Goal: Task Accomplishment & Management: Complete application form

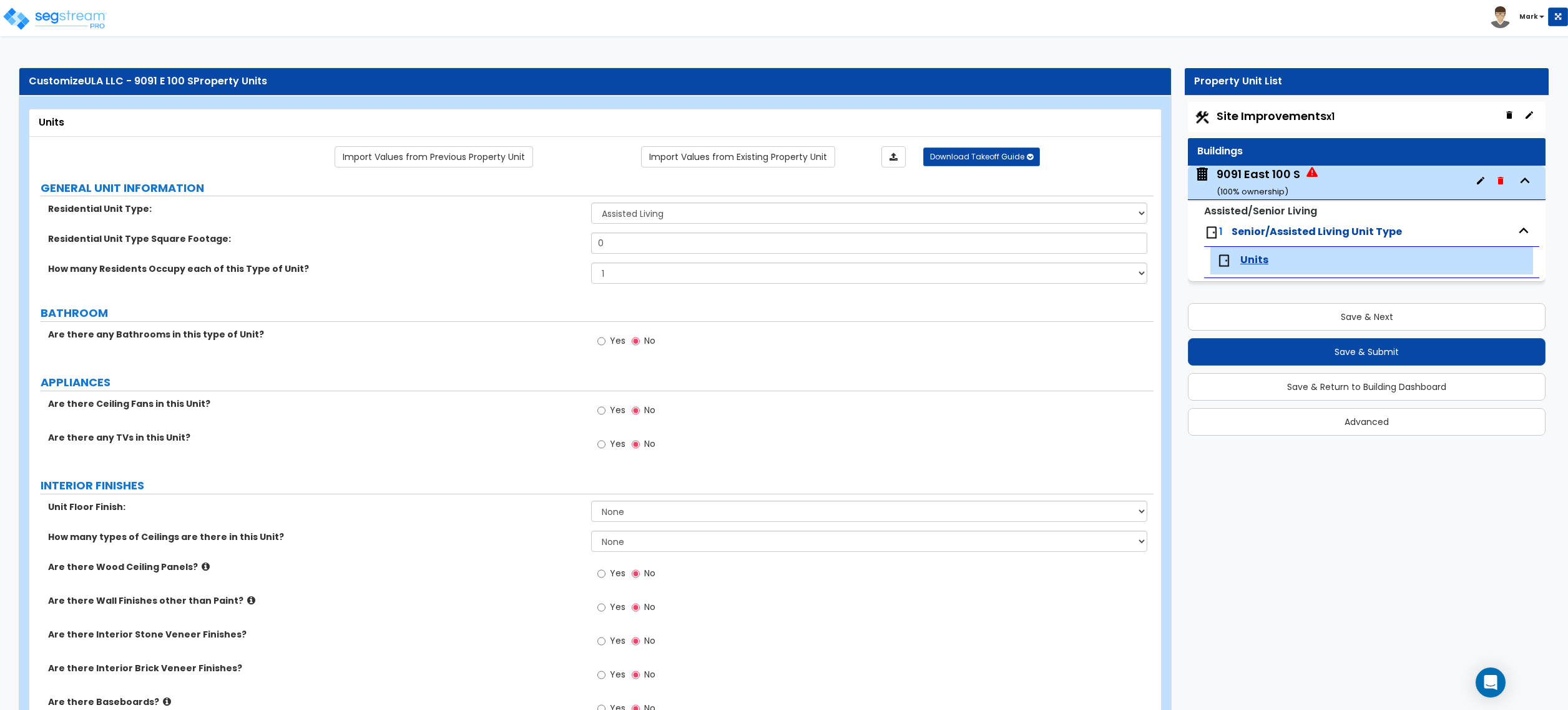
click at [1280, 175] on div "9091 East 100 S ( 100 % ownership)" at bounding box center [1259, 182] width 84 height 32
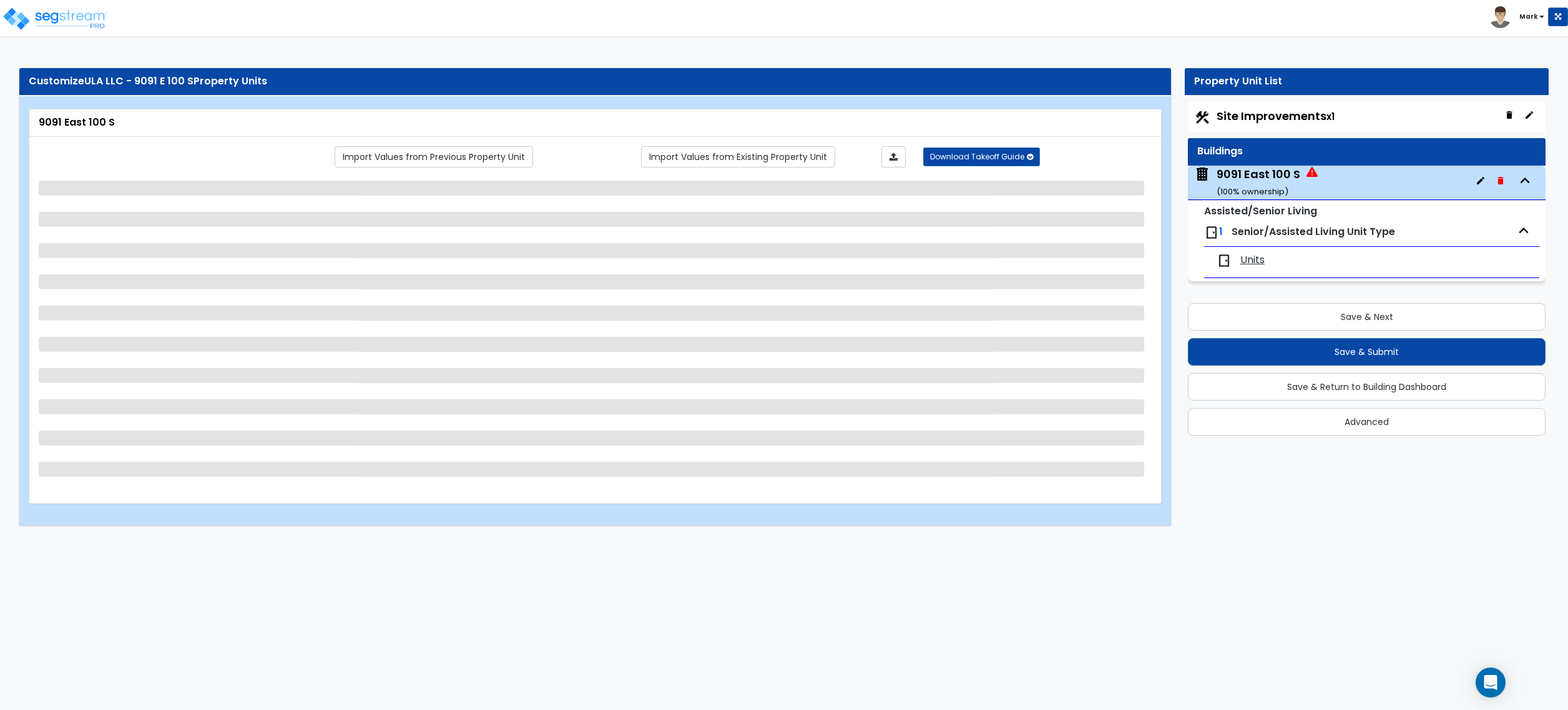
select select "2"
select select "7"
select select "1"
select select "4"
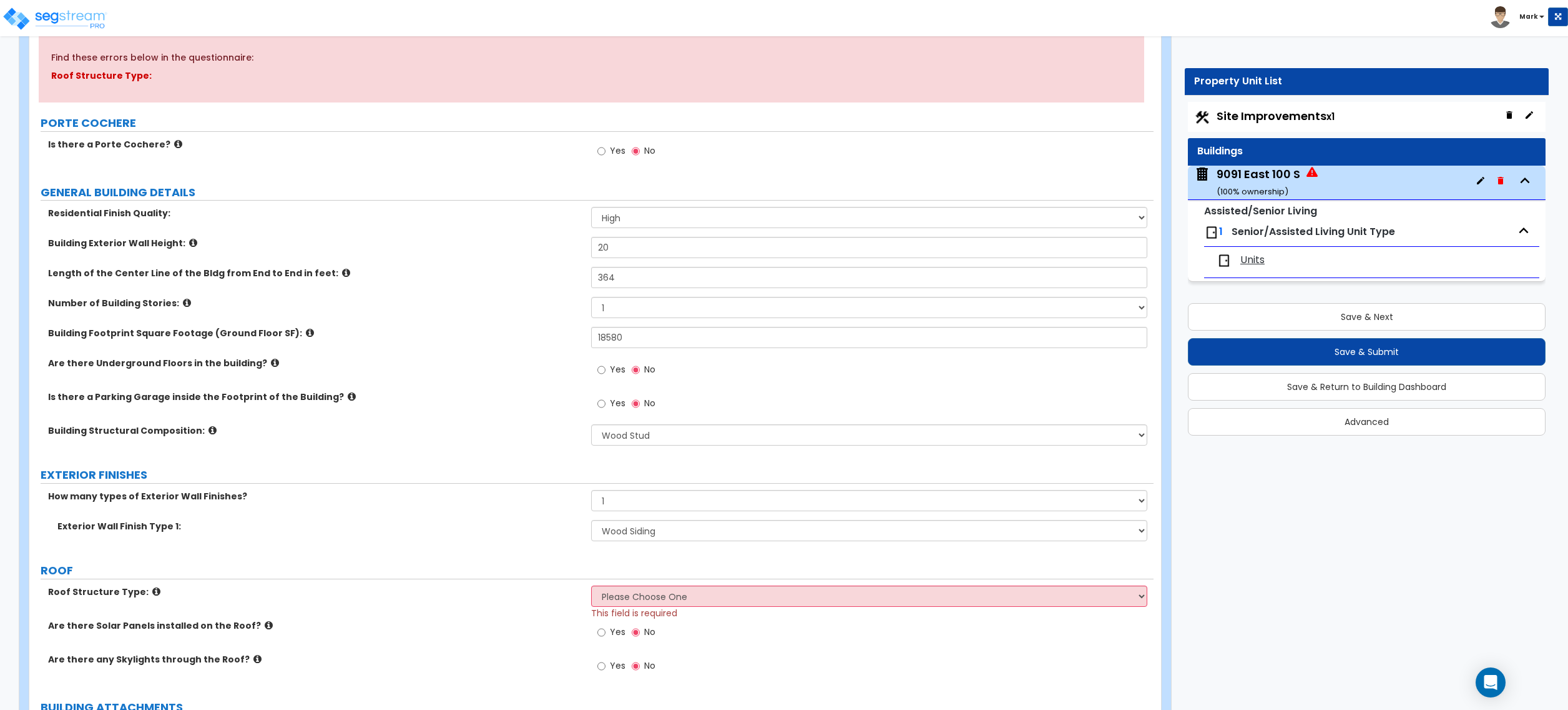
scroll to position [166, 0]
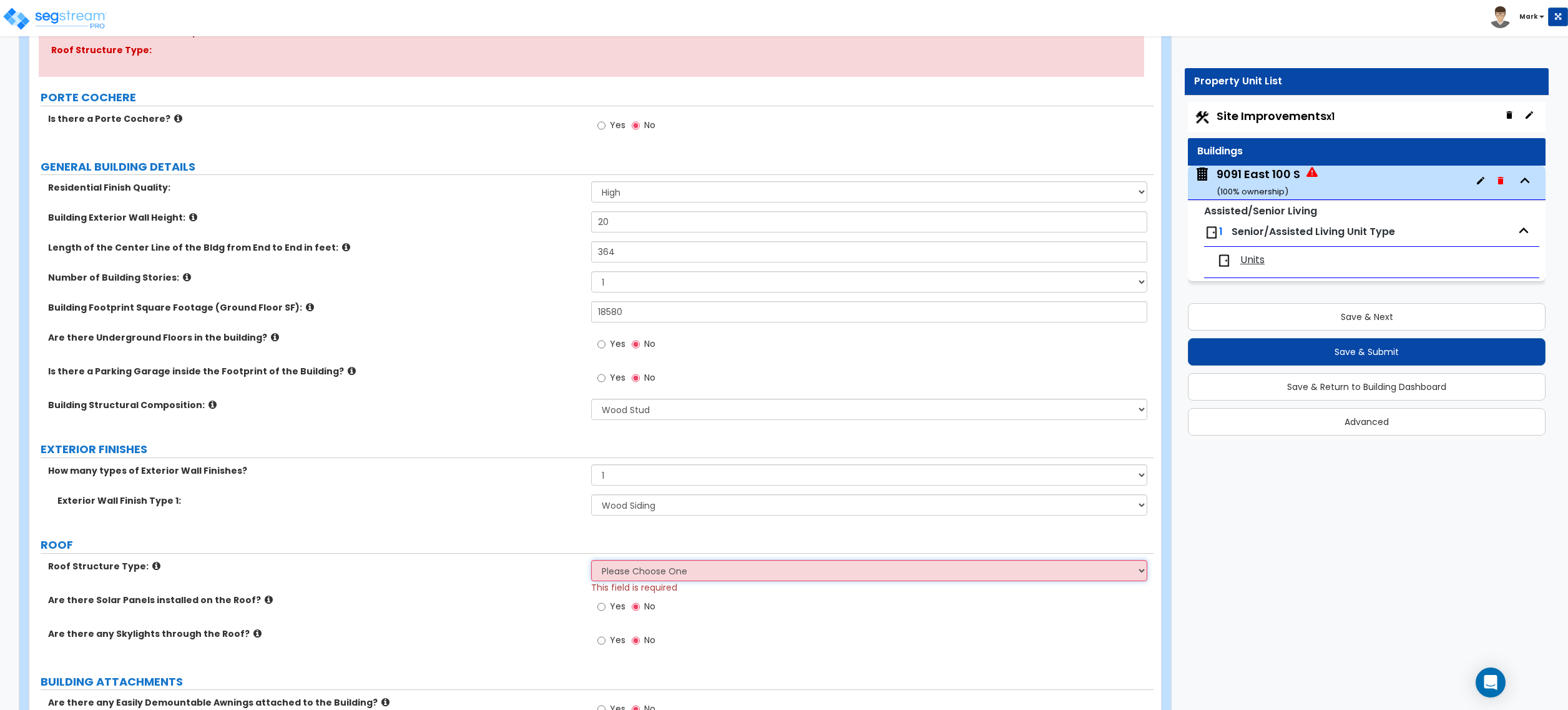
click at [643, 576] on select "Please Choose One [PERSON_NAME] Roof Flat Roof Hybrid [PERSON_NAME] & Flat Roof" at bounding box center [869, 570] width 556 height 21
click at [657, 476] on select "None 1 2 3" at bounding box center [869, 475] width 556 height 21
select select "2"
click at [591, 465] on select "None 1 2 3" at bounding box center [869, 475] width 556 height 21
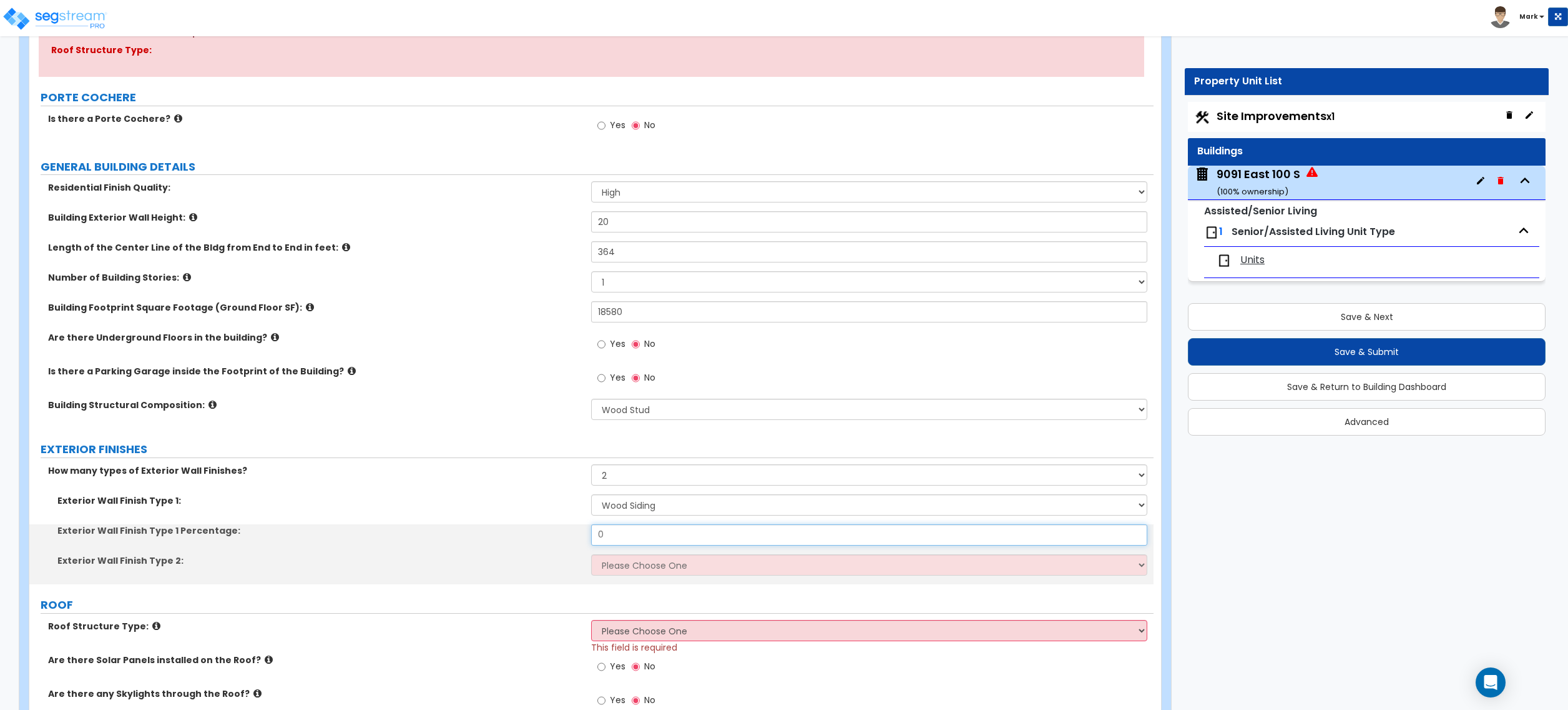
click at [652, 527] on input "0" at bounding box center [869, 535] width 556 height 21
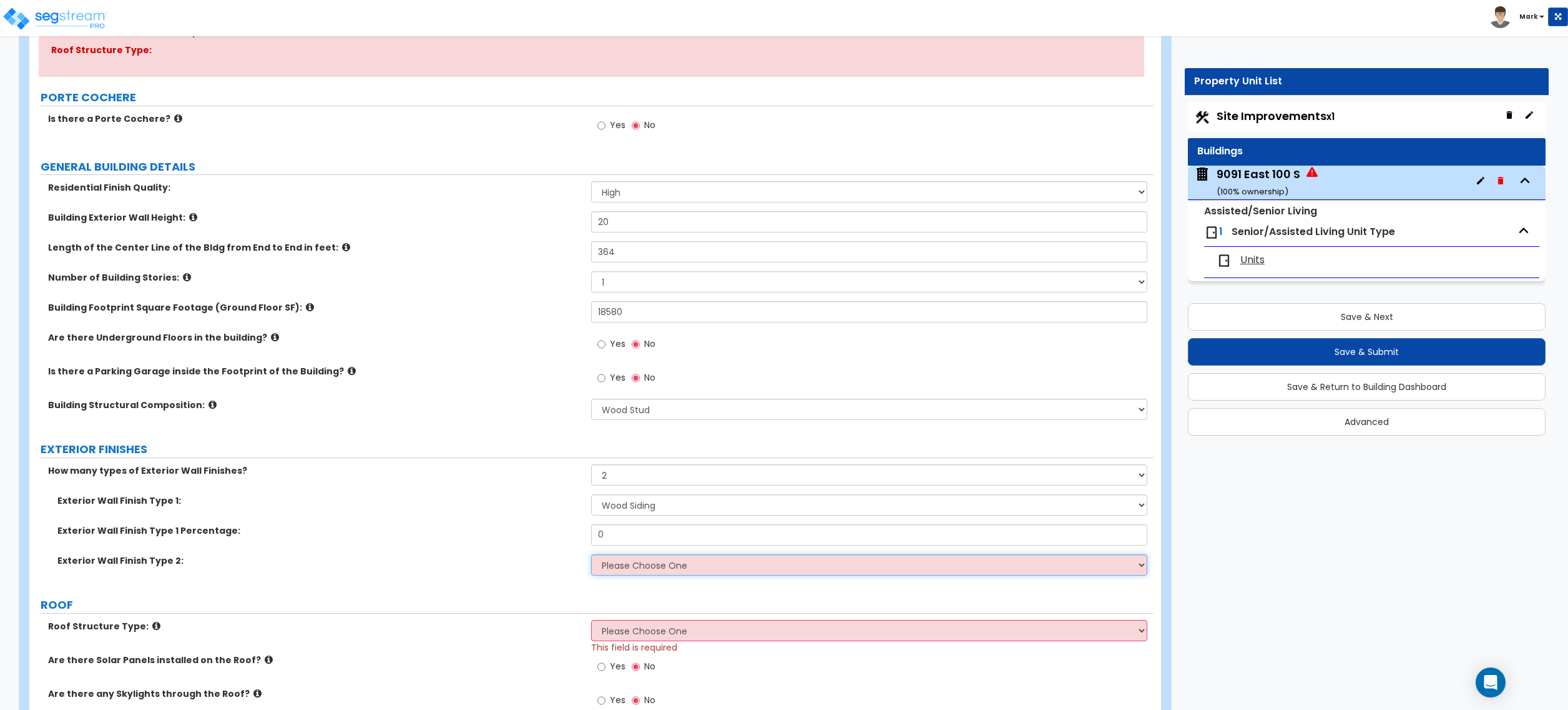
click at [655, 565] on select "Please Choose One No Finish/Shared Wall No Wall Brick Veneer Stone Veneer Wood …" at bounding box center [869, 565] width 556 height 21
select select "3"
click at [591, 555] on select "Please Choose One No Finish/Shared Wall No Wall Brick Veneer Stone Veneer Wood …" at bounding box center [869, 565] width 556 height 21
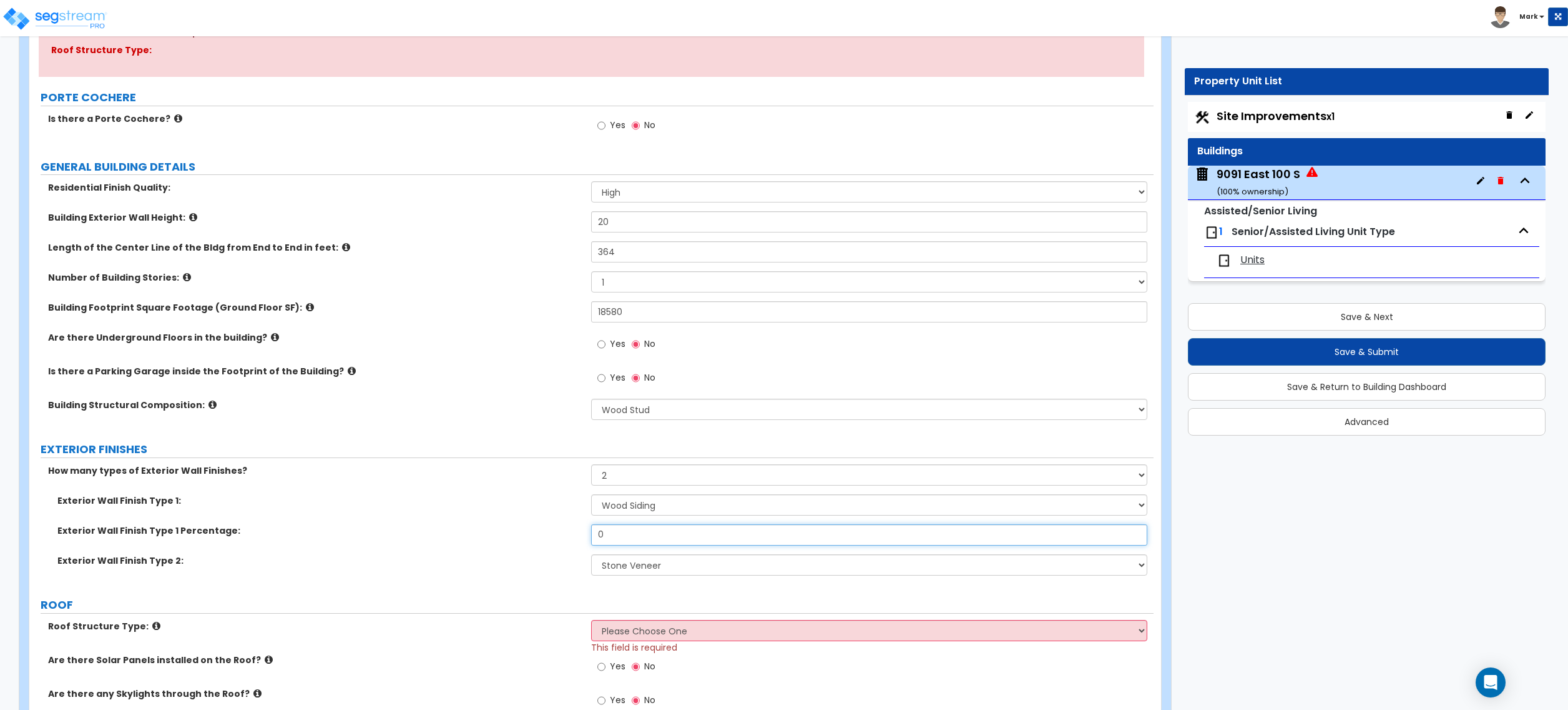
click at [667, 538] on input "0" at bounding box center [869, 535] width 556 height 21
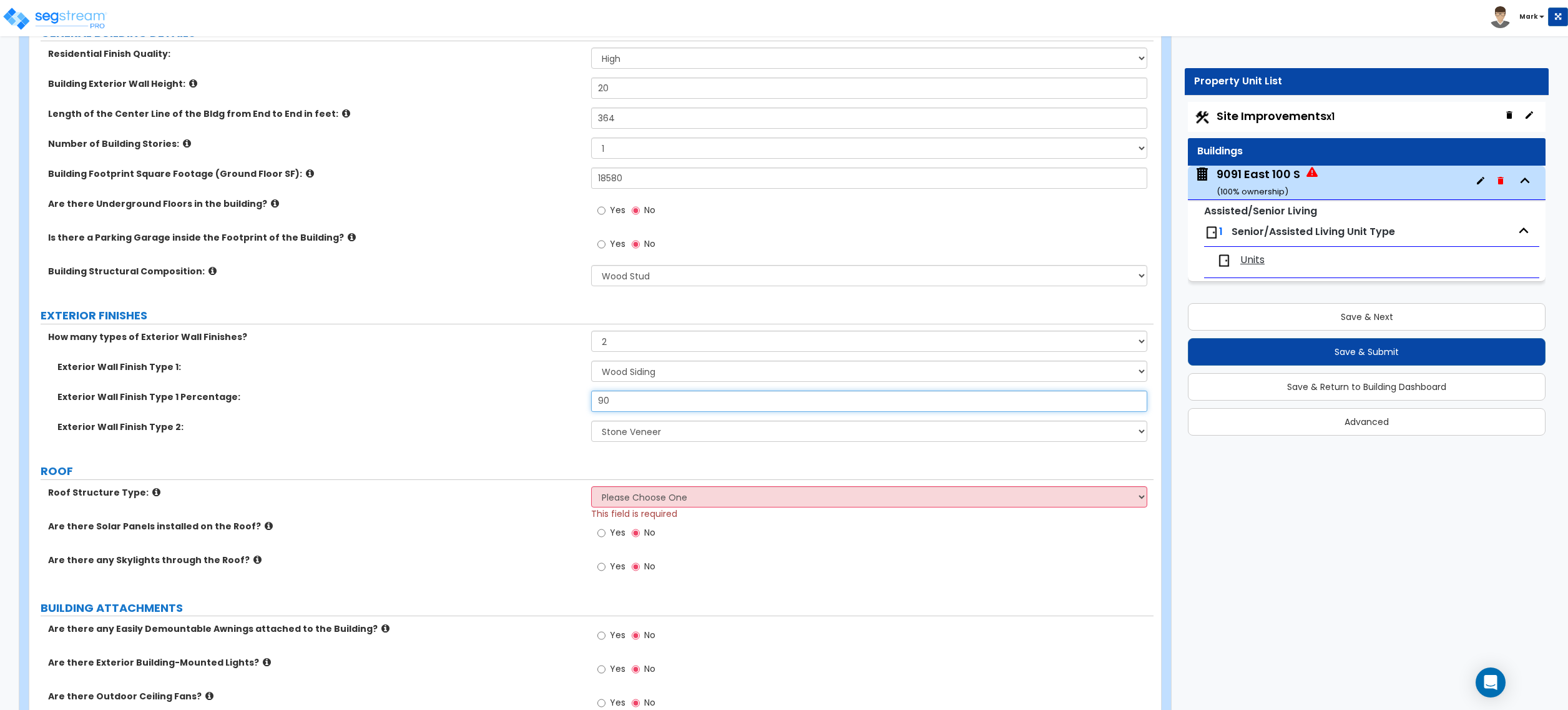
scroll to position [416, 0]
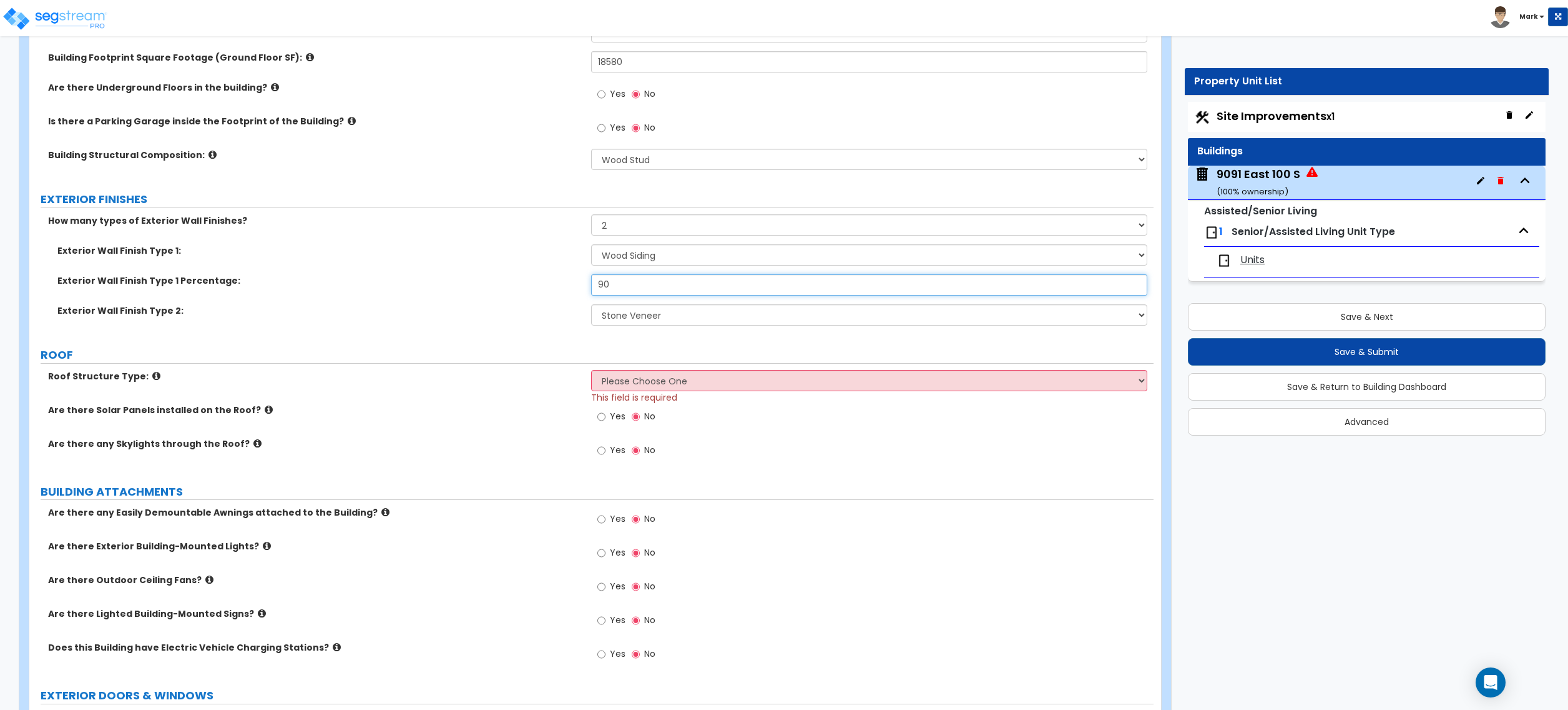
type input "90"
drag, startPoint x: 722, startPoint y: 376, endPoint x: 722, endPoint y: 383, distance: 7.0
click at [723, 376] on select "Please Choose One Gable Roof Flat Roof Hybrid Gable & Flat Roof" at bounding box center [869, 380] width 556 height 21
select select "1"
click at [591, 371] on select "Please Choose One Gable Roof Flat Roof Hybrid Gable & Flat Roof" at bounding box center [869, 380] width 556 height 21
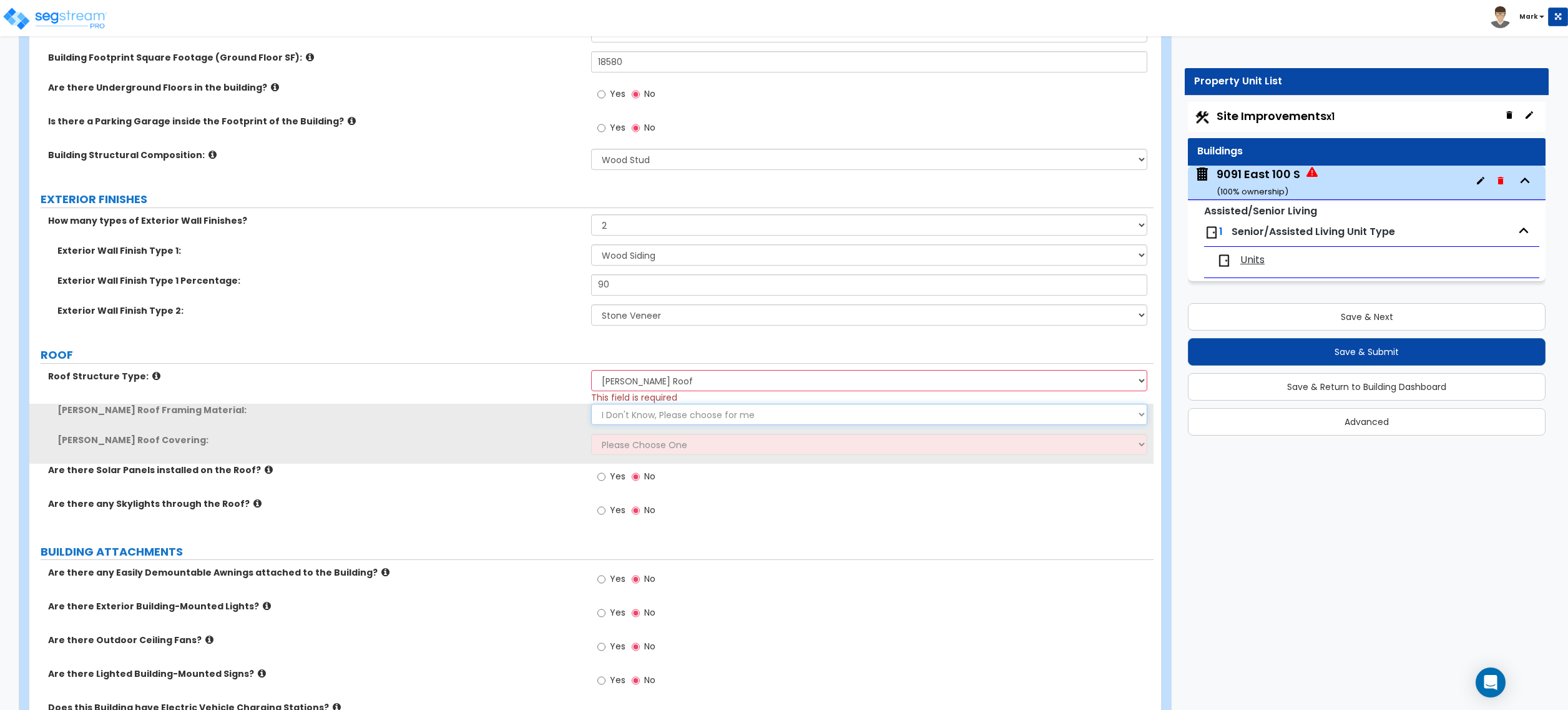
click at [702, 413] on select "I Don't Know, Please choose for me Metal Wood" at bounding box center [869, 414] width 556 height 21
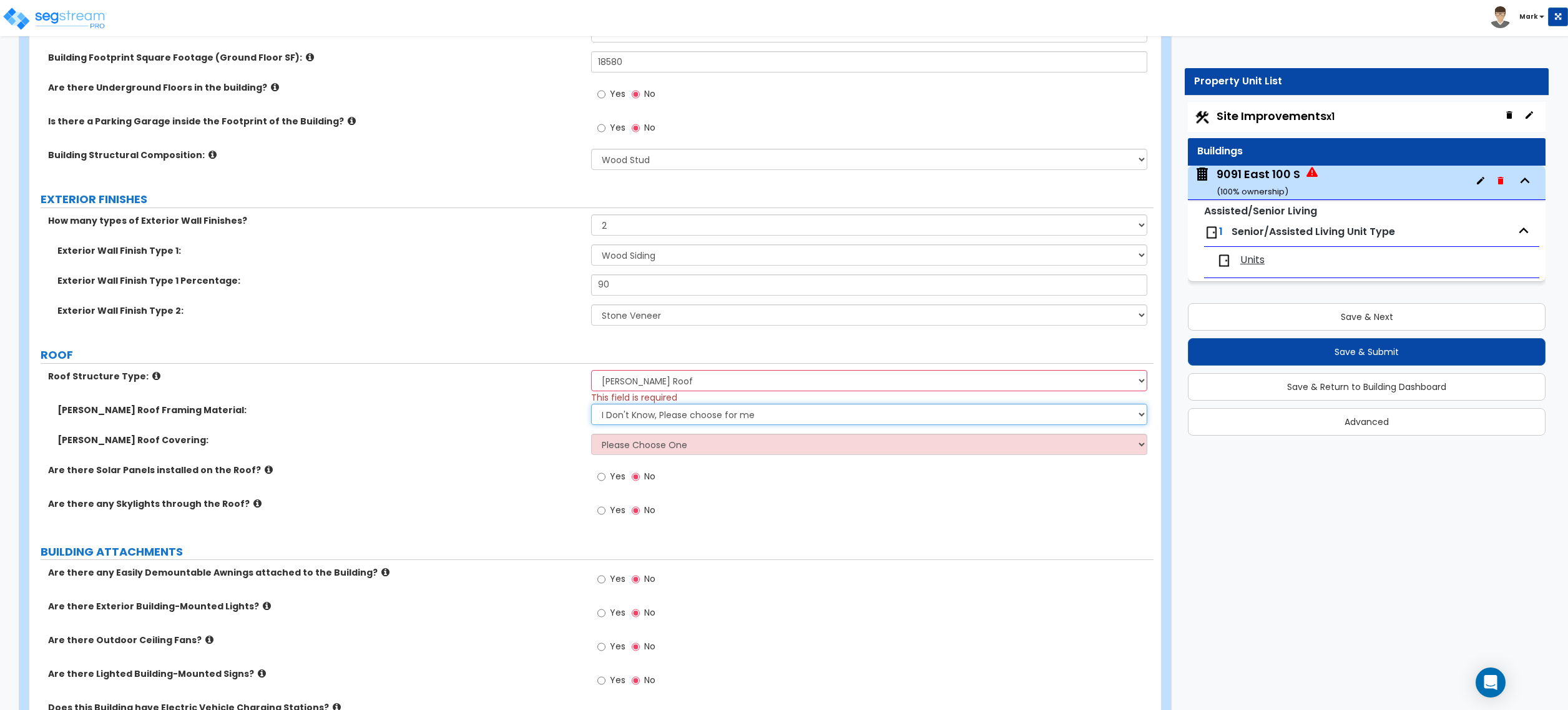
select select "2"
click at [591, 405] on select "I Don't Know, Please choose for me Metal Wood" at bounding box center [869, 414] width 556 height 21
click at [692, 454] on select "Please Choose One Asphalt Shingle Clay Tile Wood Shingle Metal Shingle Standing…" at bounding box center [869, 444] width 556 height 21
select select "1"
click at [591, 435] on select "Please Choose One Asphalt Shingle Clay Tile Wood Shingle Metal Shingle Standing…" at bounding box center [869, 444] width 556 height 21
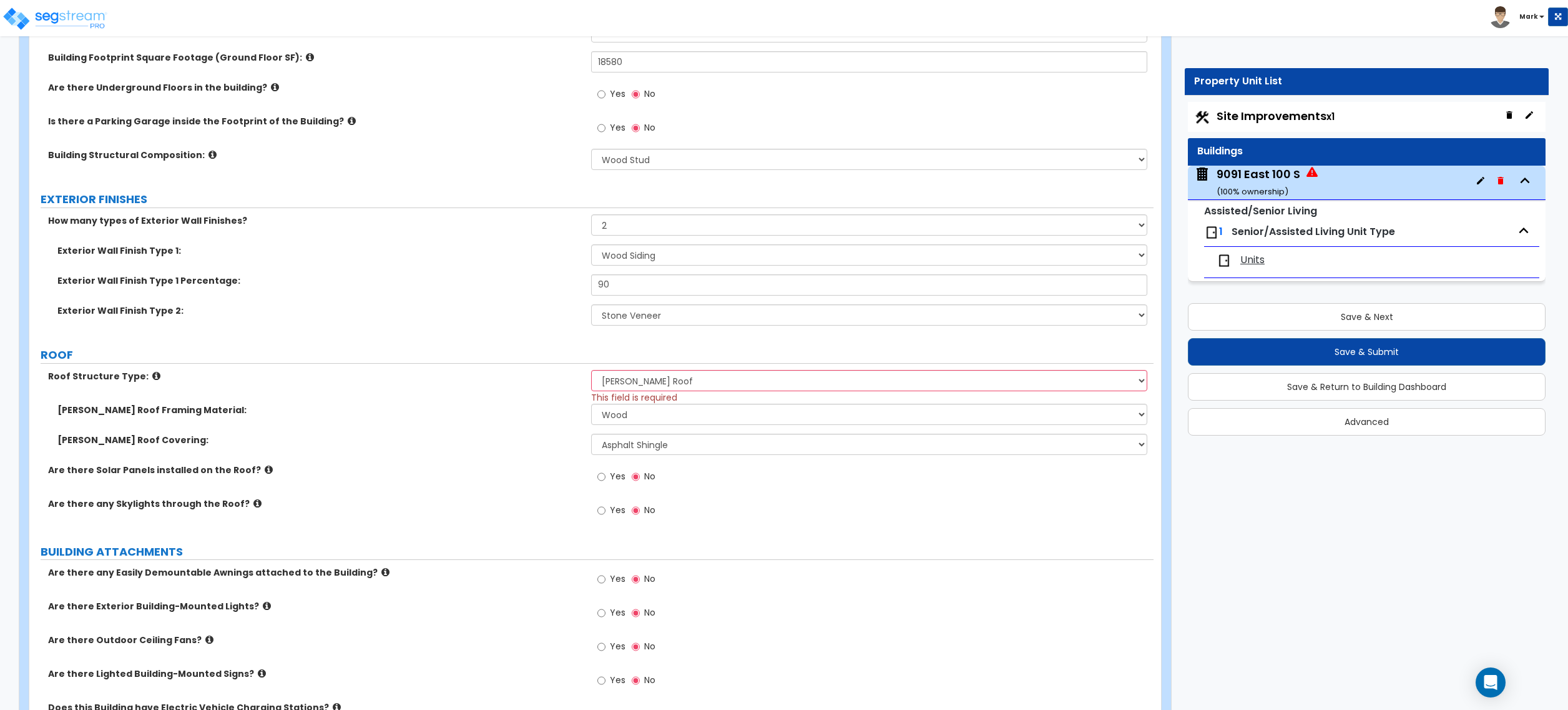
click at [561, 458] on div "Gable Roof Covering: Please Choose One Asphalt Shingle Clay Tile Wood Shingle M…" at bounding box center [591, 448] width 1124 height 30
click at [1286, 126] on div "Site Improvements x1" at bounding box center [1367, 117] width 358 height 30
click at [1288, 114] on span "Site Improvements x1" at bounding box center [1276, 116] width 118 height 15
select select "2"
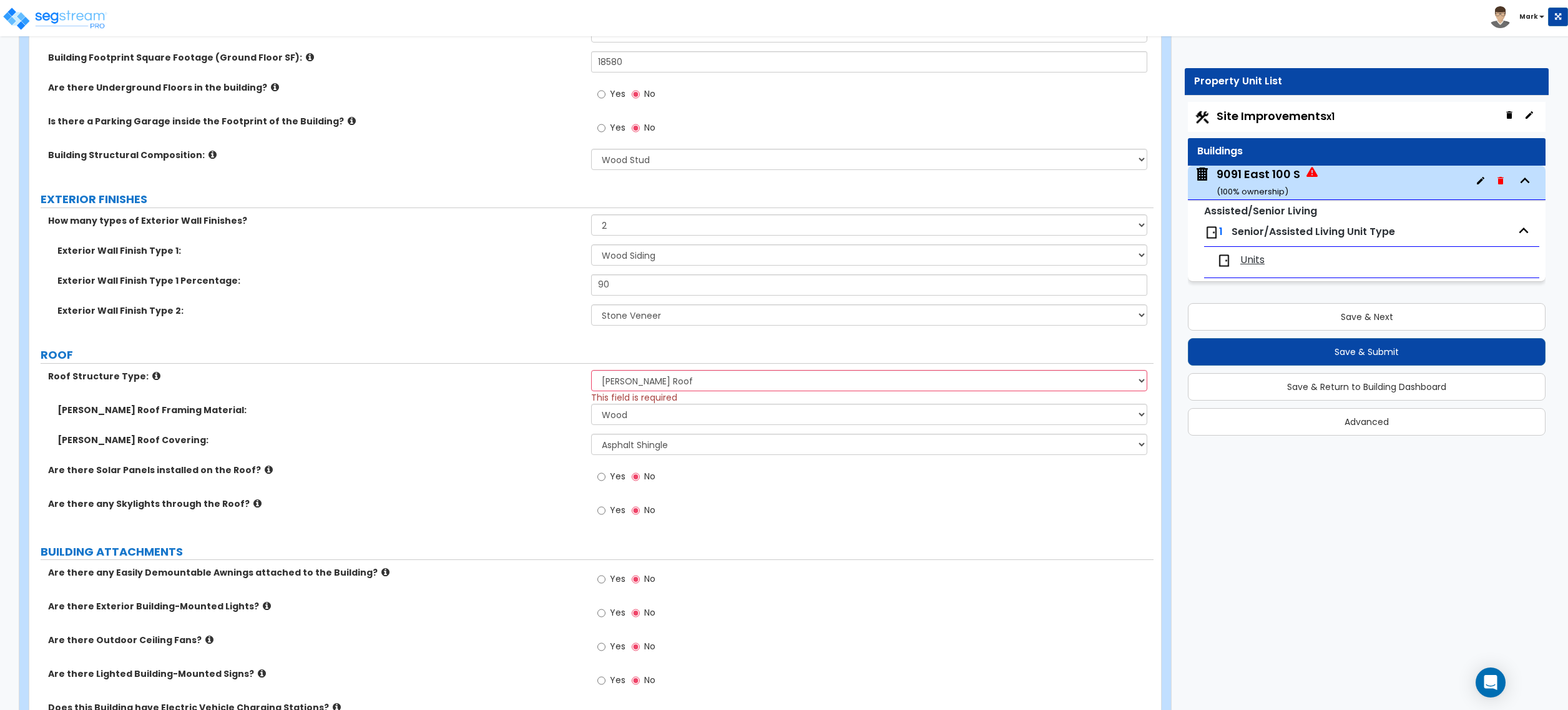
select select "1"
select select "2"
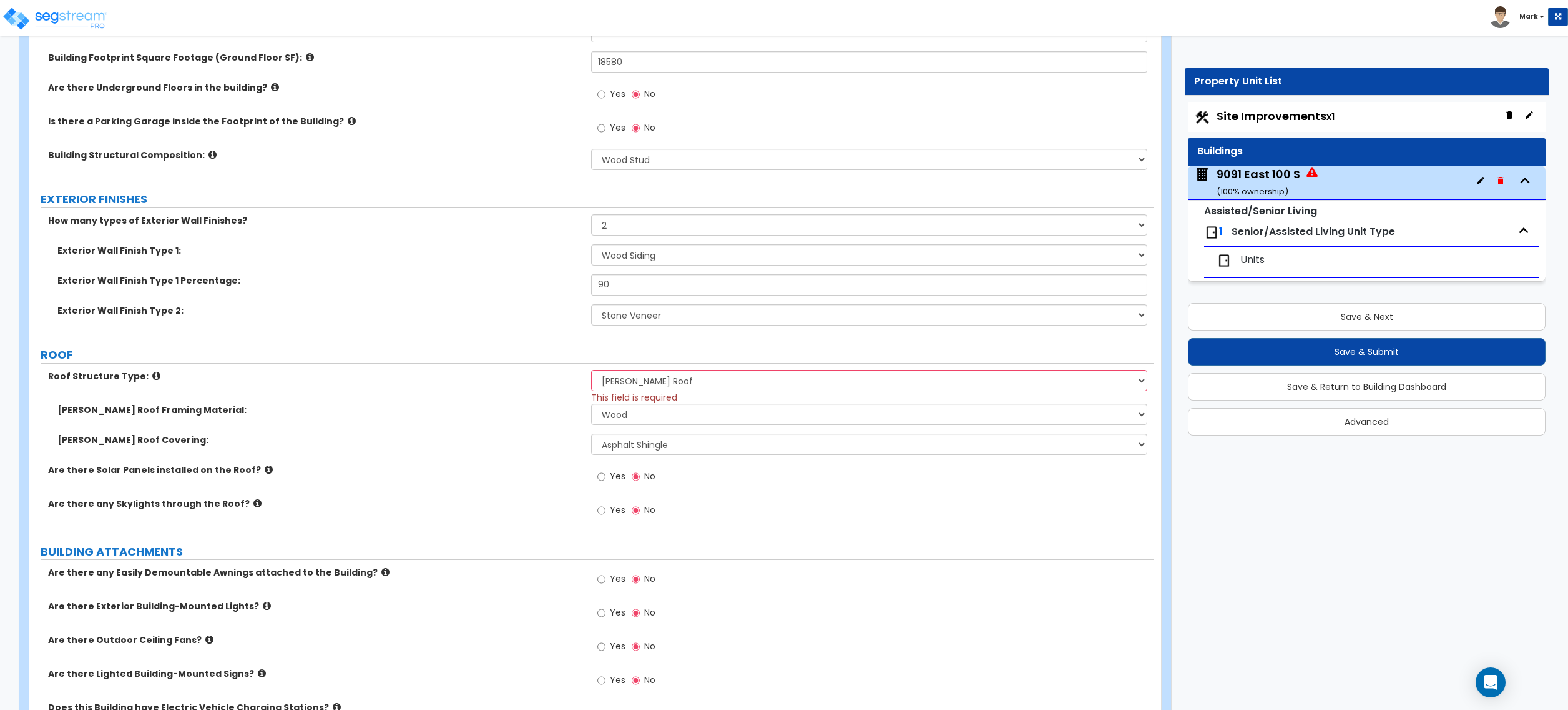
select select "3"
select select "5"
select select "3"
select select "2"
select select "3"
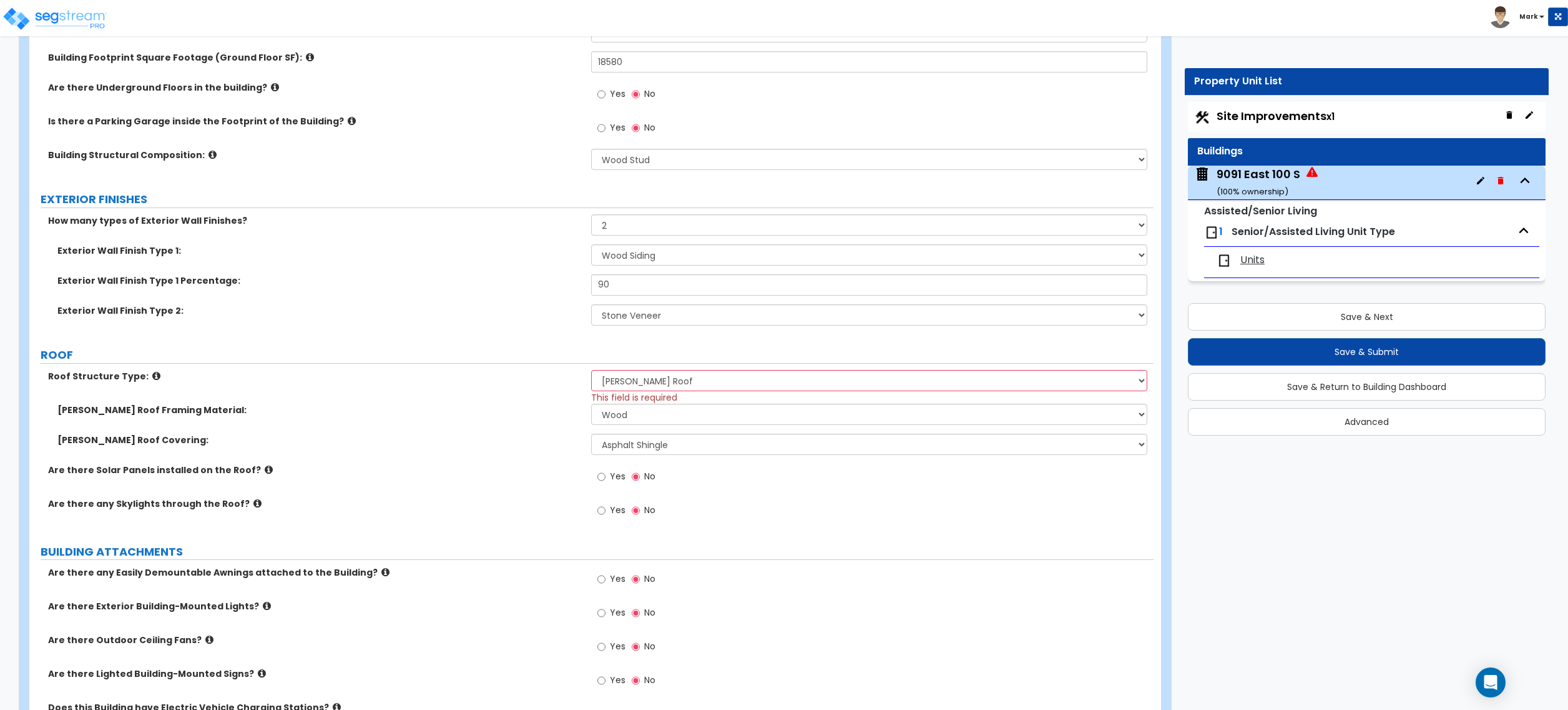
select select "3"
select select "9"
select select "2"
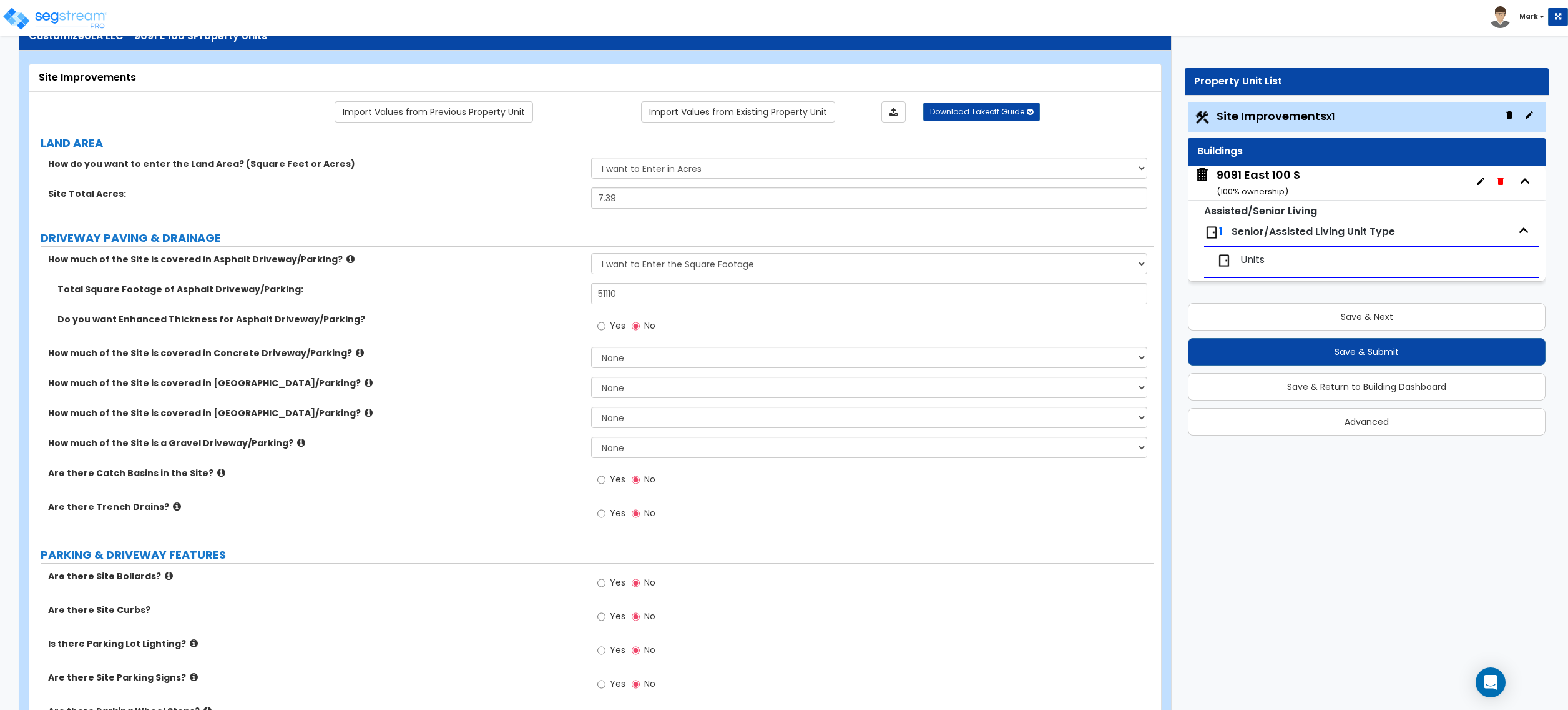
scroll to position [83, 0]
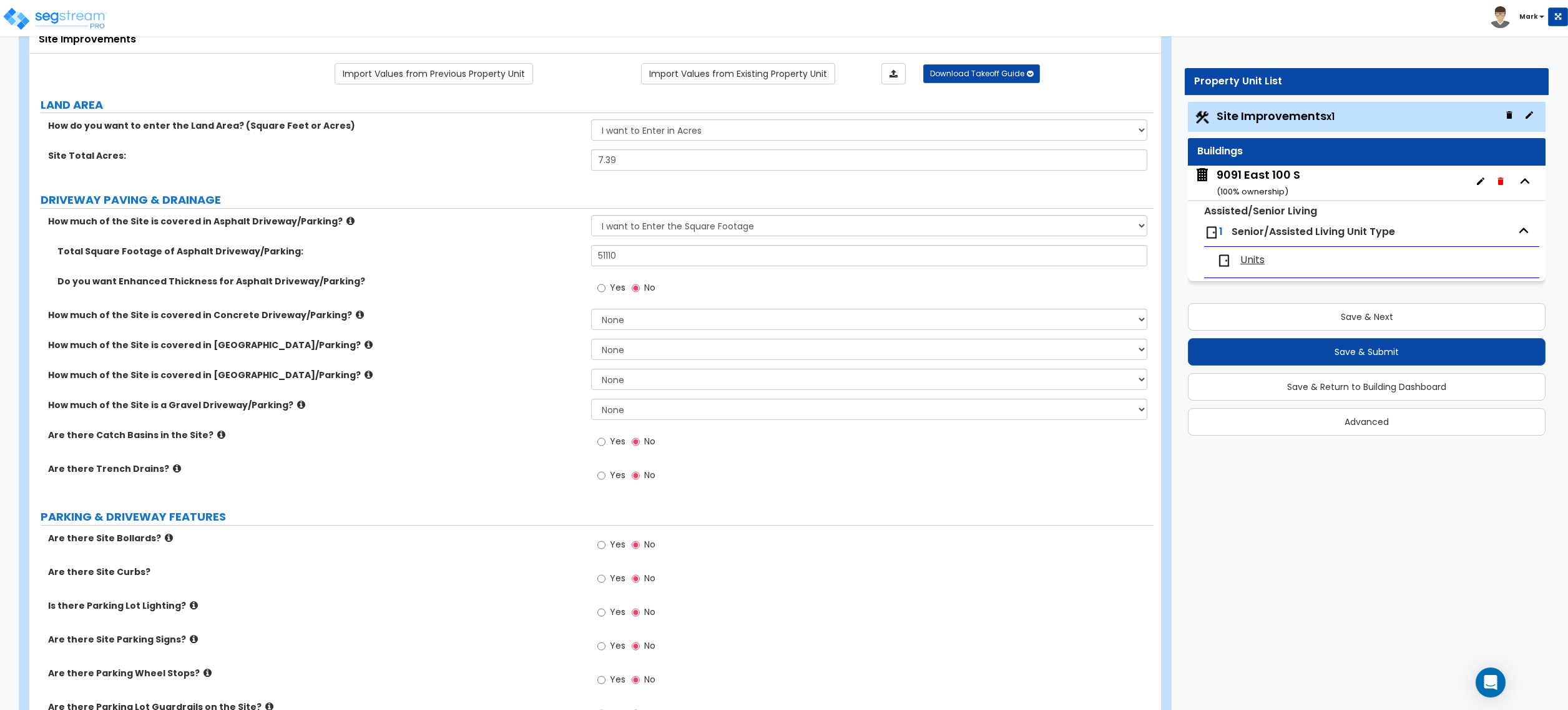
click at [173, 464] on icon at bounding box center [177, 468] width 8 height 10
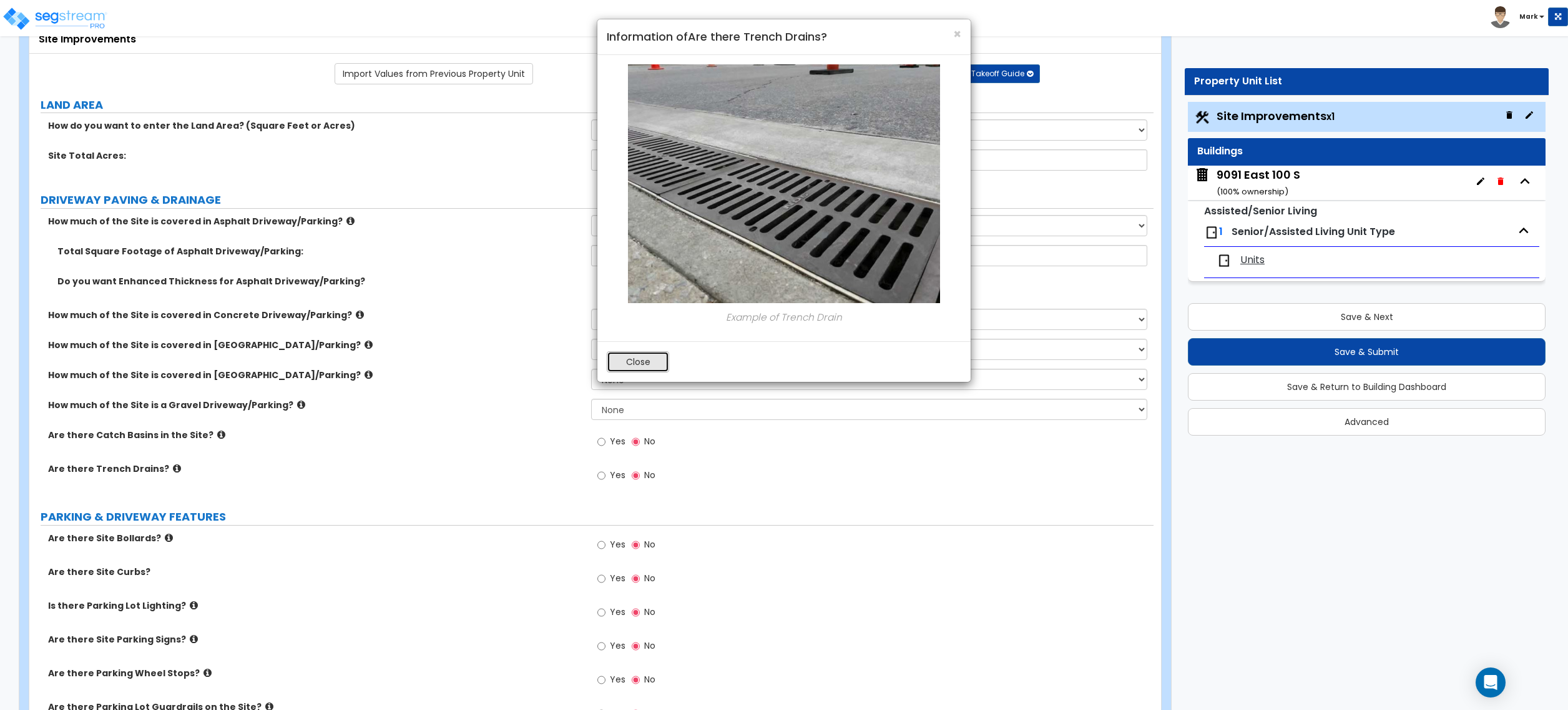
click at [632, 371] on button "Close" at bounding box center [637, 361] width 62 height 21
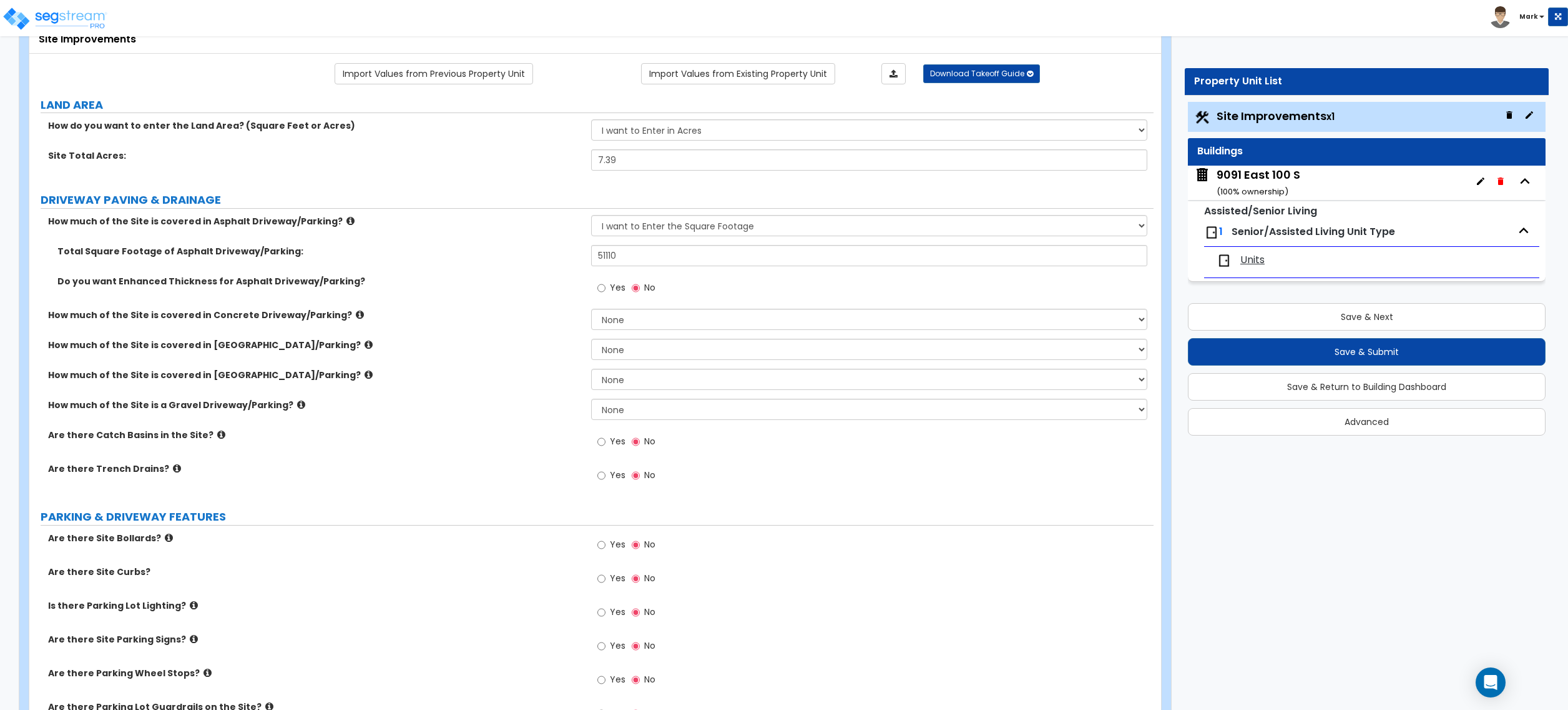
click at [218, 438] on icon at bounding box center [222, 435] width 8 height 10
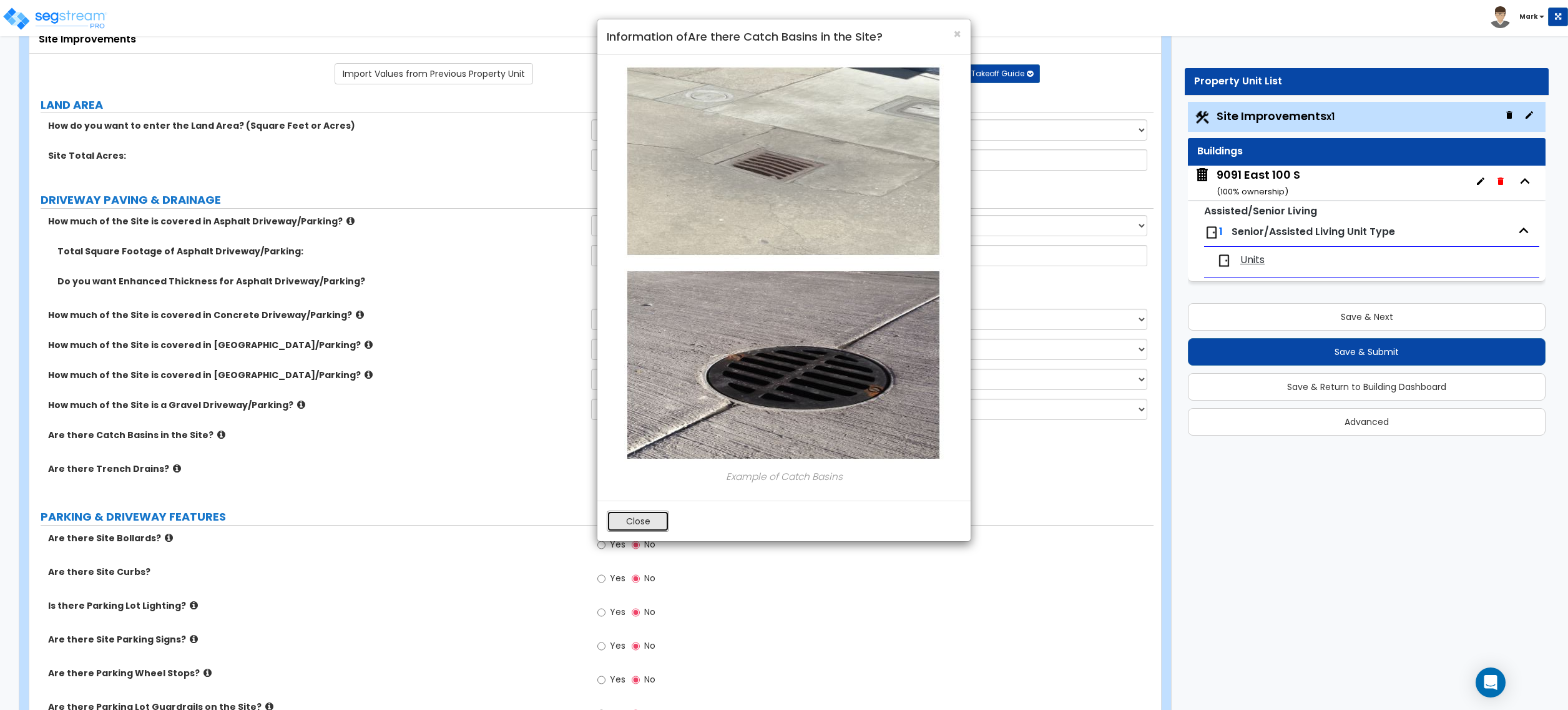
drag, startPoint x: 637, startPoint y: 515, endPoint x: 568, endPoint y: 498, distance: 71.1
click at [629, 515] on button "Close" at bounding box center [637, 521] width 62 height 21
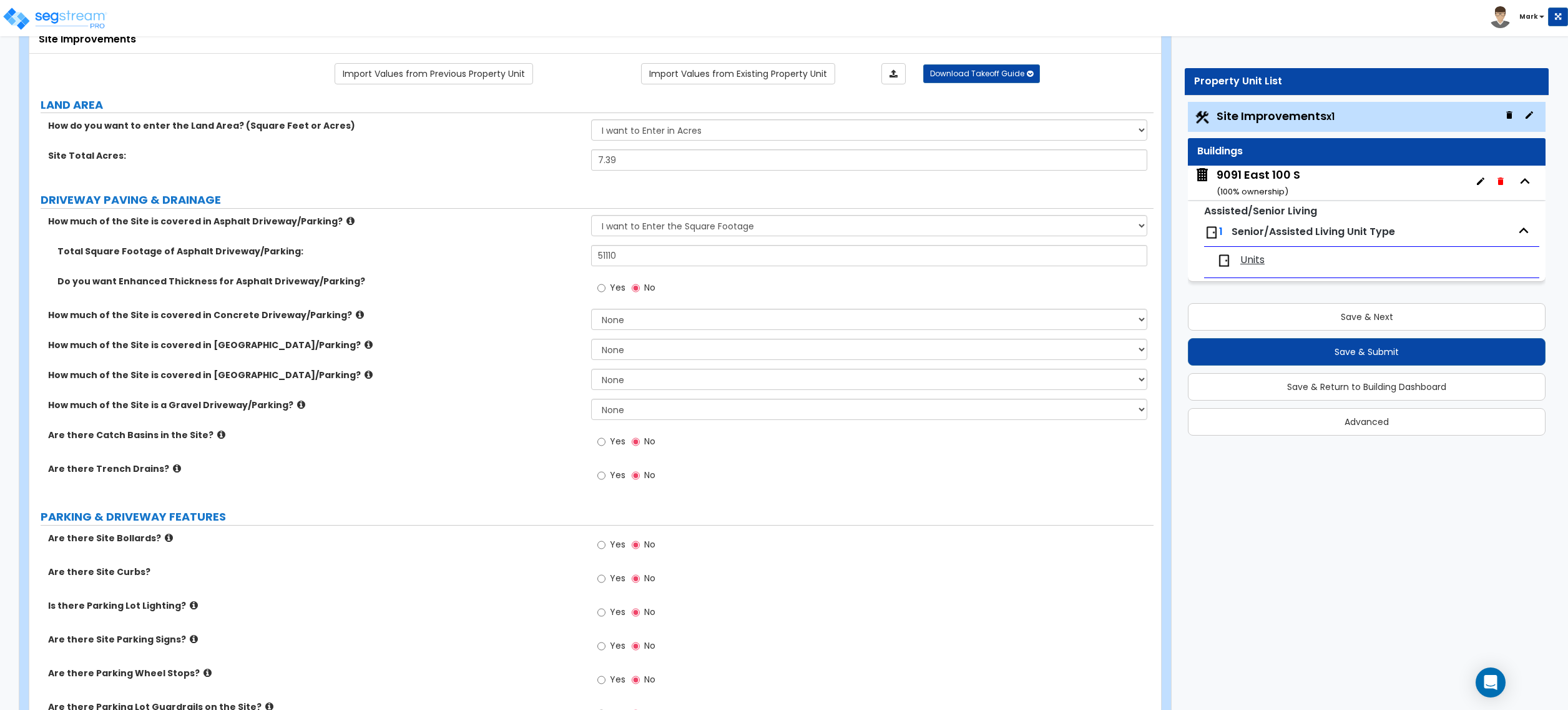
click at [609, 445] on label "Yes" at bounding box center [611, 442] width 28 height 21
click at [605, 445] on input "Yes" at bounding box center [602, 441] width 8 height 13
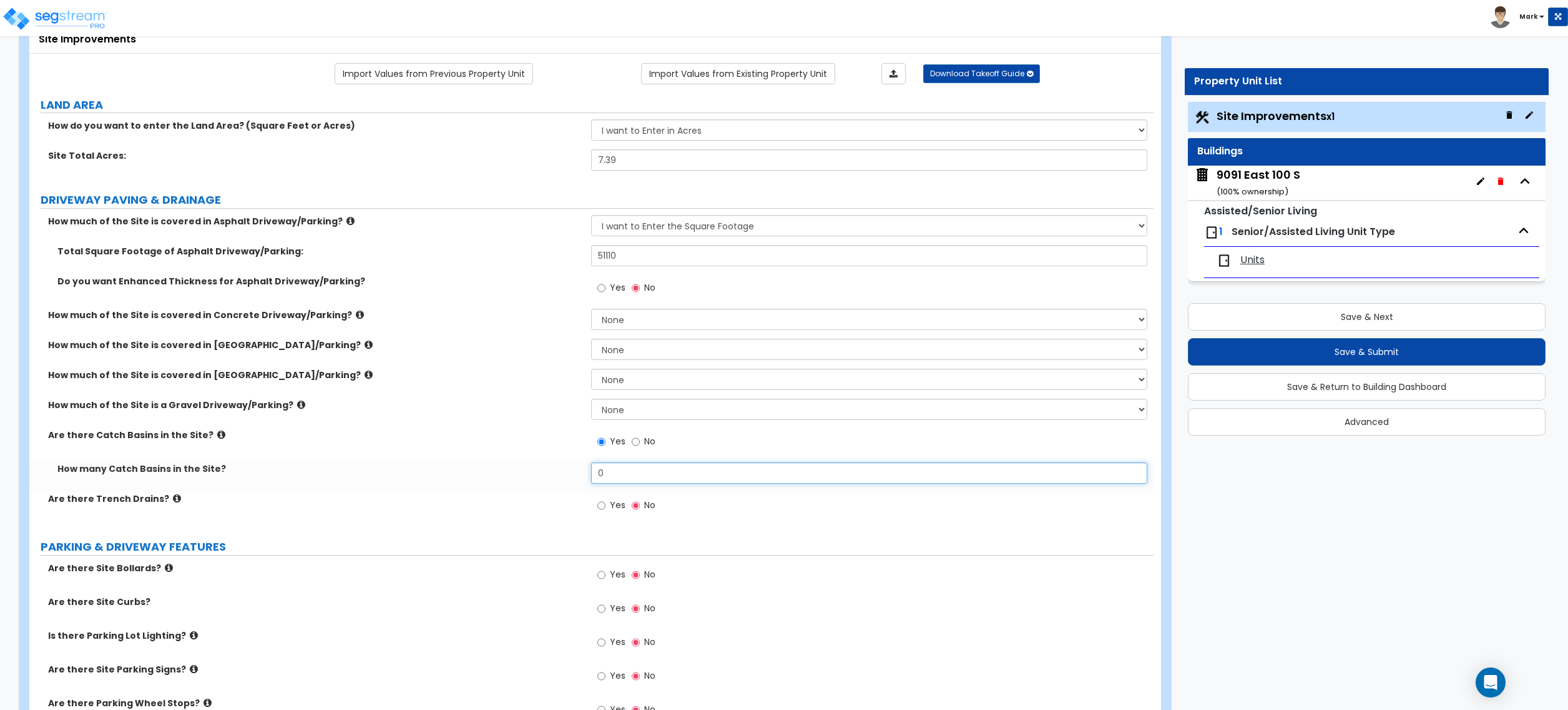
click at [625, 468] on input "0" at bounding box center [869, 473] width 556 height 21
click at [637, 458] on div "Yes No" at bounding box center [626, 442] width 71 height 29
drag, startPoint x: 638, startPoint y: 444, endPoint x: 629, endPoint y: 470, distance: 27.5
click at [638, 448] on input "No" at bounding box center [636, 441] width 8 height 13
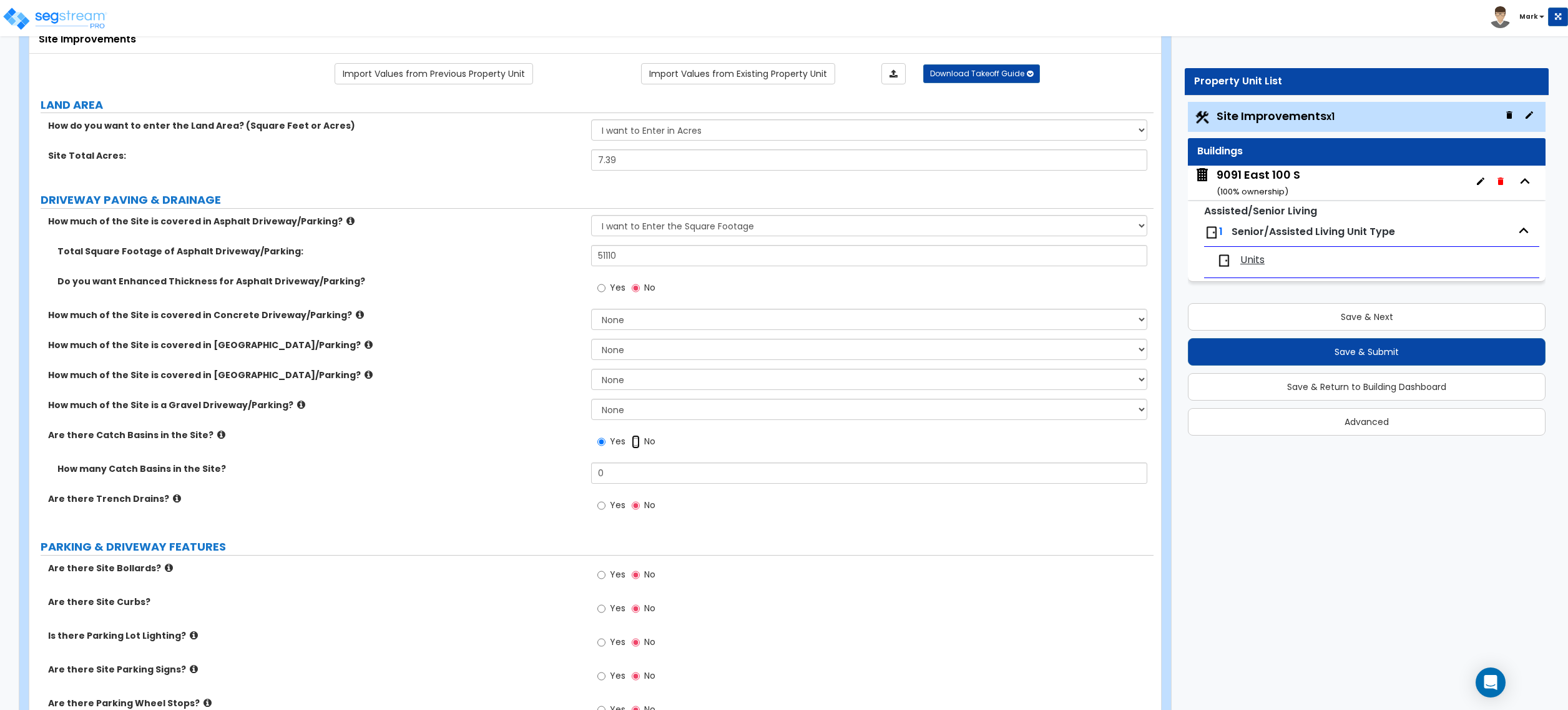
radio input "false"
radio input "true"
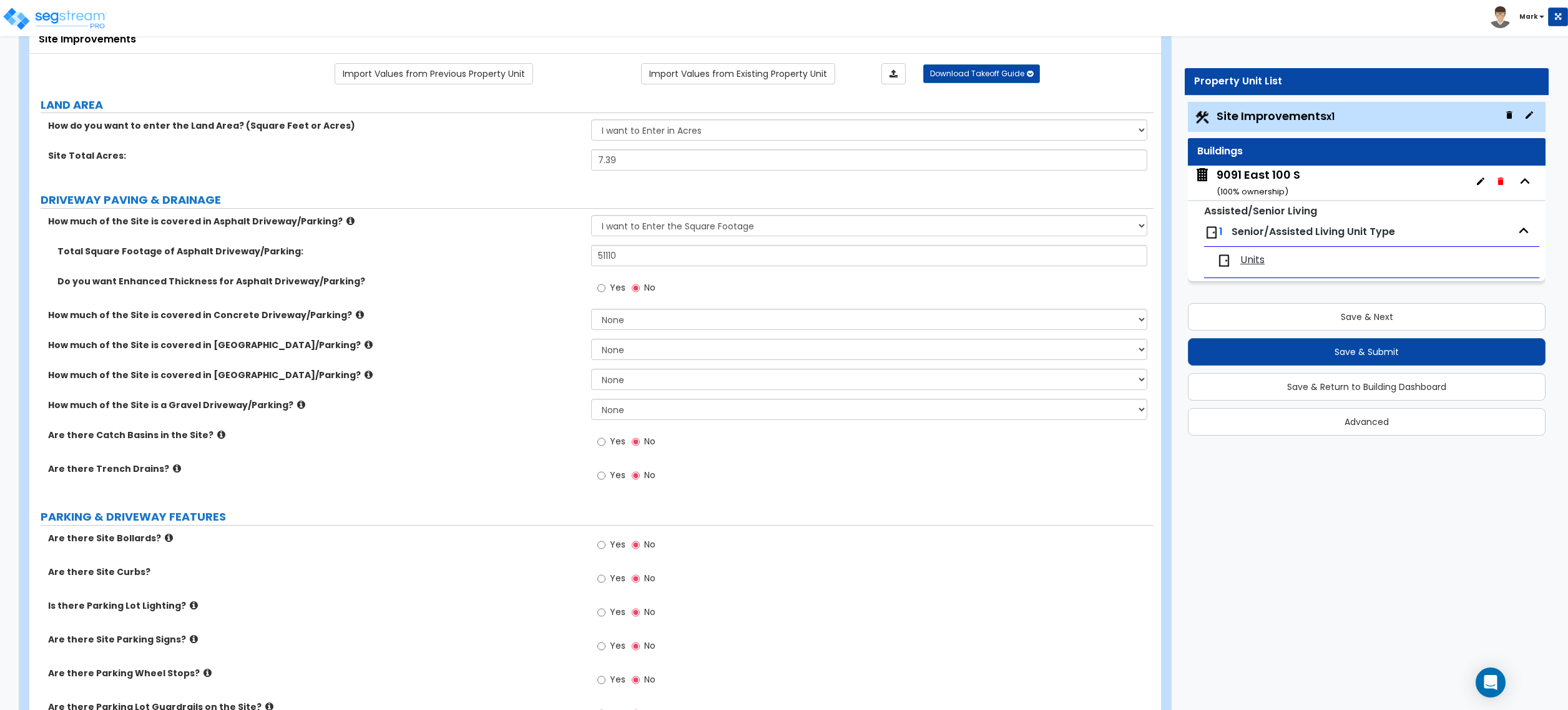
click at [610, 473] on span "Yes" at bounding box center [618, 474] width 15 height 12
click at [605, 473] on input "Yes" at bounding box center [602, 475] width 8 height 13
radio input "true"
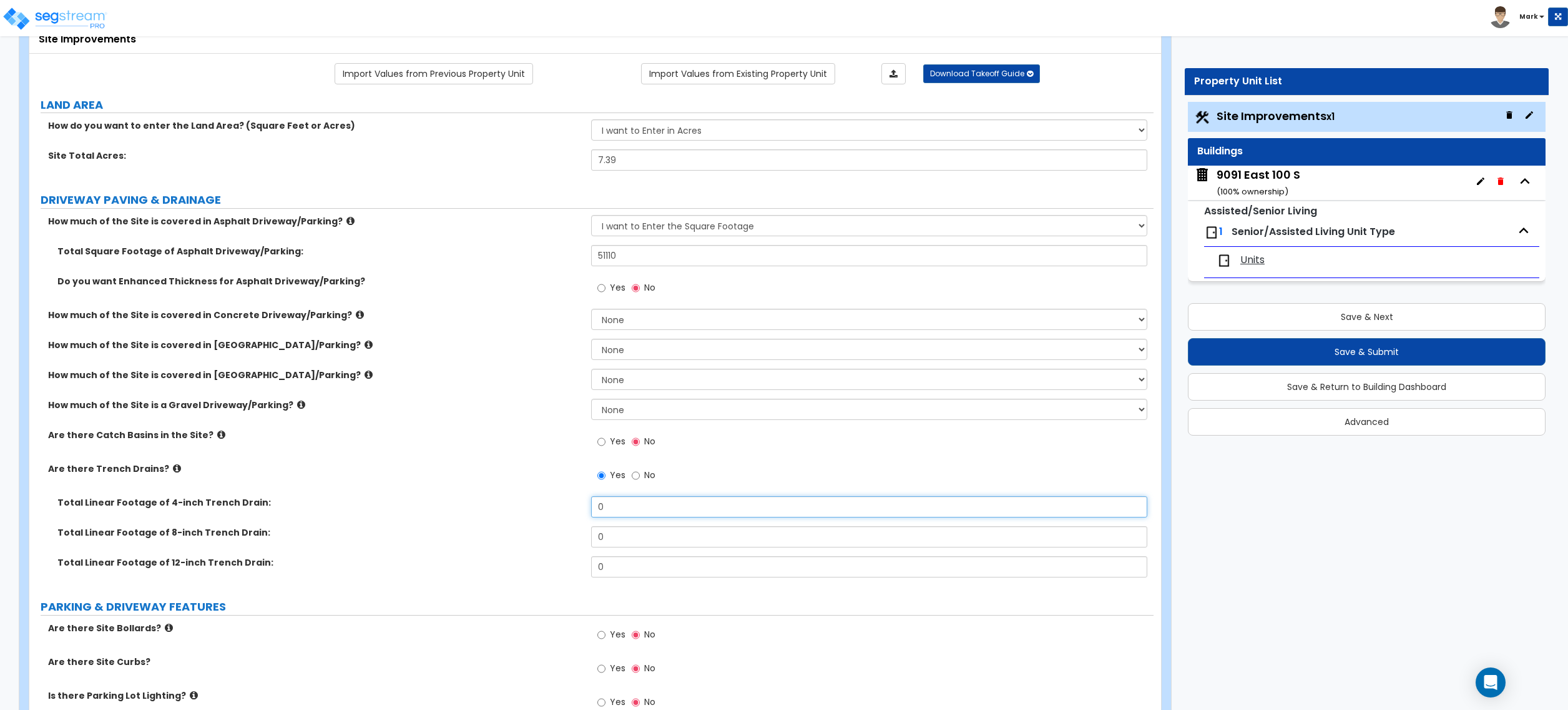
click at [630, 513] on input "0" at bounding box center [869, 506] width 556 height 21
type input "2"
click at [1310, 185] on div "9091 East 100 S ( 100 % ownership)" at bounding box center [1367, 183] width 358 height 34
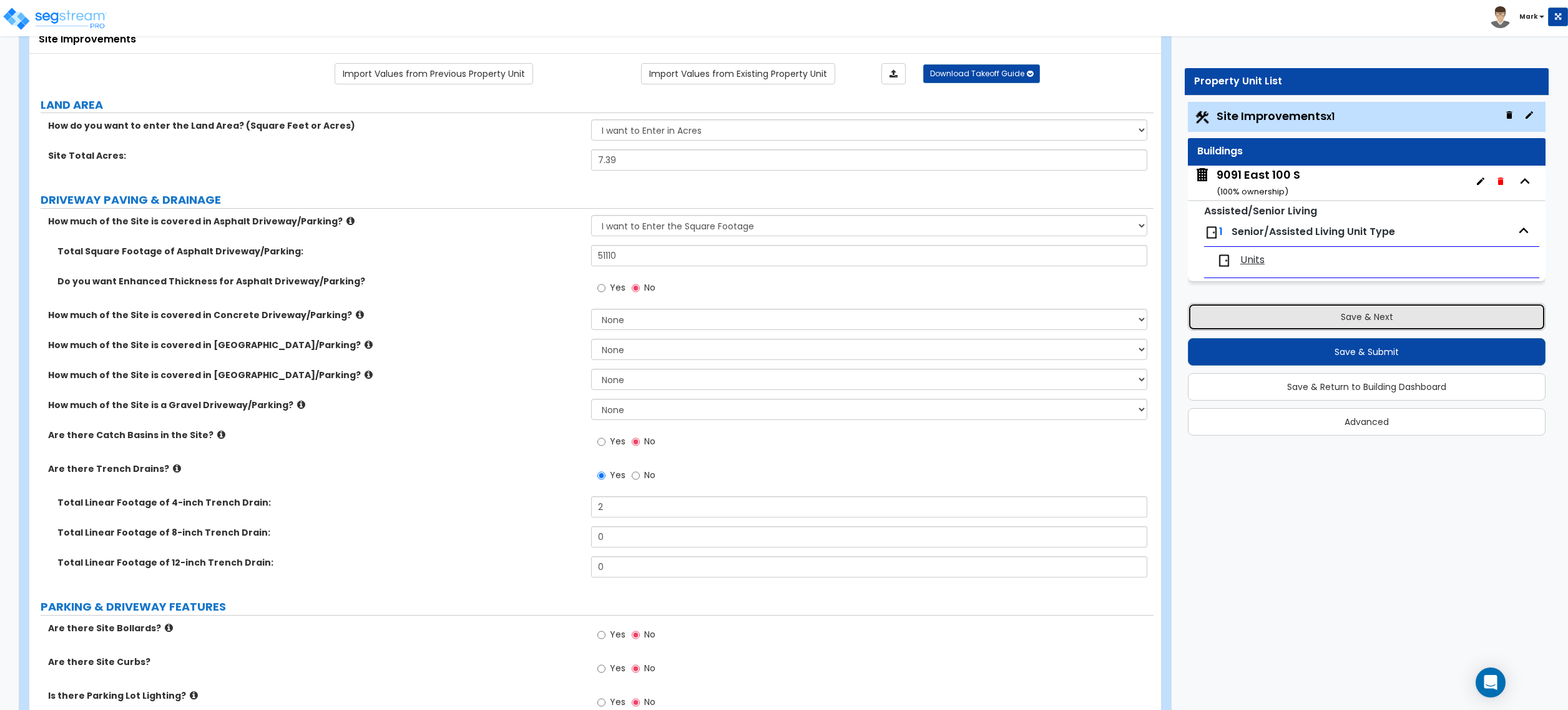
click at [1312, 318] on button "Save & Next" at bounding box center [1367, 316] width 358 height 28
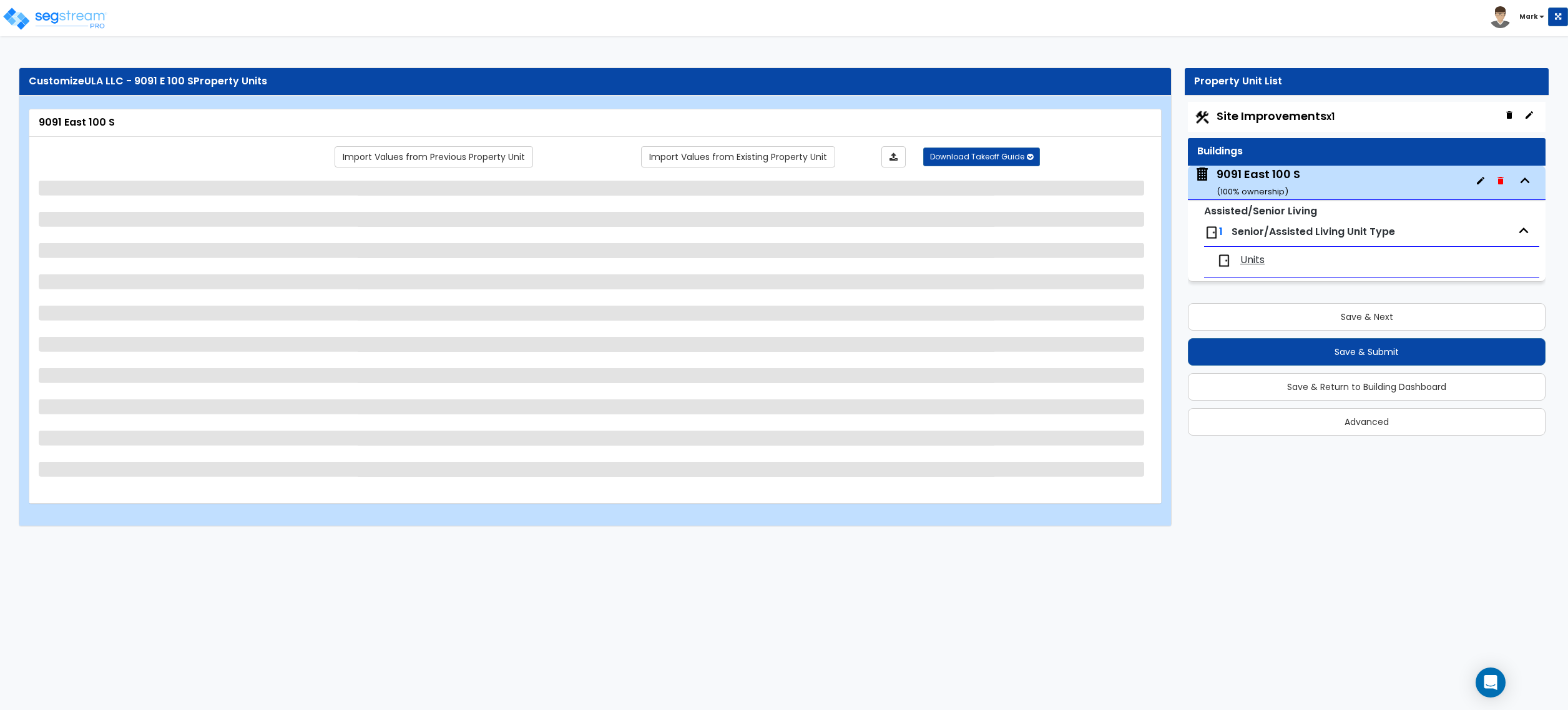
select select "2"
select select "7"
select select "2"
select select "4"
select select "3"
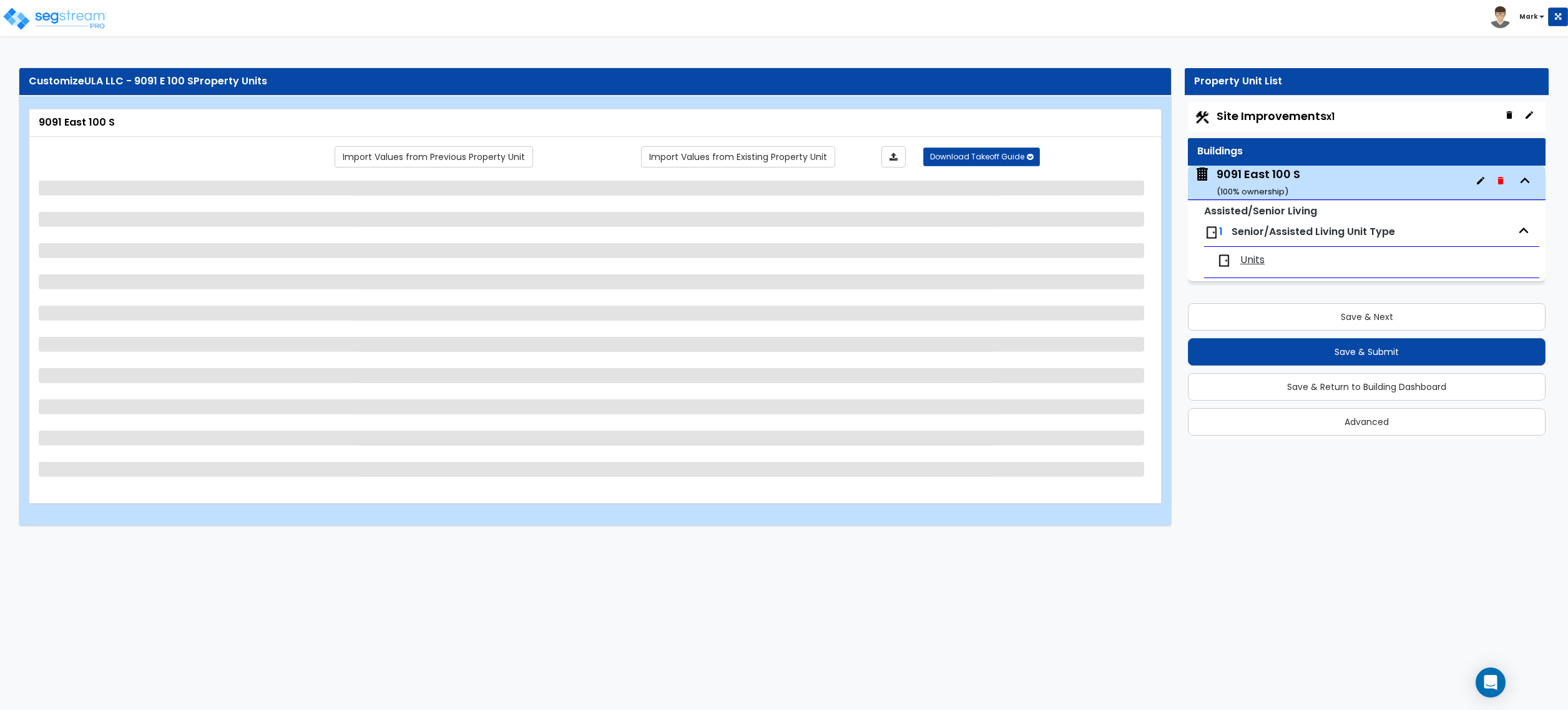
select select "1"
select select "2"
select select "1"
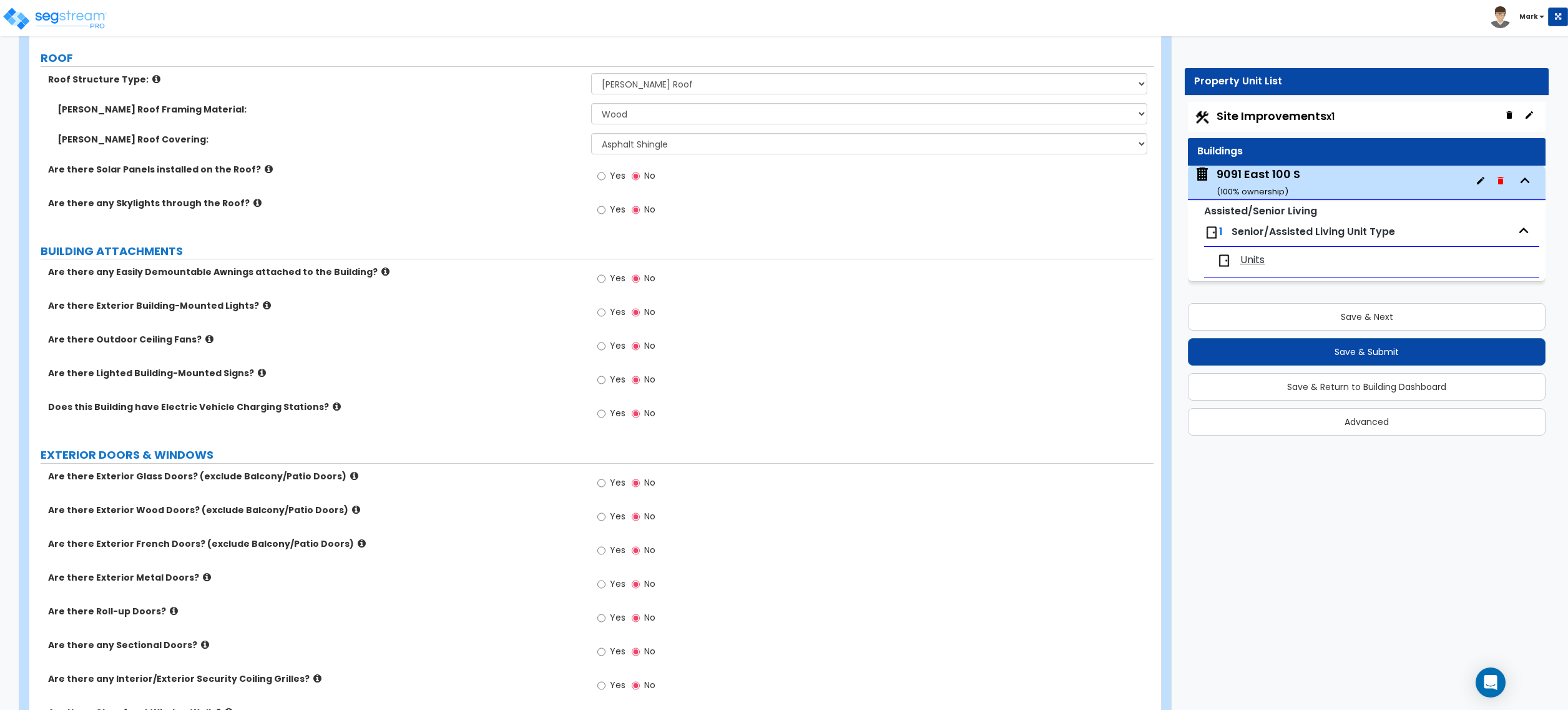
scroll to position [666, 0]
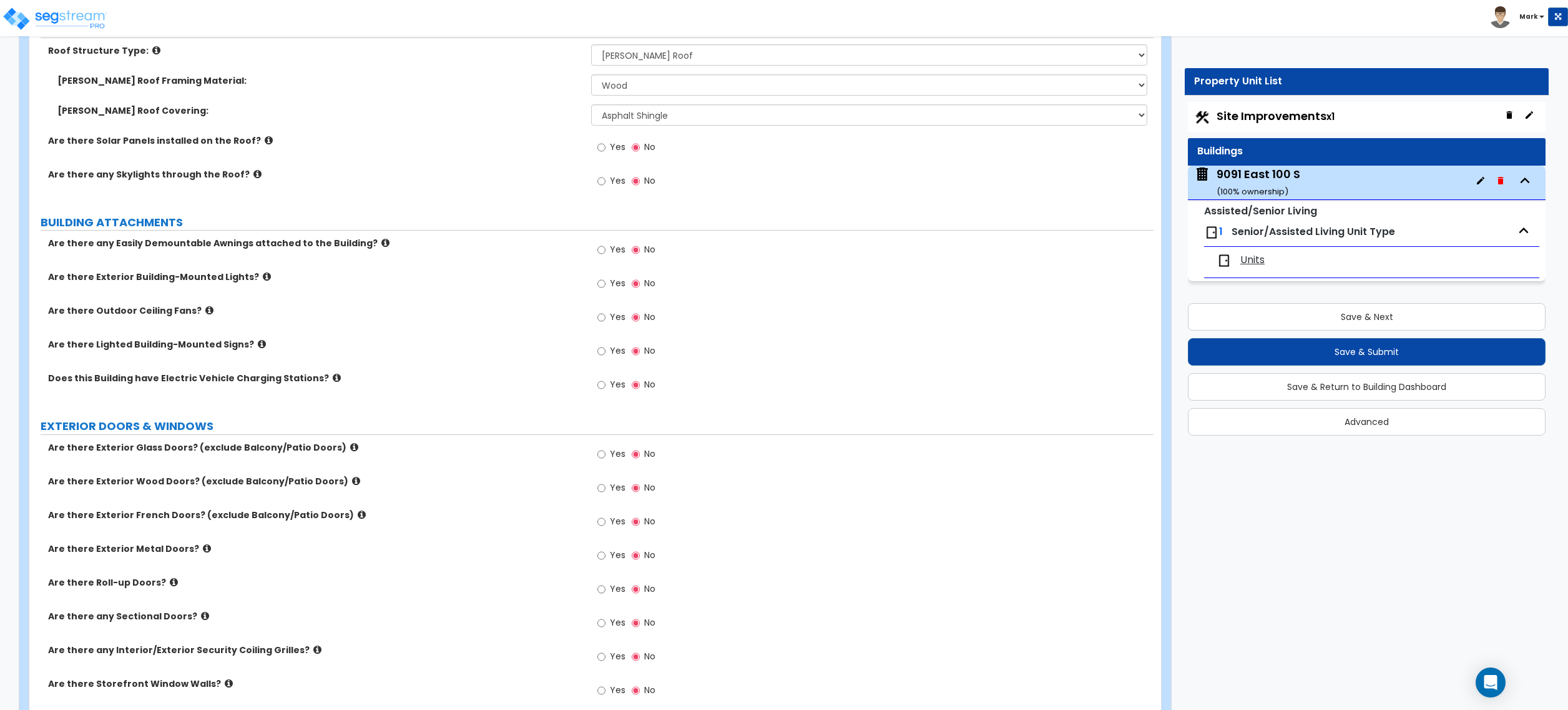
click at [596, 291] on div "Yes No" at bounding box center [626, 285] width 71 height 29
click at [601, 286] on input "Yes" at bounding box center [602, 284] width 8 height 13
radio input "true"
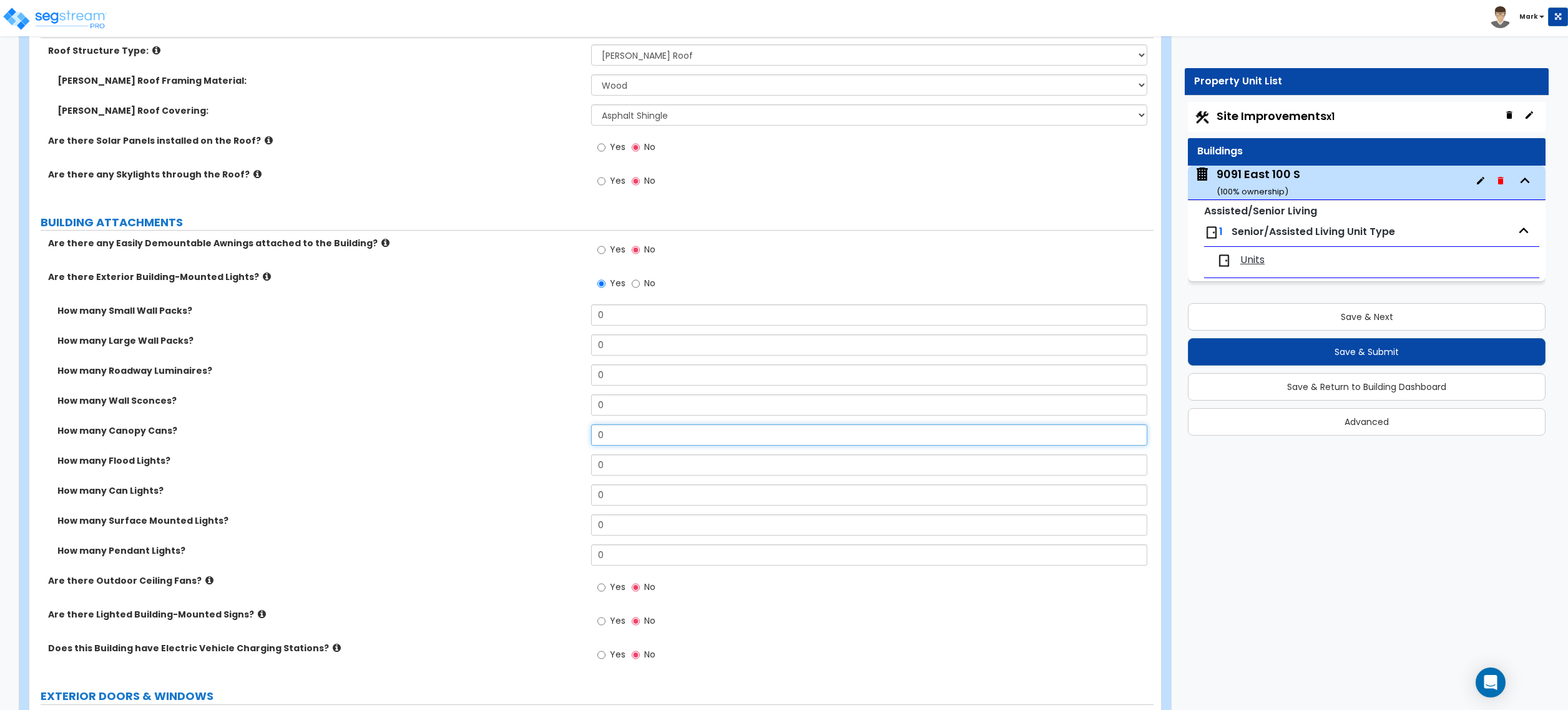
click at [629, 439] on input "0" at bounding box center [869, 435] width 556 height 21
type input "2"
click at [742, 326] on input "0" at bounding box center [869, 314] width 556 height 21
click at [743, 326] on input "0" at bounding box center [869, 314] width 556 height 21
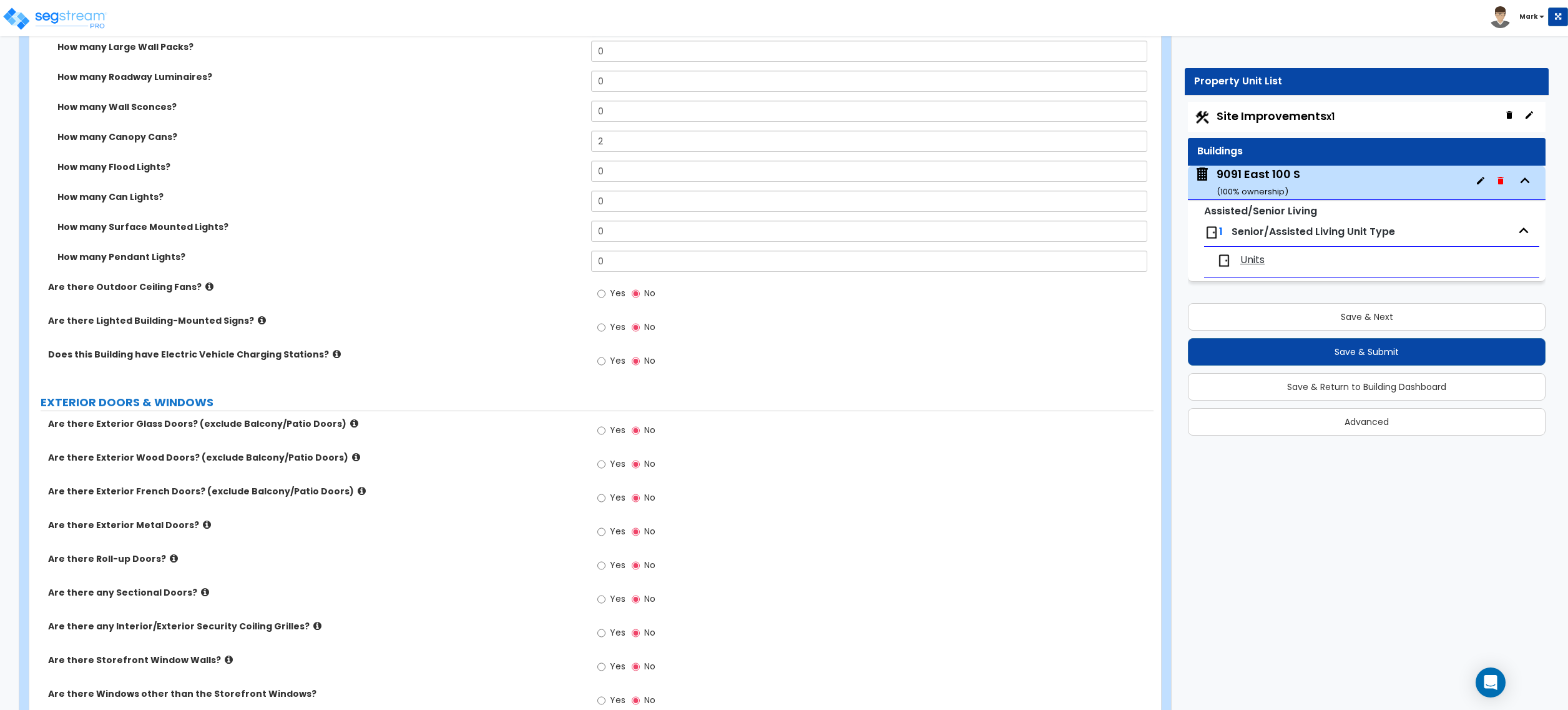
scroll to position [1000, 0]
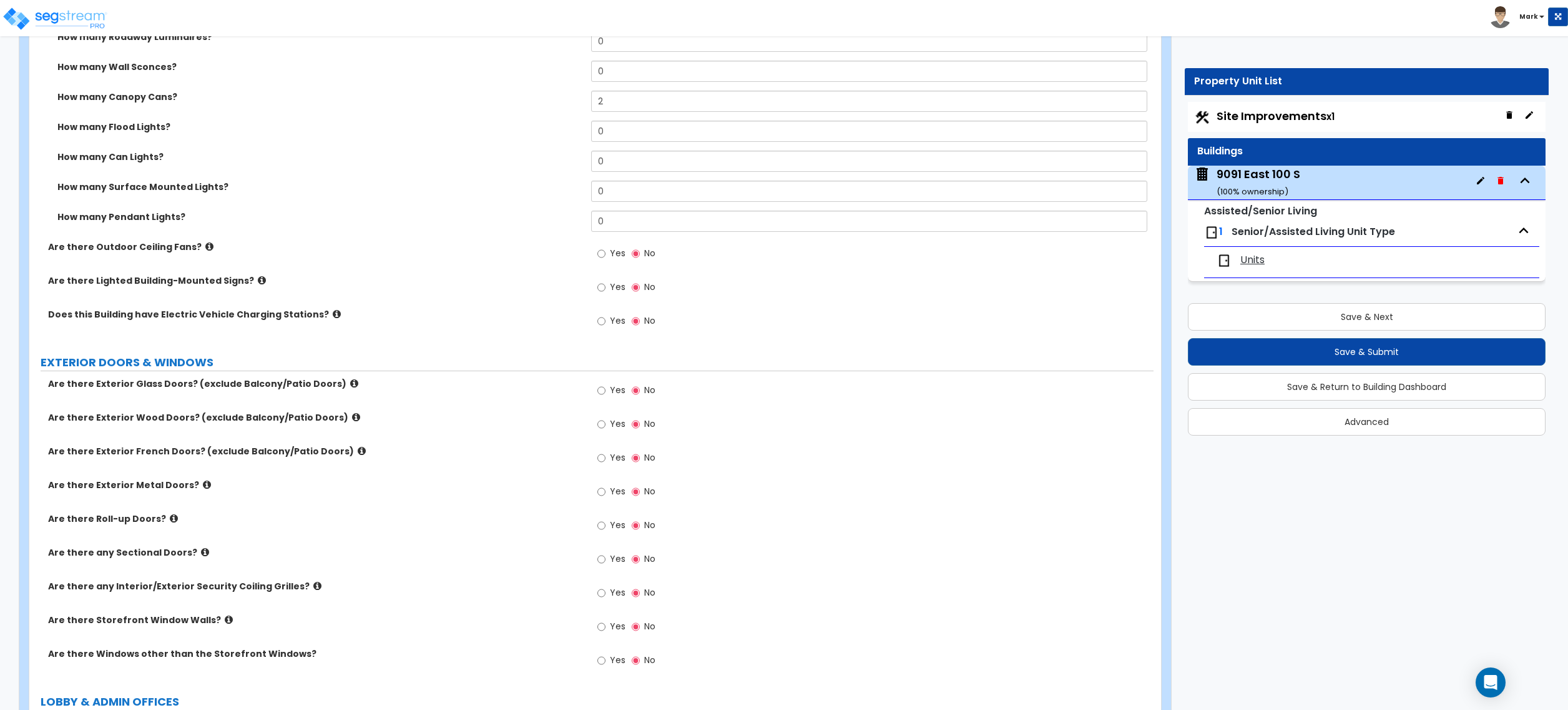
type input "4"
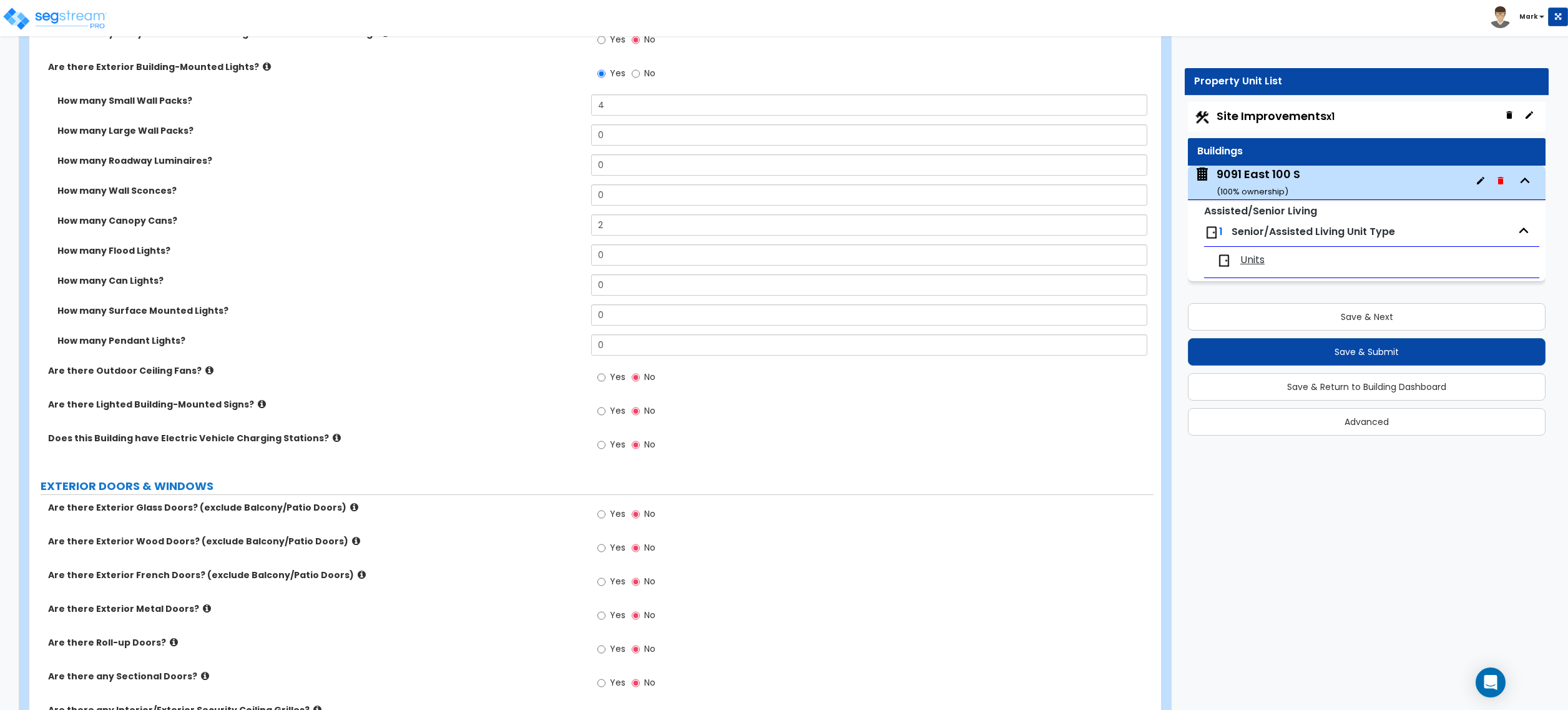
scroll to position [750, 0]
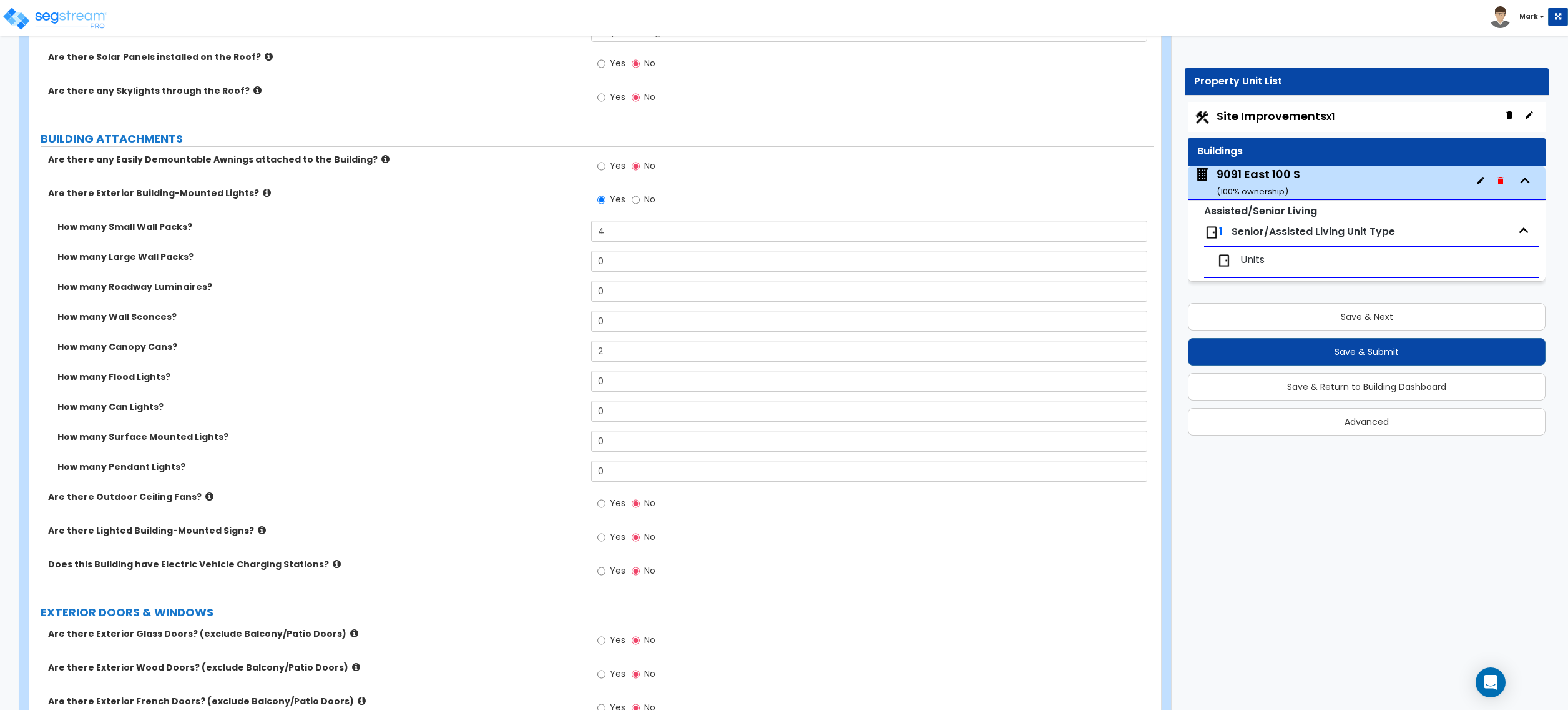
click at [258, 532] on icon at bounding box center [262, 530] width 8 height 10
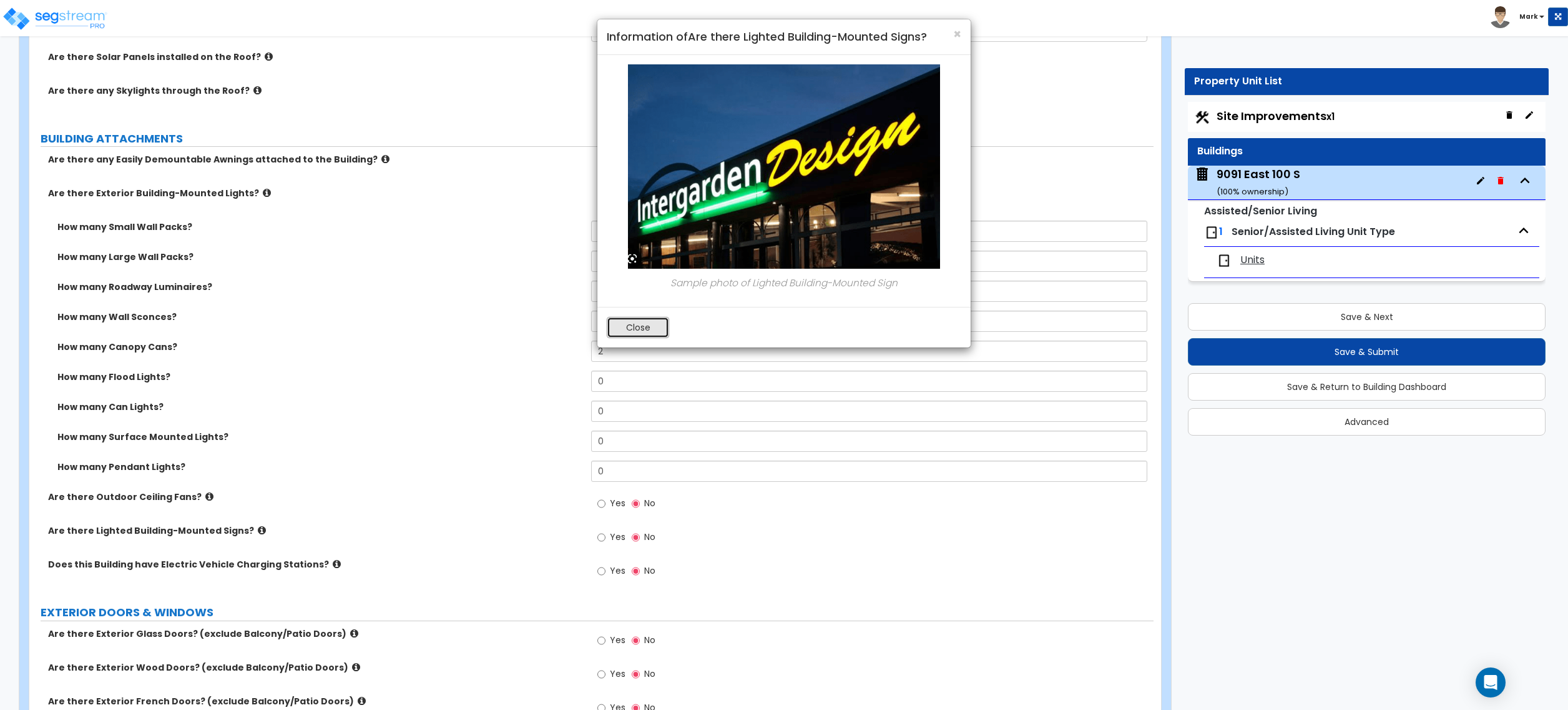
drag, startPoint x: 635, startPoint y: 326, endPoint x: 627, endPoint y: 335, distance: 12.0
click at [635, 326] on button "Close" at bounding box center [637, 327] width 62 height 21
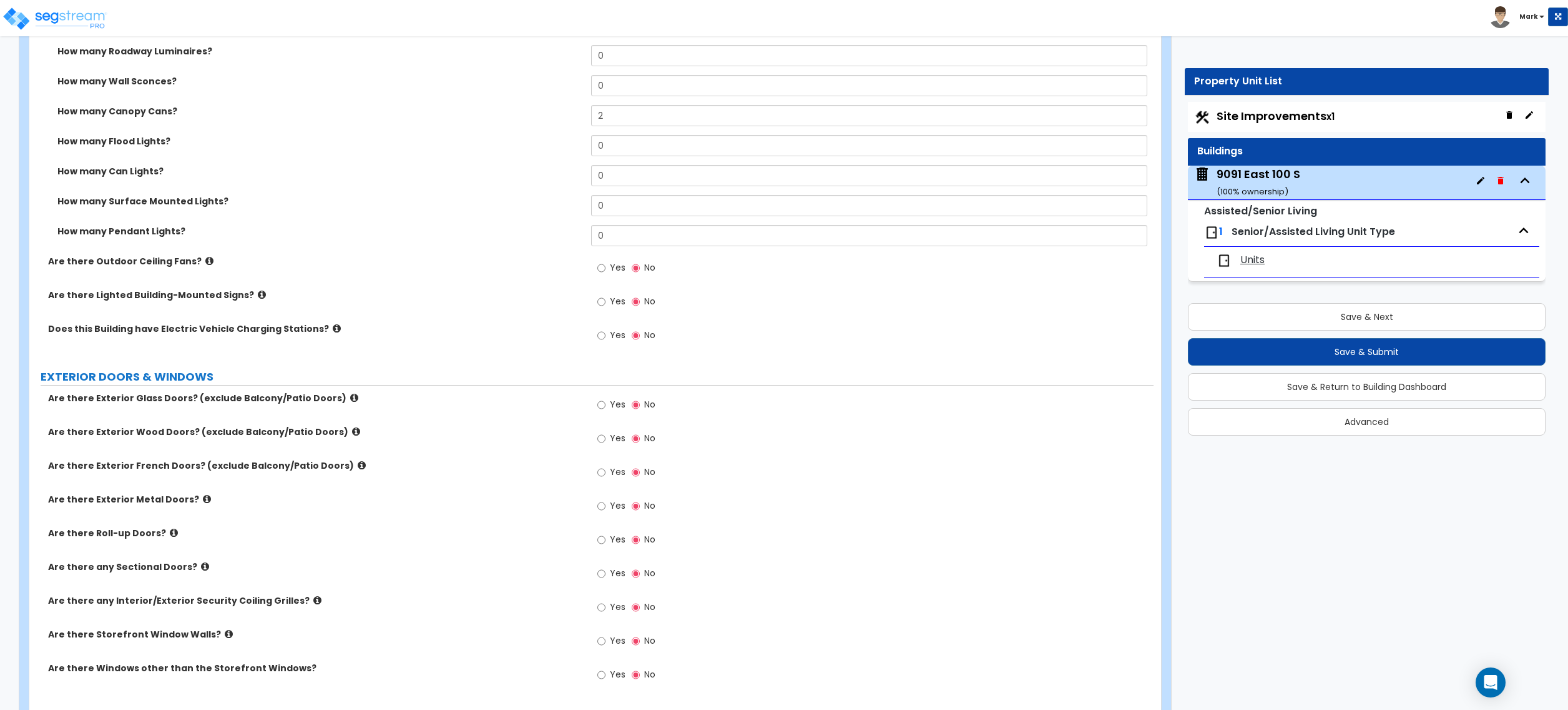
scroll to position [1000, 0]
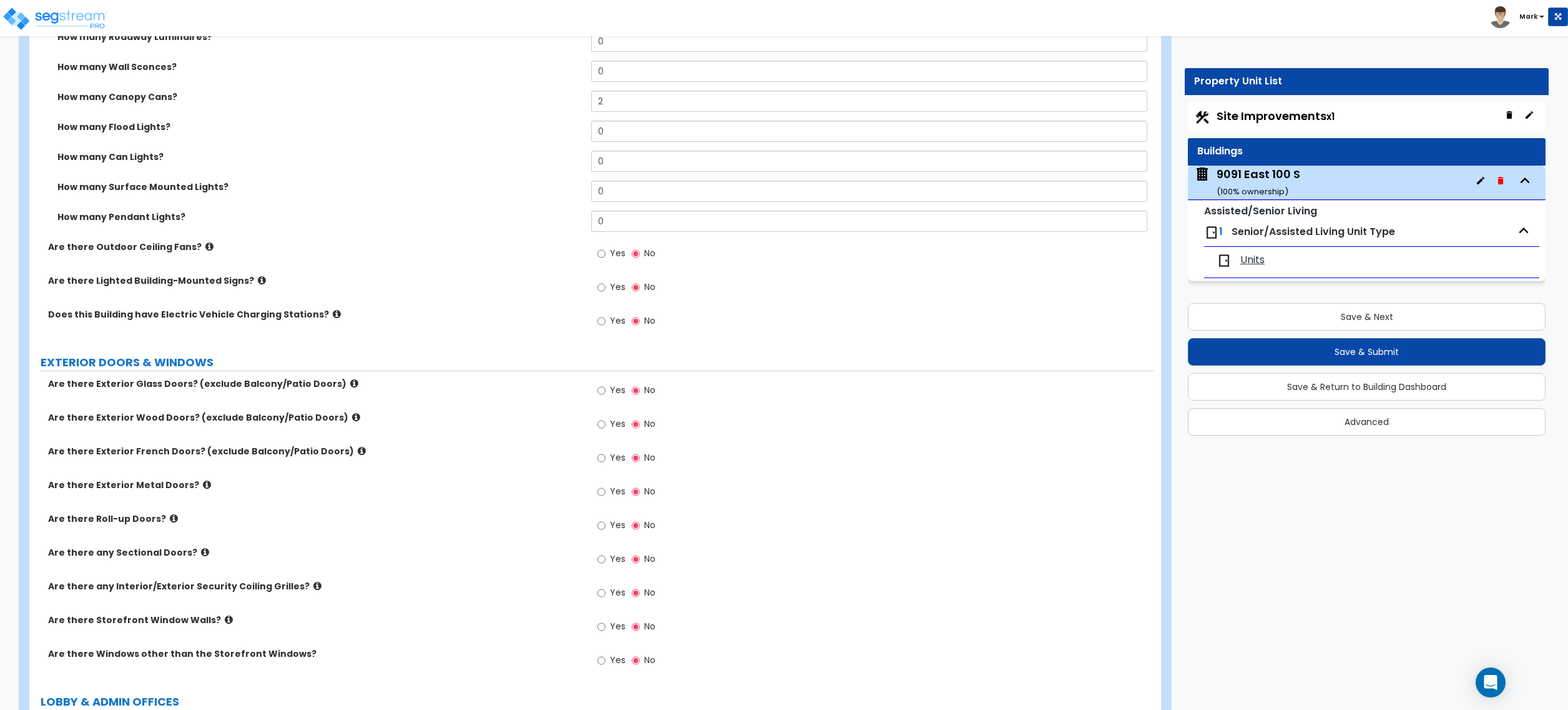
click at [605, 423] on label "Yes" at bounding box center [611, 425] width 28 height 21
click at [605, 423] on input "Yes" at bounding box center [602, 424] width 8 height 13
radio input "true"
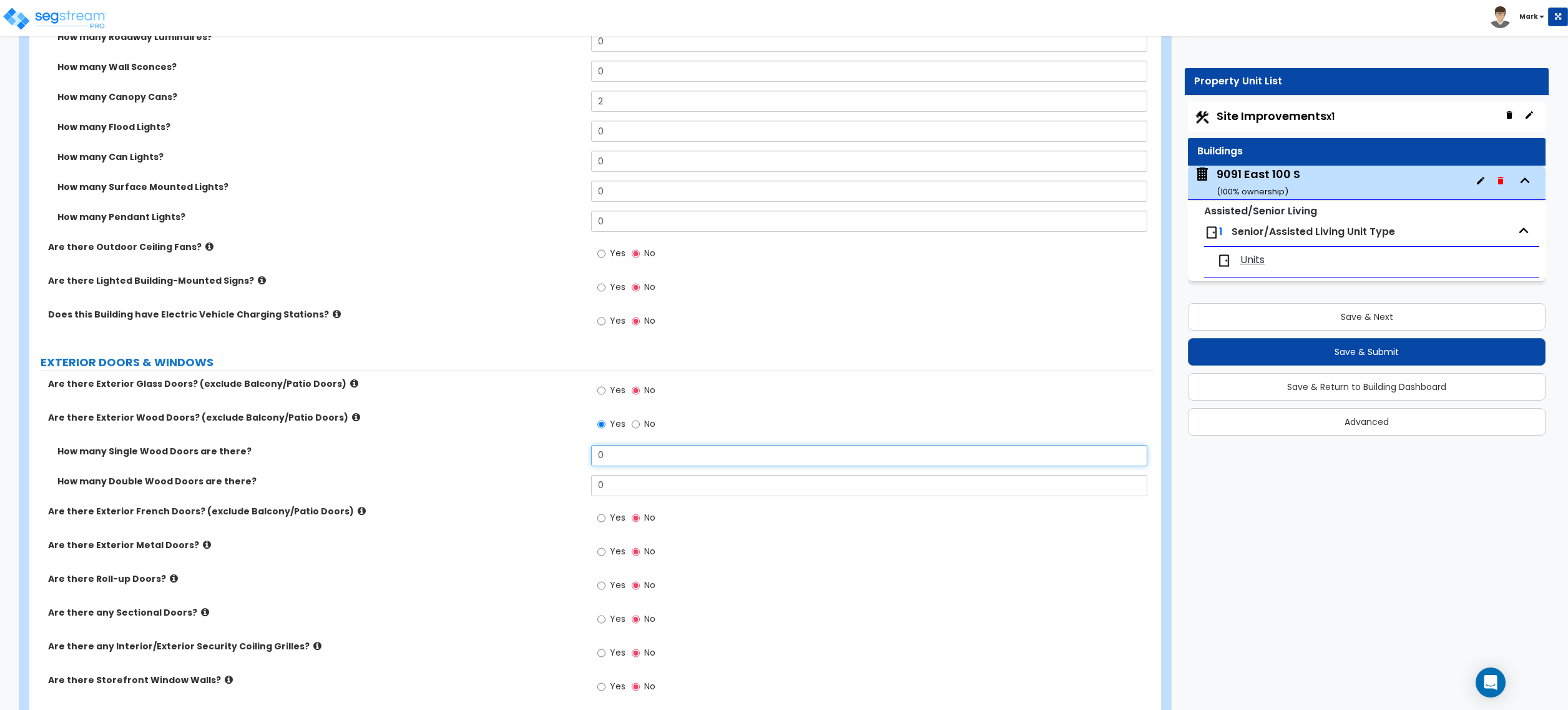
click at [618, 466] on input "0" at bounding box center [869, 455] width 556 height 21
type input "3"
click at [608, 391] on label "Yes" at bounding box center [611, 392] width 28 height 21
click at [605, 391] on input "Yes" at bounding box center [602, 390] width 8 height 13
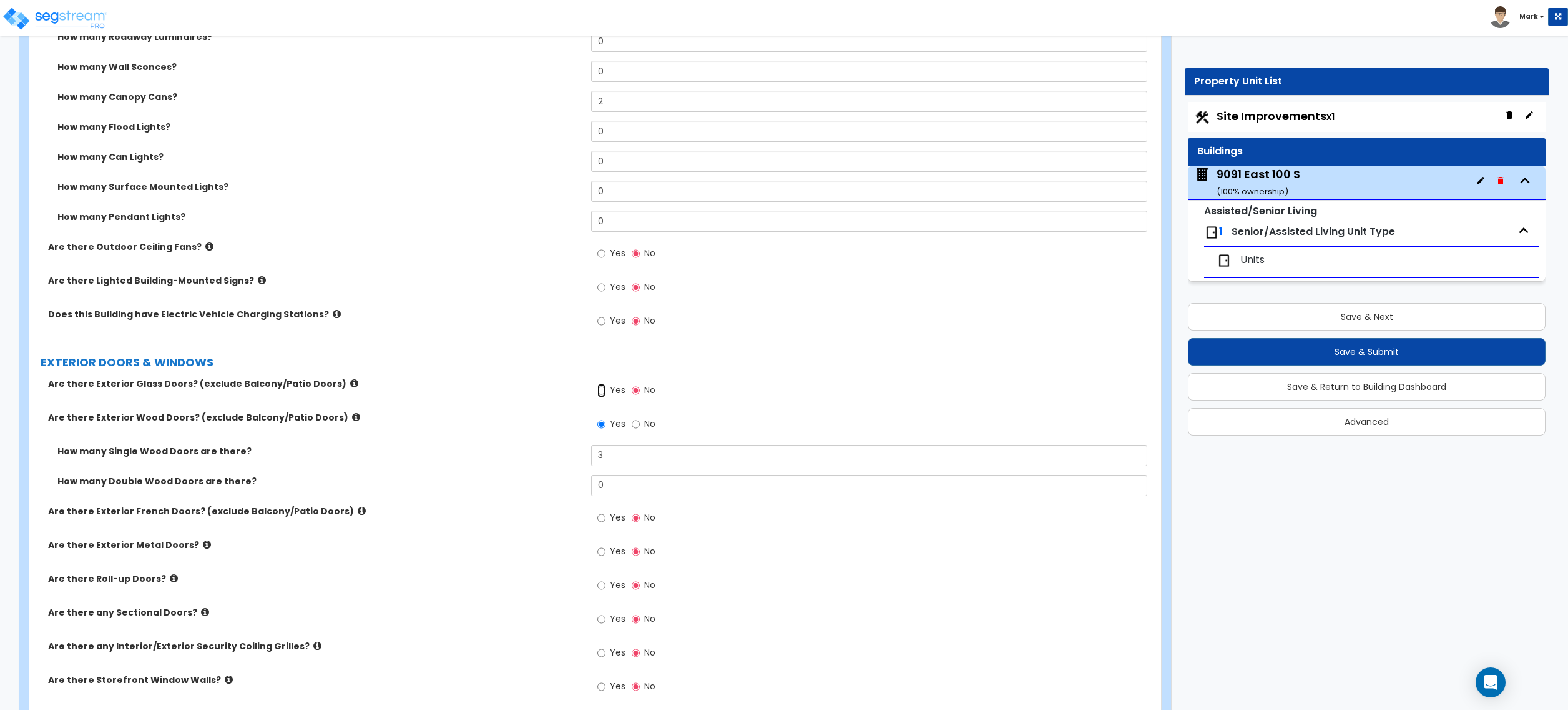
radio input "true"
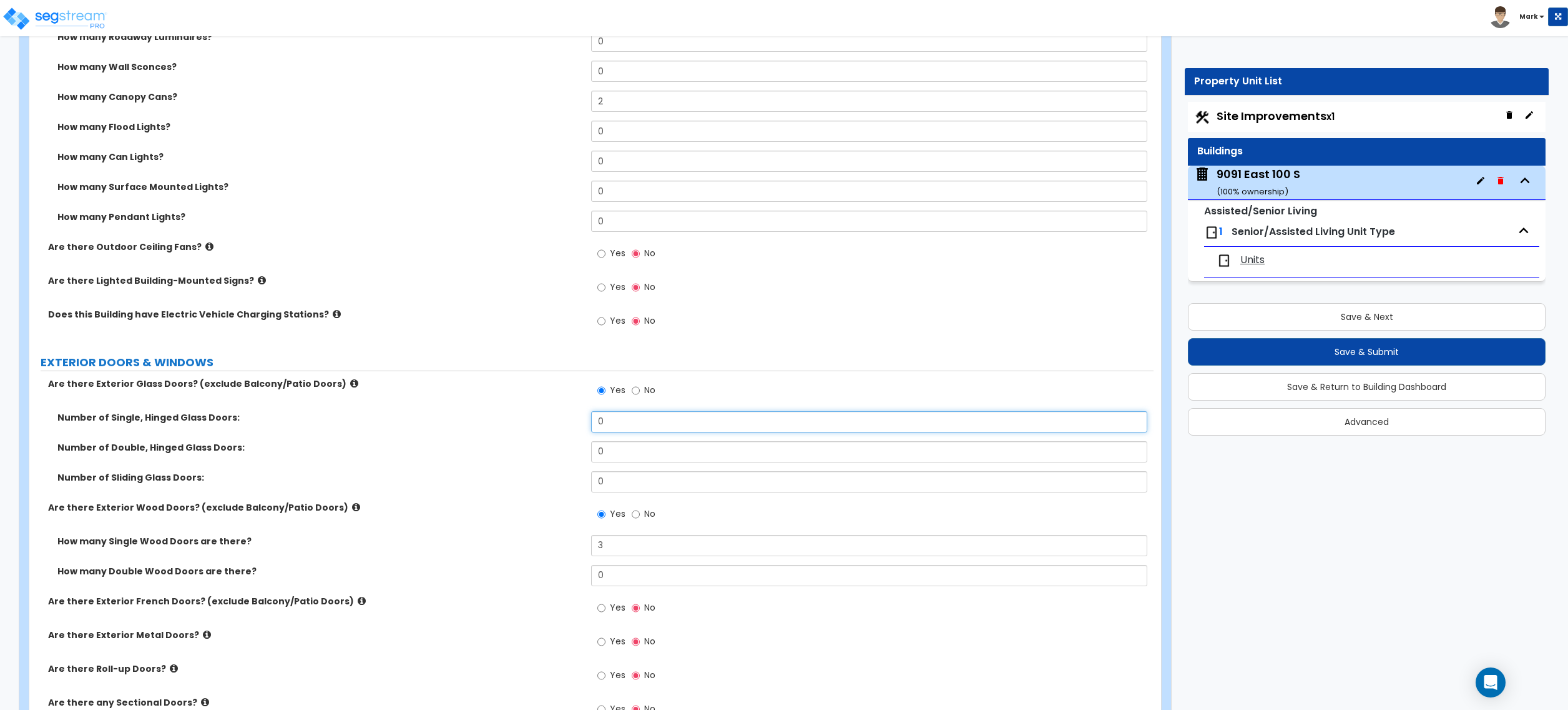
click at [628, 425] on input "0" at bounding box center [869, 421] width 556 height 21
click at [626, 458] on input "0" at bounding box center [869, 452] width 556 height 21
type input "1"
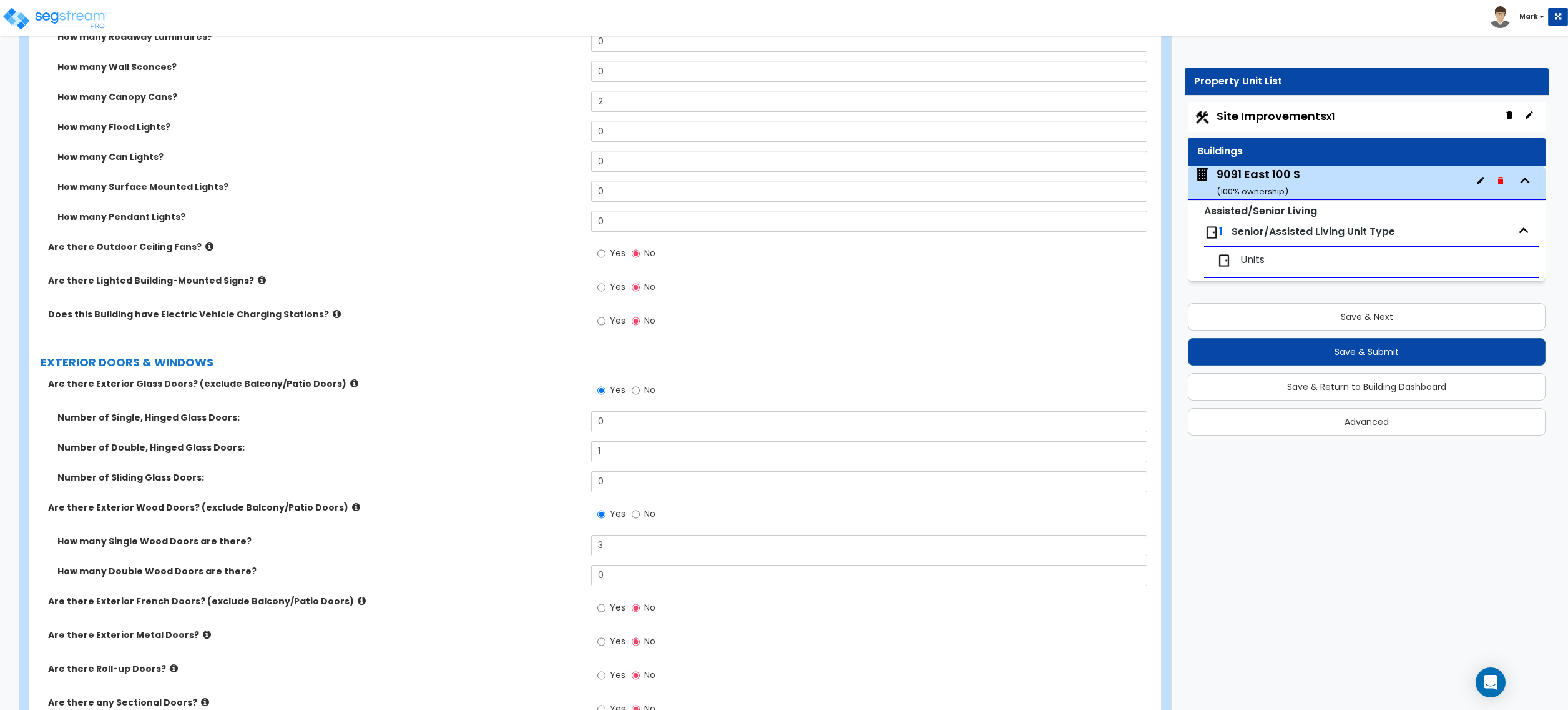
click at [625, 435] on div "Number of Single, Hinged Glass Doors: 0" at bounding box center [591, 425] width 1124 height 30
click at [625, 431] on input "0" at bounding box center [869, 421] width 556 height 21
type input "1"
click at [618, 541] on input "3" at bounding box center [869, 546] width 556 height 21
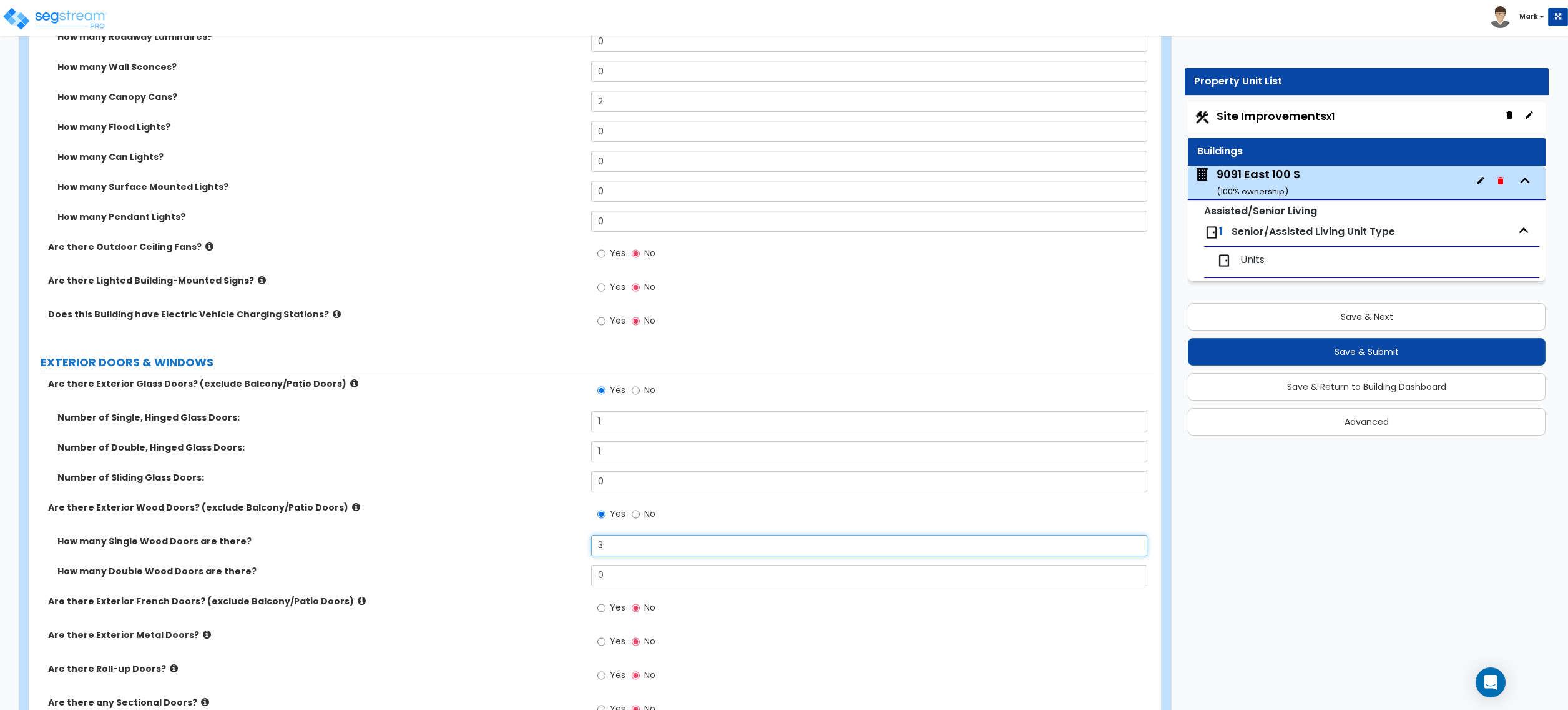
click at [618, 541] on input "3" at bounding box center [869, 546] width 556 height 21
type input "4"
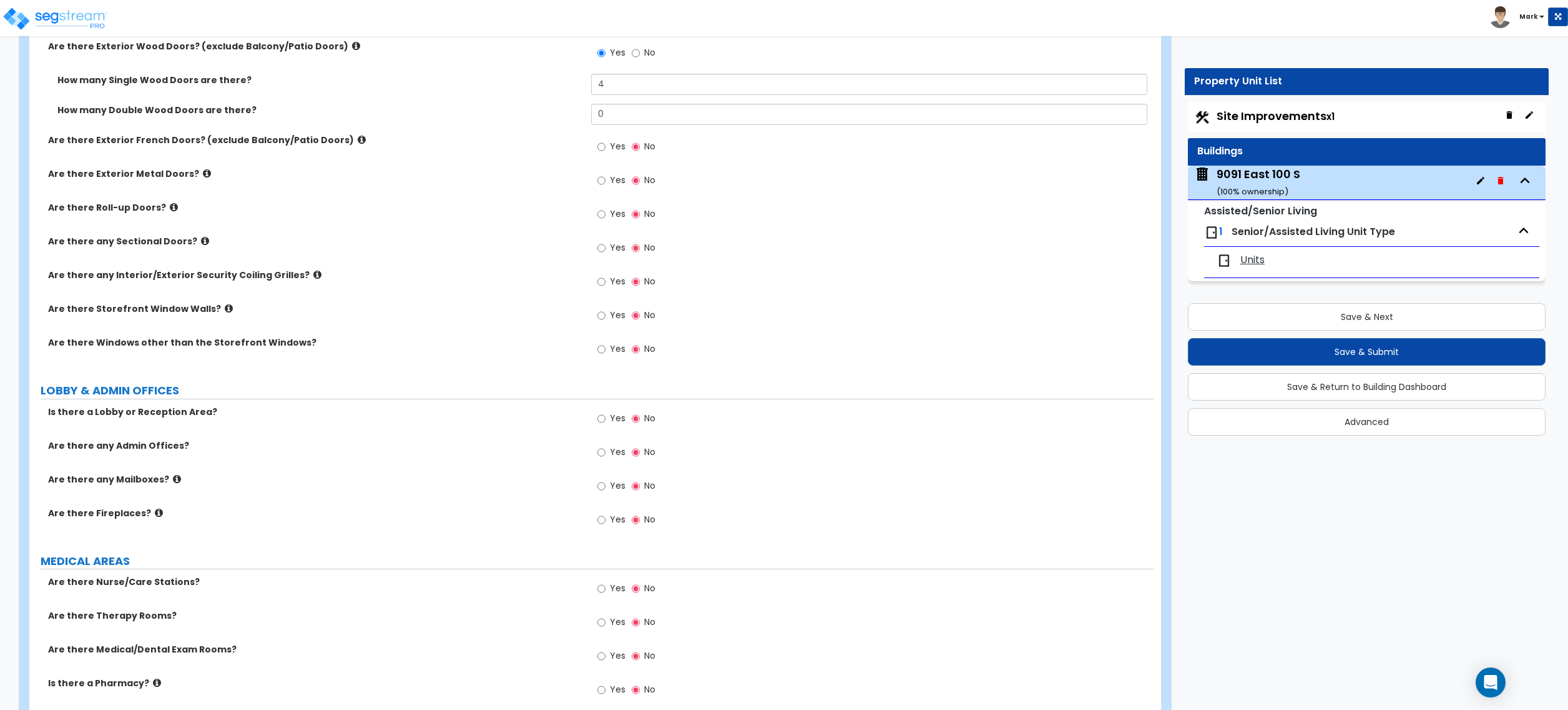
scroll to position [1499, 0]
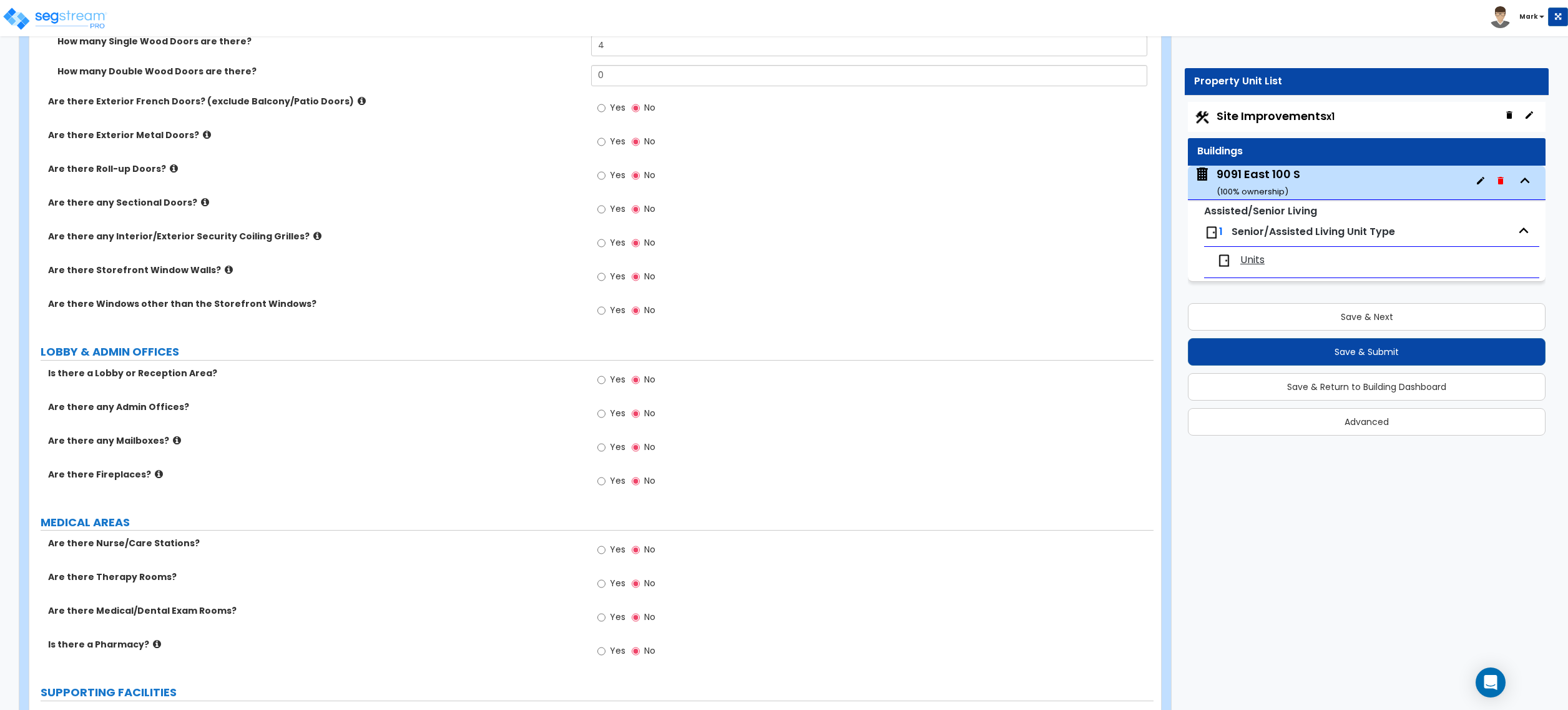
click at [613, 371] on div "Yes No" at bounding box center [626, 381] width 71 height 29
click at [613, 379] on span "Yes" at bounding box center [618, 378] width 15 height 12
click at [605, 379] on input "Yes" at bounding box center [602, 379] width 8 height 13
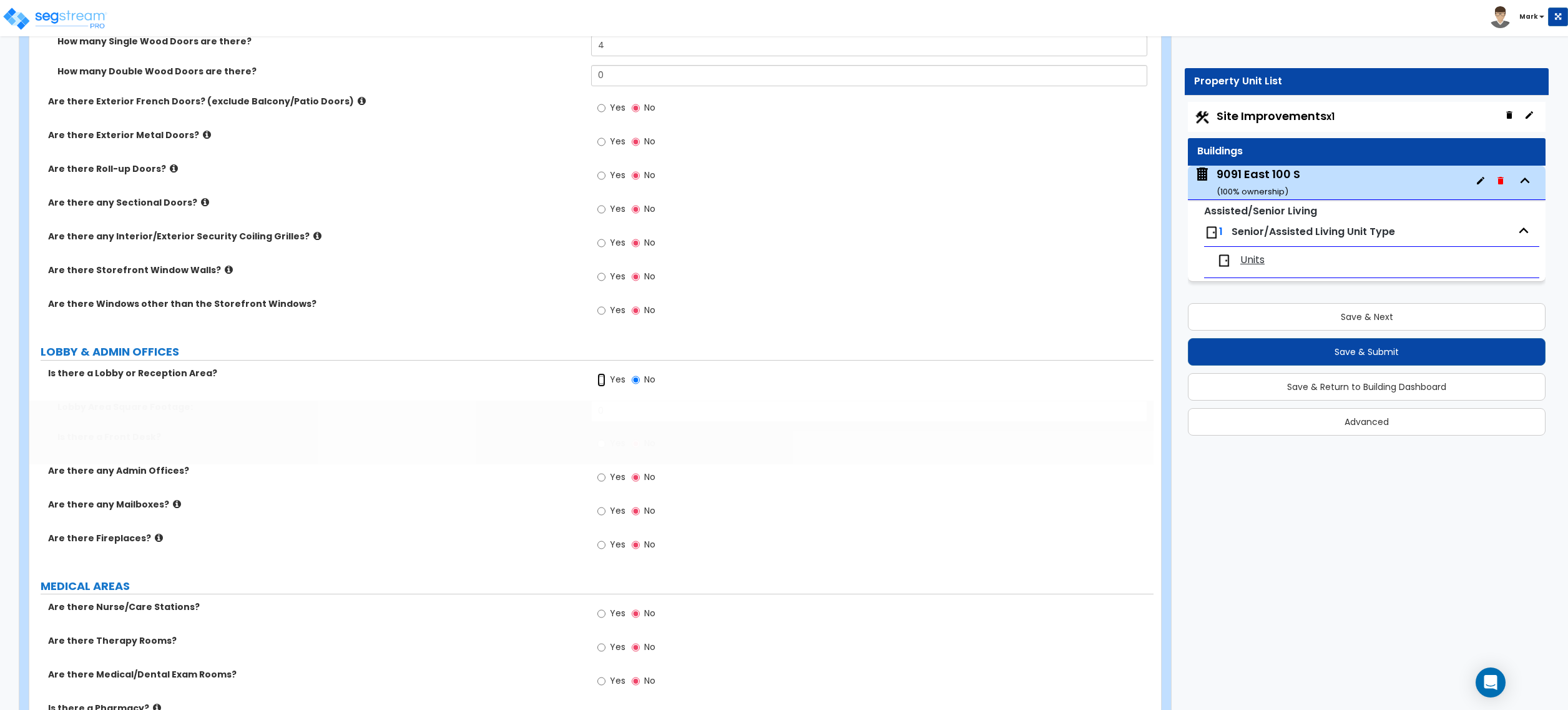
radio input "true"
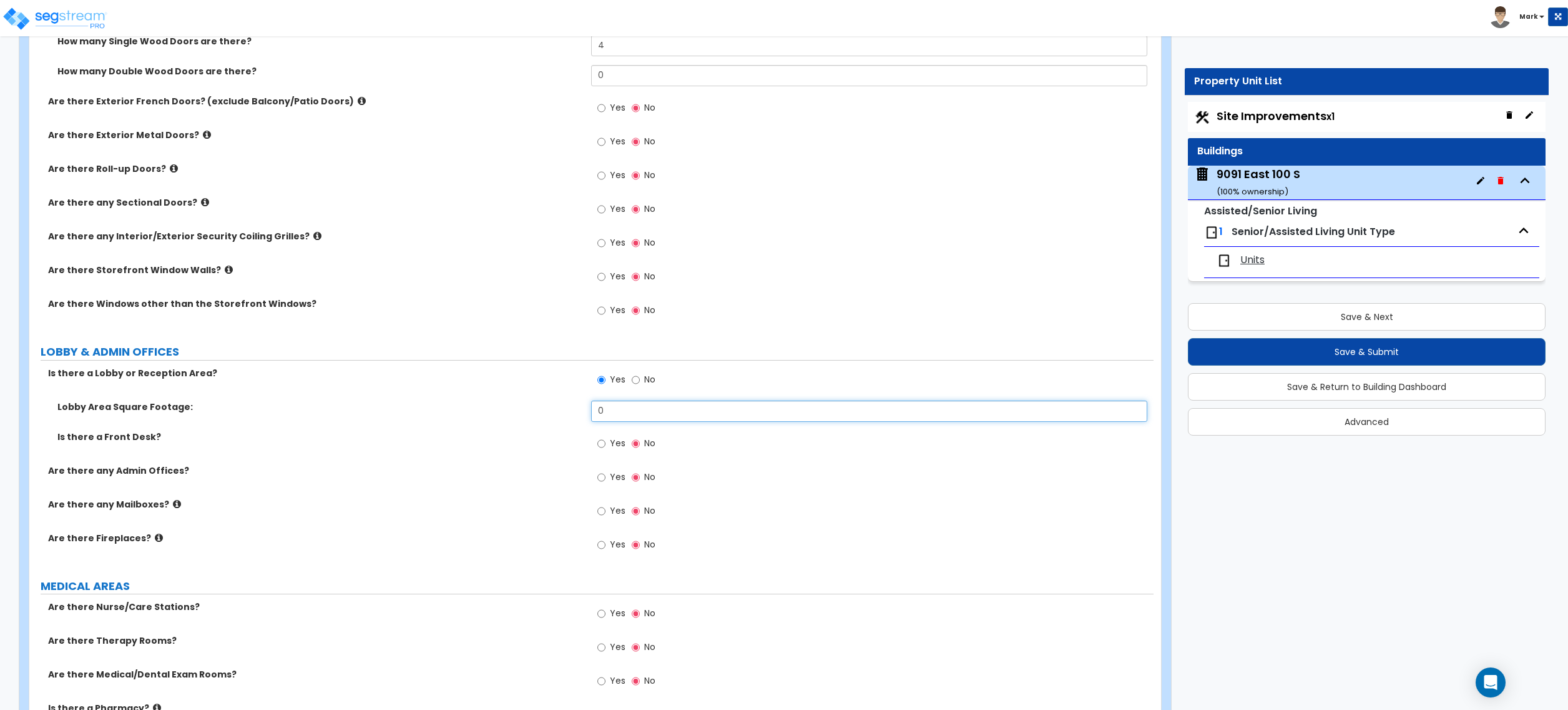
click at [869, 416] on input "0" at bounding box center [869, 411] width 556 height 21
type input "600"
drag, startPoint x: 227, startPoint y: 503, endPoint x: 196, endPoint y: 540, distance: 48.3
click at [226, 501] on label "Are there any Mailboxes?" at bounding box center [314, 504] width 534 height 12
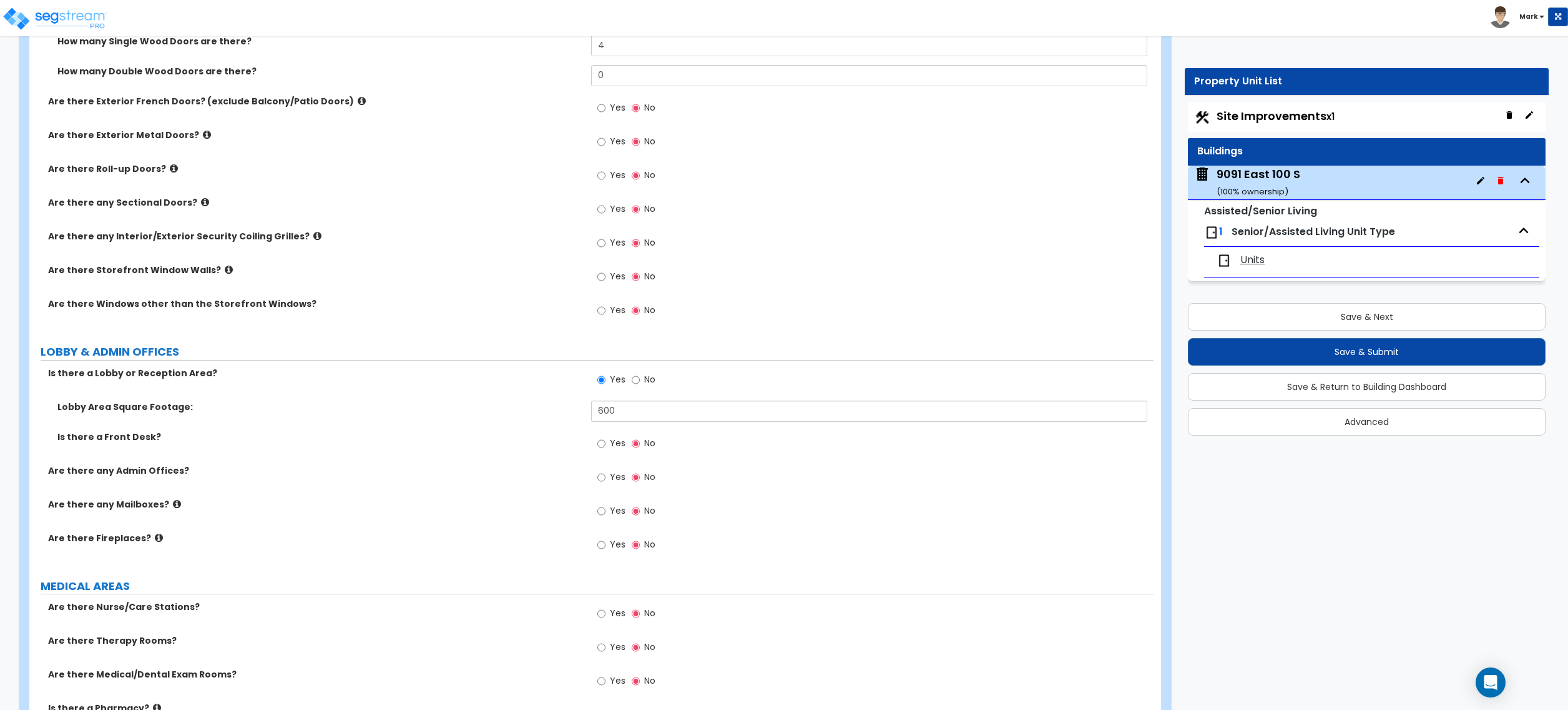
click at [608, 549] on label "Yes" at bounding box center [611, 546] width 28 height 21
click at [605, 549] on input "Yes" at bounding box center [602, 545] width 8 height 13
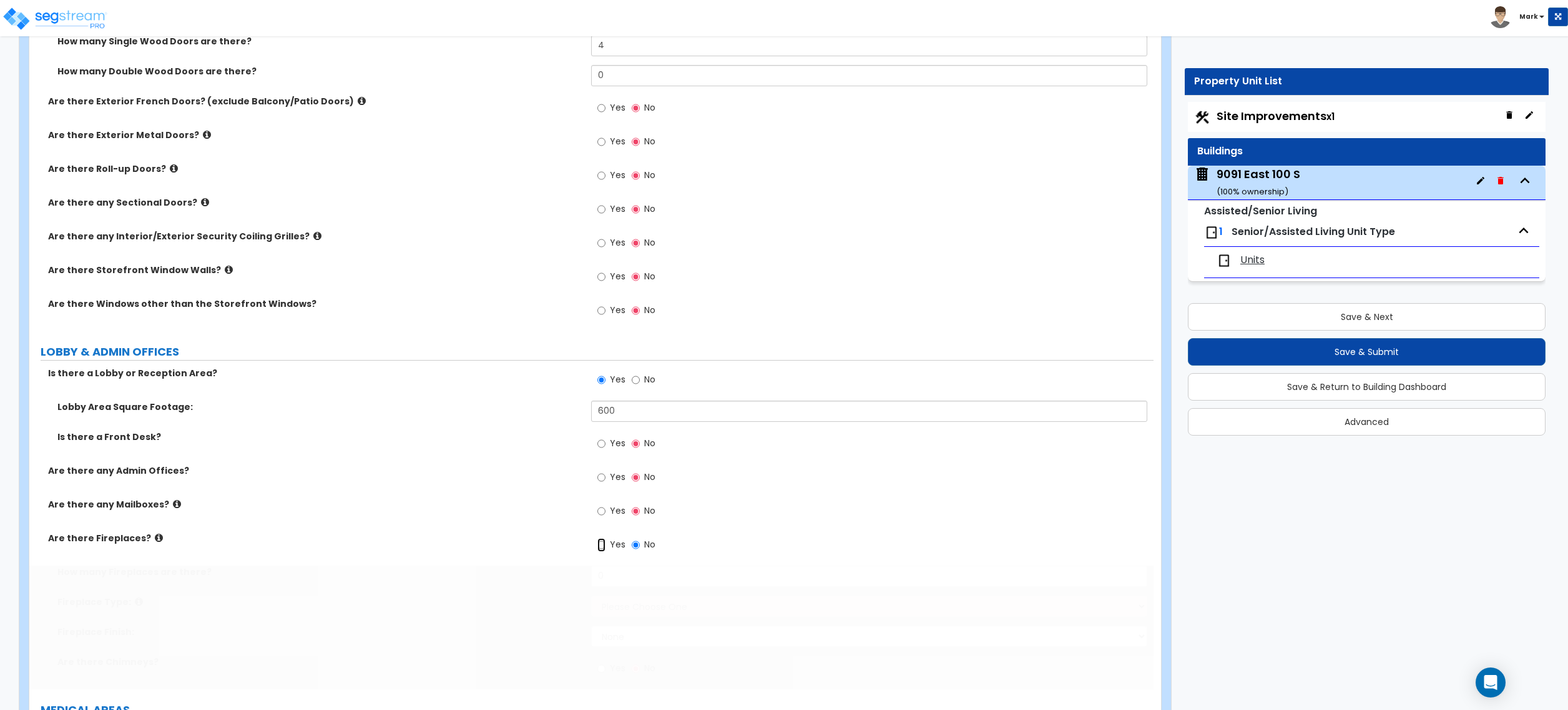
radio input "true"
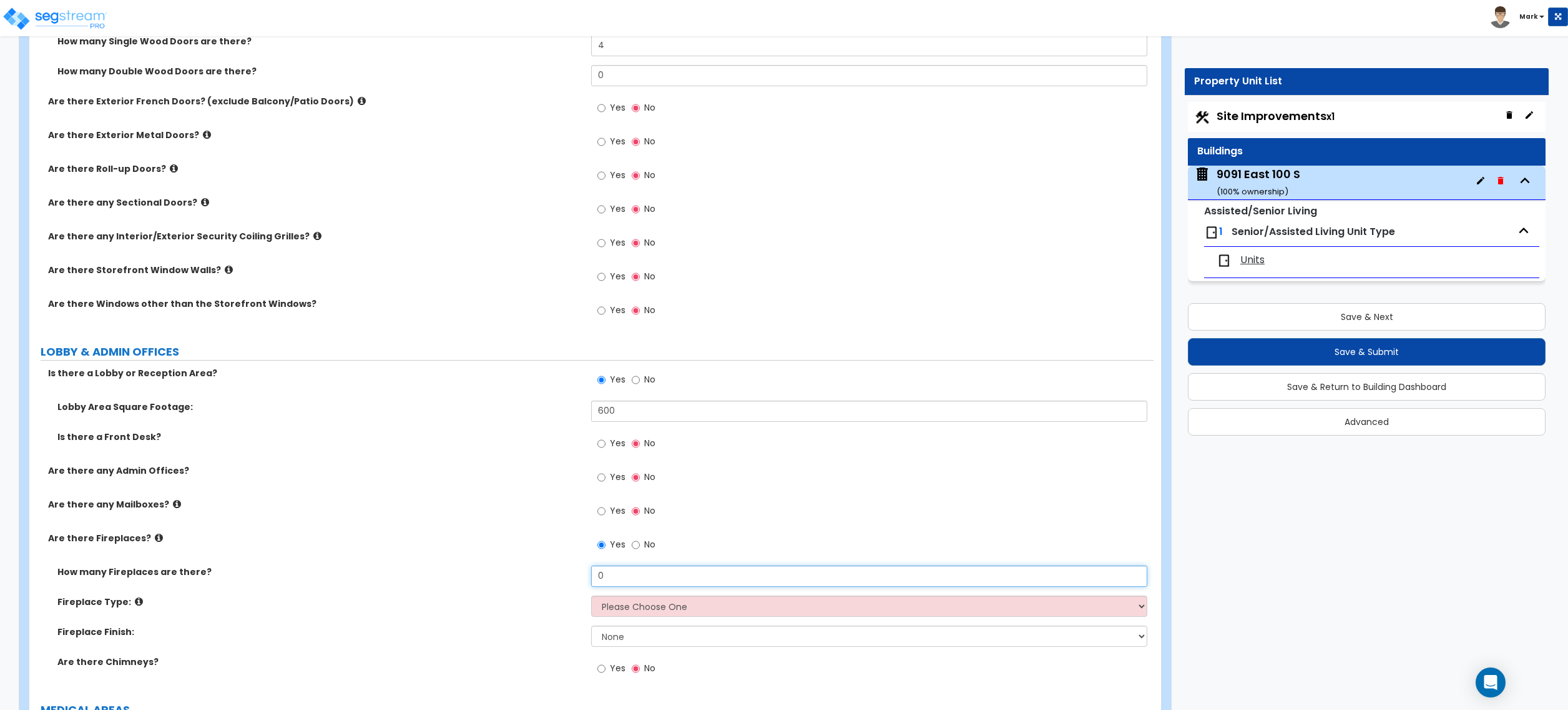
click at [639, 578] on input "0" at bounding box center [869, 576] width 556 height 21
type input "1"
click at [643, 623] on div "Fireplace Type: Please Choose One Built-in Electric Fireplace Built-in Gas Fire…" at bounding box center [591, 610] width 1124 height 30
click at [638, 607] on select "Please Choose One Built-in Electric Fireplace Built-in Gas Fireplace Built-in W…" at bounding box center [869, 606] width 556 height 21
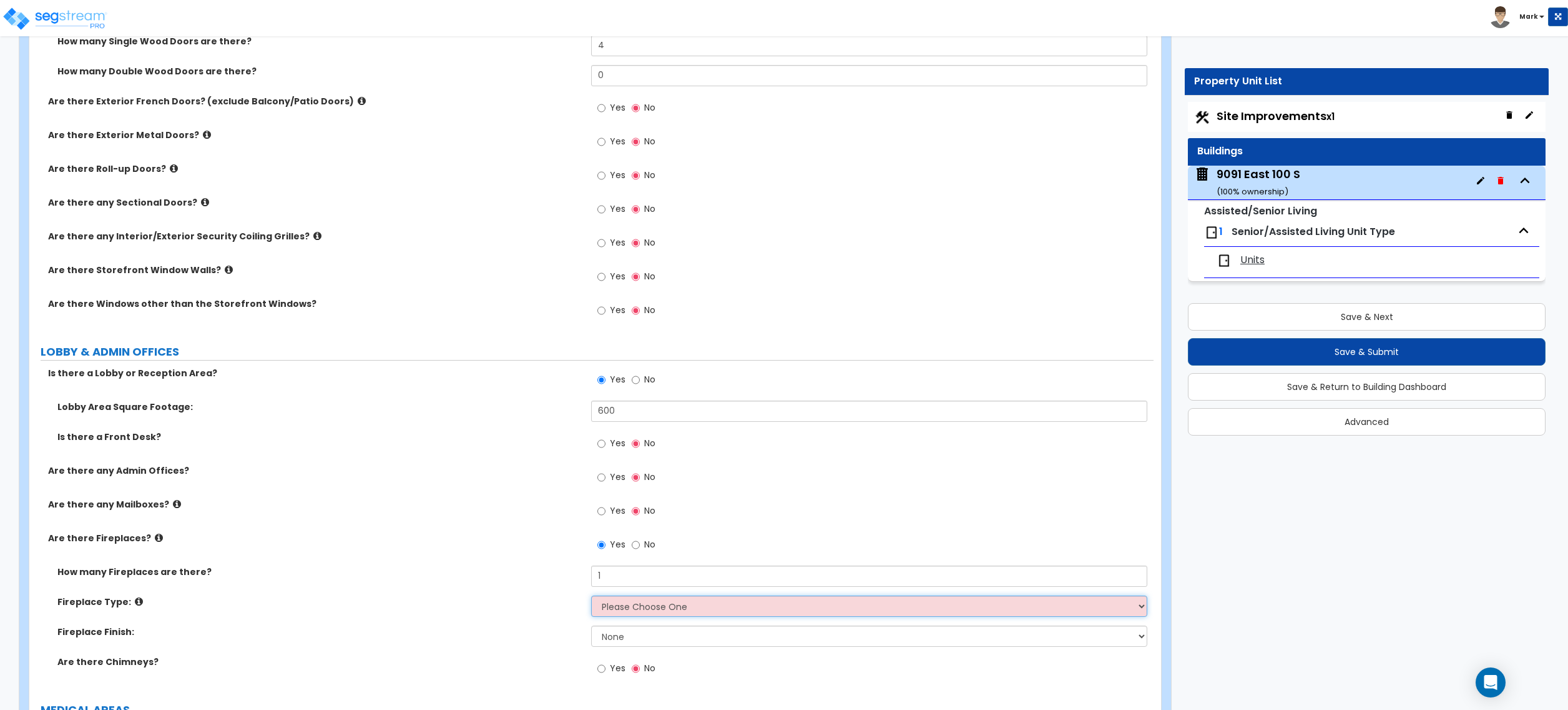
click at [604, 611] on select "Please Choose One Built-in Electric Fireplace Built-in Gas Fireplace Built-in W…" at bounding box center [869, 606] width 556 height 21
select select "2"
click at [591, 598] on select "Please Choose One Built-in Electric Fireplace Built-in Gas Fireplace Built-in W…" at bounding box center [869, 606] width 556 height 21
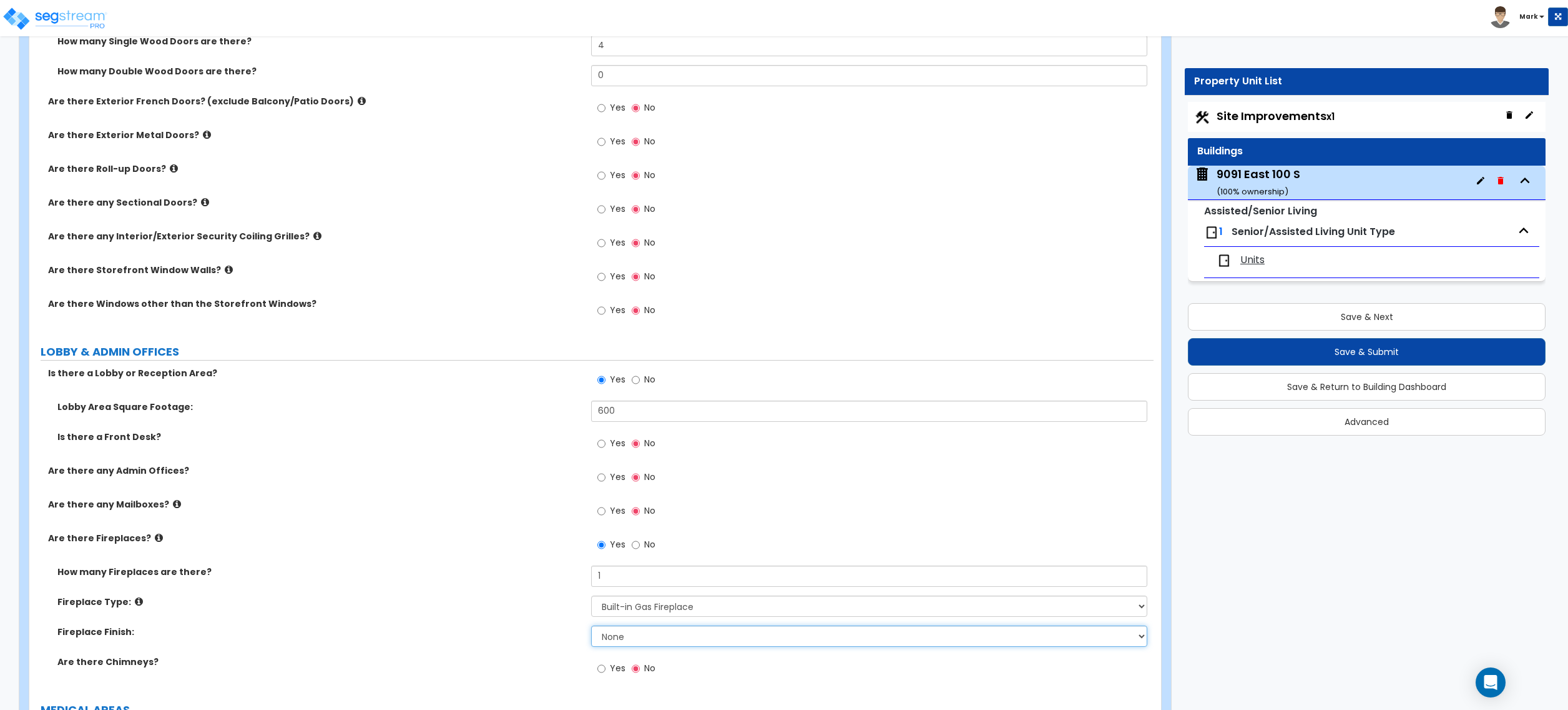
click at [618, 640] on select "None Brick Stone Tile Painted Molding" at bounding box center [869, 635] width 556 height 21
select select "1"
click at [591, 628] on select "None Brick Stone Tile Painted Molding" at bounding box center [869, 635] width 556 height 21
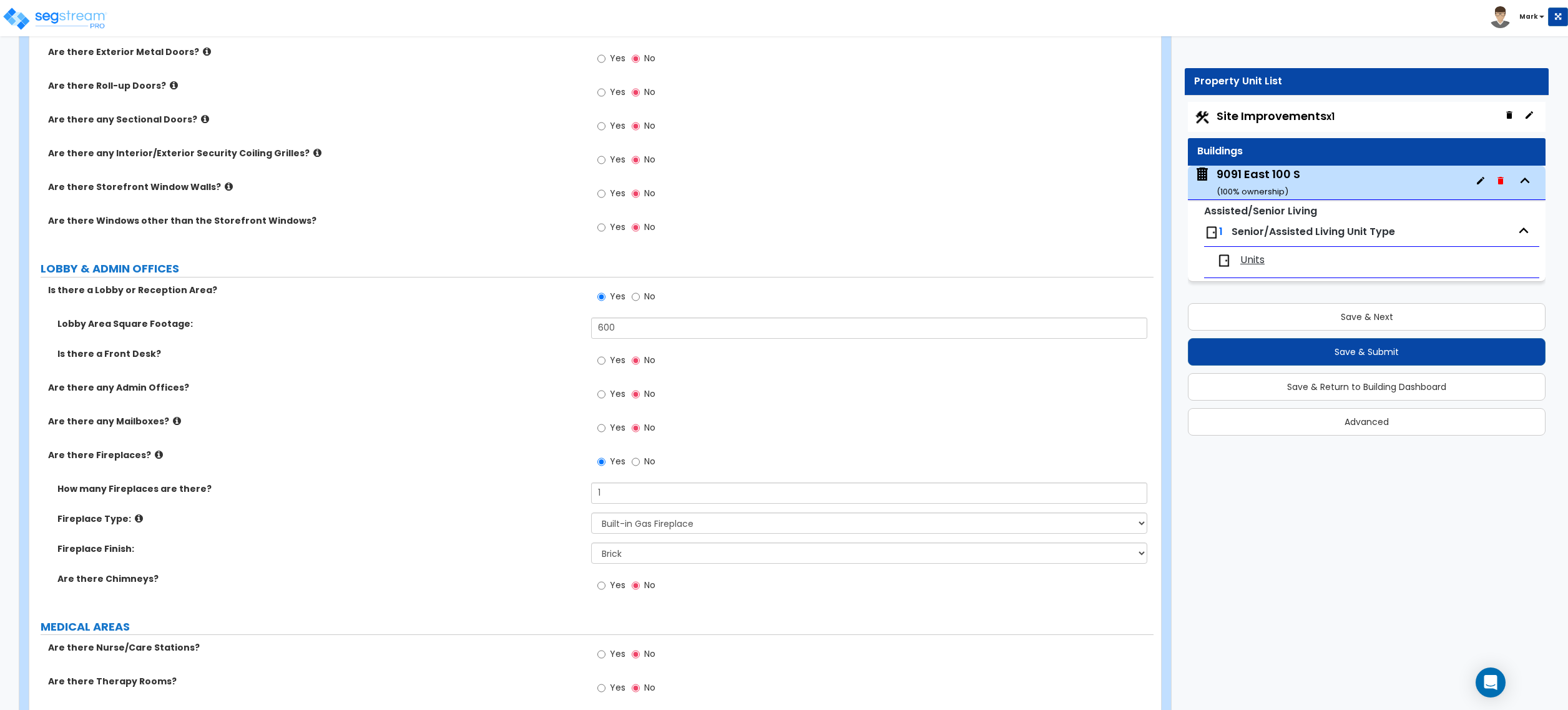
click at [606, 586] on label "Yes" at bounding box center [611, 587] width 28 height 21
click at [605, 586] on input "Yes" at bounding box center [602, 585] width 8 height 13
radio input "true"
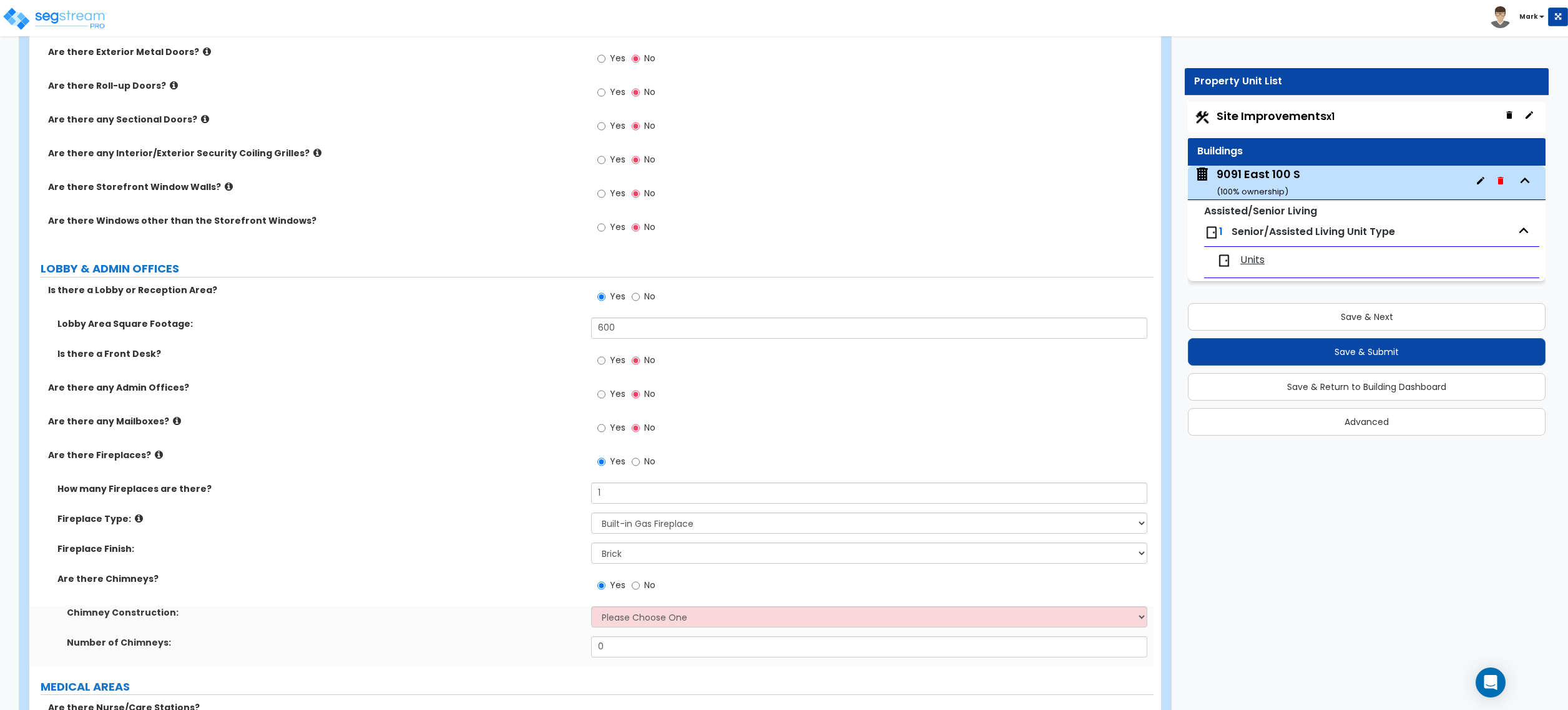
click at [614, 606] on div "Yes No" at bounding box center [872, 589] width 562 height 33
click at [618, 622] on select "Please Choose One Brick Construction Cinder Block Construction Stone Constructi…" at bounding box center [869, 616] width 556 height 21
click at [591, 608] on select "Please Choose One Brick Construction Cinder Block Construction Stone Constructi…" at bounding box center [869, 616] width 556 height 21
click at [625, 617] on select "Please Choose One Brick Construction Cinder Block Construction Stone Constructi…" at bounding box center [869, 616] width 556 height 21
select select "1"
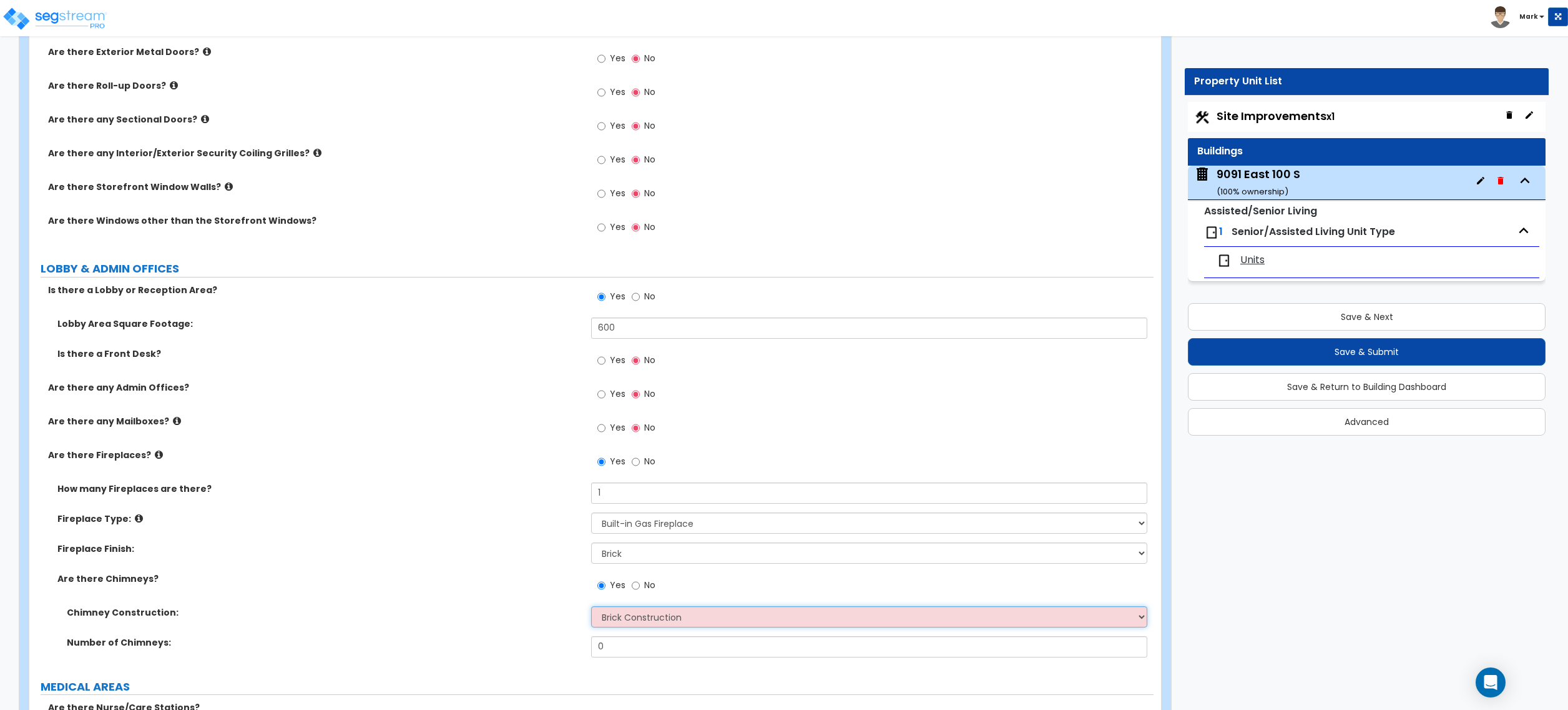
click at [591, 608] on select "Please Choose One Brick Construction Cinder Block Construction Stone Constructi…" at bounding box center [869, 616] width 556 height 21
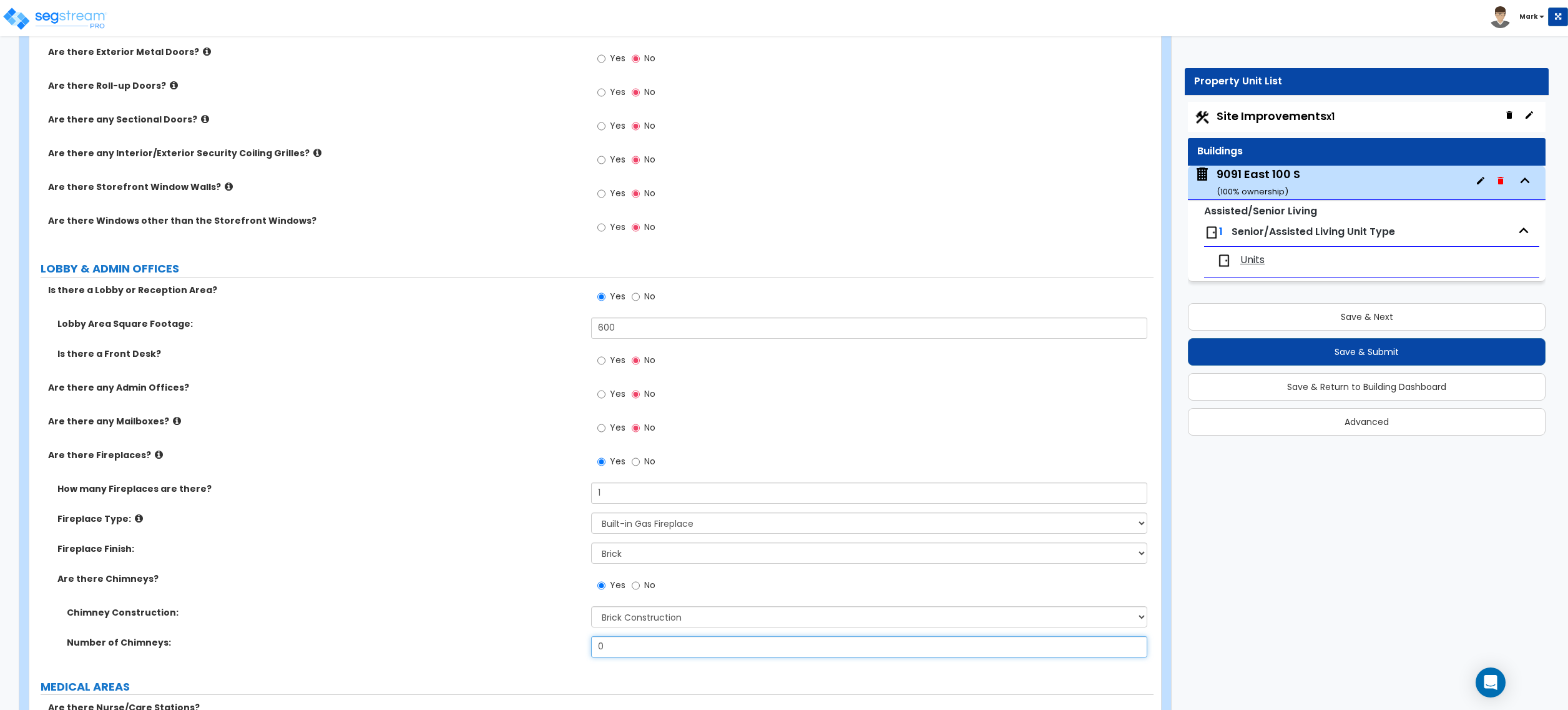
click at [617, 646] on input "0" at bounding box center [869, 647] width 556 height 21
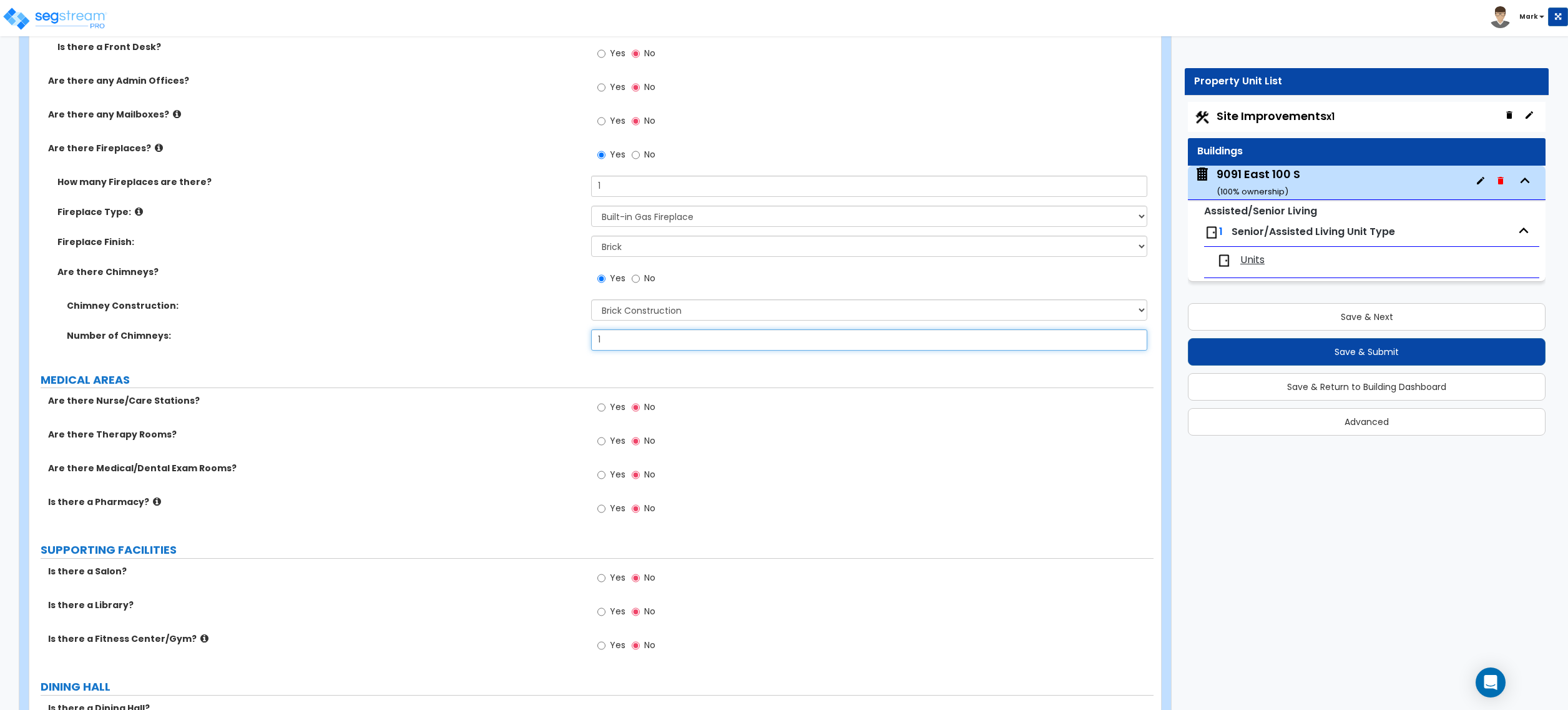
scroll to position [1999, 0]
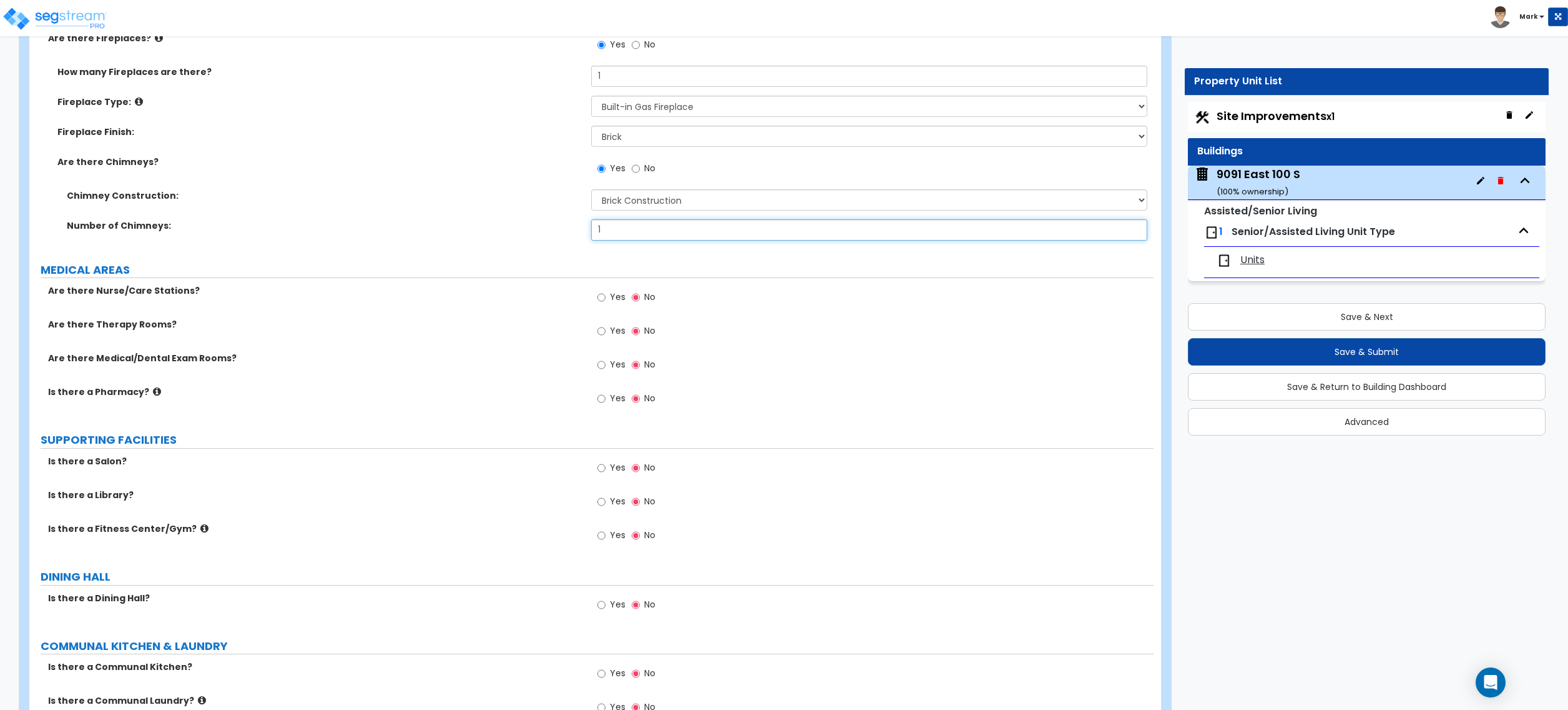
type input "1"
click at [600, 298] on input "Yes" at bounding box center [602, 297] width 8 height 13
radio input "true"
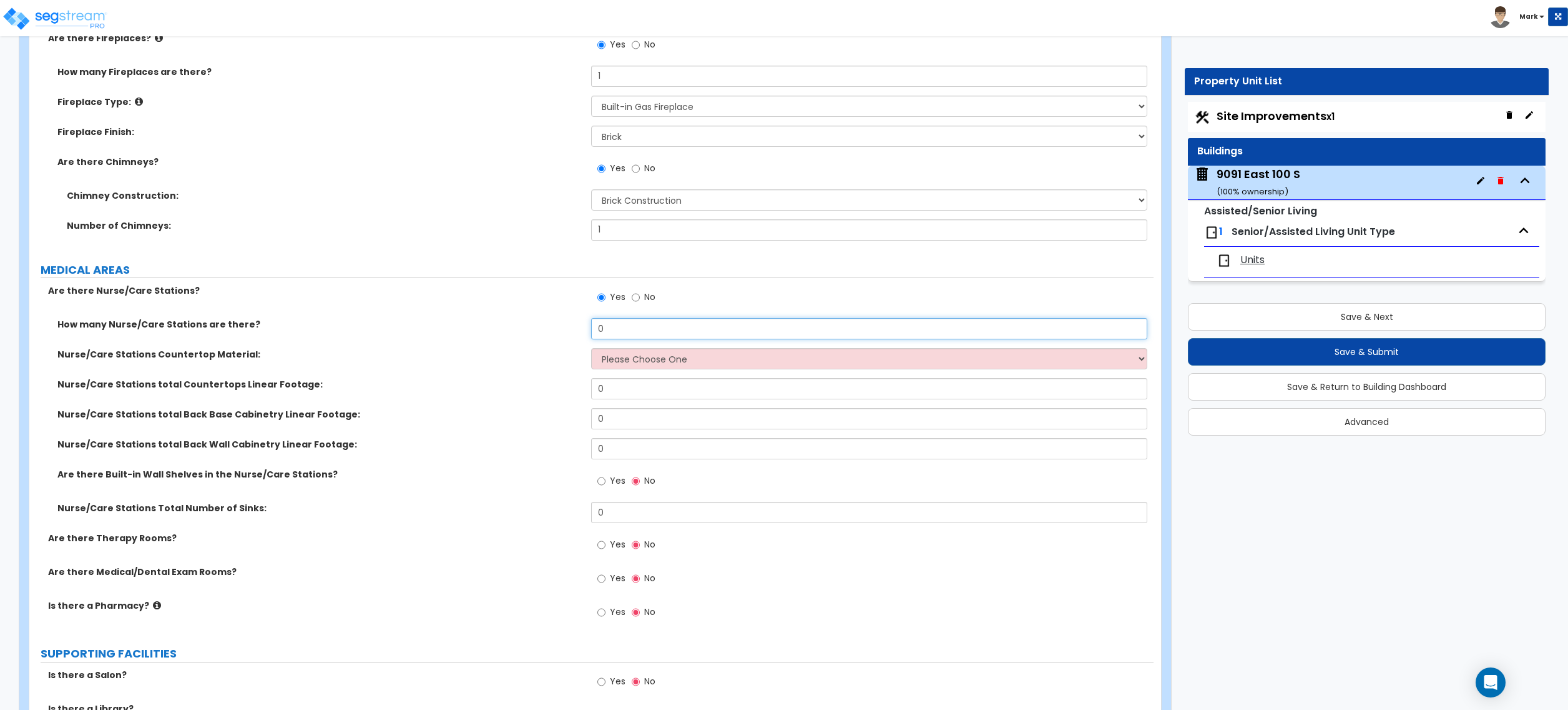
click at [603, 331] on input "0" at bounding box center [869, 329] width 556 height 21
type input "1"
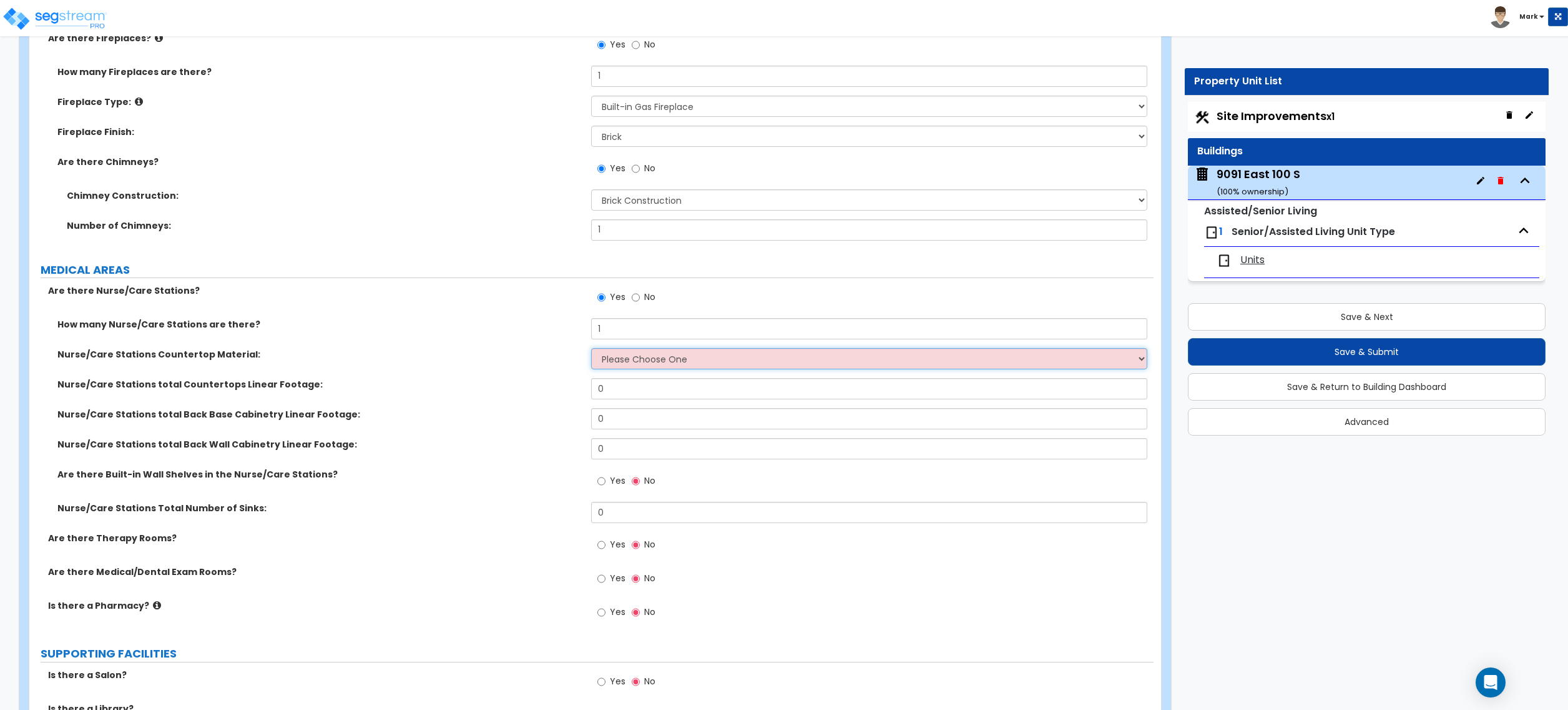
click at [639, 367] on select "Please Choose One Plastic Laminate Solid Surface Stone Quartz Marble Tile Wood …" at bounding box center [869, 358] width 556 height 21
click at [636, 362] on select "Please Choose One Plastic Laminate Solid Surface Stone Quartz Marble Tile Wood …" at bounding box center [869, 358] width 556 height 21
select select "2"
click at [591, 351] on select "Please Choose One Plastic Laminate Solid Surface Stone Quartz Marble Tile Wood …" at bounding box center [869, 358] width 556 height 21
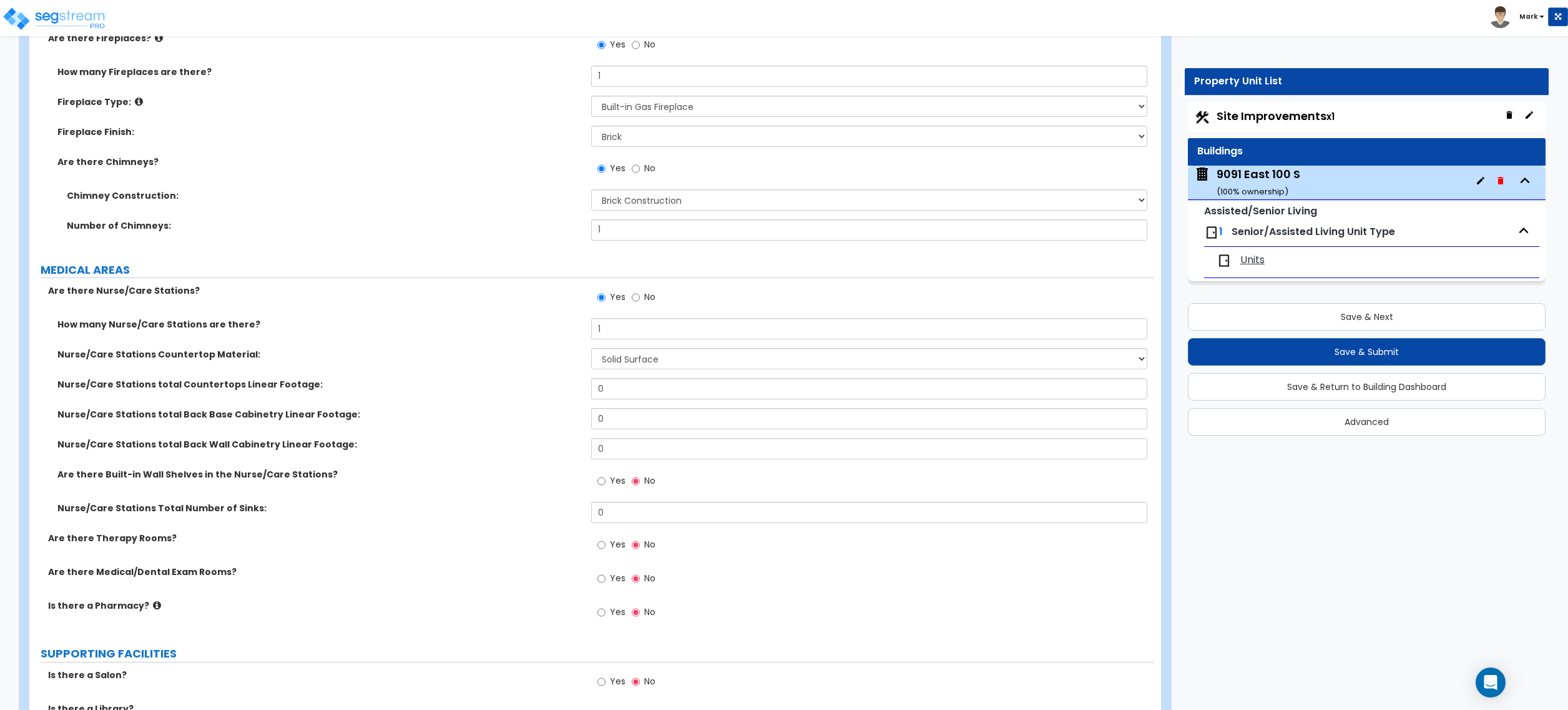
click at [646, 293] on label "No" at bounding box center [644, 298] width 24 height 21
click at [640, 293] on input "No" at bounding box center [636, 297] width 8 height 13
radio input "false"
radio input "true"
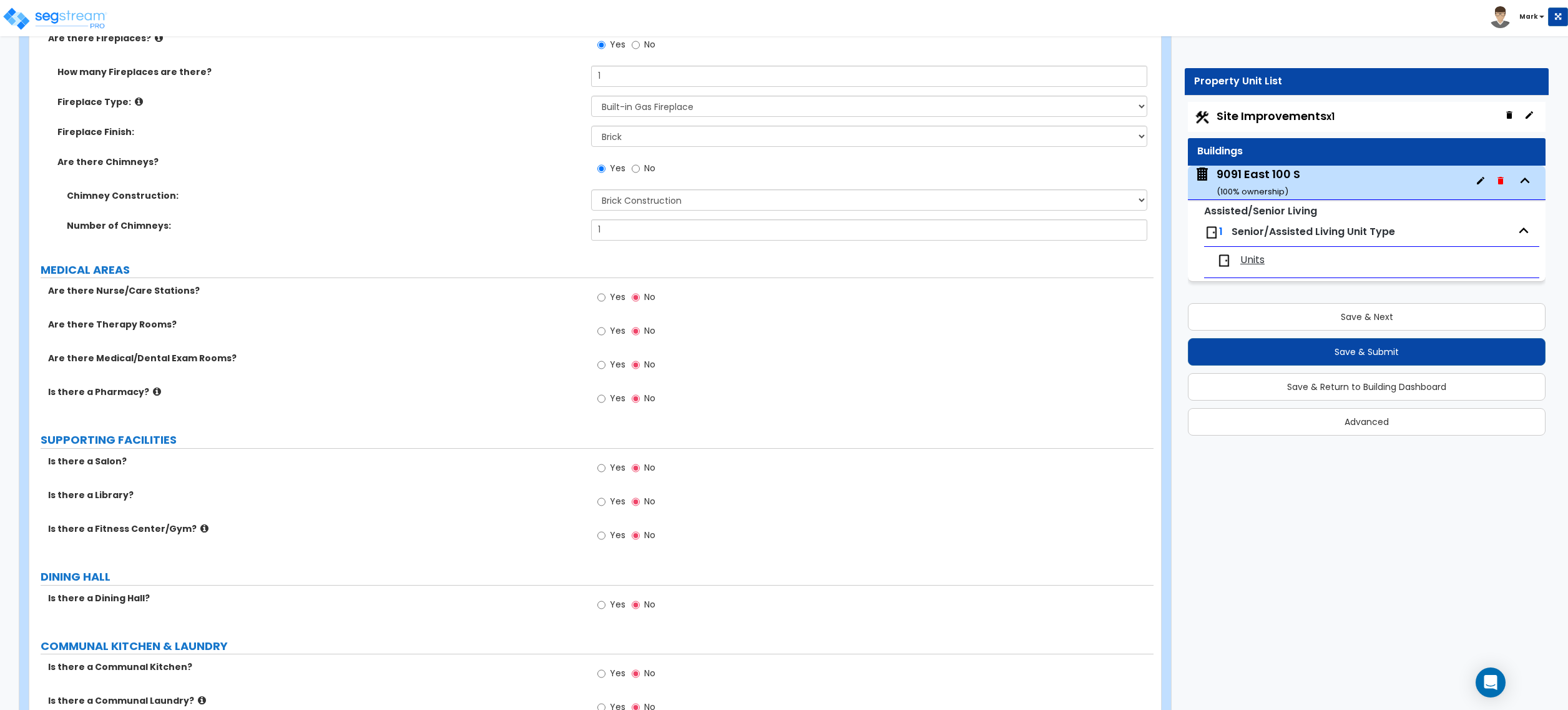
click at [612, 306] on label "Yes" at bounding box center [611, 298] width 28 height 21
click at [605, 304] on input "Yes" at bounding box center [602, 297] width 8 height 13
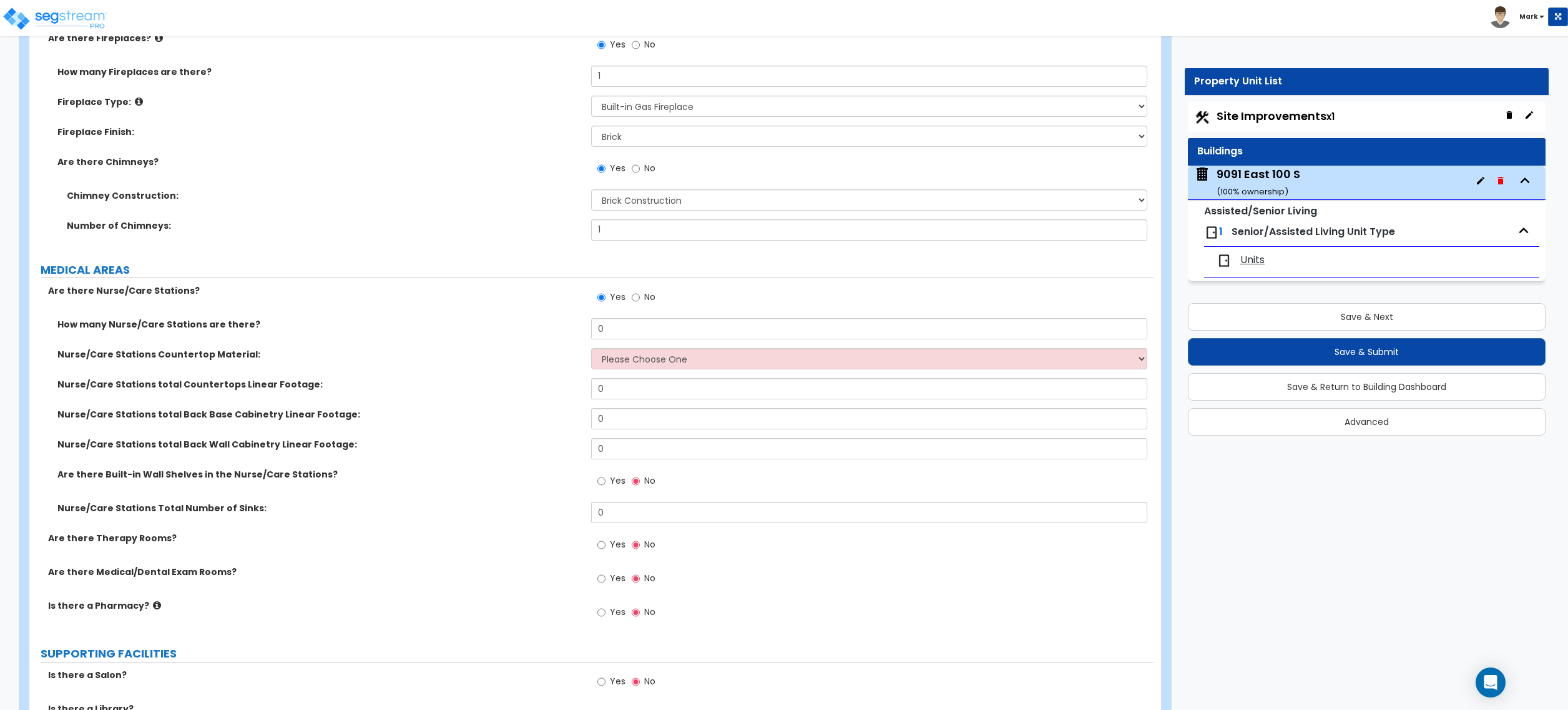
click at [645, 309] on label "No" at bounding box center [644, 298] width 24 height 21
click at [640, 304] on input "No" at bounding box center [636, 297] width 8 height 13
radio input "false"
radio input "true"
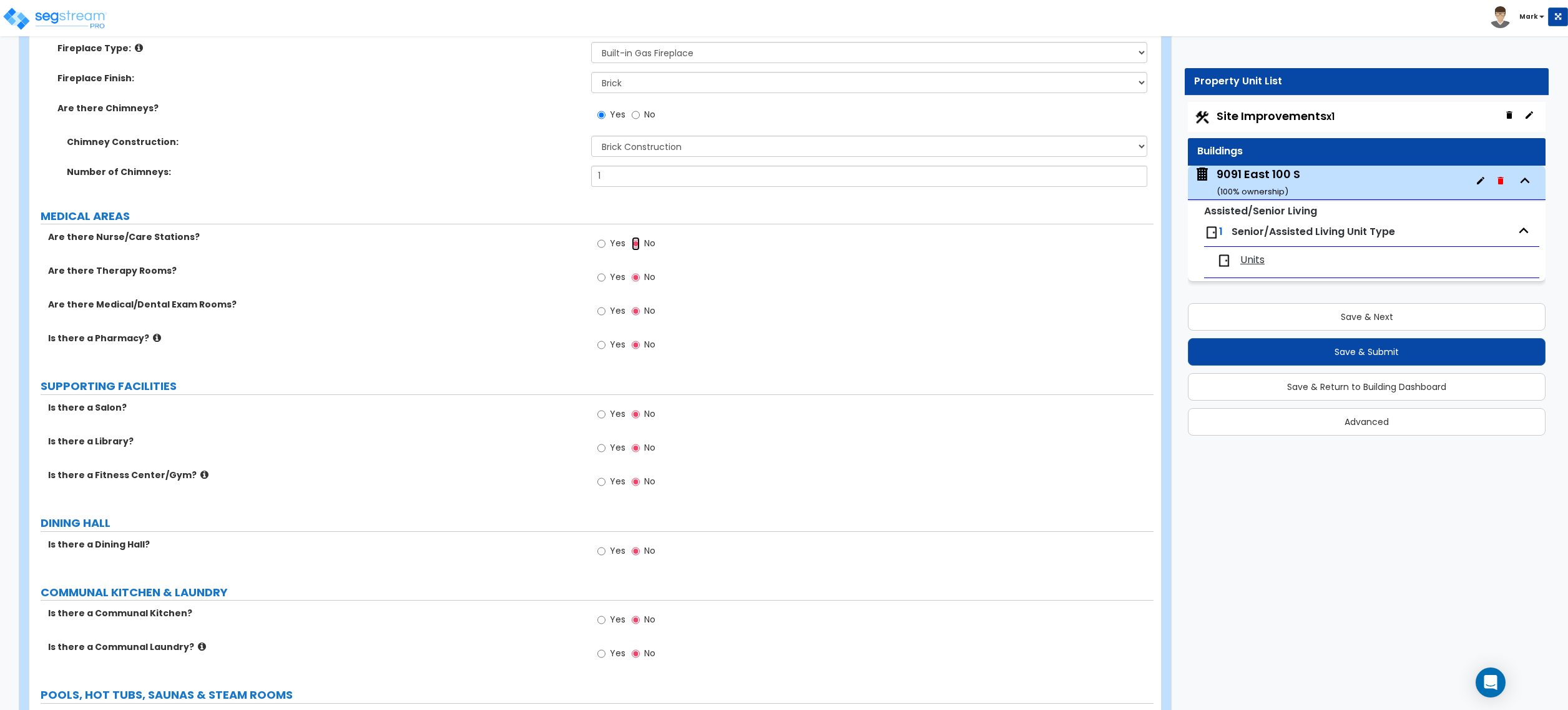
scroll to position [2082, 0]
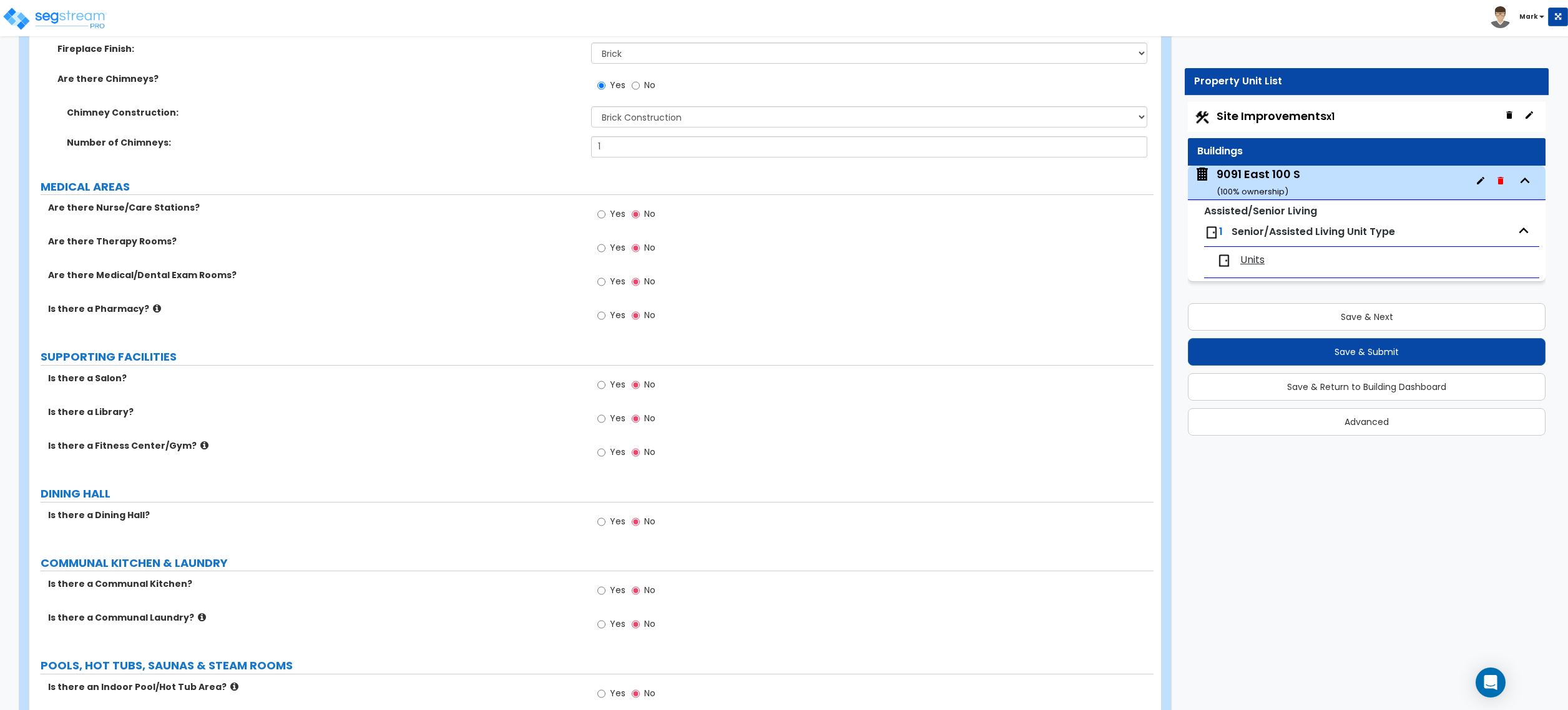
click at [610, 226] on label "Yes" at bounding box center [611, 215] width 28 height 21
click at [605, 221] on input "Yes" at bounding box center [602, 214] width 8 height 13
radio input "true"
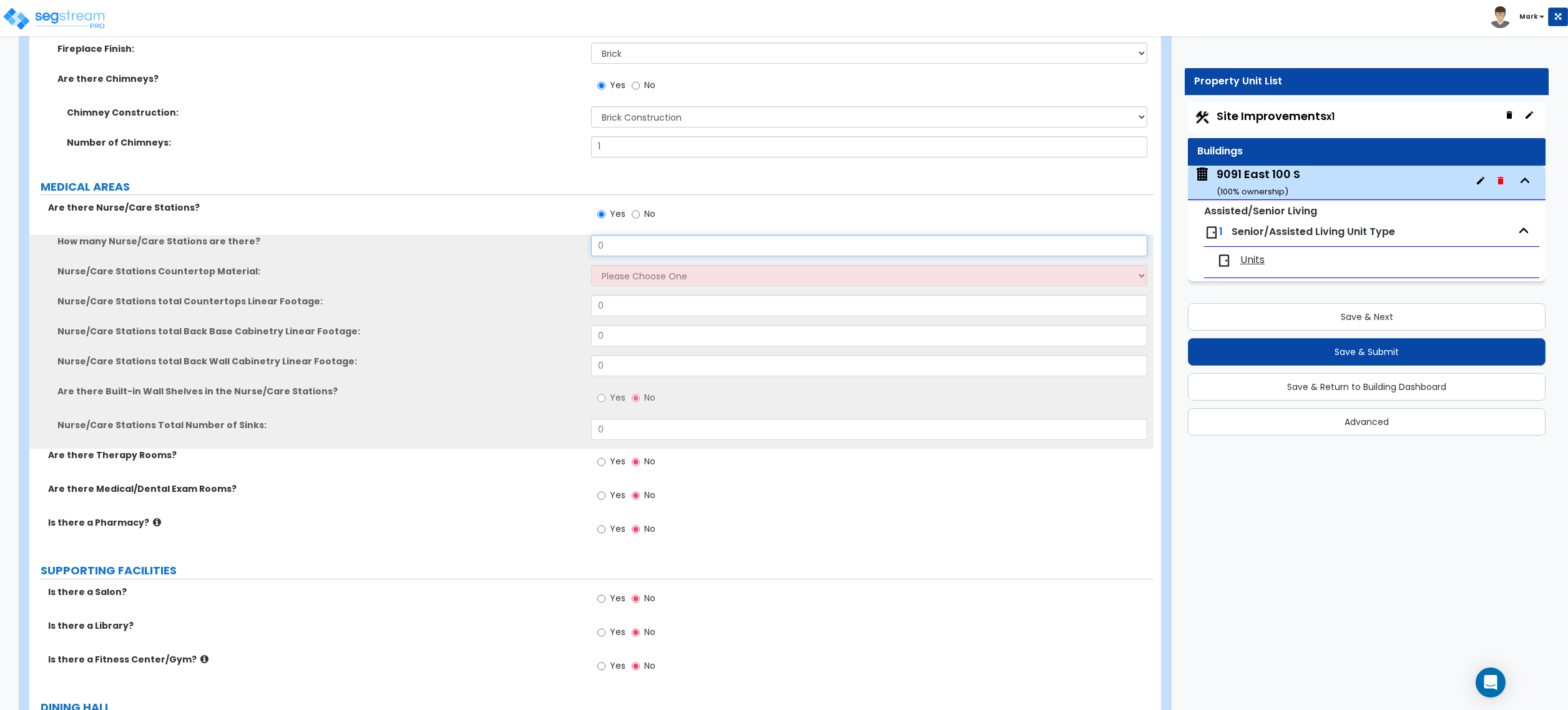
click at [604, 255] on input "0" at bounding box center [869, 246] width 556 height 21
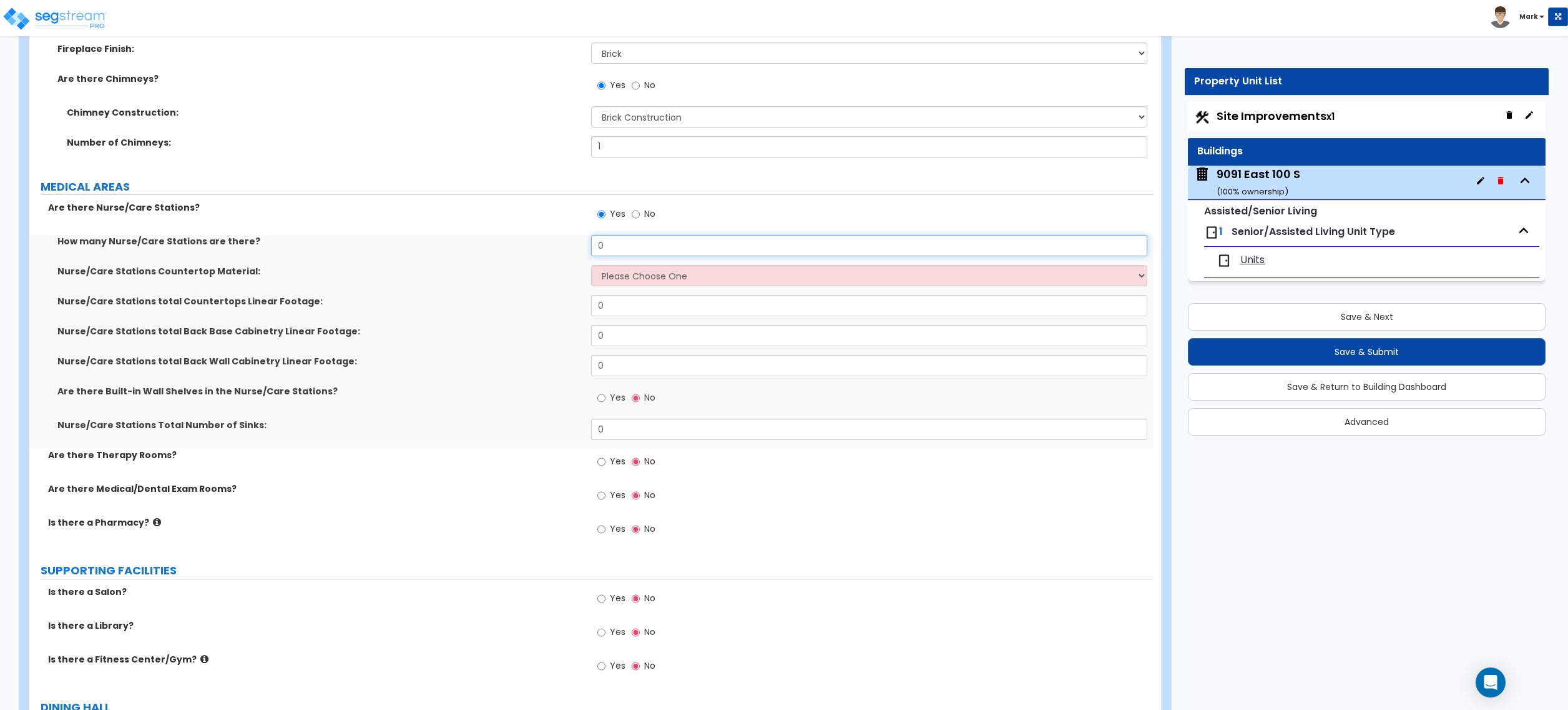
click at [605, 255] on input "0" at bounding box center [869, 246] width 556 height 21
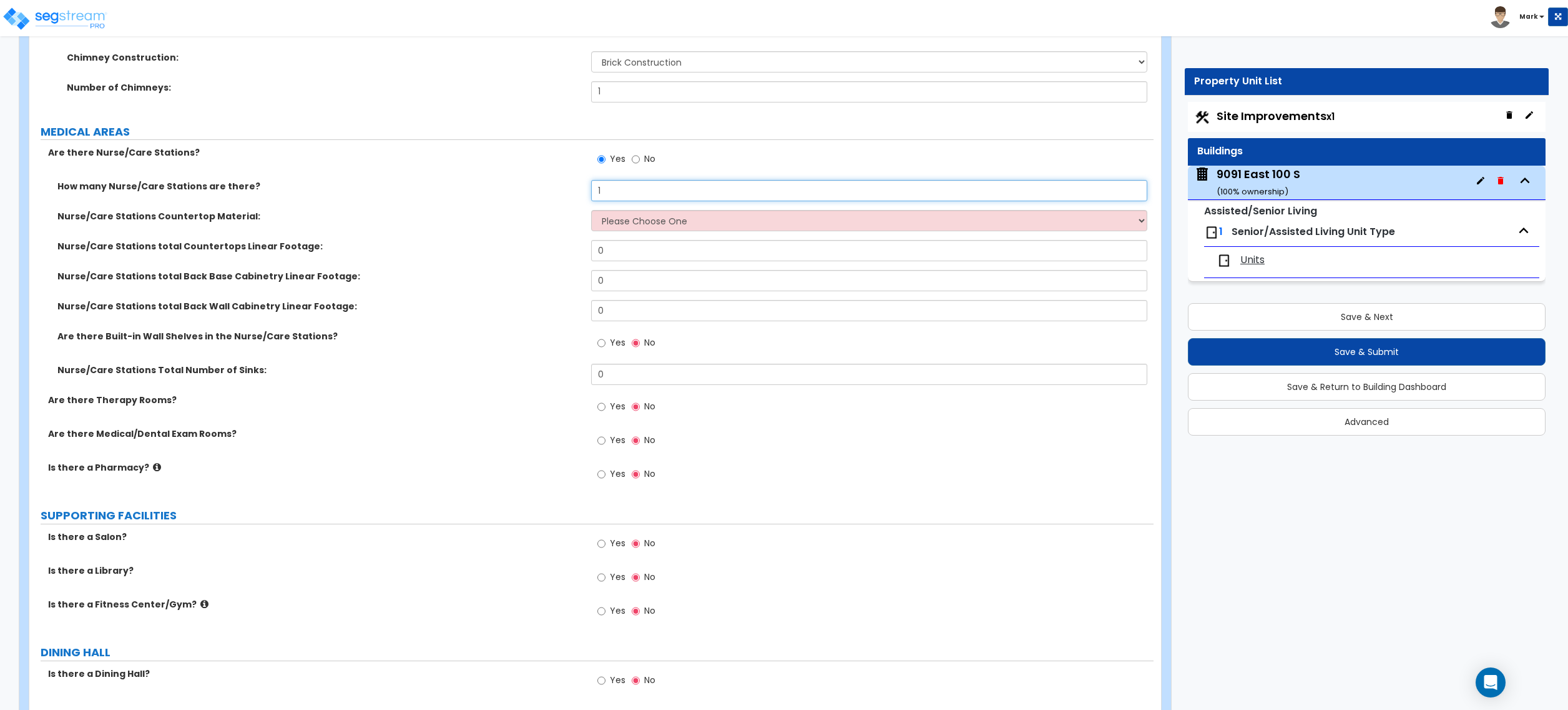
scroll to position [2165, 0]
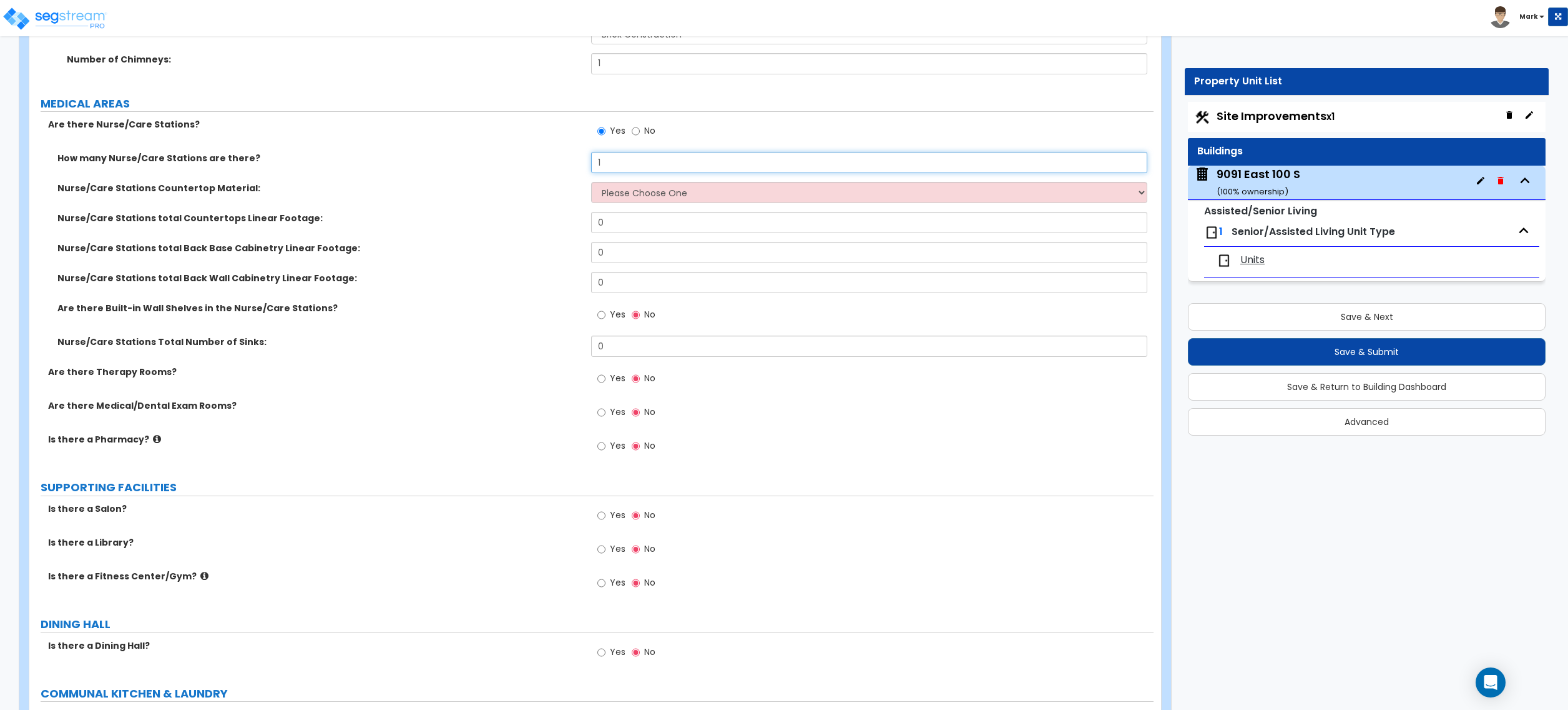
type input "1"
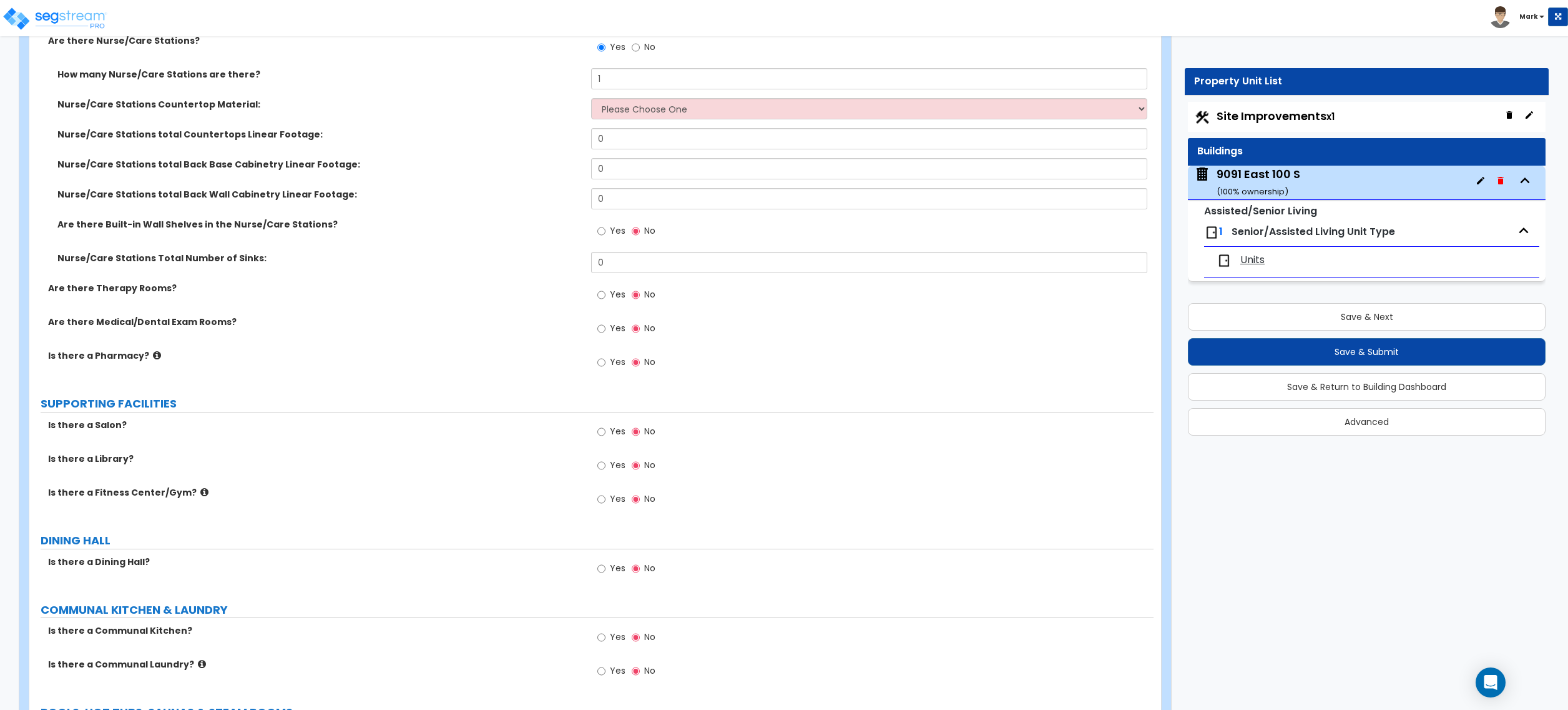
click at [606, 476] on label "Yes" at bounding box center [611, 466] width 28 height 21
click at [605, 472] on input "Yes" at bounding box center [602, 465] width 8 height 13
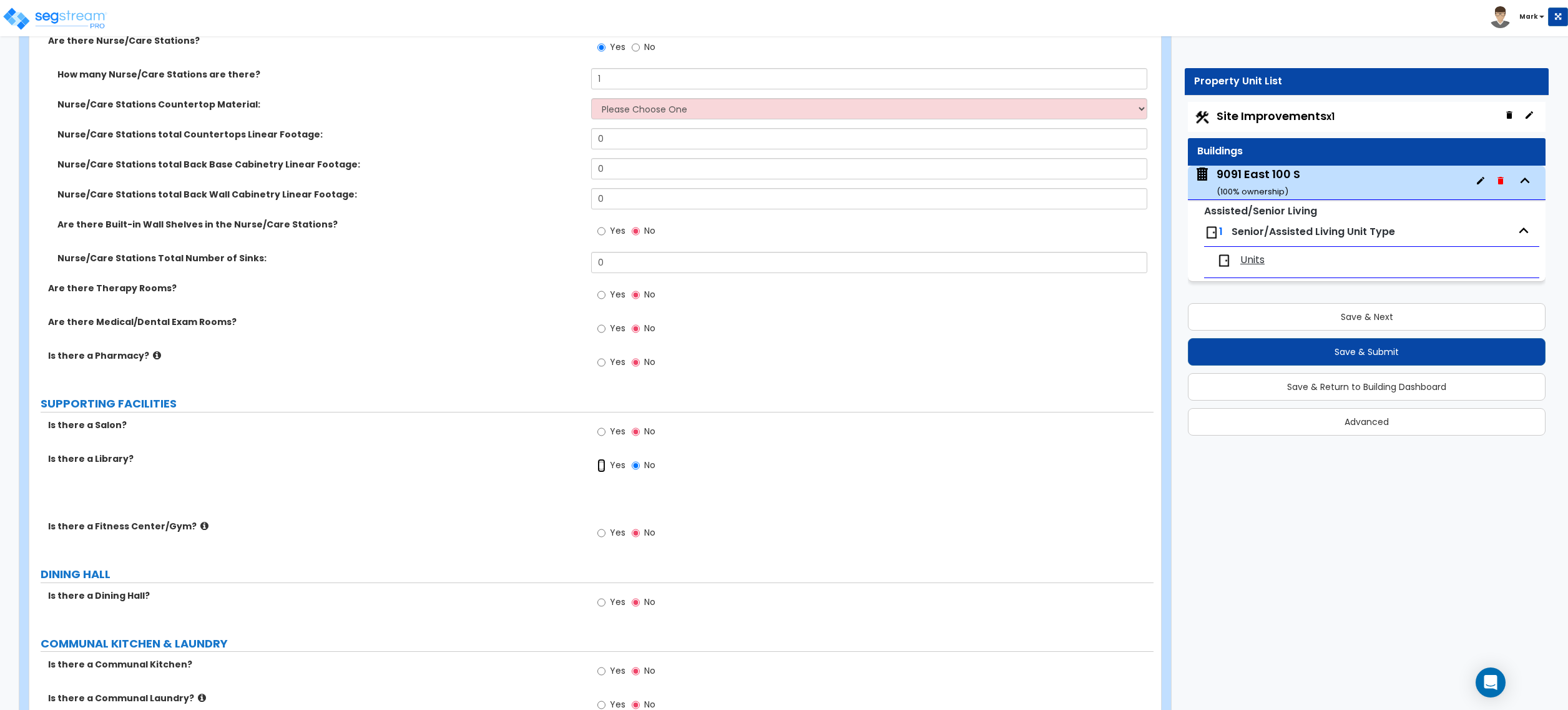
radio input "true"
drag, startPoint x: 623, startPoint y: 493, endPoint x: 616, endPoint y: 496, distance: 7.6
click at [622, 493] on label "Yes" at bounding box center [611, 501] width 28 height 21
click at [605, 493] on input "Yes" at bounding box center [602, 499] width 8 height 13
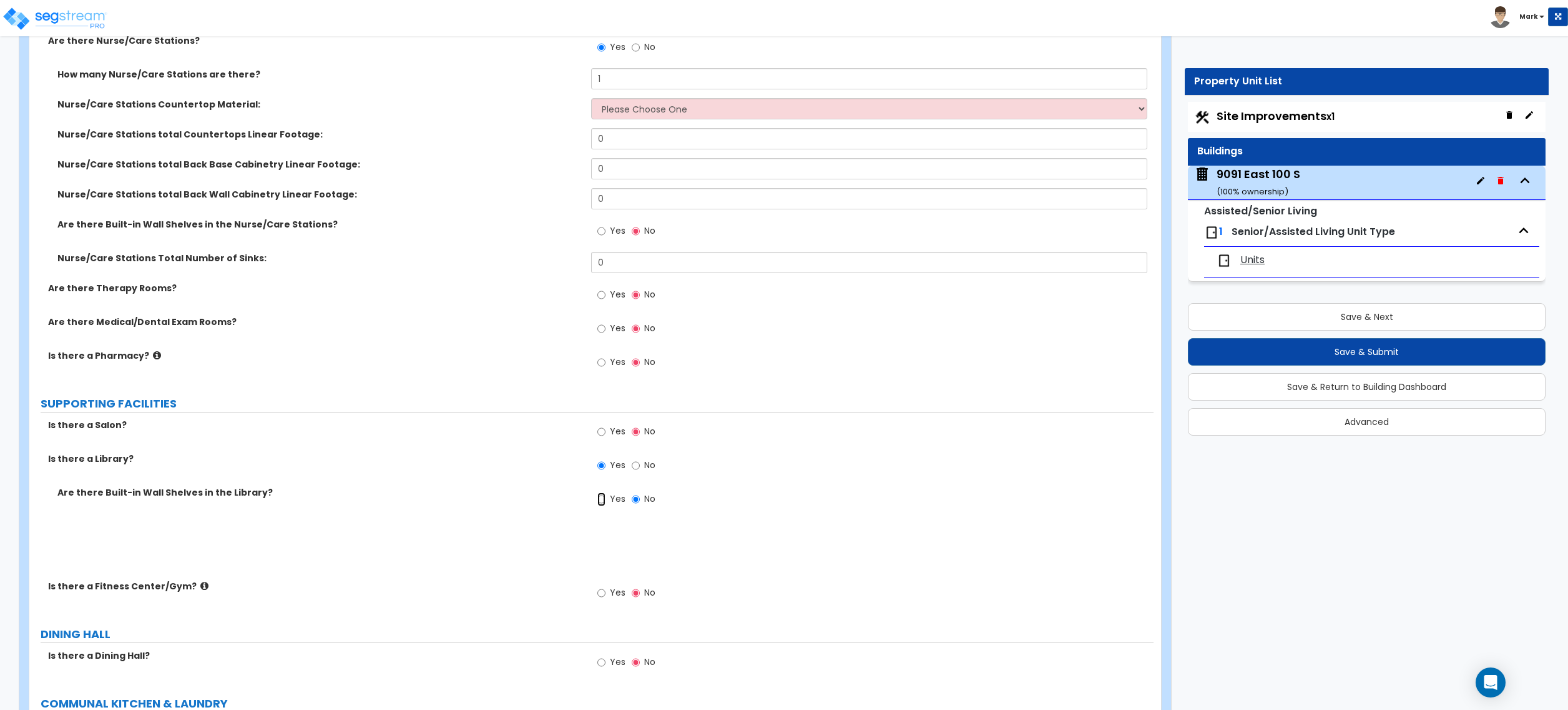
radio input "true"
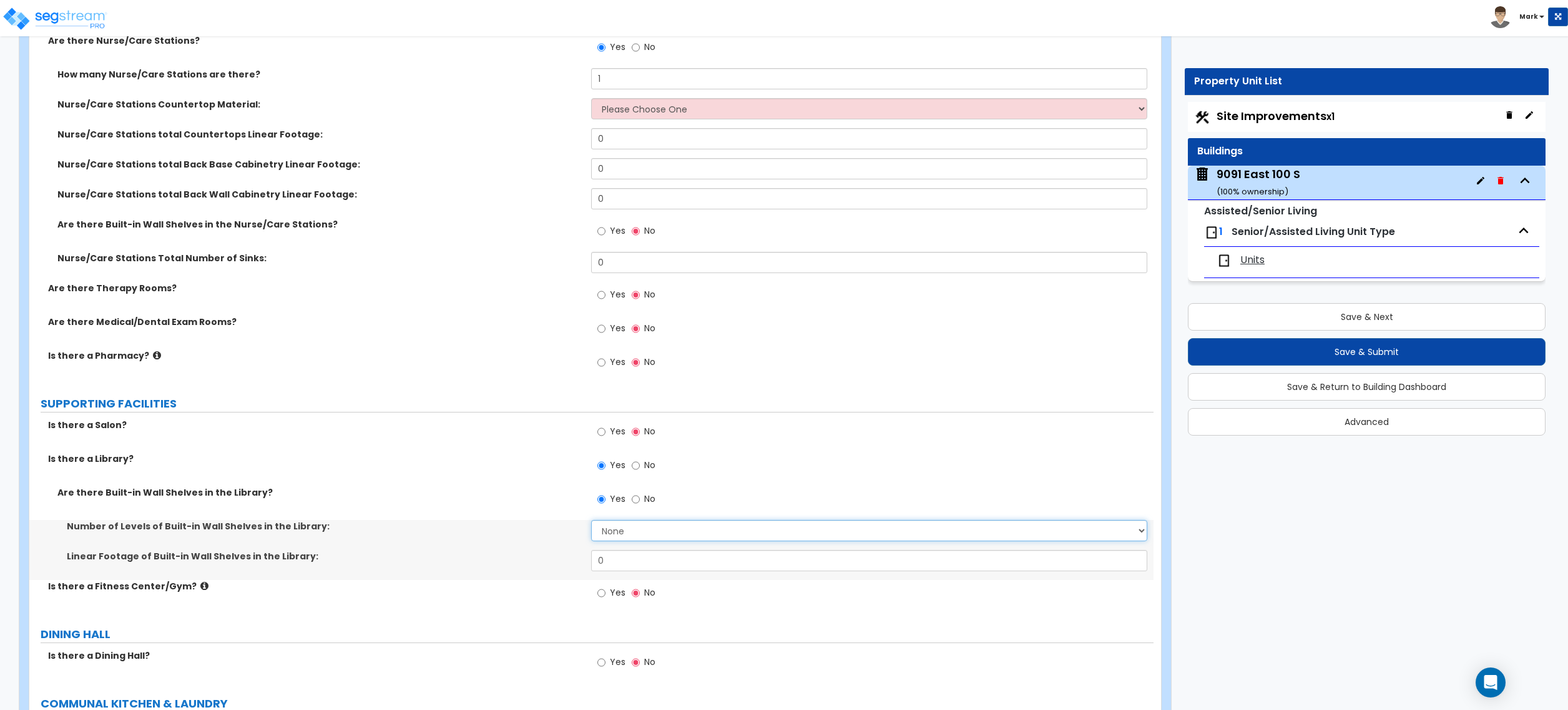
click at [630, 541] on select "None 1 2 3 4 5 6 7 8 9 10" at bounding box center [869, 530] width 556 height 21
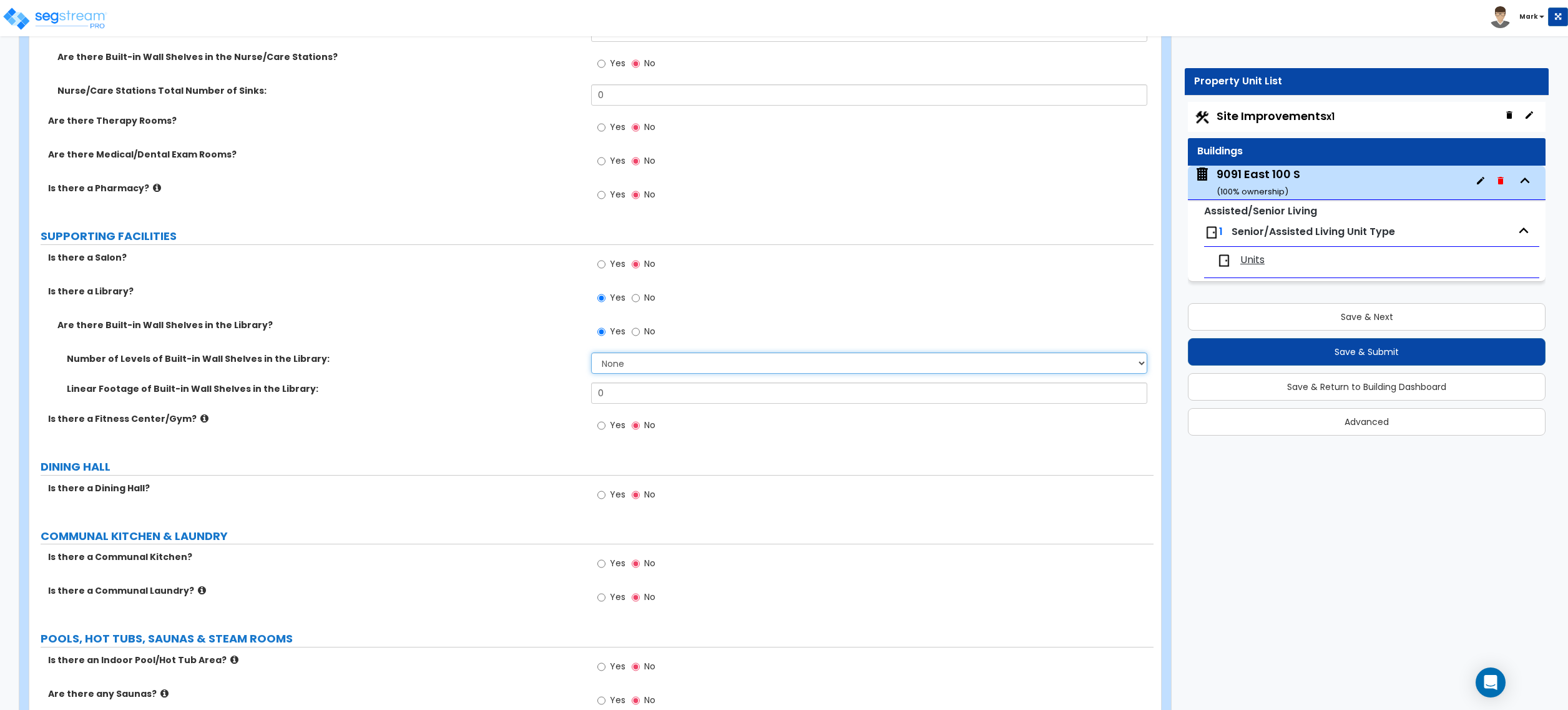
scroll to position [2415, 0]
click at [752, 369] on select "None 1 2 3 4 5 6 7 8 9 10" at bounding box center [869, 364] width 556 height 21
select select "6"
click at [591, 356] on select "None 1 2 3 4 5 6 7 8 9 10" at bounding box center [869, 364] width 556 height 21
click at [623, 398] on input "0" at bounding box center [869, 394] width 556 height 21
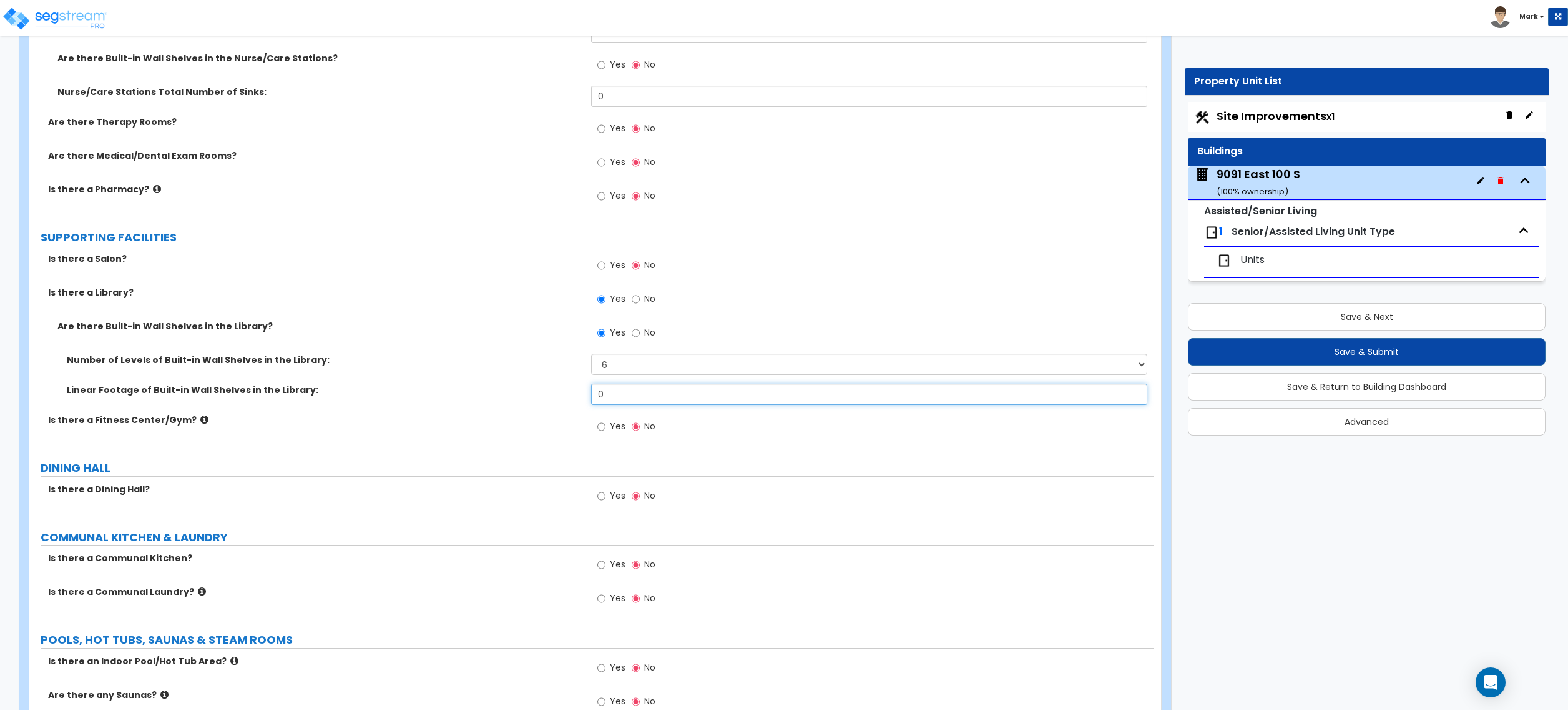
click at [623, 398] on input "0" at bounding box center [869, 394] width 556 height 21
type input "20"
click at [603, 433] on input "Yes" at bounding box center [602, 426] width 8 height 13
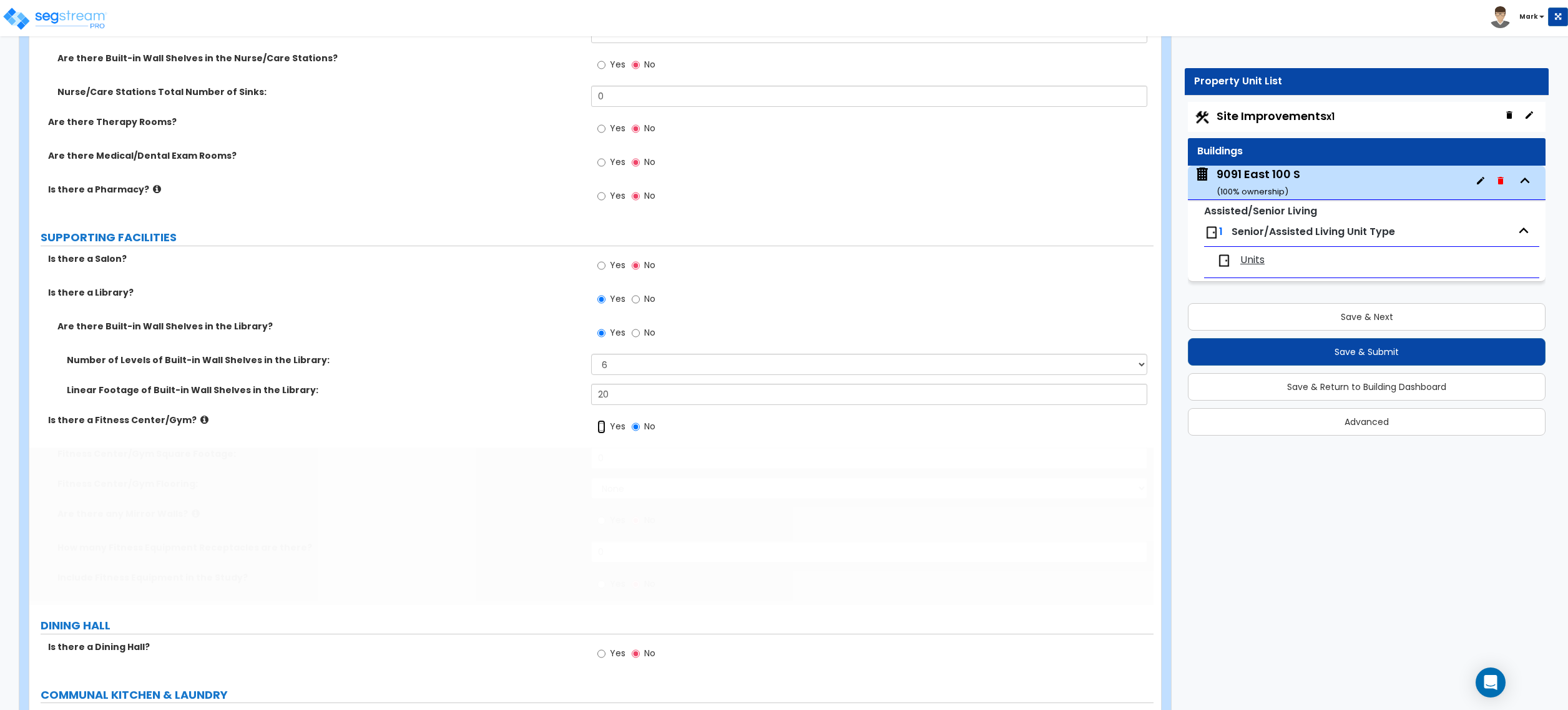
radio input "true"
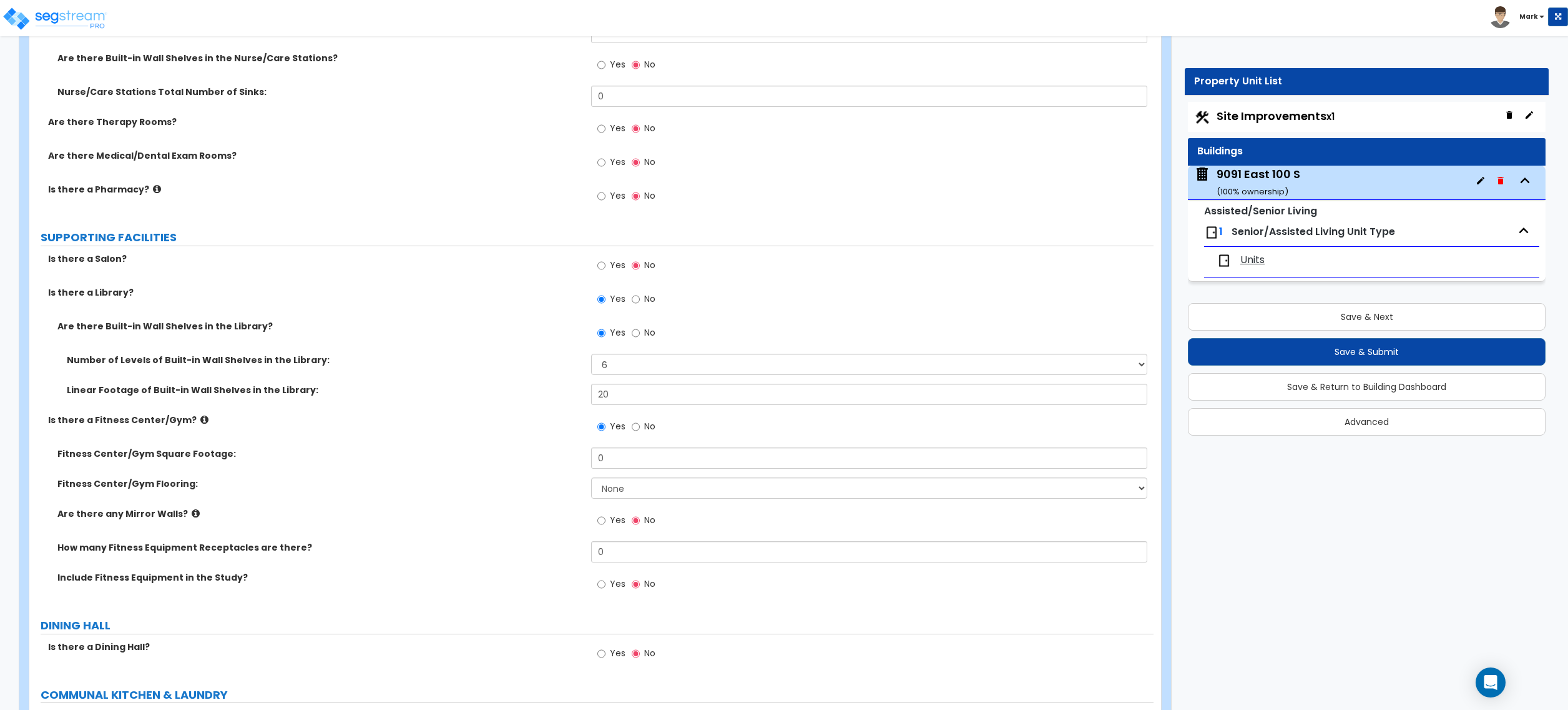
scroll to position [2499, 0]
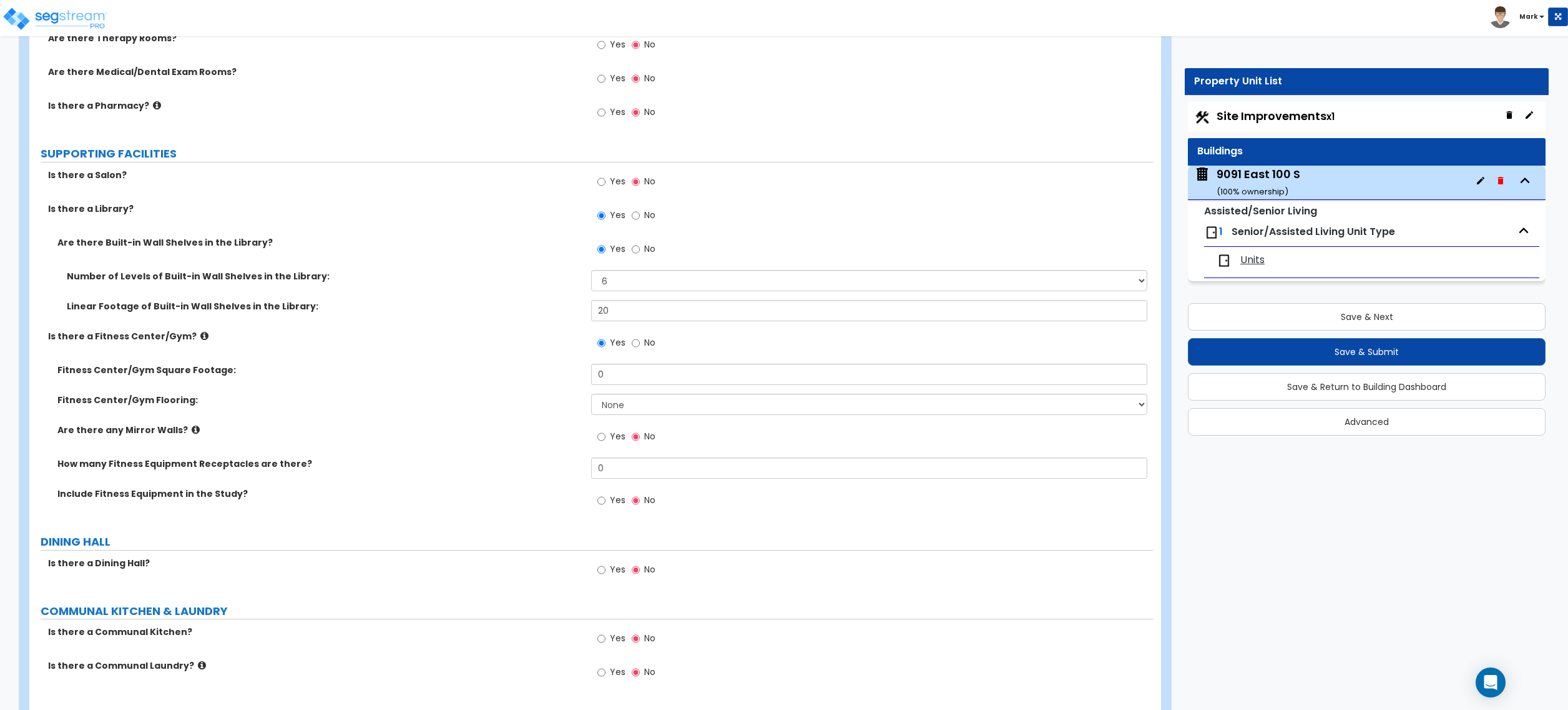
click at [609, 505] on label "Yes" at bounding box center [611, 502] width 28 height 21
click at [605, 505] on input "Yes" at bounding box center [602, 500] width 8 height 13
radio input "true"
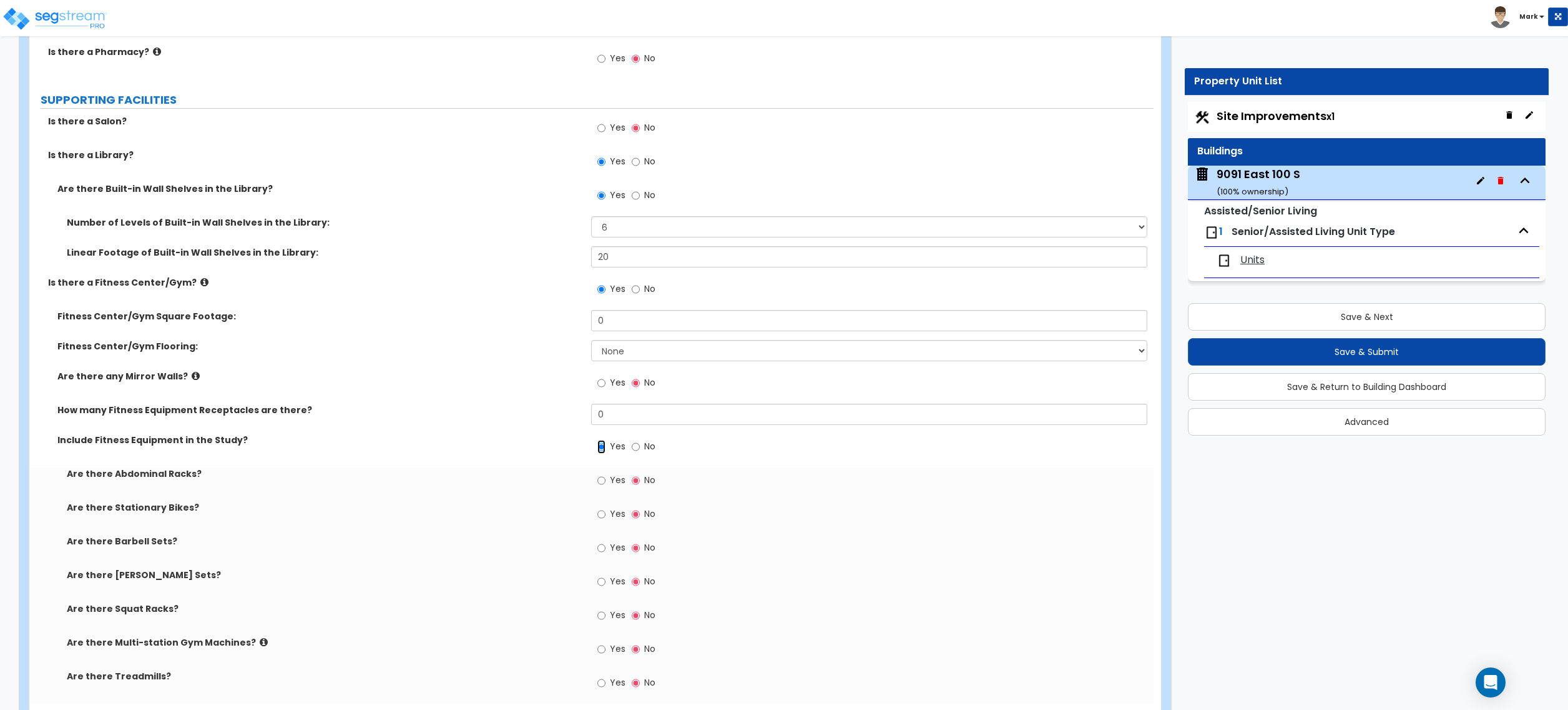
scroll to position [2582, 0]
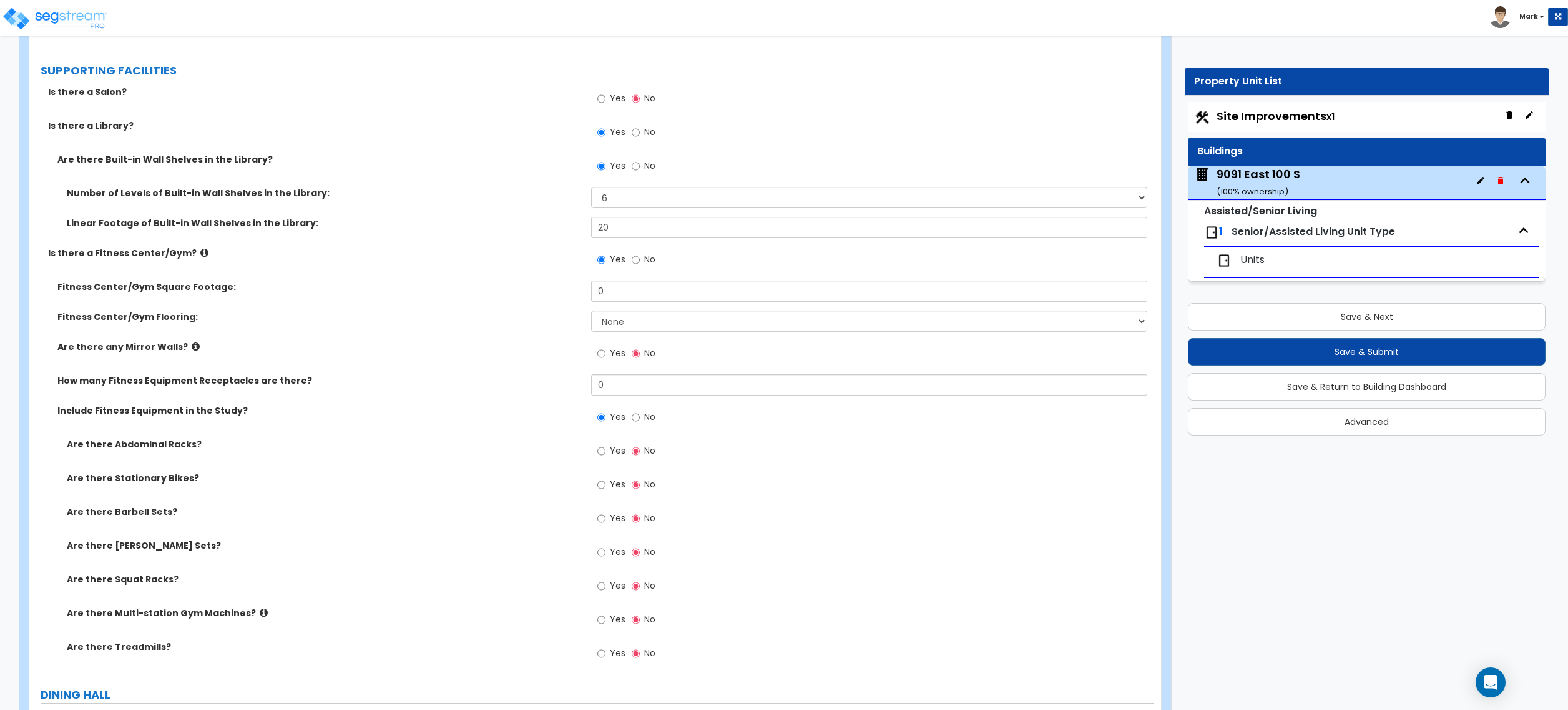
click at [260, 617] on icon at bounding box center [264, 613] width 8 height 10
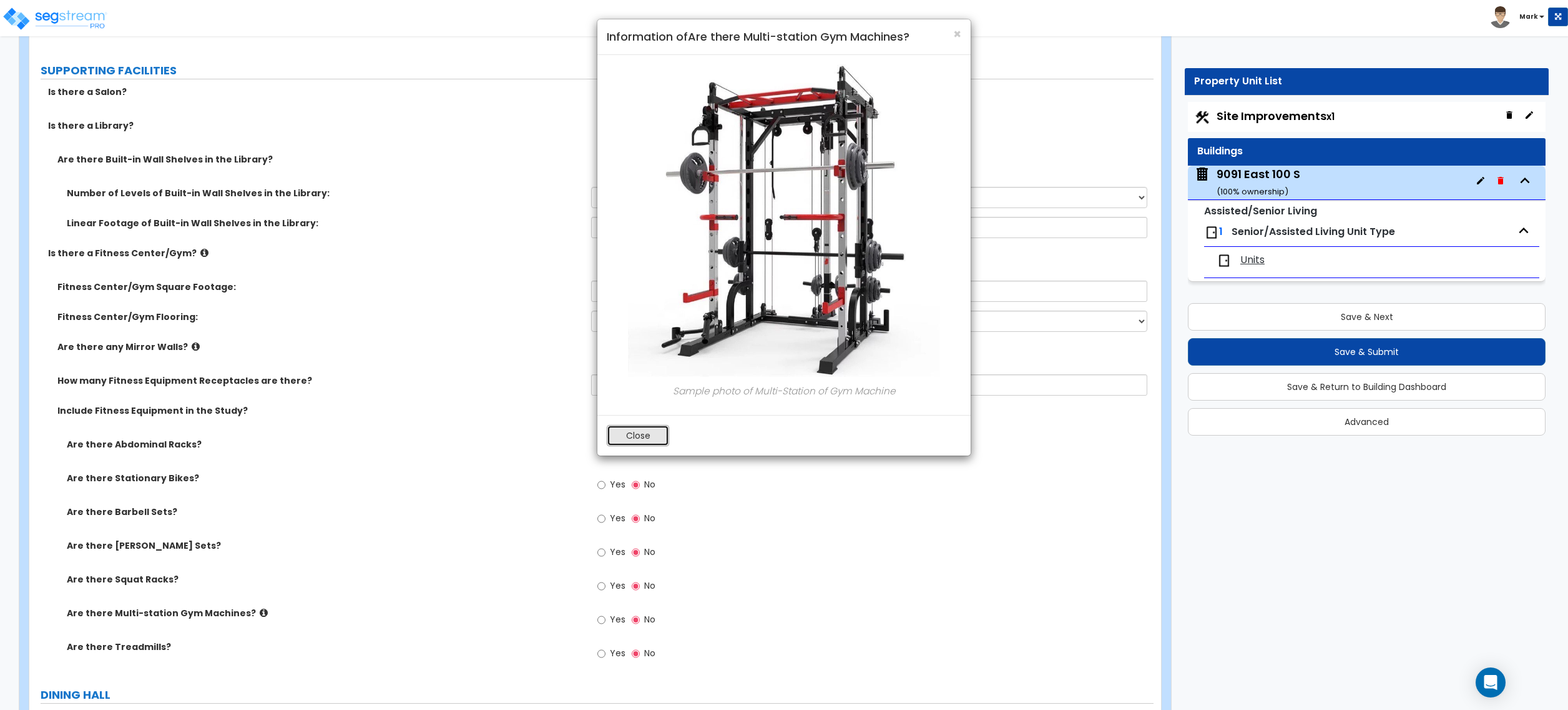
click at [643, 441] on button "Close" at bounding box center [637, 436] width 62 height 21
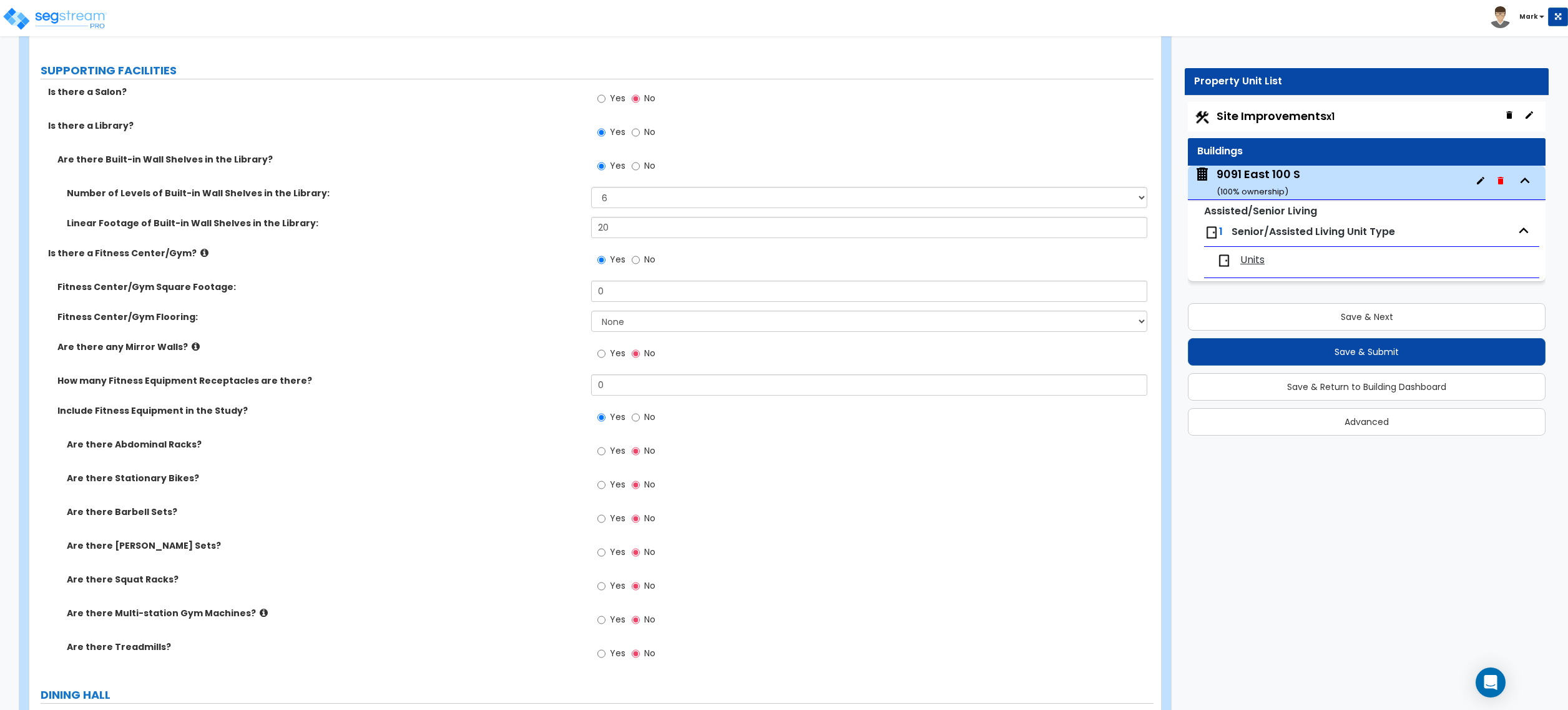
click at [618, 589] on span "Yes" at bounding box center [618, 585] width 15 height 12
click at [605, 589] on input "Yes" at bounding box center [602, 586] width 8 height 13
radio input "true"
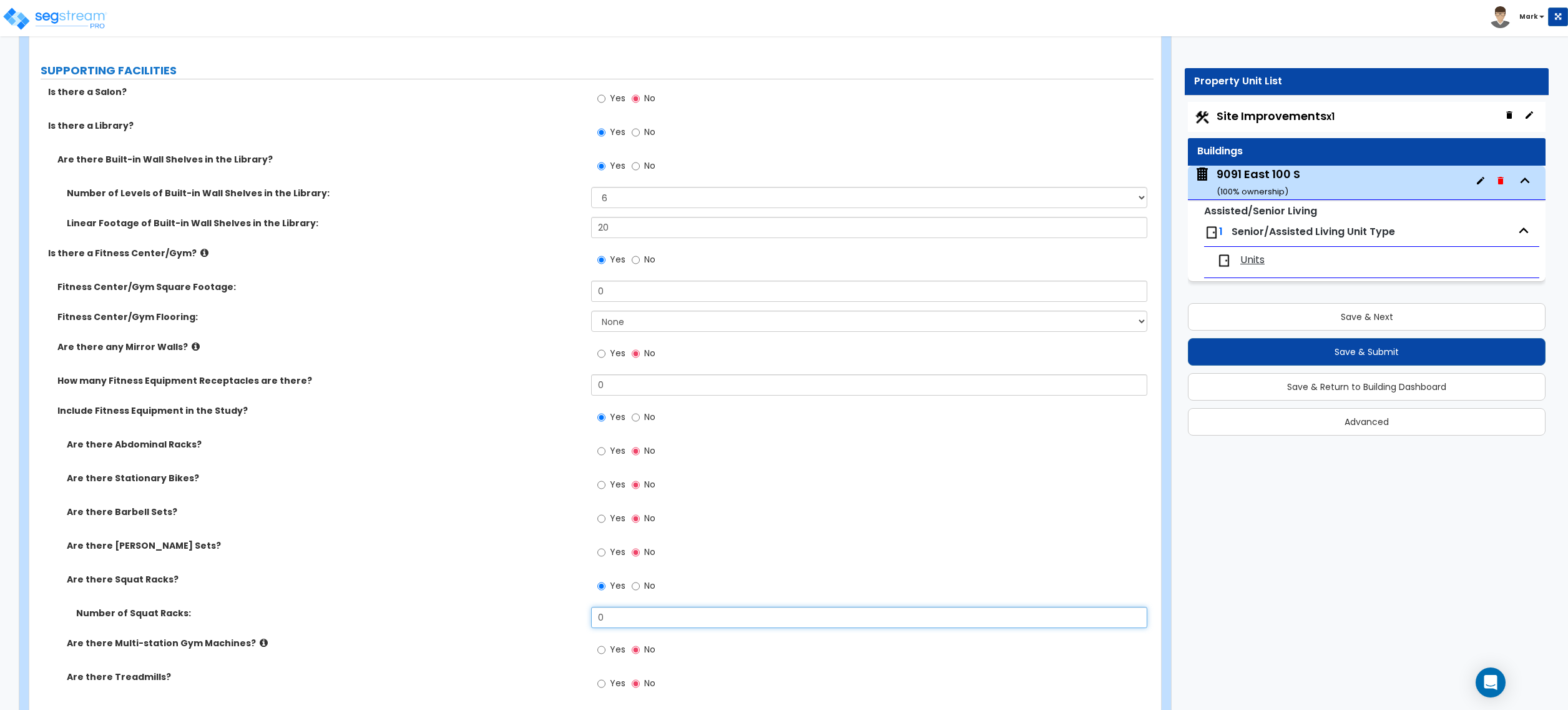
click at [632, 620] on input "0" at bounding box center [869, 617] width 556 height 21
click at [629, 622] on input "0" at bounding box center [869, 617] width 556 height 21
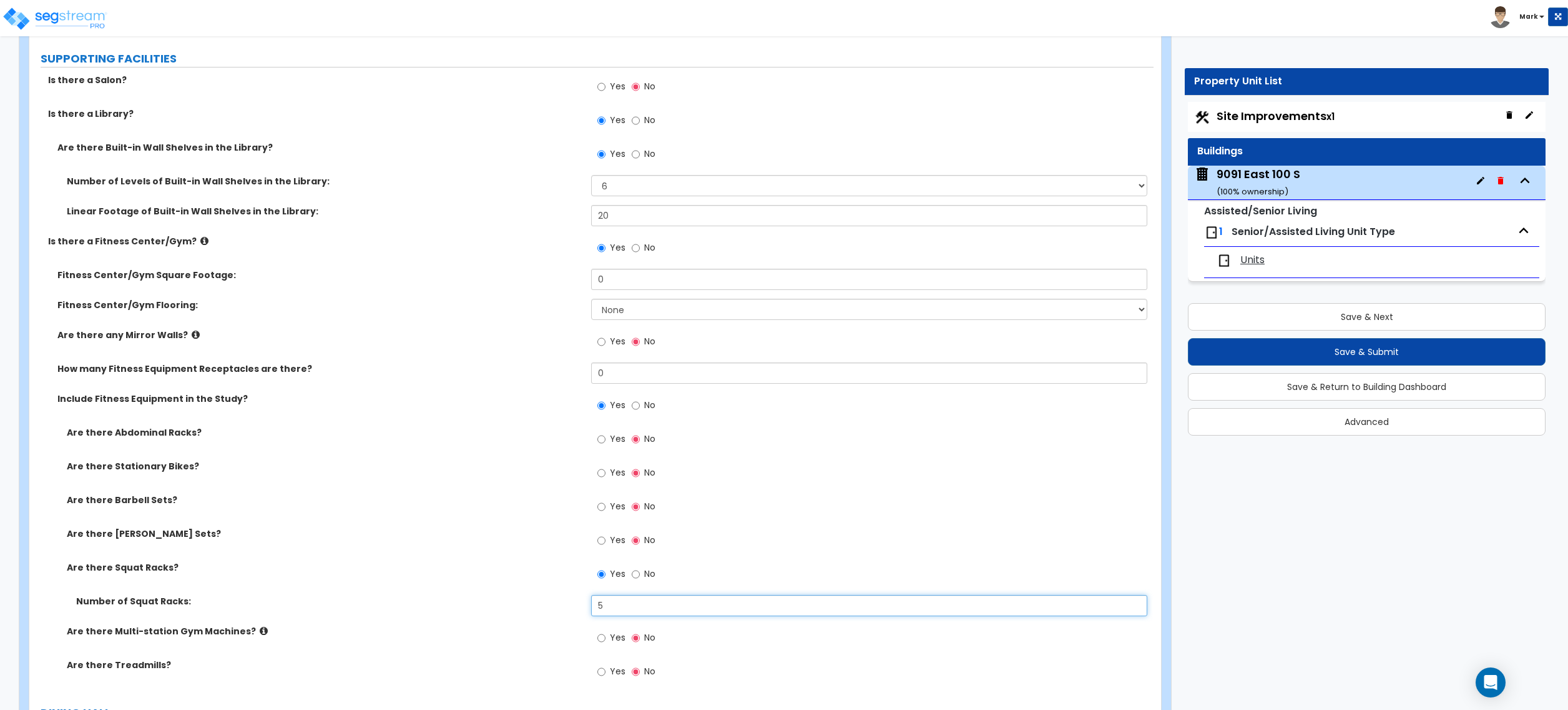
scroll to position [2665, 0]
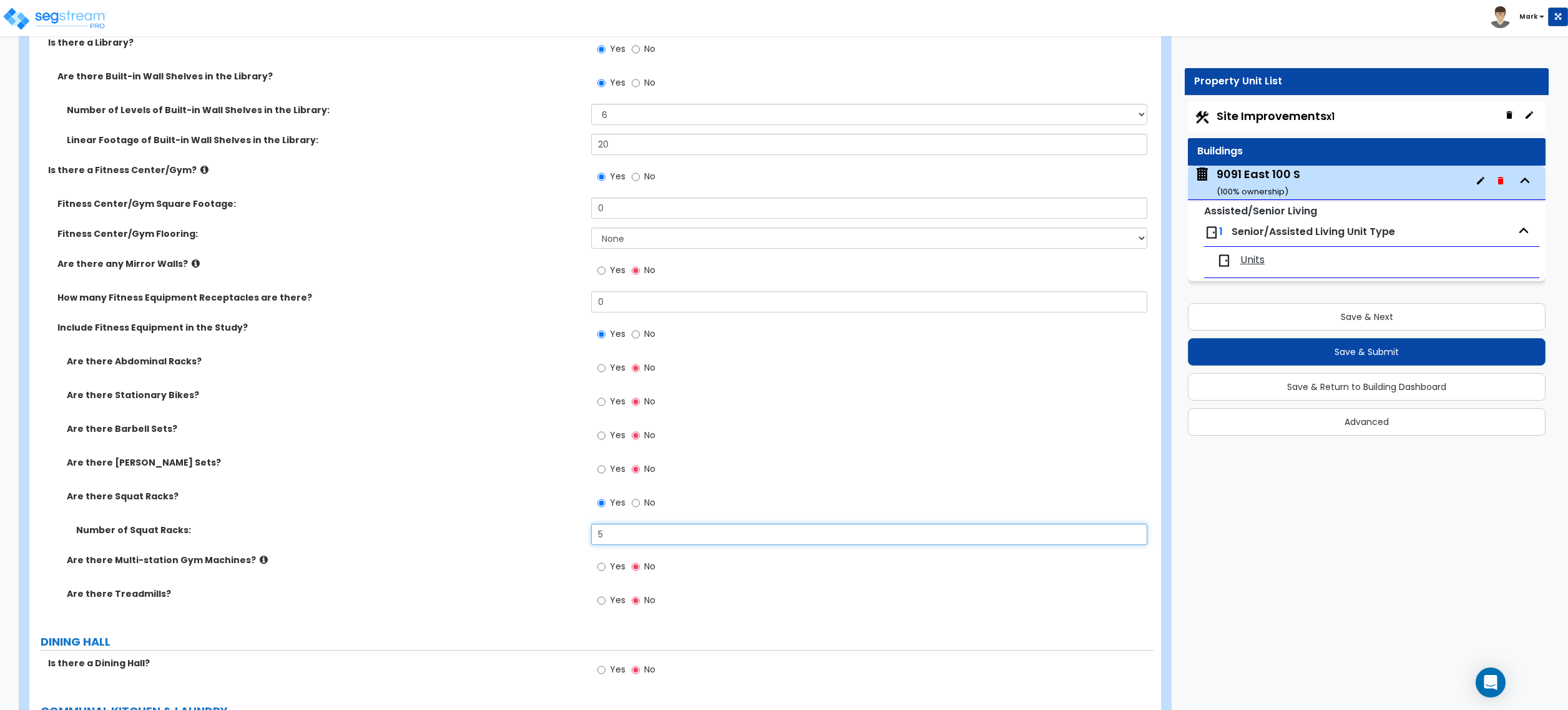
type input "5"
click at [163, 435] on label "Are there Barbell Sets?" at bounding box center [324, 428] width 515 height 12
click at [613, 441] on span "Yes" at bounding box center [618, 434] width 15 height 12
click at [605, 441] on input "Yes" at bounding box center [602, 435] width 8 height 13
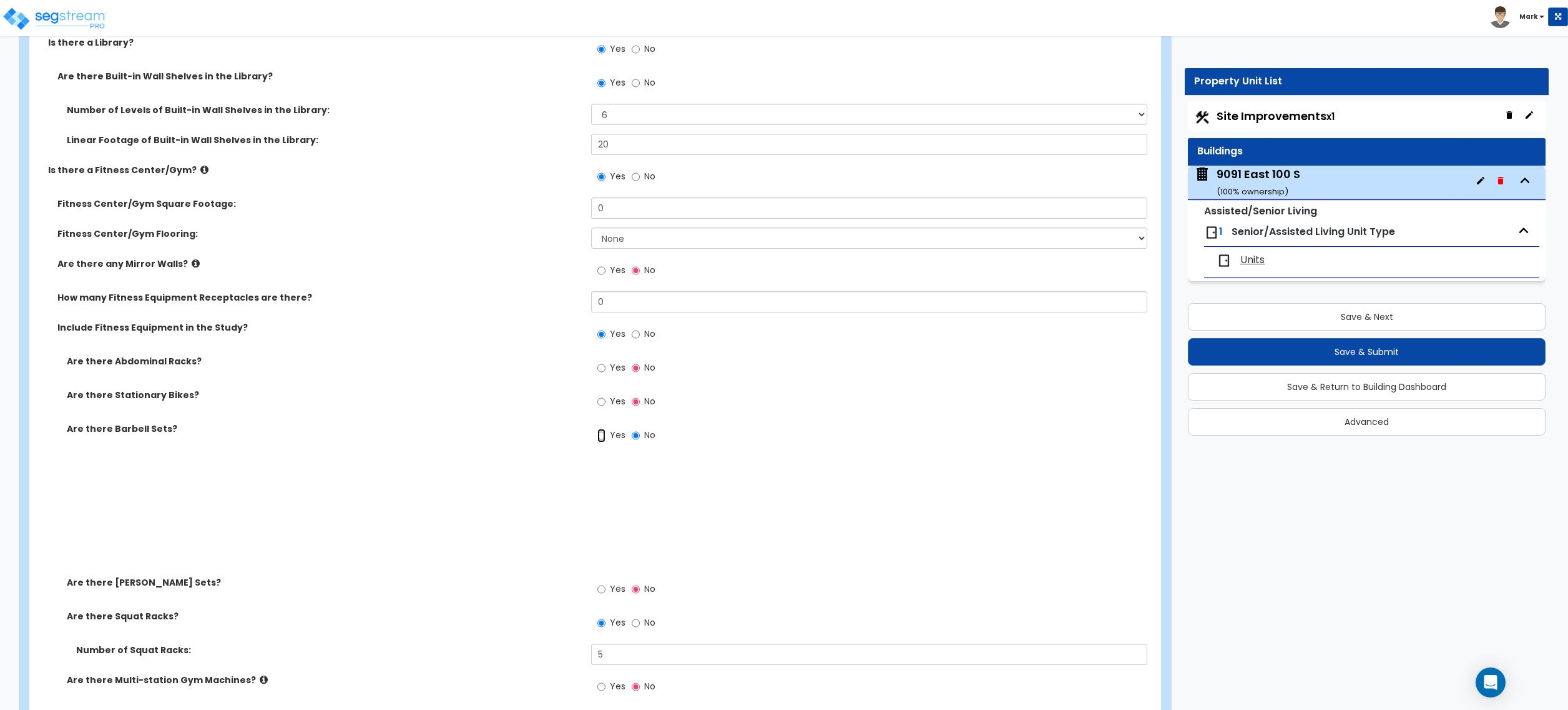
radio input "true"
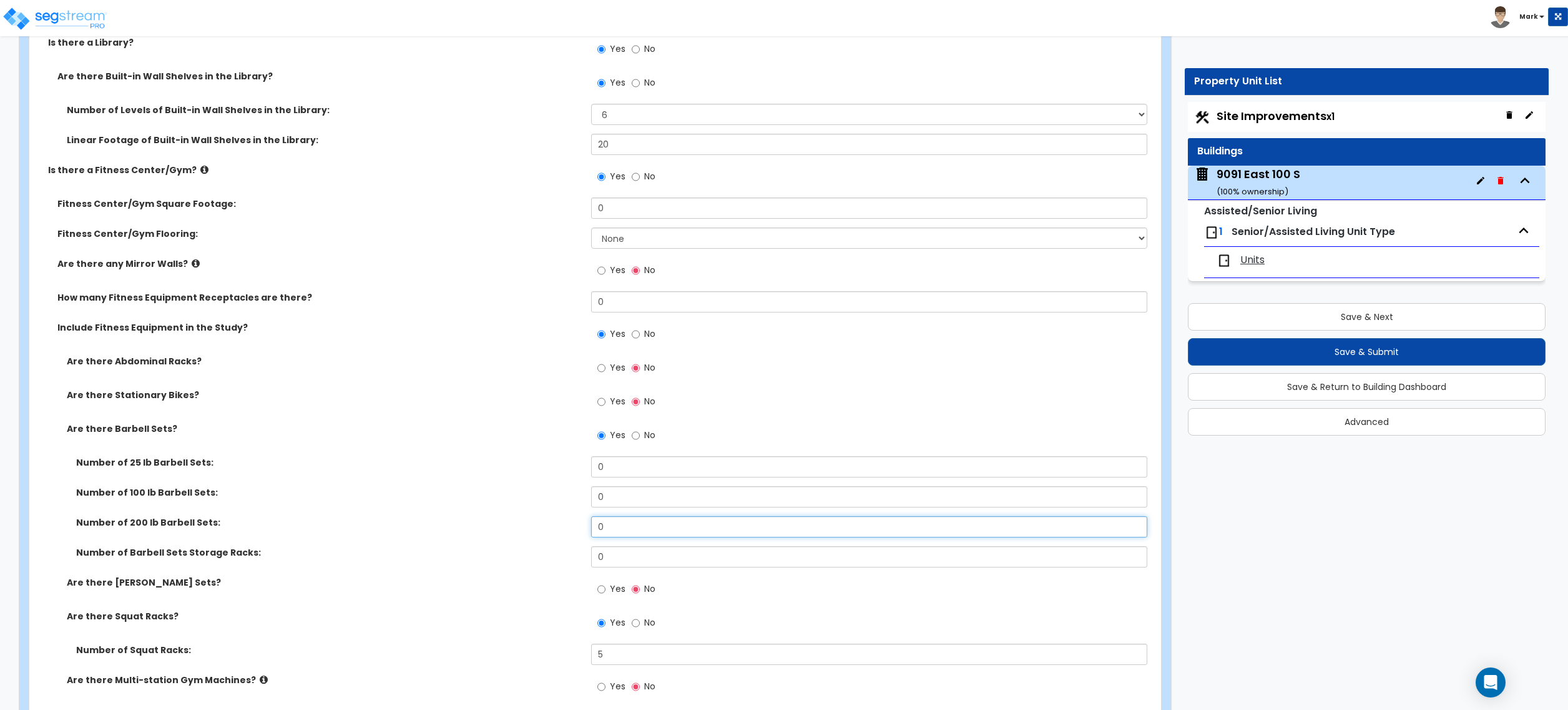
click at [608, 526] on input "0" at bounding box center [869, 527] width 556 height 21
click at [612, 501] on input "0" at bounding box center [869, 497] width 556 height 21
click at [649, 498] on input "0" at bounding box center [869, 497] width 556 height 21
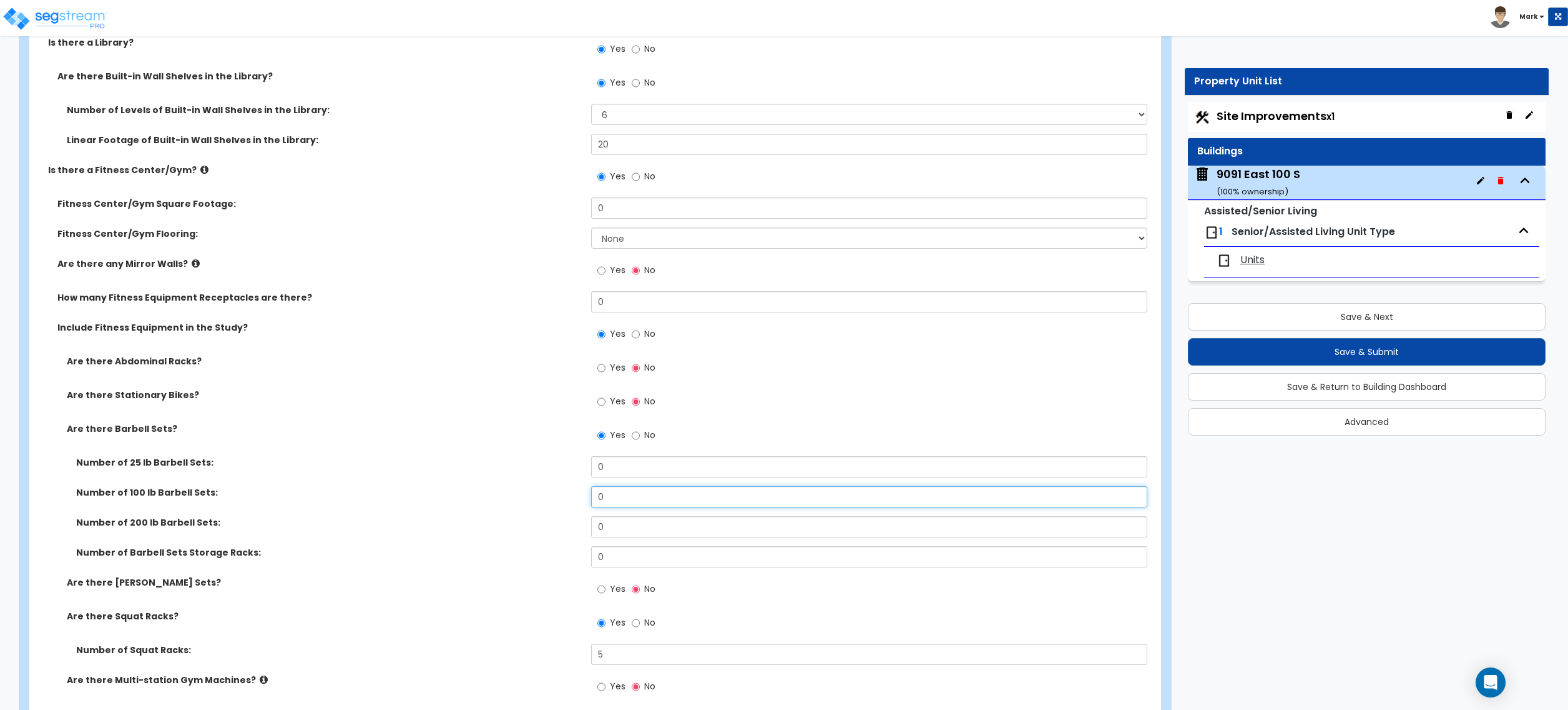
click at [649, 498] on input "0" at bounding box center [869, 497] width 556 height 21
click at [639, 527] on input "0" at bounding box center [869, 527] width 556 height 21
type input "6"
drag, startPoint x: 385, startPoint y: 577, endPoint x: 385, endPoint y: 560, distance: 17.0
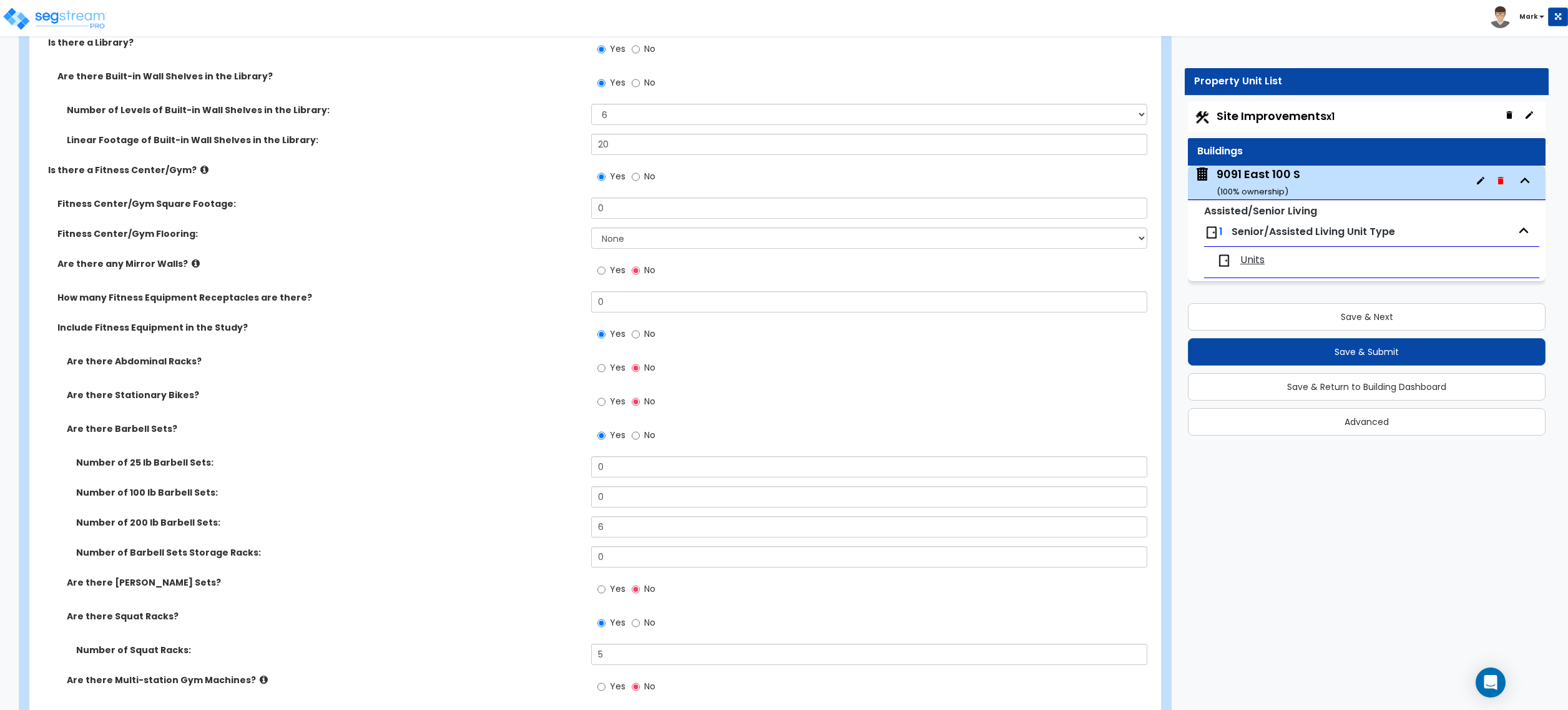
click at [385, 576] on div "Number of Barbell Sets Storage Racks: 0" at bounding box center [591, 560] width 1124 height 30
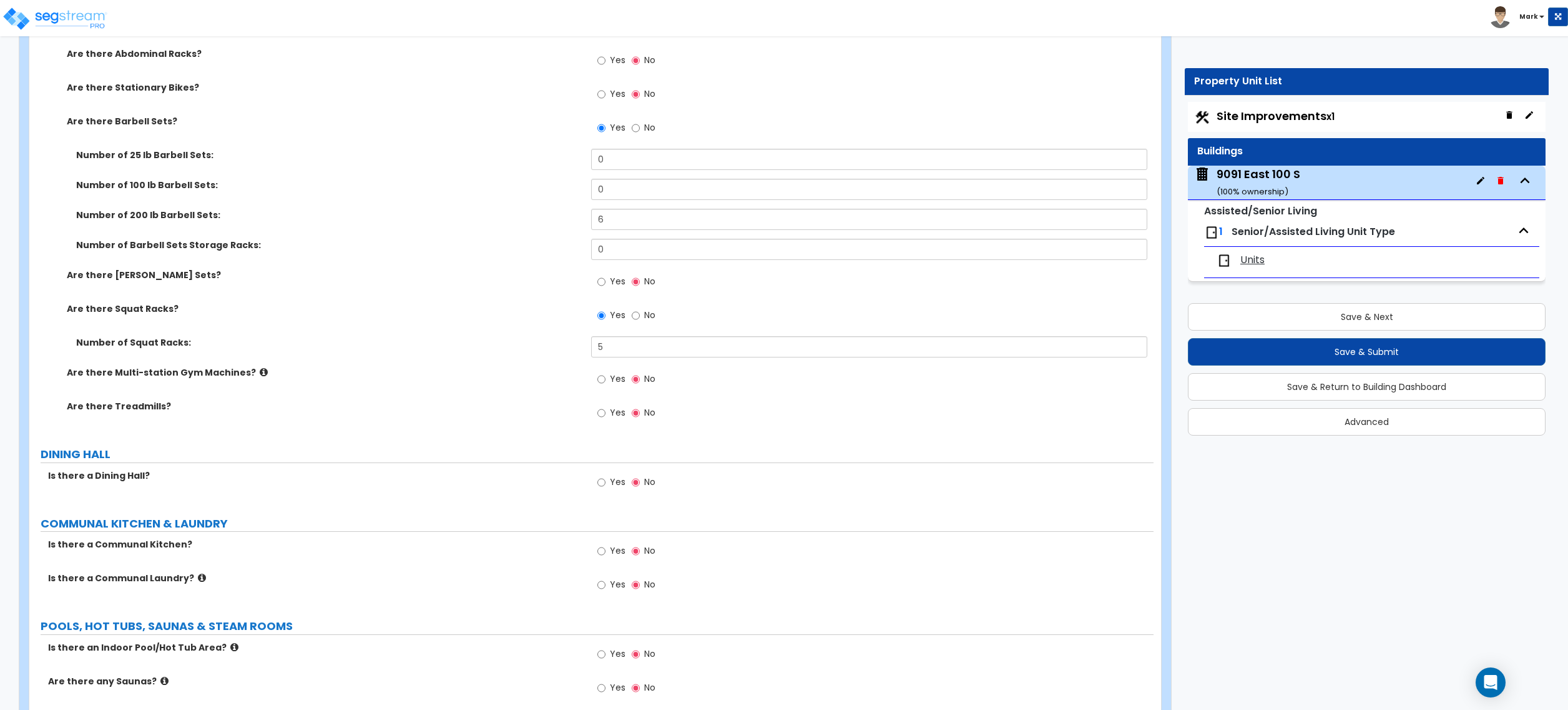
scroll to position [2999, 0]
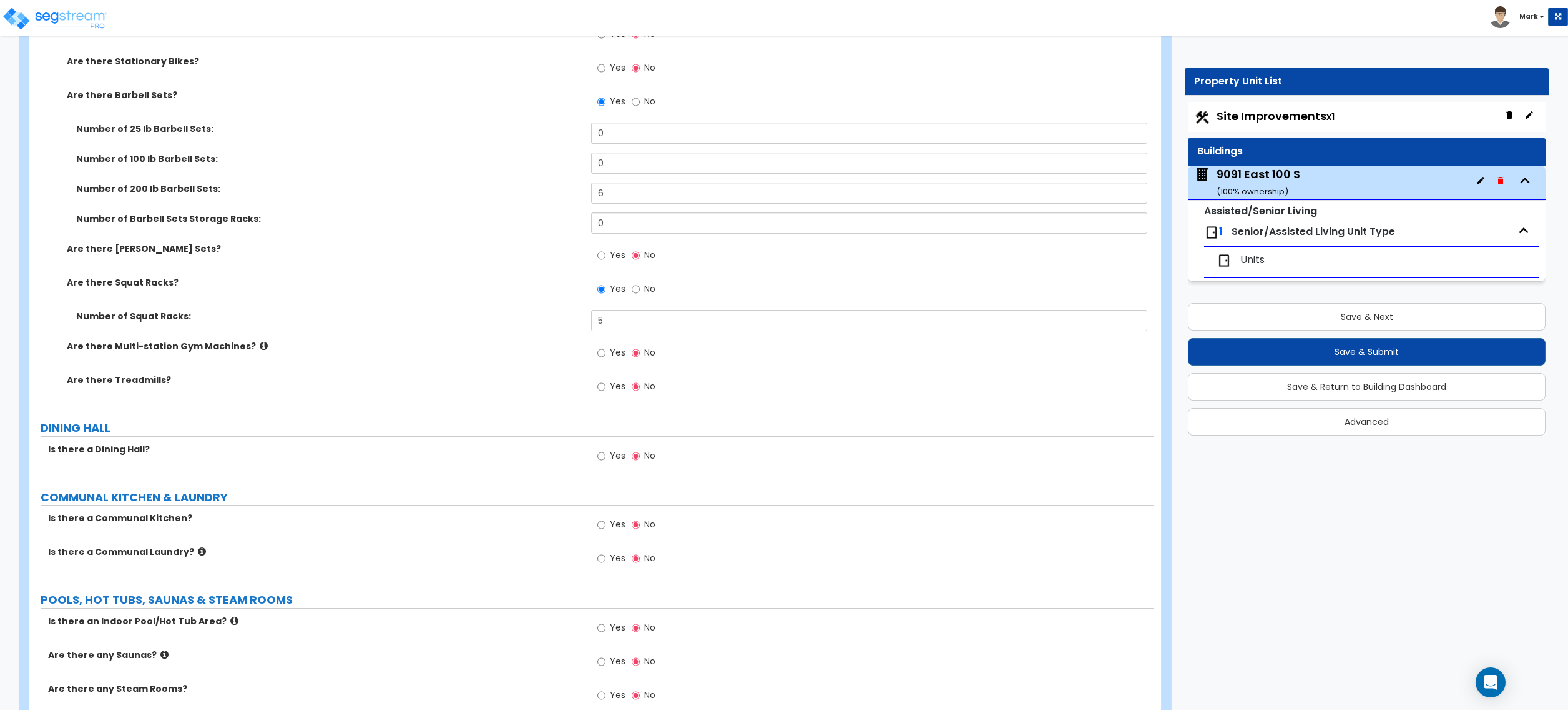
click at [198, 550] on icon at bounding box center [201, 551] width 8 height 10
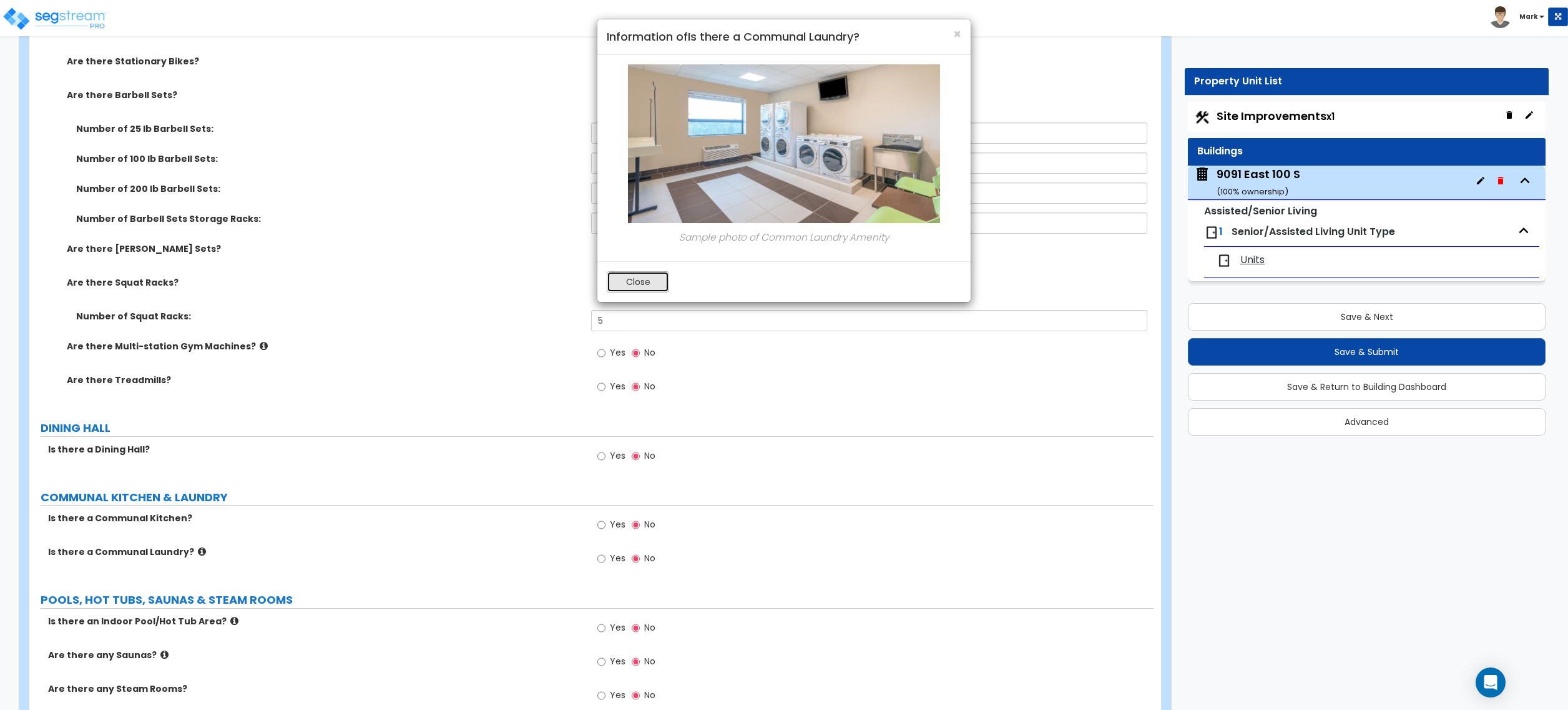
click at [629, 289] on button "Close" at bounding box center [637, 282] width 62 height 21
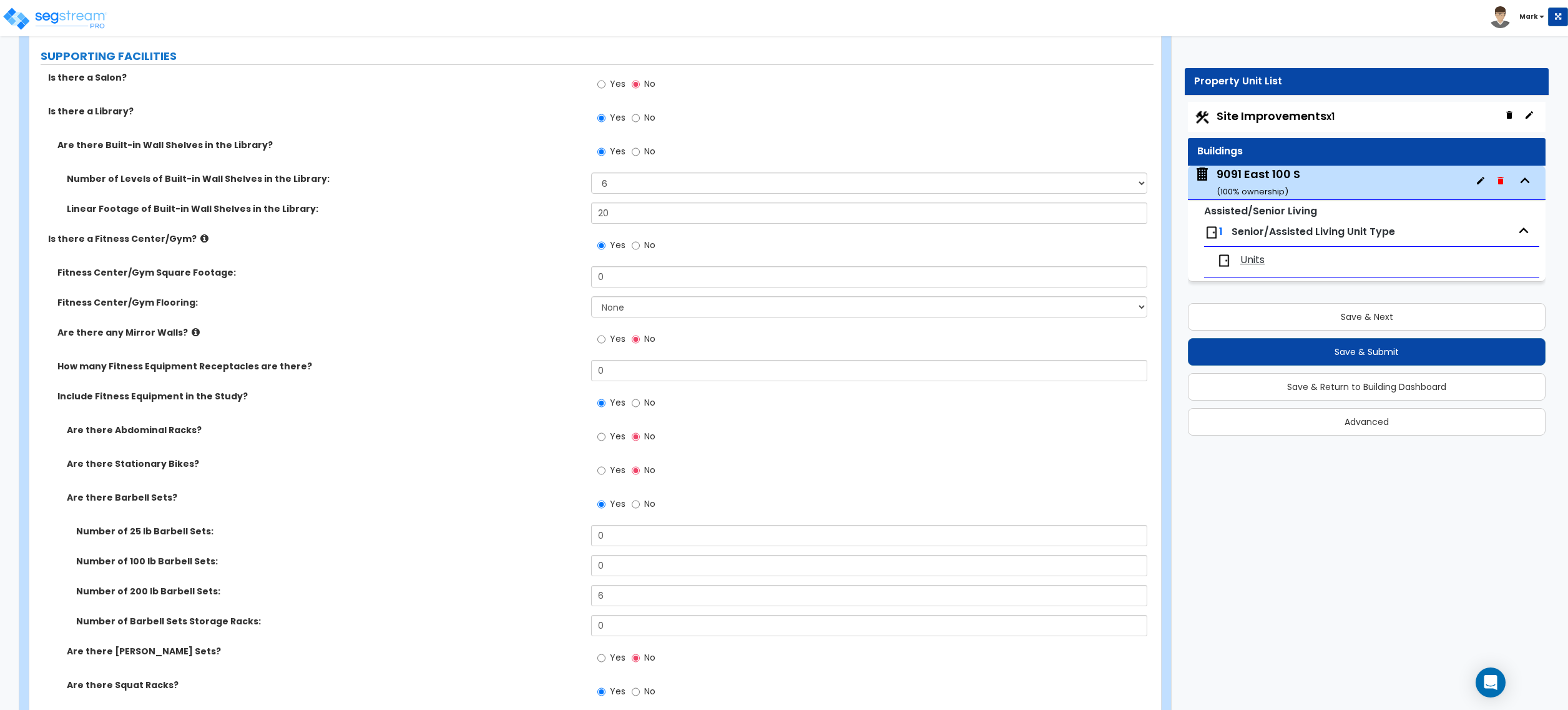
scroll to position [2582, 0]
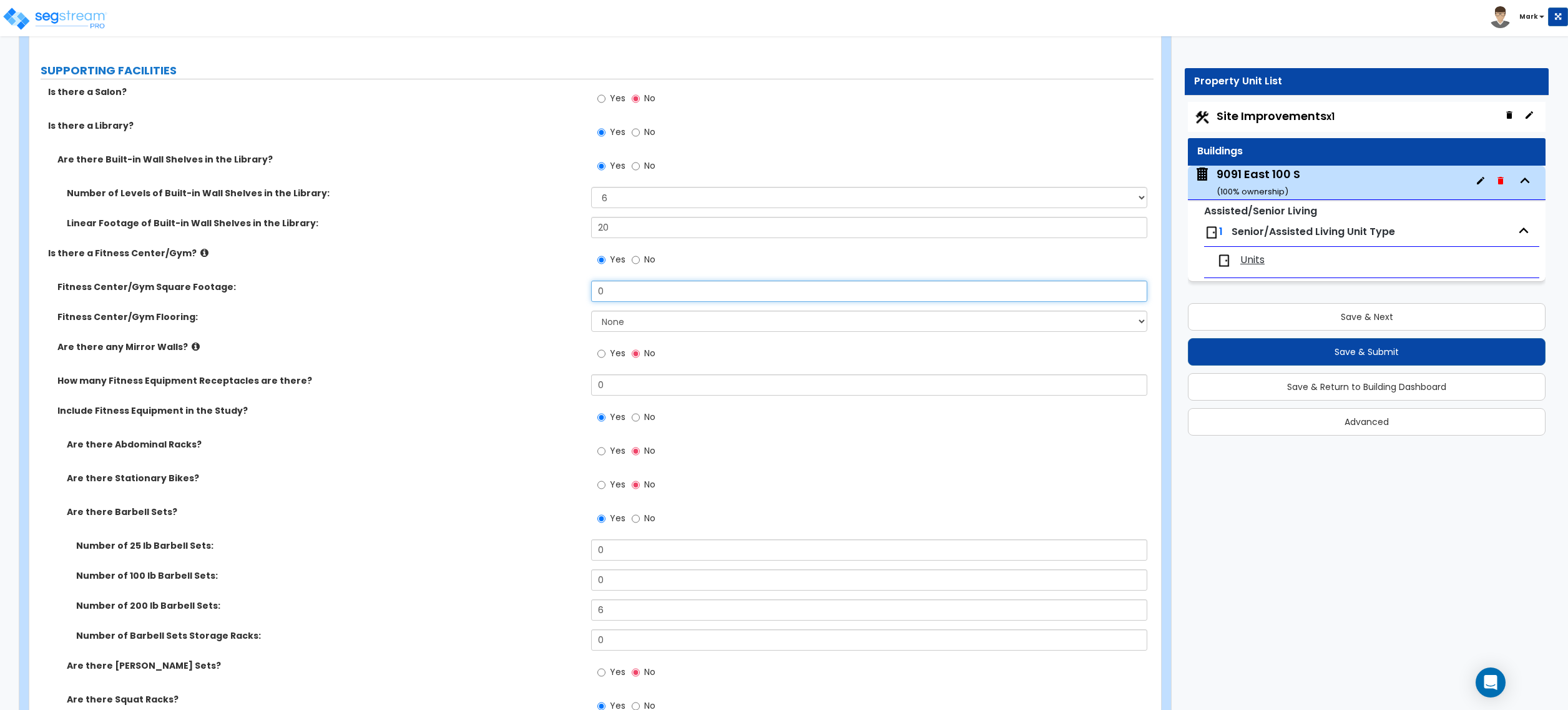
click at [626, 300] on input "0" at bounding box center [869, 291] width 556 height 21
click at [699, 395] on input "0" at bounding box center [869, 385] width 556 height 21
click at [647, 295] on input "0" at bounding box center [869, 291] width 556 height 21
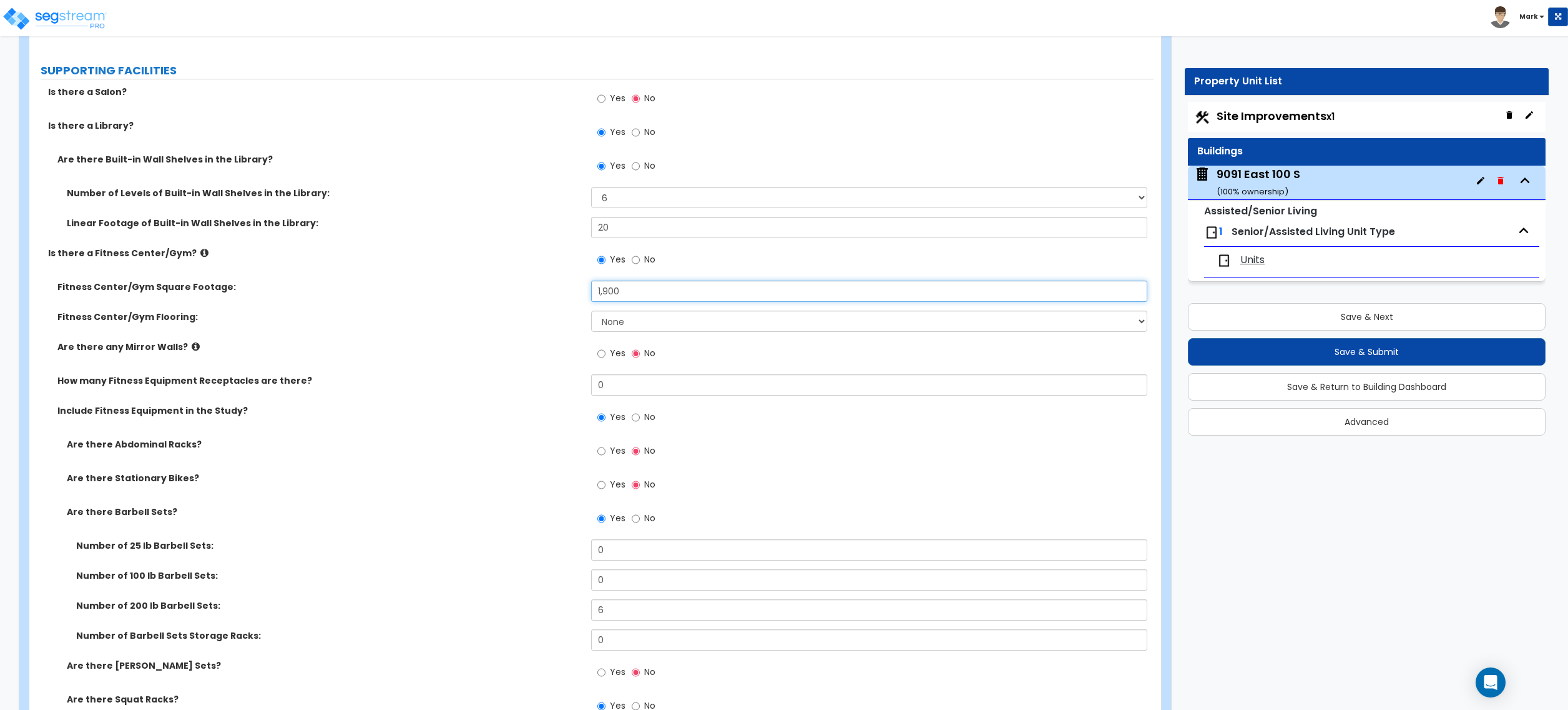
type input "1,900"
drag, startPoint x: 587, startPoint y: 326, endPoint x: 604, endPoint y: 333, distance: 18.4
click at [590, 328] on div "Fitness Center/Gym Flooring: None Tile Flooring Resilient Laminate Flooring VCT…" at bounding box center [591, 325] width 1124 height 30
click at [606, 332] on select "None Tile Flooring Resilient Laminate Flooring VCT Flooring Sheet Carpet Floori…" at bounding box center [869, 321] width 556 height 21
select select "5"
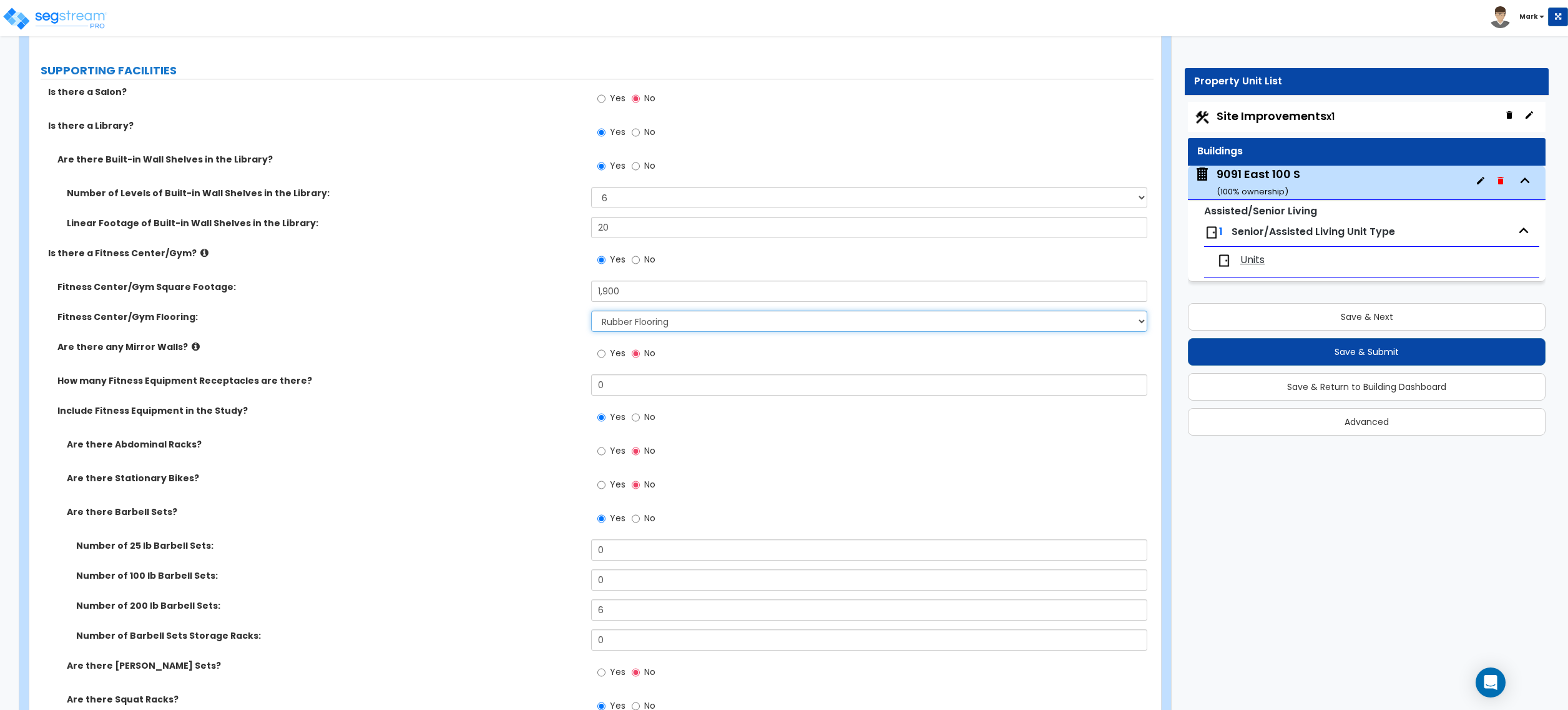
click at [591, 313] on select "None Tile Flooring Resilient Laminate Flooring VCT Flooring Sheet Carpet Floori…" at bounding box center [869, 321] width 556 height 21
click at [665, 385] on input "0" at bounding box center [869, 385] width 556 height 21
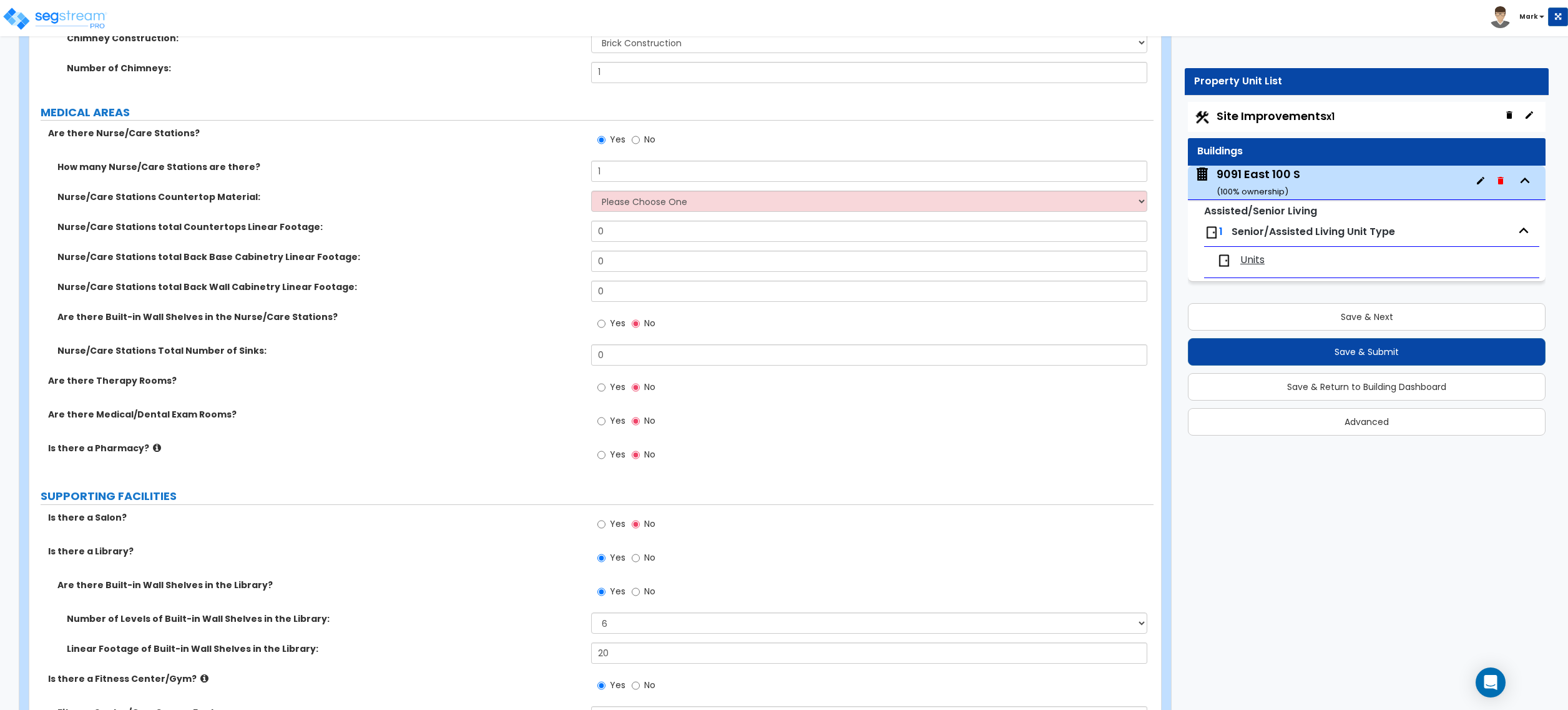
scroll to position [2165, 0]
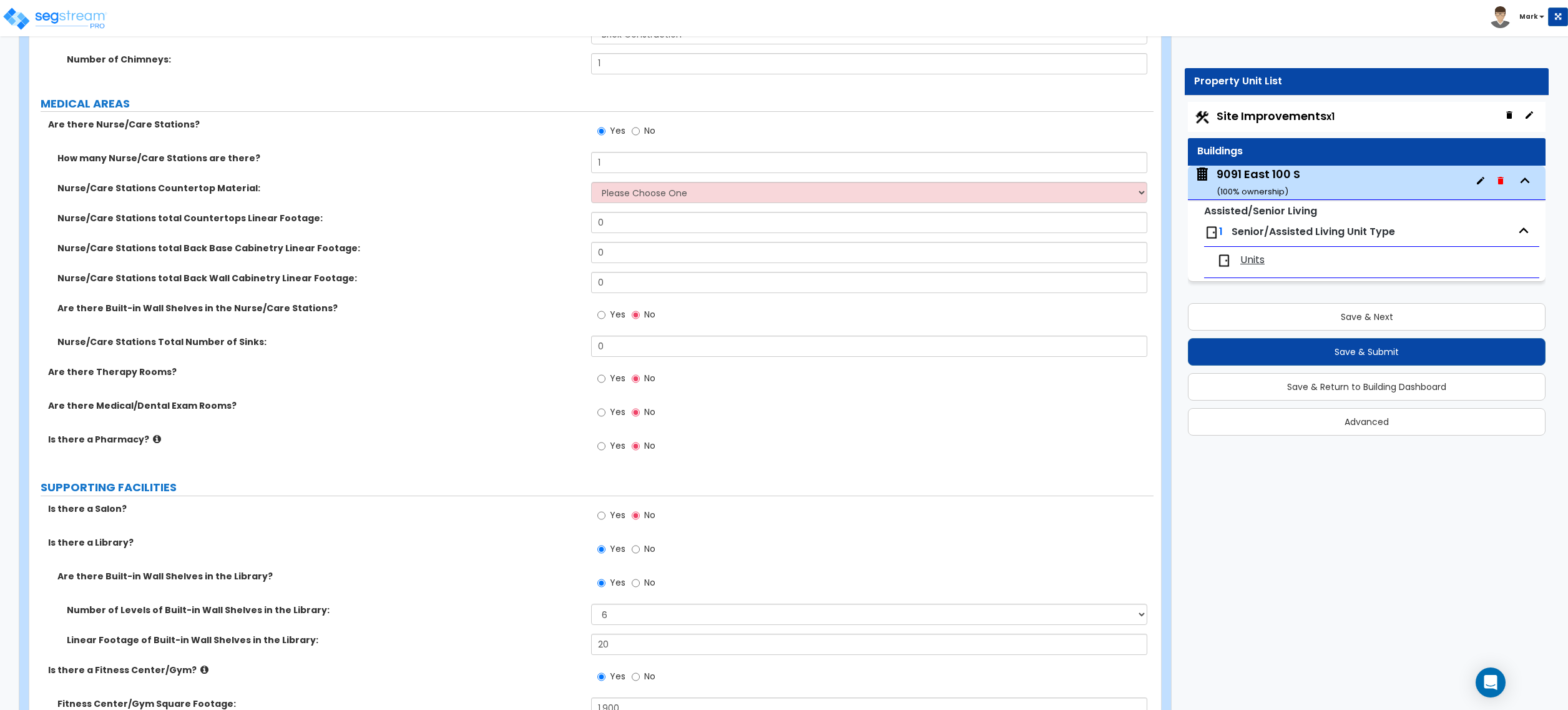
type input "5"
click at [639, 354] on input "0" at bounding box center [869, 346] width 556 height 21
click at [488, 346] on label "Nurse/Care Stations Total Number of Sinks:" at bounding box center [319, 341] width 524 height 12
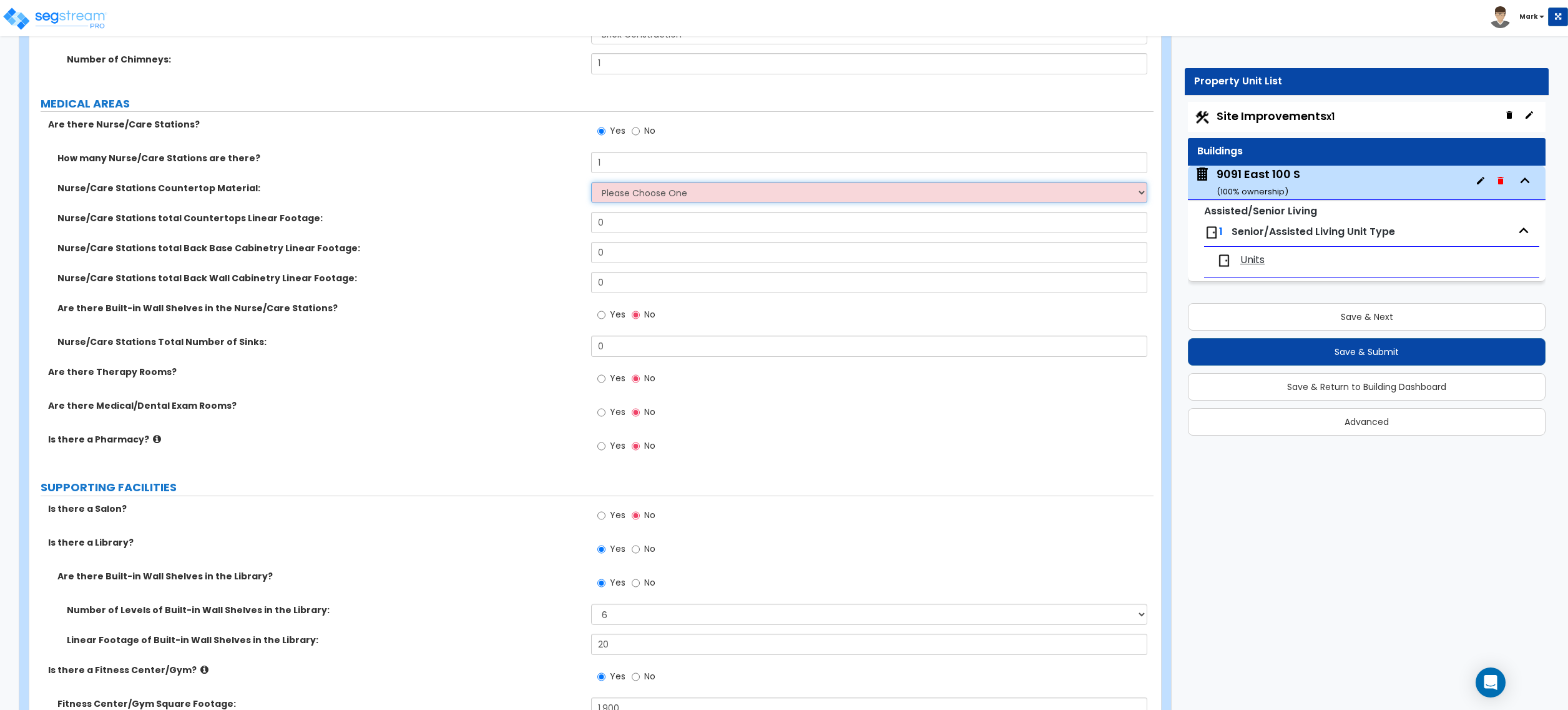
click at [621, 192] on select "Please Choose One Plastic Laminate Solid Surface Stone Quartz Marble Tile Wood …" at bounding box center [869, 192] width 556 height 21
click at [638, 134] on input "No" at bounding box center [636, 131] width 8 height 13
radio input "false"
radio input "true"
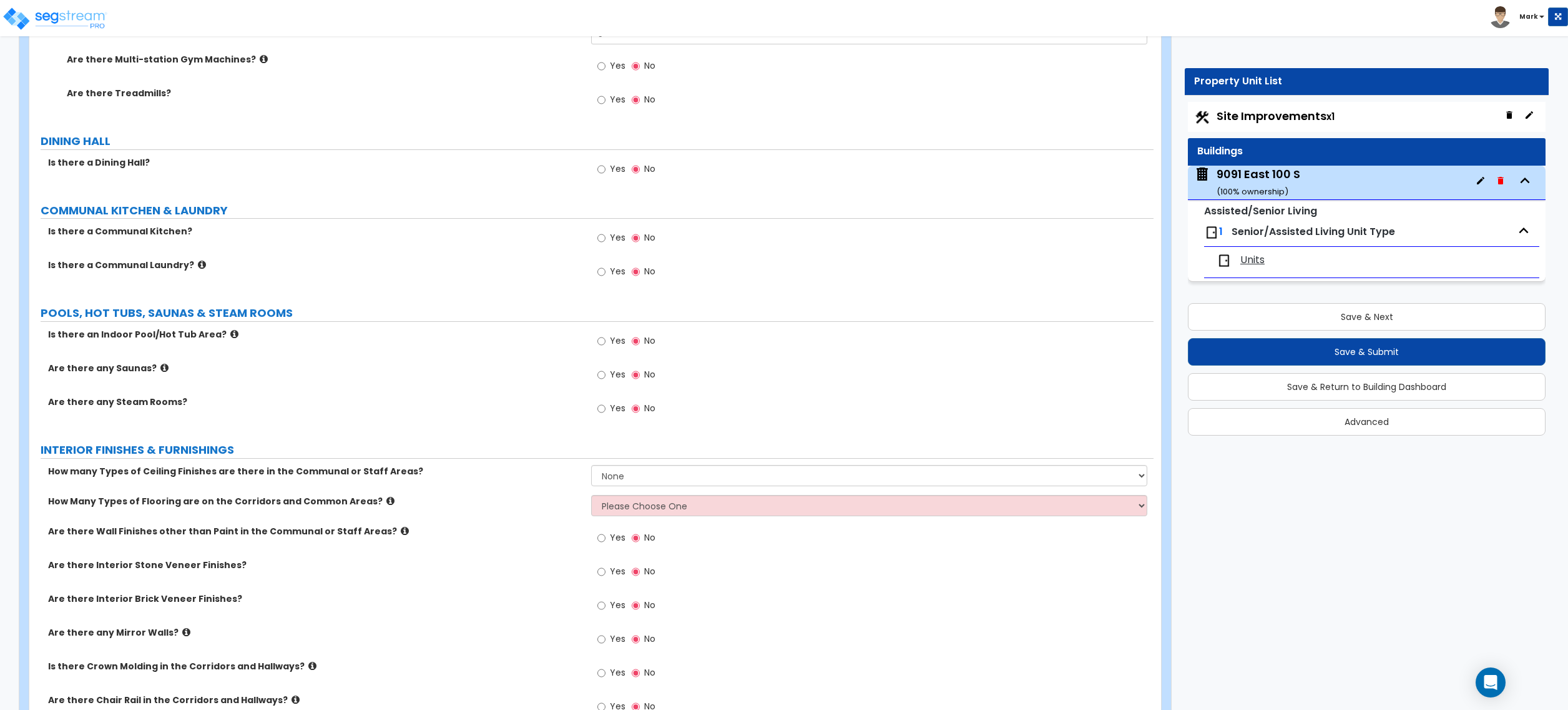
scroll to position [3082, 0]
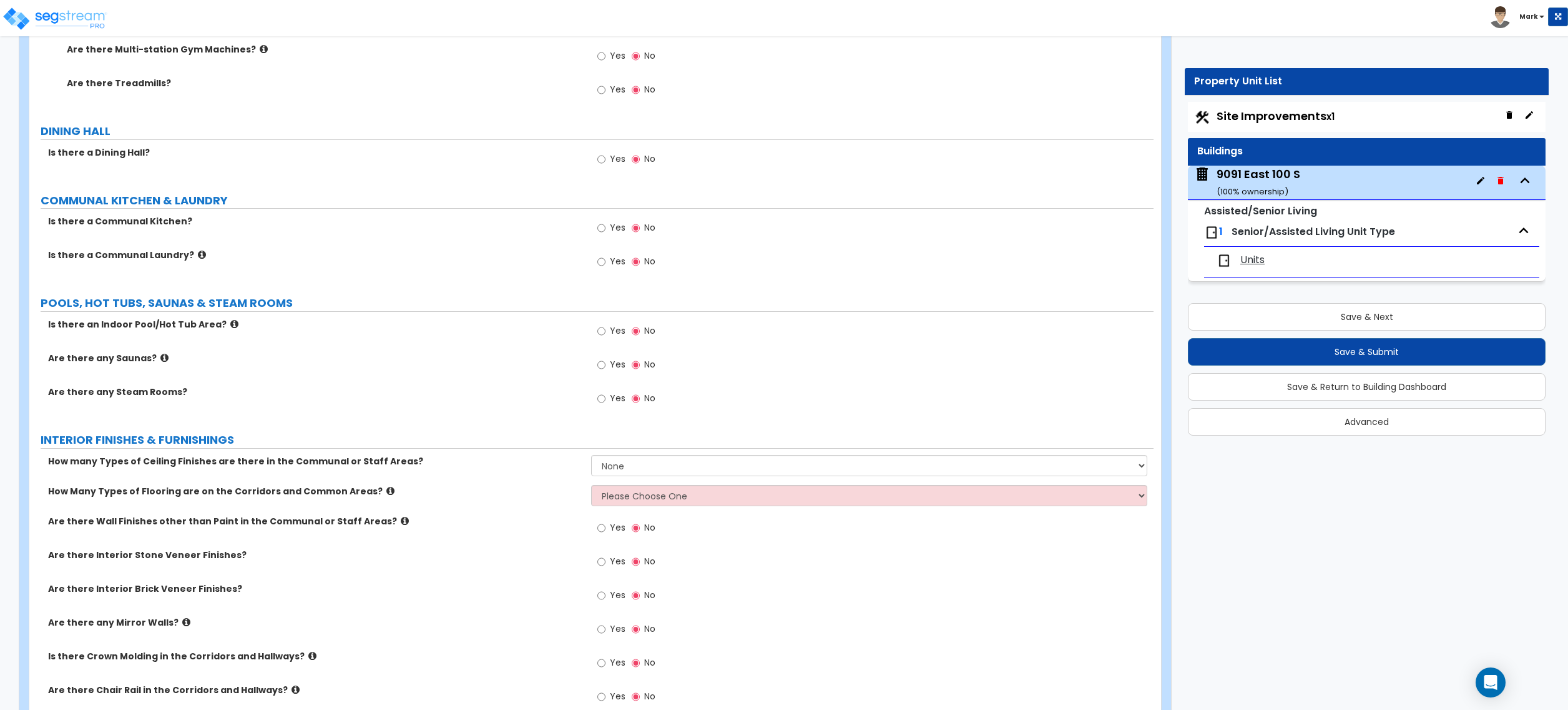
drag, startPoint x: 186, startPoint y: 259, endPoint x: 199, endPoint y: 255, distance: 13.6
click at [192, 257] on label "Is there a Communal Laundry?" at bounding box center [314, 254] width 534 height 12
click at [199, 255] on label "Is there a Communal Laundry?" at bounding box center [314, 254] width 534 height 12
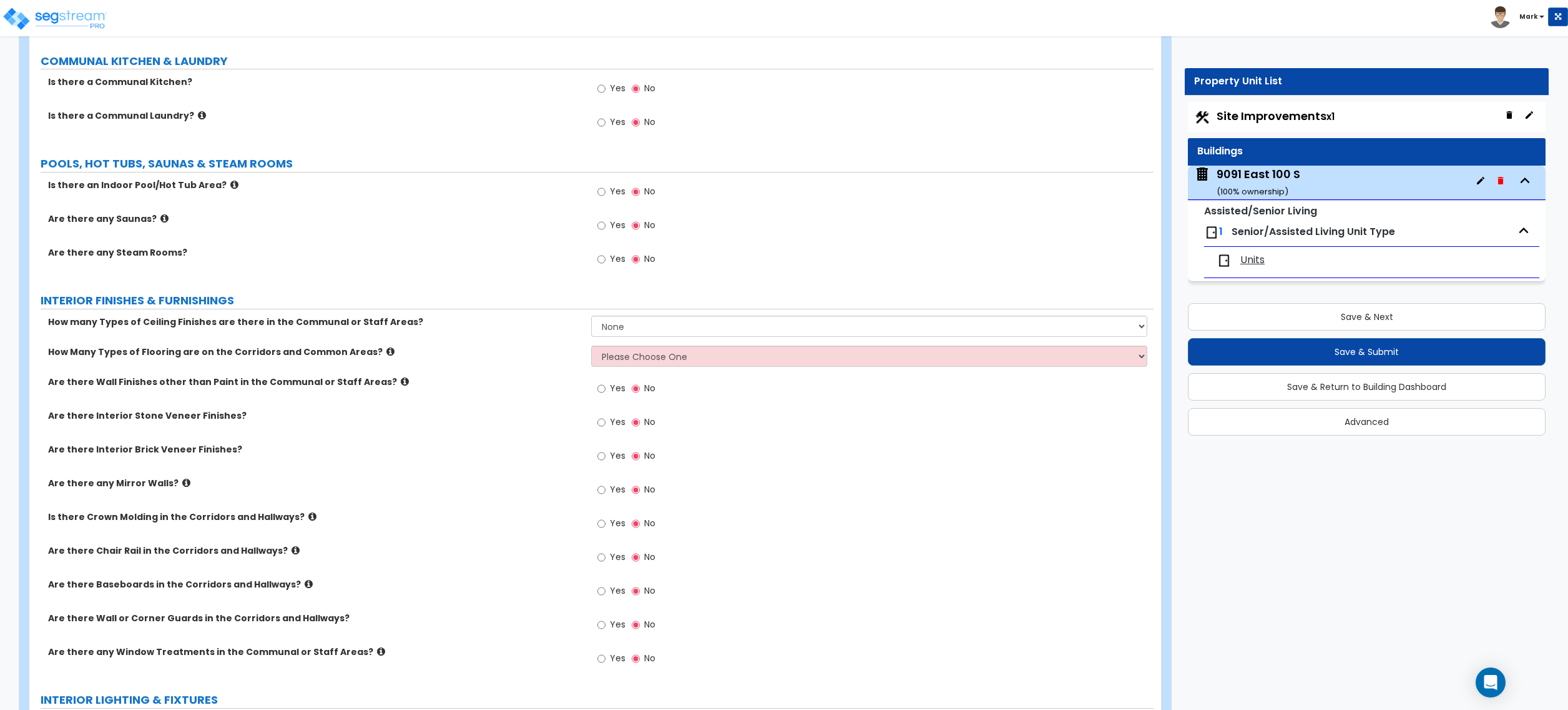
scroll to position [3249, 0]
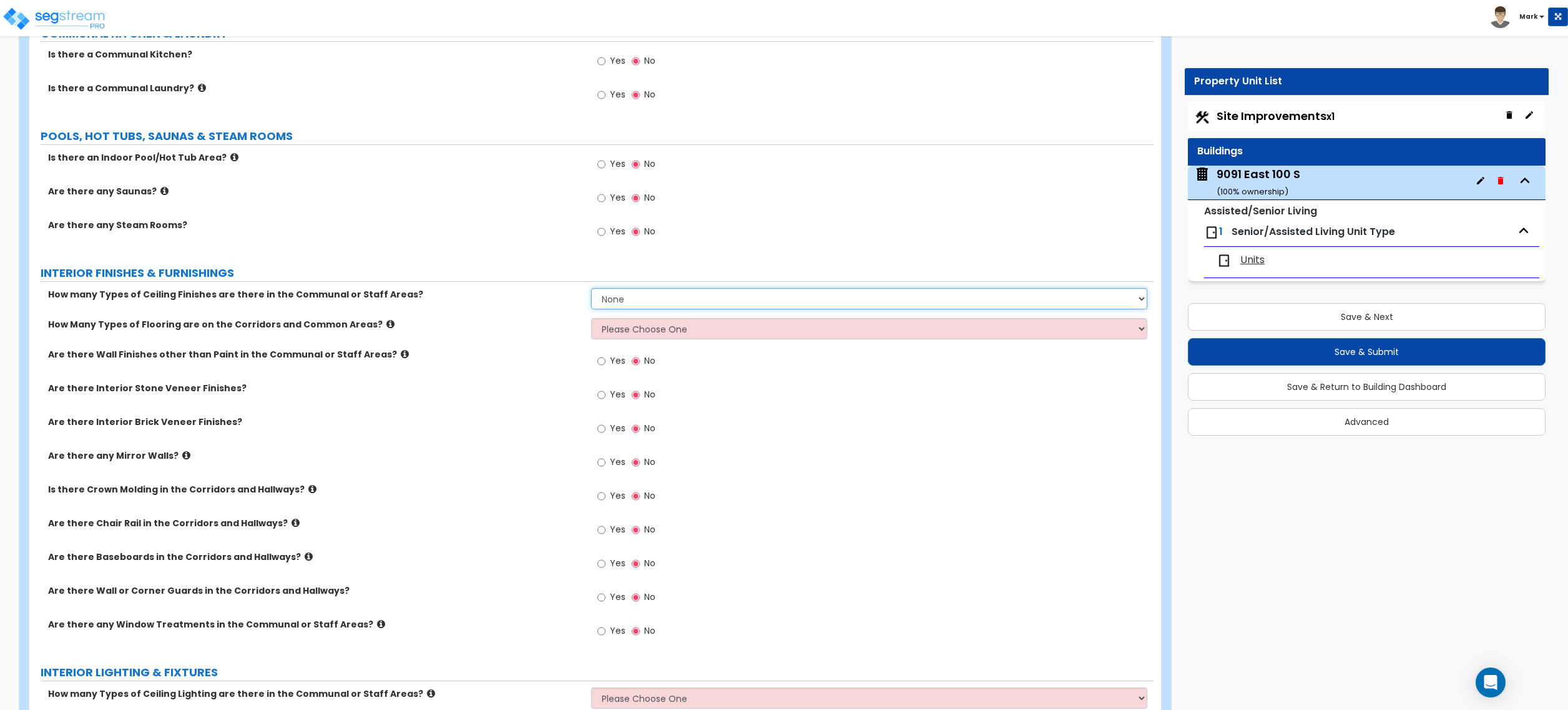
click at [628, 304] on select "None 1 2 3" at bounding box center [869, 298] width 556 height 21
select select "1"
click at [591, 291] on select "None 1 2 3" at bounding box center [869, 298] width 556 height 21
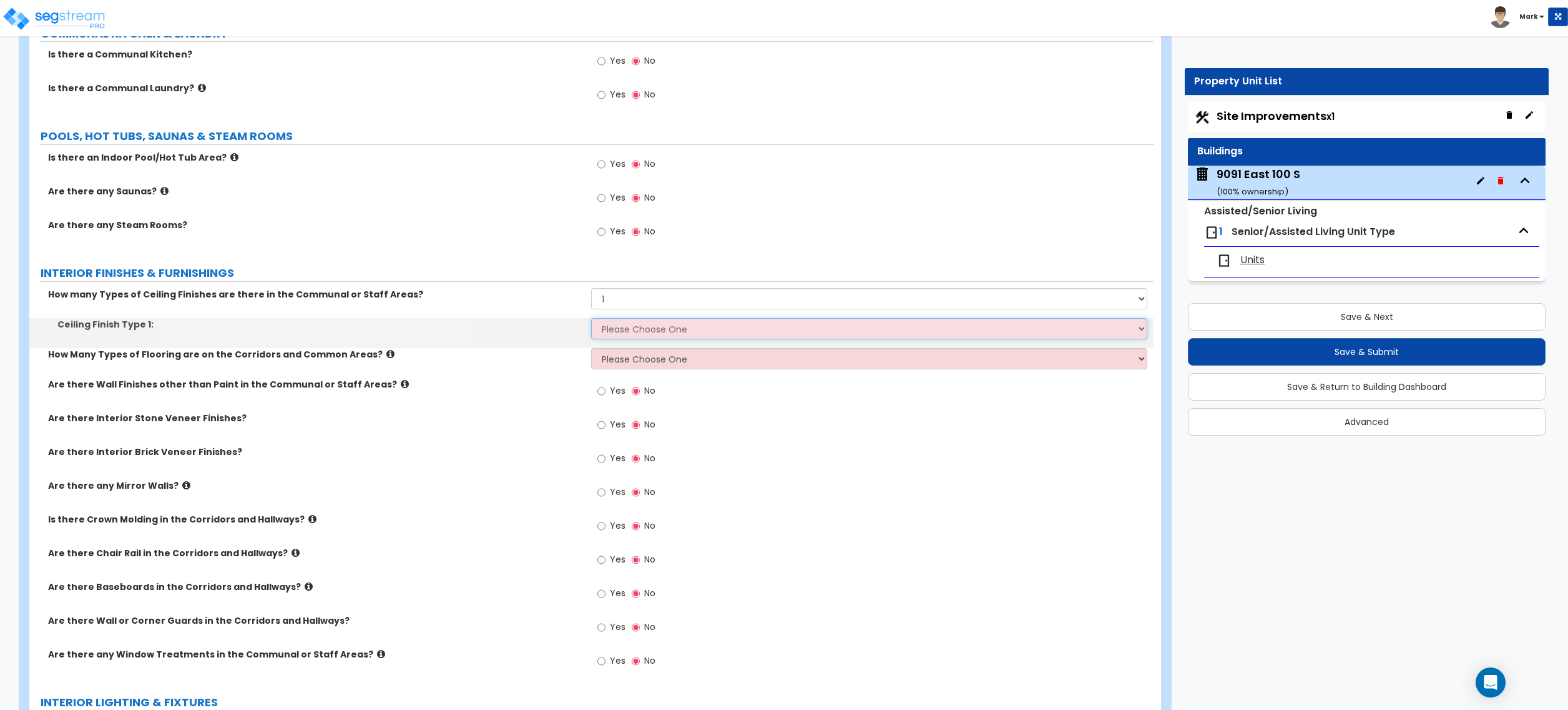
click at [643, 328] on select "Please Choose One Drop Ceiling Drywall Ceiling Open Ceiling" at bounding box center [869, 329] width 556 height 21
select select "2"
click at [591, 322] on select "Please Choose One Drop Ceiling Drywall Ceiling Open Ceiling" at bounding box center [869, 329] width 556 height 21
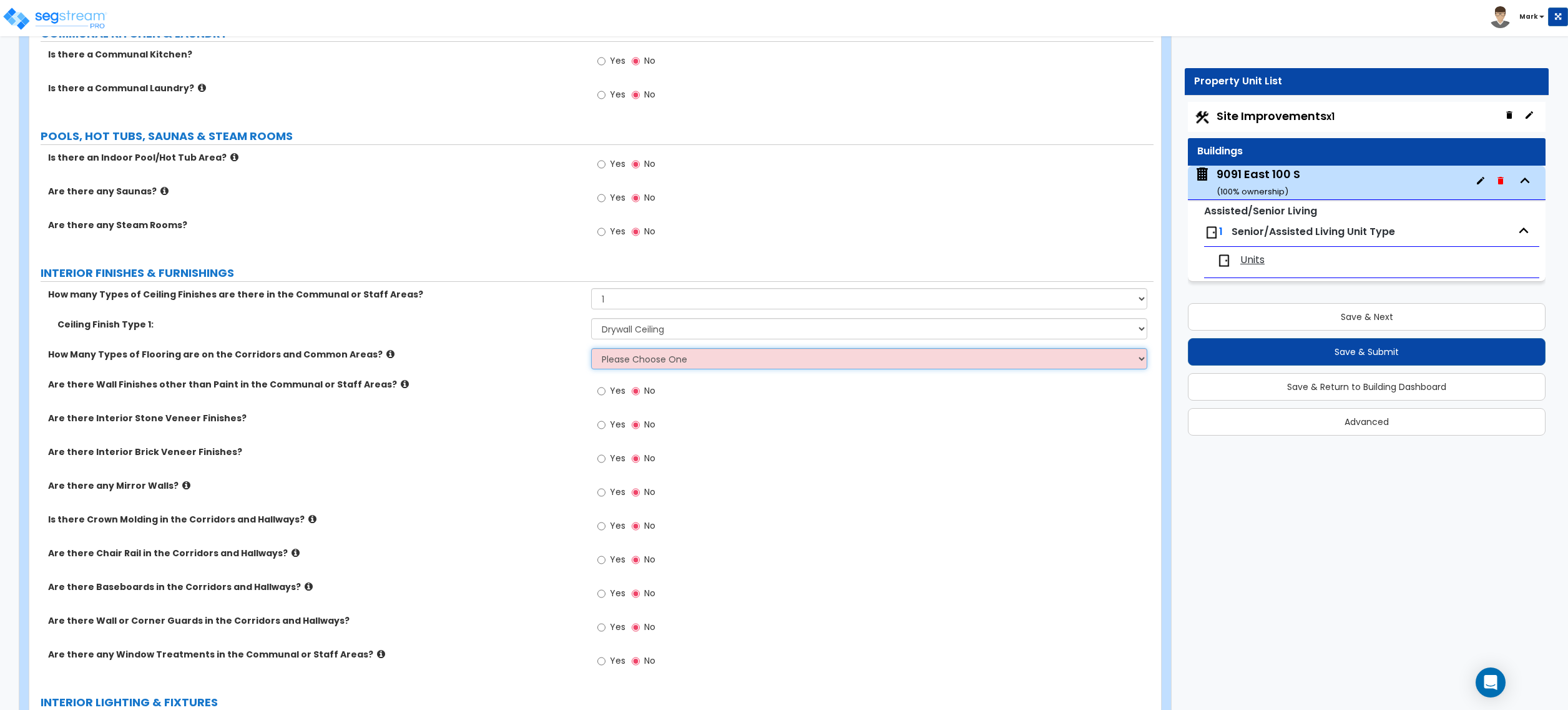
click at [604, 362] on select "Please Choose One 1 2 3" at bounding box center [869, 358] width 556 height 21
click at [591, 352] on select "Please Choose One 1 2 3" at bounding box center [869, 358] width 556 height 21
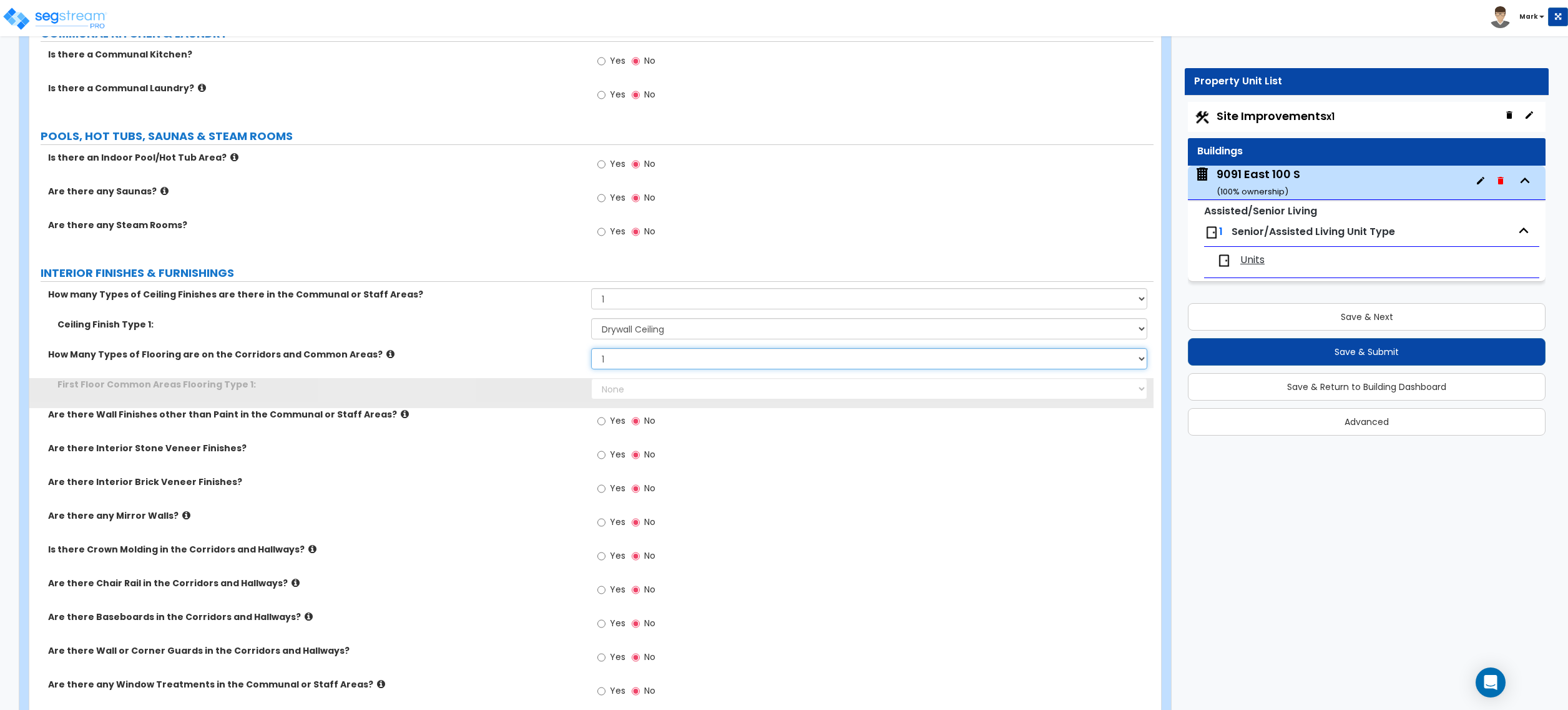
click at [620, 369] on select "Please Choose One 1 2 3" at bounding box center [869, 358] width 556 height 21
select select "2"
click at [591, 352] on select "Please Choose One 1 2 3" at bounding box center [869, 358] width 556 height 21
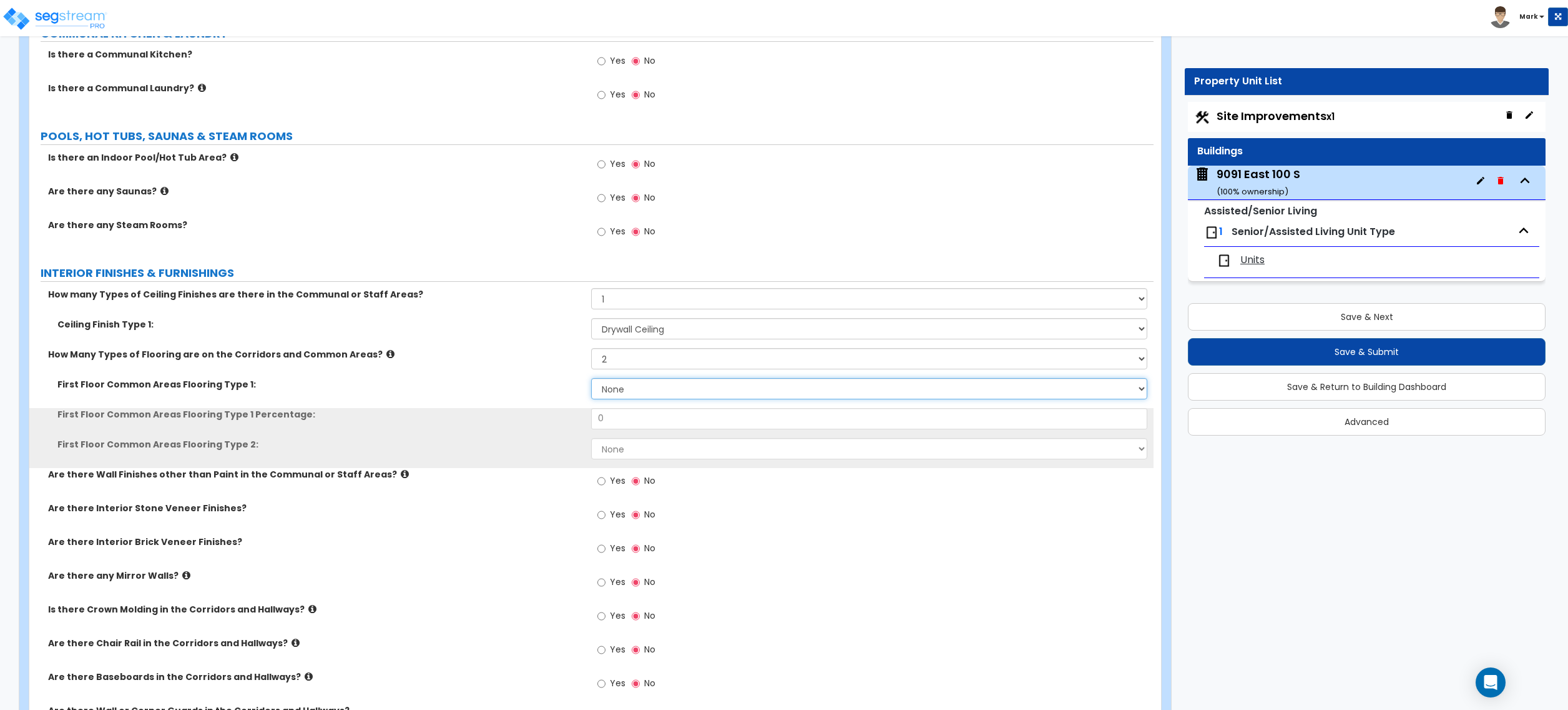
click at [630, 385] on select "None Tile Flooring Hardwood Flooring Resilient Laminate Flooring VCT Flooring S…" at bounding box center [869, 389] width 556 height 21
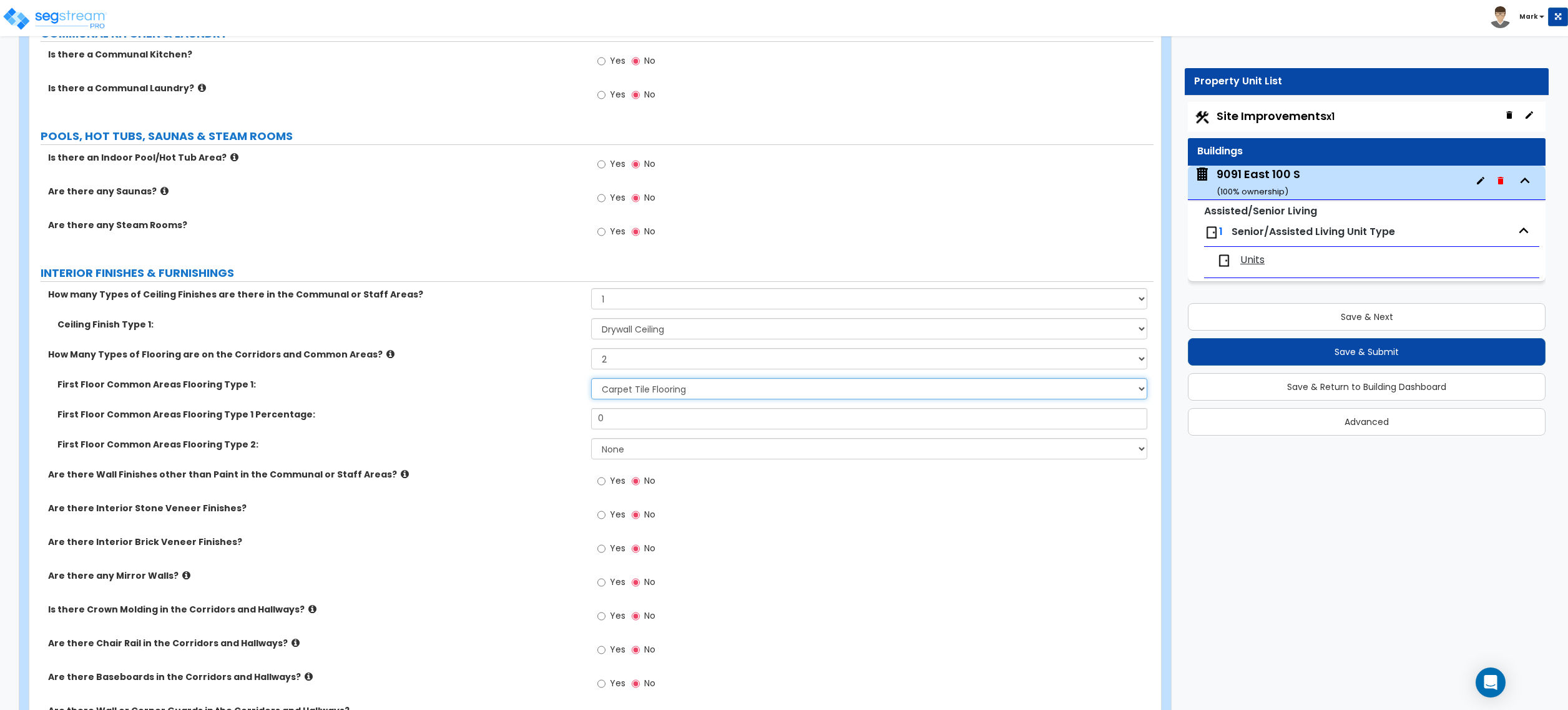
click at [591, 381] on select "None Tile Flooring Hardwood Flooring Resilient Laminate Flooring VCT Flooring S…" at bounding box center [869, 389] width 556 height 21
click at [634, 405] on div "First Floor Common Areas Flooring Type 1: None Tile Flooring Hardwood Flooring …" at bounding box center [591, 393] width 1124 height 30
click at [638, 398] on select "None Tile Flooring Hardwood Flooring Resilient Laminate Flooring VCT Flooring S…" at bounding box center [869, 389] width 556 height 21
select select "5"
click at [591, 381] on select "None Tile Flooring Hardwood Flooring Resilient Laminate Flooring VCT Flooring S…" at bounding box center [869, 389] width 556 height 21
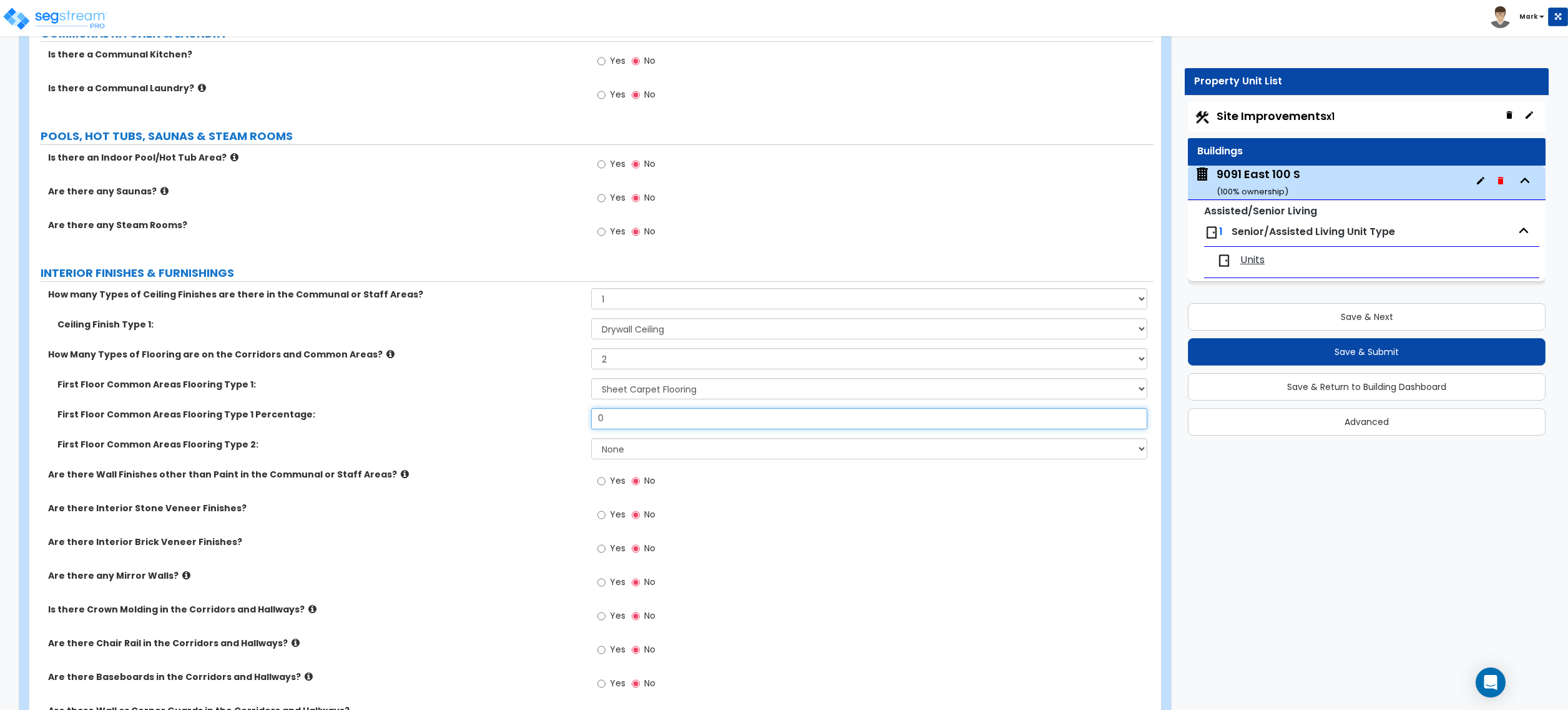
click at [612, 418] on input "0" at bounding box center [869, 419] width 556 height 21
click at [621, 464] on div "First Floor Common Areas Flooring Type 2: None Tile Flooring Hardwood Flooring …" at bounding box center [591, 452] width 1124 height 30
click at [622, 455] on select "None Tile Flooring Hardwood Flooring Resilient Laminate Flooring VCT Flooring S…" at bounding box center [869, 448] width 556 height 21
click at [616, 427] on input "0" at bounding box center [869, 419] width 556 height 21
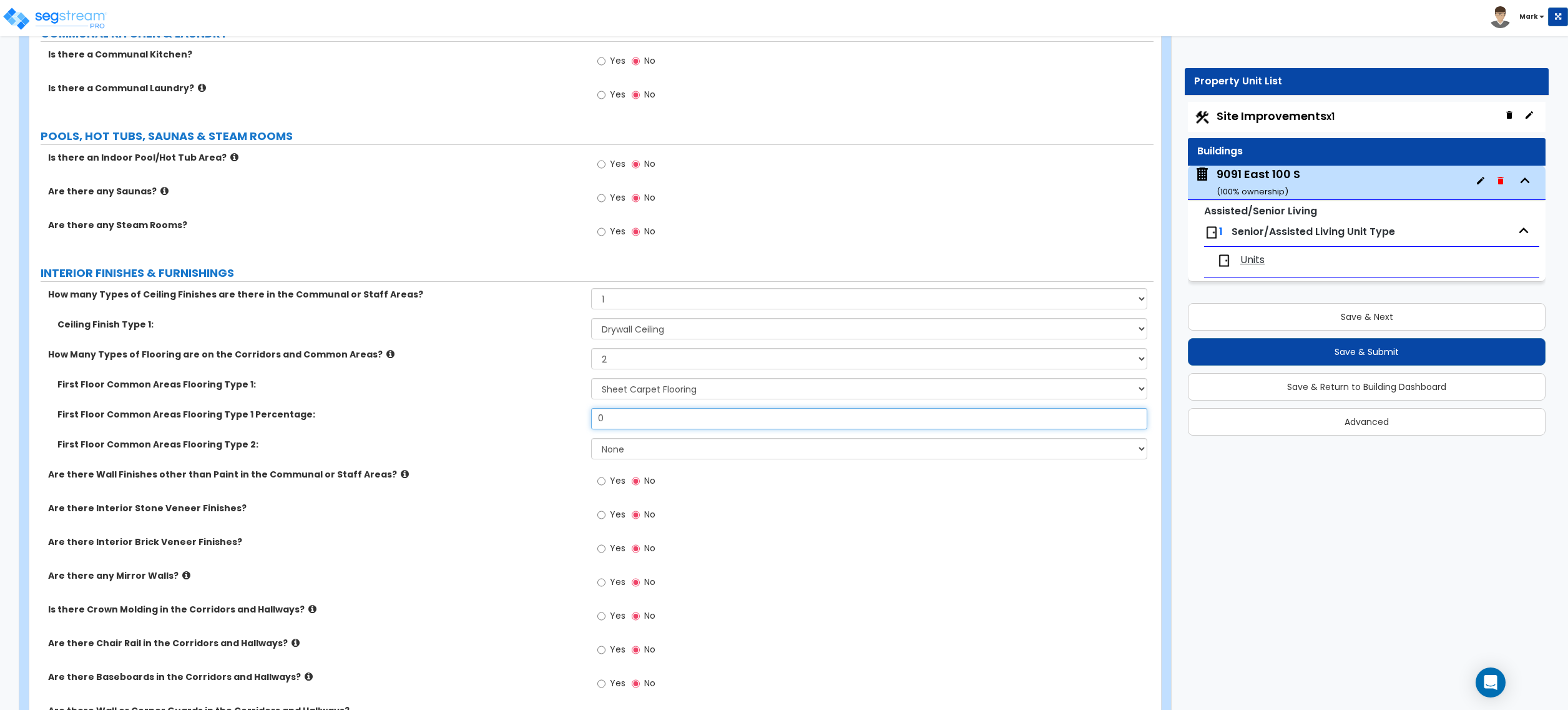
click at [625, 421] on input "0" at bounding box center [869, 419] width 556 height 21
click at [628, 425] on input "0" at bounding box center [869, 419] width 556 height 21
type input "50"
drag, startPoint x: 604, startPoint y: 438, endPoint x: 602, endPoint y: 447, distance: 9.2
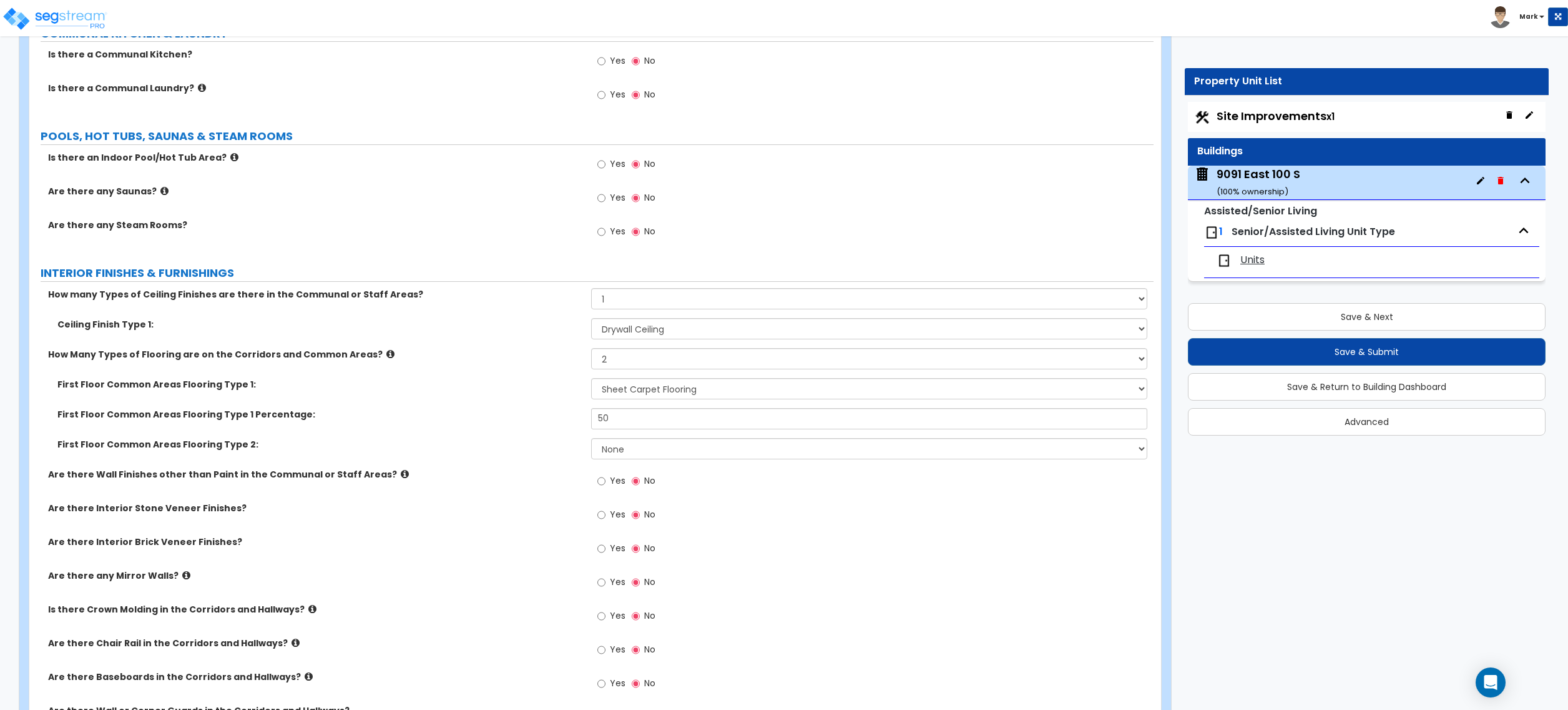
click at [604, 442] on div "First Floor Common Areas Flooring Type 1: None Tile Flooring Hardwood Flooring …" at bounding box center [592, 423] width 1106 height 90
click at [602, 448] on select "None Tile Flooring Hardwood Flooring Resilient Laminate Flooring VCT Flooring S…" at bounding box center [869, 448] width 556 height 21
click at [502, 558] on div "Are there Interior Brick Veneer Finishes? Yes No" at bounding box center [591, 551] width 1124 height 33
click at [401, 477] on icon at bounding box center [405, 474] width 8 height 10
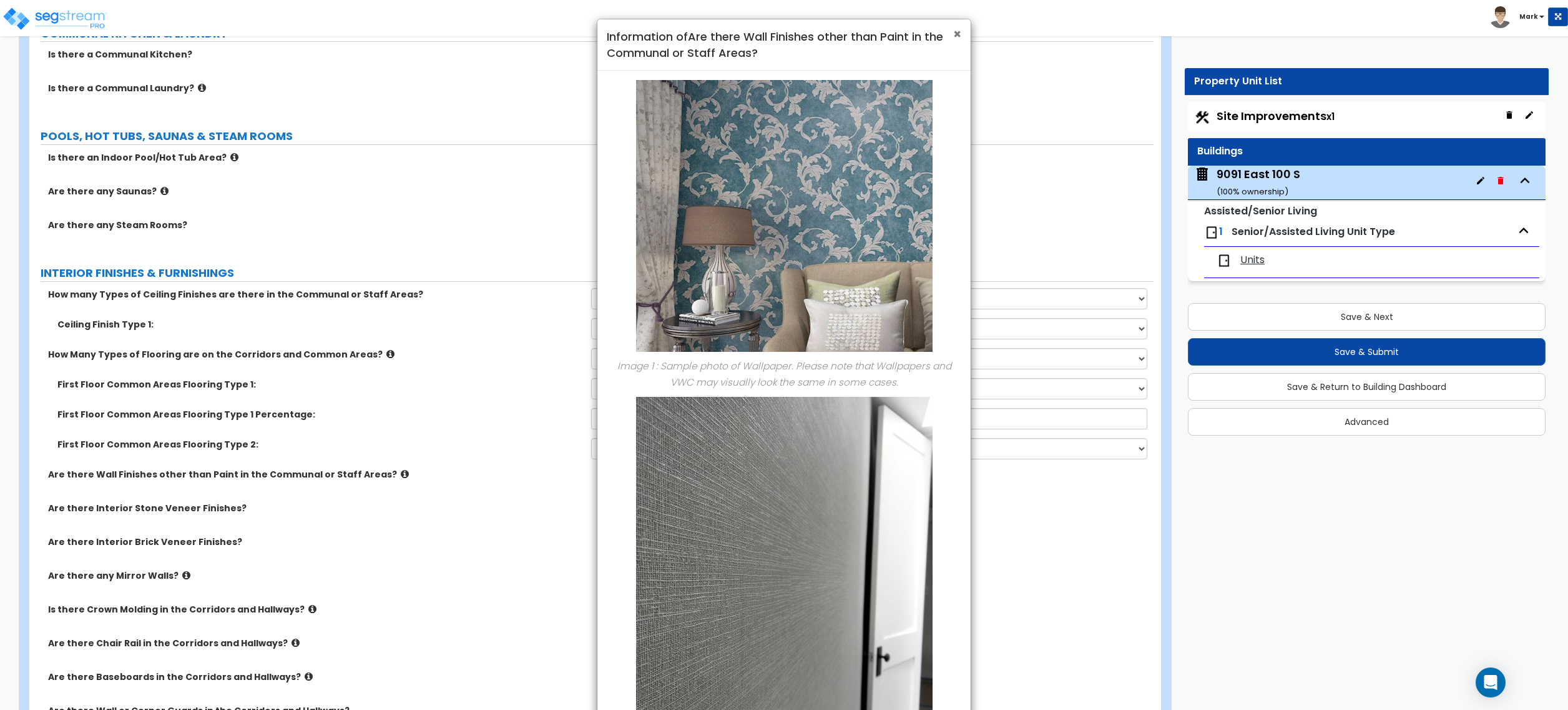
click at [953, 32] on span "×" at bounding box center [957, 33] width 8 height 18
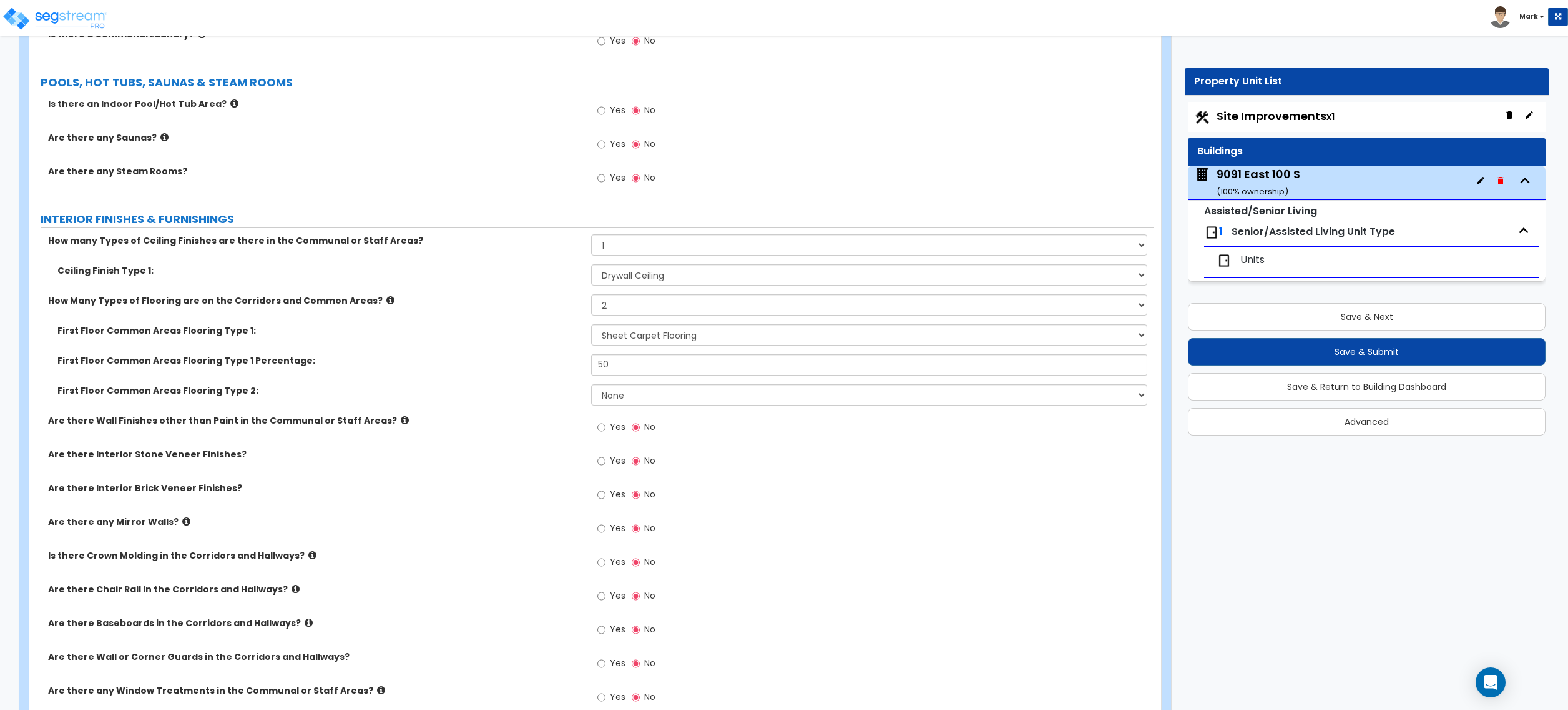
scroll to position [3332, 0]
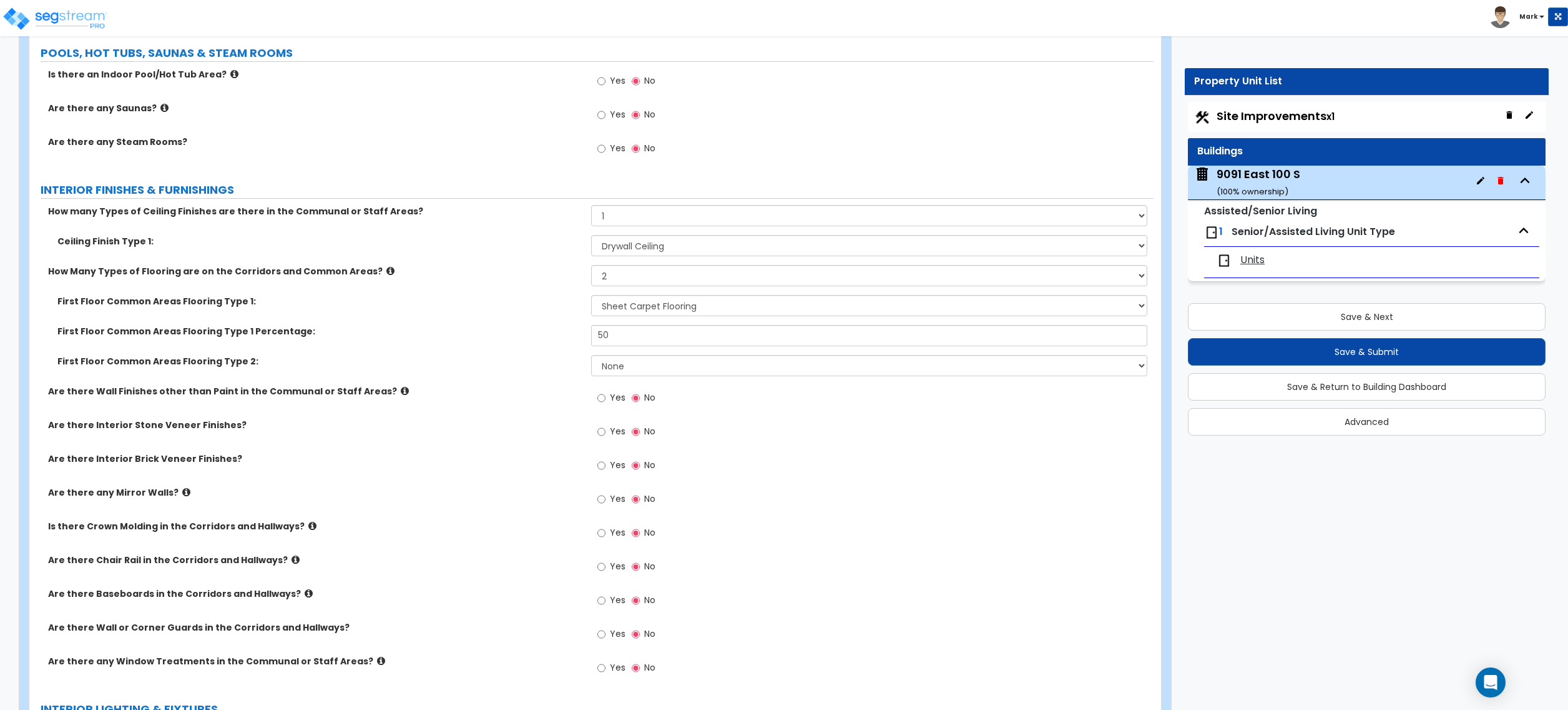
click at [276, 561] on label "Are there Chair Rail in the Corridors and Hallways?" at bounding box center [314, 559] width 534 height 12
click at [291, 562] on icon at bounding box center [295, 560] width 8 height 10
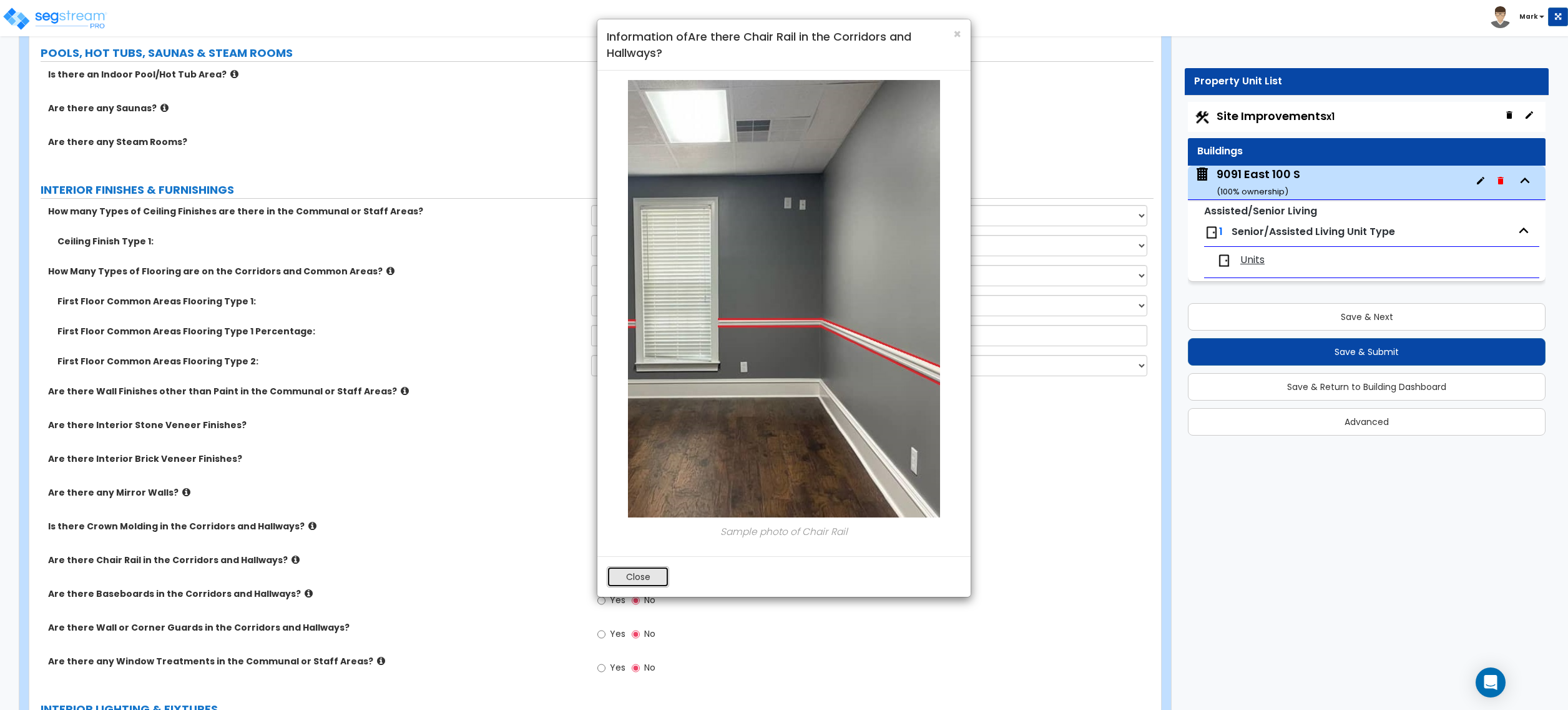
click at [645, 583] on button "Close" at bounding box center [637, 576] width 62 height 21
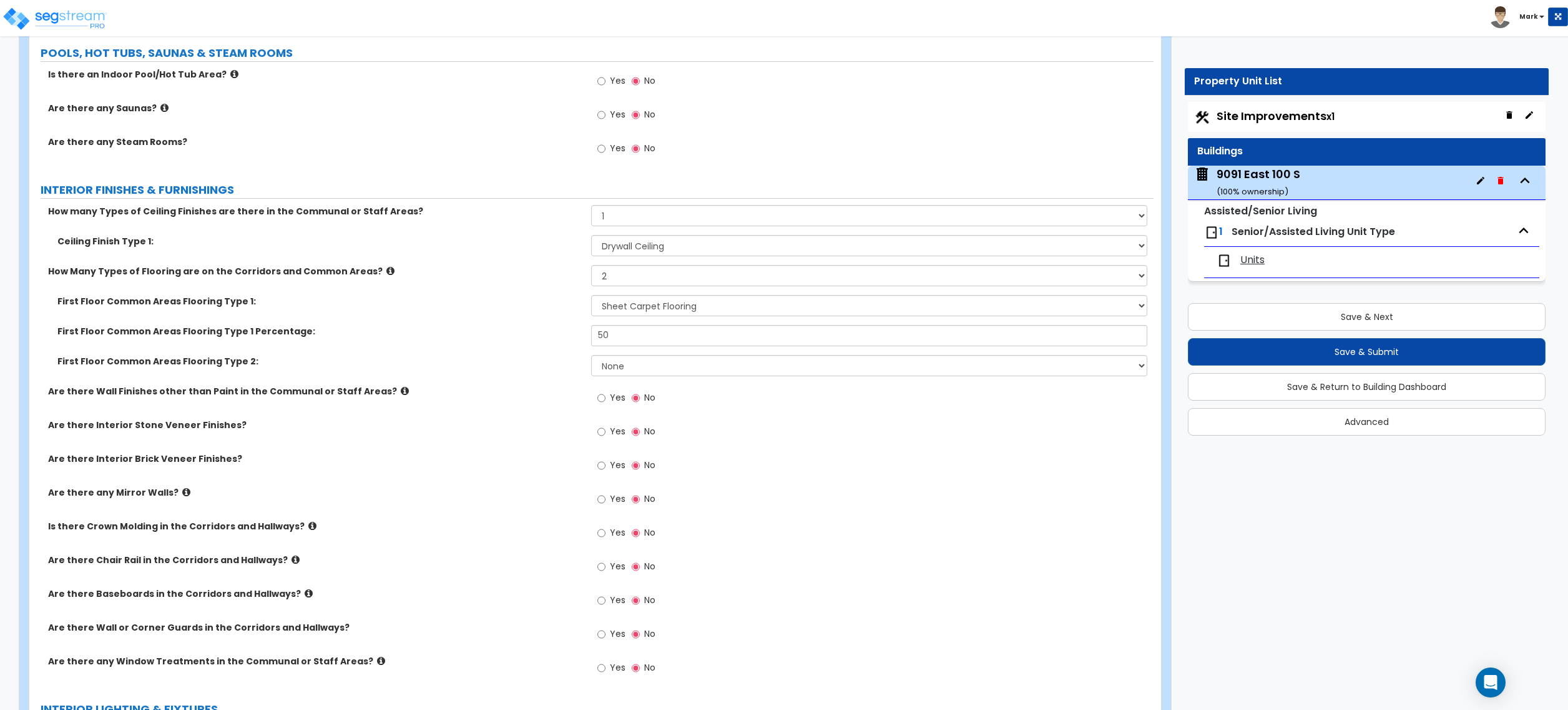
click at [618, 568] on span "Yes" at bounding box center [618, 566] width 15 height 12
click at [605, 568] on input "Yes" at bounding box center [602, 567] width 8 height 13
radio input "true"
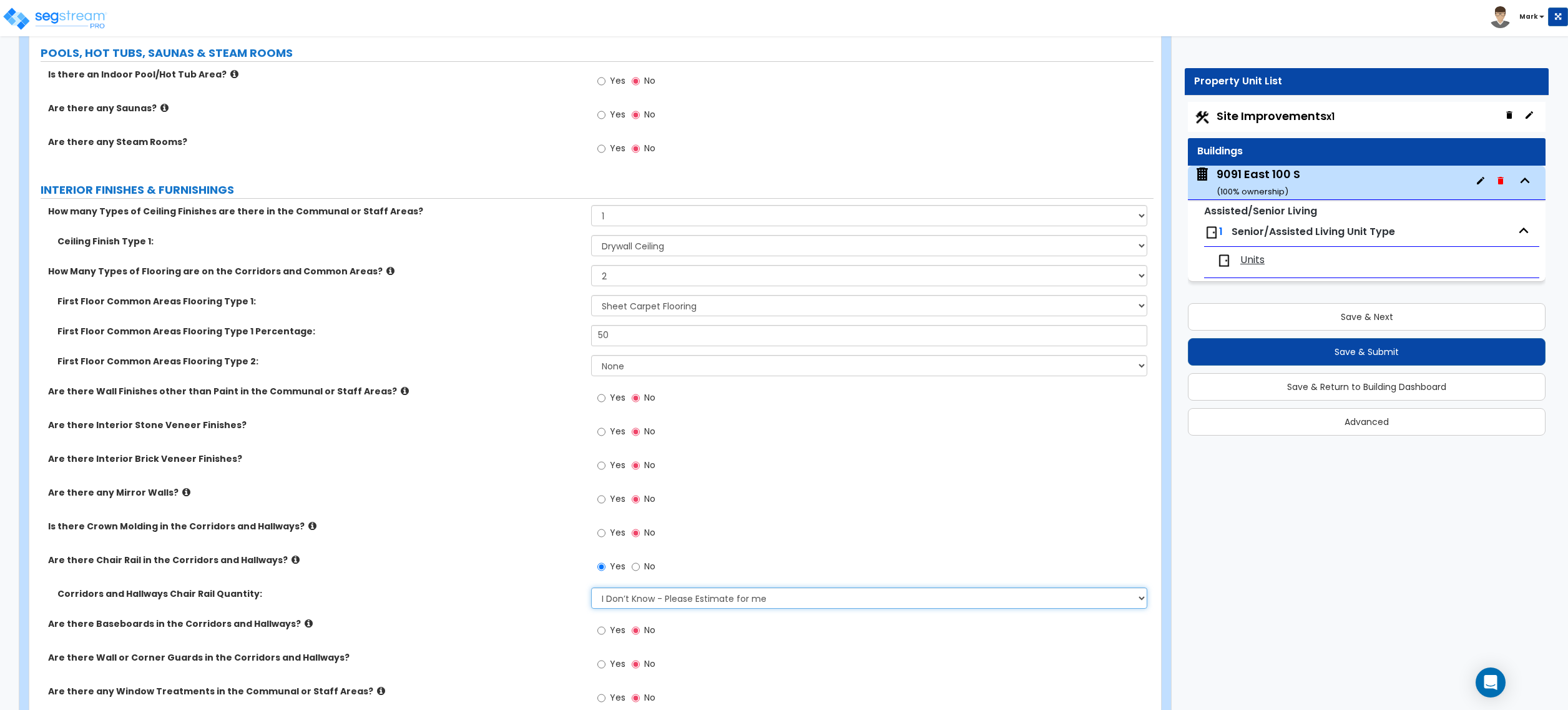
click at [628, 605] on select "I Don’t Know - Please Estimate for me I want to Enter the Linear Footage" at bounding box center [869, 598] width 556 height 21
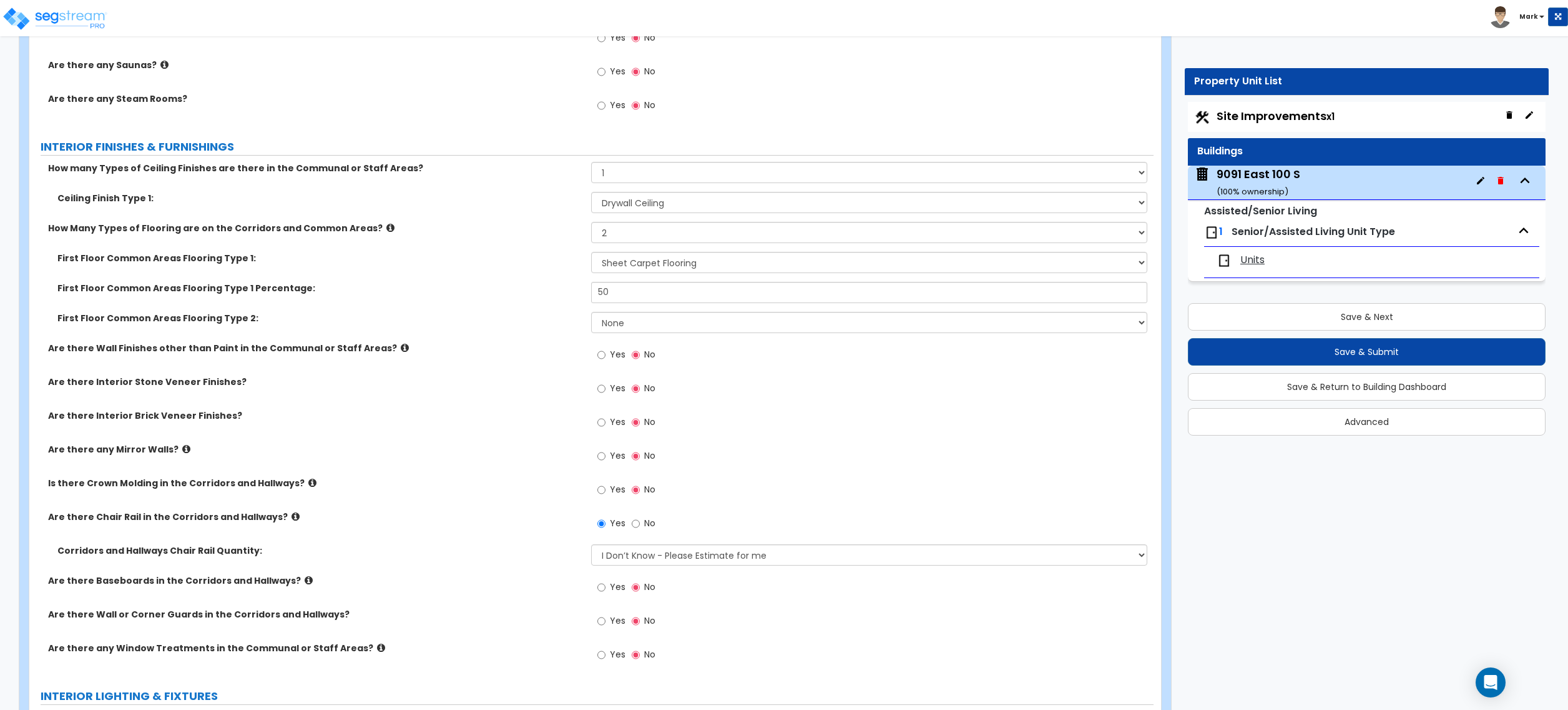
scroll to position [3415, 0]
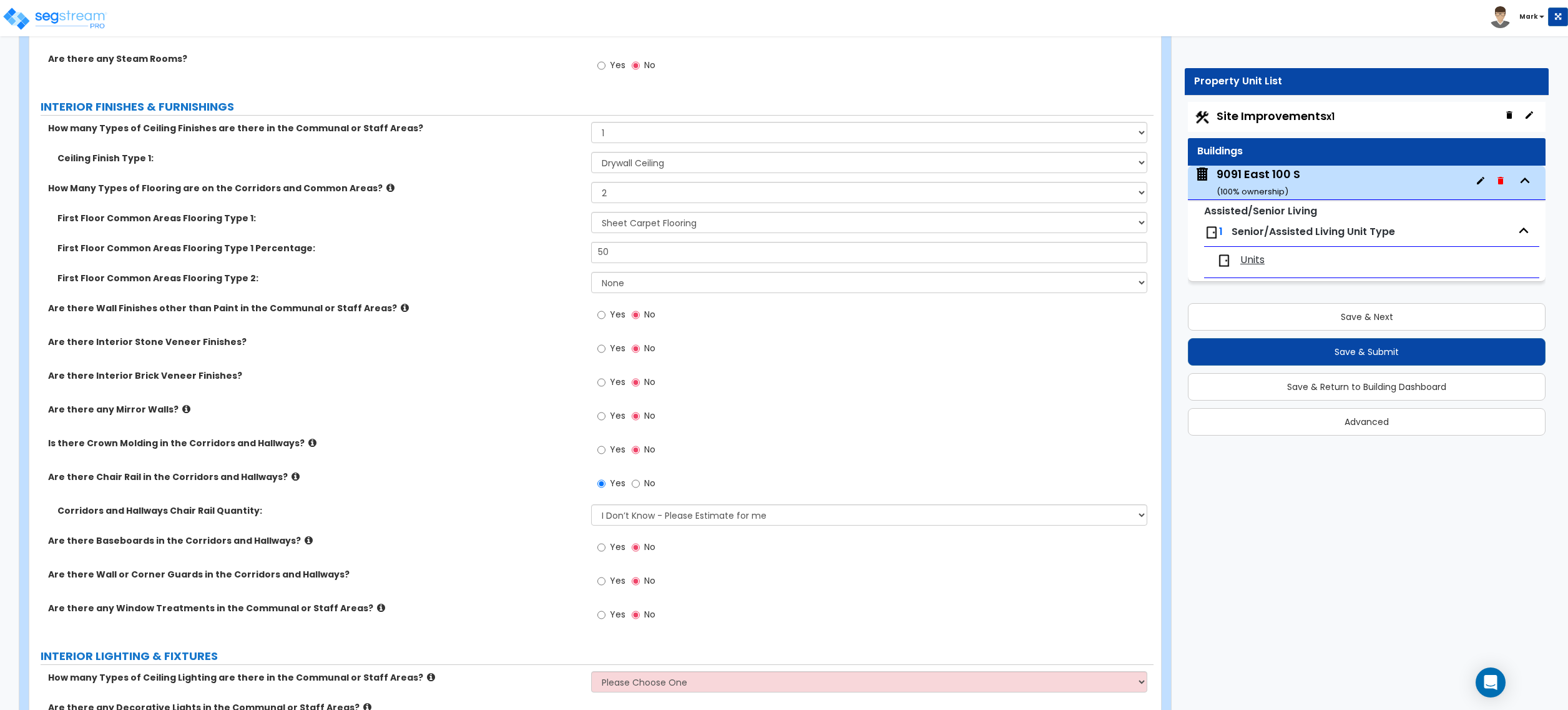
click at [286, 541] on label "Are there Baseboards in the Corridors and Hallways?" at bounding box center [314, 540] width 534 height 12
click at [296, 541] on label "Are there Baseboards in the Corridors and Hallways?" at bounding box center [314, 540] width 534 height 12
click at [305, 541] on icon at bounding box center [308, 540] width 8 height 10
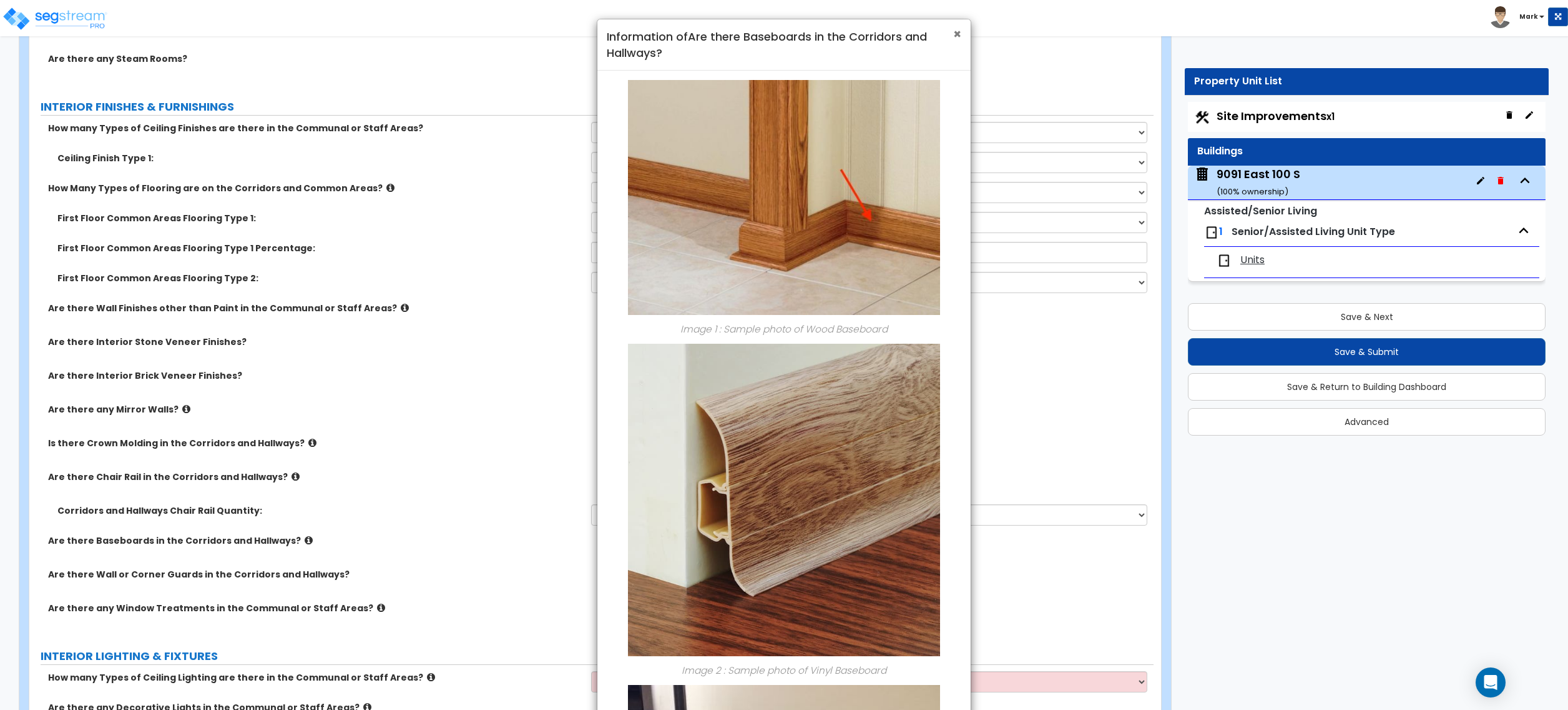
click at [960, 33] on span "×" at bounding box center [957, 33] width 8 height 18
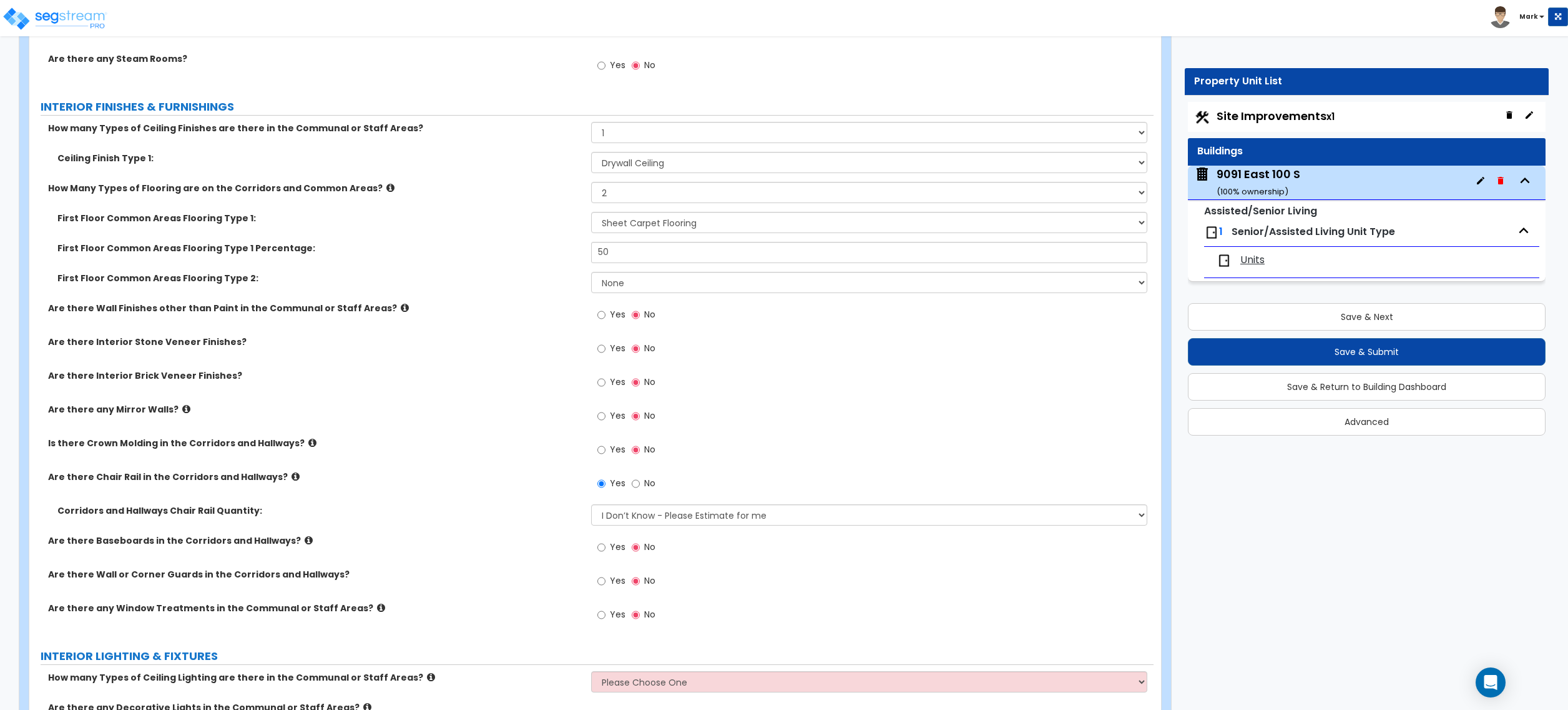
click at [608, 548] on label "Yes" at bounding box center [611, 549] width 28 height 21
click at [605, 548] on input "Yes" at bounding box center [602, 548] width 8 height 13
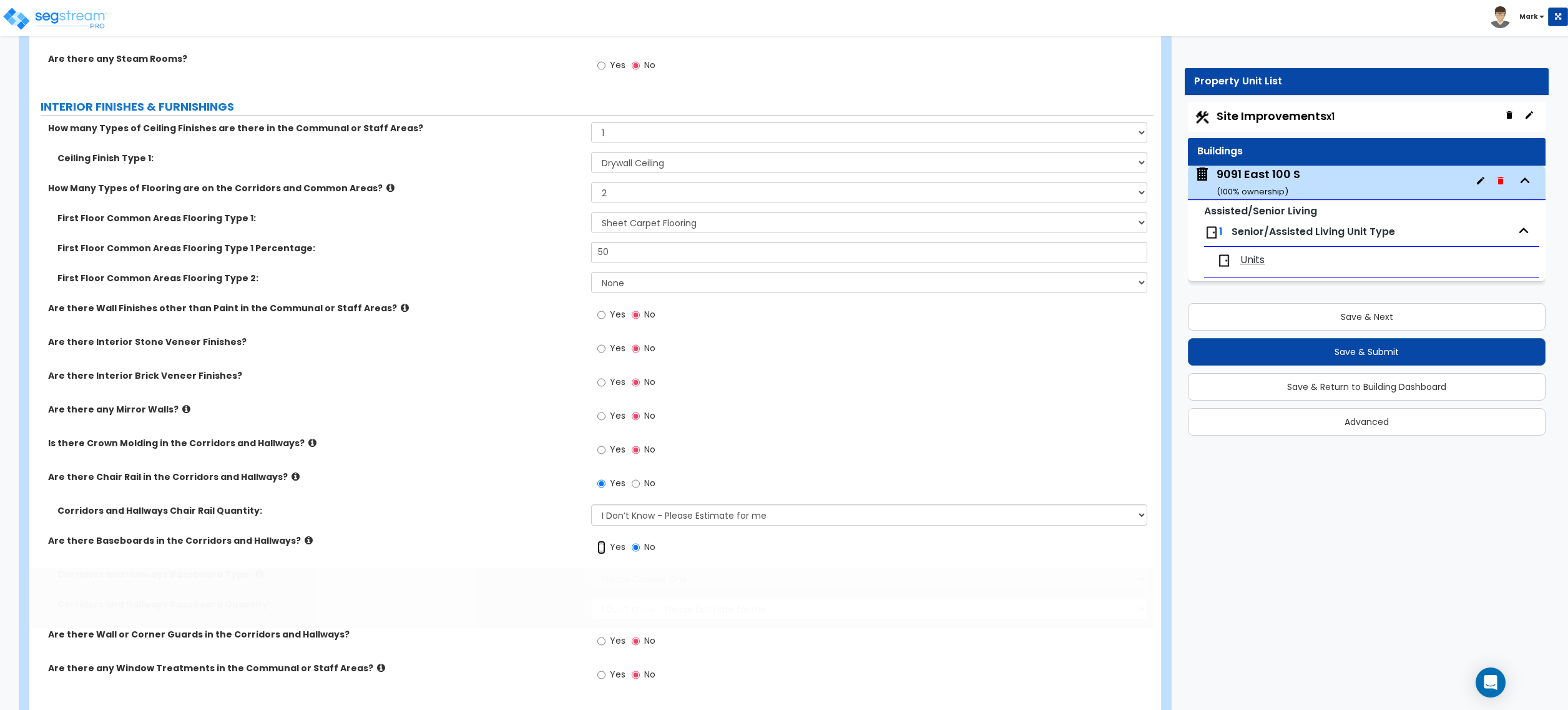
radio input "true"
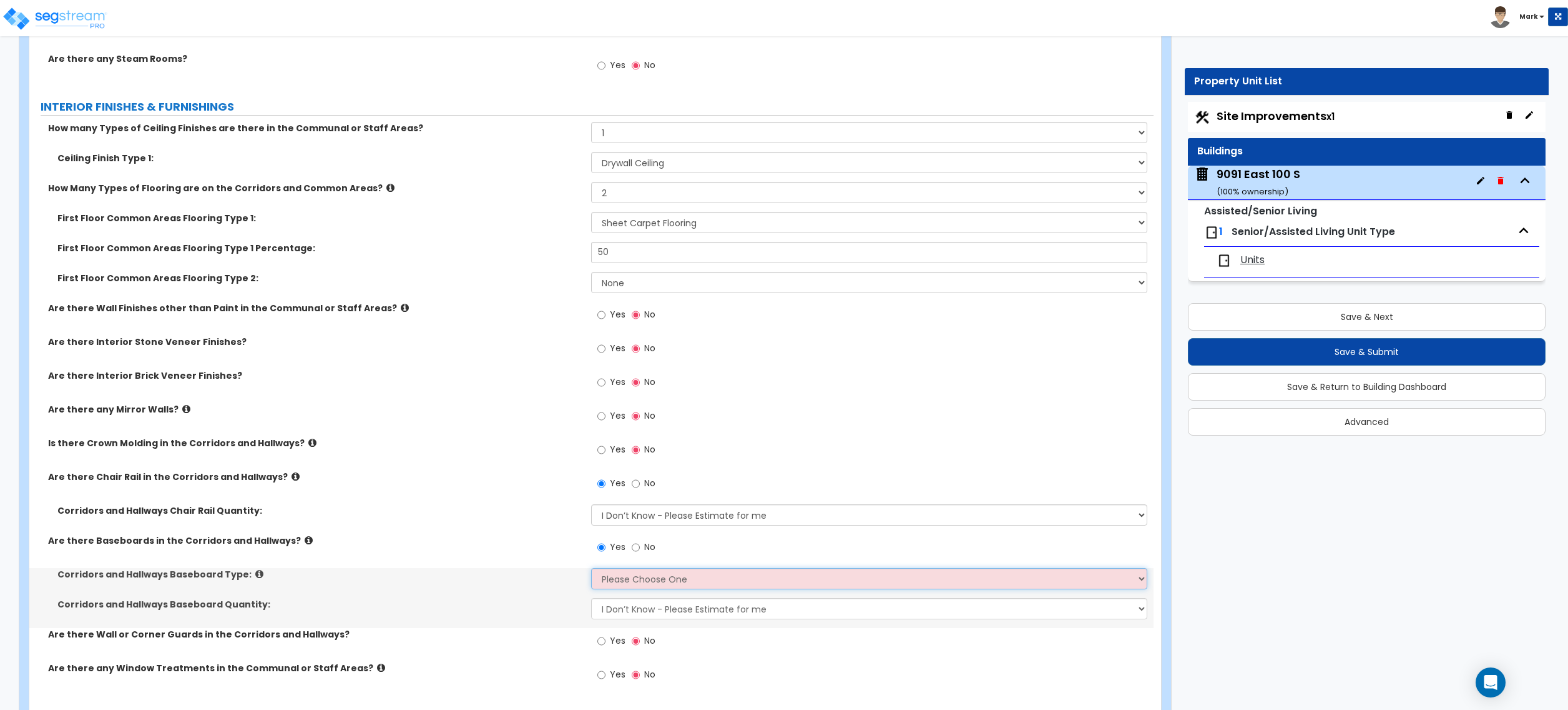
click at [612, 584] on select "Please Choose One Wood Vinyl Carpet Tile" at bounding box center [869, 578] width 556 height 21
select select "1"
click at [591, 571] on select "Please Choose One Wood Vinyl Carpet Tile" at bounding box center [869, 578] width 556 height 21
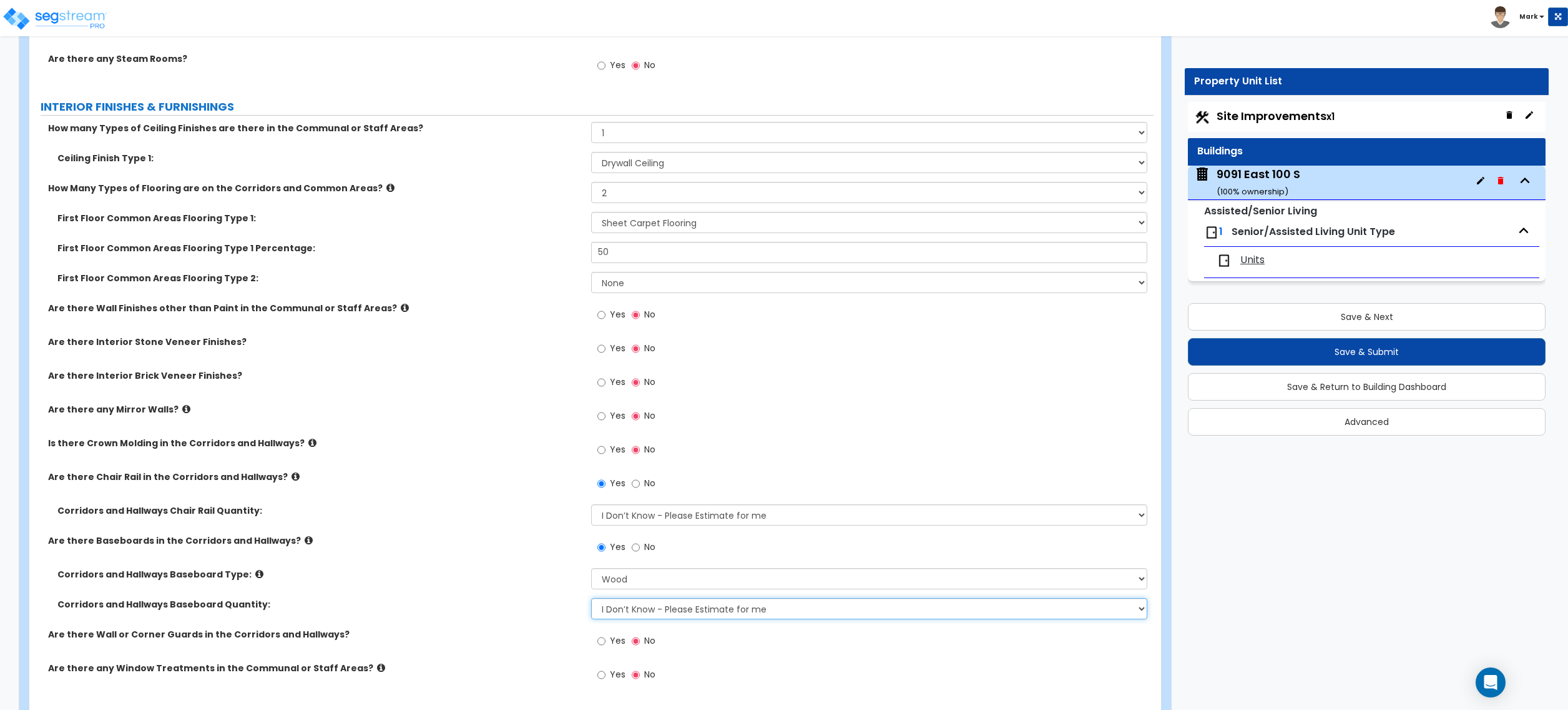
click at [627, 611] on select "I Don’t Know - Please Estimate for me I want to Enter the Linear Footage" at bounding box center [869, 609] width 556 height 21
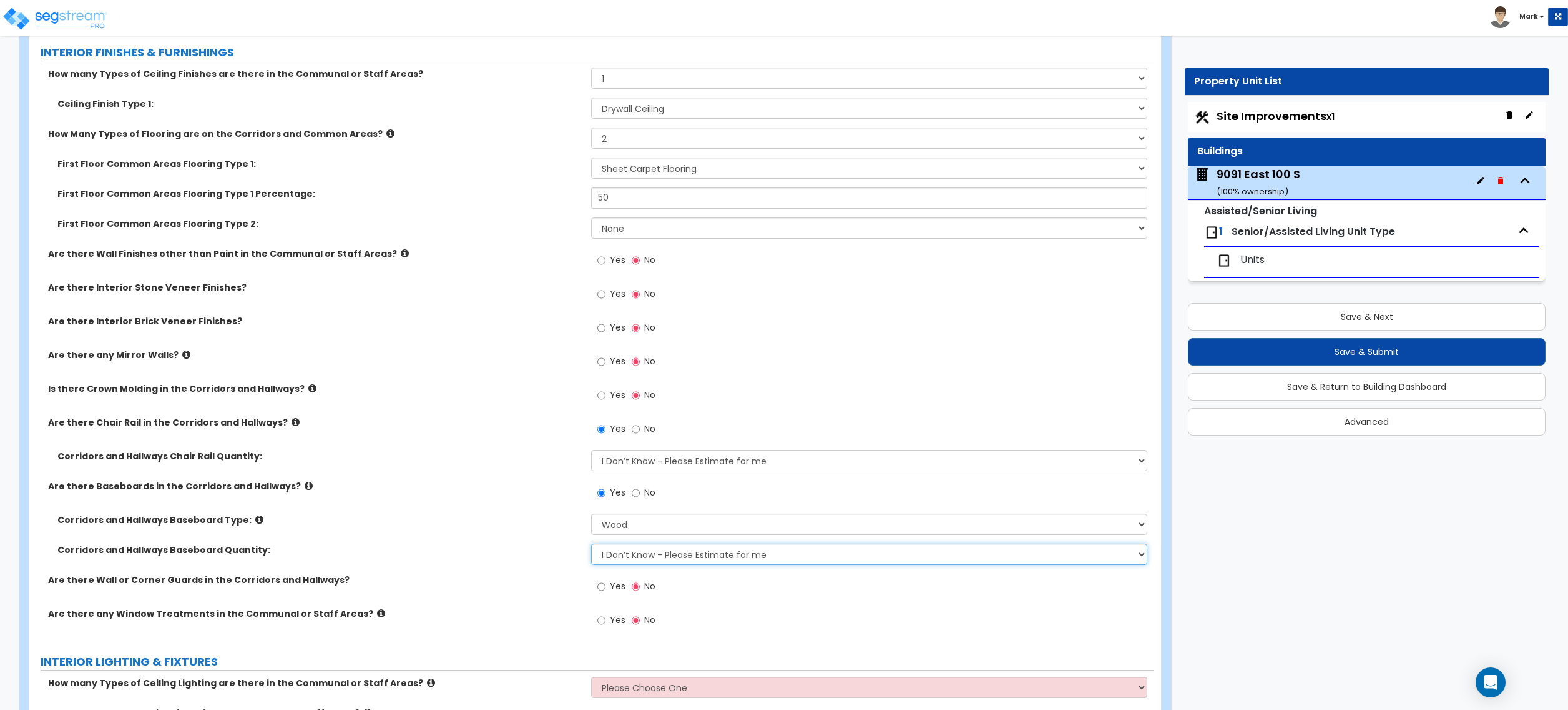
scroll to position [3498, 0]
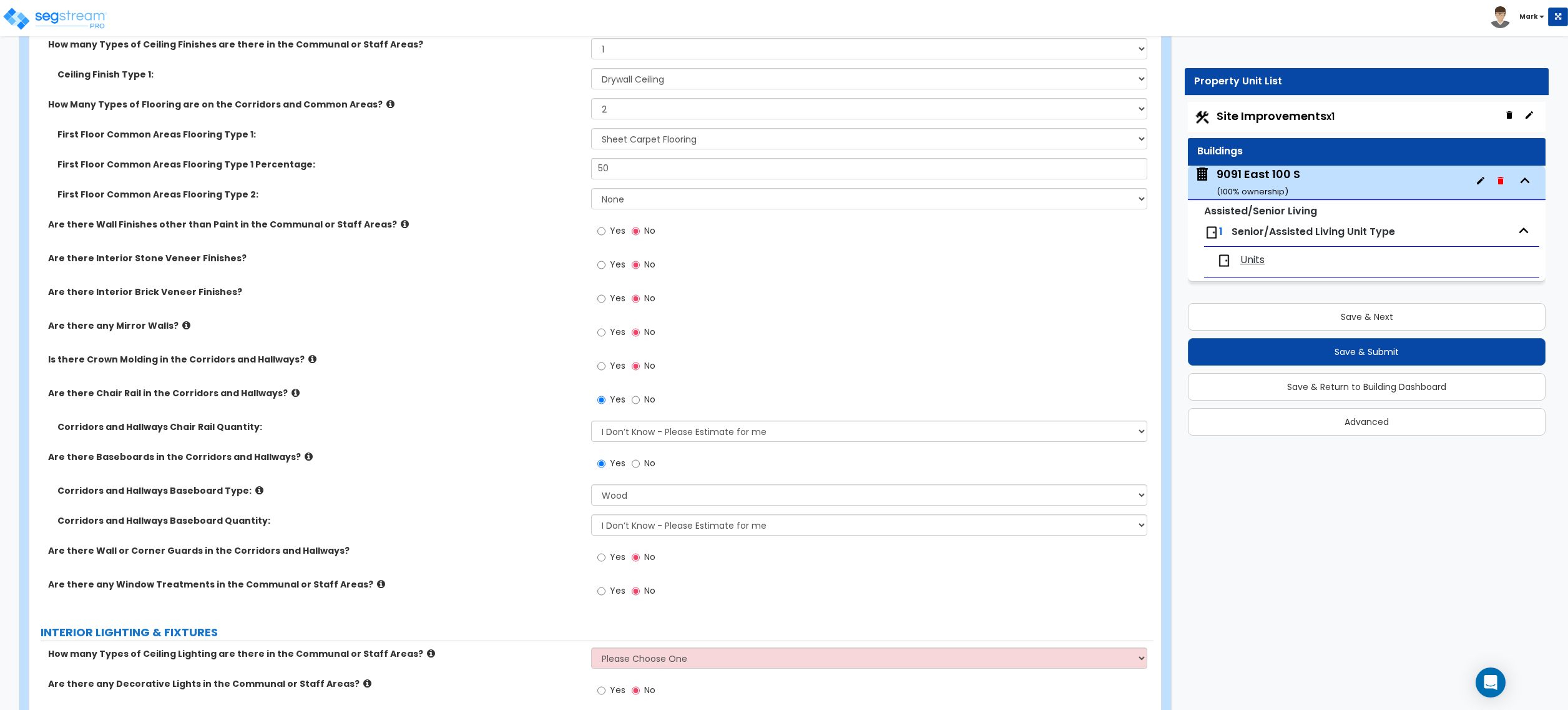
click at [377, 588] on icon at bounding box center [381, 584] width 8 height 10
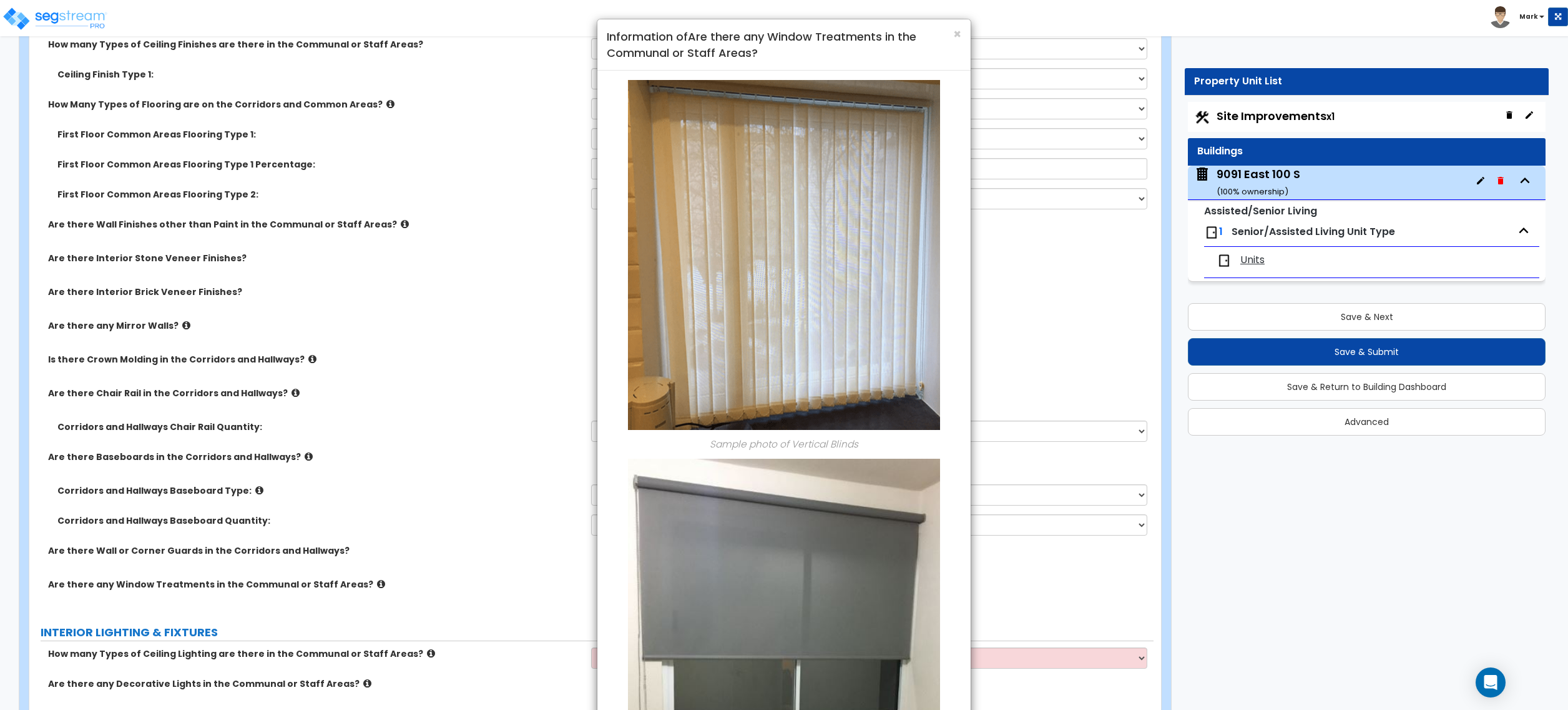
click at [962, 35] on div "× Information of Are there any Window Treatments in the Communal or Staff Areas?" at bounding box center [784, 45] width 373 height 52
click at [961, 29] on span "×" at bounding box center [957, 33] width 8 height 18
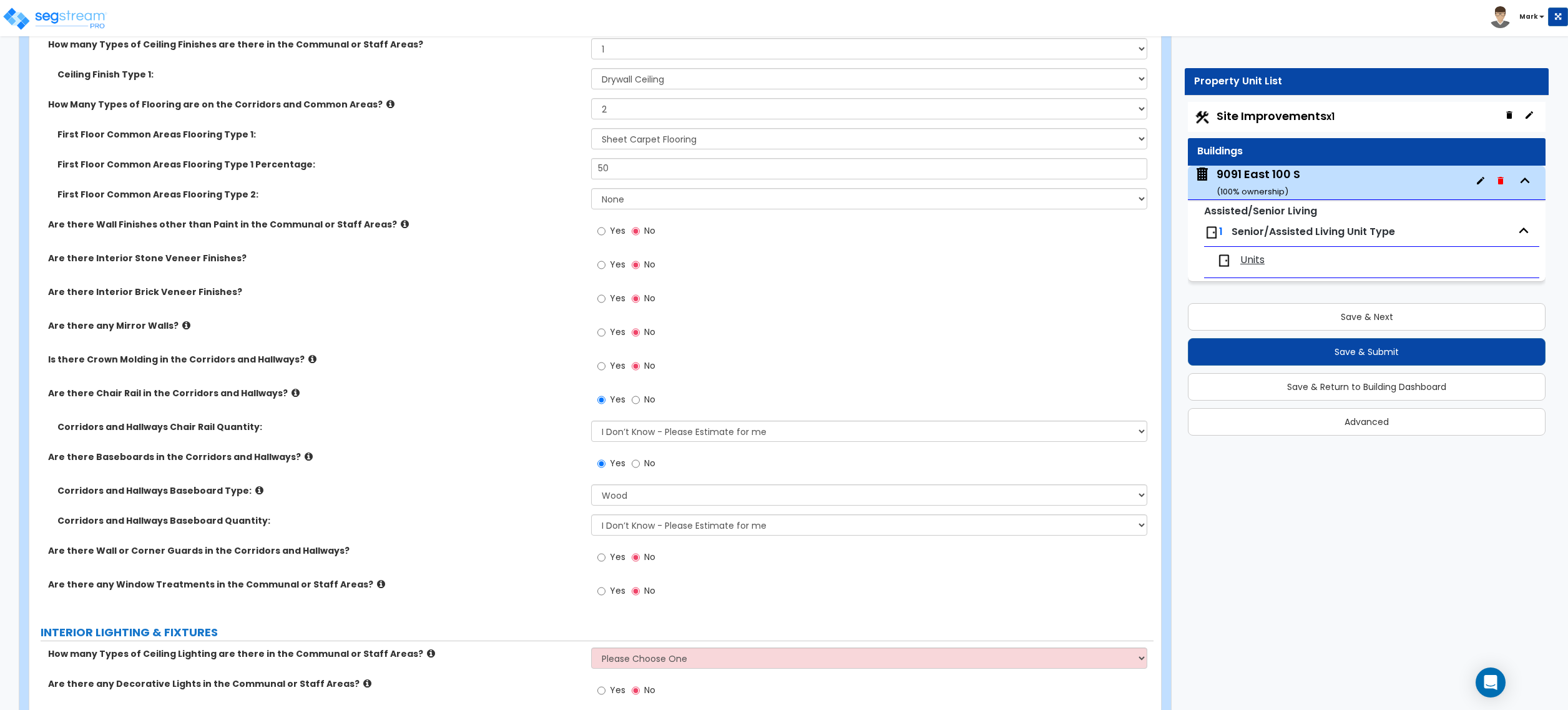
scroll to position [3582, 0]
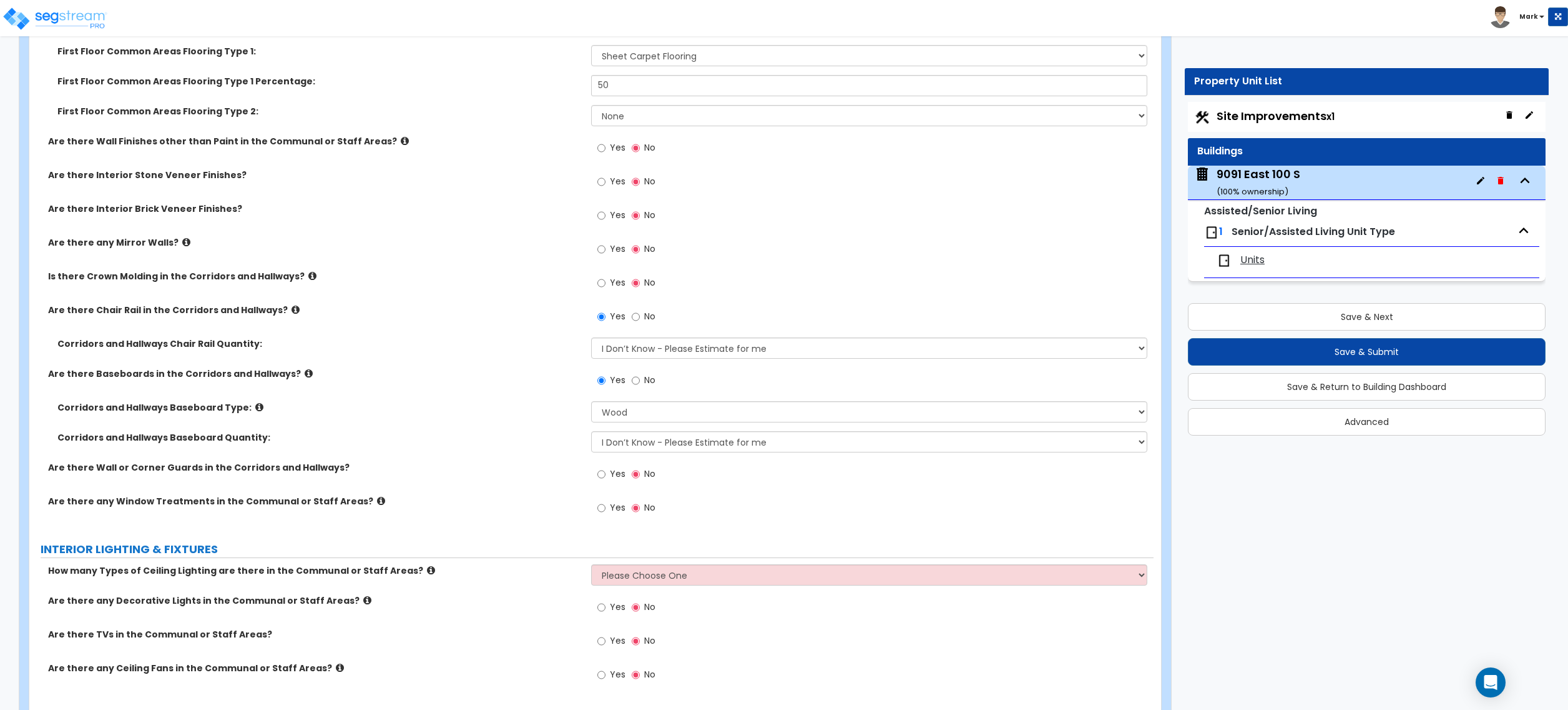
click at [612, 505] on span "Yes" at bounding box center [618, 506] width 15 height 12
click at [605, 505] on input "Yes" at bounding box center [602, 507] width 8 height 13
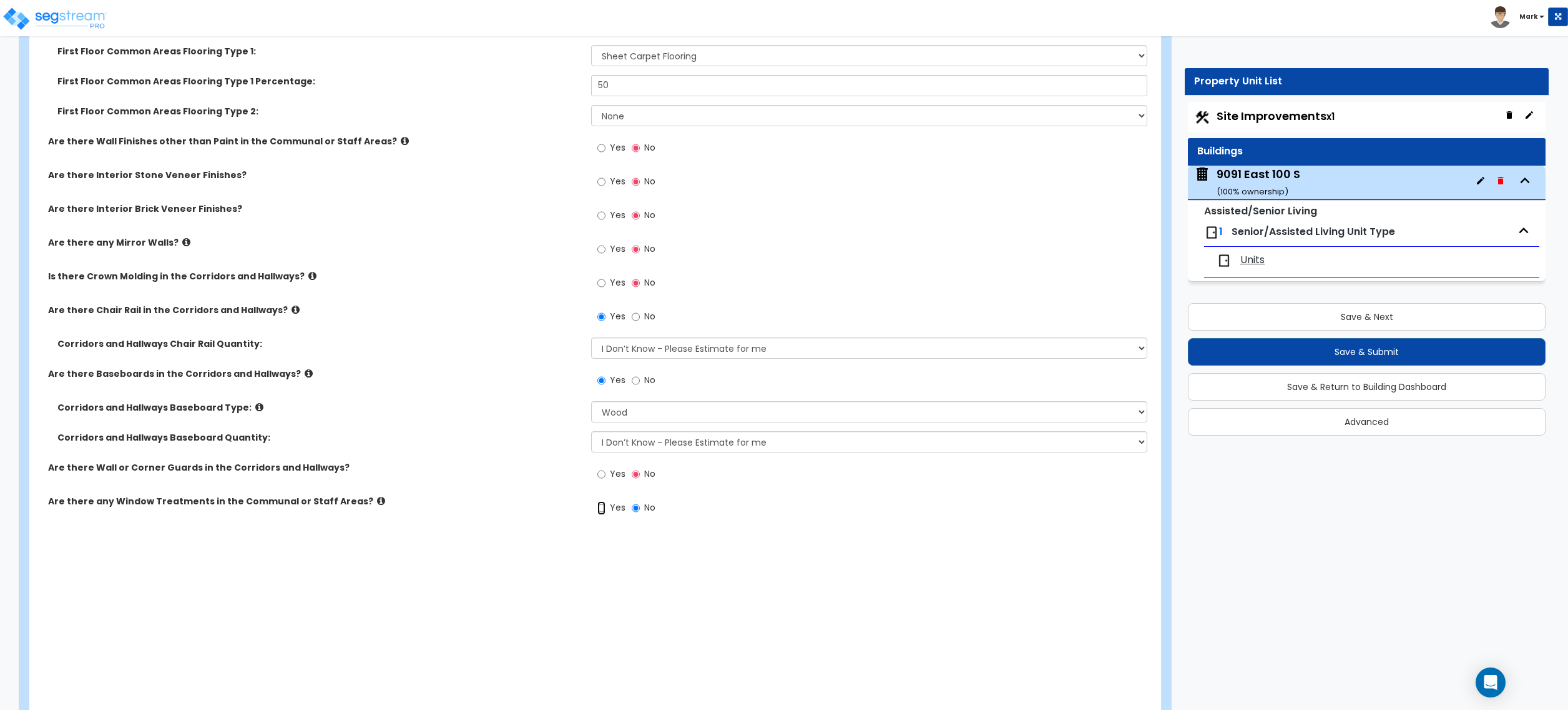
radio input "true"
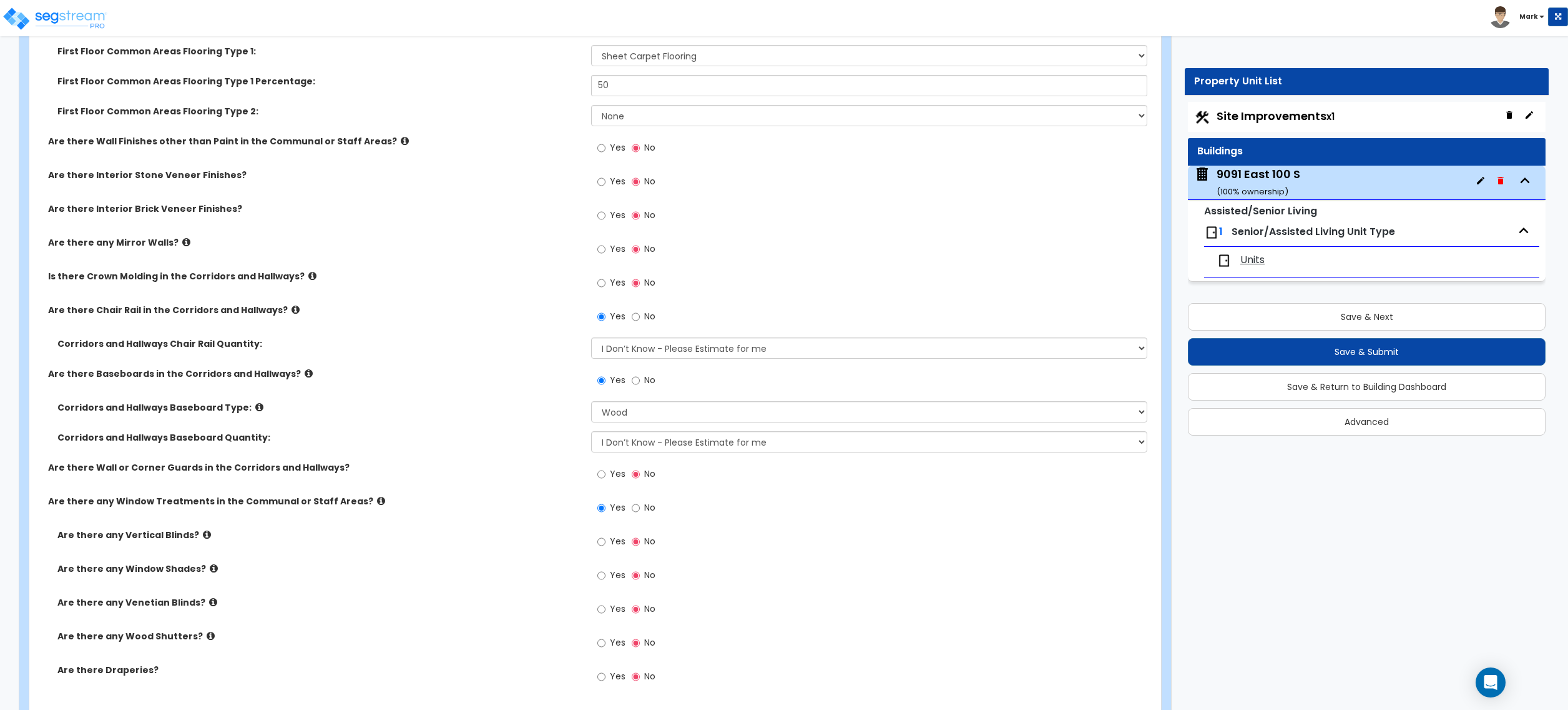
click at [210, 573] on icon at bounding box center [214, 569] width 8 height 10
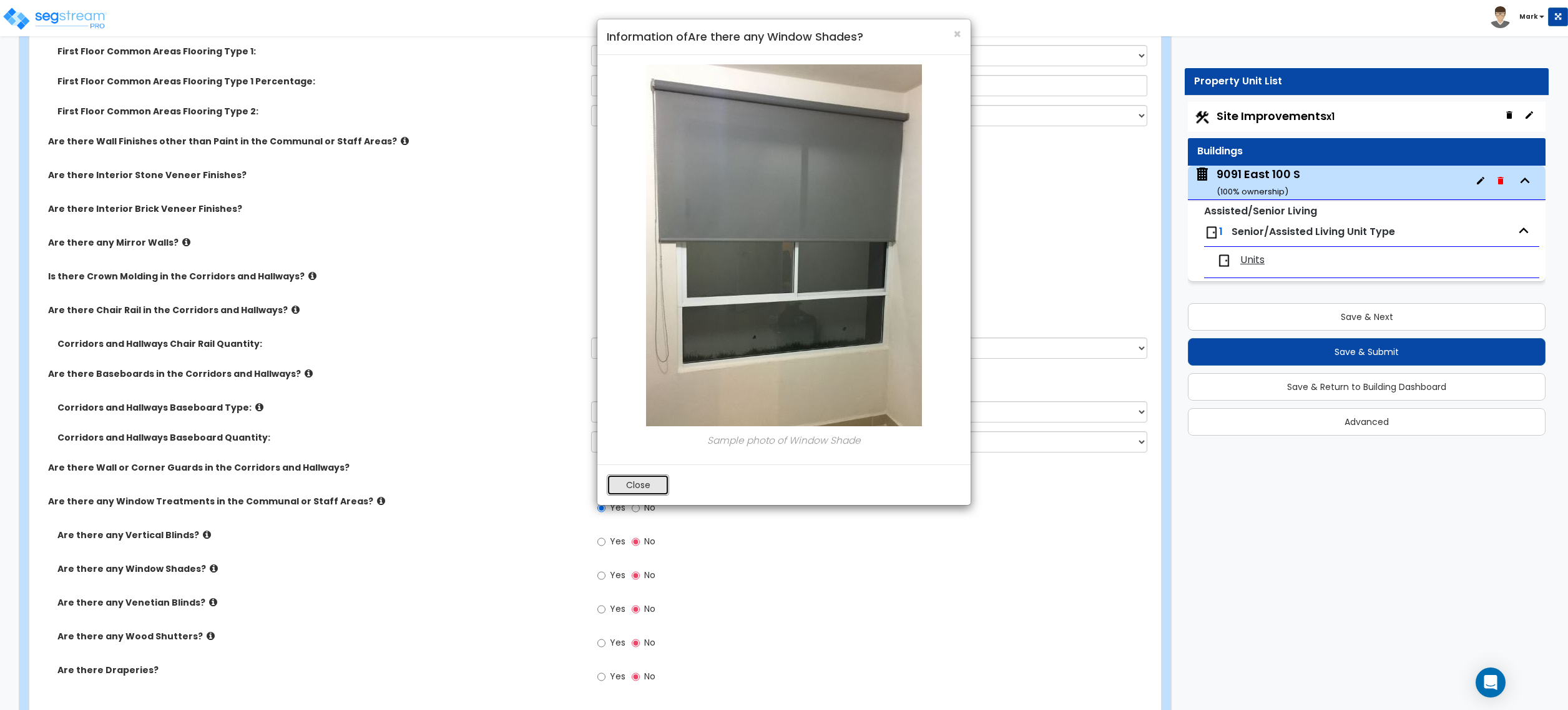
drag, startPoint x: 628, startPoint y: 484, endPoint x: 302, endPoint y: 527, distance: 328.8
click at [623, 484] on button "Close" at bounding box center [637, 484] width 62 height 21
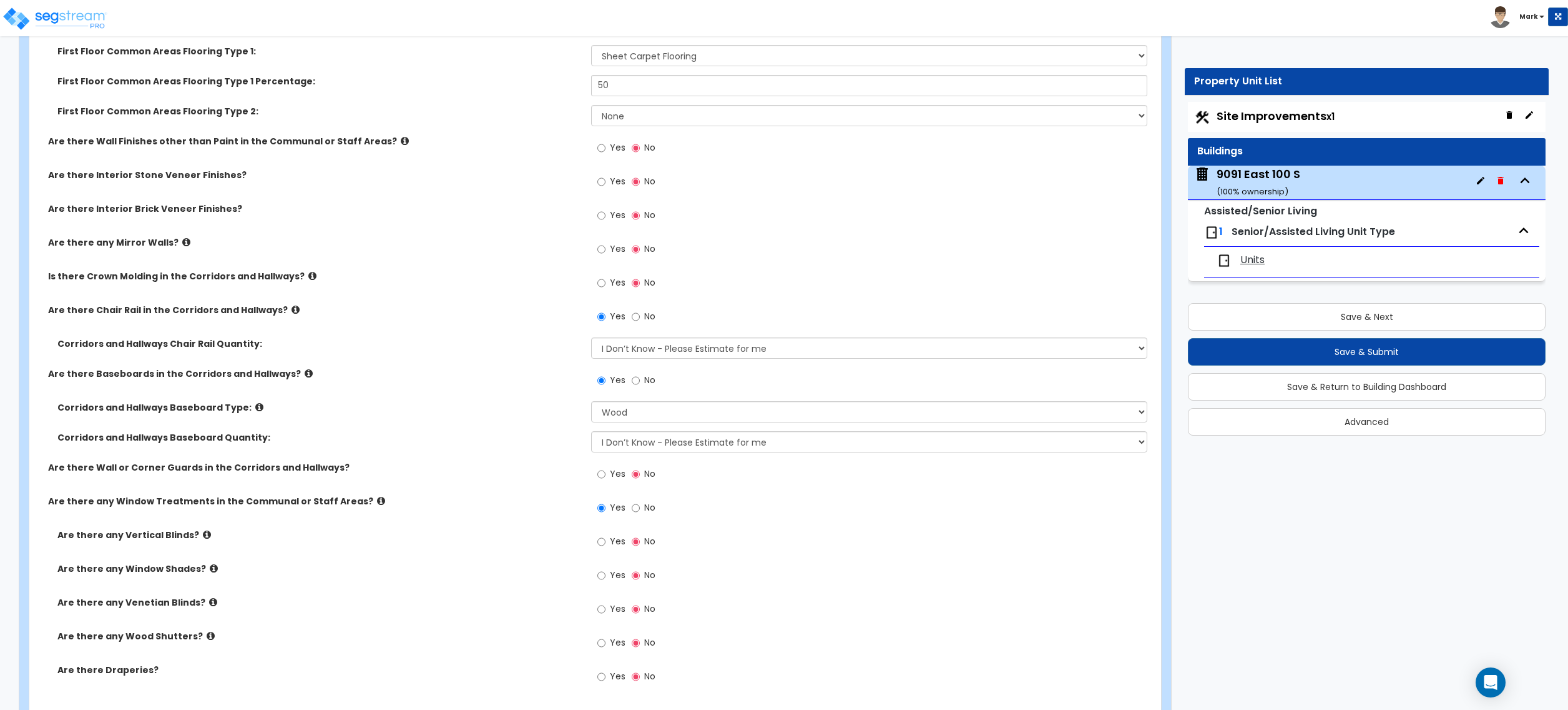
click at [605, 576] on label "Yes" at bounding box center [611, 576] width 28 height 21
click at [605, 576] on input "Yes" at bounding box center [602, 575] width 8 height 13
radio input "true"
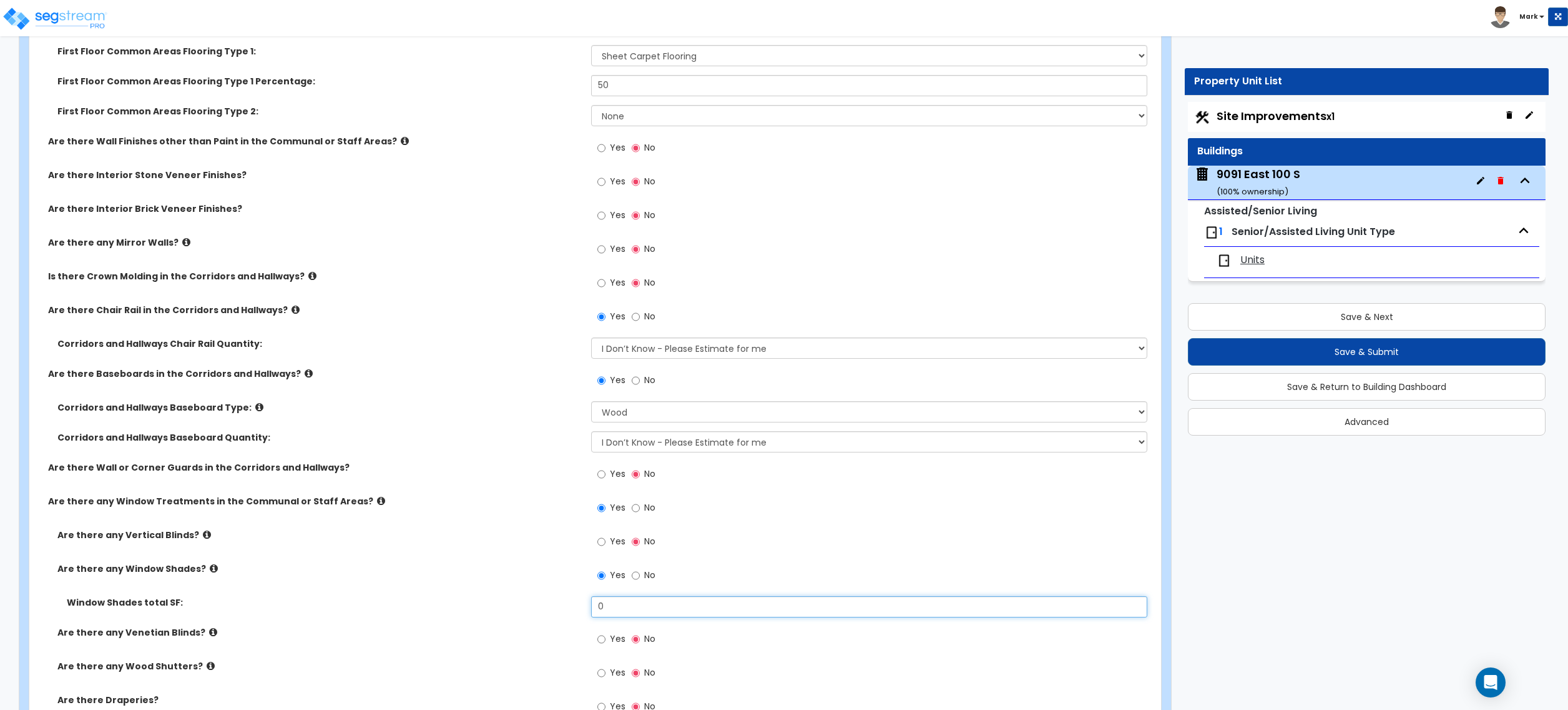
click at [718, 617] on input "0" at bounding box center [869, 607] width 556 height 21
drag, startPoint x: 718, startPoint y: 617, endPoint x: 715, endPoint y: 629, distance: 12.4
click at [718, 617] on input "0" at bounding box center [869, 607] width 556 height 21
type input "250"
click at [482, 573] on label "Are there any Window Shades?" at bounding box center [319, 568] width 524 height 12
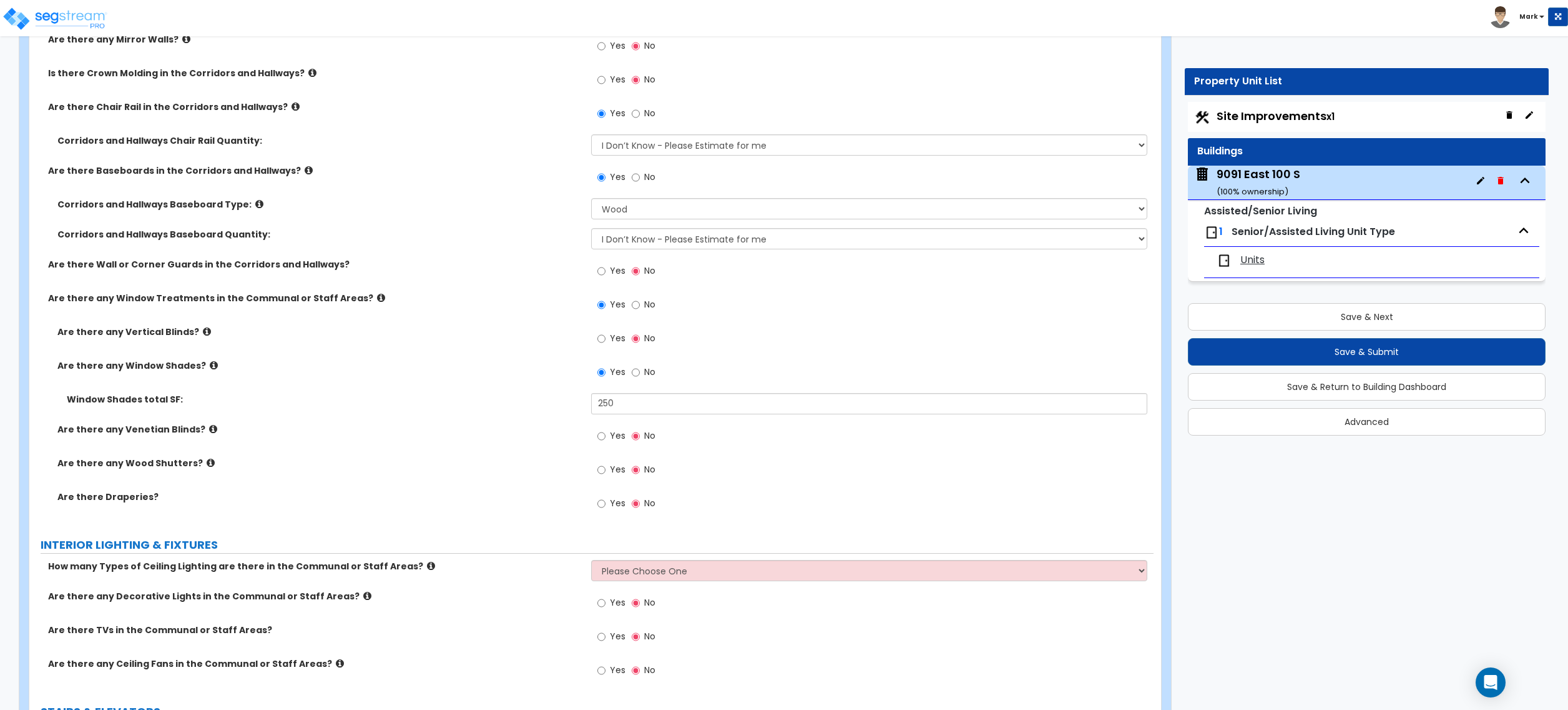
scroll to position [3832, 0]
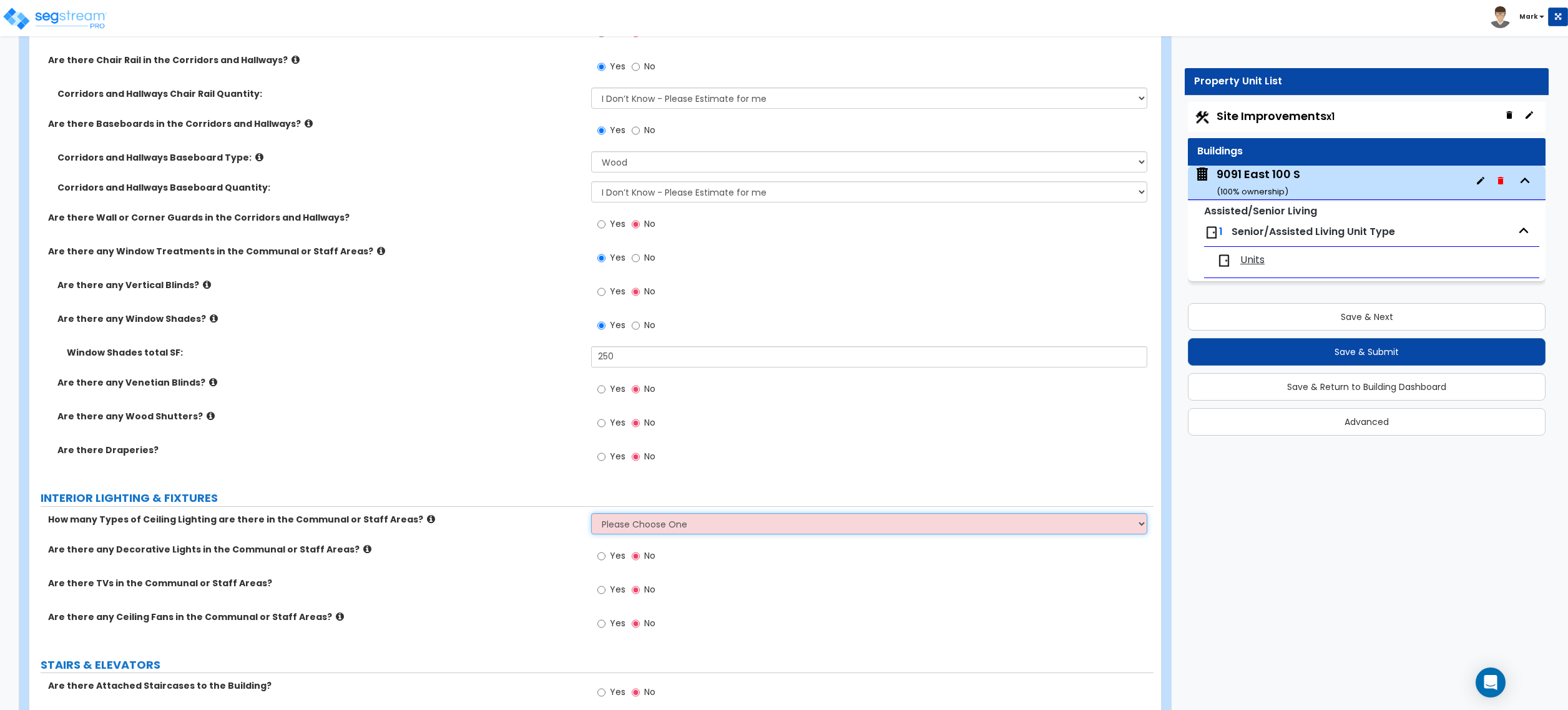
click at [625, 525] on select "Please Choose One 1 2 3" at bounding box center [869, 524] width 556 height 21
select select "1"
click at [591, 516] on select "Please Choose One 1 2 3" at bounding box center [869, 524] width 556 height 21
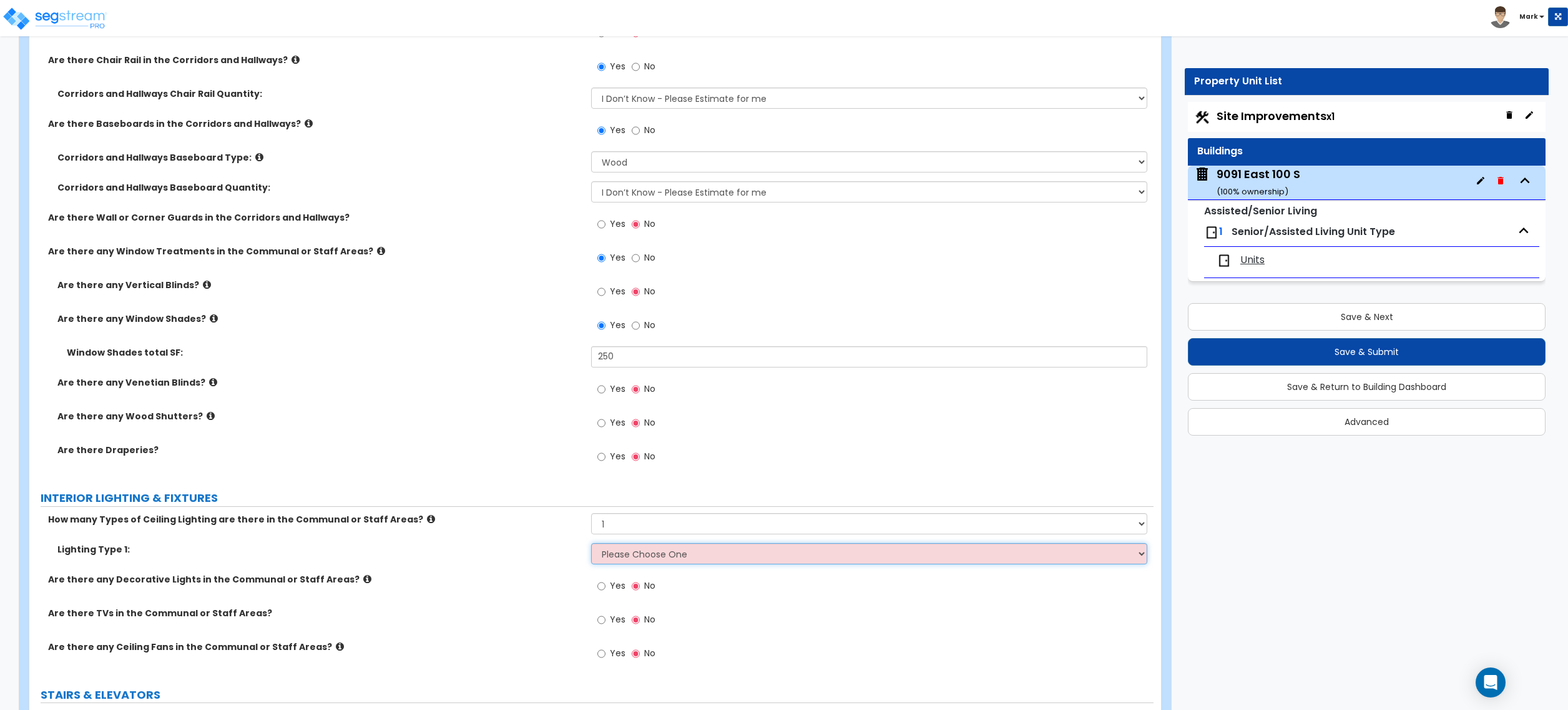
click at [665, 557] on select "Please Choose One LED Surface-Mounted LED Recessed Fluorescent Surface-Mounted …" at bounding box center [869, 553] width 556 height 21
select select "3"
click at [591, 546] on select "Please Choose One LED Surface-Mounted LED Recessed Fluorescent Surface-Mounted …" at bounding box center [869, 553] width 556 height 21
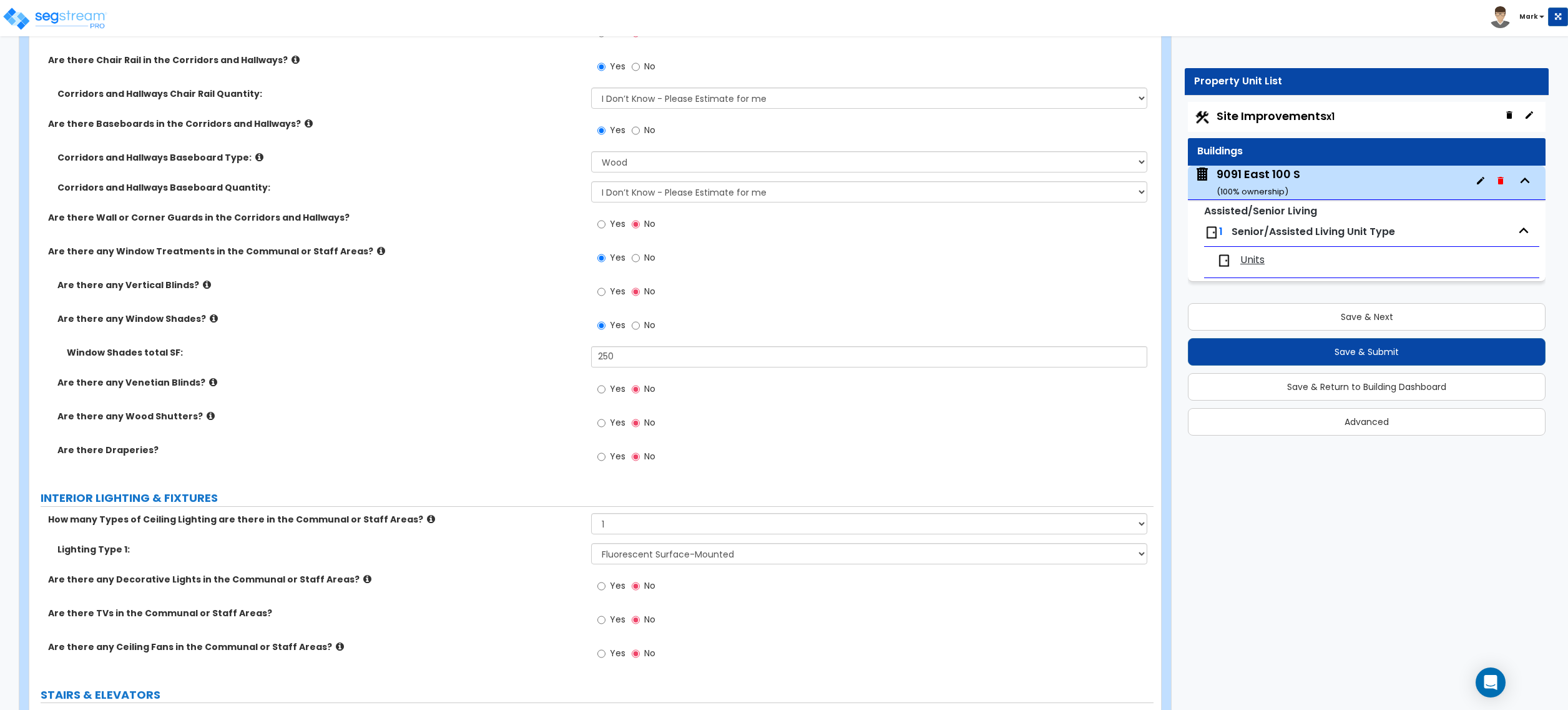
drag, startPoint x: 647, startPoint y: 507, endPoint x: 653, endPoint y: 516, distance: 10.8
click at [650, 506] on div "INTERIOR LIGHTING & FIXTURES" at bounding box center [597, 499] width 1113 height 17
click at [655, 527] on select "Please Choose One 1 2 3" at bounding box center [869, 524] width 556 height 21
click at [591, 516] on select "Please Choose One 1 2 3" at bounding box center [869, 524] width 556 height 21
drag, startPoint x: 625, startPoint y: 538, endPoint x: 620, endPoint y: 527, distance: 12.1
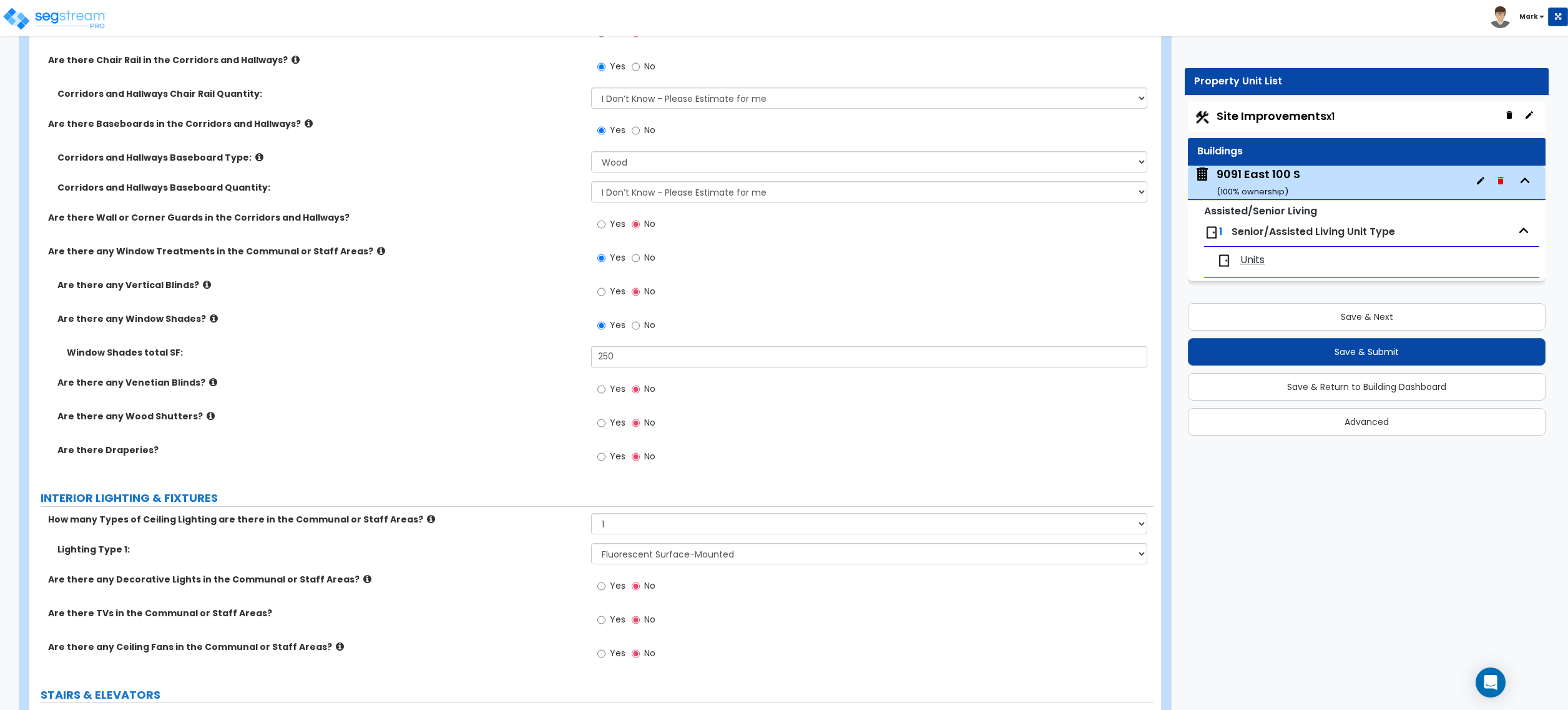
click at [622, 533] on div "How many Types of Ceiling Lighting are there in the Communal or Staff Areas? Pl…" at bounding box center [591, 527] width 1124 height 30
click at [620, 527] on select "Please Choose One 1 2 3" at bounding box center [869, 524] width 556 height 21
select select "2"
click at [591, 516] on select "Please Choose One 1 2 3" at bounding box center [869, 524] width 556 height 21
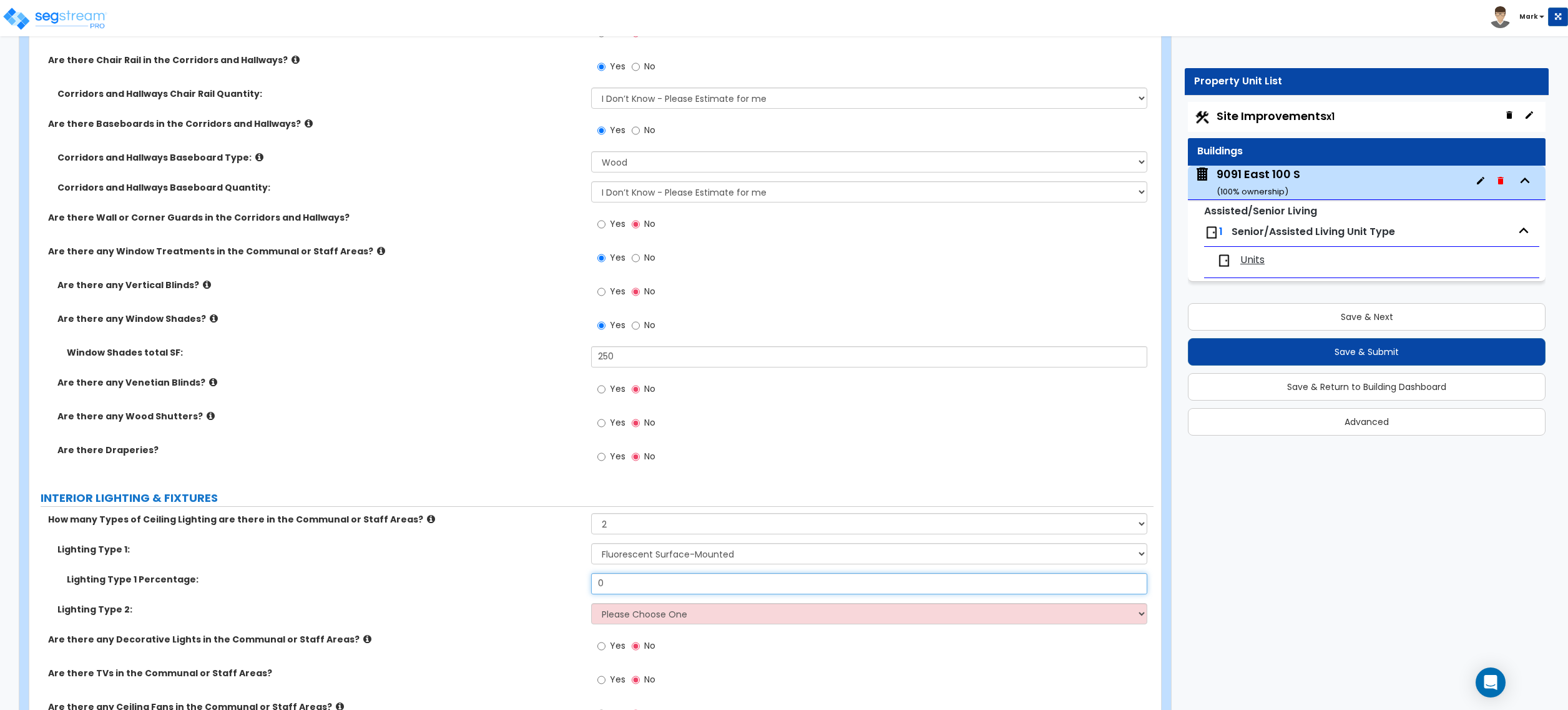
click at [648, 577] on input "0" at bounding box center [869, 584] width 556 height 21
click at [647, 577] on input "0" at bounding box center [869, 584] width 556 height 21
type input "7"
type input "60"
click at [607, 616] on select "Please Choose One LED Surface-Mounted LED Recessed Fluorescent Surface-Mounted …" at bounding box center [869, 613] width 556 height 21
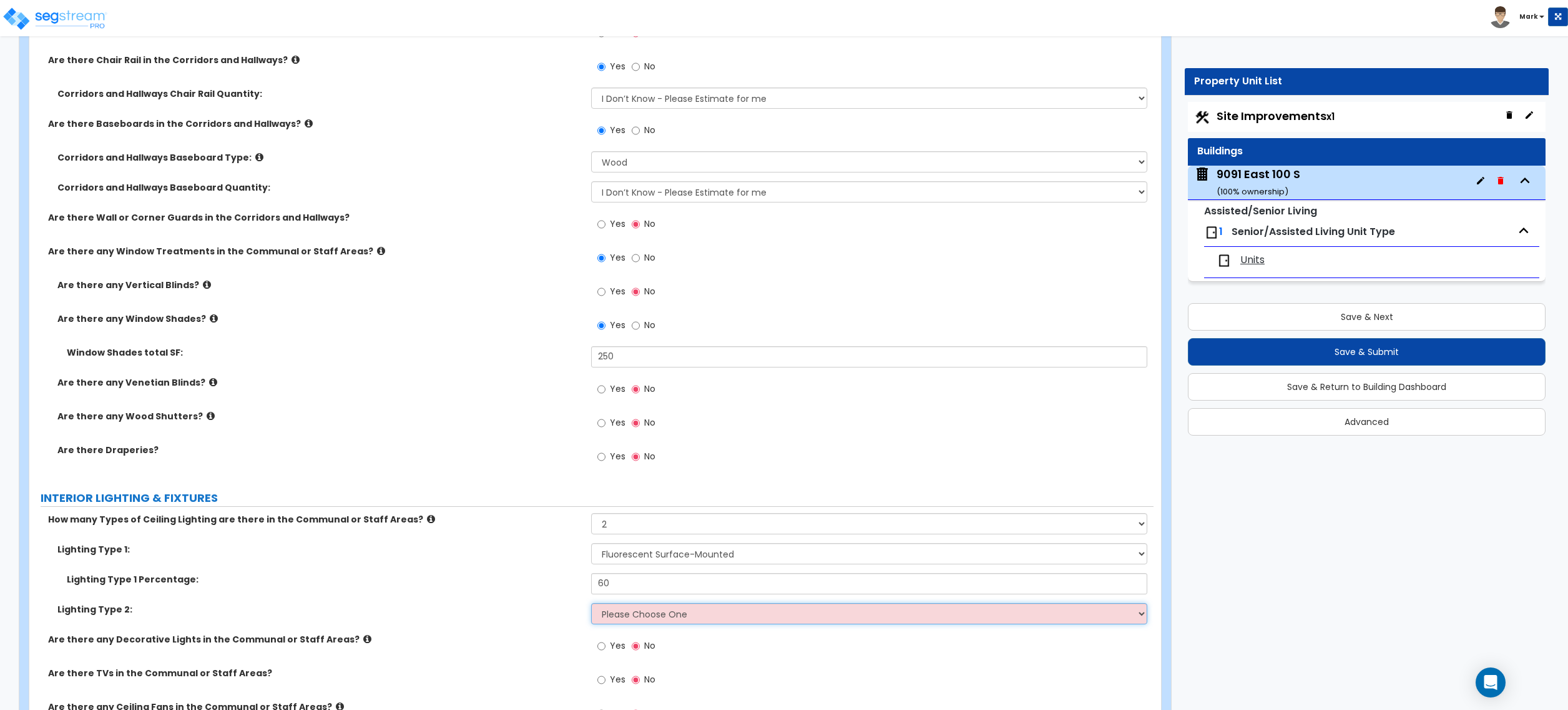
select select "2"
click at [591, 606] on select "Please Choose One LED Surface-Mounted LED Recessed Fluorescent Surface-Mounted …" at bounding box center [869, 613] width 556 height 21
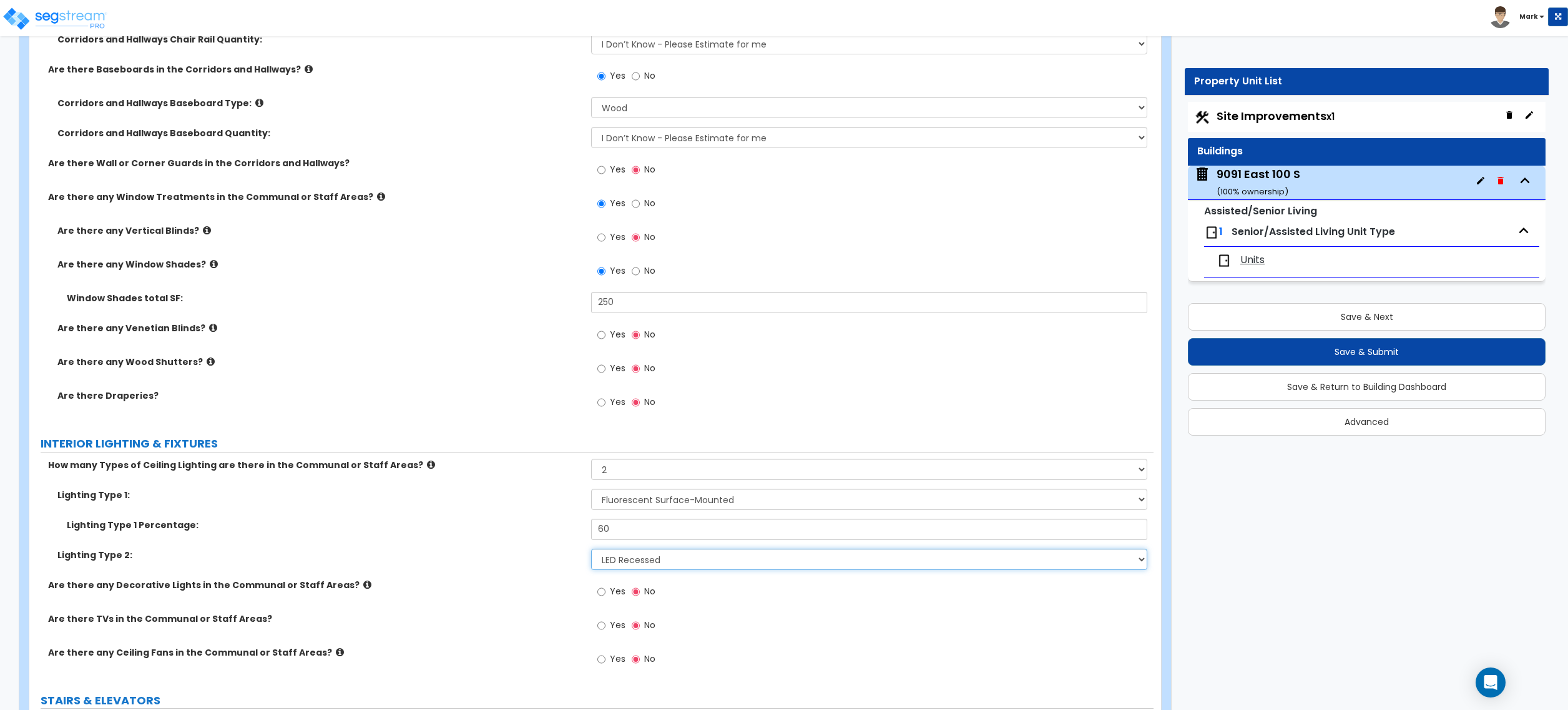
scroll to position [3915, 0]
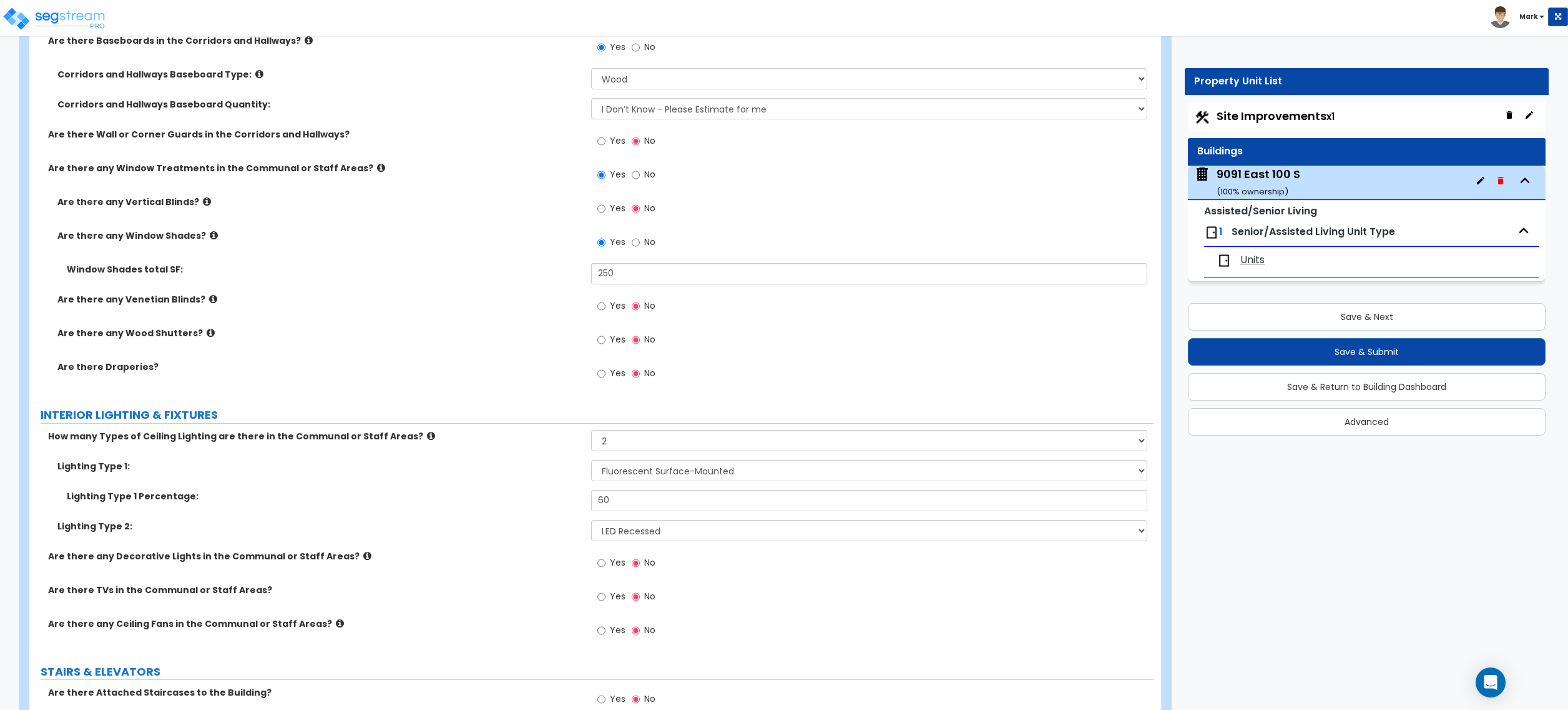
click at [363, 560] on icon at bounding box center [367, 556] width 8 height 10
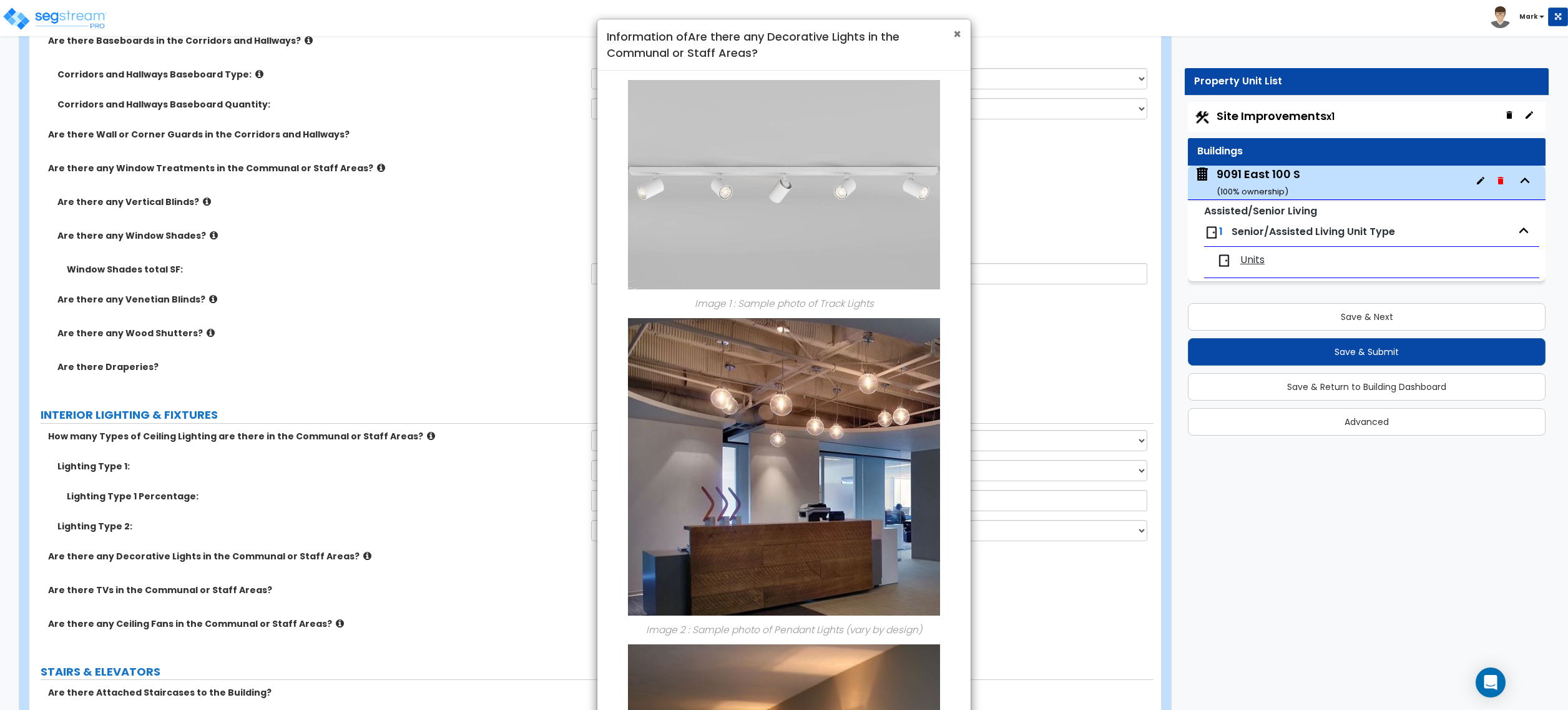
click at [961, 28] on div "× Information of Are there any Decorative Lights in the Communal or Staff Areas?" at bounding box center [784, 45] width 373 height 52
click at [955, 33] on span "×" at bounding box center [957, 33] width 8 height 18
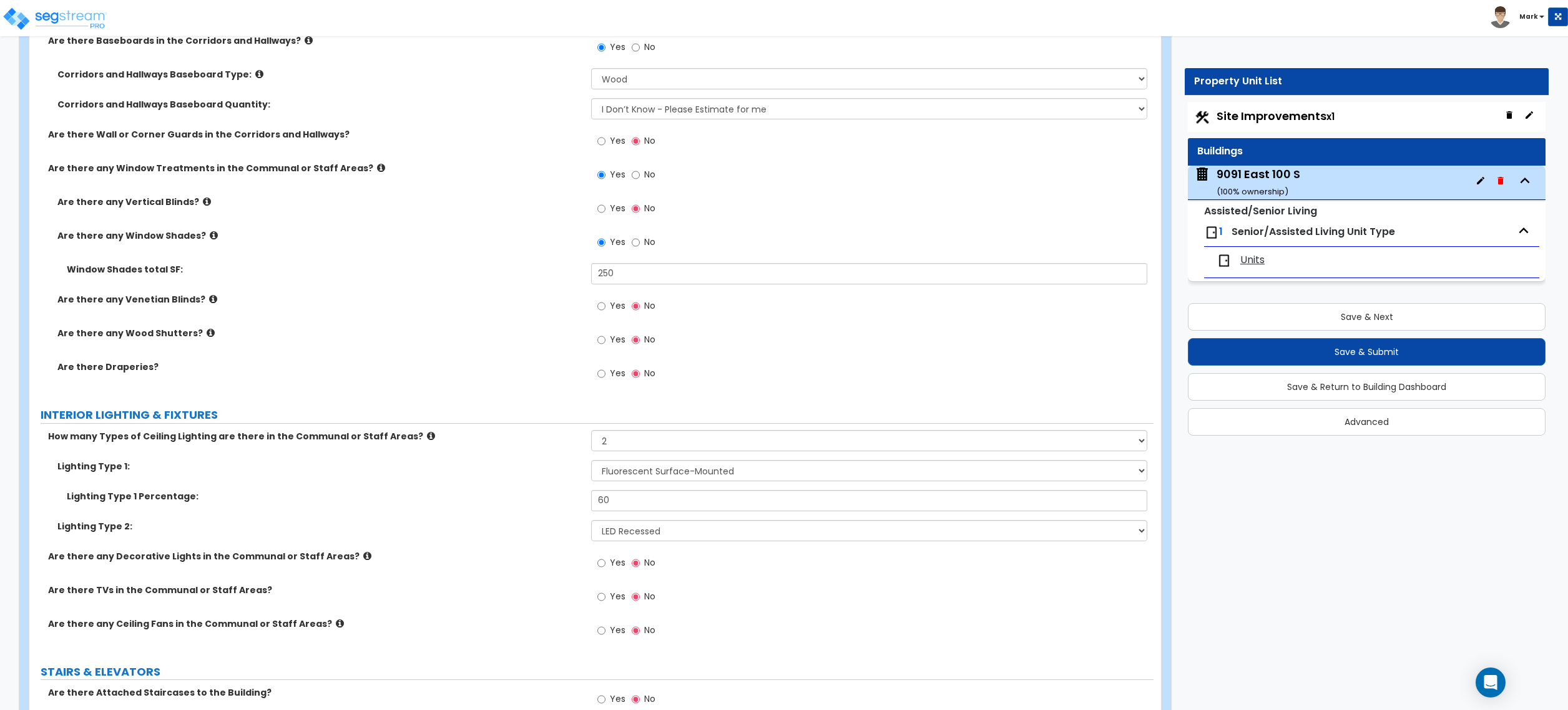
click at [612, 592] on span "Yes" at bounding box center [618, 595] width 15 height 12
click at [605, 592] on input "Yes" at bounding box center [602, 596] width 8 height 13
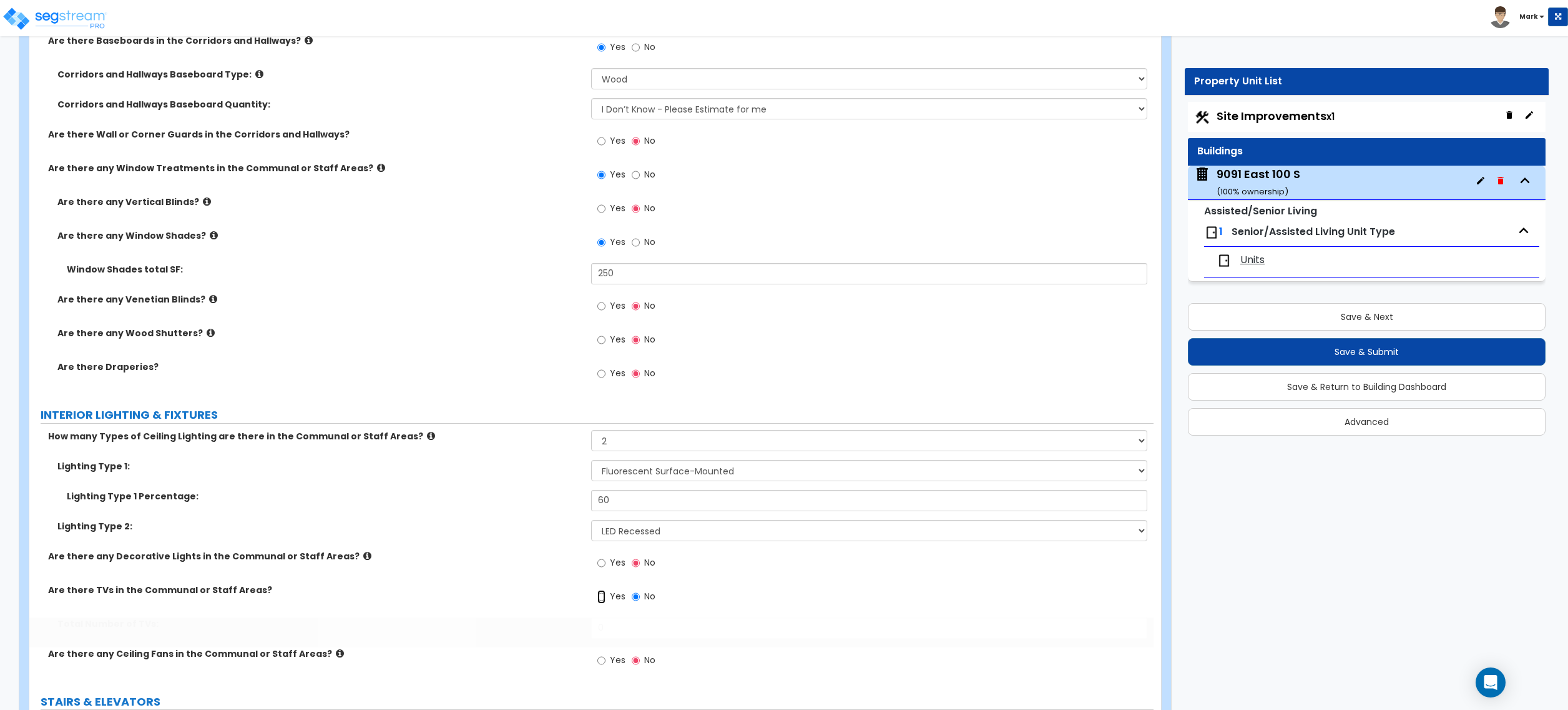
radio input "true"
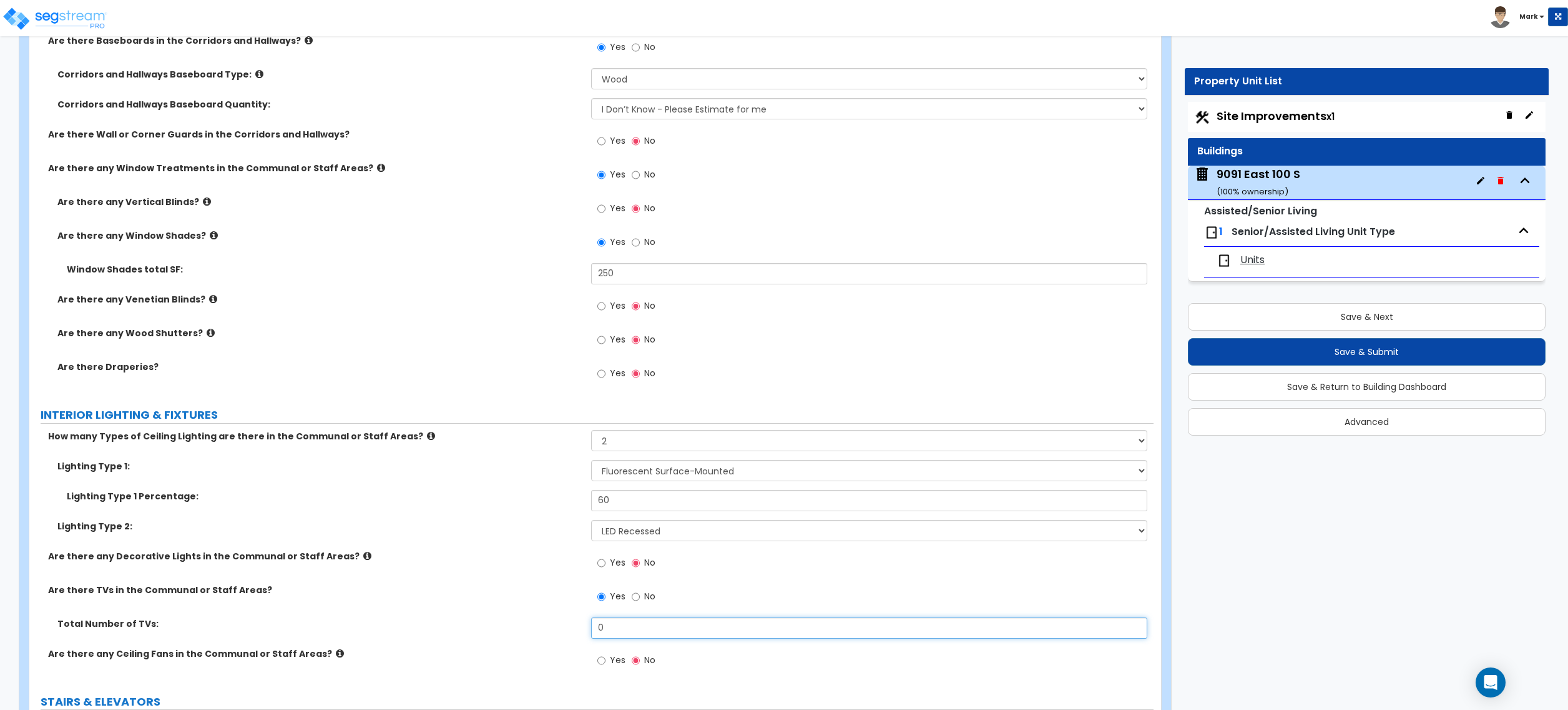
click at [654, 638] on input "0" at bounding box center [869, 628] width 556 height 21
click at [655, 631] on input "0" at bounding box center [869, 628] width 556 height 21
type input "1"
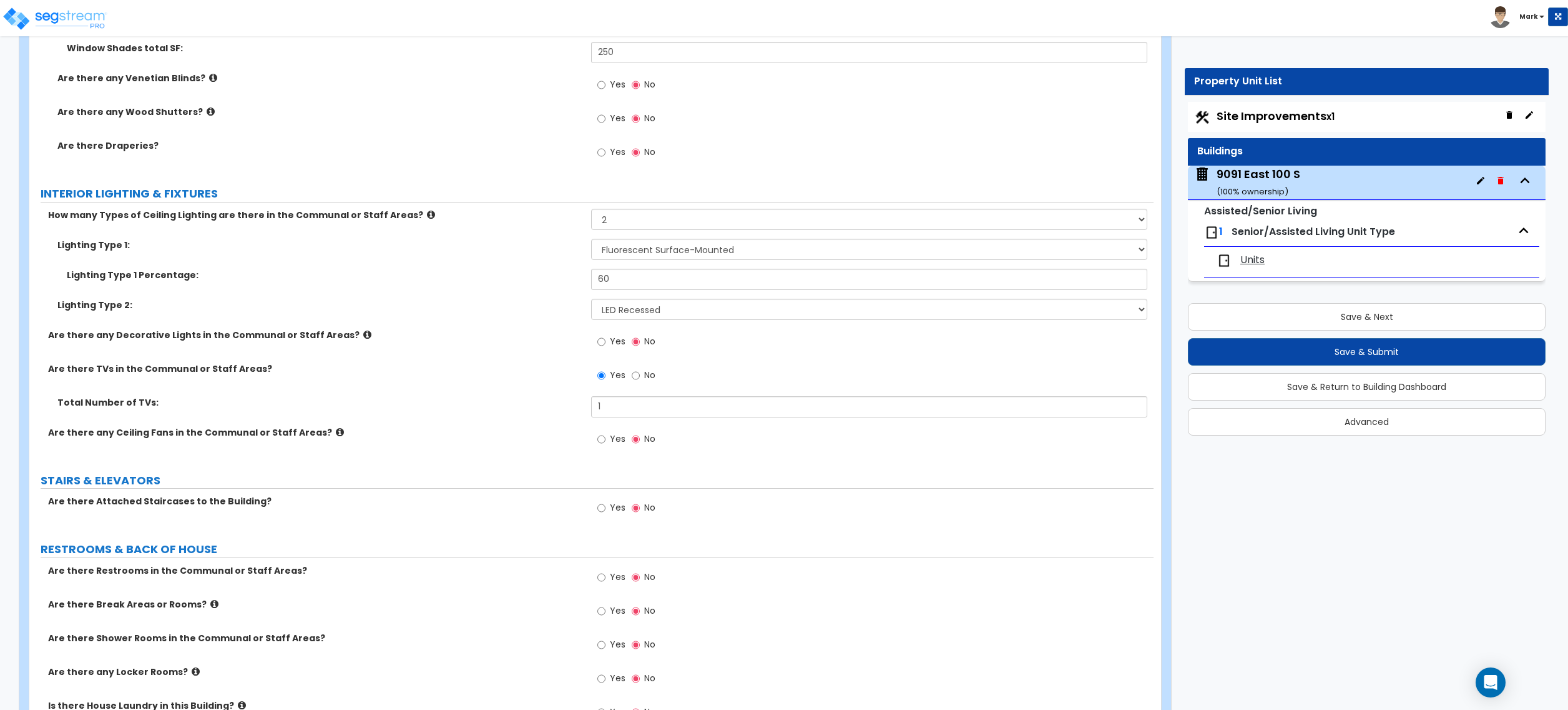
scroll to position [4164, 0]
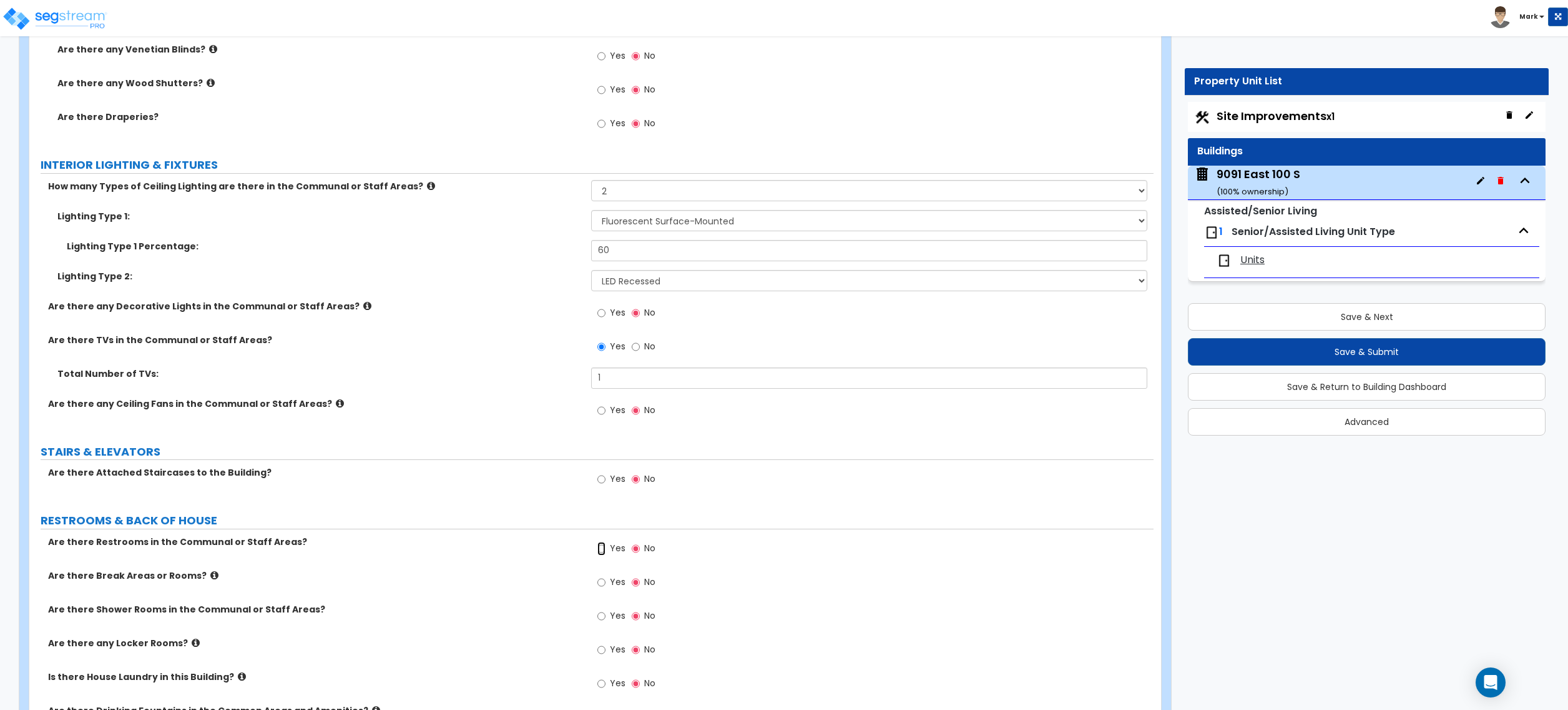
click at [604, 550] on input "Yes" at bounding box center [602, 549] width 8 height 13
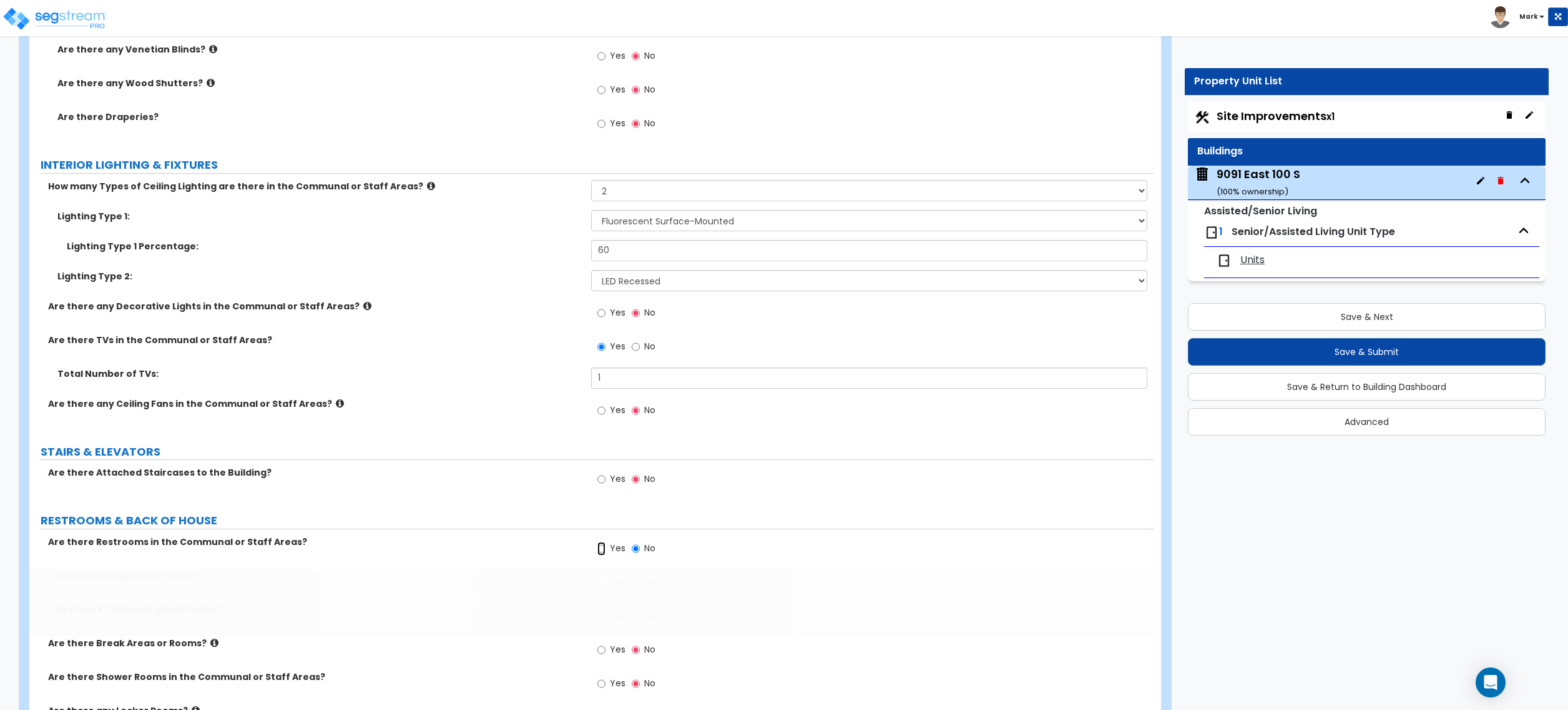
radio input "true"
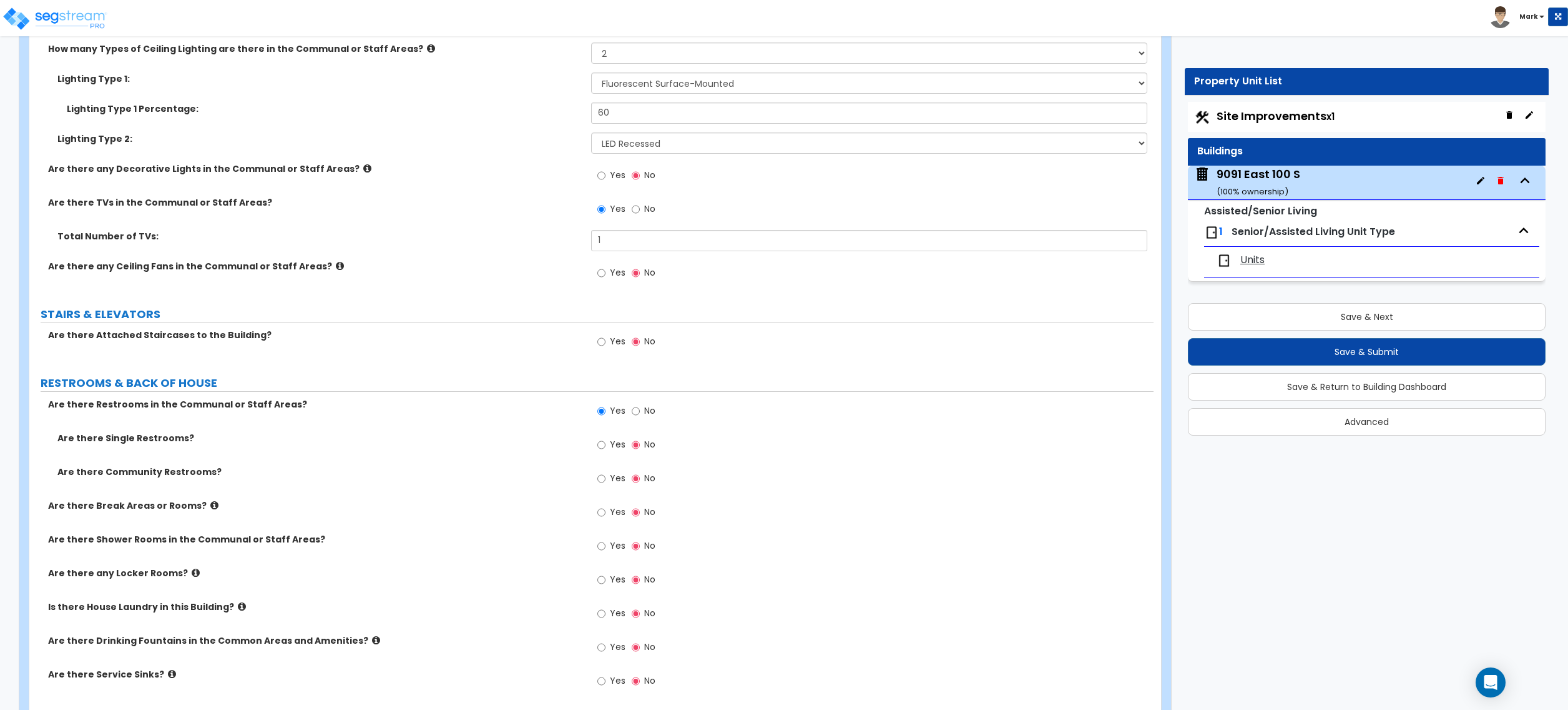
scroll to position [4332, 0]
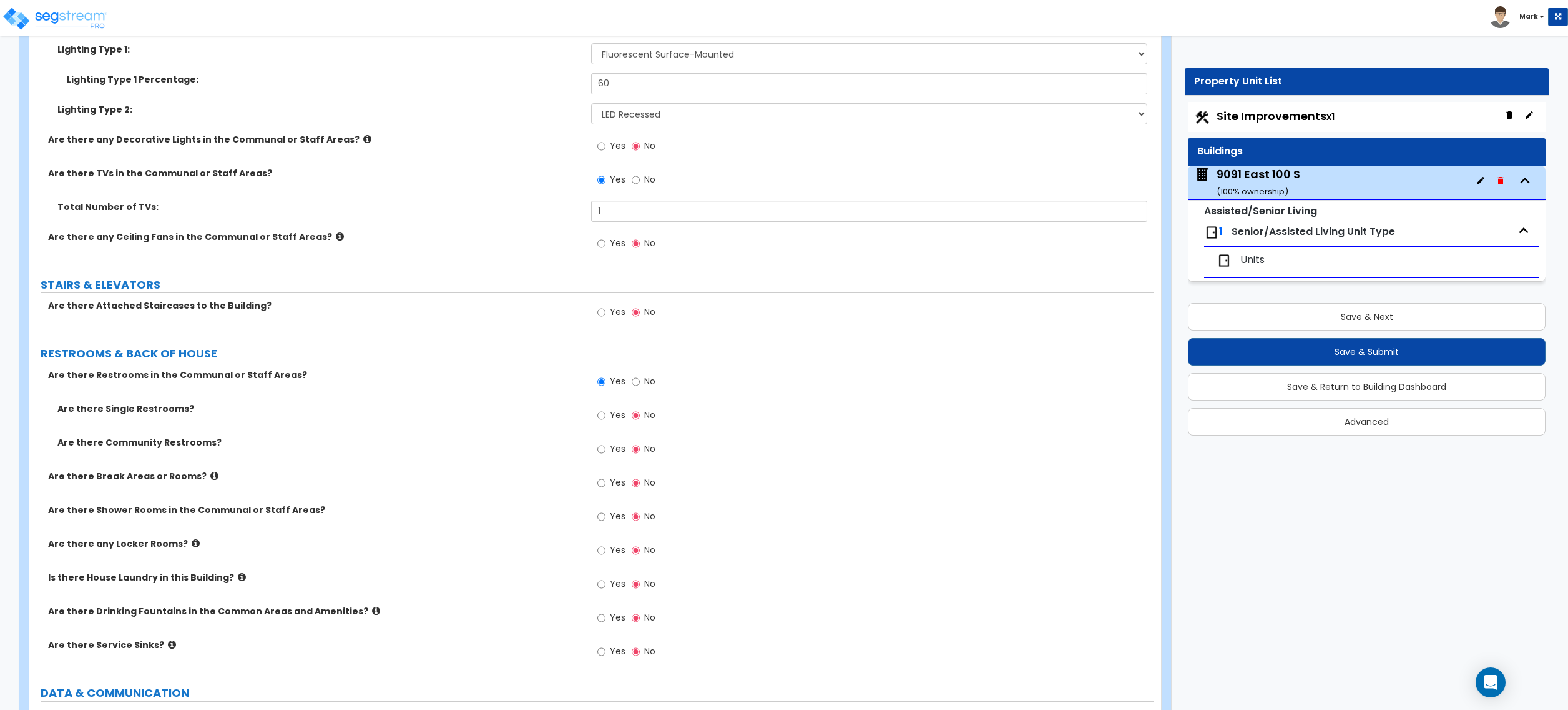
click at [614, 421] on span "Yes" at bounding box center [618, 415] width 15 height 12
click at [605, 422] on input "Yes" at bounding box center [602, 416] width 8 height 13
radio input "true"
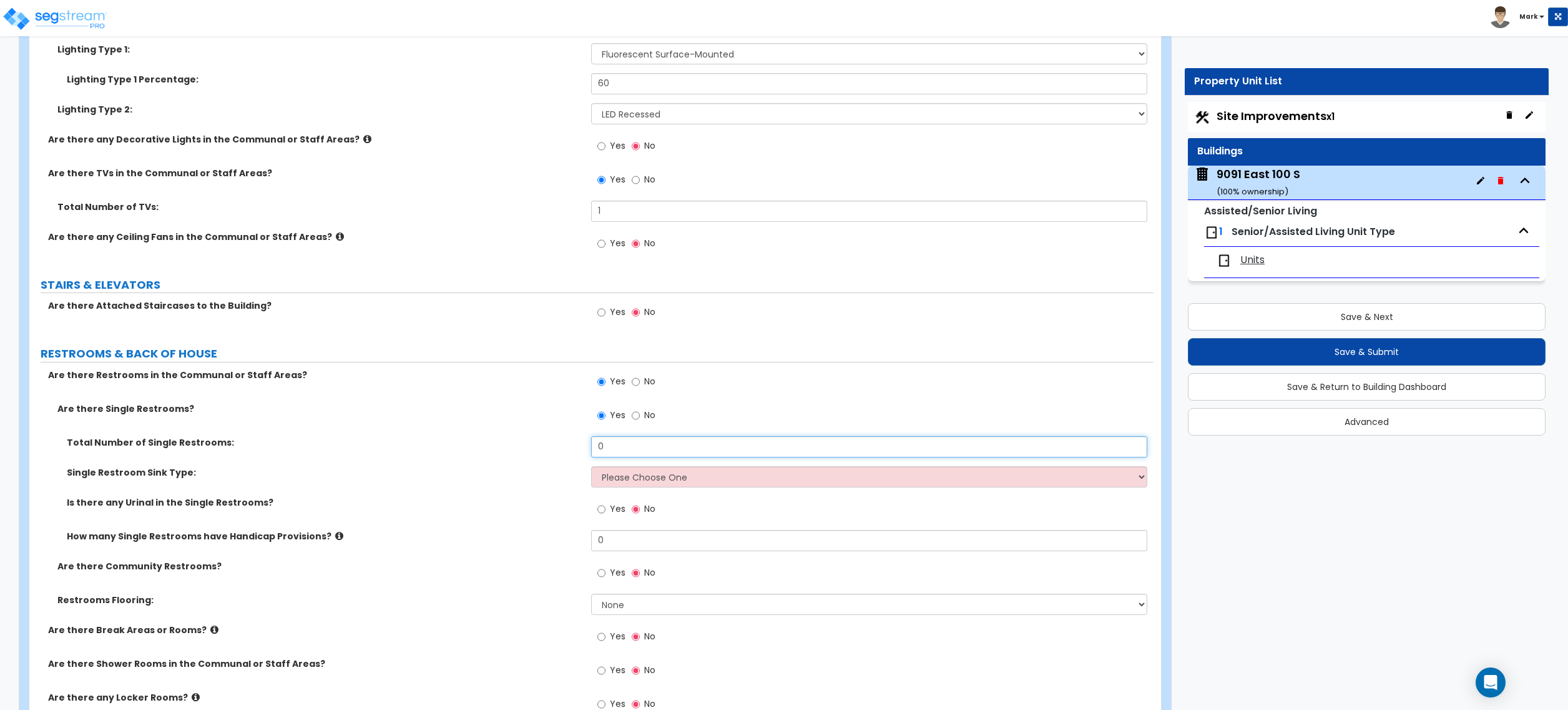
click at [630, 448] on input "0" at bounding box center [869, 446] width 556 height 21
drag, startPoint x: 699, startPoint y: 463, endPoint x: 697, endPoint y: 455, distance: 8.2
click at [699, 463] on div "Total Number of Single Restrooms: 2" at bounding box center [591, 450] width 1124 height 30
click at [697, 455] on input "2" at bounding box center [869, 446] width 556 height 21
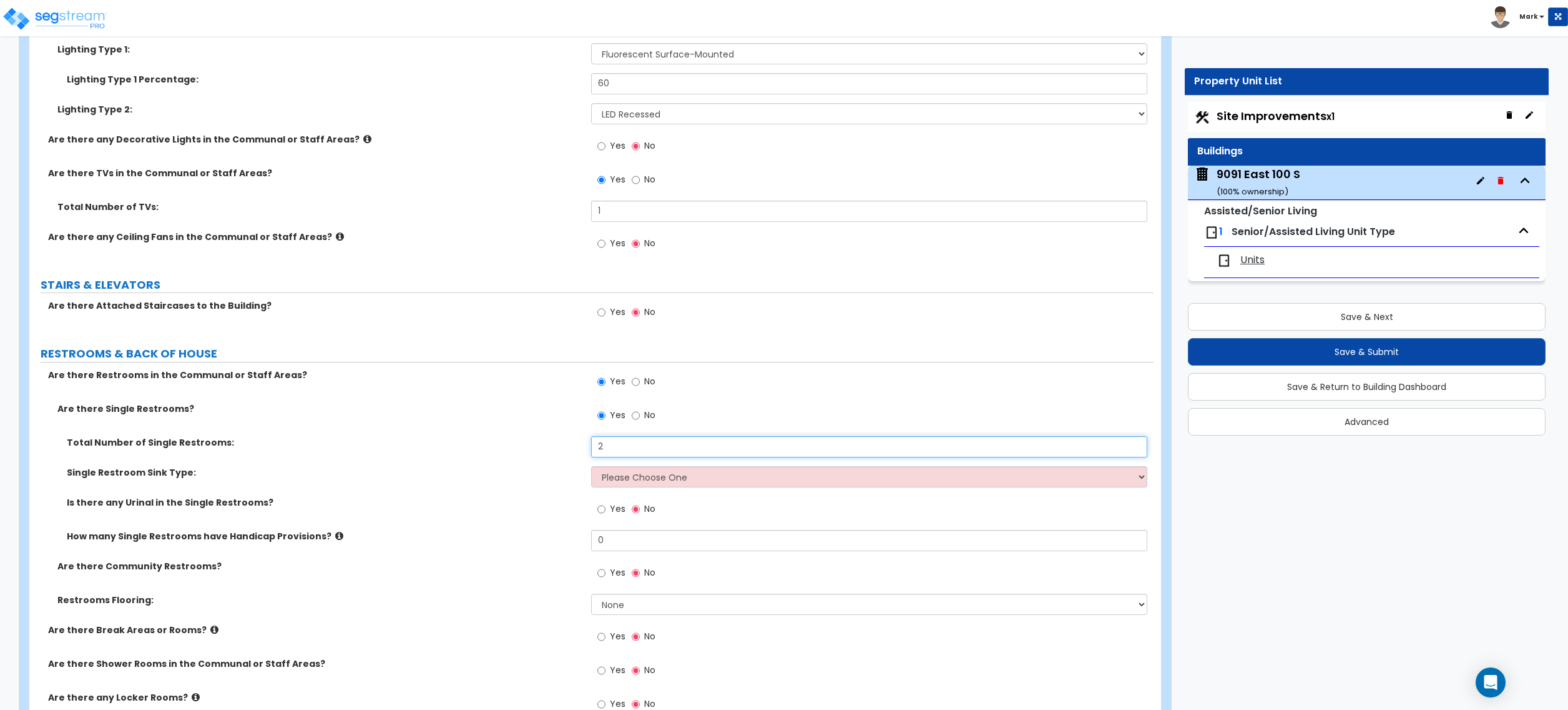
click at [697, 455] on input "2" at bounding box center [869, 446] width 556 height 21
type input "3"
click at [605, 478] on select "Please Choose One Wall-mounted Vanity-mounted" at bounding box center [869, 477] width 556 height 21
drag, startPoint x: 689, startPoint y: 484, endPoint x: 685, endPoint y: 490, distance: 7.2
click at [689, 484] on select "Please Choose One Wall-mounted Vanity-mounted" at bounding box center [869, 477] width 556 height 21
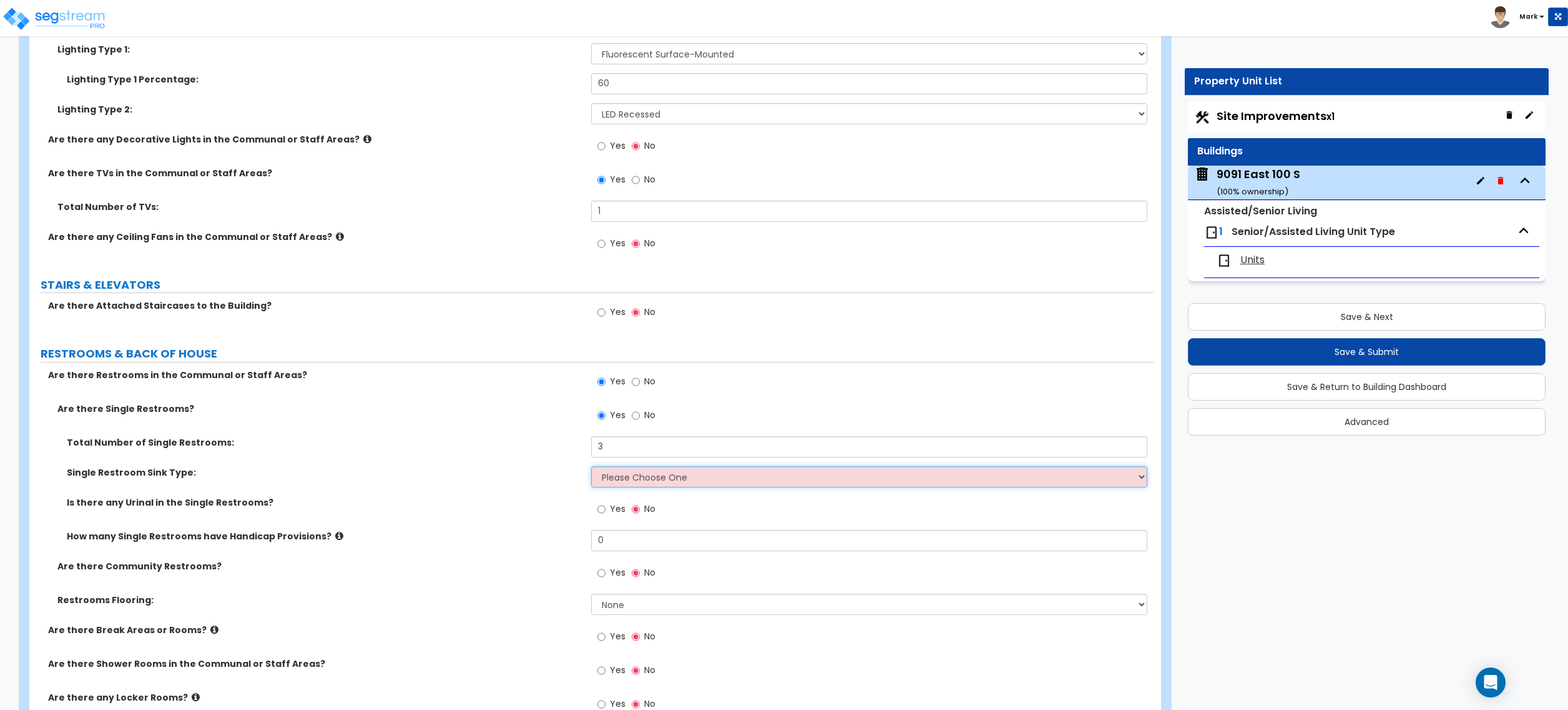
select select "1"
click at [591, 470] on select "Please Choose One Wall-mounted Vanity-mounted" at bounding box center [869, 477] width 556 height 21
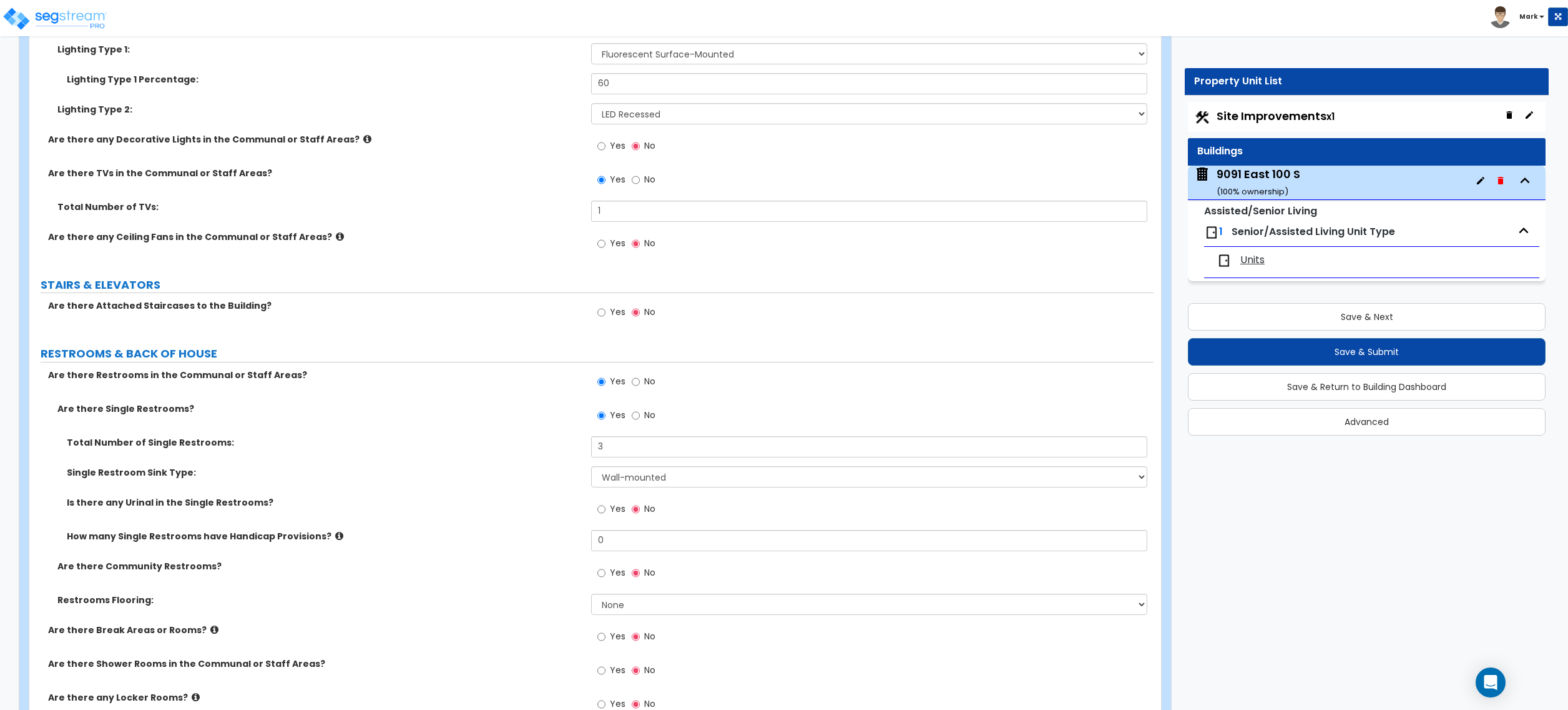
click at [594, 516] on div "Yes No" at bounding box center [626, 510] width 71 height 29
click at [607, 518] on label "Yes" at bounding box center [611, 510] width 28 height 21
click at [605, 516] on input "Yes" at bounding box center [602, 509] width 8 height 13
radio input "true"
click at [618, 542] on input "0" at bounding box center [869, 540] width 556 height 21
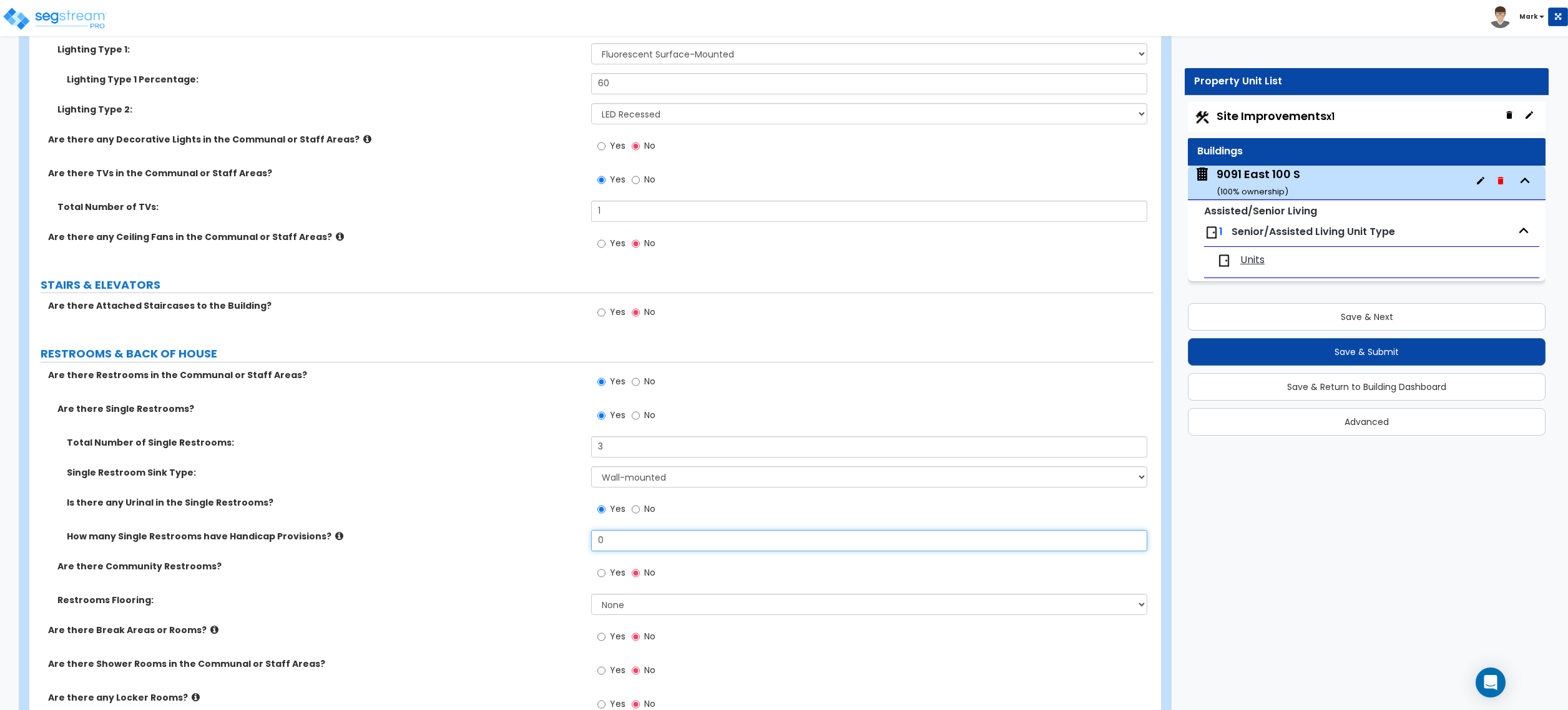
click at [618, 542] on input "0" at bounding box center [869, 540] width 556 height 21
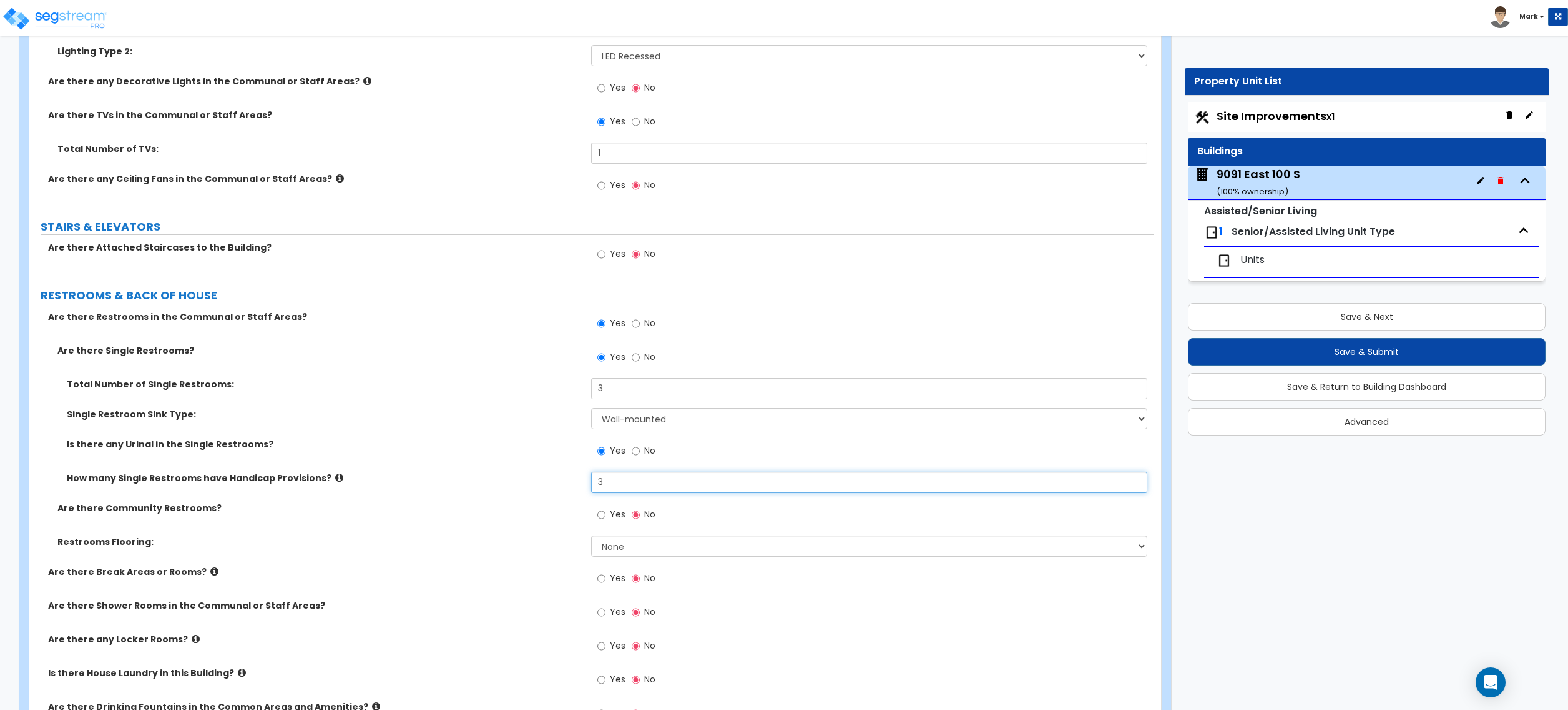
scroll to position [4415, 0]
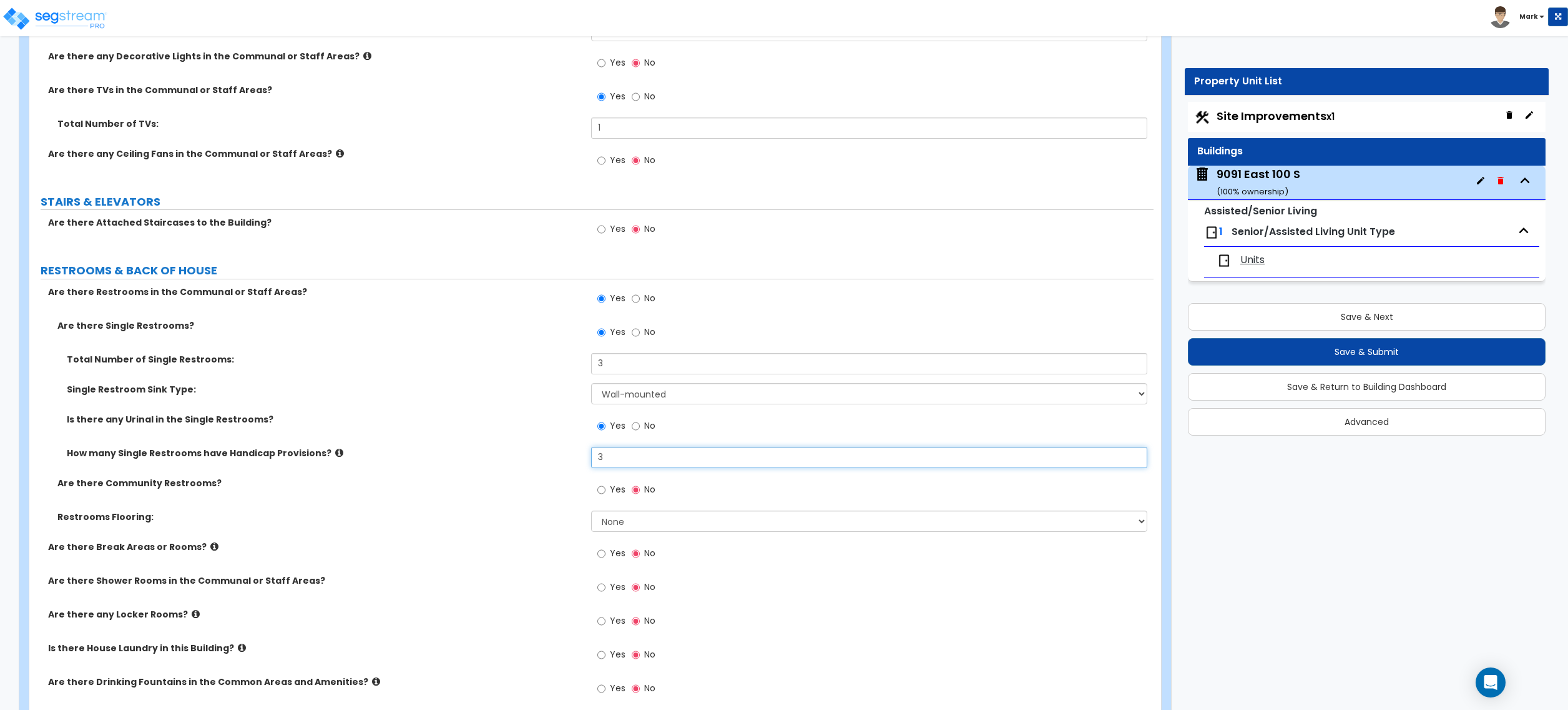
type input "3"
click at [606, 518] on select "None Tile Flooring Resilient Laminate Flooring VCT Flooring Sheet Vinyl Flooring" at bounding box center [869, 521] width 556 height 21
click at [609, 524] on select "None Tile Flooring Resilient Laminate Flooring VCT Flooring Sheet Vinyl Flooring" at bounding box center [869, 521] width 556 height 21
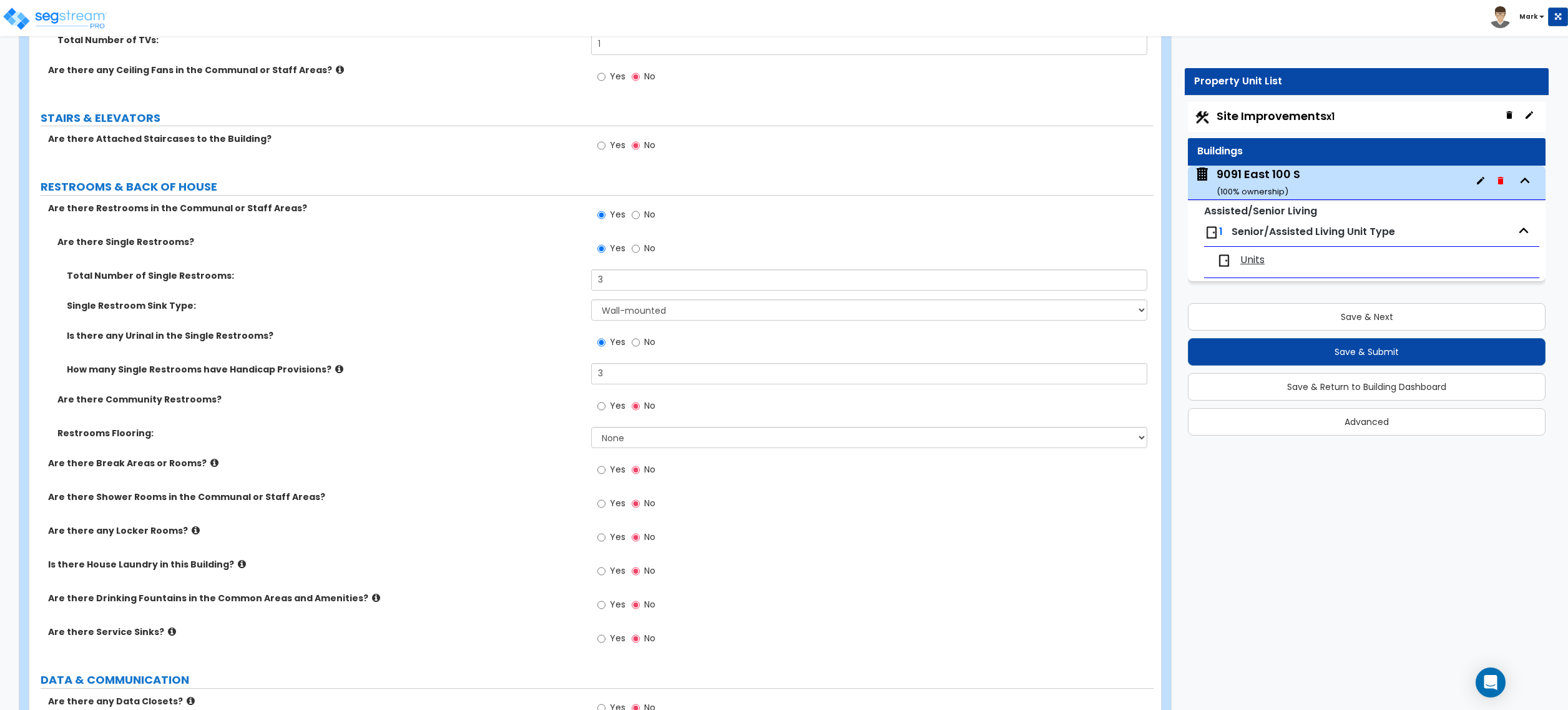
drag, startPoint x: 594, startPoint y: 510, endPoint x: 605, endPoint y: 506, distance: 11.7
click at [596, 510] on div "Yes No" at bounding box center [626, 505] width 71 height 29
click at [605, 506] on label "Yes" at bounding box center [611, 505] width 28 height 21
click at [605, 506] on input "Yes" at bounding box center [602, 504] width 8 height 13
radio input "true"
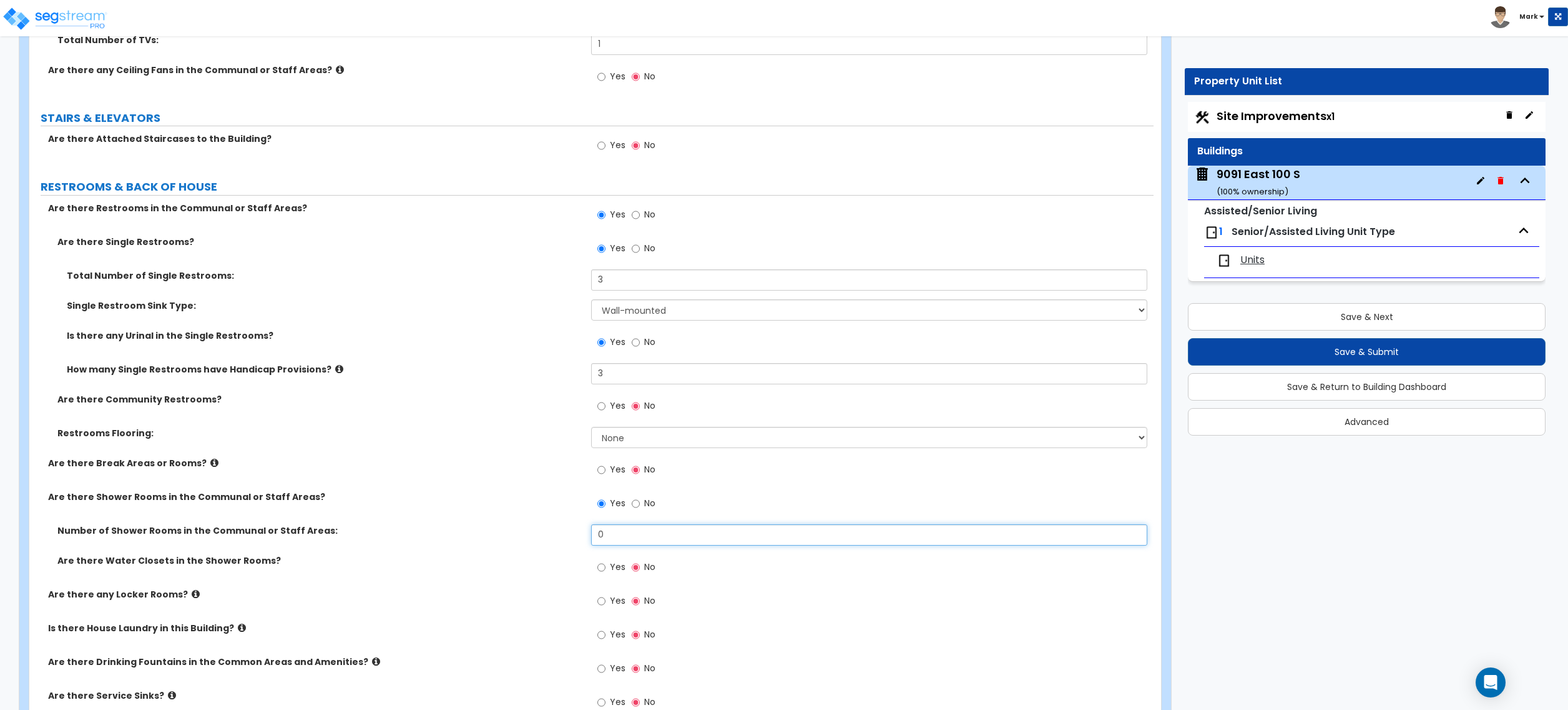
click at [620, 533] on input "0" at bounding box center [869, 535] width 556 height 21
type input "1"
click at [437, 566] on label "Are there Water Closets in the Shower Rooms?" at bounding box center [319, 560] width 524 height 12
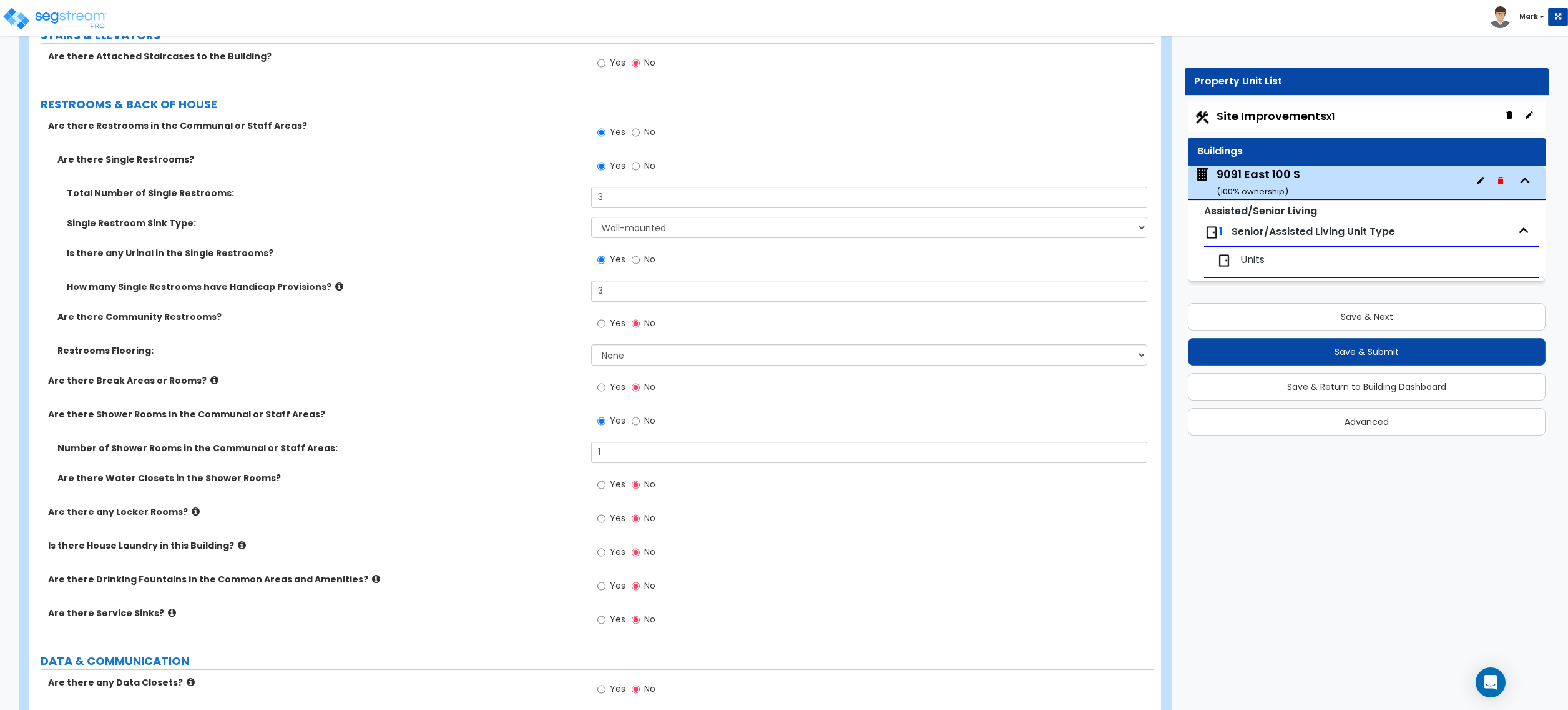
scroll to position [4581, 0]
click at [238, 549] on icon at bounding box center [242, 545] width 8 height 10
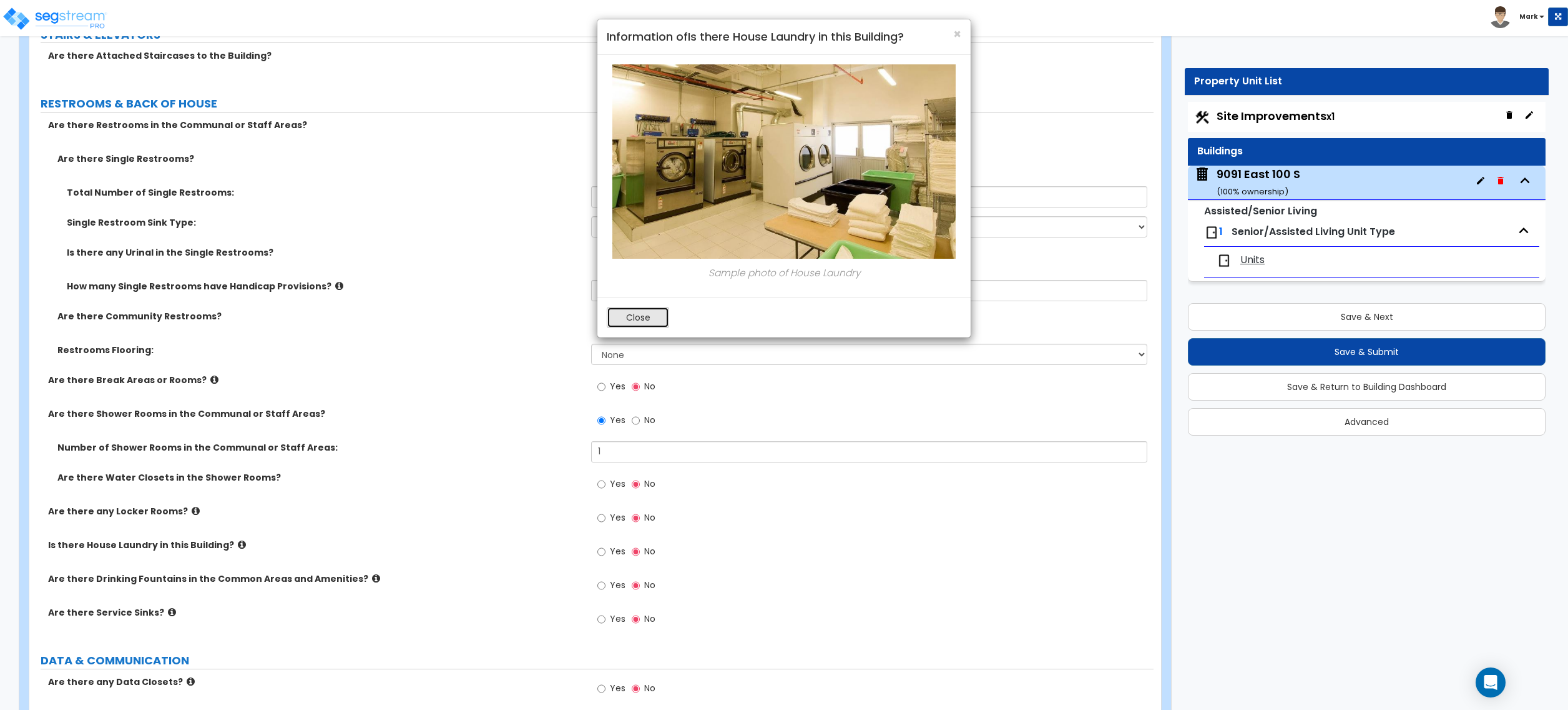
click at [652, 318] on button "Close" at bounding box center [637, 317] width 62 height 21
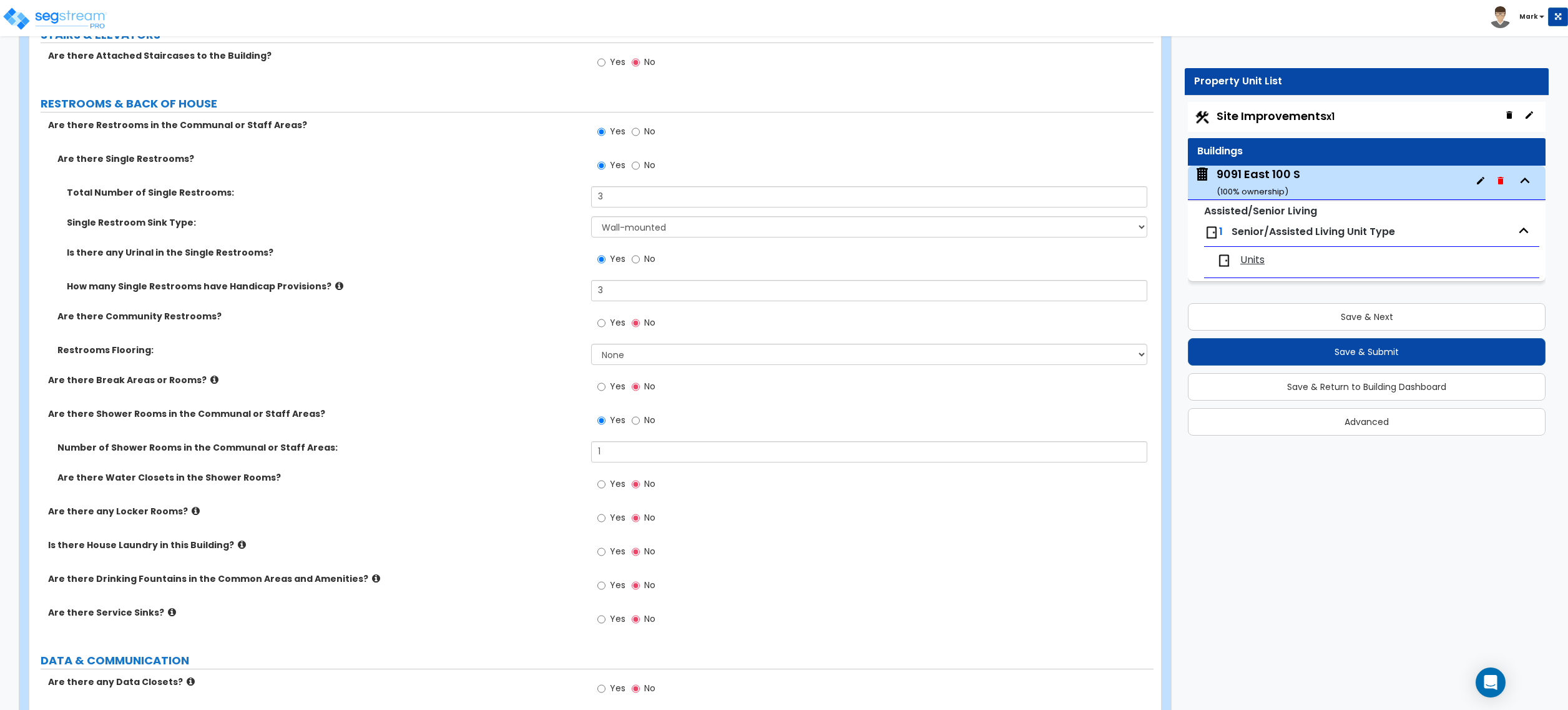
click at [590, 558] on div "Is there House Laundry in this Building? Yes No" at bounding box center [591, 555] width 1124 height 33
click at [602, 558] on input "Yes" at bounding box center [602, 551] width 8 height 13
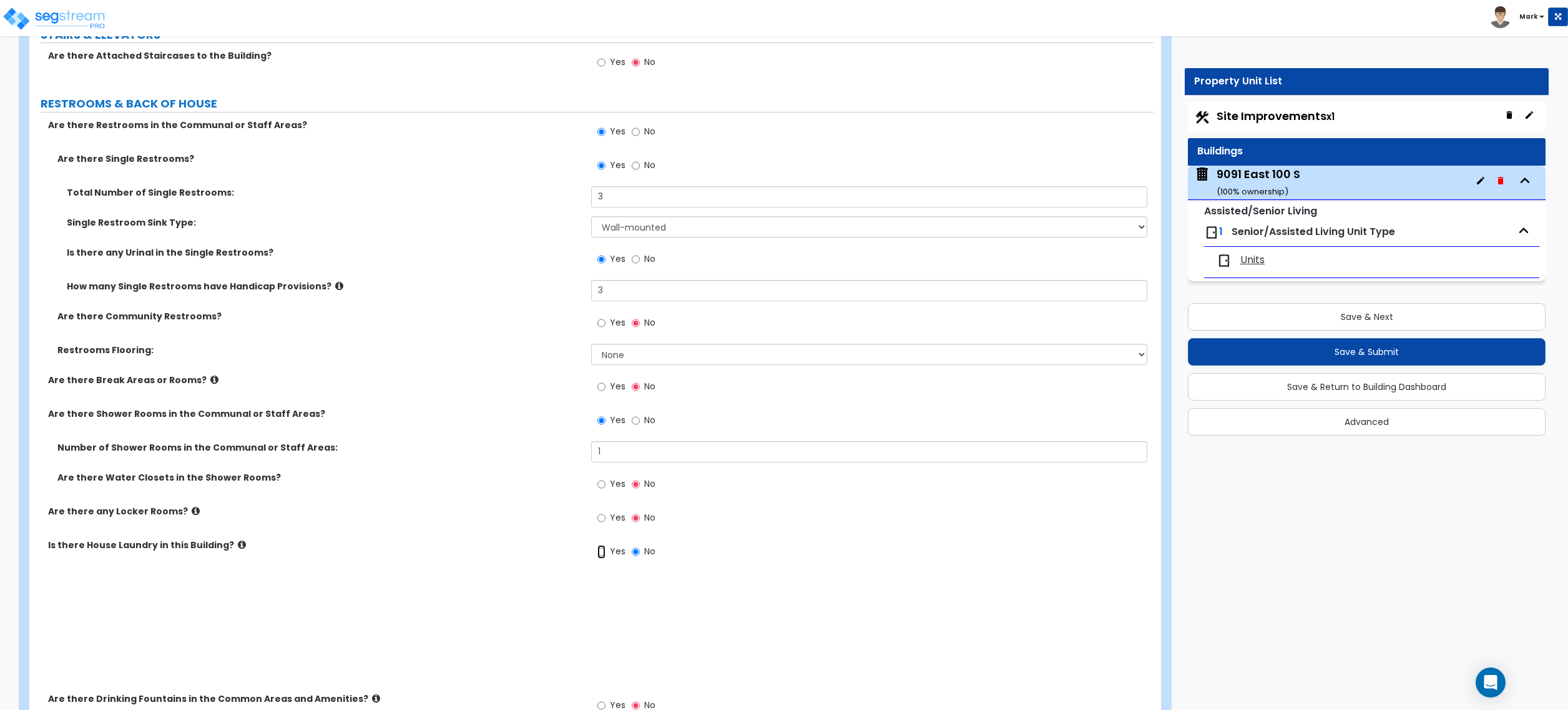
radio input "true"
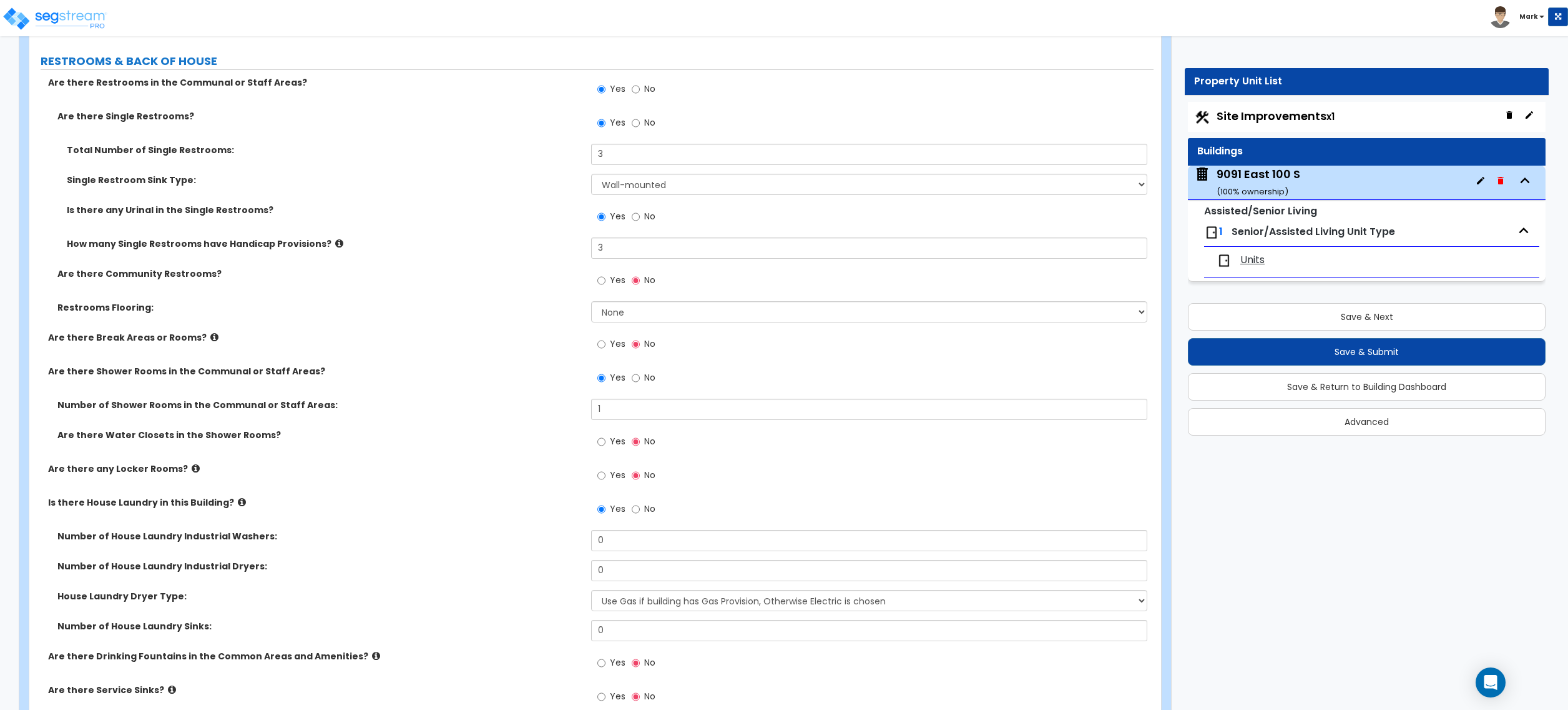
scroll to position [4664, 0]
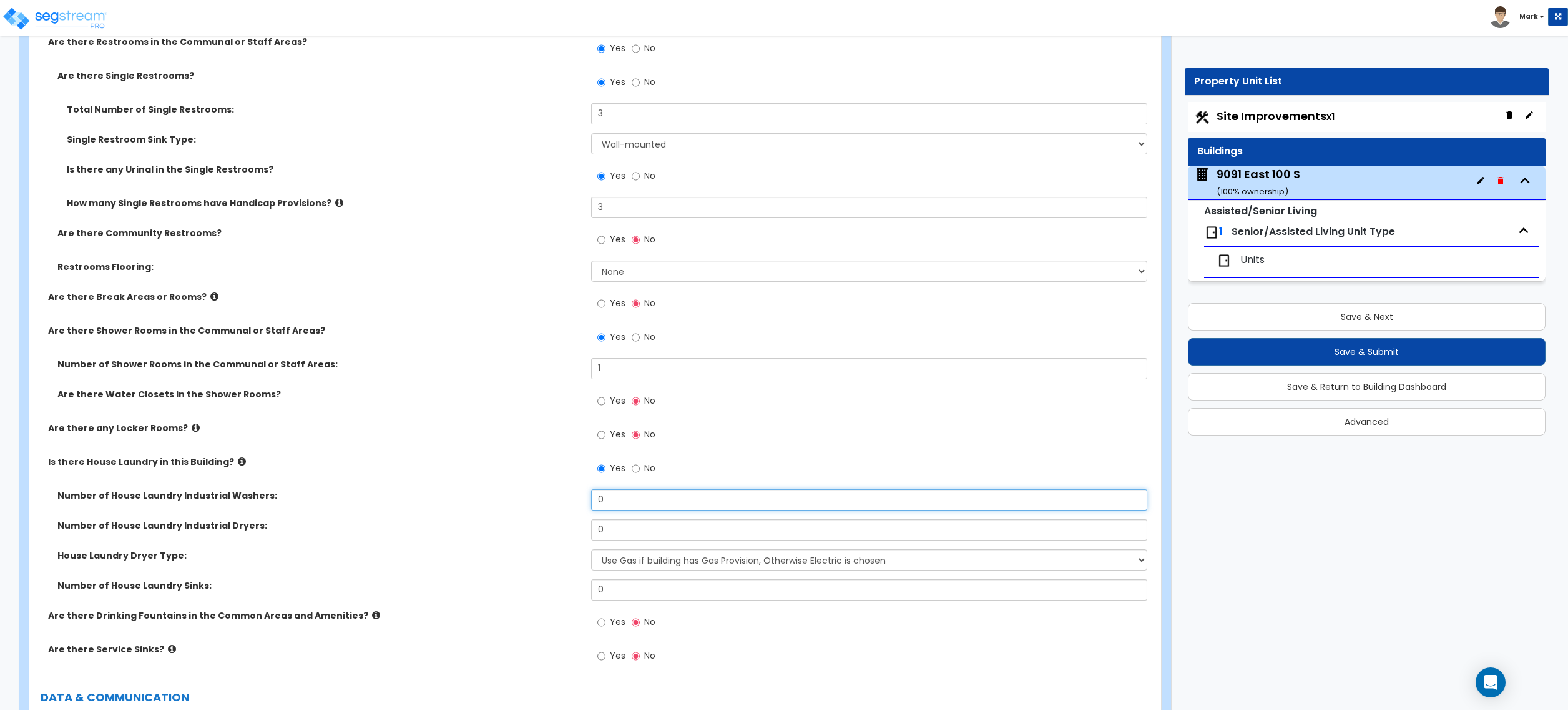
click at [616, 501] on input "0" at bounding box center [869, 500] width 556 height 21
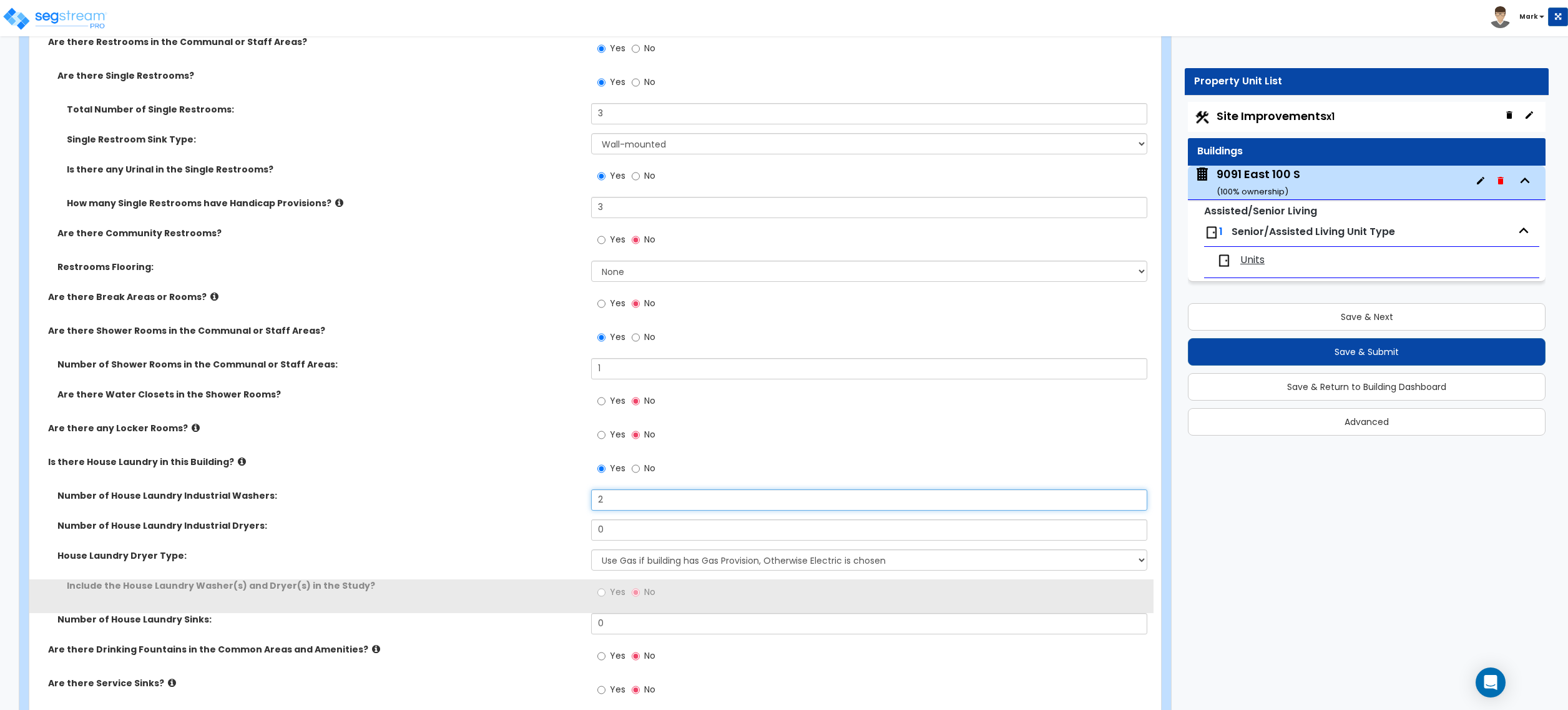
type input "2"
click at [645, 535] on input "0" at bounding box center [869, 529] width 556 height 21
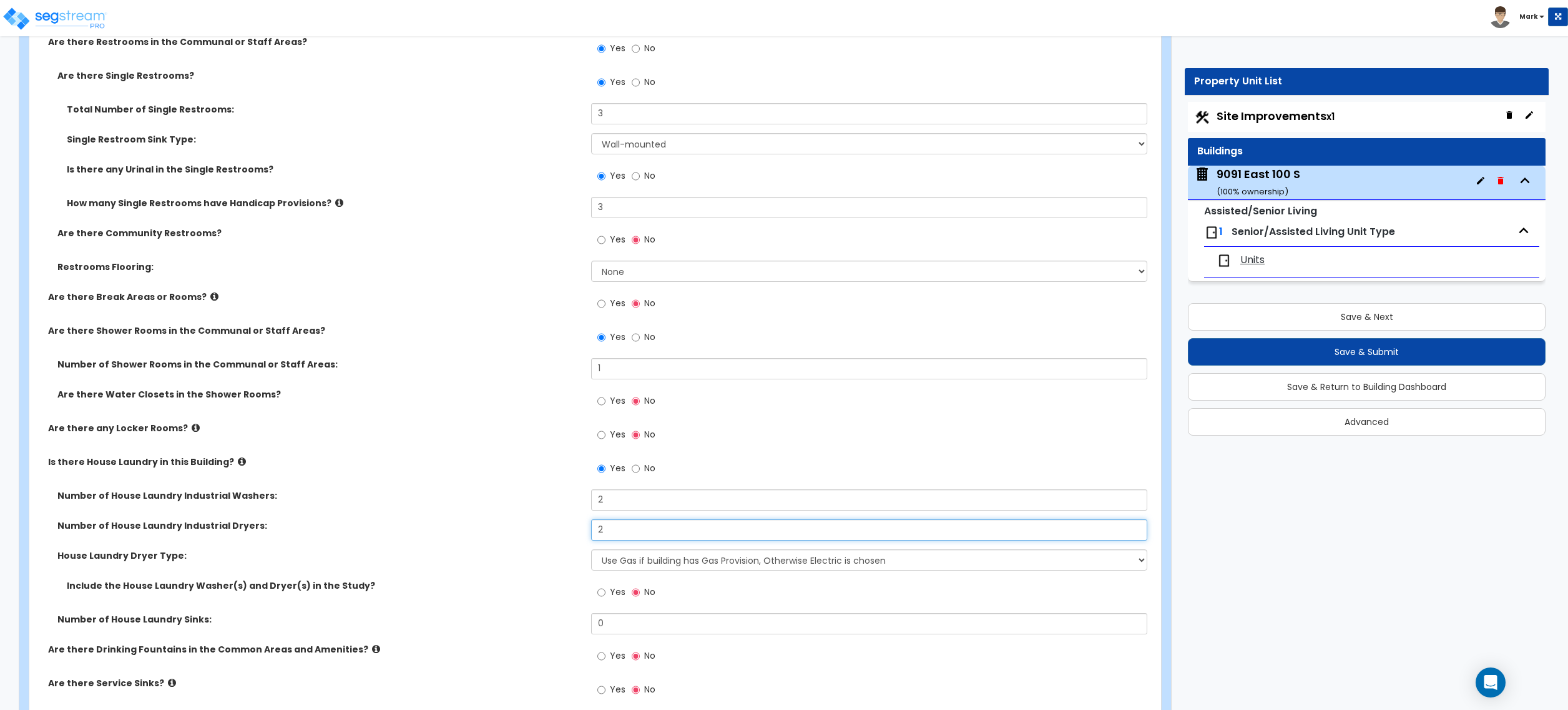
type input "2"
click at [643, 568] on select "Use Gas if building has Gas Provision, Otherwise Electric is chosen Gas Electric" at bounding box center [869, 560] width 556 height 21
select select "1"
click at [591, 553] on select "Use Gas if building has Gas Provision, Otherwise Electric is chosen Gas Electric" at bounding box center [869, 560] width 556 height 21
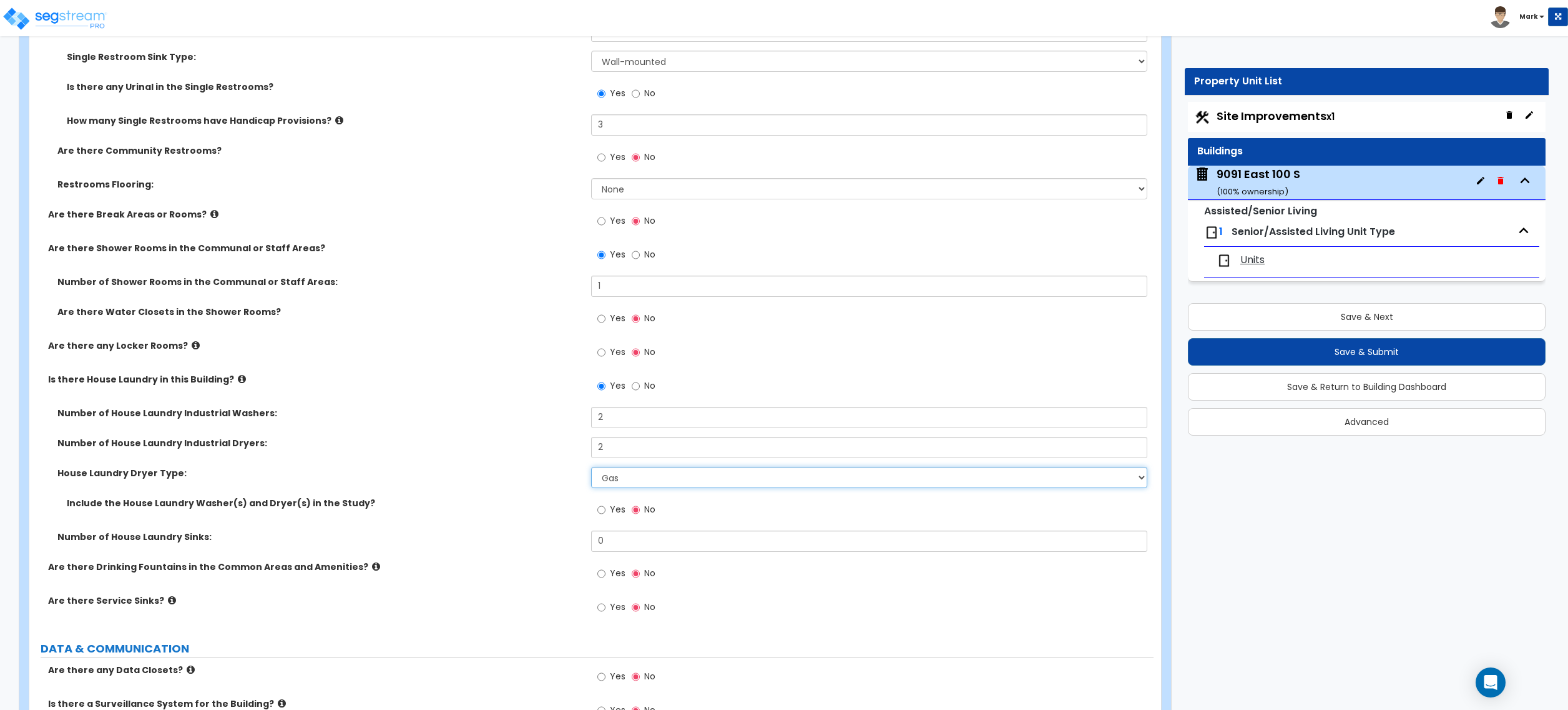
scroll to position [4748, 0]
click at [610, 511] on span "Yes" at bounding box center [618, 507] width 15 height 12
click at [605, 511] on input "Yes" at bounding box center [602, 508] width 8 height 13
radio input "true"
click at [372, 570] on icon at bounding box center [376, 565] width 8 height 10
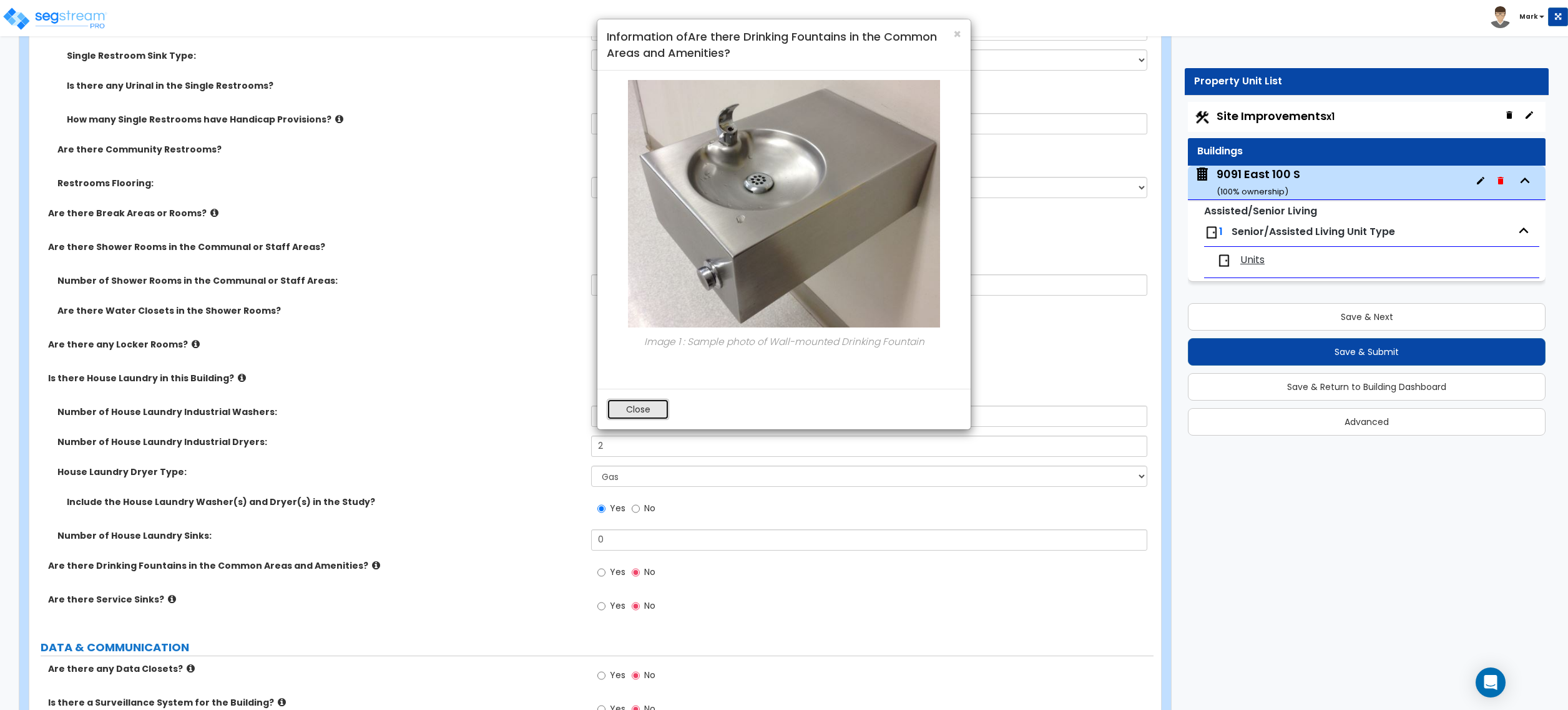
click at [626, 411] on button "Close" at bounding box center [637, 409] width 62 height 21
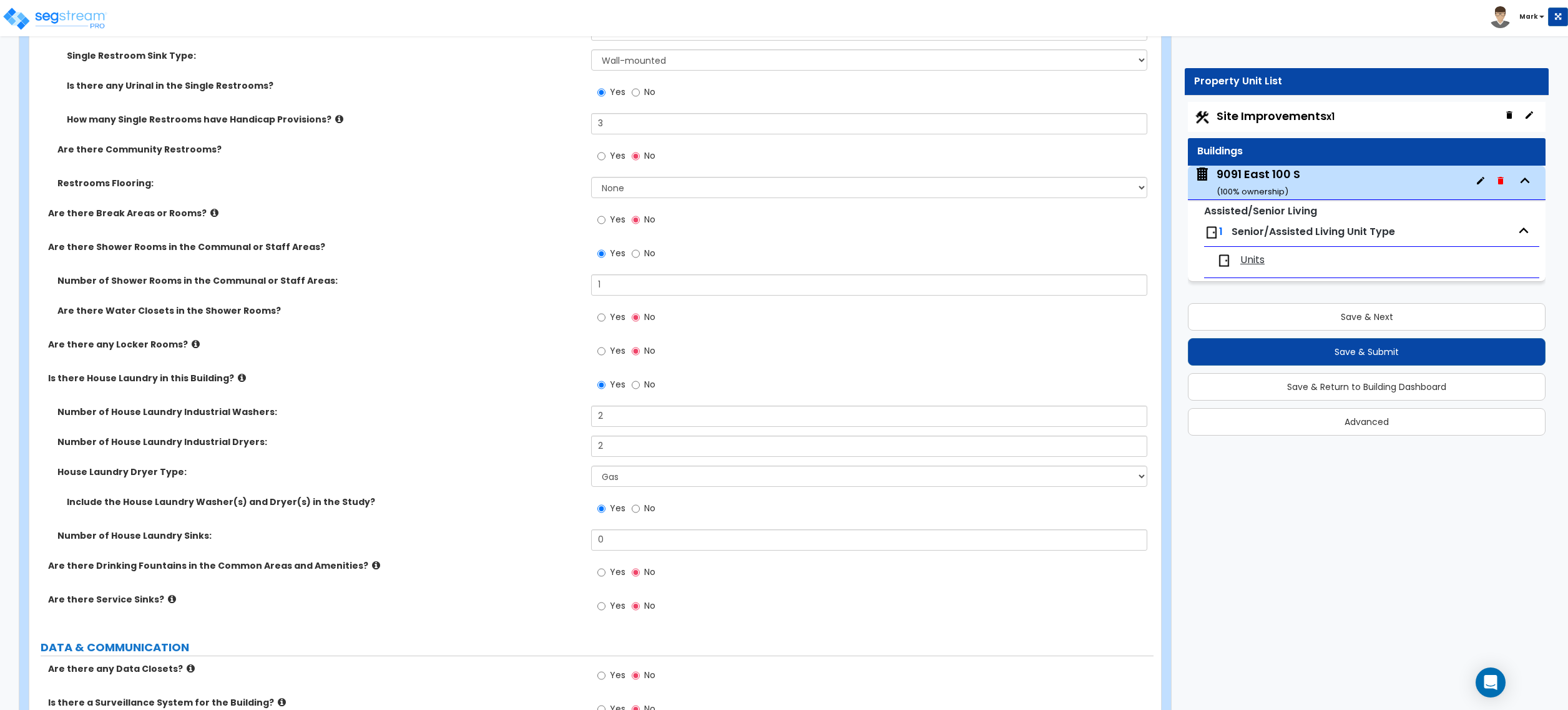
click at [605, 575] on label "Yes" at bounding box center [611, 573] width 28 height 21
click at [605, 575] on input "Yes" at bounding box center [602, 572] width 8 height 13
radio input "true"
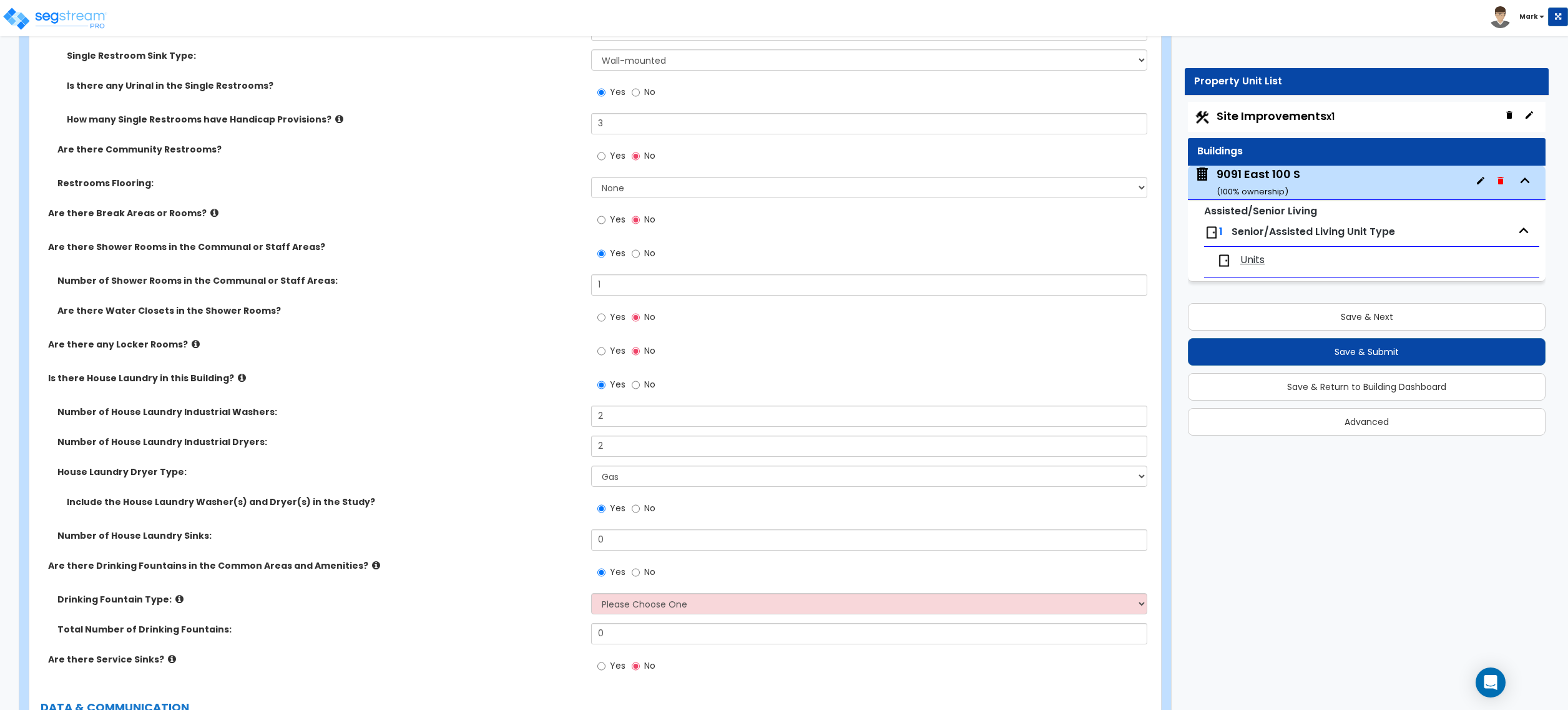
drag, startPoint x: 180, startPoint y: 604, endPoint x: 173, endPoint y: 606, distance: 7.3
click at [179, 605] on label "Drinking Fountain Type:" at bounding box center [319, 598] width 524 height 12
click at [176, 604] on icon at bounding box center [180, 599] width 8 height 10
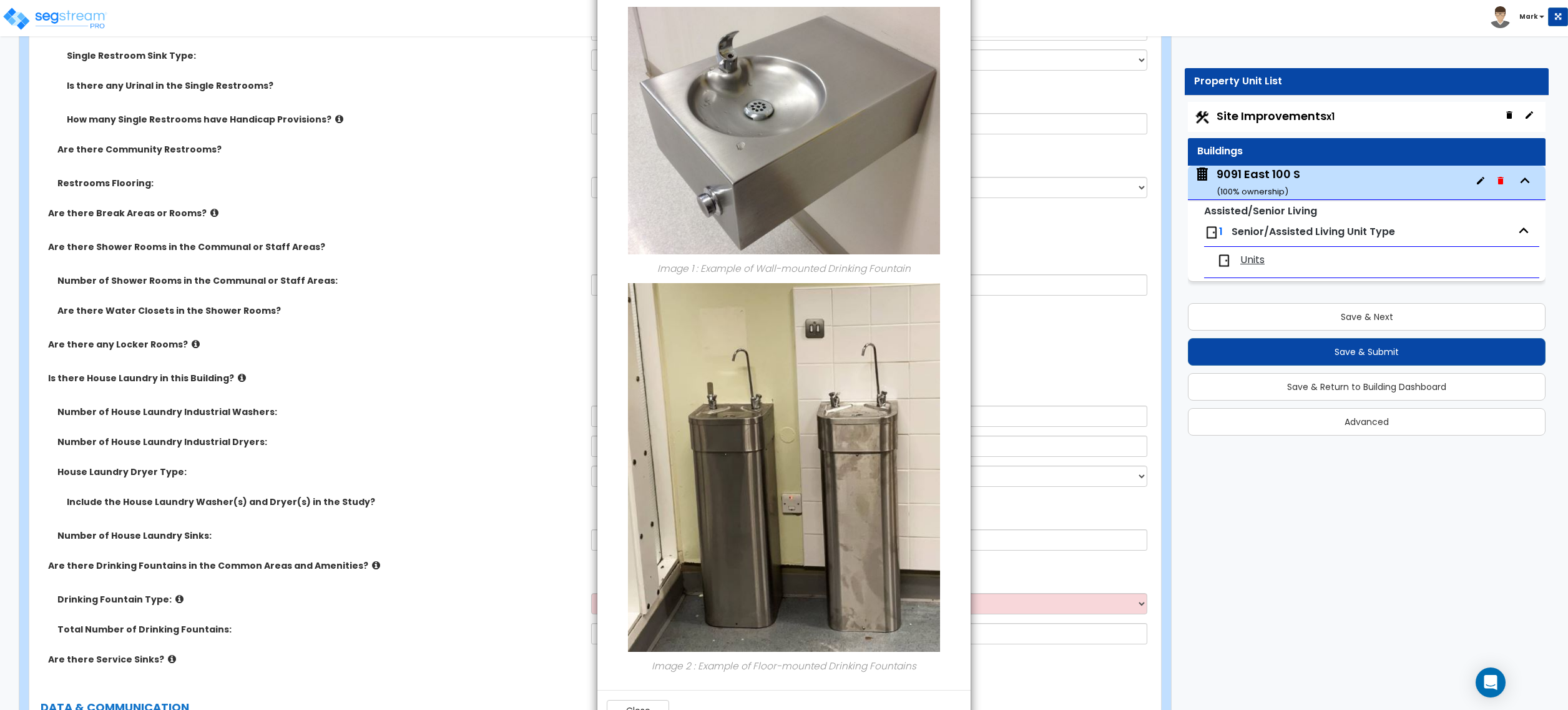
scroll to position [0, 0]
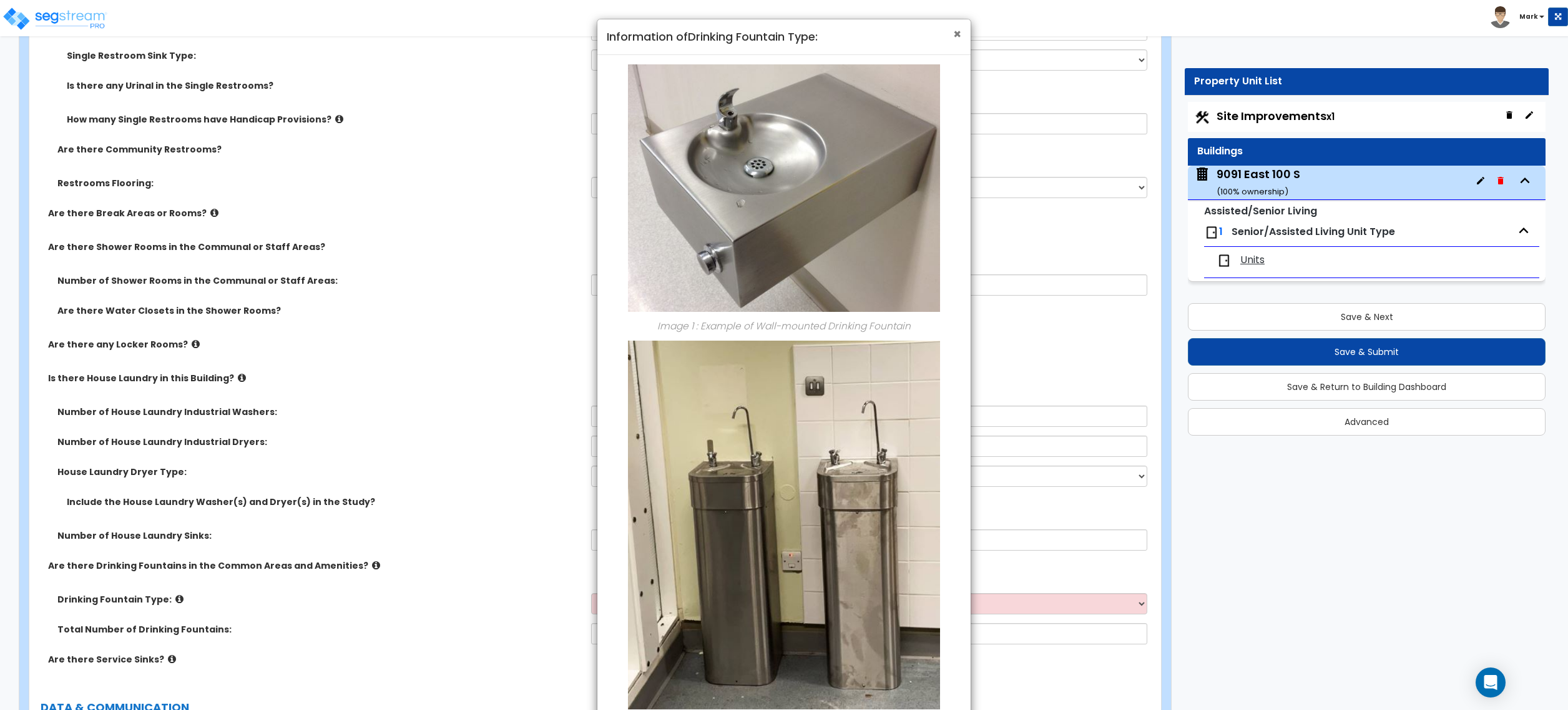
click at [955, 35] on span "×" at bounding box center [957, 33] width 8 height 18
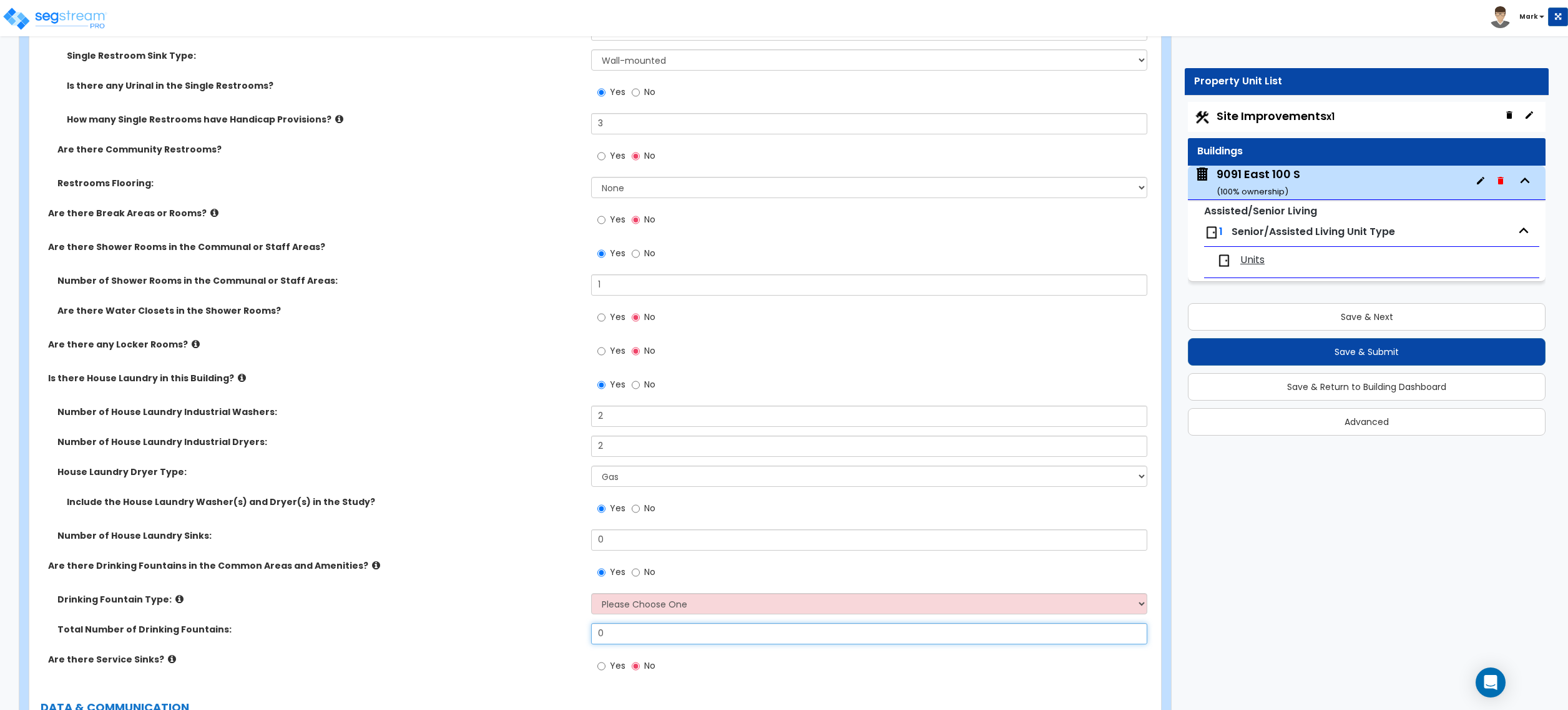
click at [646, 638] on input "0" at bounding box center [869, 634] width 556 height 21
click at [642, 614] on select "Please Choose One Wall-mounted Floor-mounted" at bounding box center [869, 603] width 556 height 21
select select "1"
click at [591, 597] on select "Please Choose One Wall-mounted Floor-mounted" at bounding box center [869, 603] width 556 height 21
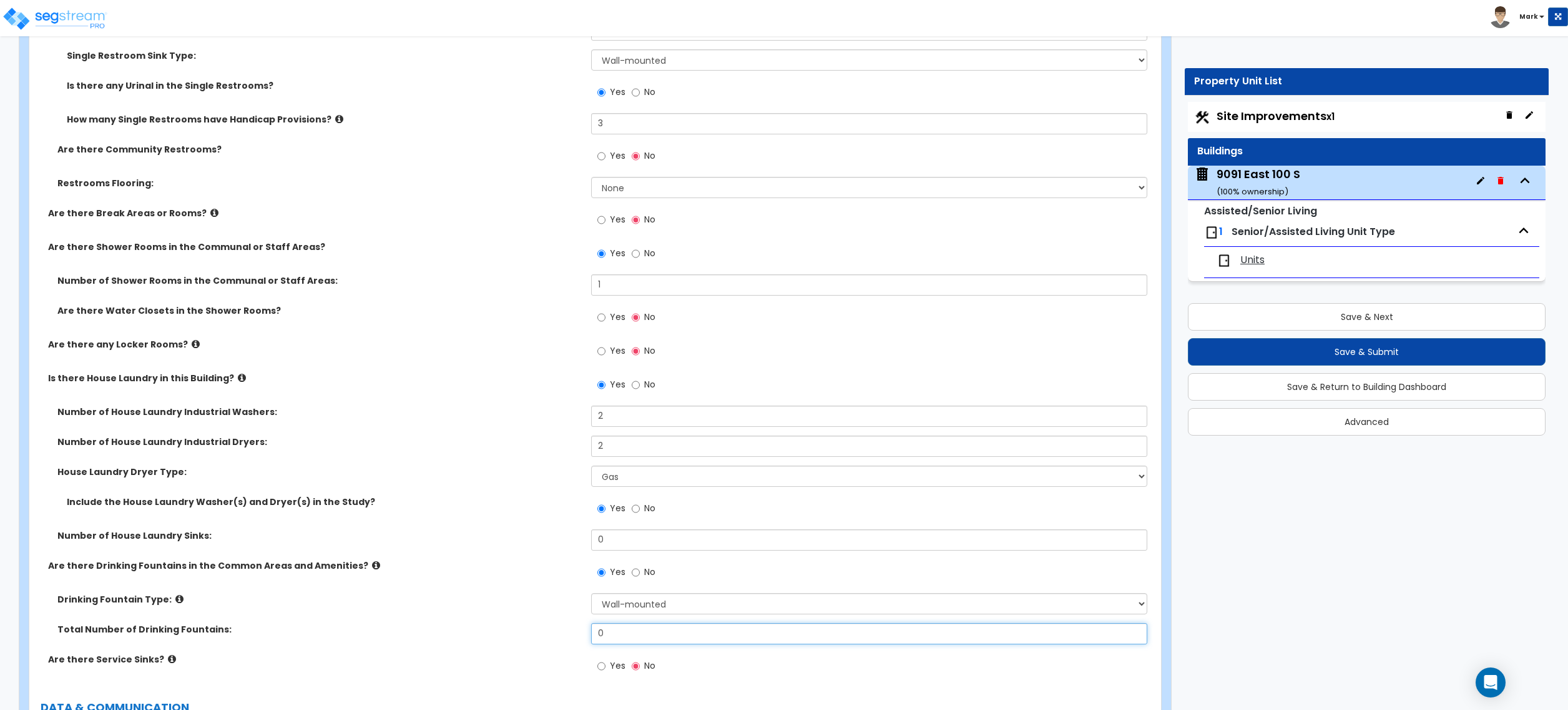
click at [643, 643] on input "0" at bounding box center [869, 634] width 556 height 21
click at [625, 633] on input "0" at bounding box center [869, 634] width 556 height 21
click at [626, 633] on input "0" at bounding box center [869, 634] width 556 height 21
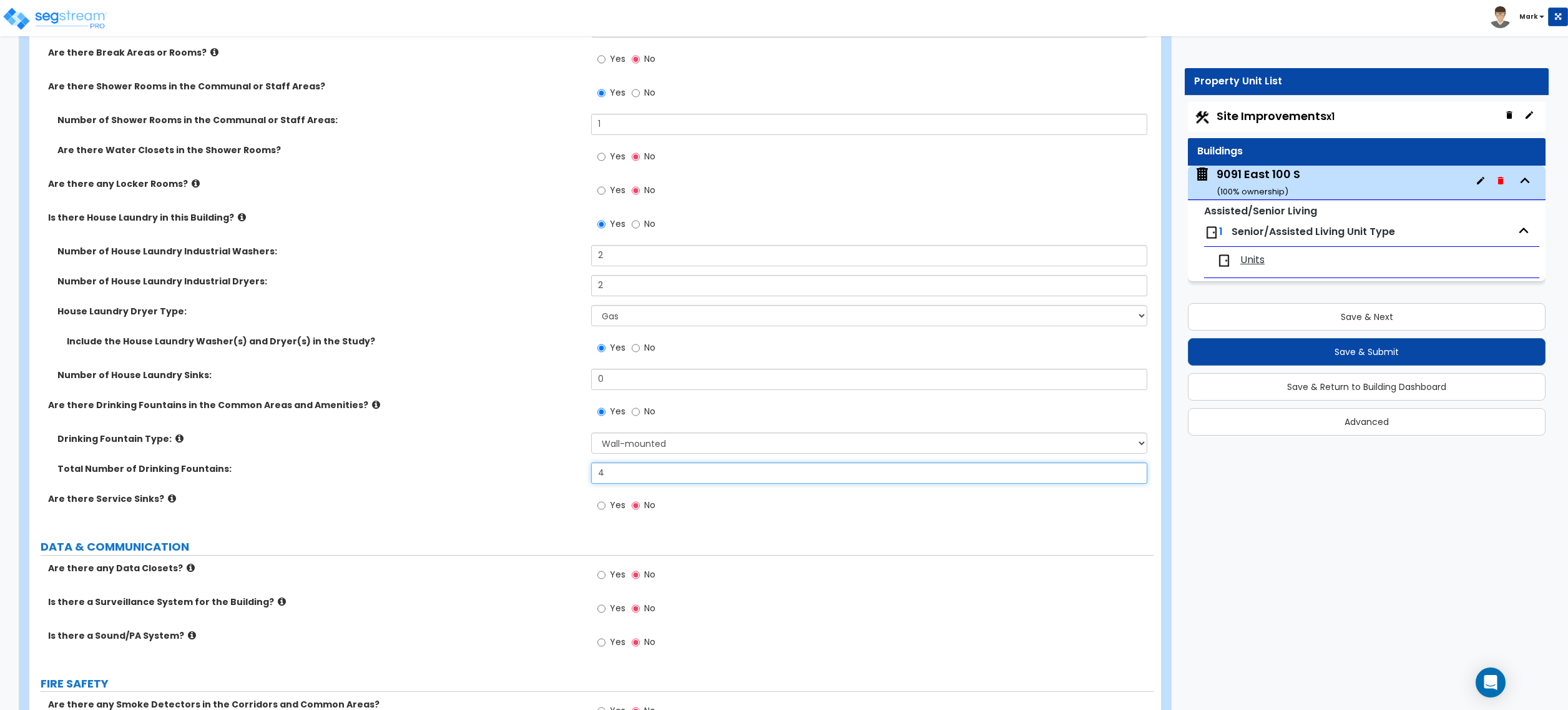
scroll to position [4915, 0]
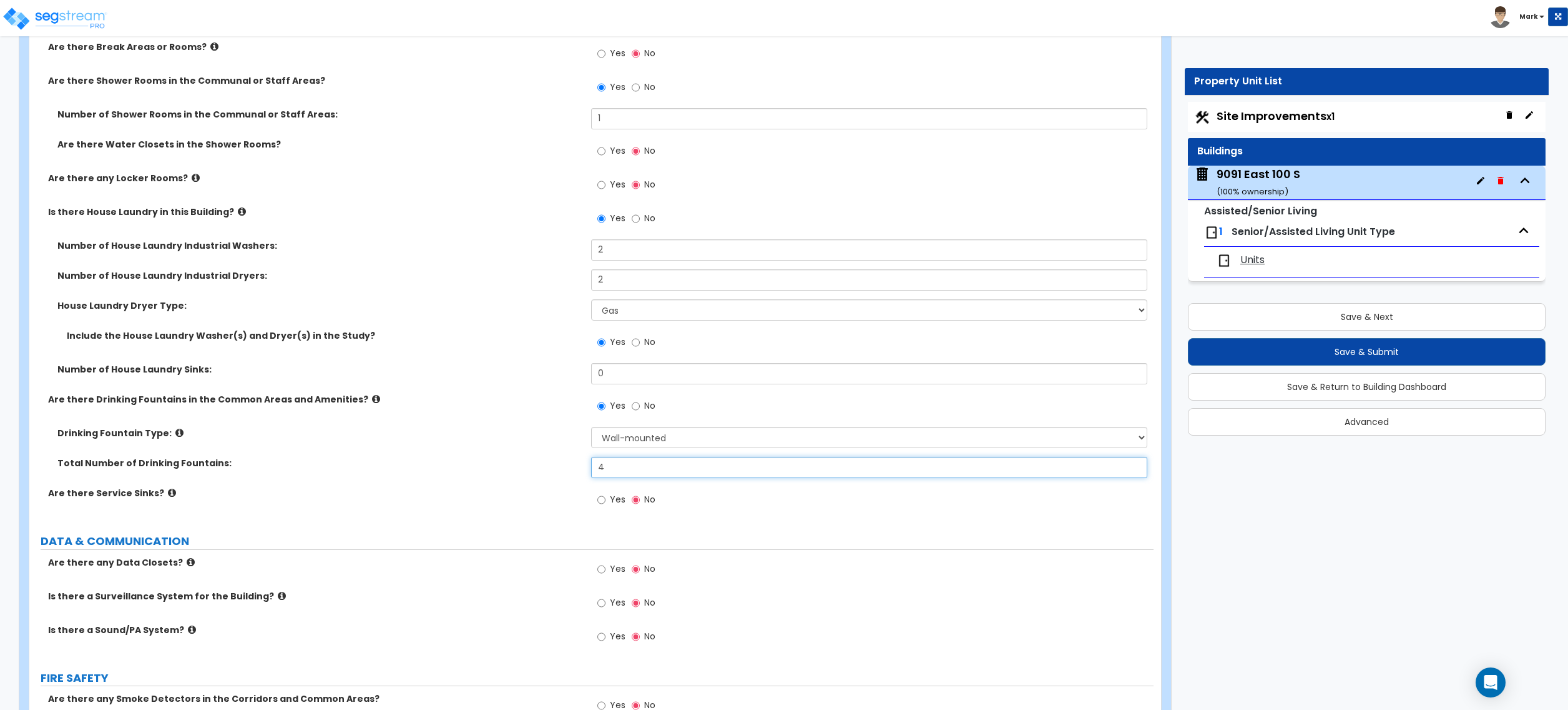
type input "4"
click at [600, 511] on label "Yes" at bounding box center [611, 501] width 28 height 21
click at [600, 506] on input "Yes" at bounding box center [602, 500] width 8 height 13
radio input "true"
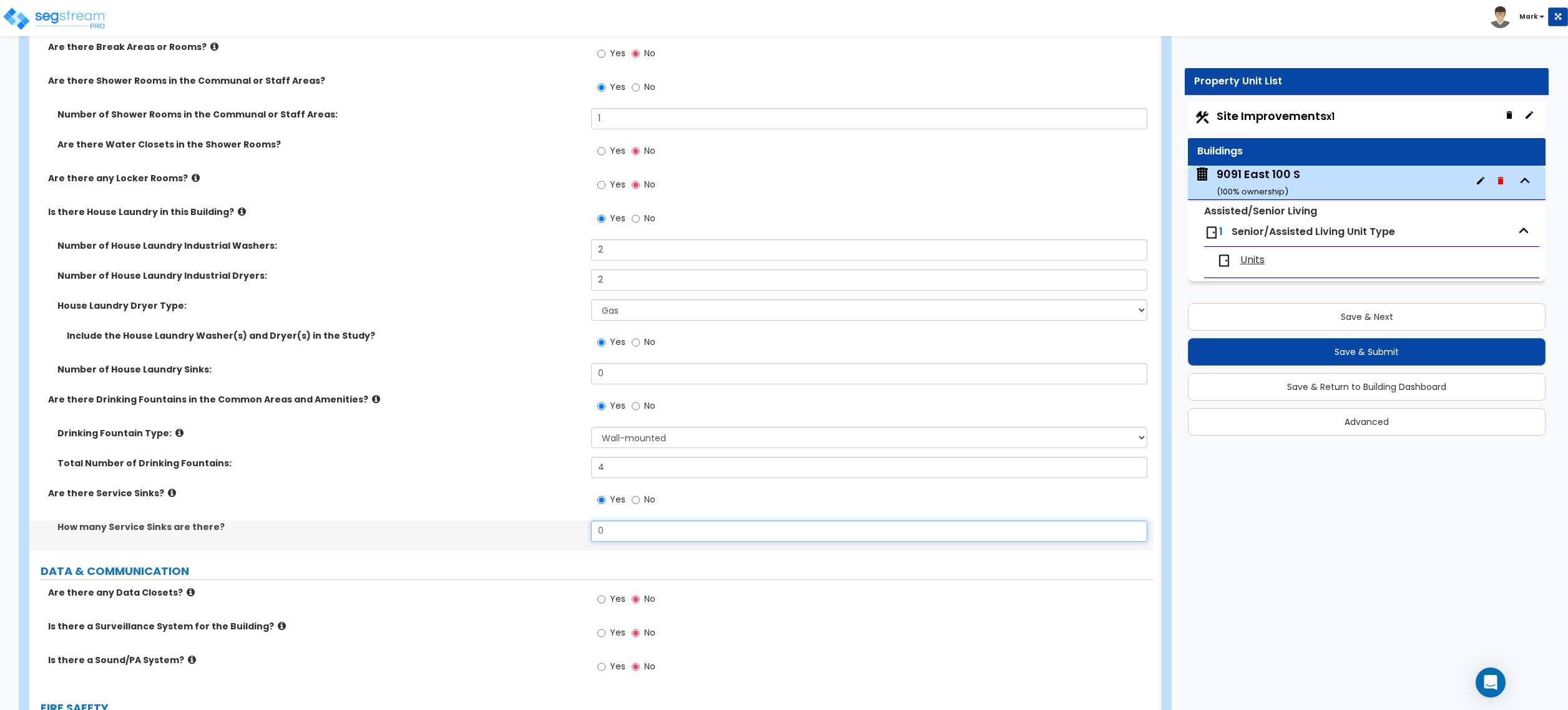
click at [620, 530] on input "0" at bounding box center [869, 531] width 556 height 21
type input "1"
click at [607, 601] on label "Yes" at bounding box center [611, 600] width 28 height 21
click at [605, 601] on input "Yes" at bounding box center [602, 599] width 8 height 13
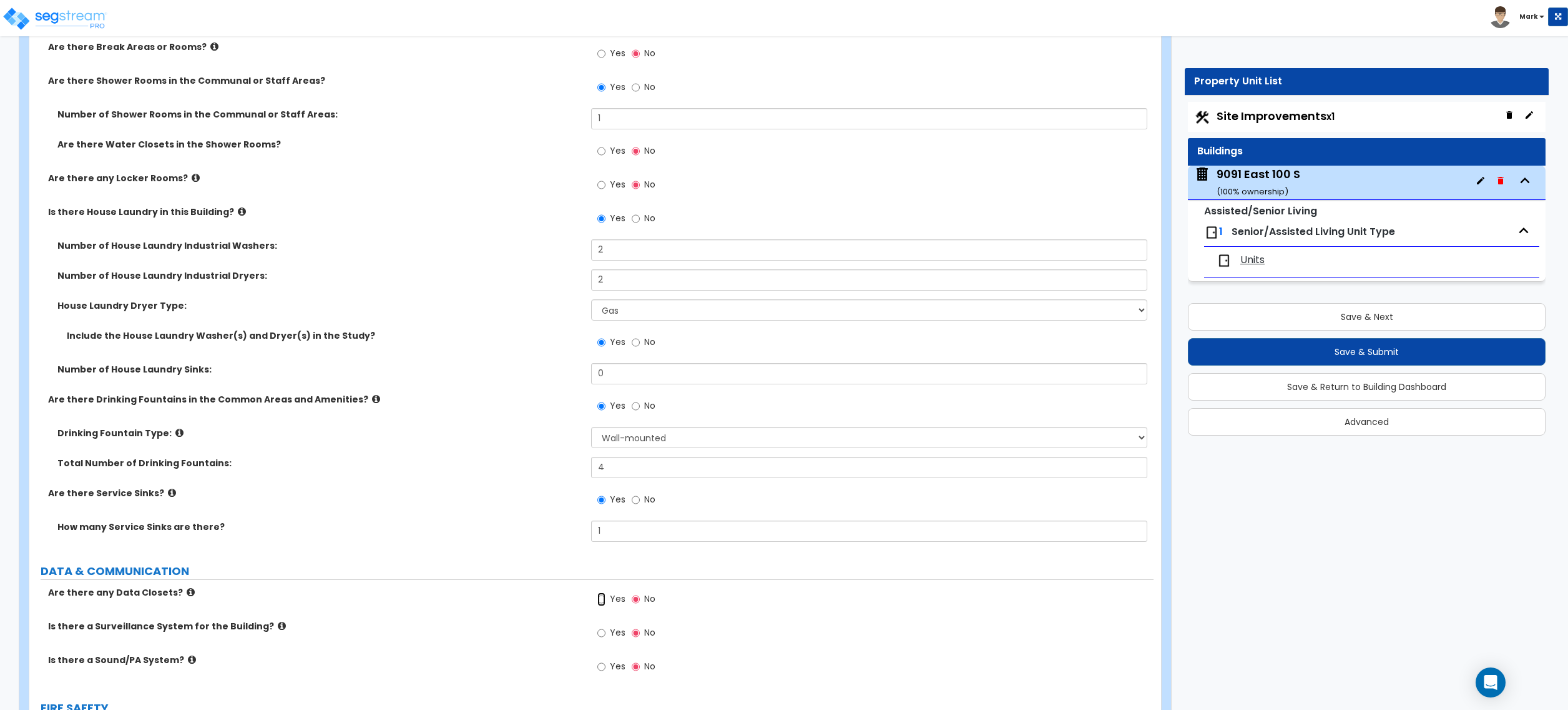
radio input "true"
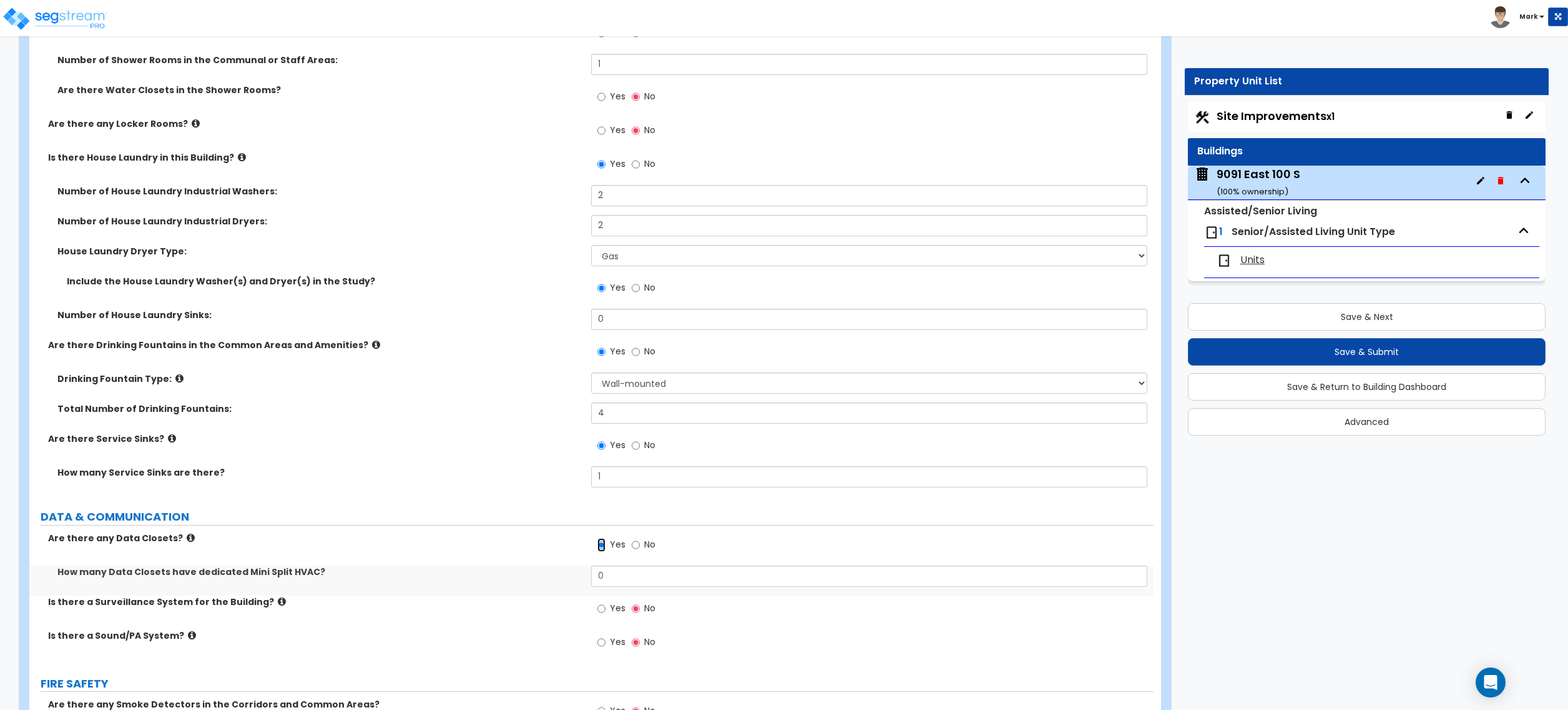
scroll to position [4998, 0]
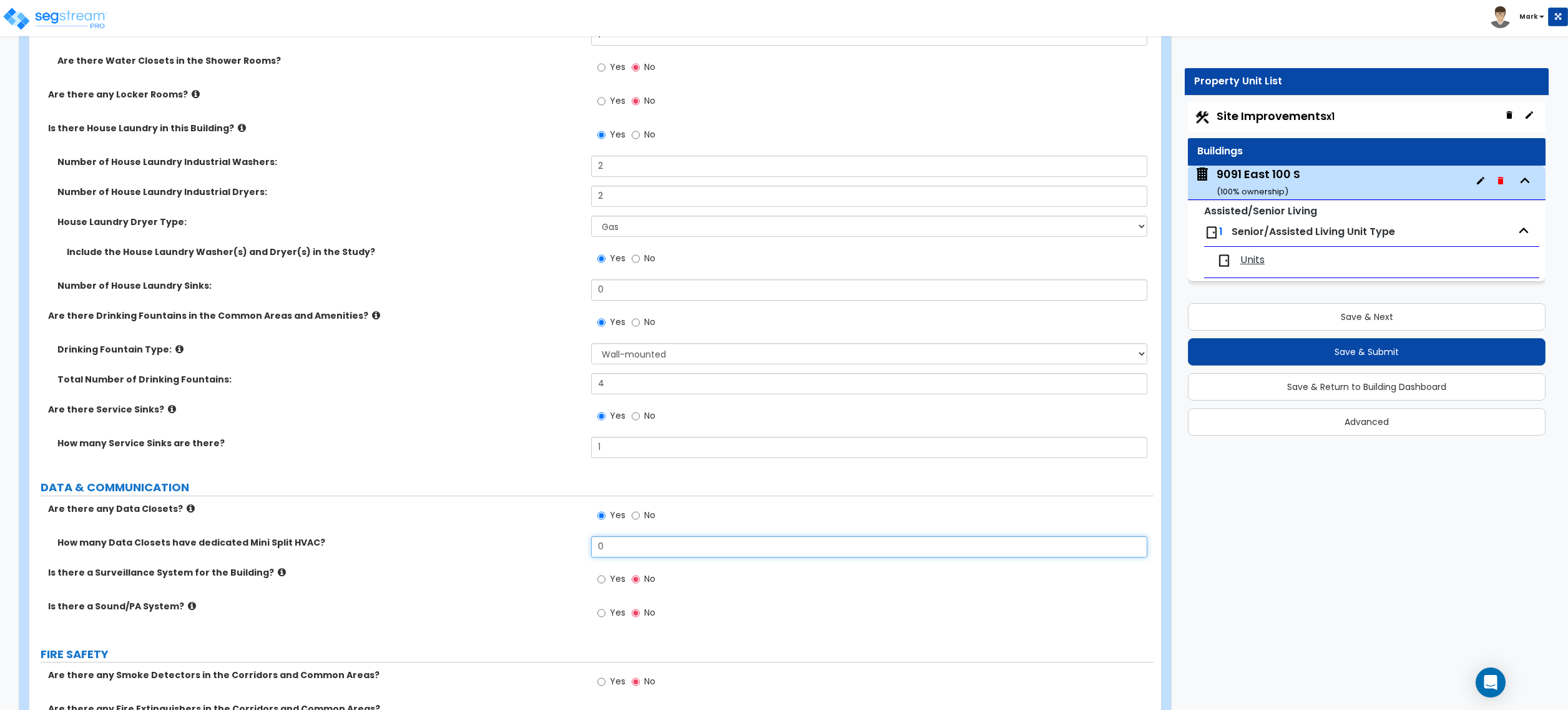
click at [625, 546] on input "0" at bounding box center [869, 547] width 556 height 21
click at [685, 548] on input "0" at bounding box center [869, 547] width 556 height 21
type input "1"
click at [617, 583] on span "Yes" at bounding box center [618, 578] width 15 height 12
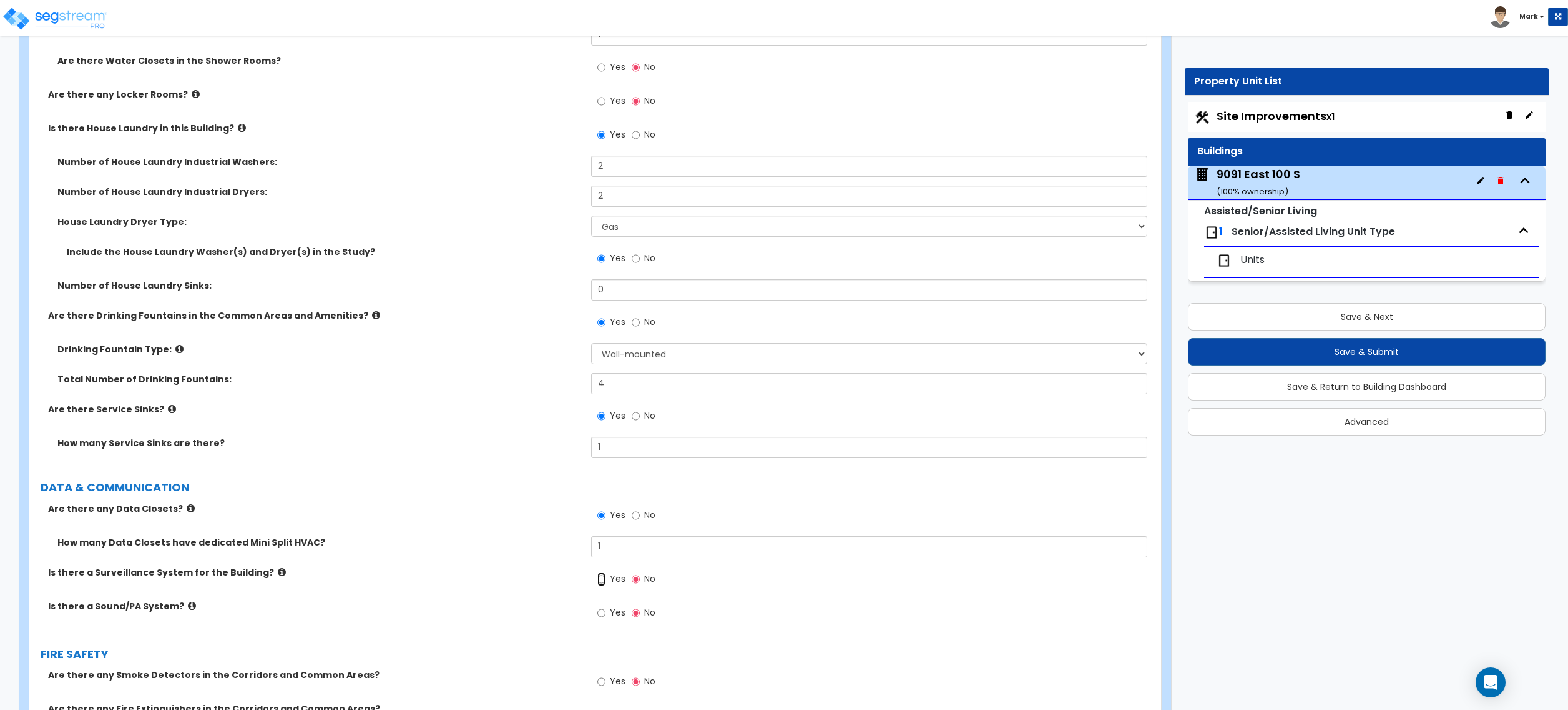
click at [605, 583] on input "Yes" at bounding box center [602, 579] width 8 height 13
radio input "true"
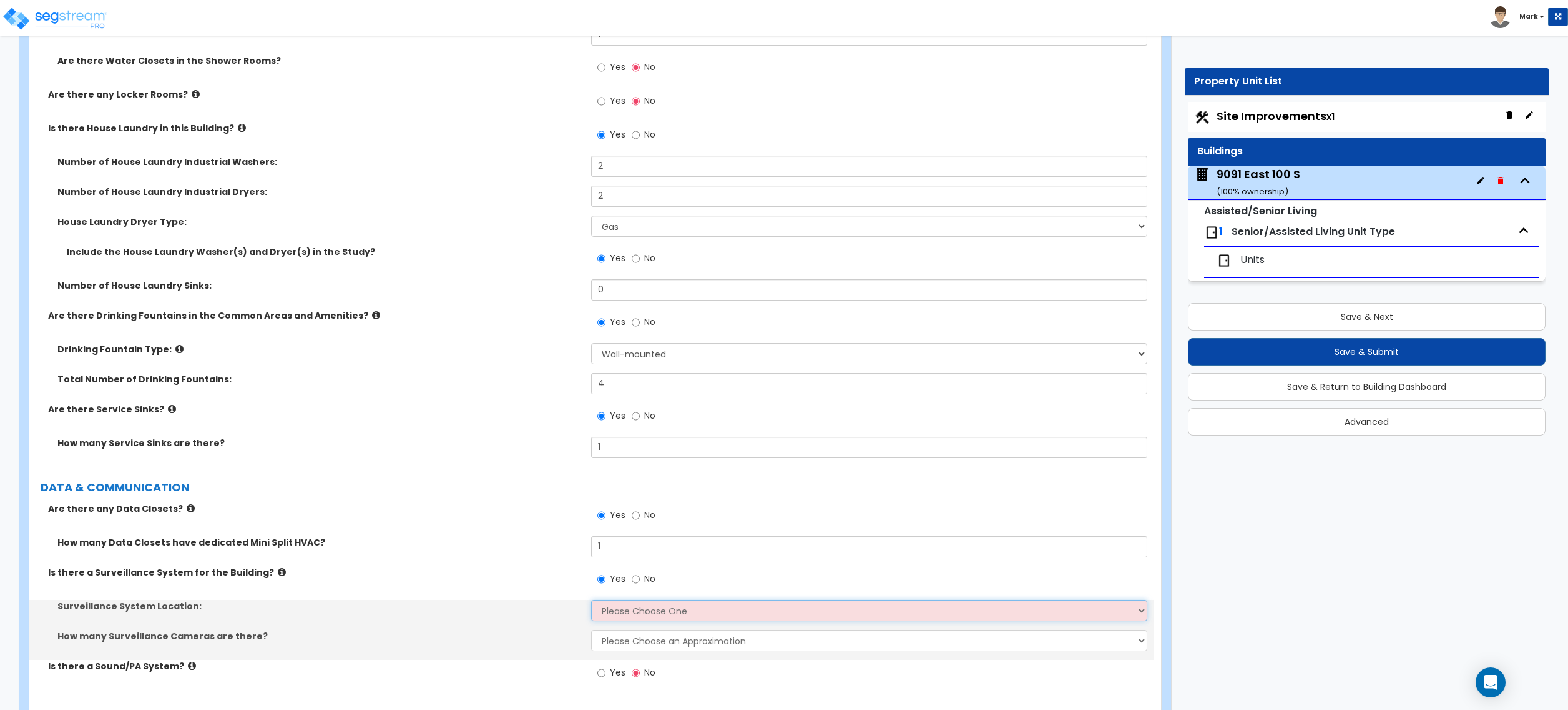
click at [625, 616] on select "Please Choose One Inside the Building Outside the Building Both Inside & Outside" at bounding box center [869, 611] width 556 height 21
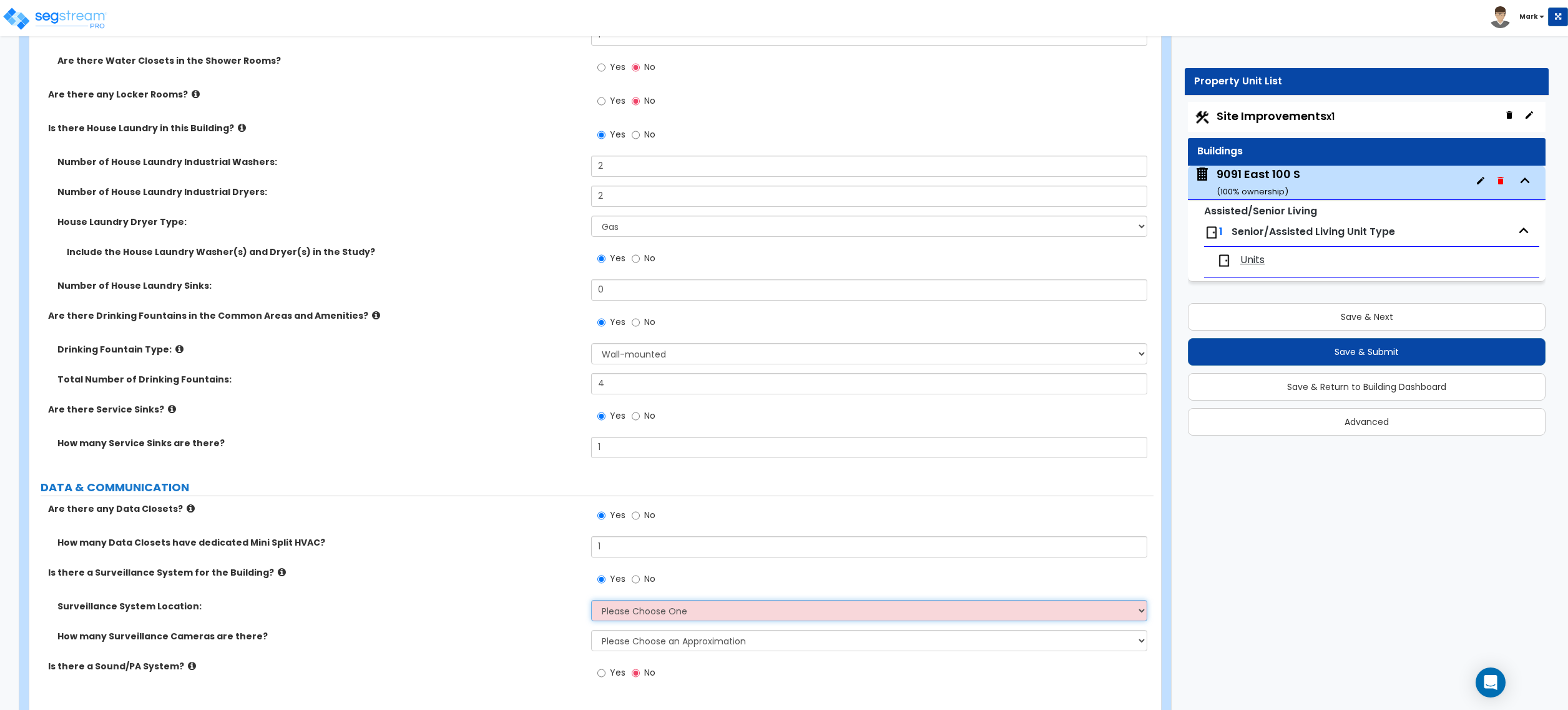
select select "3"
click at [591, 604] on select "Please Choose One Inside the Building Outside the Building Both Inside & Outside" at bounding box center [869, 611] width 556 height 21
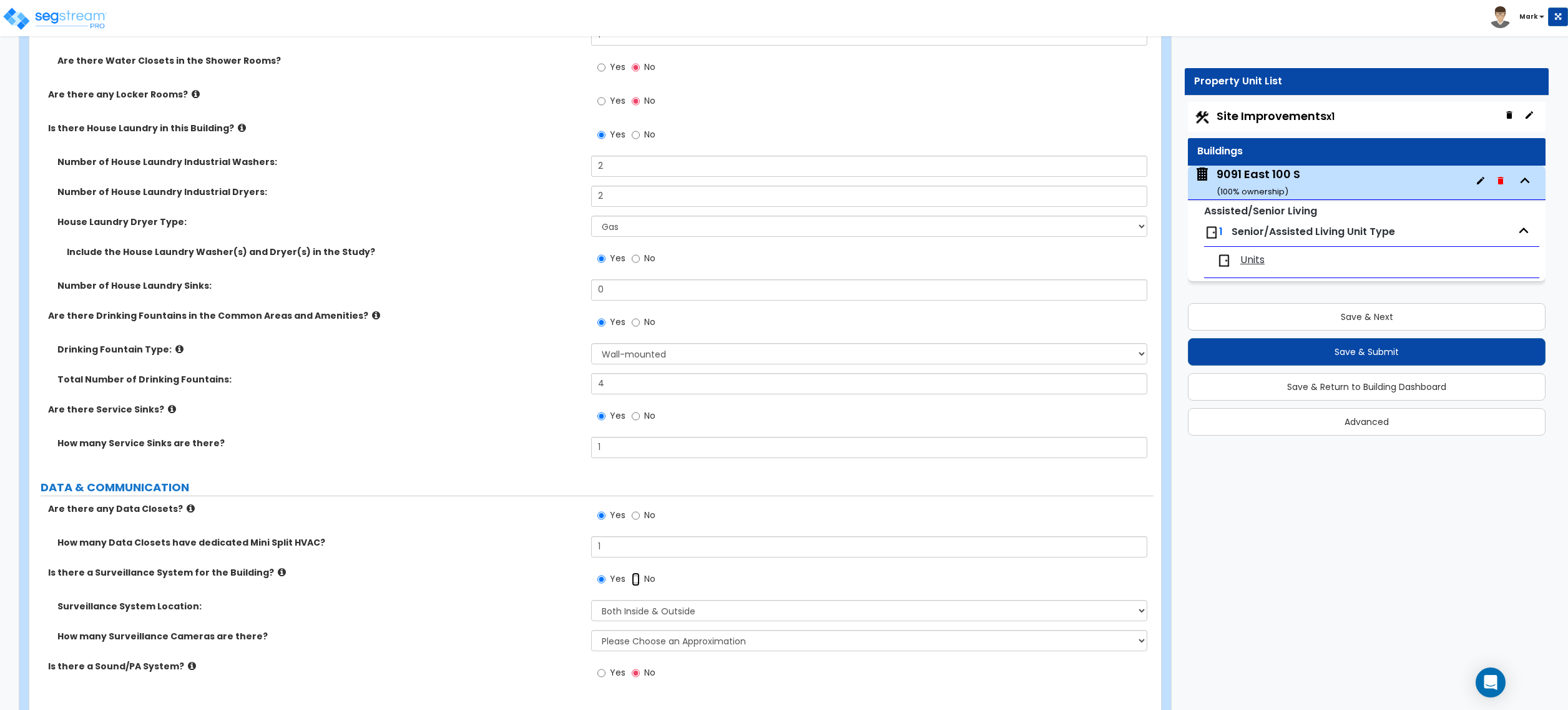
click at [637, 586] on input "No" at bounding box center [636, 579] width 8 height 13
radio input "false"
radio input "true"
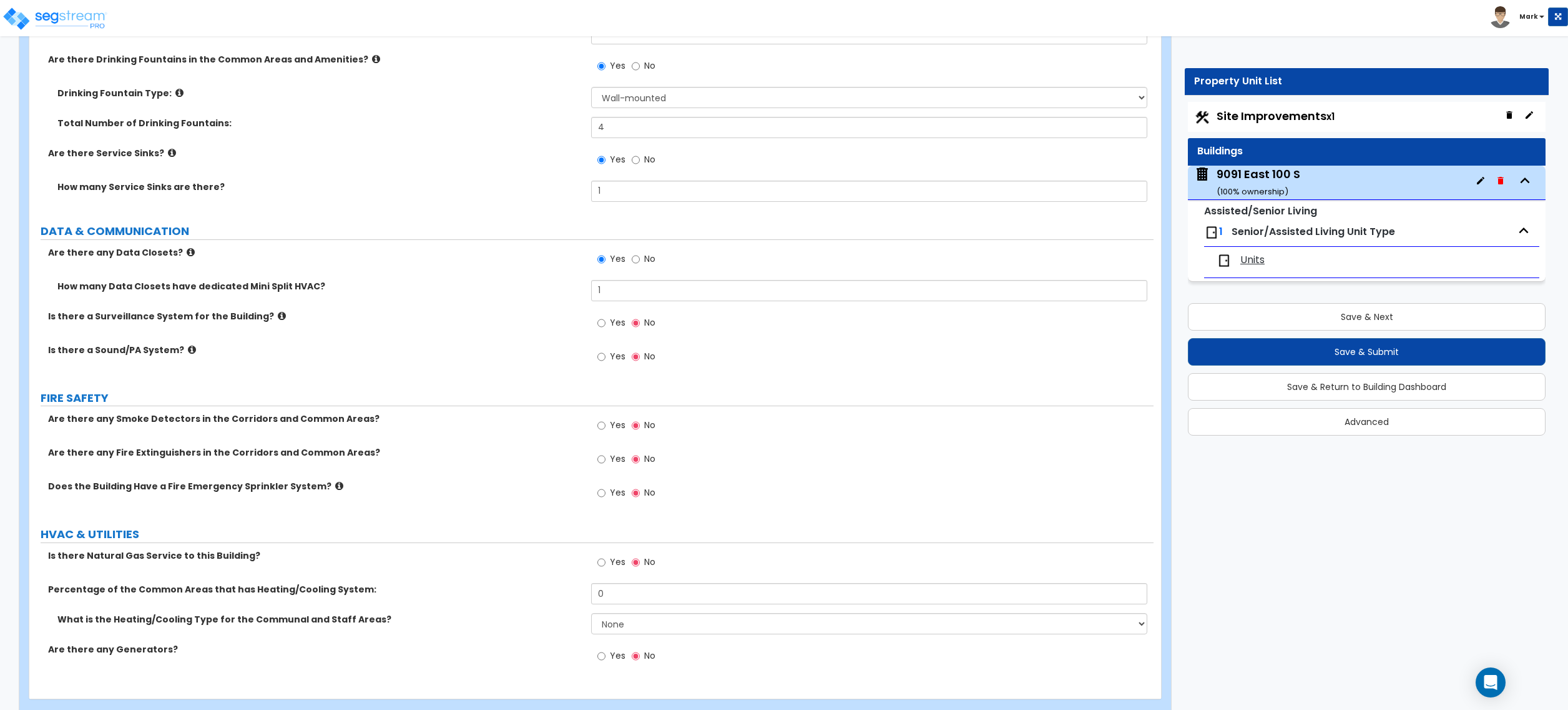
scroll to position [5284, 0]
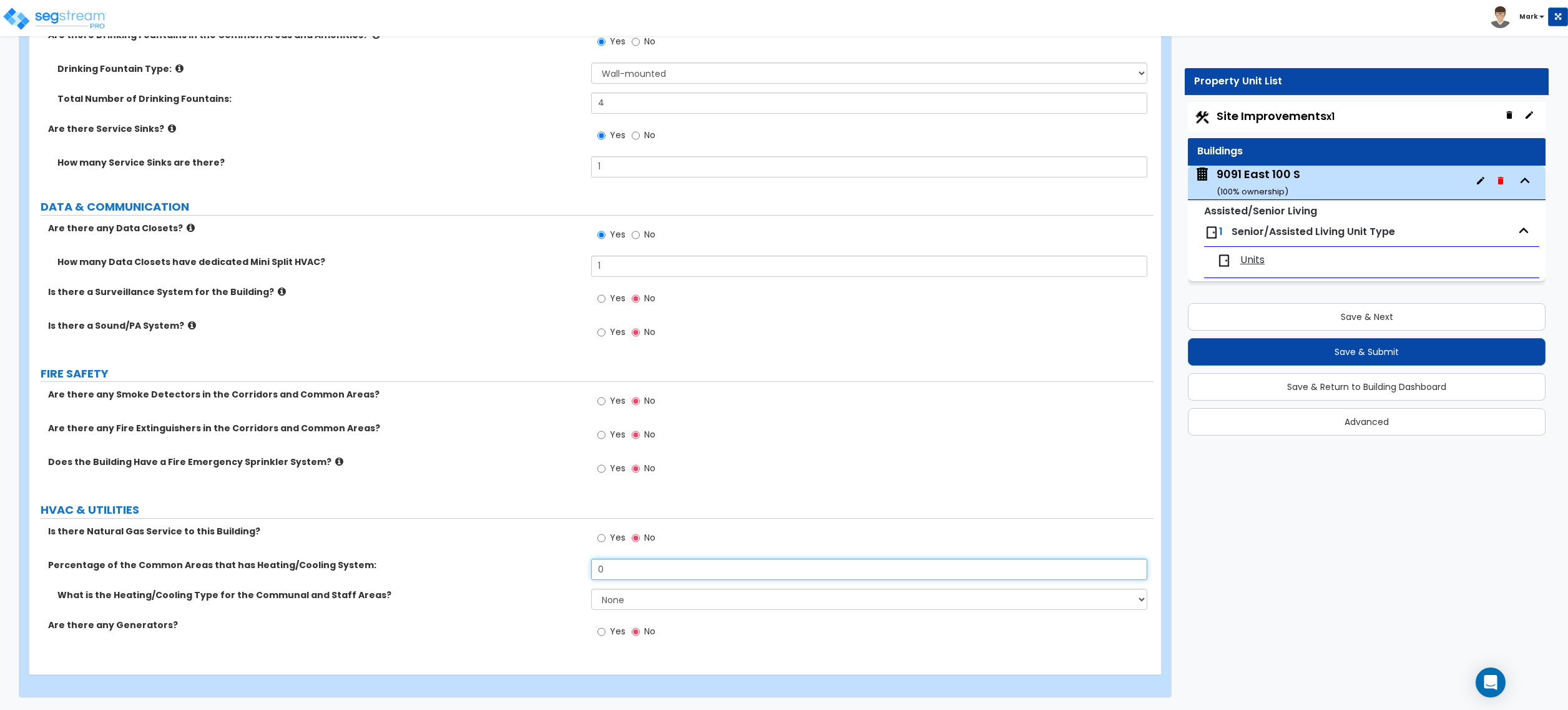
click at [625, 560] on input "0" at bounding box center [869, 569] width 556 height 21
click at [626, 560] on input "0" at bounding box center [869, 569] width 556 height 21
type input "100"
click at [605, 540] on input "Yes" at bounding box center [602, 538] width 8 height 13
radio input "true"
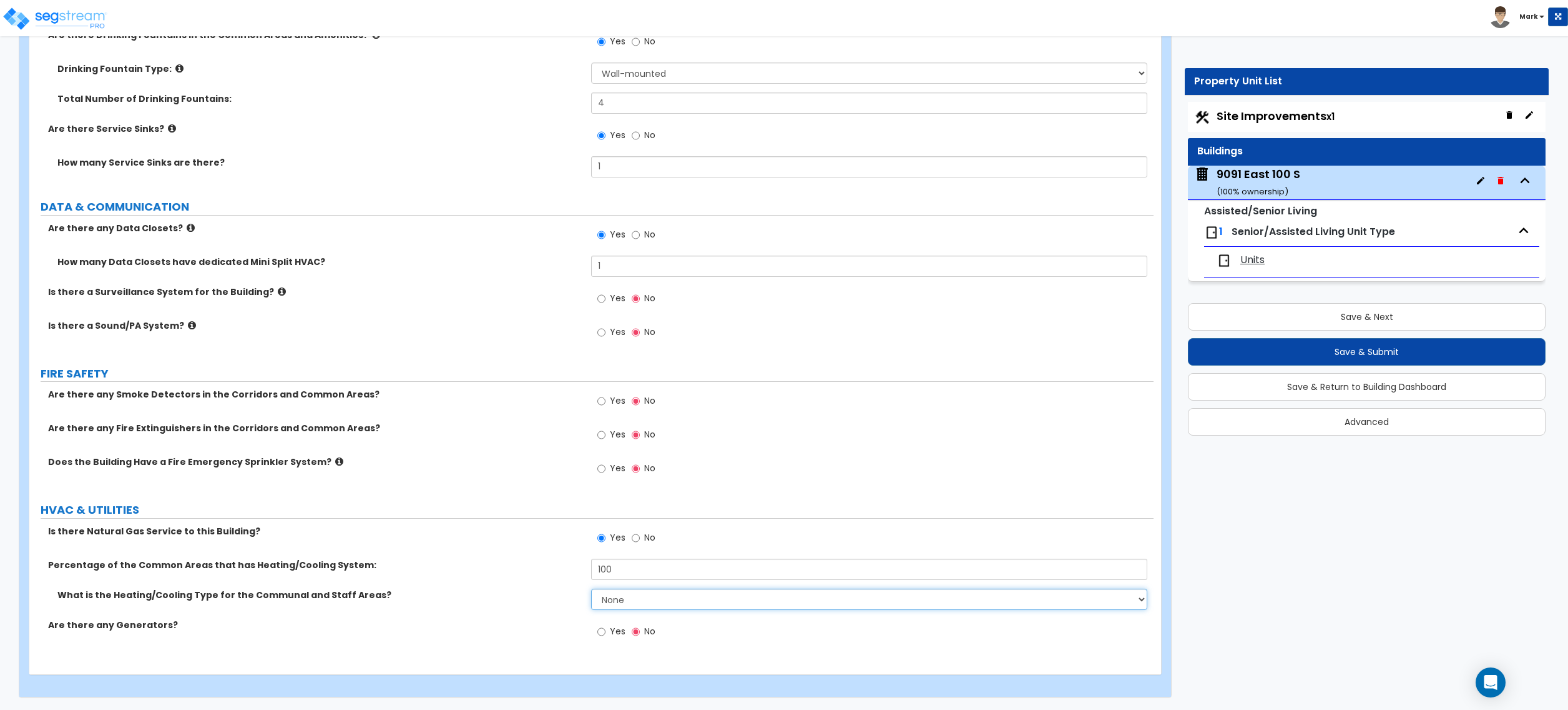
click at [625, 594] on select "None Heat Only Centralized Heating & Cooling Thru Wall Air Conditioners Mini Sp…" at bounding box center [869, 599] width 556 height 21
select select "2"
click at [591, 589] on select "None Heat Only Centralized Heating & Cooling Thru Wall Air Conditioners Mini Sp…" at bounding box center [869, 599] width 556 height 21
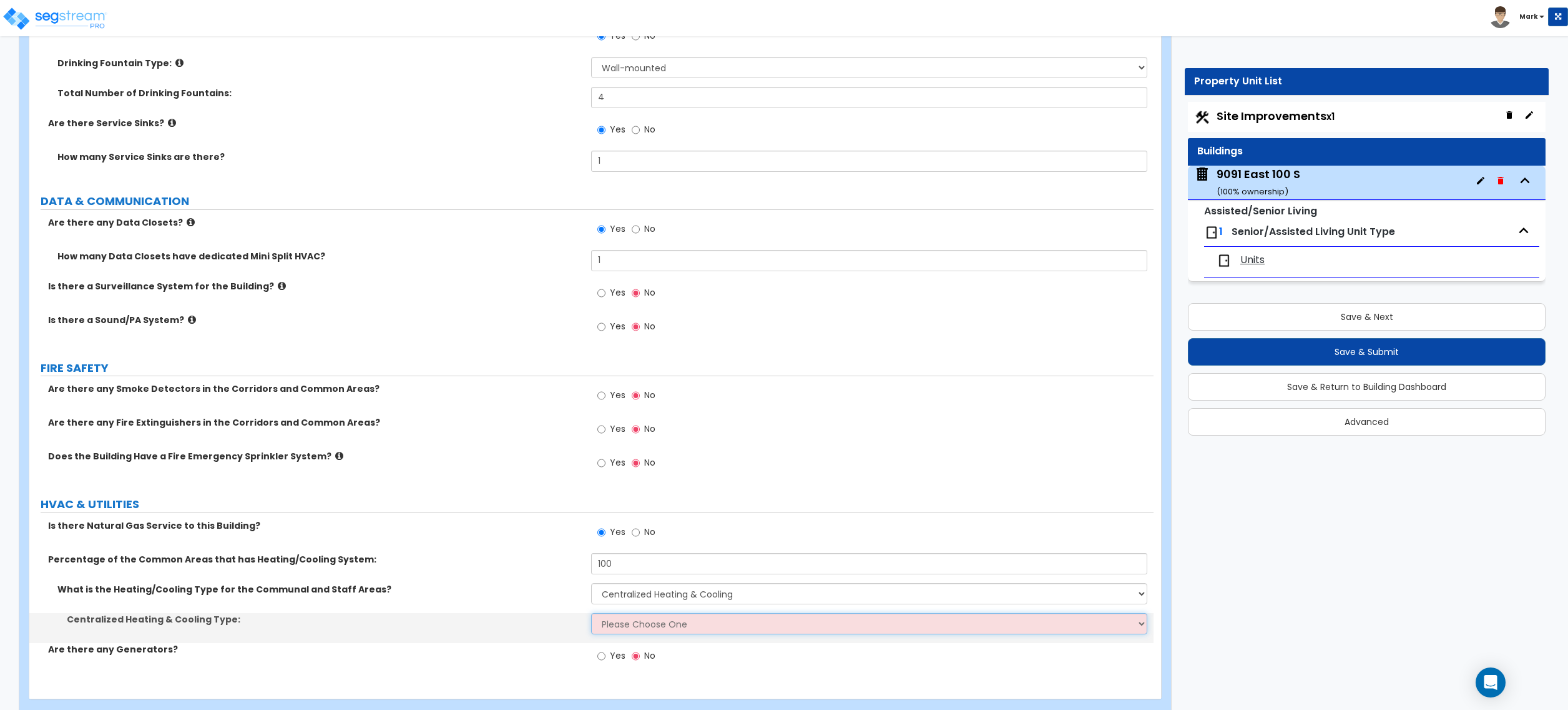
click at [620, 634] on select "Please Choose One Rooftop Unit Furnace-Condenser Forced Air Split Heating/Cooli…" at bounding box center [869, 623] width 556 height 21
select select "2"
click at [591, 617] on select "Please Choose One Rooftop Unit Furnace-Condenser Forced Air Split Heating/Cooli…" at bounding box center [869, 623] width 556 height 21
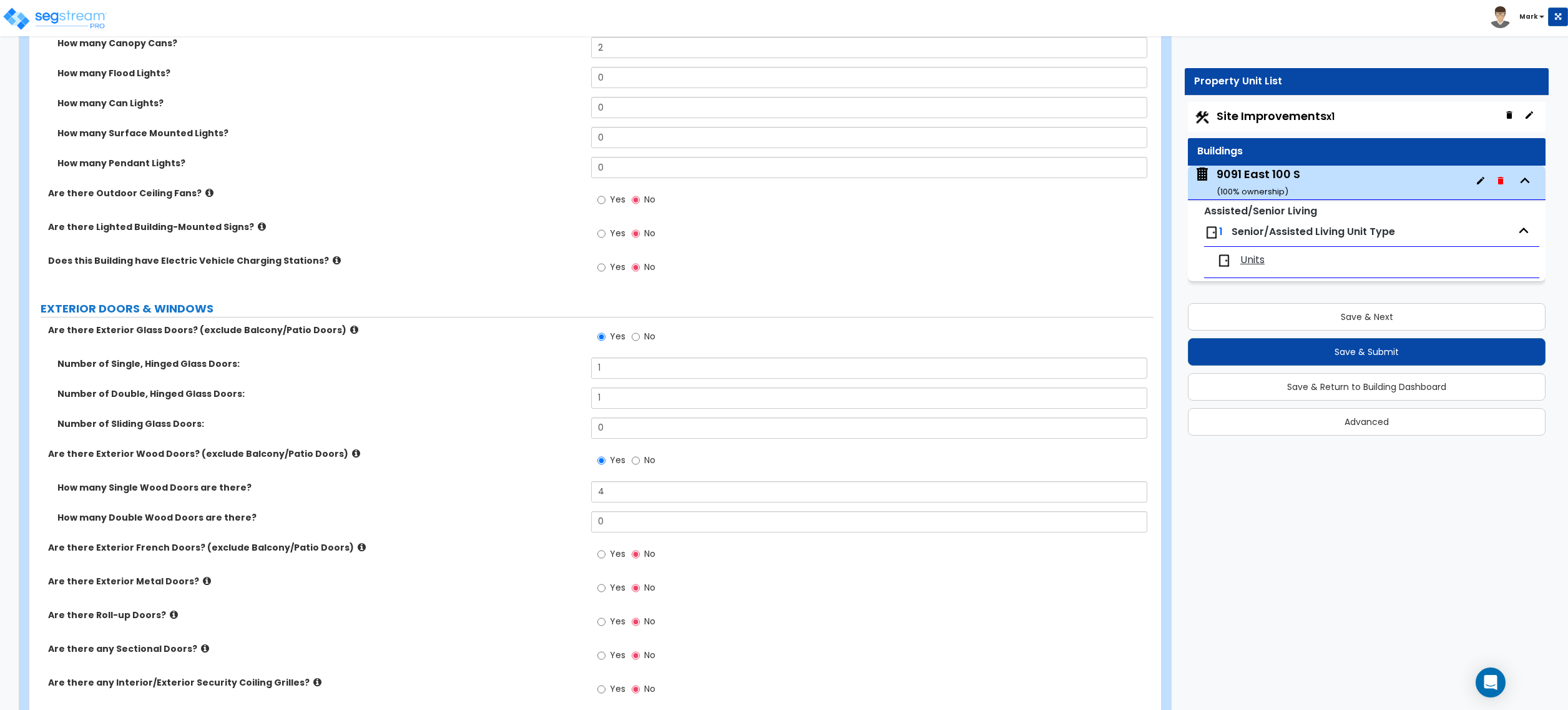
scroll to position [1083, 0]
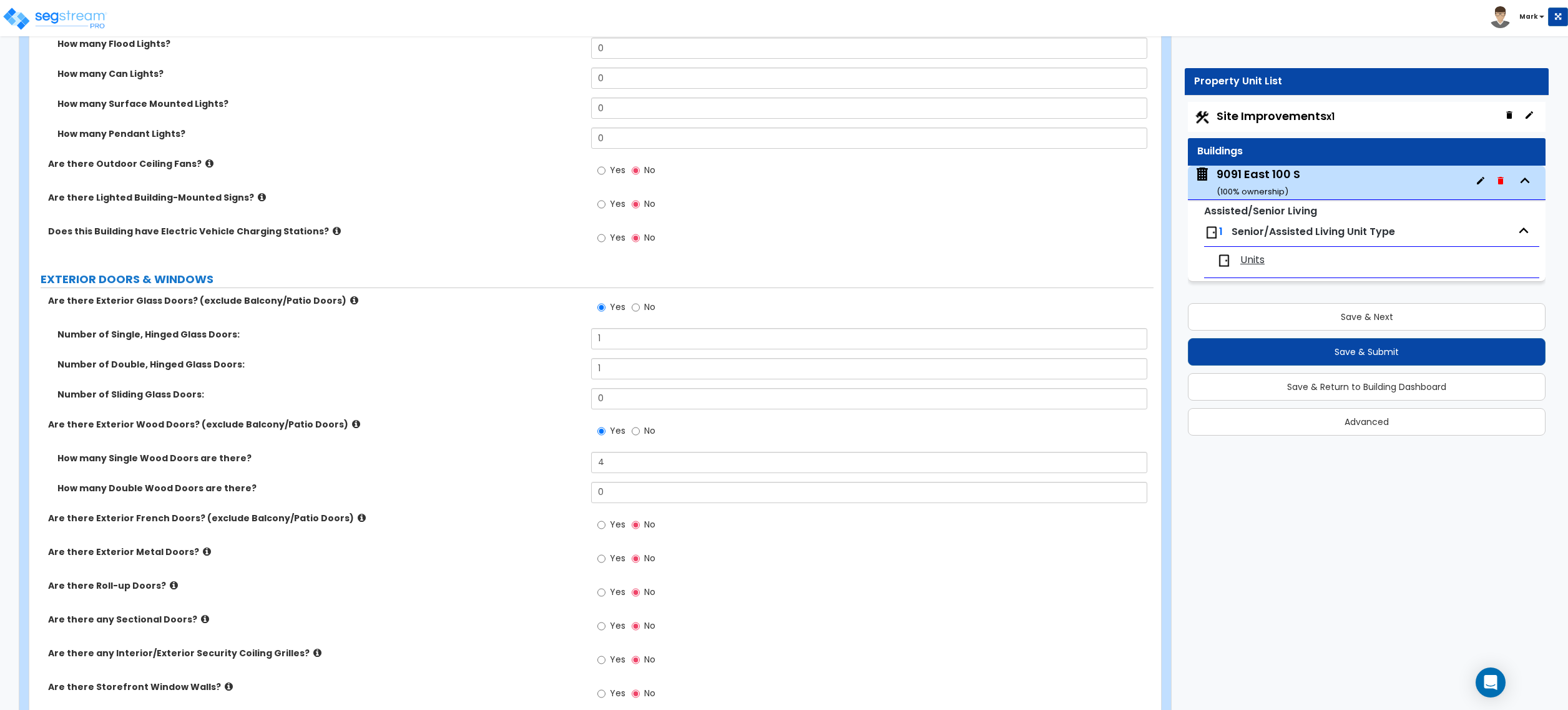
click at [201, 622] on icon at bounding box center [205, 619] width 8 height 10
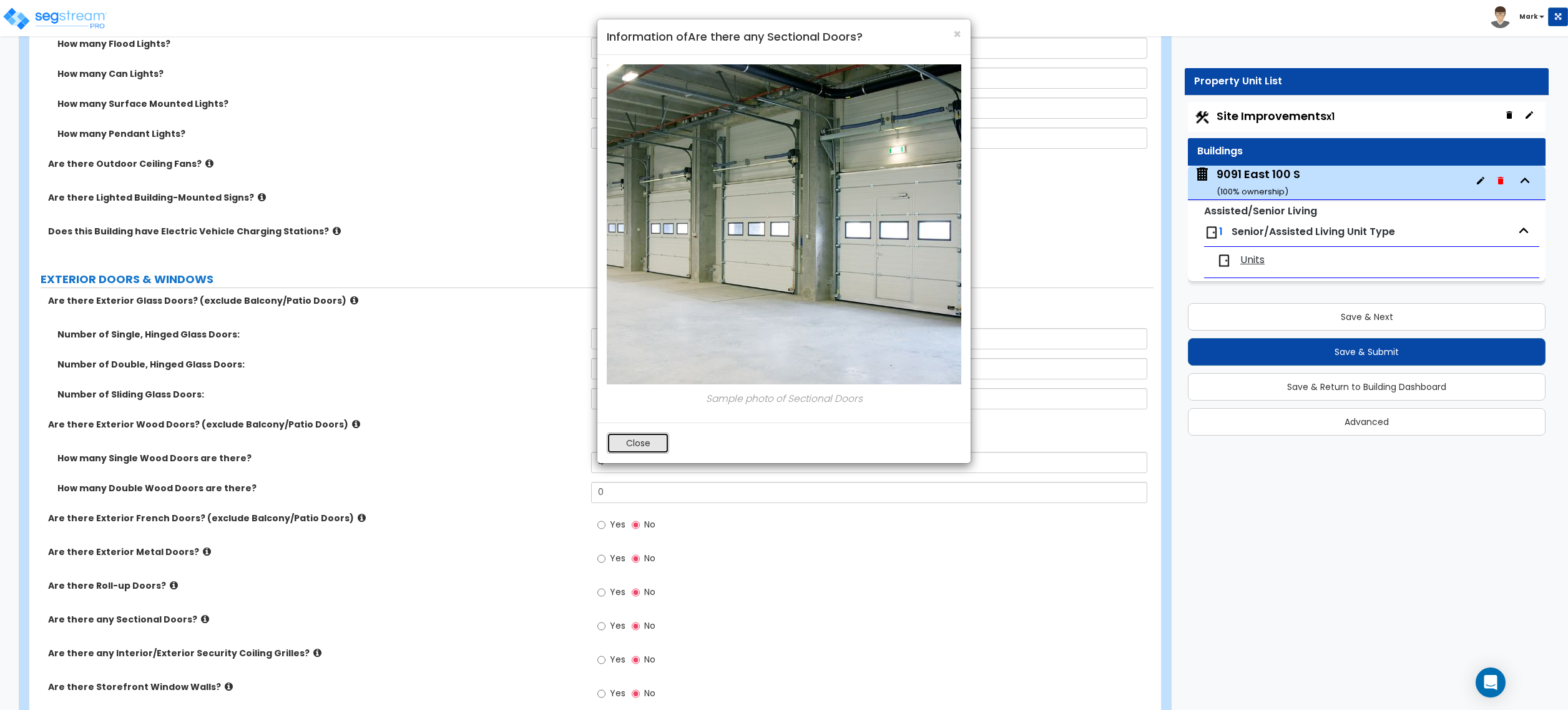
click at [658, 443] on button "Close" at bounding box center [637, 442] width 62 height 21
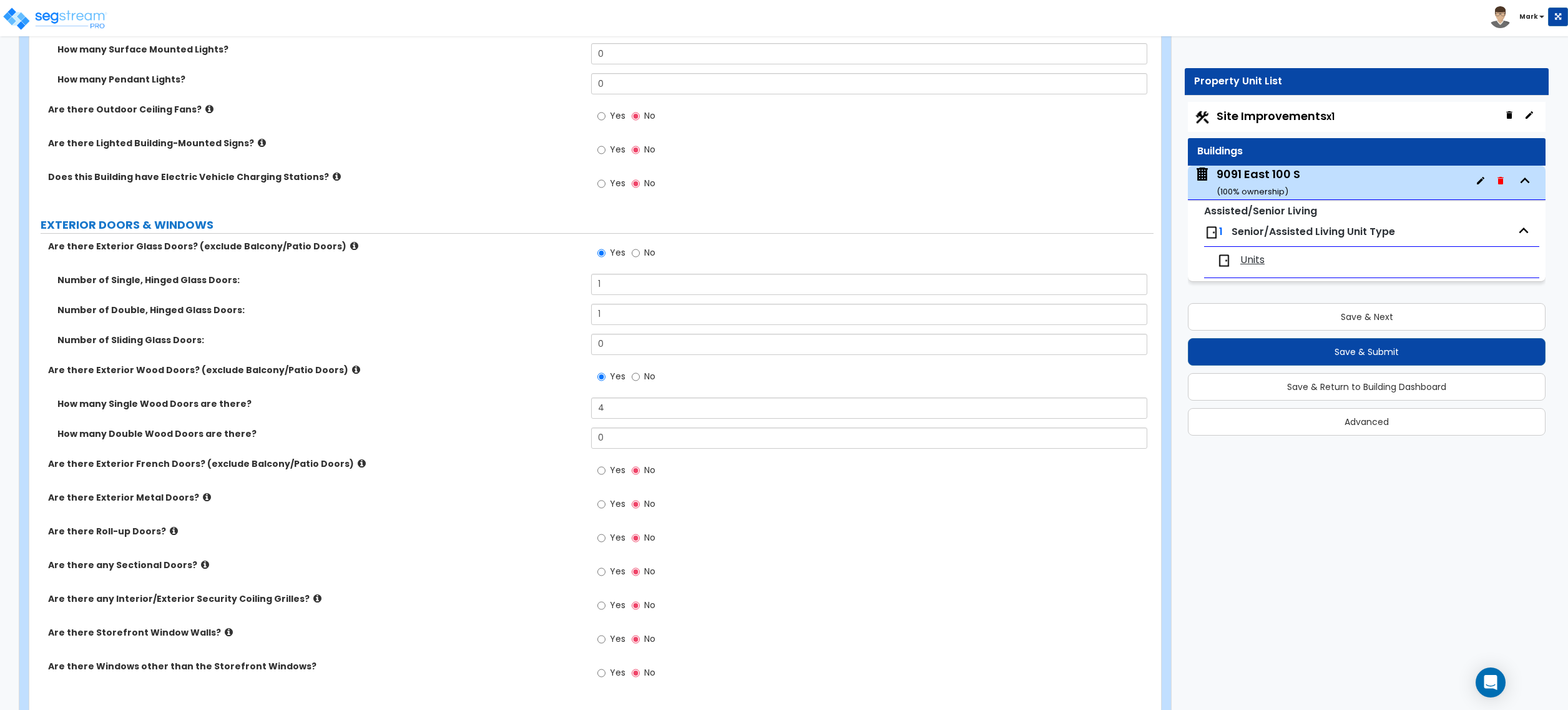
scroll to position [1166, 0]
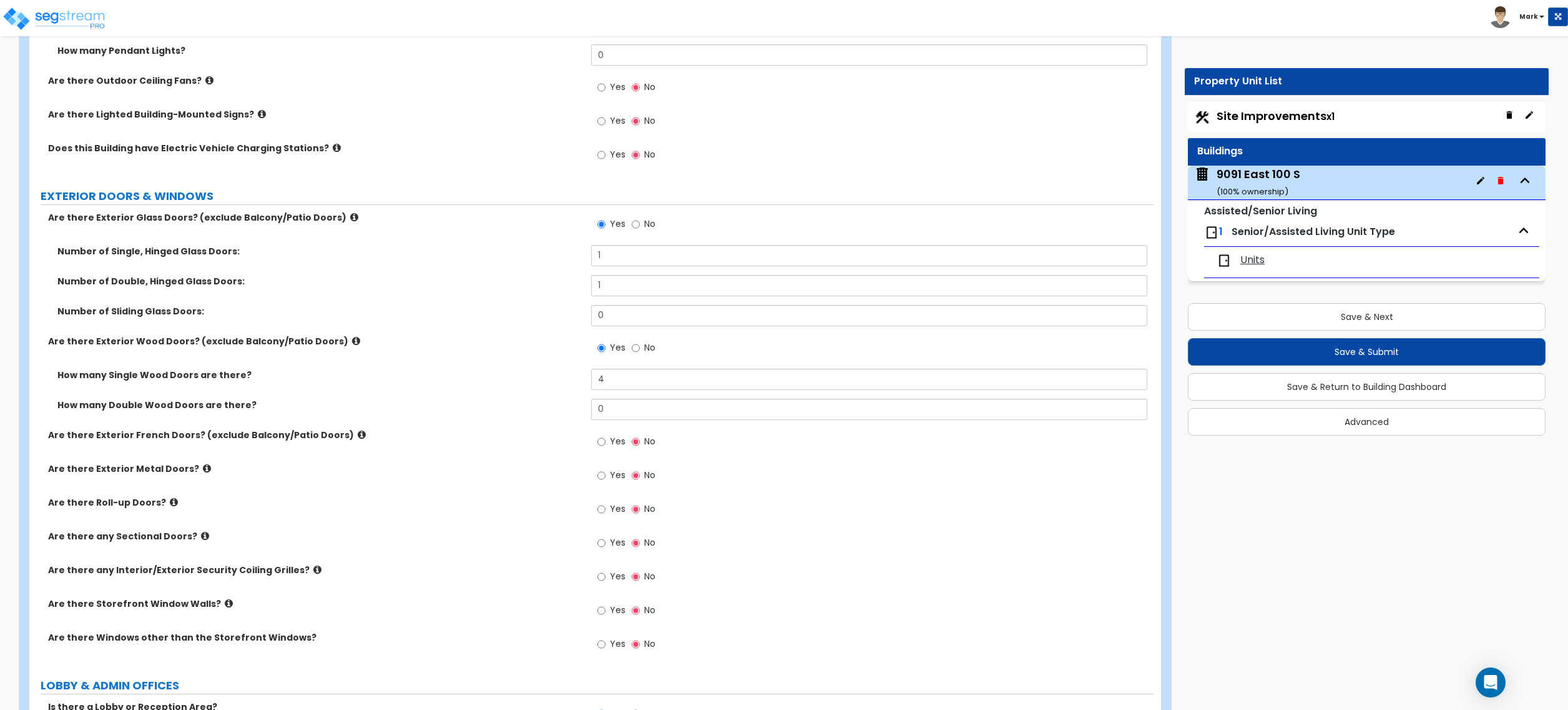
click at [313, 571] on icon at bounding box center [317, 570] width 8 height 10
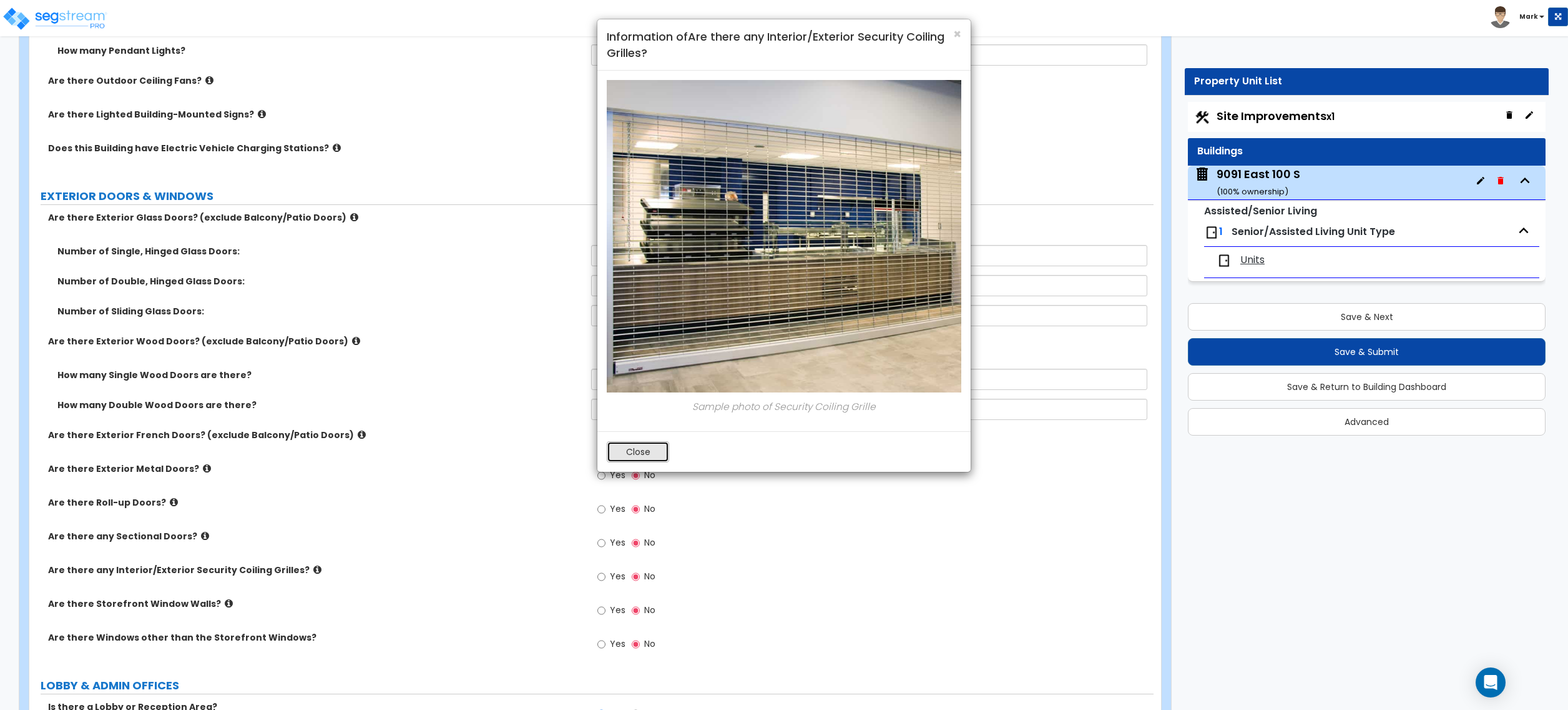
click at [625, 458] on button "Close" at bounding box center [637, 452] width 62 height 21
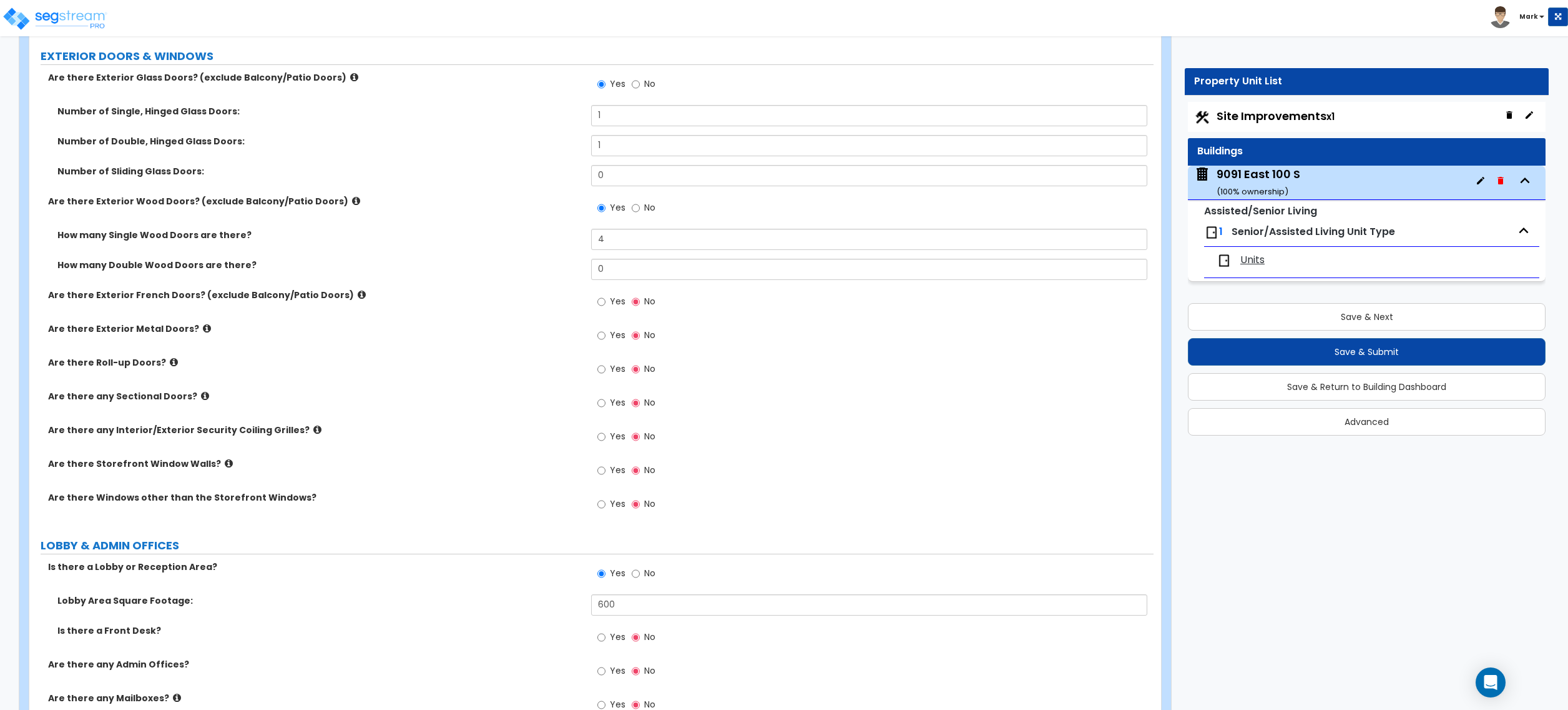
scroll to position [1332, 0]
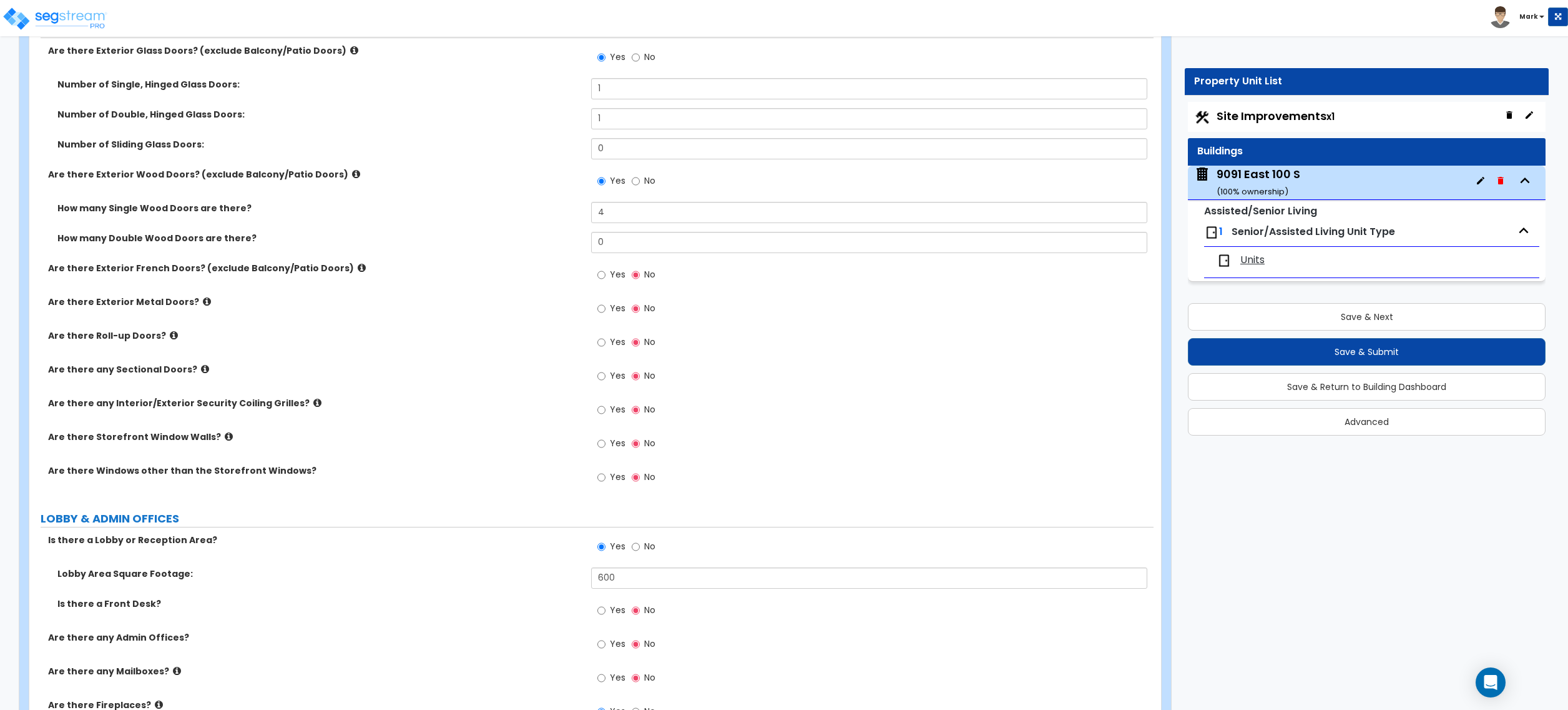
click at [208, 440] on label "Are there Storefront Window Walls?" at bounding box center [314, 436] width 534 height 12
click at [304, 403] on label "Are there any Interior/Exterior Security Coiling Grilles?" at bounding box center [314, 402] width 534 height 12
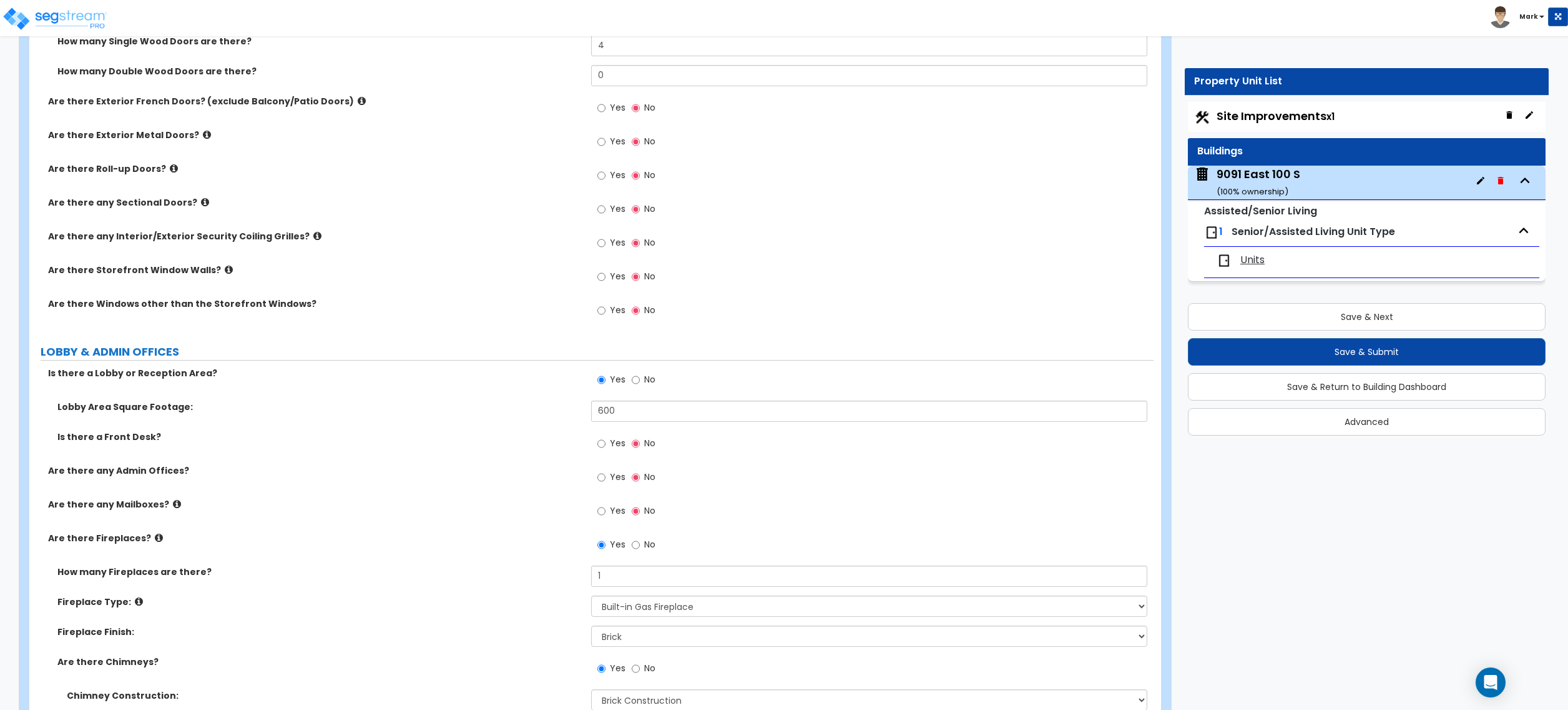
scroll to position [1582, 0]
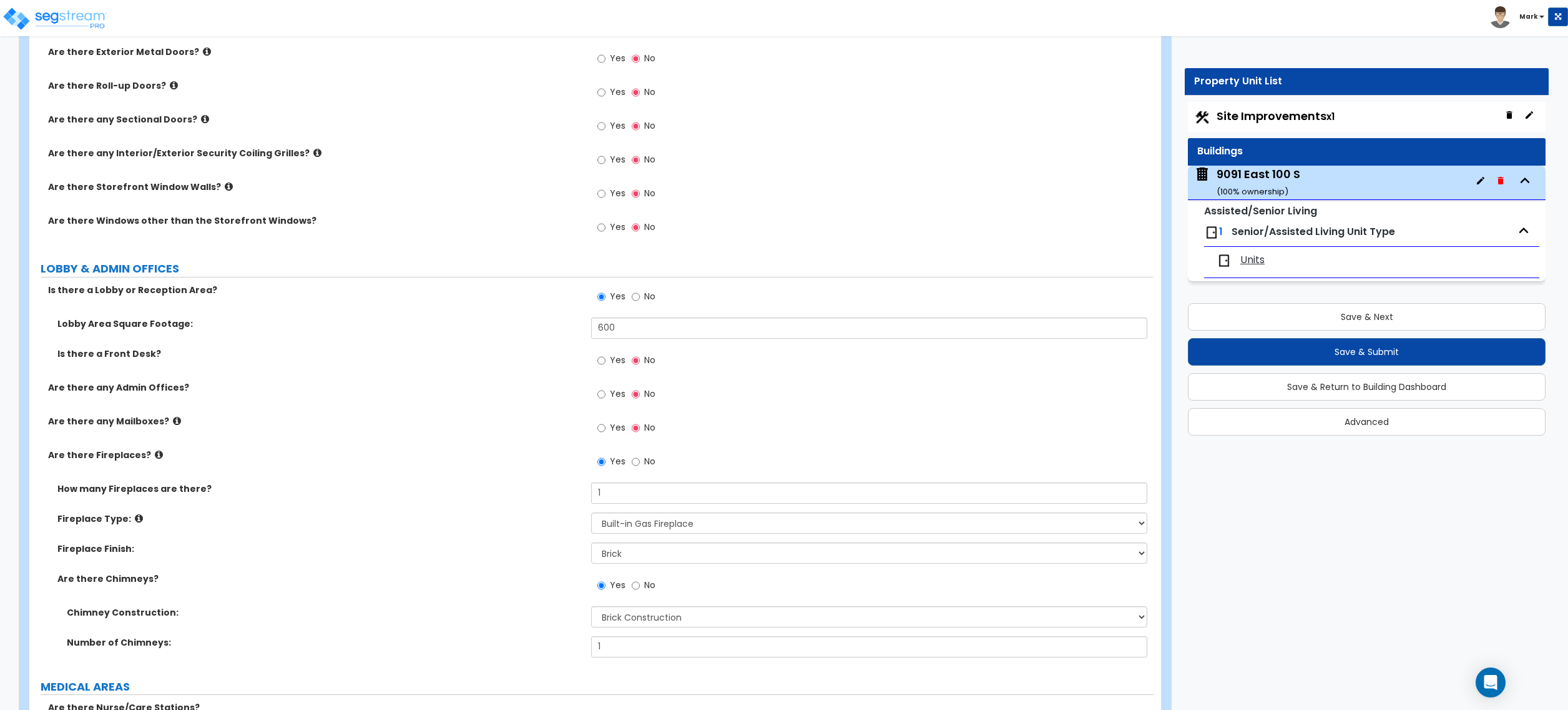
drag, startPoint x: 130, startPoint y: 519, endPoint x: 214, endPoint y: 642, distance: 148.9
click at [214, 642] on label "Number of Chimneys:" at bounding box center [324, 642] width 515 height 12
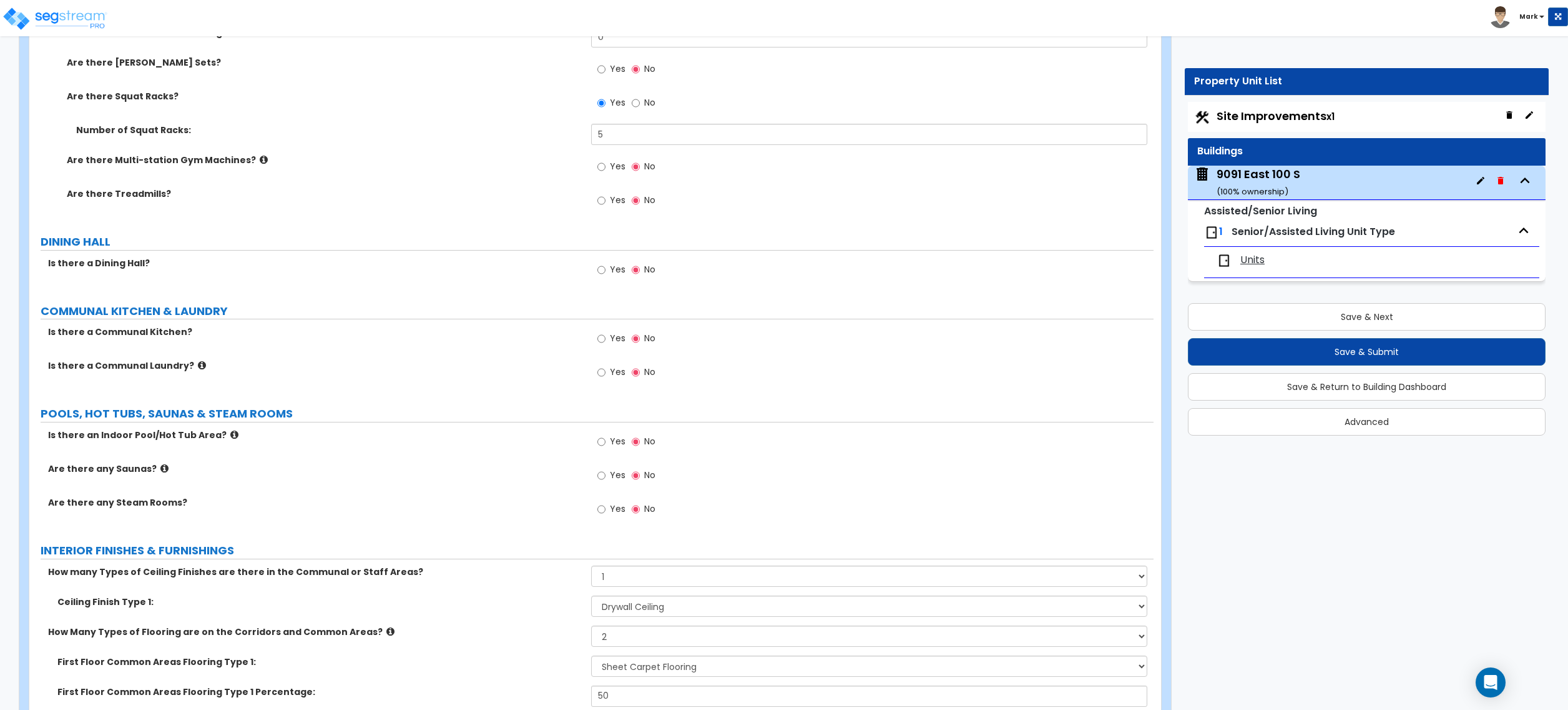
scroll to position [2999, 0]
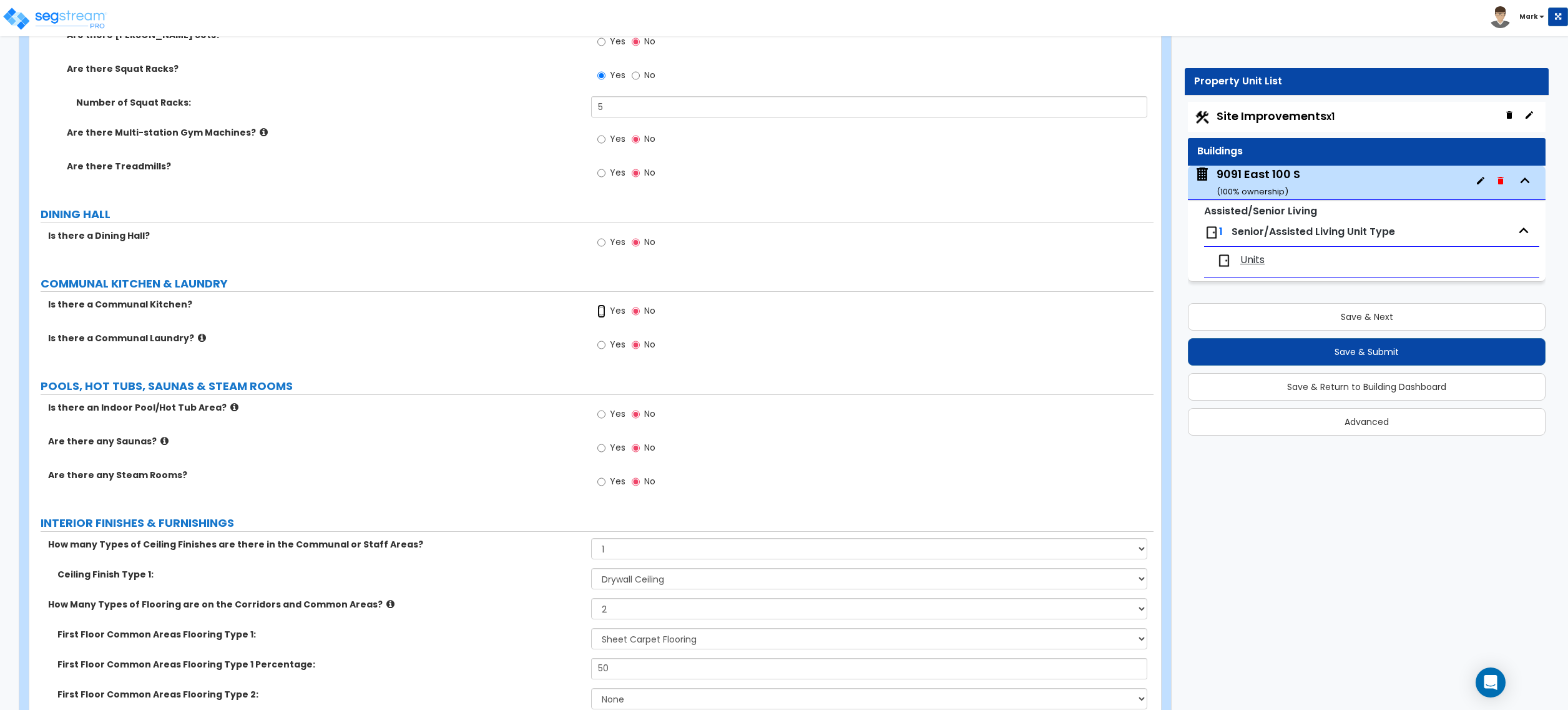
click at [604, 309] on input "Yes" at bounding box center [602, 311] width 8 height 13
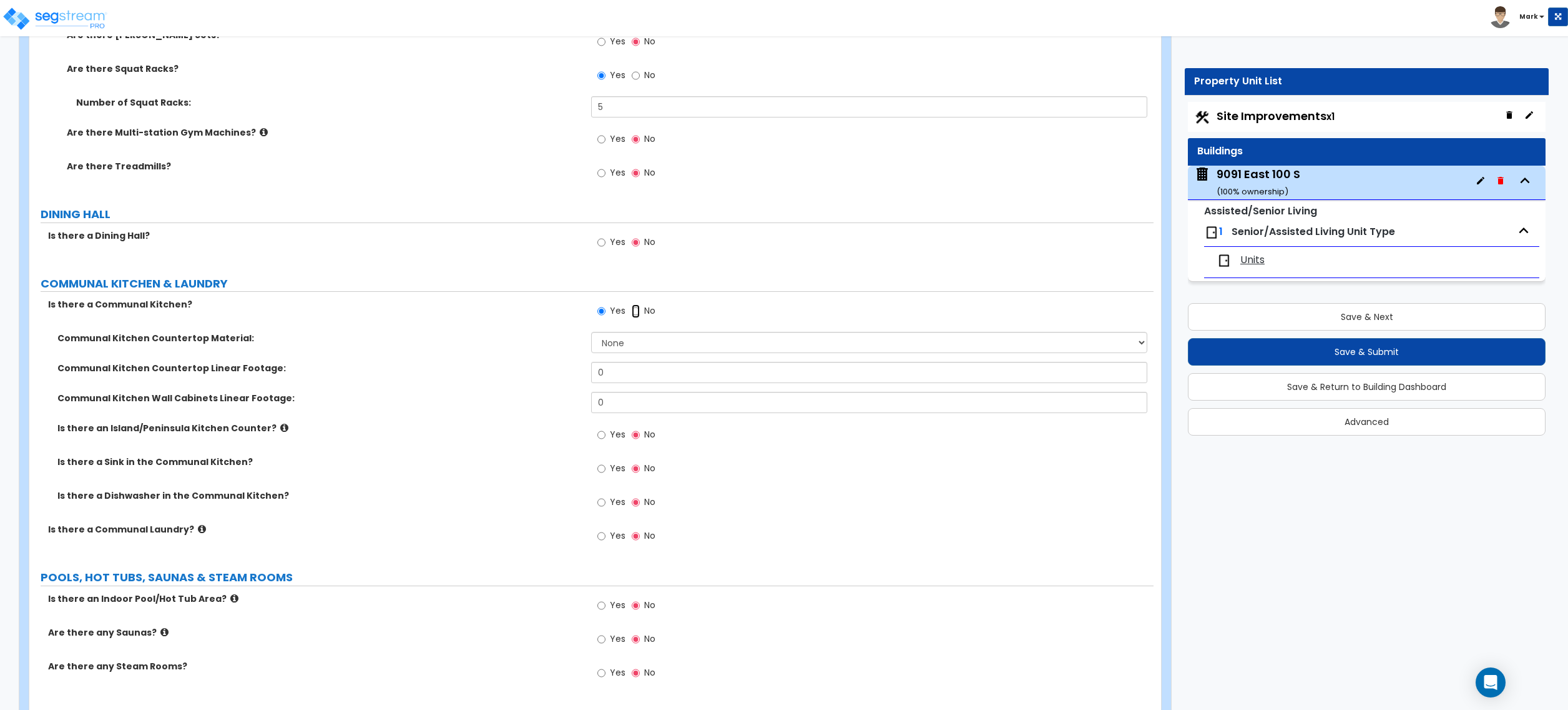
click at [638, 318] on input "No" at bounding box center [636, 311] width 8 height 13
radio input "false"
radio input "true"
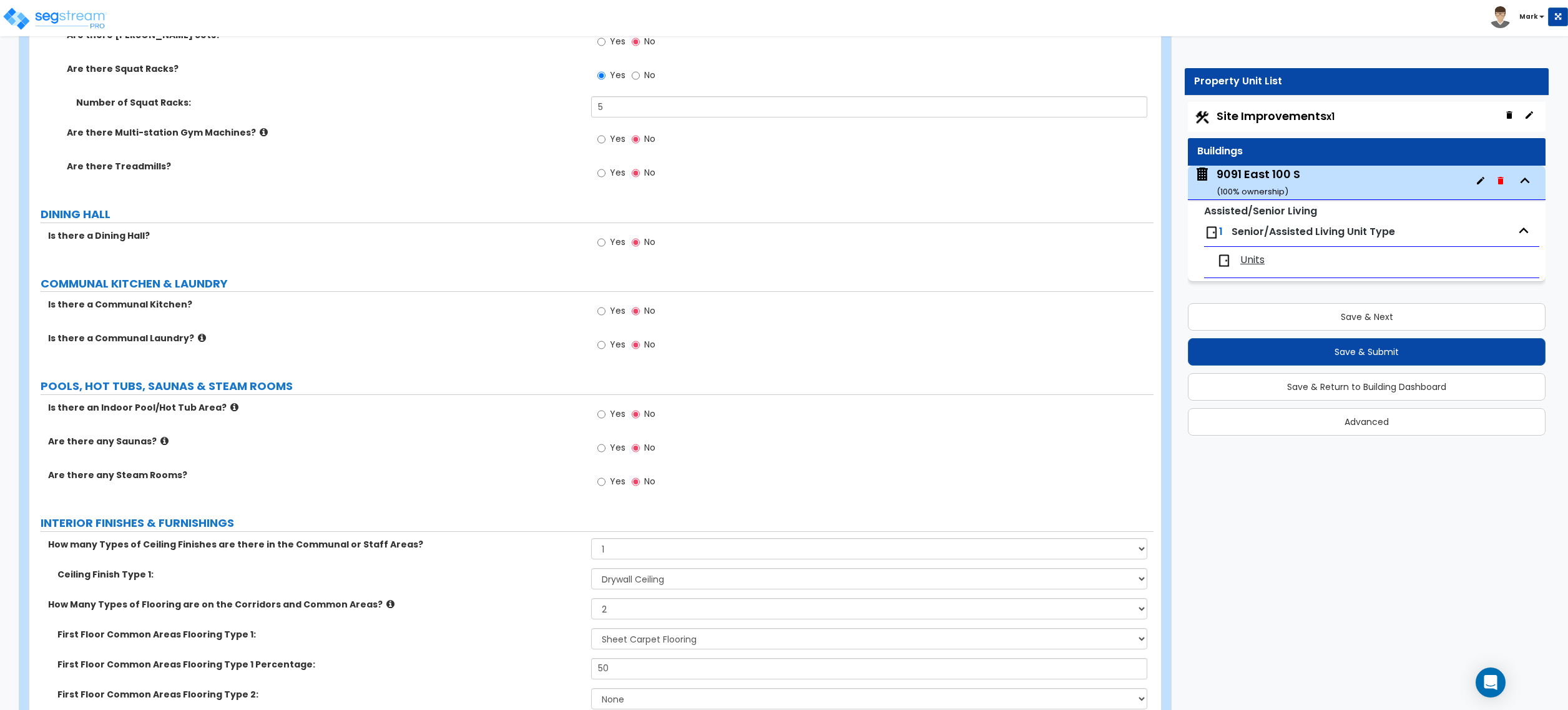
click at [606, 312] on label "Yes" at bounding box center [611, 312] width 28 height 21
click at [605, 312] on input "Yes" at bounding box center [602, 311] width 8 height 13
radio input "true"
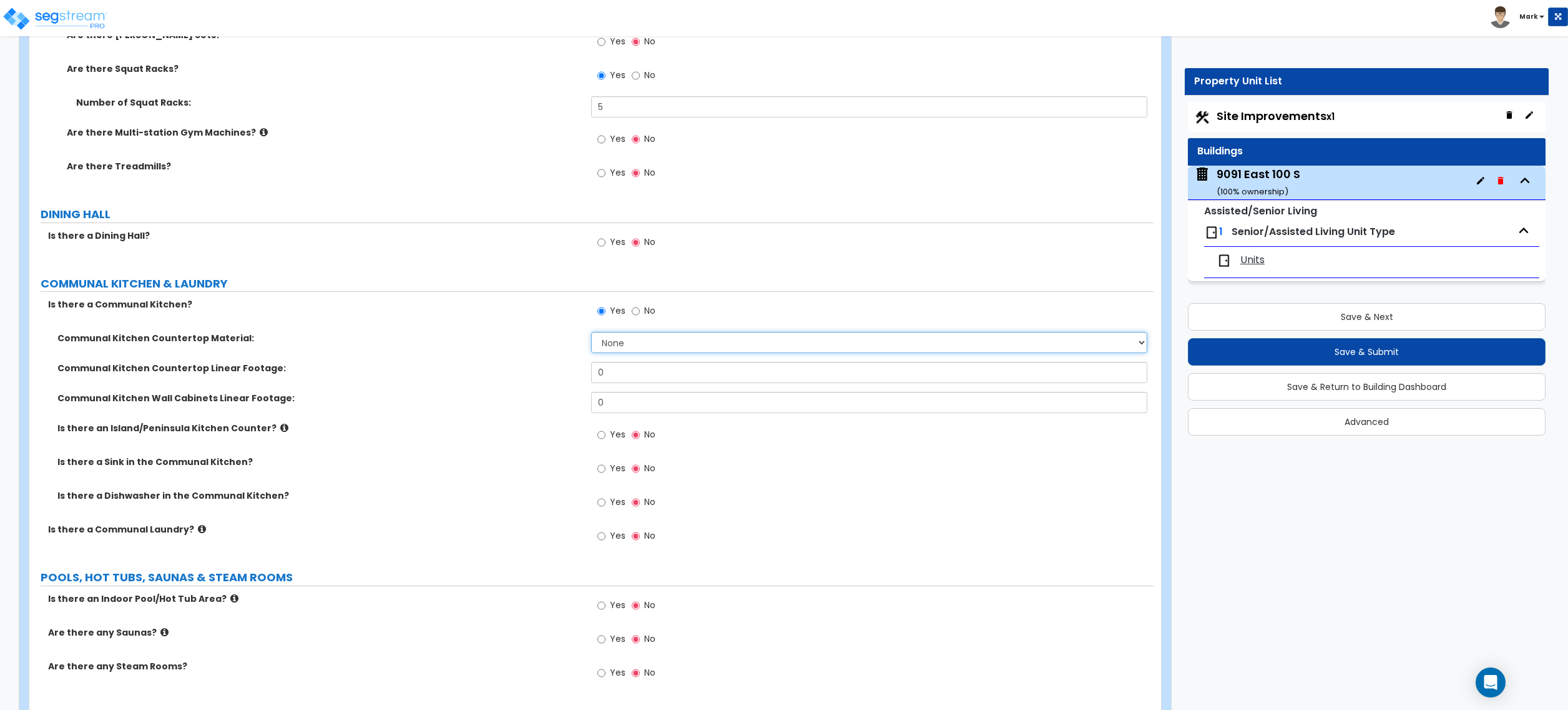
click at [600, 341] on select "None Plastic Laminate Solid Surface Stone Quartz Marble Tile Wood Stainless Ste…" at bounding box center [869, 342] width 556 height 21
select select "2"
click at [591, 335] on select "None Plastic Laminate Solid Surface Stone Quartz Marble Tile Wood Stainless Ste…" at bounding box center [869, 342] width 556 height 21
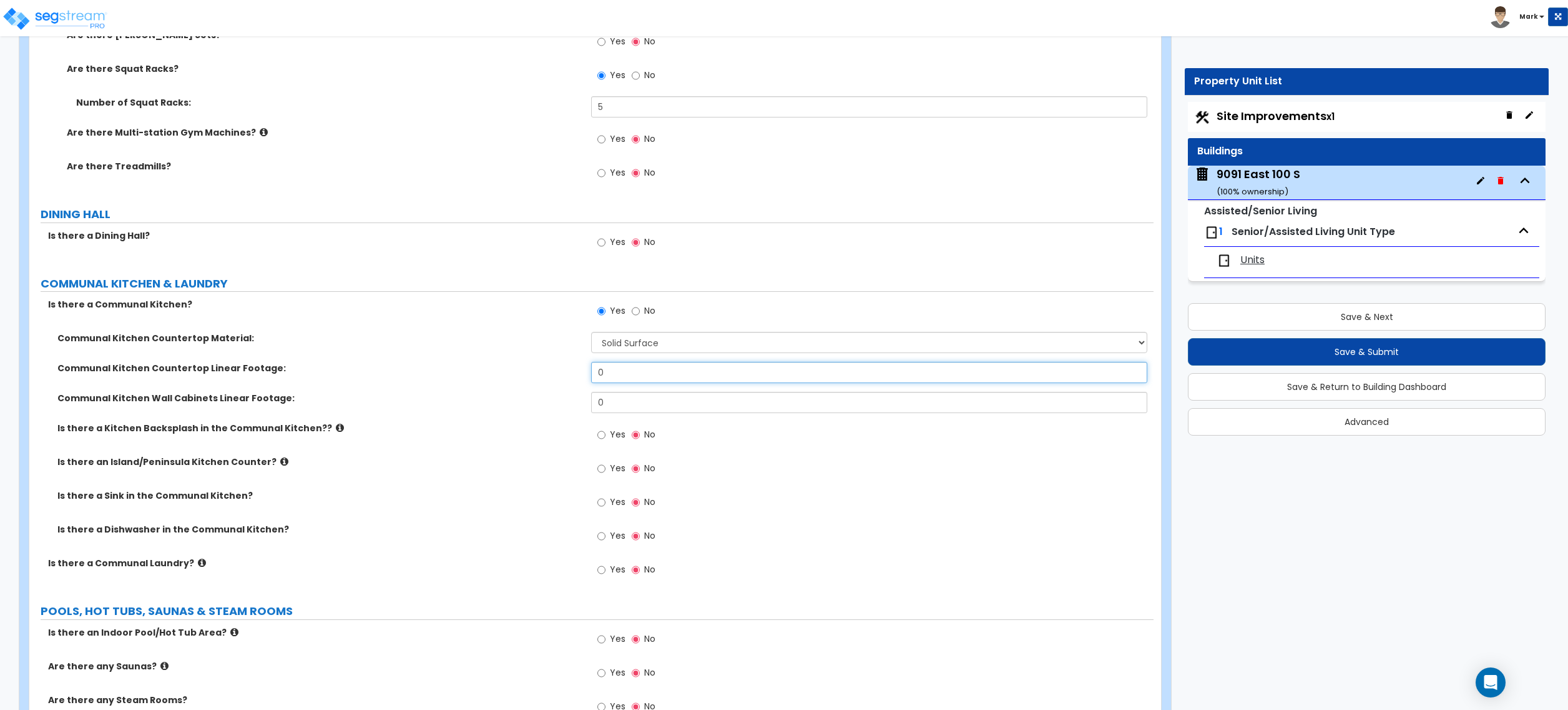
click at [620, 378] on input "0" at bounding box center [869, 373] width 556 height 21
type input "10"
click at [668, 407] on input "0" at bounding box center [869, 402] width 556 height 21
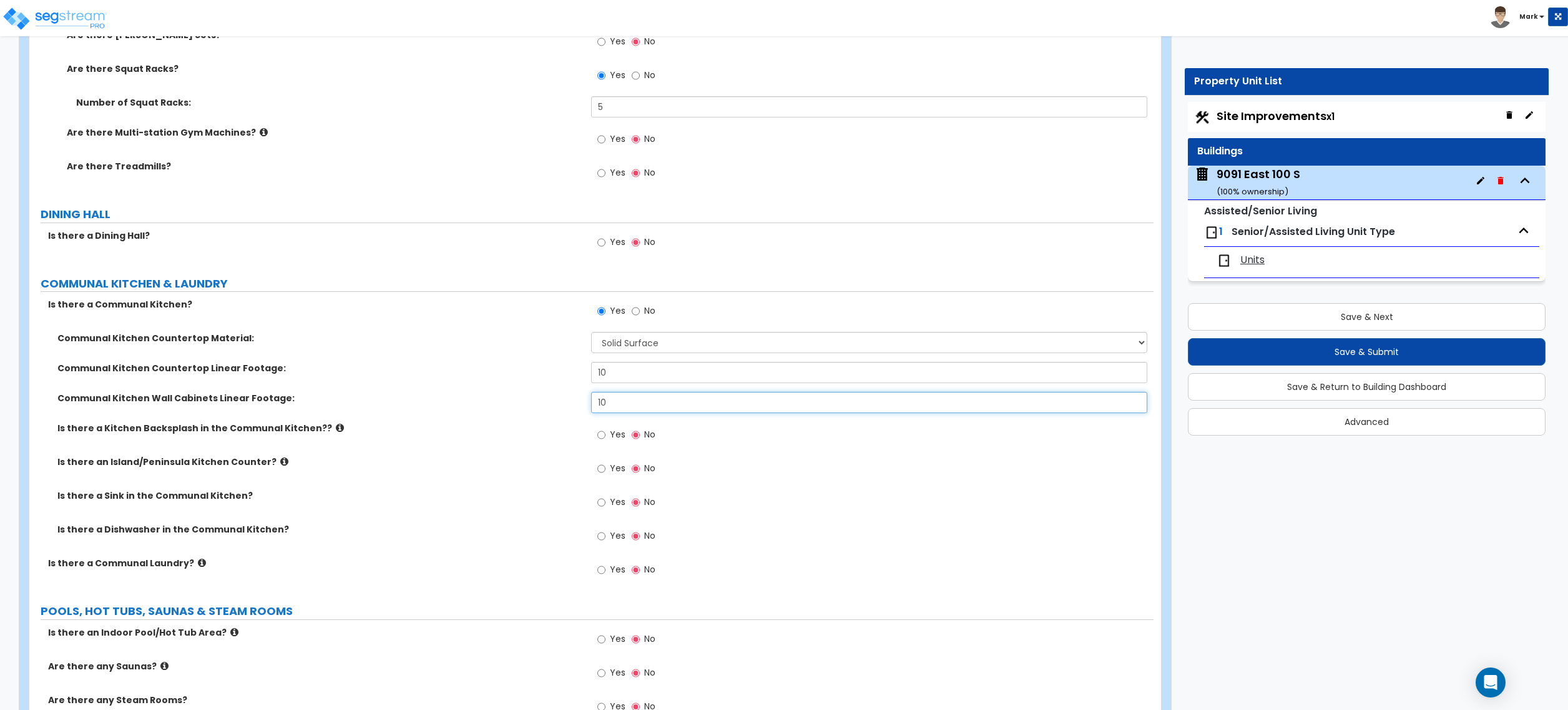
type input "10"
click at [610, 504] on span "Yes" at bounding box center [618, 501] width 15 height 12
click at [605, 504] on input "Yes" at bounding box center [602, 502] width 8 height 13
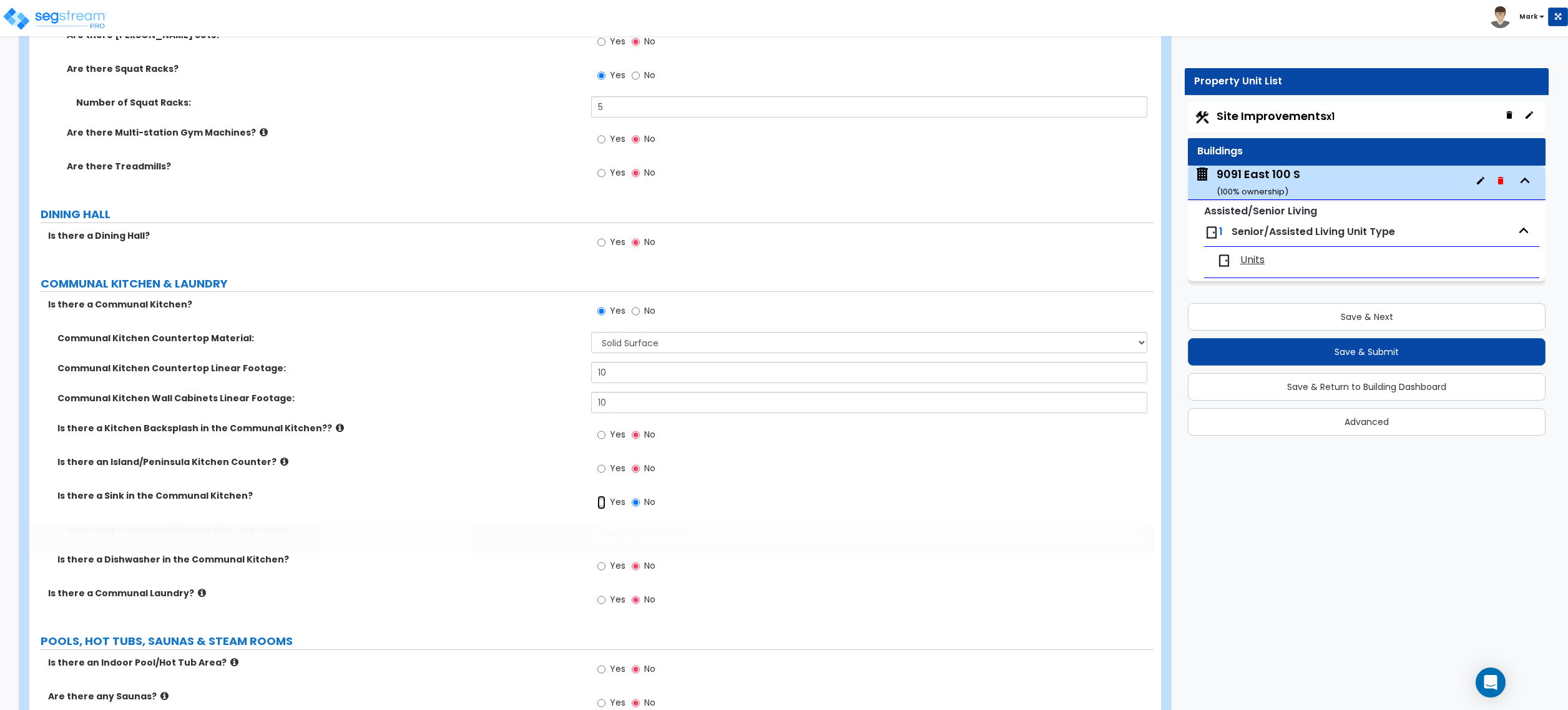
radio input "true"
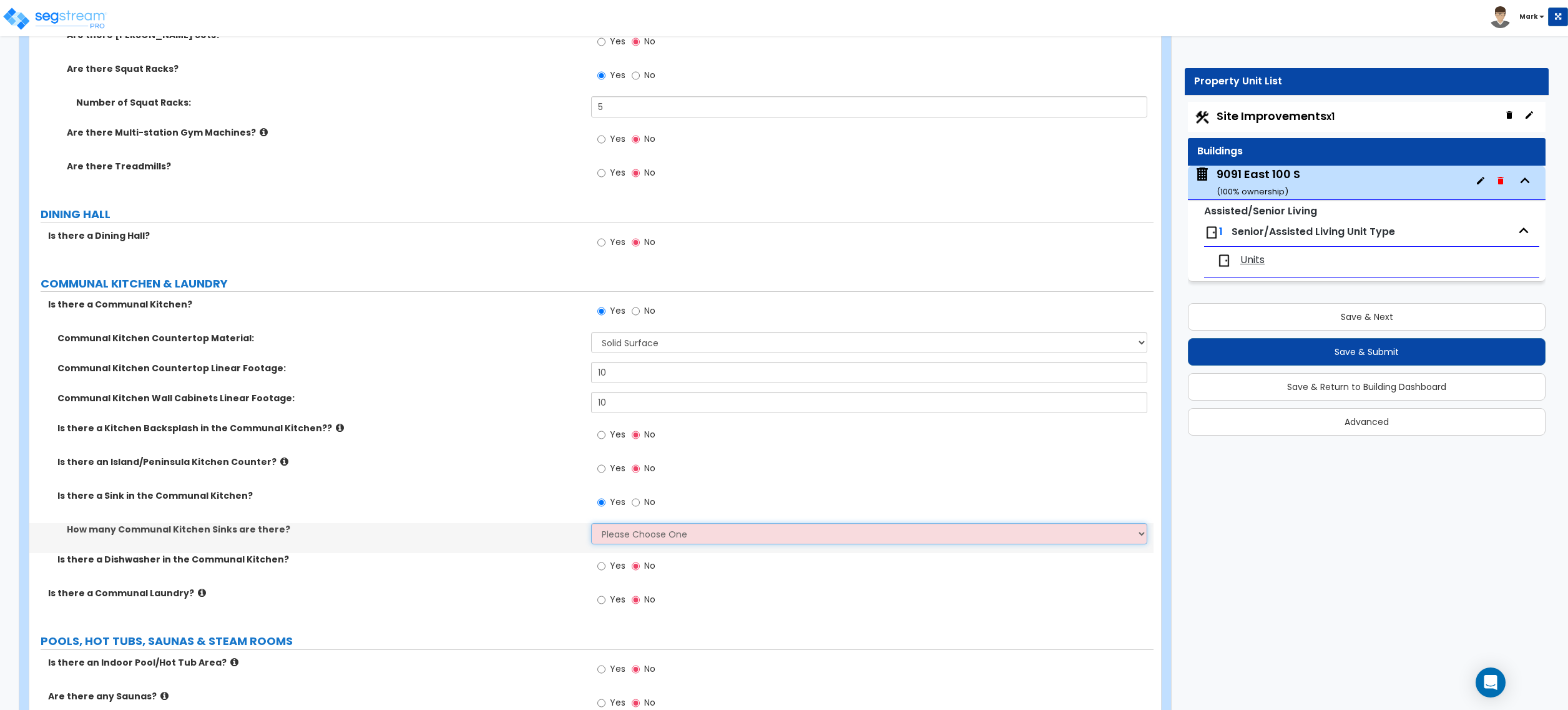
click at [621, 538] on select "Please Choose One 1 2 3" at bounding box center [869, 533] width 556 height 21
select select "1"
click at [591, 527] on select "Please Choose One 1 2 3" at bounding box center [869, 533] width 556 height 21
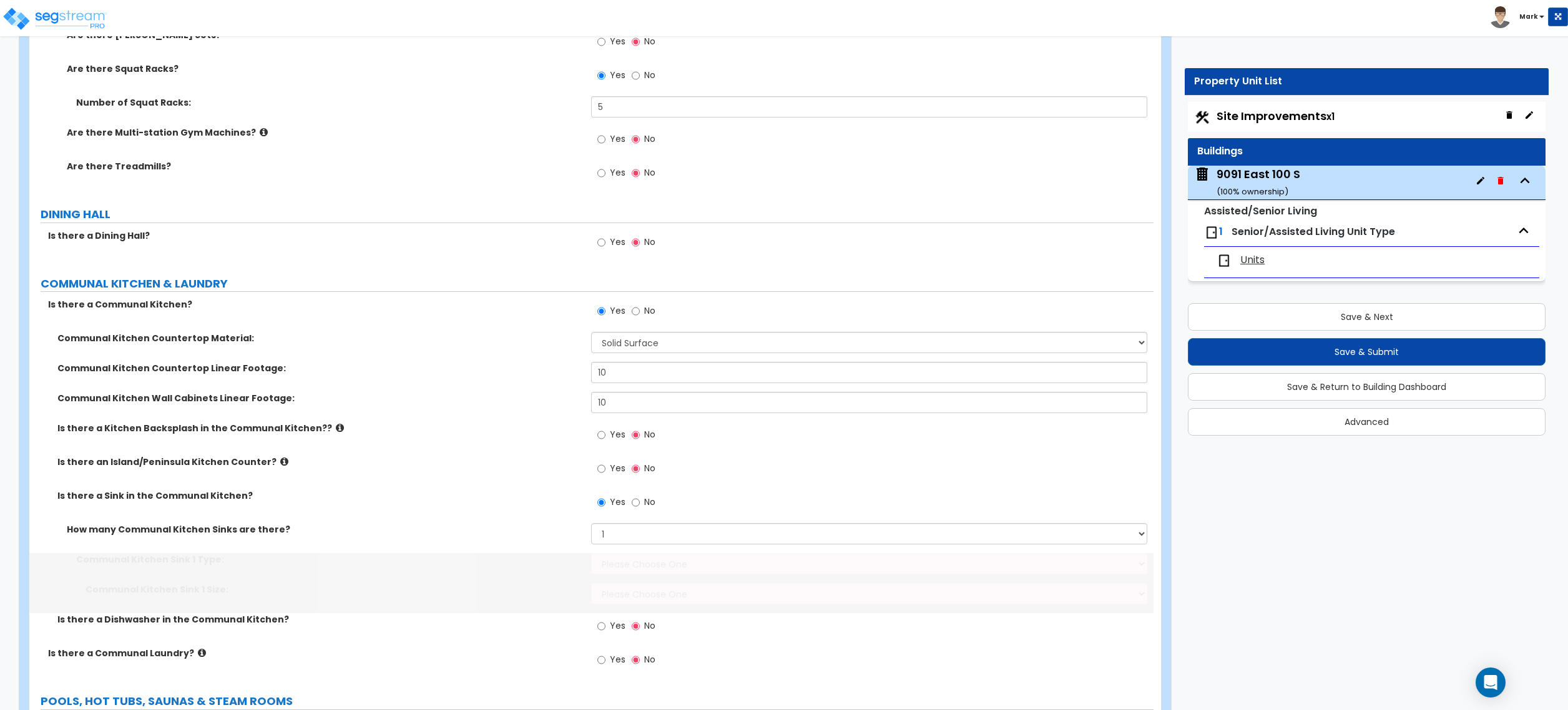
click at [621, 549] on div "How many Communal Kitchen Sinks are there? Please Choose One 1 2 3" at bounding box center [591, 537] width 1124 height 30
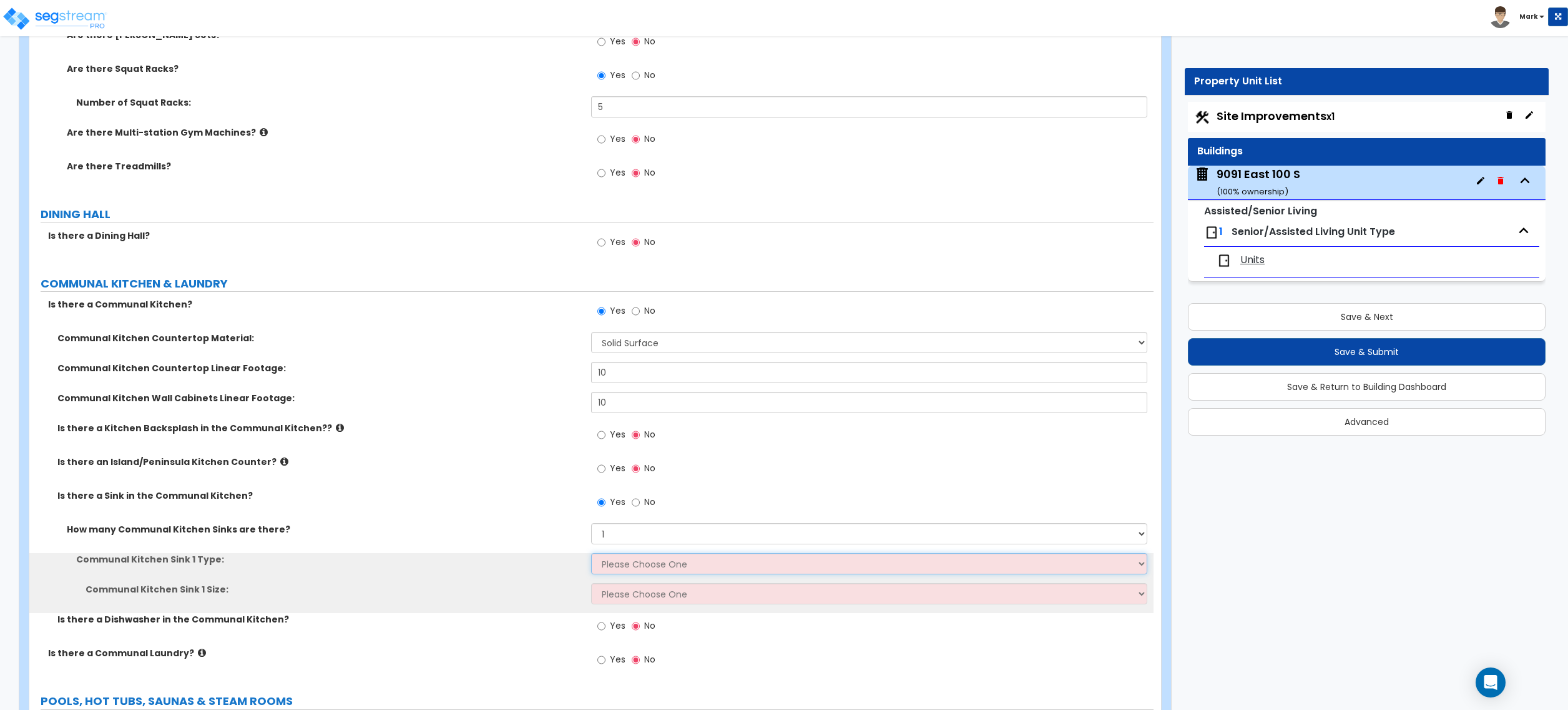
drag, startPoint x: 620, startPoint y: 558, endPoint x: 621, endPoint y: 566, distance: 8.1
click at [621, 562] on select "Please Choose One Stainless Steel Porcelain Enamel Cast Iron Granite Composite" at bounding box center [869, 564] width 556 height 21
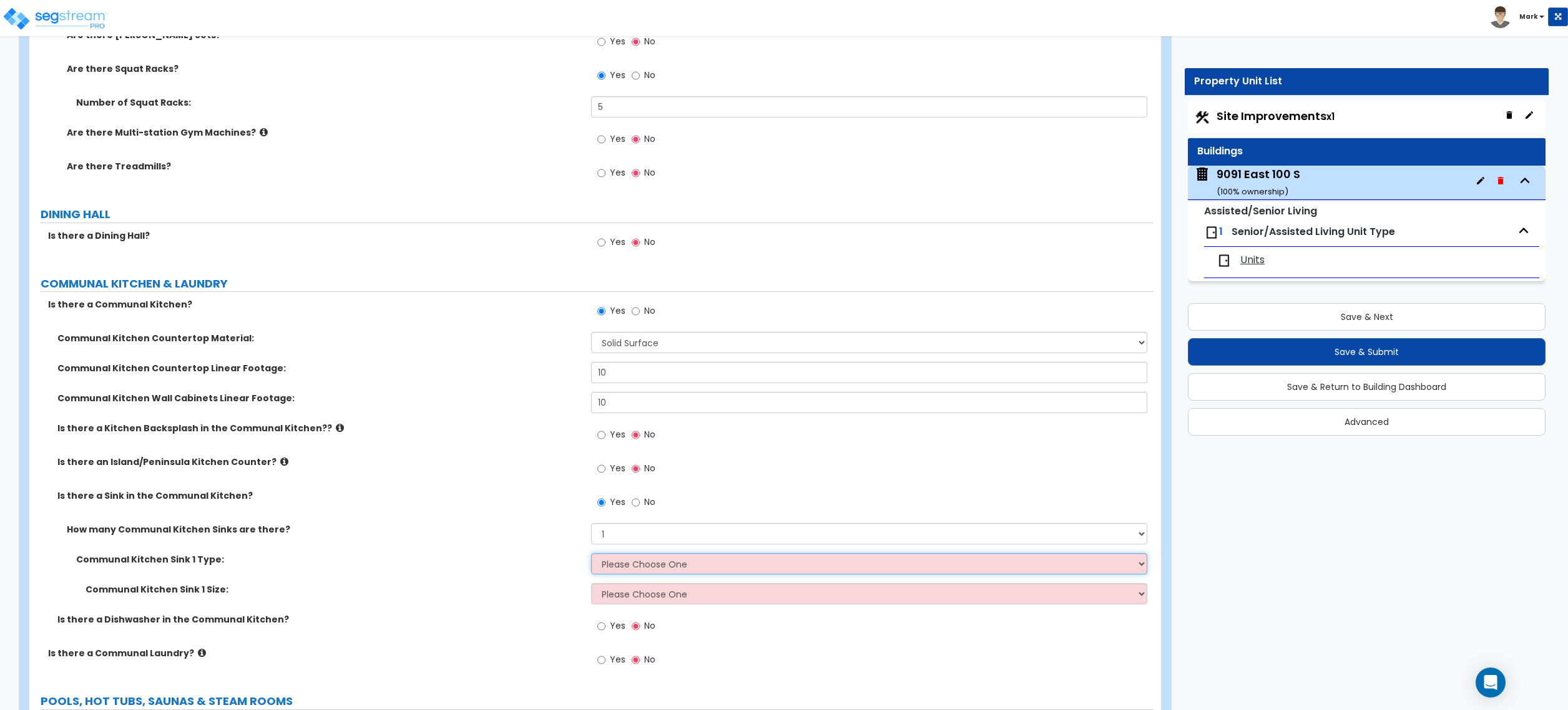
select select "1"
click at [591, 557] on select "Please Choose One Stainless Steel Porcelain Enamel Cast Iron Granite Composite" at bounding box center [869, 564] width 556 height 21
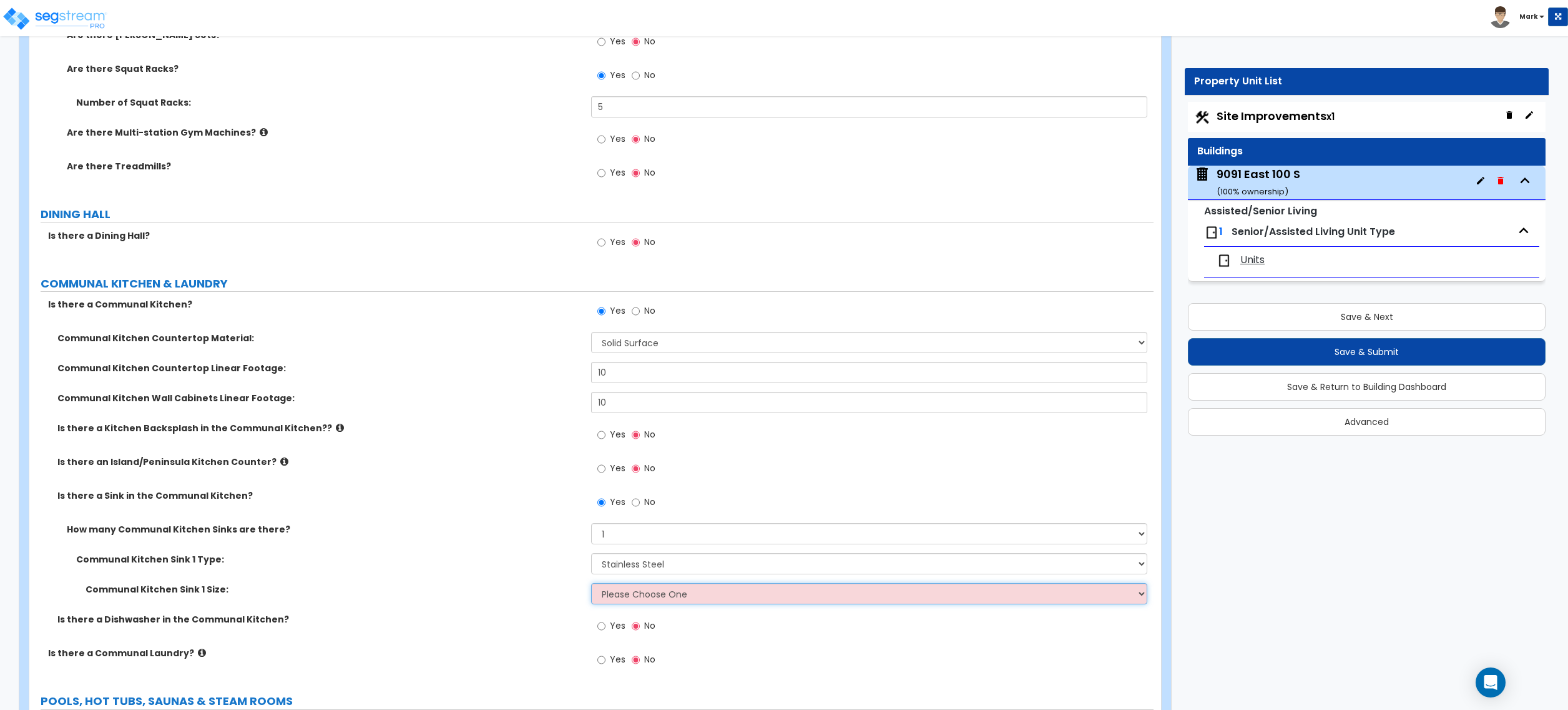
click at [615, 598] on select "Please Choose One Single Sink Double Sink" at bounding box center [869, 593] width 556 height 21
select select "2"
click at [591, 587] on select "Please Choose One Single Sink Double Sink" at bounding box center [869, 593] width 556 height 21
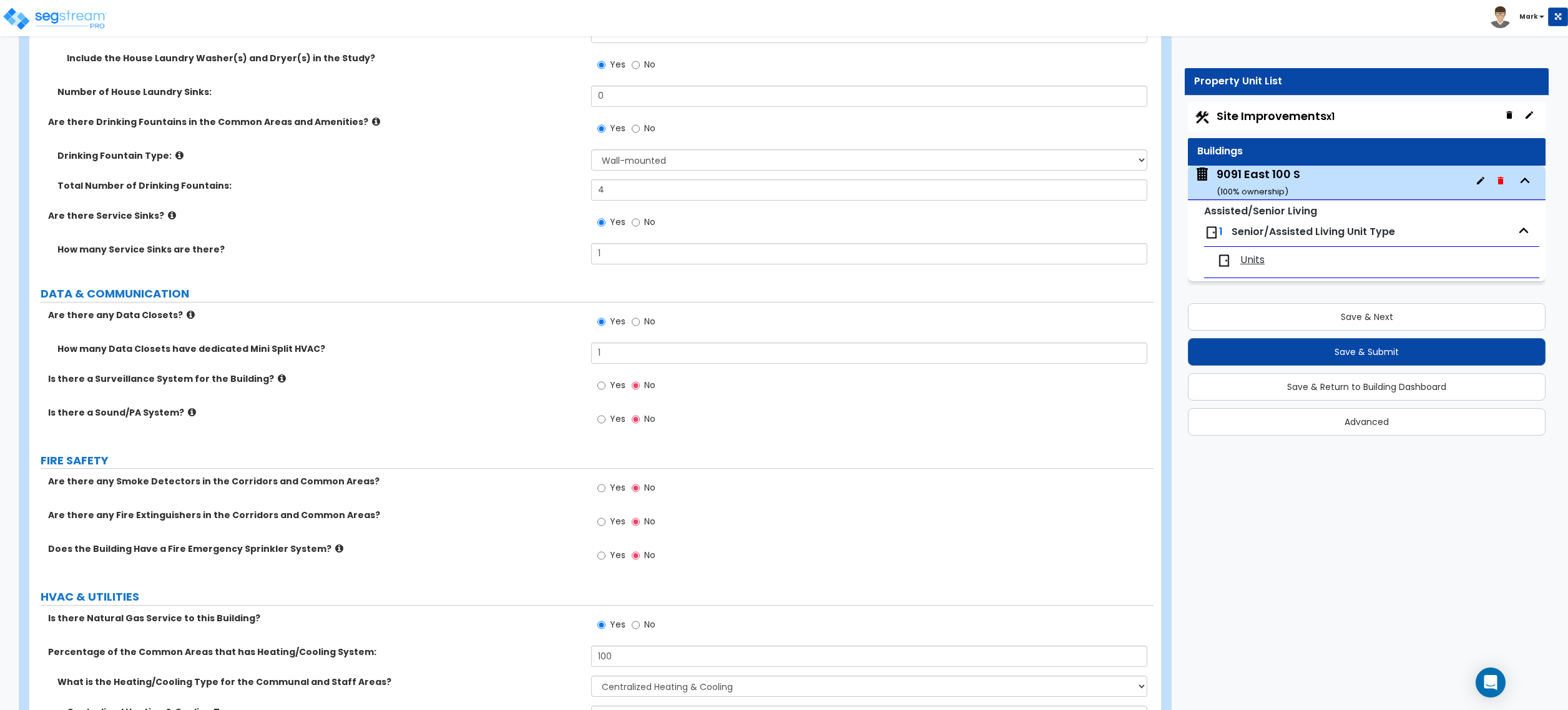
scroll to position [5628, 0]
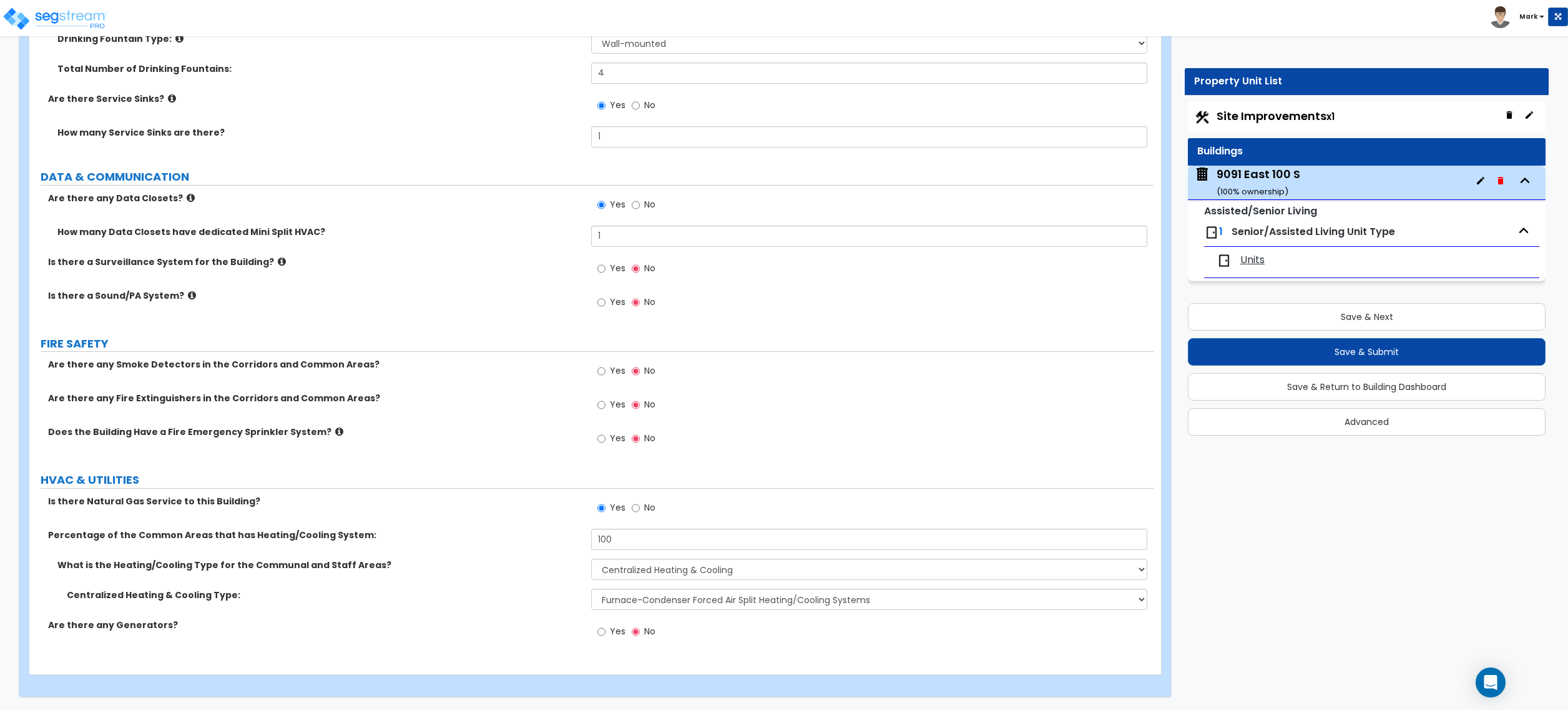
click at [1311, 223] on div "1 Senior/Assisted Living Unit Type" at bounding box center [1371, 232] width 335 height 28
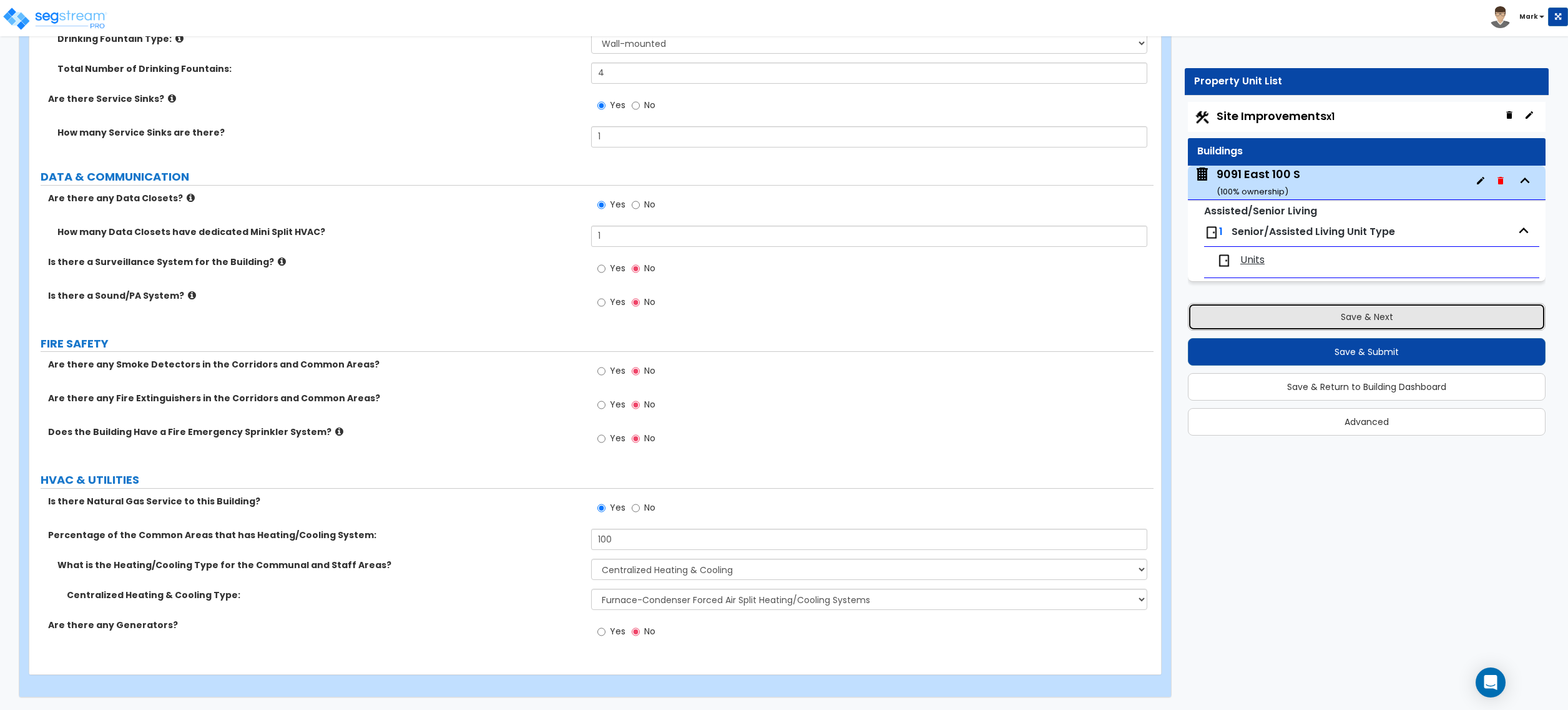
click at [1310, 326] on button "Save & Next" at bounding box center [1367, 316] width 358 height 28
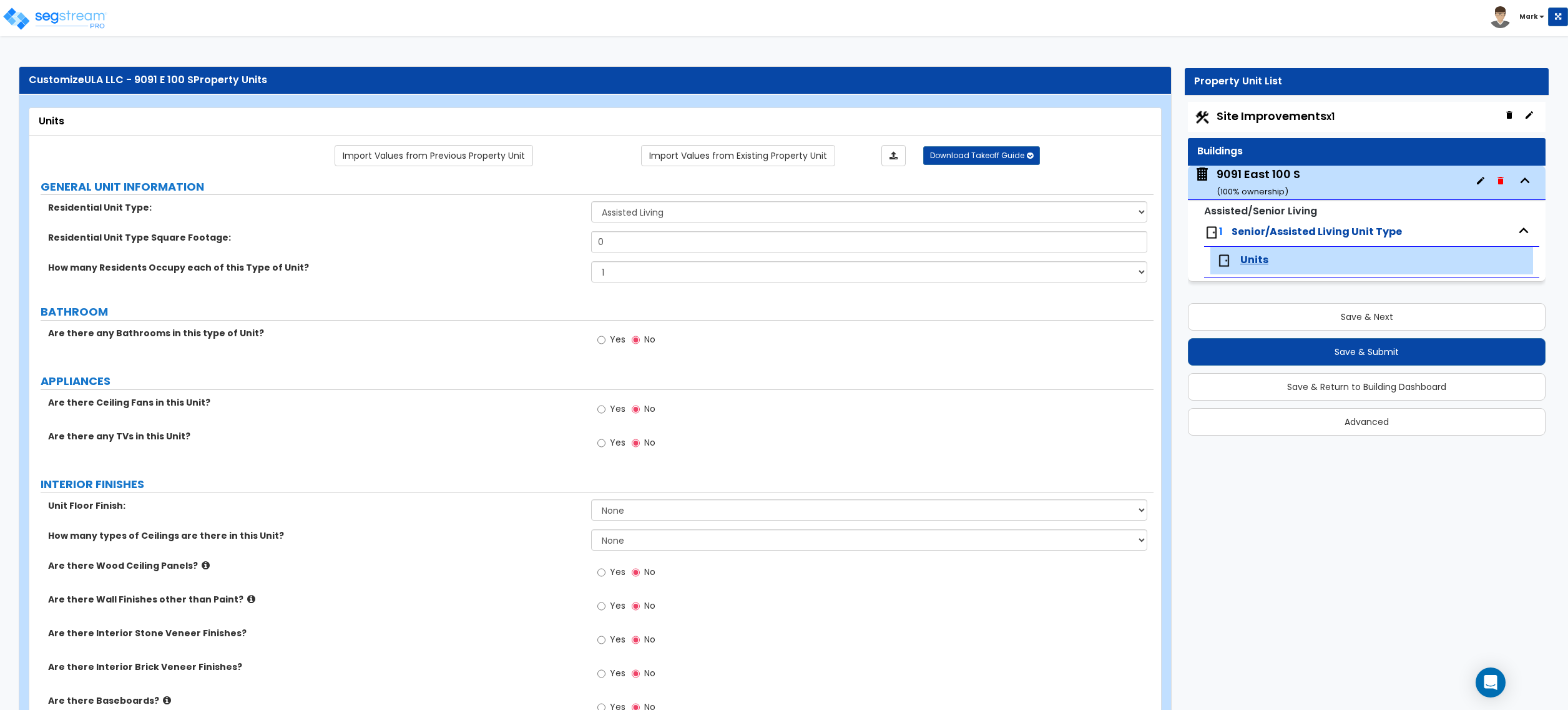
scroll to position [0, 0]
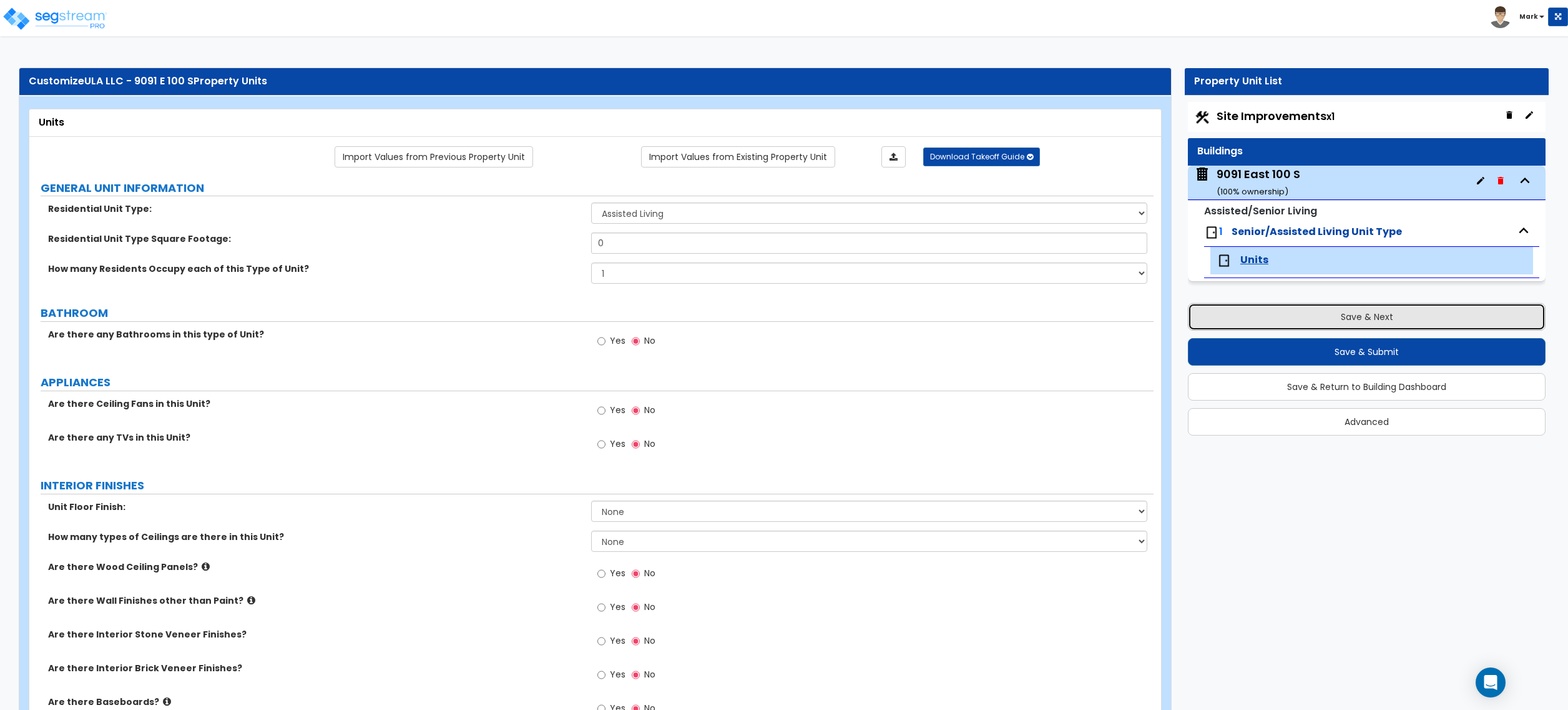
click at [1367, 318] on button "Save & Next" at bounding box center [1367, 316] width 358 height 28
select select "2"
select select "1"
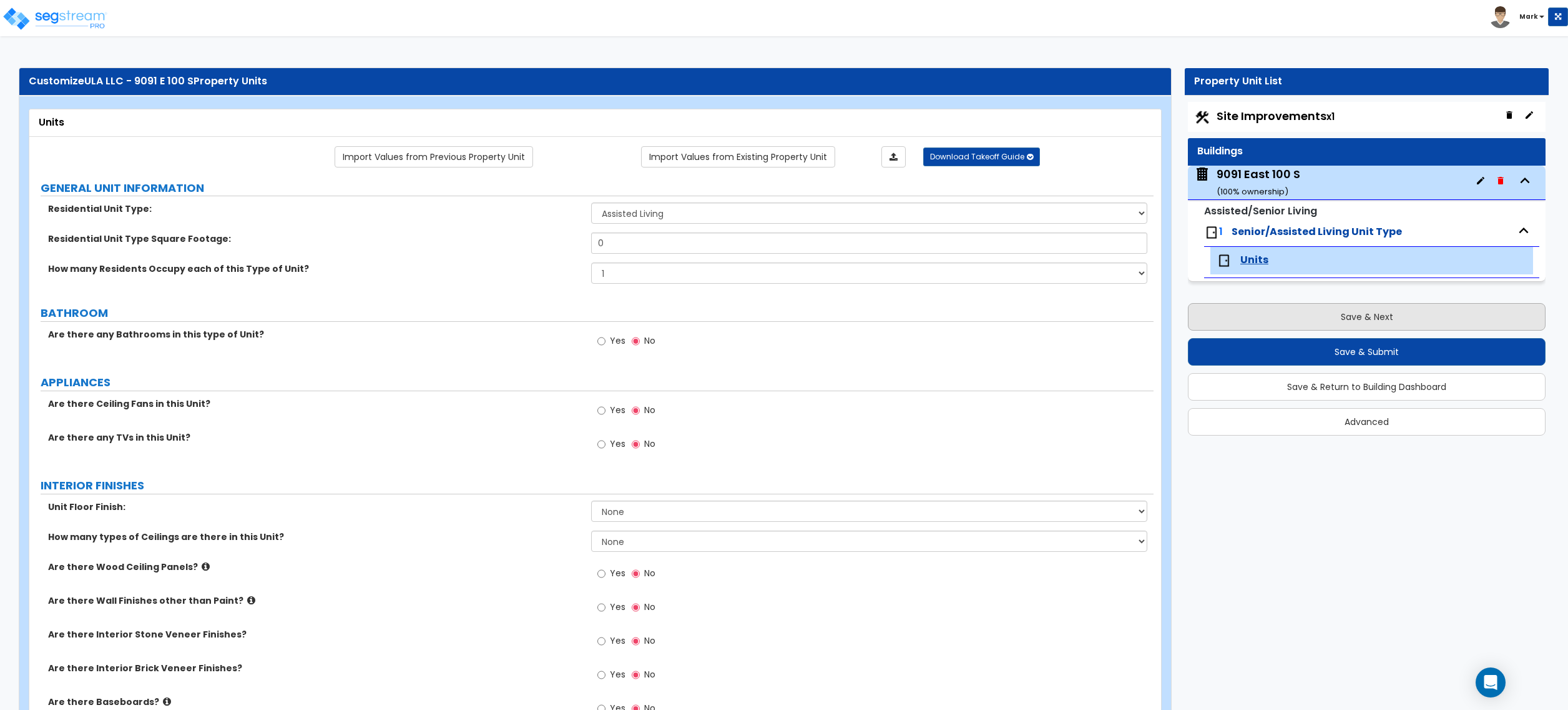
select select "1"
select select "2"
select select "3"
select select "5"
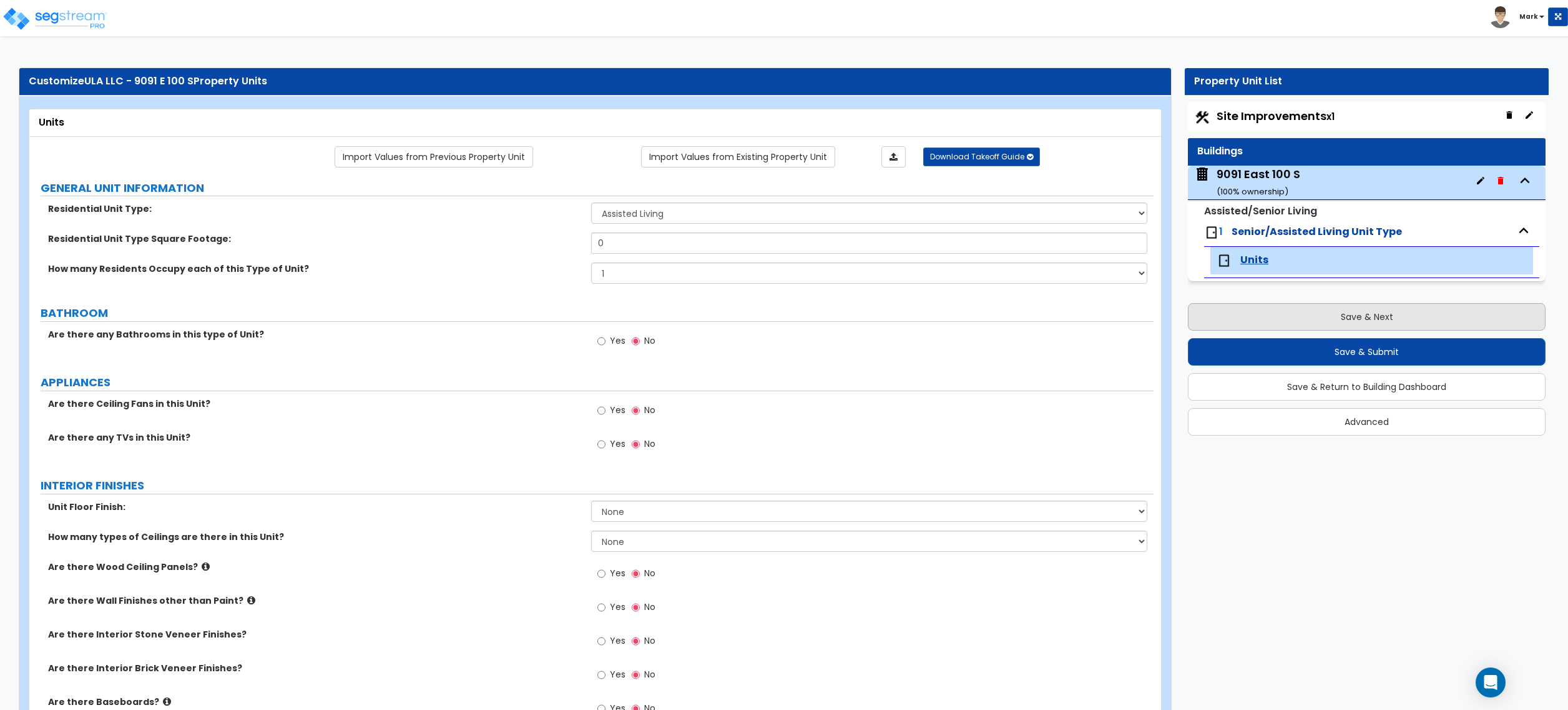
select select "3"
select select "2"
select select "3"
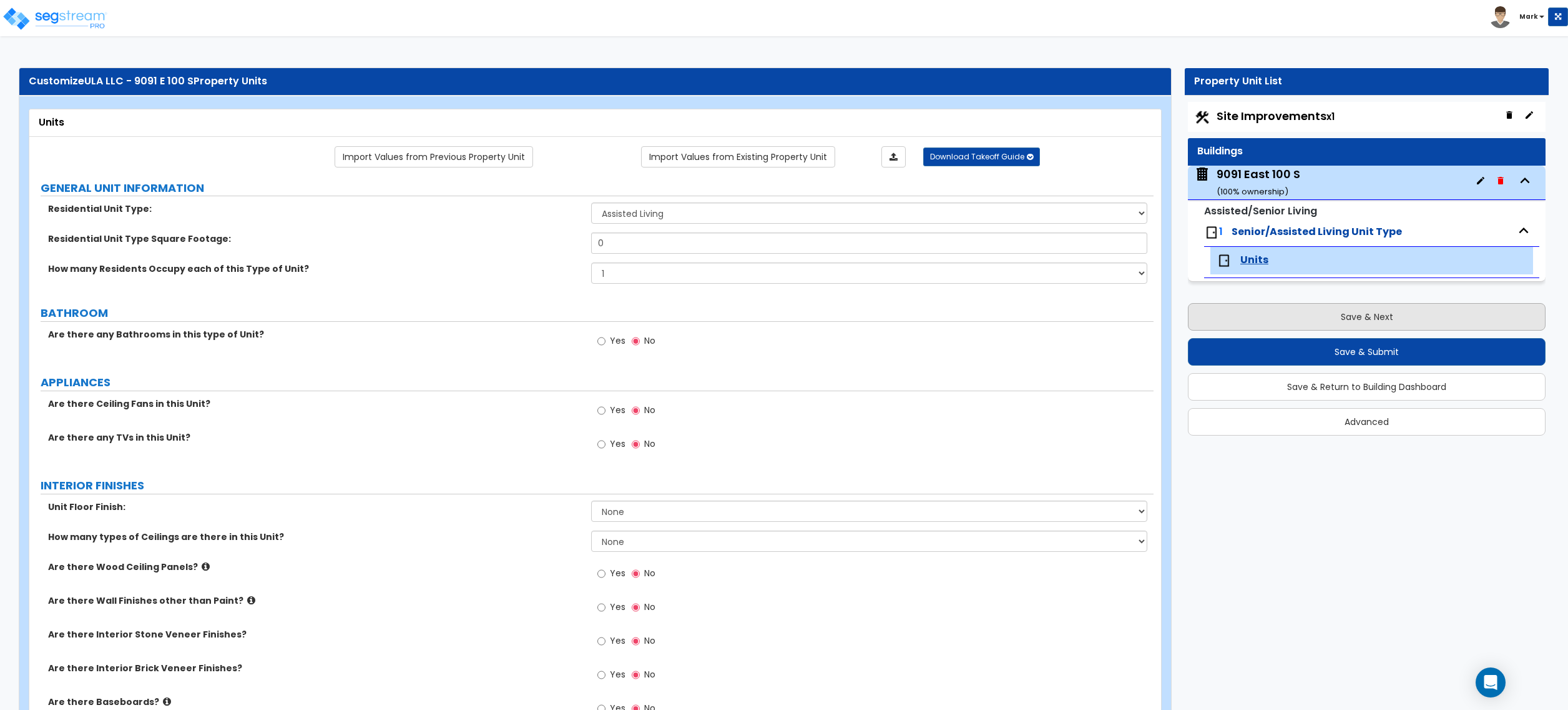
select select "9"
select select "2"
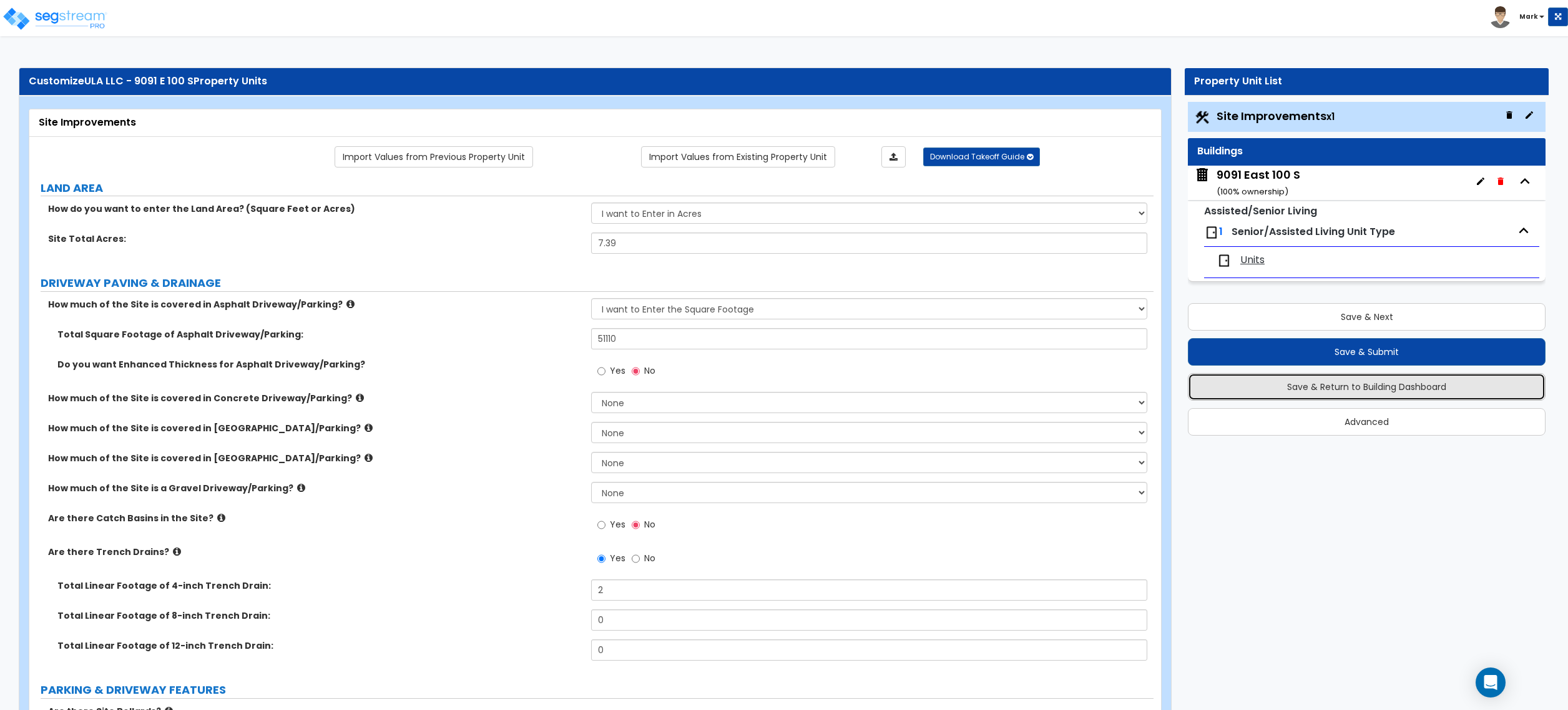
click at [1317, 388] on button "Save & Return to Building Dashboard" at bounding box center [1367, 386] width 358 height 28
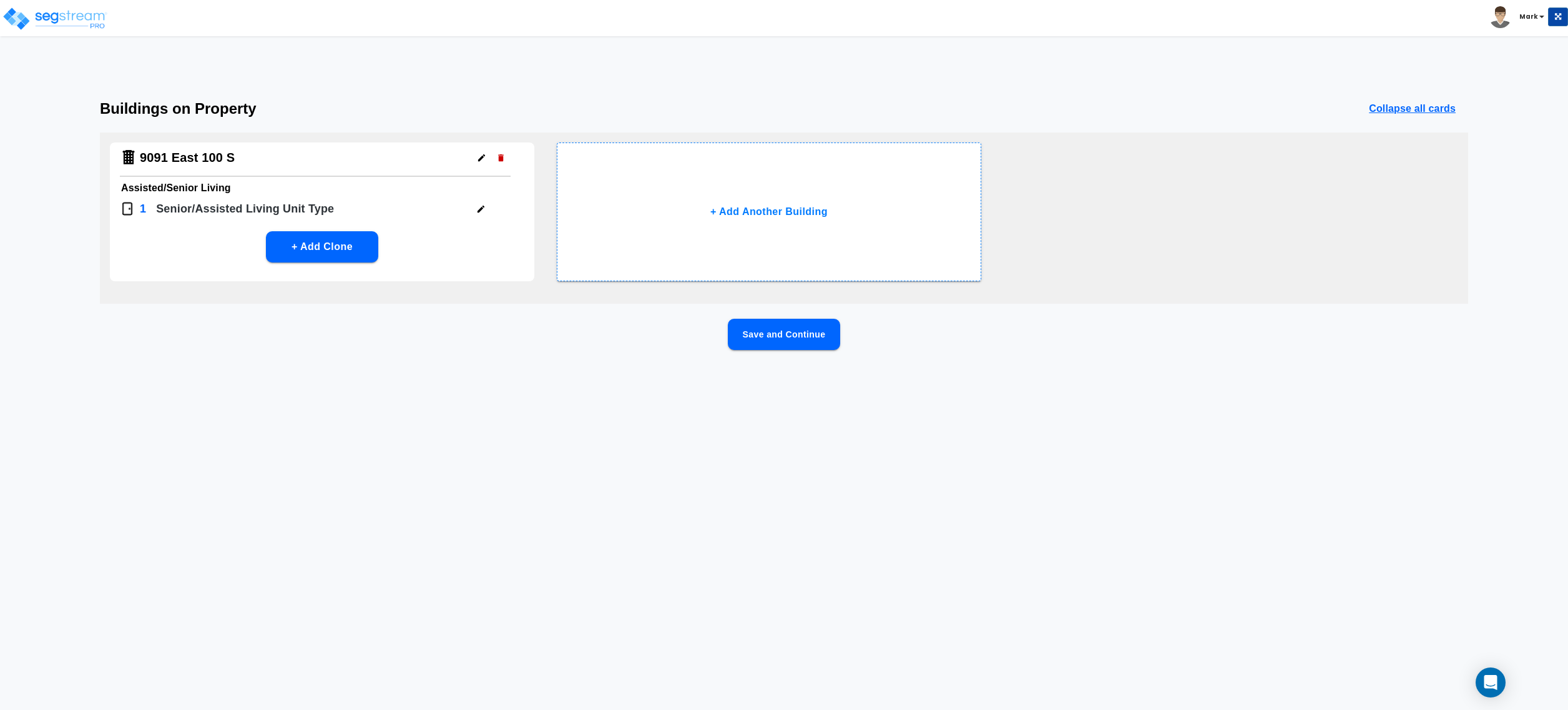
click at [479, 208] on icon "button" at bounding box center [479, 208] width 7 height 7
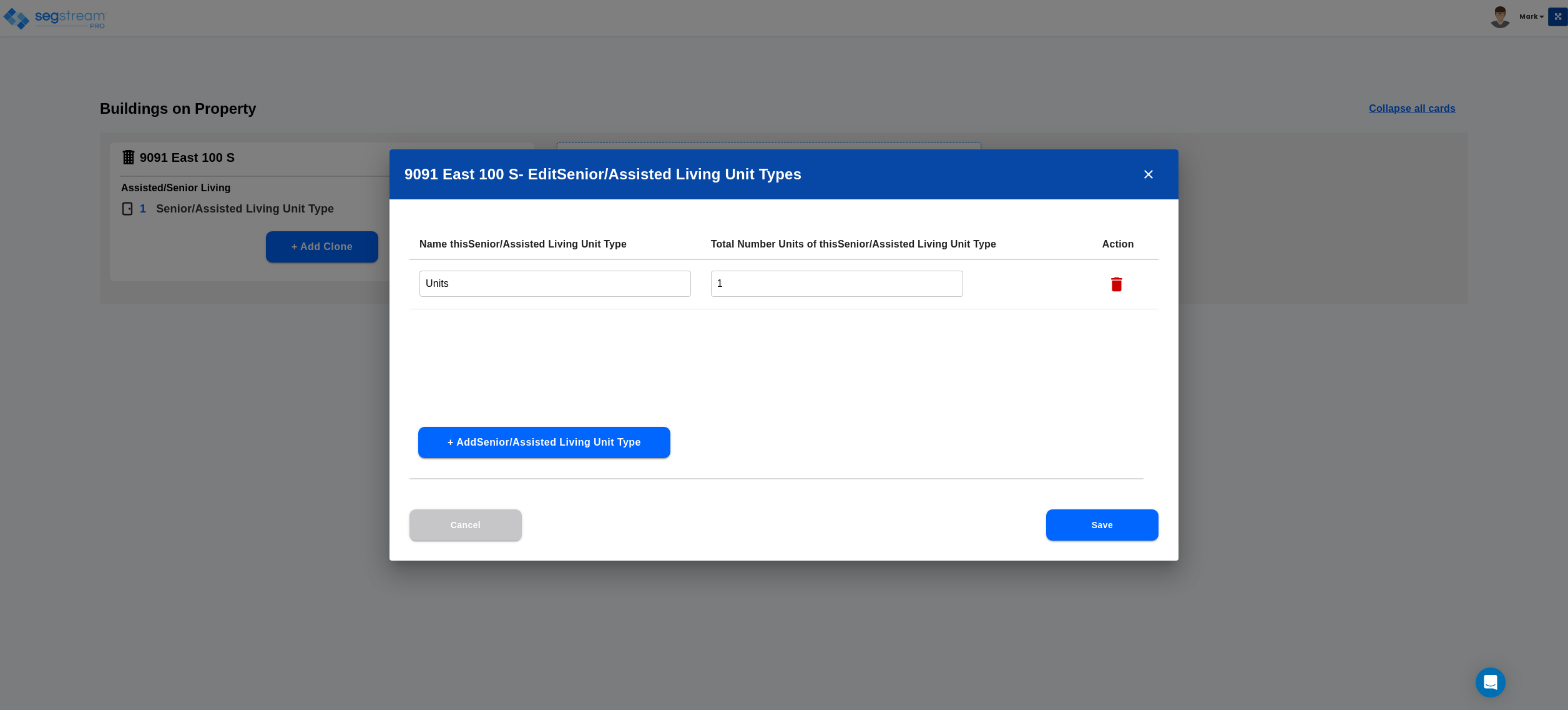
click at [600, 436] on button "+ Add Senior/Assisted Living Unit Type" at bounding box center [544, 442] width 252 height 32
click at [616, 338] on input "text" at bounding box center [555, 333] width 271 height 27
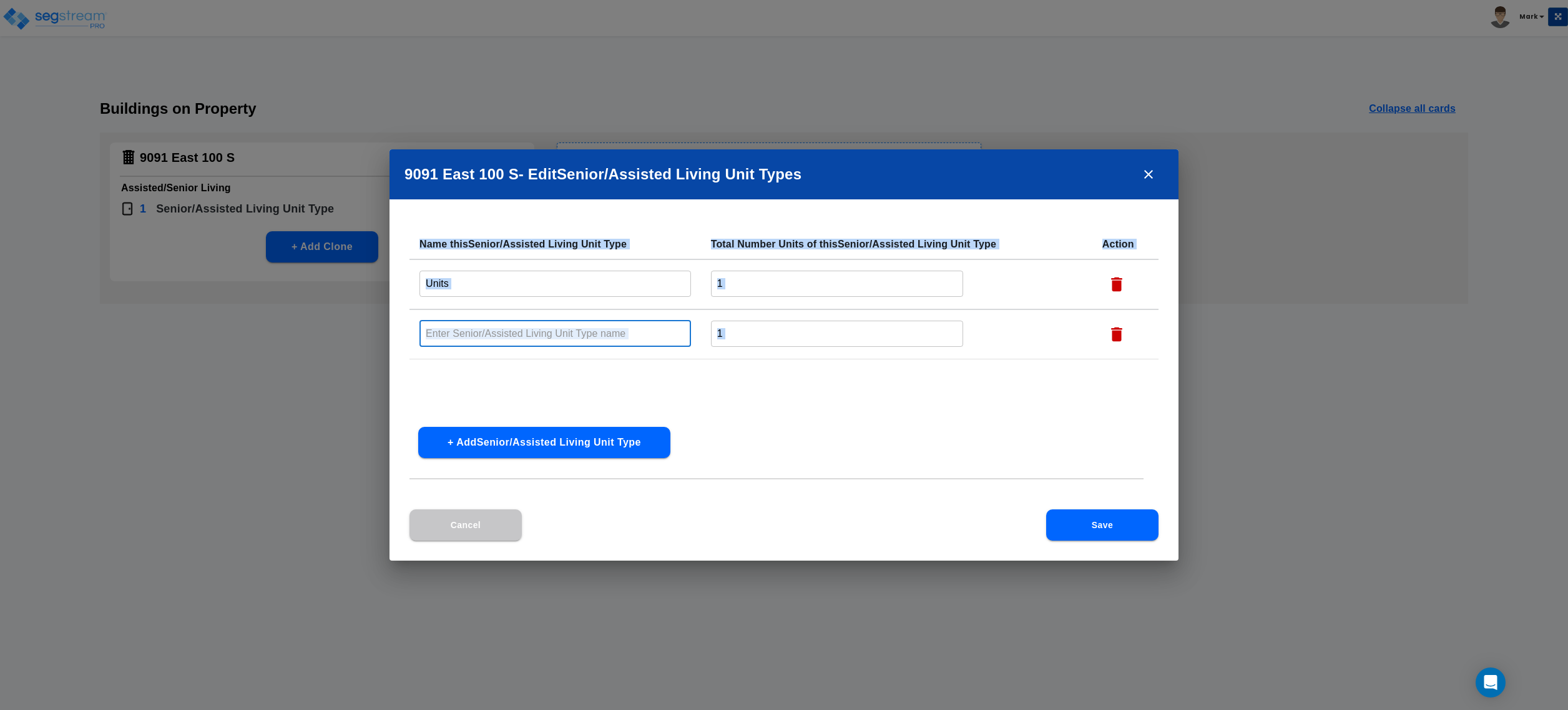
click at [1094, 331] on tr "​ 1 ​" at bounding box center [784, 334] width 750 height 50
click at [1112, 331] on icon "button" at bounding box center [1117, 334] width 19 height 19
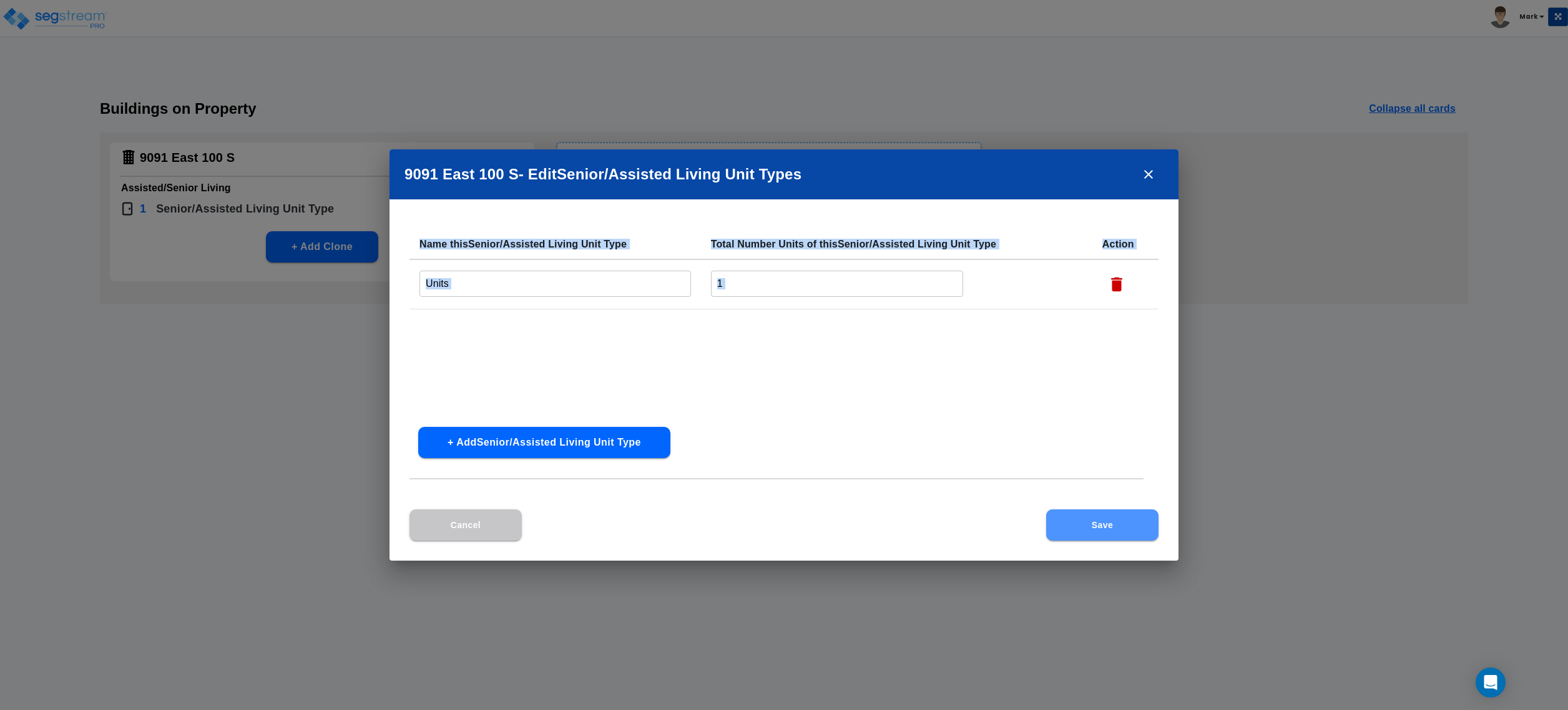
click at [1105, 525] on button "Save" at bounding box center [1103, 525] width 113 height 32
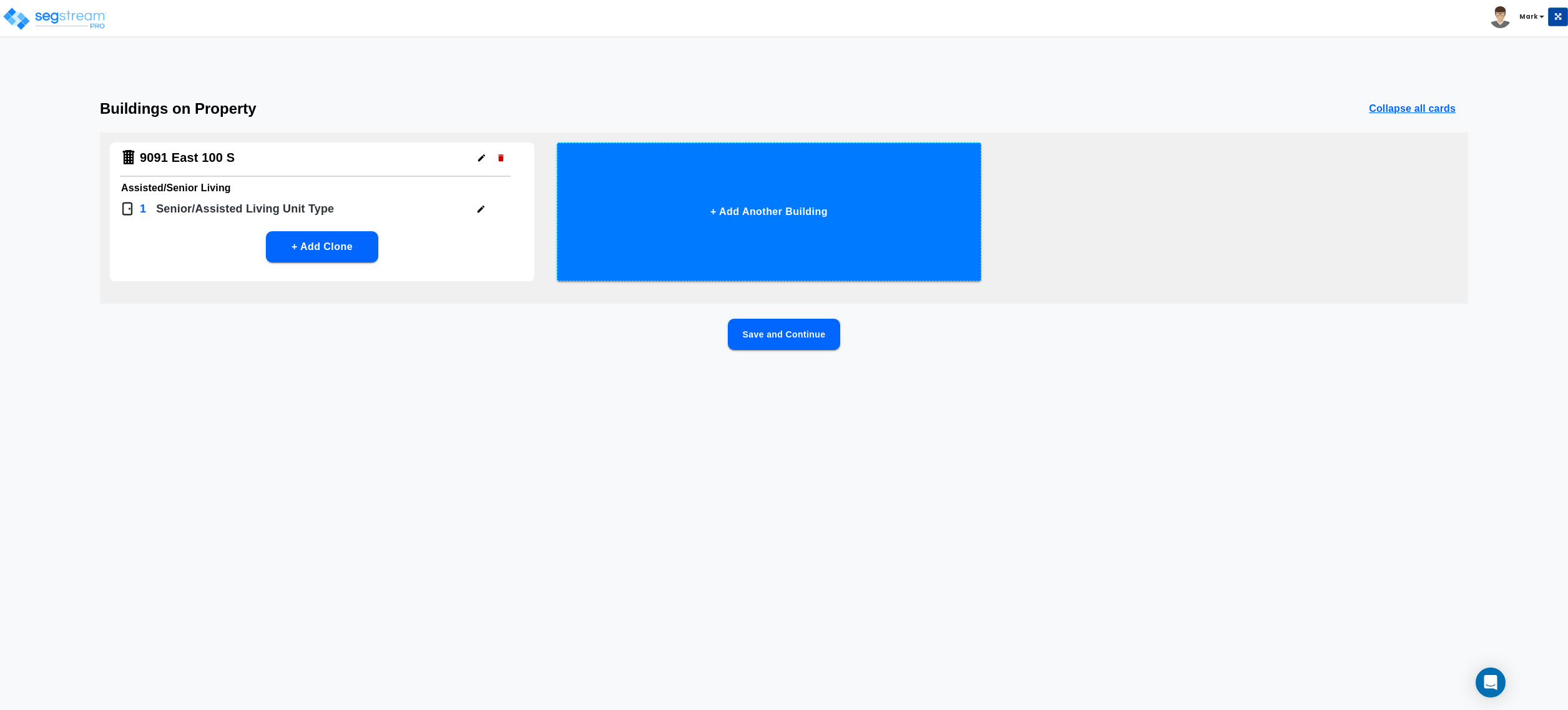
click at [790, 226] on button "+ Add Another Building" at bounding box center [769, 211] width 425 height 139
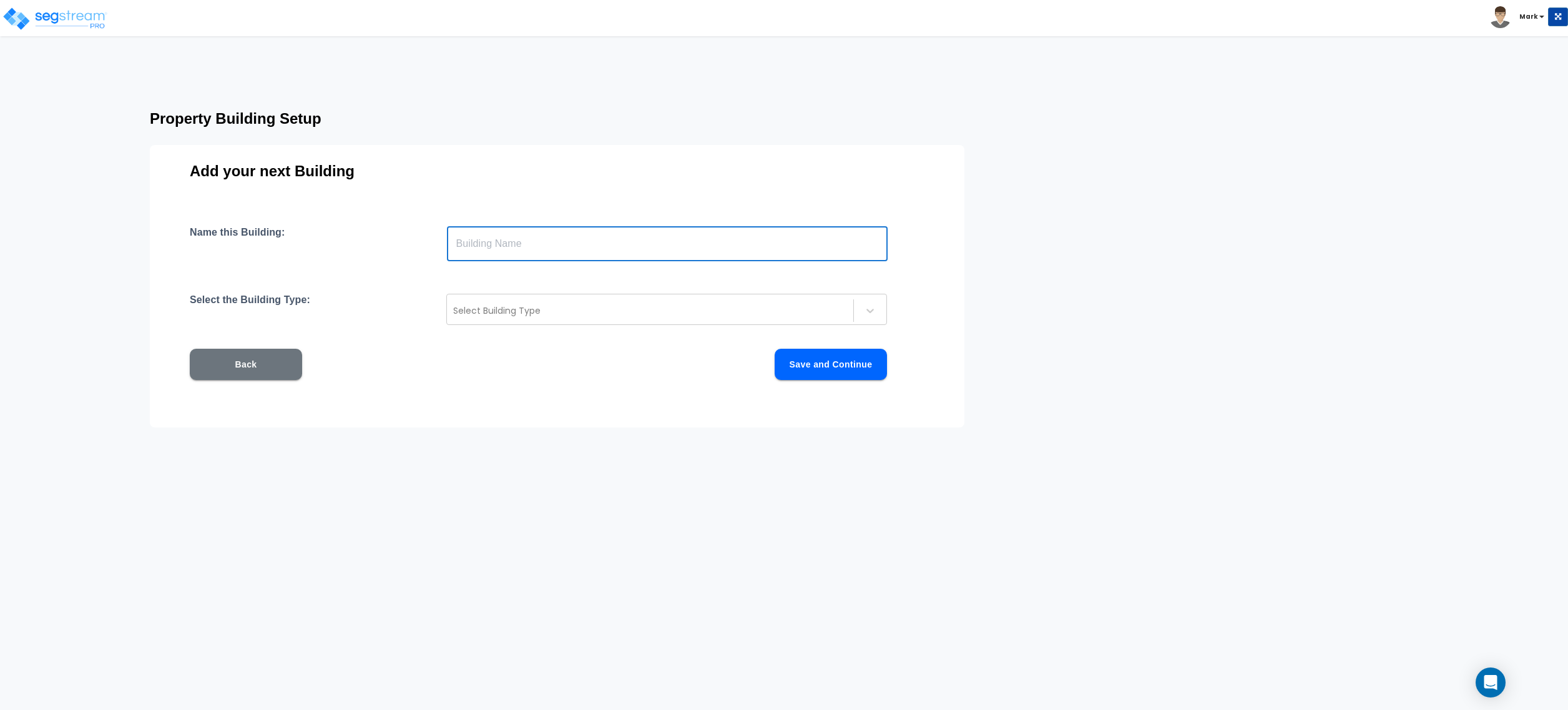
click at [700, 236] on input "text" at bounding box center [667, 244] width 441 height 35
drag, startPoint x: 689, startPoint y: 243, endPoint x: 597, endPoint y: 235, distance: 92.3
click at [597, 235] on input "text" at bounding box center [667, 244] width 441 height 35
type input "1"
type input "9091 East 100 S"
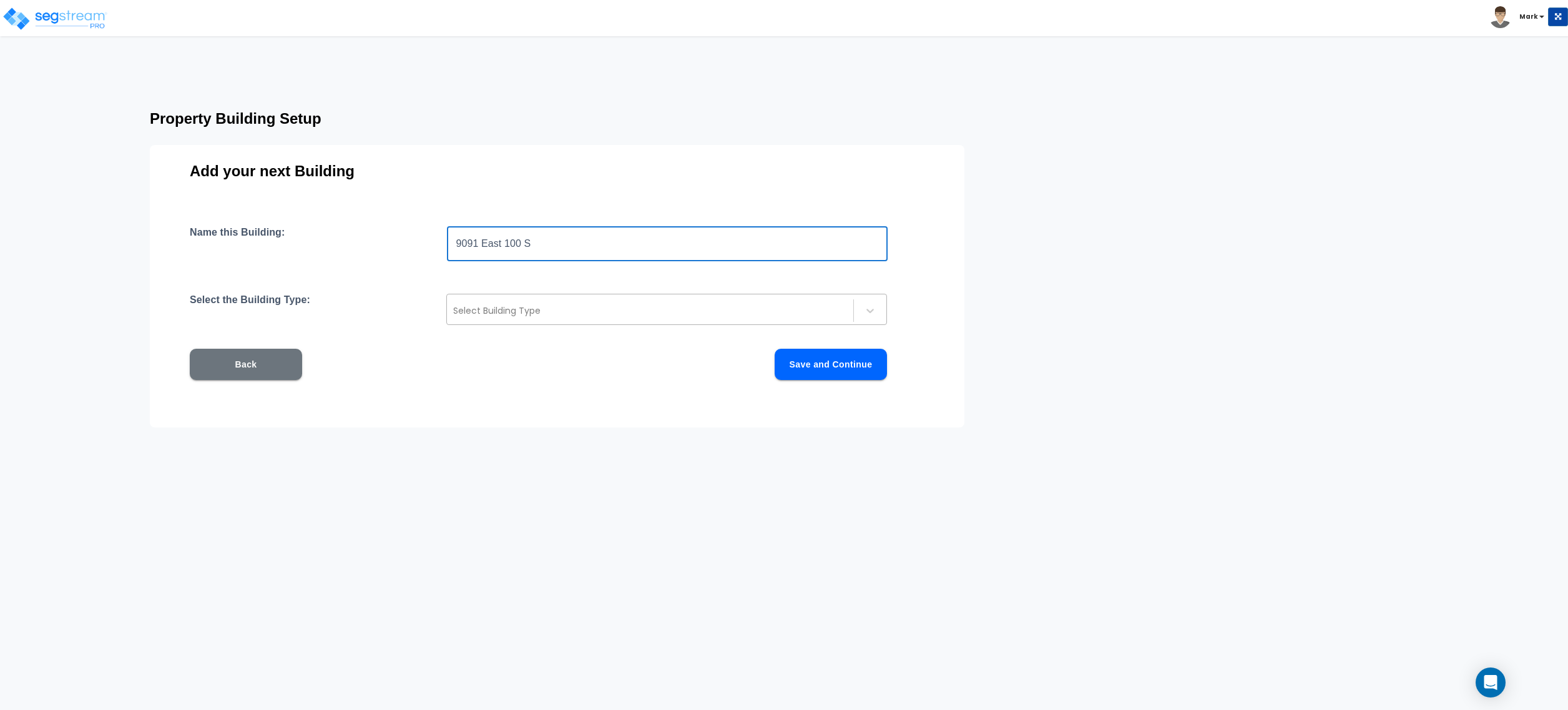
click at [564, 317] on div at bounding box center [650, 311] width 394 height 15
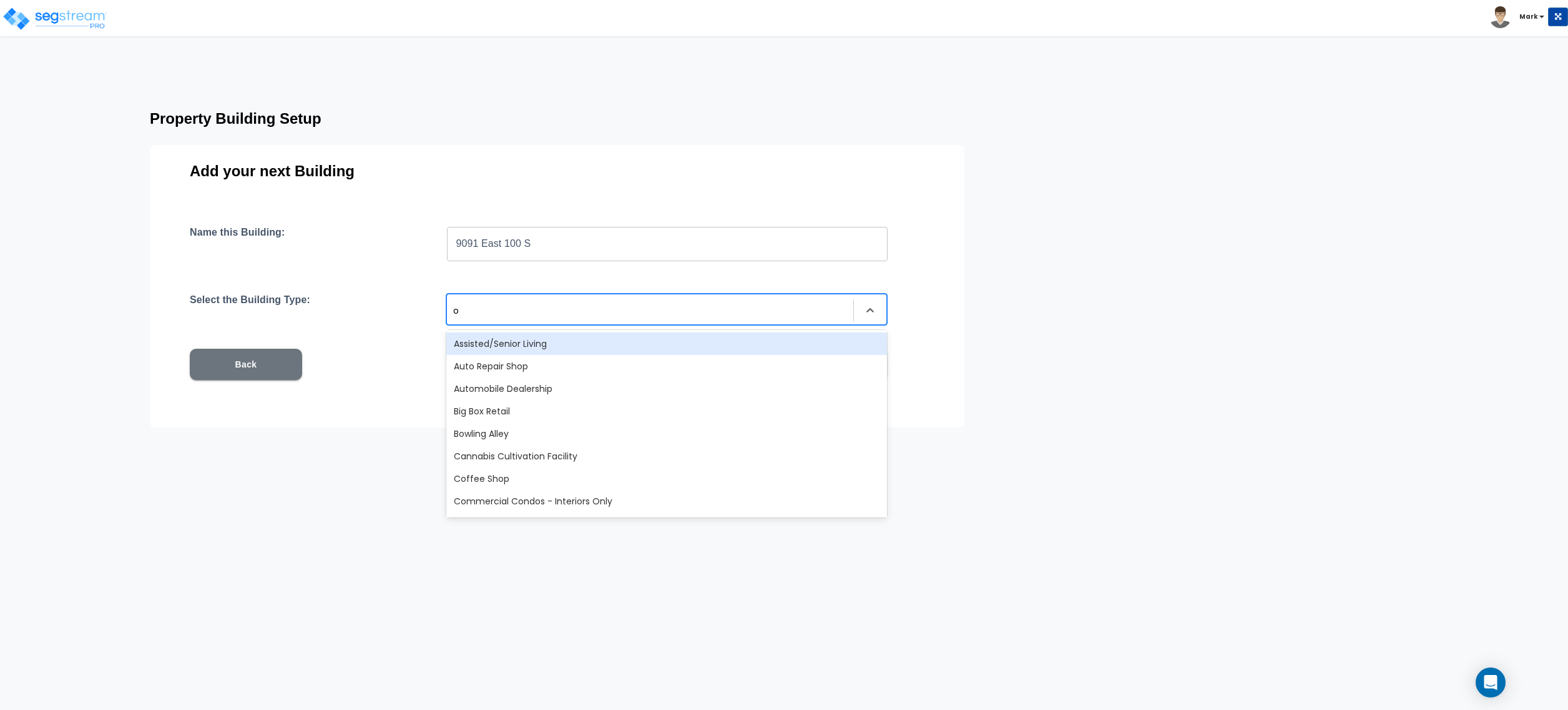
type input "of"
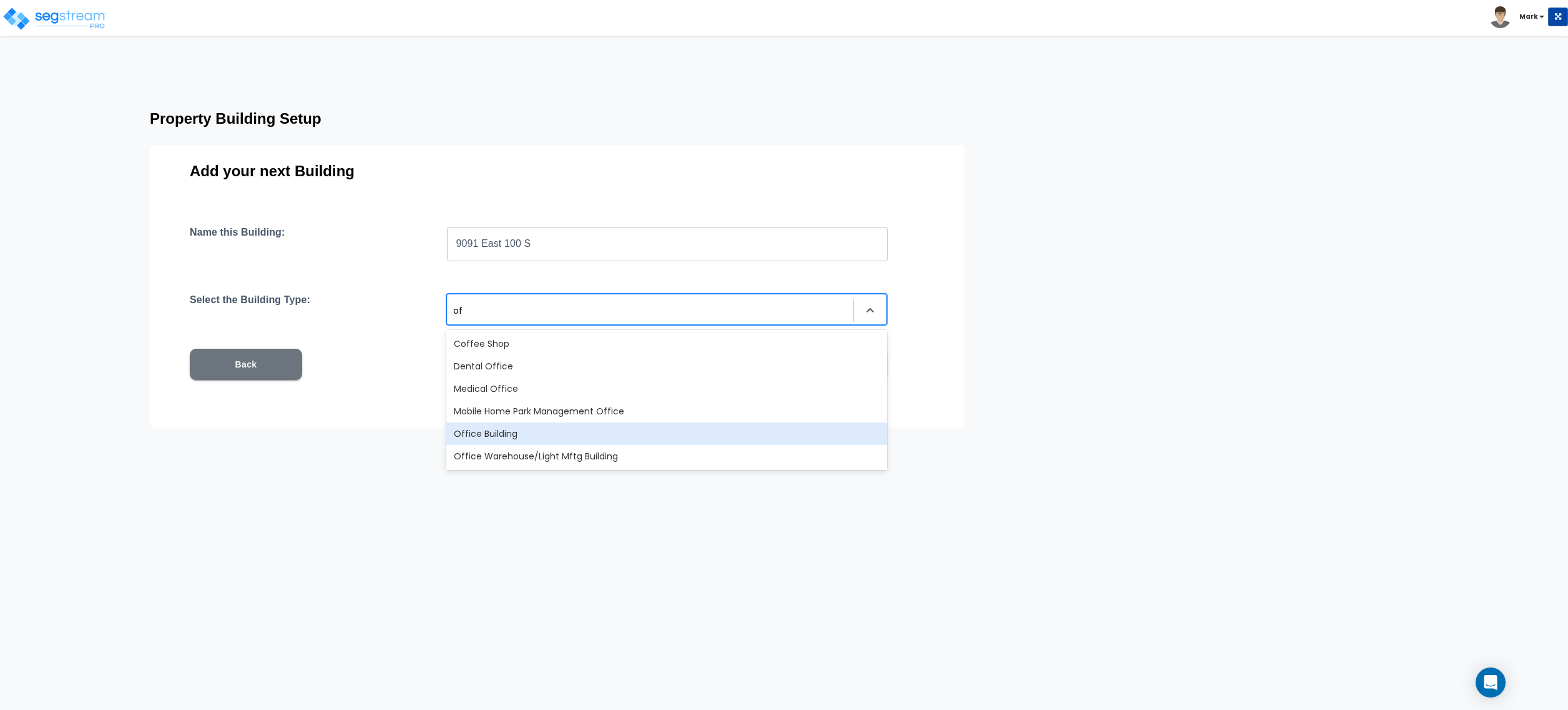
click at [539, 433] on div "Office Building" at bounding box center [667, 434] width 441 height 23
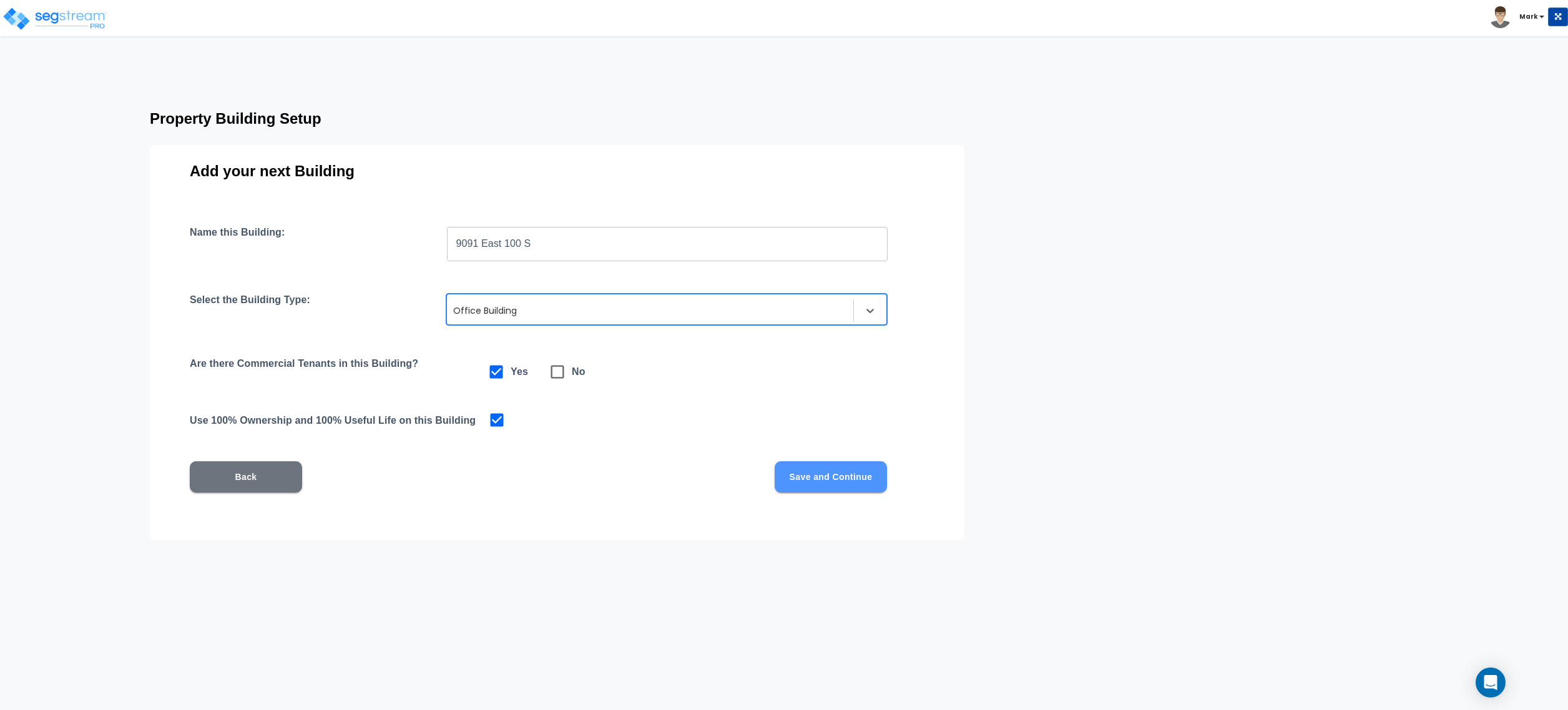
click at [825, 477] on button "Save and Continue" at bounding box center [831, 476] width 113 height 32
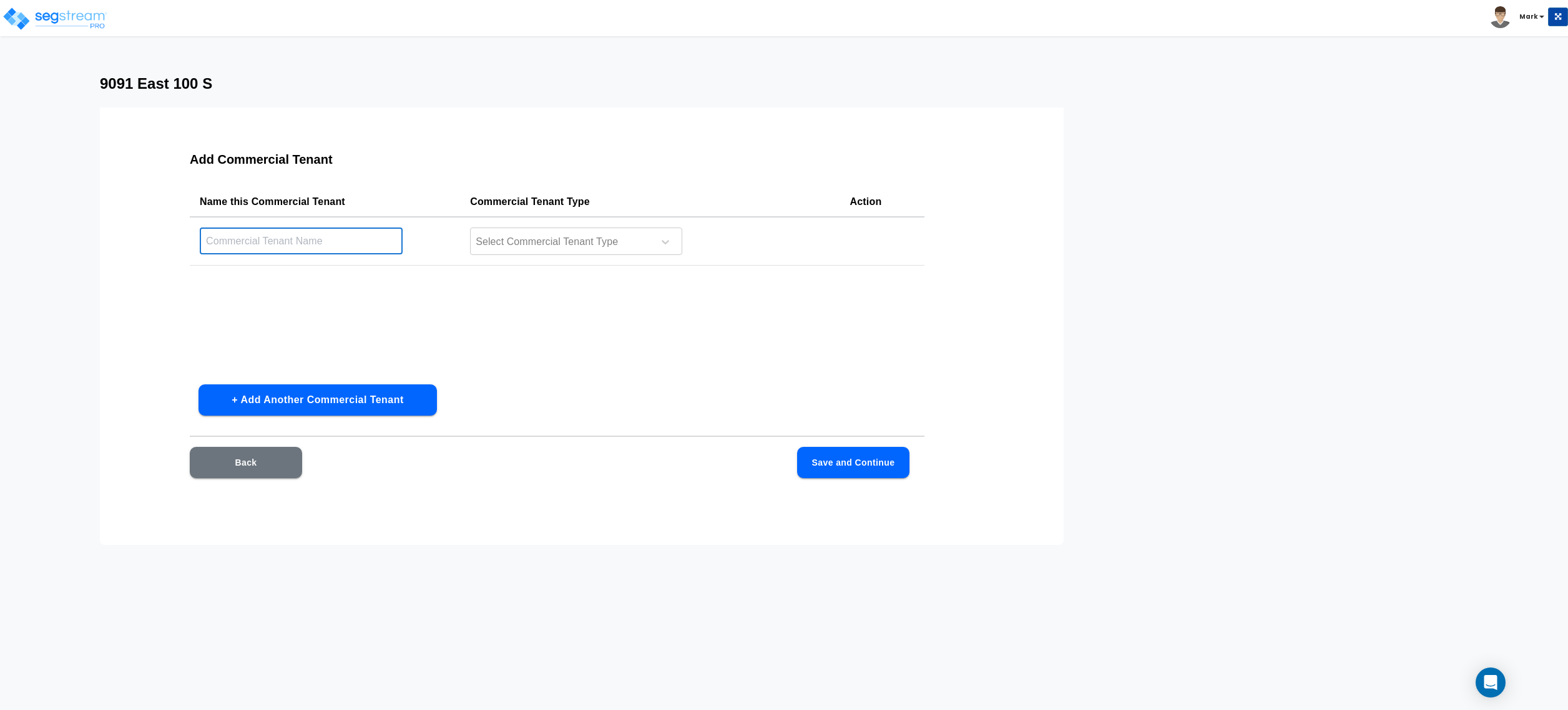
click at [290, 251] on input "text" at bounding box center [301, 241] width 202 height 27
paste input "9091 E 100 S"
type input "9091 E 100 S"
click at [533, 251] on div "Select Commercial Tenant Type" at bounding box center [576, 241] width 212 height 28
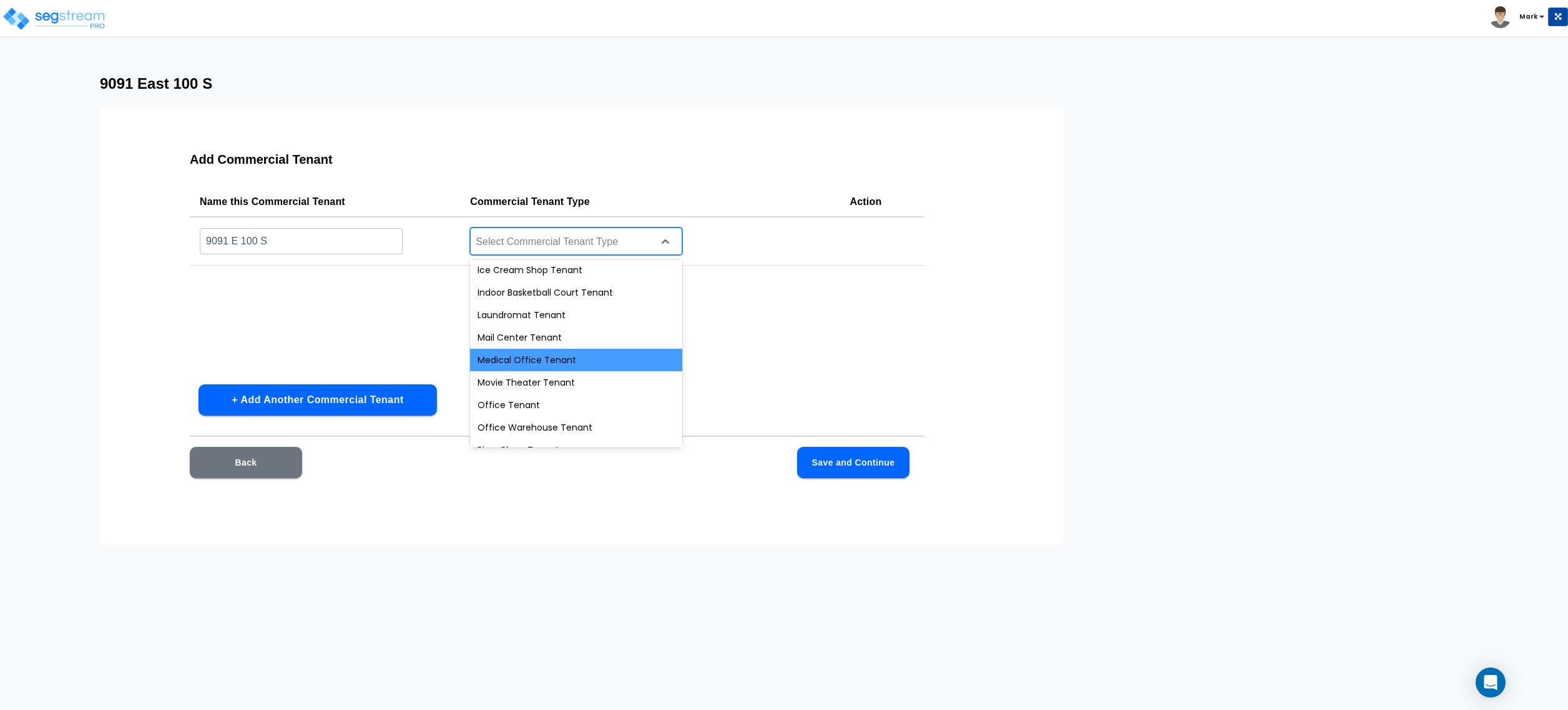
scroll to position [470, 0]
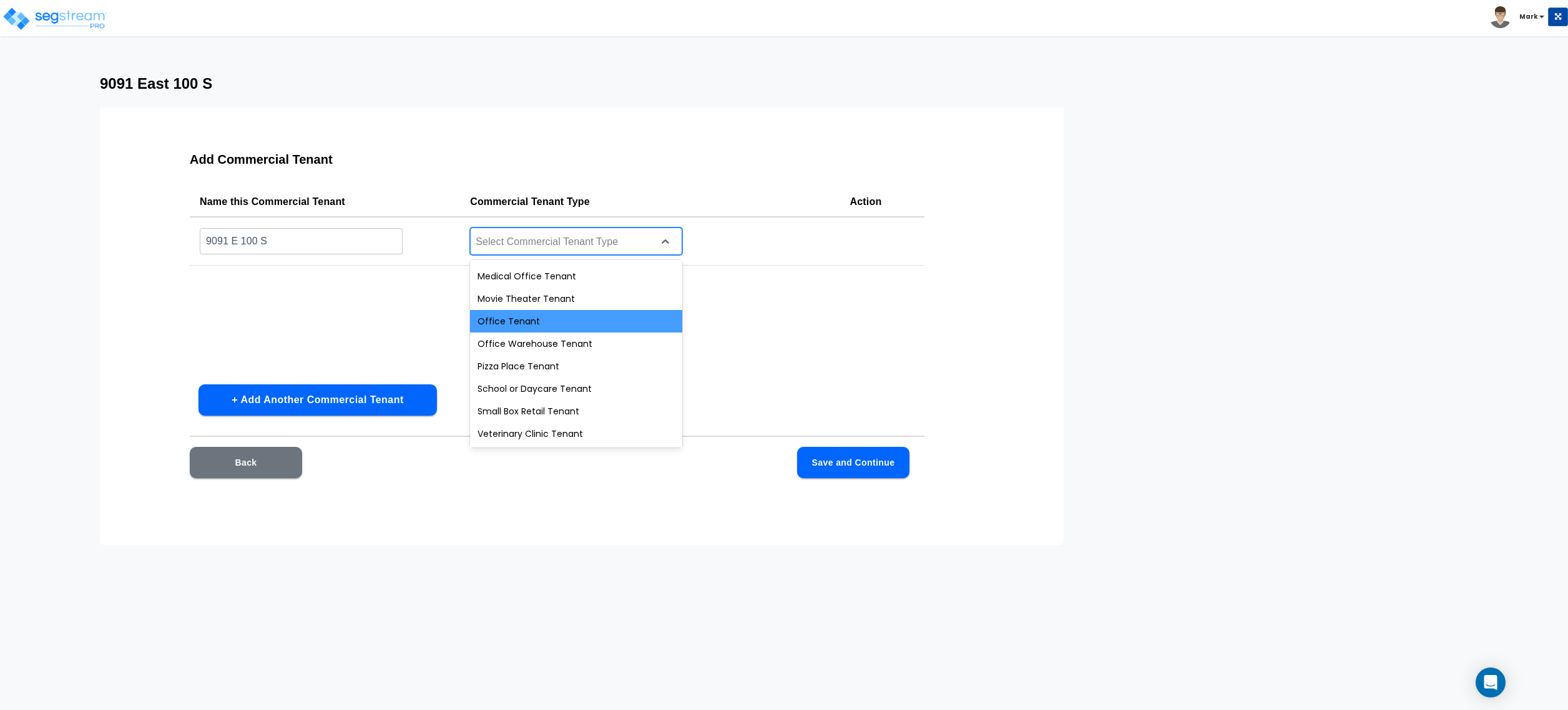
click at [524, 318] on div "Office Tenant" at bounding box center [576, 321] width 212 height 23
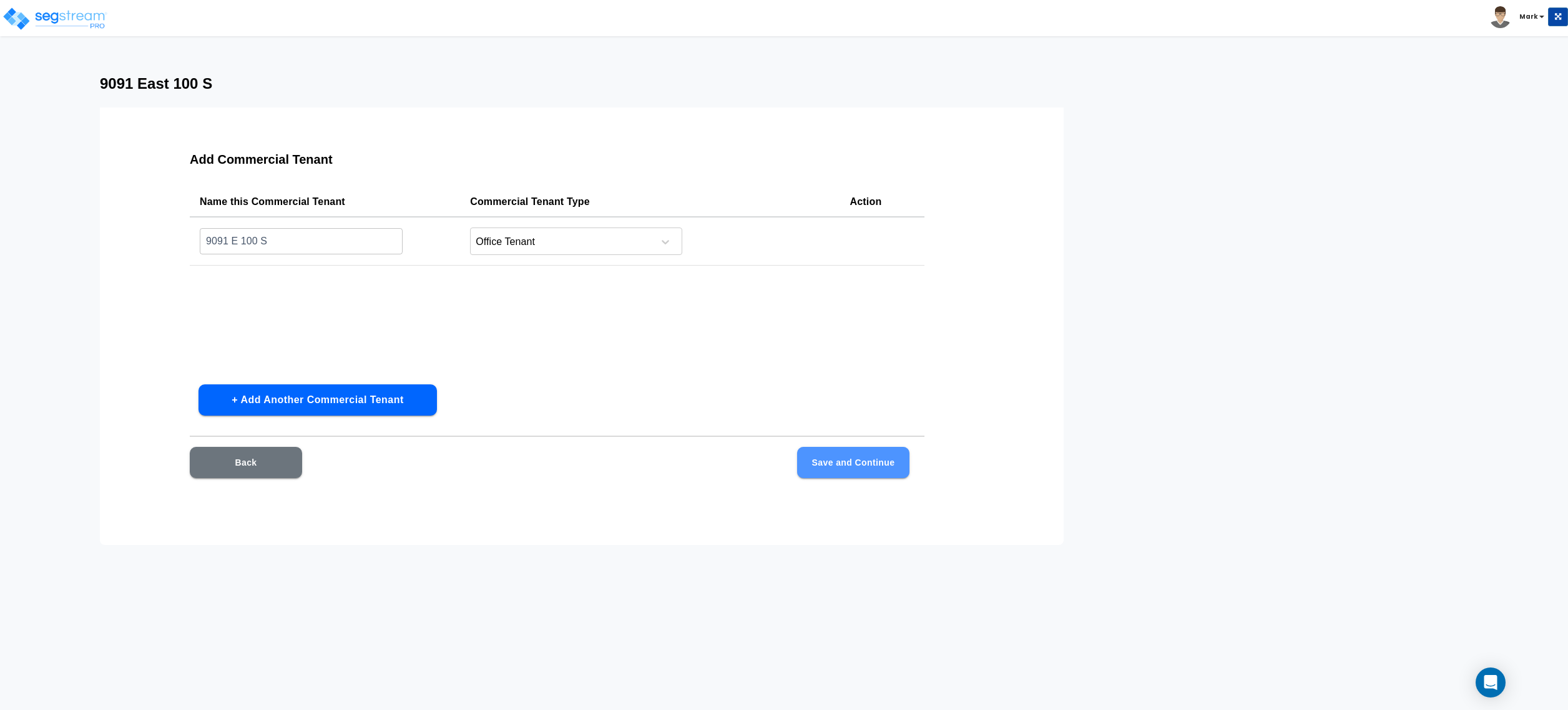
click at [834, 476] on button "Save and Continue" at bounding box center [854, 462] width 113 height 32
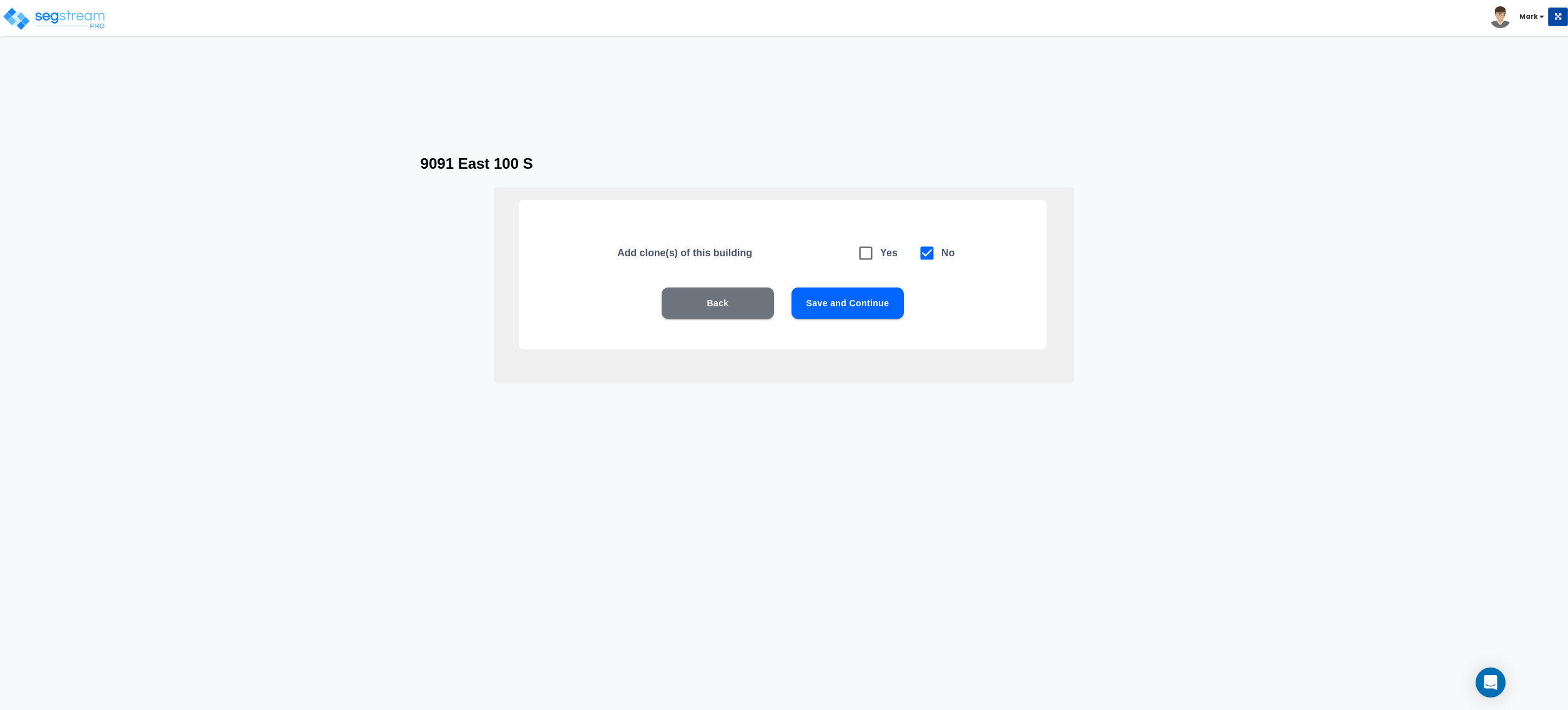
click at [858, 315] on button "Save and Continue" at bounding box center [848, 303] width 113 height 32
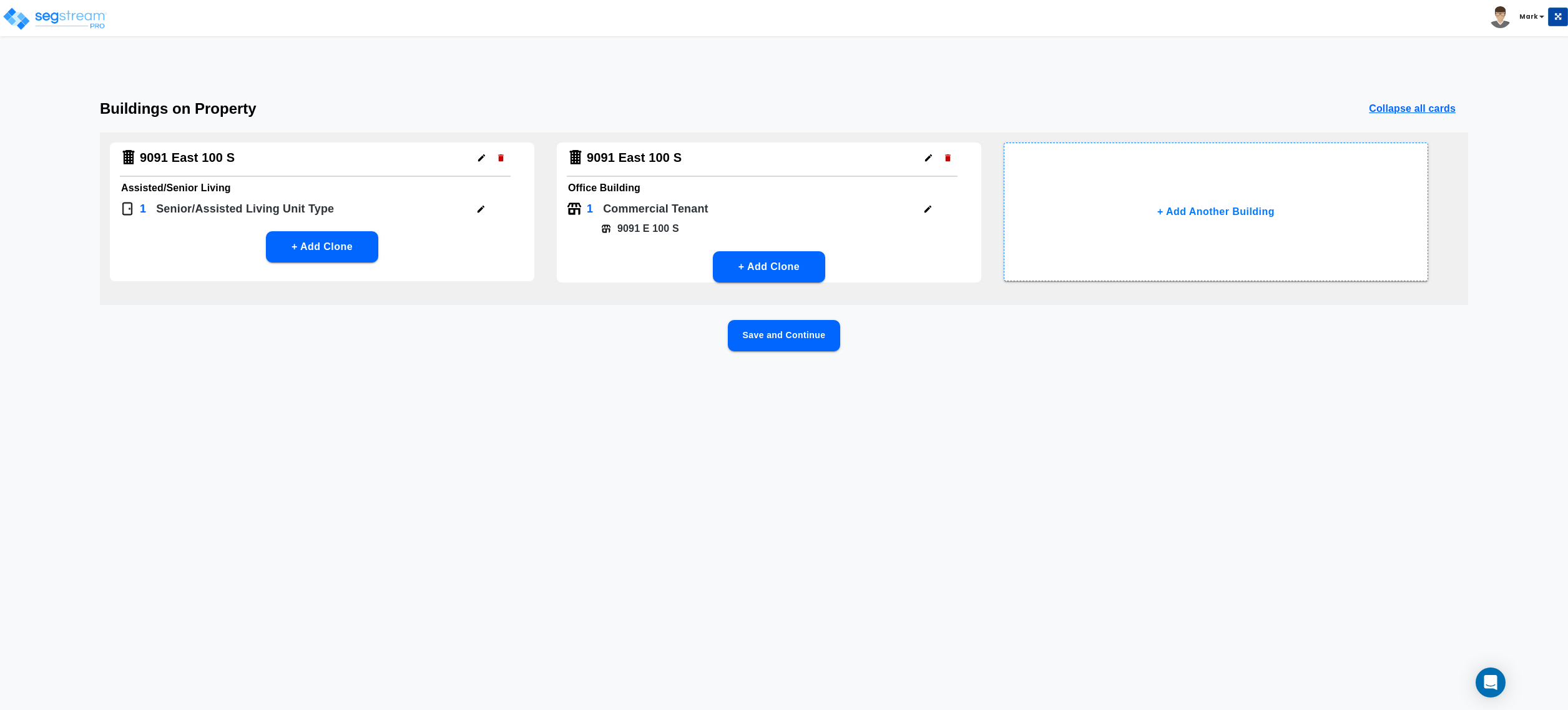
click at [785, 331] on button "Save and Continue" at bounding box center [784, 335] width 113 height 32
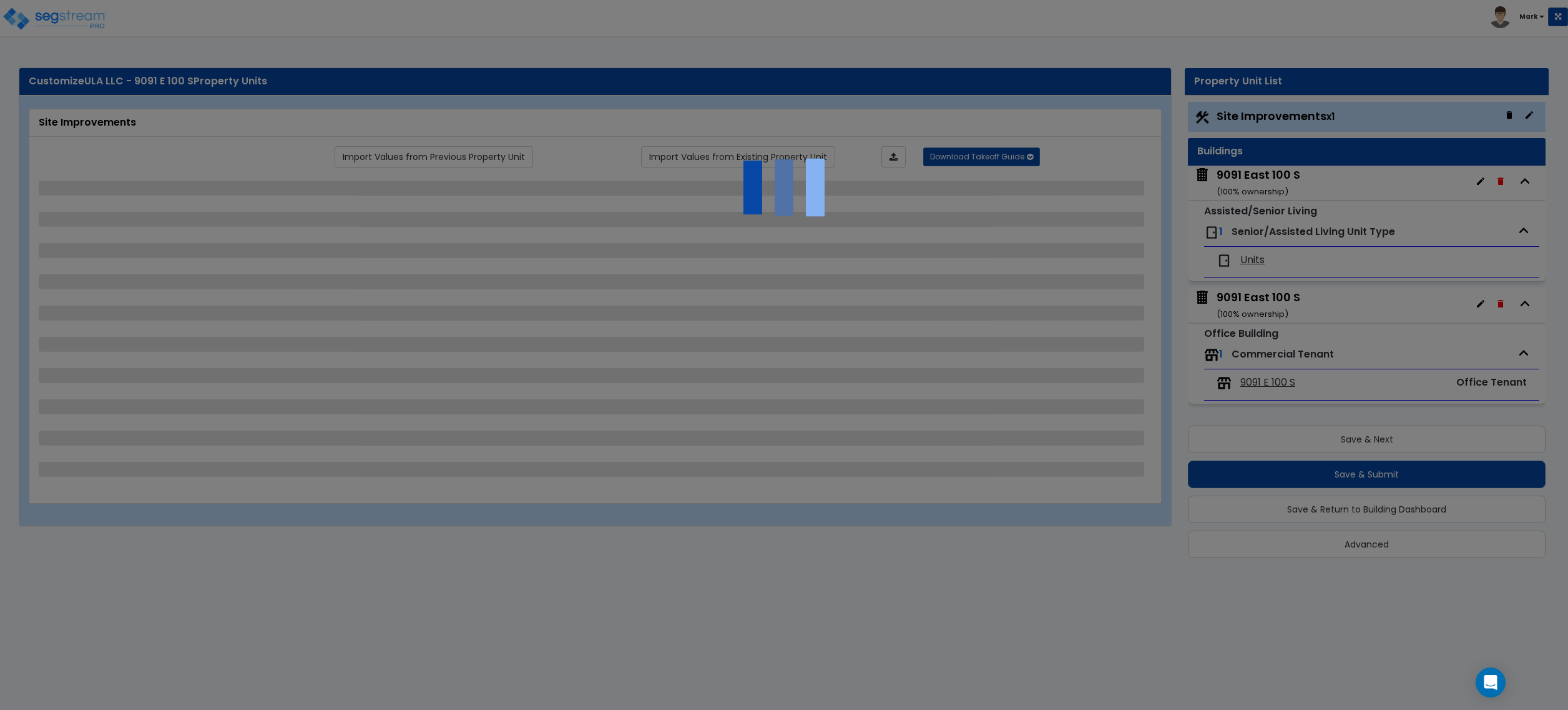
select select "2"
select select "1"
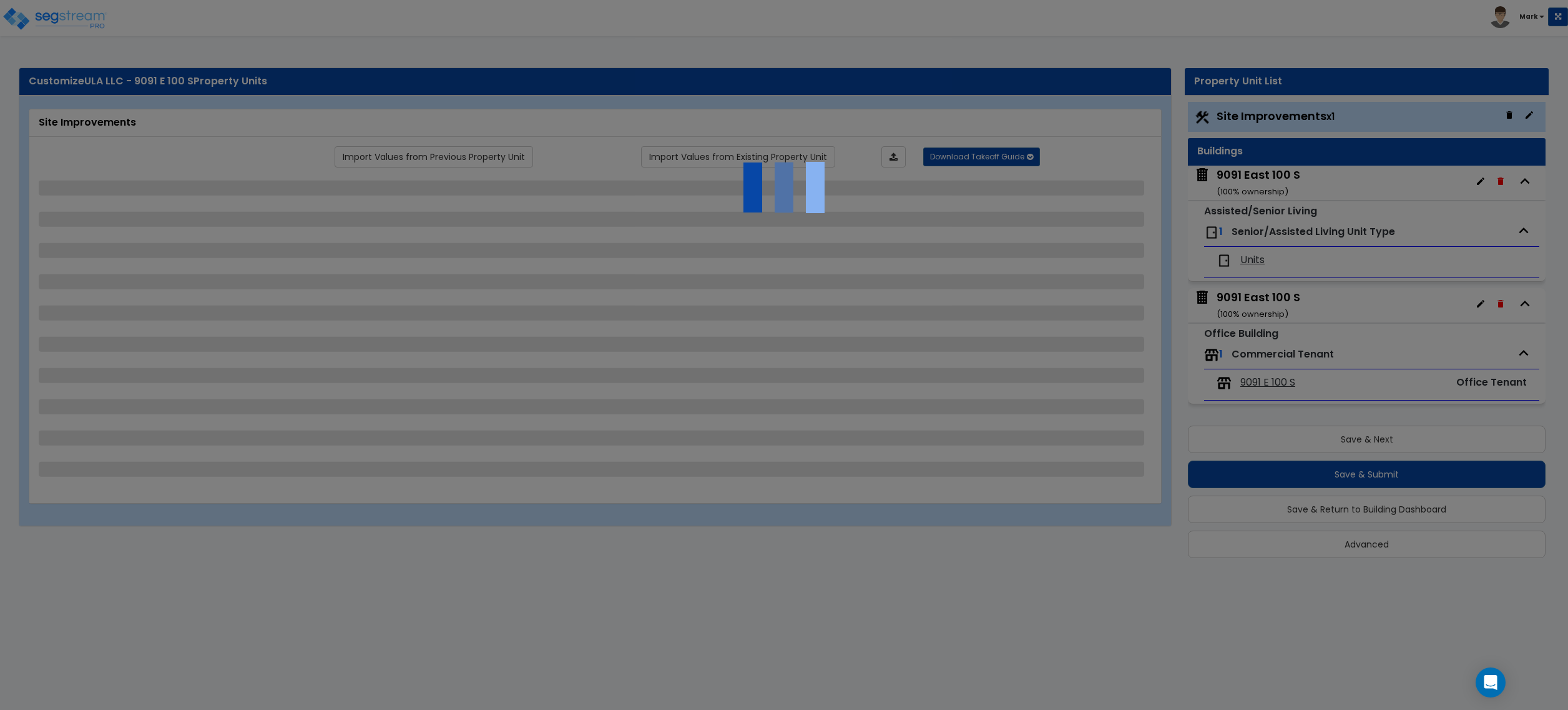
select select "2"
select select "3"
select select "5"
select select "3"
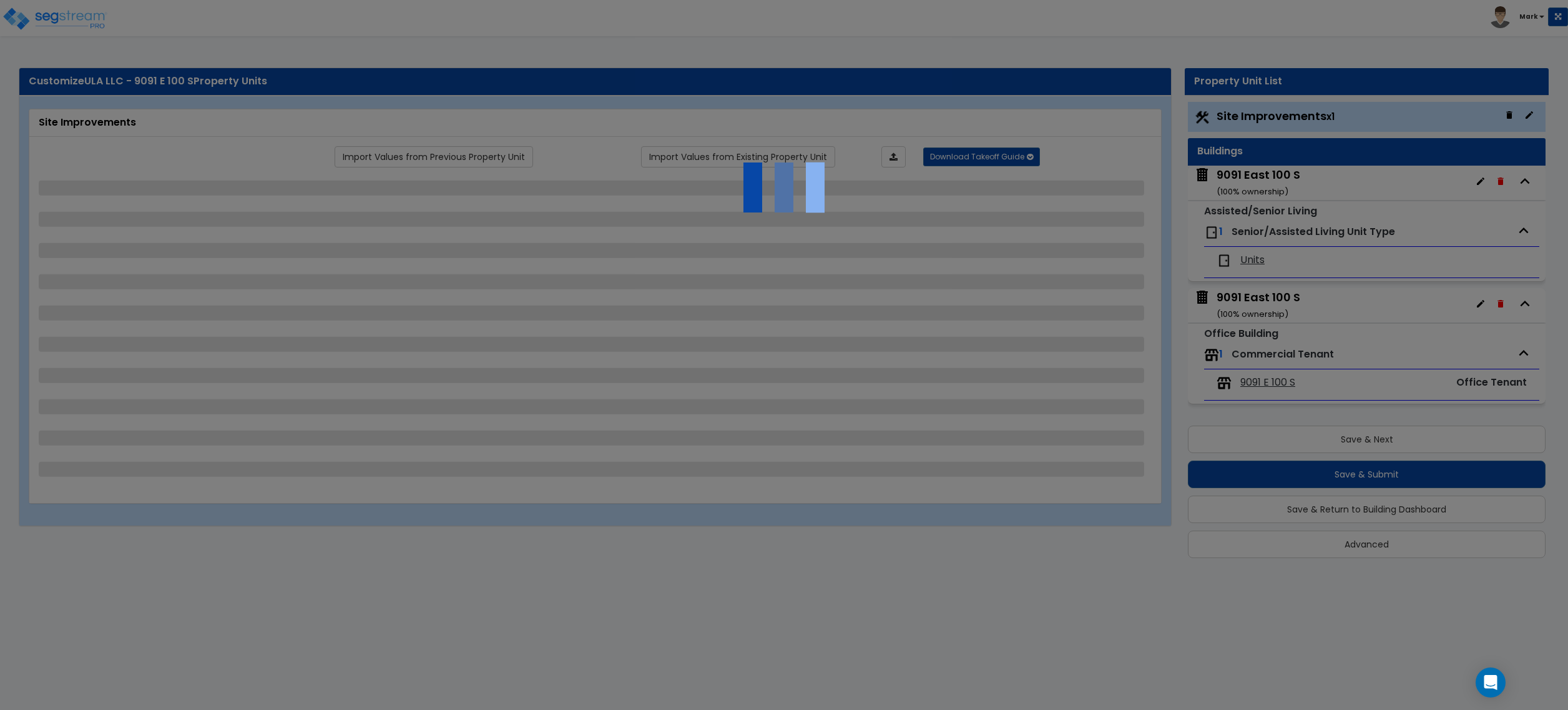
select select "2"
select select "3"
select select "9"
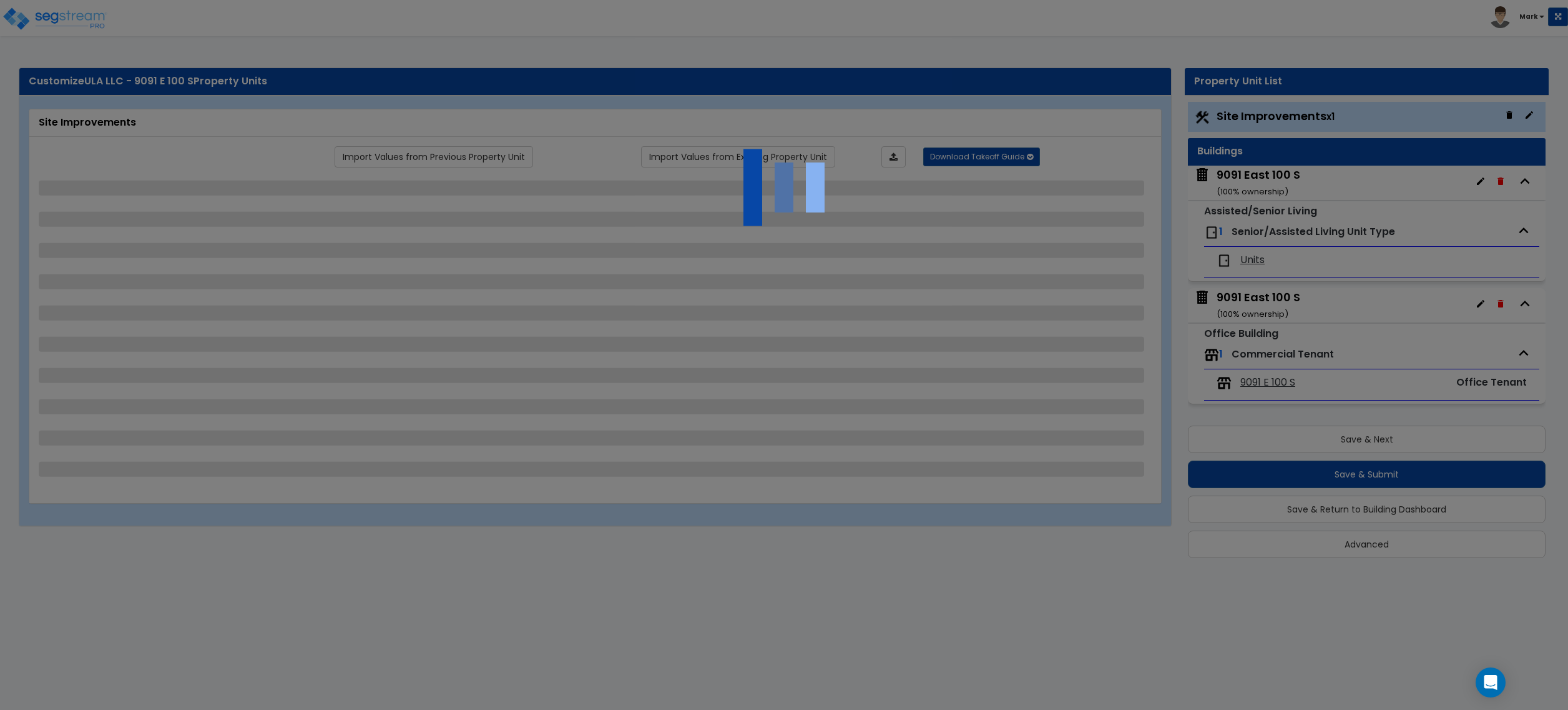
select select "2"
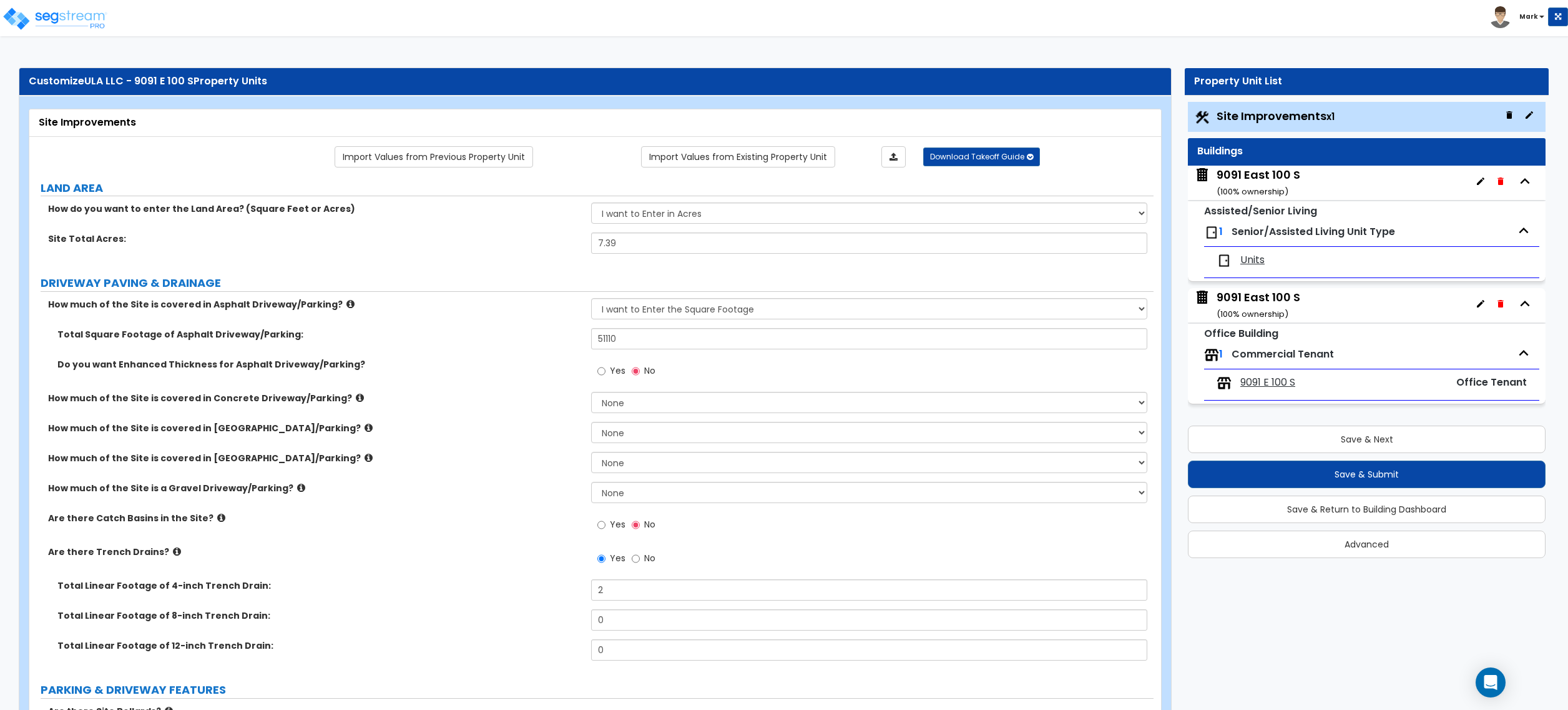
click at [1260, 308] on div "9091 East 100 S ( 100 % ownership)" at bounding box center [1259, 305] width 84 height 32
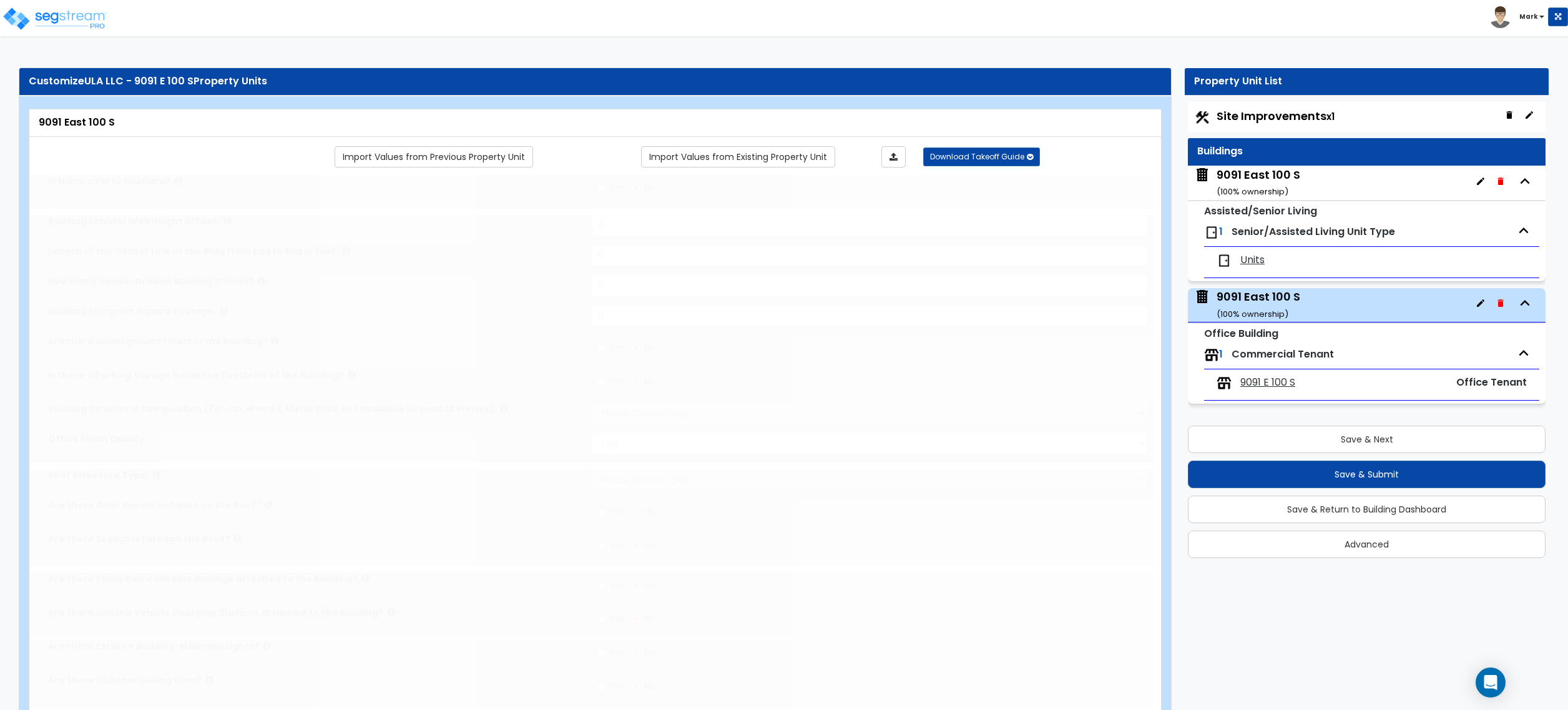
type input "1"
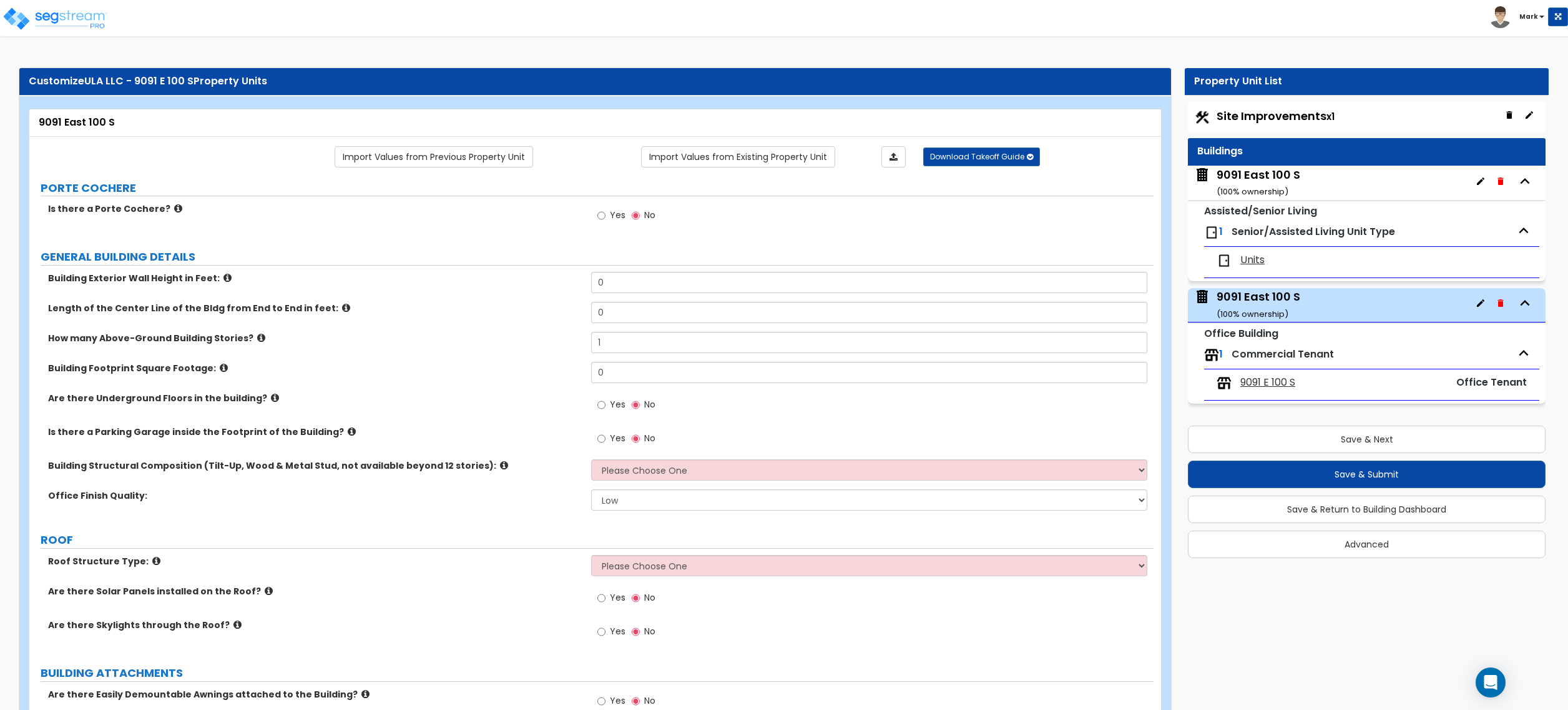
click at [1349, 159] on div "Buildings" at bounding box center [1367, 151] width 358 height 28
click at [1278, 180] on div "9091 East 100 S ( 100 % ownership)" at bounding box center [1259, 183] width 84 height 32
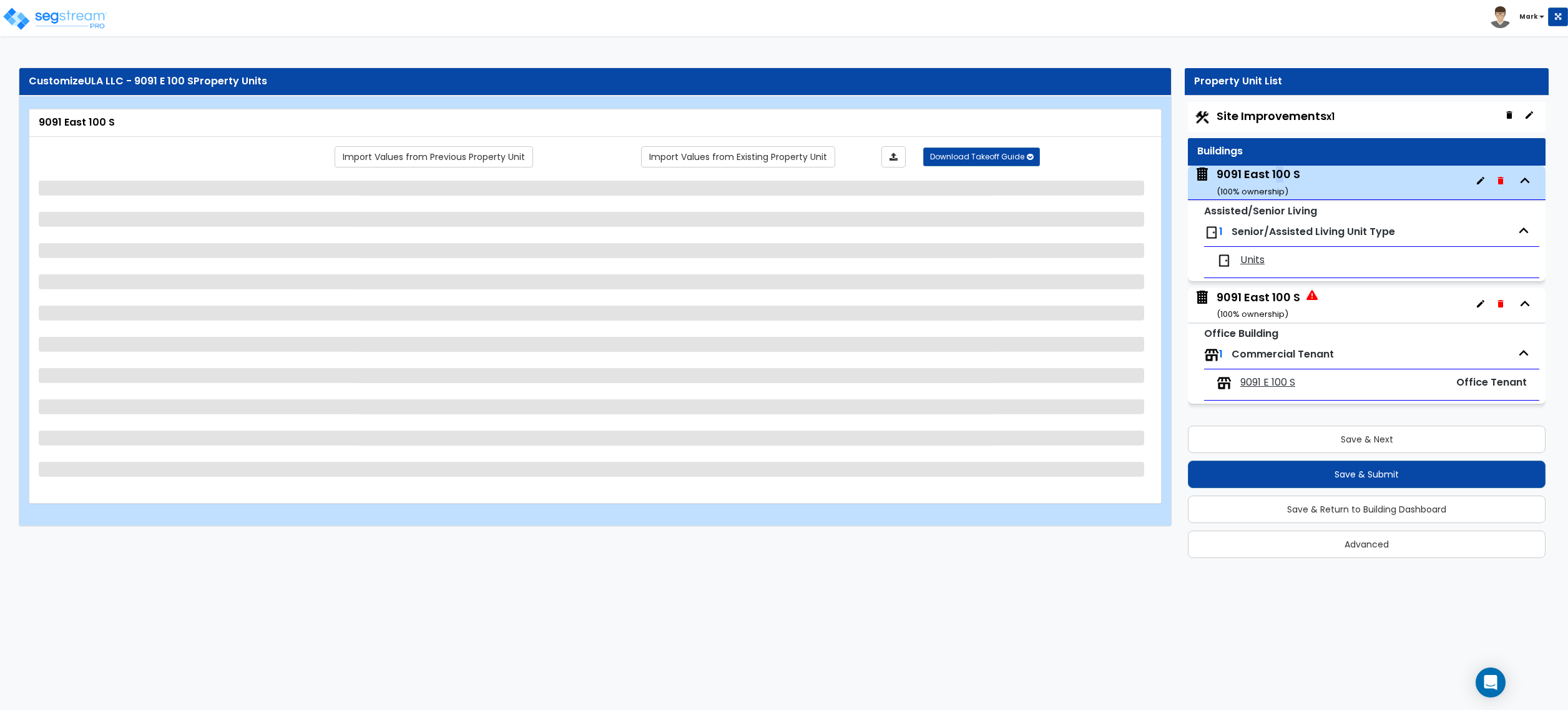
select select "2"
select select "7"
select select "1"
select select "2"
select select "1"
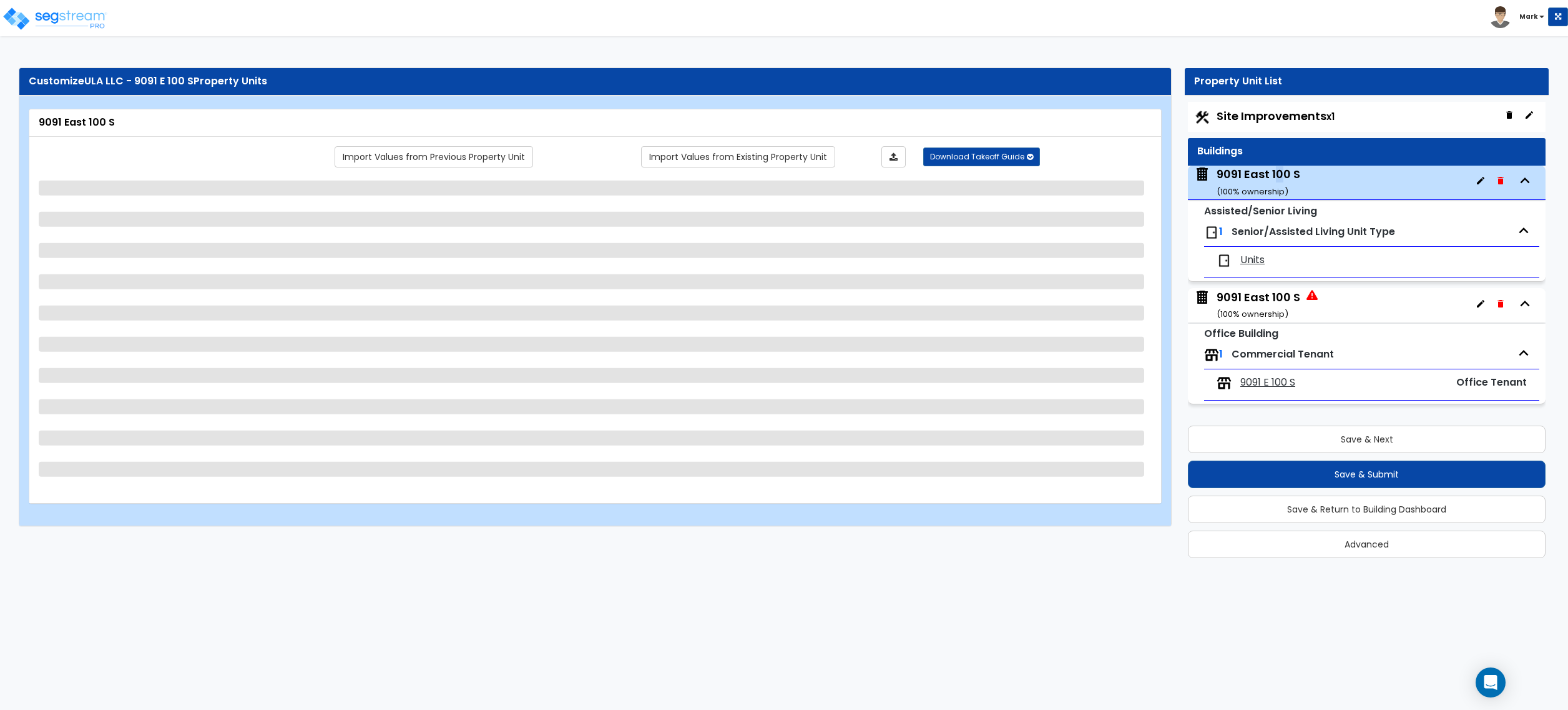
select select "1"
select select "6"
select select "5"
select select "2"
select select "1"
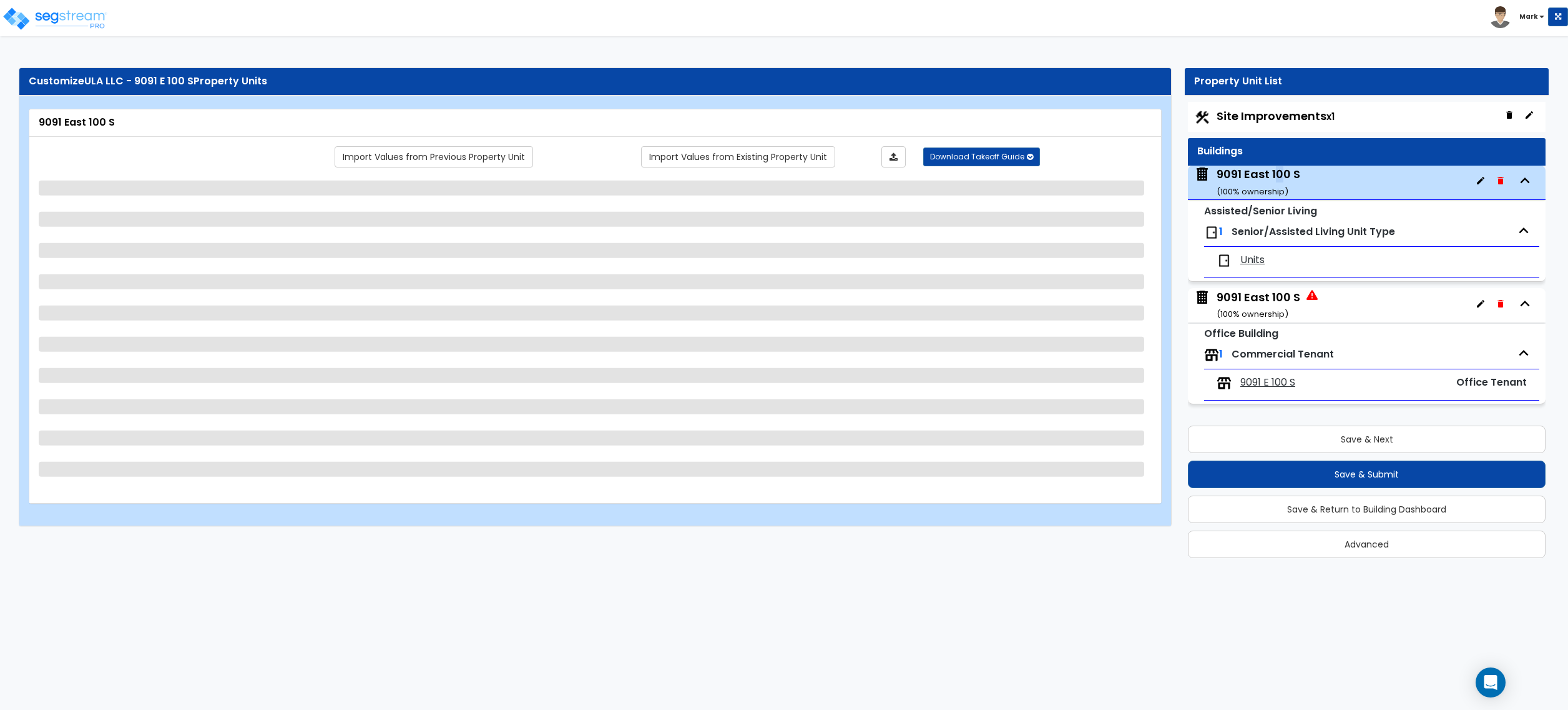
select select "1"
select select "2"
select select "1"
select select "2"
select select "5"
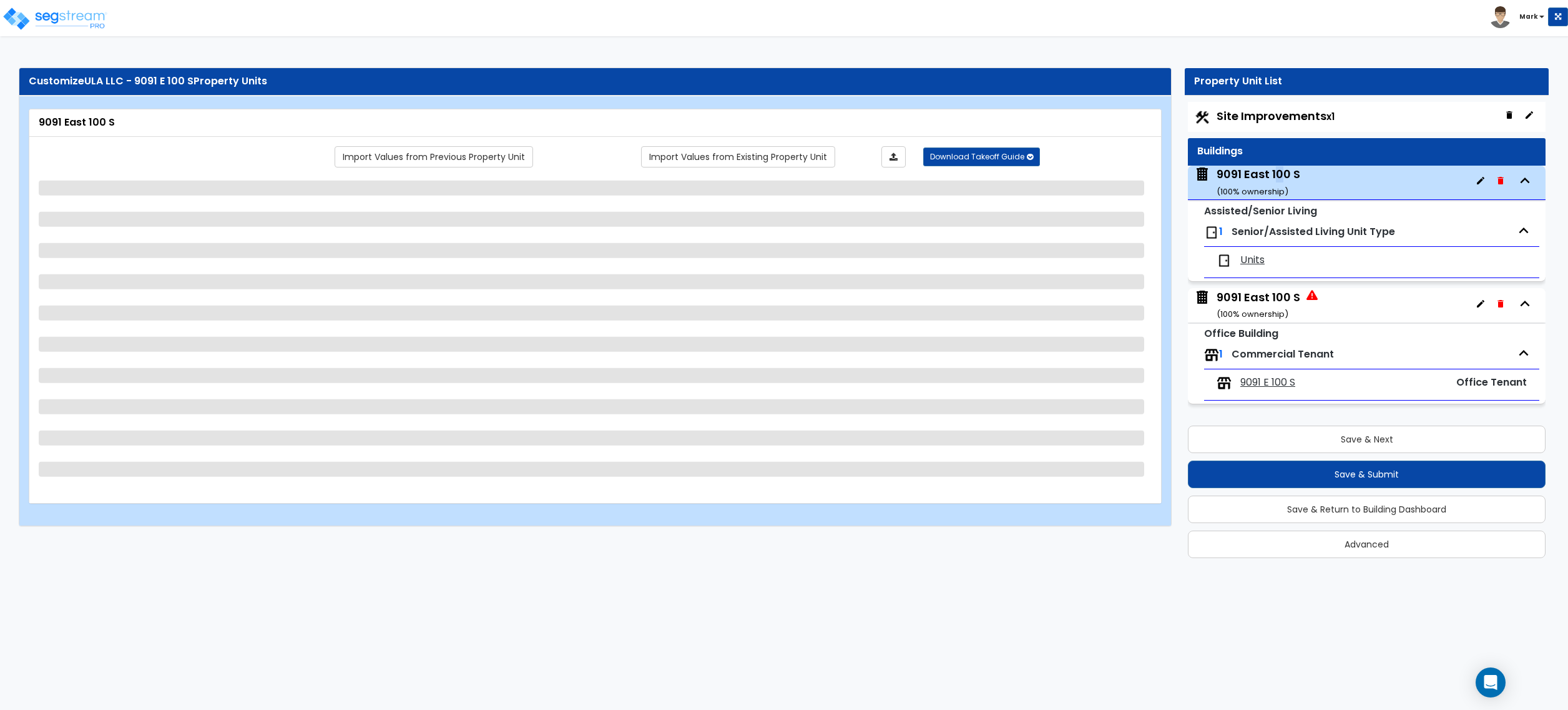
select select "1"
select select "2"
select select "3"
select select "2"
select select "1"
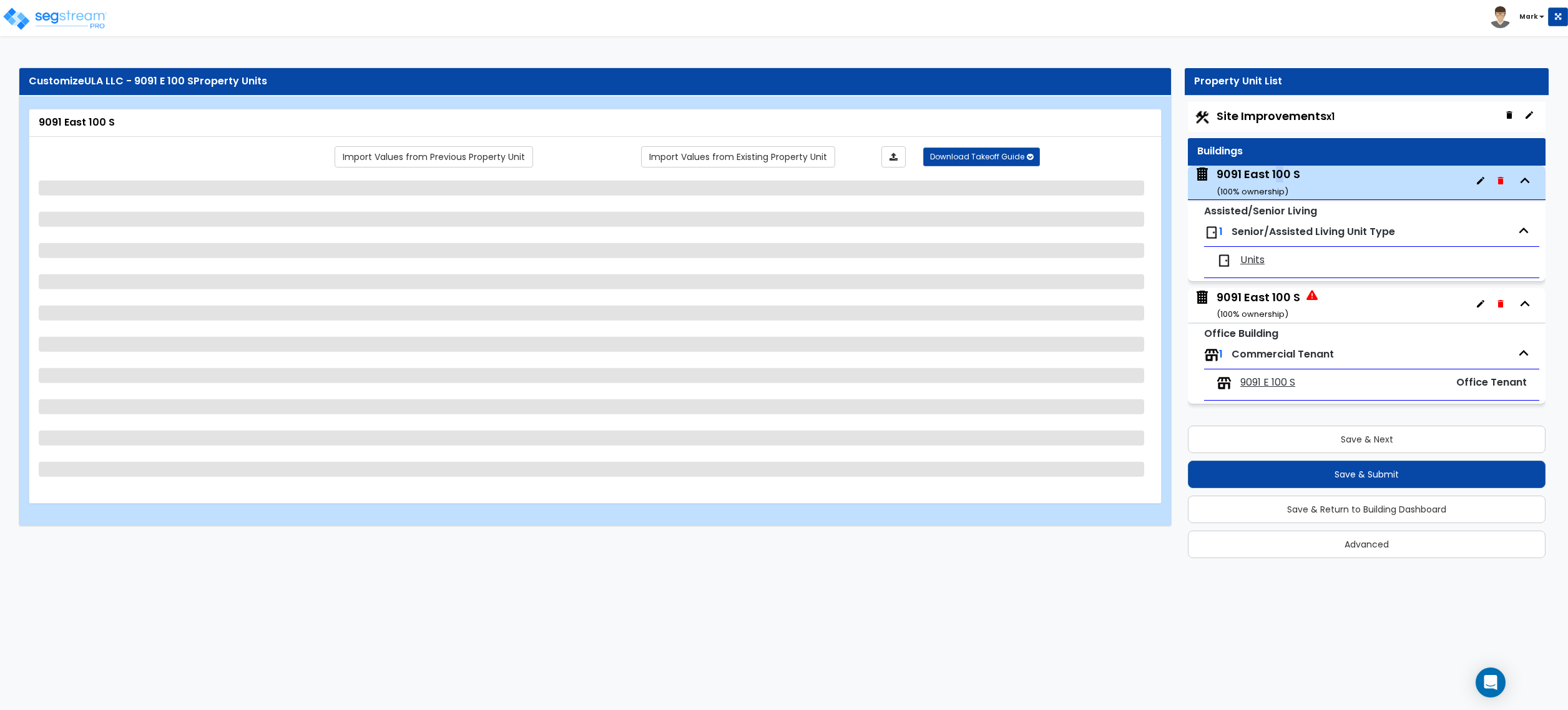
select select "1"
select select "2"
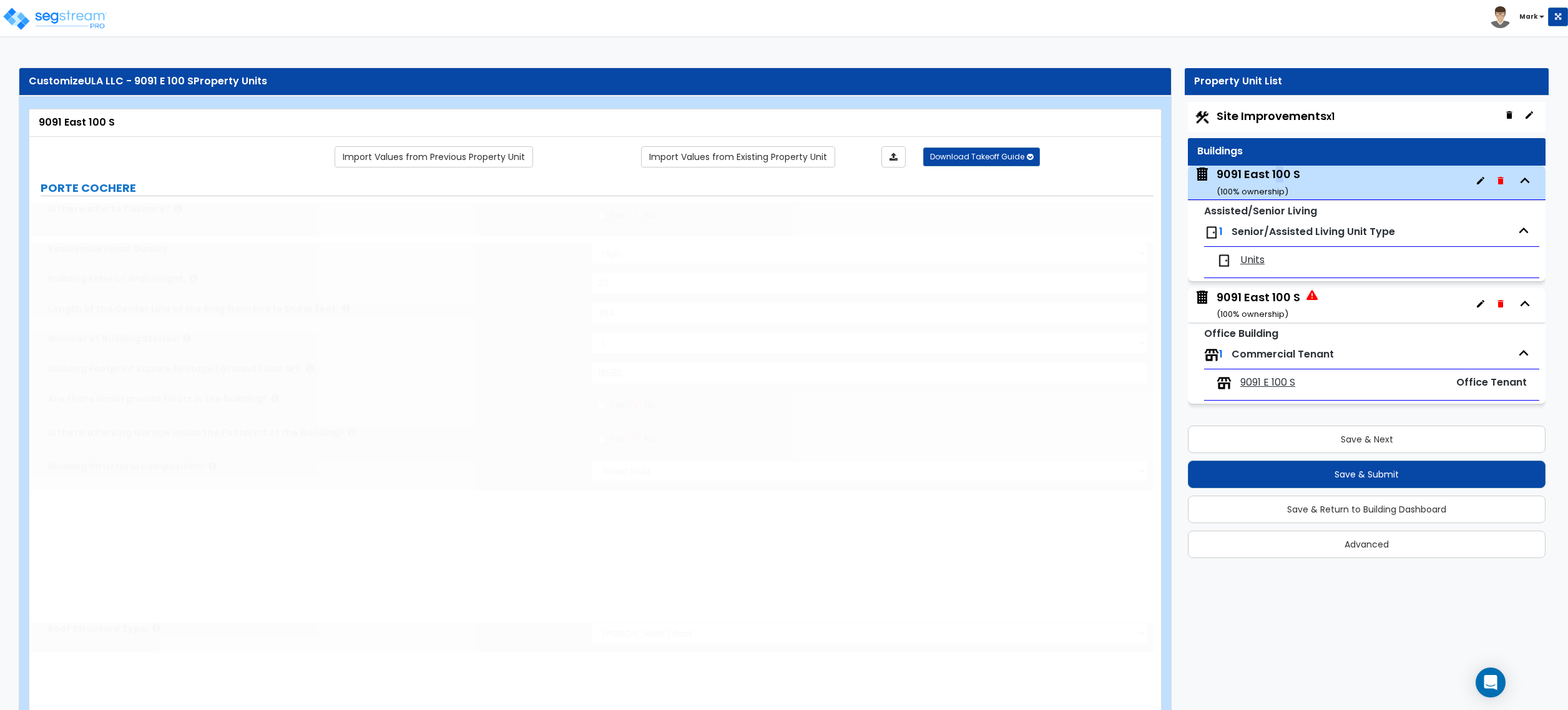
select select "2"
select select "4"
type input "90"
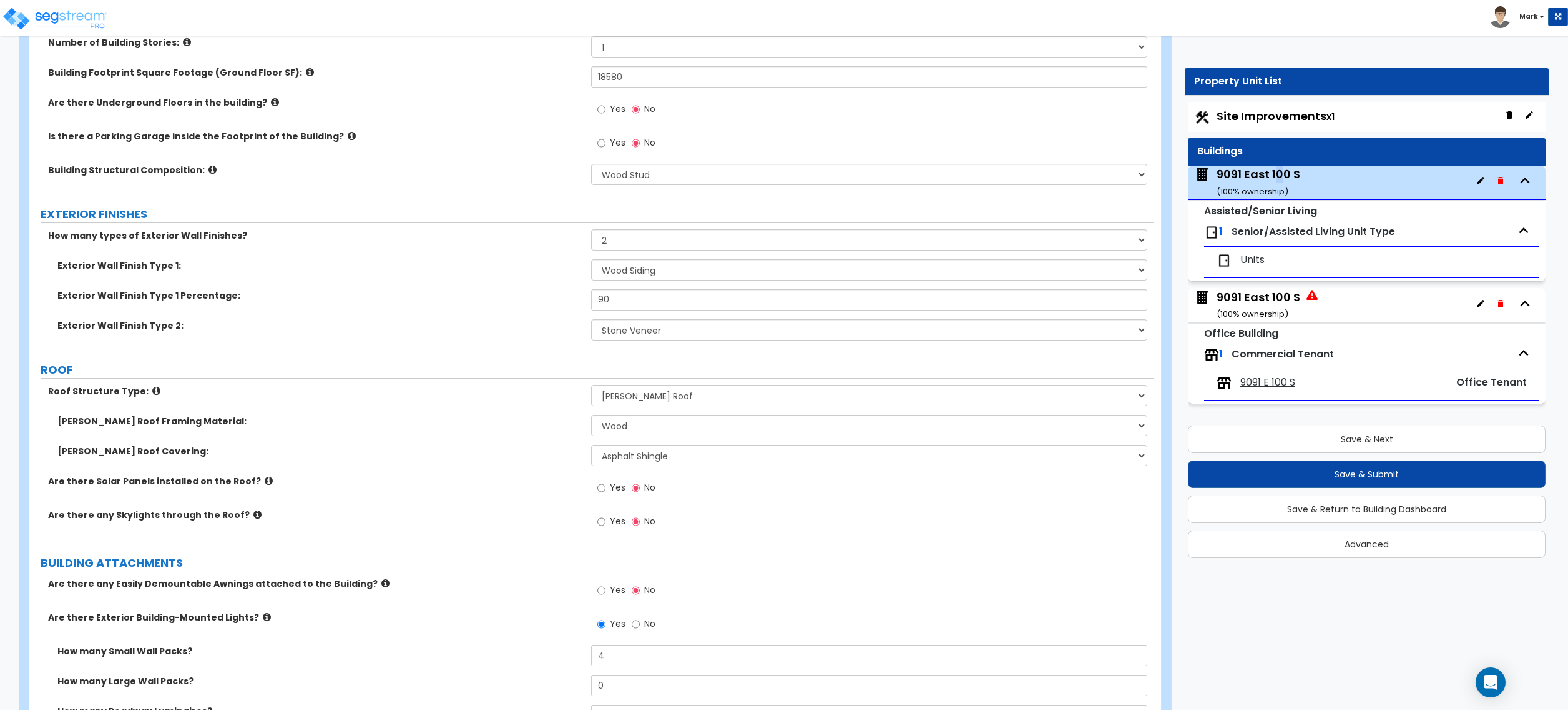
scroll to position [416, 0]
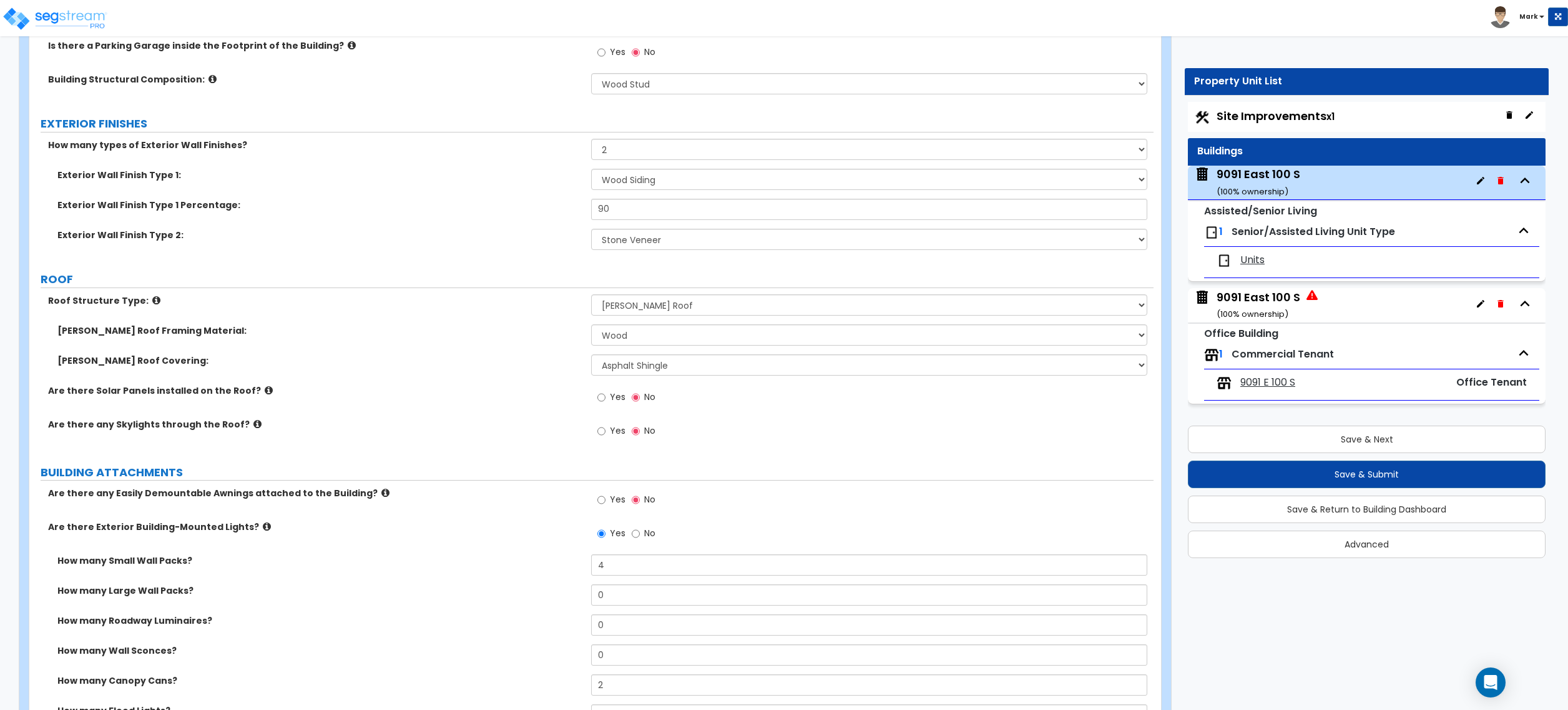
click at [1267, 385] on span "9091 E 100 S" at bounding box center [1268, 382] width 55 height 14
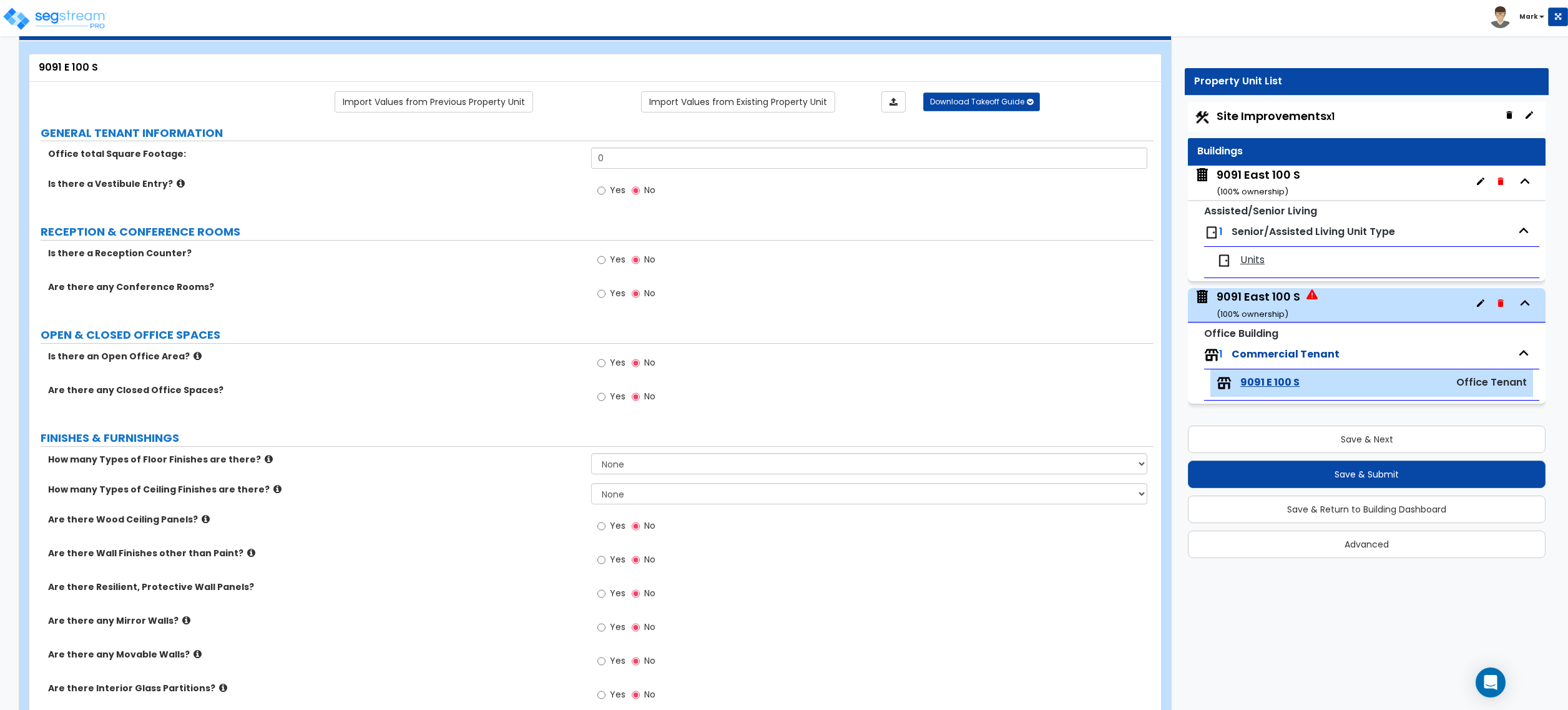
scroll to position [17, 0]
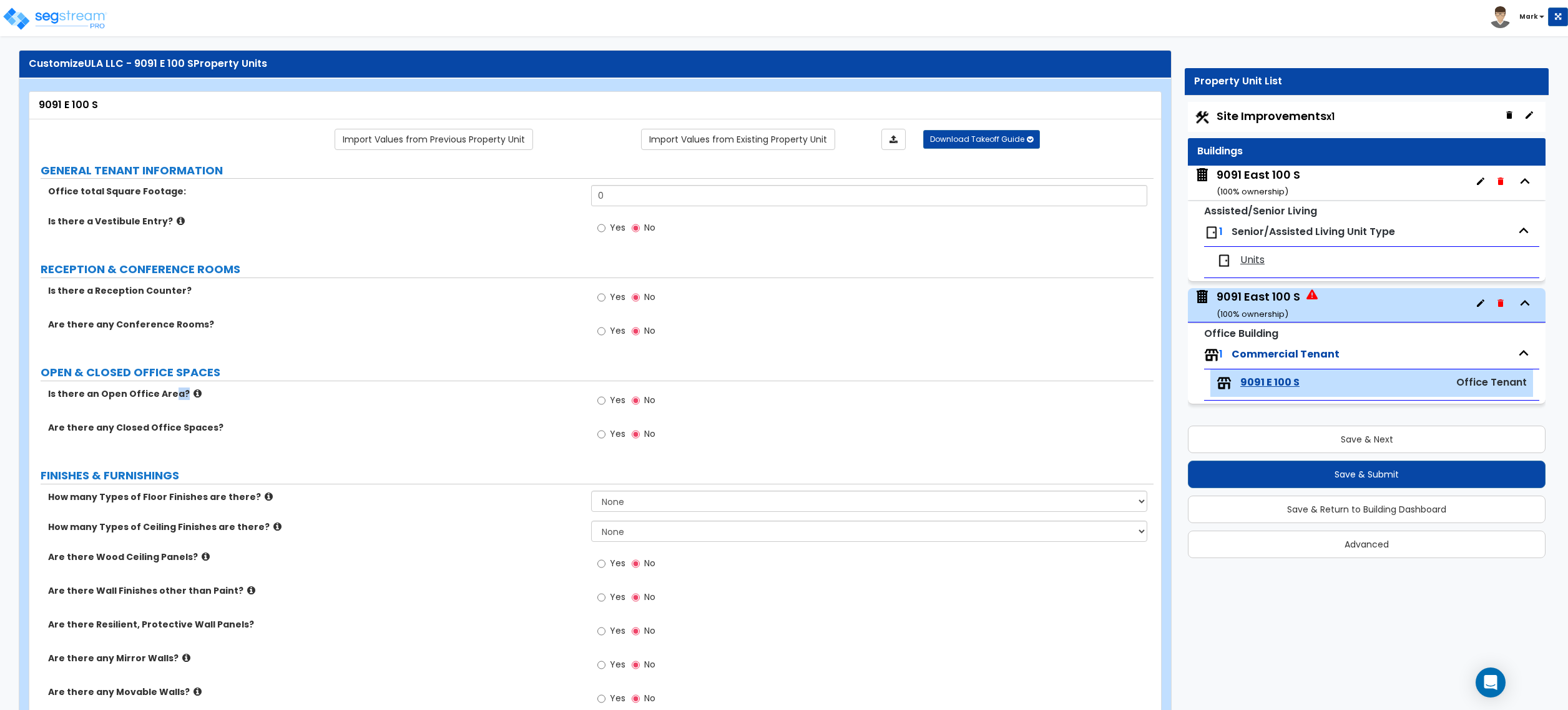
click at [169, 403] on div "Is there an Open Office Area? Yes No" at bounding box center [591, 403] width 1124 height 33
click at [194, 395] on icon at bounding box center [198, 394] width 8 height 10
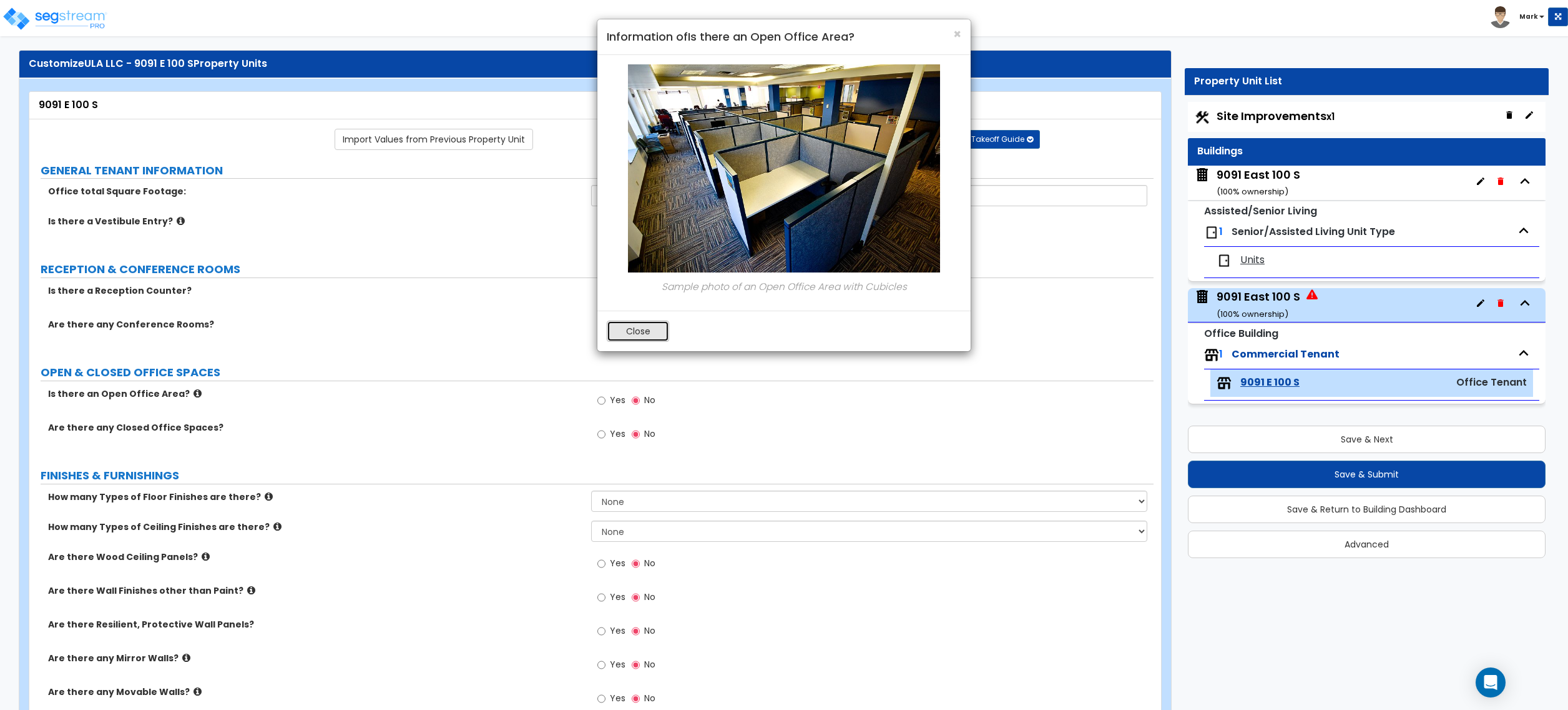
click at [622, 338] on button "Close" at bounding box center [637, 331] width 62 height 21
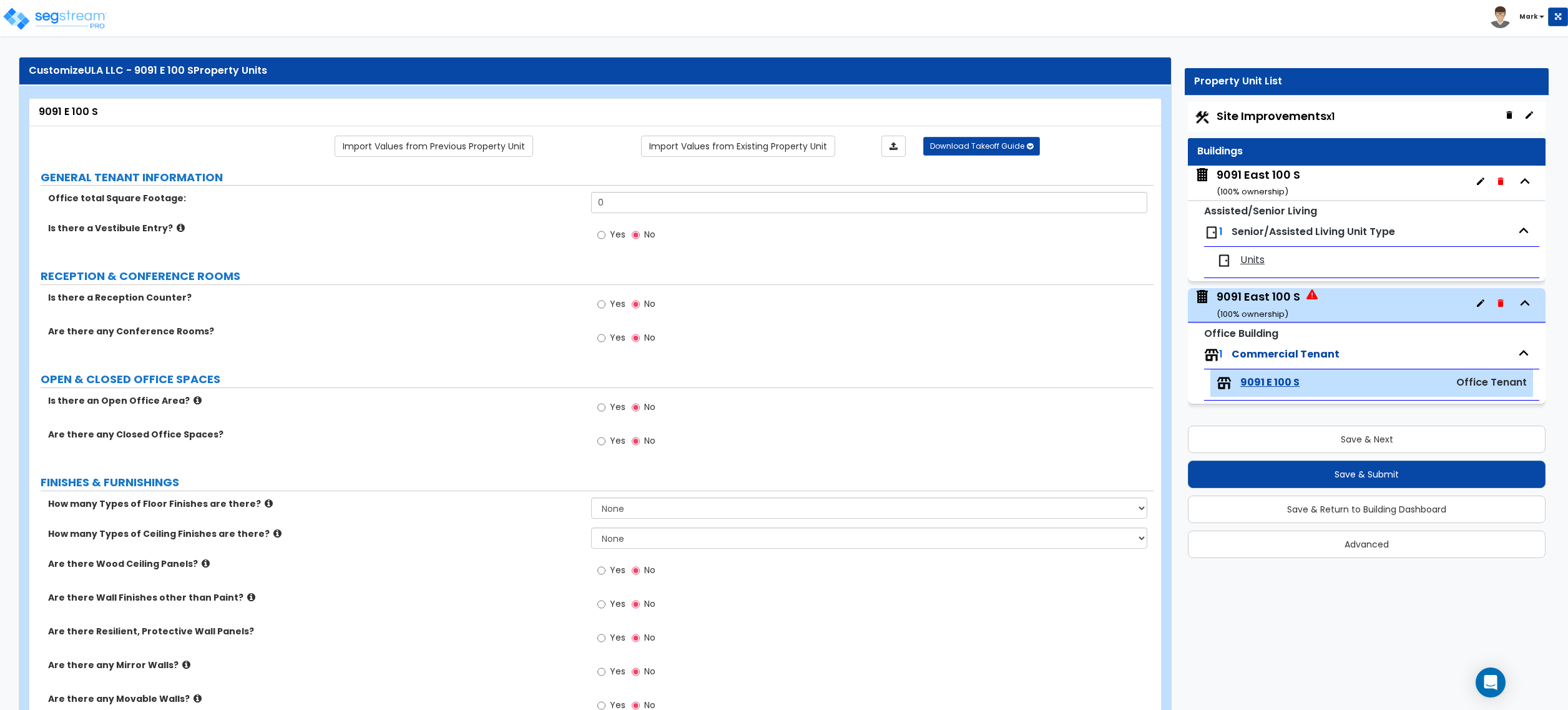
scroll to position [0, 0]
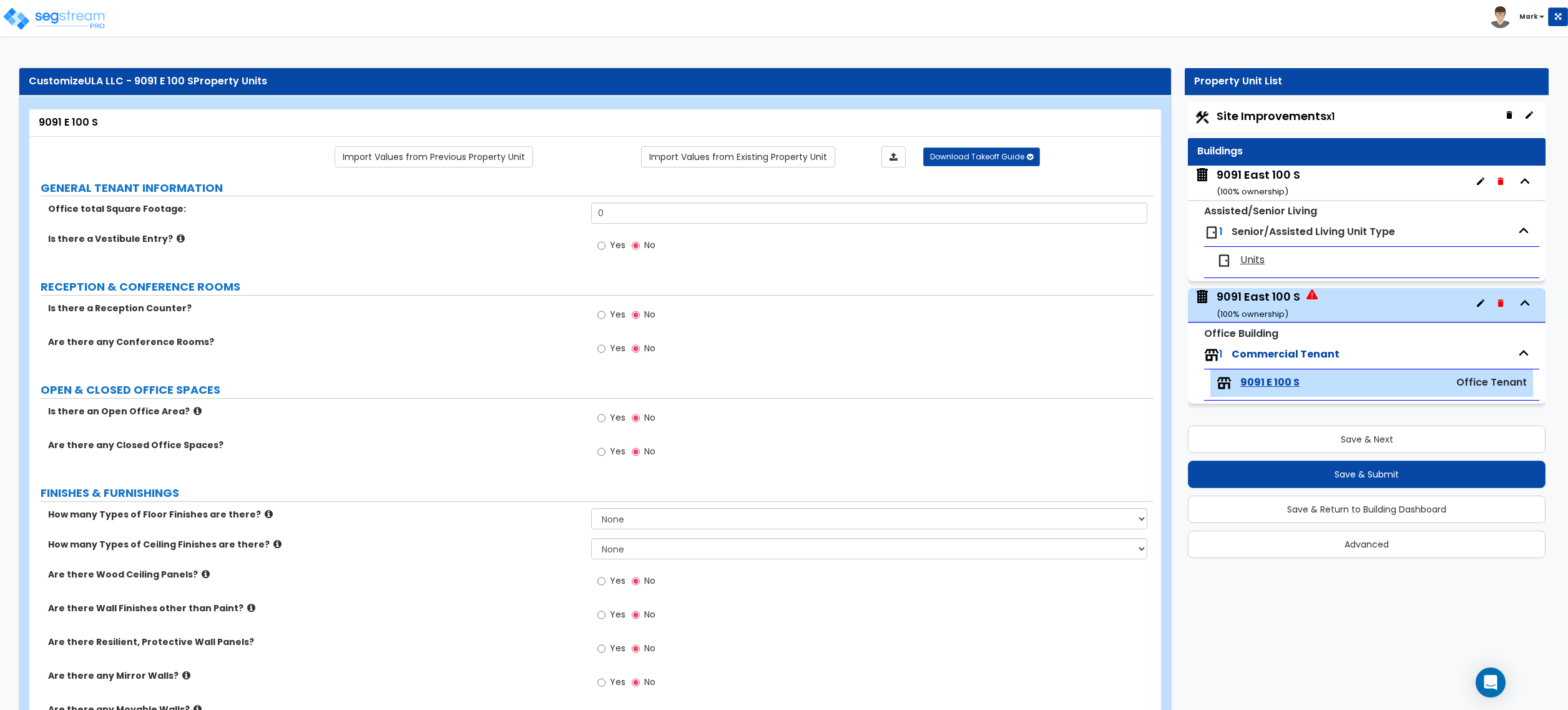
click at [1494, 305] on button "button" at bounding box center [1500, 303] width 20 height 20
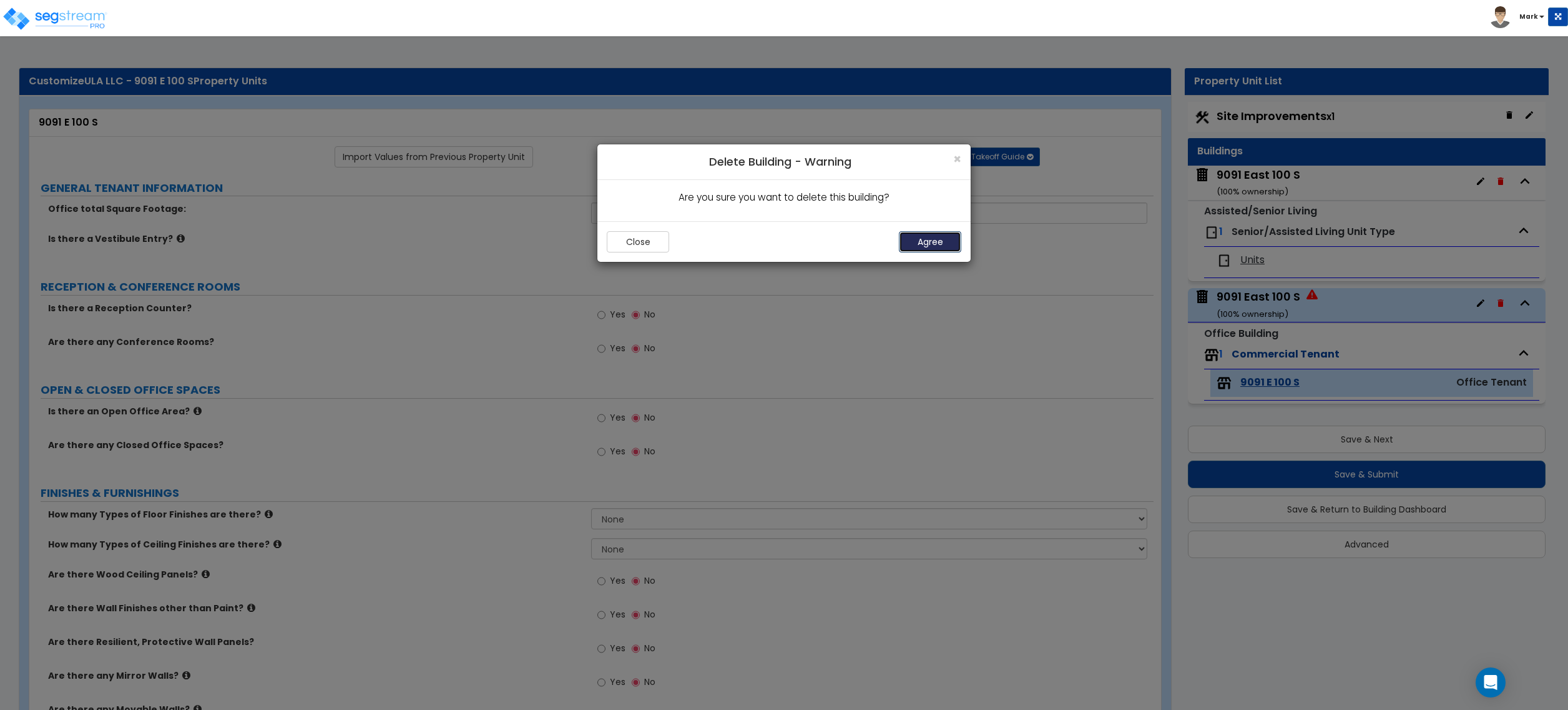
click at [946, 244] on button "Agree" at bounding box center [929, 242] width 62 height 21
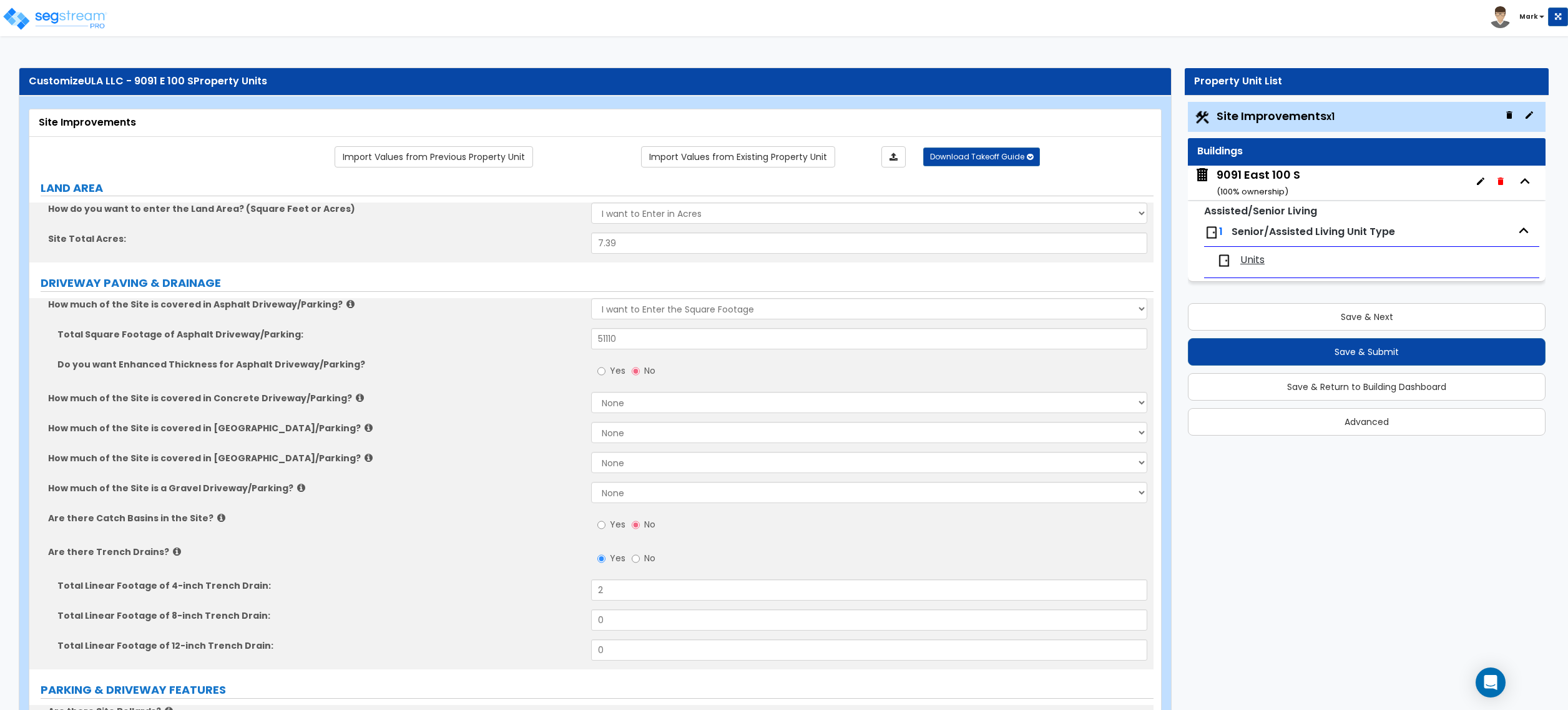
click at [1304, 196] on div "9091 East 100 S ( 100 % ownership)" at bounding box center [1367, 183] width 358 height 34
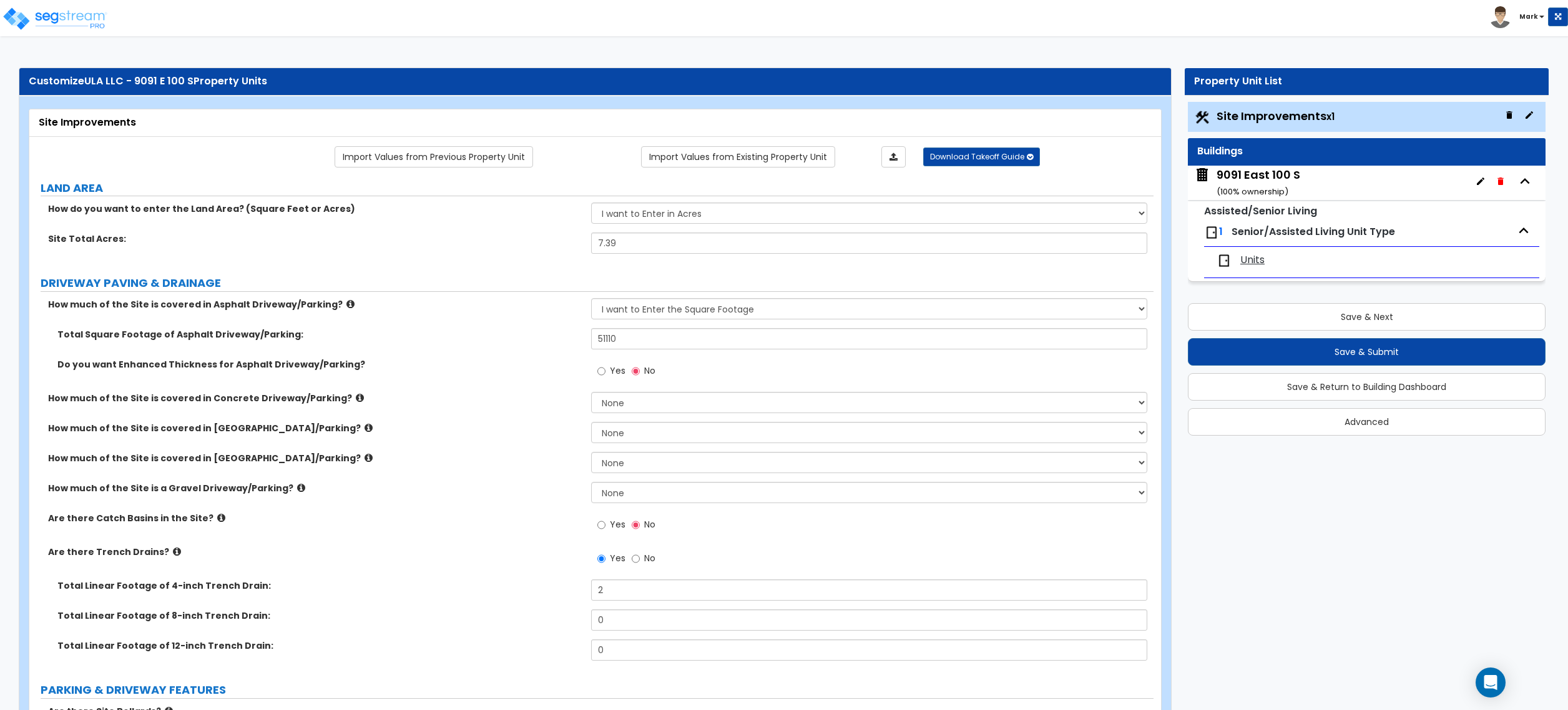
click at [1262, 255] on span "Units" at bounding box center [1252, 260] width 24 height 14
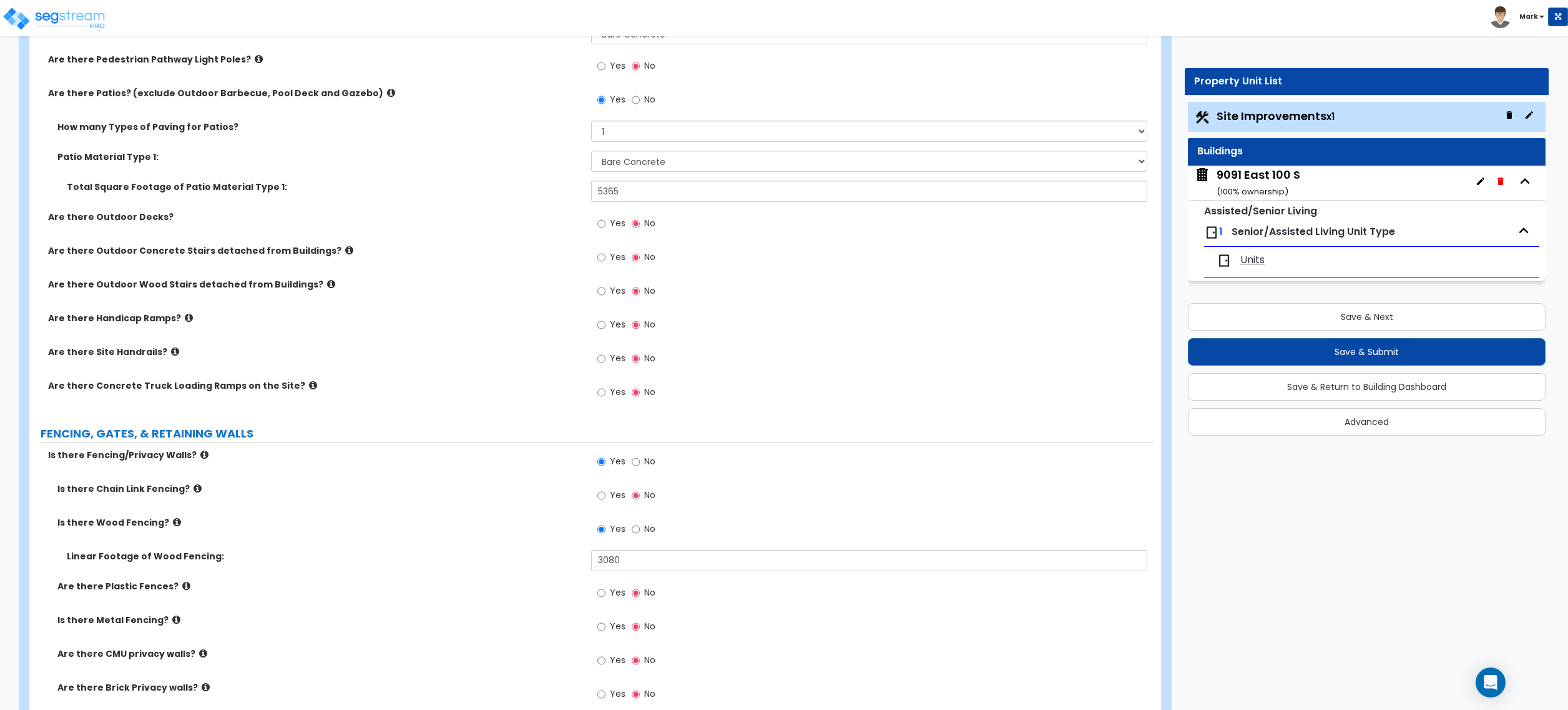
scroll to position [1332, 0]
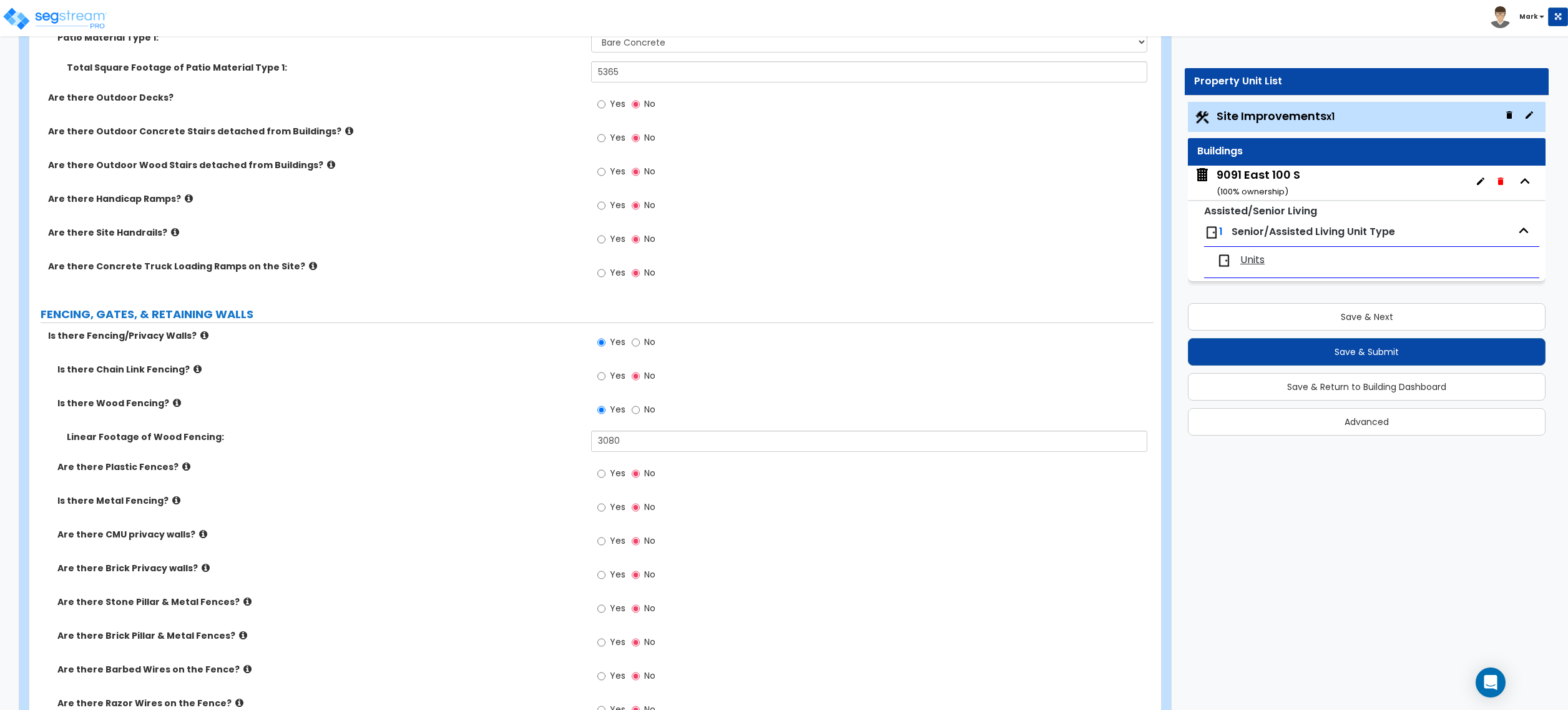
click at [1371, 186] on div "9091 East 100 S ( 100 % ownership)" at bounding box center [1367, 183] width 358 height 34
click at [1280, 188] on small "( 100 % ownership)" at bounding box center [1252, 191] width 72 height 11
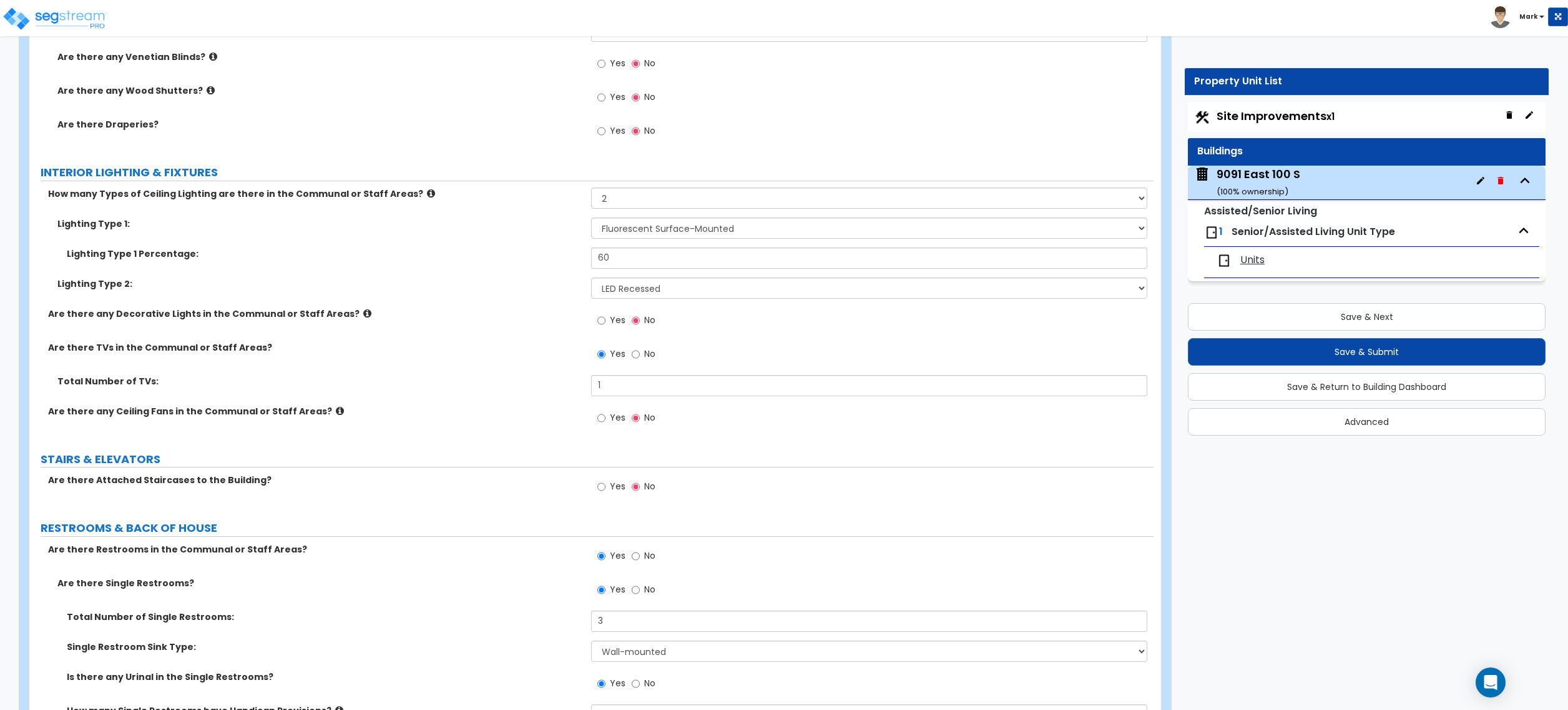
scroll to position [4498, 0]
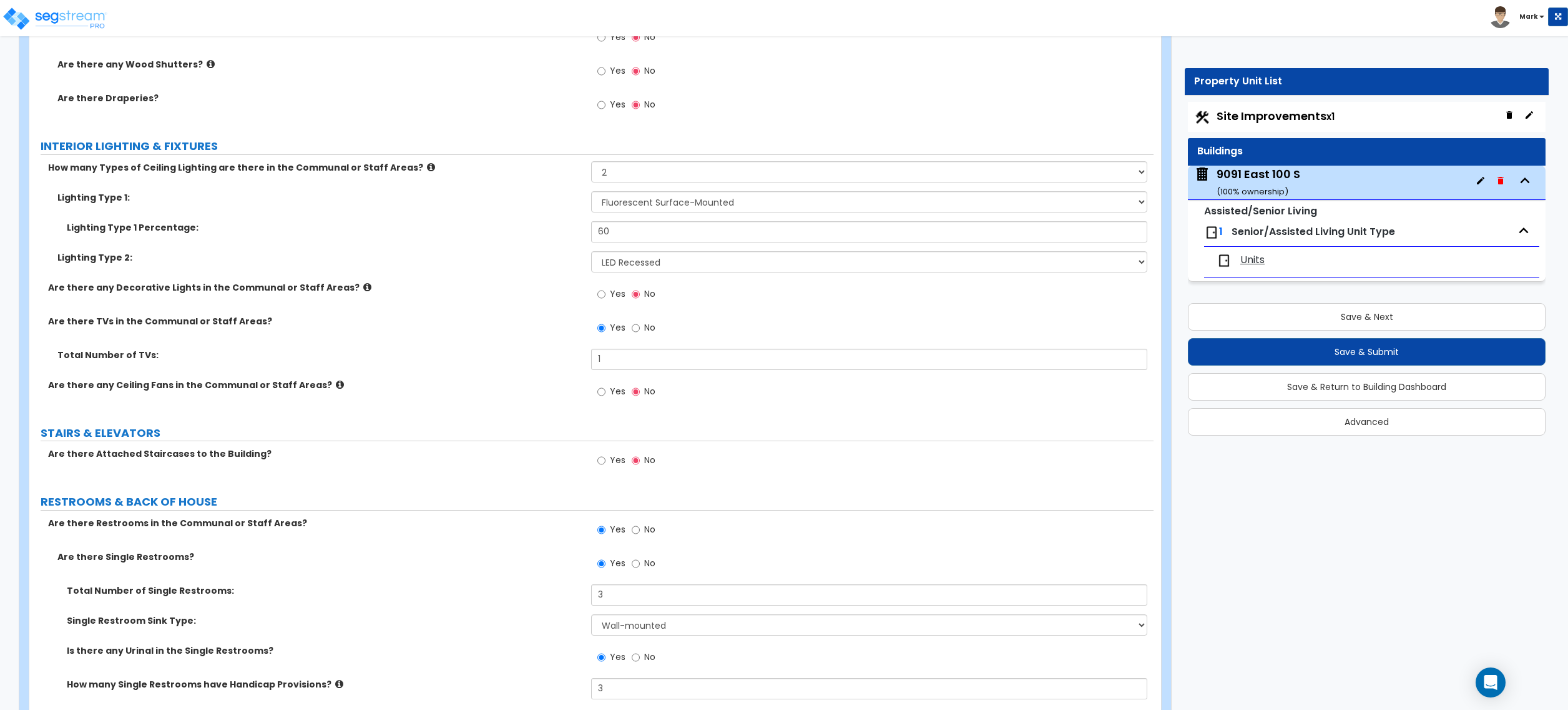
click at [363, 291] on icon at bounding box center [367, 288] width 8 height 10
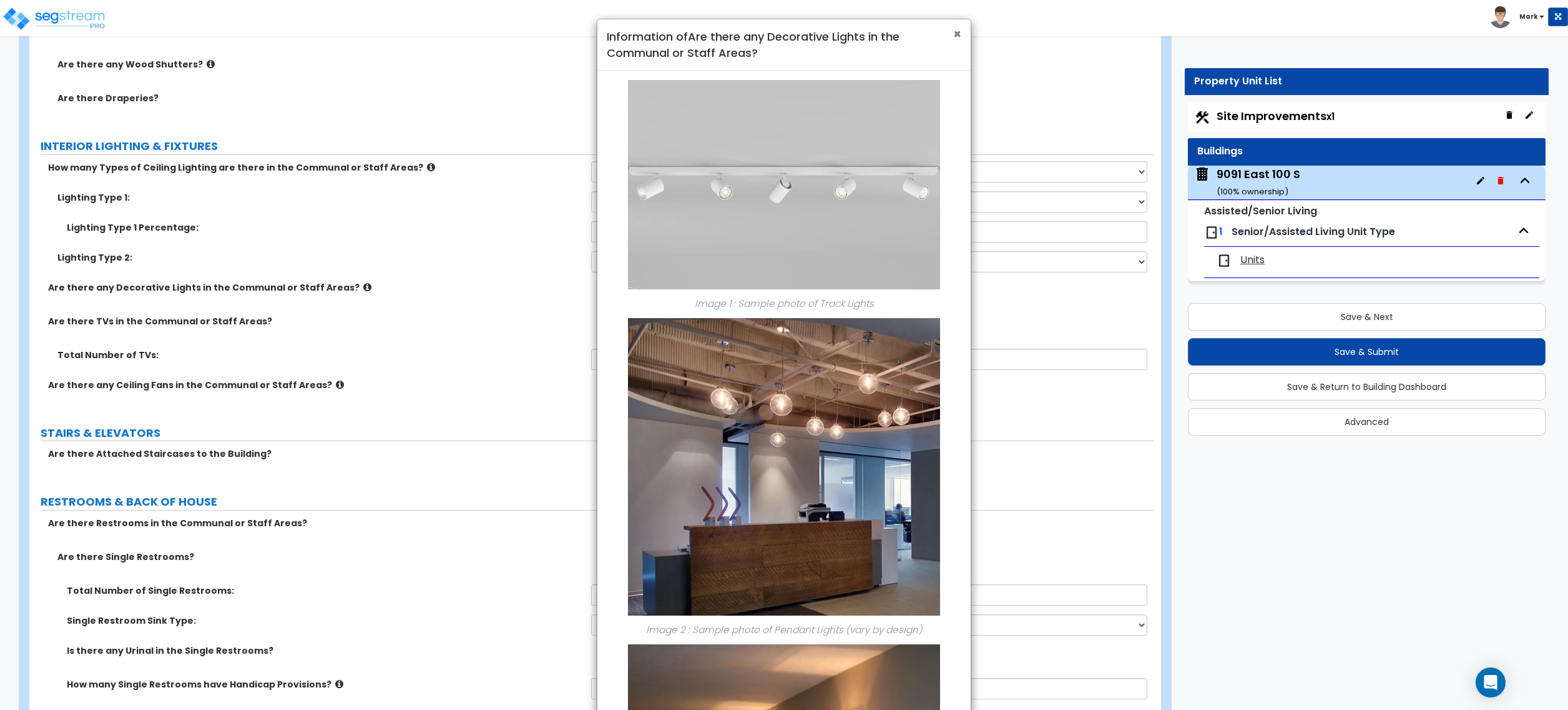
click at [958, 38] on span "×" at bounding box center [957, 33] width 8 height 18
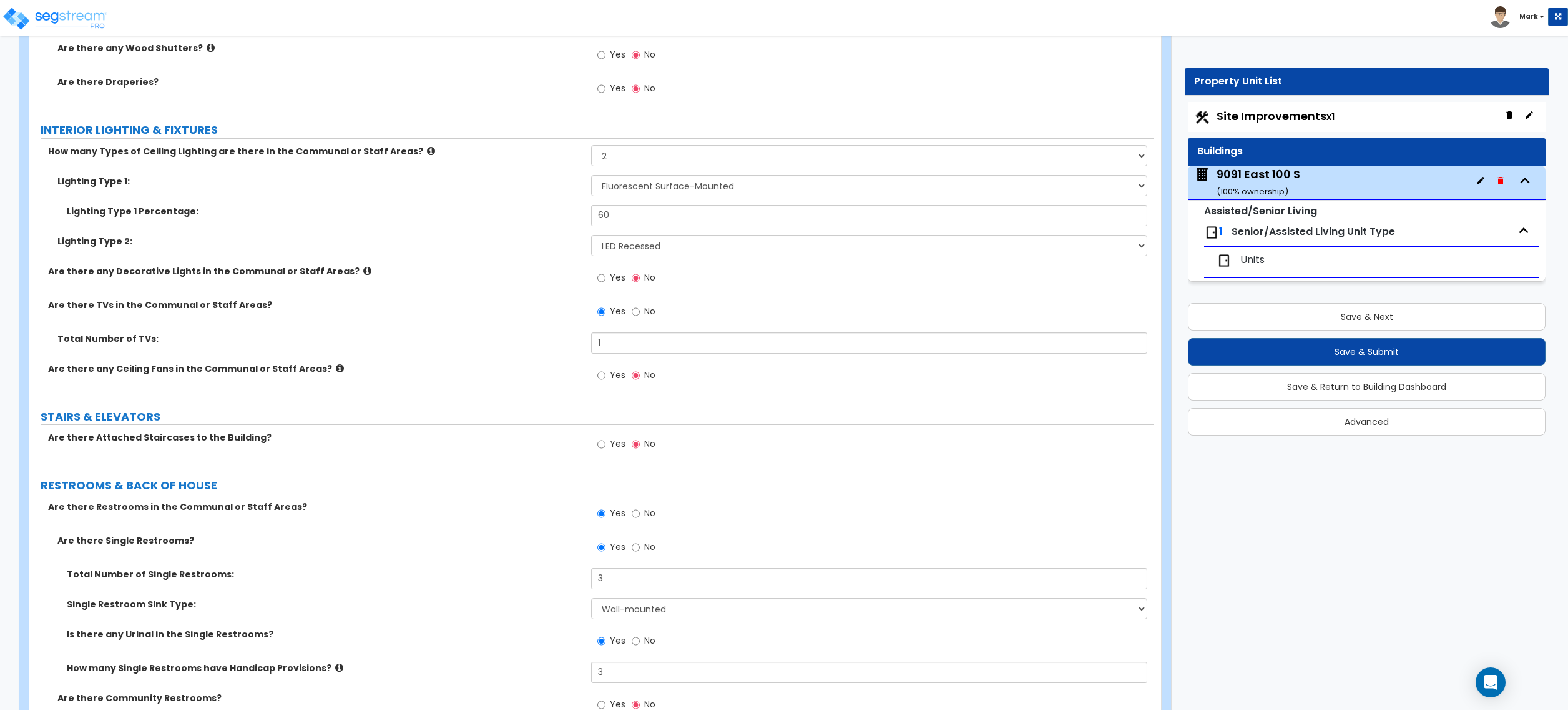
scroll to position [4332, 0]
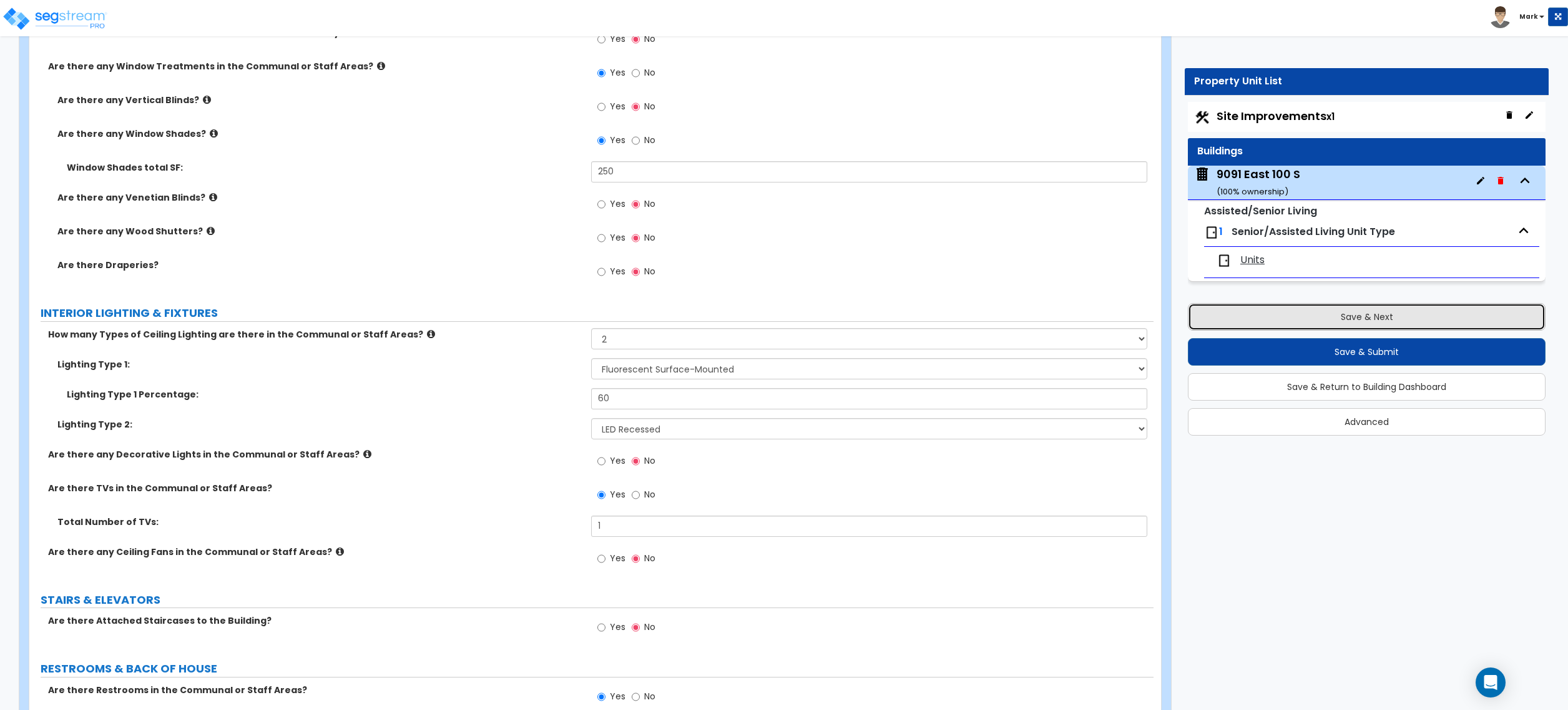
click at [1449, 325] on button "Save & Next" at bounding box center [1367, 316] width 358 height 28
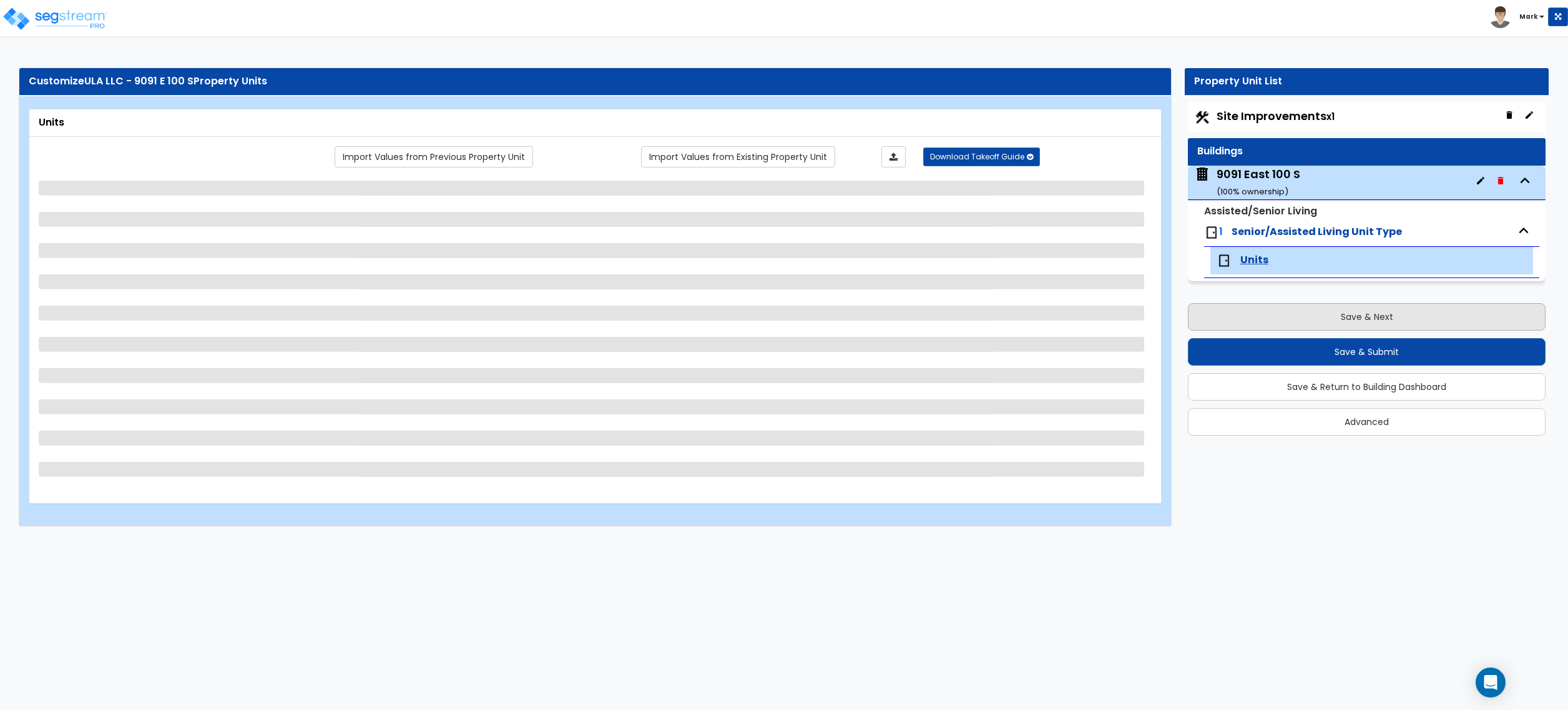
scroll to position [0, 0]
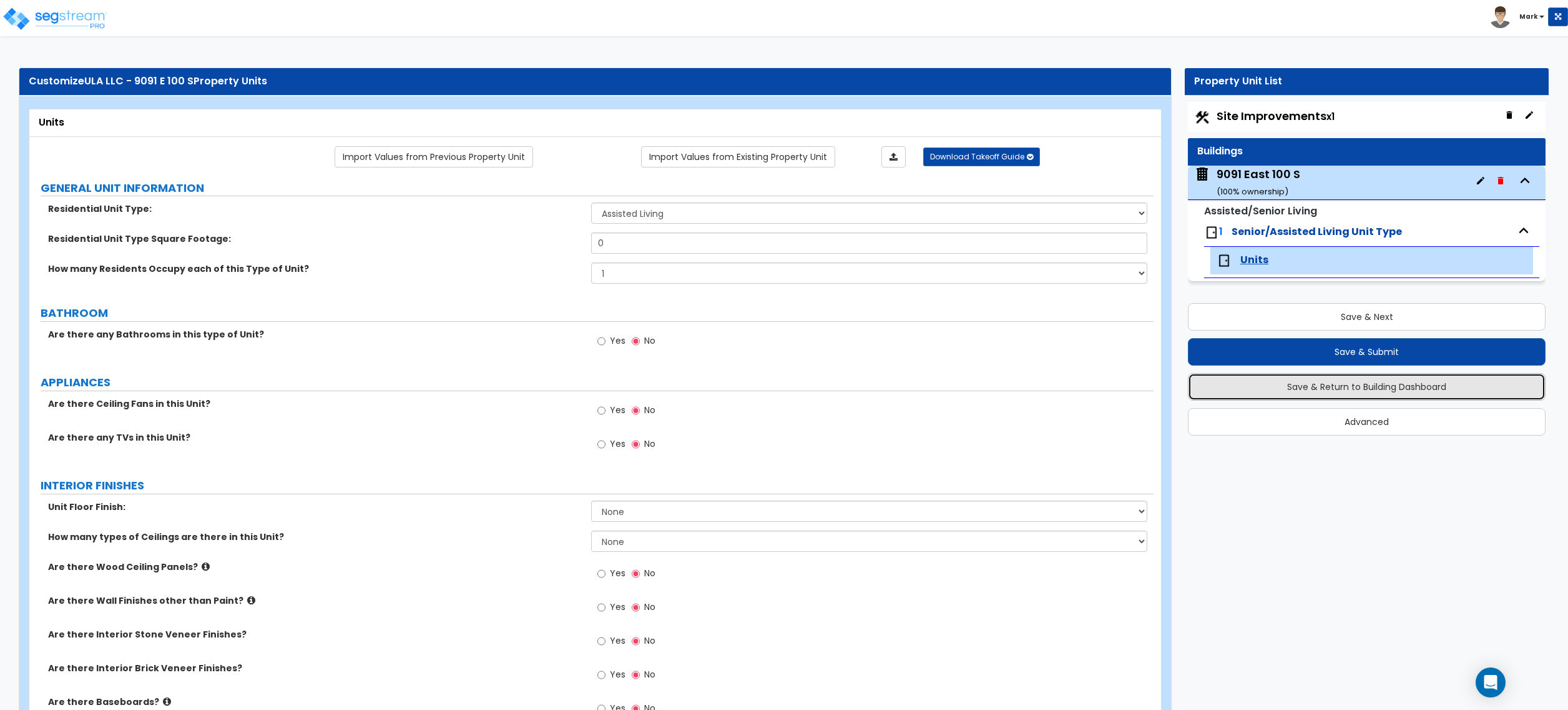
click at [1411, 394] on button "Save & Return to Building Dashboard" at bounding box center [1367, 386] width 358 height 28
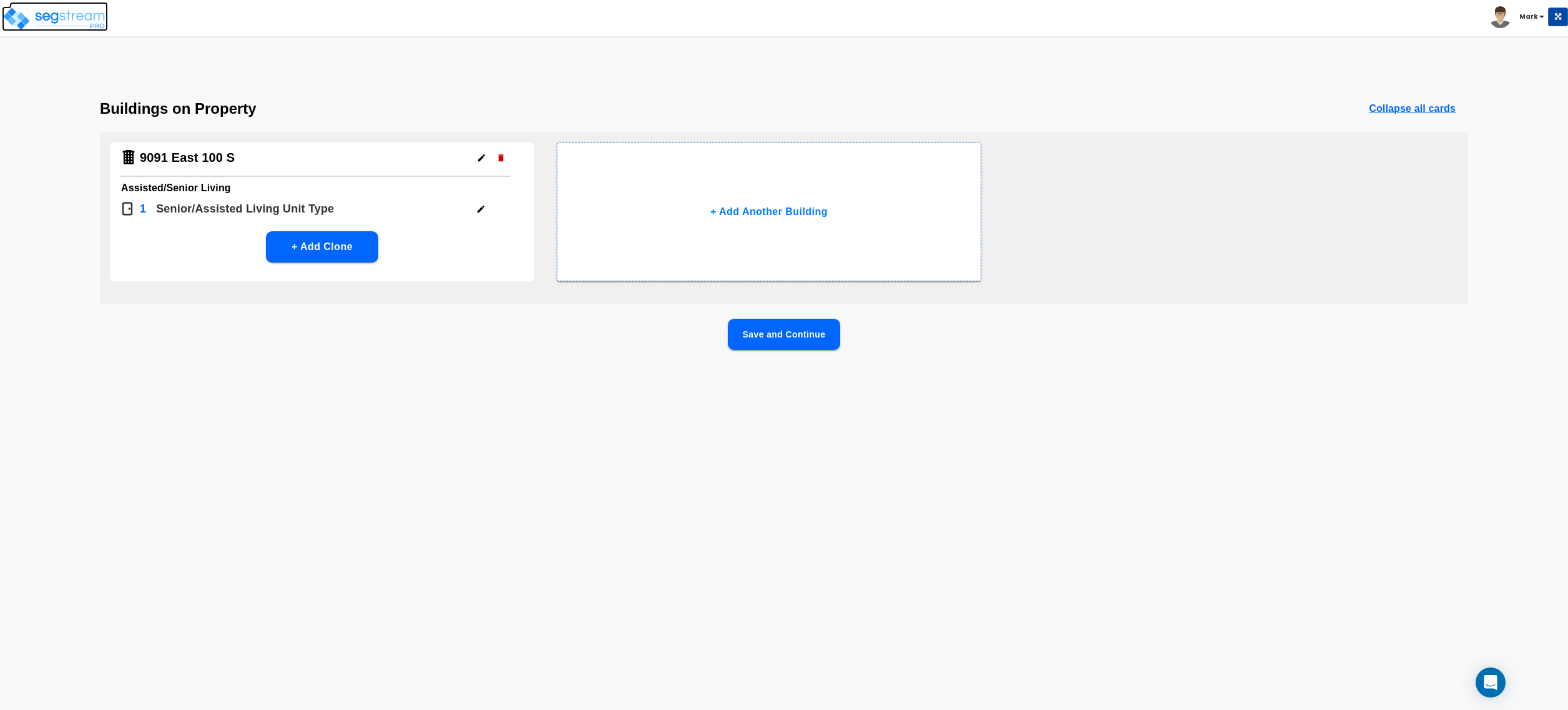
click at [88, 21] on img at bounding box center [54, 19] width 106 height 25
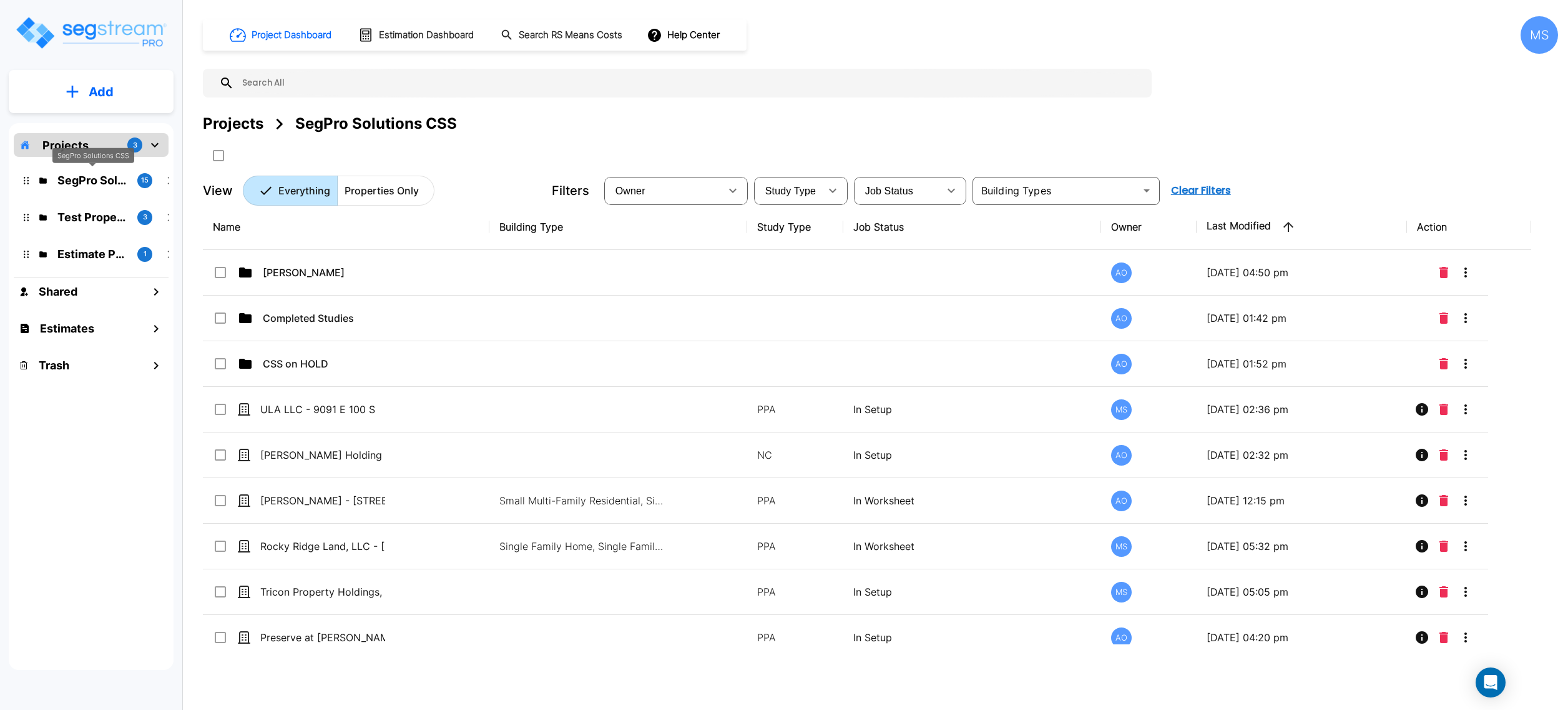
click at [118, 179] on p "SegPro Solutions CSS" at bounding box center [92, 181] width 70 height 17
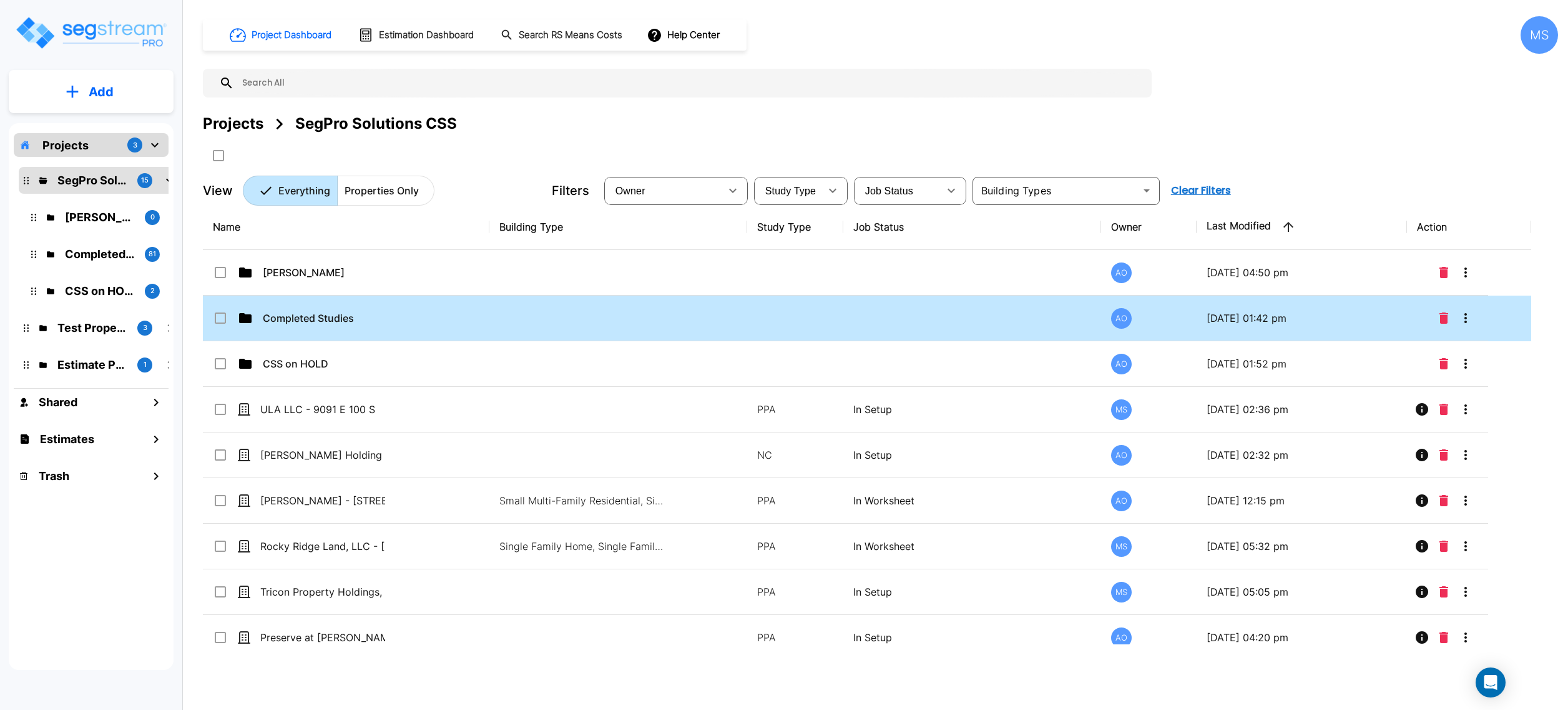
click at [285, 312] on p "Completed Studies" at bounding box center [325, 318] width 125 height 15
checkbox input "false"
click at [285, 312] on p "Completed Studies" at bounding box center [325, 318] width 125 height 15
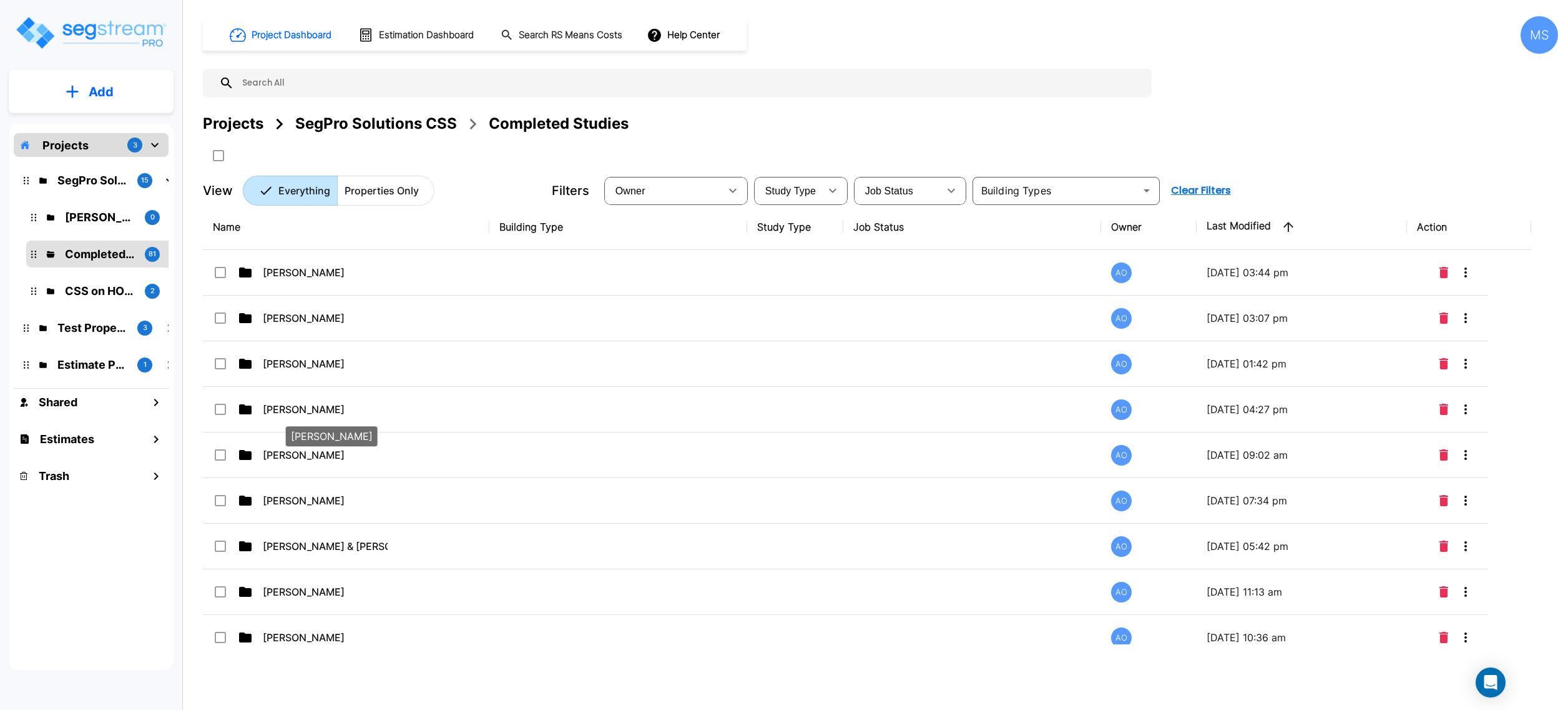
drag, startPoint x: 309, startPoint y: 409, endPoint x: 318, endPoint y: 403, distance: 10.8
click at [308, 408] on p "Chase Lindsay" at bounding box center [325, 409] width 125 height 15
click at [307, 408] on p "Chase Lindsay" at bounding box center [325, 409] width 125 height 15
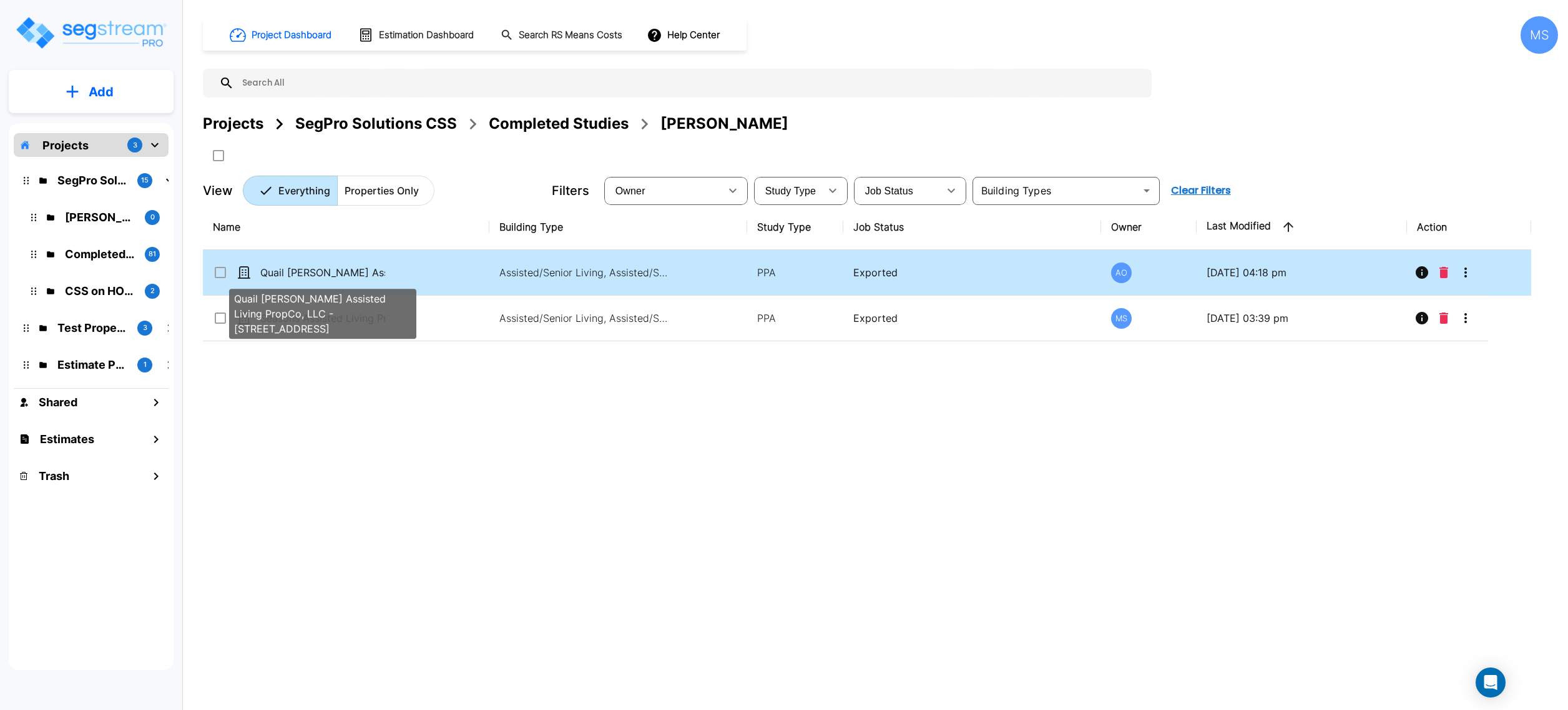
click at [341, 273] on p "Quail Meadows Assisted Living PropCo, LLC - 786 East 2100 North" at bounding box center [323, 272] width 125 height 15
checkbox input "true"
click at [340, 273] on p "Quail Meadows Assisted Living PropCo, LLC - 786 East 2100 North" at bounding box center [323, 272] width 125 height 15
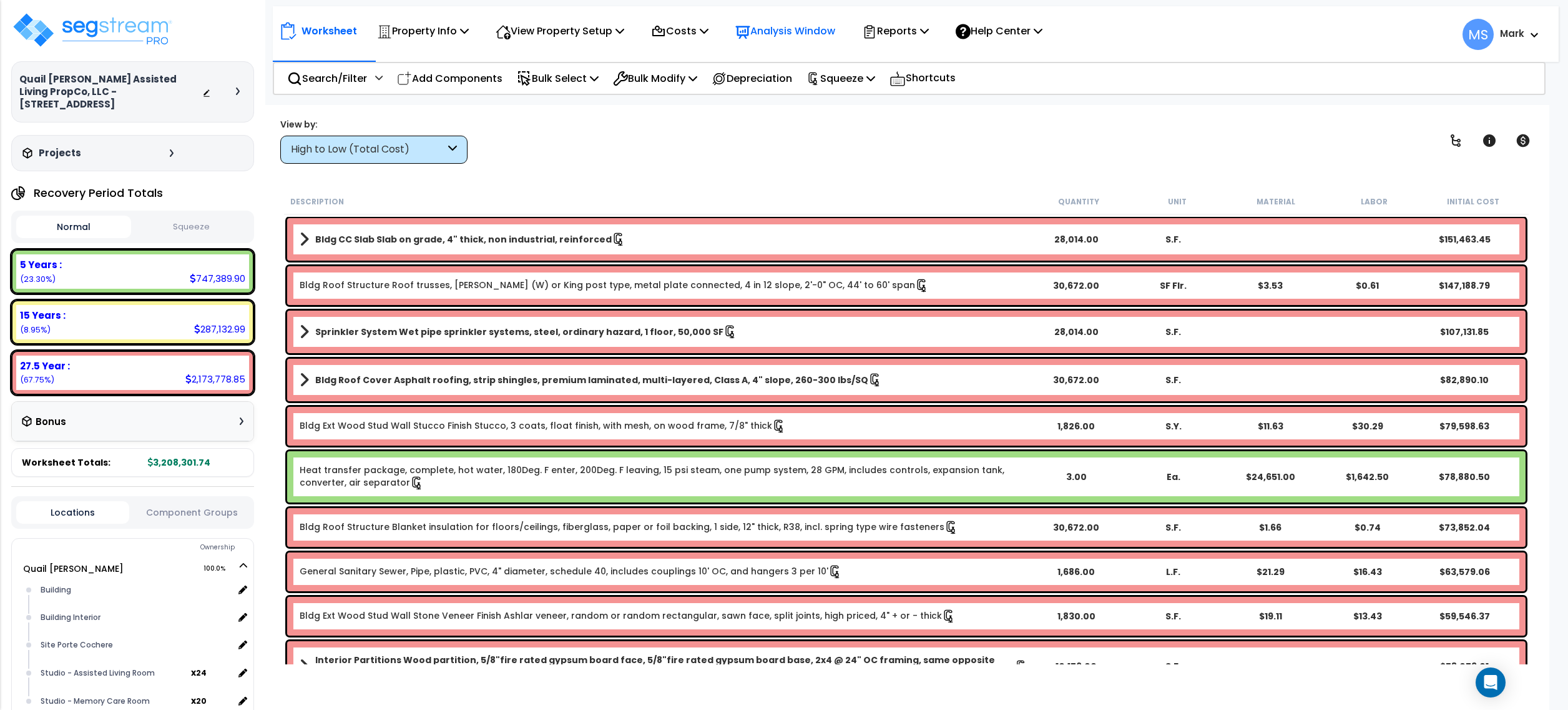
click at [793, 29] on p "Analysis Window" at bounding box center [785, 32] width 100 height 17
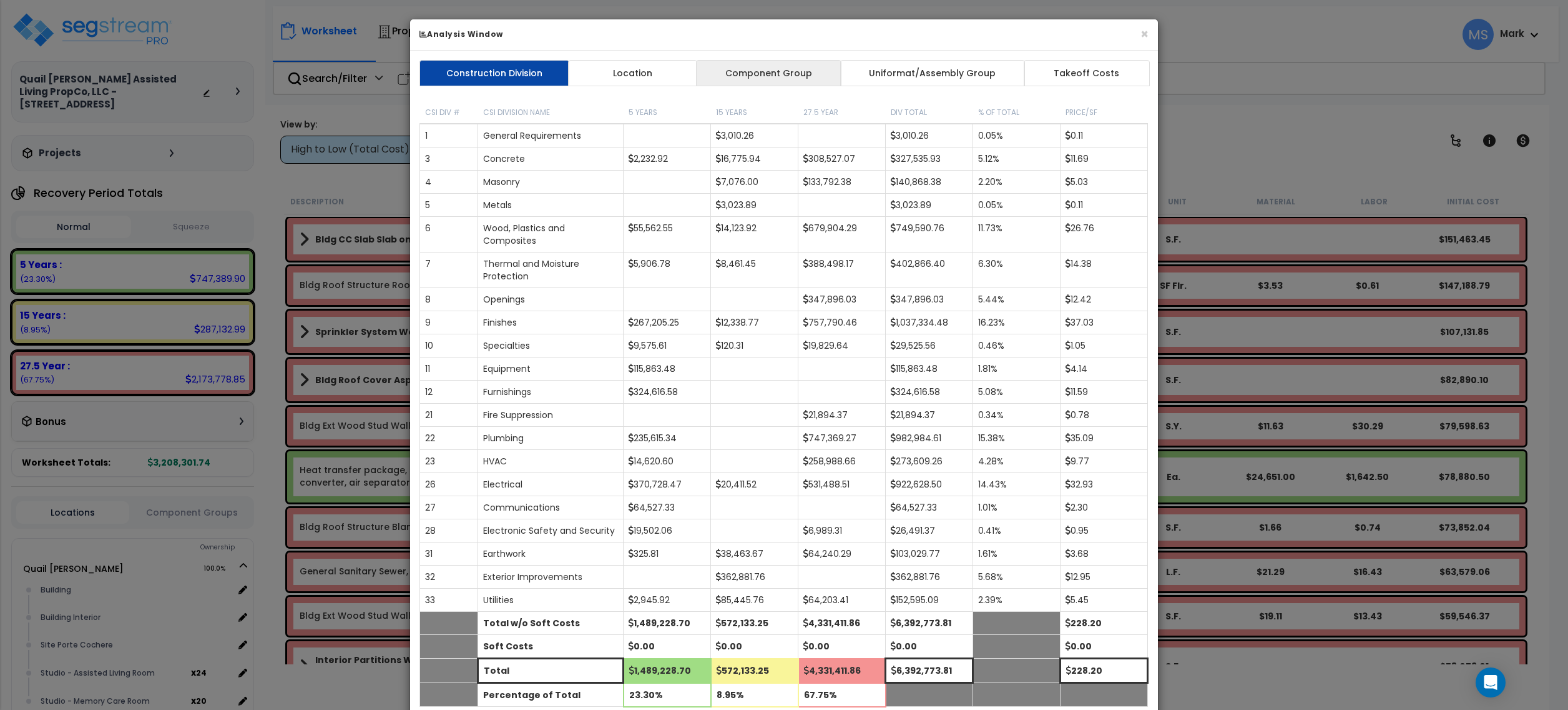
click at [795, 61] on link "Component Group" at bounding box center [769, 73] width 145 height 26
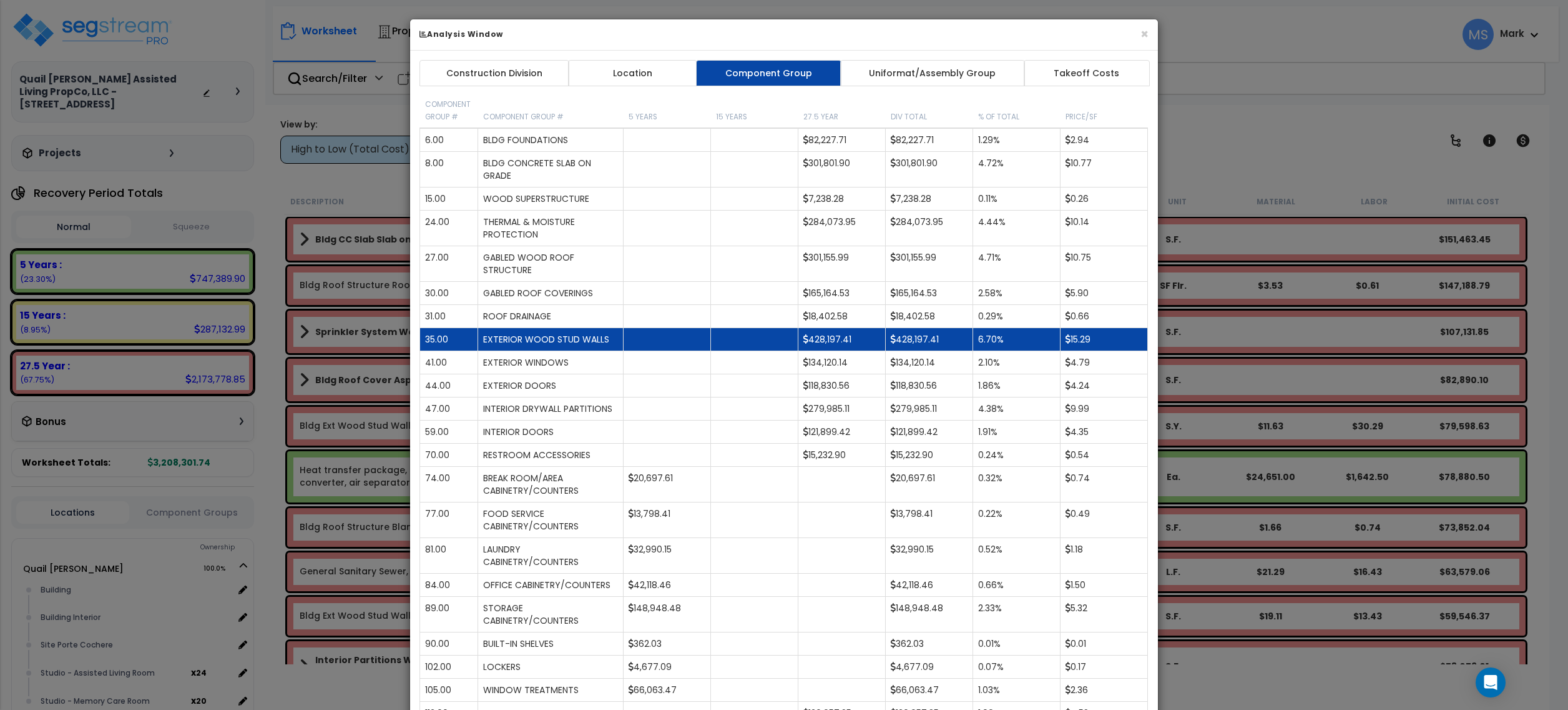
drag, startPoint x: 987, startPoint y: 300, endPoint x: 995, endPoint y: 351, distance: 51.6
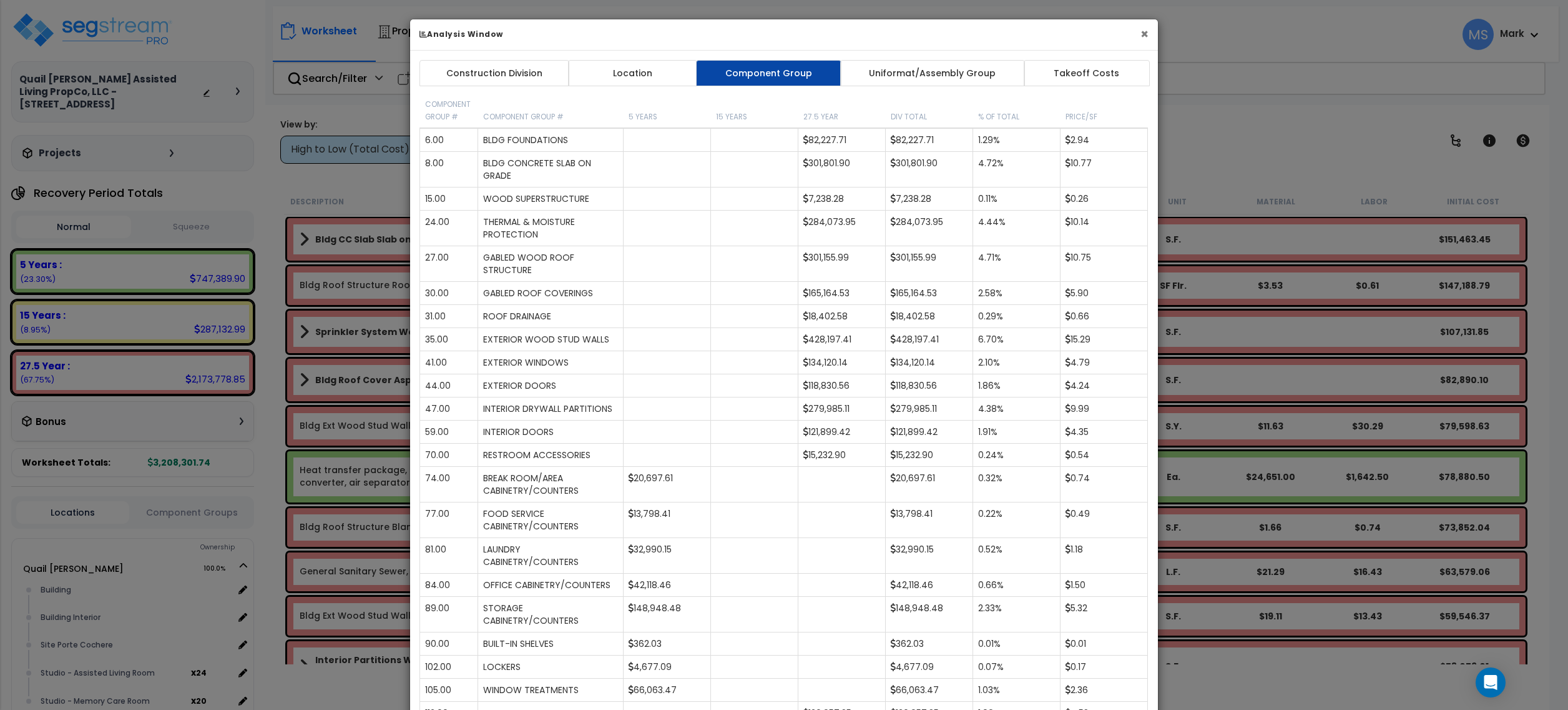
click at [1142, 32] on button "×" at bounding box center [1144, 34] width 8 height 13
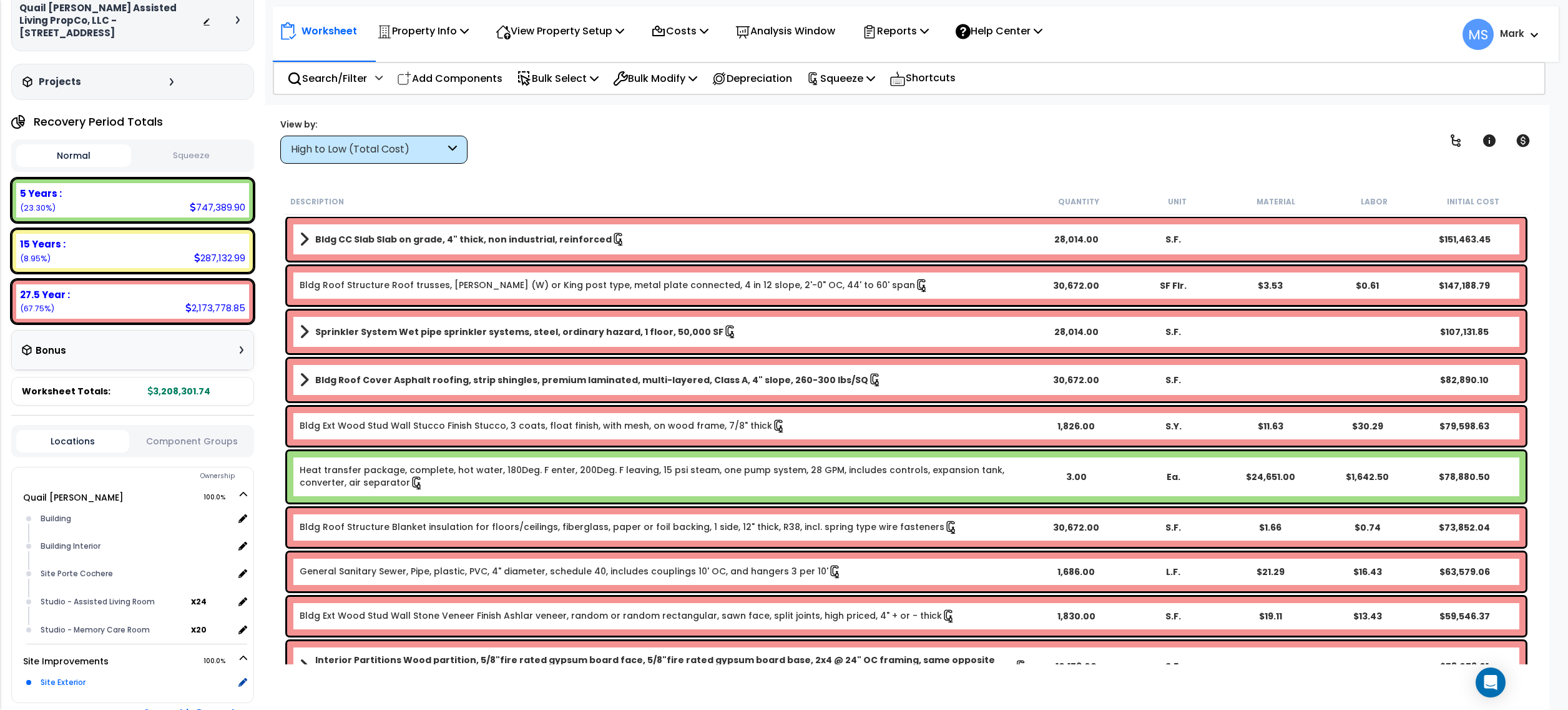
scroll to position [139, 0]
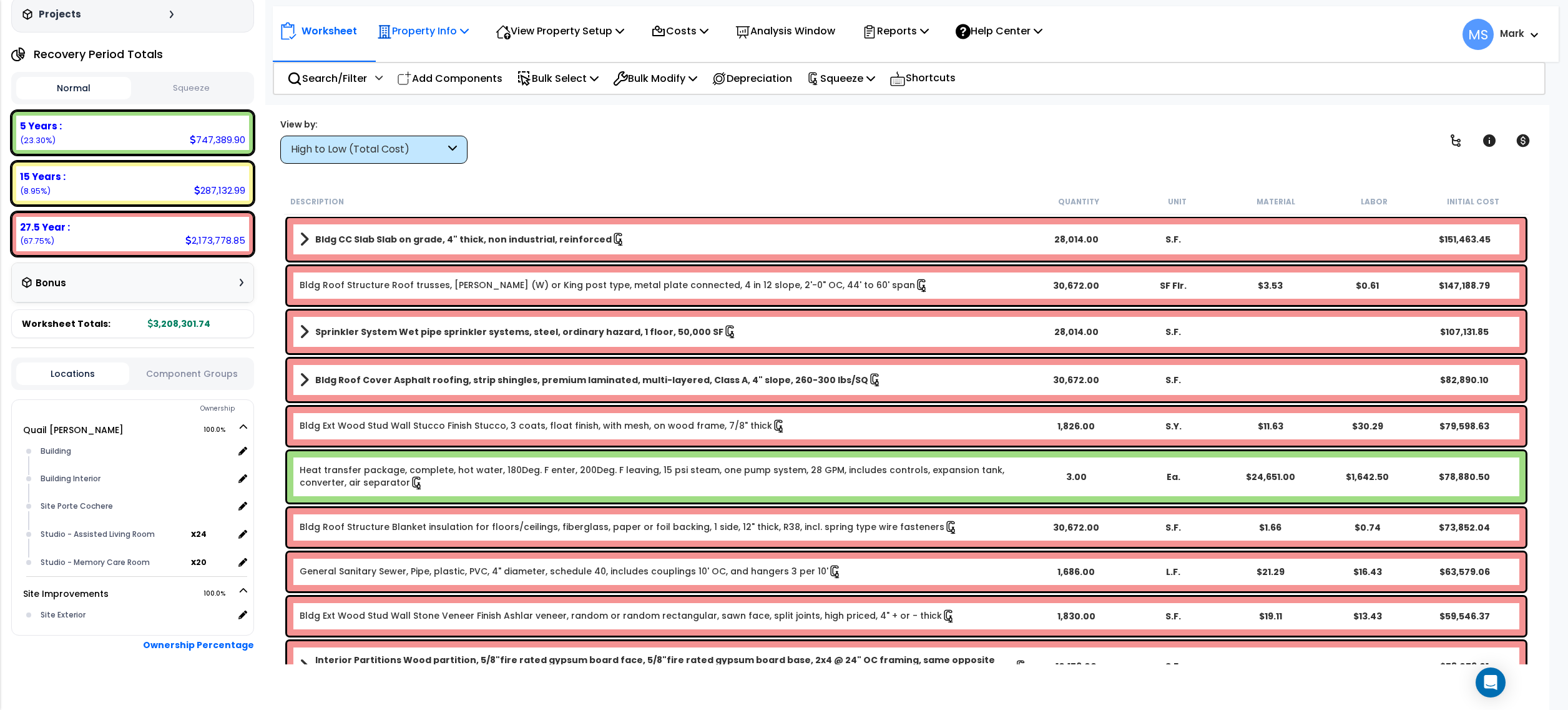
click at [441, 33] on p "Property Info" at bounding box center [423, 32] width 92 height 17
click at [564, 24] on p "View Property Setup" at bounding box center [560, 32] width 129 height 17
click at [460, 42] on div "Property Info" at bounding box center [423, 31] width 92 height 30
click at [561, 145] on div "View by: High to Low (Total Cost) High to Low (Total Cost)" at bounding box center [906, 140] width 1261 height 46
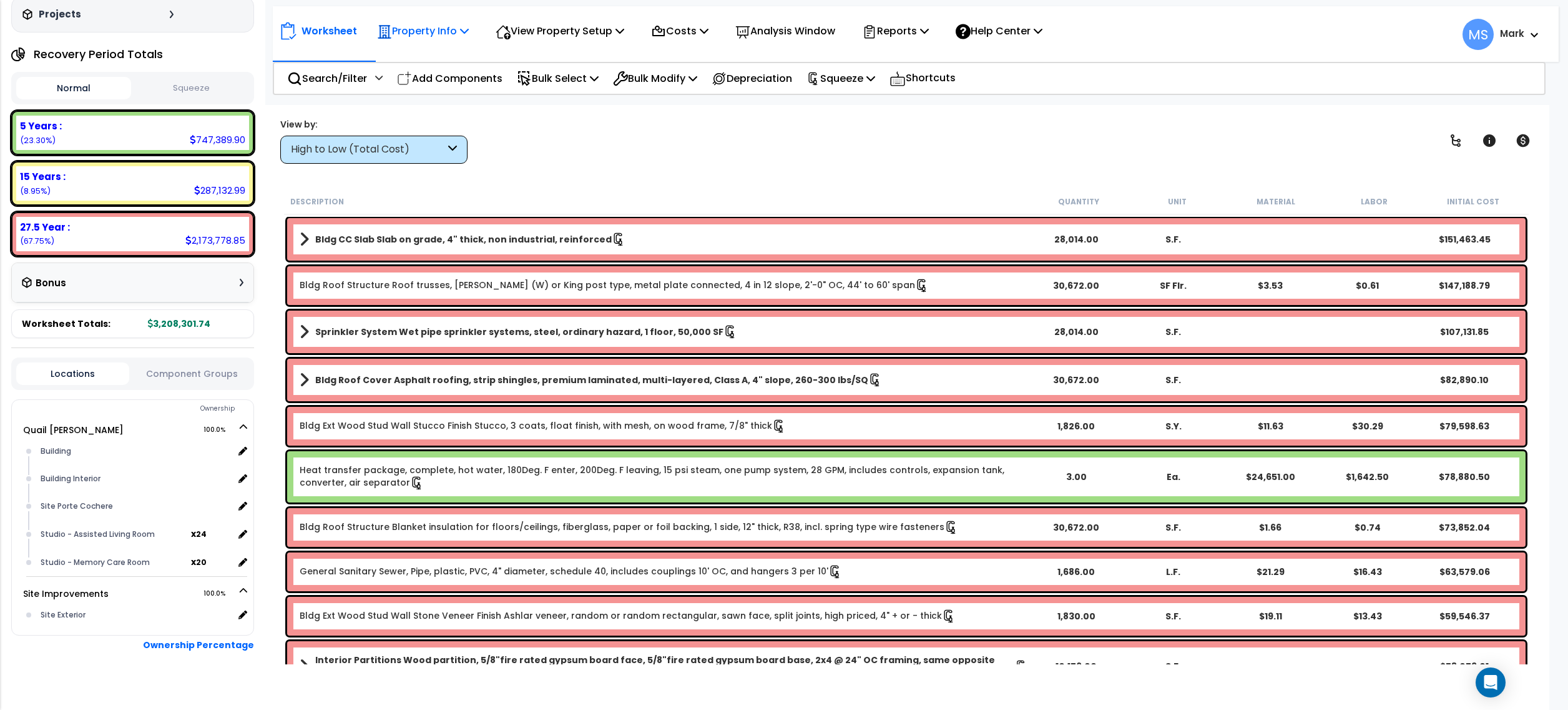
drag, startPoint x: 454, startPoint y: 24, endPoint x: 452, endPoint y: 32, distance: 8.2
click at [452, 28] on p "Property Info" at bounding box center [423, 32] width 92 height 17
click at [525, 40] on div "View Property Setup" at bounding box center [560, 31] width 129 height 30
click at [560, 88] on link "View Questionnaire" at bounding box center [551, 85] width 123 height 25
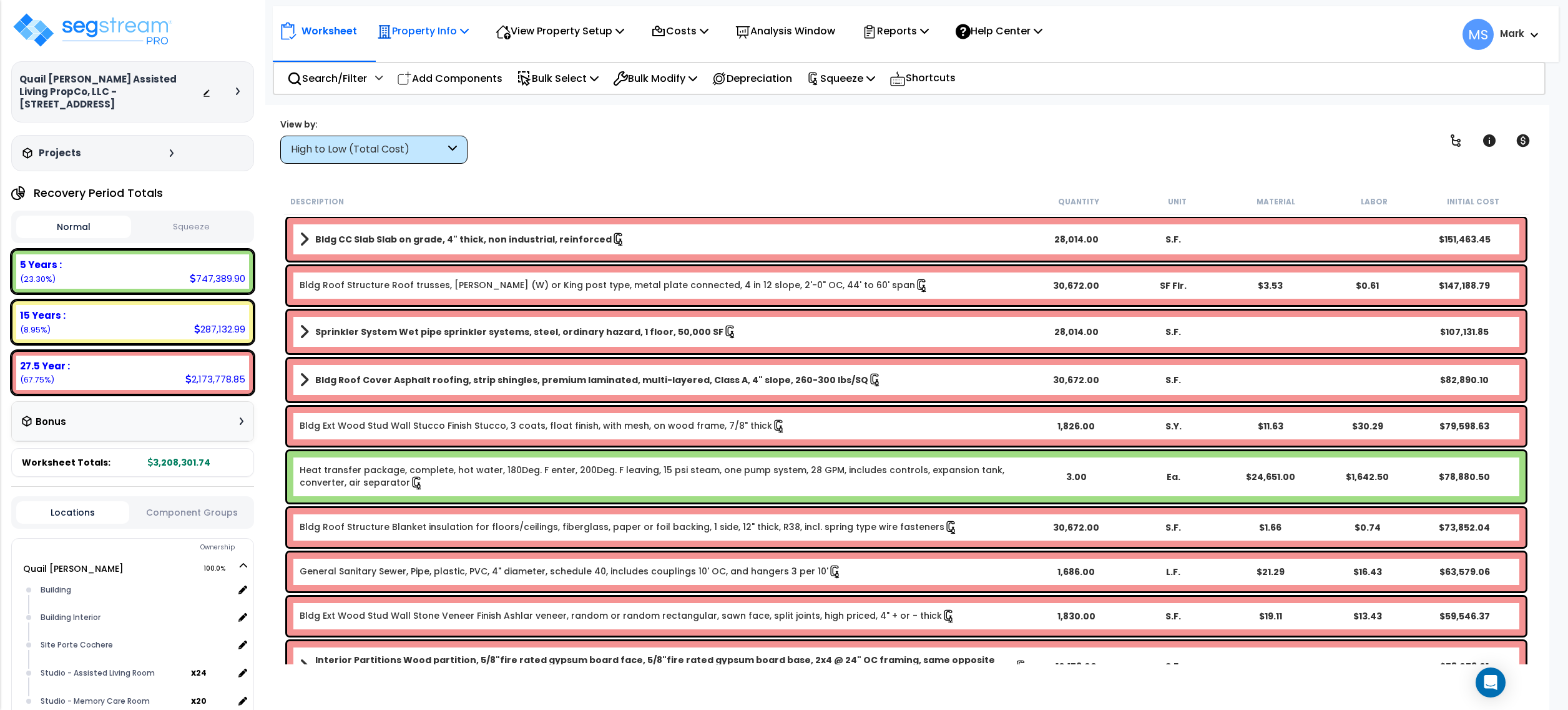
click at [443, 35] on p "Property Info" at bounding box center [423, 32] width 92 height 17
click at [561, 192] on div "Description Quantity Unit Material Labor Initial Cost" at bounding box center [906, 201] width 1245 height 26
click at [138, 33] on img at bounding box center [93, 30] width 162 height 37
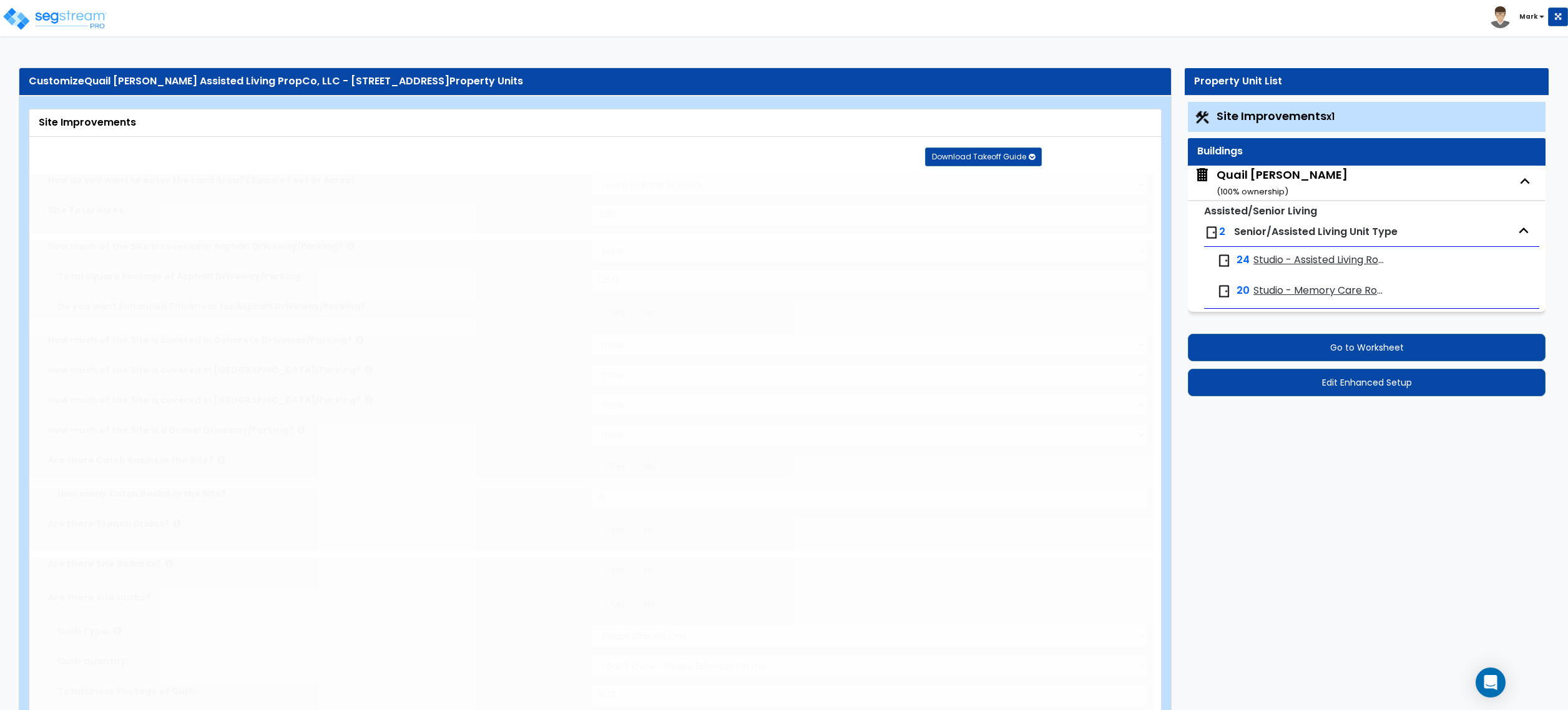
type input "2.99"
select select "2"
type input "12510"
radio input "true"
type input "10"
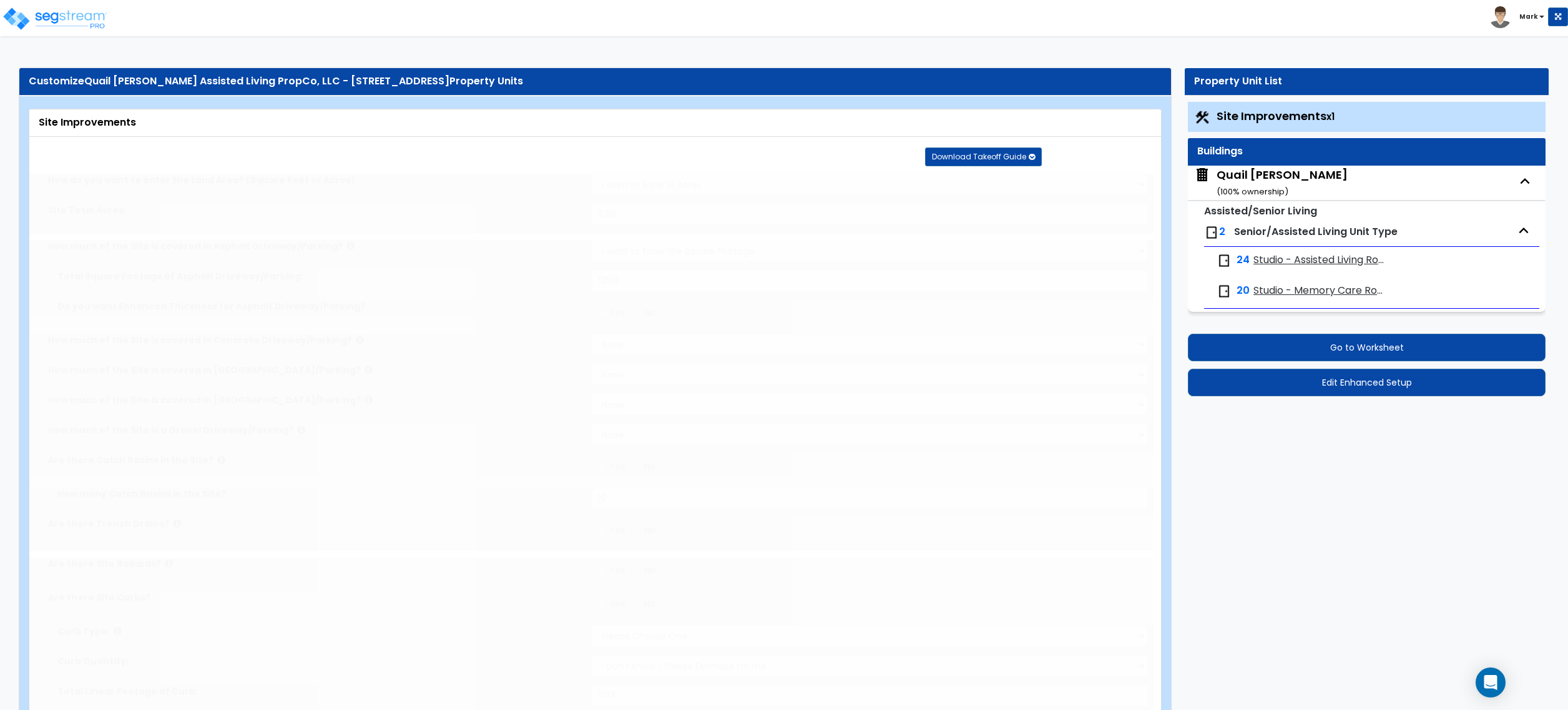
radio input "true"
select select "2"
select select "1"
type input "1533"
radio input "true"
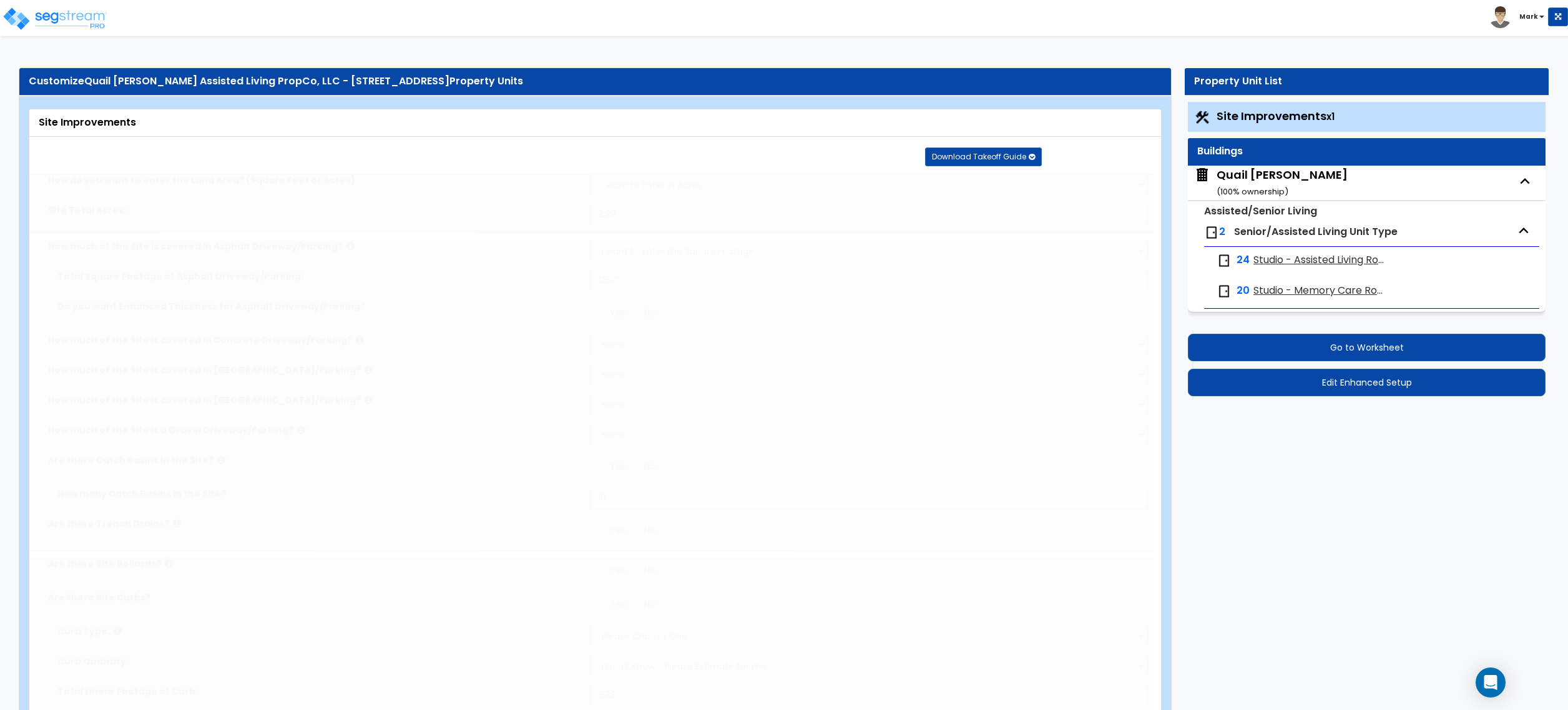
select select "1"
type input "28"
radio input "true"
select select "2"
type input "1780"
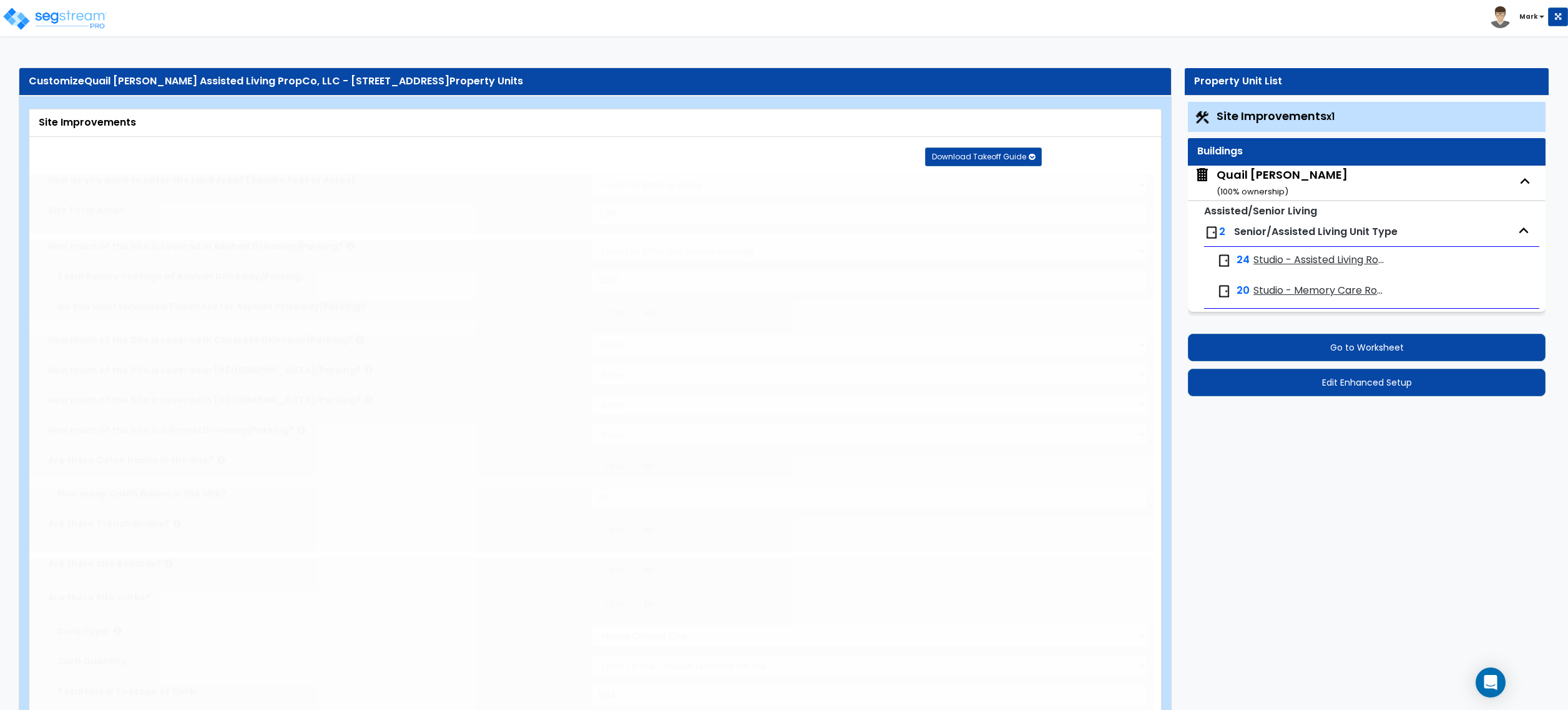
select select "1"
radio input "true"
type input "5"
radio input "true"
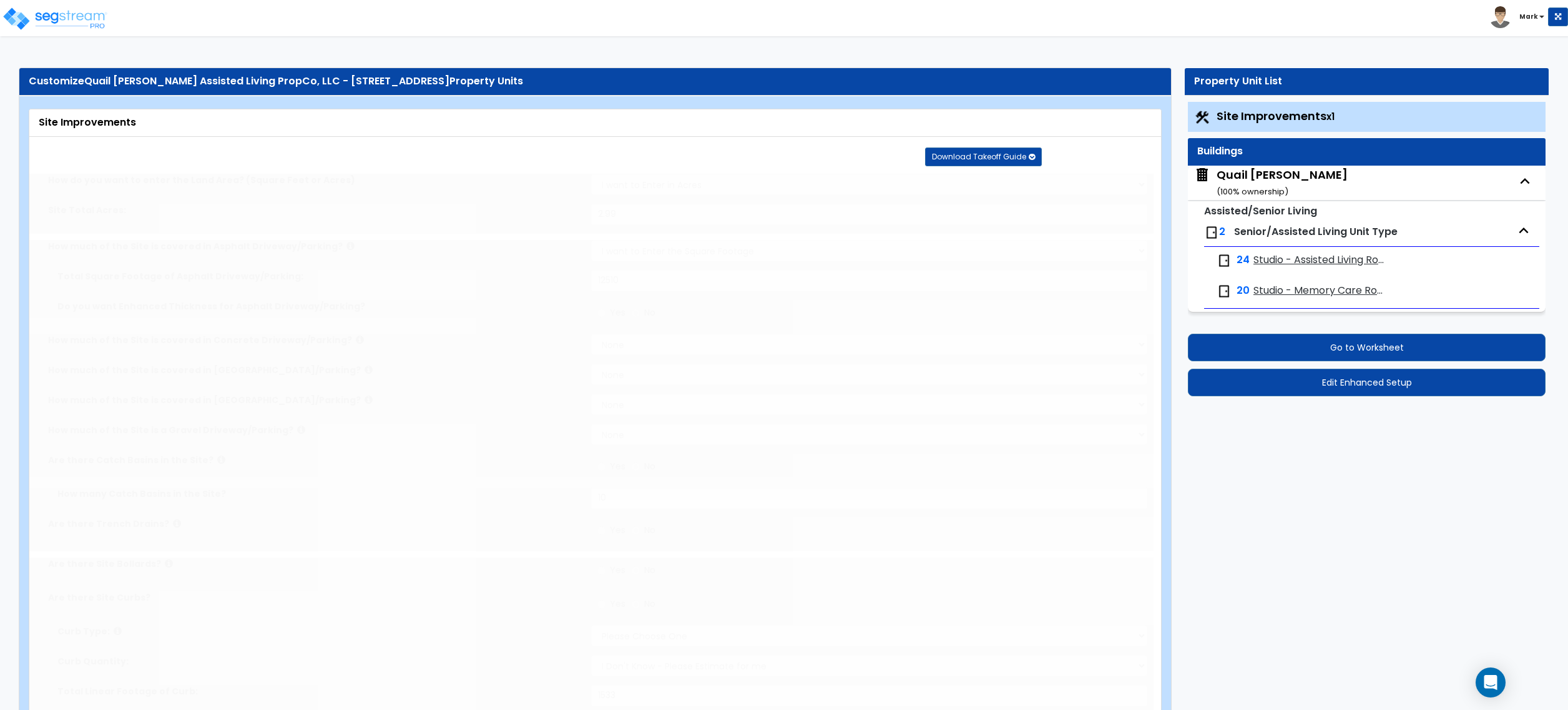
select select "1"
type input "1762"
radio input "true"
type input "30"
radio input "true"
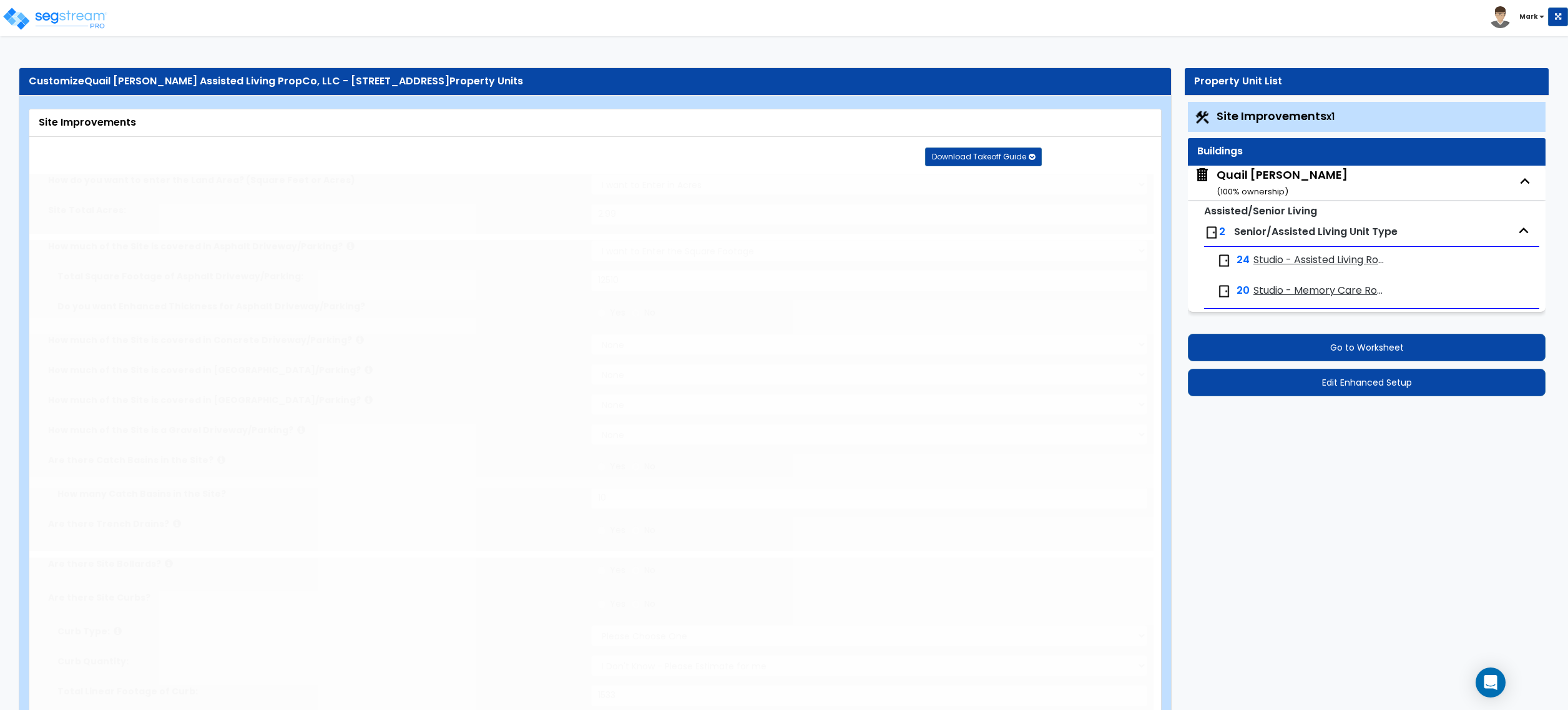
radio input "true"
select select "4"
type input "190"
radio input "true"
select select "4"
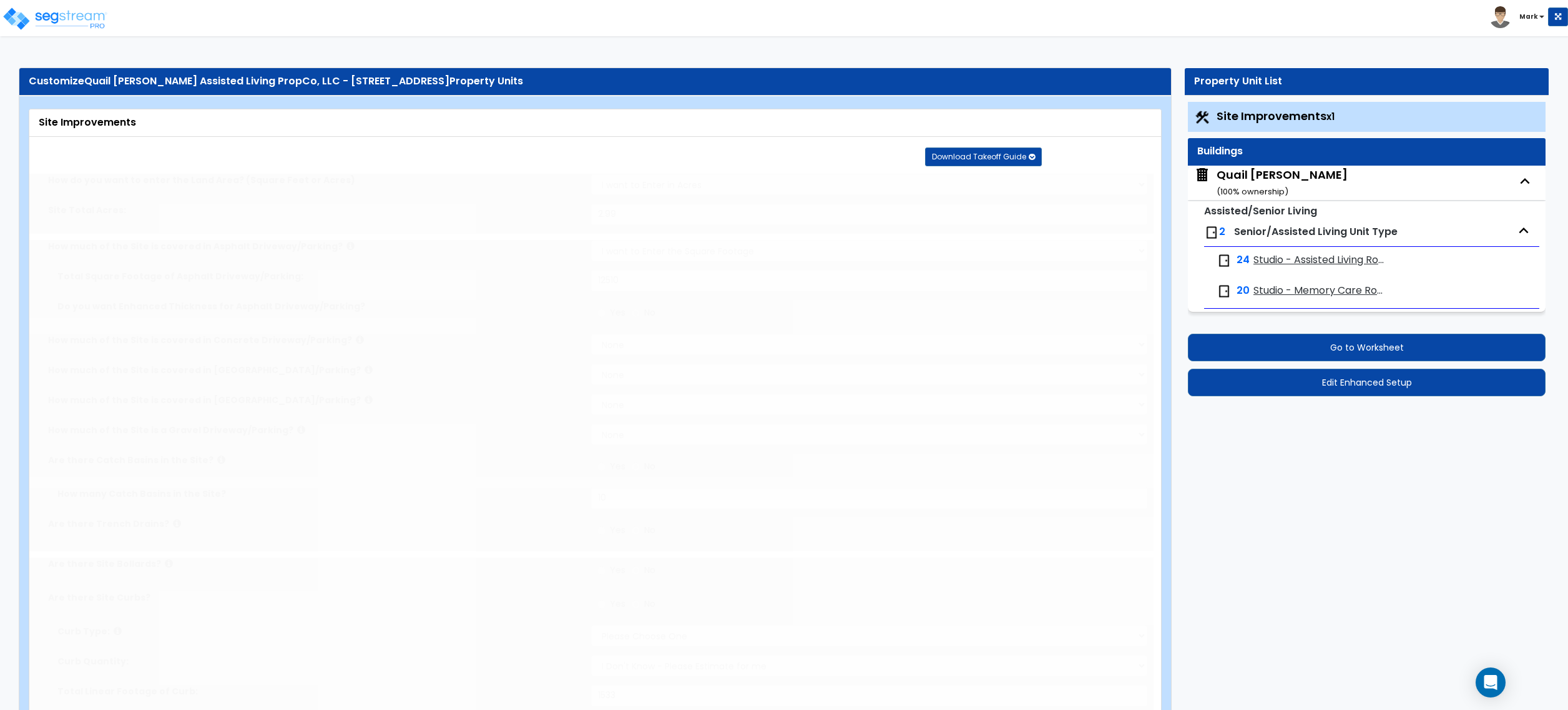
type input "945"
radio input "true"
select select "1"
select select "10"
type input "2"
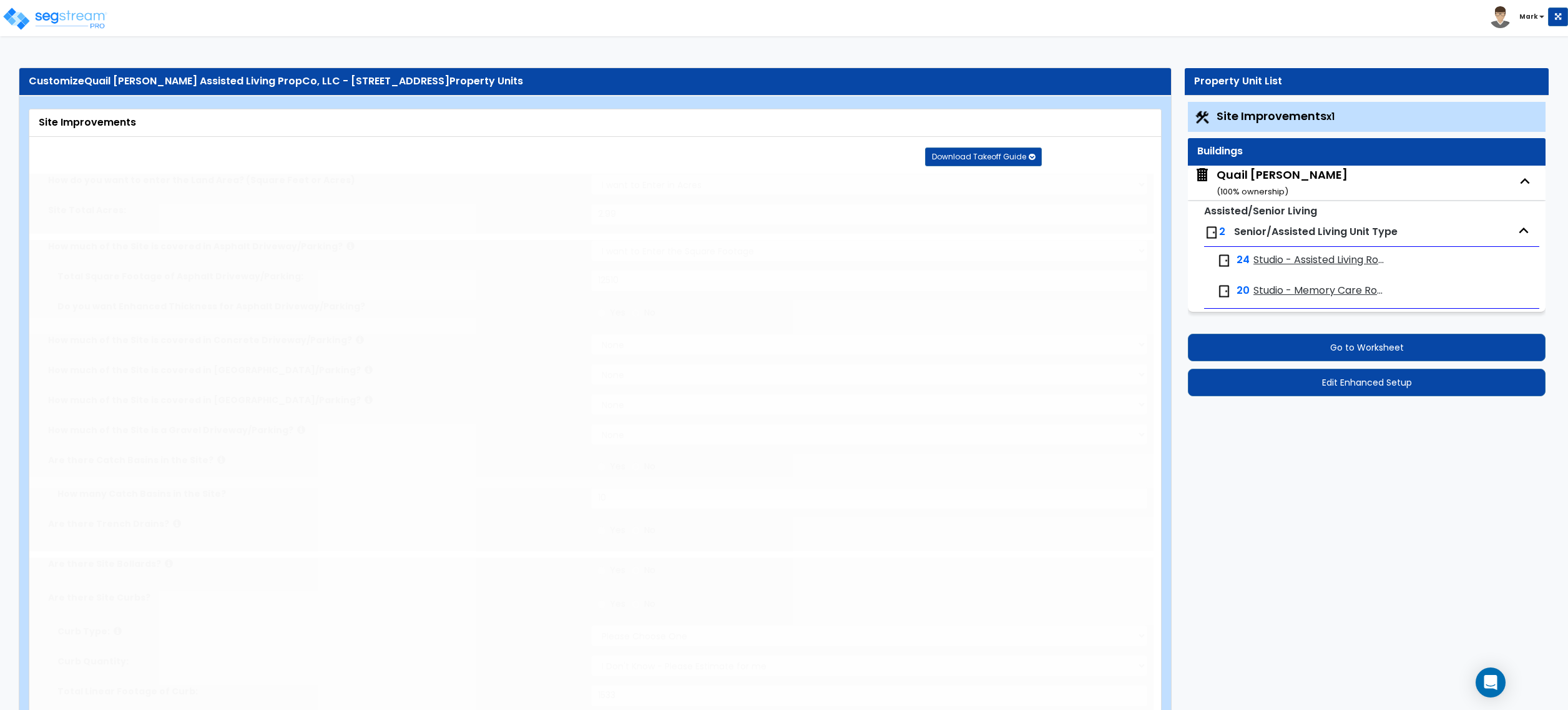
radio input "true"
type input "3"
type input "85.08"
select select "2"
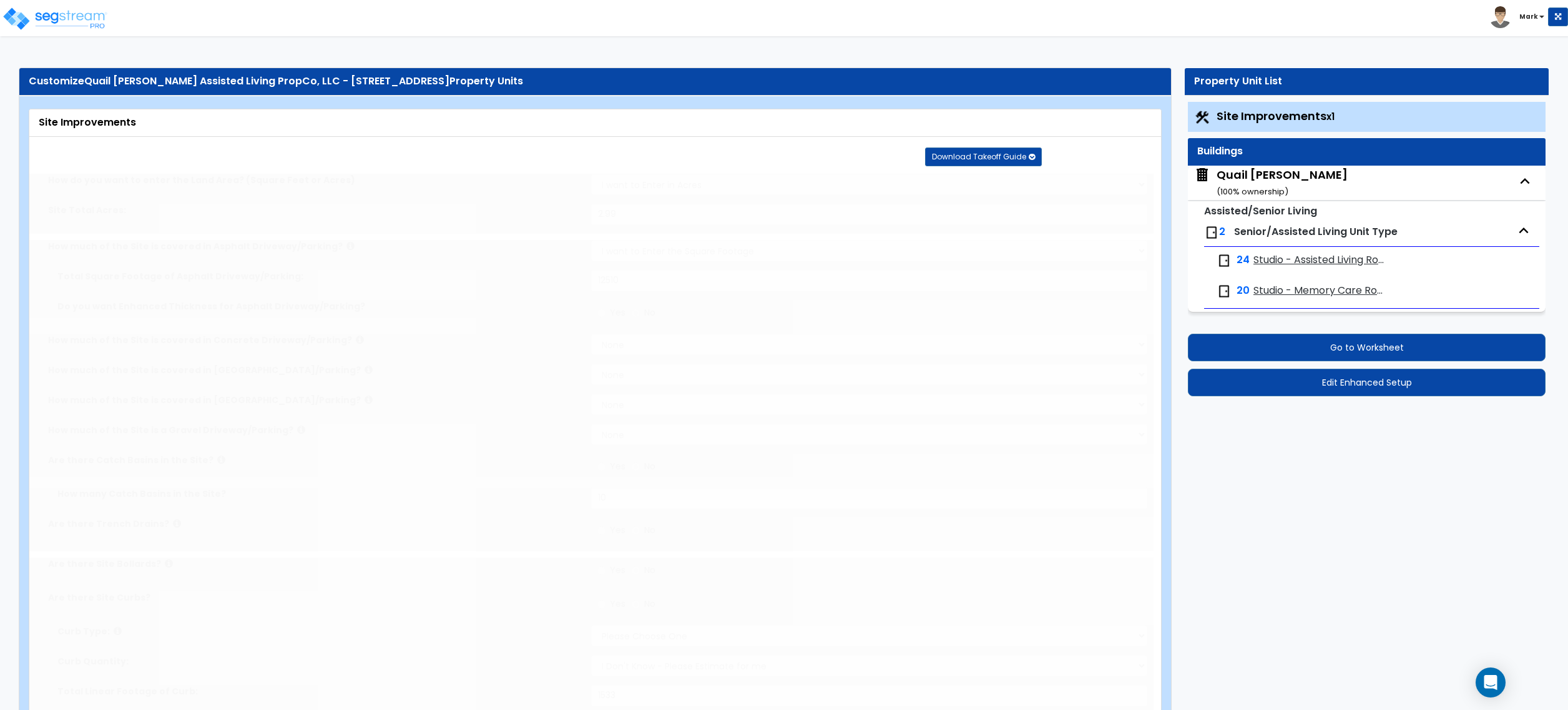
type input "32314"
radio input "true"
select select "2"
type input "32314"
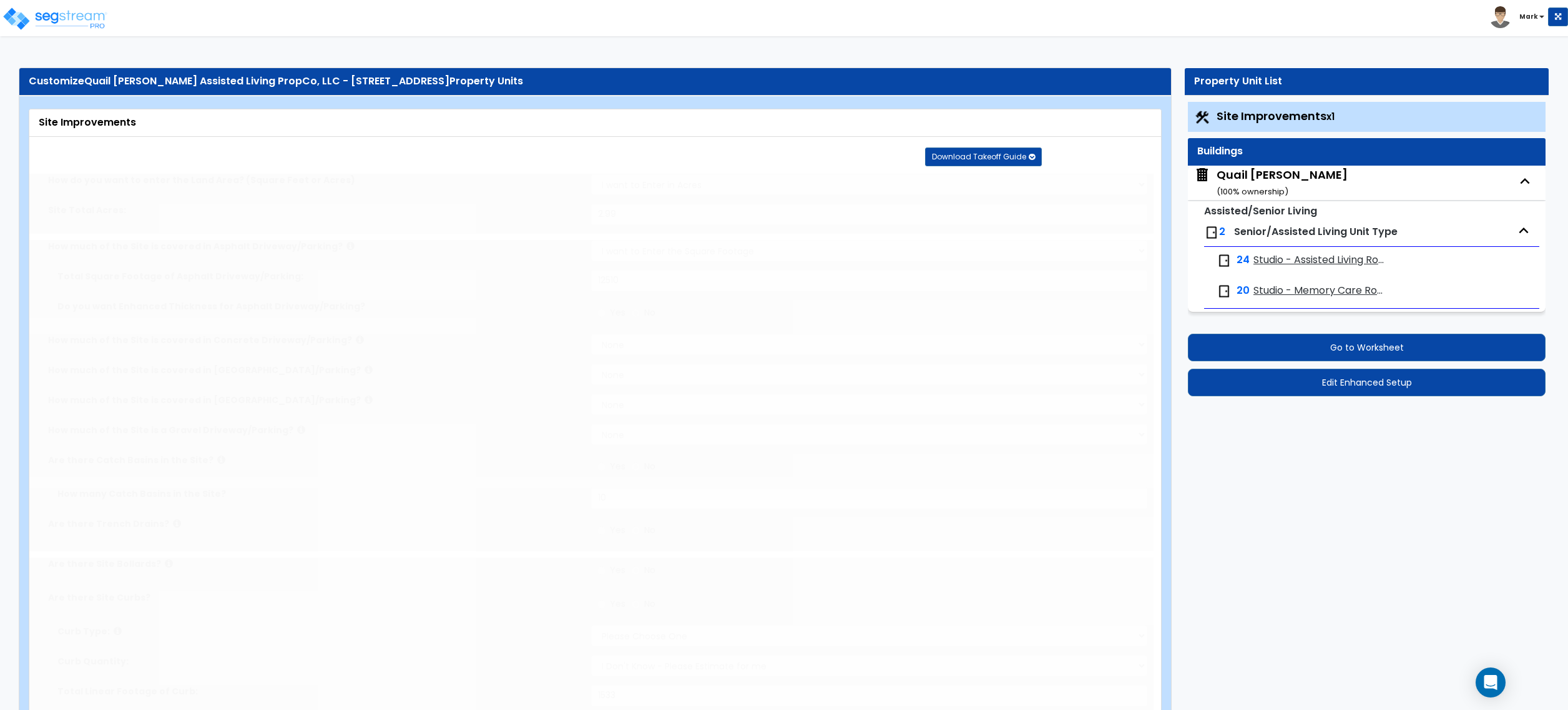
radio input "true"
type input "3221"
radio input "true"
type input "610"
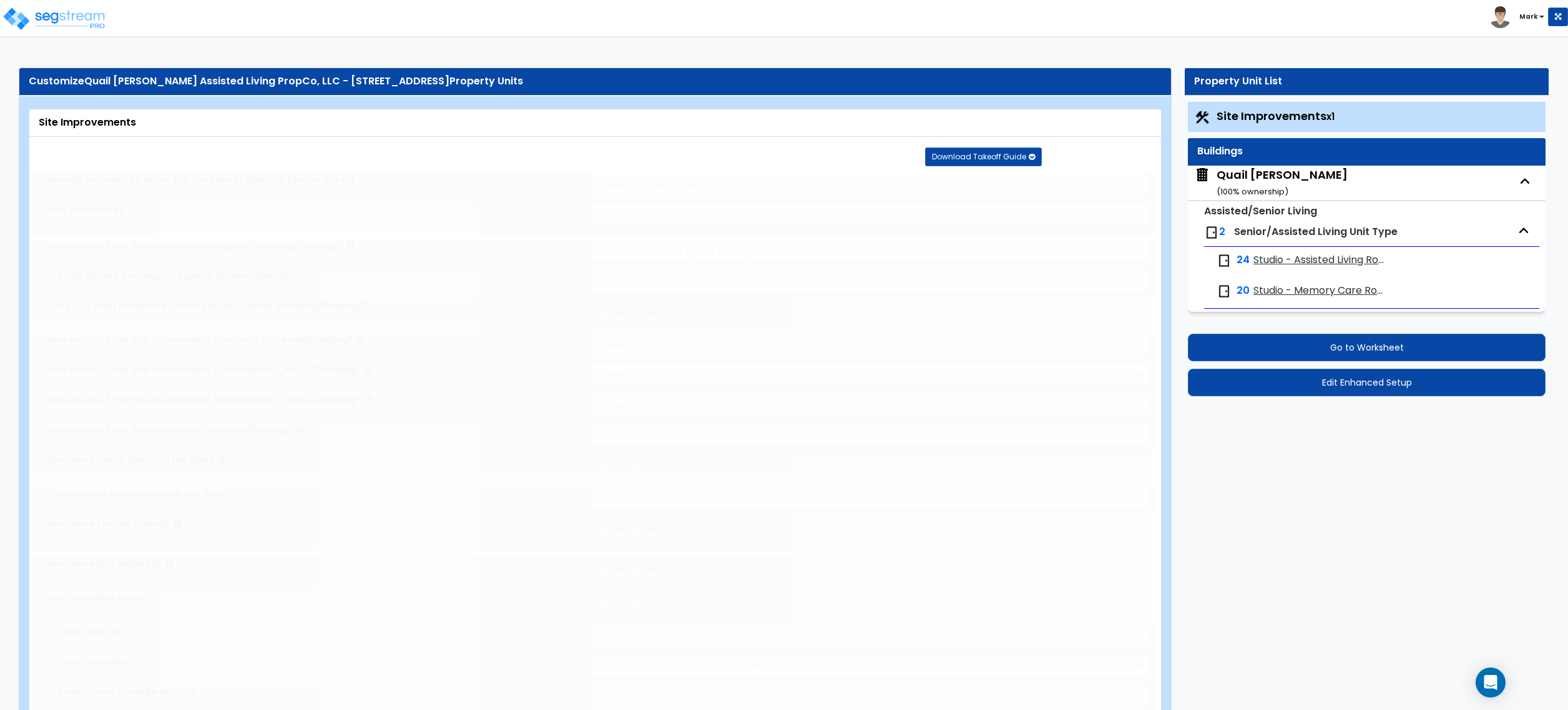
radio input "true"
type input "1"
radio input "true"
select select "1"
select select "2"
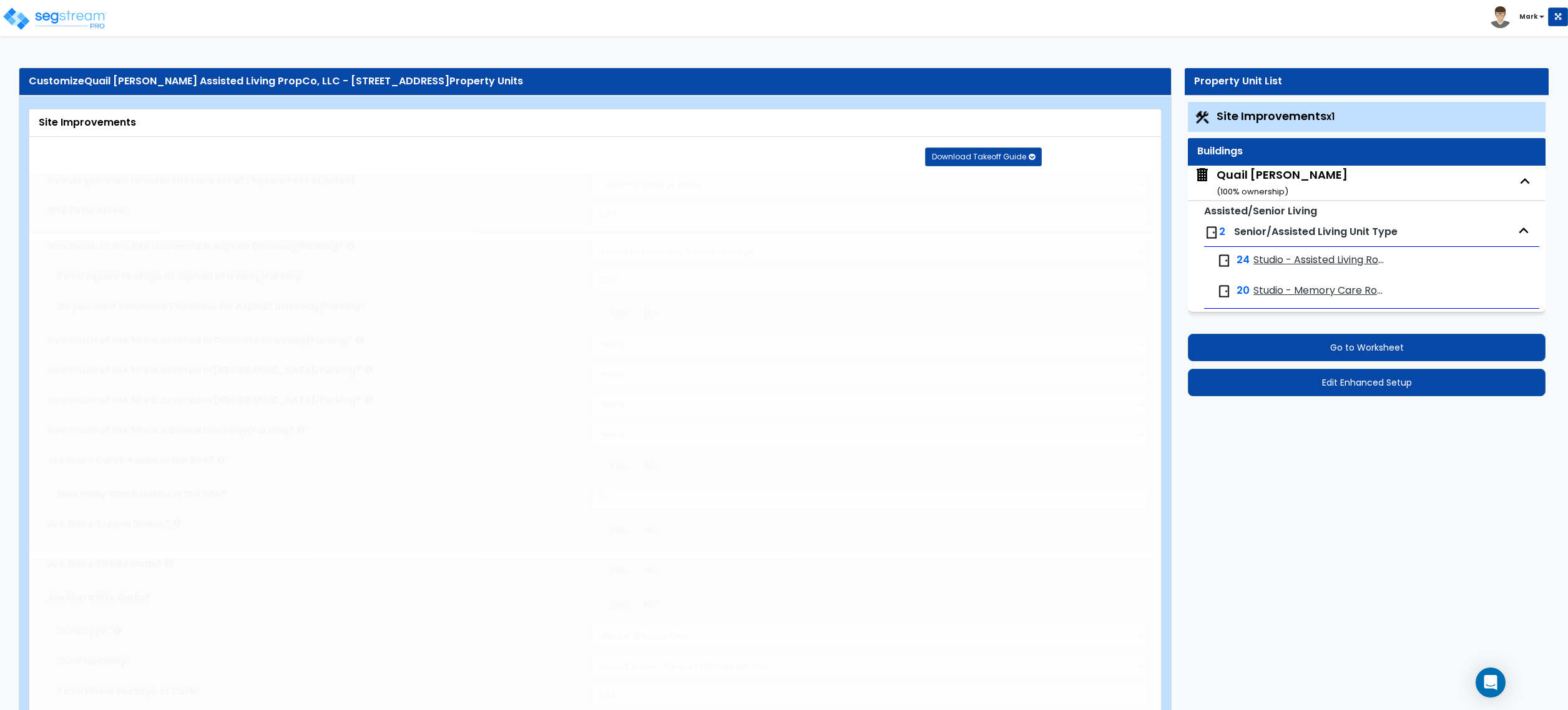
type input "1.5"
type input "3"
select select "3"
radio input "true"
type input "1"
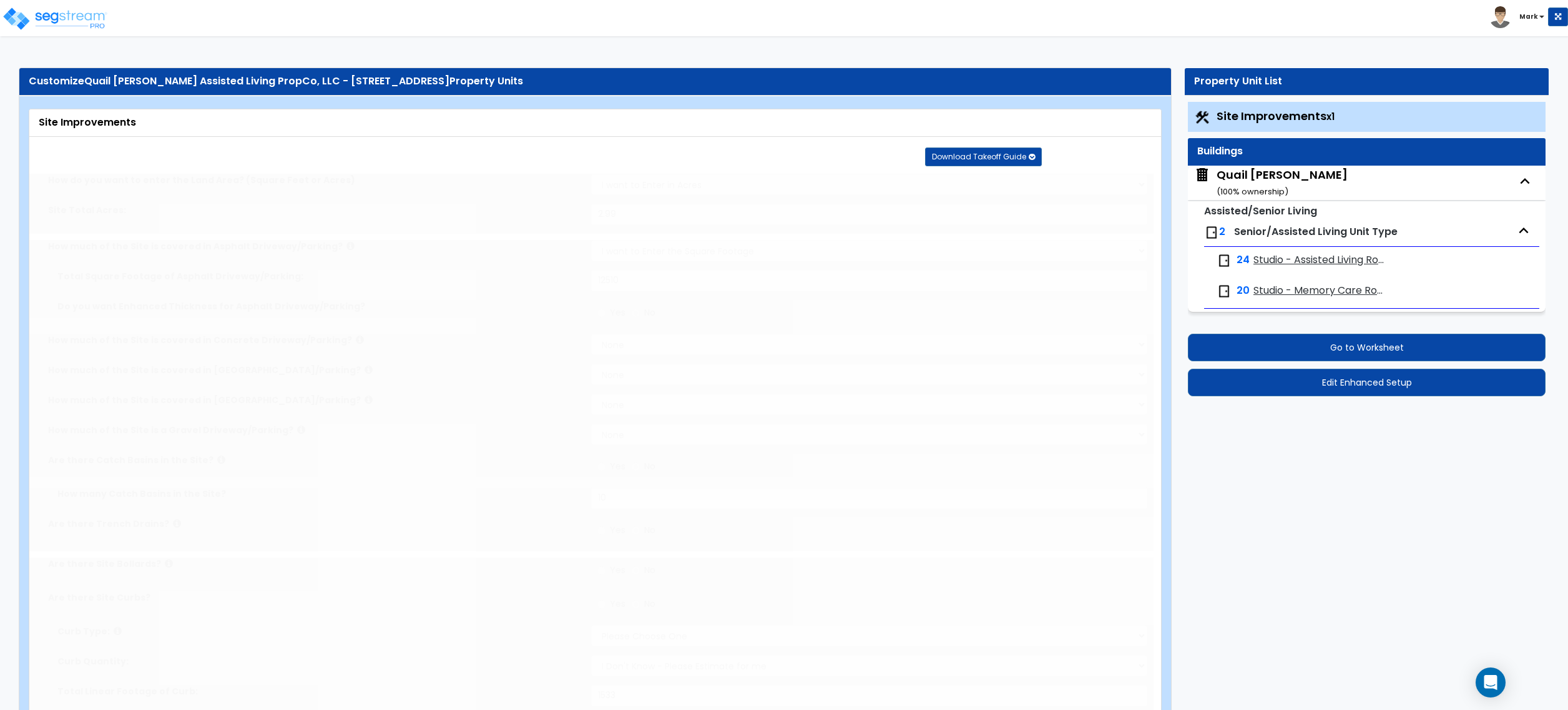
type input "2014.28"
type input "1"
radio input "true"
select select "1"
type input "400"
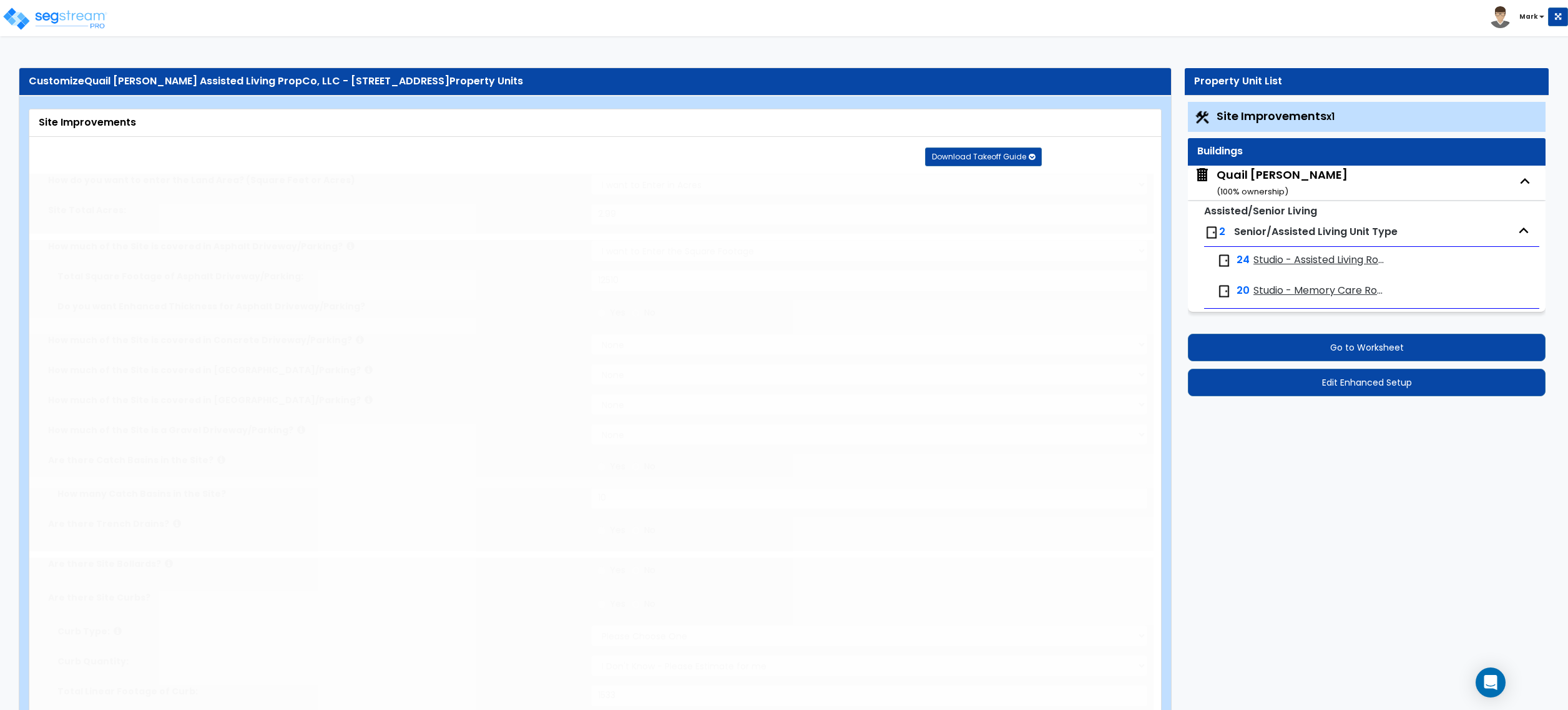
type input "6"
select select "2"
select select "1"
radio input "true"
type input "1"
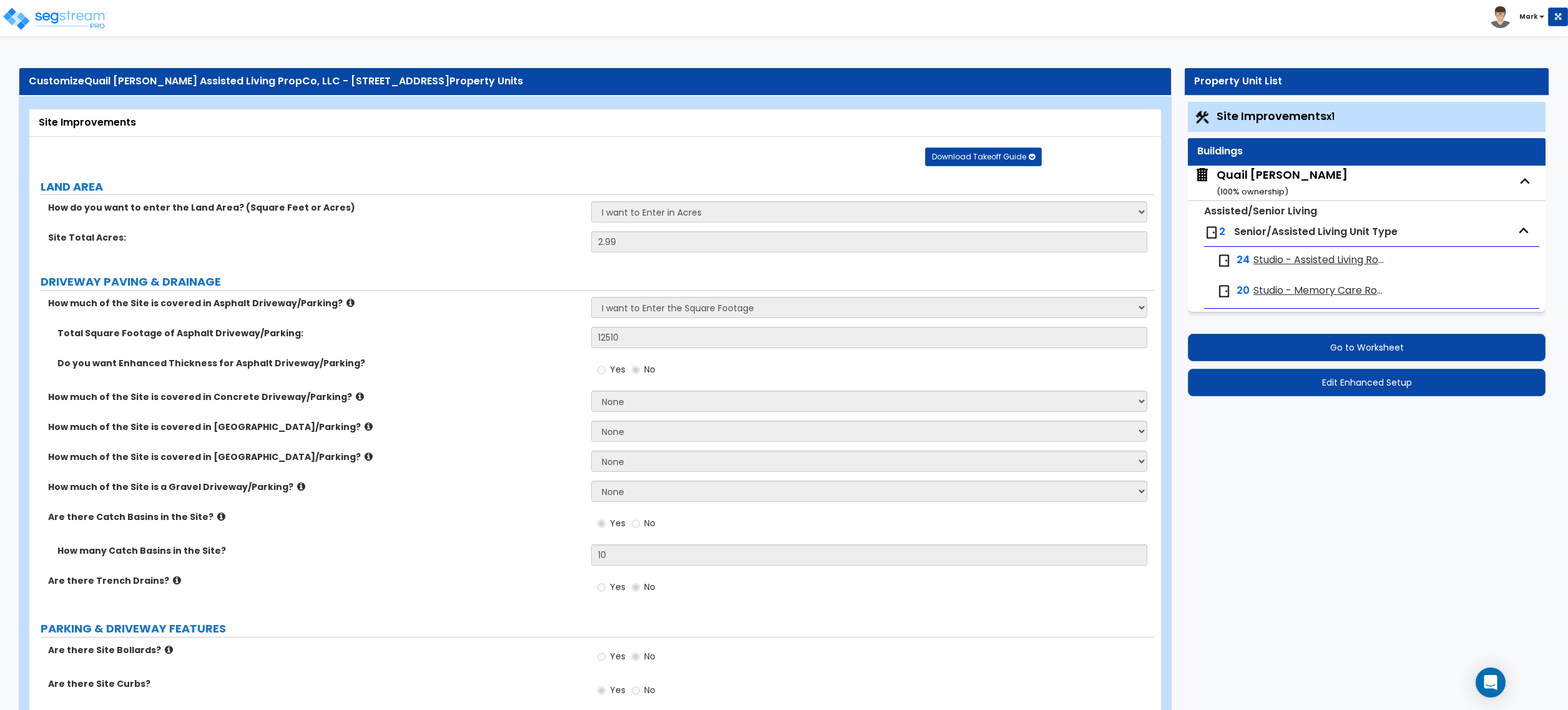
click at [1258, 183] on div "Quail Meadows ( 100 % ownership)" at bounding box center [1282, 183] width 131 height 32
select select "1"
select select "5"
select select "2"
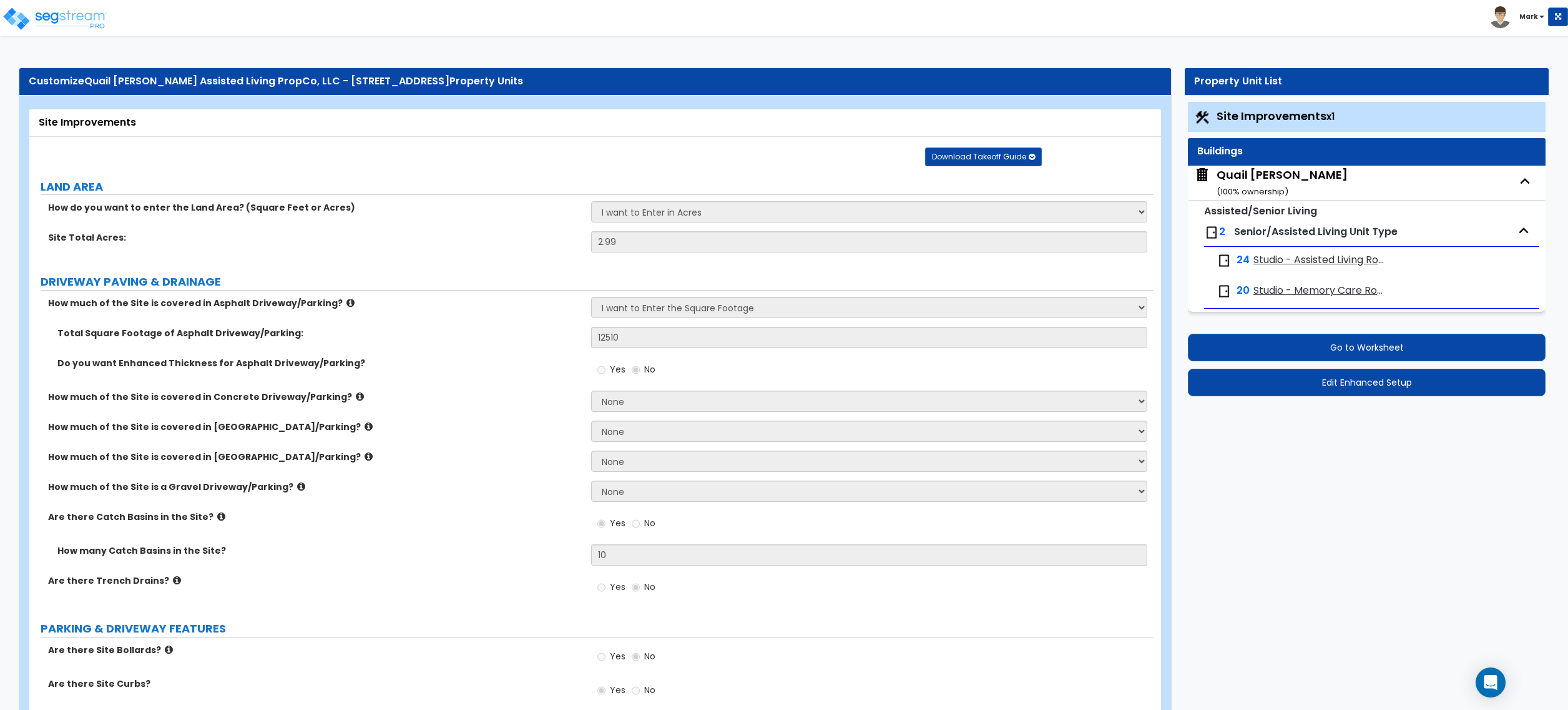
select select "1"
select select "2"
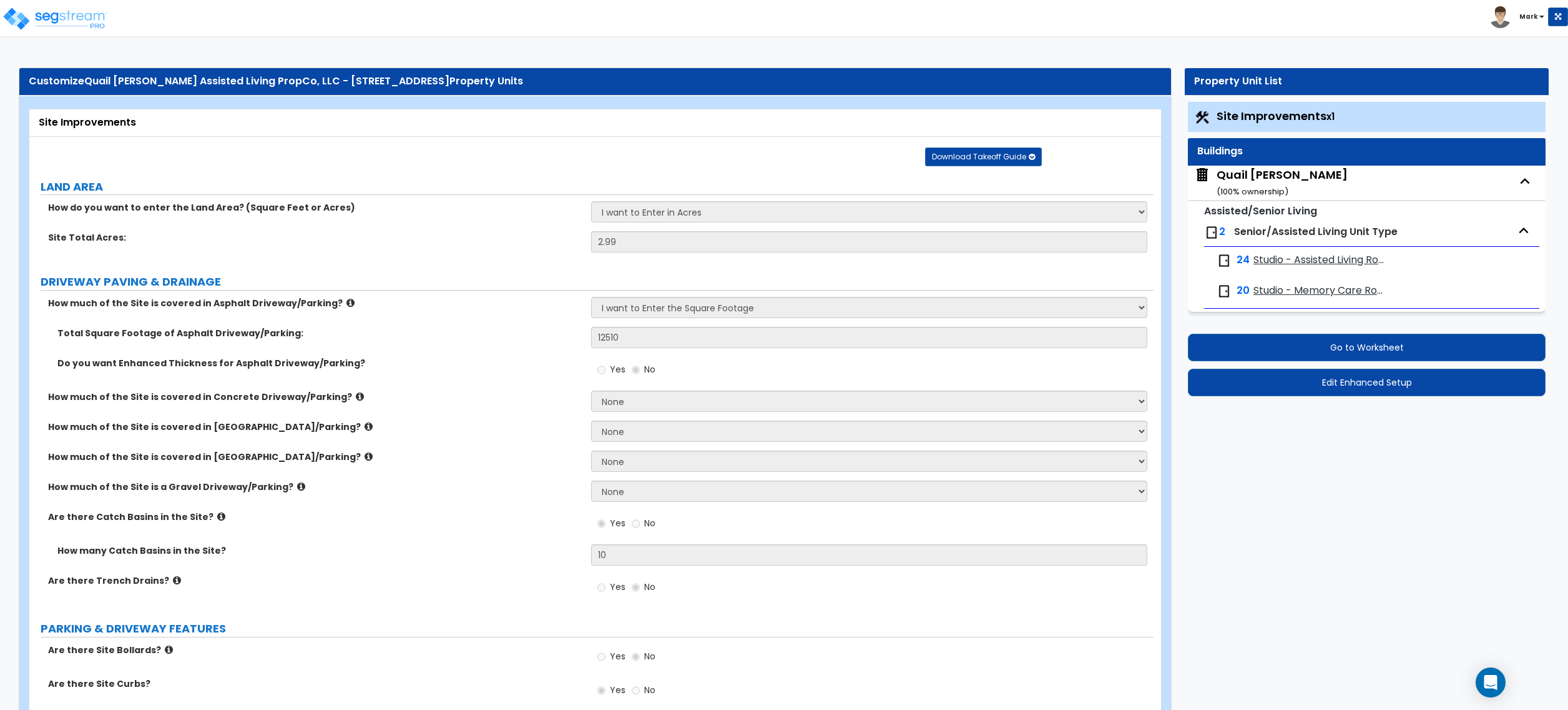
select select "7"
select select "2"
select select "3"
select select "7"
select select "1"
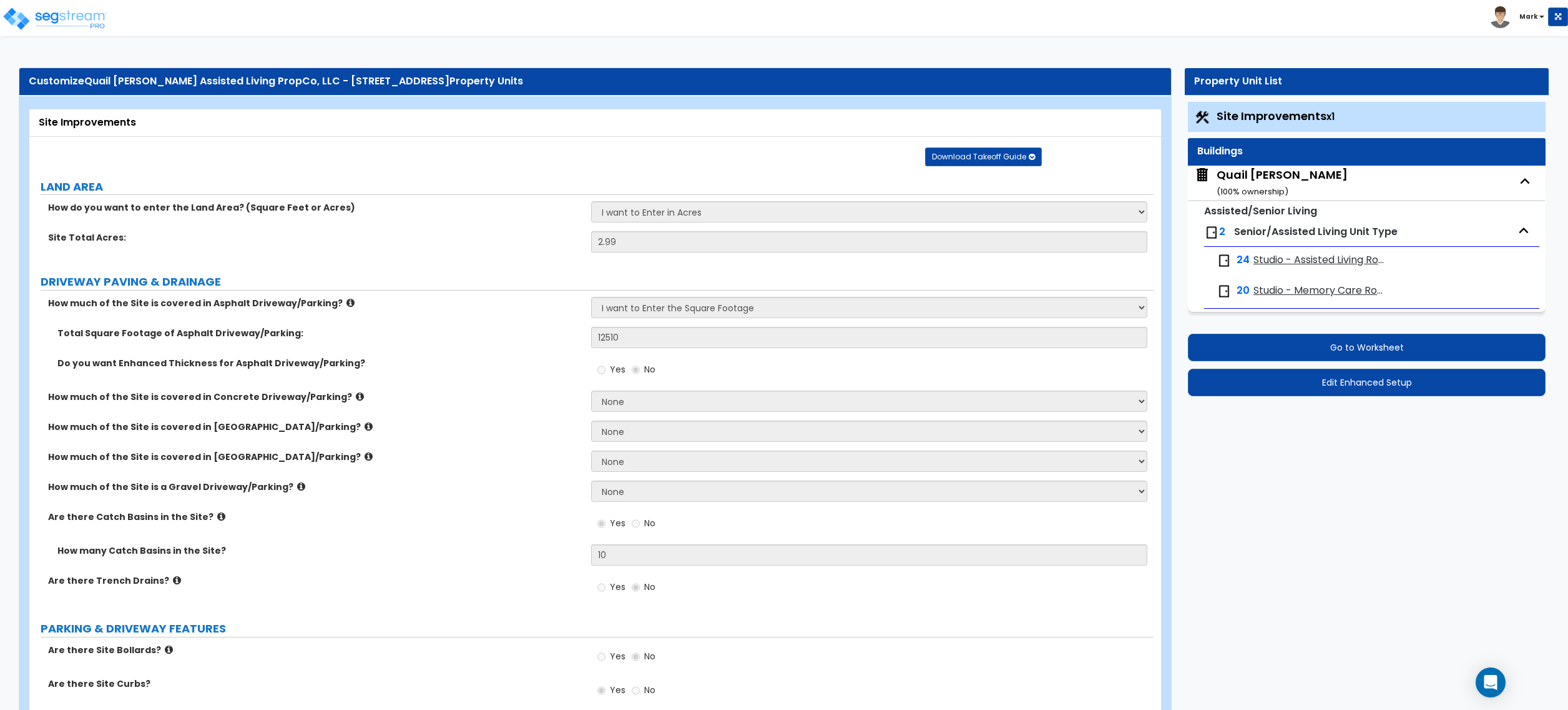
select select "2"
select select "1"
select select "2"
select select "1"
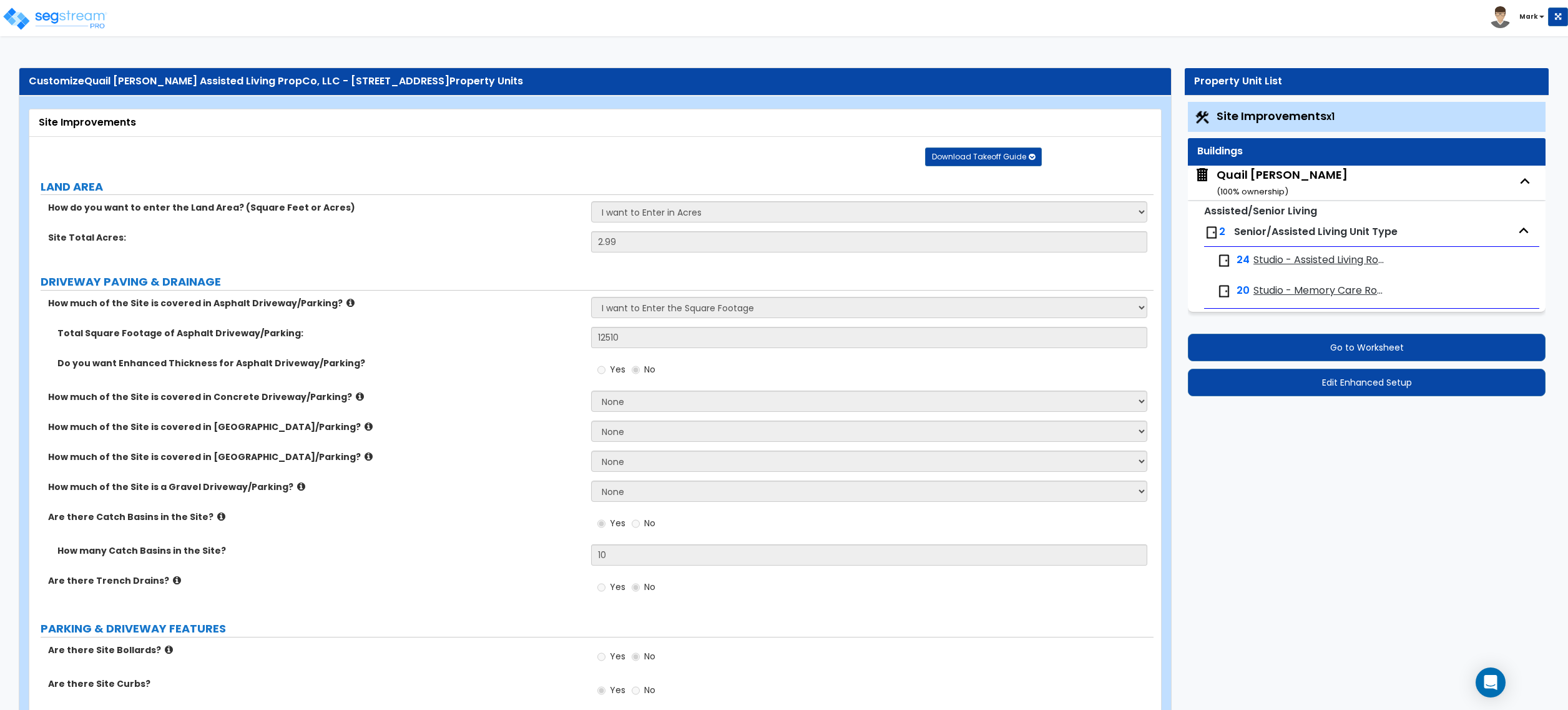
select select "2"
select select "5"
select select "1"
select select "2"
select select "3"
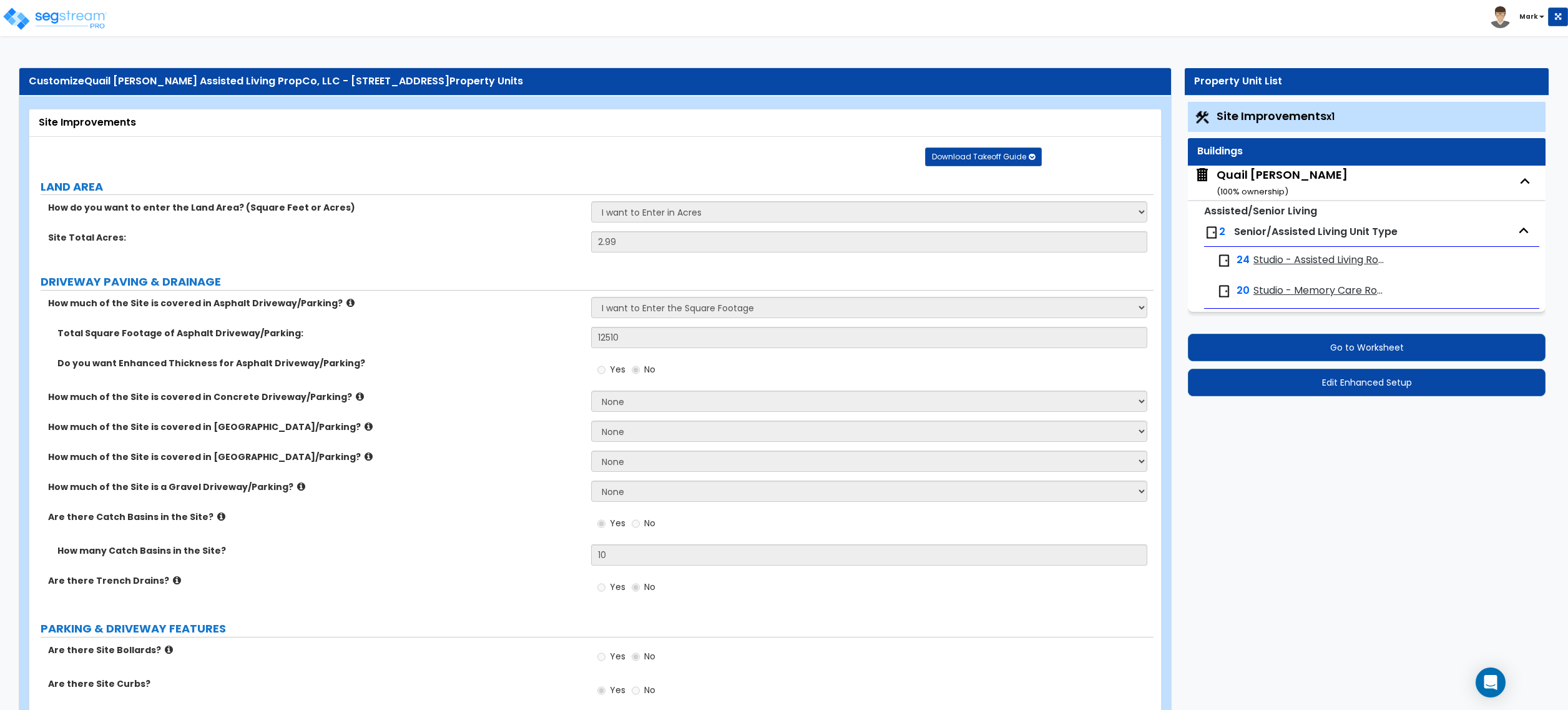
select select "1"
select select "4"
select select "5"
select select "3"
select select "5"
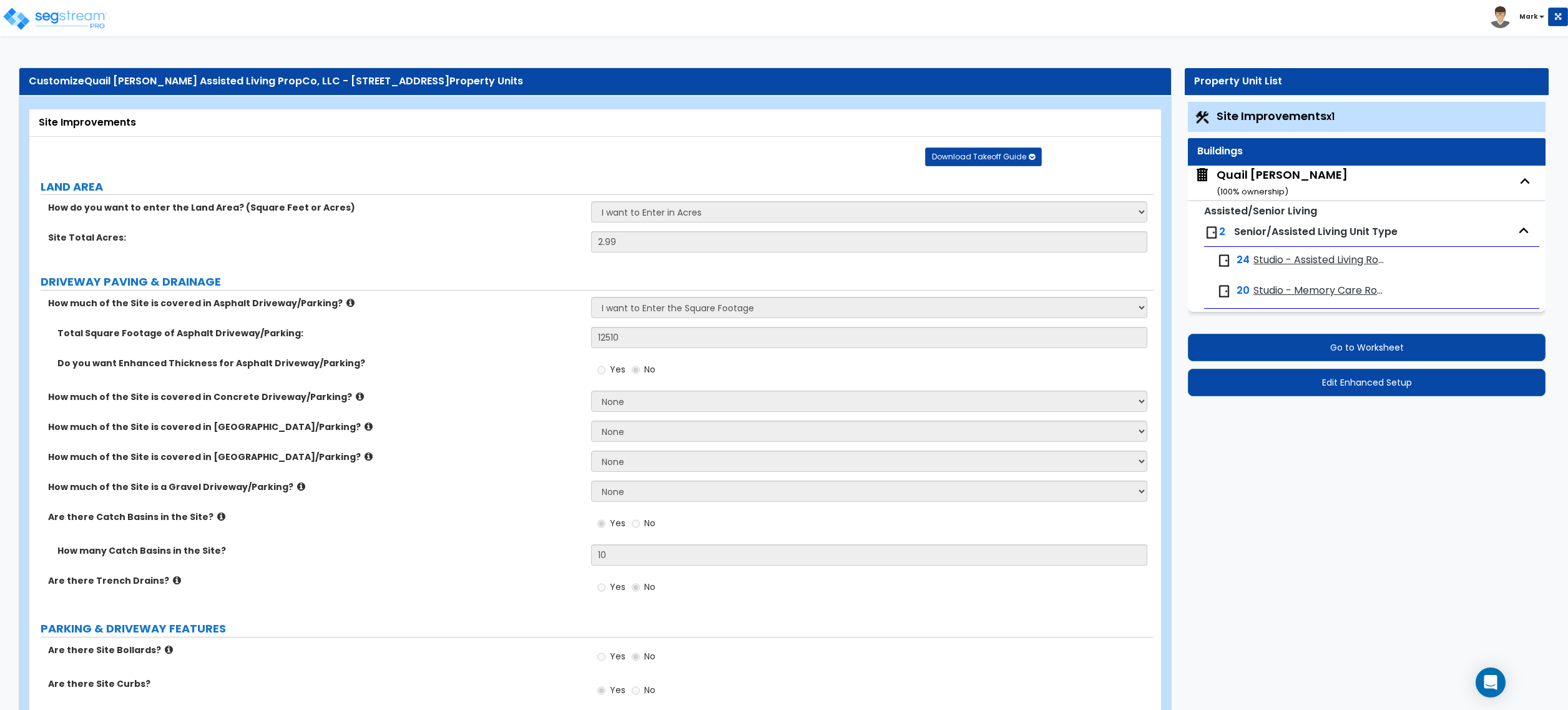
select select "3"
select select "1"
select select "4"
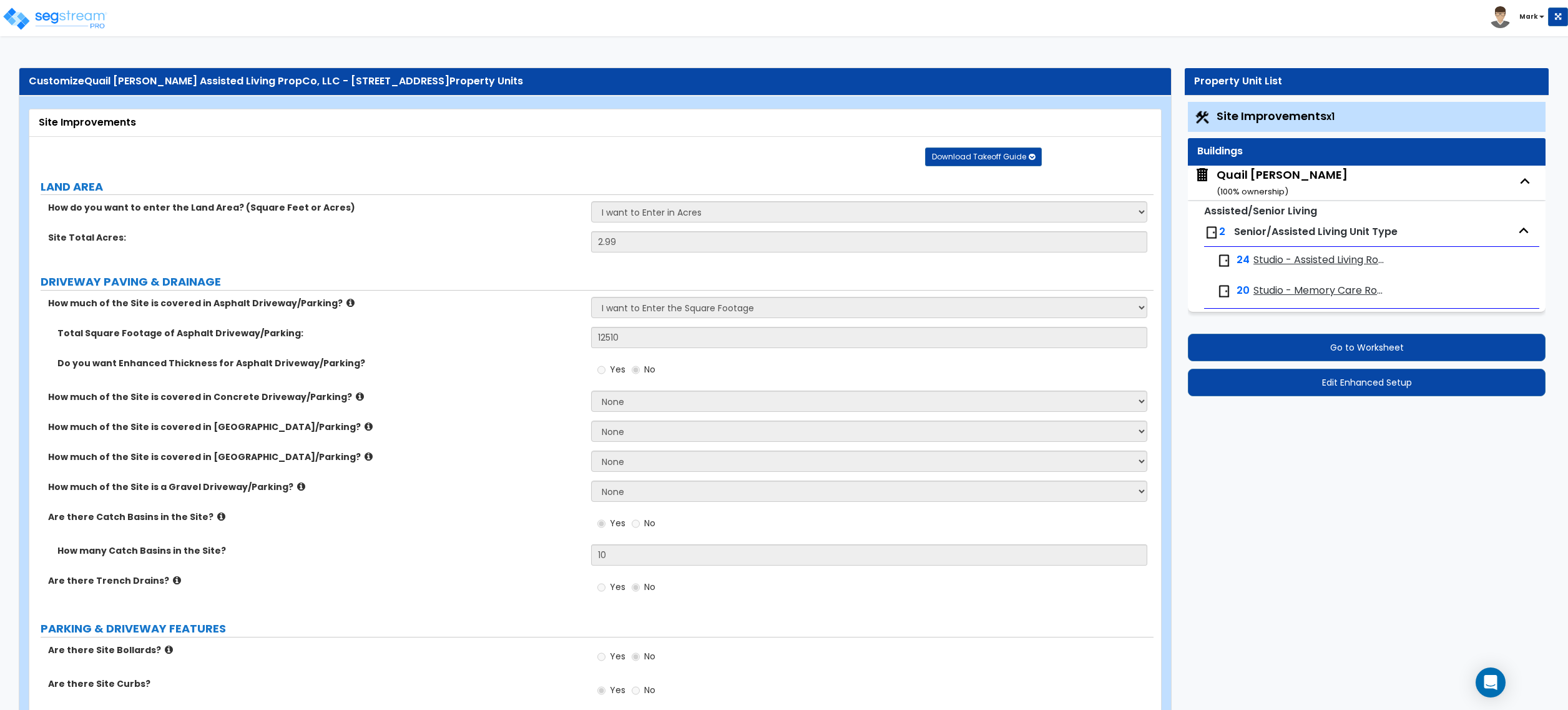
select select "1"
select select "2"
select select "1"
select select "5"
select select "1"
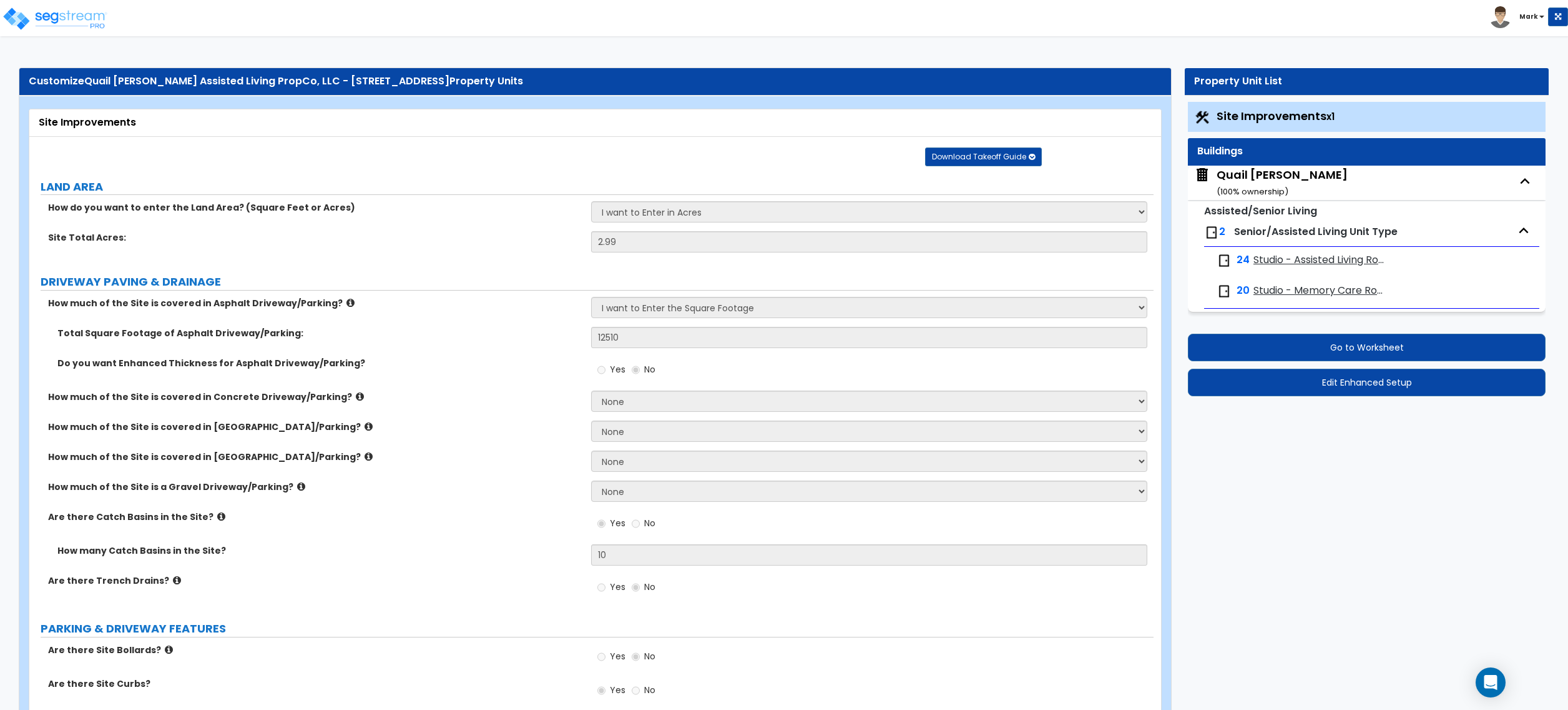
select select "3"
select select "2"
select select "5"
select select "3"
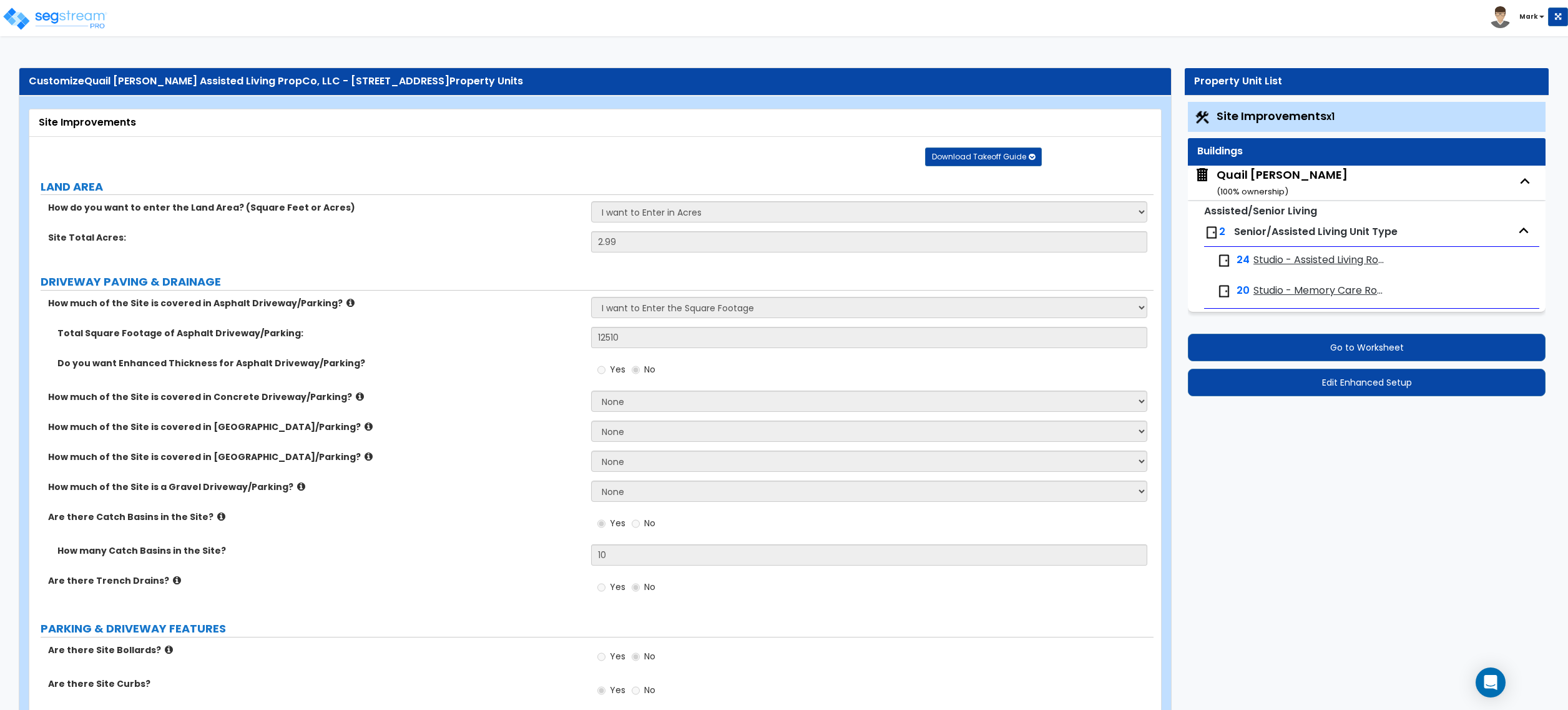
select select "1"
select select "5"
select select "2"
select select "1"
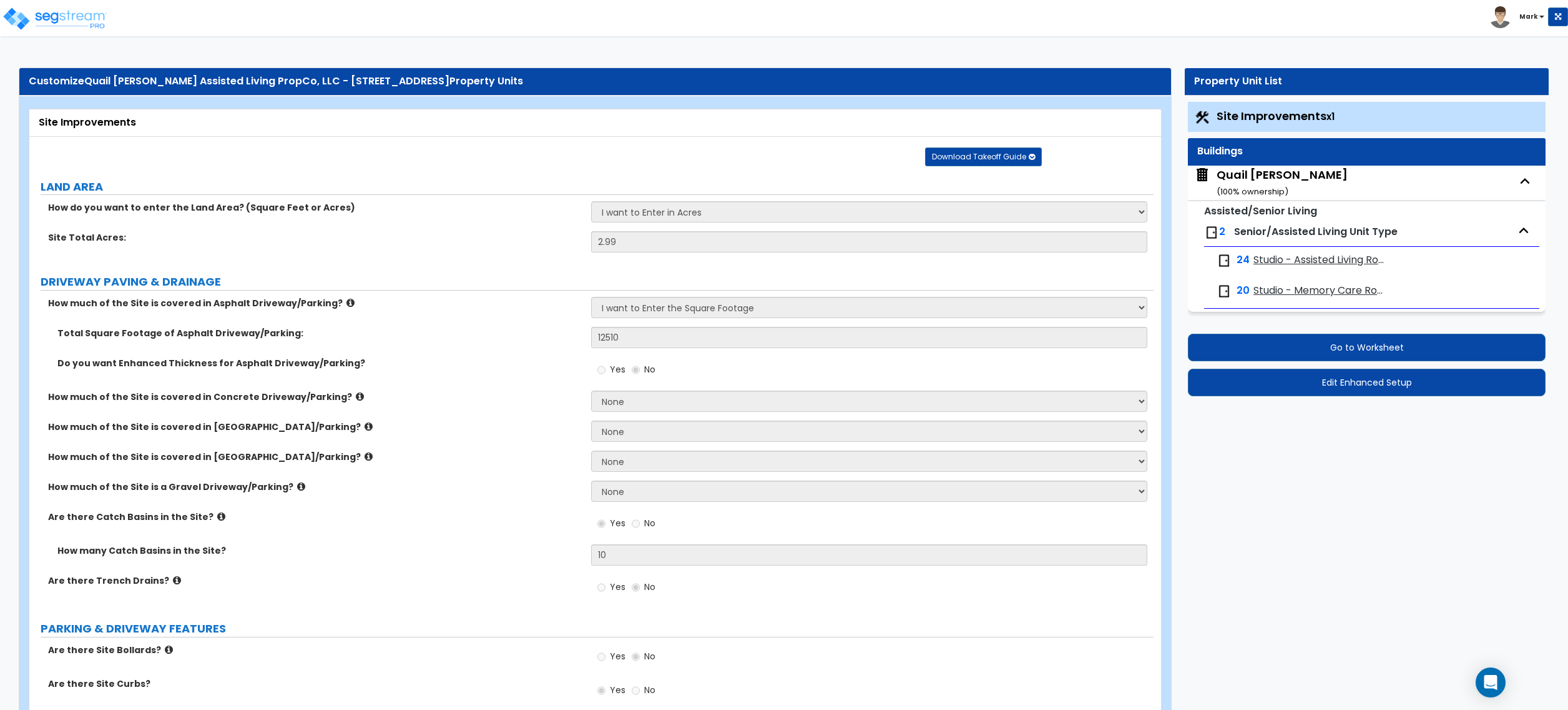
select select "1"
select select "3"
select select "1"
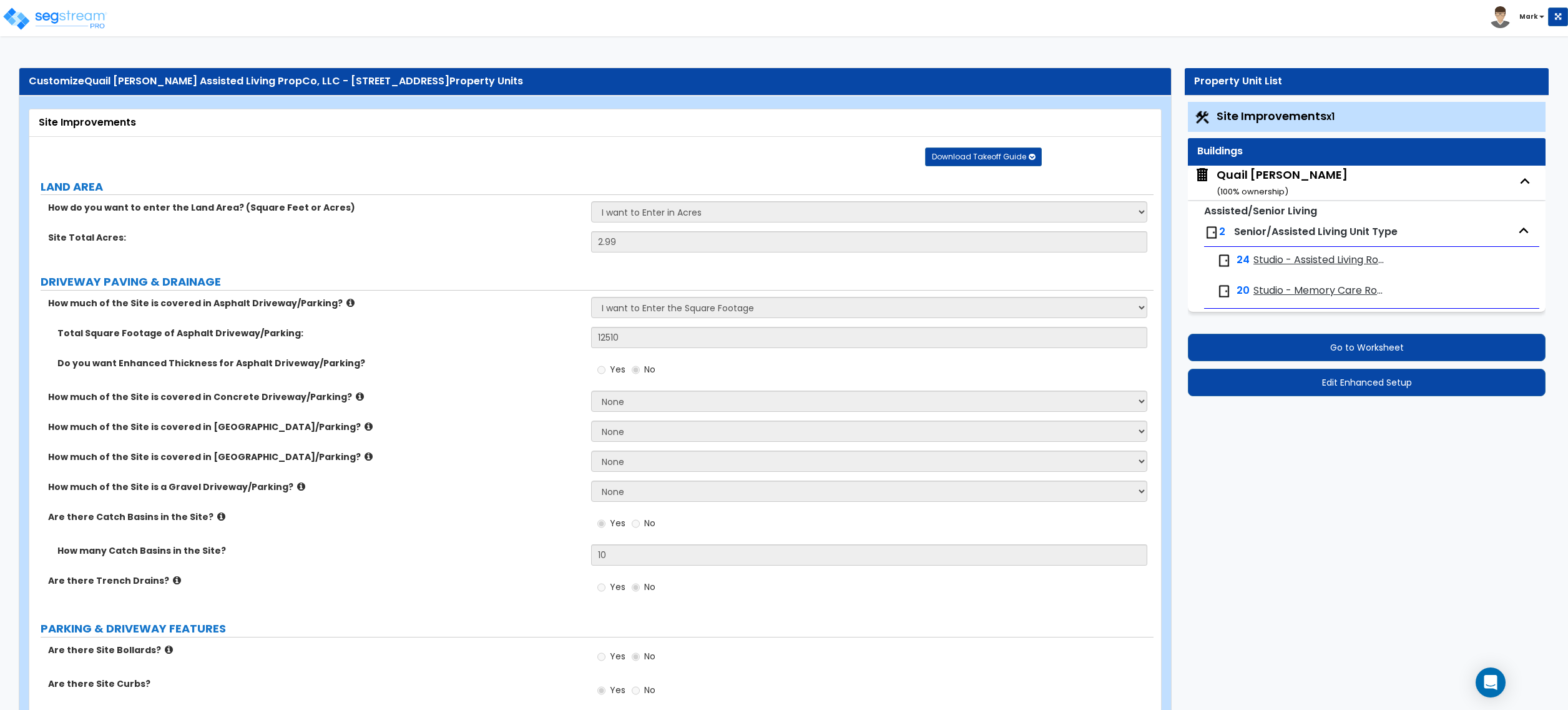
select select "2"
select select "1"
select select "2"
select select "1"
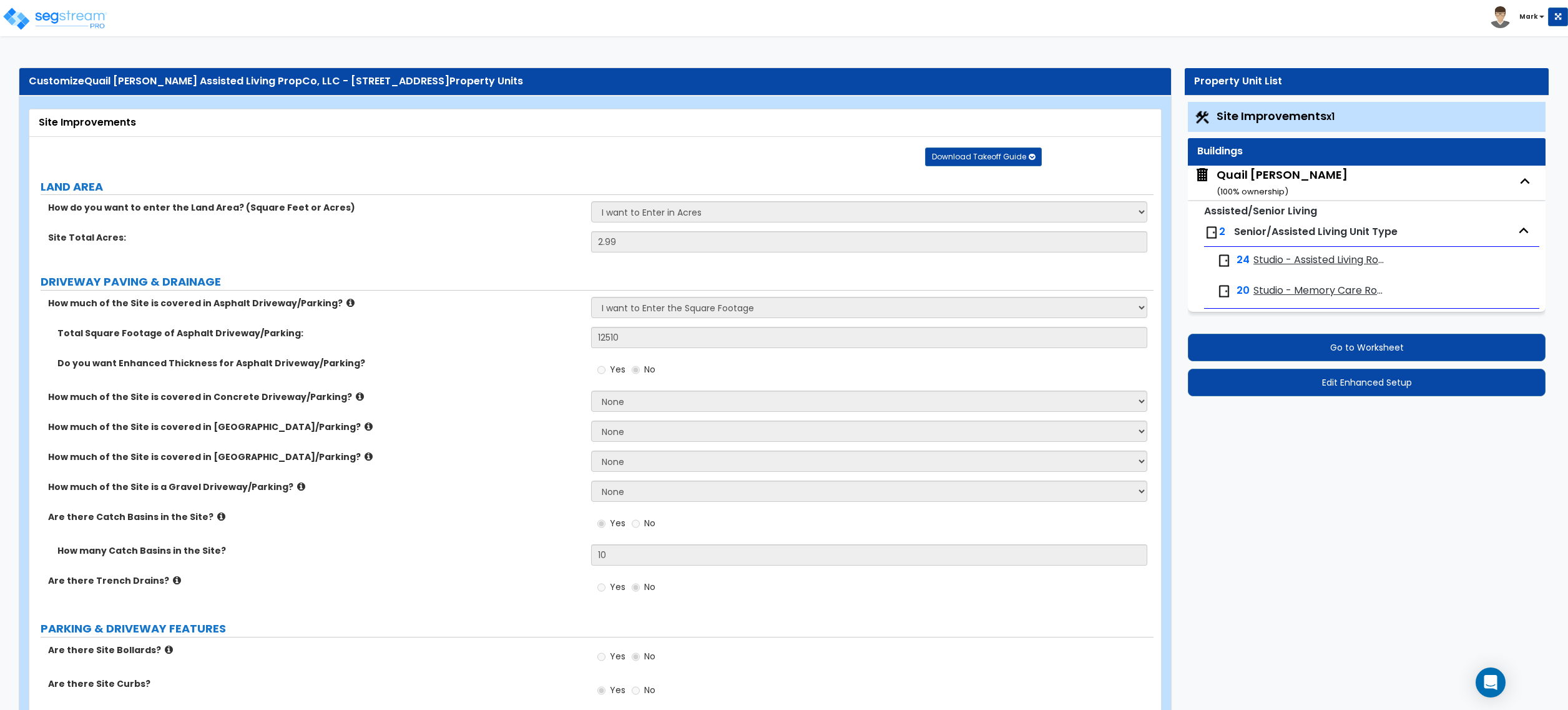
select select "1"
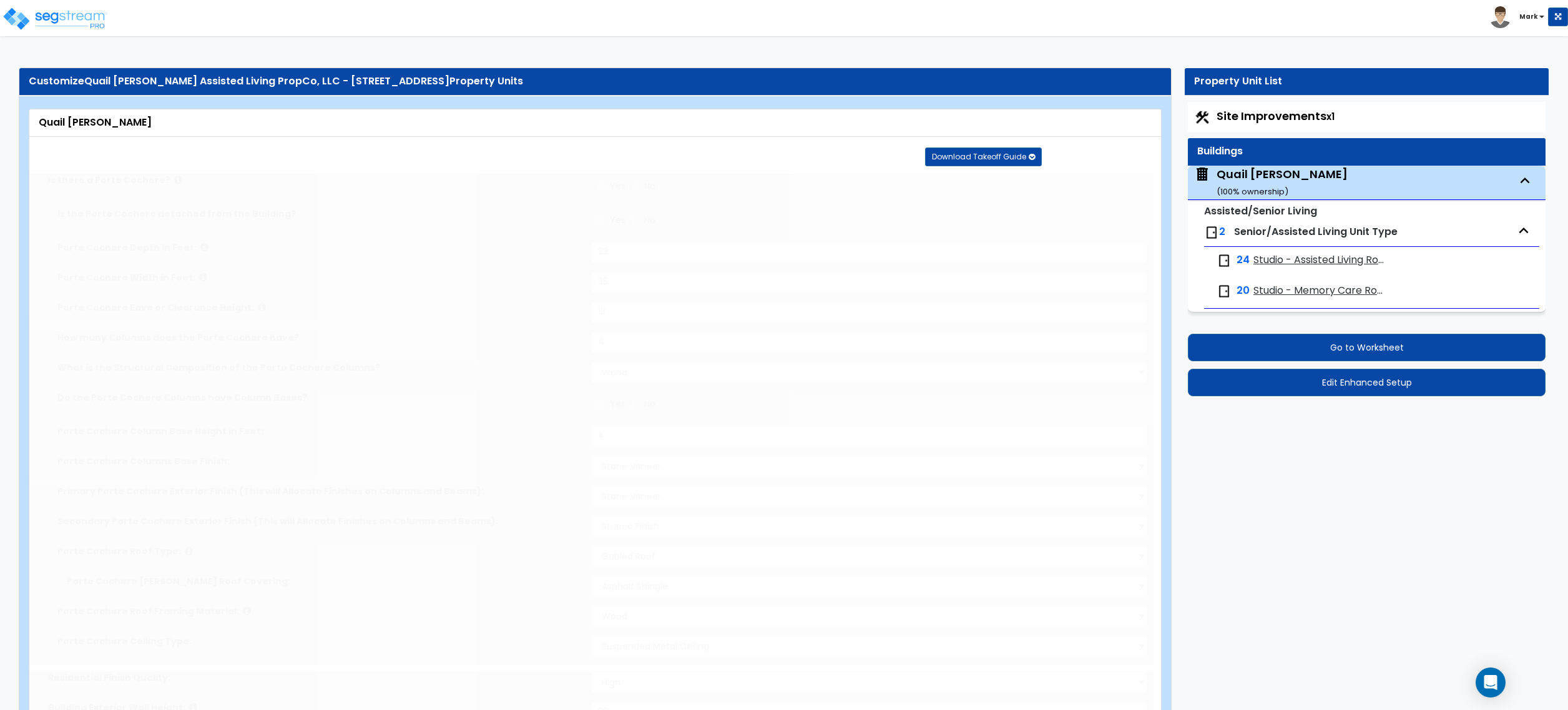
type input "6"
radio input "true"
select select "2"
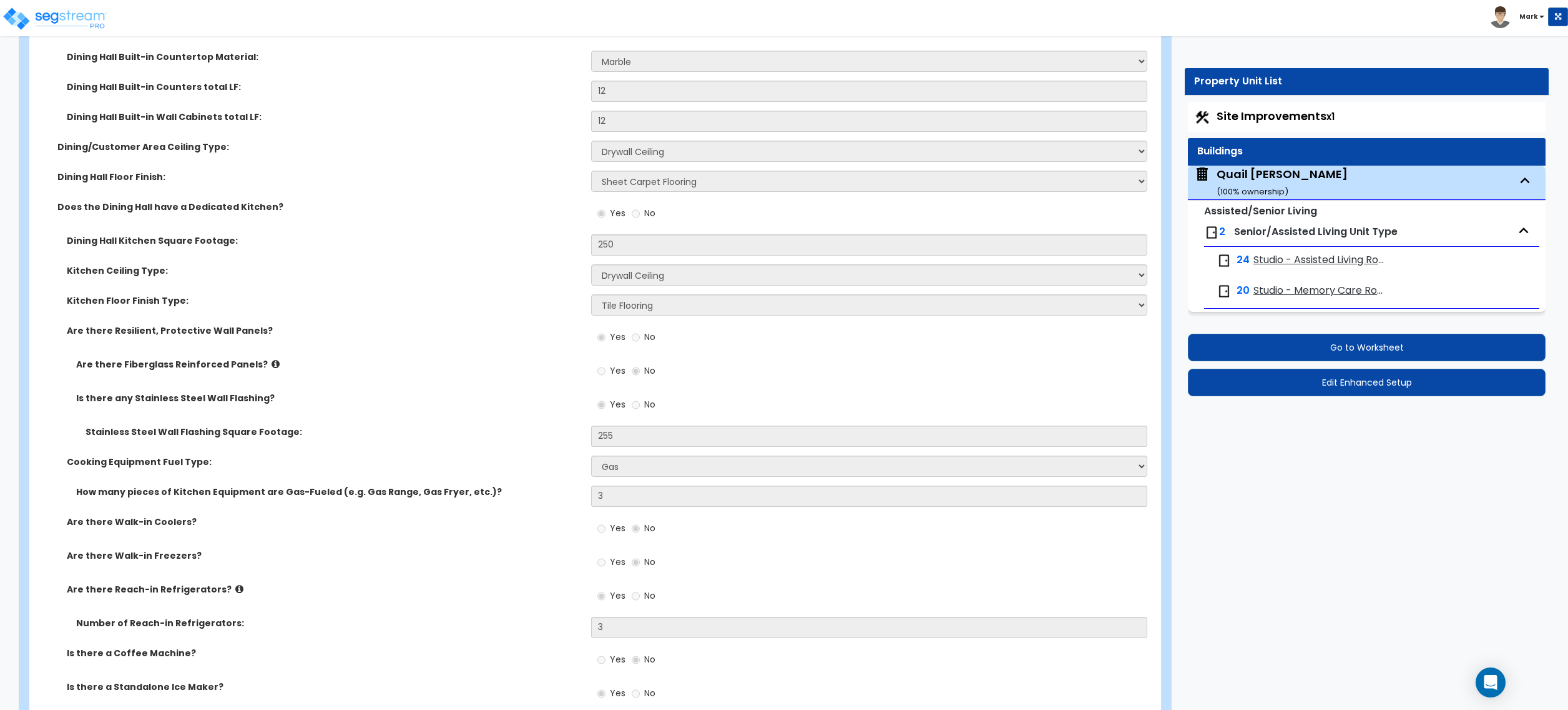
scroll to position [3832, 0]
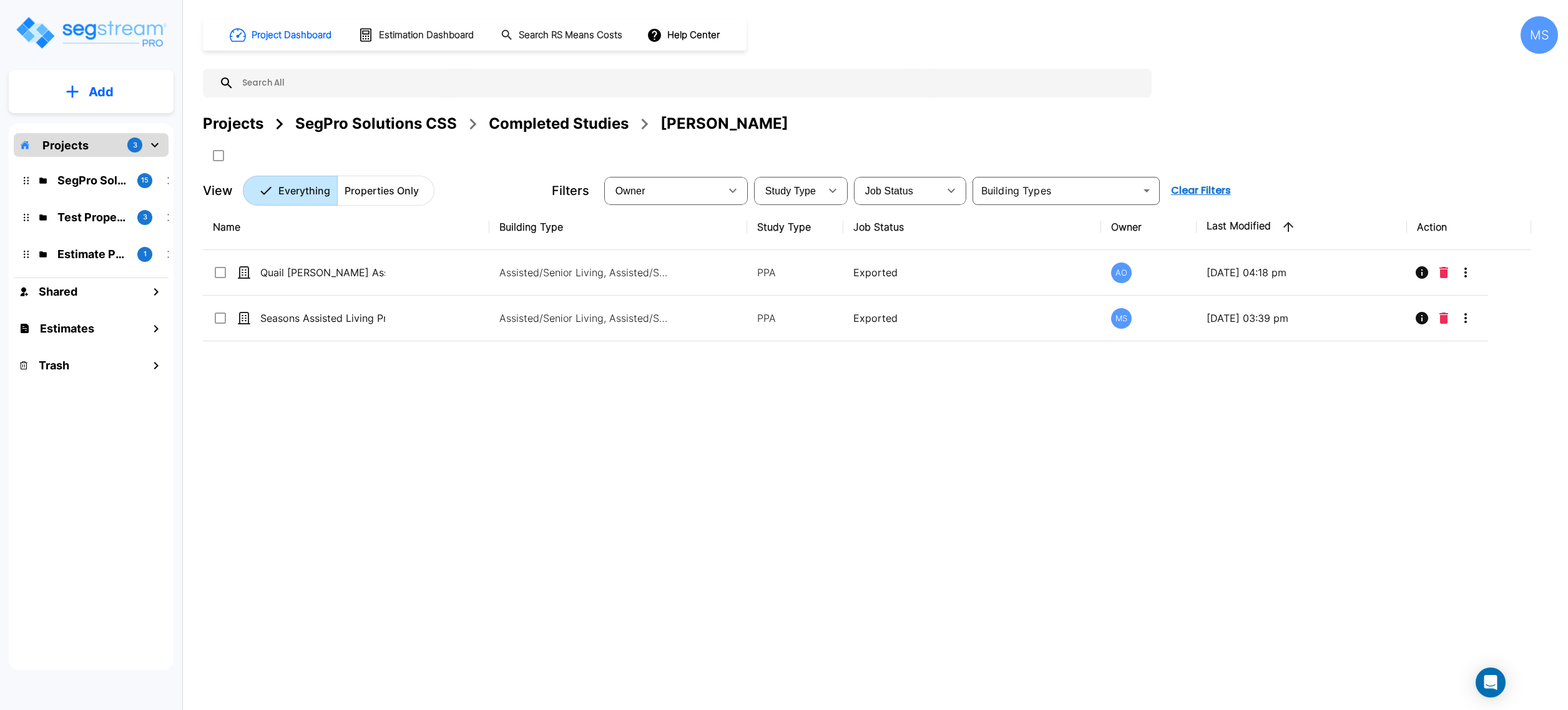
click at [538, 118] on div "Completed Studies" at bounding box center [559, 124] width 139 height 23
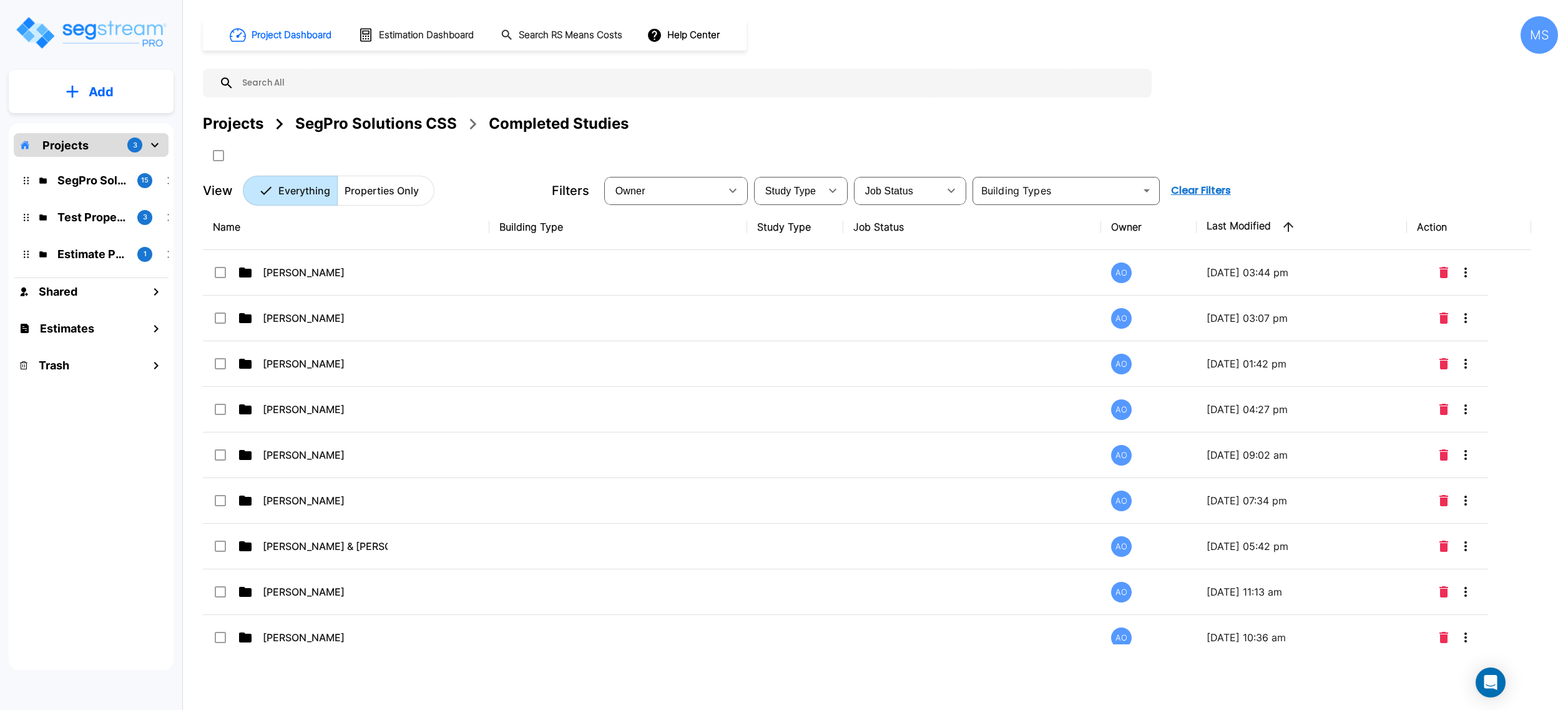
click at [302, 120] on div "SegPro Solutions CSS" at bounding box center [375, 124] width 161 height 23
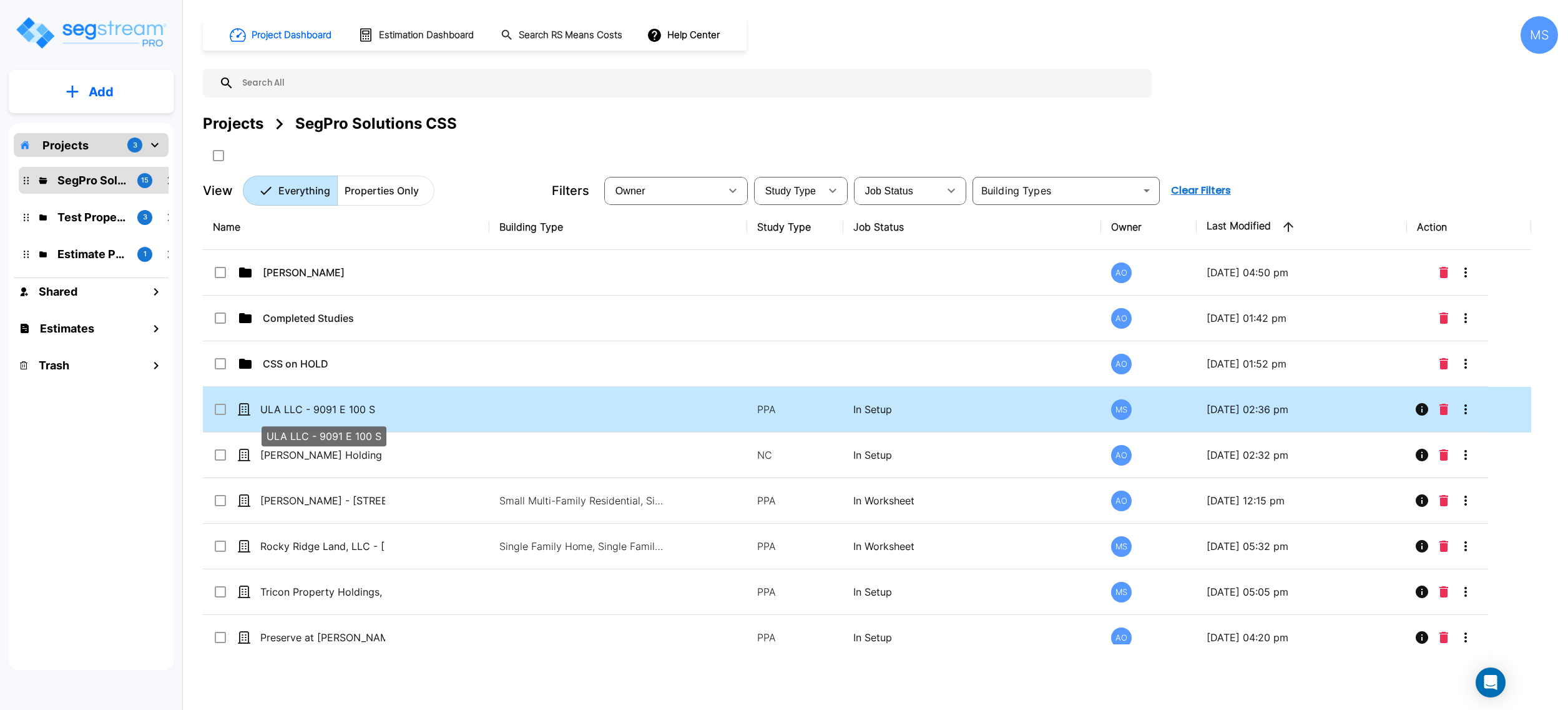
click at [360, 415] on p "ULA LLC - 9091 E 100 S" at bounding box center [323, 409] width 125 height 15
checkbox input "true"
click at [360, 415] on p "ULA LLC - 9091 E 100 S" at bounding box center [323, 409] width 125 height 15
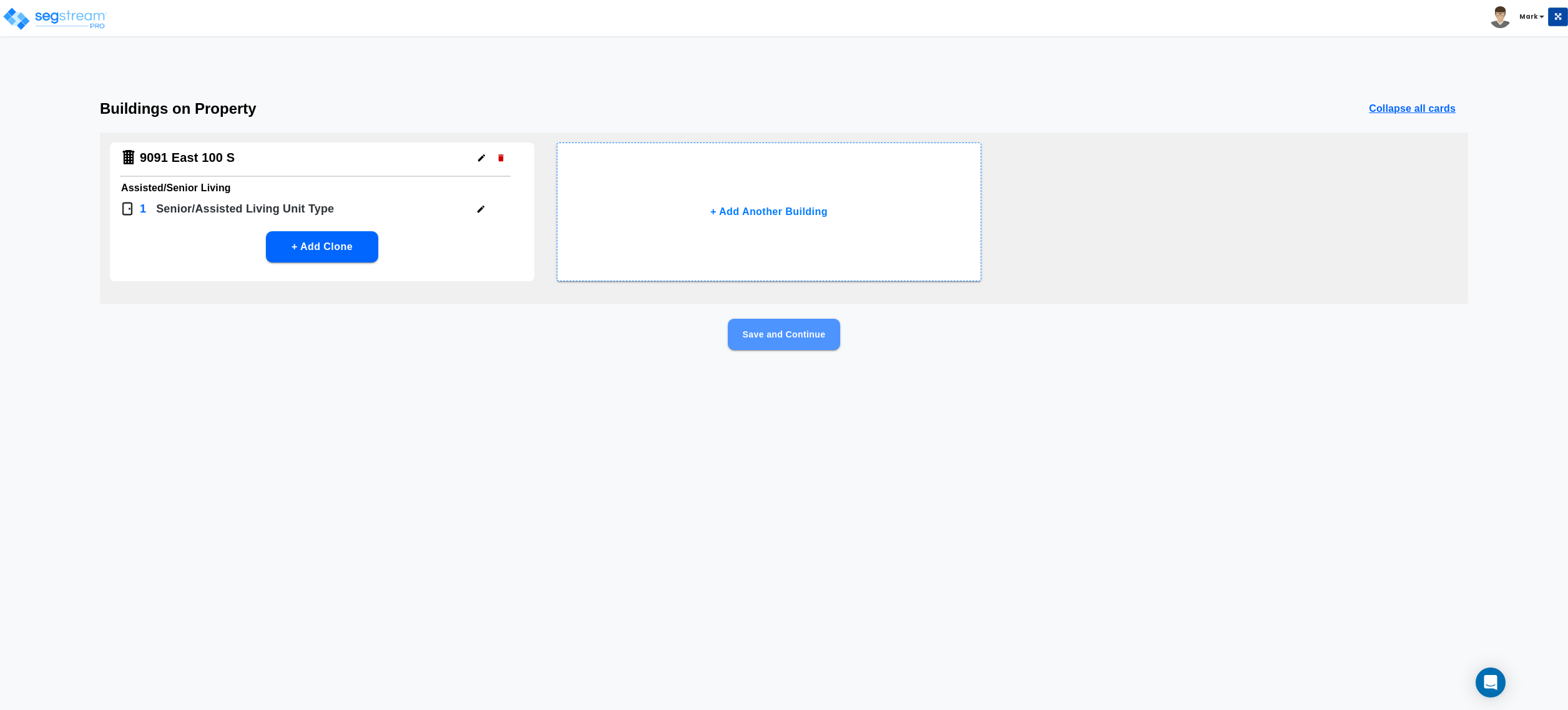
click at [780, 333] on button "Save and Continue" at bounding box center [784, 333] width 113 height 32
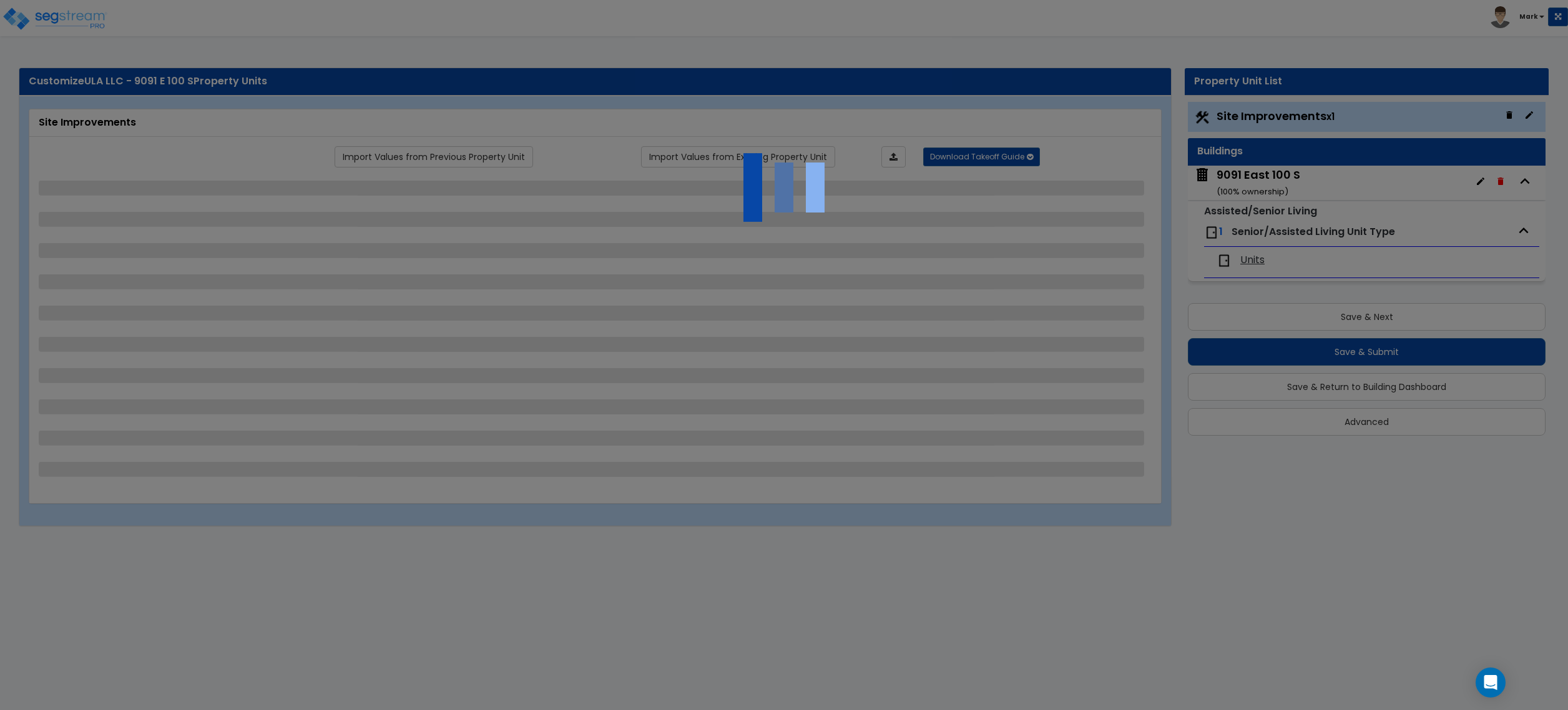
select select "2"
select select "1"
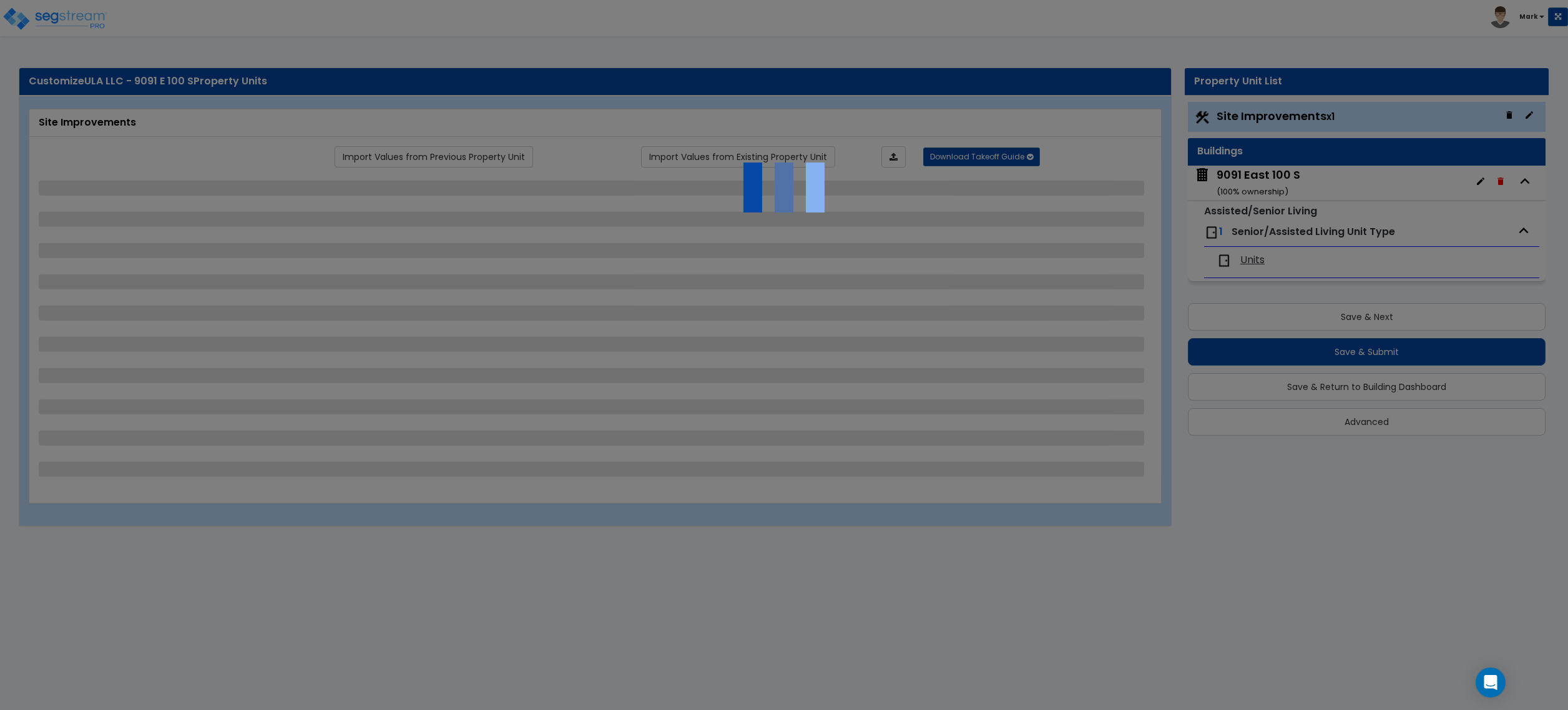
select select "2"
select select "3"
select select "5"
select select "3"
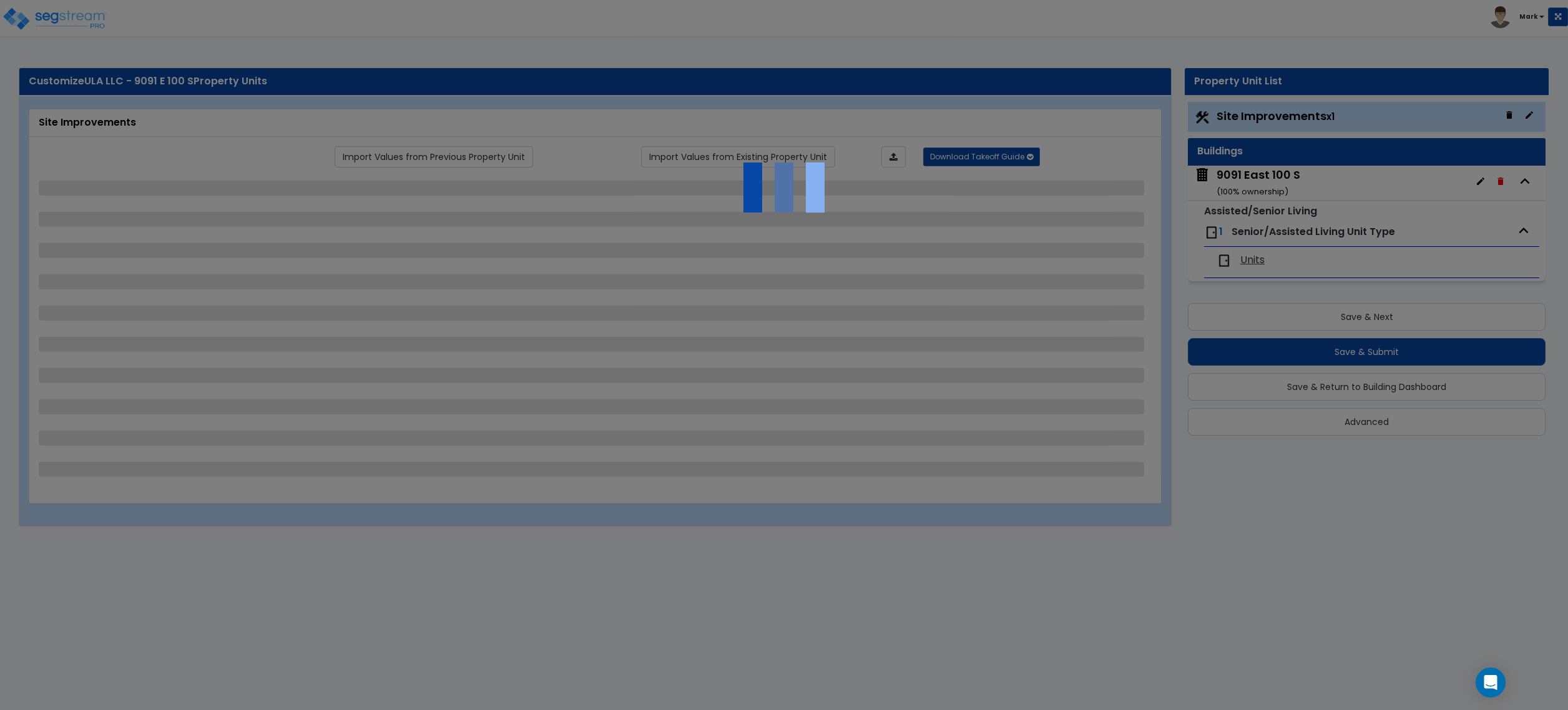
select select "2"
select select "3"
select select "9"
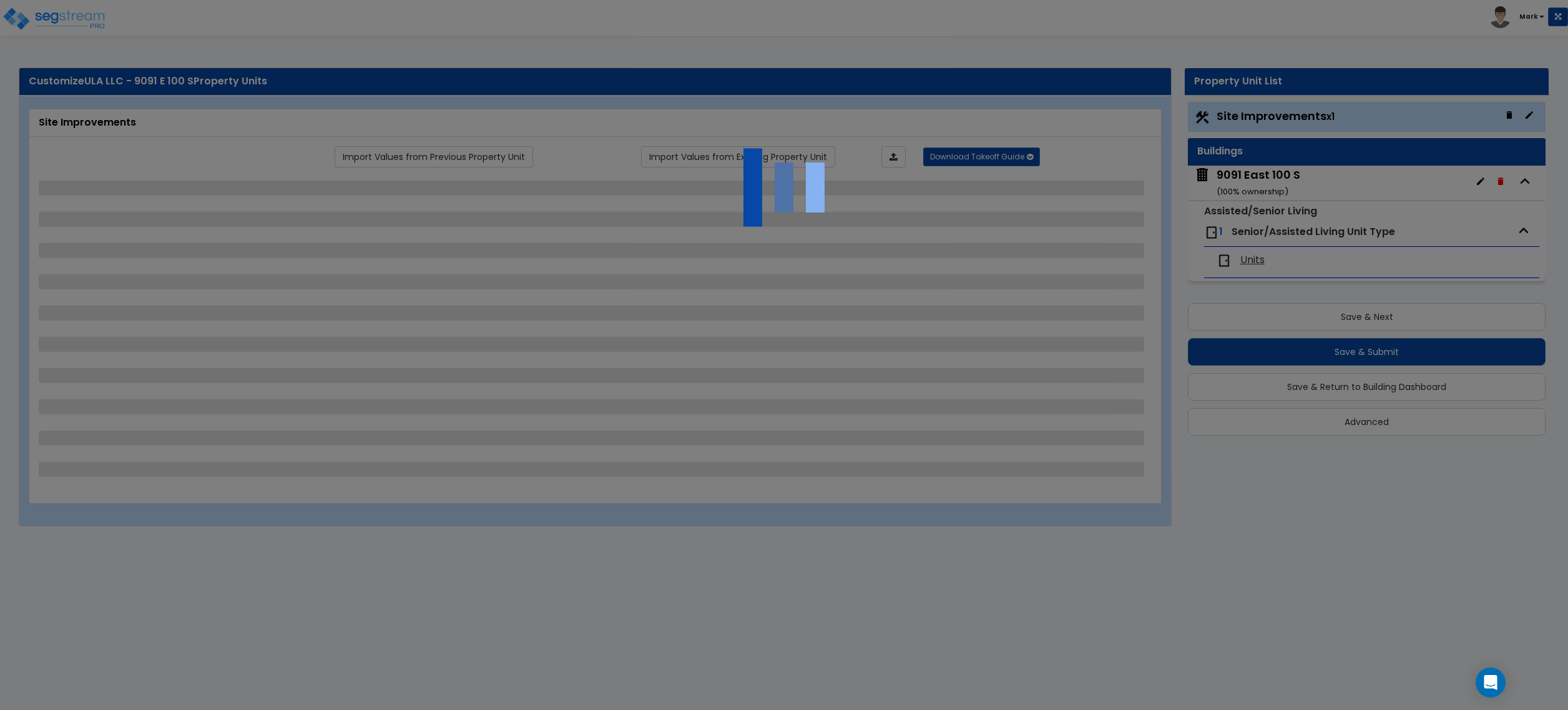
select select "2"
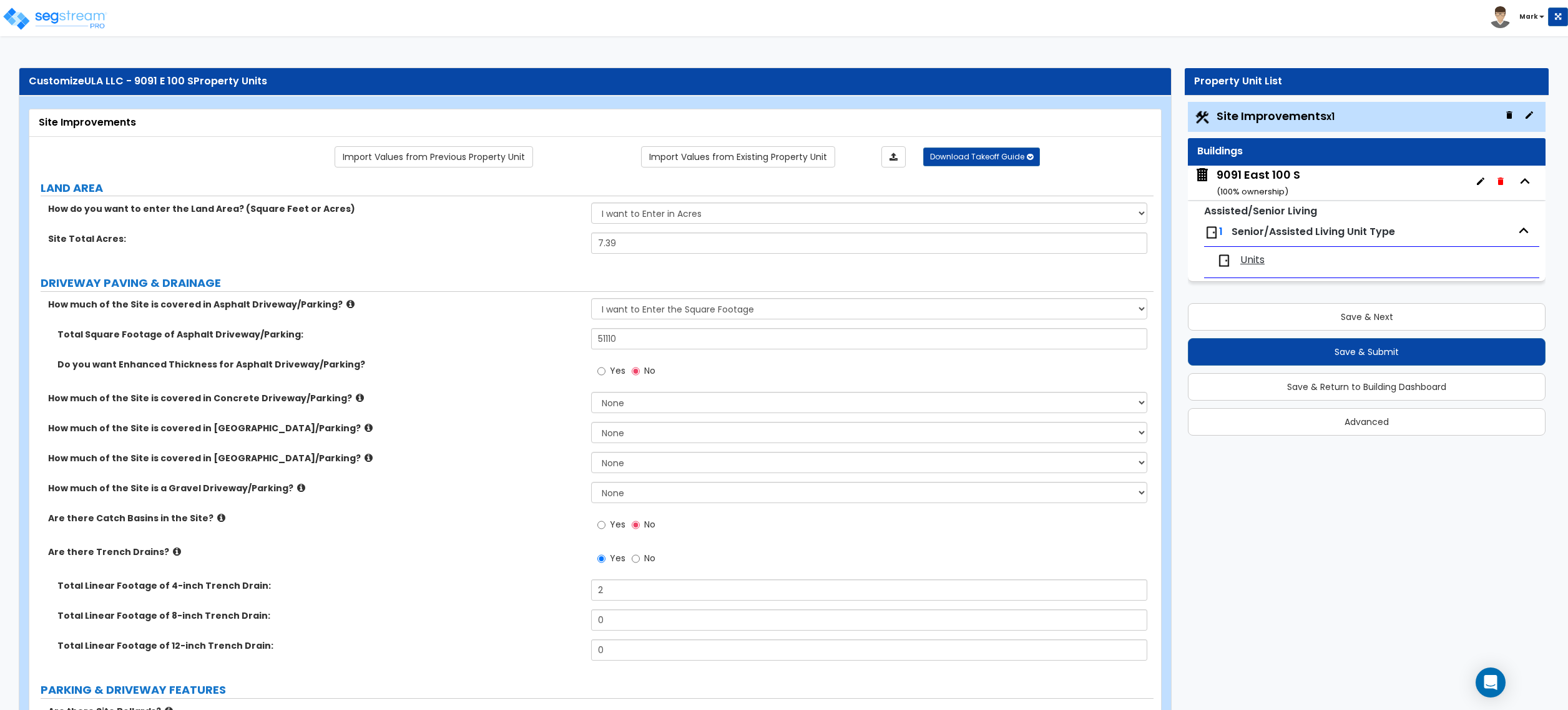
scroll to position [333, 0]
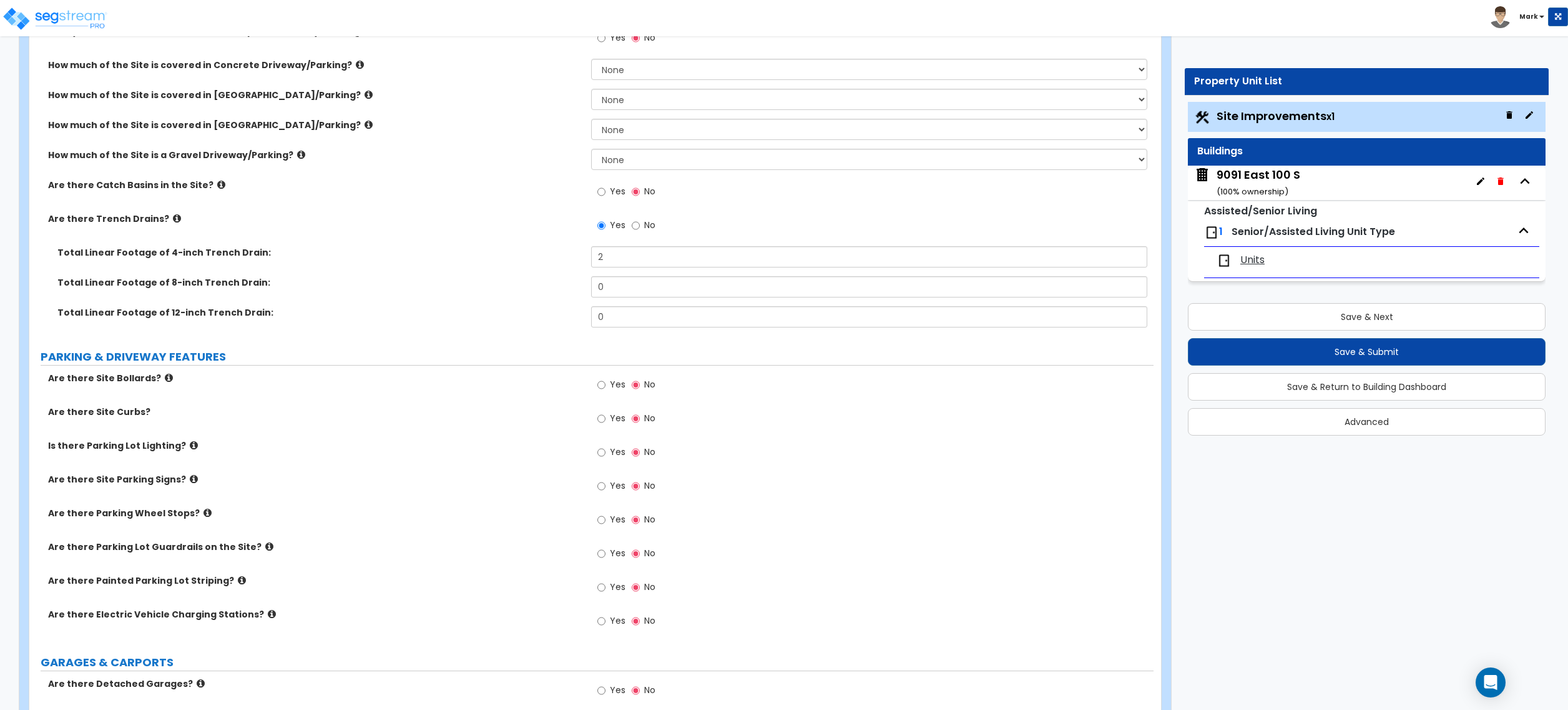
click at [617, 416] on span "Yes" at bounding box center [618, 418] width 15 height 12
click at [605, 416] on input "Yes" at bounding box center [602, 419] width 8 height 13
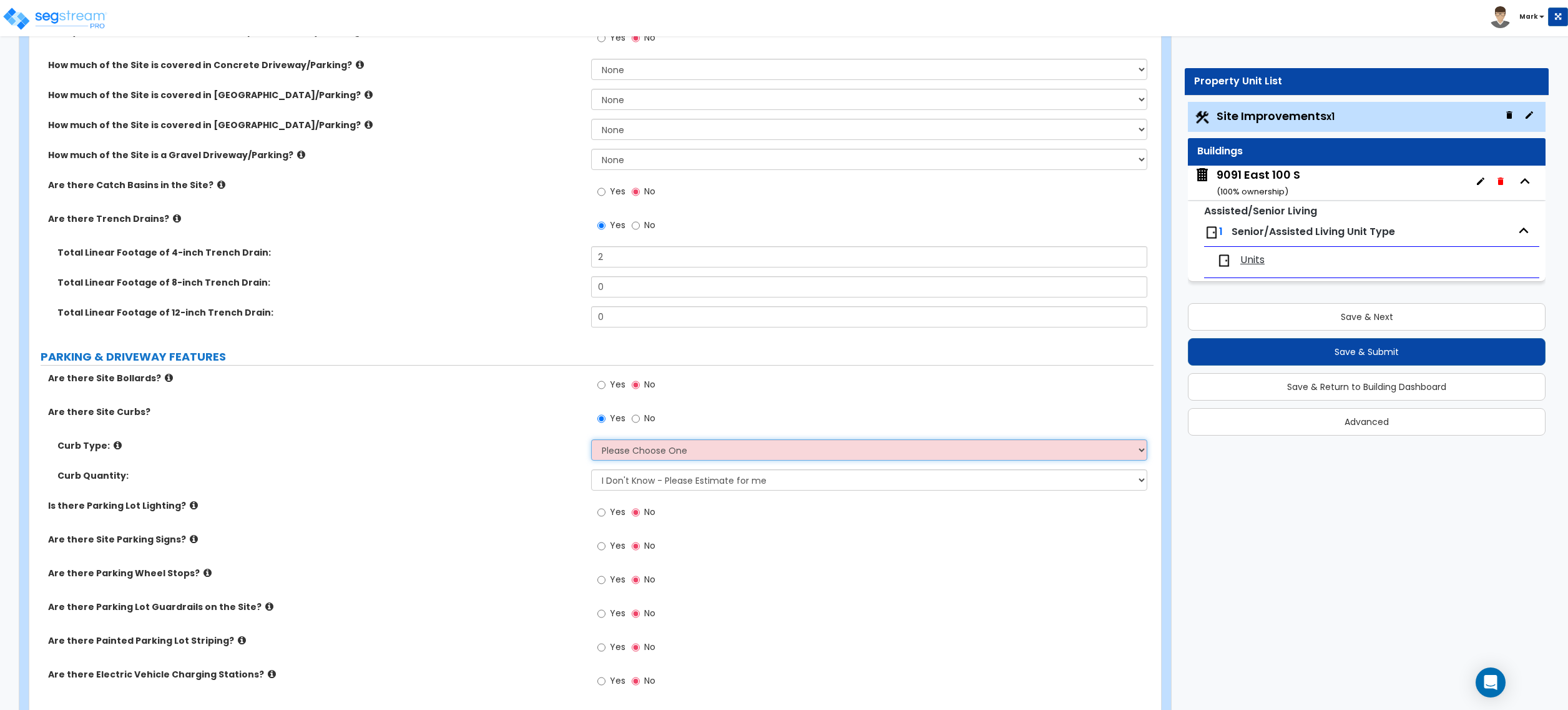
click at [606, 444] on select "Please Choose One Curb (Only) Curb & Gutter Asphalt Berm" at bounding box center [869, 450] width 556 height 21
click at [646, 421] on span "No" at bounding box center [650, 418] width 11 height 12
click at [640, 421] on input "No" at bounding box center [636, 419] width 8 height 13
radio input "false"
radio input "true"
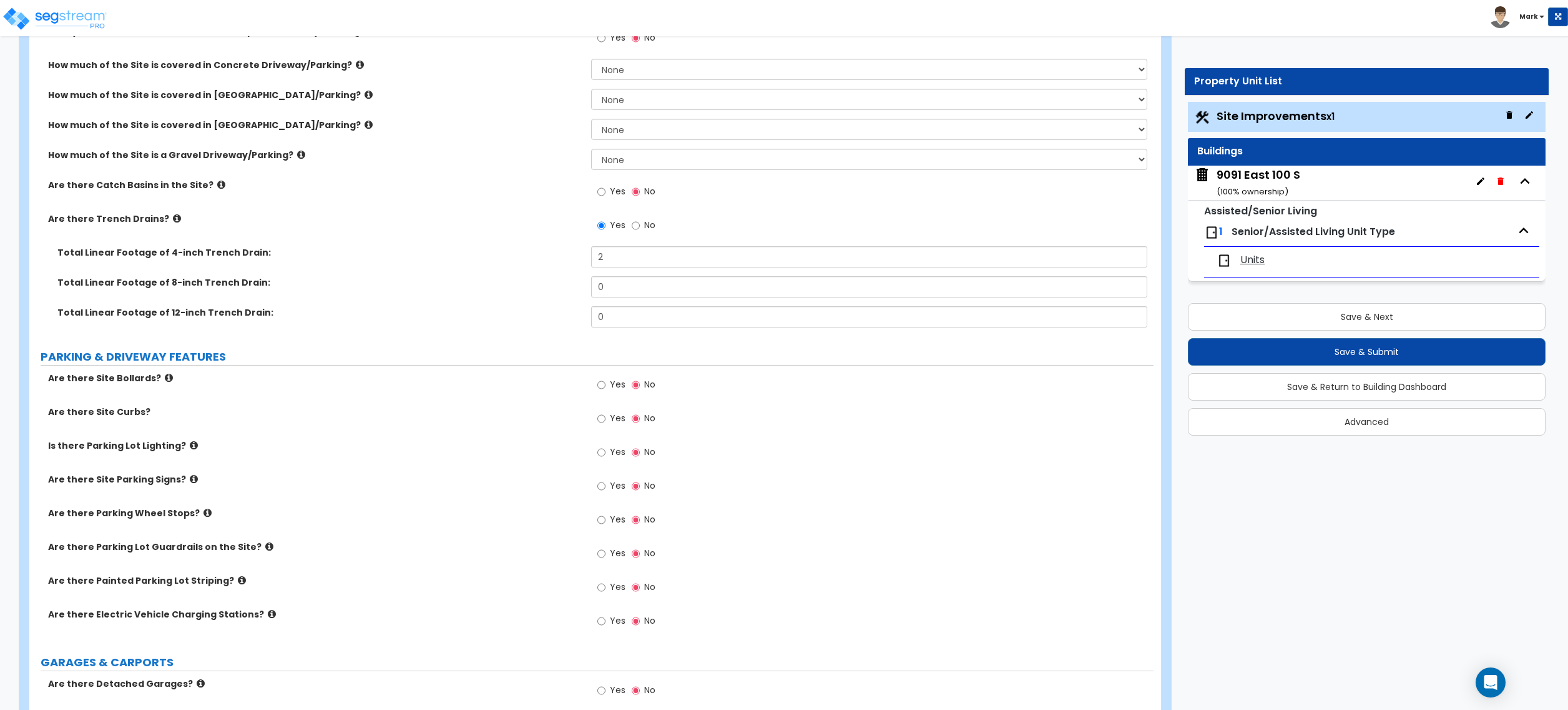
click at [201, 515] on label "Are there Parking Wheel Stops?" at bounding box center [314, 512] width 534 height 12
click at [203, 512] on icon at bounding box center [207, 513] width 8 height 10
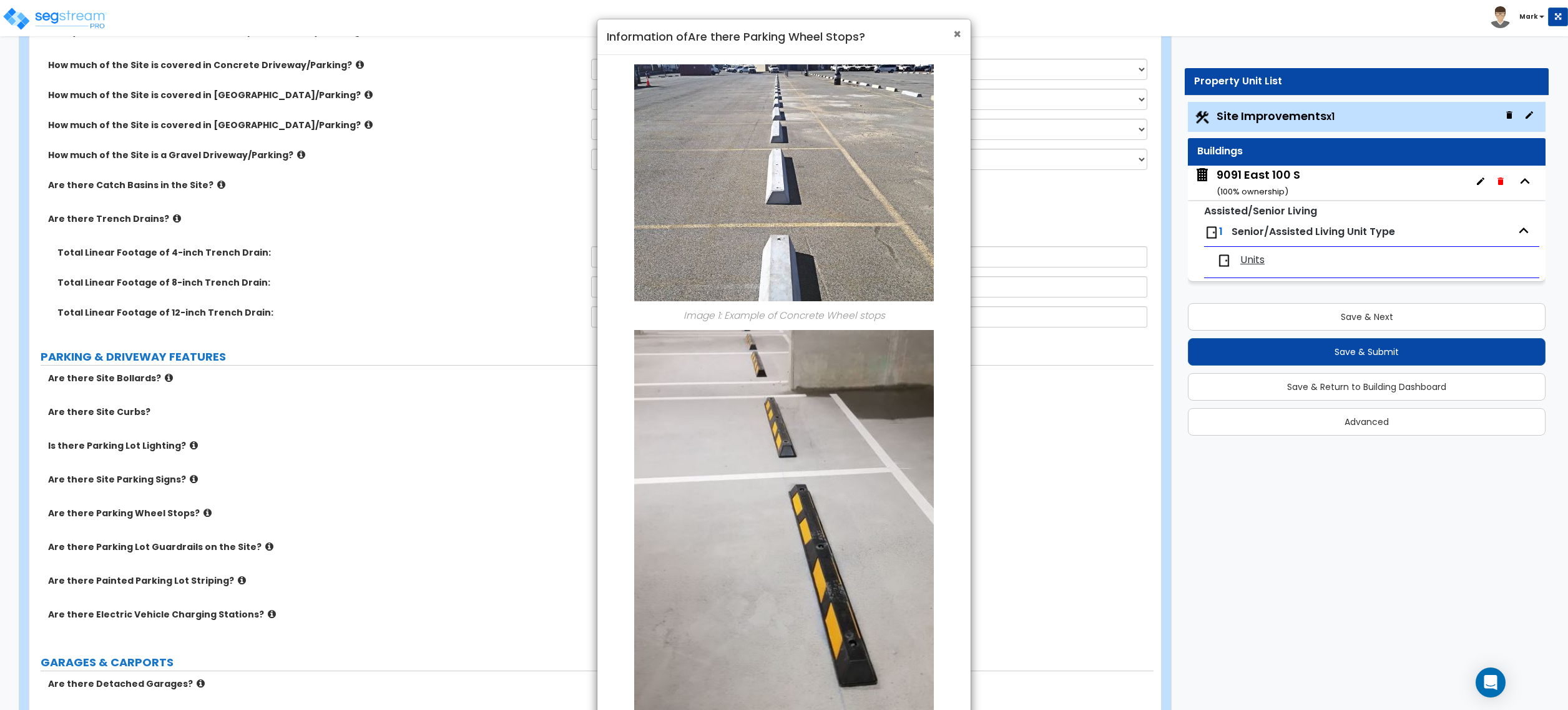
click at [954, 33] on span "×" at bounding box center [957, 33] width 8 height 18
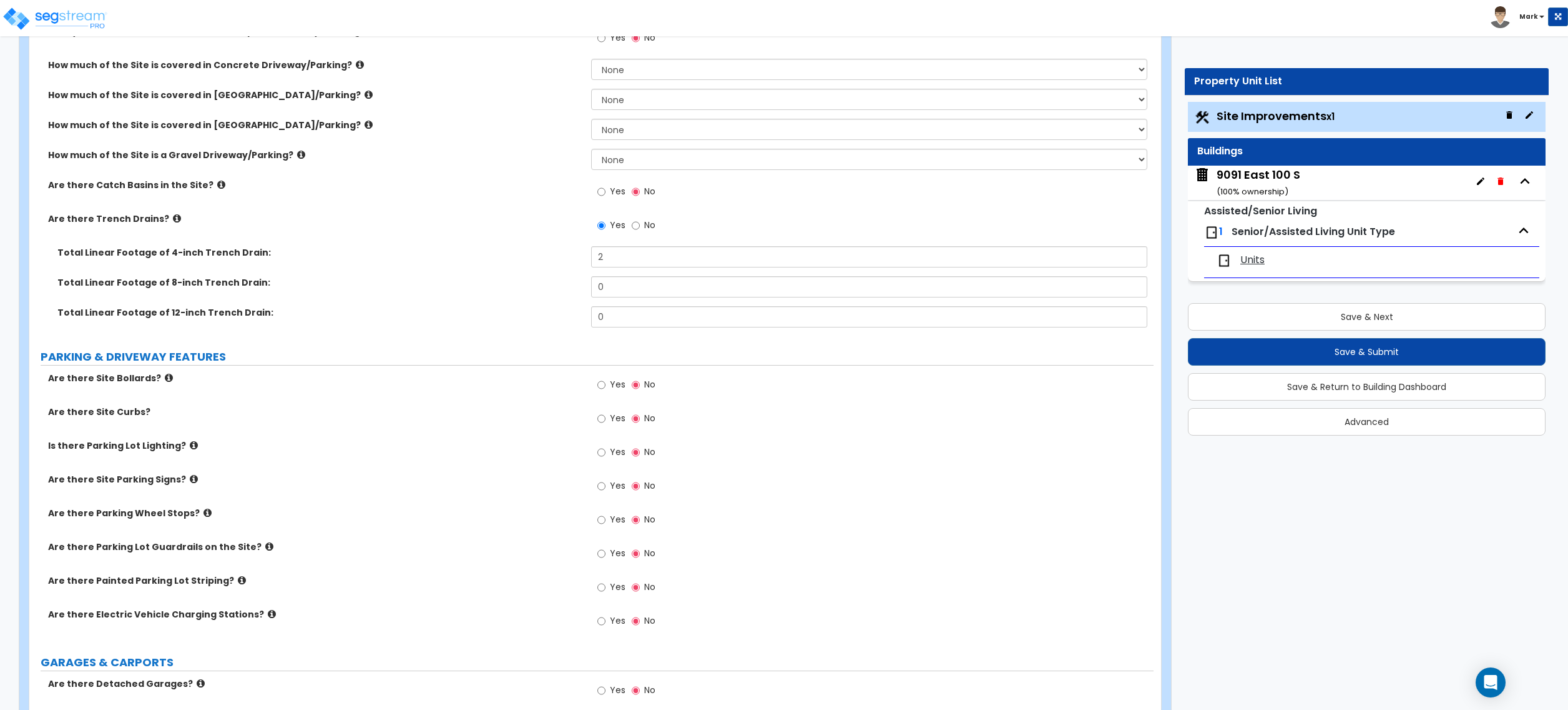
click at [612, 508] on div "Yes No" at bounding box center [626, 521] width 71 height 29
click at [609, 525] on label "Yes" at bounding box center [611, 521] width 28 height 21
click at [605, 525] on input "Yes" at bounding box center [602, 520] width 8 height 13
radio input "true"
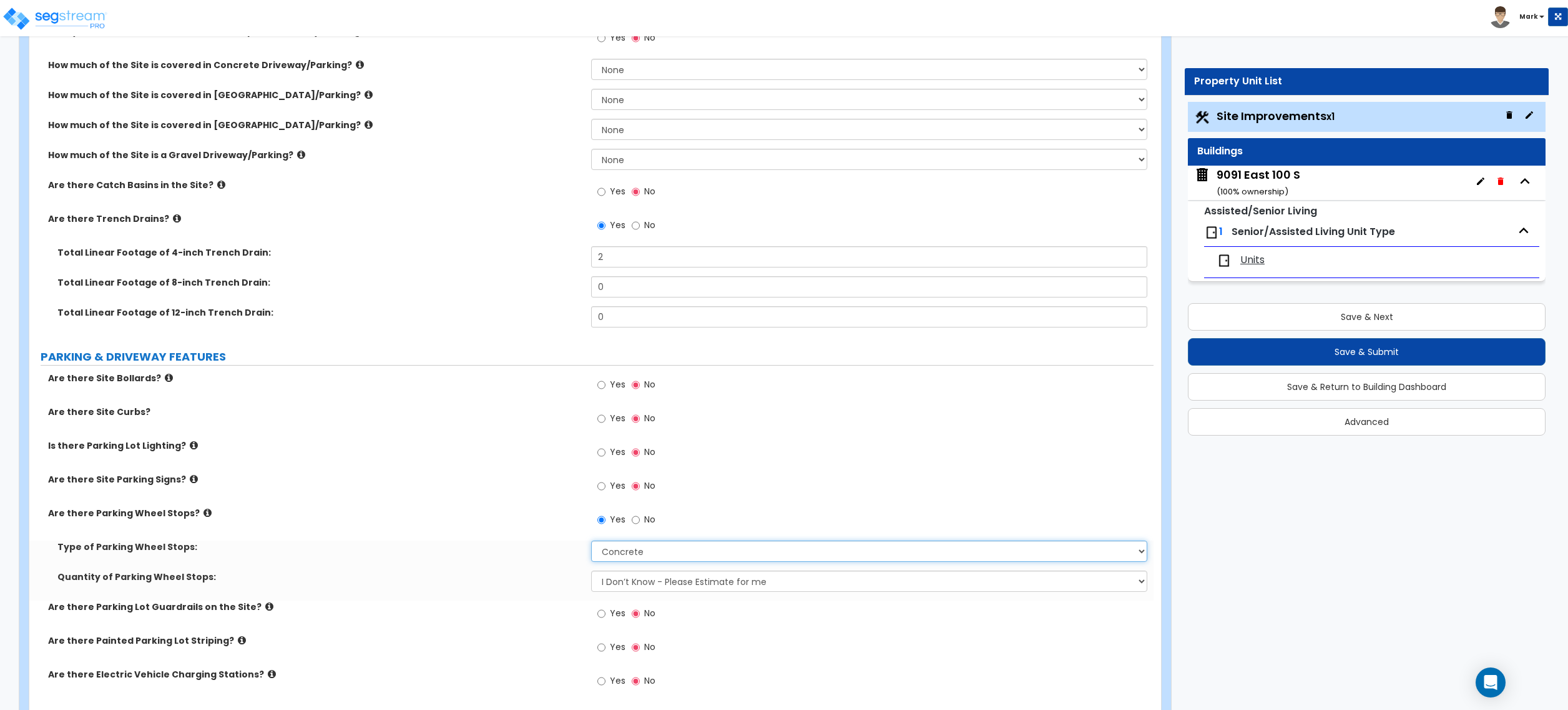
click at [626, 561] on select "Concrete Rubber/Plastic" at bounding box center [869, 551] width 556 height 21
select select "1"
click at [591, 542] on select "Concrete Rubber/Plastic" at bounding box center [869, 551] width 556 height 21
click at [630, 581] on select "I Don’t Know - Please Estimate for me I Want to Enter the Number of Wheel Stops" at bounding box center [869, 581] width 556 height 21
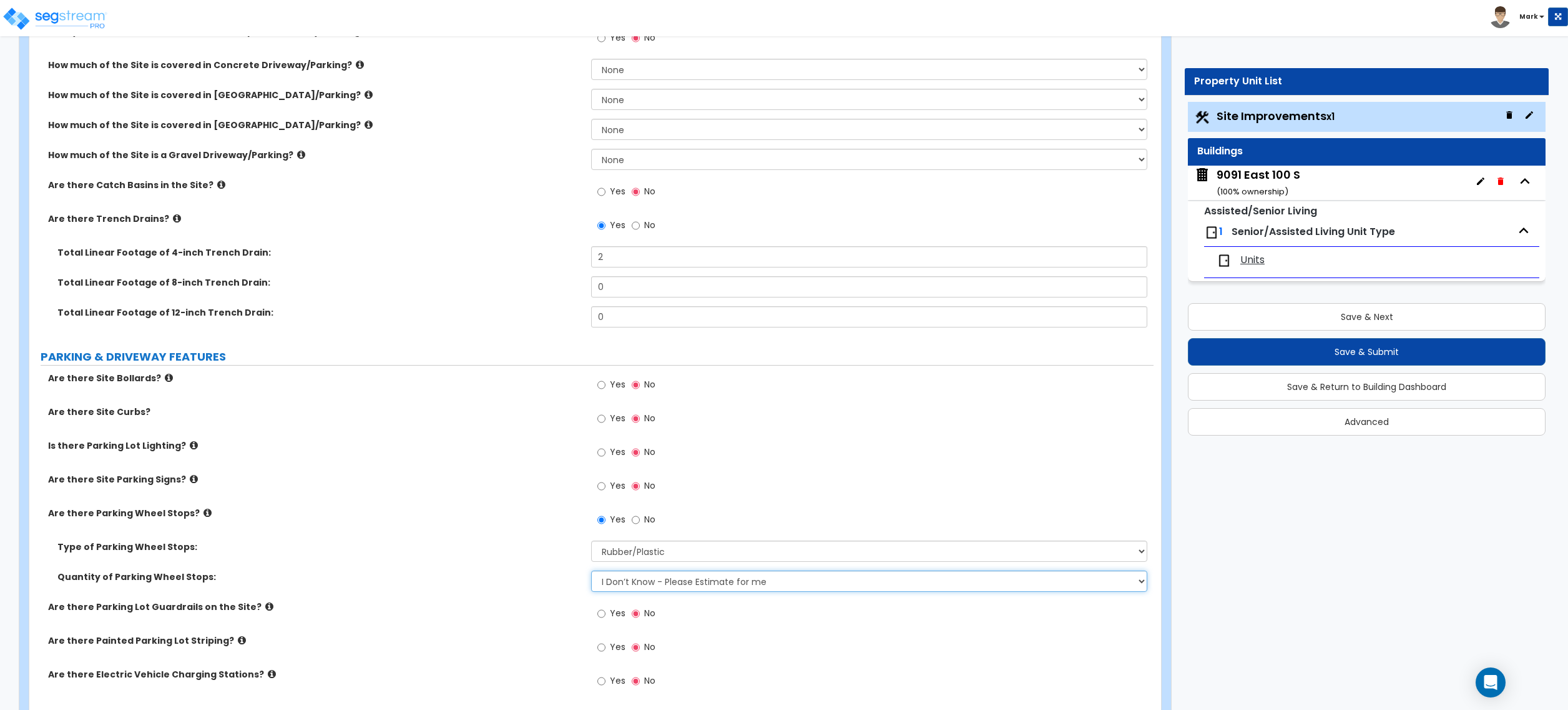
click at [632, 581] on select "I Don’t Know - Please Estimate for me I Want to Enter the Number of Wheel Stops" at bounding box center [869, 581] width 556 height 21
drag, startPoint x: 632, startPoint y: 581, endPoint x: 632, endPoint y: 590, distance: 9.0
click at [632, 582] on select "I Don’t Know - Please Estimate for me I Want to Enter the Number of Wheel Stops" at bounding box center [869, 581] width 556 height 21
select select "1"
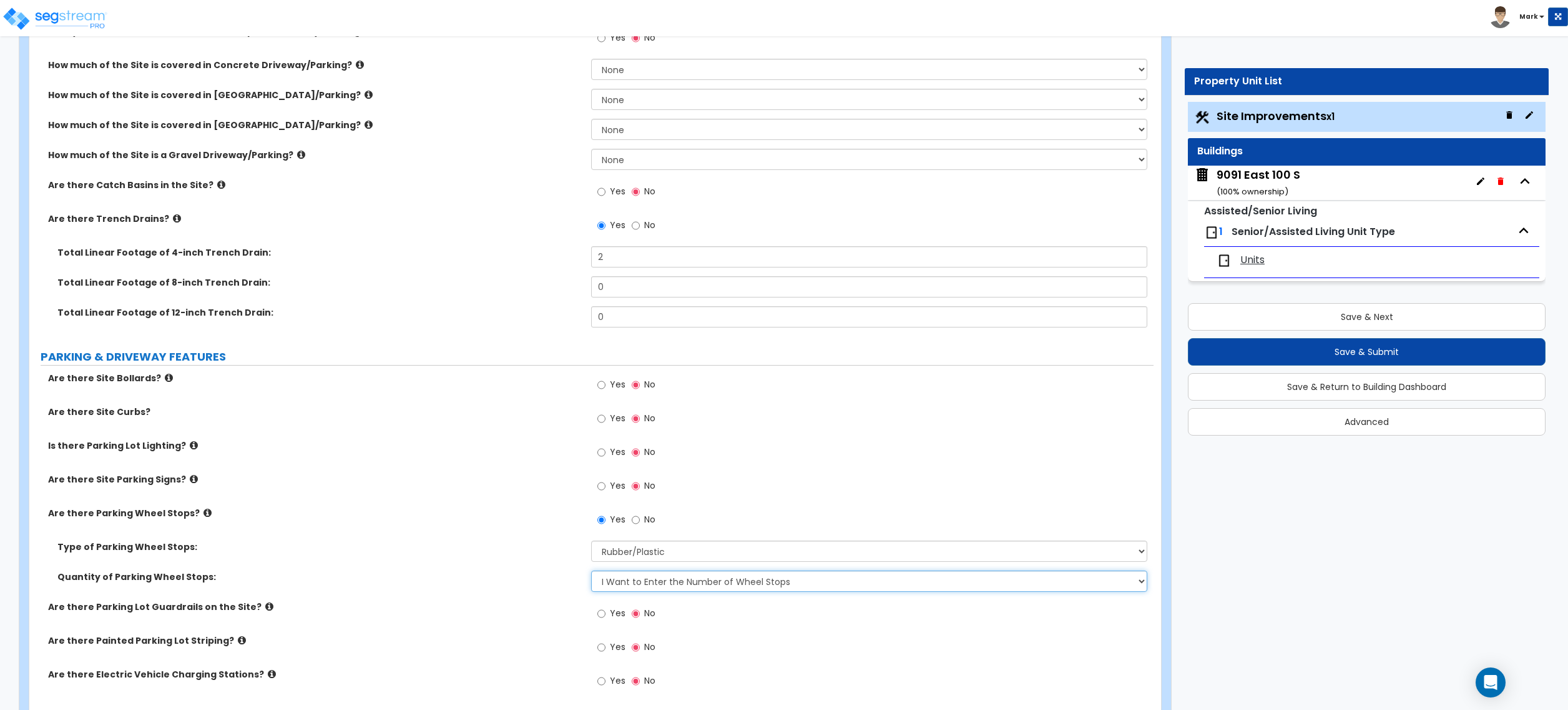
click at [591, 571] on select "I Don’t Know - Please Estimate for me I Want to Enter the Number of Wheel Stops" at bounding box center [869, 581] width 556 height 21
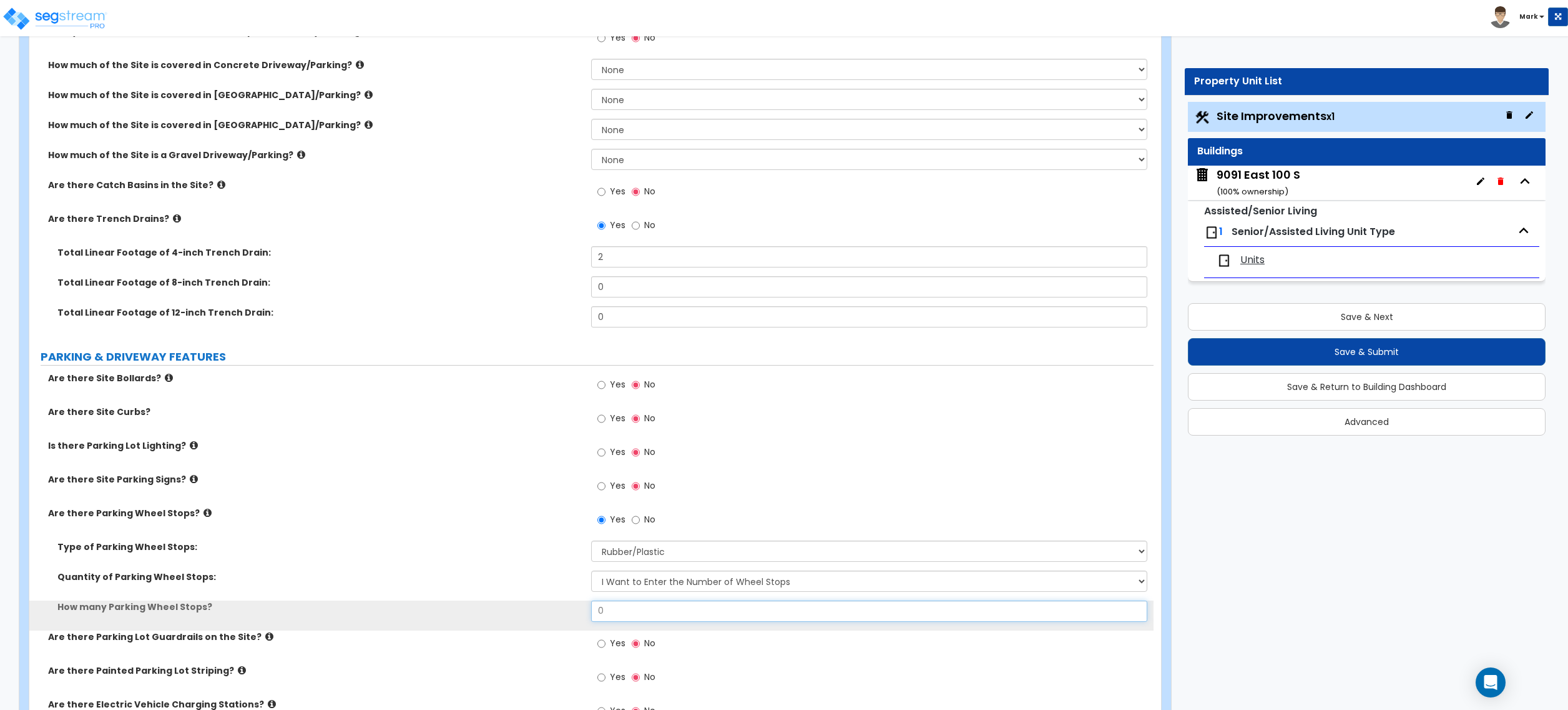
click at [633, 613] on input "0" at bounding box center [869, 611] width 556 height 21
type input "6"
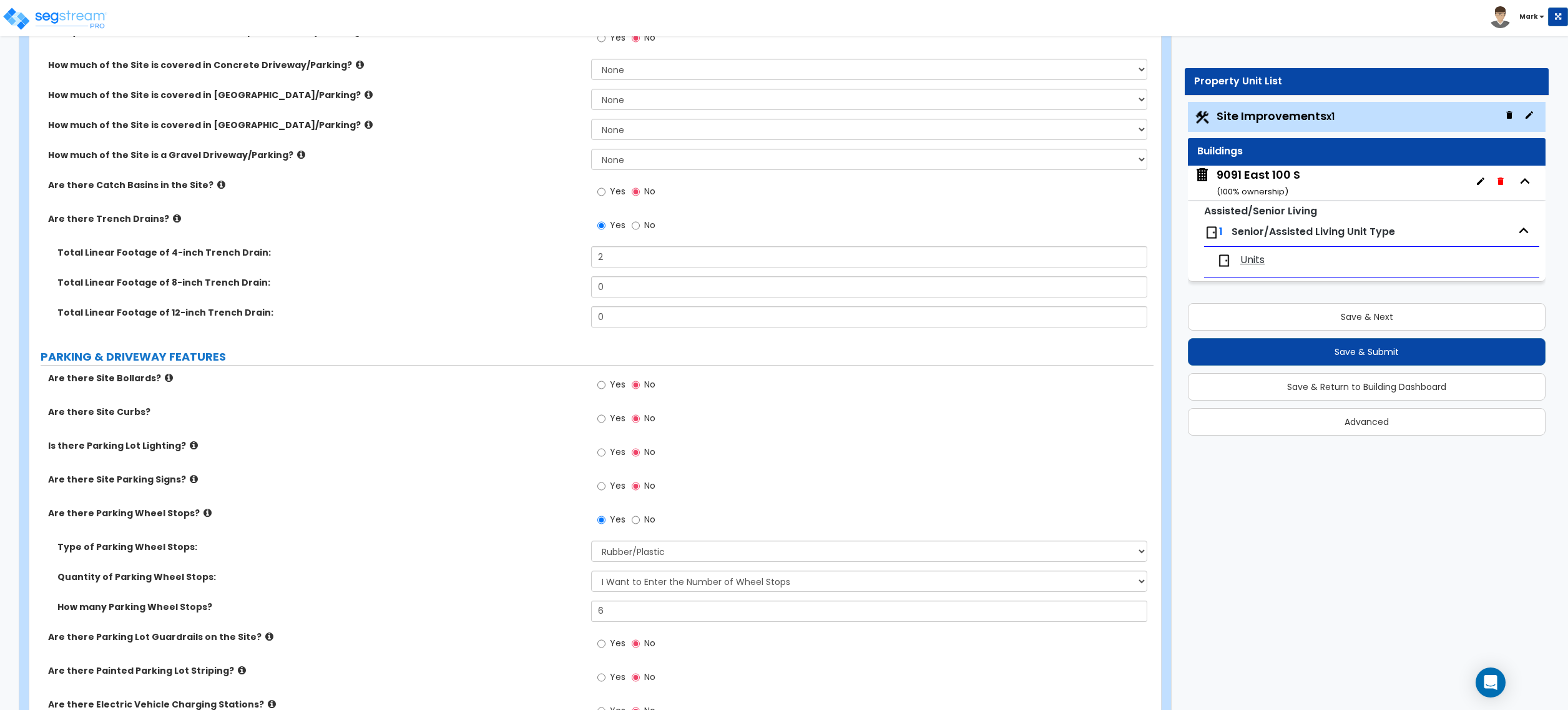
drag, startPoint x: 353, startPoint y: 553, endPoint x: 379, endPoint y: 548, distance: 26.5
click at [379, 548] on label "Type of Parking Wheel Stops:" at bounding box center [319, 547] width 524 height 12
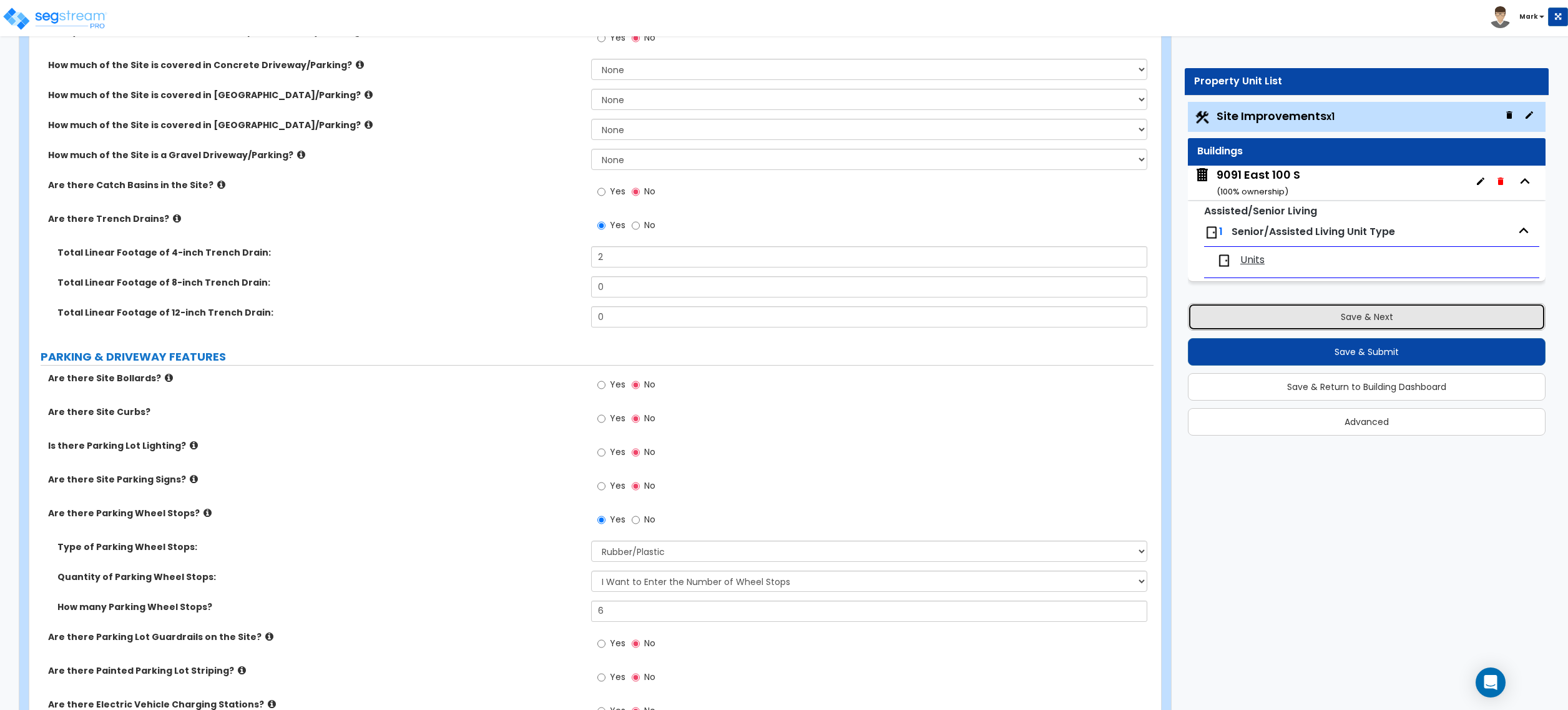
click at [1366, 315] on button "Save & Next" at bounding box center [1367, 316] width 358 height 28
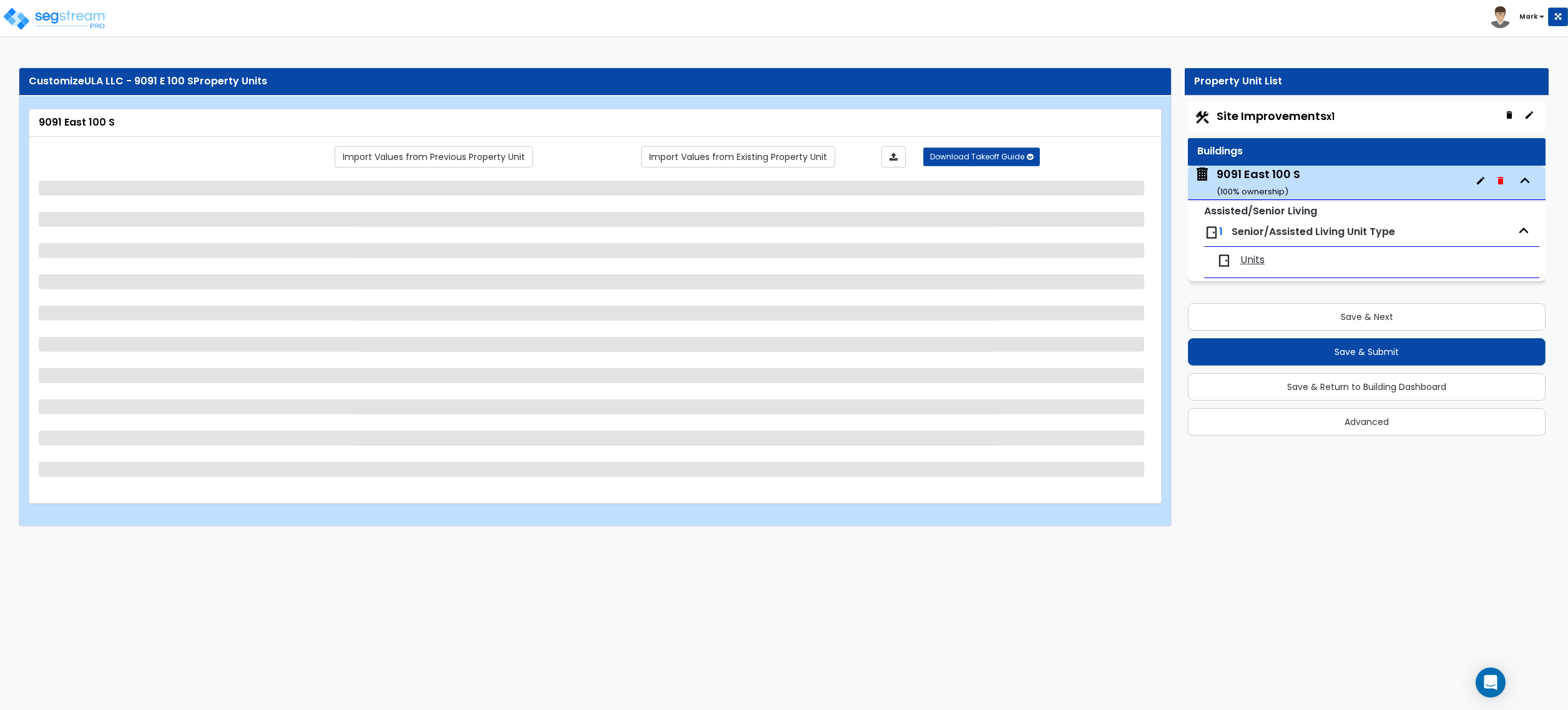
select select "2"
select select "7"
select select "2"
select select "4"
select select "3"
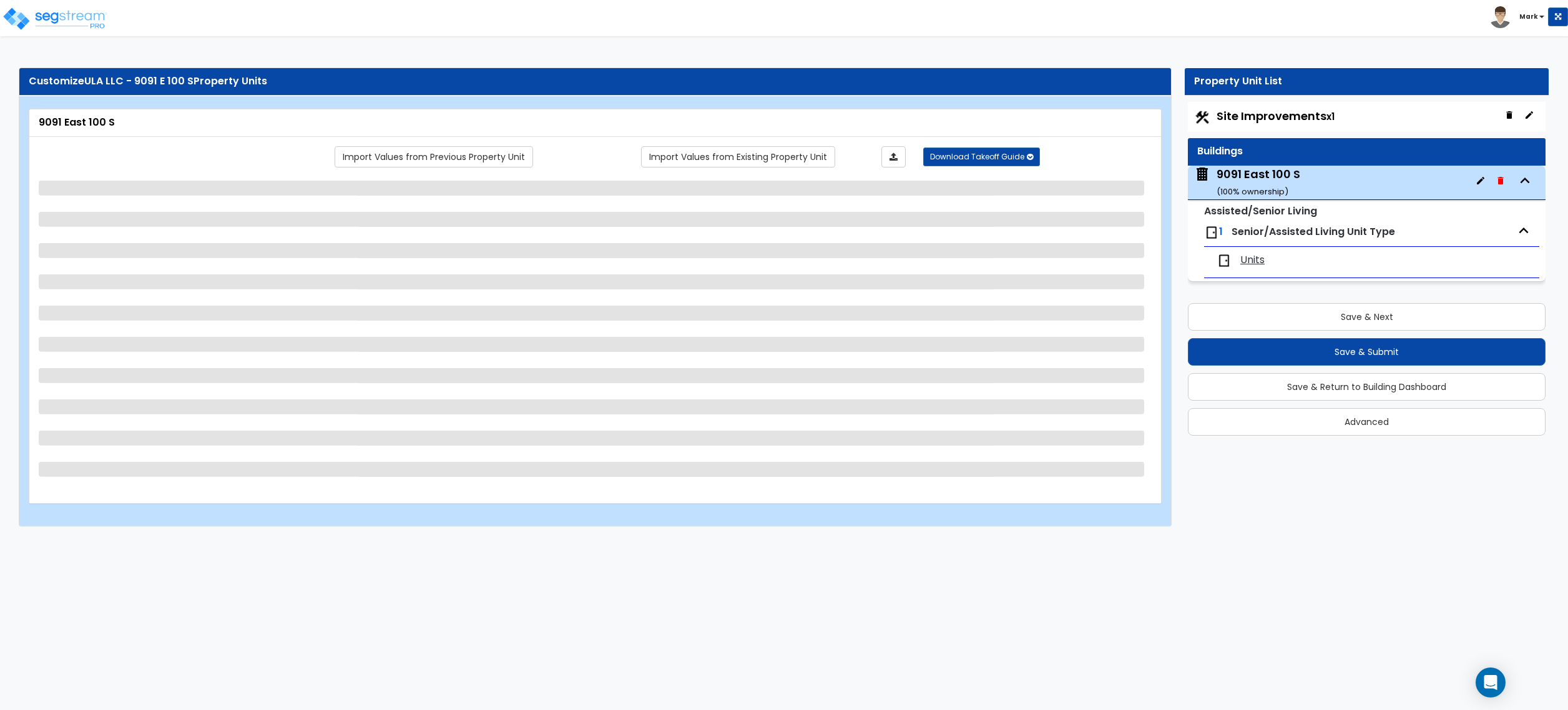
select select "1"
select select "2"
select select "1"
select select "2"
select select "1"
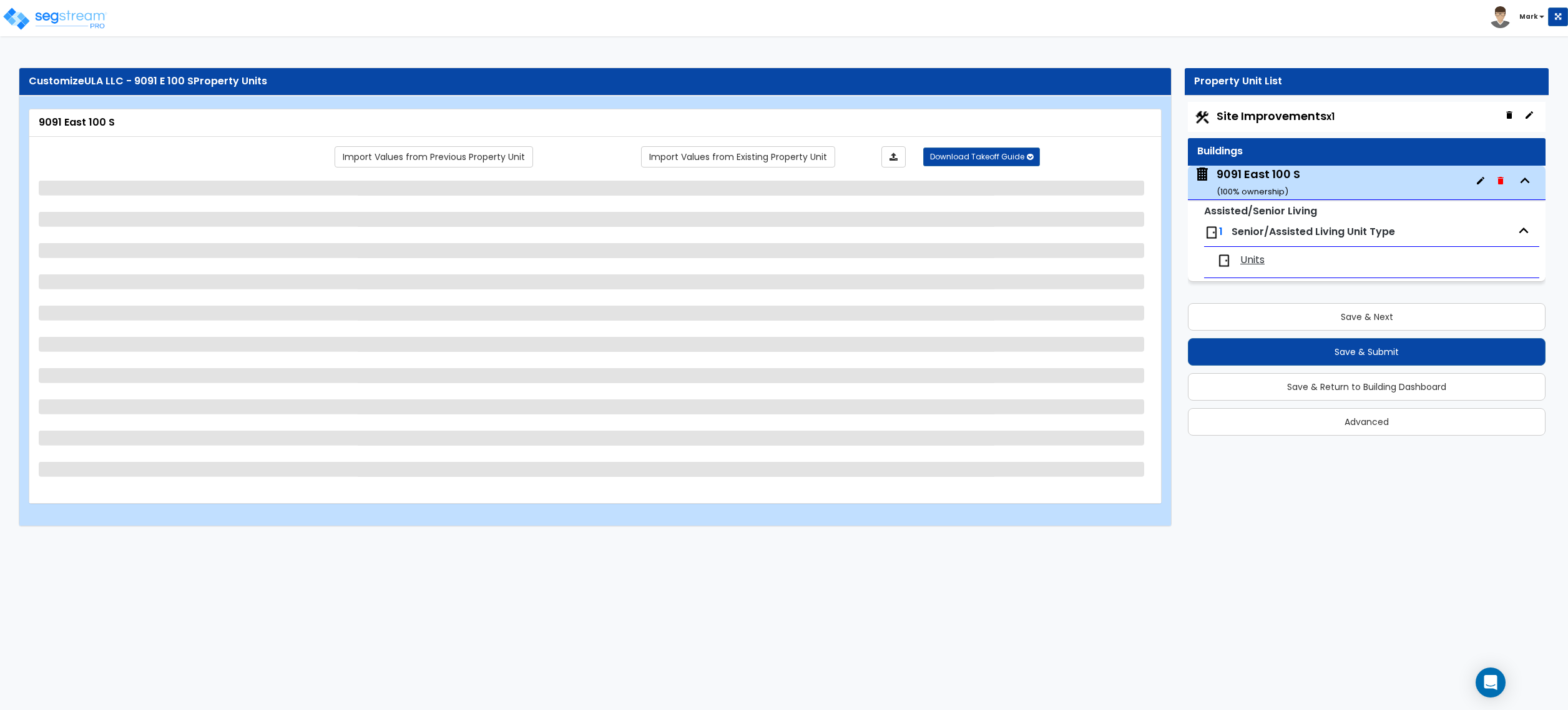
select select "1"
select select "6"
select select "5"
select select "2"
select select "1"
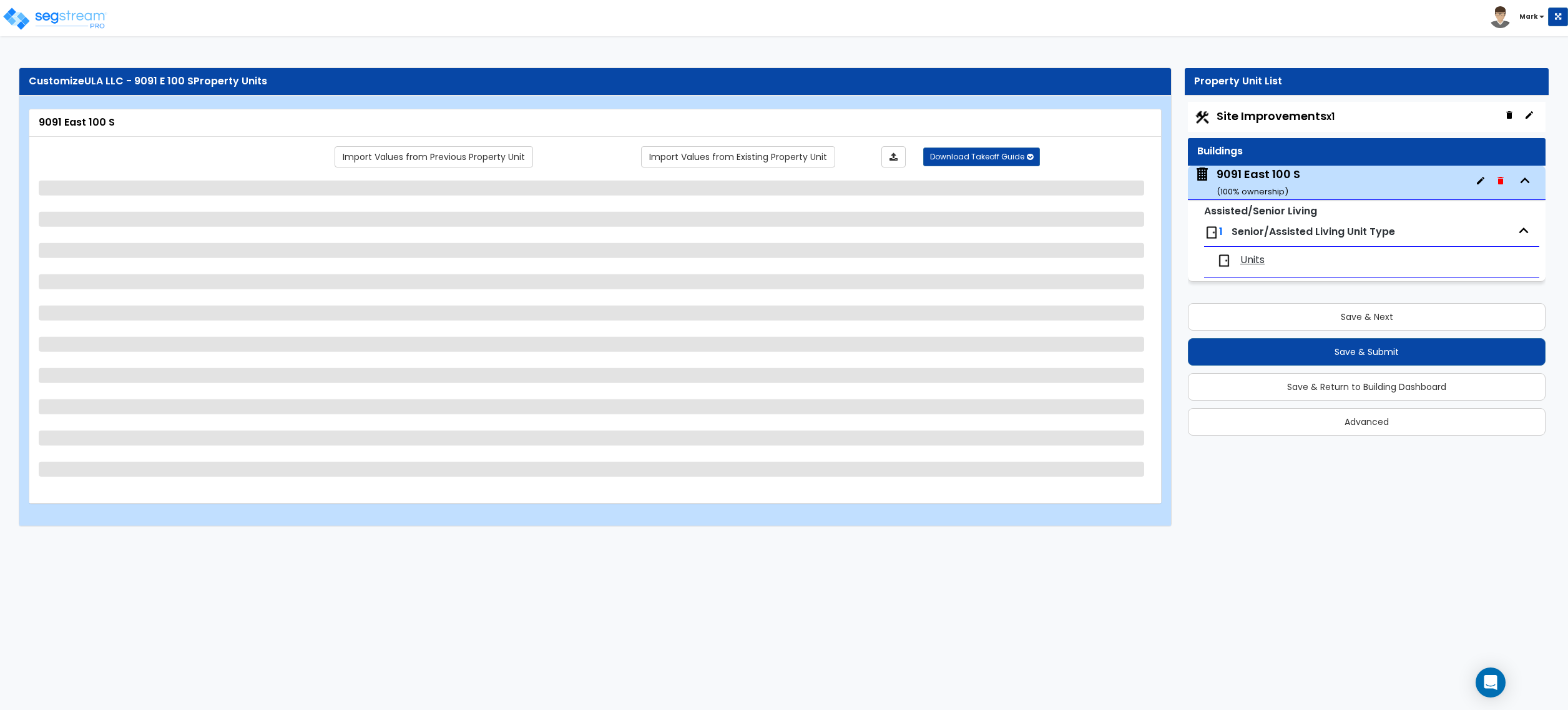
select select "1"
select select "2"
select select "1"
select select "2"
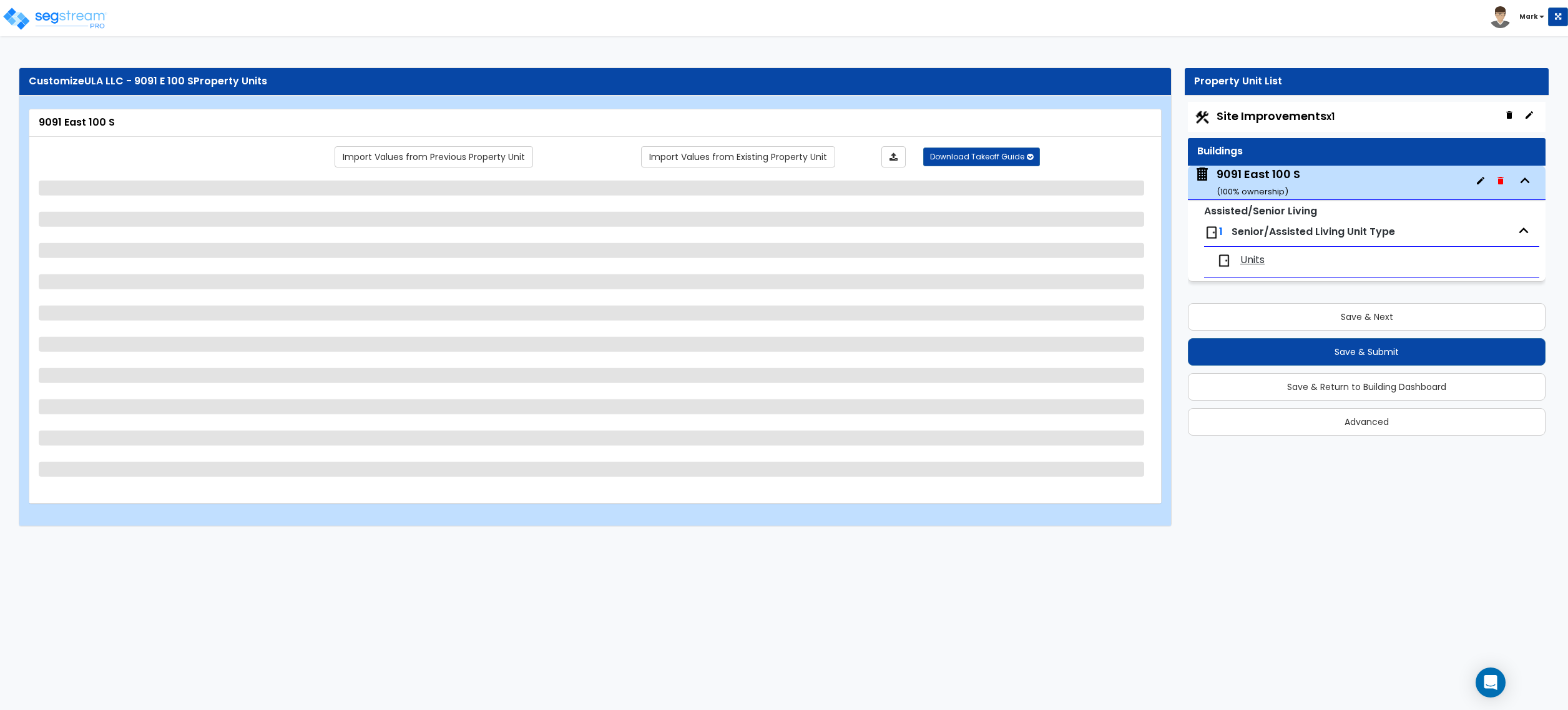
select select "5"
select select "1"
select select "2"
select select "3"
select select "2"
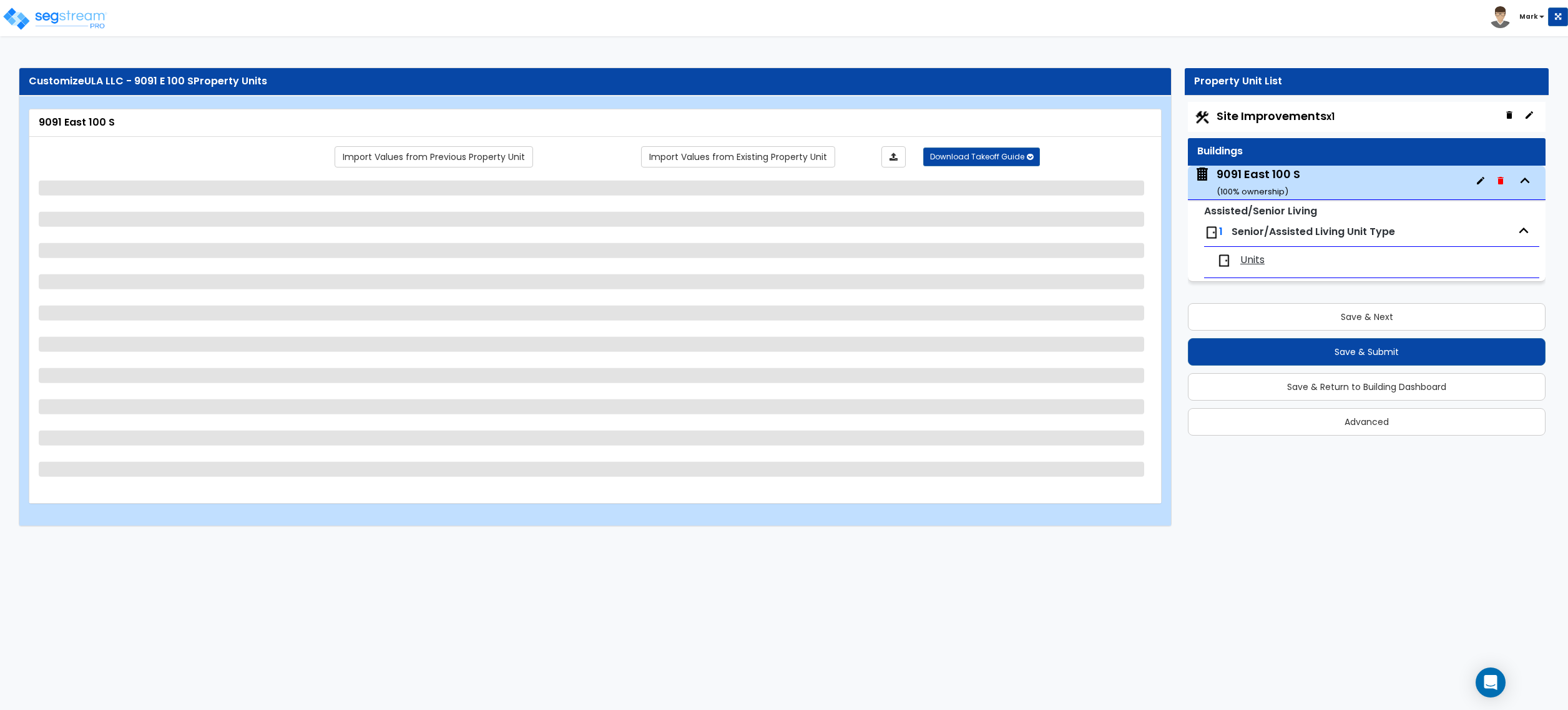
select select "1"
select select "2"
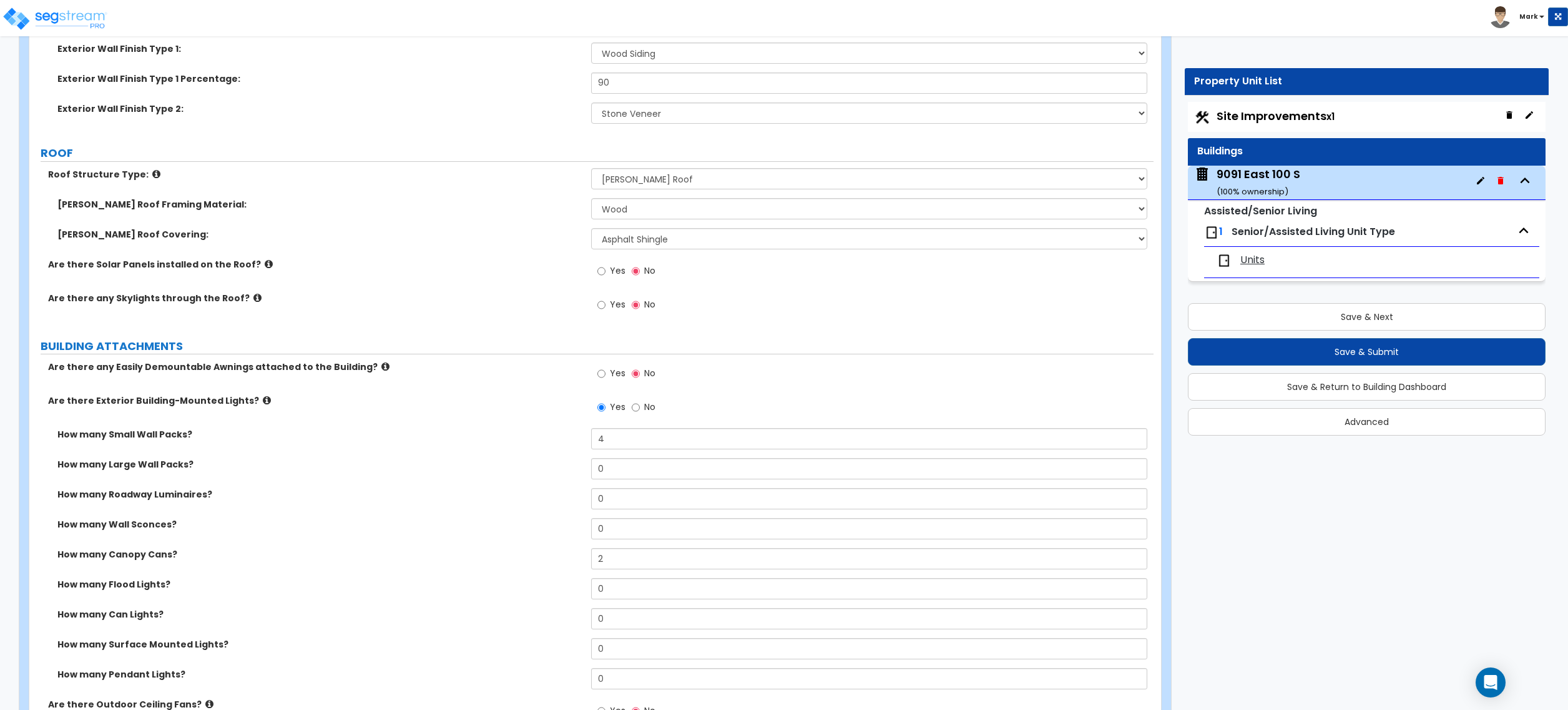
scroll to position [583, 0]
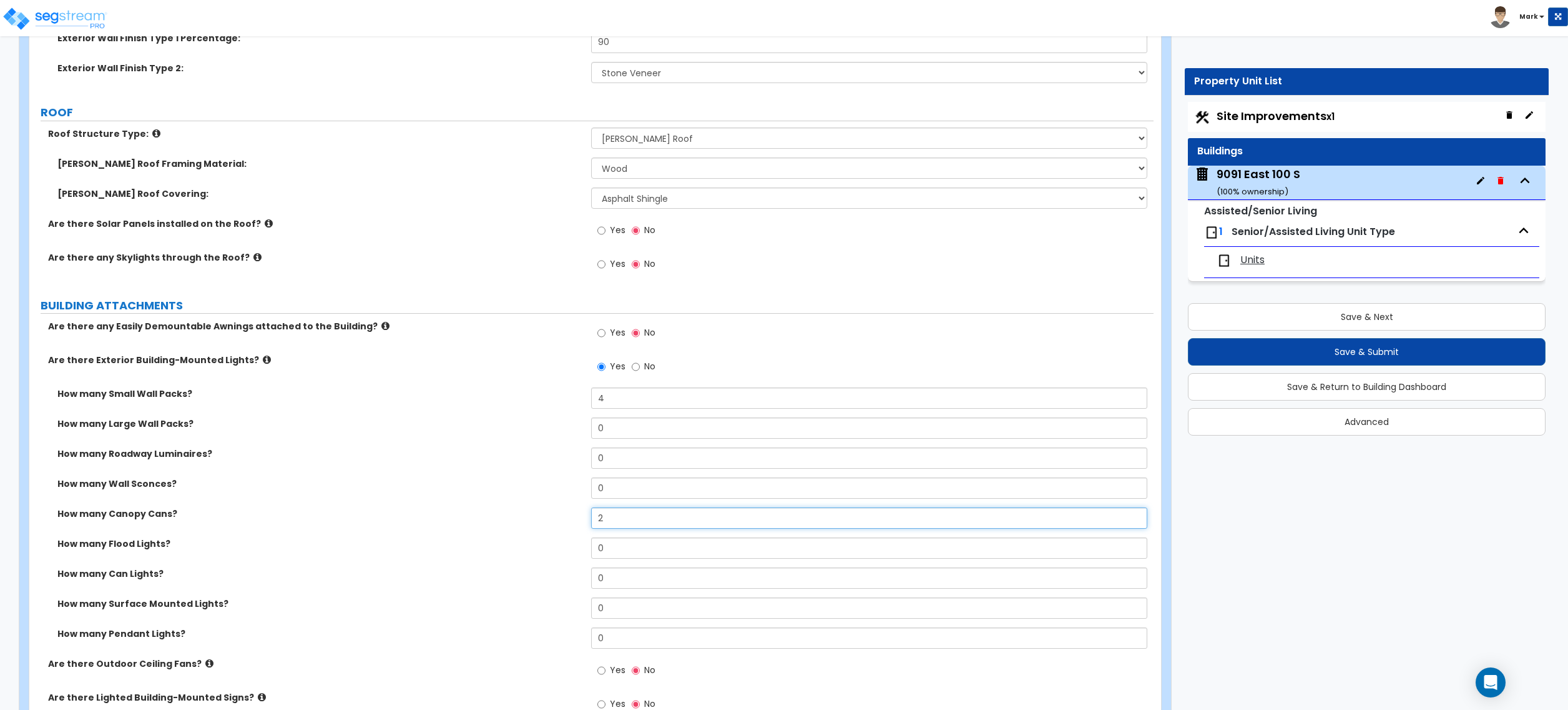
click at [625, 527] on input "2" at bounding box center [869, 518] width 556 height 21
type input "10"
click at [641, 402] on input "4" at bounding box center [869, 398] width 556 height 21
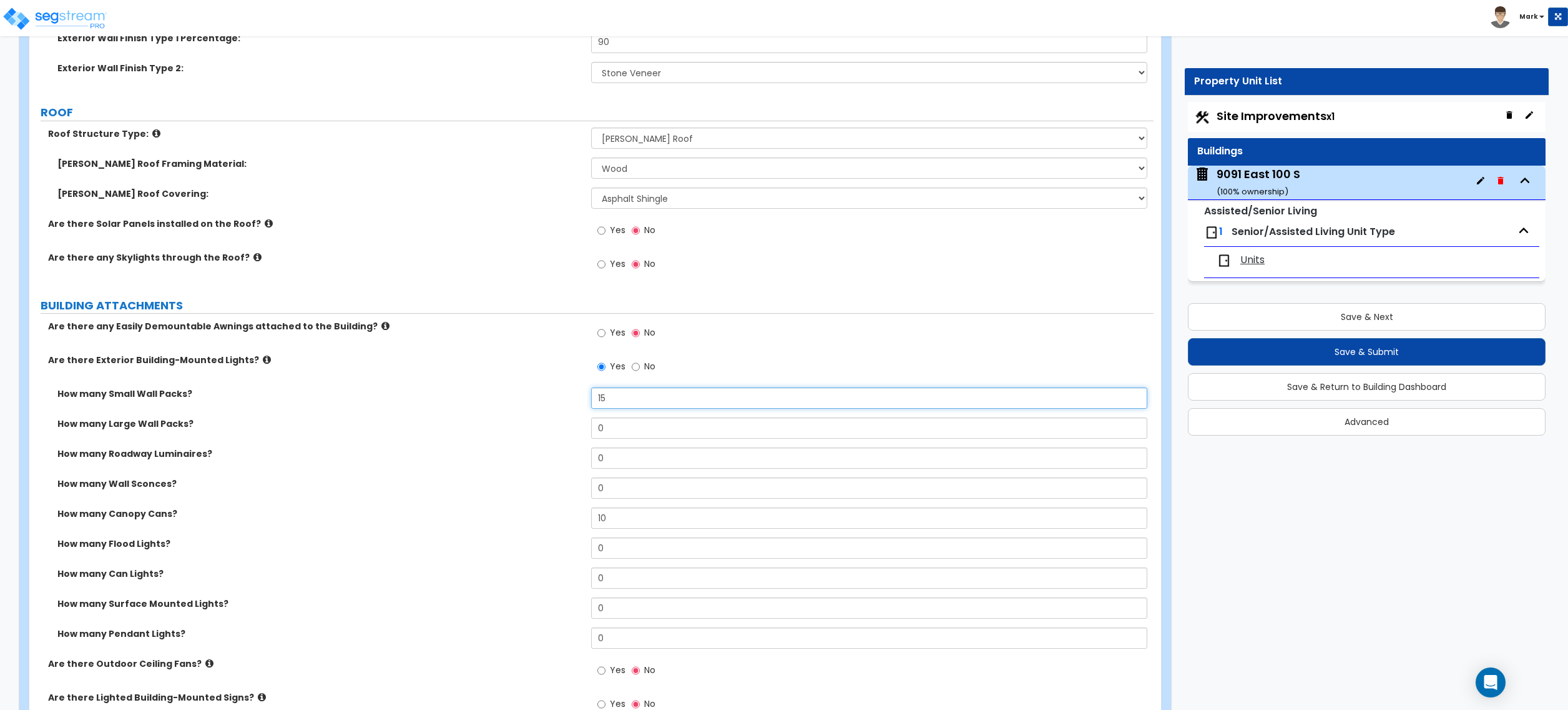
type input "15"
click at [487, 459] on label "How many Roadway Luminaires?" at bounding box center [319, 453] width 524 height 12
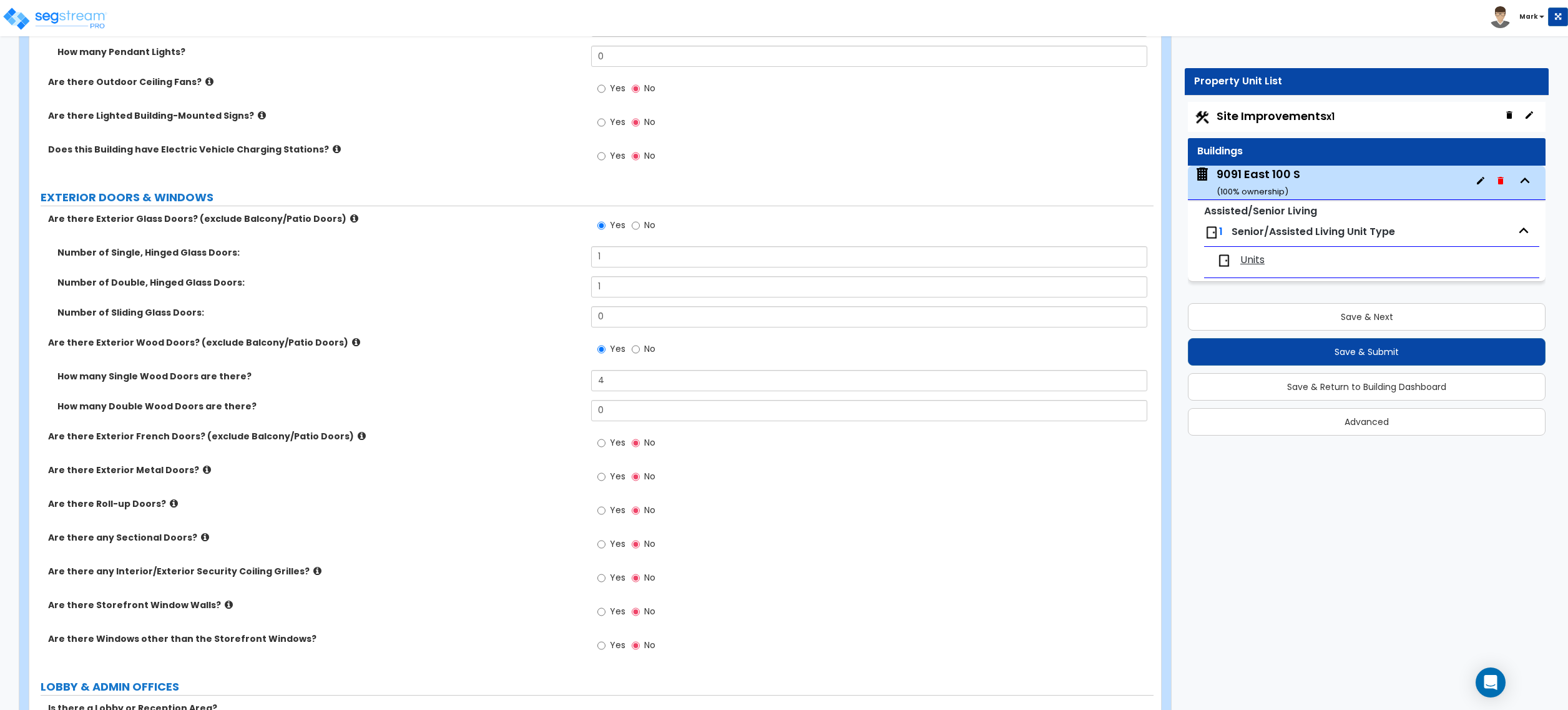
scroll to position [1166, 0]
drag, startPoint x: 637, startPoint y: 258, endPoint x: 519, endPoint y: 281, distance: 120.2
click at [519, 281] on label "Number of Double, Hinged Glass Doors:" at bounding box center [319, 281] width 524 height 12
click at [170, 503] on icon at bounding box center [174, 502] width 8 height 10
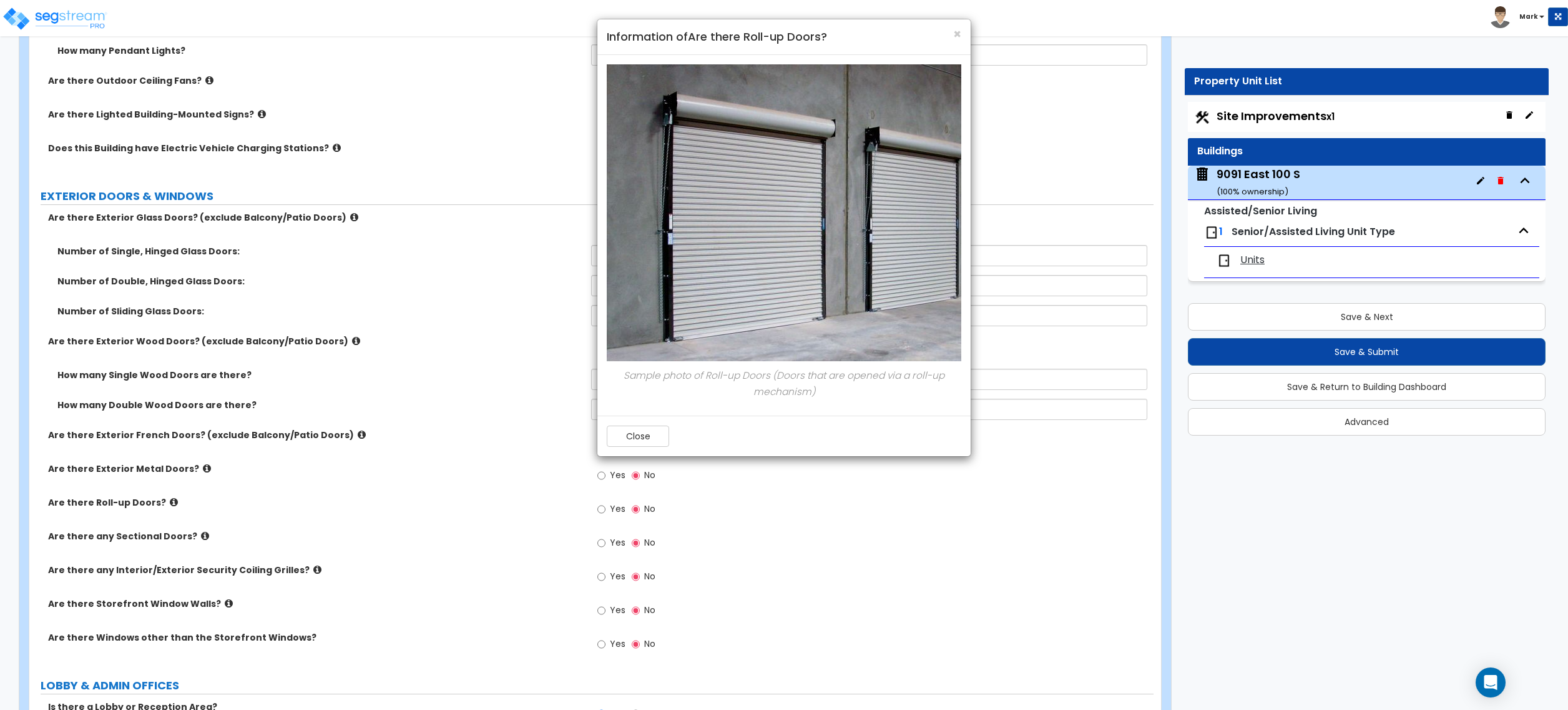
click at [666, 423] on div "Close" at bounding box center [784, 436] width 373 height 40
click at [622, 436] on button "Close" at bounding box center [637, 436] width 62 height 21
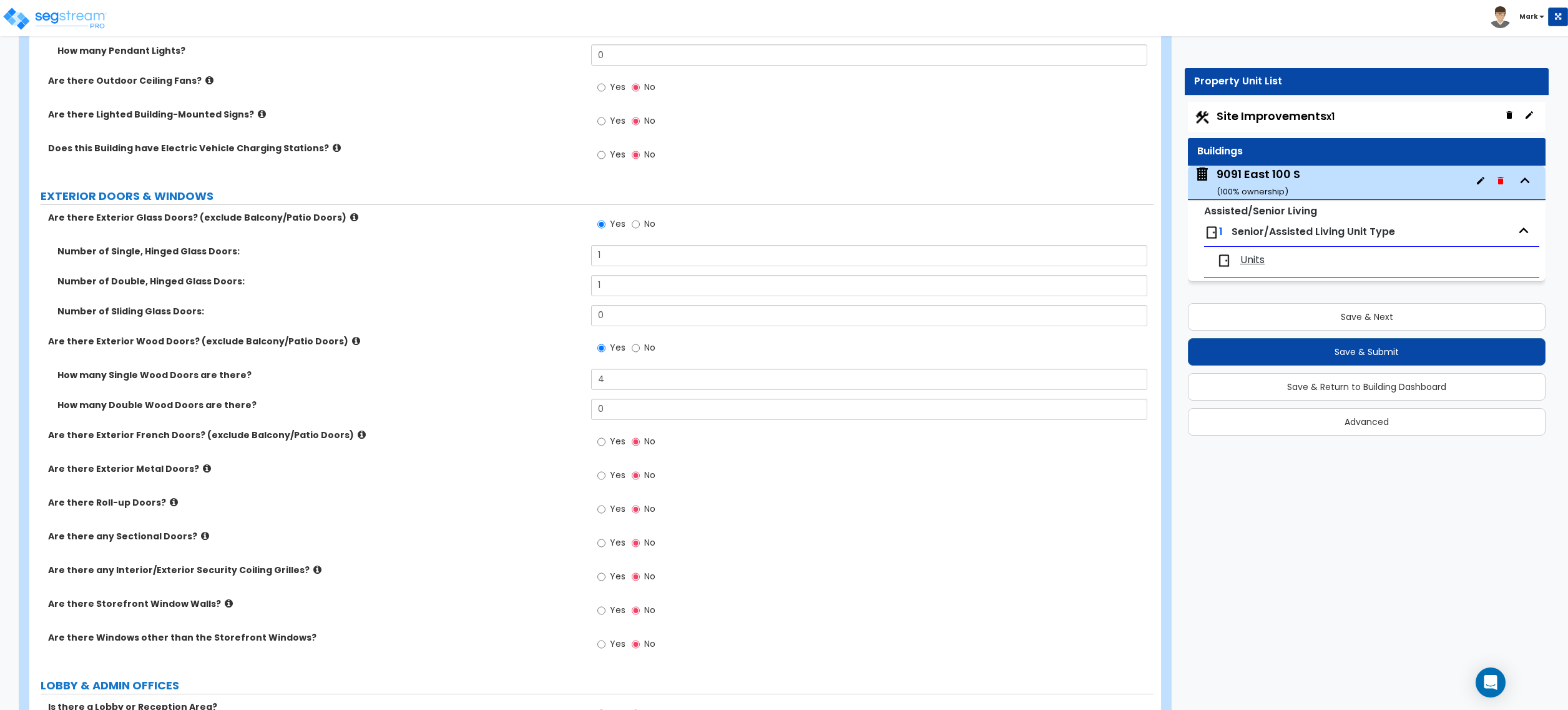
click at [202, 473] on icon at bounding box center [206, 468] width 8 height 10
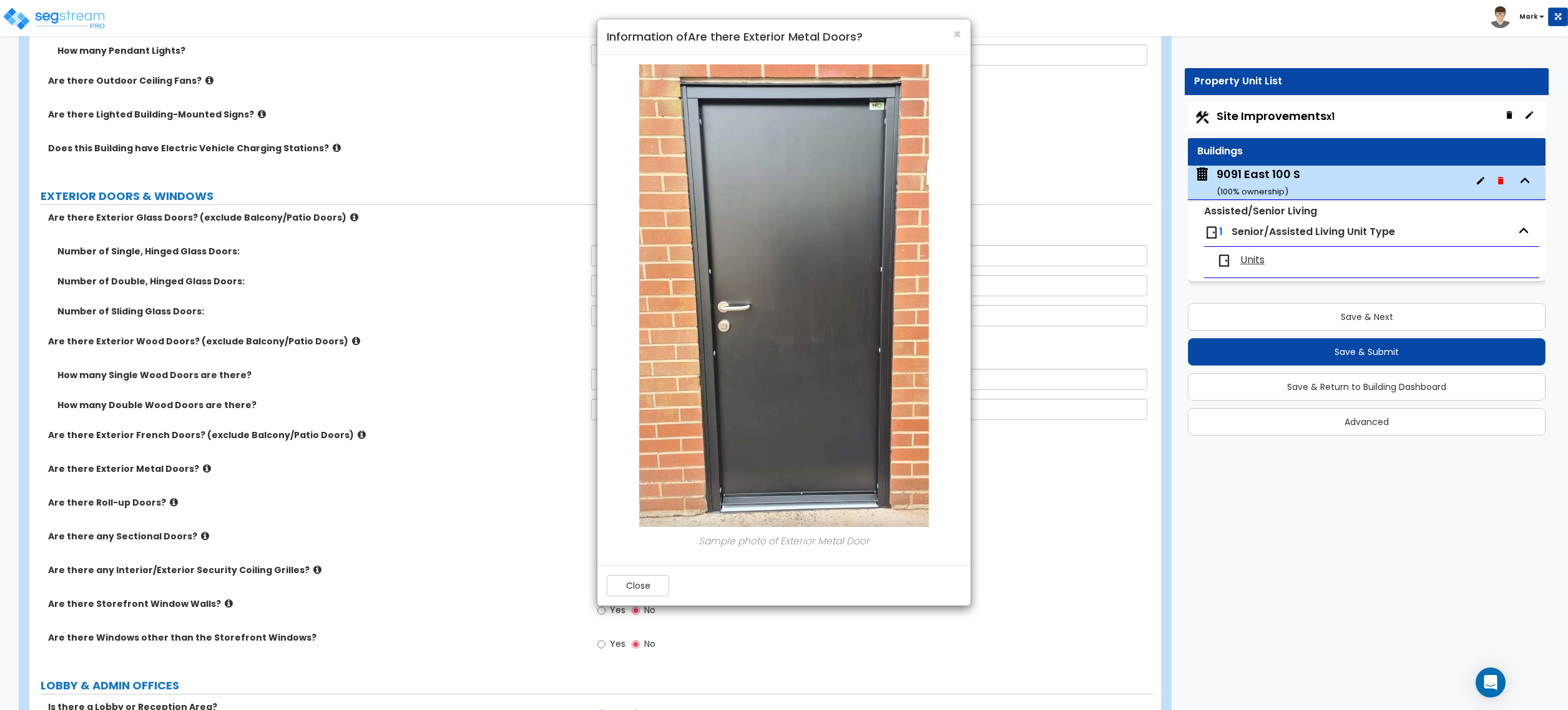
click at [641, 571] on div "Close" at bounding box center [784, 585] width 373 height 40
drag, startPoint x: 650, startPoint y: 588, endPoint x: 660, endPoint y: 584, distance: 10.8
click at [657, 589] on button "Close" at bounding box center [637, 585] width 62 height 21
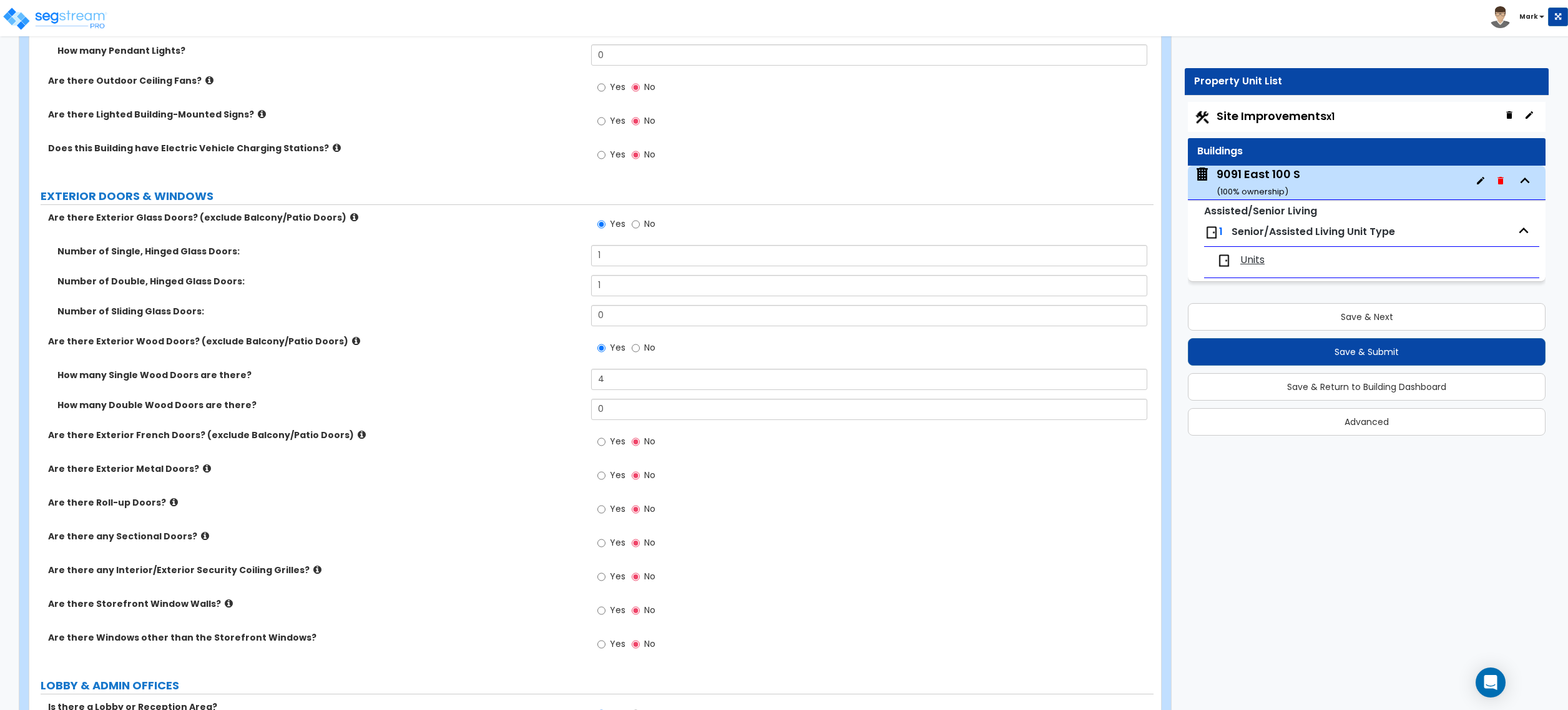
click at [608, 475] on label "Yes" at bounding box center [611, 477] width 28 height 21
click at [605, 475] on input "Yes" at bounding box center [602, 475] width 8 height 13
radio input "true"
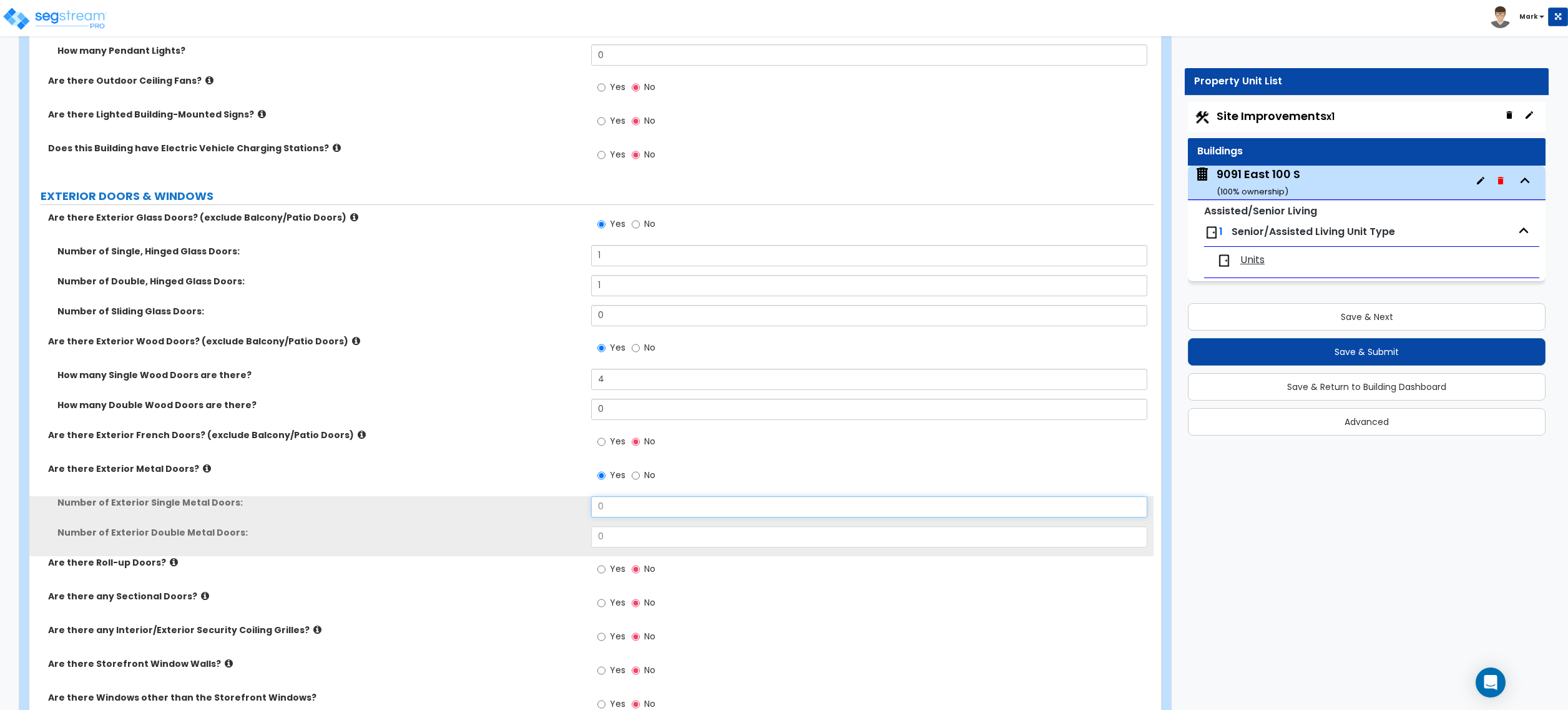
click at [625, 509] on input "0" at bounding box center [869, 506] width 556 height 21
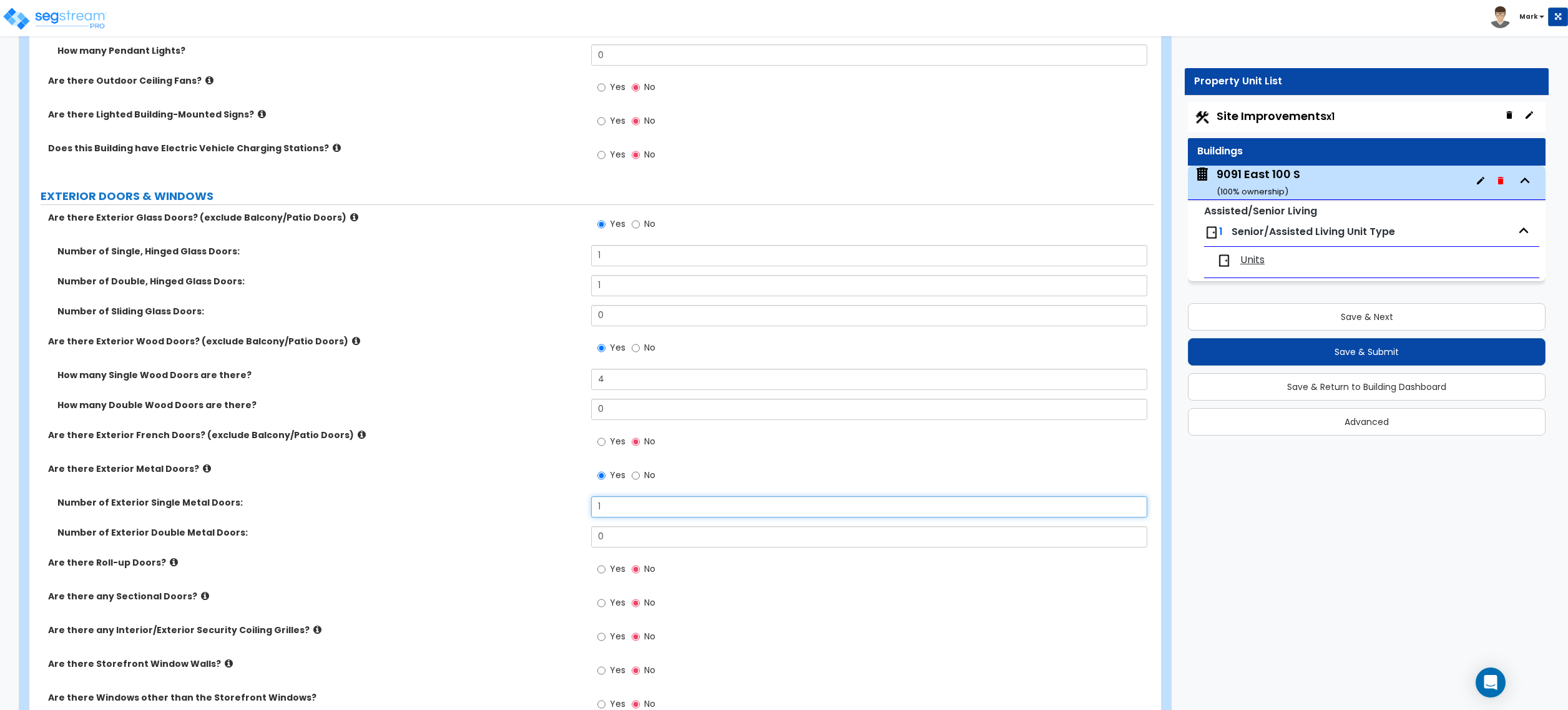
type input "1"
drag, startPoint x: 537, startPoint y: 476, endPoint x: 545, endPoint y: 472, distance: 8.9
click at [544, 473] on label "Are there Exterior Metal Doors?" at bounding box center [314, 468] width 534 height 12
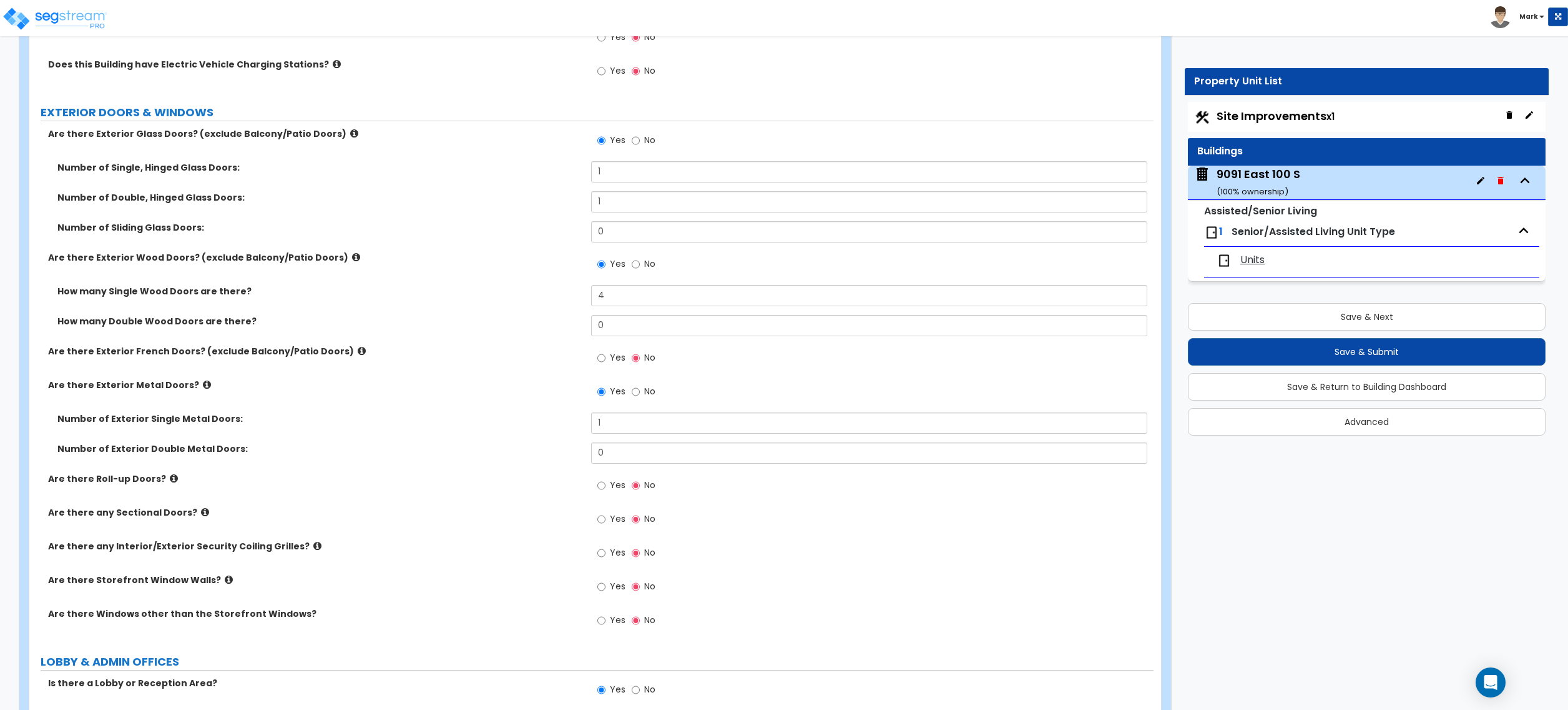
scroll to position [1332, 0]
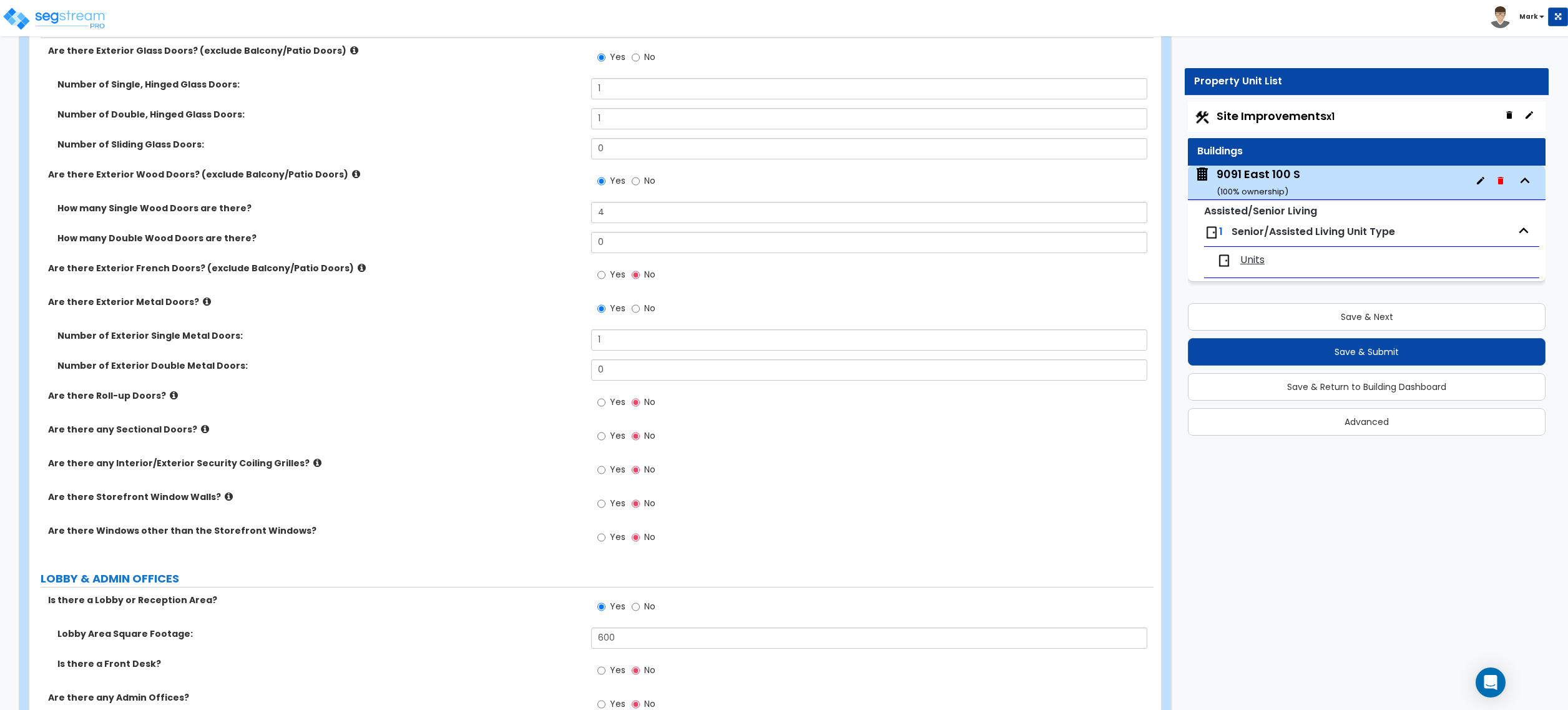
click at [201, 428] on icon at bounding box center [205, 429] width 8 height 10
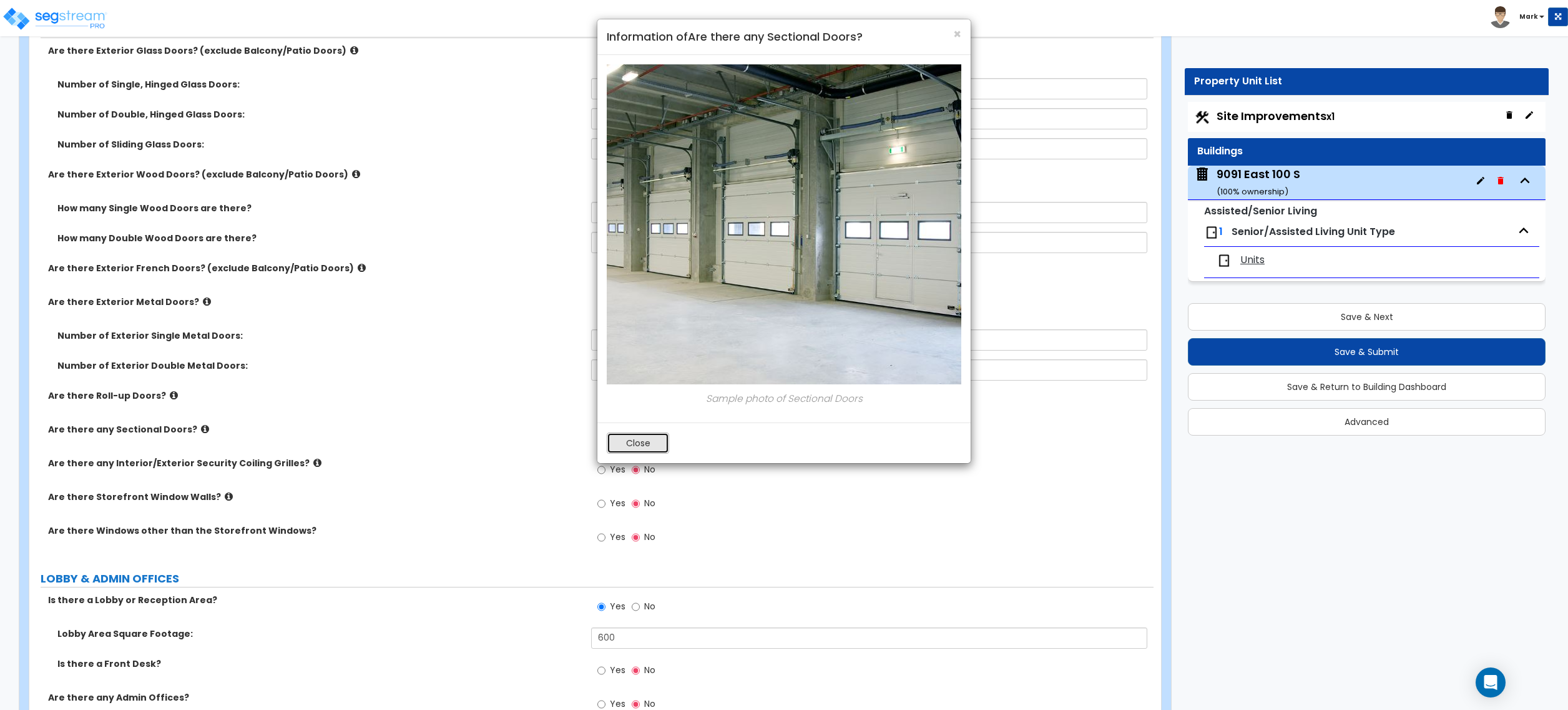
click at [630, 442] on button "Close" at bounding box center [637, 442] width 62 height 21
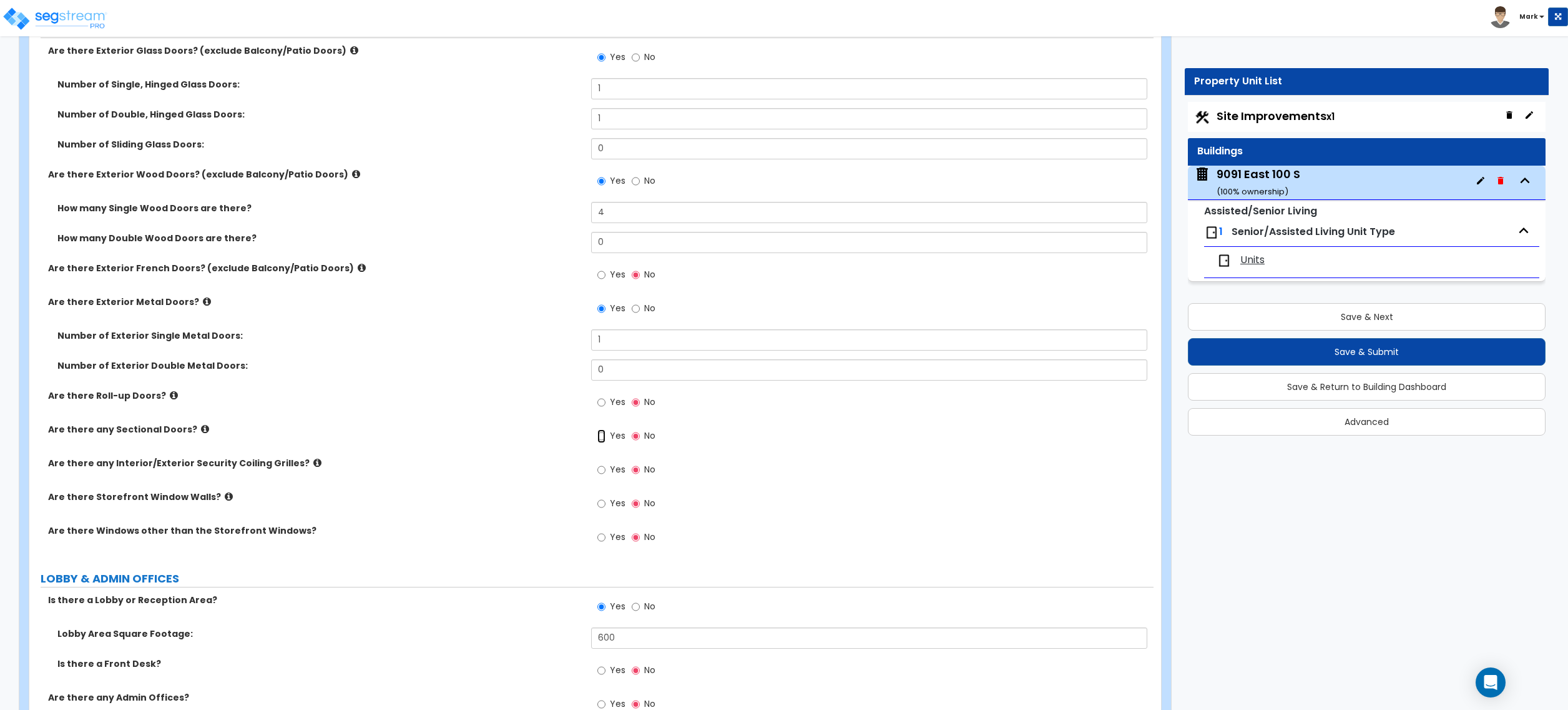
click at [603, 431] on input "Yes" at bounding box center [602, 436] width 8 height 13
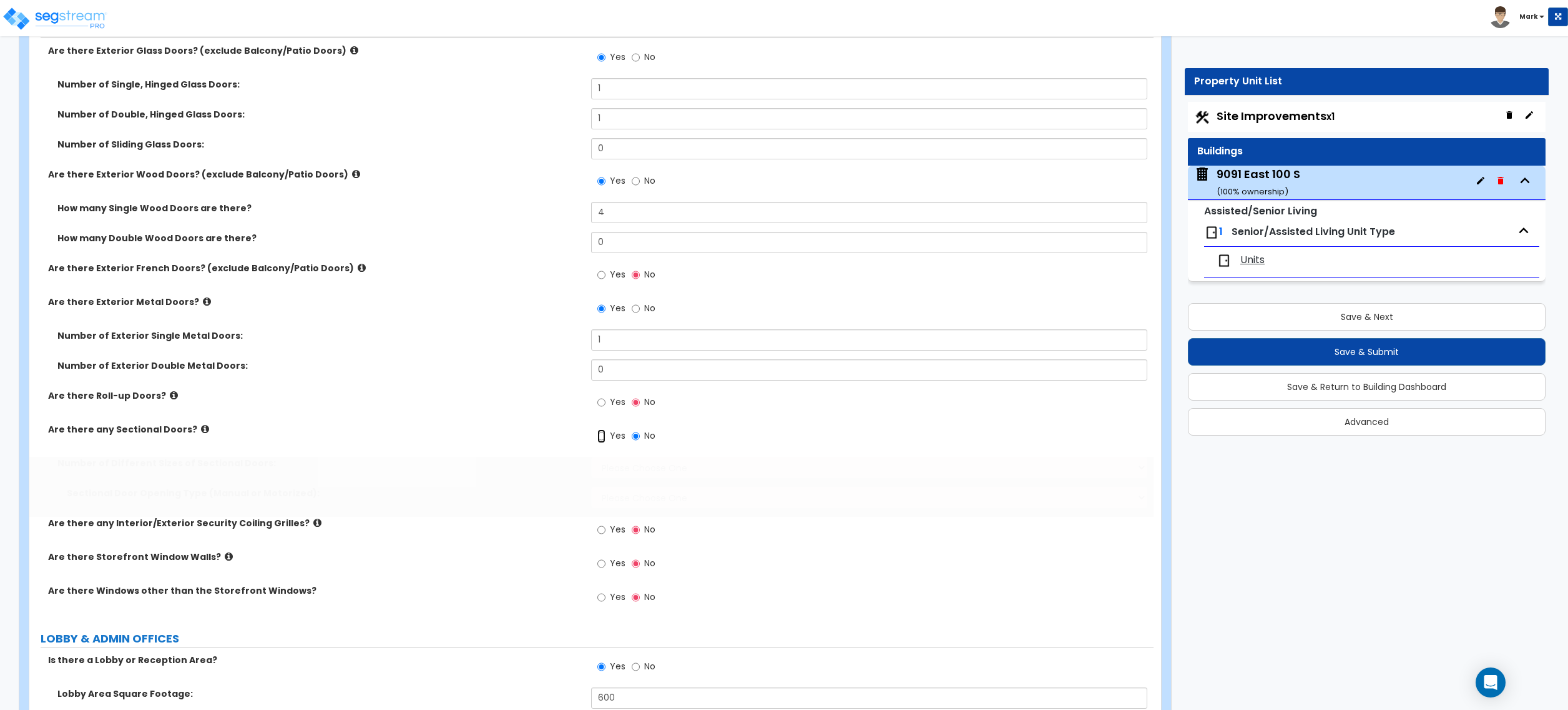
radio input "true"
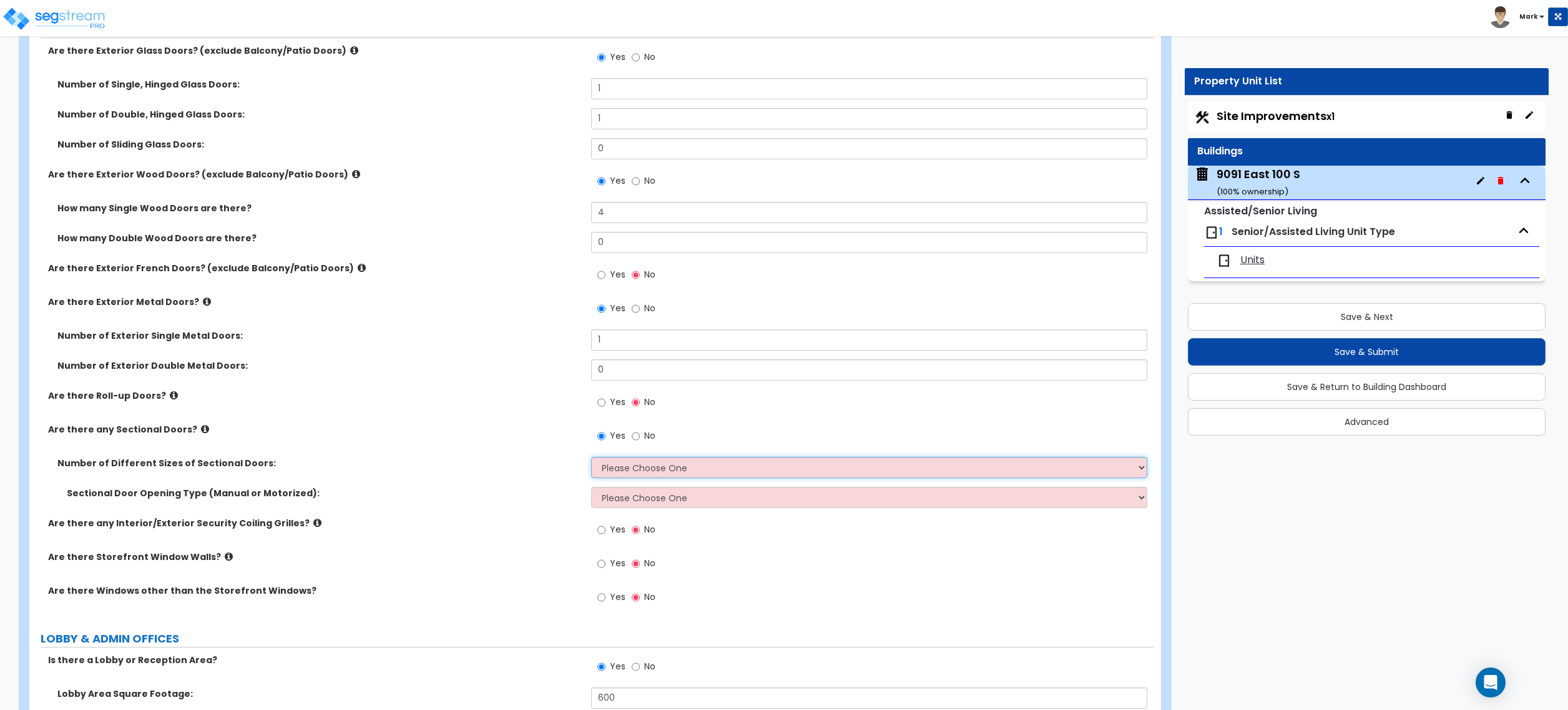
click at [620, 464] on select "Please Choose One 1 2 3" at bounding box center [869, 467] width 556 height 21
select select "1"
click at [591, 459] on select "Please Choose One 1 2 3" at bounding box center [869, 467] width 556 height 21
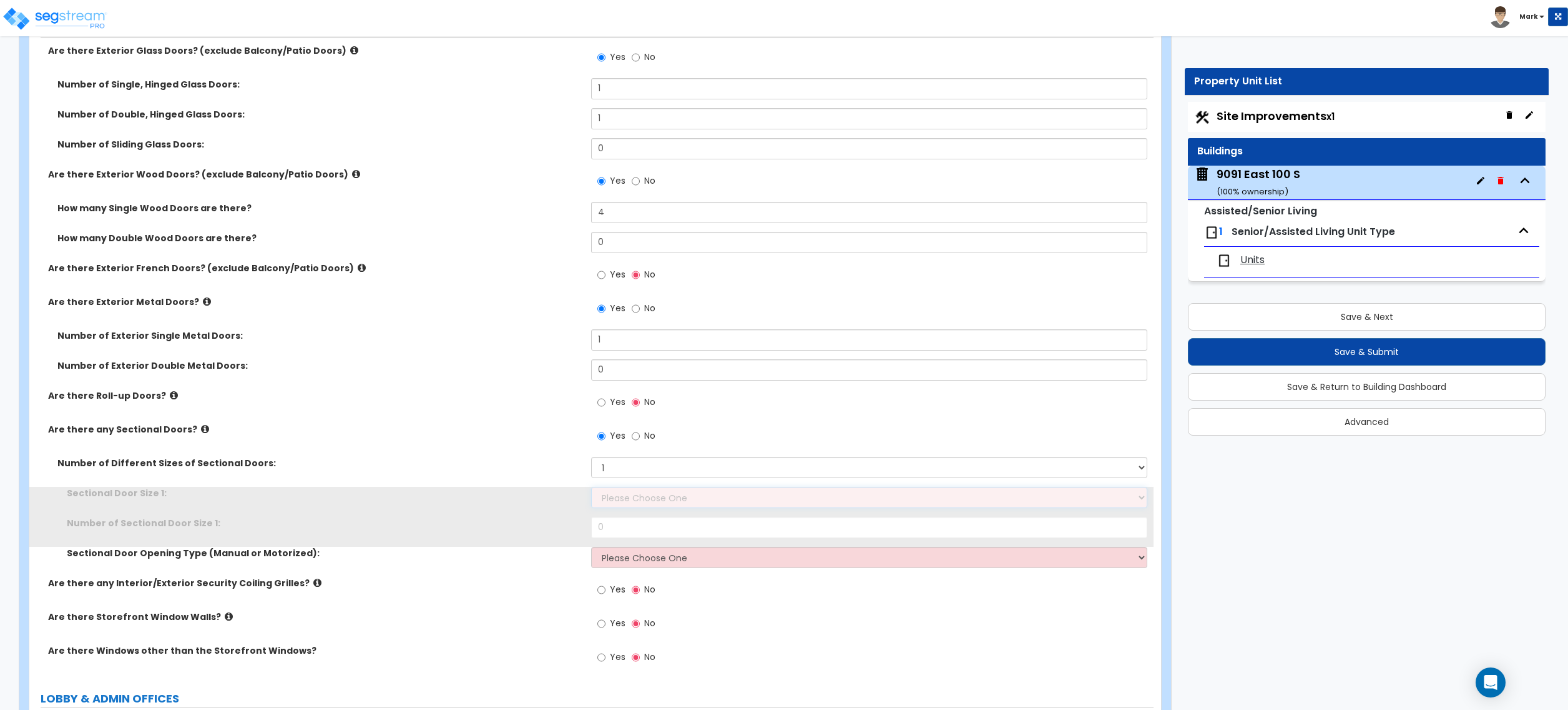
click at [632, 495] on select "Please Choose One 8' x 8' 10' x 10' 12' x 12' 20' x 14'" at bounding box center [869, 497] width 556 height 21
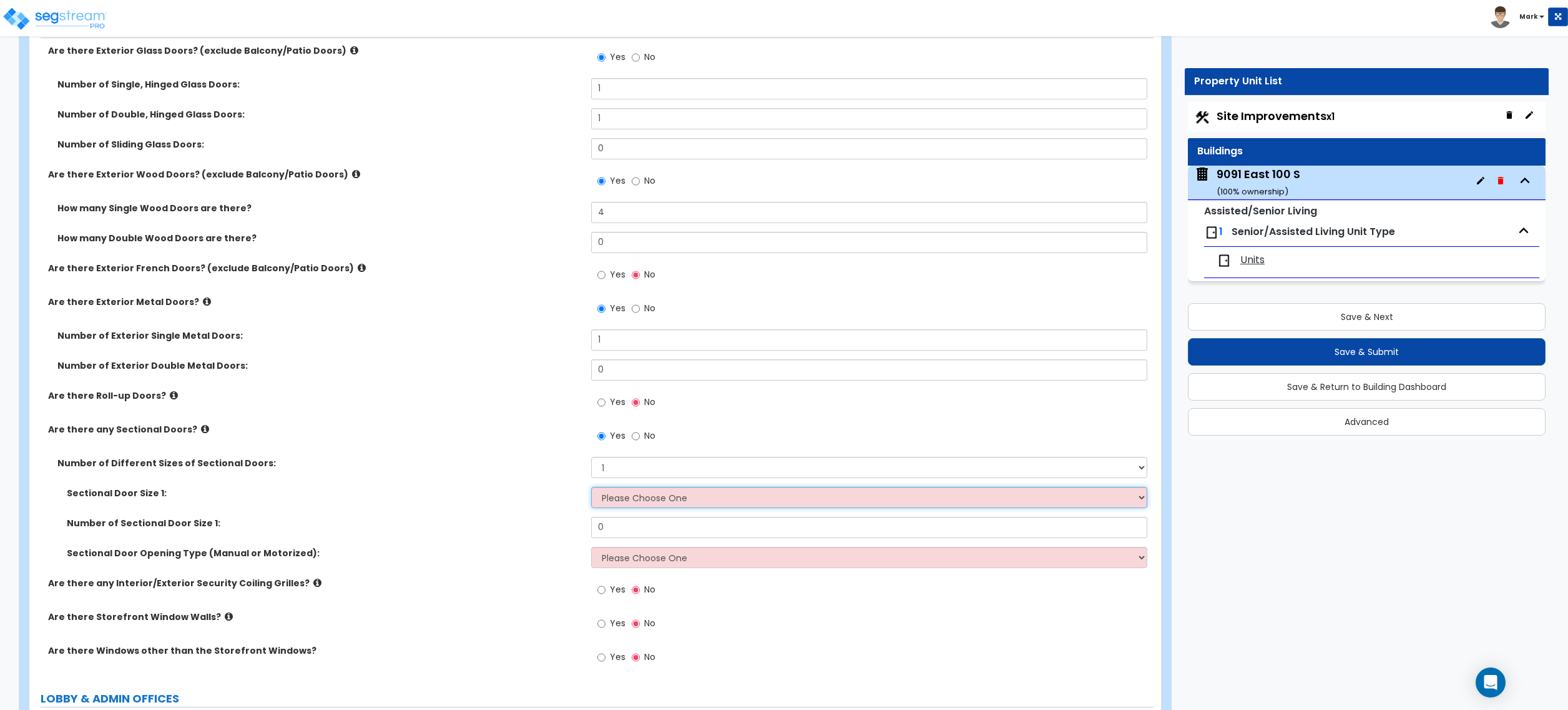
select select "1"
click at [591, 488] on select "Please Choose One 8' x 8' 10' x 10' 12' x 12' 20' x 14'" at bounding box center [869, 497] width 556 height 21
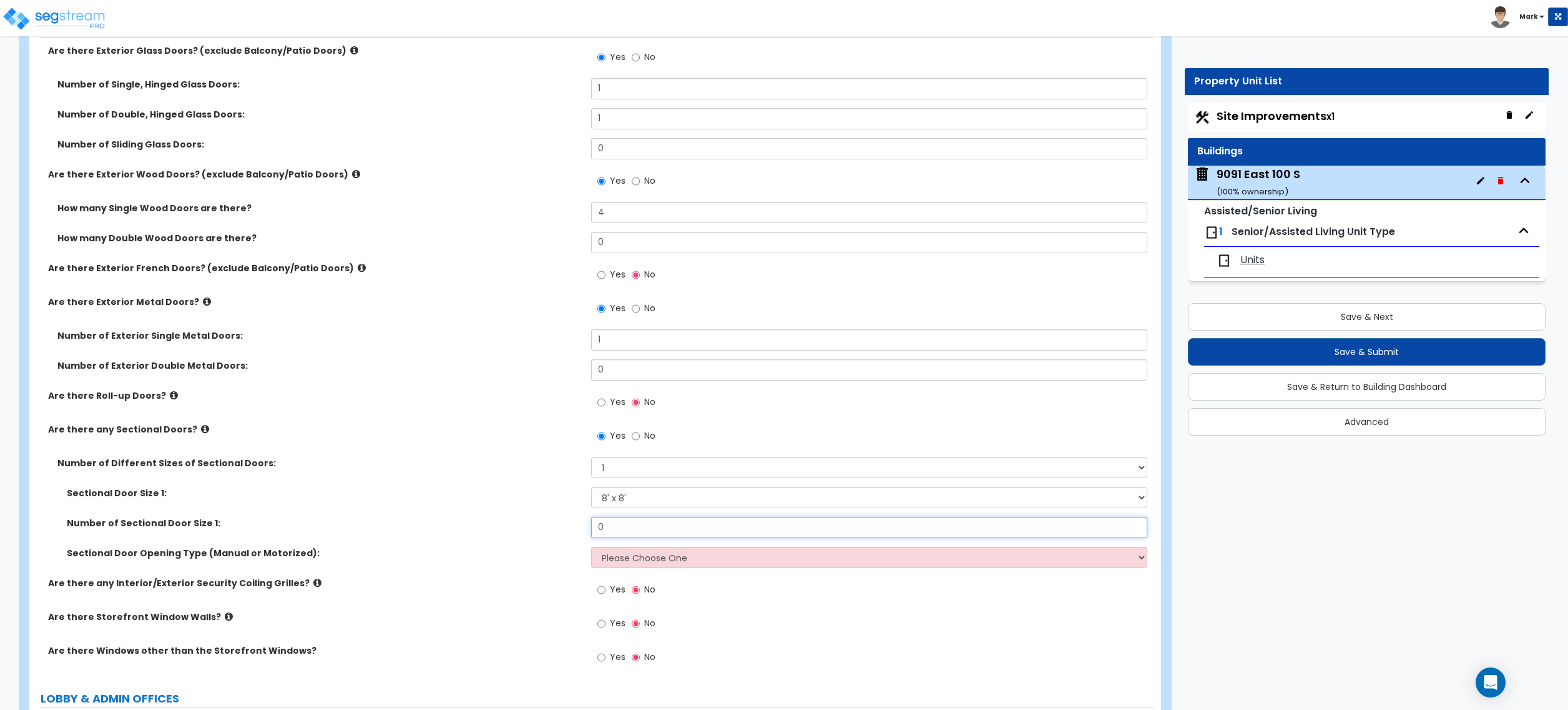
click at [630, 524] on input "0" at bounding box center [869, 527] width 556 height 21
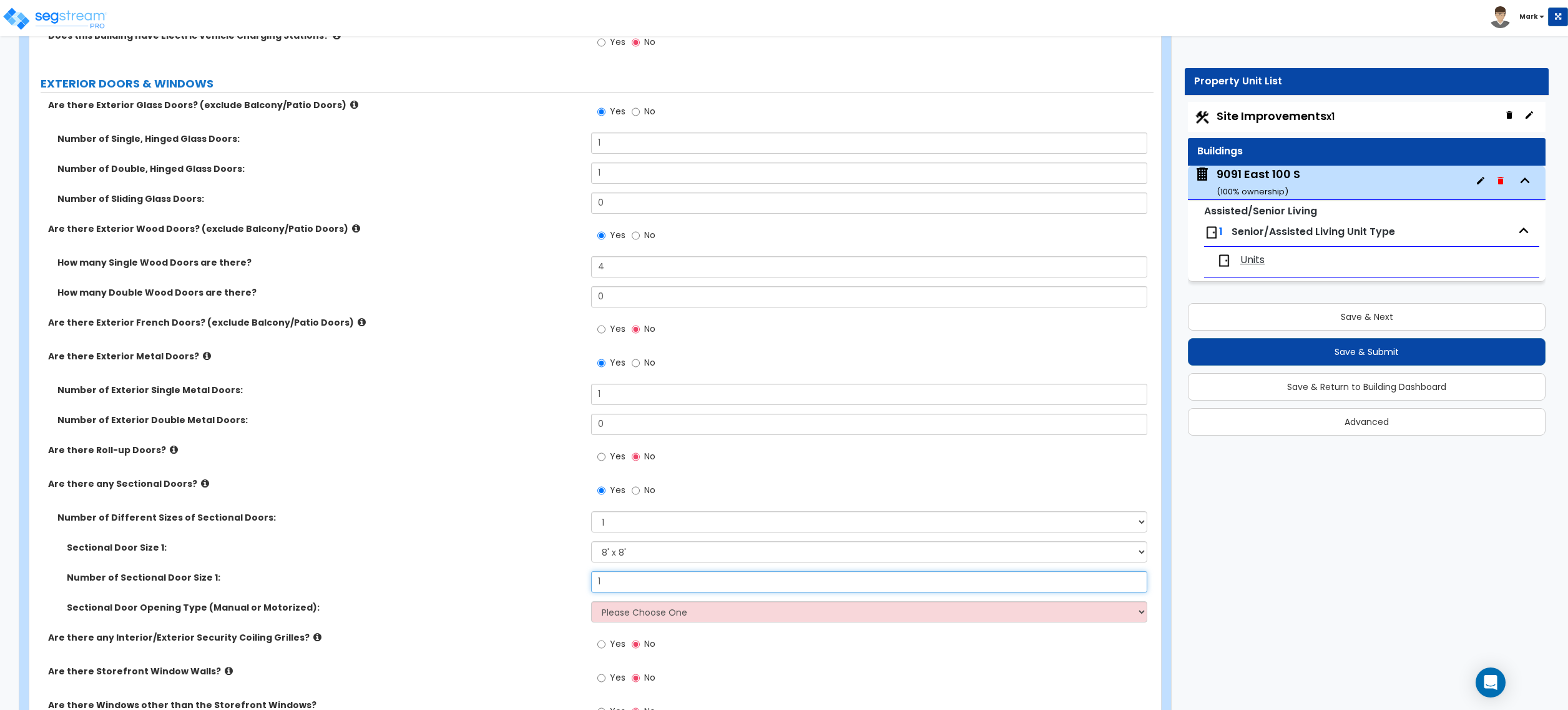
scroll to position [1250, 0]
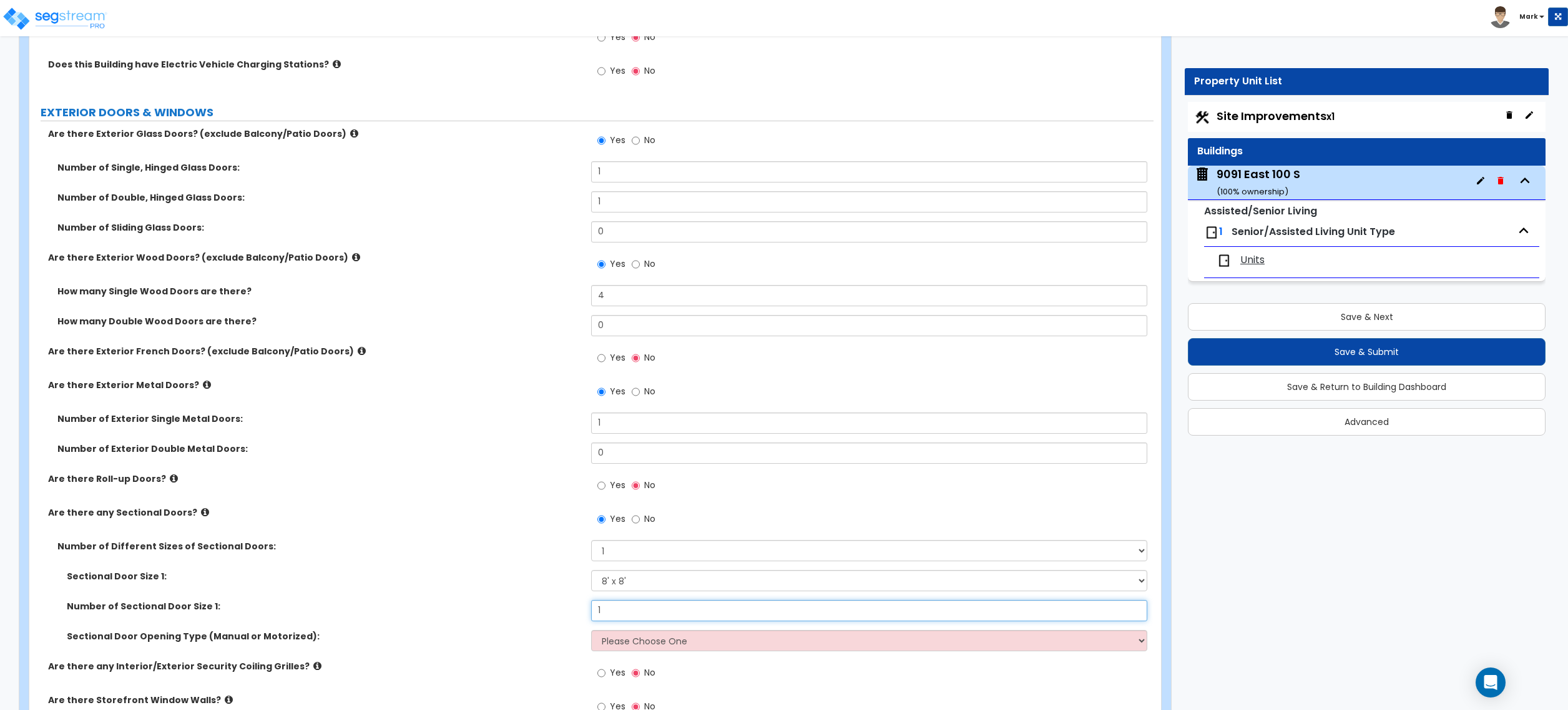
type input "1"
click at [673, 647] on select "Please Choose One All Manual All Motorized Some are Motorized" at bounding box center [869, 640] width 556 height 21
select select "2"
click at [591, 632] on select "Please Choose One All Manual All Motorized Some are Motorized" at bounding box center [869, 640] width 556 height 21
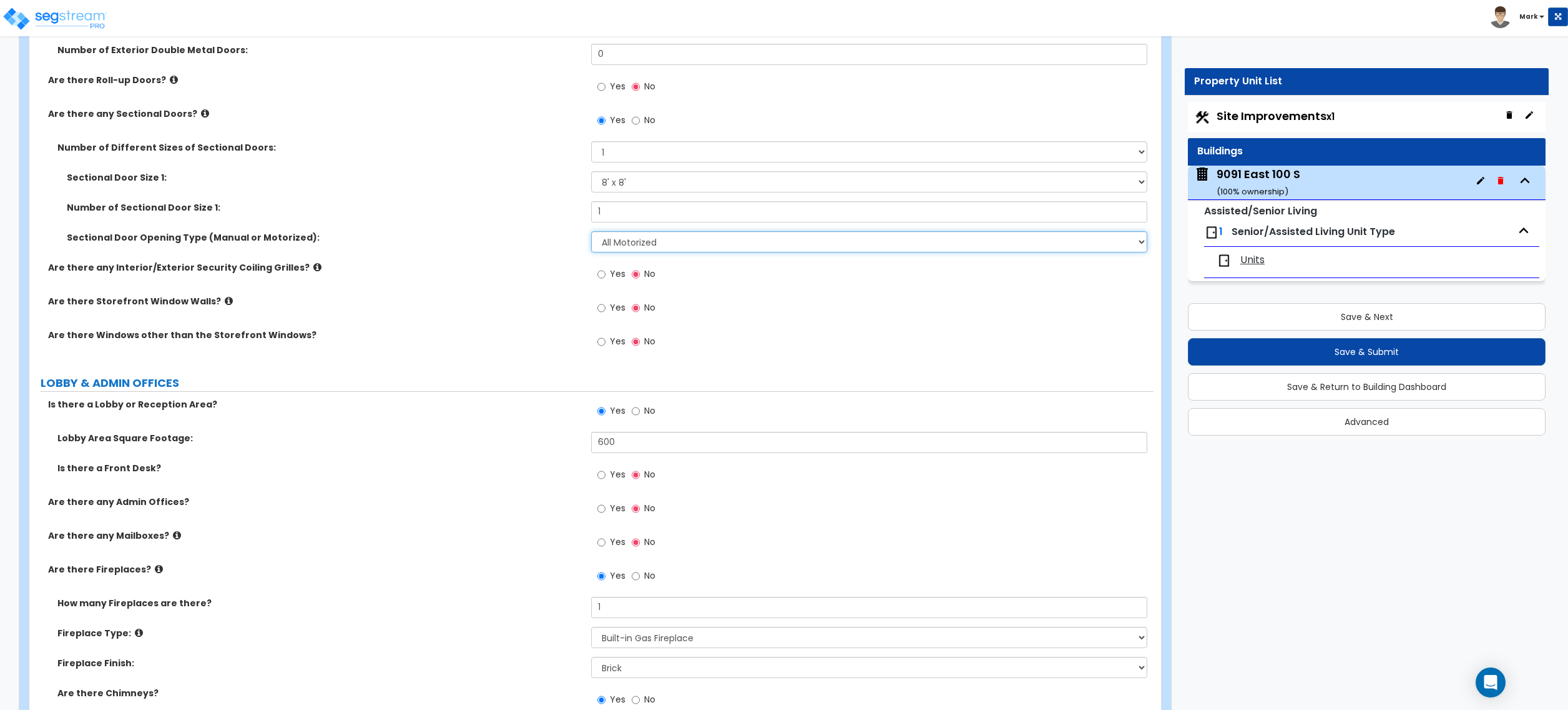
scroll to position [1750, 0]
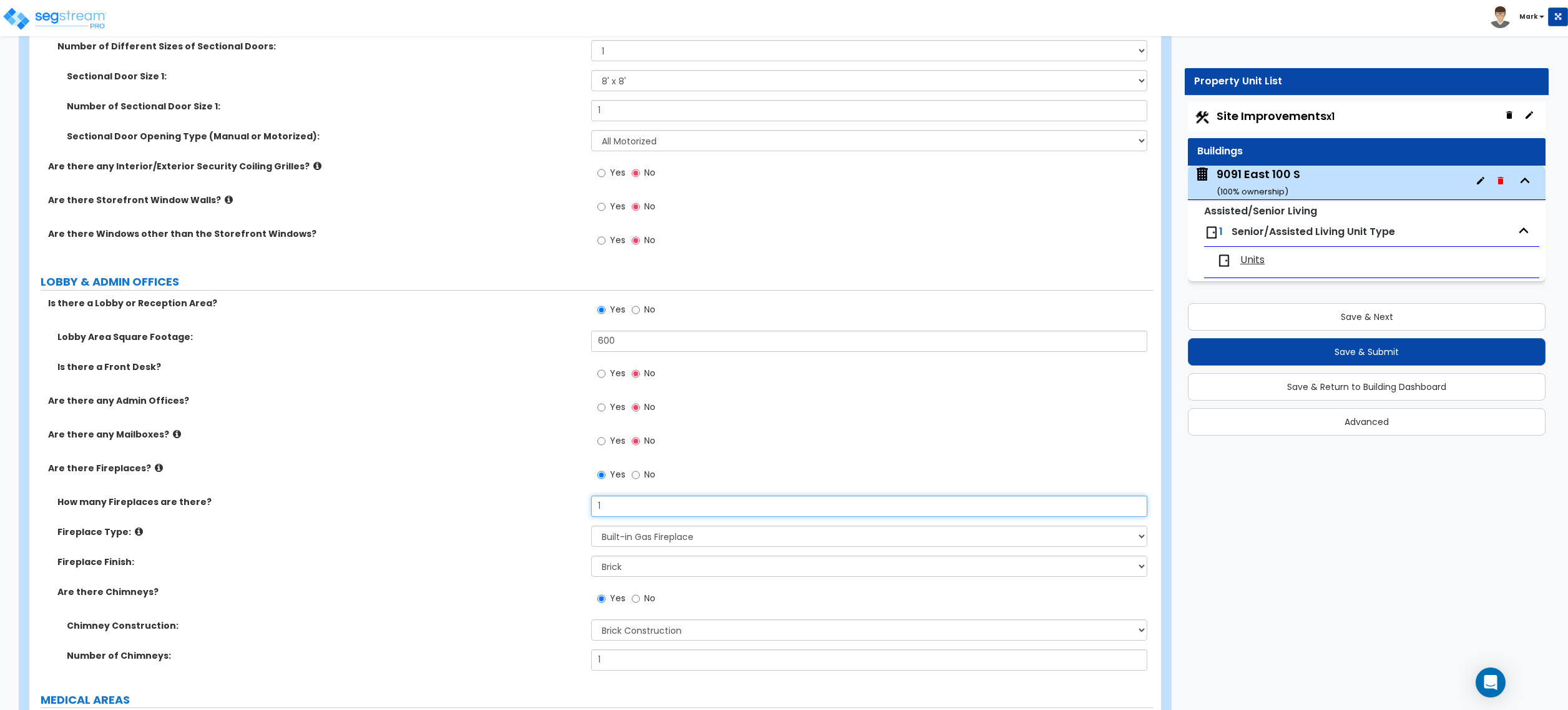
click at [610, 500] on input "1" at bounding box center [869, 506] width 556 height 21
type input "2"
click at [456, 549] on div "Fireplace Type: Please Choose One Built-in Electric Fireplace Built-in Gas Fire…" at bounding box center [591, 540] width 1124 height 30
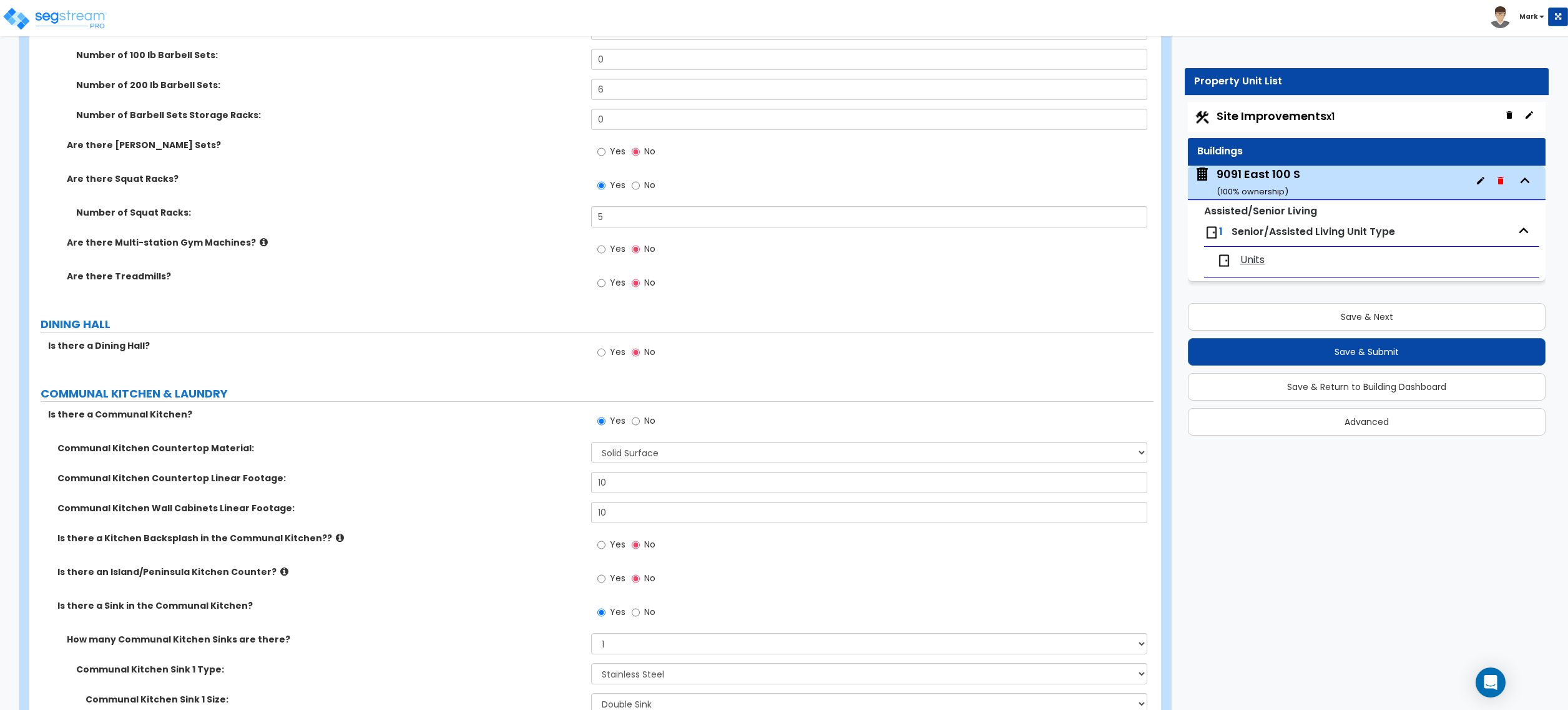
scroll to position [3082, 0]
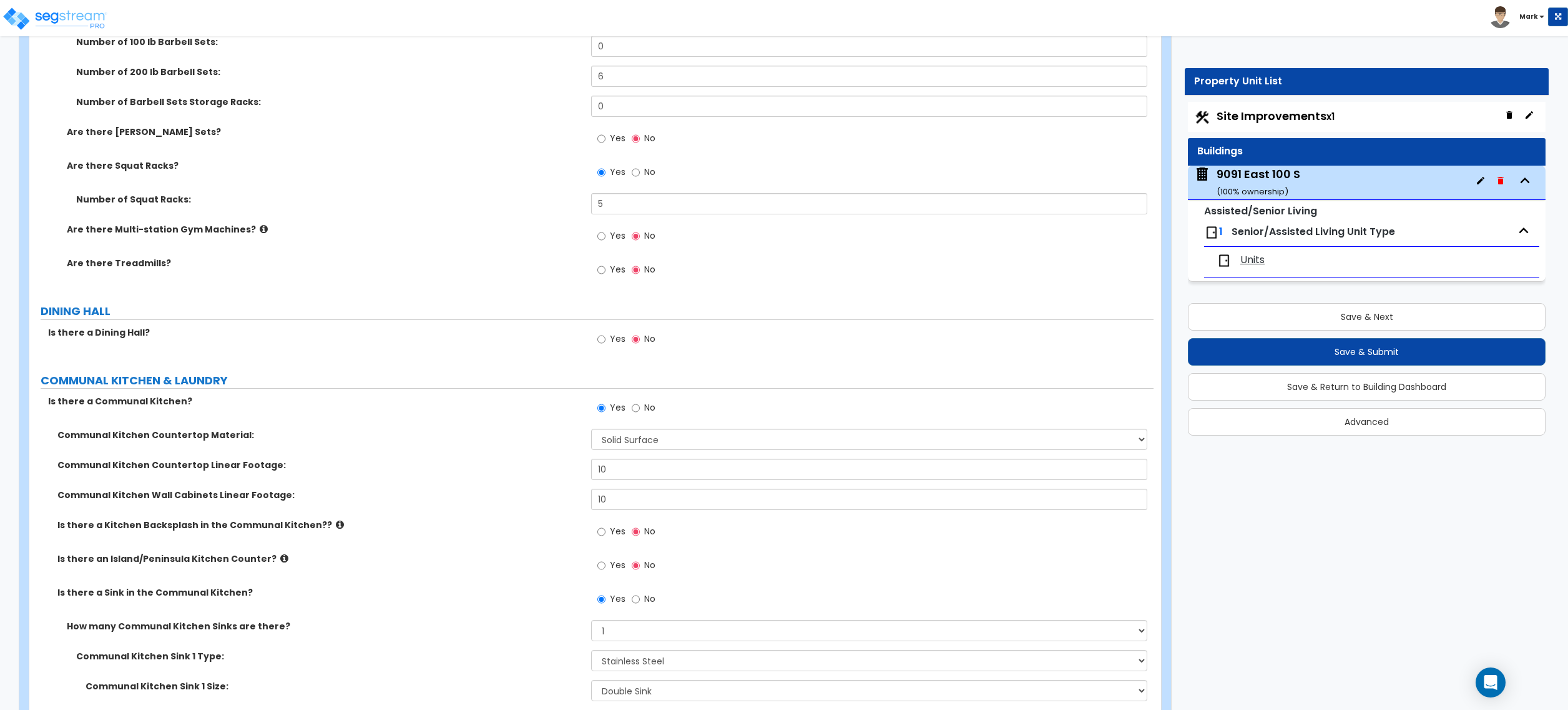
click at [618, 350] on label "Yes" at bounding box center [611, 340] width 28 height 21
click at [605, 346] on input "Yes" at bounding box center [602, 339] width 8 height 13
radio input "true"
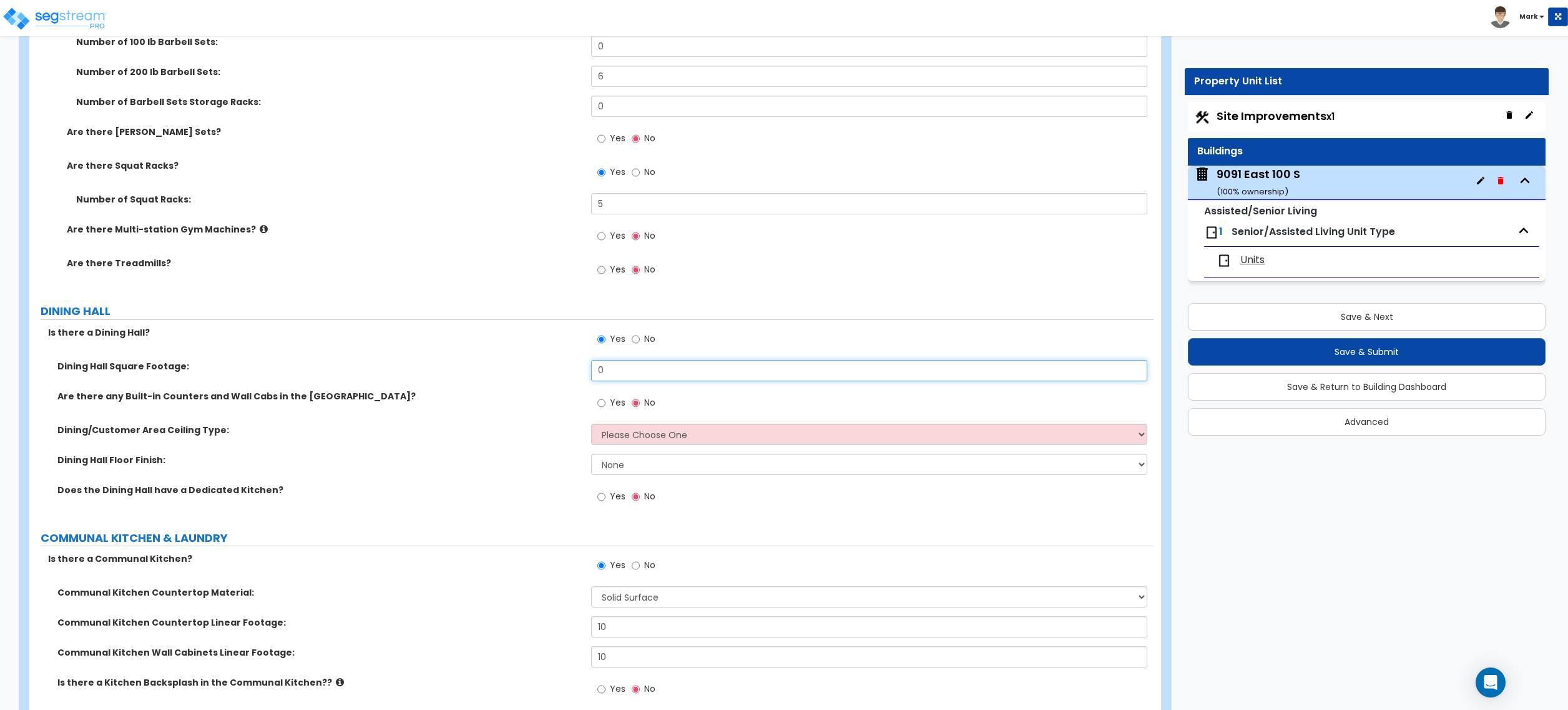
click at [615, 370] on input "0" at bounding box center [869, 371] width 556 height 21
click at [638, 376] on input "0" at bounding box center [869, 371] width 556 height 21
type input "1,200"
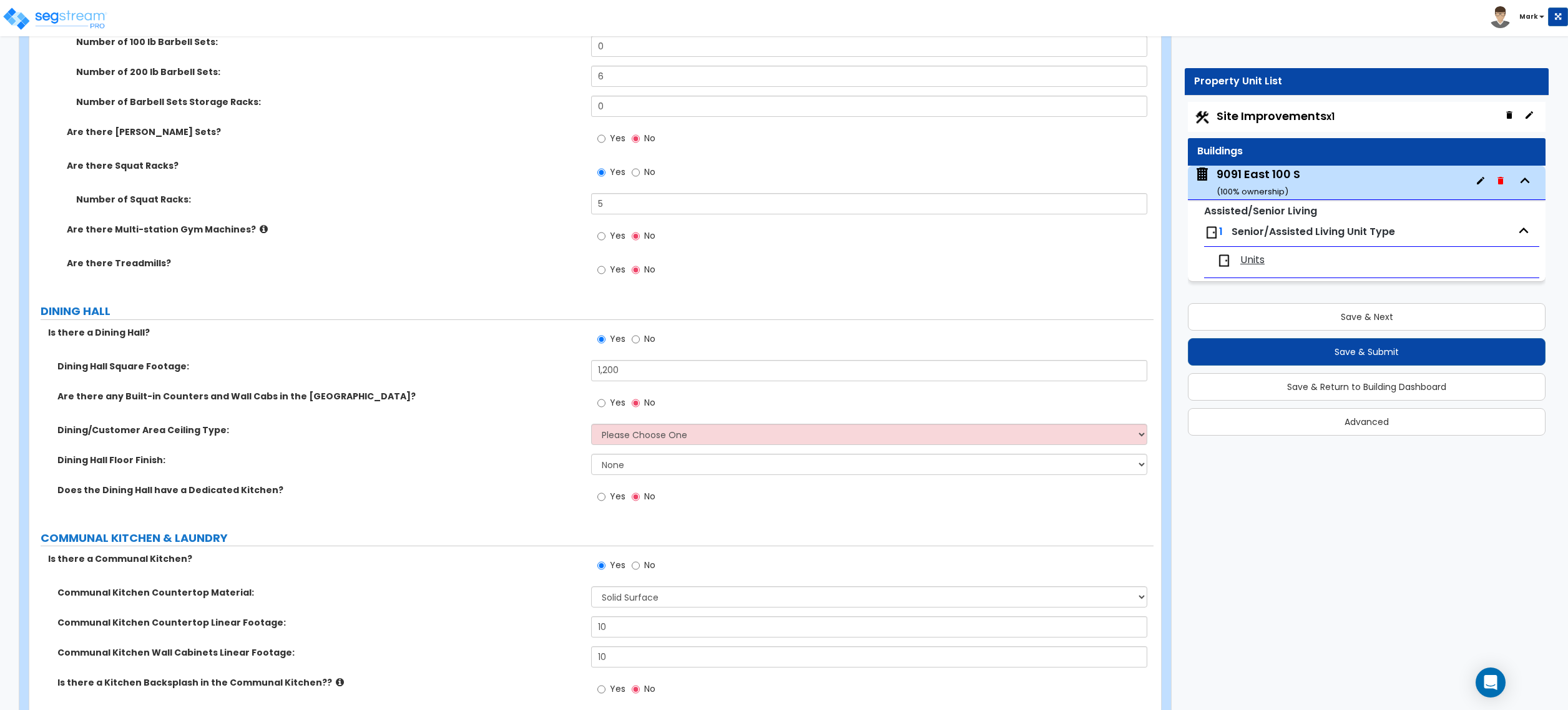
click at [539, 435] on label "Dining/Customer Area Ceiling Type:" at bounding box center [319, 429] width 524 height 12
click at [595, 408] on div "Yes No" at bounding box center [626, 404] width 71 height 29
click at [602, 405] on input "Yes" at bounding box center [602, 402] width 8 height 13
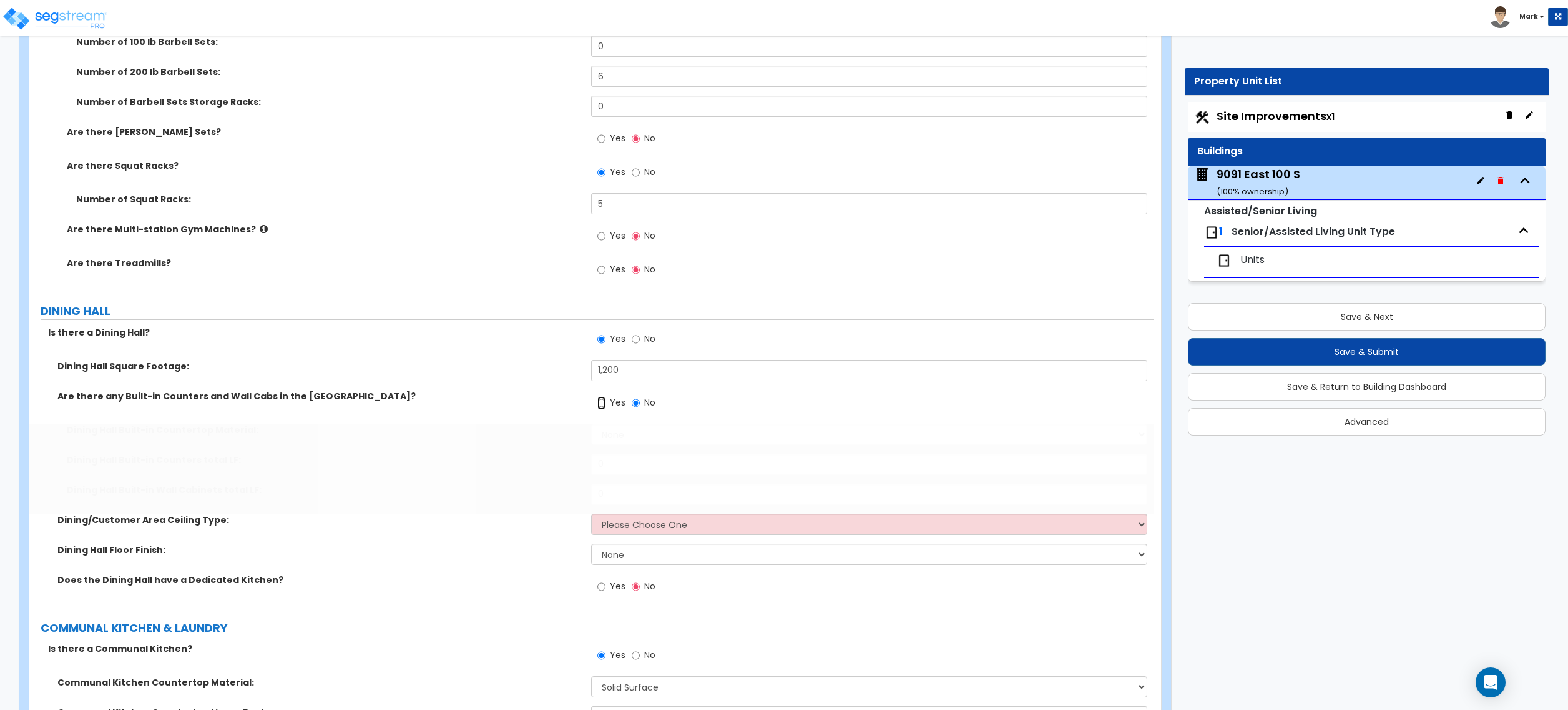
radio input "true"
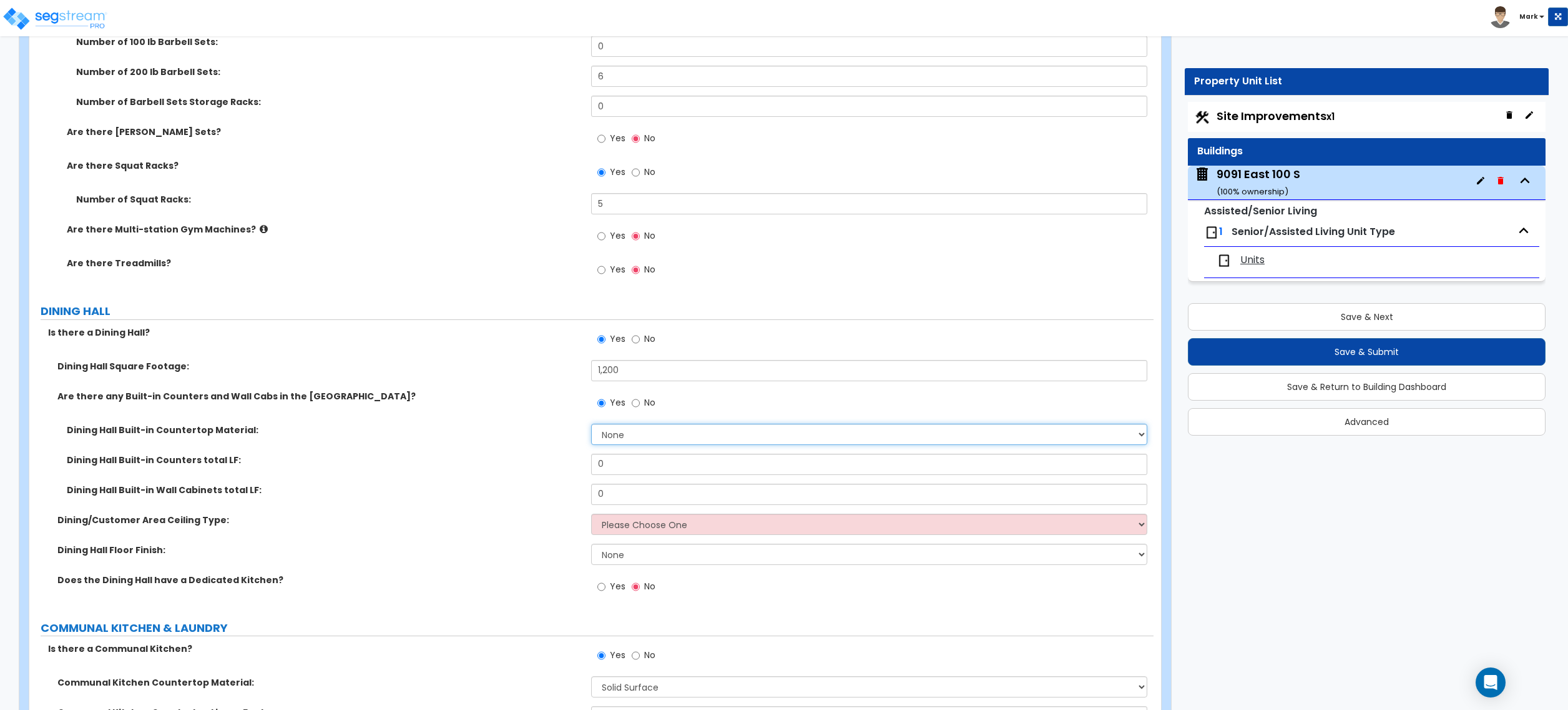
click at [605, 440] on select "None Plastic Laminate Solid Surface Stone Quartz Marble Tile Wood Stainless Ste…" at bounding box center [869, 434] width 556 height 21
select select "2"
click at [591, 426] on select "None Plastic Laminate Solid Surface Stone Quartz Marble Tile Wood Stainless Ste…" at bounding box center [869, 434] width 556 height 21
click at [614, 472] on input "0" at bounding box center [869, 464] width 556 height 21
click at [614, 471] on input "0" at bounding box center [869, 464] width 556 height 21
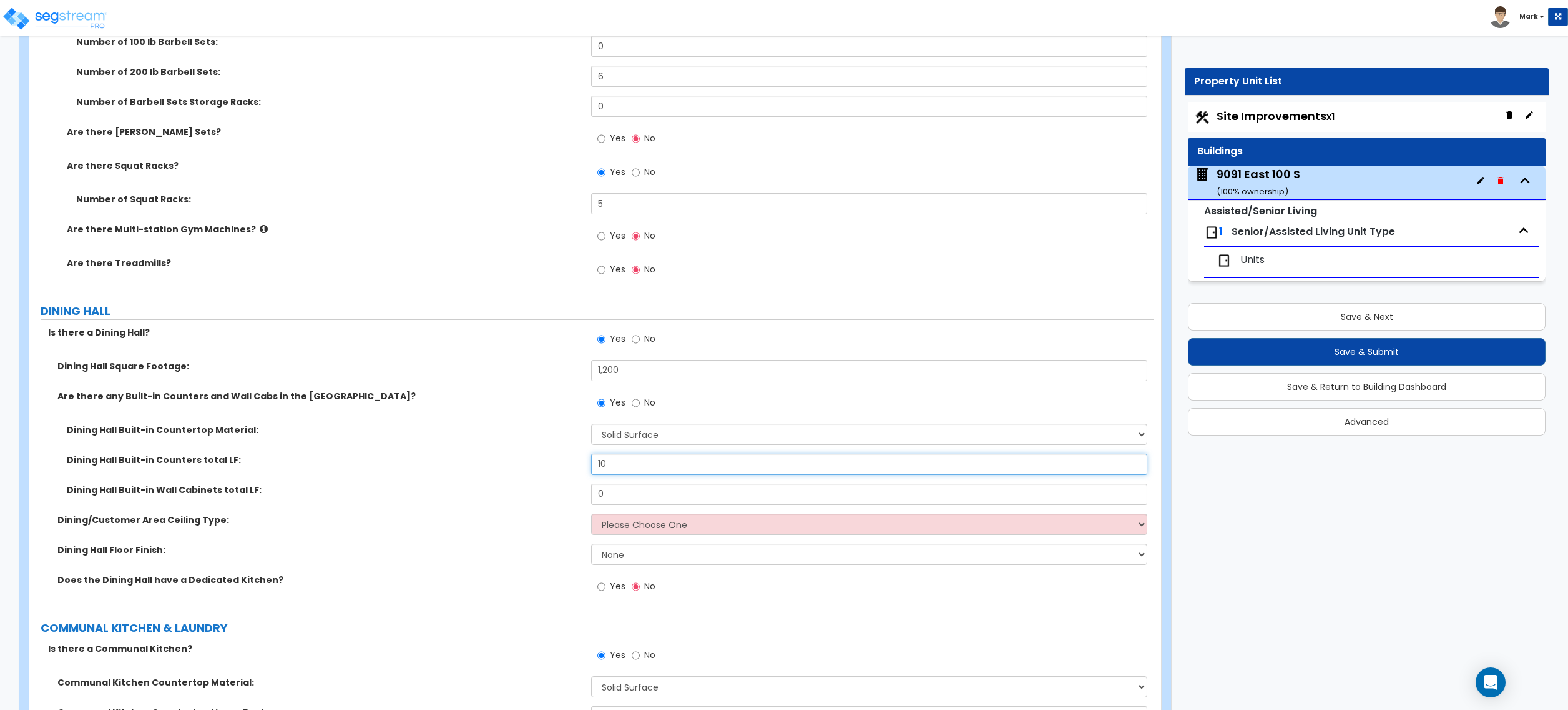
type input "10"
click at [623, 504] on input "0" at bounding box center [869, 494] width 556 height 21
type input "10"
click at [632, 526] on select "Please Choose One Drop Ceiling Open Ceiling Drywall Ceiling" at bounding box center [869, 524] width 556 height 21
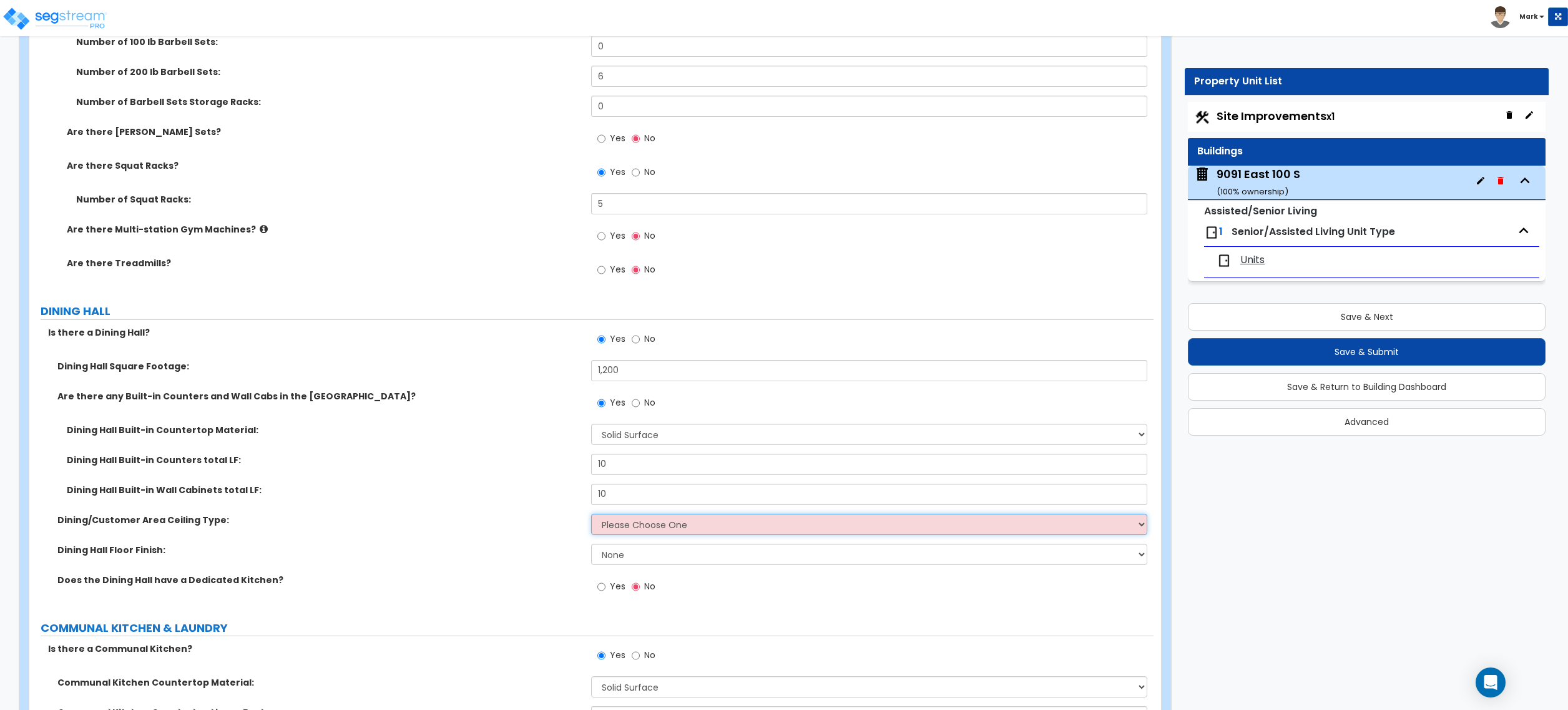
select select "3"
click at [591, 516] on select "Please Choose One Drop Ceiling Open Ceiling Drywall Ceiling" at bounding box center [869, 524] width 556 height 21
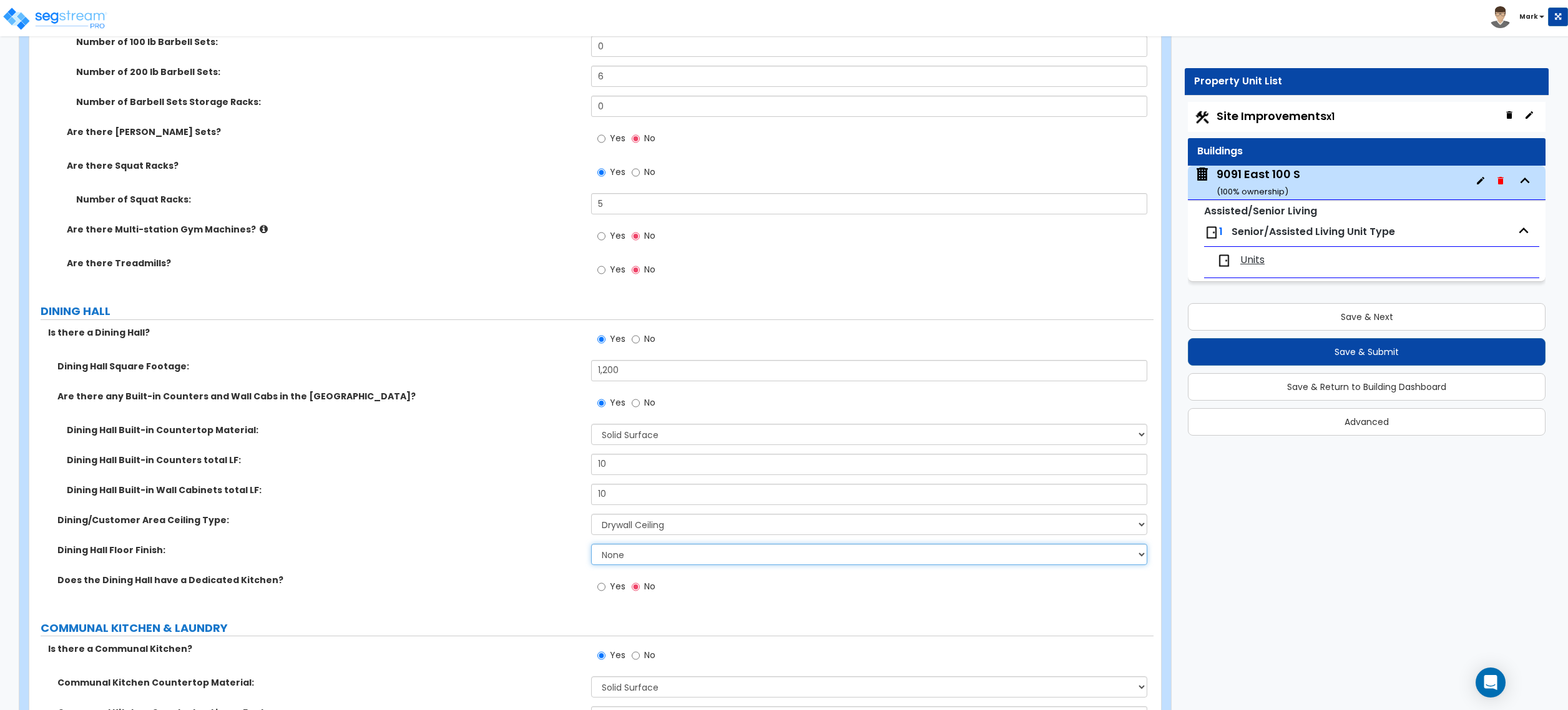
click at [635, 550] on select "None Tile Flooring Hardwood Flooring Resilient Laminate Flooring VCT Flooring S…" at bounding box center [869, 554] width 556 height 21
click at [545, 552] on label "Dining Hall Floor Finish:" at bounding box center [319, 549] width 524 height 12
click at [610, 596] on label "Yes" at bounding box center [611, 588] width 28 height 21
click at [605, 593] on input "Yes" at bounding box center [602, 587] width 8 height 13
radio input "true"
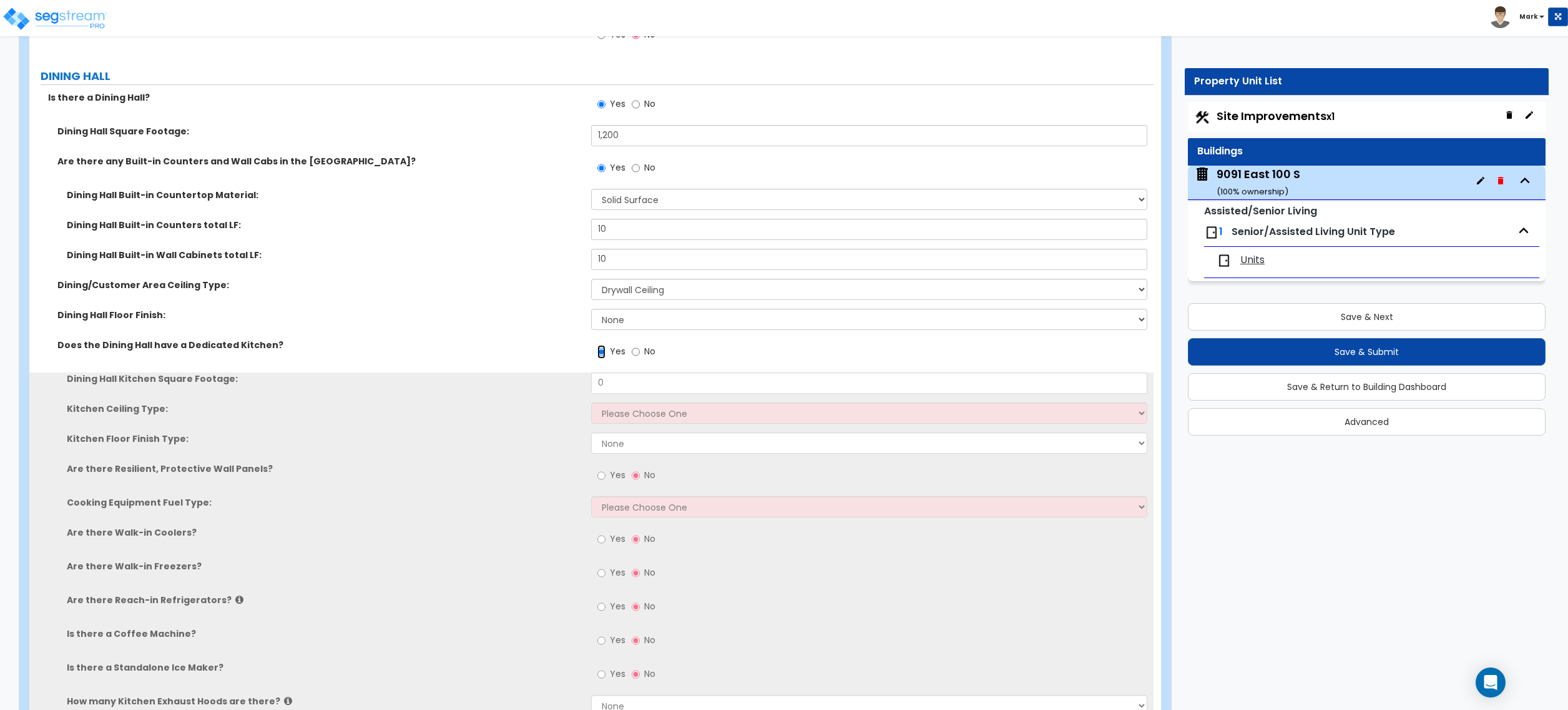
scroll to position [3332, 0]
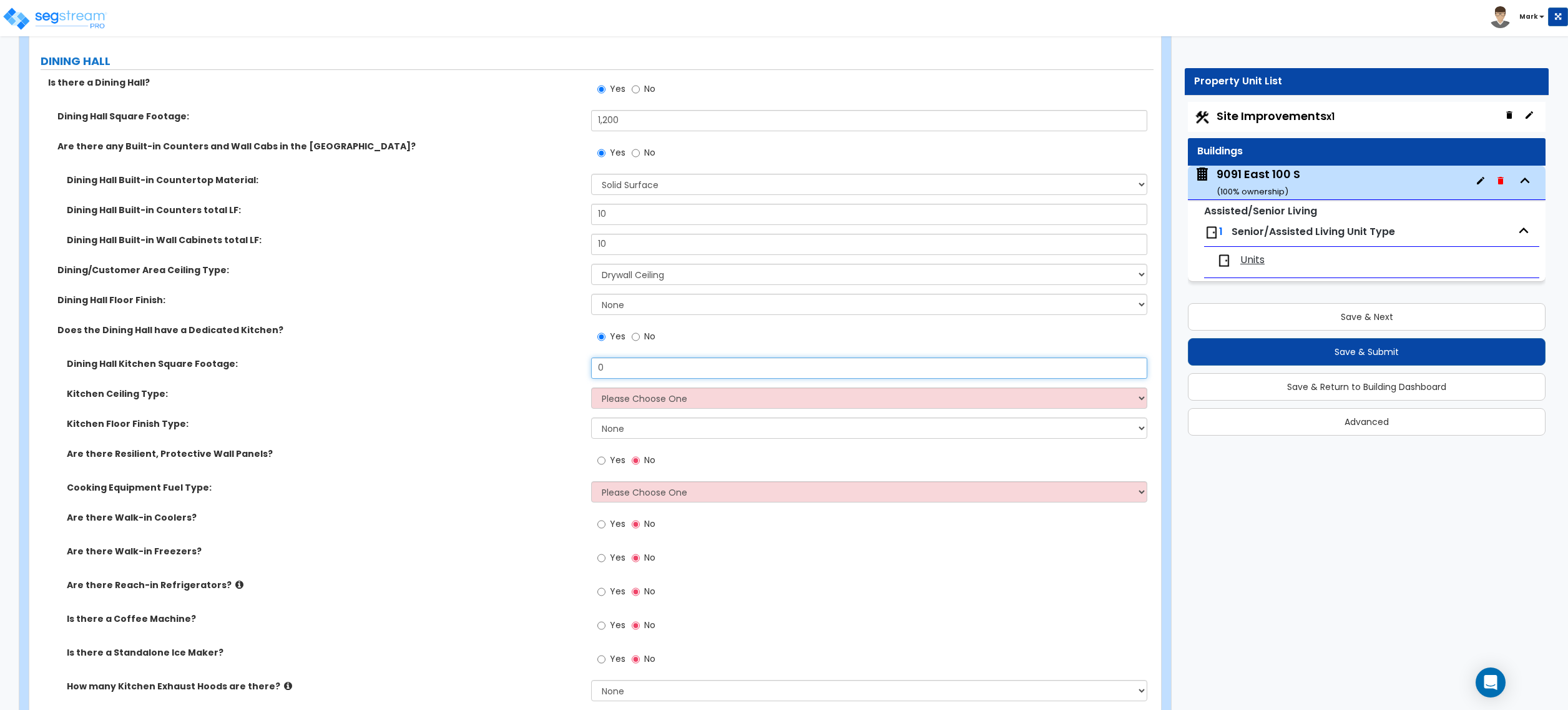
click at [606, 373] on input "0" at bounding box center [869, 368] width 556 height 21
type input "250"
click at [622, 402] on select "Please Choose One Drop Ceiling Open Ceiling Drywall Ceiling" at bounding box center [869, 398] width 556 height 21
click at [591, 390] on select "Please Choose One Drop Ceiling Open Ceiling Drywall Ceiling" at bounding box center [869, 398] width 556 height 21
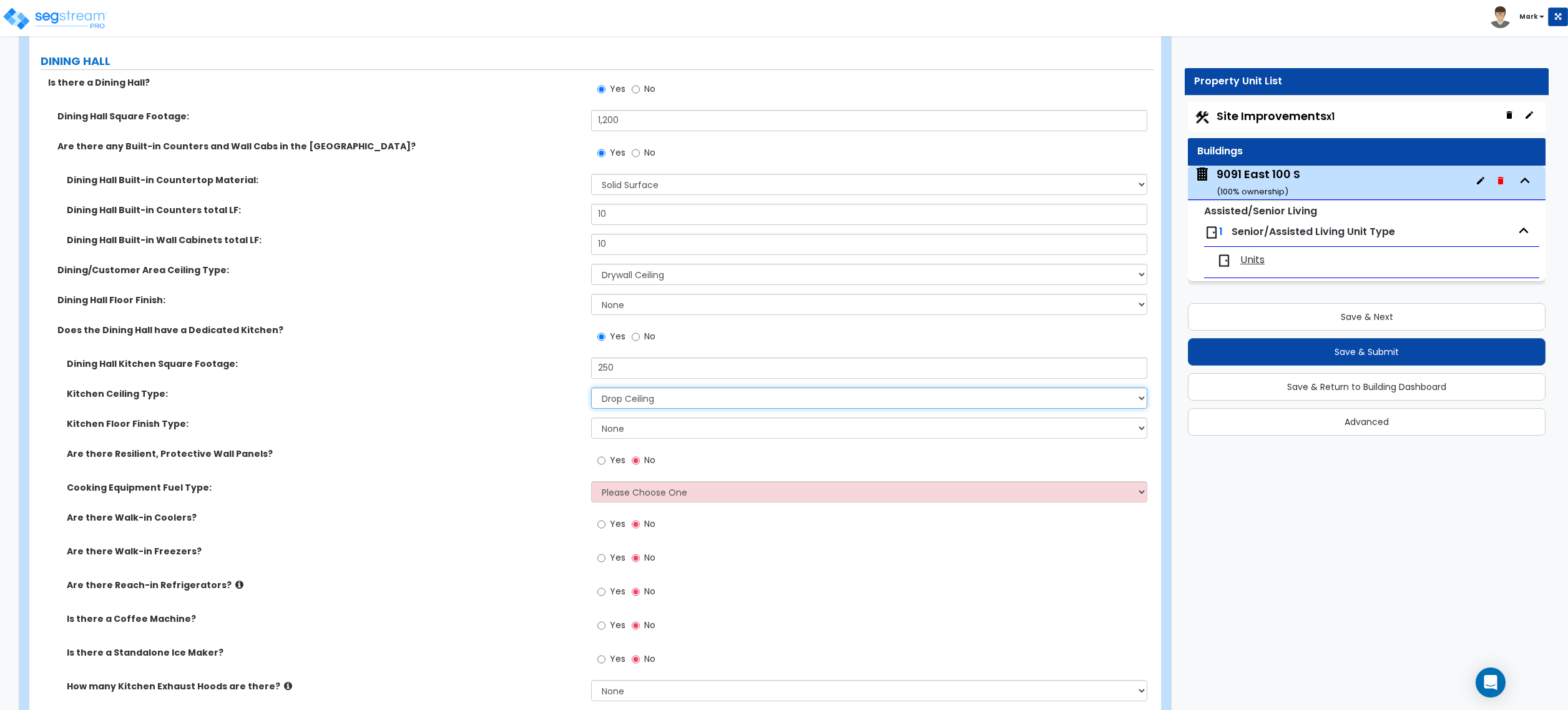
click at [632, 409] on select "Please Choose One Drop Ceiling Open Ceiling Drywall Ceiling" at bounding box center [869, 398] width 556 height 21
select select "3"
click at [591, 390] on select "Please Choose One Drop Ceiling Open Ceiling Drywall Ceiling" at bounding box center [869, 398] width 556 height 21
click at [630, 433] on select "None Tile Flooring VCT Flooring Sheet Vinyl Flooring" at bounding box center [869, 428] width 556 height 21
click at [560, 436] on div "Kitchen Floor Finish Type: None Tile Flooring VCT Flooring Sheet Vinyl Flooring" at bounding box center [591, 432] width 1124 height 30
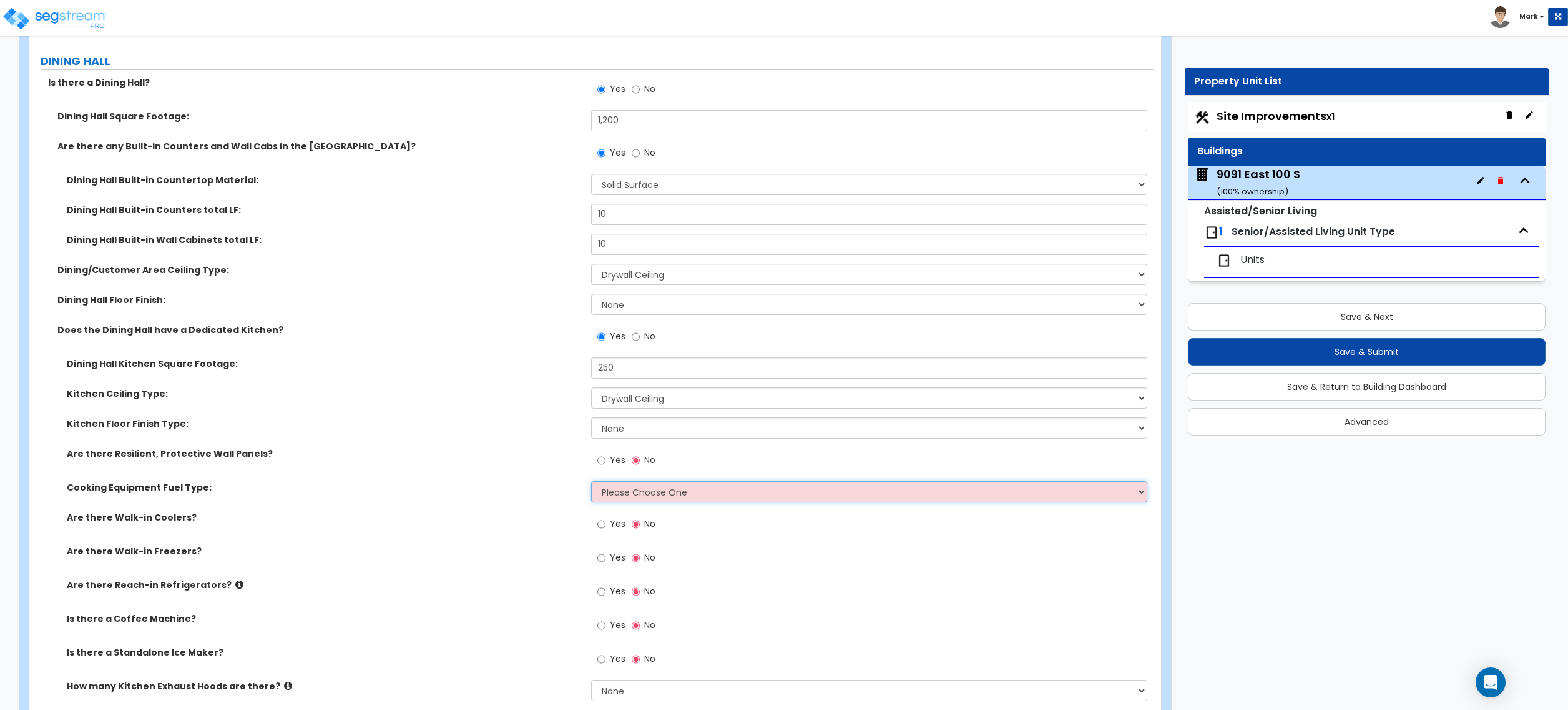
click at [646, 496] on select "Please Choose One Gas Electric" at bounding box center [869, 491] width 556 height 21
select select "1"
click at [591, 484] on select "Please Choose One Gas Electric" at bounding box center [869, 491] width 556 height 21
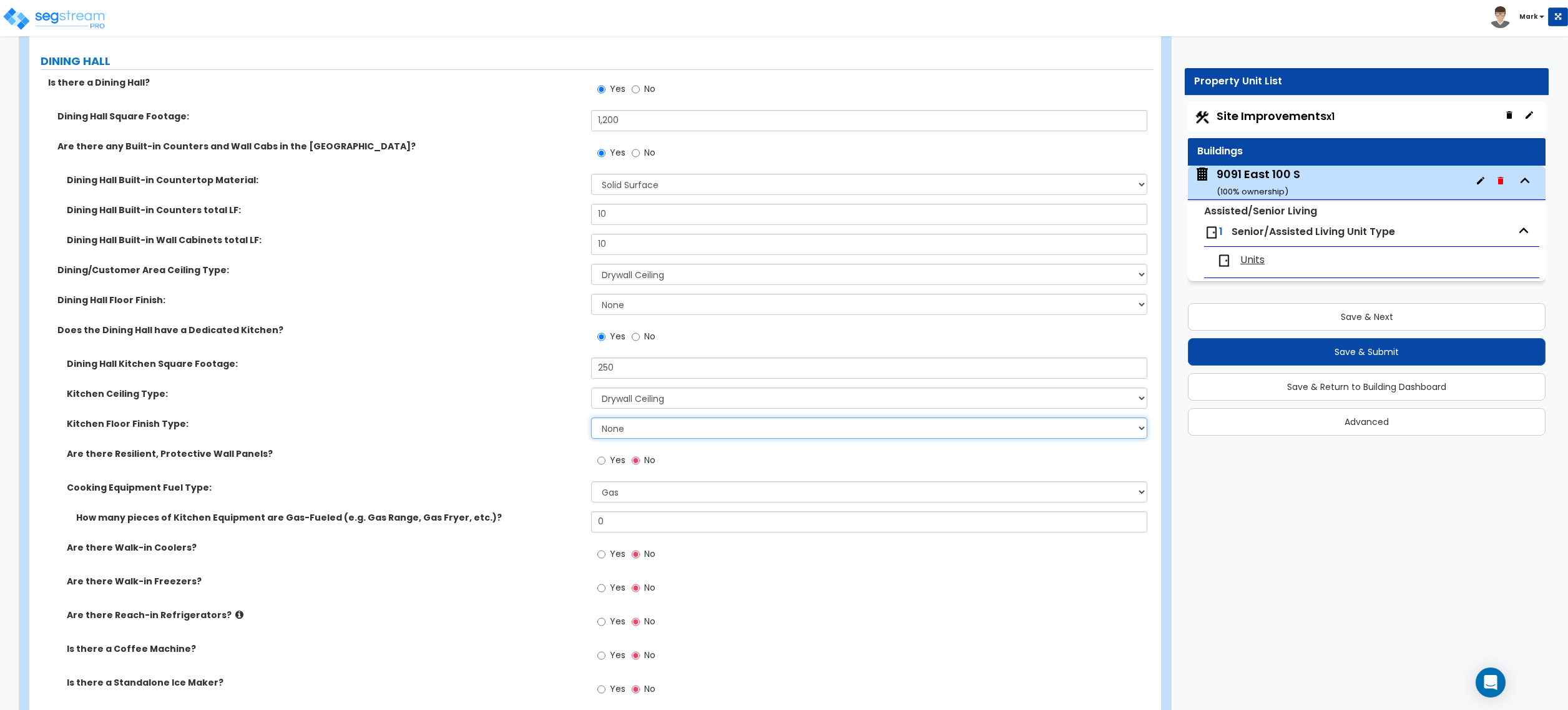
click at [607, 434] on select "None Tile Flooring VCT Flooring Sheet Vinyl Flooring" at bounding box center [869, 428] width 556 height 21
click at [558, 423] on label "Kitchen Floor Finish Type:" at bounding box center [324, 423] width 515 height 12
click at [616, 588] on span "Yes" at bounding box center [618, 587] width 15 height 12
click at [605, 588] on input "Yes" at bounding box center [602, 588] width 8 height 13
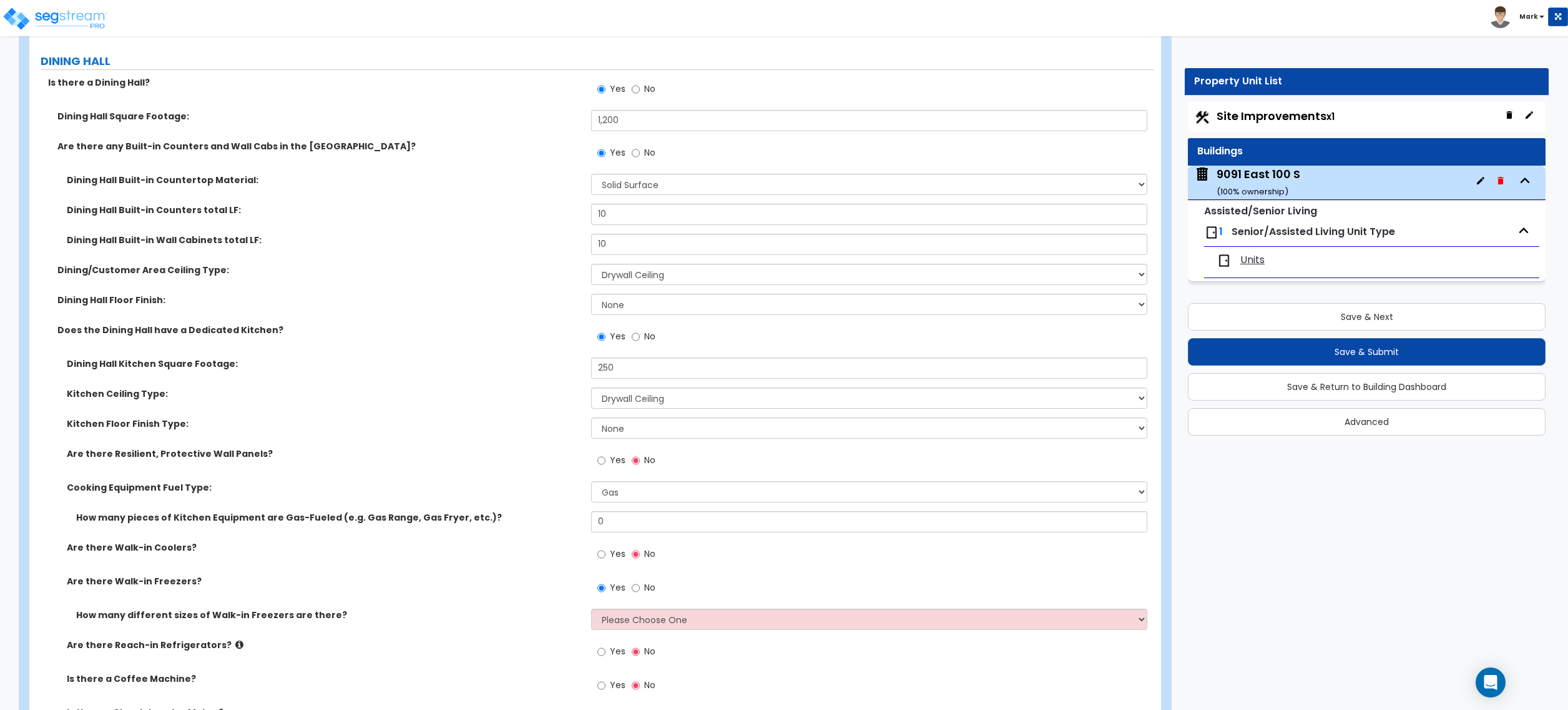
click at [646, 596] on label "No" at bounding box center [644, 589] width 24 height 21
click at [640, 594] on input "No" at bounding box center [636, 588] width 8 height 13
radio input "false"
radio input "true"
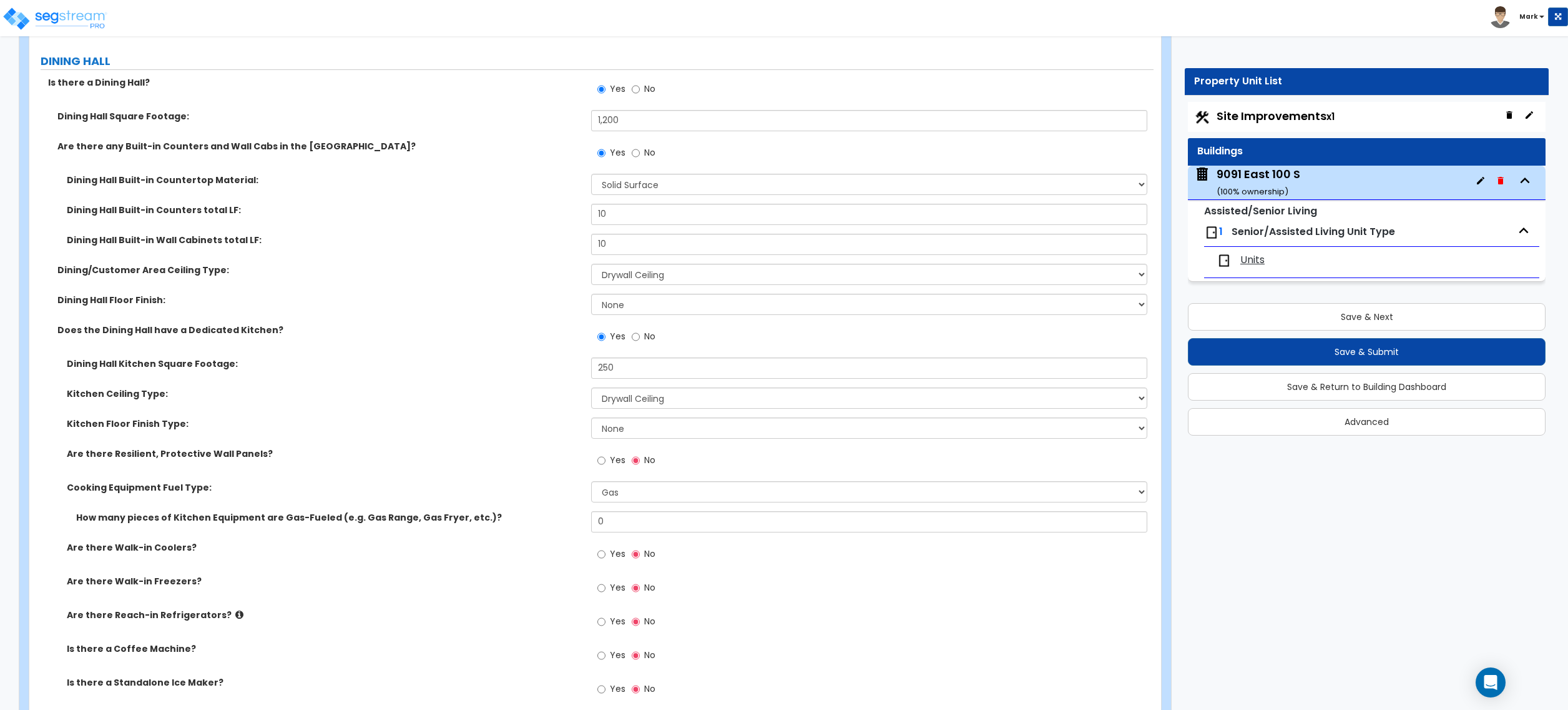
click at [620, 631] on label "Yes" at bounding box center [611, 623] width 28 height 21
click at [605, 629] on input "Yes" at bounding box center [602, 621] width 8 height 13
radio input "true"
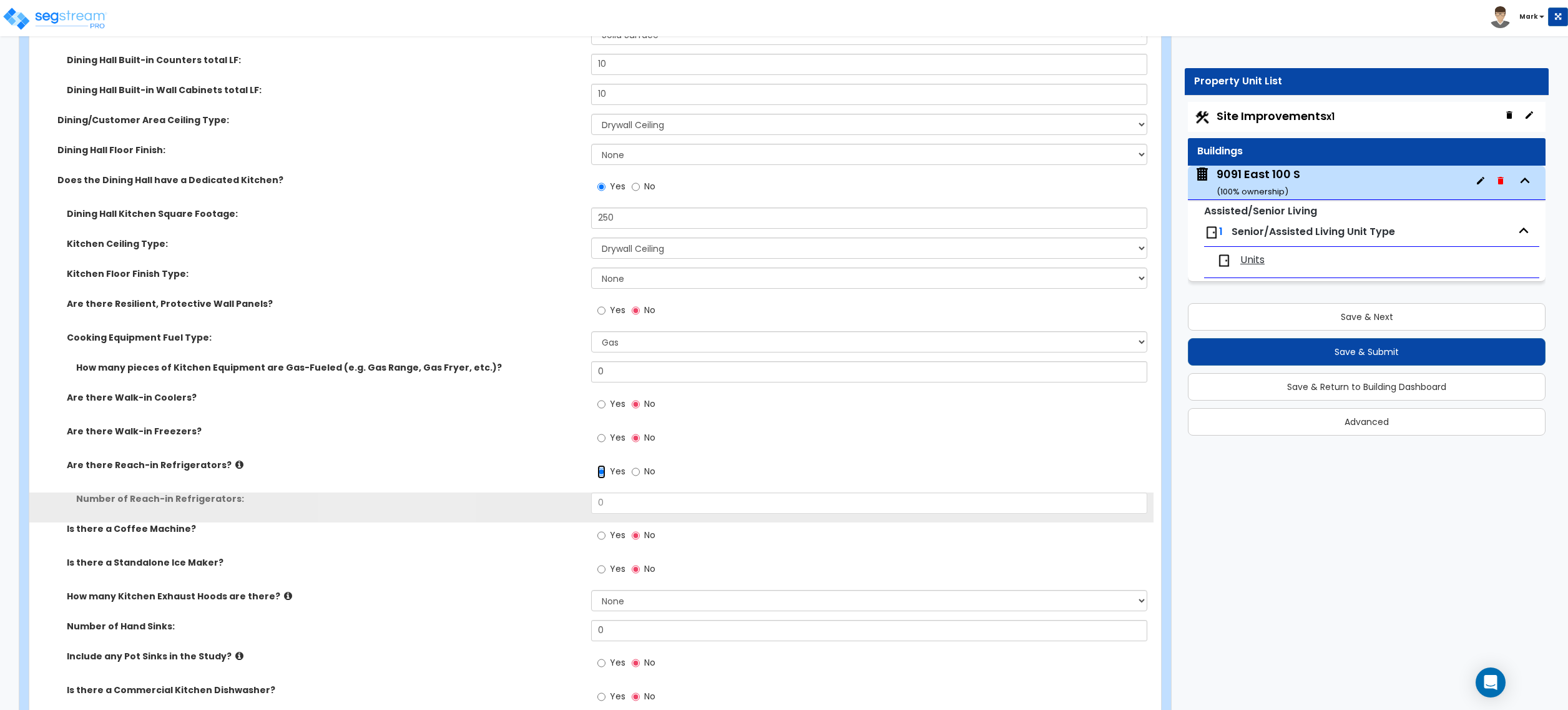
scroll to position [3498, 0]
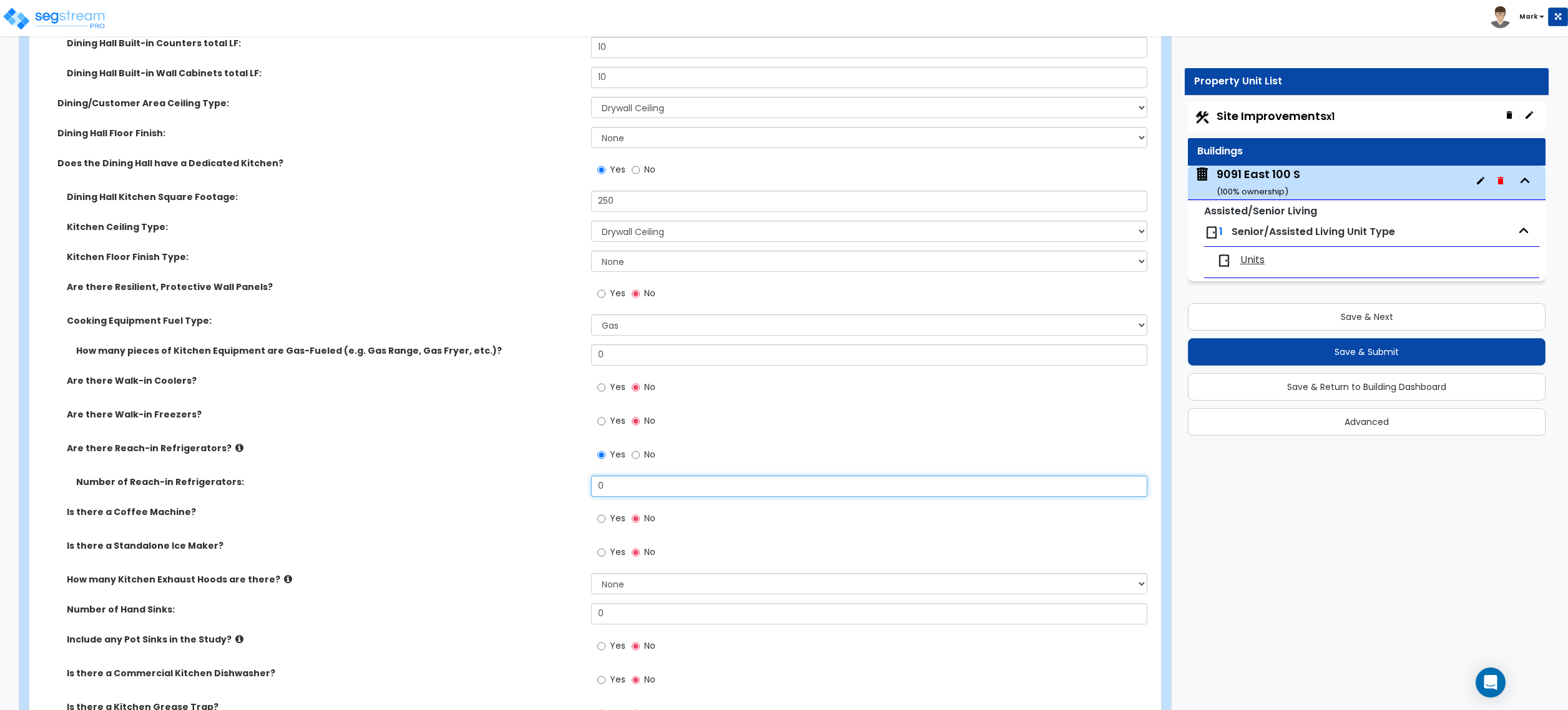
click at [620, 487] on input "0" at bounding box center [869, 486] width 556 height 21
type input "2"
drag, startPoint x: 538, startPoint y: 553, endPoint x: 558, endPoint y: 556, distance: 20.2
click at [540, 551] on label "Is there a Standalone Ice Maker?" at bounding box center [324, 545] width 515 height 12
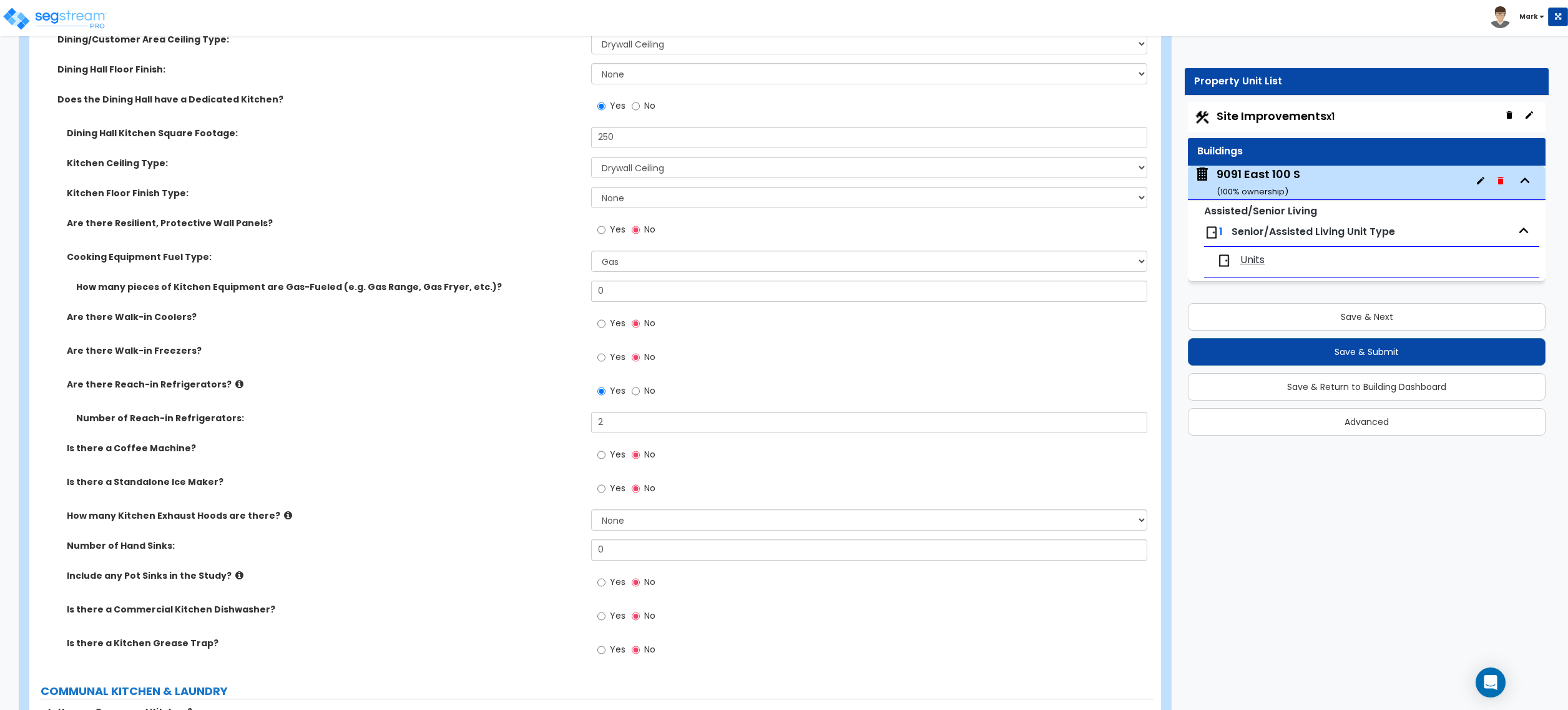
scroll to position [3582, 0]
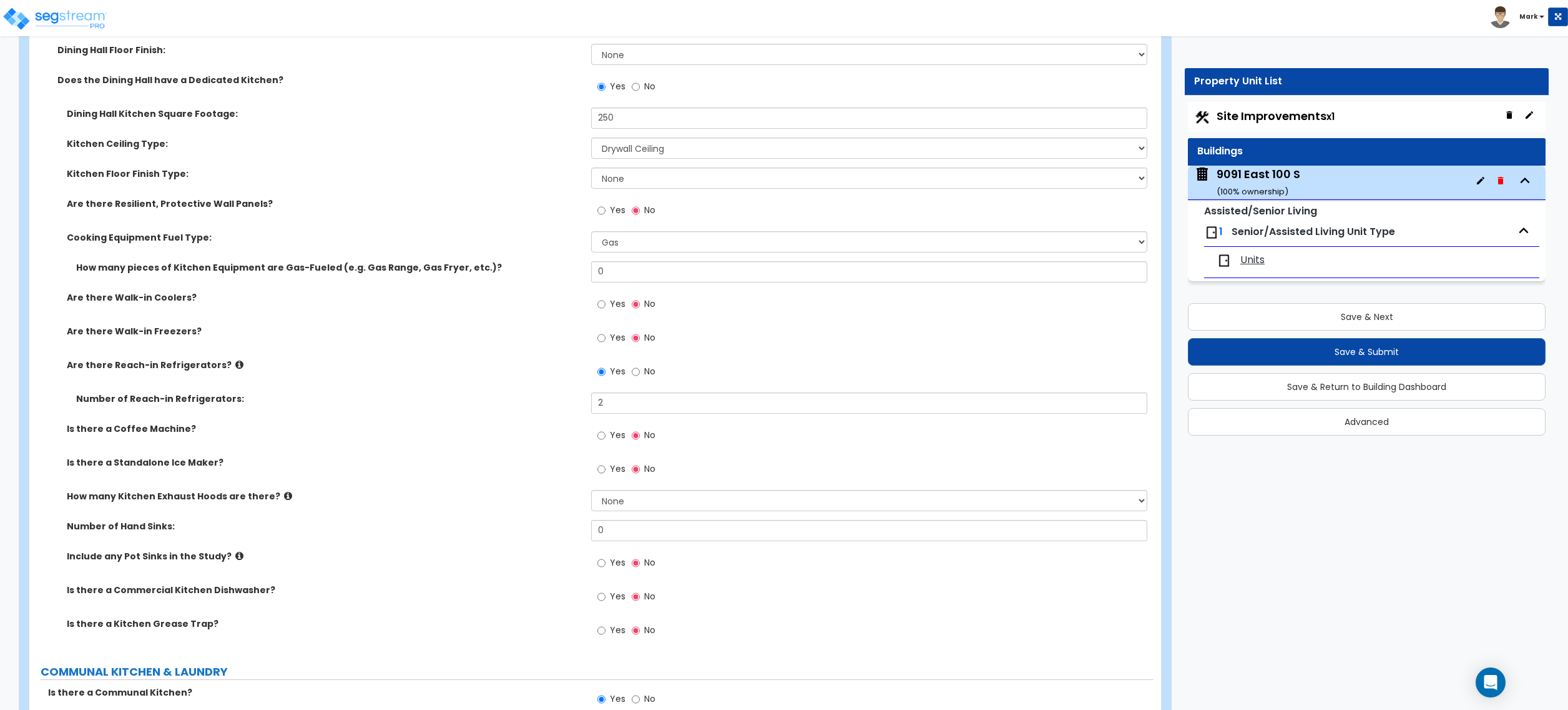
click at [284, 496] on icon at bounding box center [287, 496] width 8 height 10
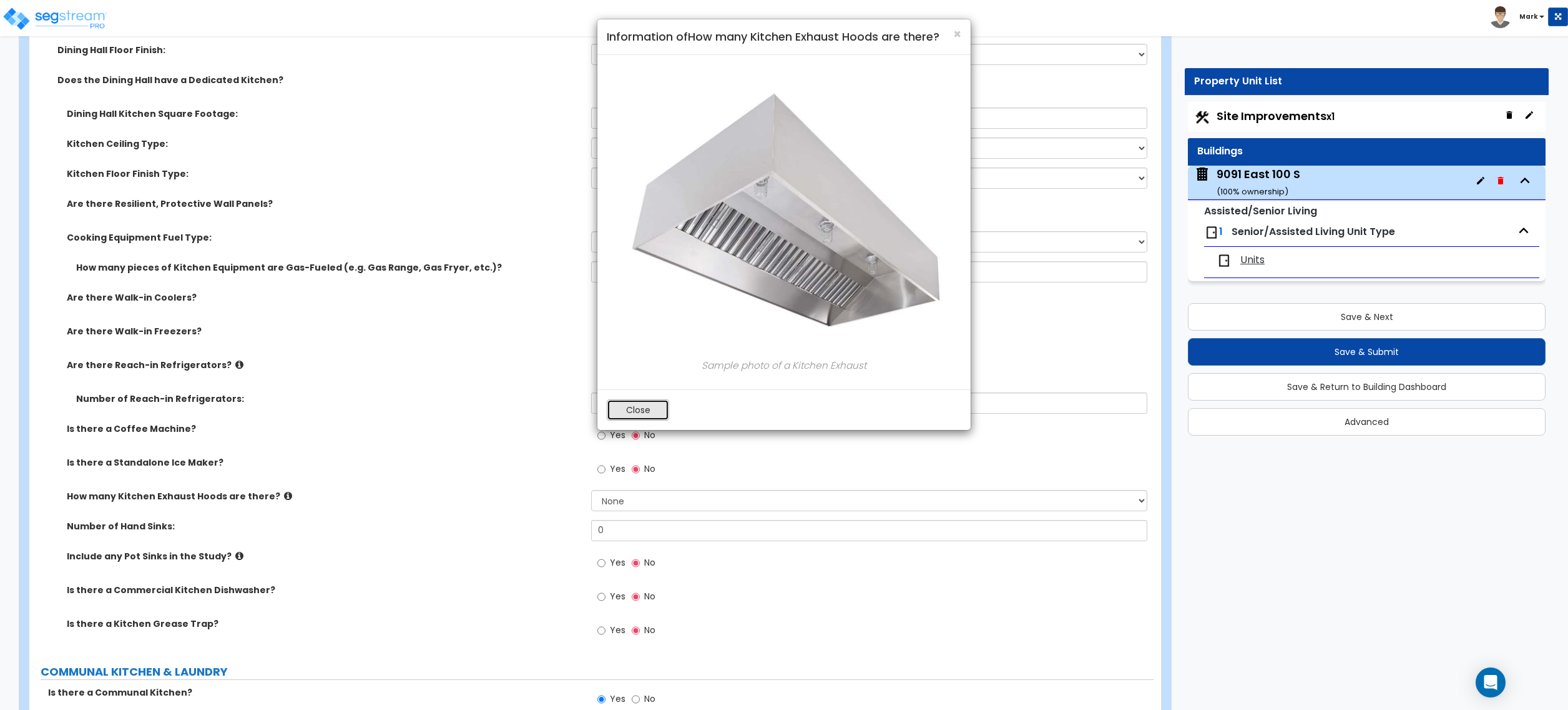
click at [630, 408] on button "Close" at bounding box center [637, 410] width 62 height 21
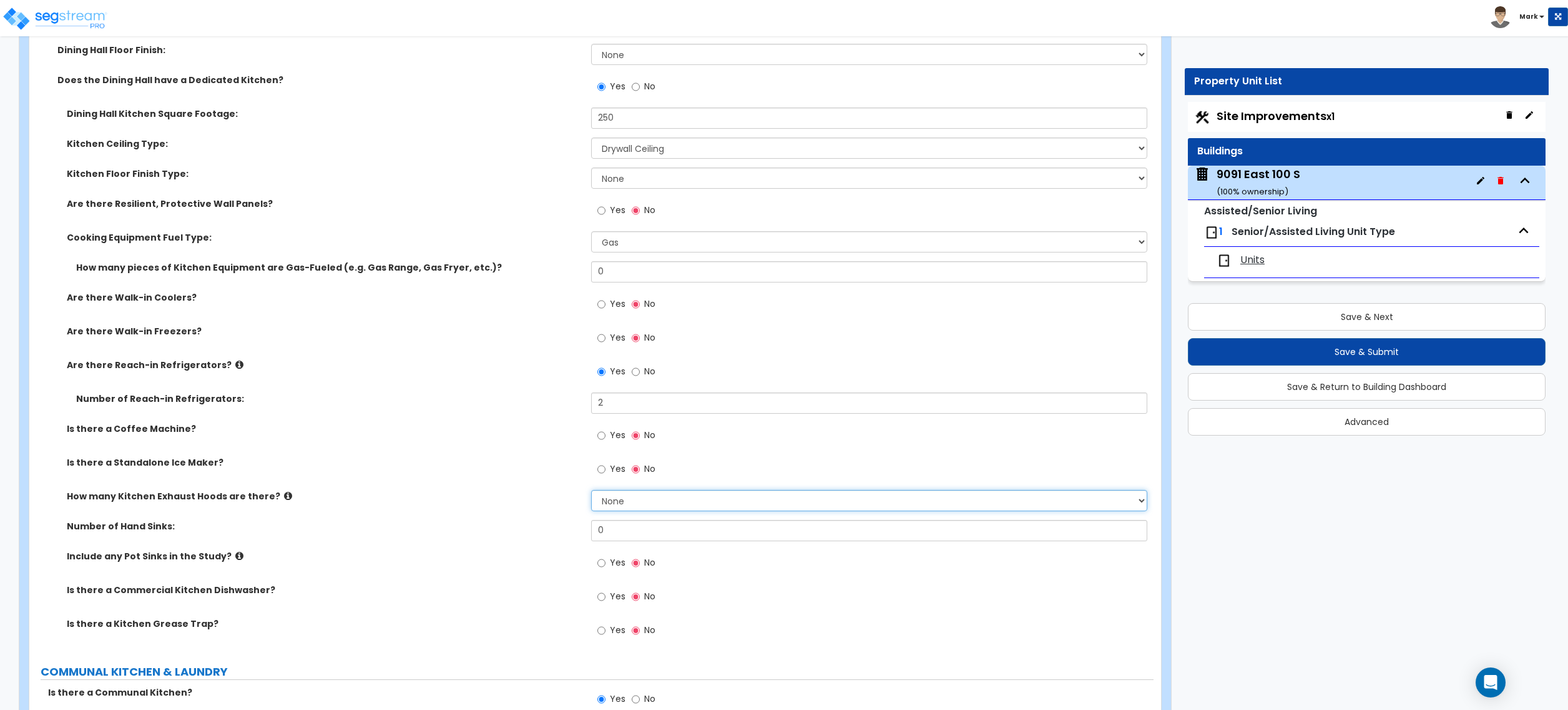
click at [617, 510] on select "None 1 2 3" at bounding box center [869, 501] width 556 height 21
select select "1"
click at [591, 492] on select "None 1 2 3" at bounding box center [869, 501] width 556 height 21
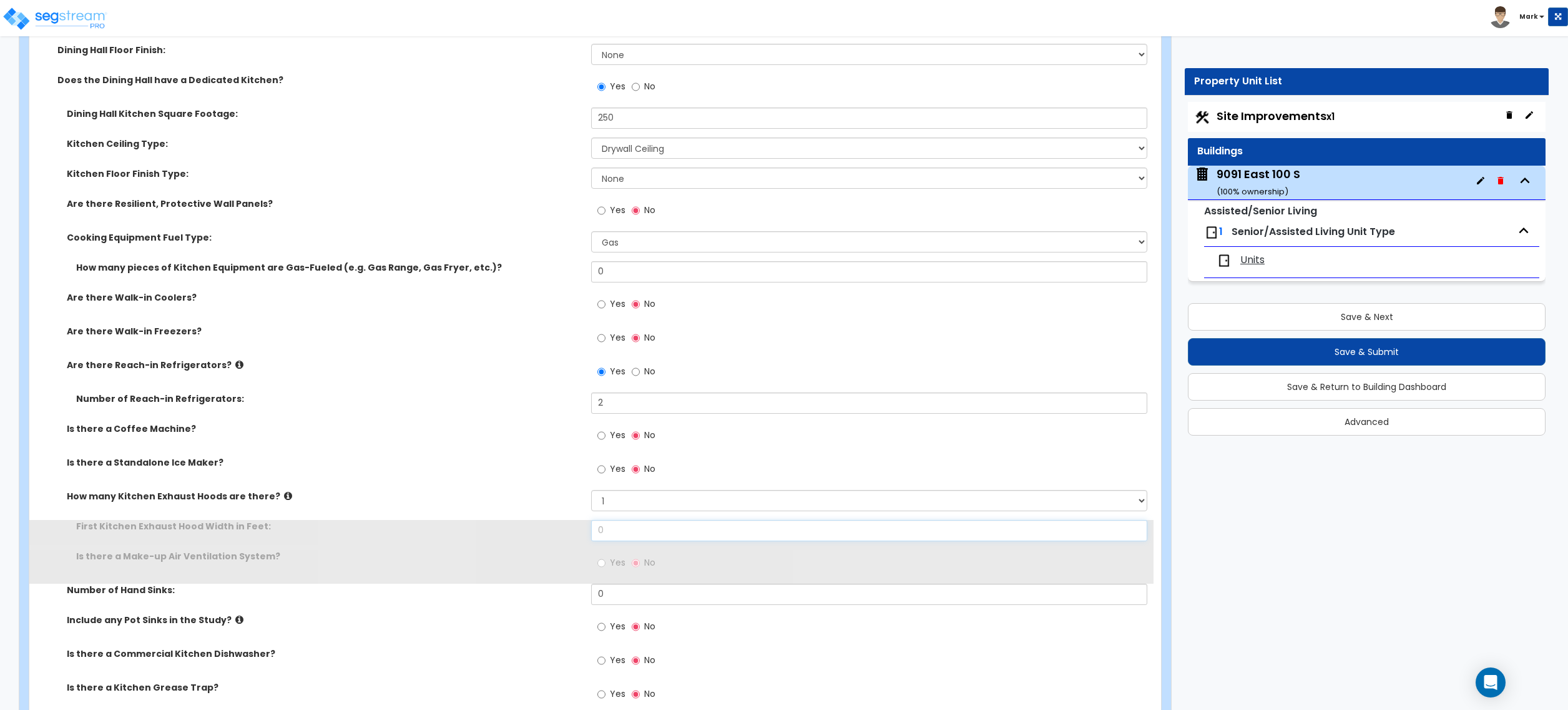
click at [628, 533] on input "0" at bounding box center [869, 530] width 556 height 21
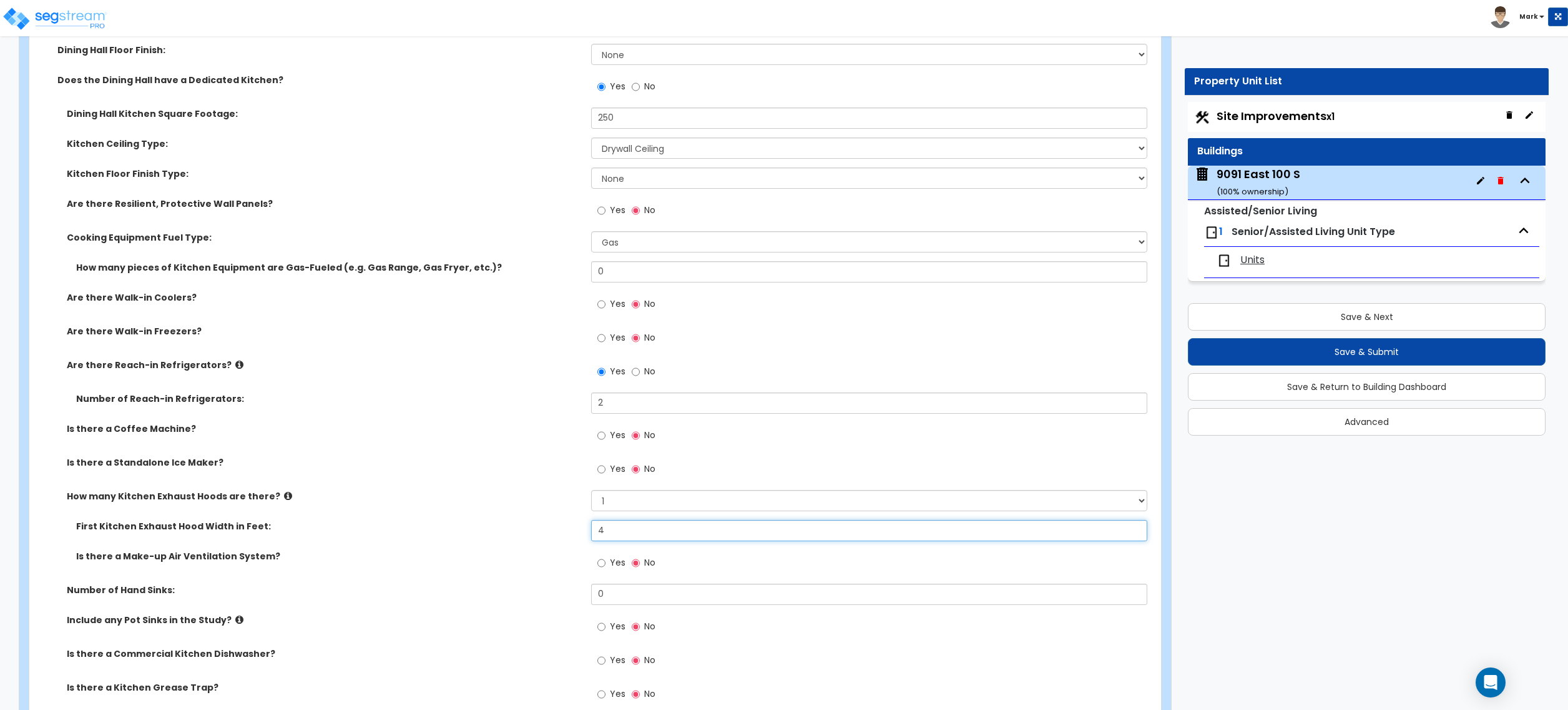
type input "4"
click at [510, 580] on div "Is there a Make-up Air Ventilation System? Yes No" at bounding box center [591, 566] width 1124 height 33
click at [222, 566] on div "Is there a Make-up Air Ventilation System? Yes No" at bounding box center [591, 566] width 1124 height 33
click at [222, 560] on label "Is there a Make-up Air Ventilation System?" at bounding box center [329, 555] width 506 height 12
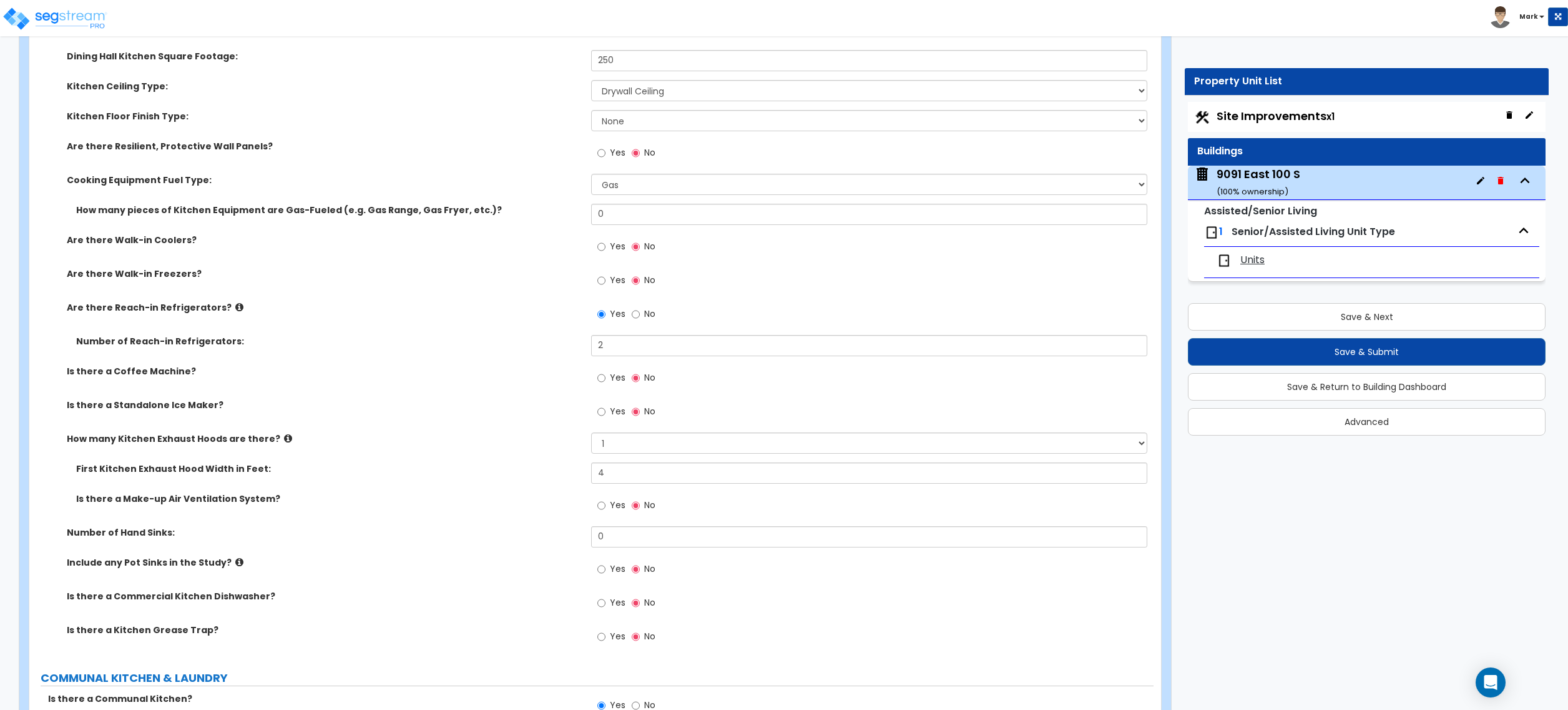
scroll to position [3665, 0]
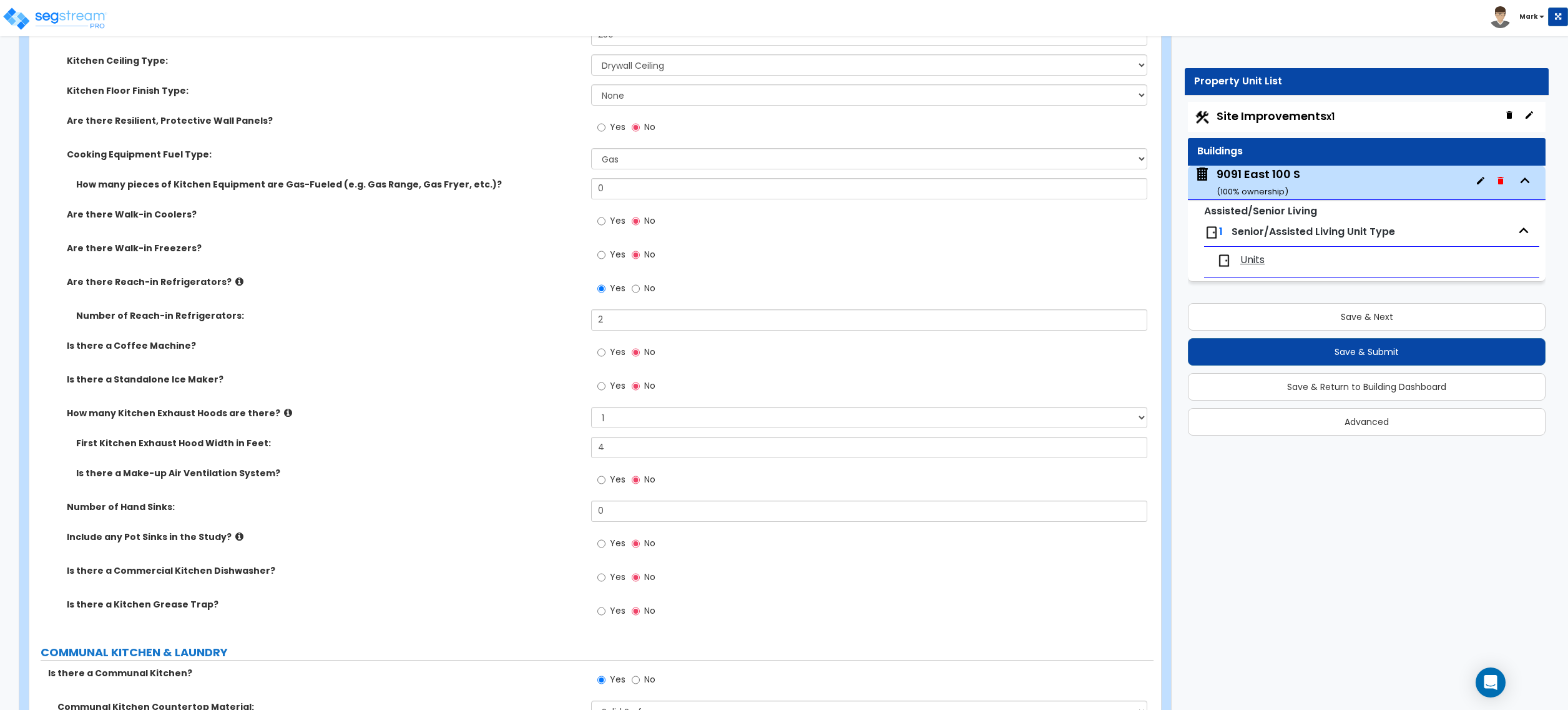
click at [223, 540] on label "Include any Pot Sinks in the Study?" at bounding box center [324, 536] width 515 height 12
click at [604, 548] on input "Yes" at bounding box center [602, 544] width 8 height 13
radio input "true"
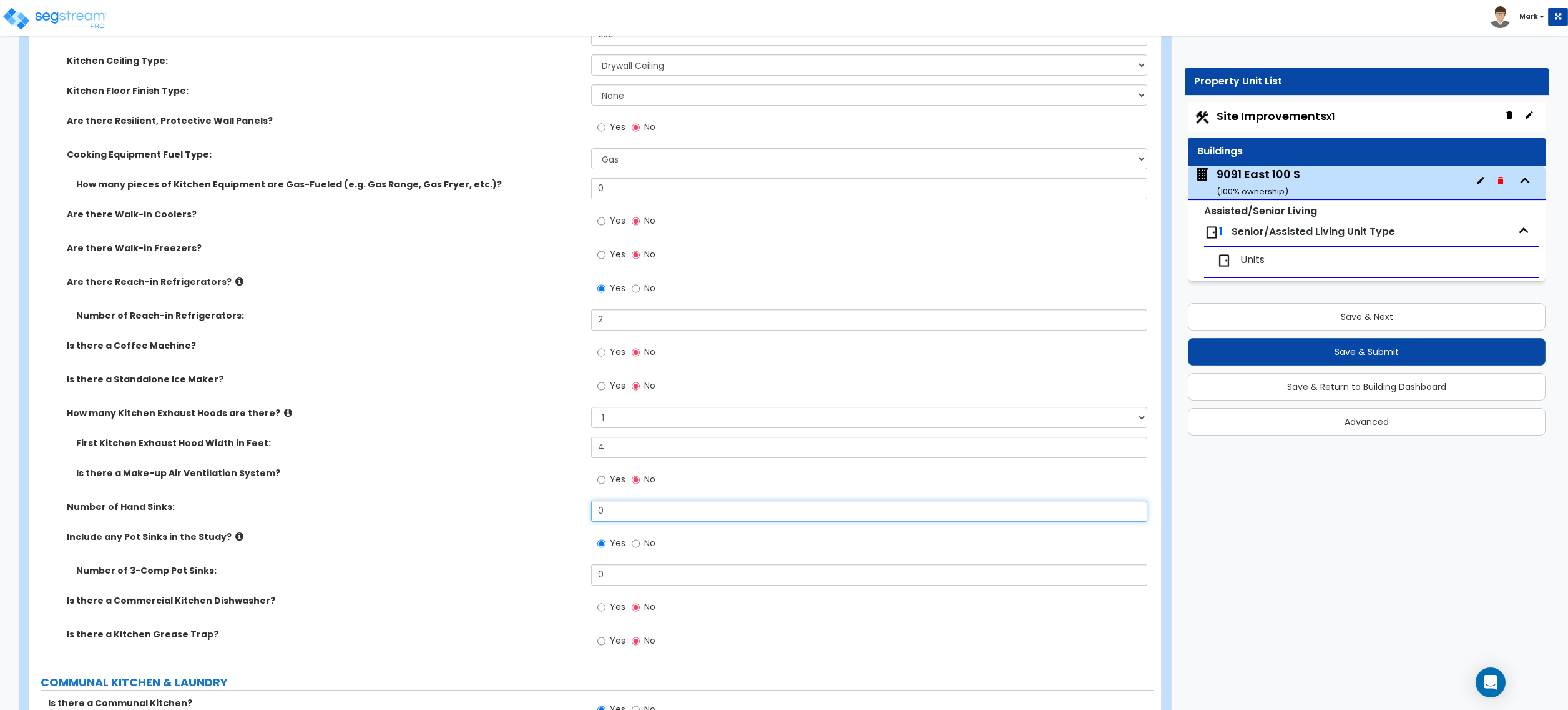
click at [614, 515] on input "0" at bounding box center [869, 511] width 556 height 21
type input "1"
click at [617, 586] on input "0" at bounding box center [869, 574] width 556 height 21
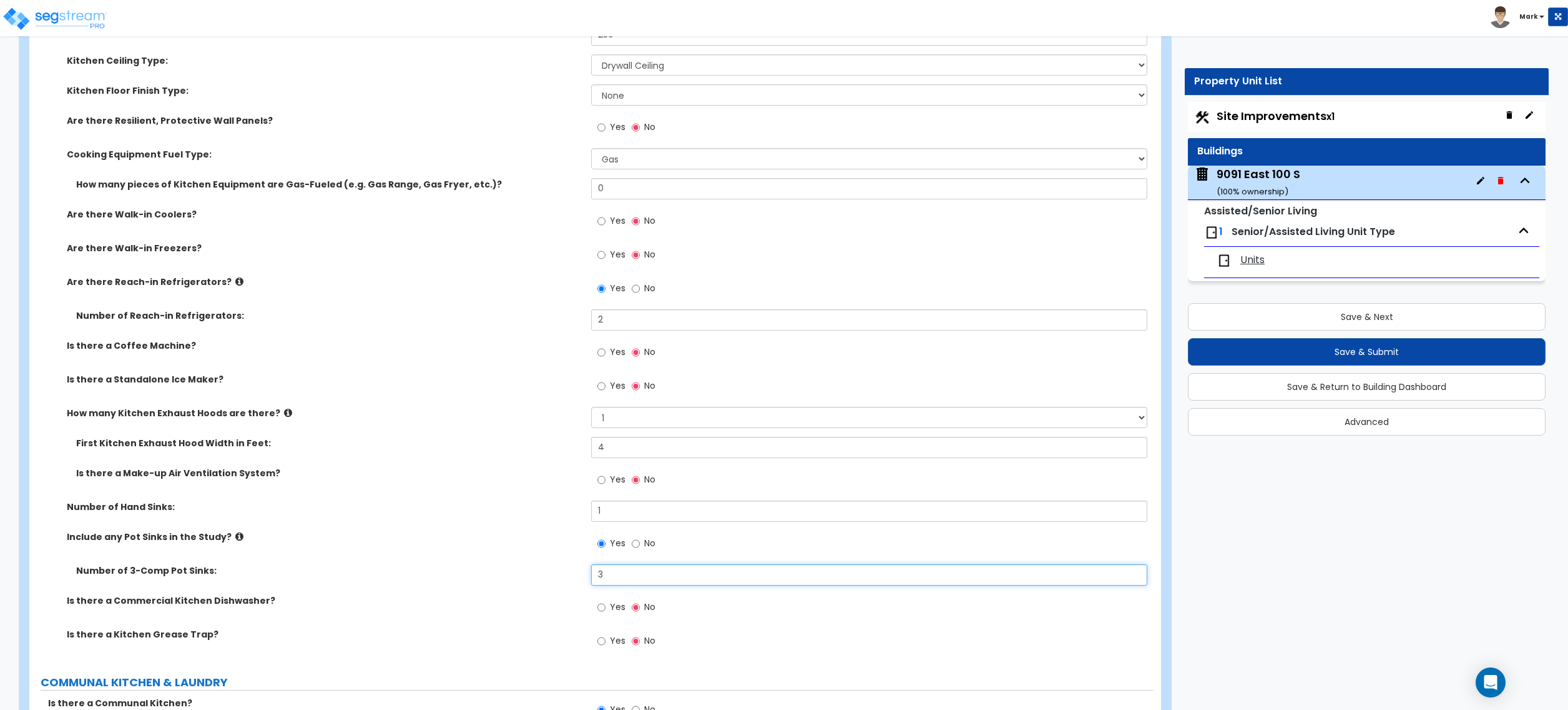
type input "3"
click at [612, 613] on span "Yes" at bounding box center [618, 606] width 15 height 12
click at [605, 613] on input "Yes" at bounding box center [602, 607] width 8 height 13
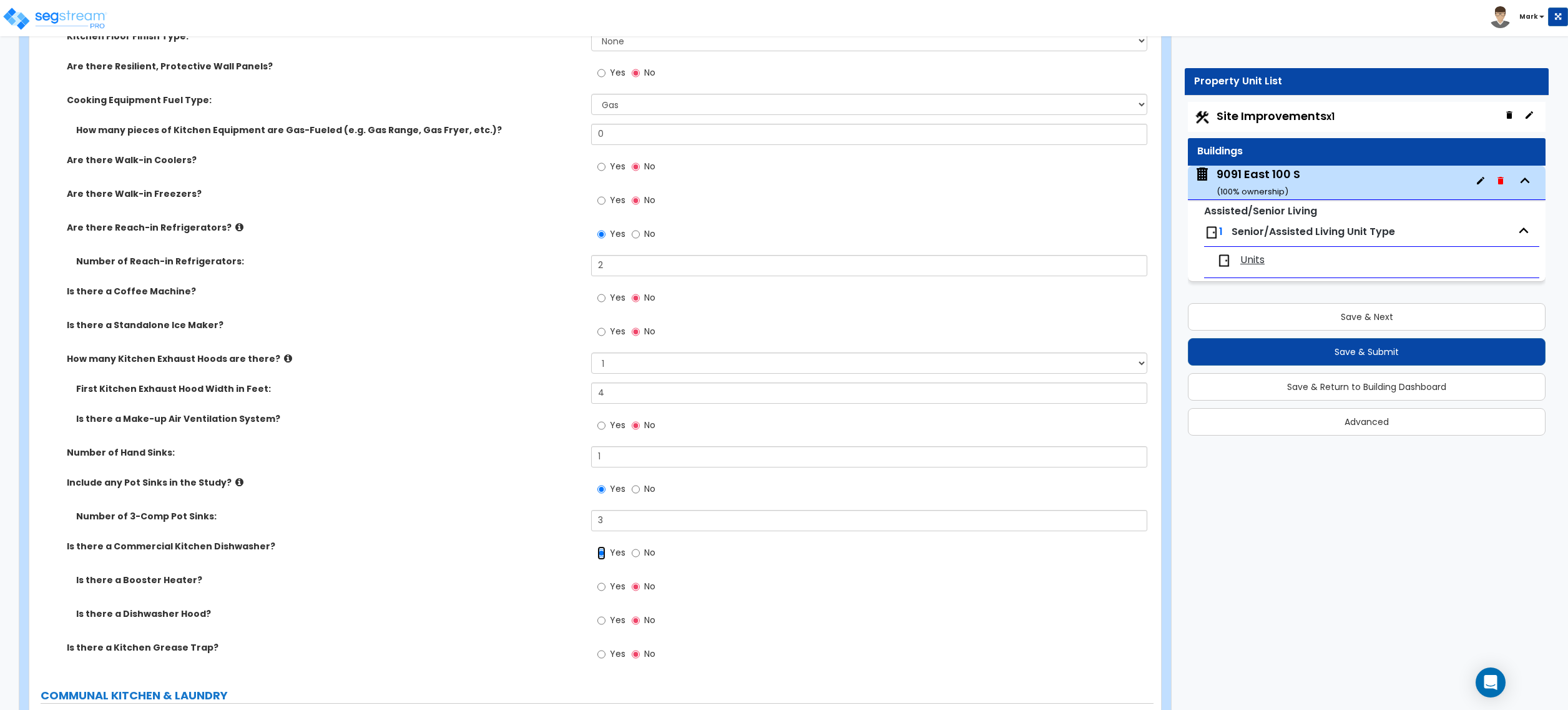
scroll to position [3749, 0]
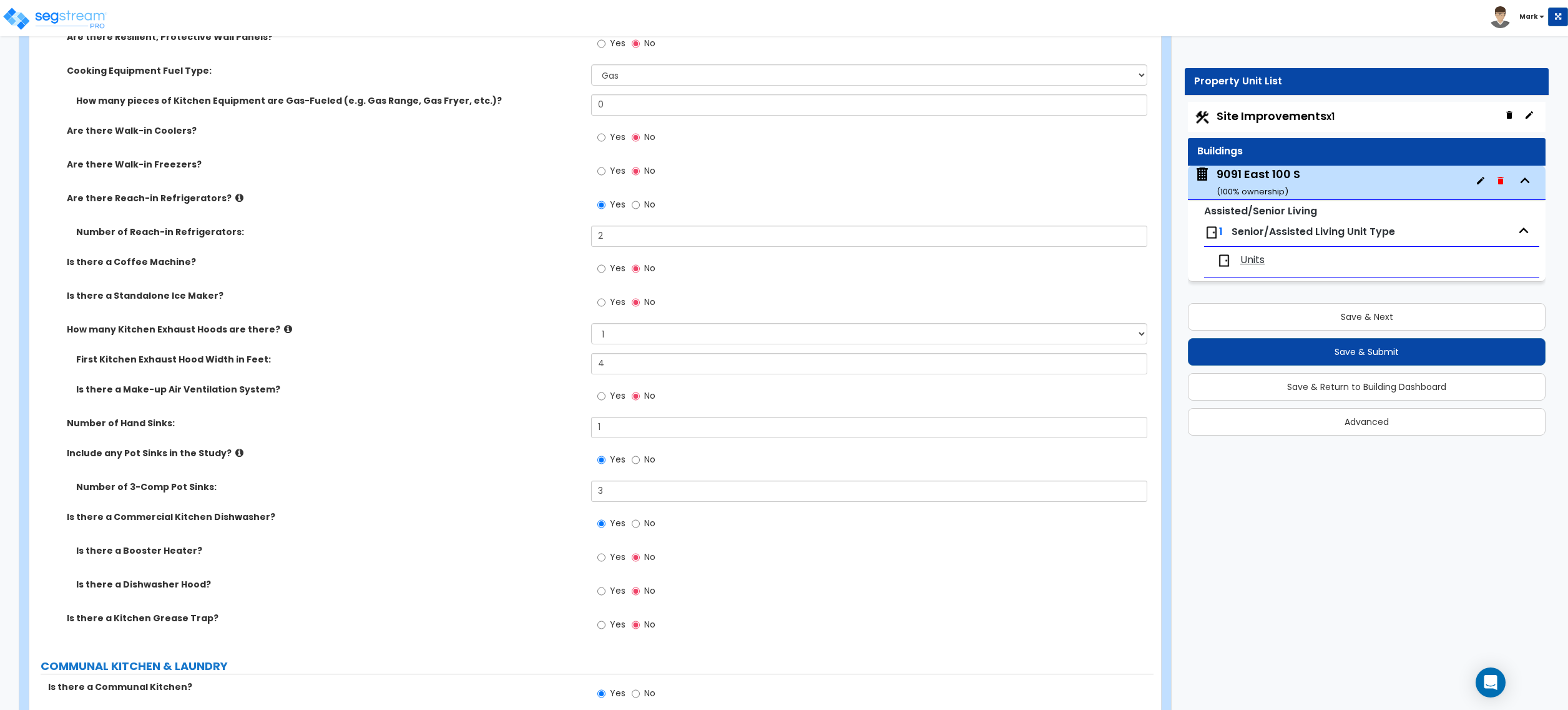
click at [652, 527] on span "No" at bounding box center [650, 523] width 11 height 12
click at [640, 527] on input "No" at bounding box center [636, 524] width 8 height 13
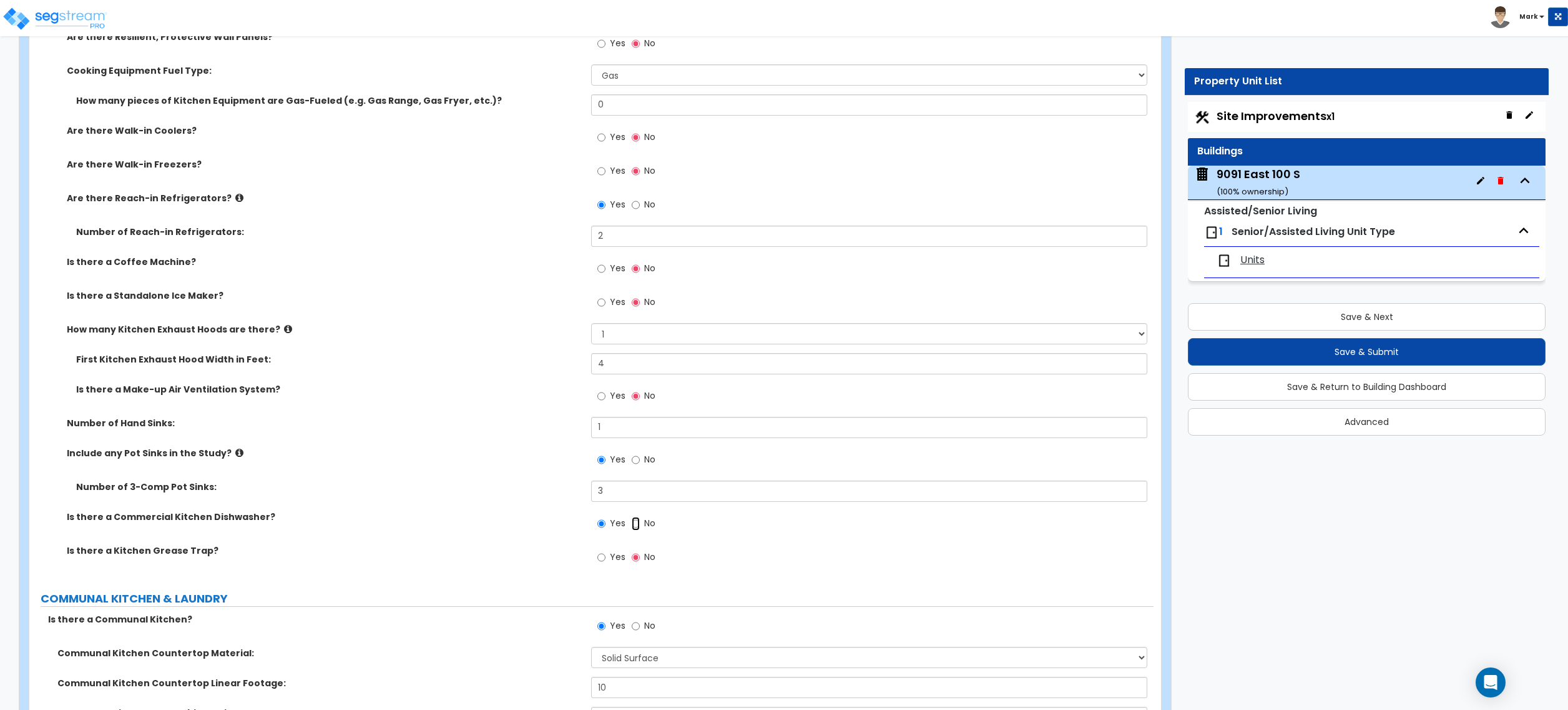
radio input "false"
radio input "true"
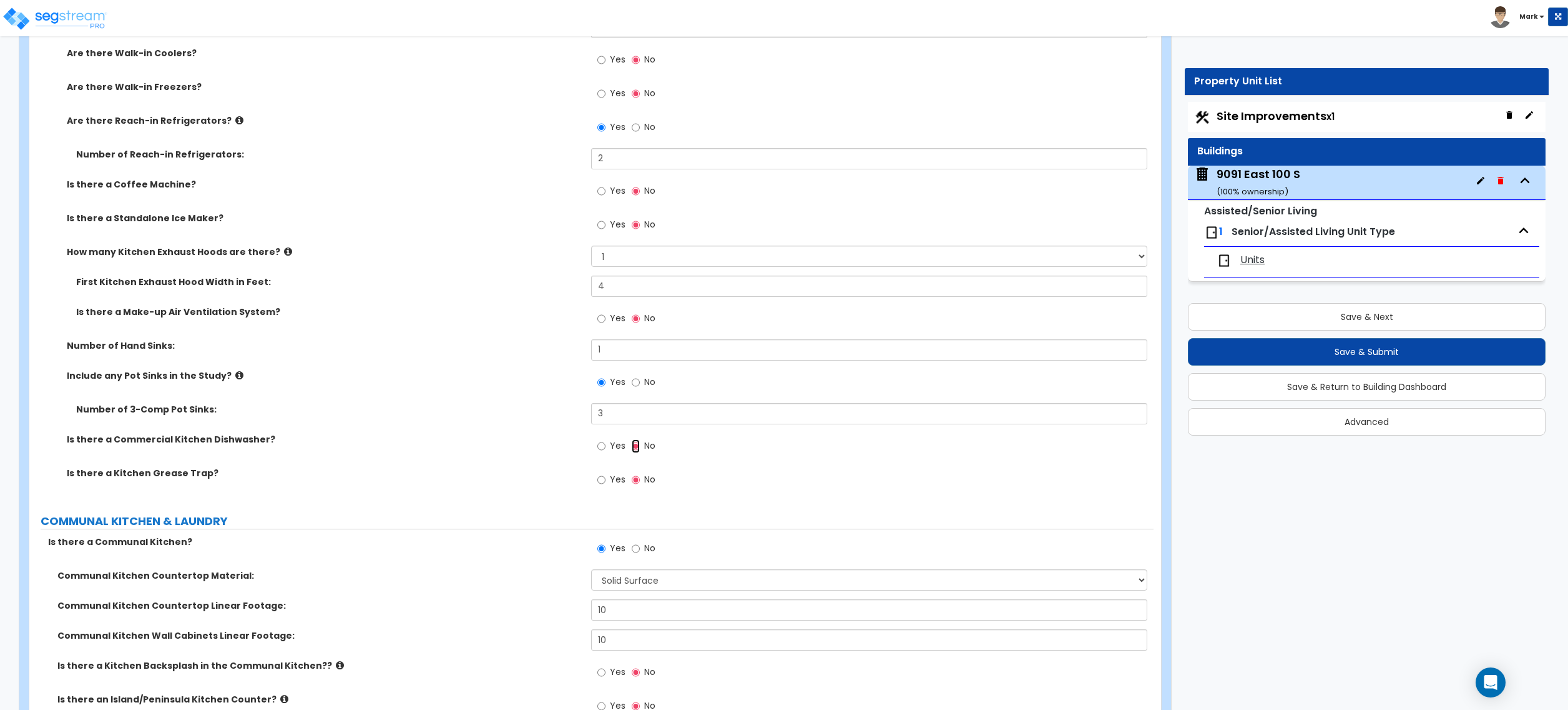
scroll to position [3915, 0]
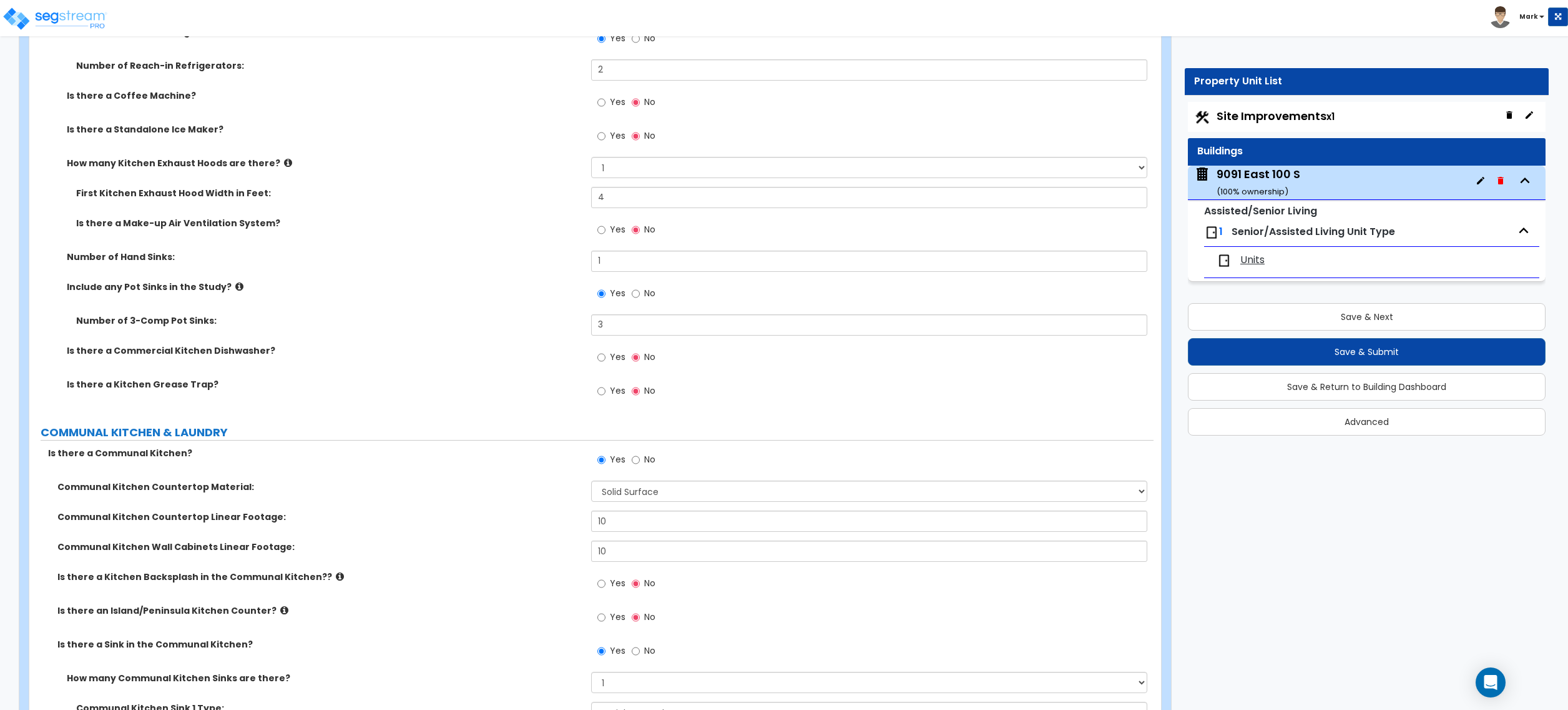
drag, startPoint x: 605, startPoint y: 396, endPoint x: 601, endPoint y: 400, distance: 5.7
click at [605, 396] on label "Yes" at bounding box center [611, 392] width 28 height 21
click at [605, 396] on input "Yes" at bounding box center [602, 391] width 8 height 13
radio input "true"
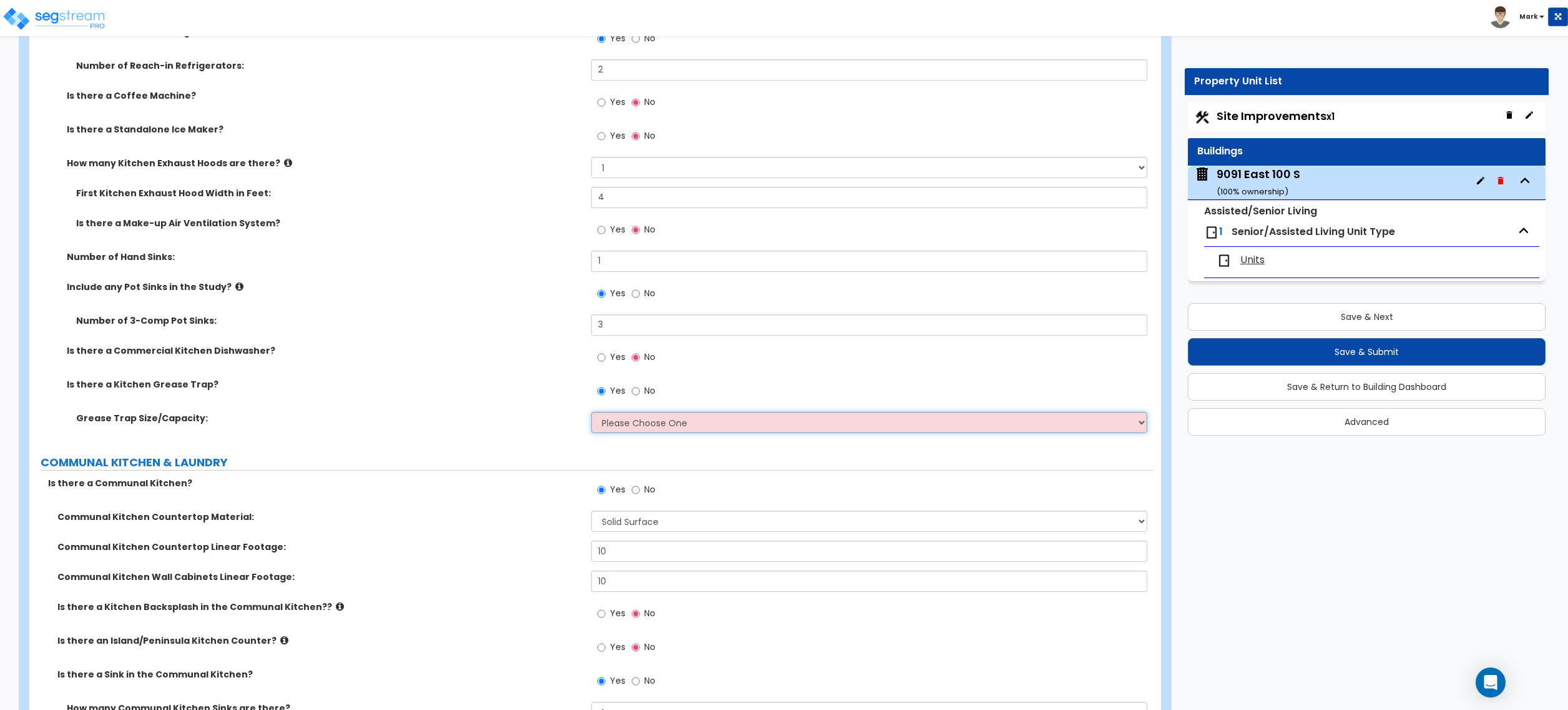
click at [643, 415] on select "Please Choose One Small Medium Large" at bounding box center [869, 422] width 556 height 21
select select "1"
click at [591, 414] on select "Please Choose One Small Medium Large" at bounding box center [869, 422] width 556 height 21
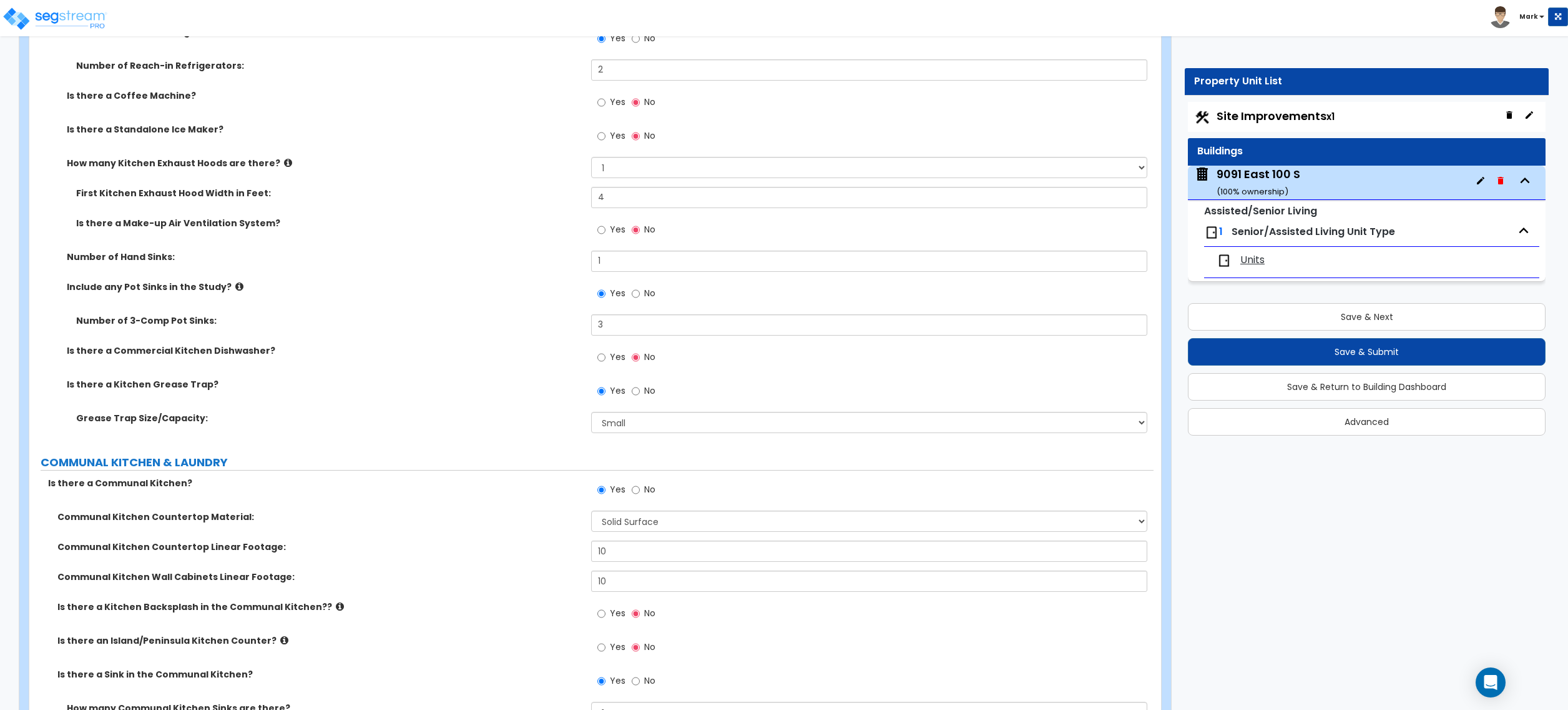
click at [608, 358] on label "Yes" at bounding box center [611, 358] width 28 height 21
click at [605, 358] on input "Yes" at bounding box center [602, 357] width 8 height 13
radio input "true"
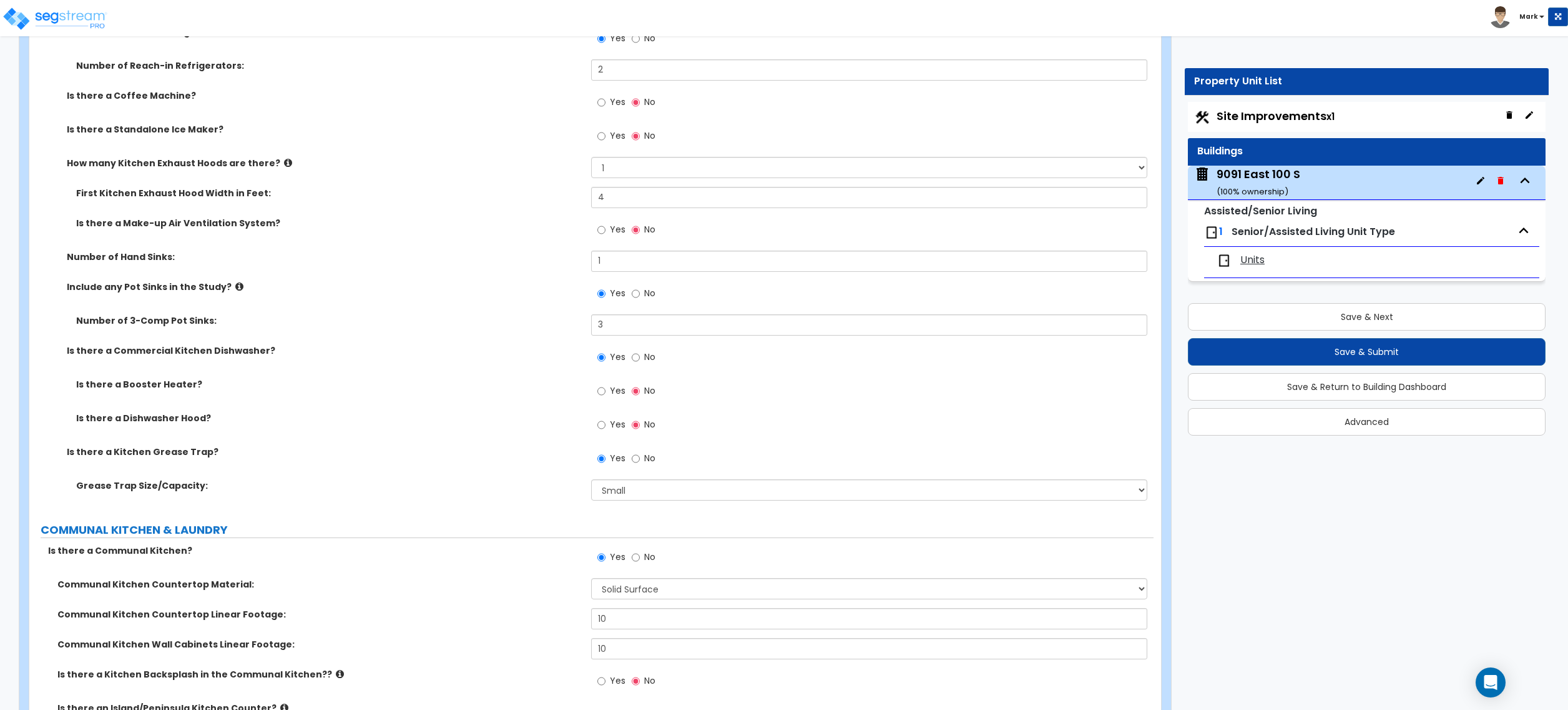
click at [612, 396] on span "Yes" at bounding box center [618, 390] width 15 height 12
click at [605, 396] on input "Yes" at bounding box center [602, 391] width 8 height 13
radio input "true"
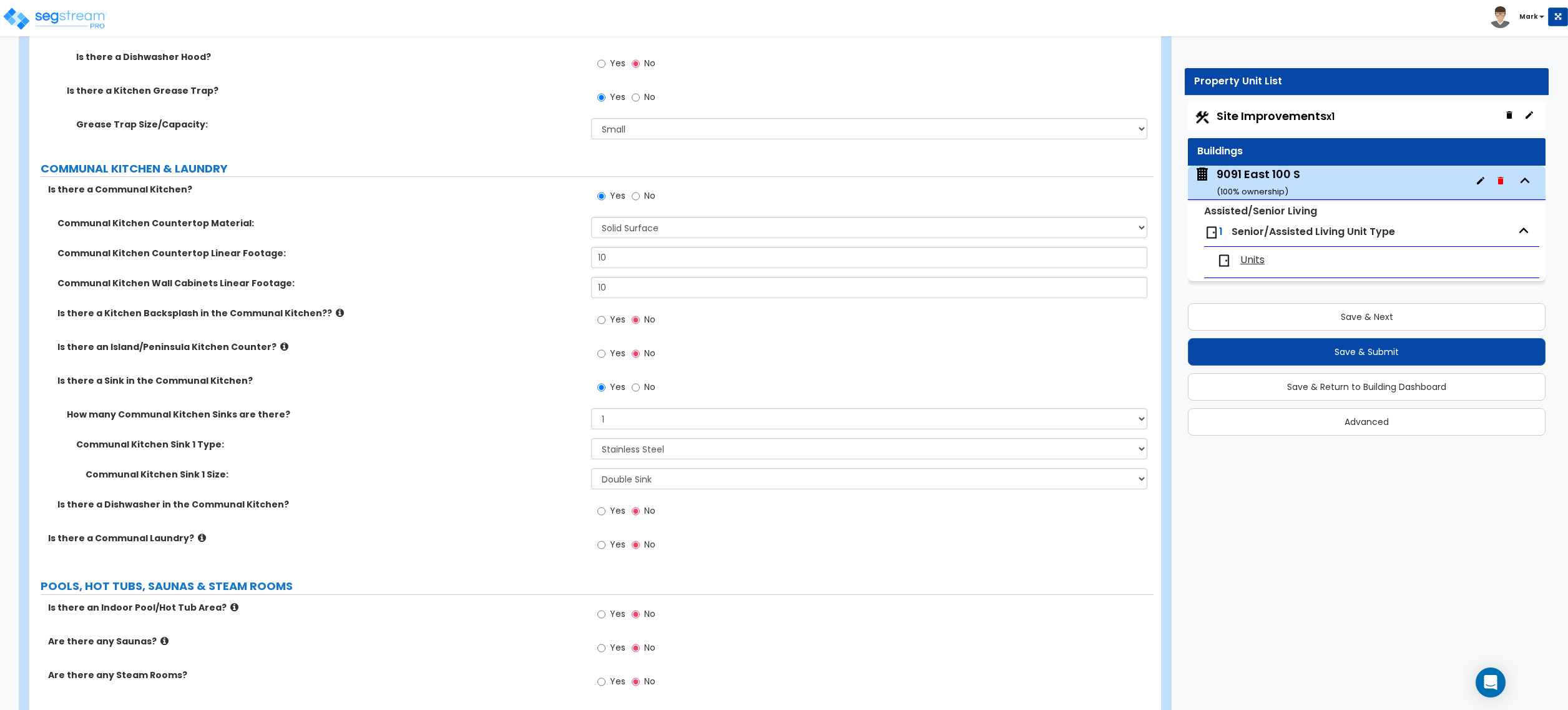
scroll to position [4249, 0]
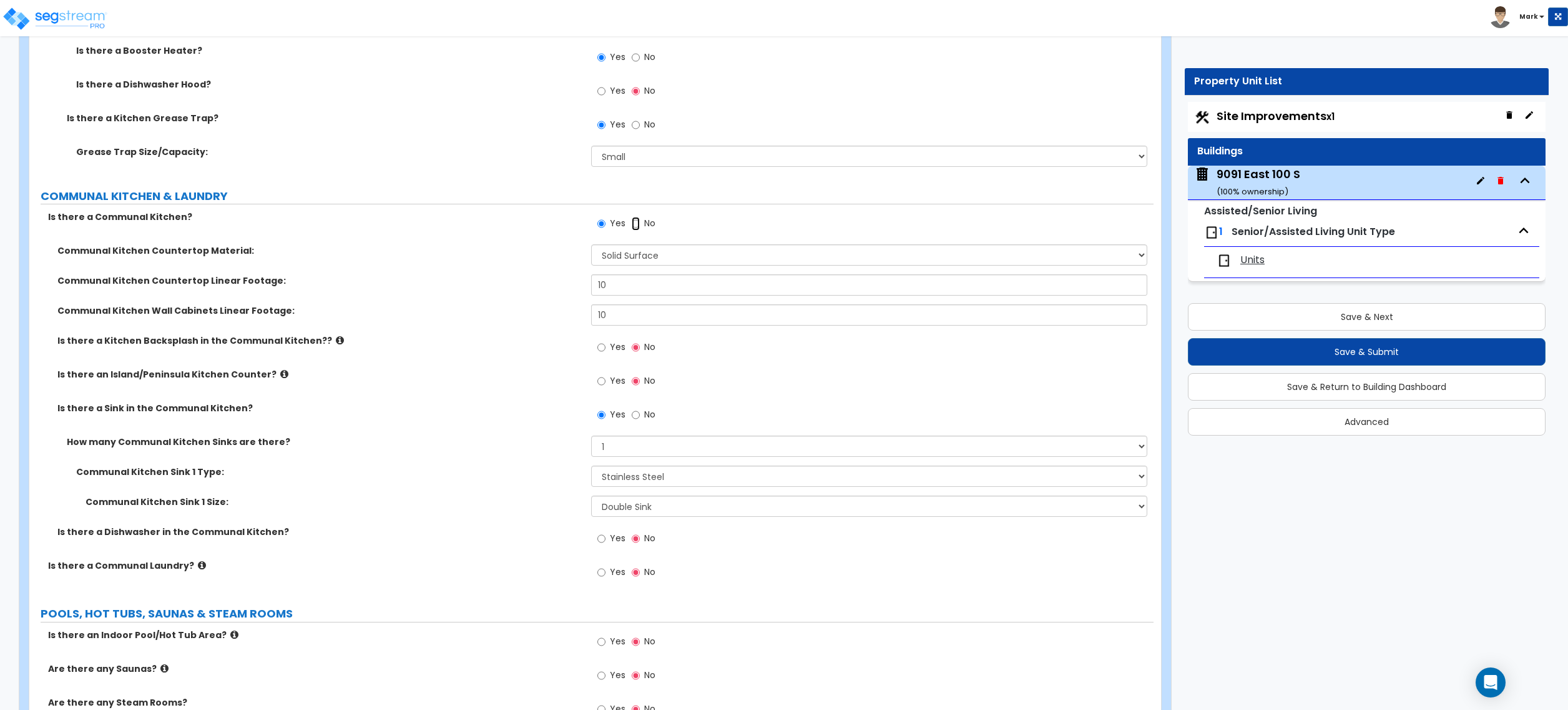
click at [638, 230] on input "No" at bounding box center [636, 224] width 8 height 13
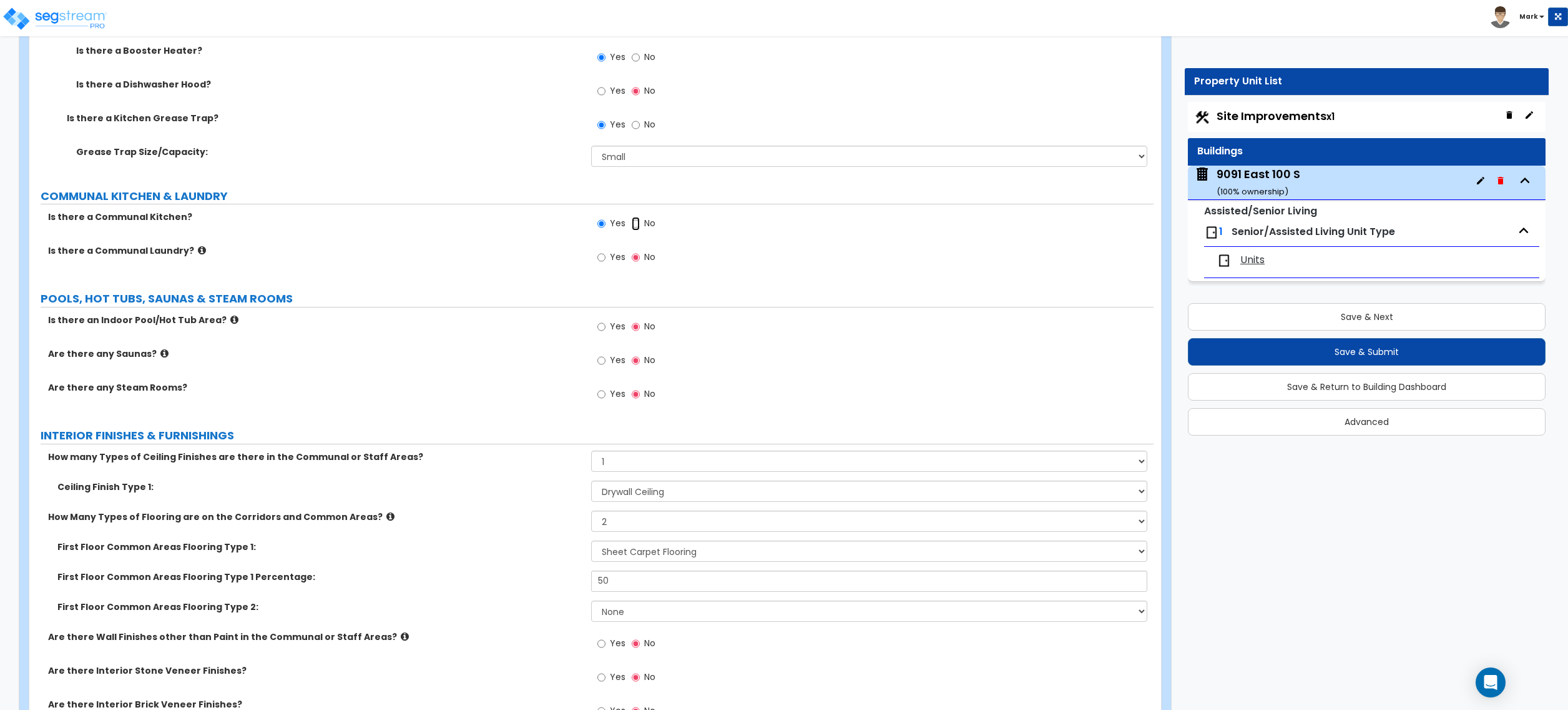
radio input "false"
radio input "true"
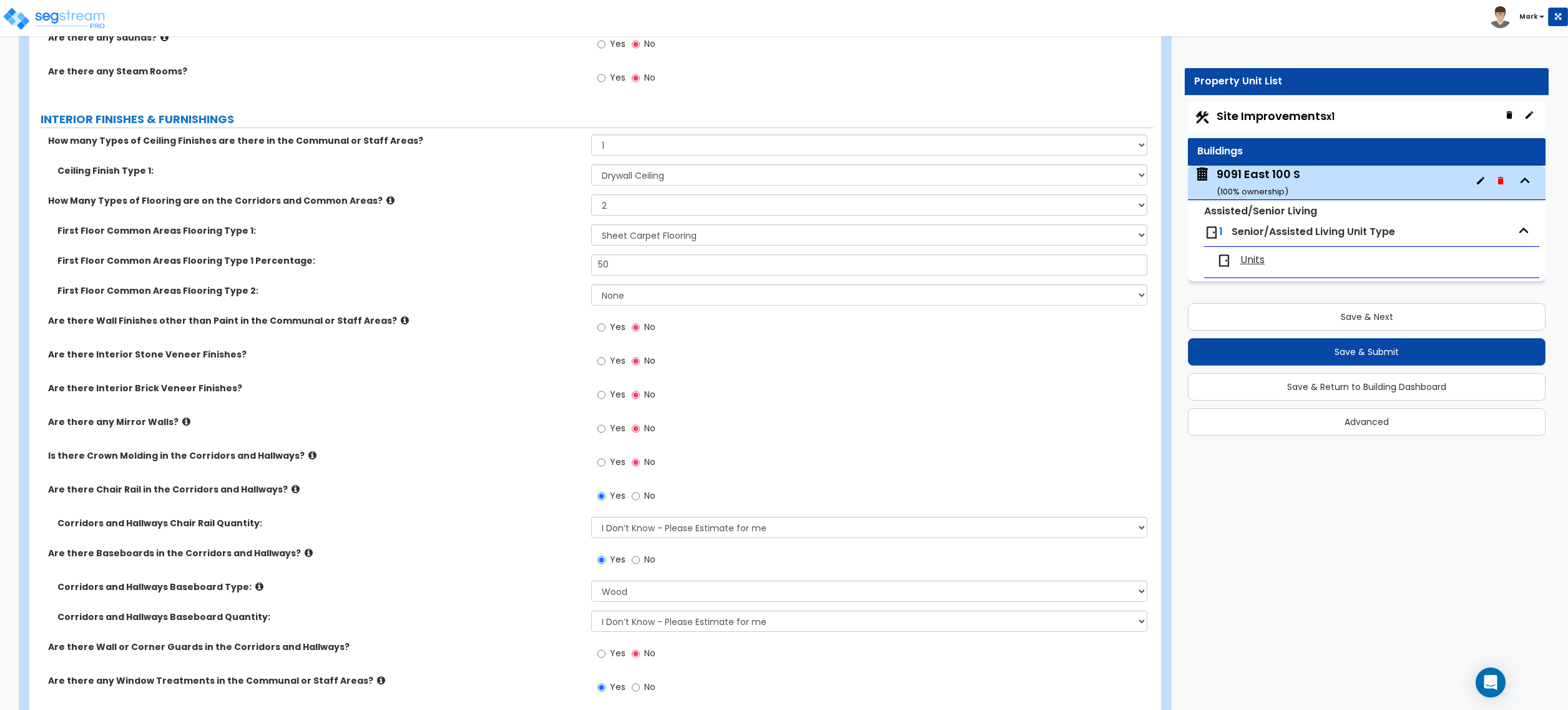
scroll to position [4498, 0]
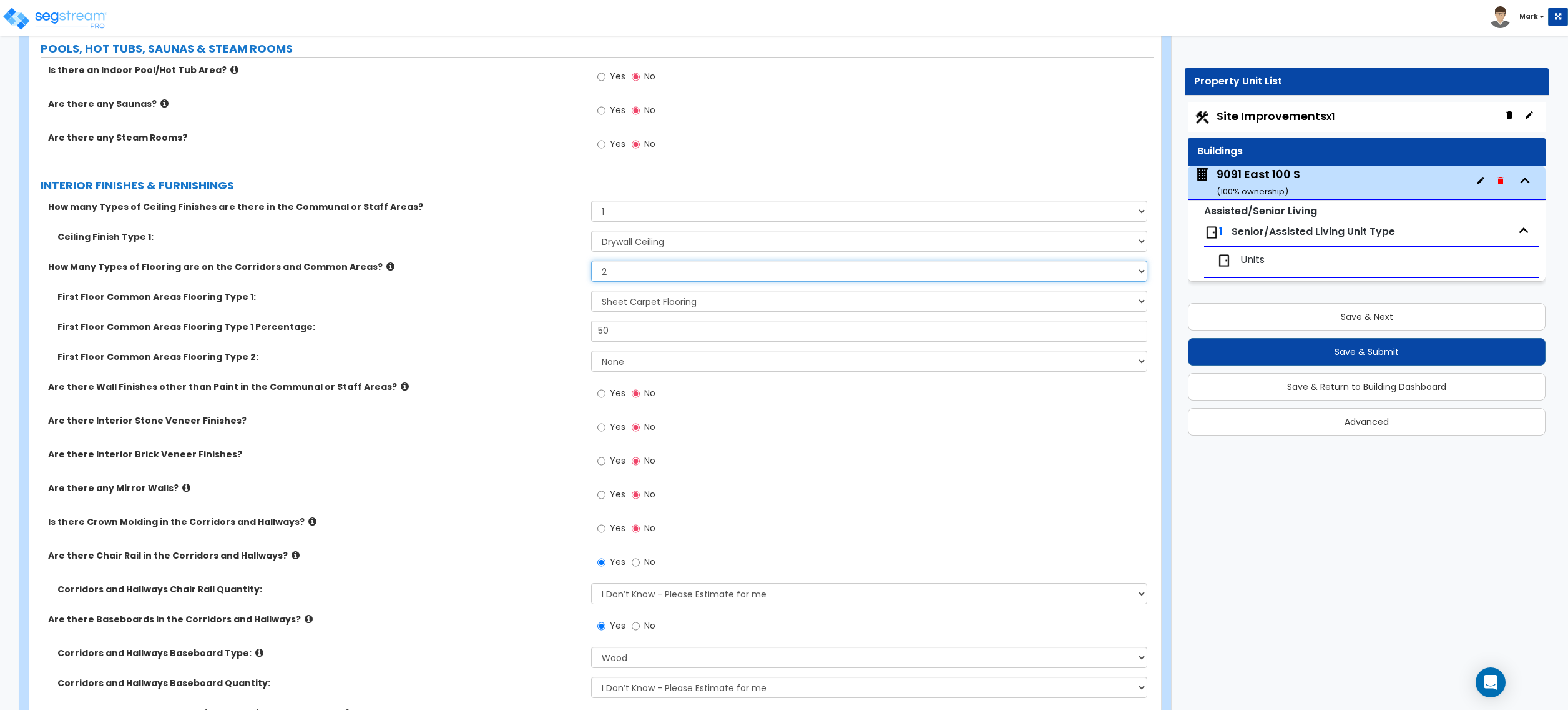
click at [638, 277] on select "Please Choose One 1 2 3" at bounding box center [869, 271] width 556 height 21
click at [591, 265] on select "Please Choose One 1 2 3" at bounding box center [869, 271] width 556 height 21
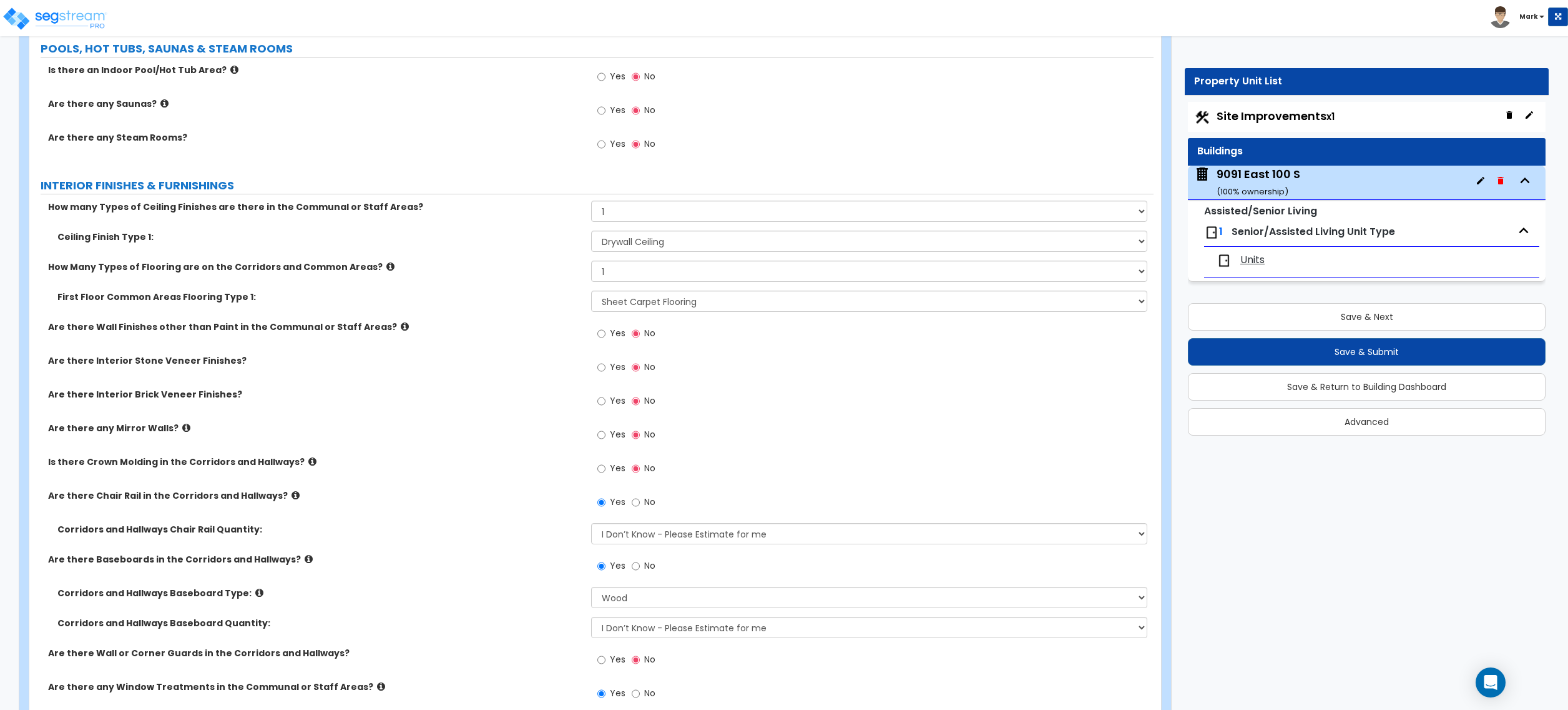
click at [576, 326] on label "Are there Wall Finishes other than Paint in the Communal or Staff Areas?" at bounding box center [314, 326] width 534 height 12
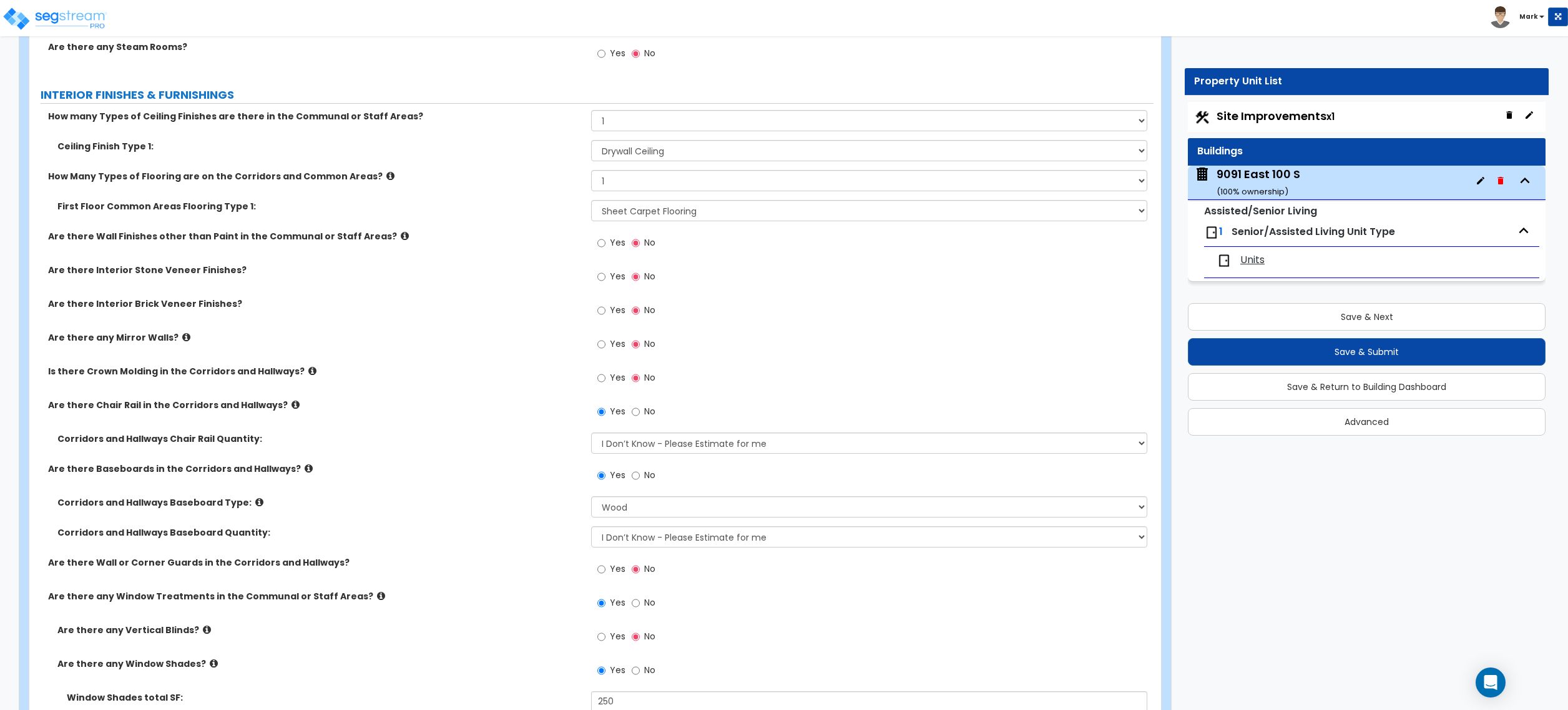
scroll to position [4581, 0]
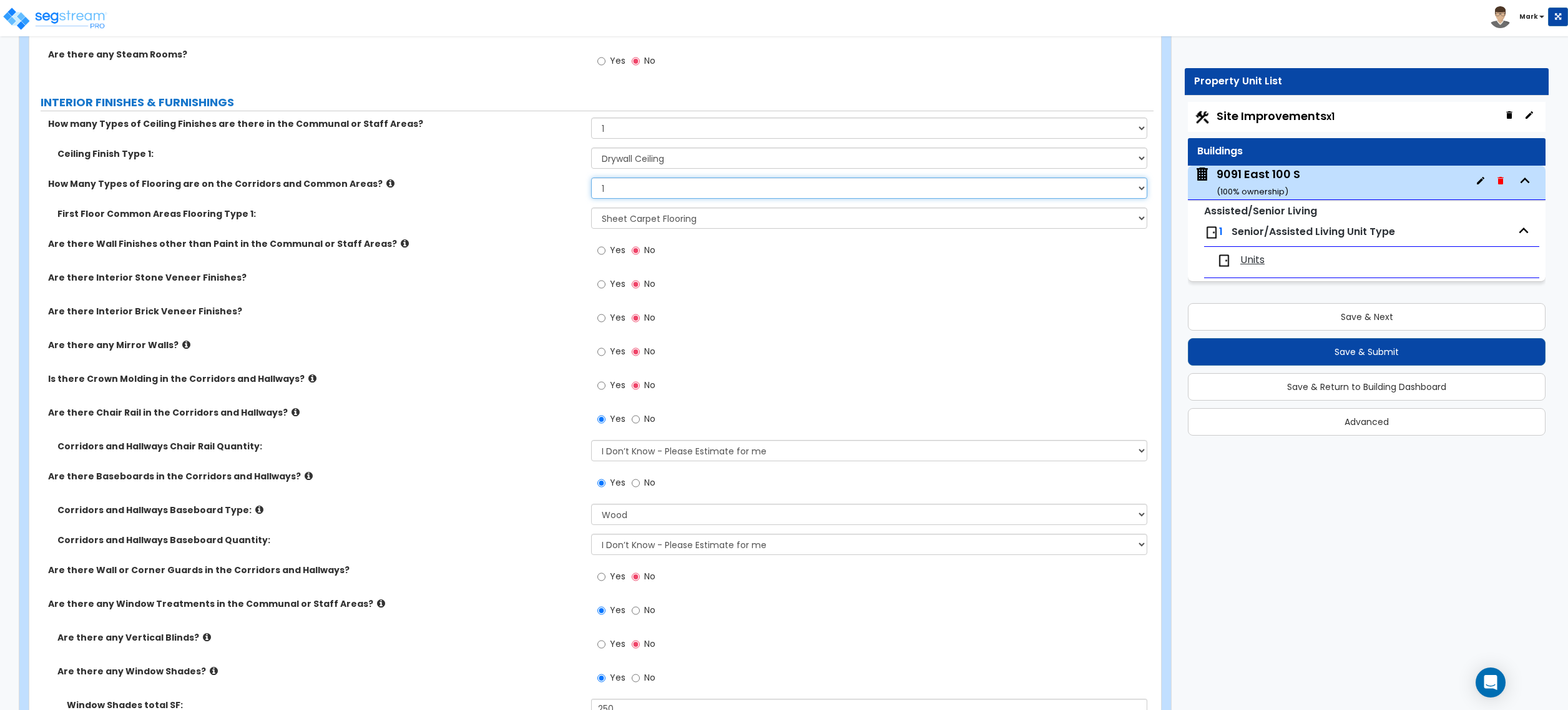
drag, startPoint x: 648, startPoint y: 190, endPoint x: 646, endPoint y: 202, distance: 12.2
click at [649, 190] on select "Please Choose One 1 2 3" at bounding box center [869, 188] width 556 height 21
select select "2"
click at [591, 181] on select "Please Choose One 1 2 3" at bounding box center [869, 188] width 556 height 21
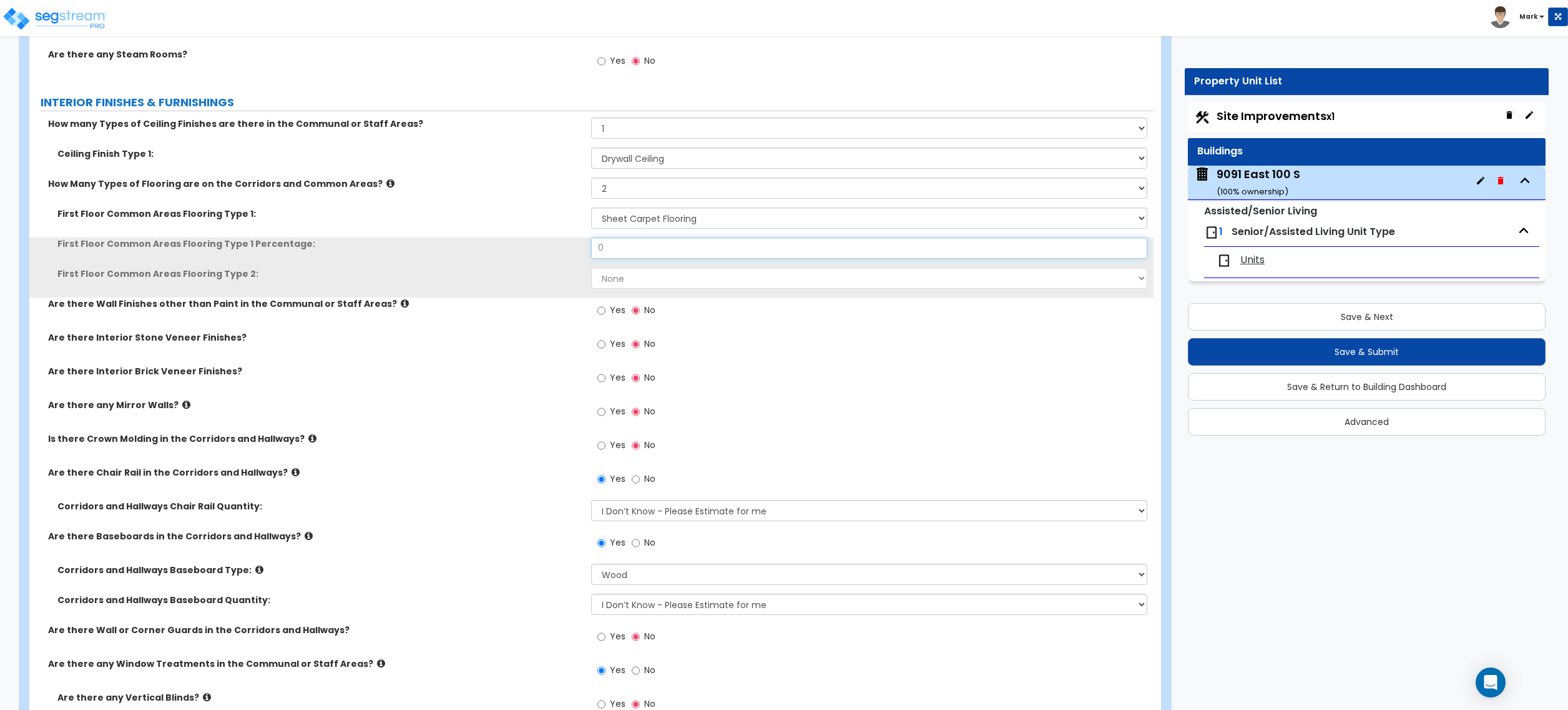
click at [635, 247] on input "0" at bounding box center [869, 247] width 556 height 21
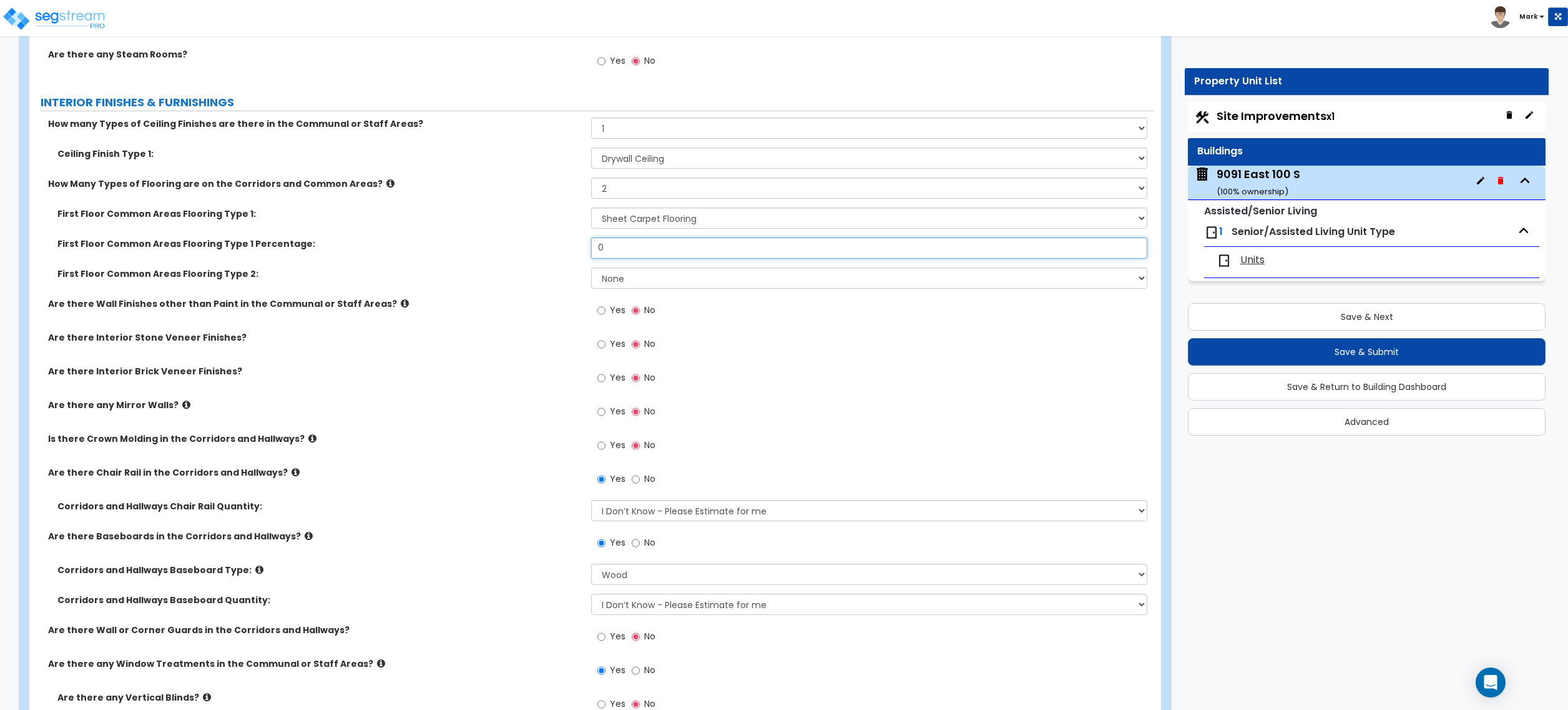
click at [635, 247] on input "0" at bounding box center [869, 247] width 556 height 21
type input "50"
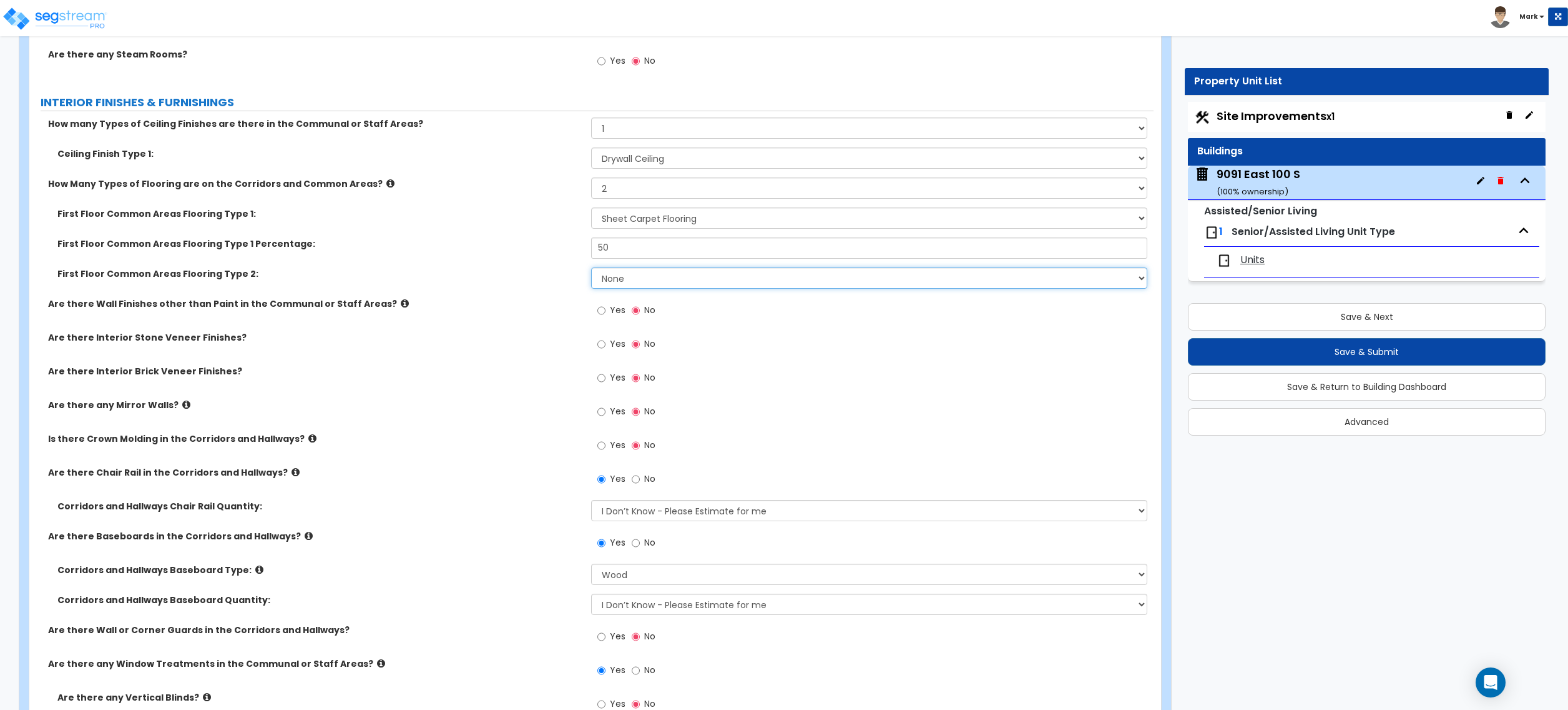
click at [608, 283] on select "None Tile Flooring Hardwood Flooring Resilient Laminate Flooring VCT Flooring S…" at bounding box center [869, 278] width 556 height 21
click at [591, 270] on select "None Tile Flooring Hardwood Flooring Resilient Laminate Flooring VCT Flooring S…" at bounding box center [869, 278] width 556 height 21
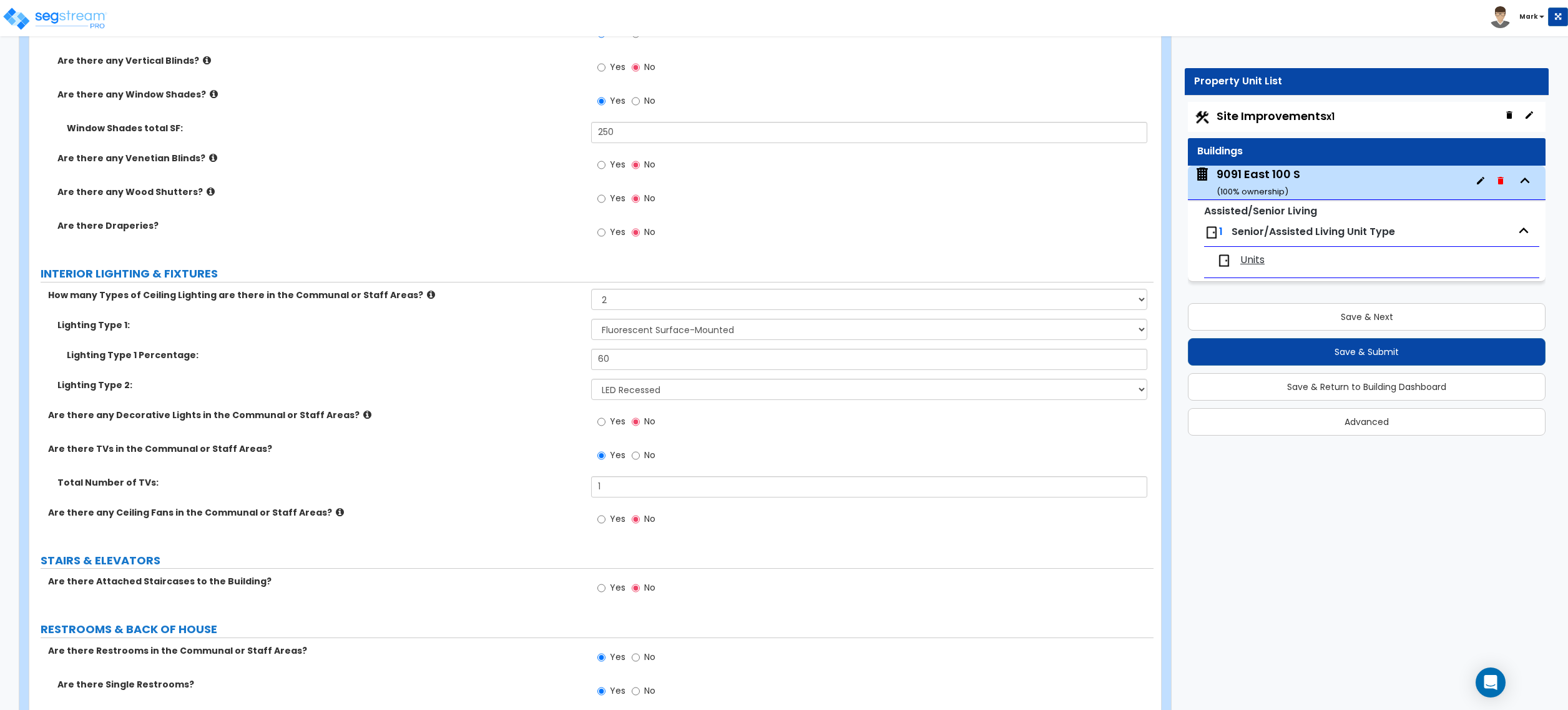
scroll to position [5248, 0]
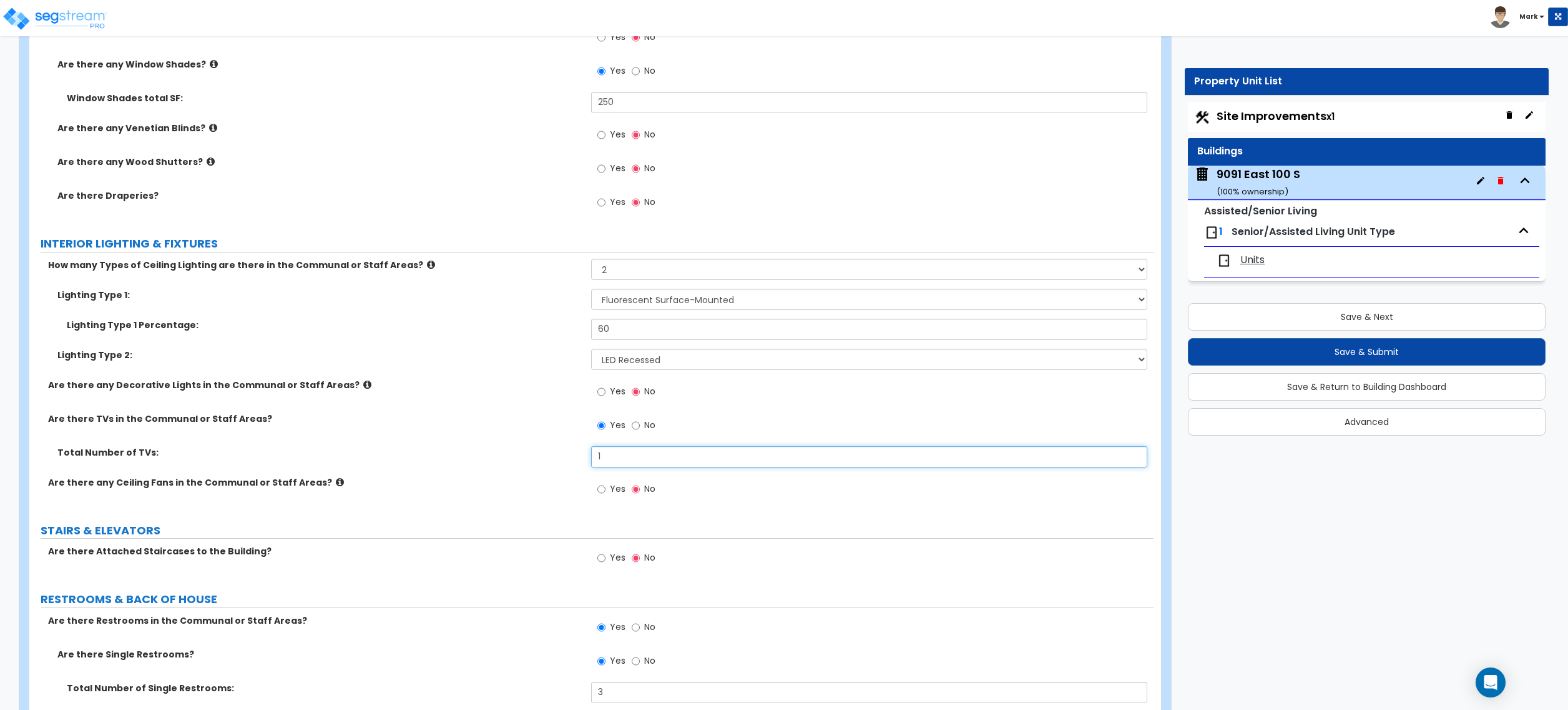
click at [608, 461] on input "1" at bounding box center [869, 457] width 556 height 21
type input "3"
click at [519, 476] on div "Total Number of TVs: 3" at bounding box center [591, 461] width 1124 height 30
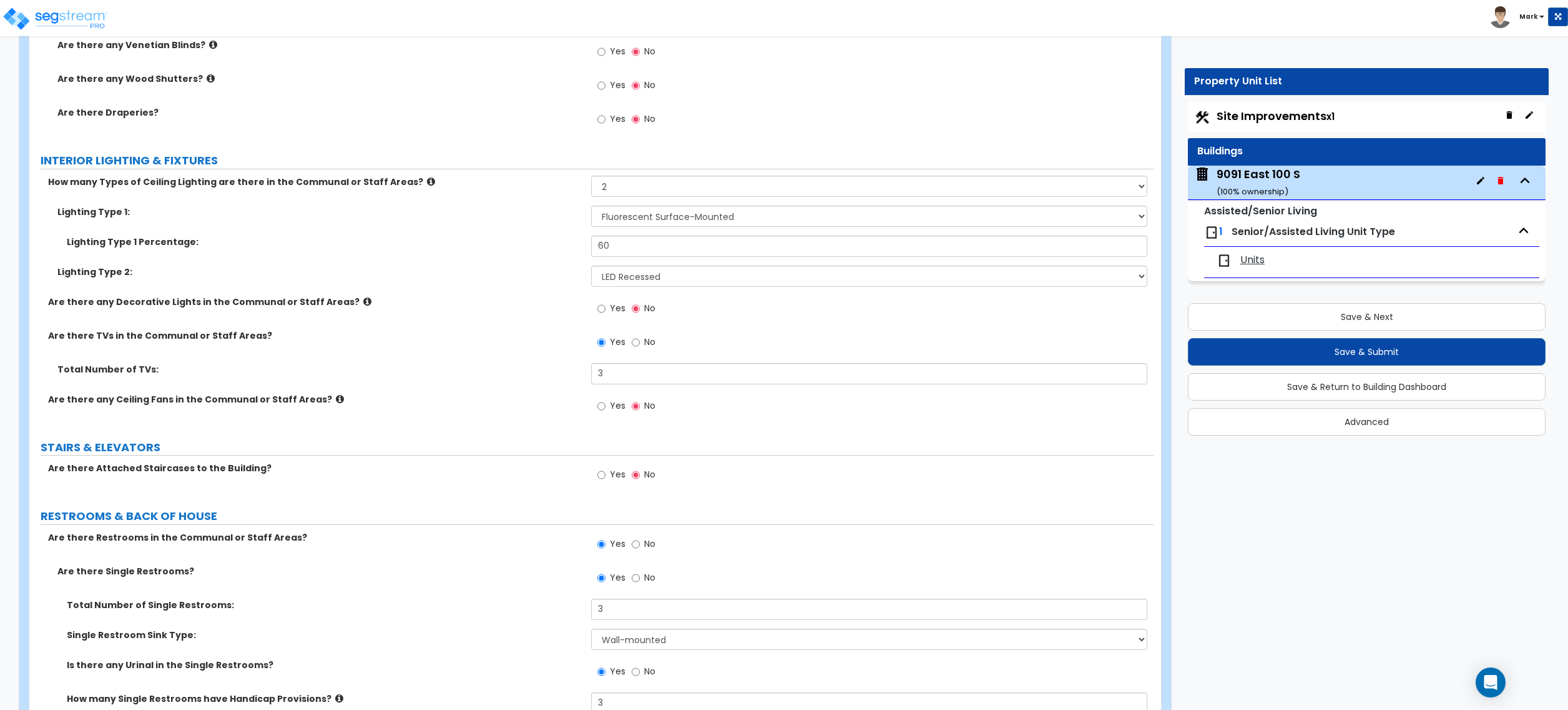
click at [336, 403] on icon at bounding box center [340, 399] width 8 height 10
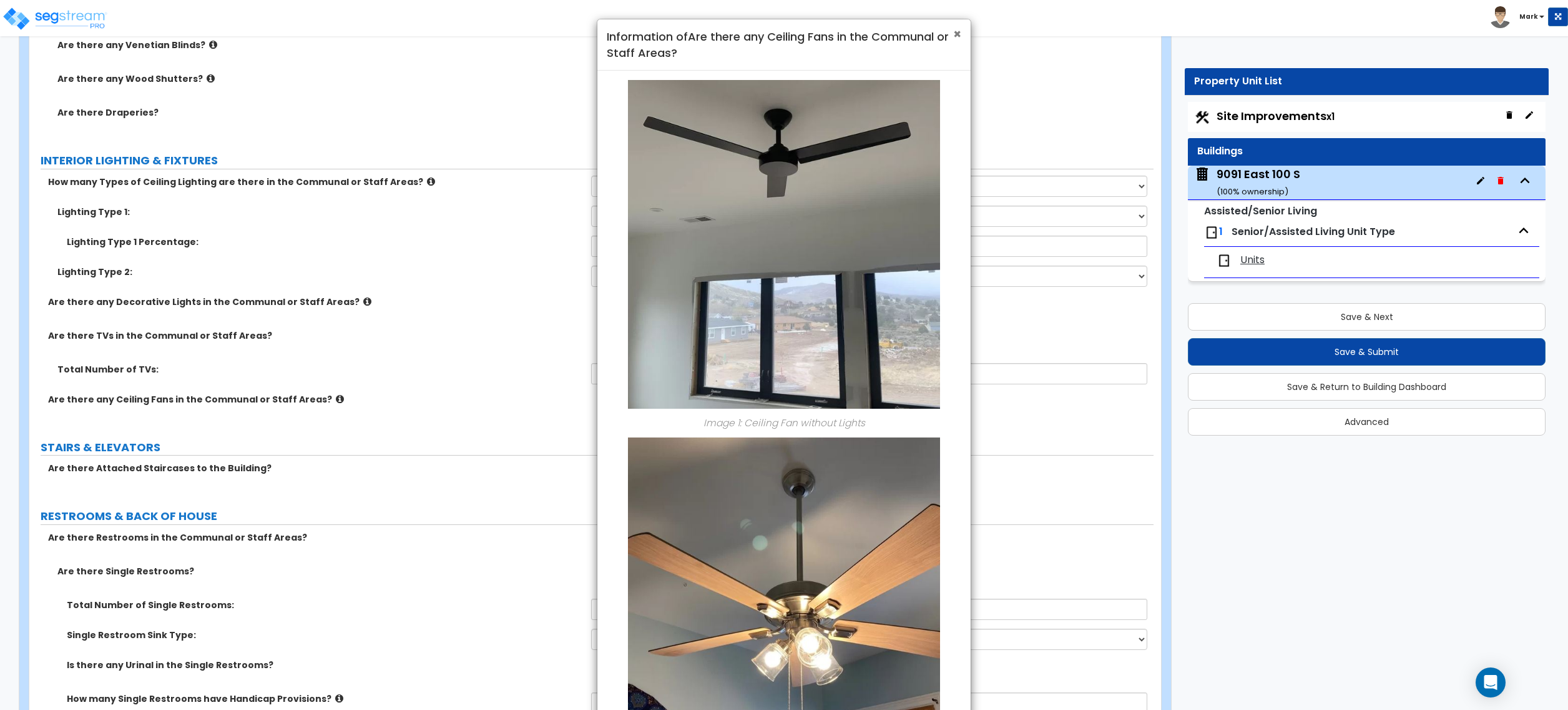
click at [955, 29] on span "×" at bounding box center [957, 33] width 8 height 18
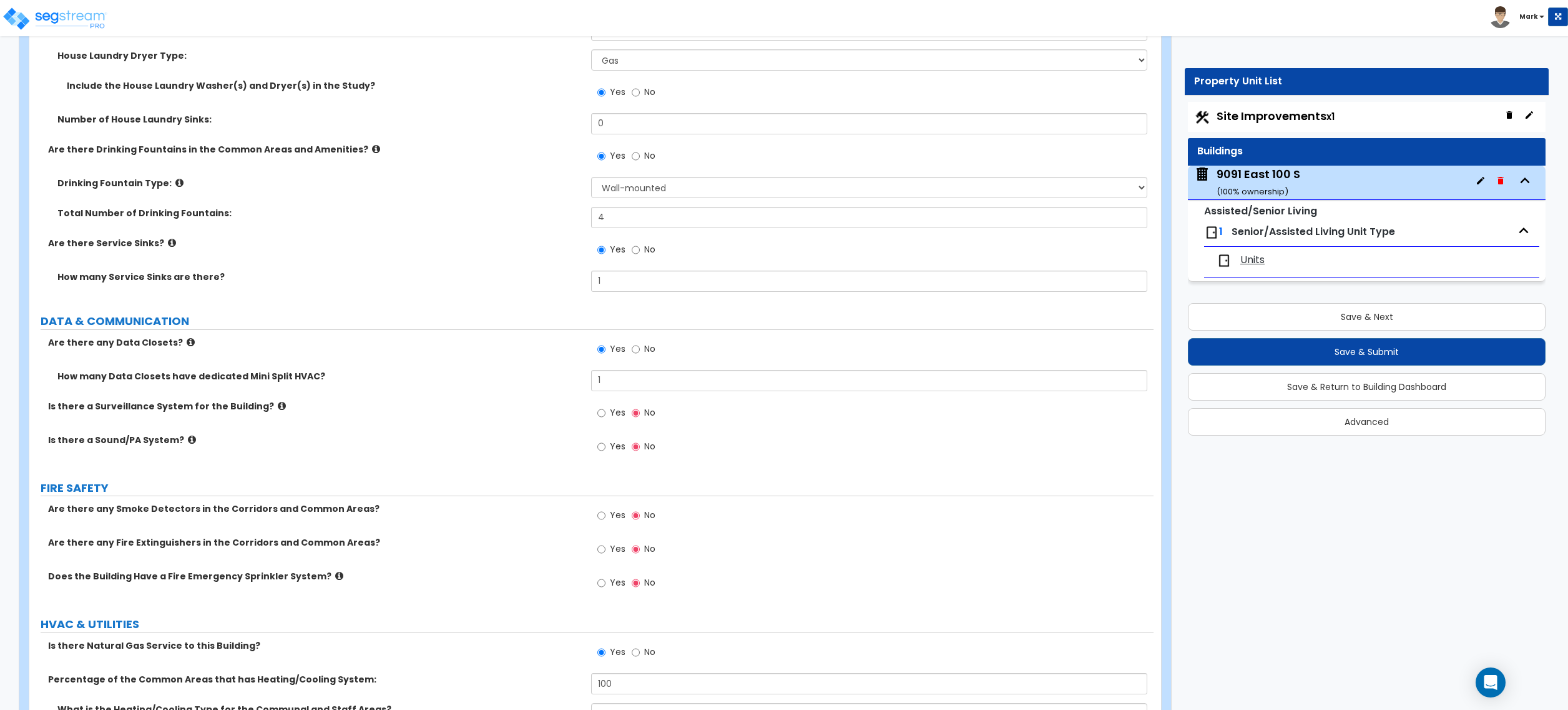
scroll to position [6331, 0]
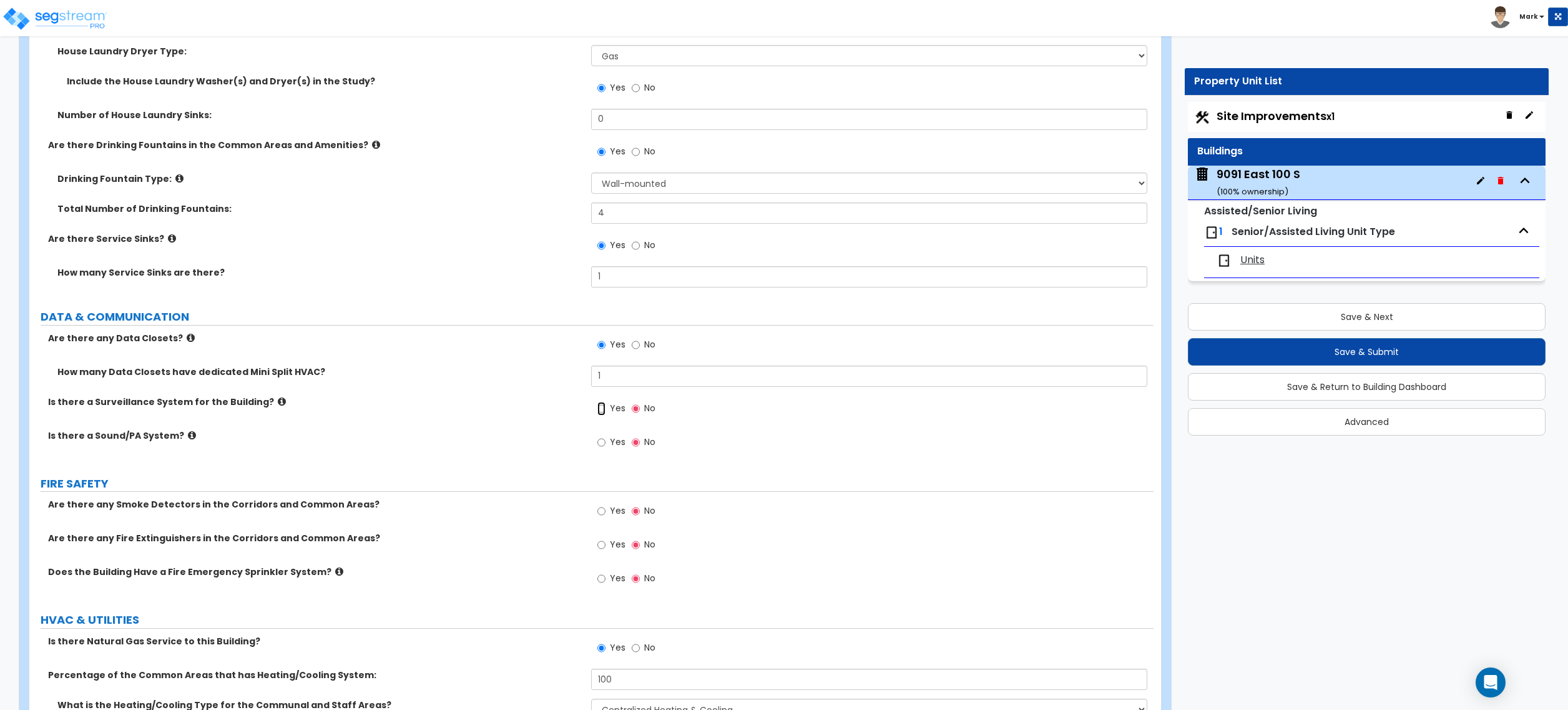
click at [602, 414] on input "Yes" at bounding box center [602, 408] width 8 height 13
radio input "true"
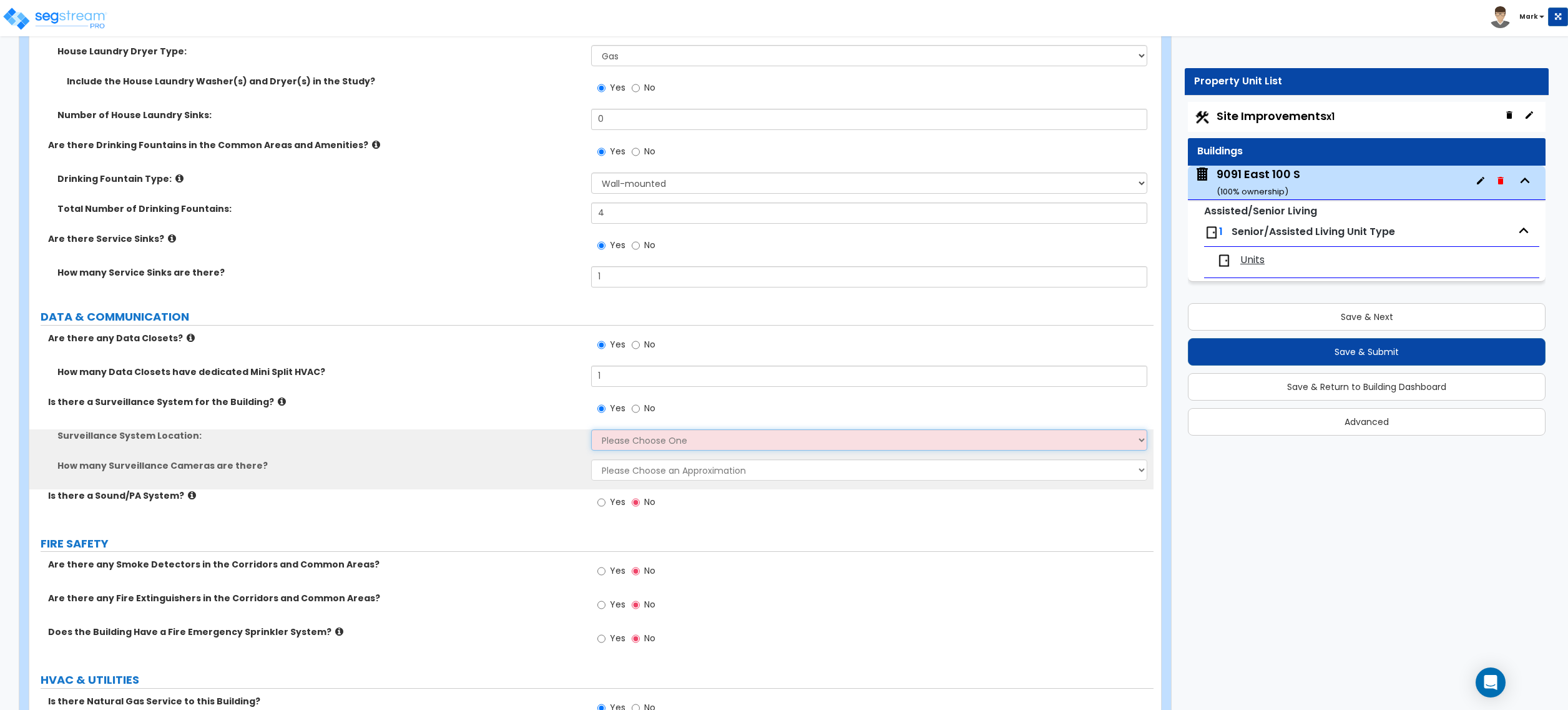
click at [602, 438] on select "Please Choose One Inside the Building Outside the Building Both Inside & Outside" at bounding box center [869, 440] width 556 height 21
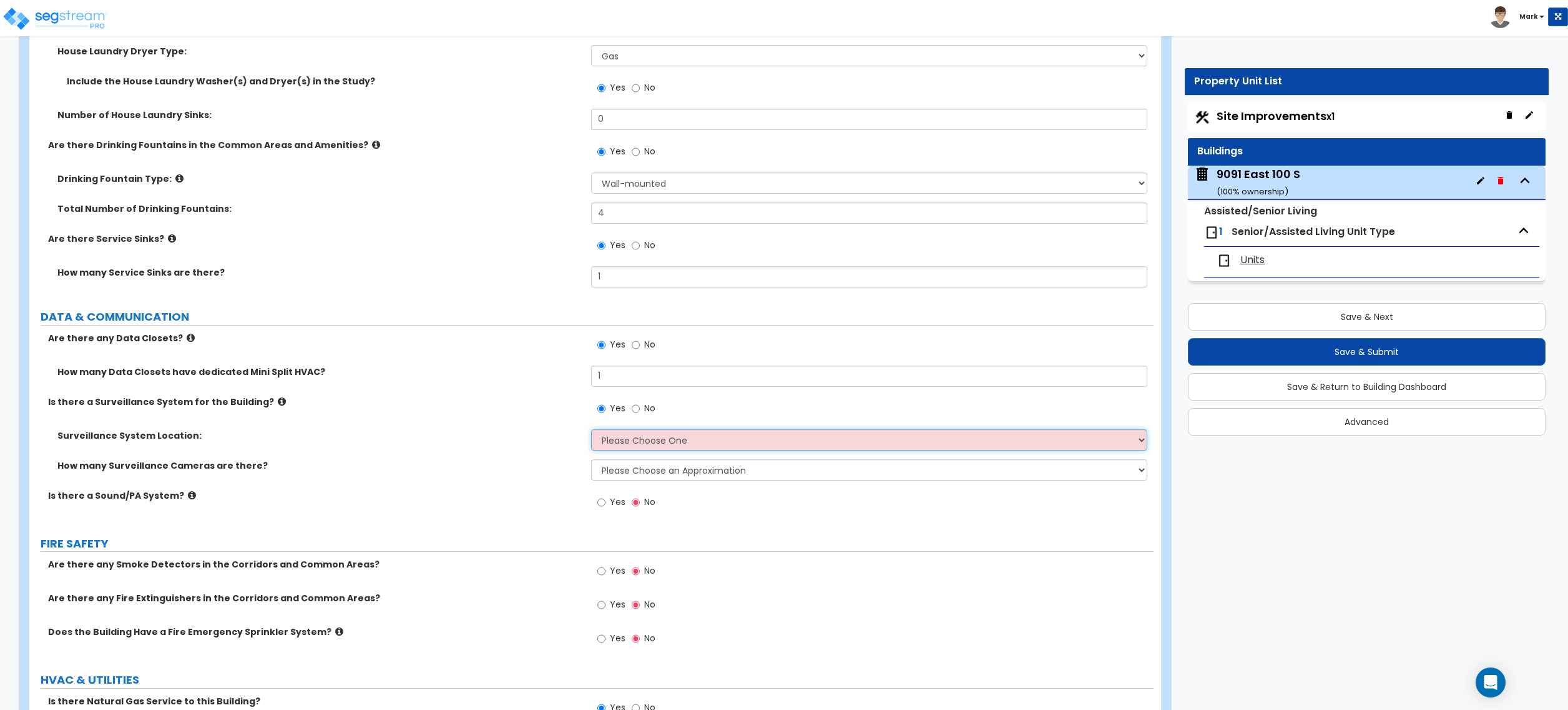
select select "3"
click at [591, 434] on select "Please Choose One Inside the Building Outside the Building Both Inside & Outside" at bounding box center [869, 440] width 556 height 21
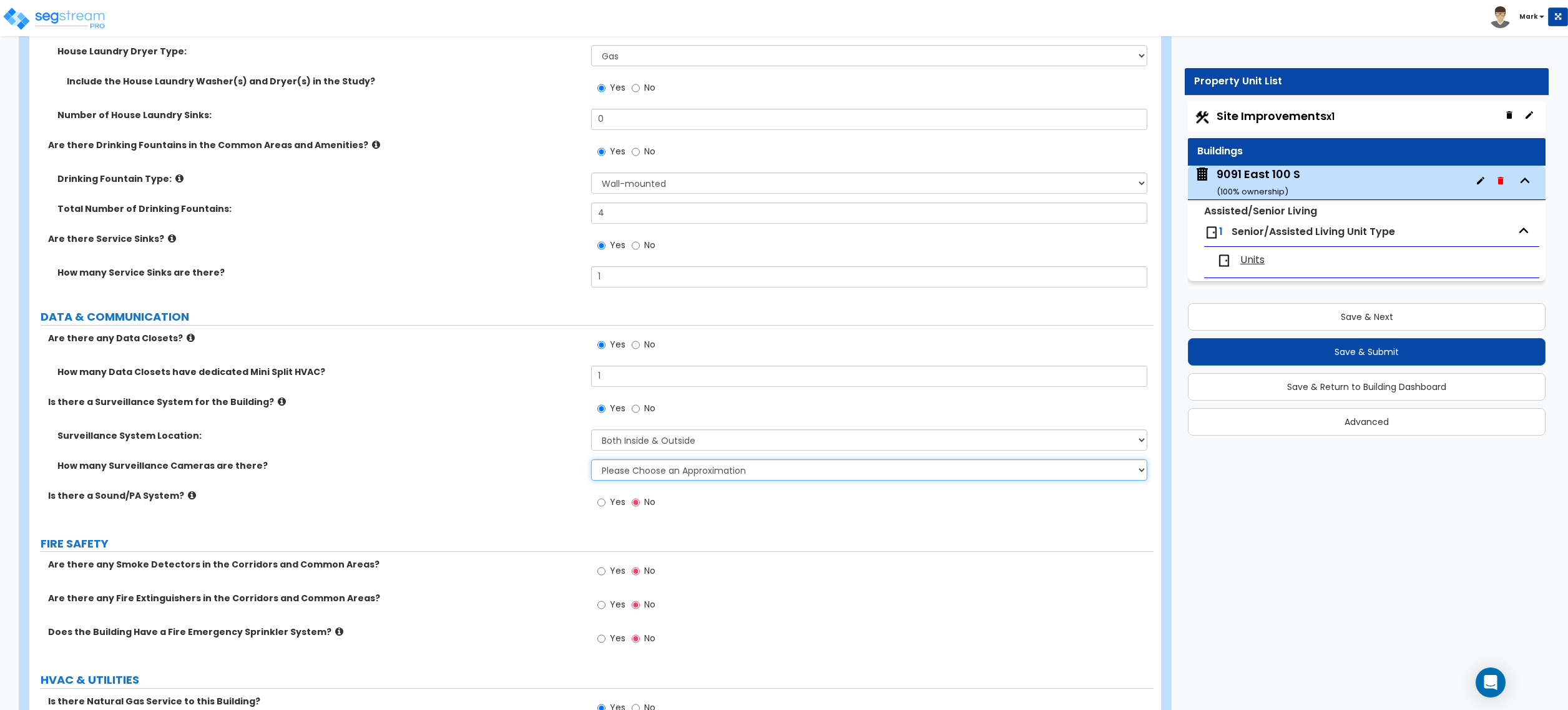
click at [617, 471] on select "Please Choose an Approximation Barely Noticed Any Noticed a Couple Frequently S…" at bounding box center [869, 470] width 556 height 21
click at [591, 463] on select "Please Choose an Approximation Barely Noticed Any Noticed a Couple Frequently S…" at bounding box center [869, 470] width 556 height 21
click at [615, 474] on select "Please Choose an Approximation Barely Noticed Any Noticed a Couple Frequently S…" at bounding box center [869, 470] width 556 height 21
select select "1"
click at [591, 463] on select "Please Choose an Approximation Barely Noticed Any Noticed a Couple Frequently S…" at bounding box center [869, 470] width 556 height 21
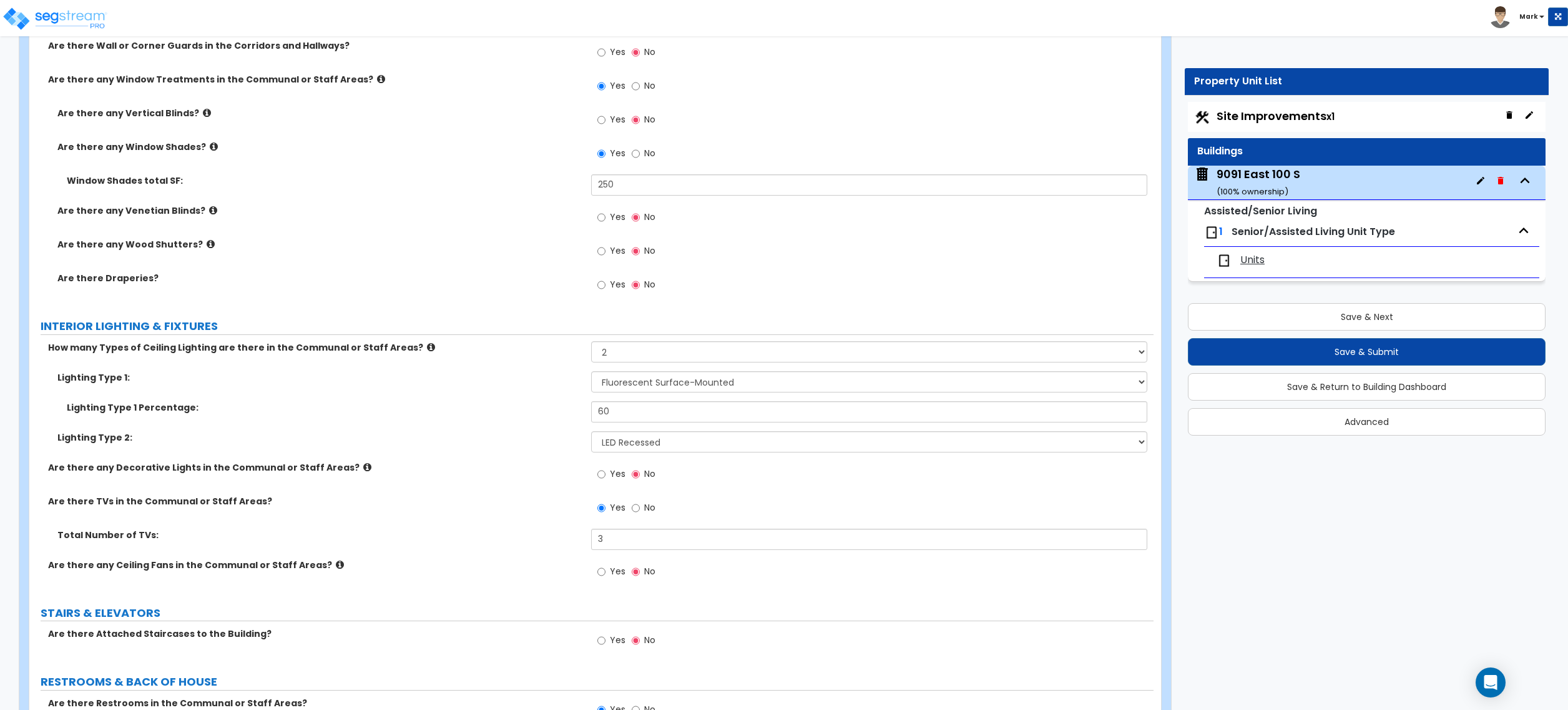
scroll to position [4954, 0]
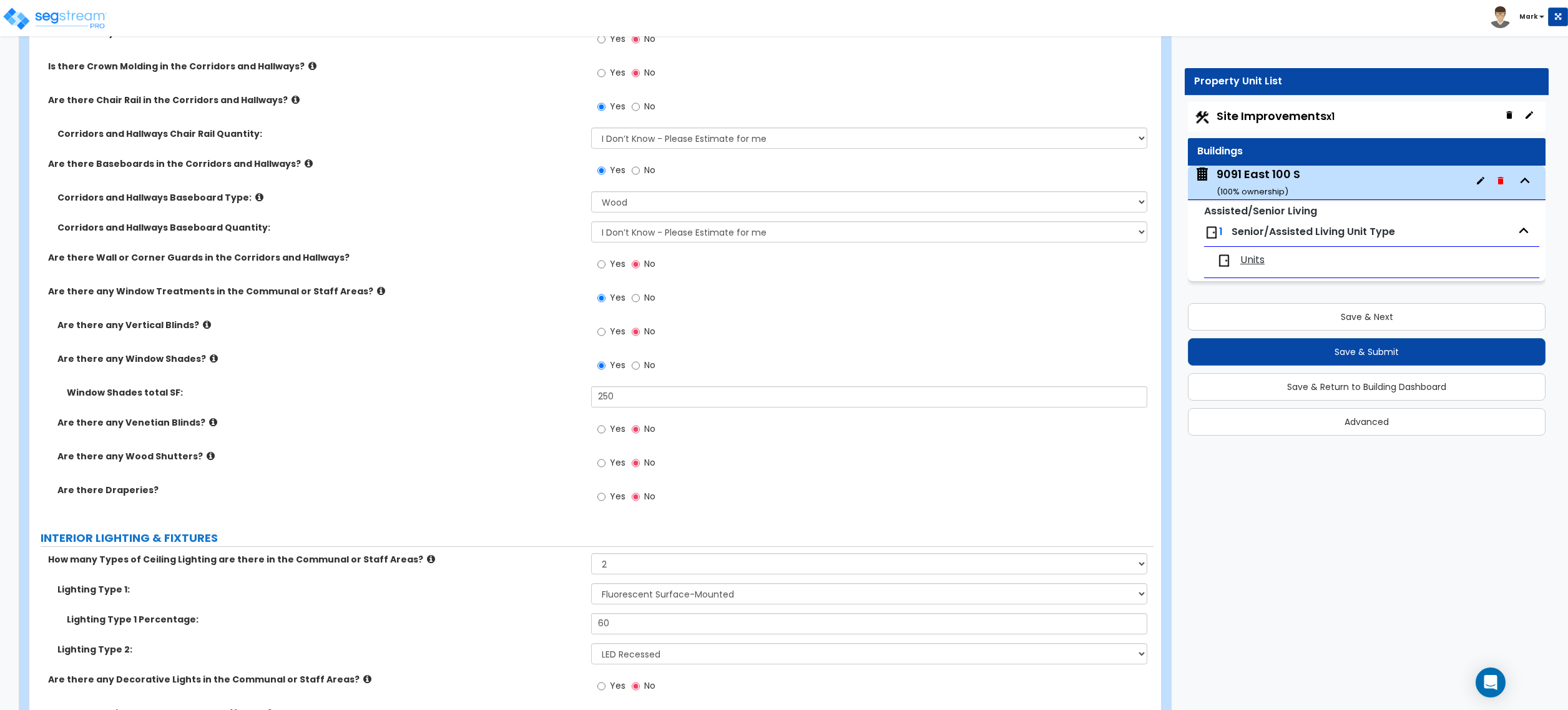
click at [308, 69] on icon at bounding box center [312, 66] width 8 height 10
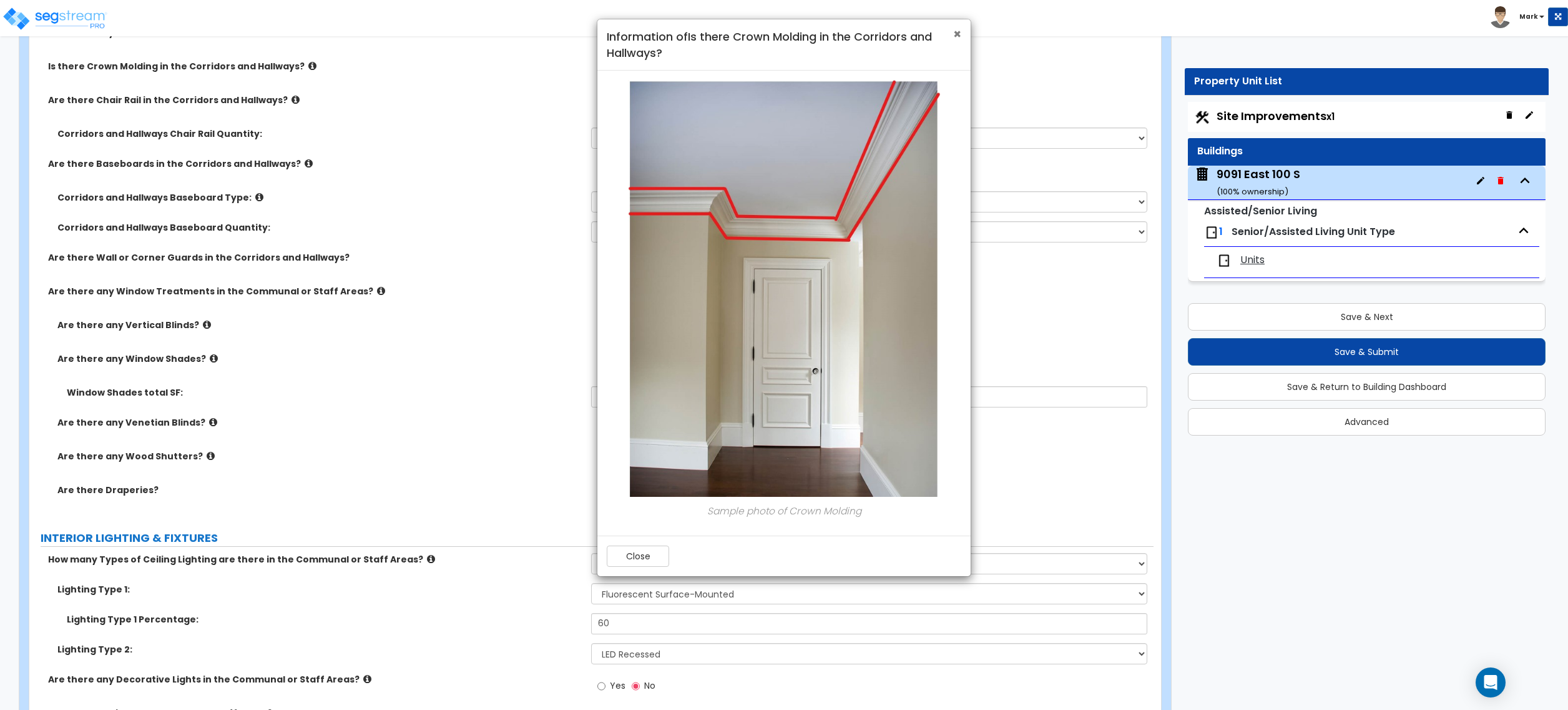
click at [959, 40] on span "×" at bounding box center [957, 33] width 8 height 18
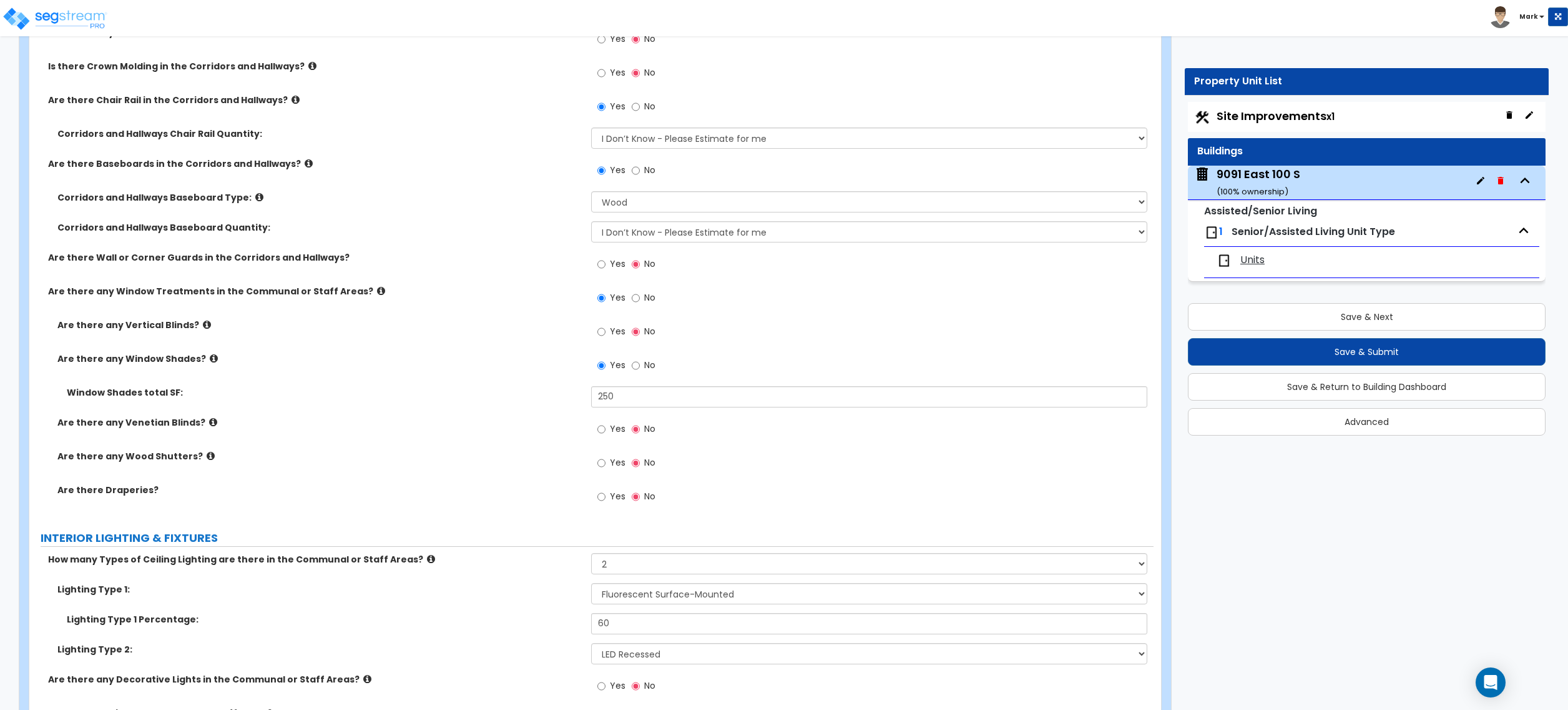
click at [612, 70] on span "Yes" at bounding box center [618, 72] width 15 height 12
click at [605, 70] on input "Yes" at bounding box center [602, 73] width 8 height 13
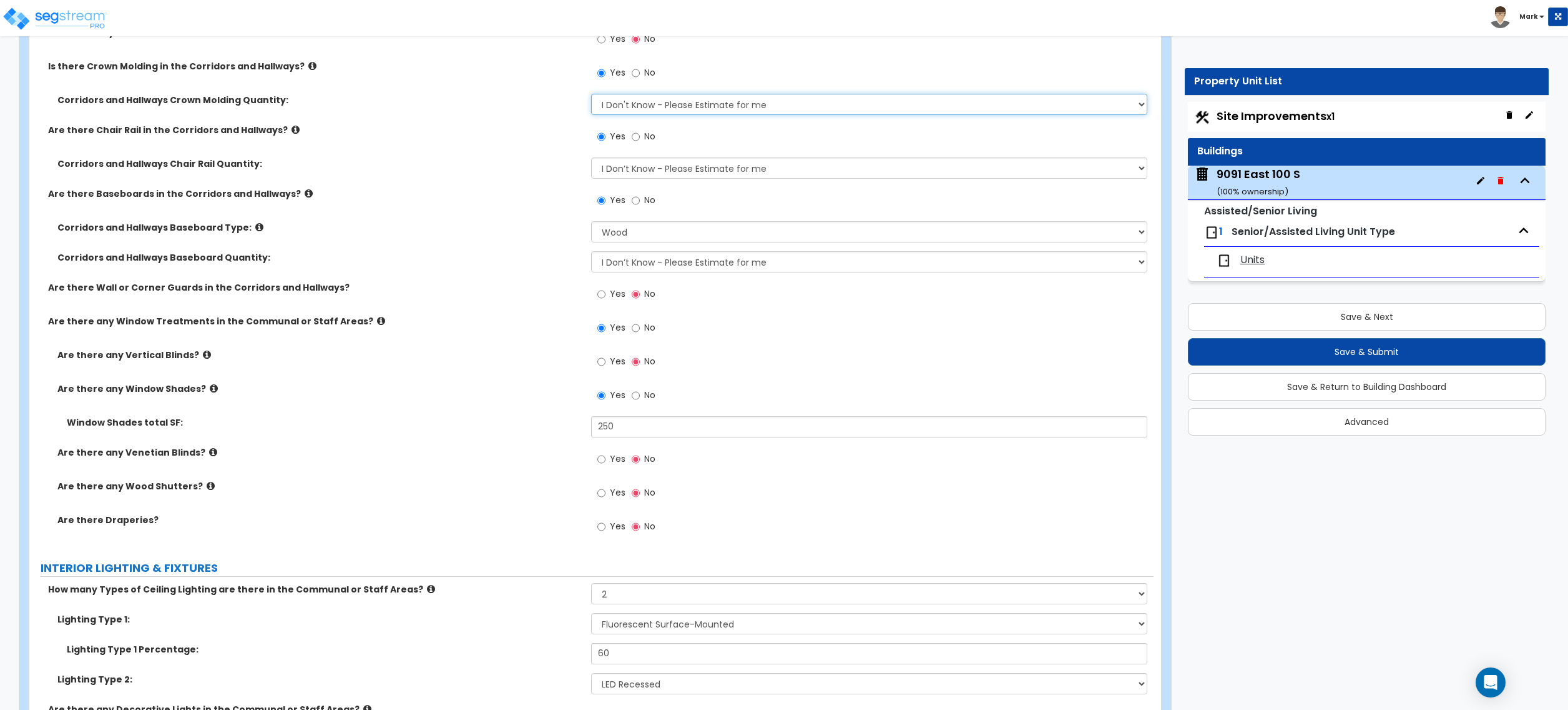
click at [629, 103] on select "I Don't Know - Please Estimate for me I want to Enter the Linear Footage" at bounding box center [869, 104] width 556 height 21
click at [645, 75] on span "No" at bounding box center [650, 72] width 11 height 12
click at [640, 75] on input "No" at bounding box center [636, 73] width 8 height 13
radio input "false"
radio input "true"
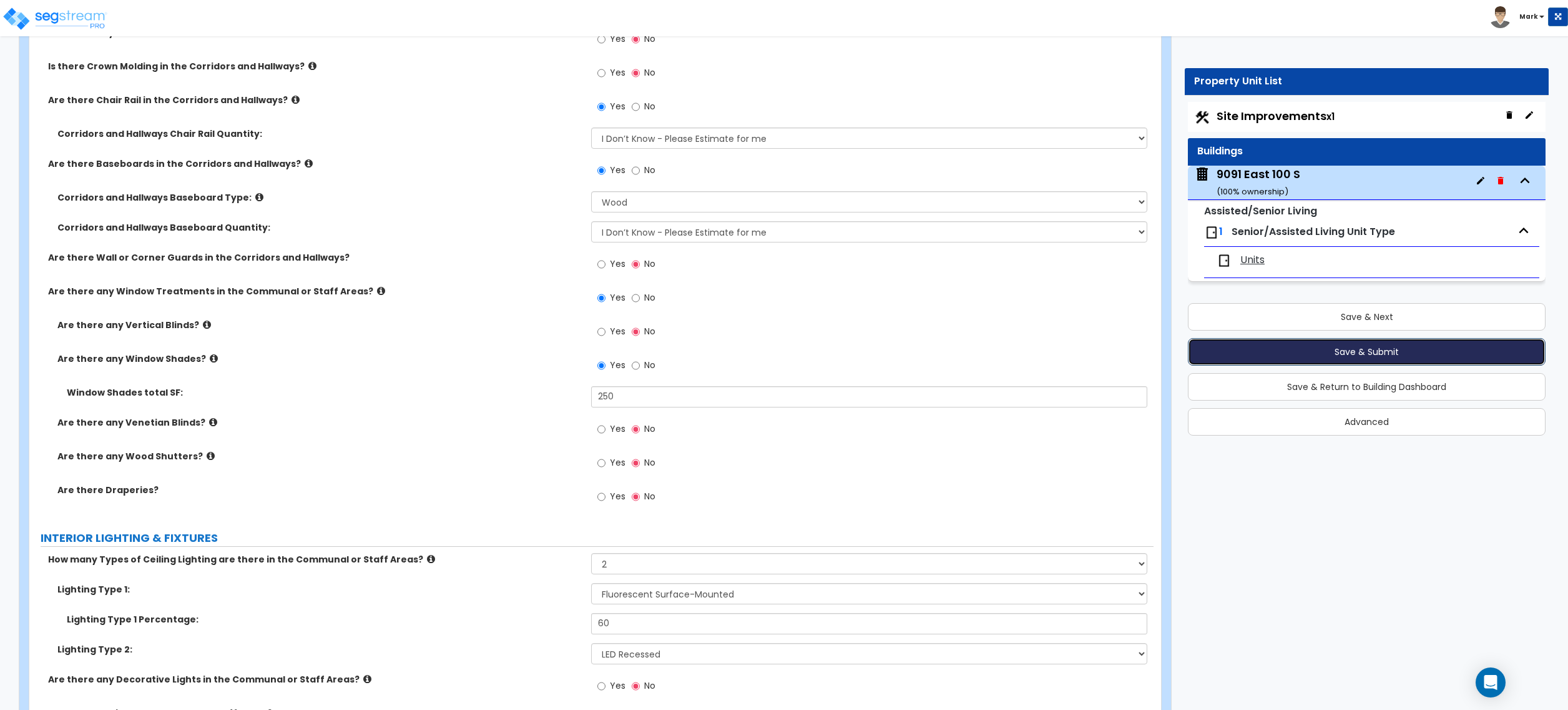
click at [1297, 362] on button "Save & Submit" at bounding box center [1367, 352] width 358 height 28
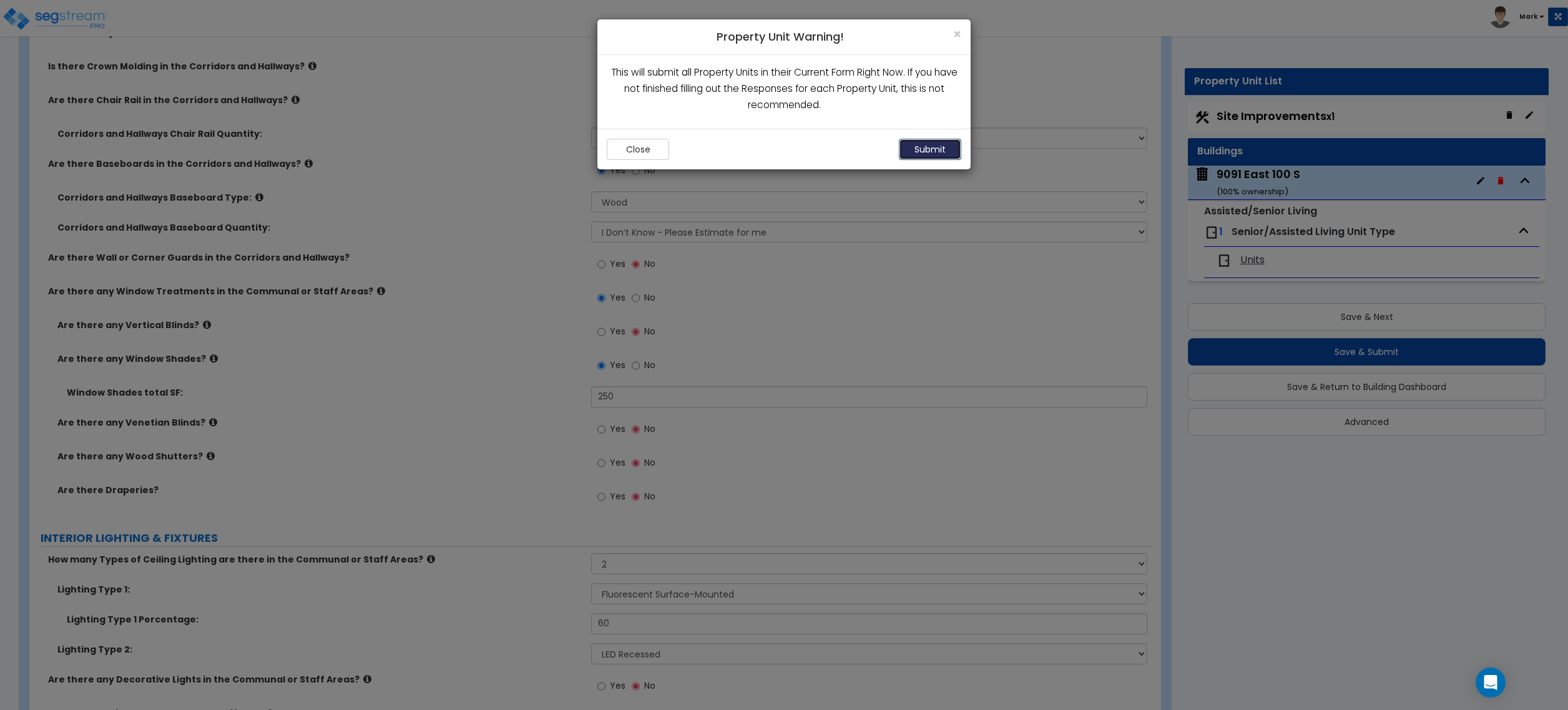
click at [938, 146] on button "Submit" at bounding box center [929, 149] width 62 height 21
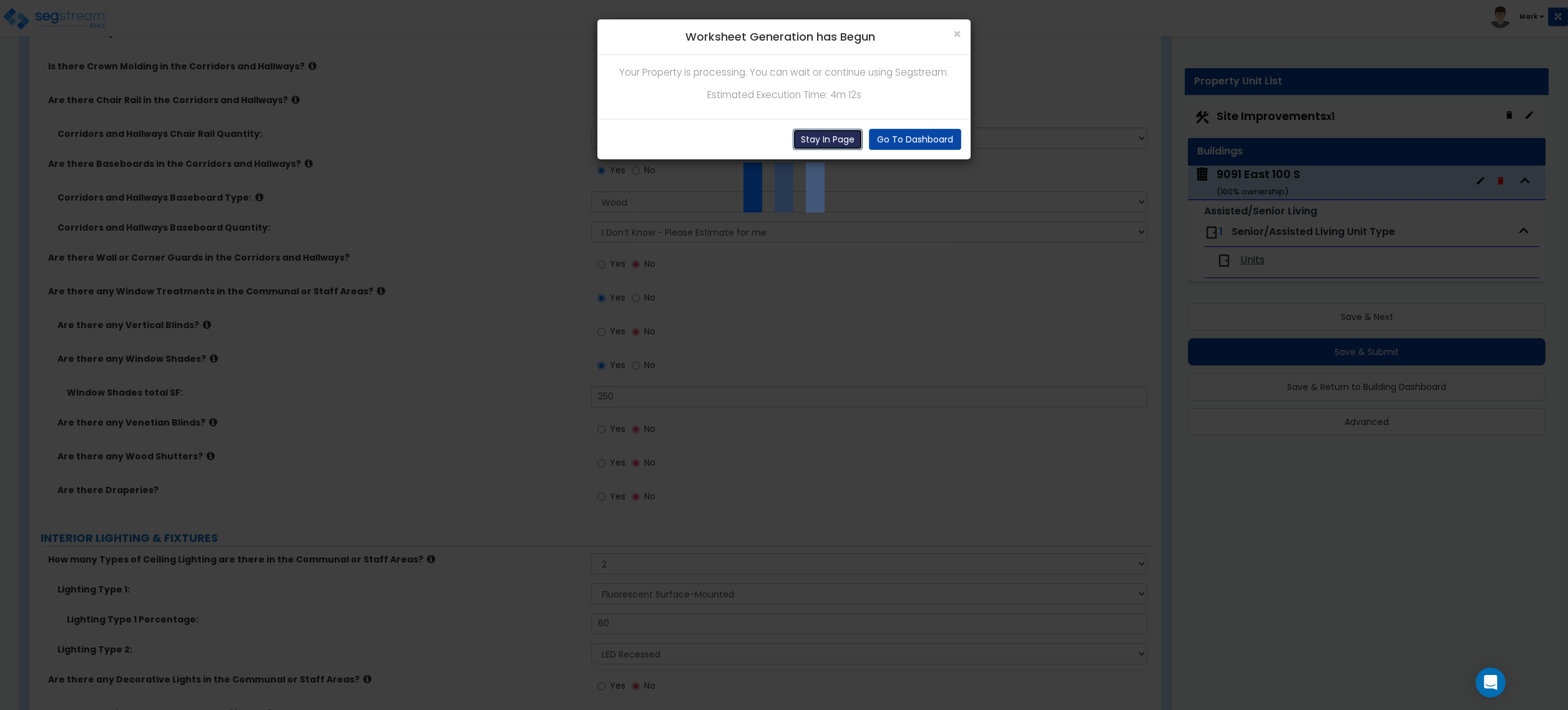
click at [804, 140] on button "Stay In Page" at bounding box center [827, 140] width 70 height 21
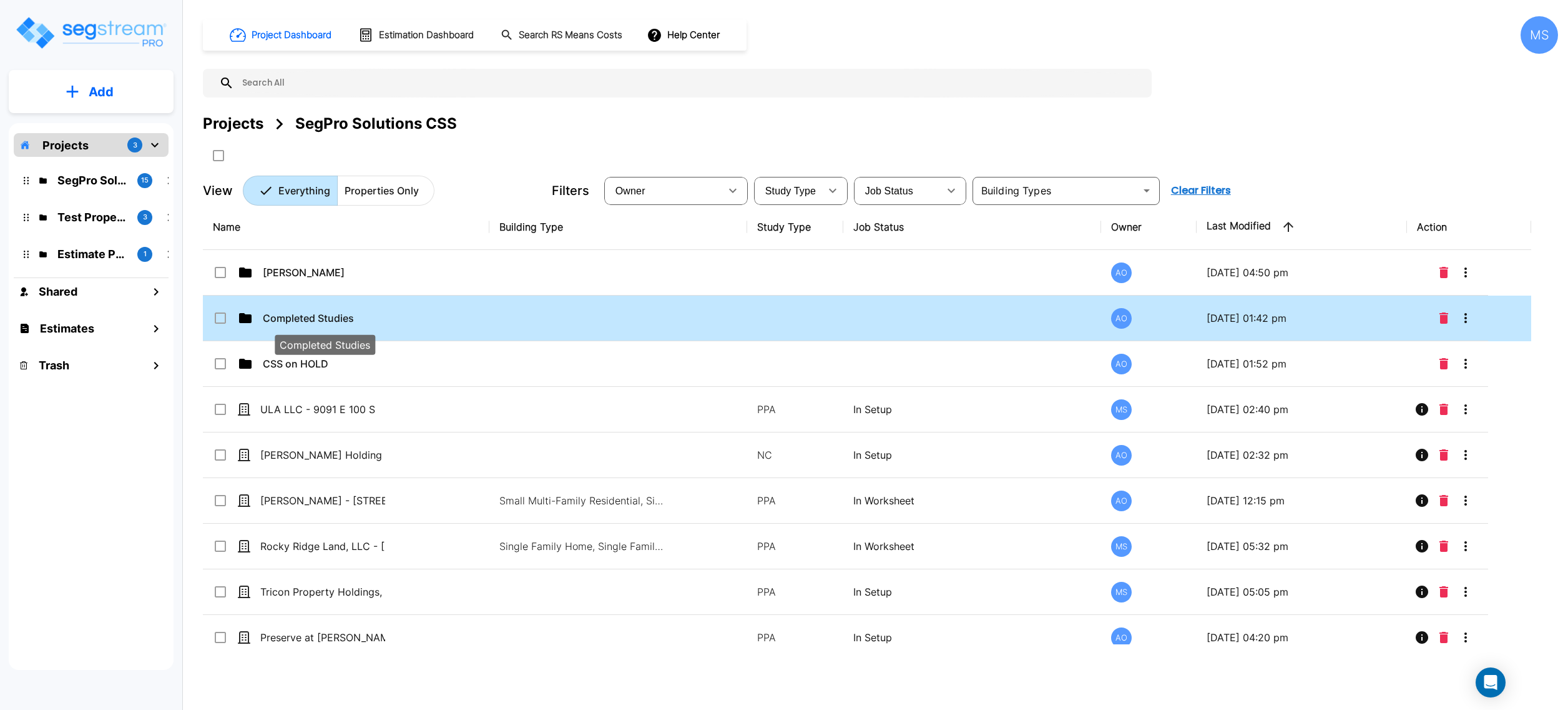
click at [338, 312] on p "Completed Studies" at bounding box center [325, 318] width 125 height 15
checkbox input "true"
click at [338, 312] on p "Completed Studies" at bounding box center [325, 318] width 125 height 15
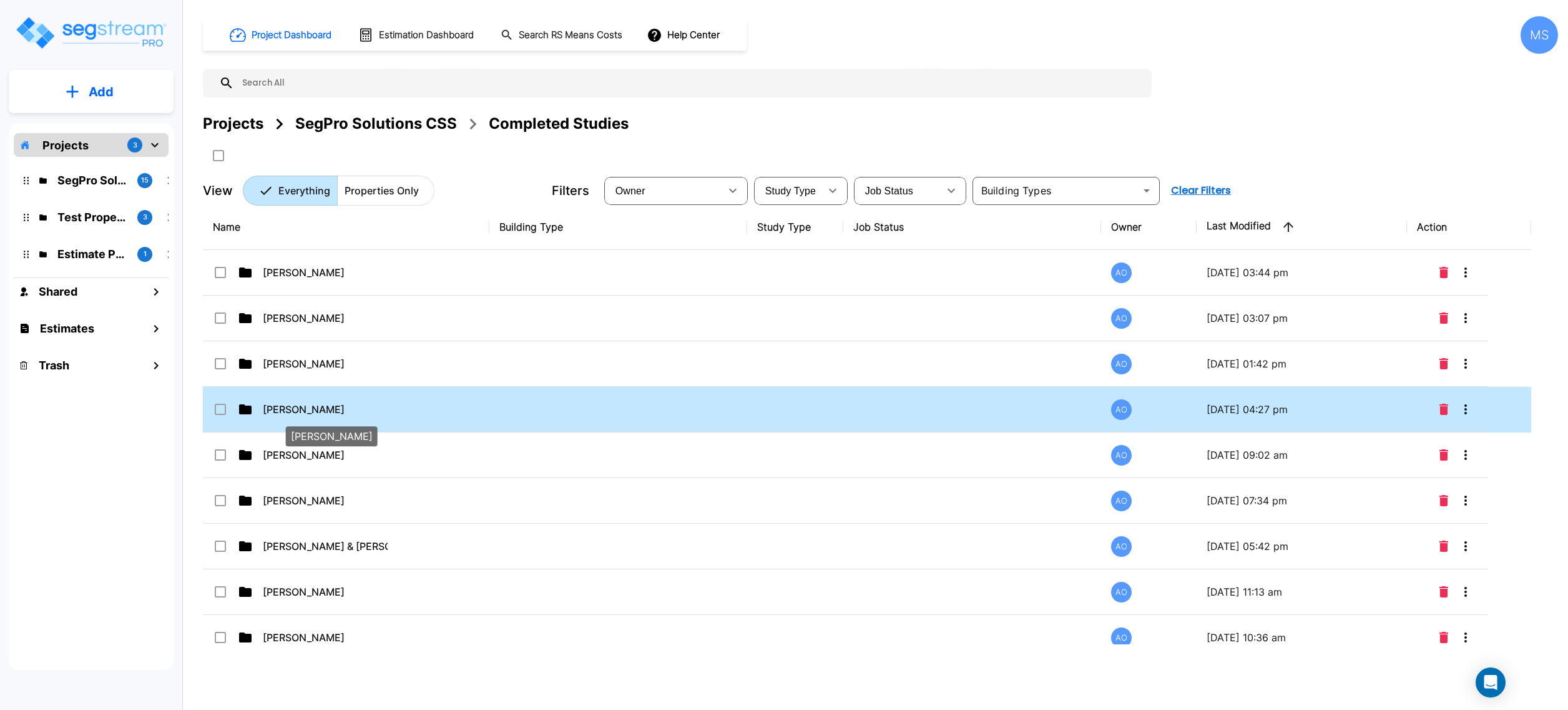
click at [330, 408] on p "[PERSON_NAME]" at bounding box center [325, 409] width 125 height 15
click at [330, 408] on p "Chase Lindsay" at bounding box center [325, 409] width 125 height 15
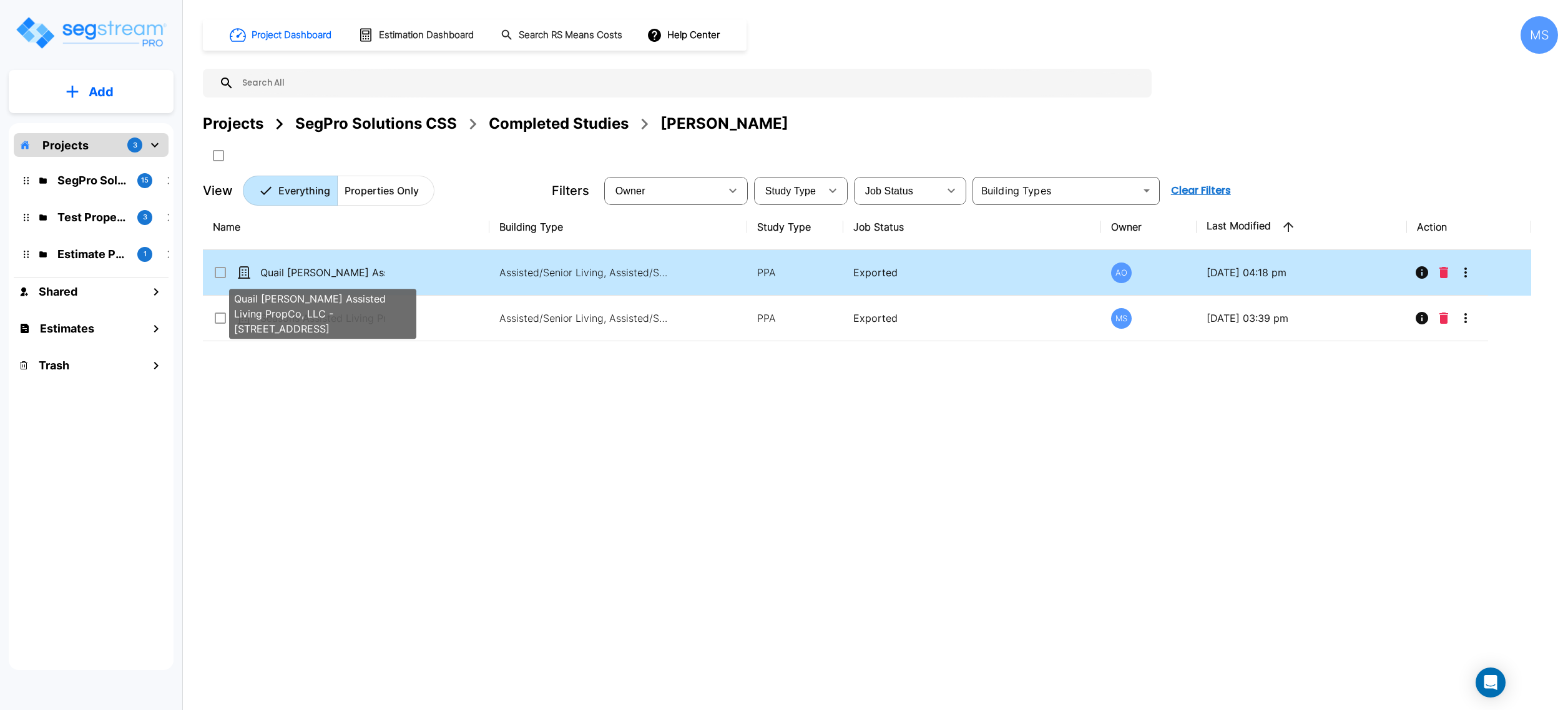
click at [377, 273] on p "Quail [PERSON_NAME] Assisted Living PropCo, LLC - [STREET_ADDRESS]" at bounding box center [323, 272] width 125 height 15
checkbox input "true"
click at [377, 273] on p "Quail [PERSON_NAME] Assisted Living PropCo, LLC - [STREET_ADDRESS]" at bounding box center [323, 272] width 125 height 15
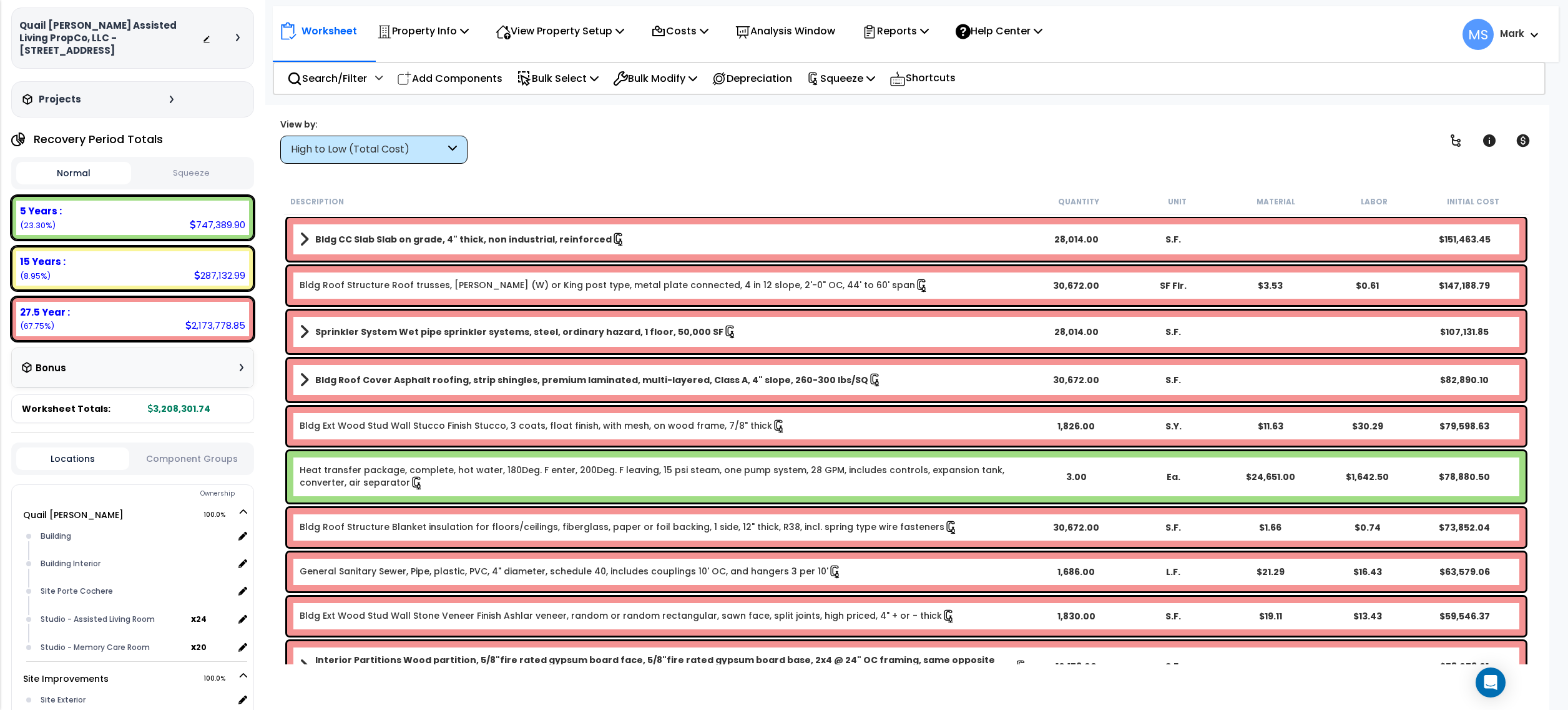
scroll to position [83, 0]
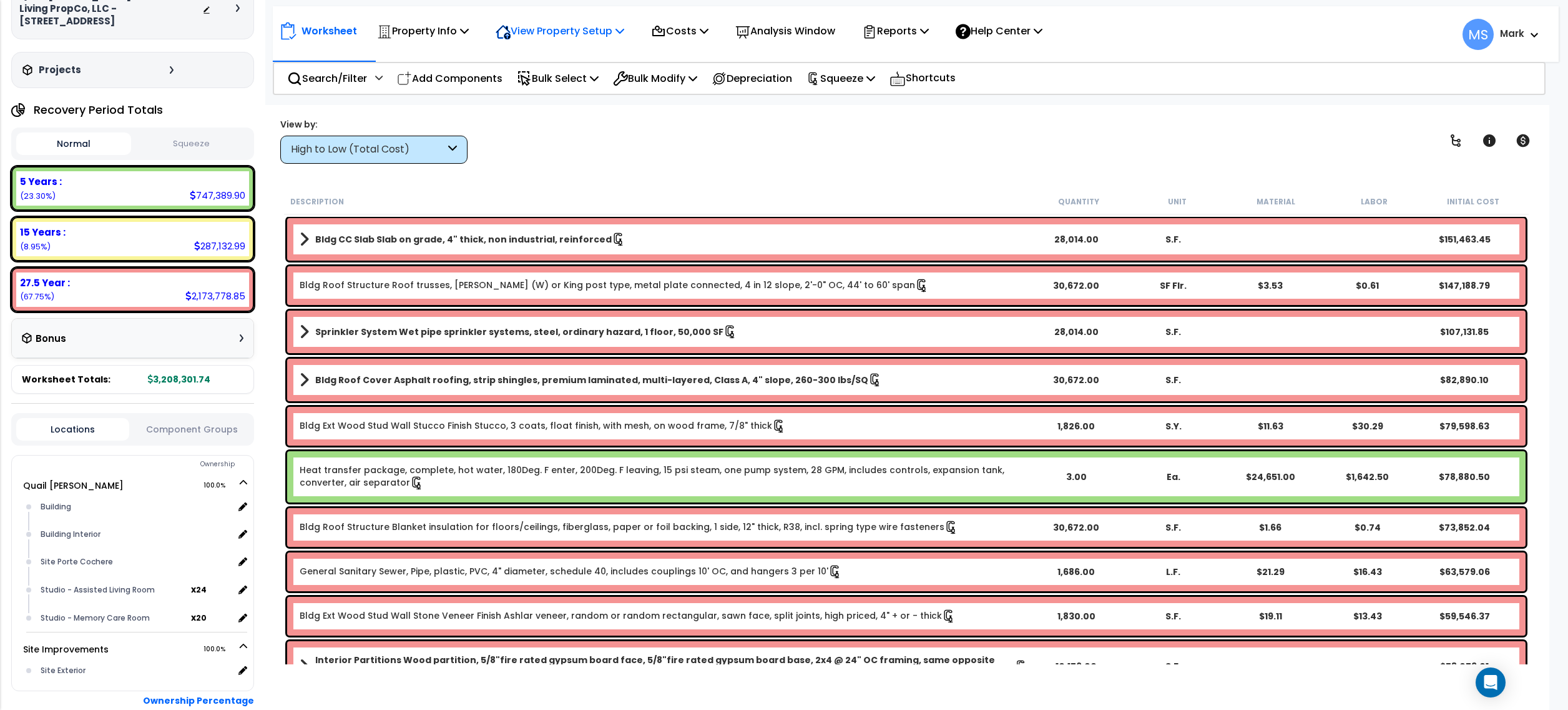
click at [552, 45] on div "View Property Setup" at bounding box center [560, 31] width 129 height 30
click at [545, 91] on link "View Questionnaire" at bounding box center [551, 85] width 123 height 25
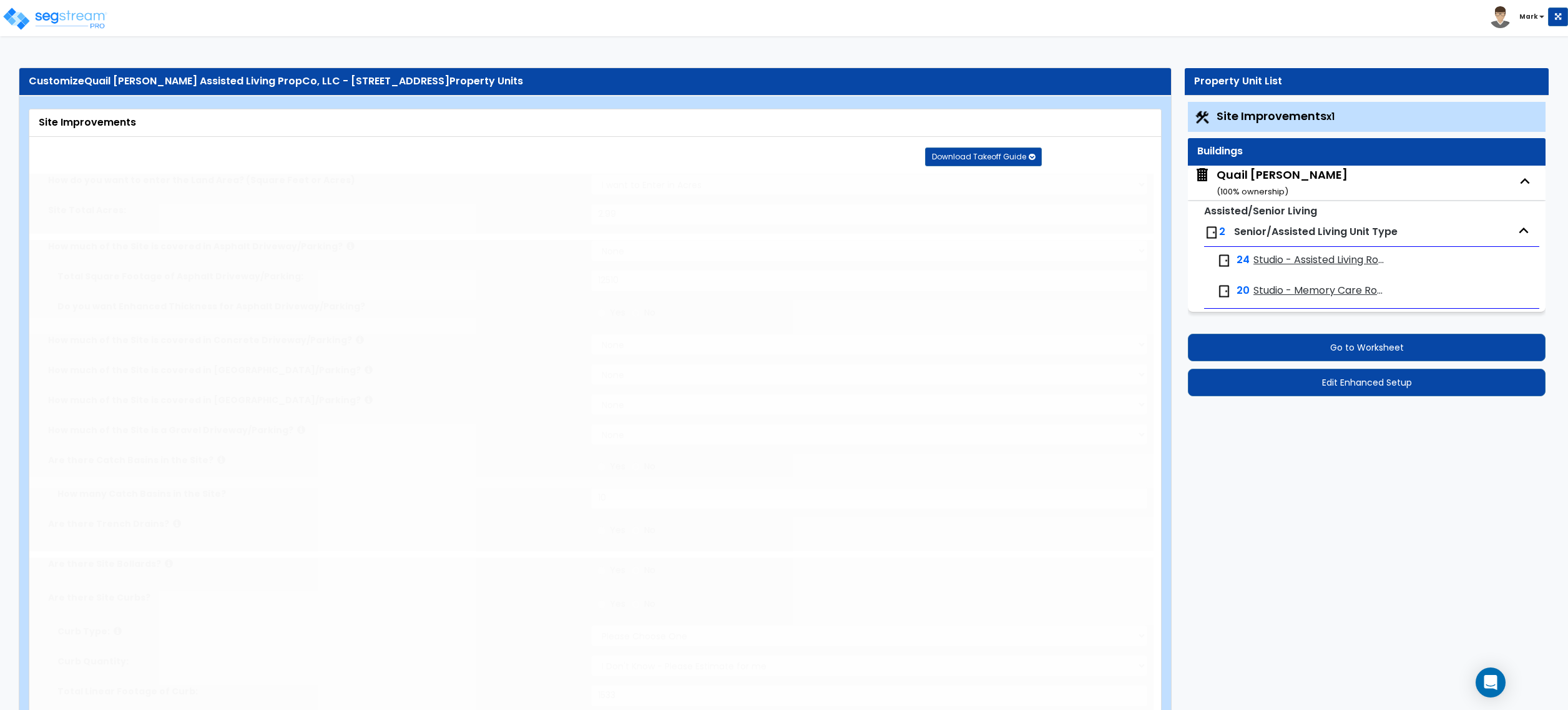
type input "2.99"
select select "2"
type input "12510"
radio input "true"
type input "10"
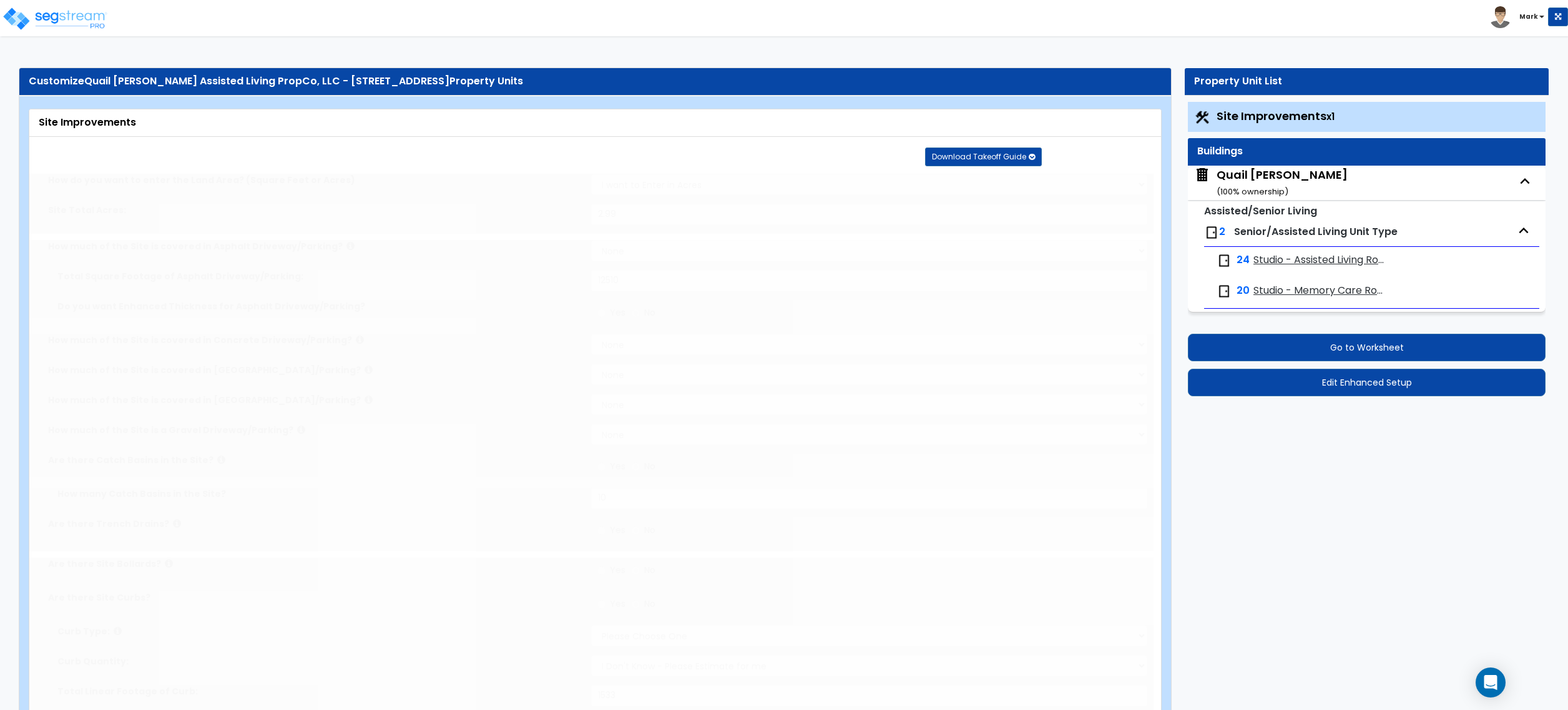
radio input "true"
select select "2"
select select "1"
type input "1533"
radio input "true"
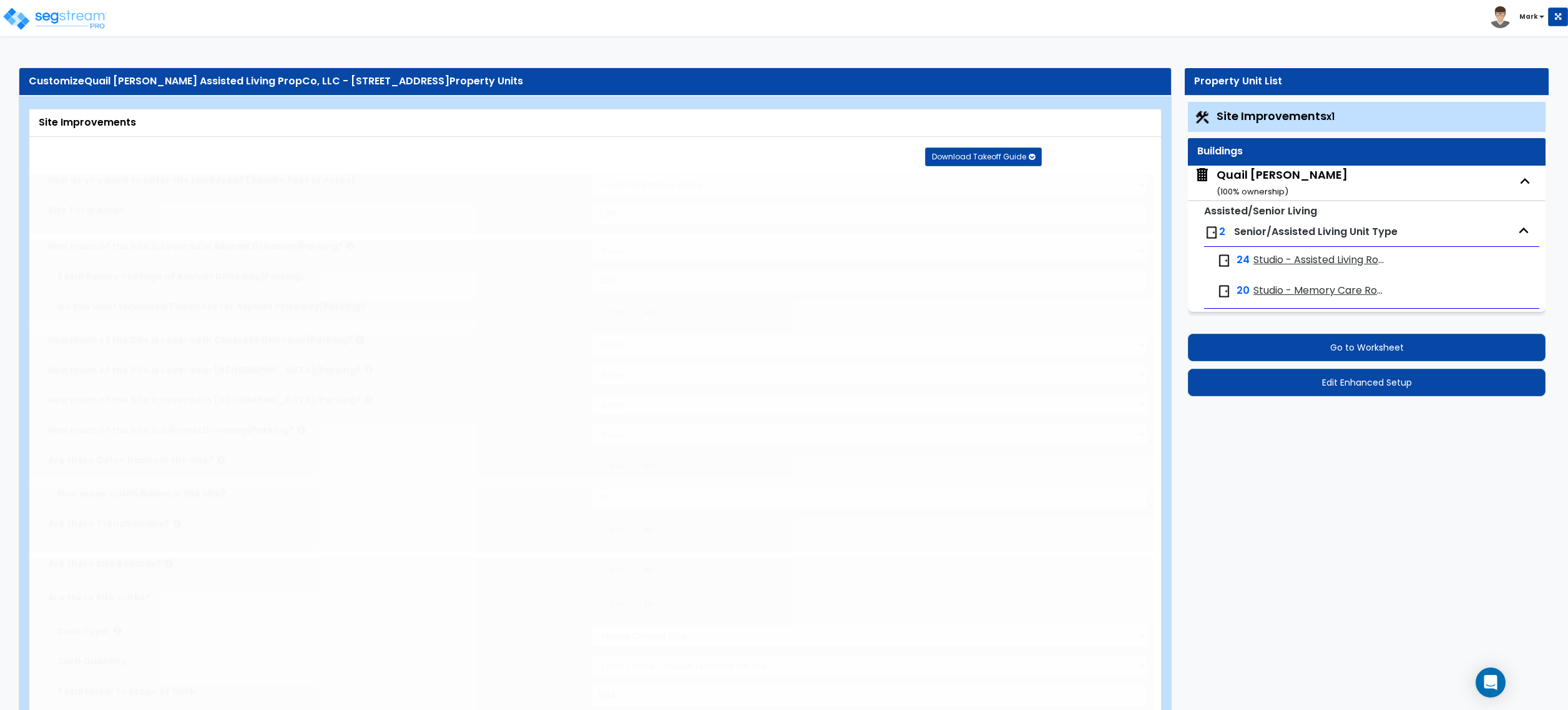
select select "1"
type input "28"
radio input "true"
select select "2"
type input "1780"
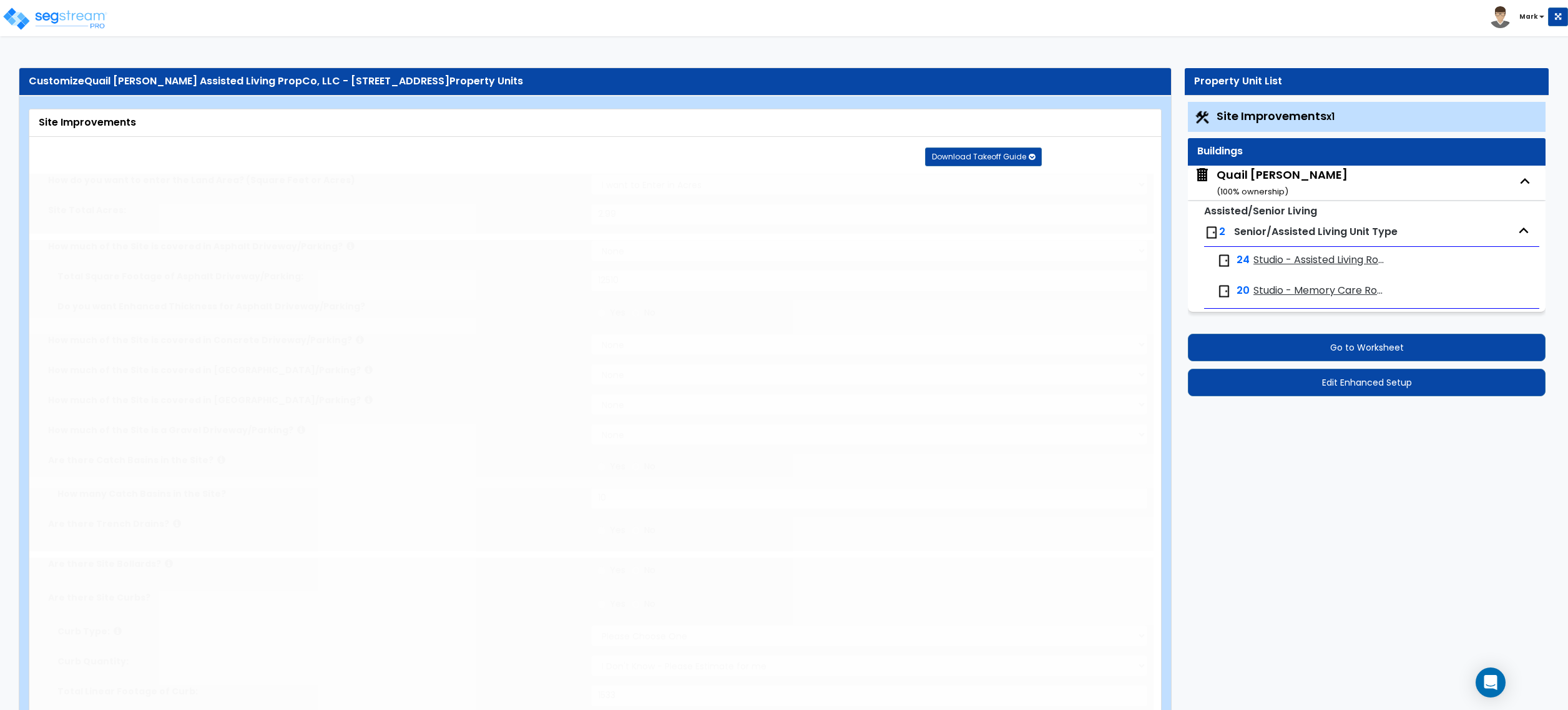
select select "1"
radio input "true"
type input "5"
radio input "true"
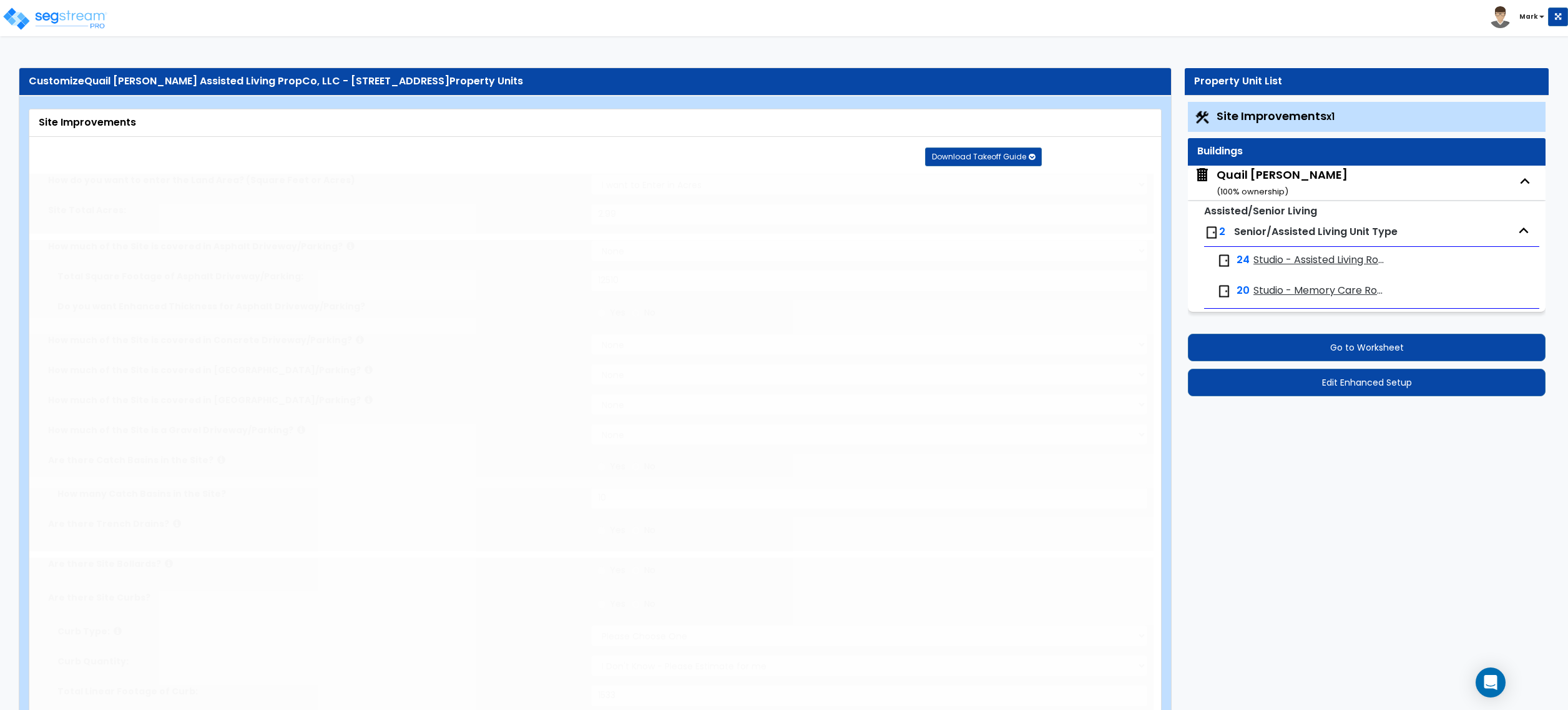
select select "1"
type input "1762"
radio input "true"
type input "30"
radio input "true"
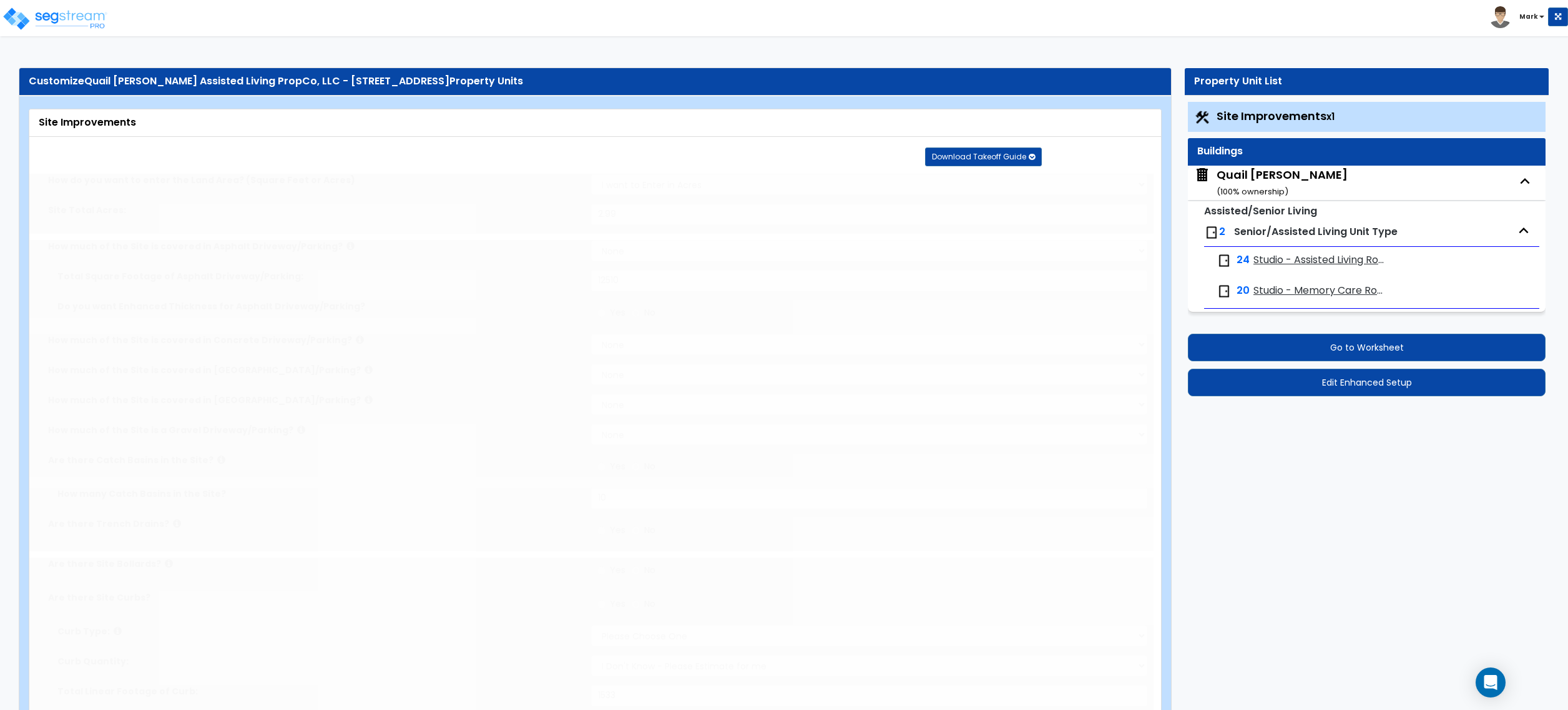
radio input "true"
select select "4"
type input "190"
radio input "true"
select select "4"
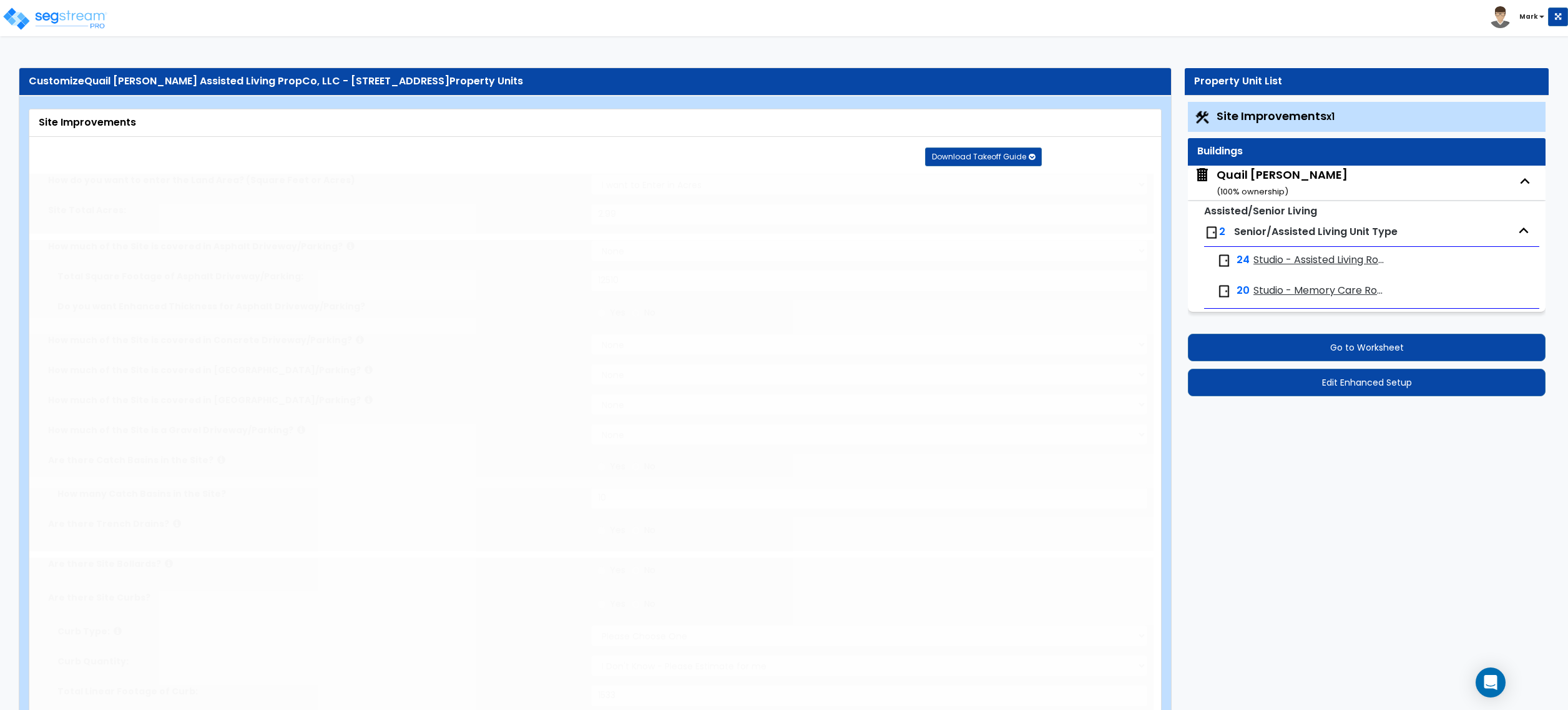
type input "945"
radio input "true"
select select "1"
select select "10"
type input "2"
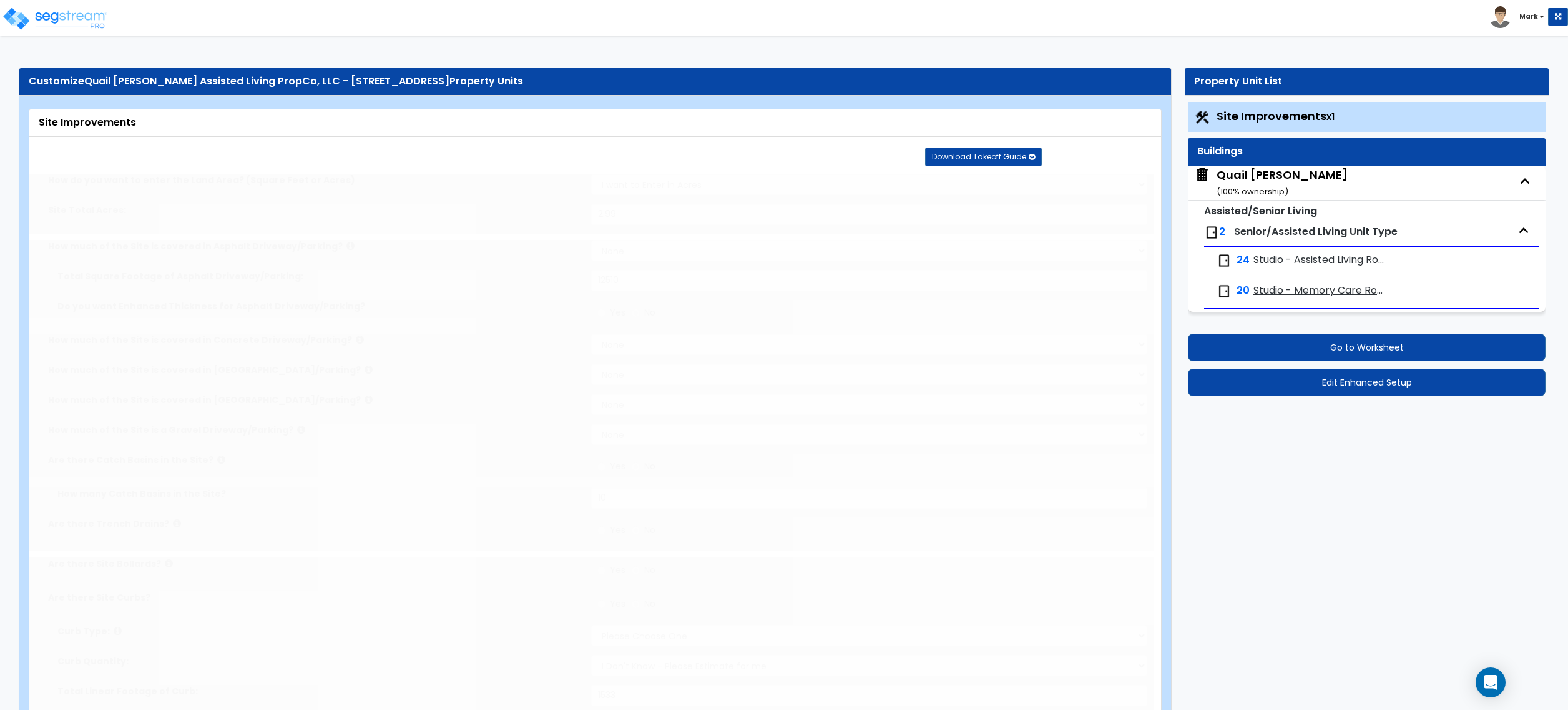
radio input "true"
type input "3"
type input "85.08"
select select "2"
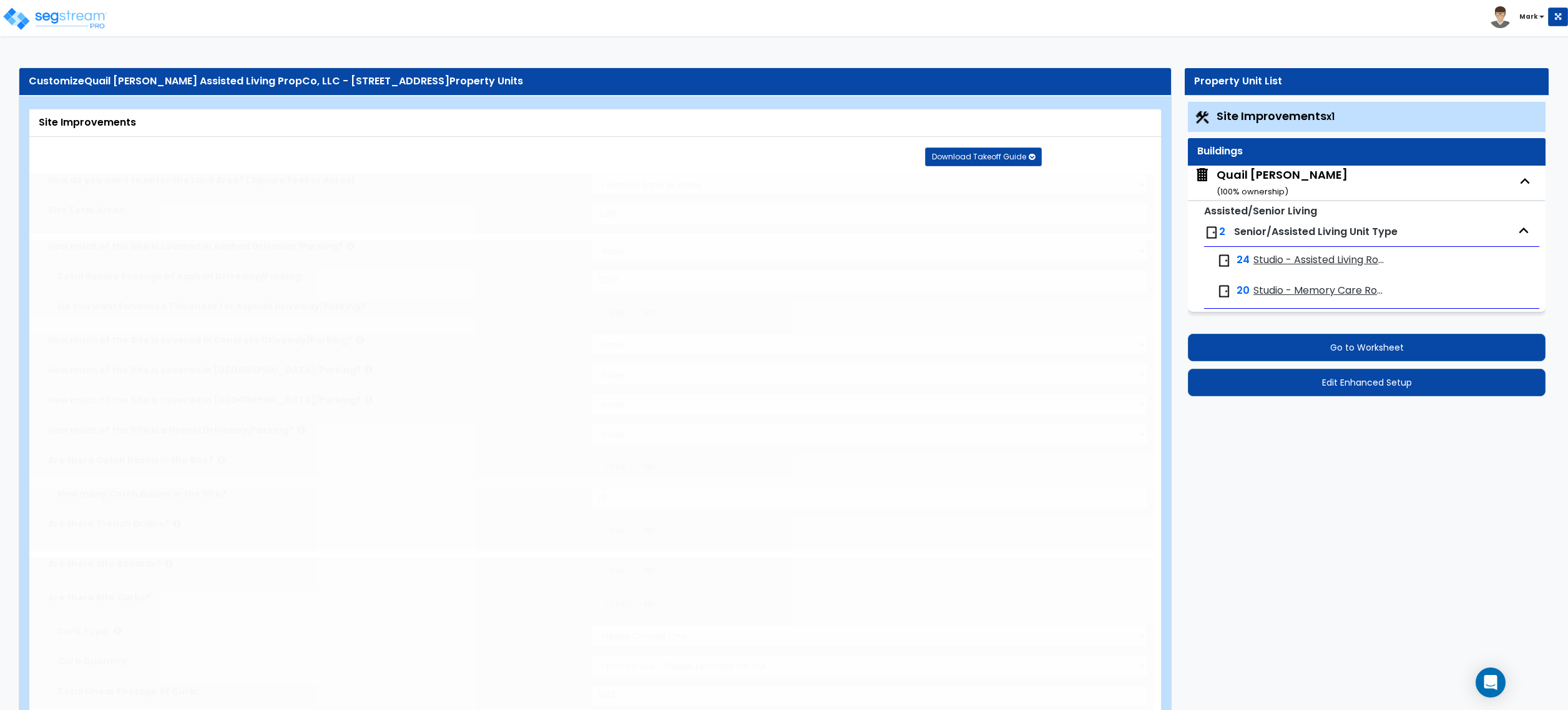
type input "32314"
radio input "true"
select select "2"
type input "32314"
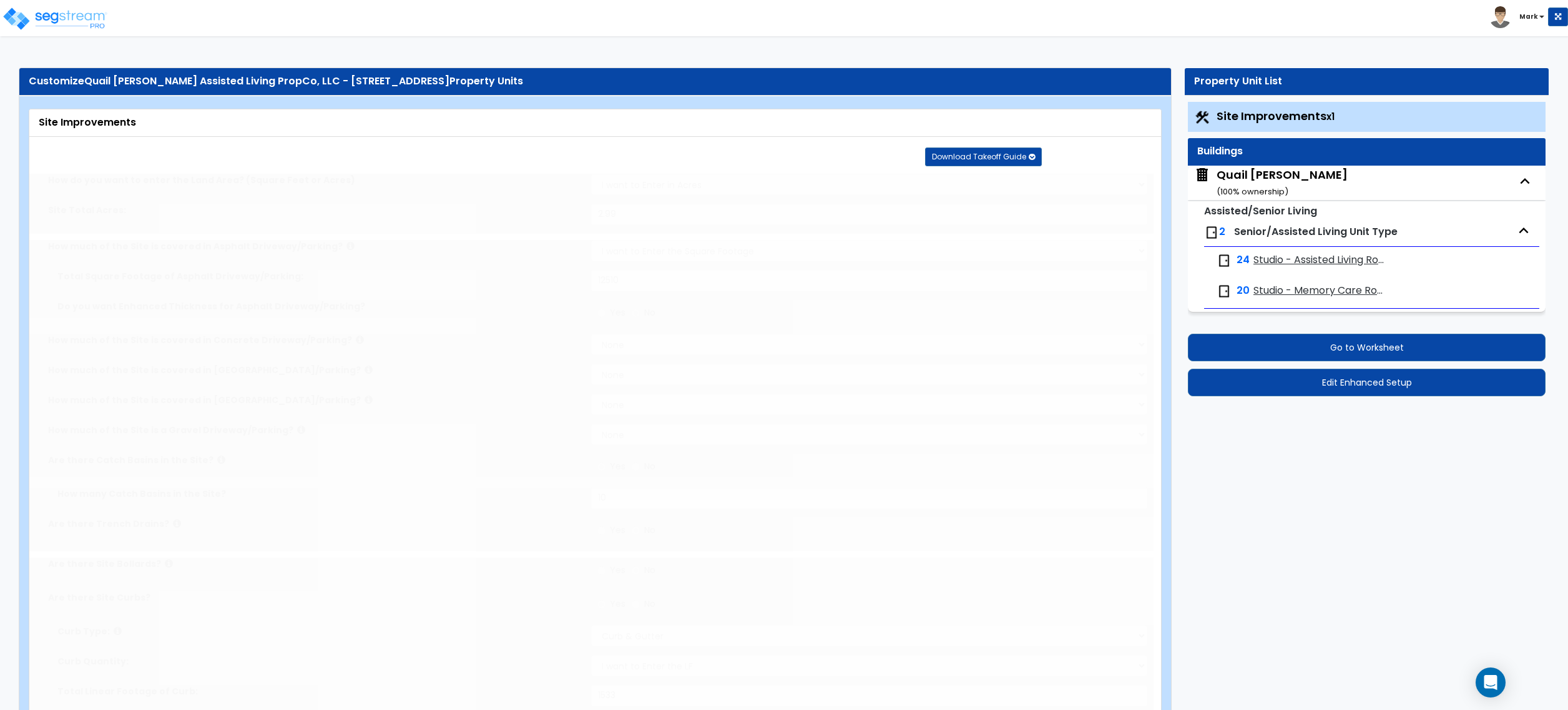
radio input "true"
type input "3221"
radio input "true"
type input "610"
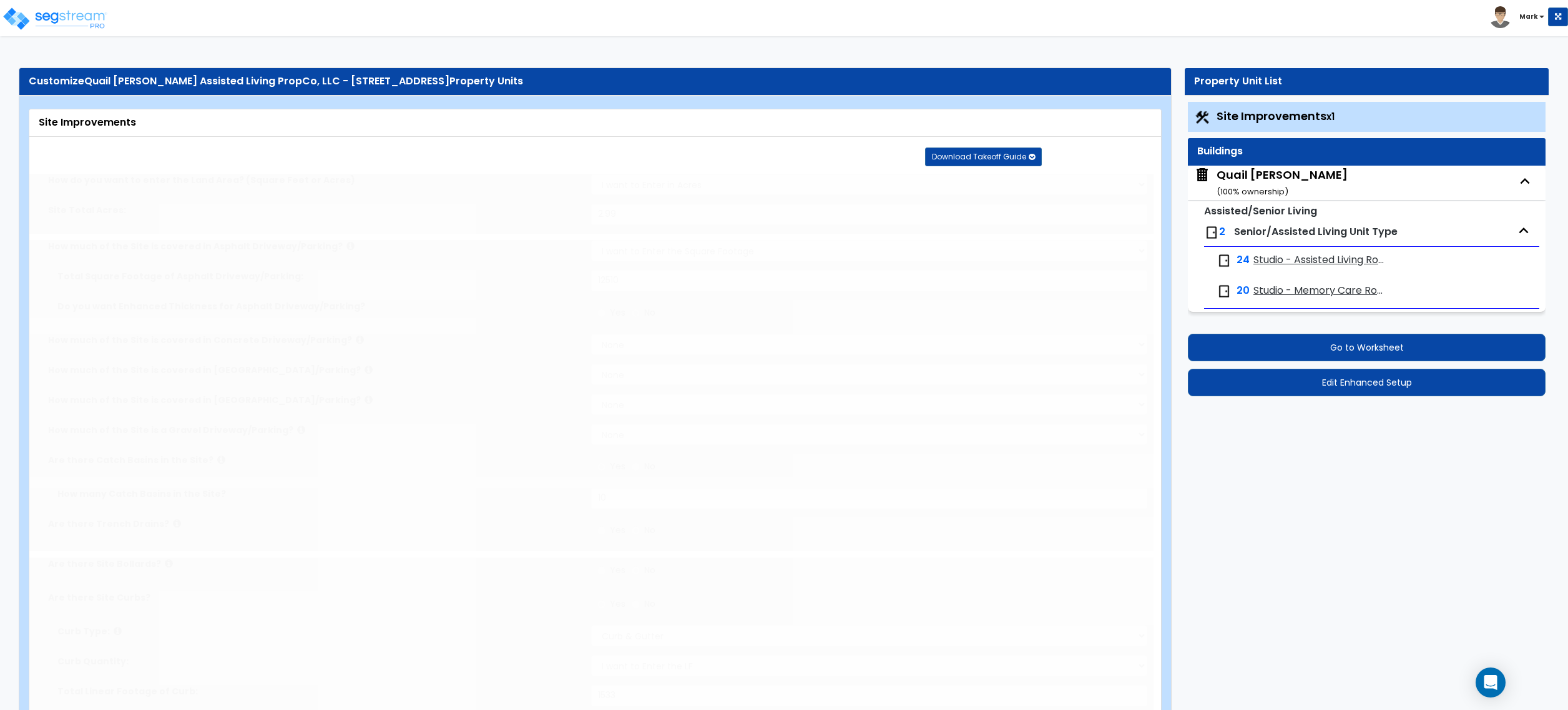
radio input "true"
type input "1"
radio input "true"
select select "1"
select select "2"
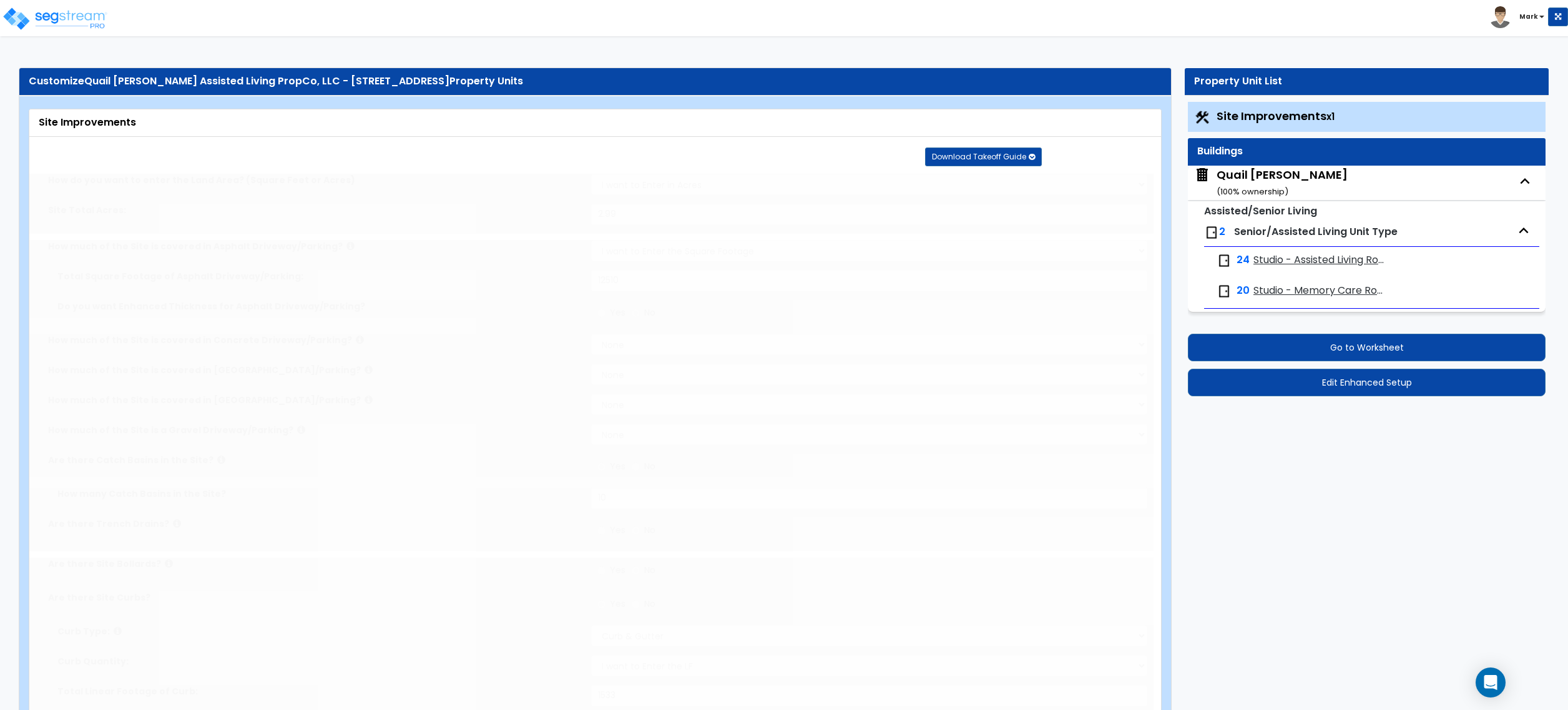
type input "1.5"
type input "3"
select select "3"
radio input "true"
type input "1"
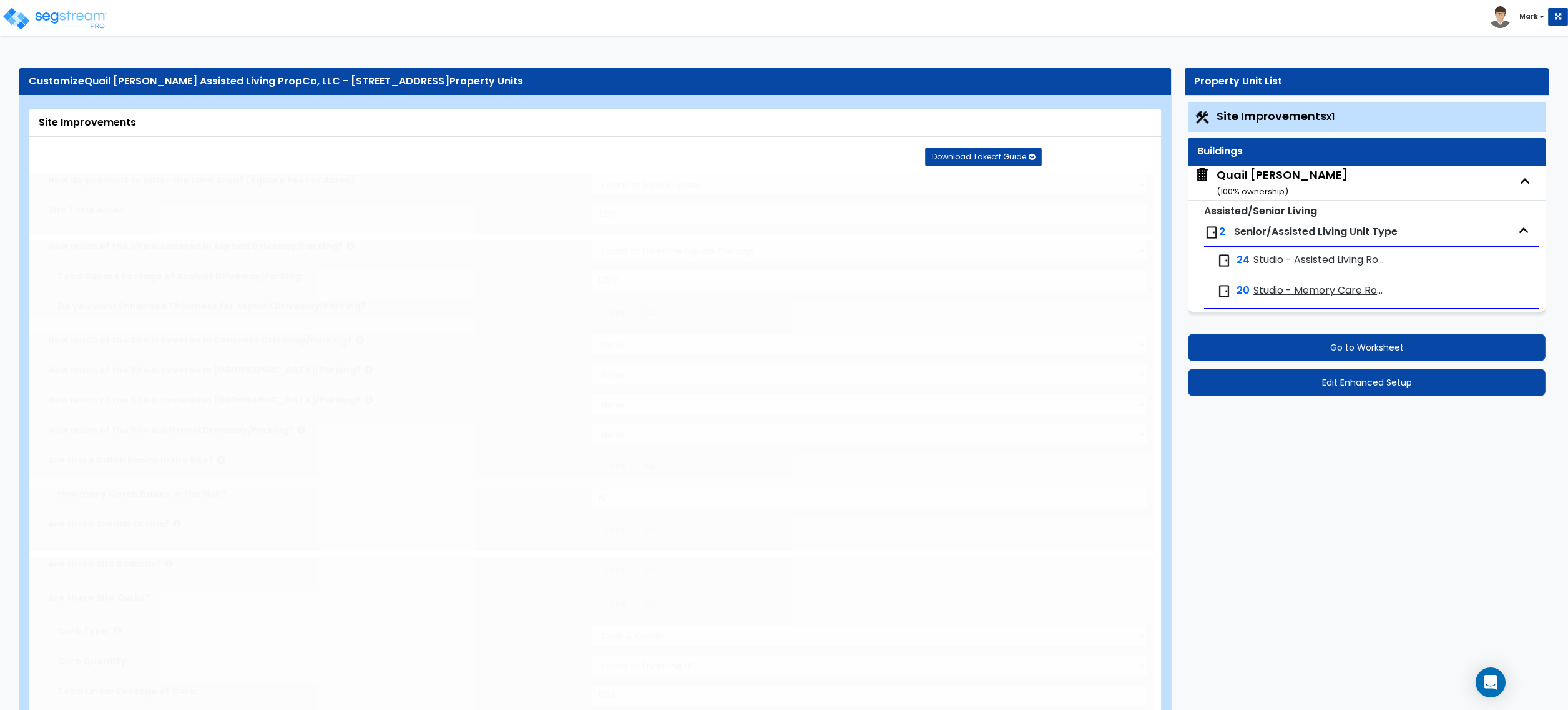
type input "2014.28"
type input "1"
radio input "true"
select select "1"
type input "400"
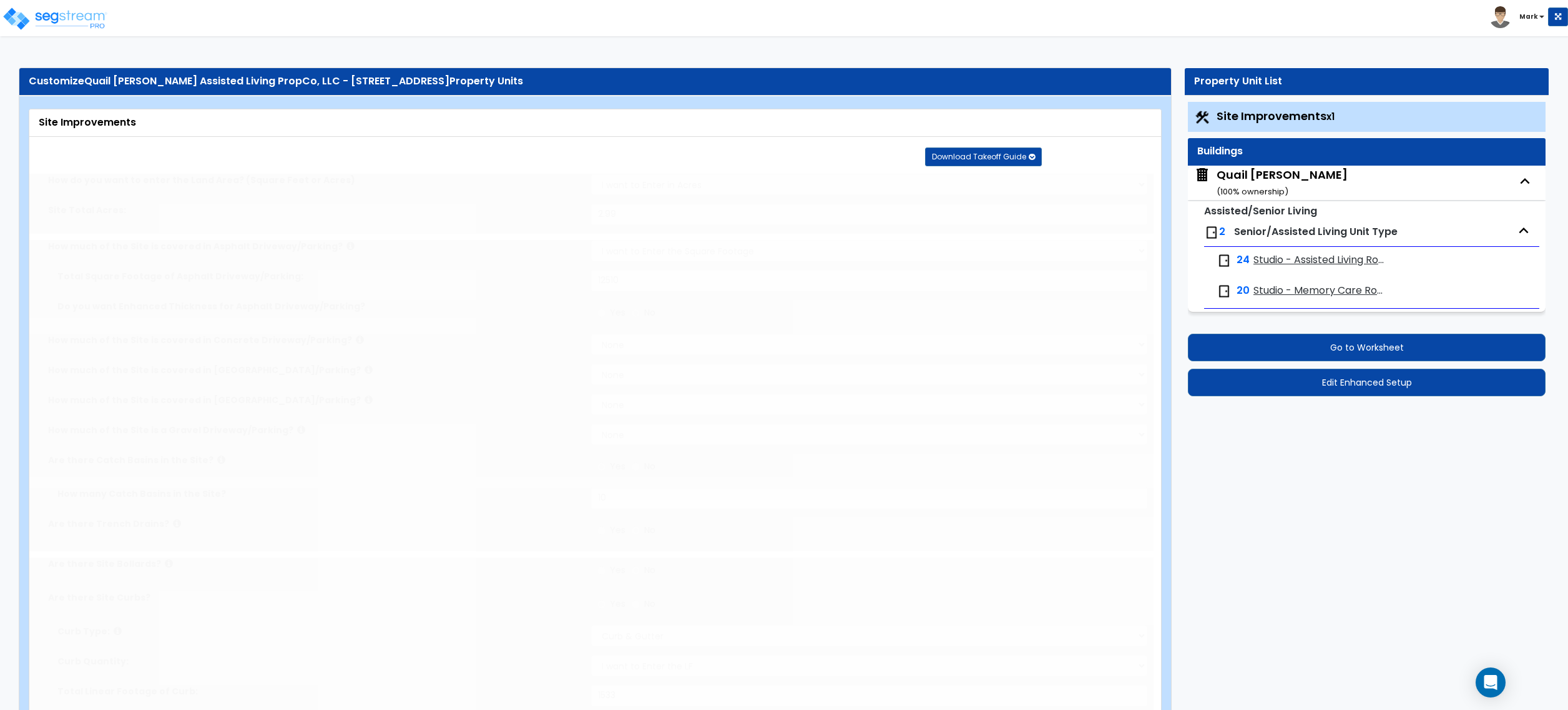
type input "6"
select select "2"
select select "1"
radio input "true"
type input "1"
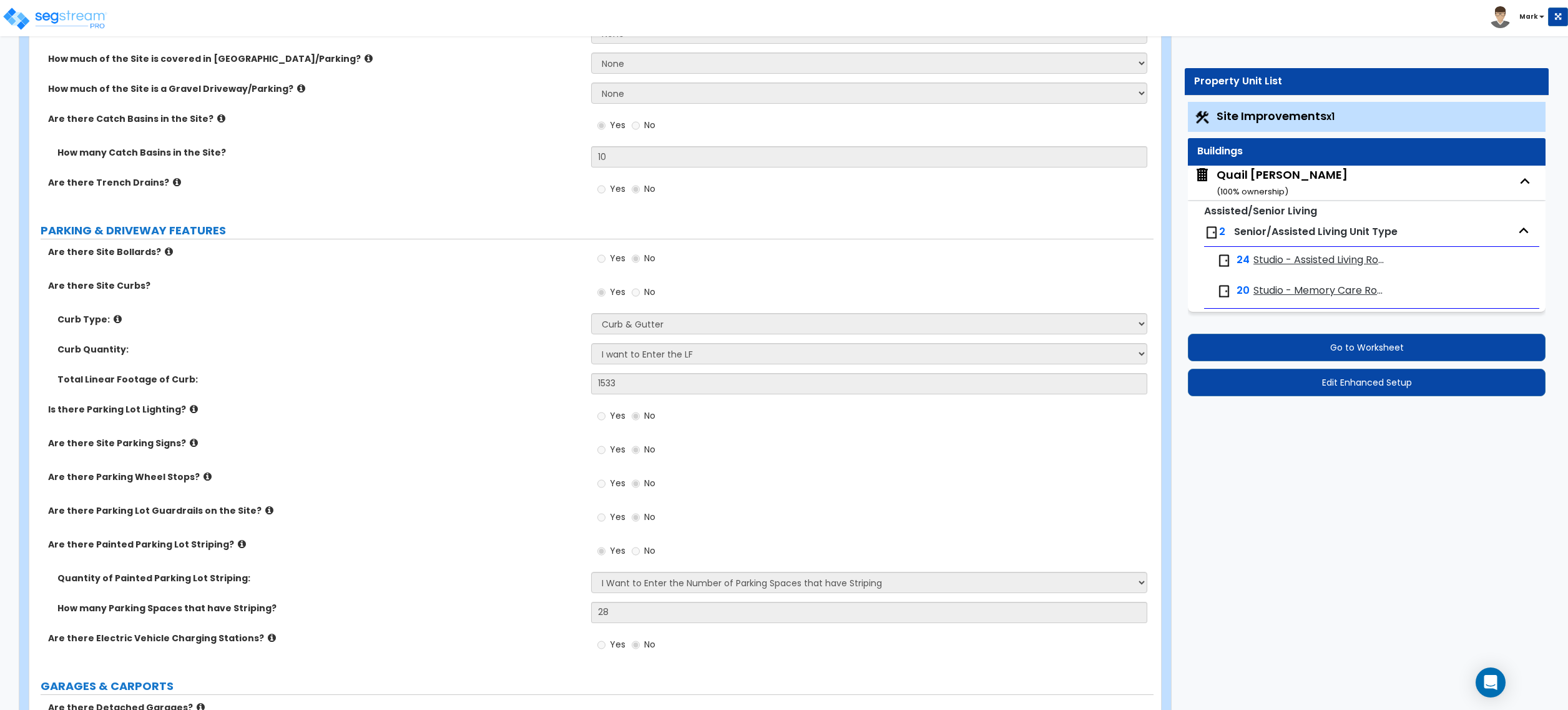
scroll to position [416, 0]
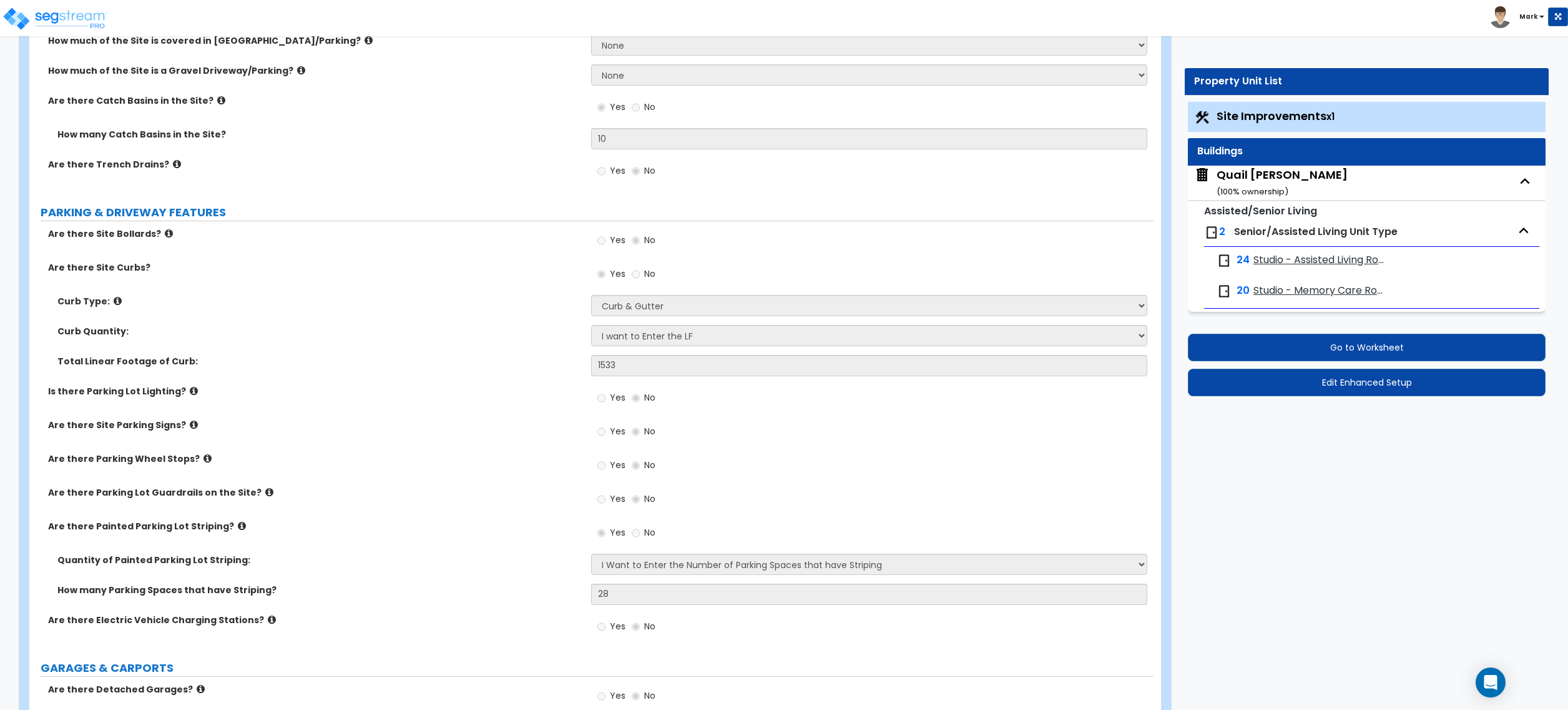
click at [1284, 170] on div "Quail Meadows ( 100 % ownership)" at bounding box center [1282, 183] width 131 height 32
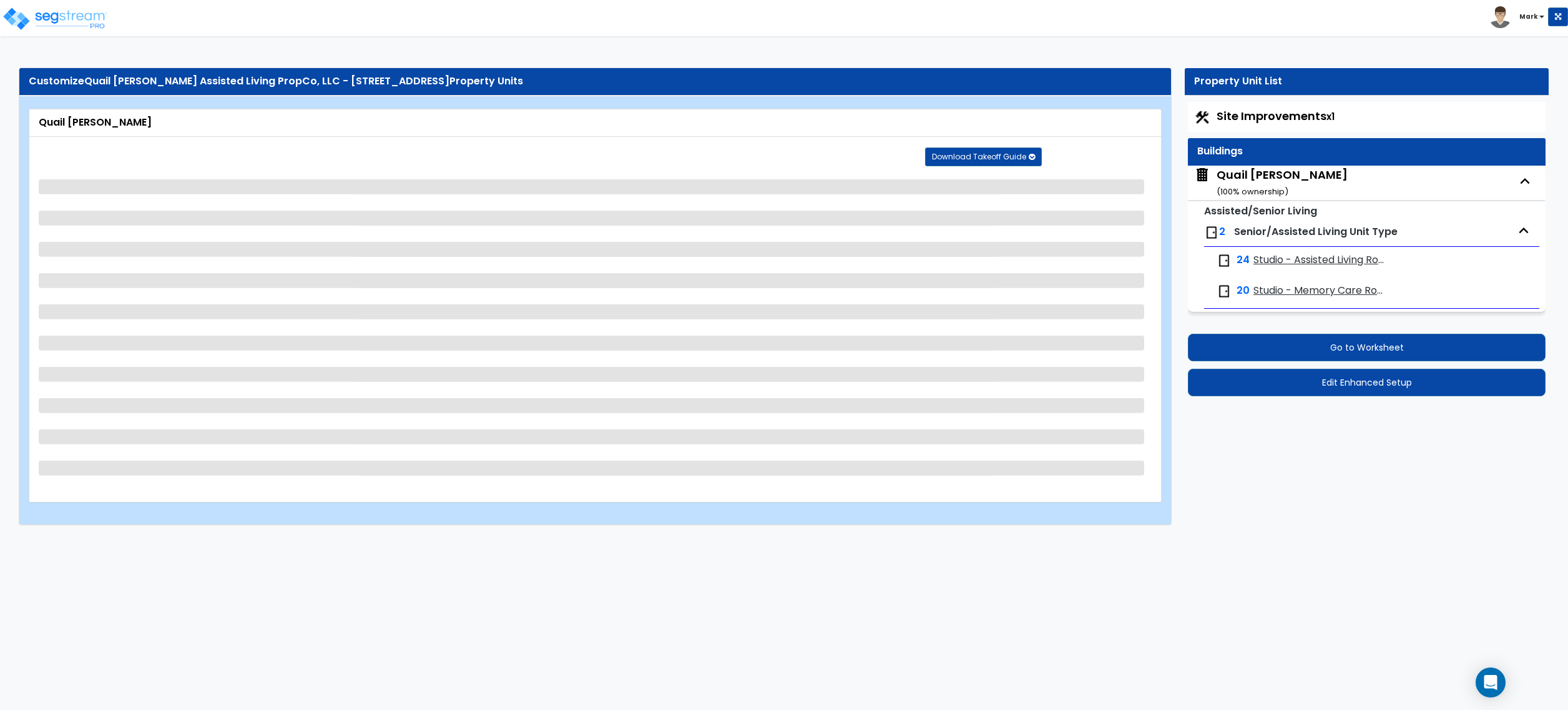
select select "1"
select select "5"
select select "2"
select select "1"
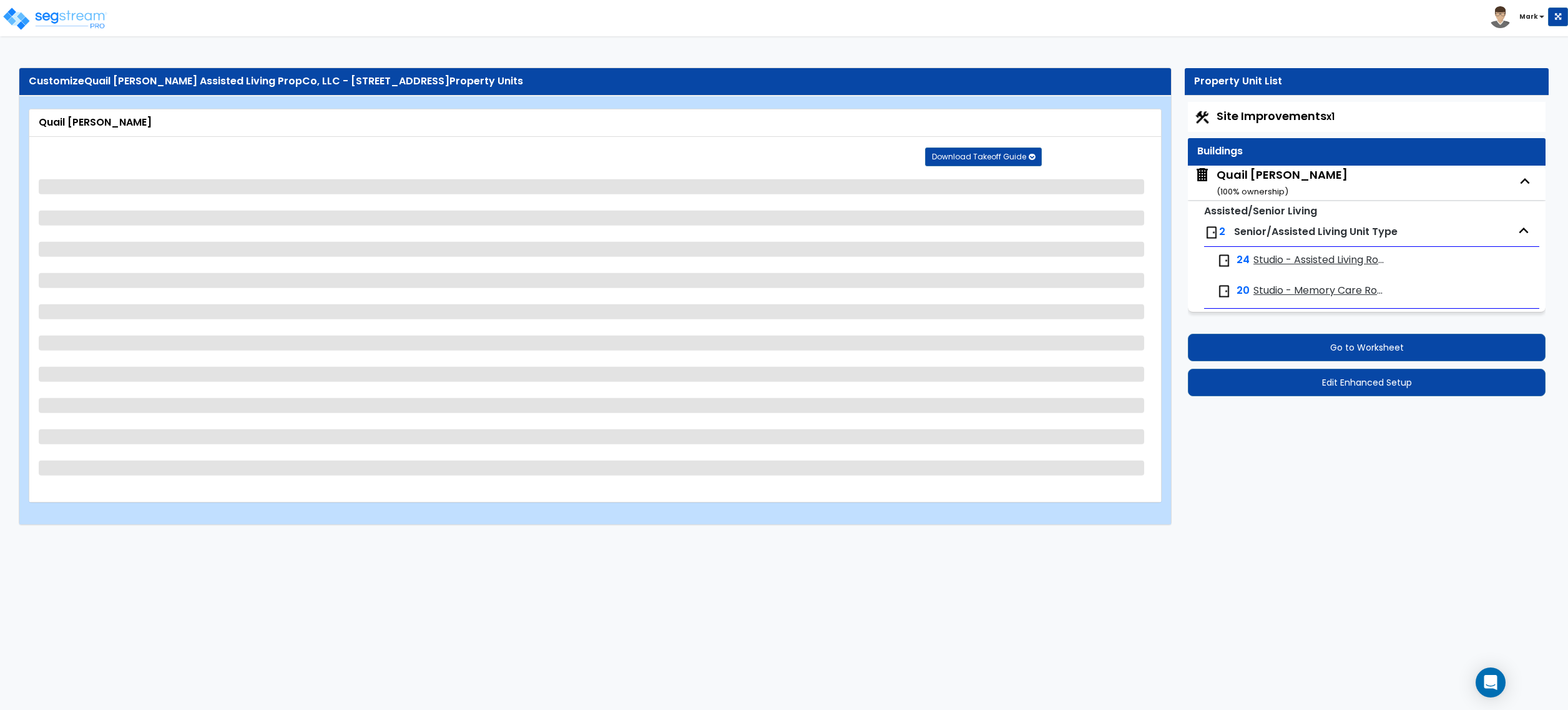
select select "1"
select select "2"
select select "7"
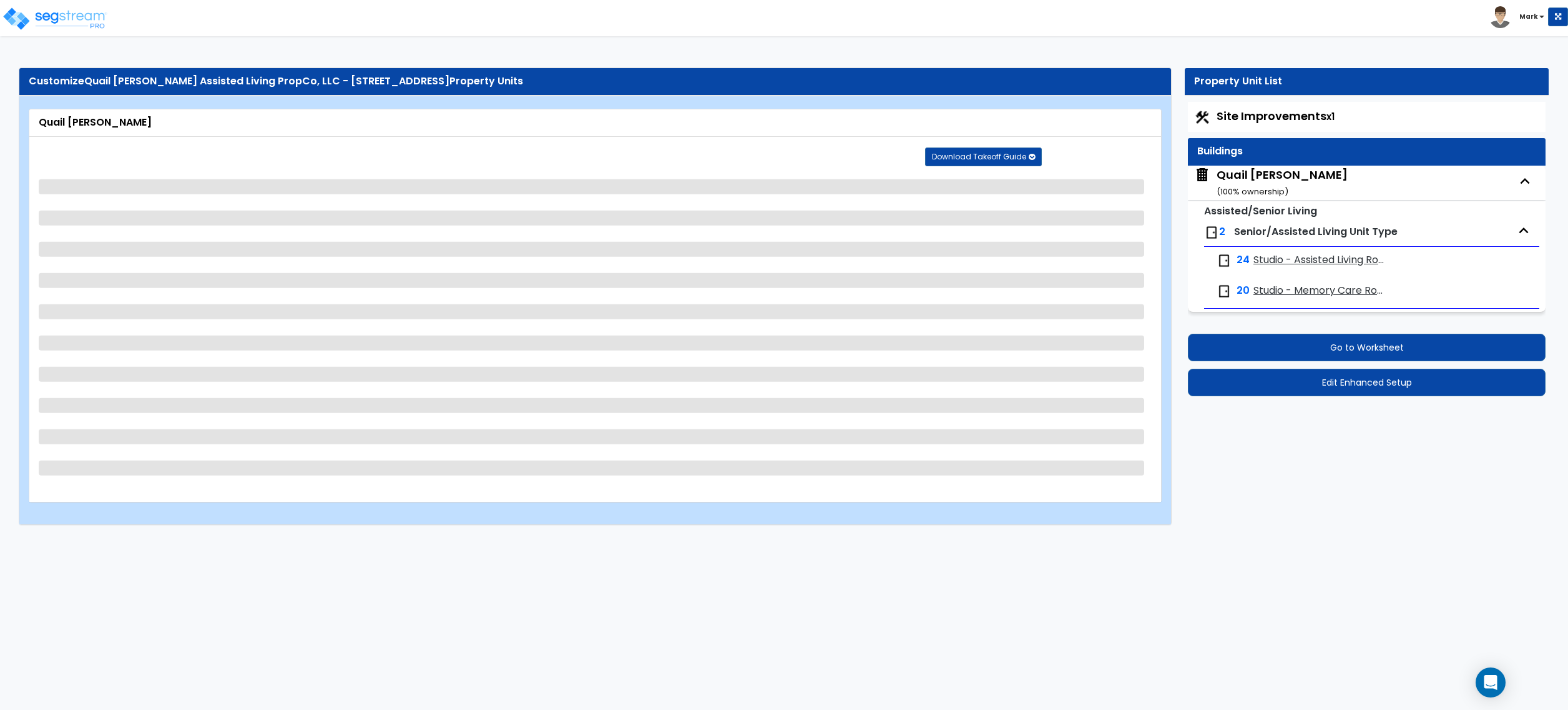
select select "2"
select select "3"
select select "7"
select select "1"
select select "2"
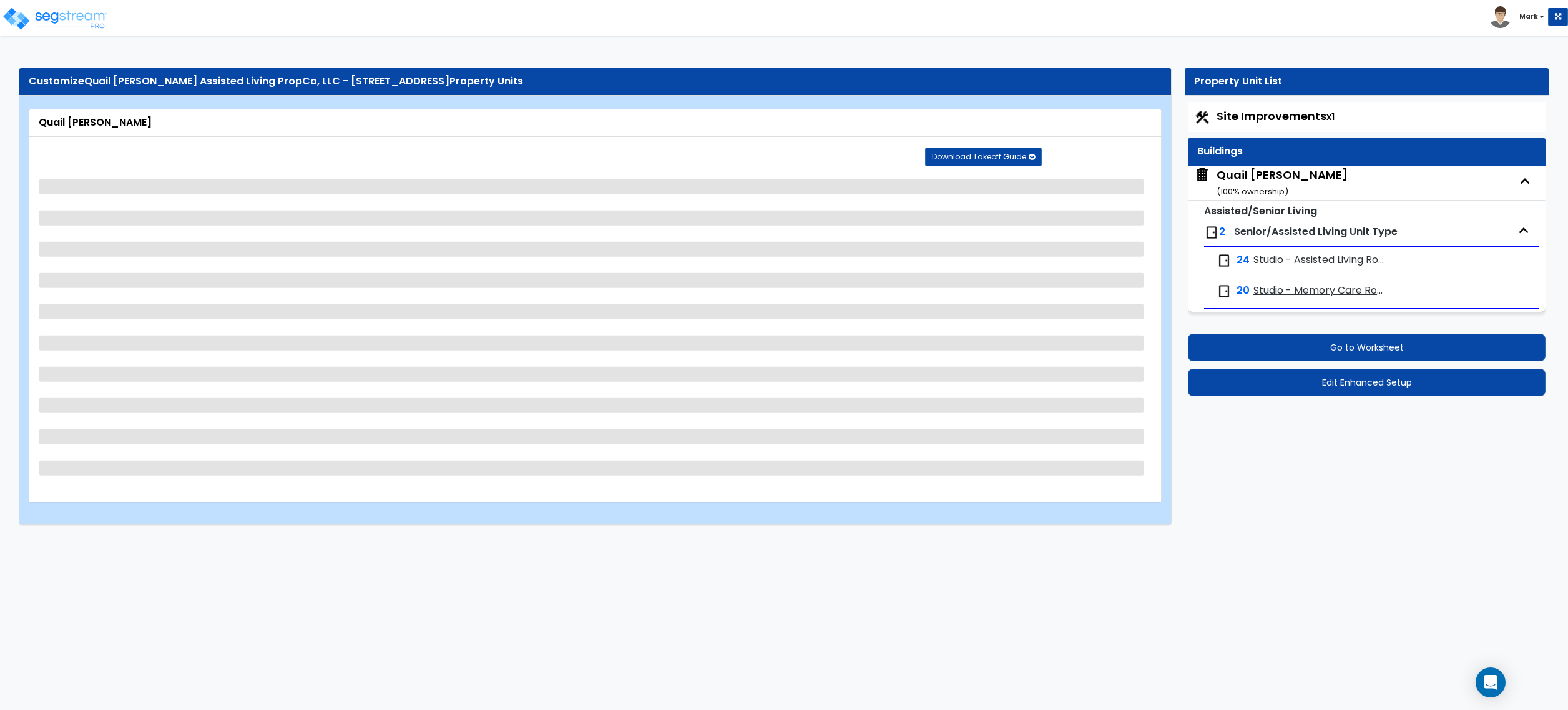
select select "1"
select select "2"
select select "1"
select select "2"
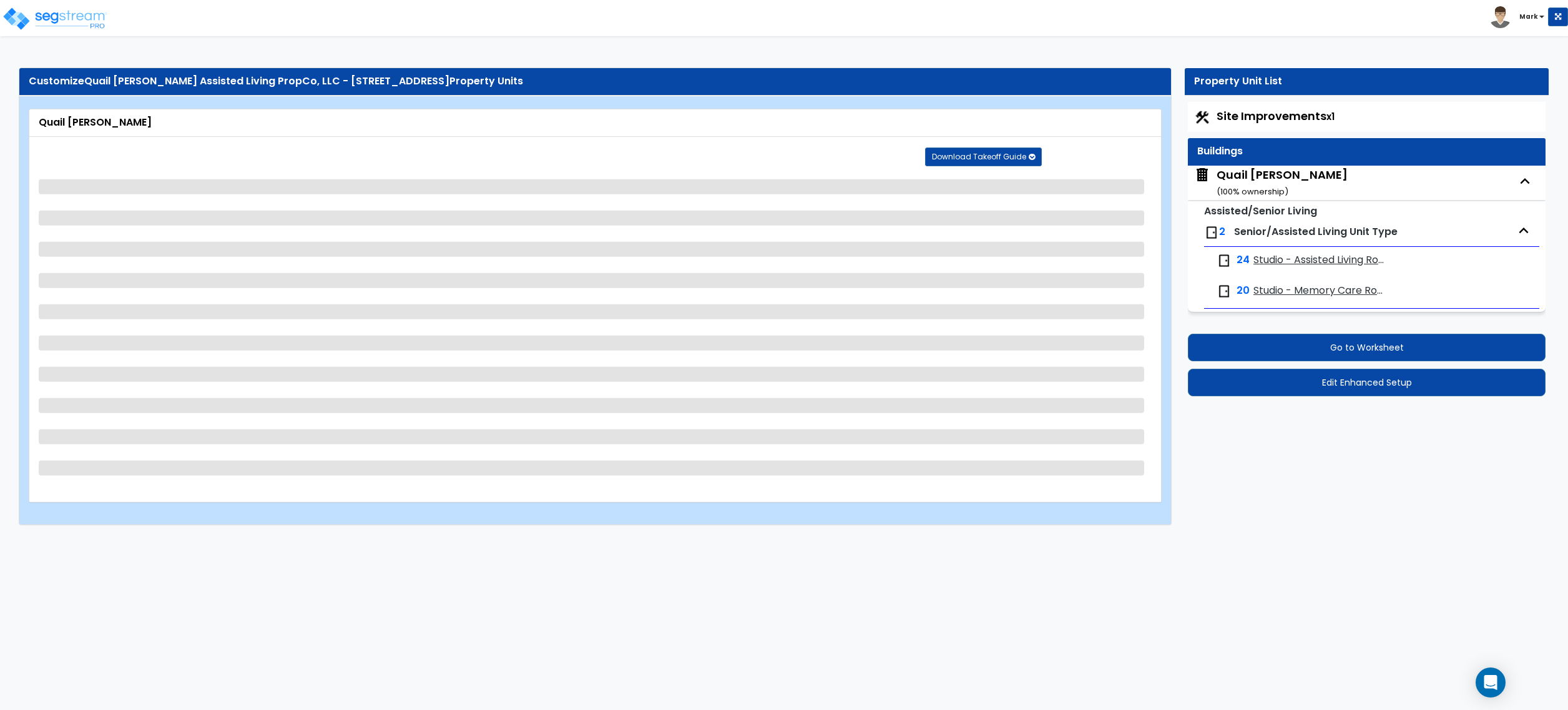
select select "5"
select select "1"
select select "2"
select select "3"
select select "1"
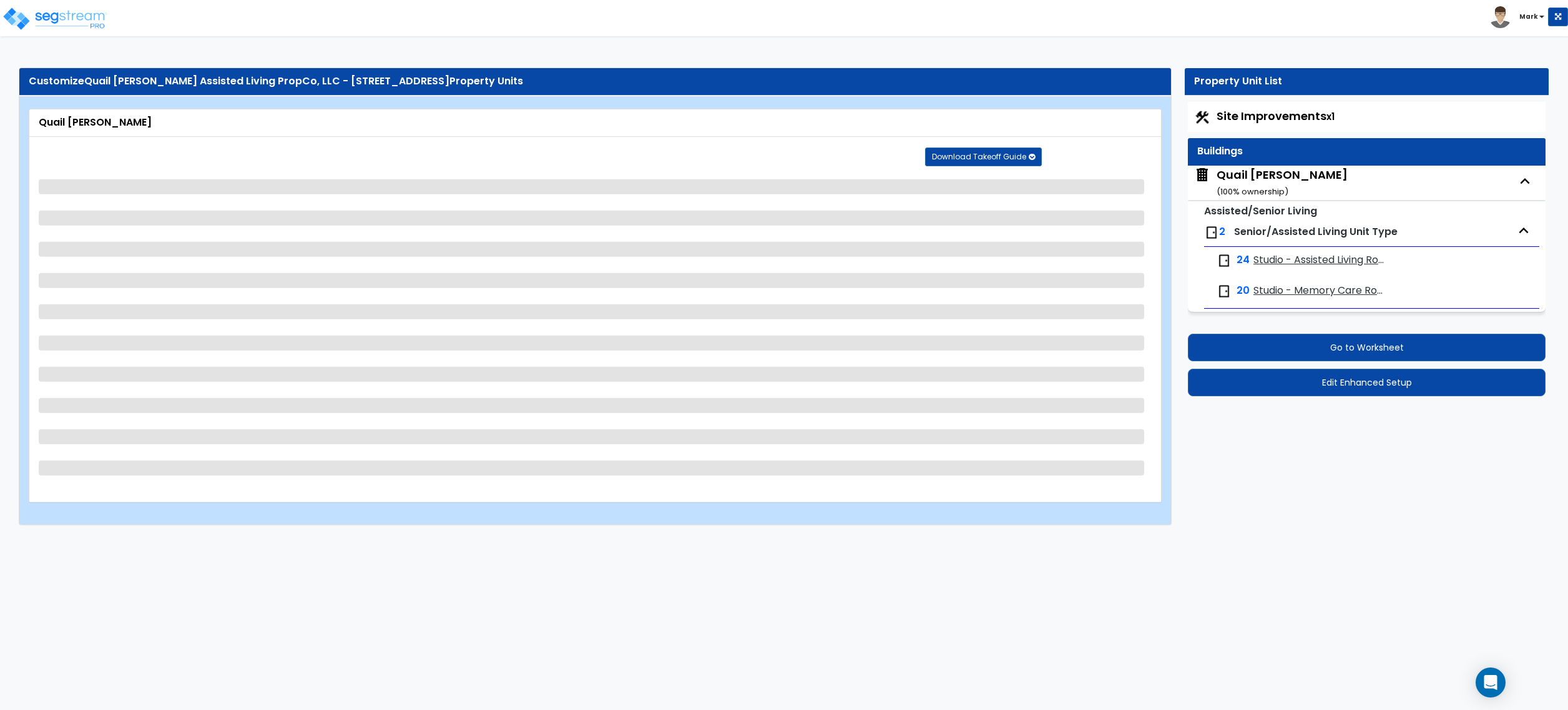
select select "4"
select select "5"
select select "3"
select select "5"
select select "3"
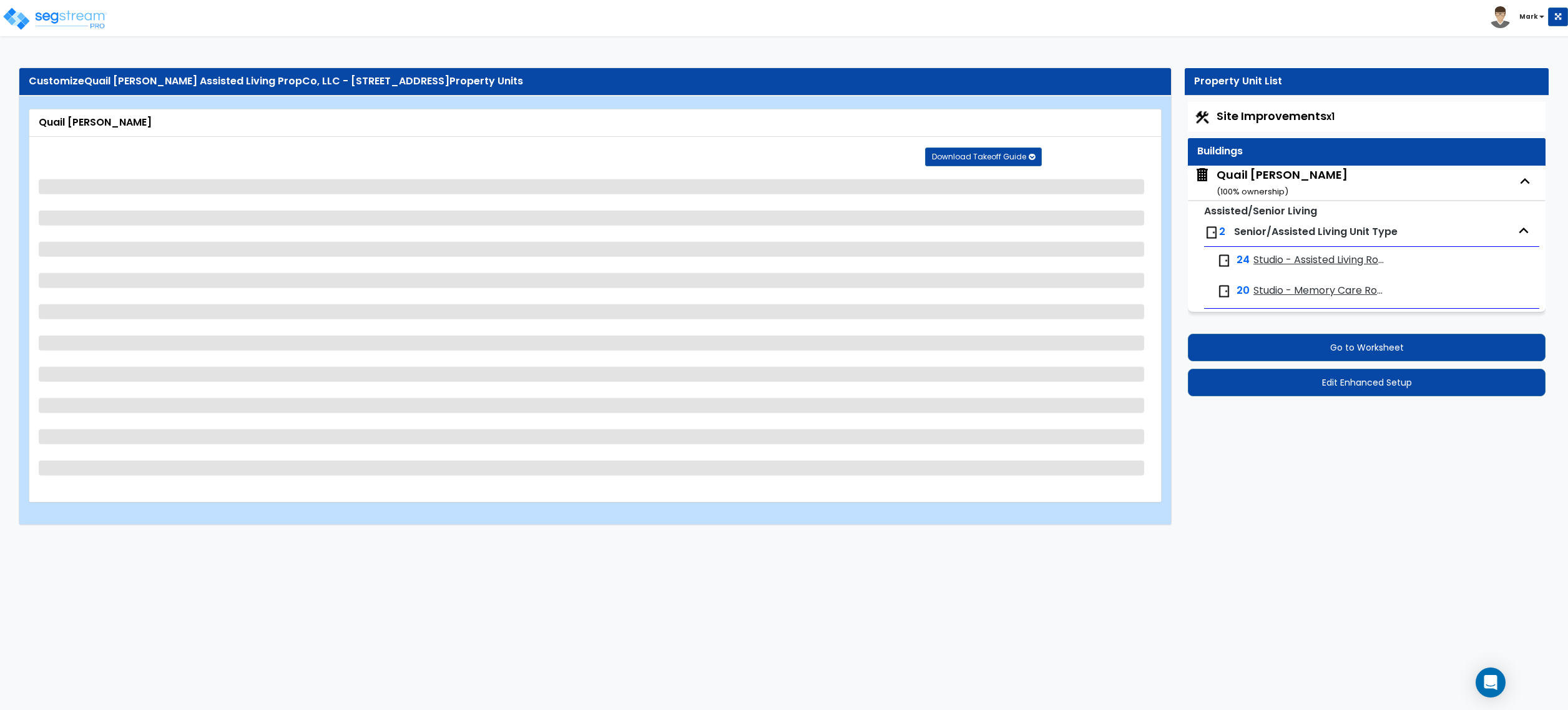
select select "1"
select select "4"
select select "1"
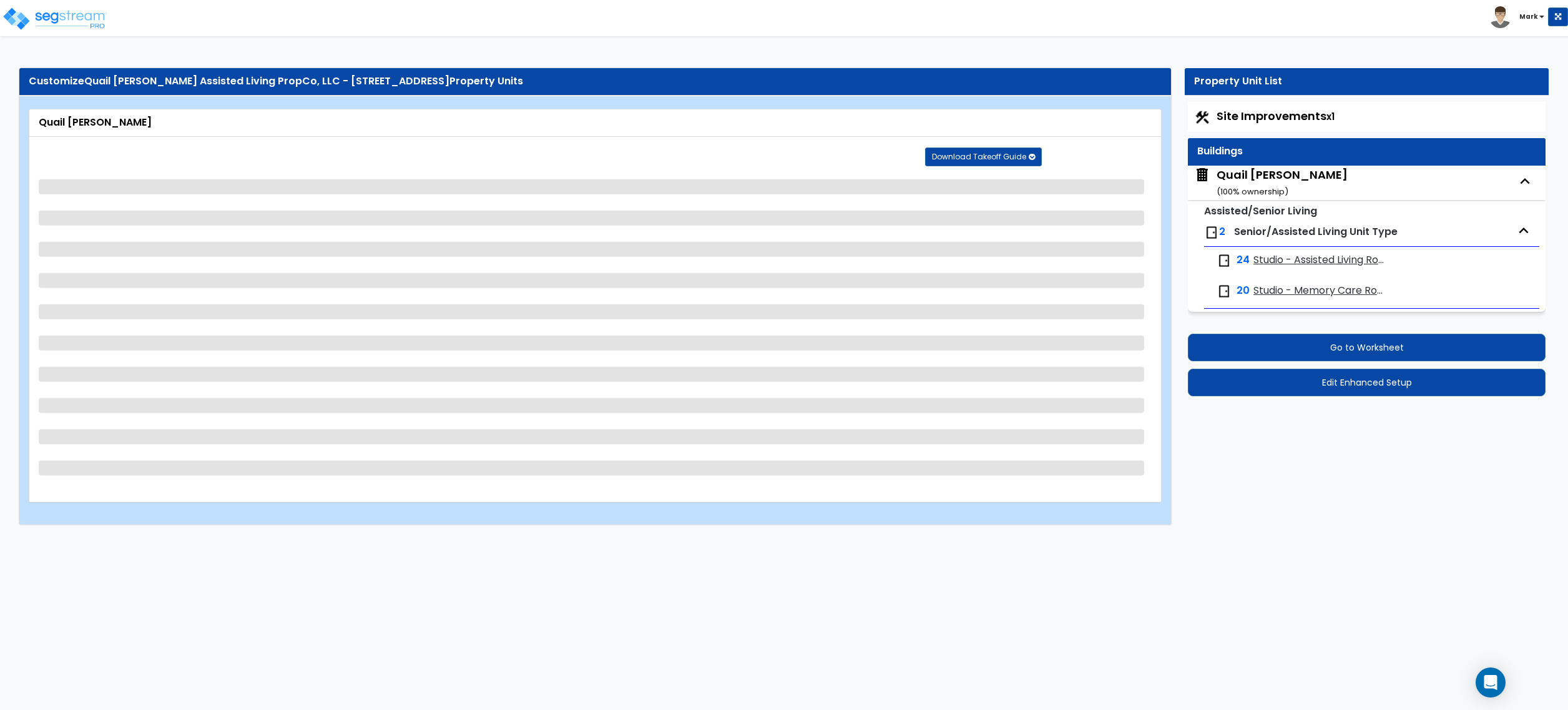
select select "2"
select select "1"
select select "5"
select select "1"
select select "3"
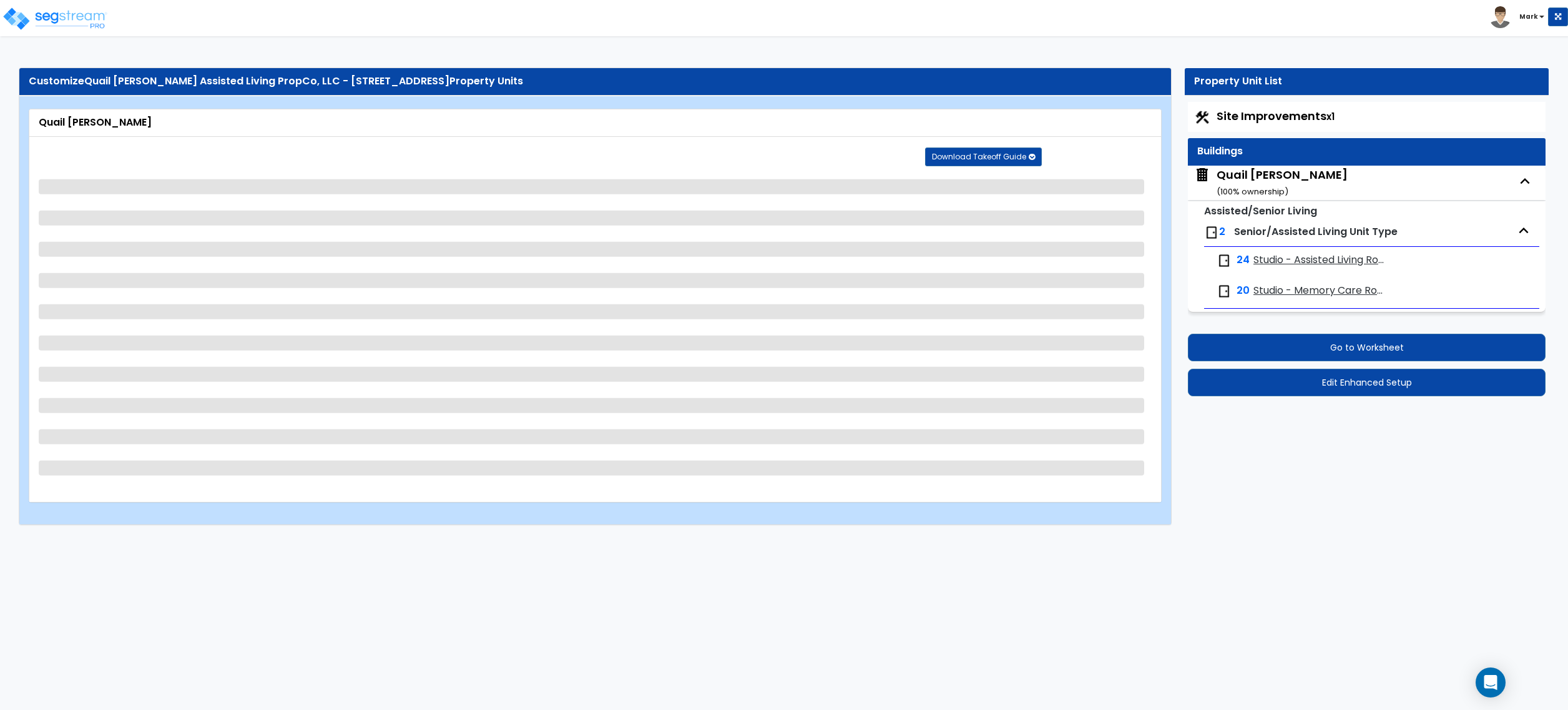
select select "2"
select select "5"
select select "3"
select select "1"
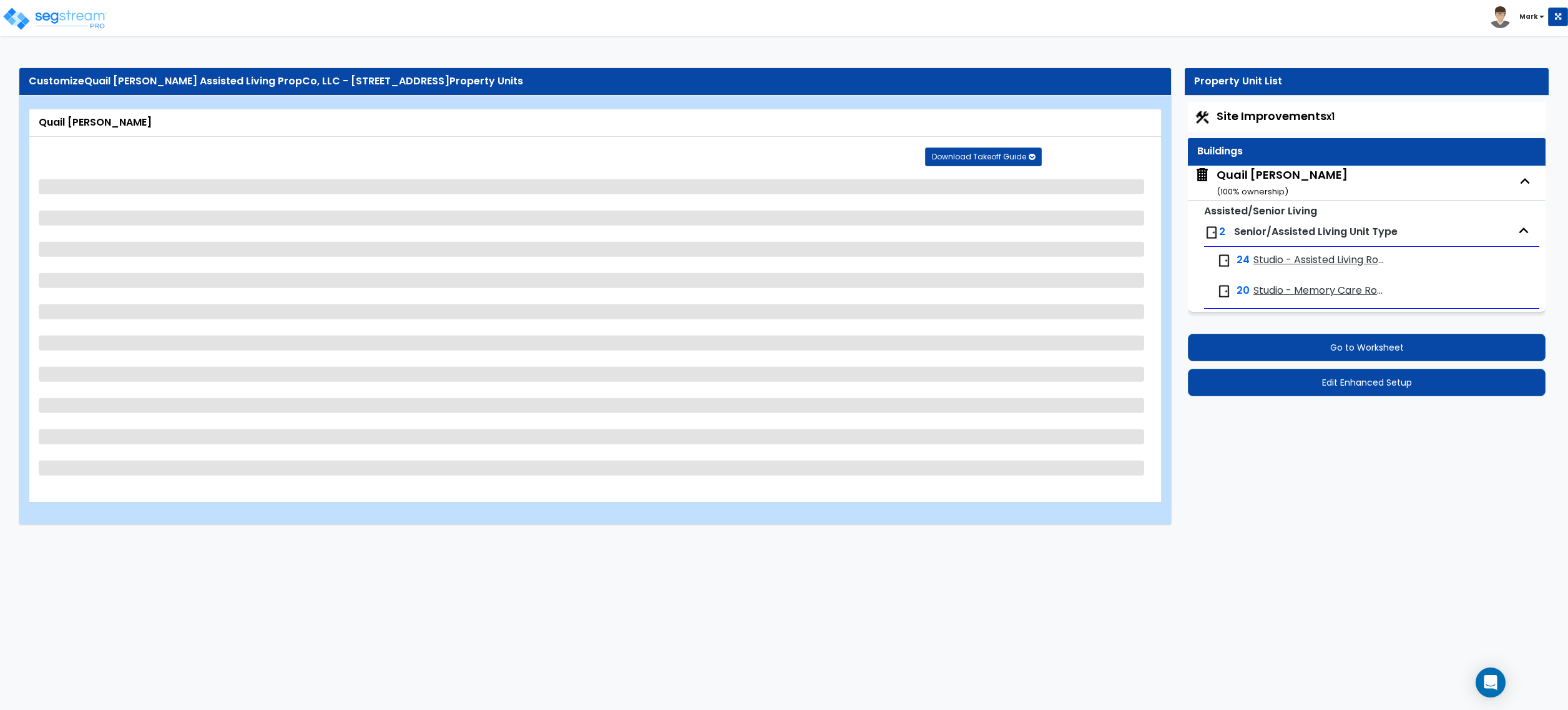
select select "1"
select select "5"
select select "2"
select select "1"
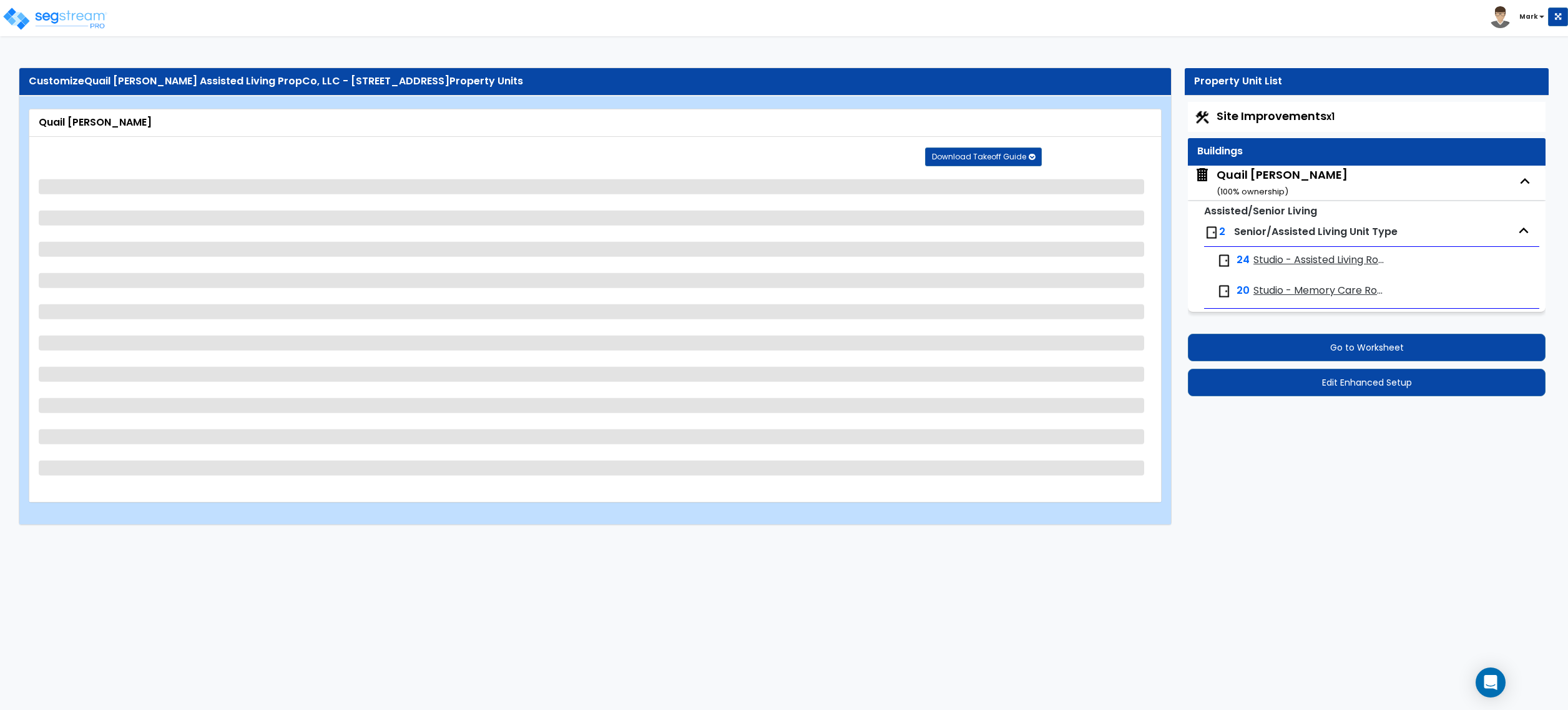
select select "3"
select select "1"
select select "2"
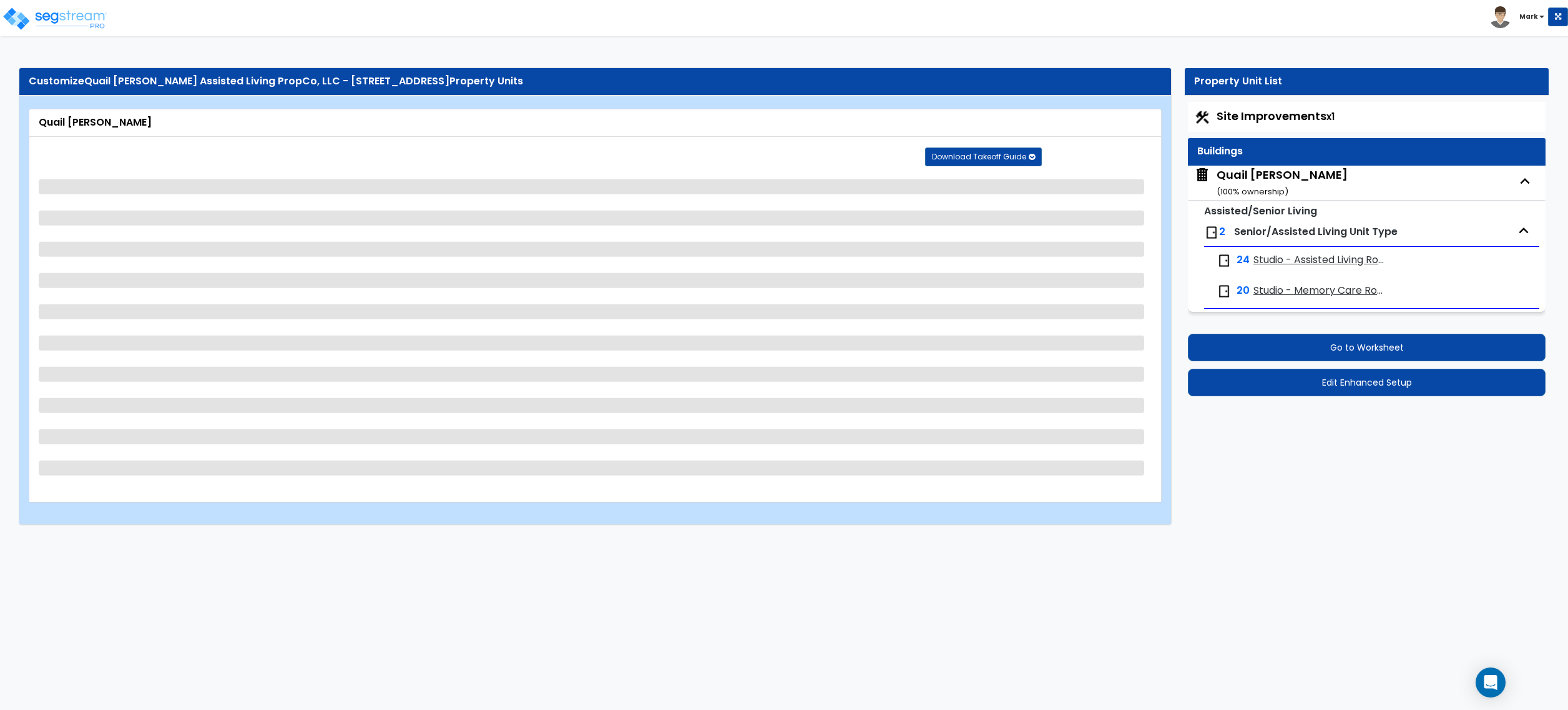
select select "2"
select select "1"
select select "2"
select select "1"
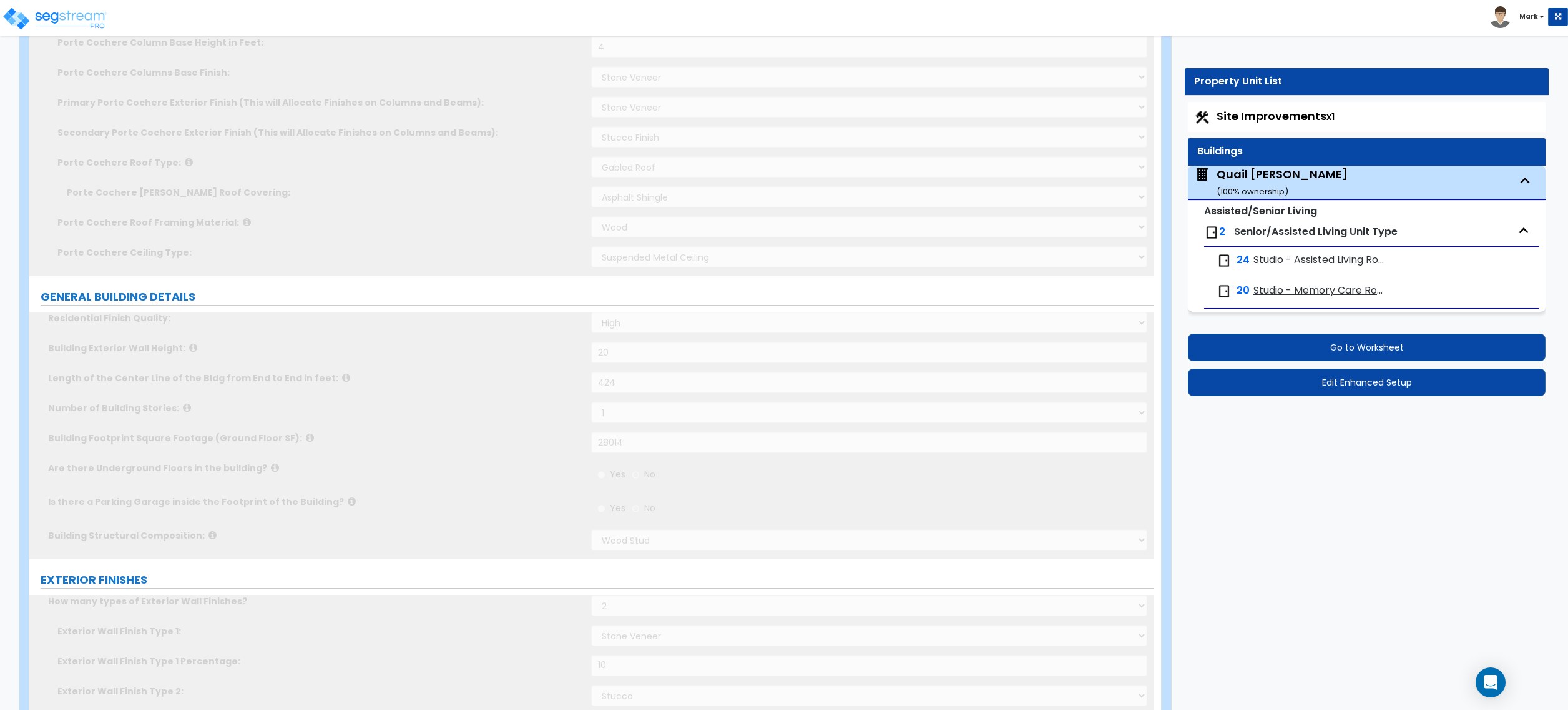
scroll to position [0, 0]
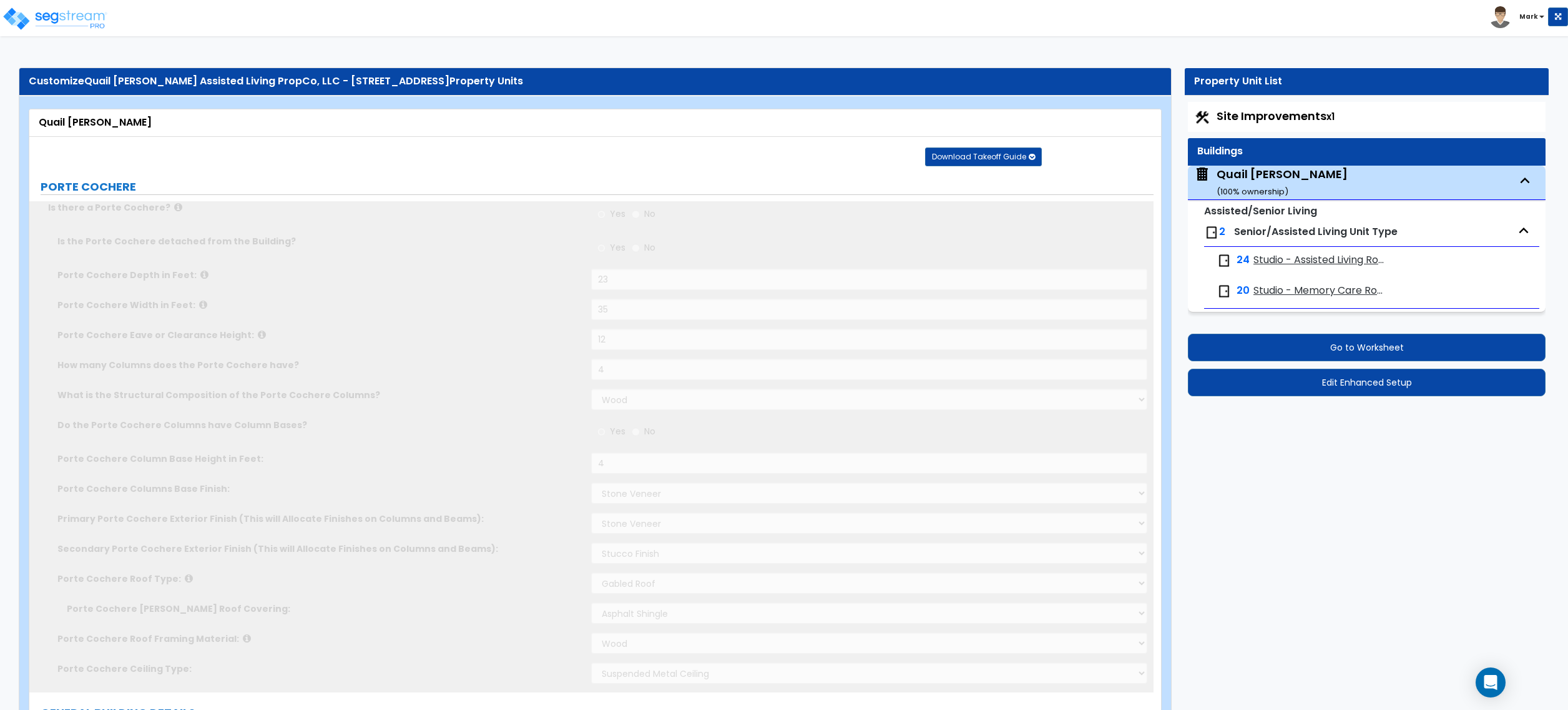
type input "6"
radio input "true"
select select "2"
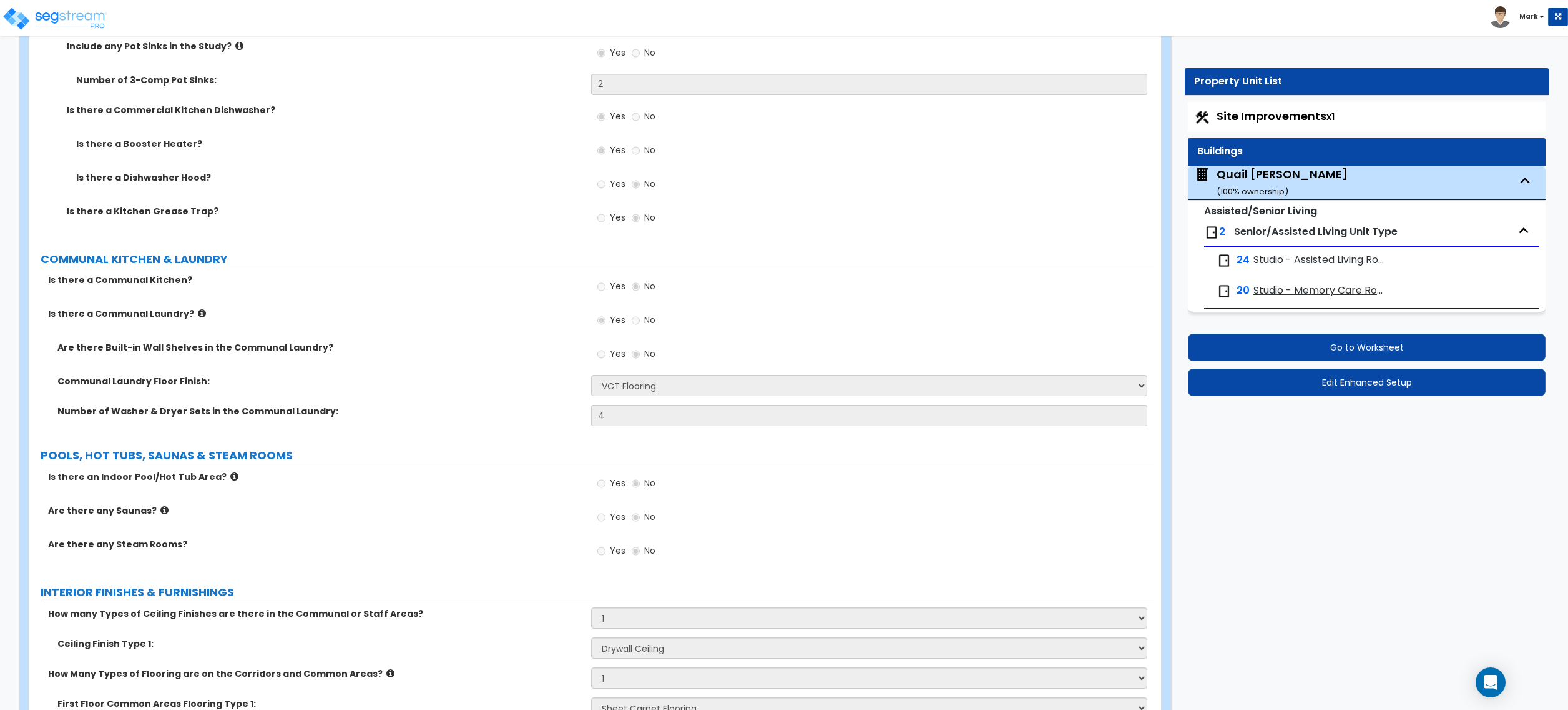
scroll to position [3534, 0]
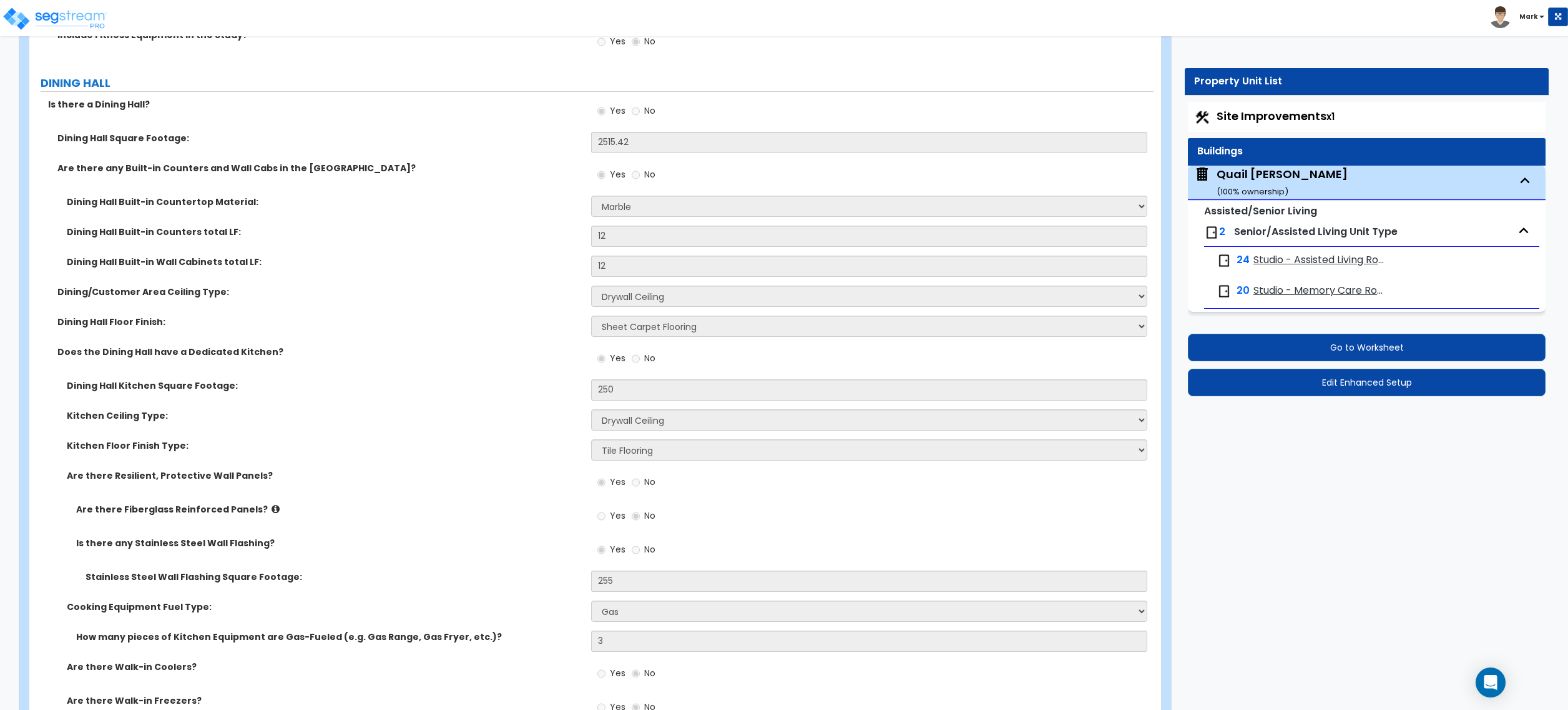
drag, startPoint x: 150, startPoint y: 431, endPoint x: 158, endPoint y: 430, distance: 8.1
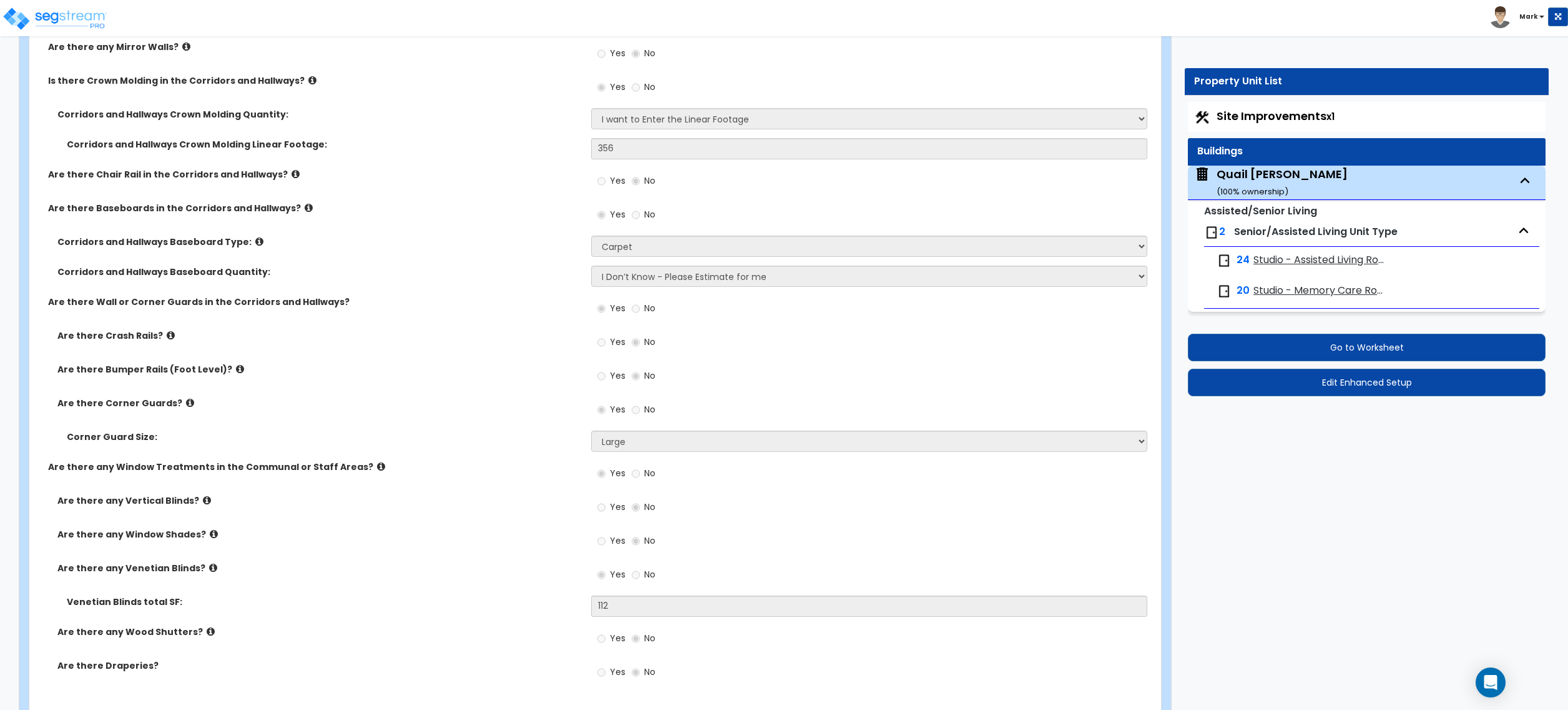
scroll to position [5533, 0]
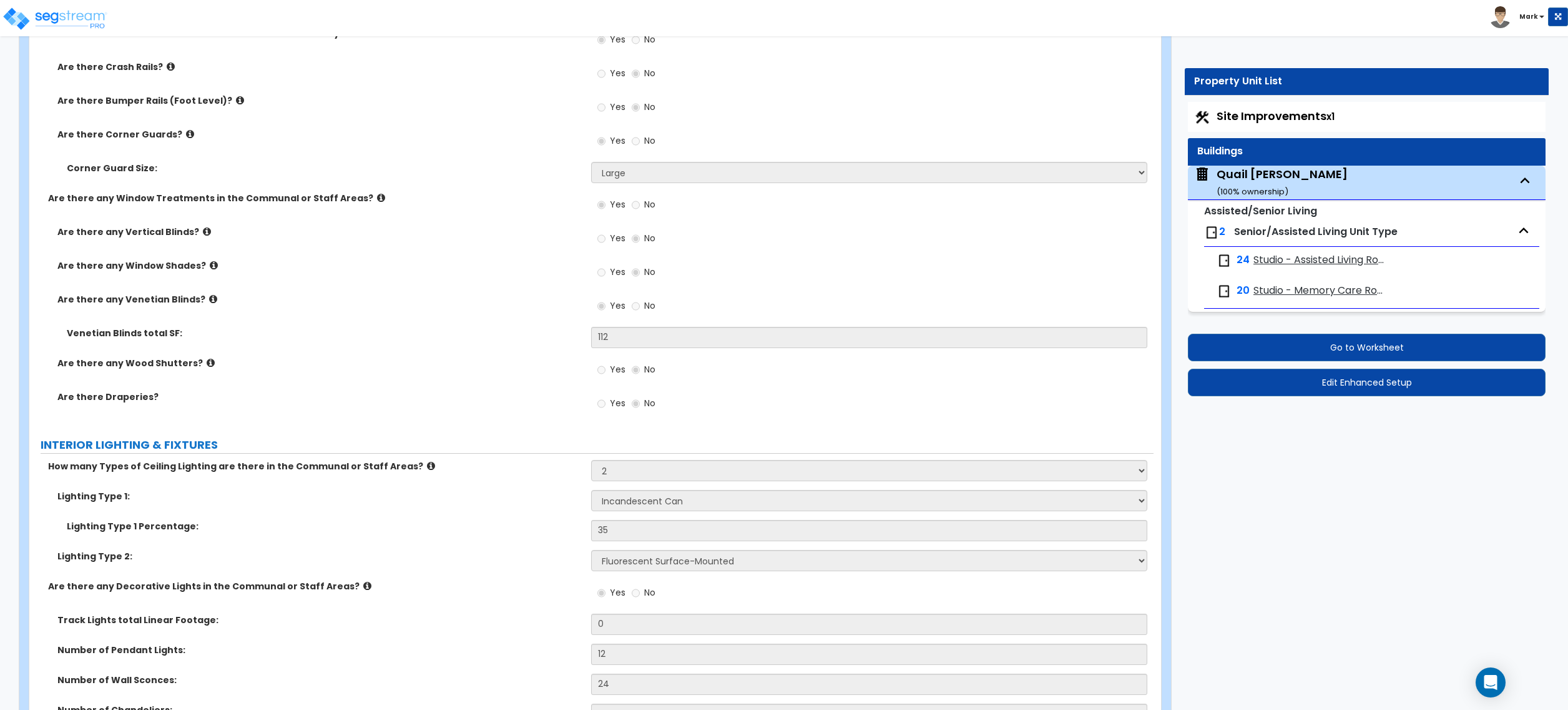
click at [174, 137] on label "Are there Corner Guards?" at bounding box center [319, 134] width 524 height 12
click at [183, 140] on label "Are there Corner Guards?" at bounding box center [319, 134] width 524 height 12
click at [186, 139] on icon at bounding box center [190, 134] width 8 height 10
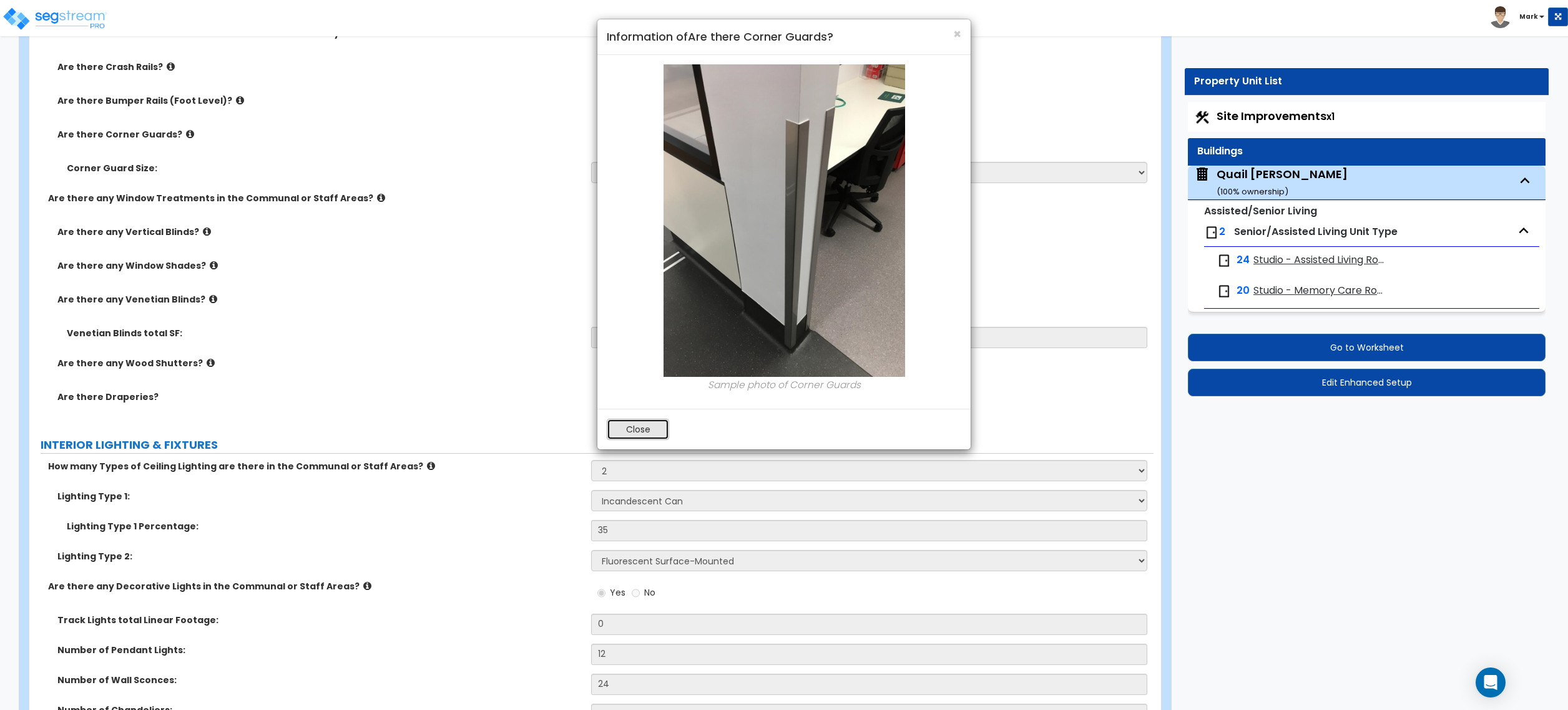
click at [647, 430] on button "Close" at bounding box center [637, 429] width 62 height 21
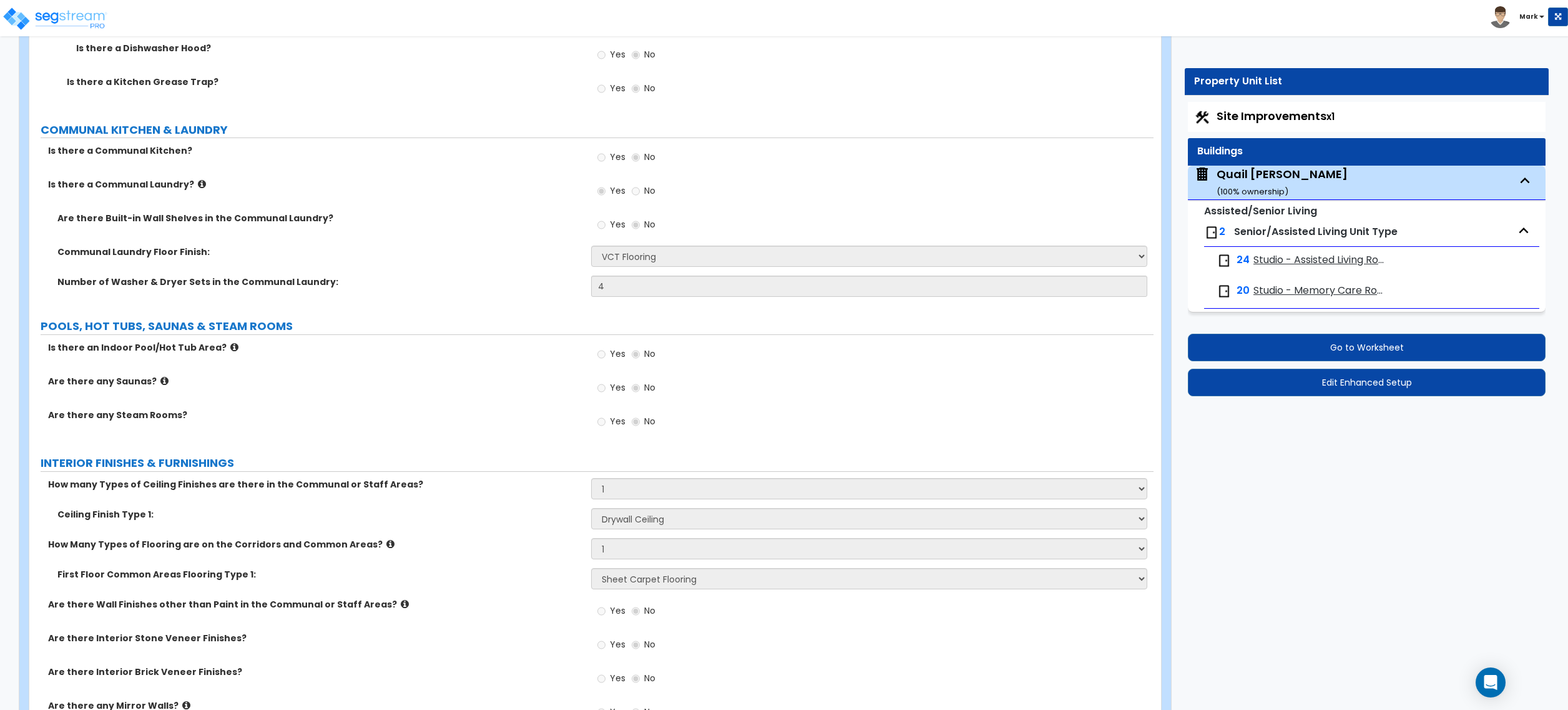
scroll to position [4533, 0]
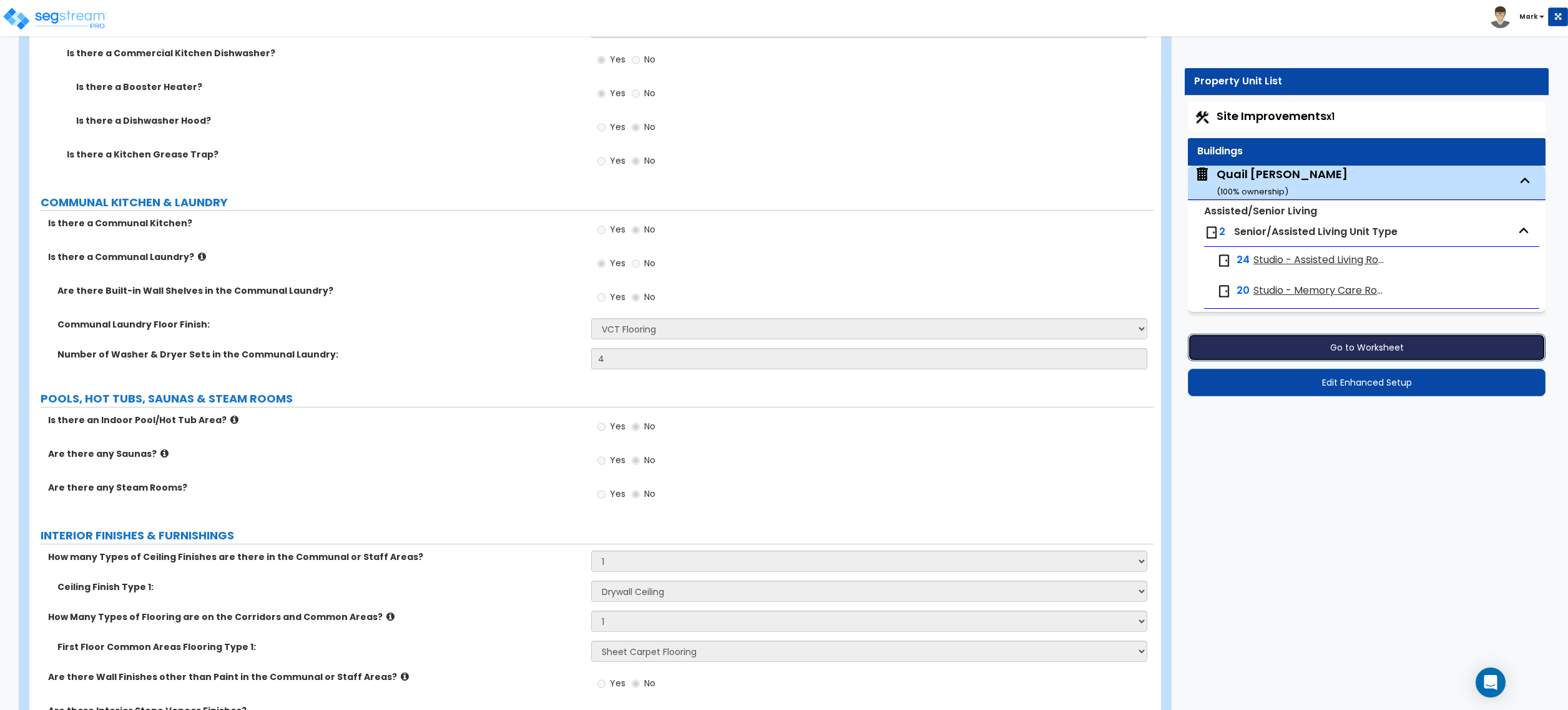
click at [1351, 349] on button "Go to Worksheet" at bounding box center [1367, 347] width 358 height 28
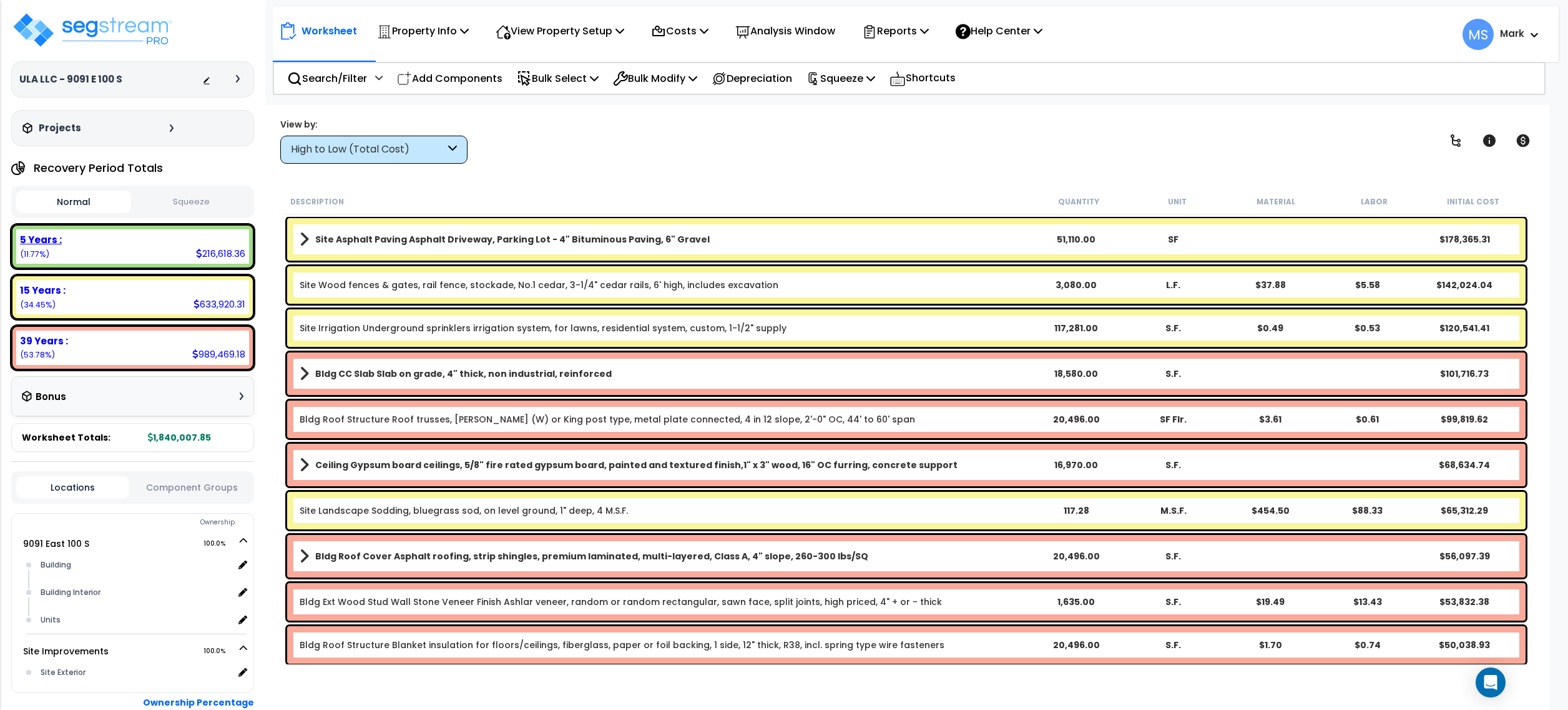
click at [148, 247] on div "5 Years : 216,618.36 (11.77%)" at bounding box center [133, 247] width 233 height 34
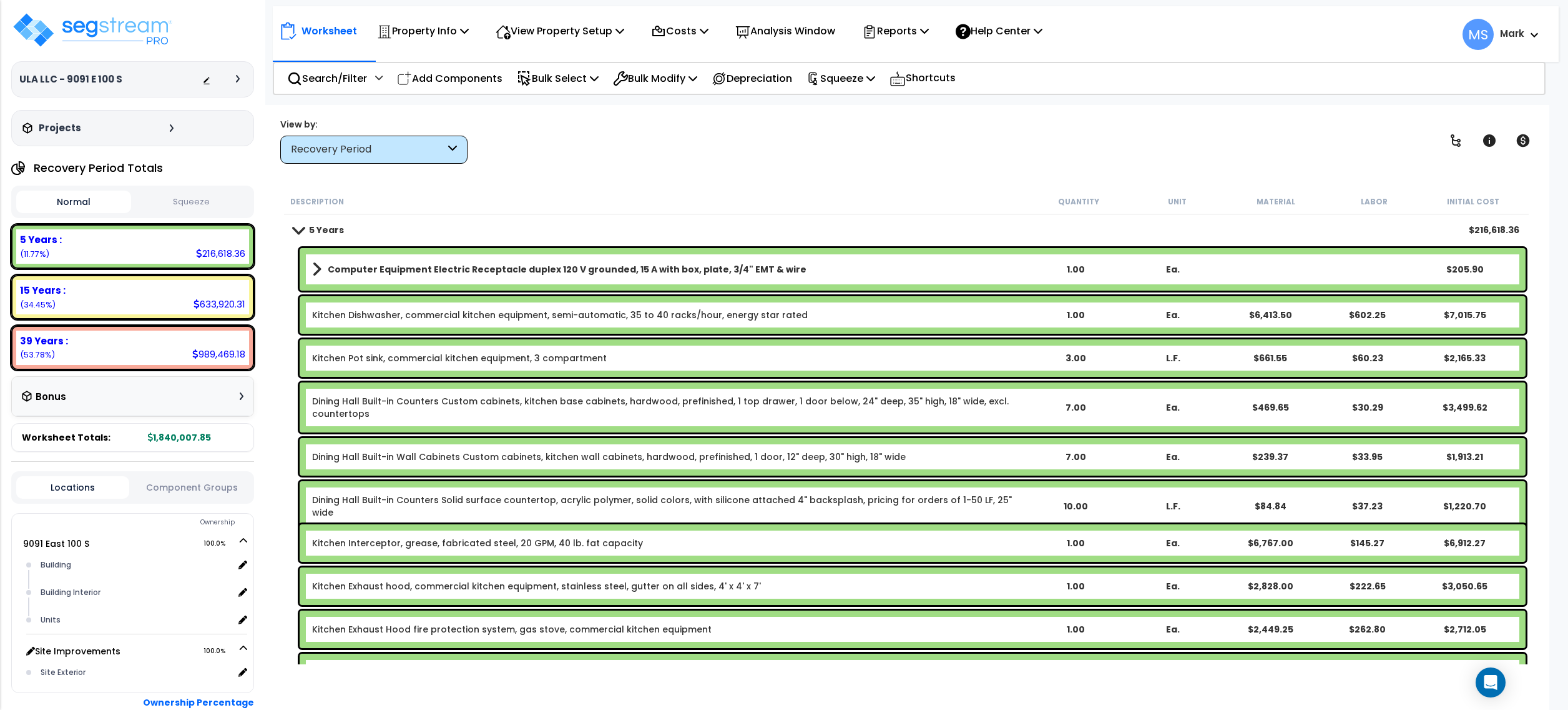
scroll to position [72, 0]
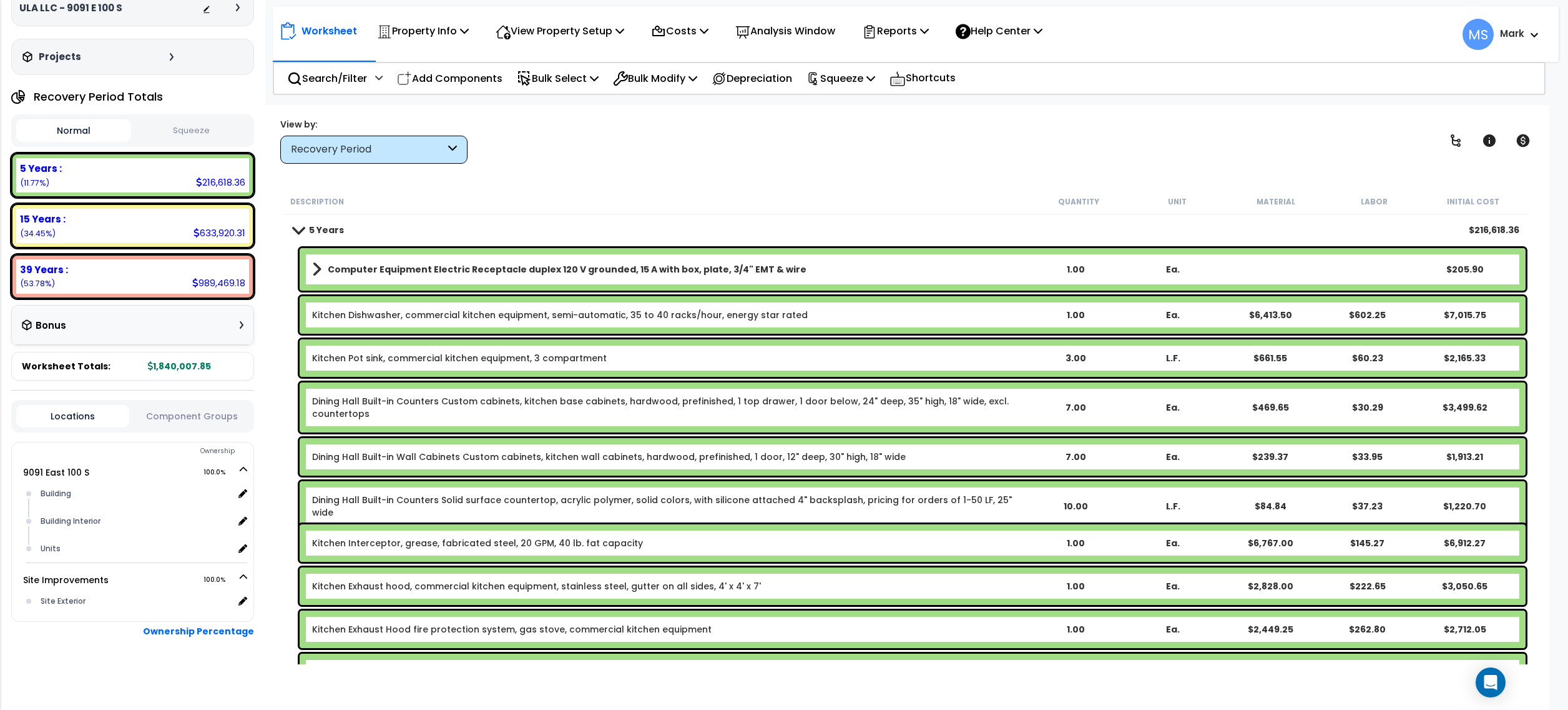
click at [194, 420] on button "Component Groups" at bounding box center [192, 416] width 113 height 13
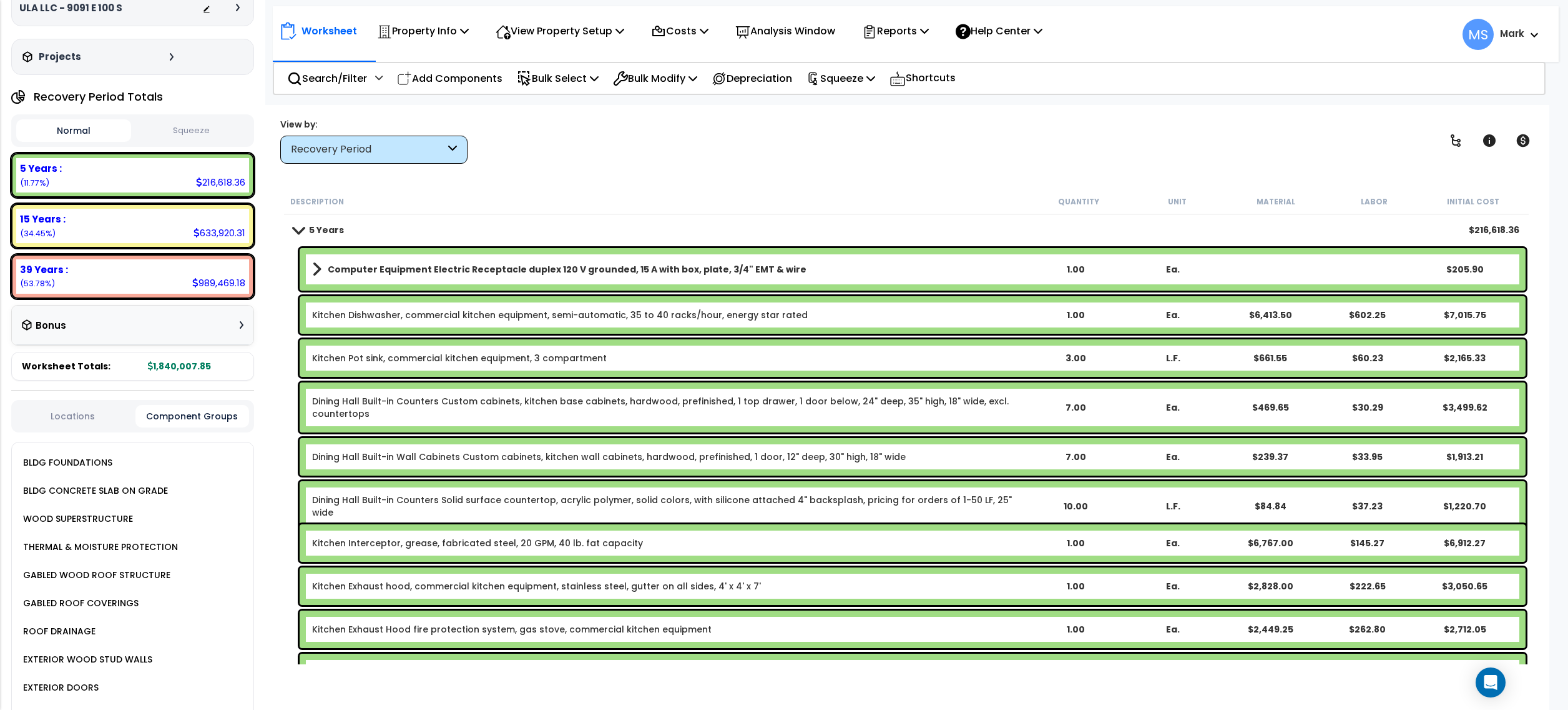
click at [95, 455] on div "BLDG FOUNDATIONS" at bounding box center [66, 463] width 93 height 15
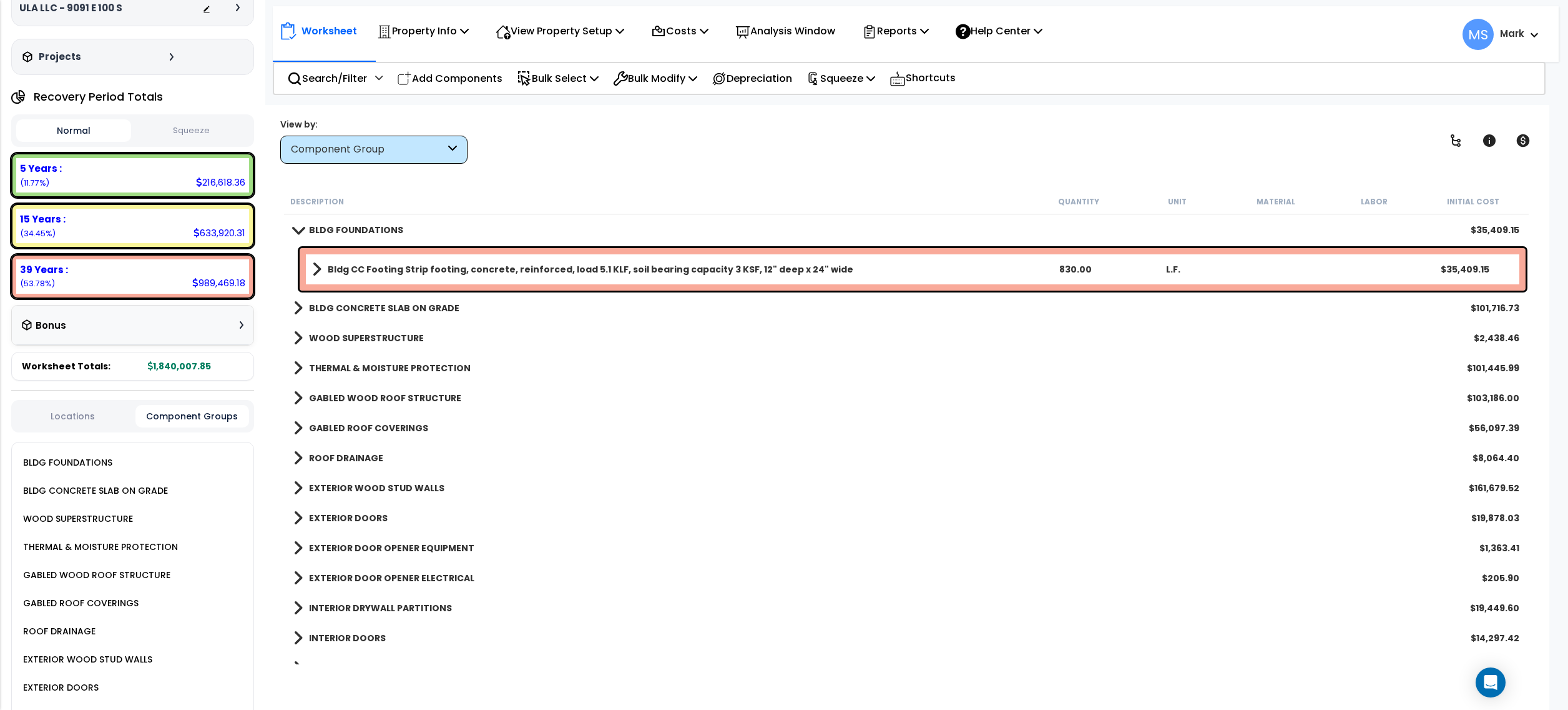
scroll to position [0, 0]
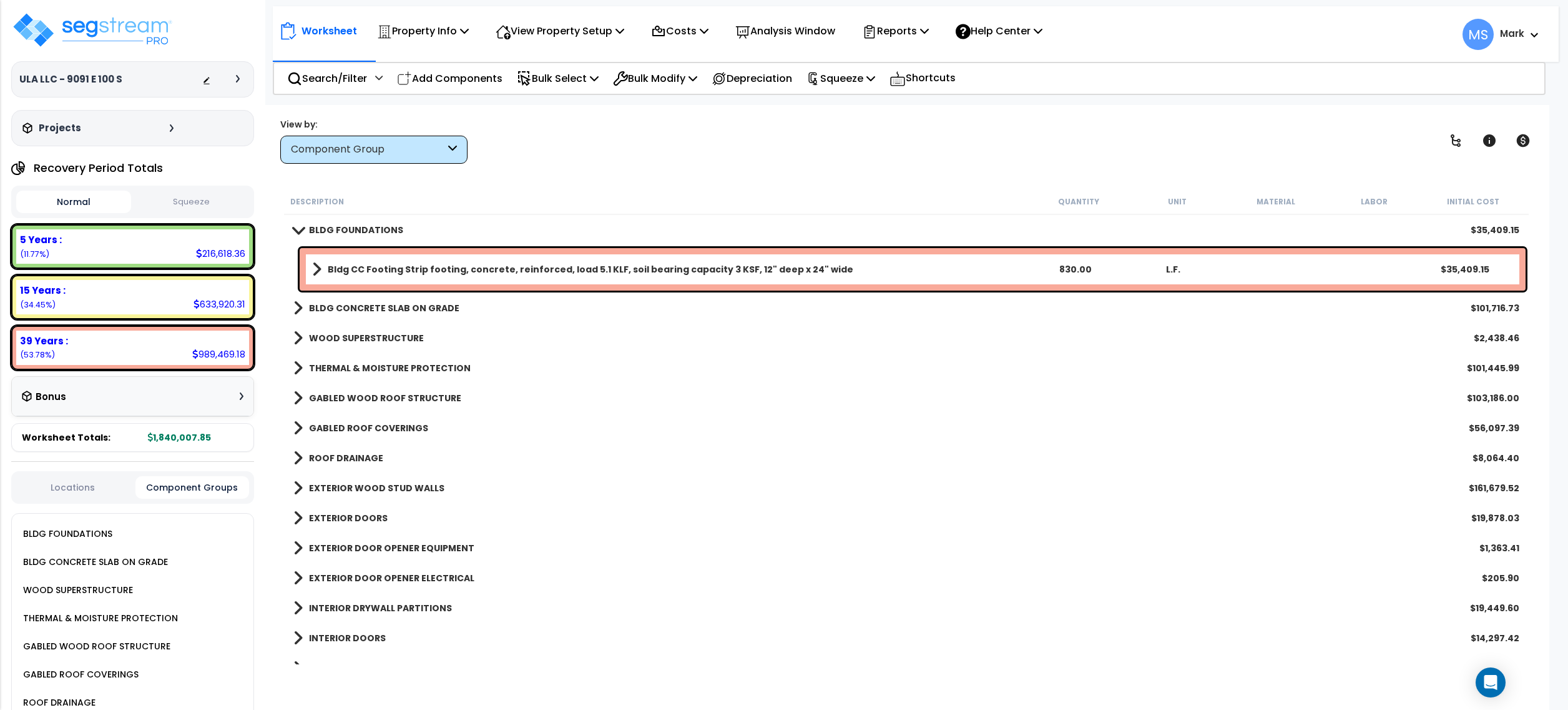
click at [816, 30] on p "Analysis Window" at bounding box center [785, 32] width 100 height 17
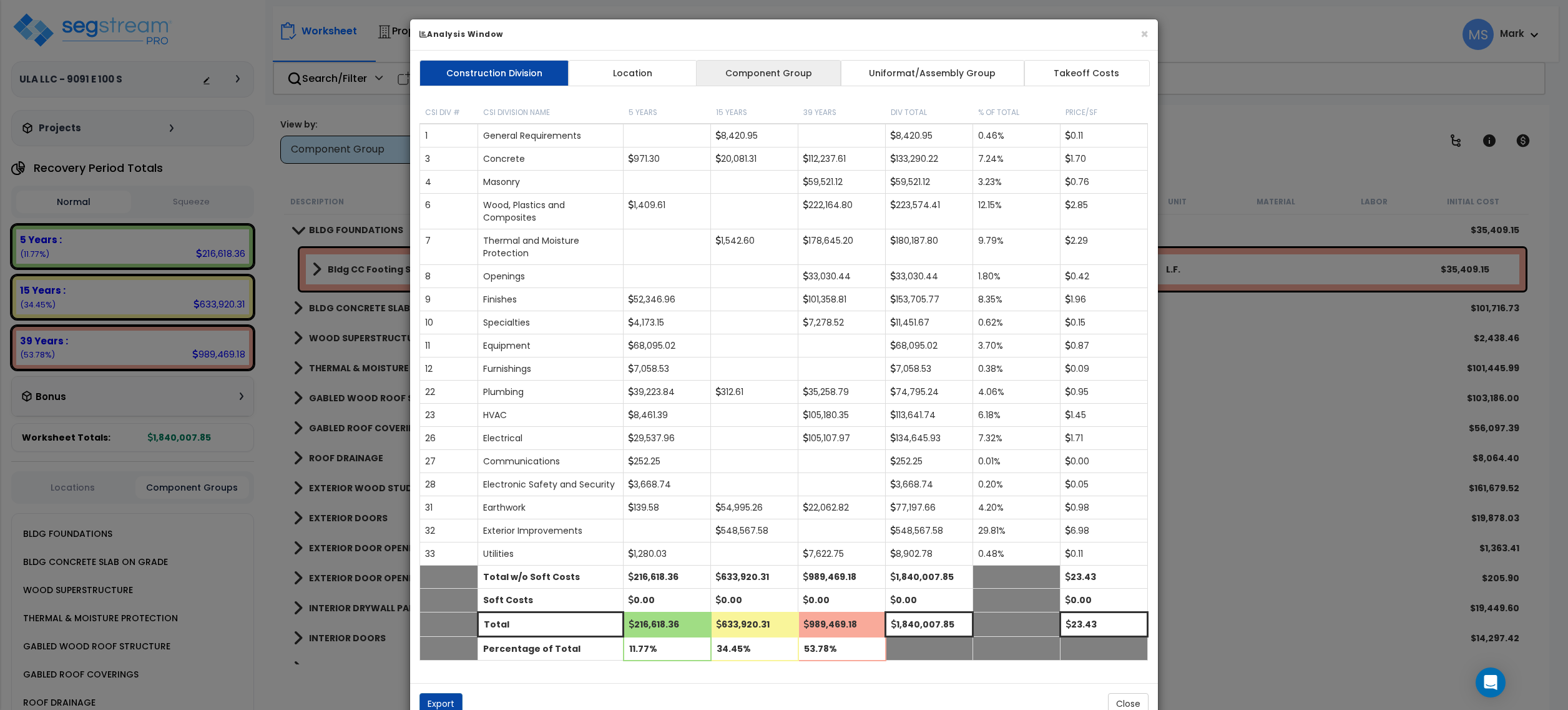
click at [799, 66] on link "Component Group" at bounding box center [769, 73] width 145 height 26
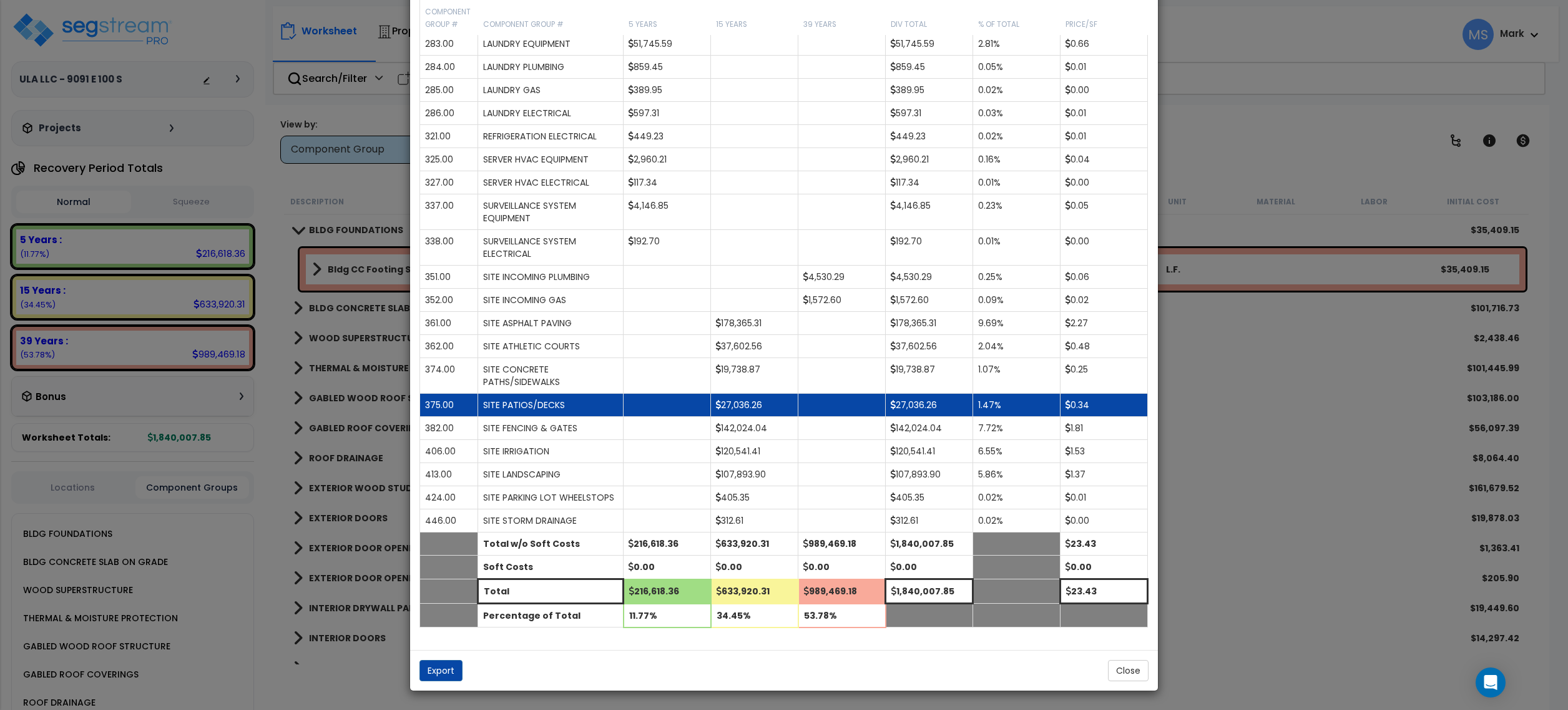
scroll to position [1632, 0]
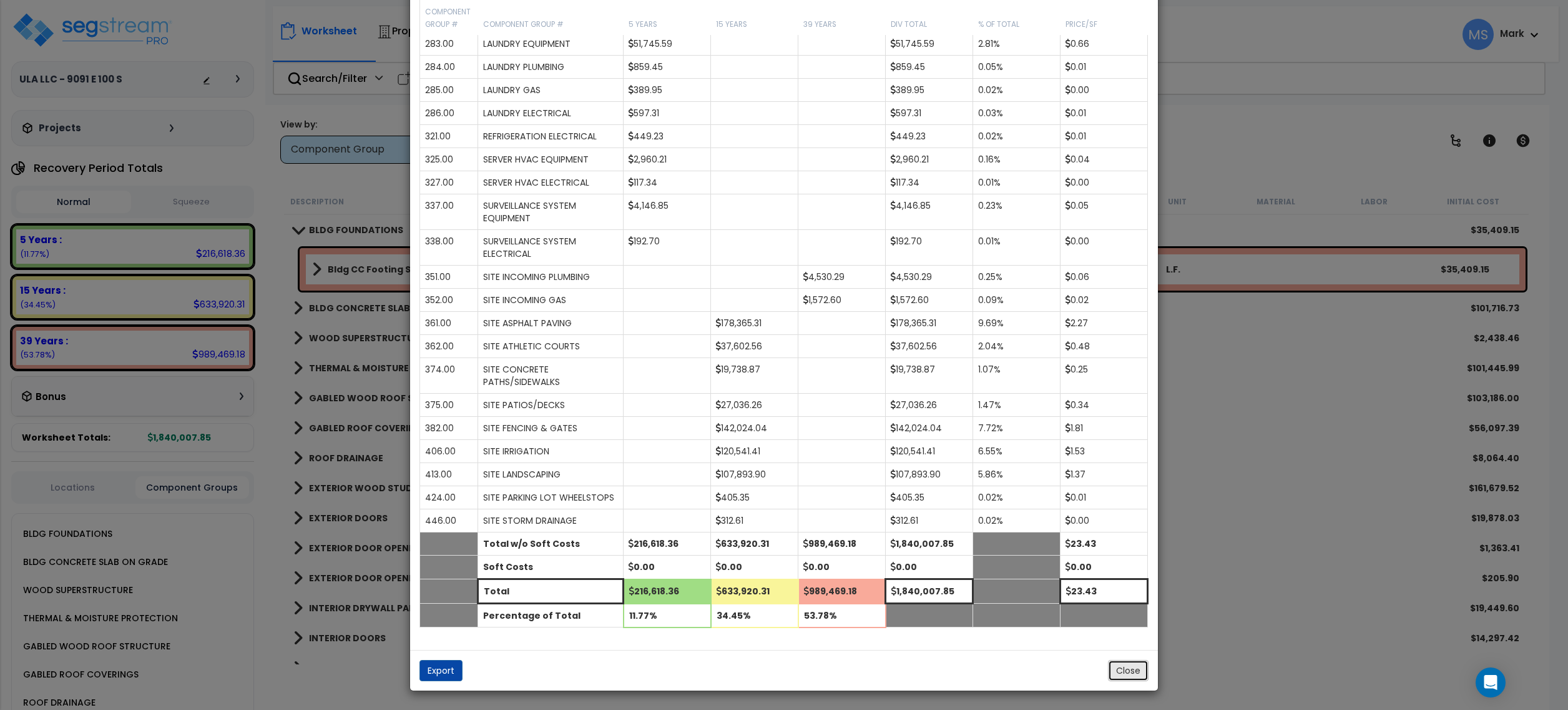
click at [1134, 670] on button "Close" at bounding box center [1128, 670] width 40 height 21
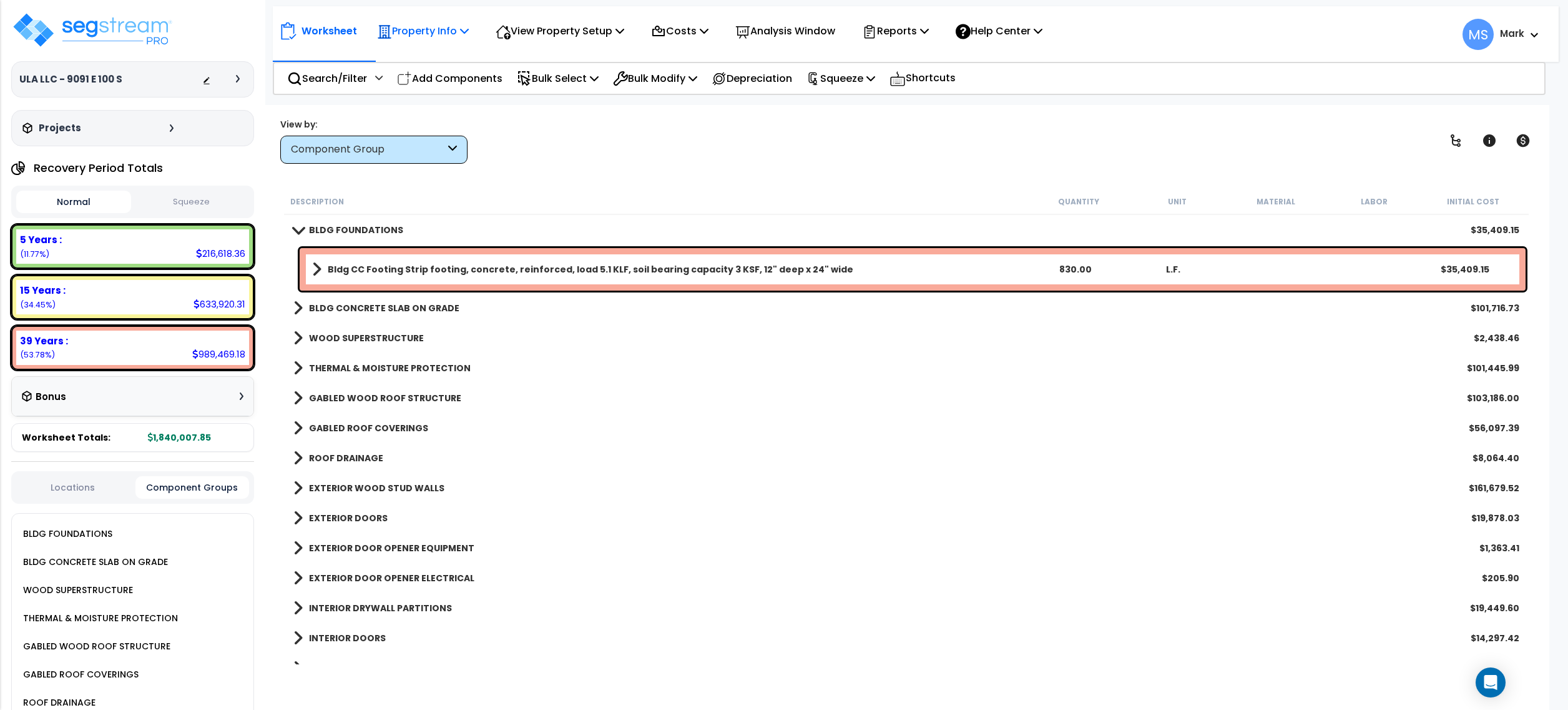
click at [434, 32] on p "Property Info" at bounding box center [423, 32] width 92 height 17
click at [527, 32] on p "View Property Setup" at bounding box center [560, 32] width 129 height 17
click at [196, 291] on div "15 Years :" at bounding box center [133, 290] width 225 height 13
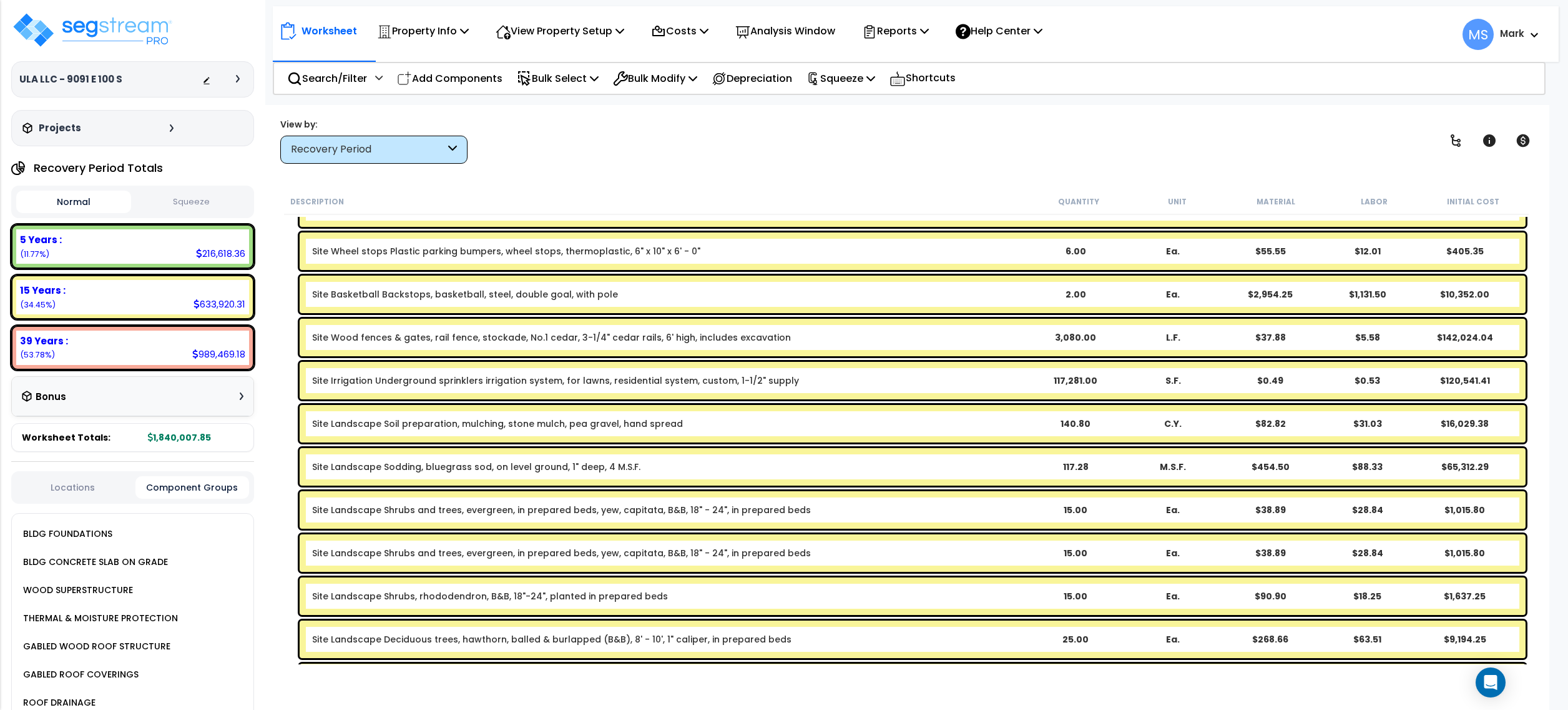
scroll to position [73, 0]
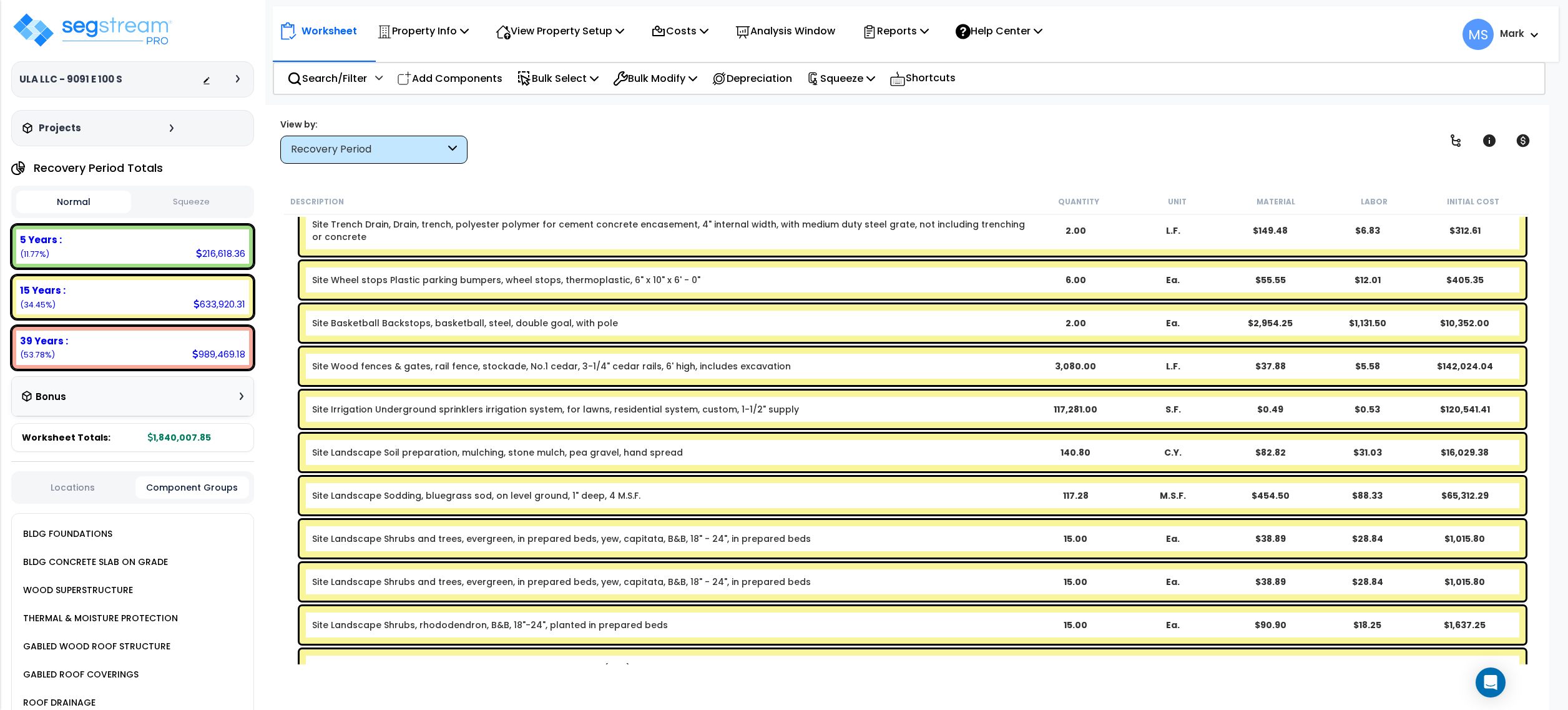
click at [587, 362] on link "Site Wood fences & gates, rail fence, stockade, No.1 cedar, 3-1/4" cedar rails,…" at bounding box center [551, 366] width 478 height 12
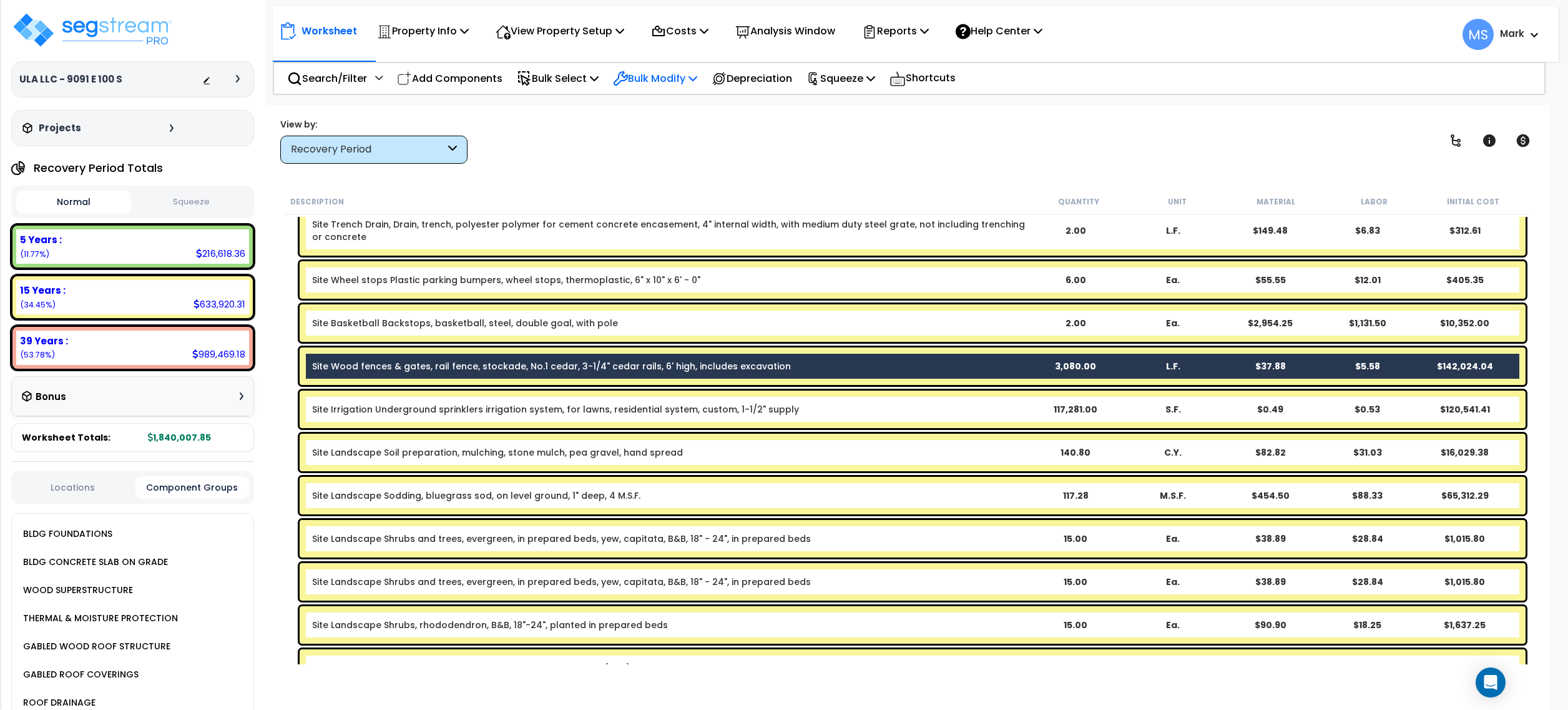
drag, startPoint x: 573, startPoint y: 77, endPoint x: 648, endPoint y: 65, distance: 76.0
click at [575, 76] on p "Bulk Select" at bounding box center [558, 78] width 82 height 17
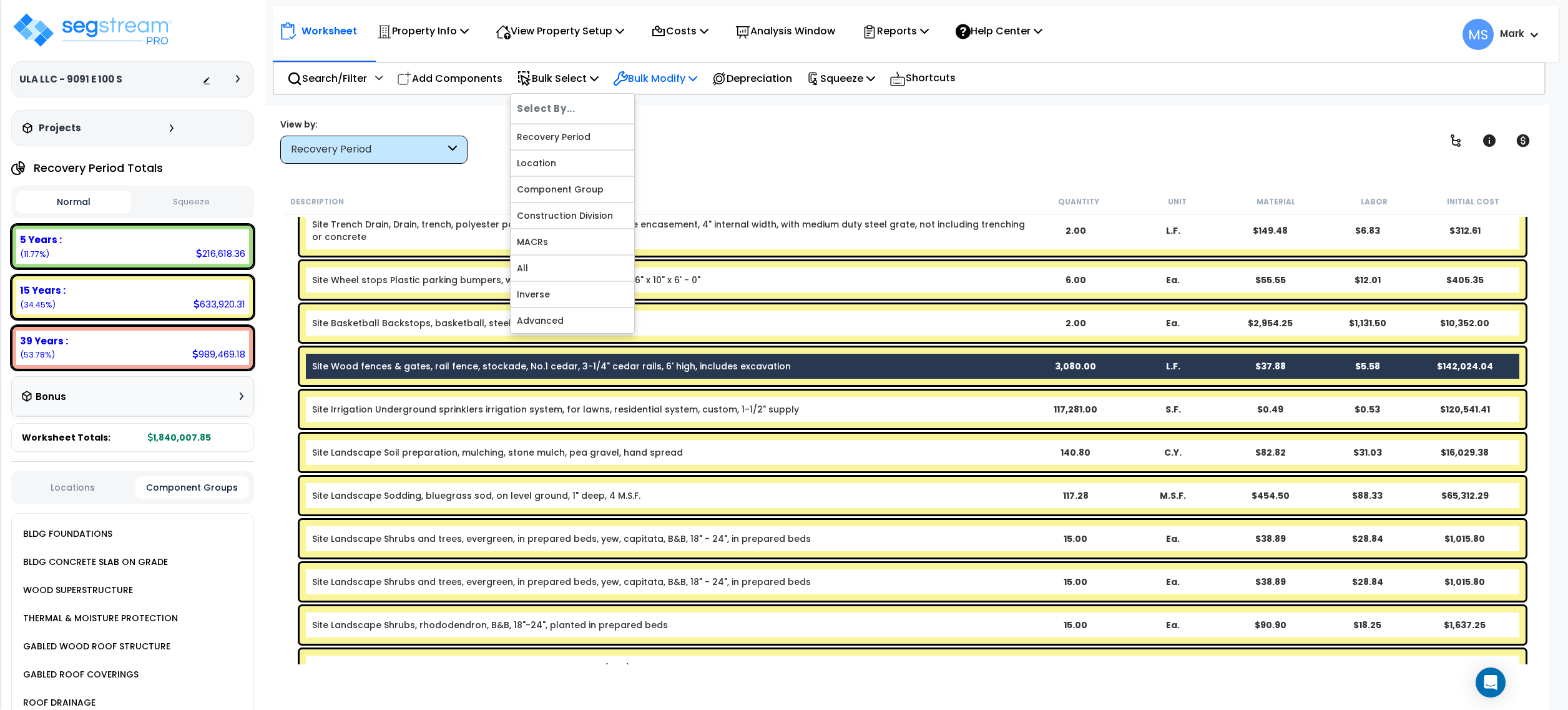
click at [648, 65] on div "Bulk Modify" at bounding box center [655, 78] width 84 height 30
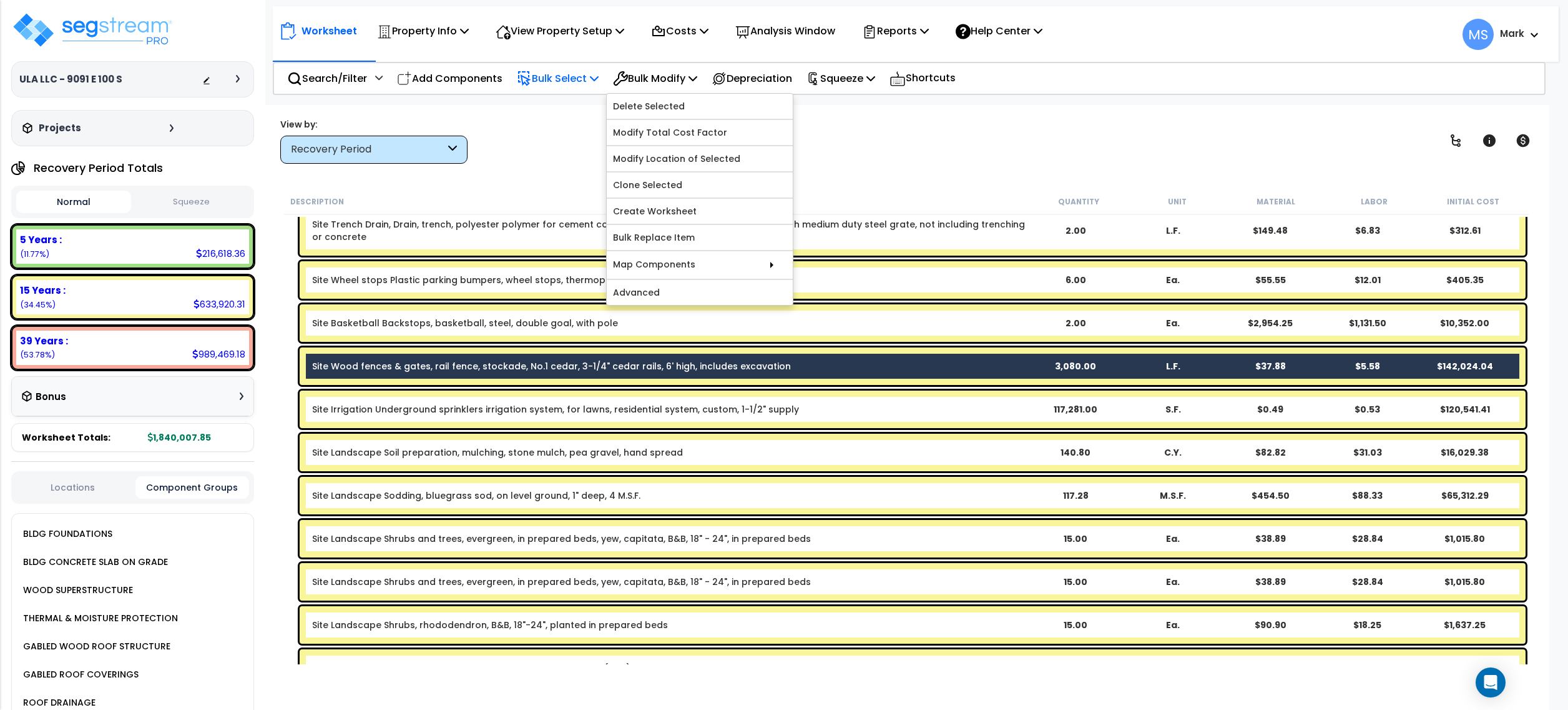
click at [565, 72] on p "Bulk Select" at bounding box center [558, 78] width 82 height 17
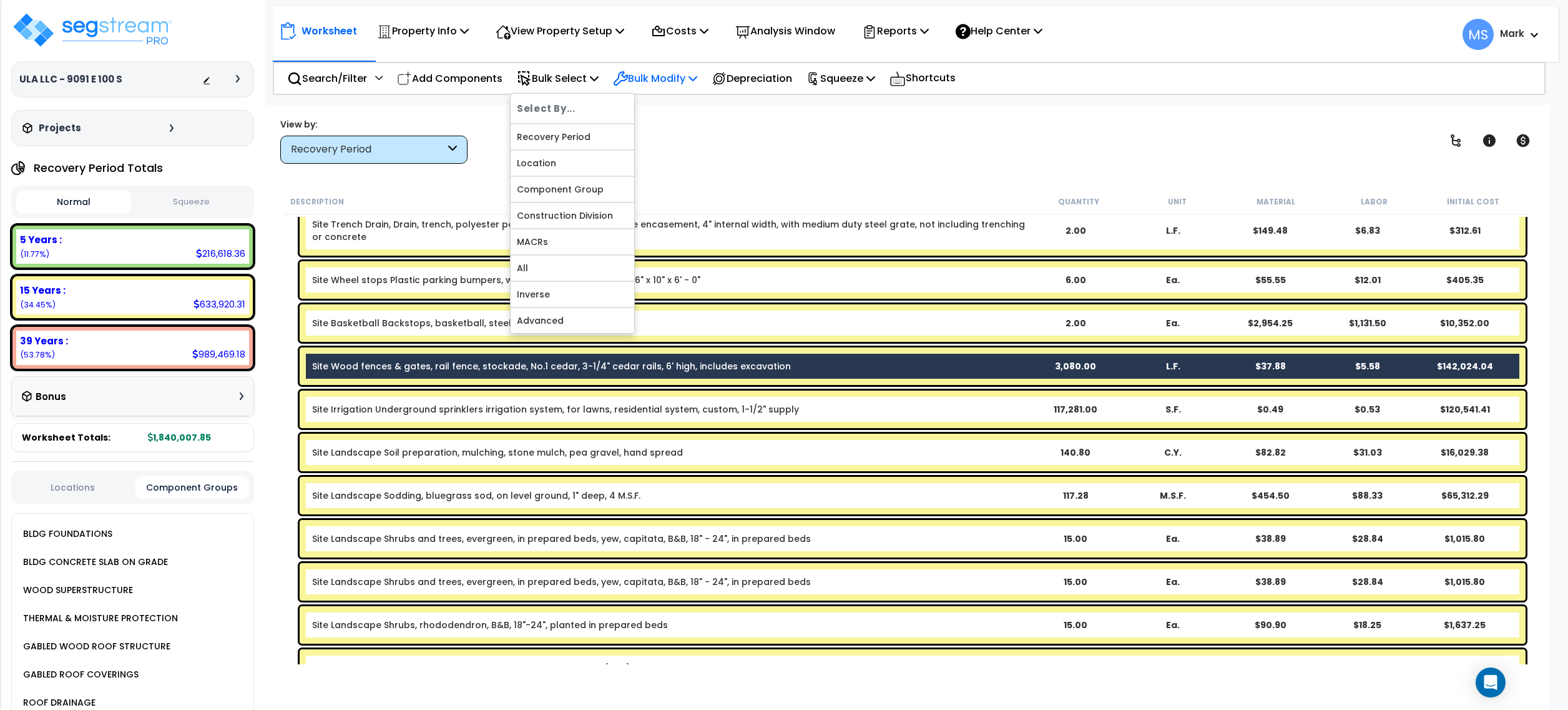
click at [674, 75] on p "Bulk Modify" at bounding box center [655, 78] width 84 height 17
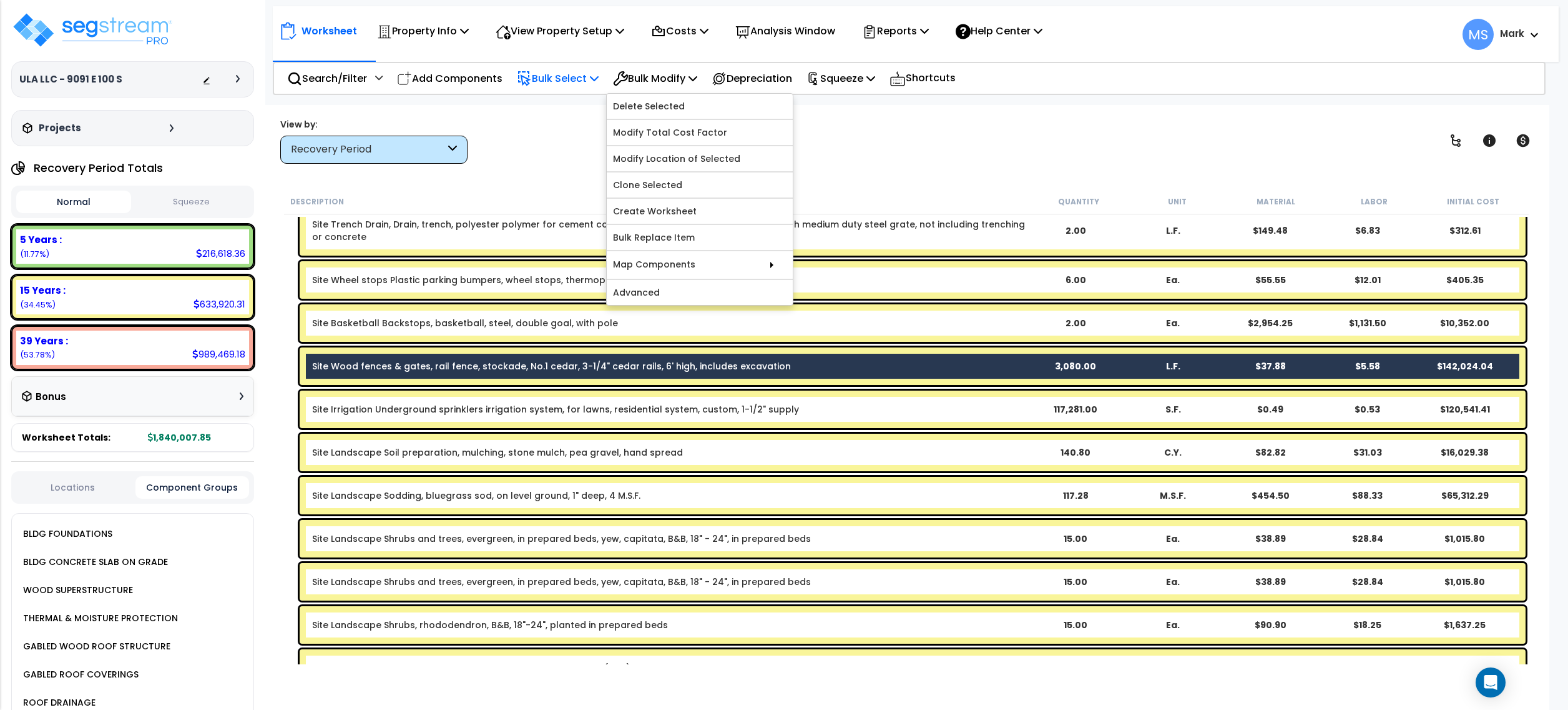
click at [567, 80] on p "Bulk Select" at bounding box center [558, 78] width 82 height 17
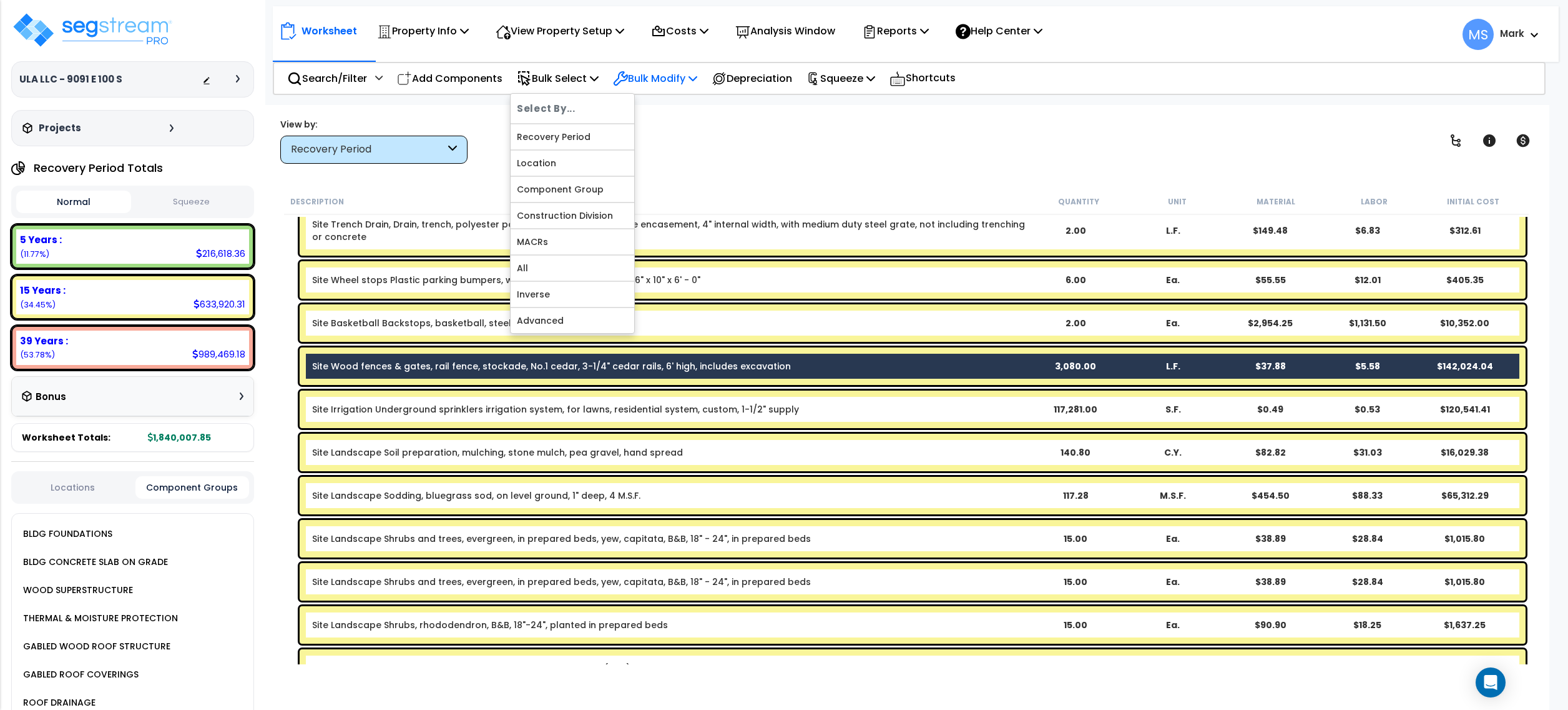
click at [647, 66] on div "Bulk Modify" at bounding box center [655, 78] width 84 height 30
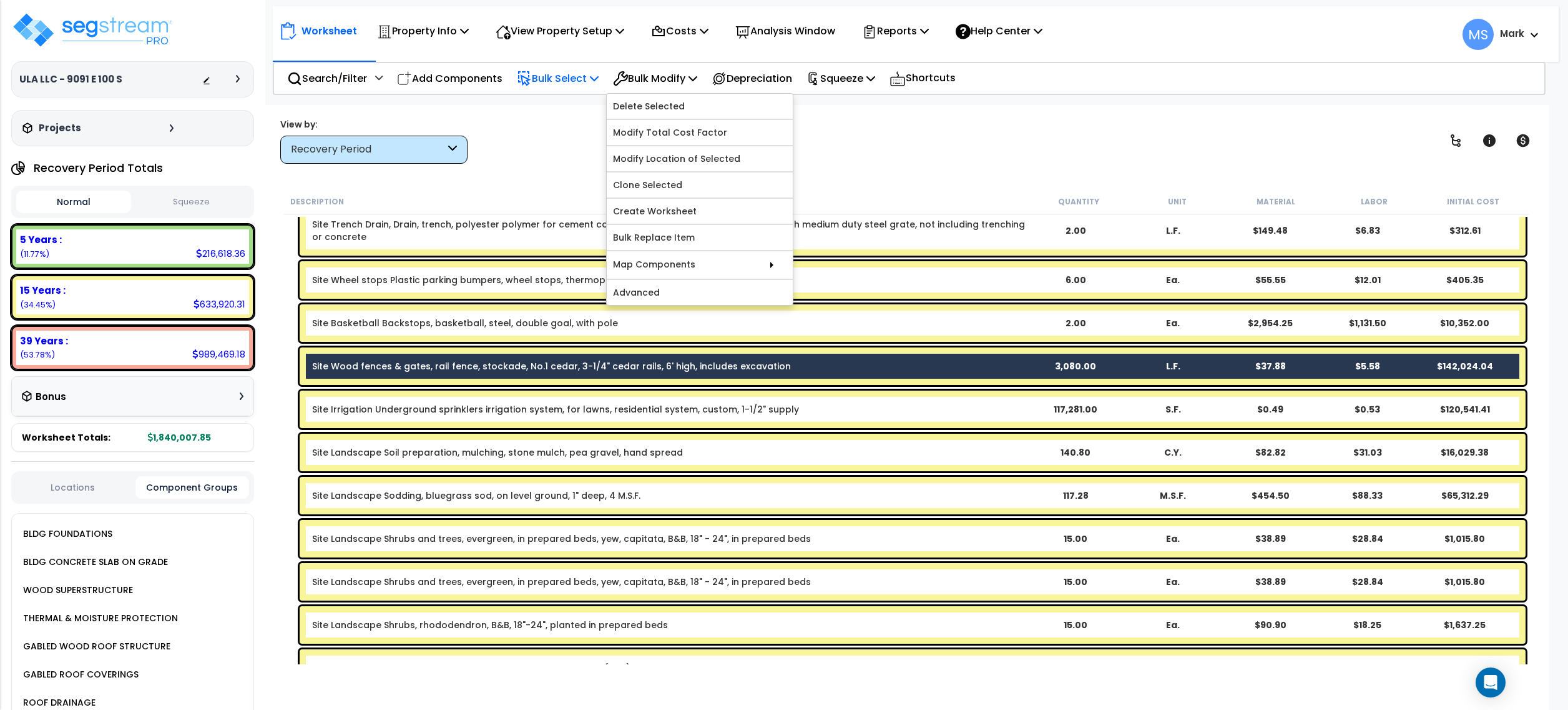
click at [590, 86] on p "Bulk Select" at bounding box center [558, 78] width 82 height 17
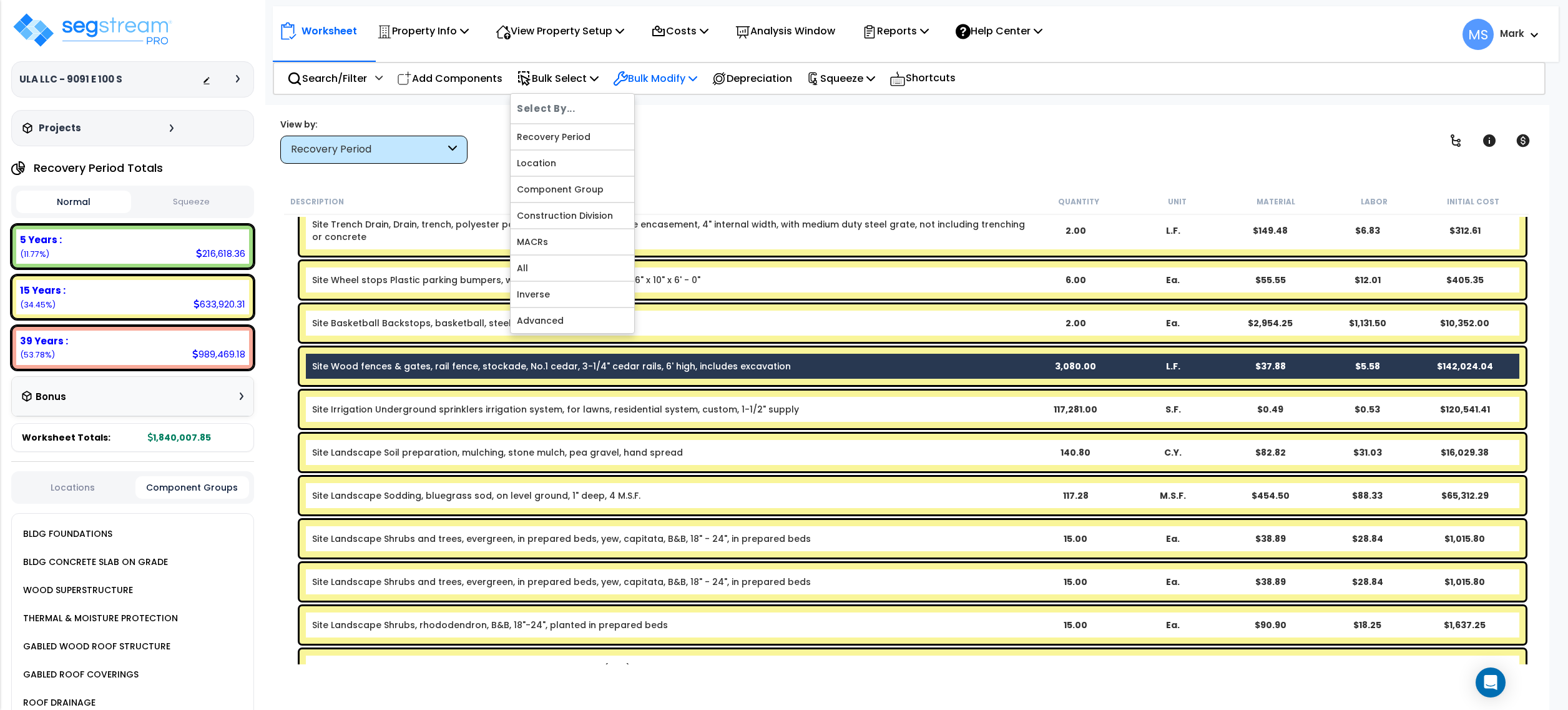
click at [662, 76] on p "Bulk Modify" at bounding box center [655, 78] width 84 height 17
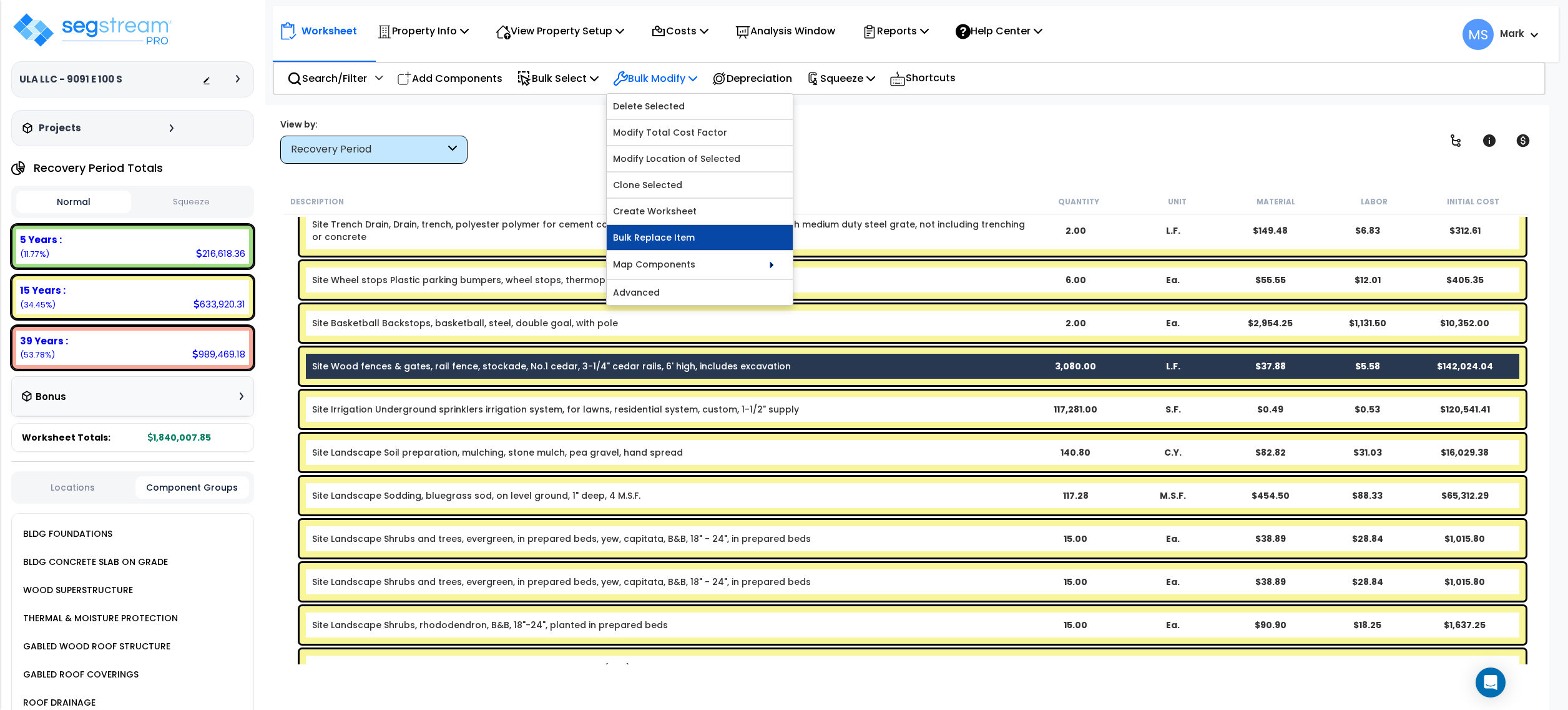
click at [689, 250] on link "Bulk Replace Item" at bounding box center [699, 237] width 186 height 25
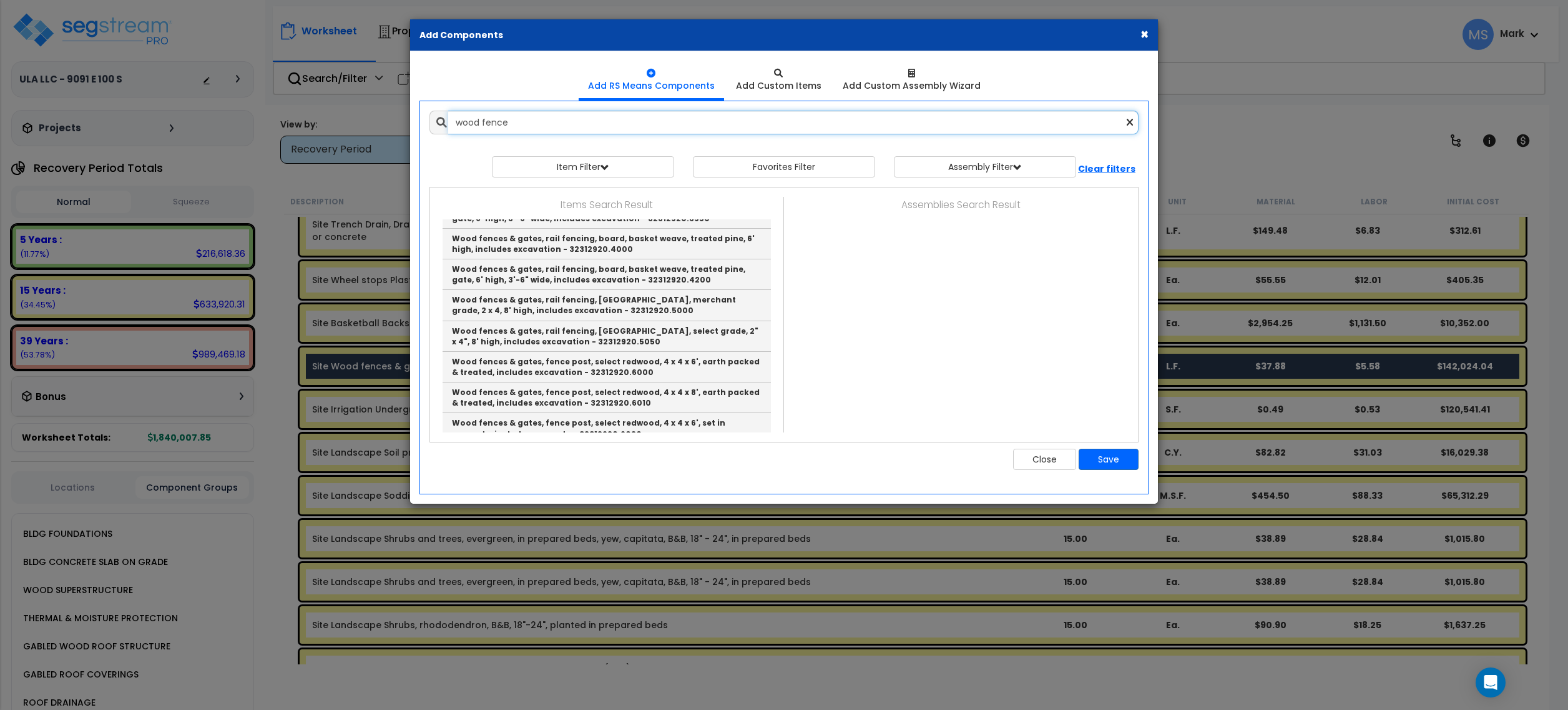
scroll to position [2469, 0]
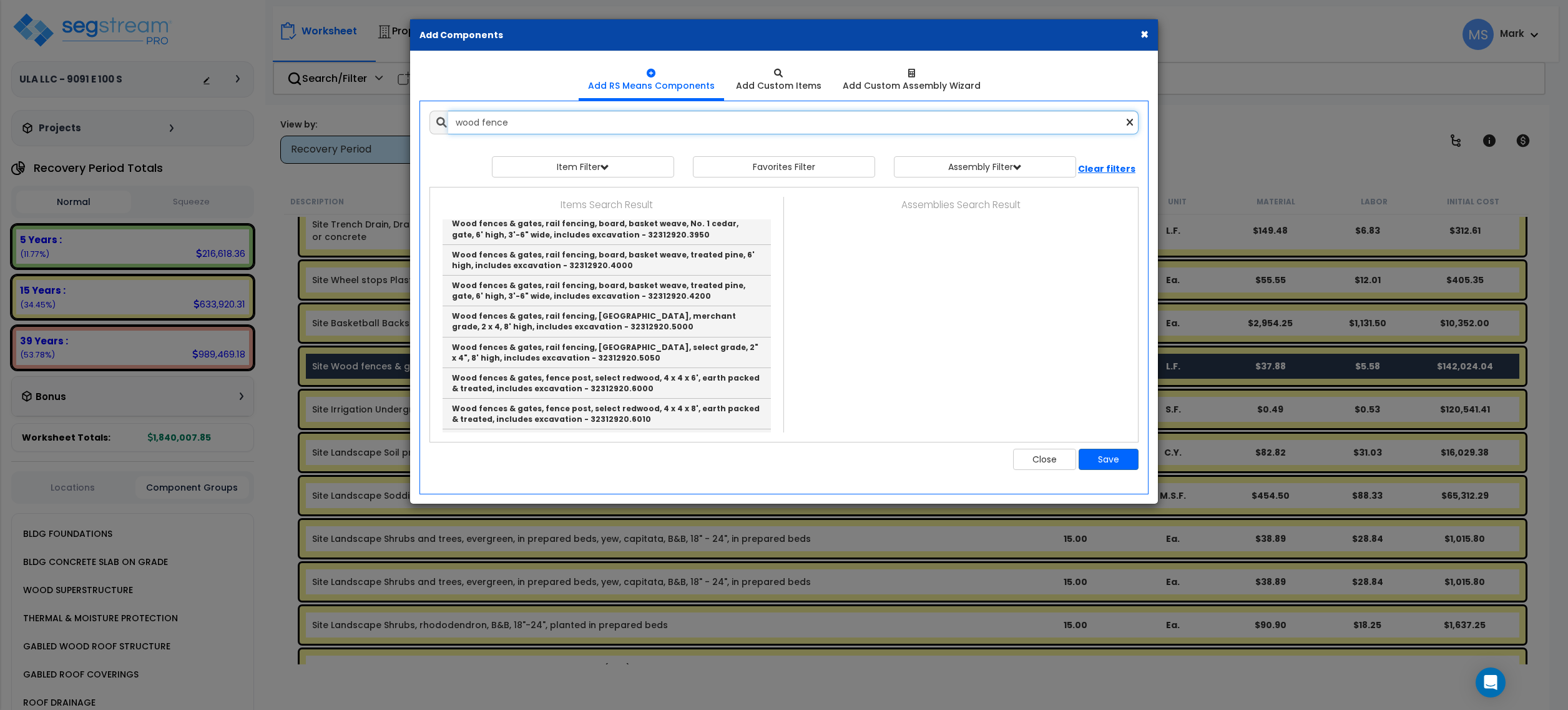
drag, startPoint x: 517, startPoint y: 122, endPoint x: 394, endPoint y: 138, distance: 124.0
click at [394, 138] on div "× Add Components Add RS Means Components Add Custom Items Add Items" at bounding box center [784, 355] width 1568 height 710
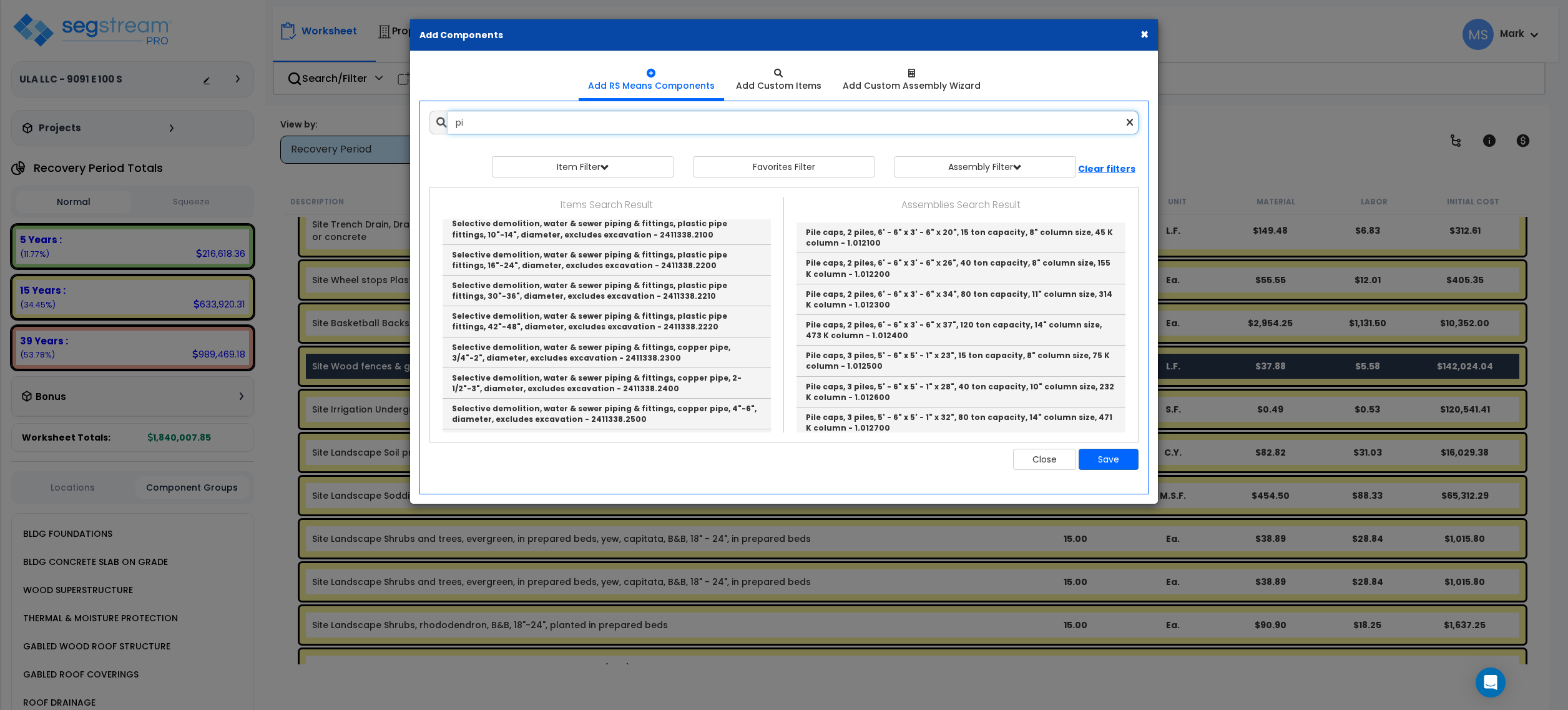
click at [542, 118] on input "pi" at bounding box center [793, 122] width 690 height 24
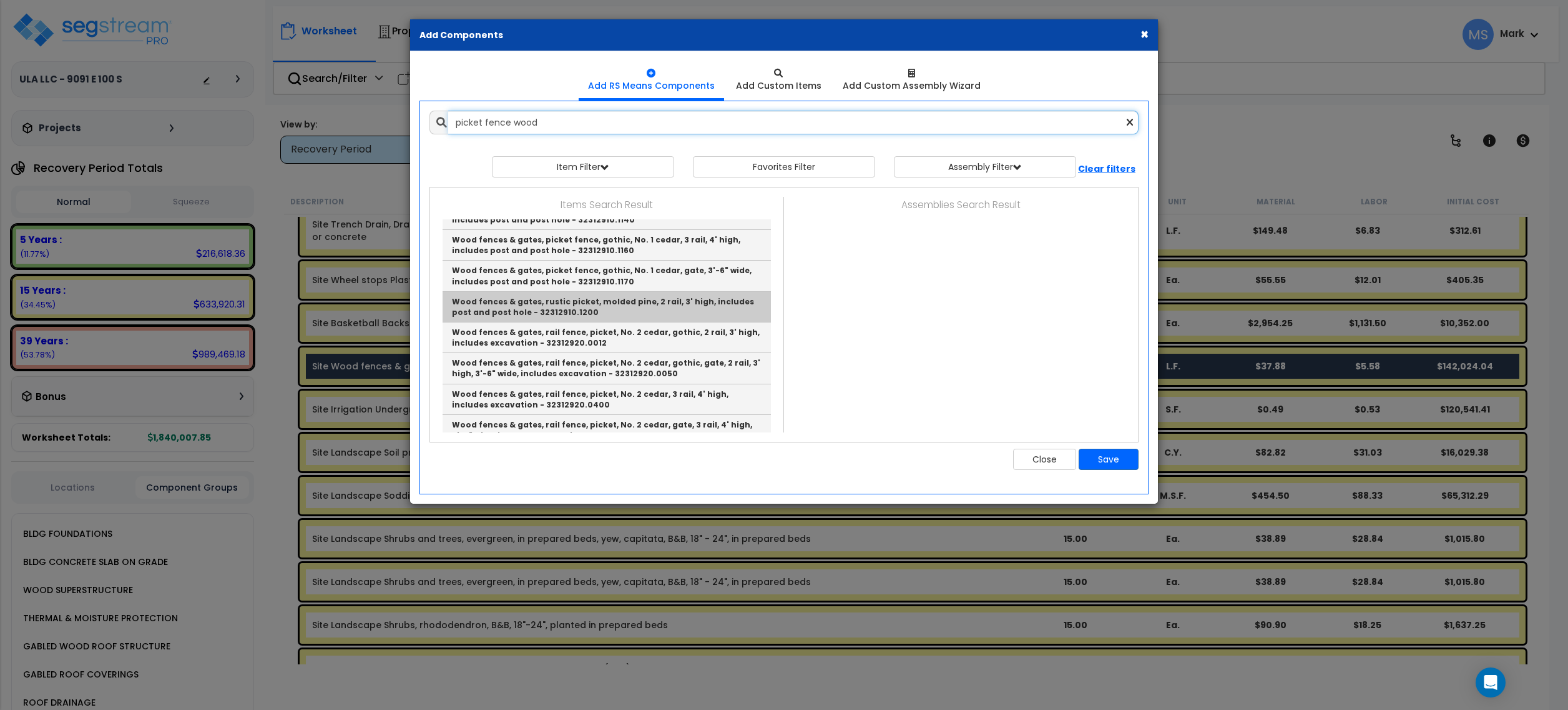
scroll to position [226, 0]
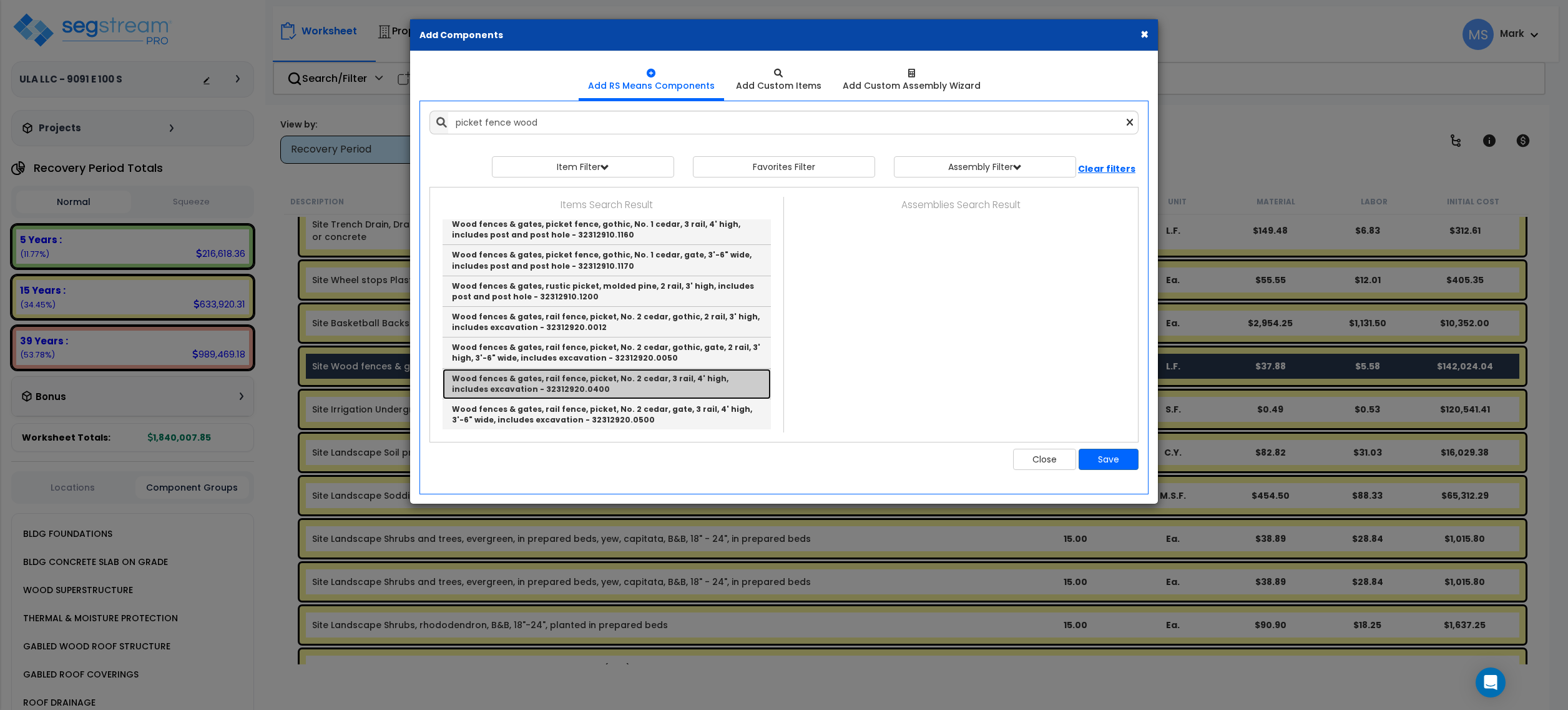
click at [648, 391] on link "Wood fences & gates, rail fence, picket, No. 2 cedar, 3 rail, 4' high, includes…" at bounding box center [607, 384] width 328 height 31
type input "Wood fences & gates, rail fence, picket, No. 2 cedar, 3 rail, 4' high, includes…"
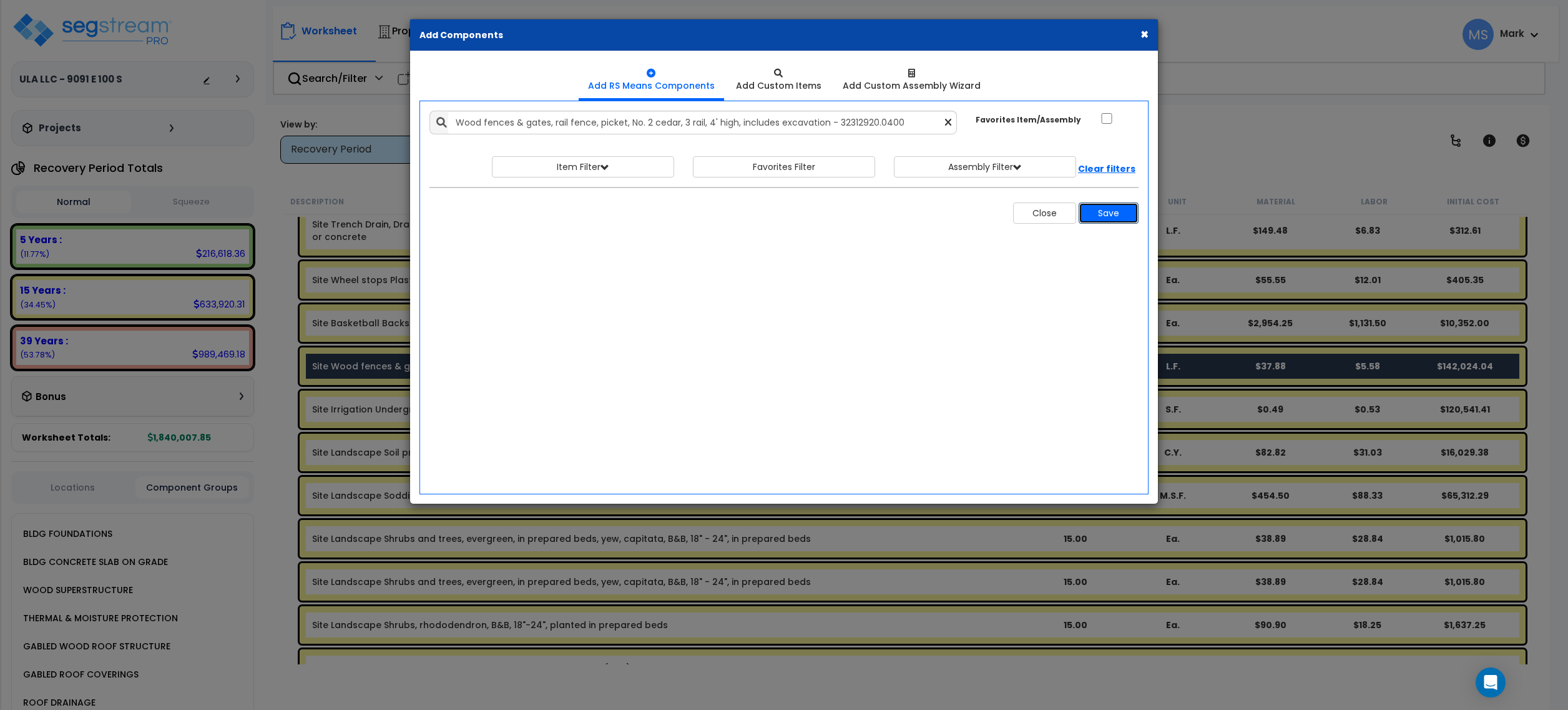
click at [1105, 220] on button "Save" at bounding box center [1109, 213] width 60 height 21
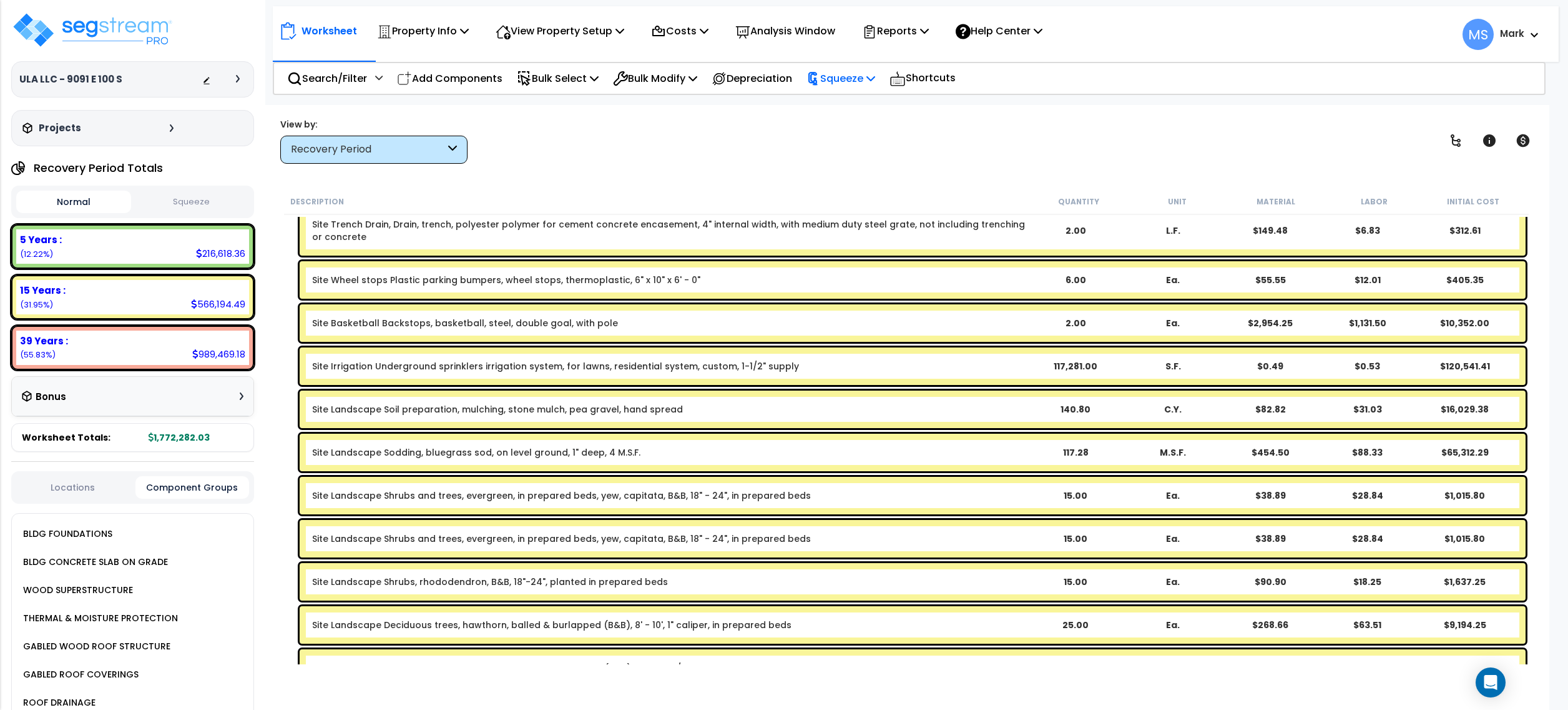
click at [867, 84] on p "Squeeze" at bounding box center [841, 78] width 69 height 17
click at [879, 105] on link "Squeeze" at bounding box center [861, 106] width 123 height 25
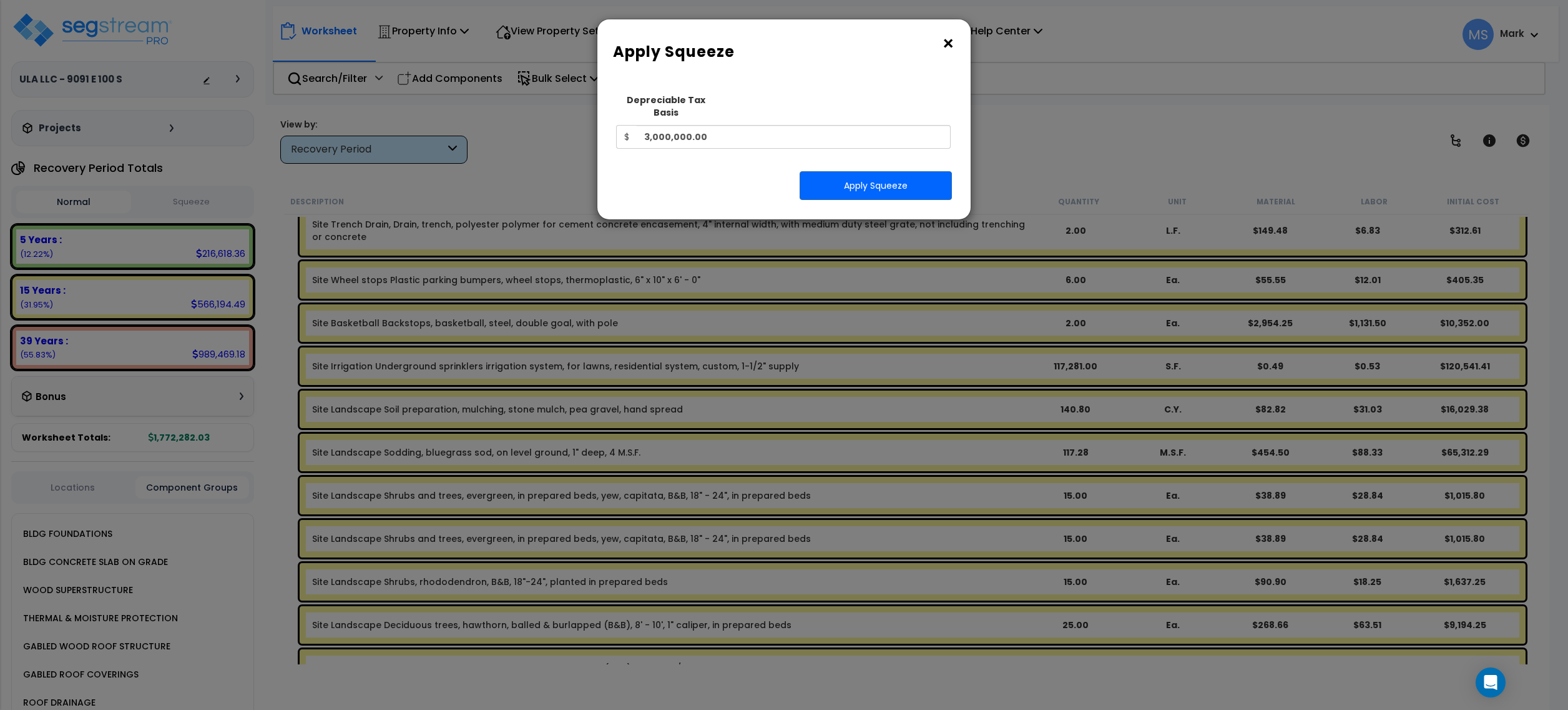
click at [837, 192] on div "Squeeze Type Select 1. Squeeze Entire Worksheet 2. Squeeze by Takeoff Cost 3. S…" at bounding box center [783, 149] width 354 height 122
click at [841, 175] on button "Apply Squeeze" at bounding box center [876, 184] width 153 height 29
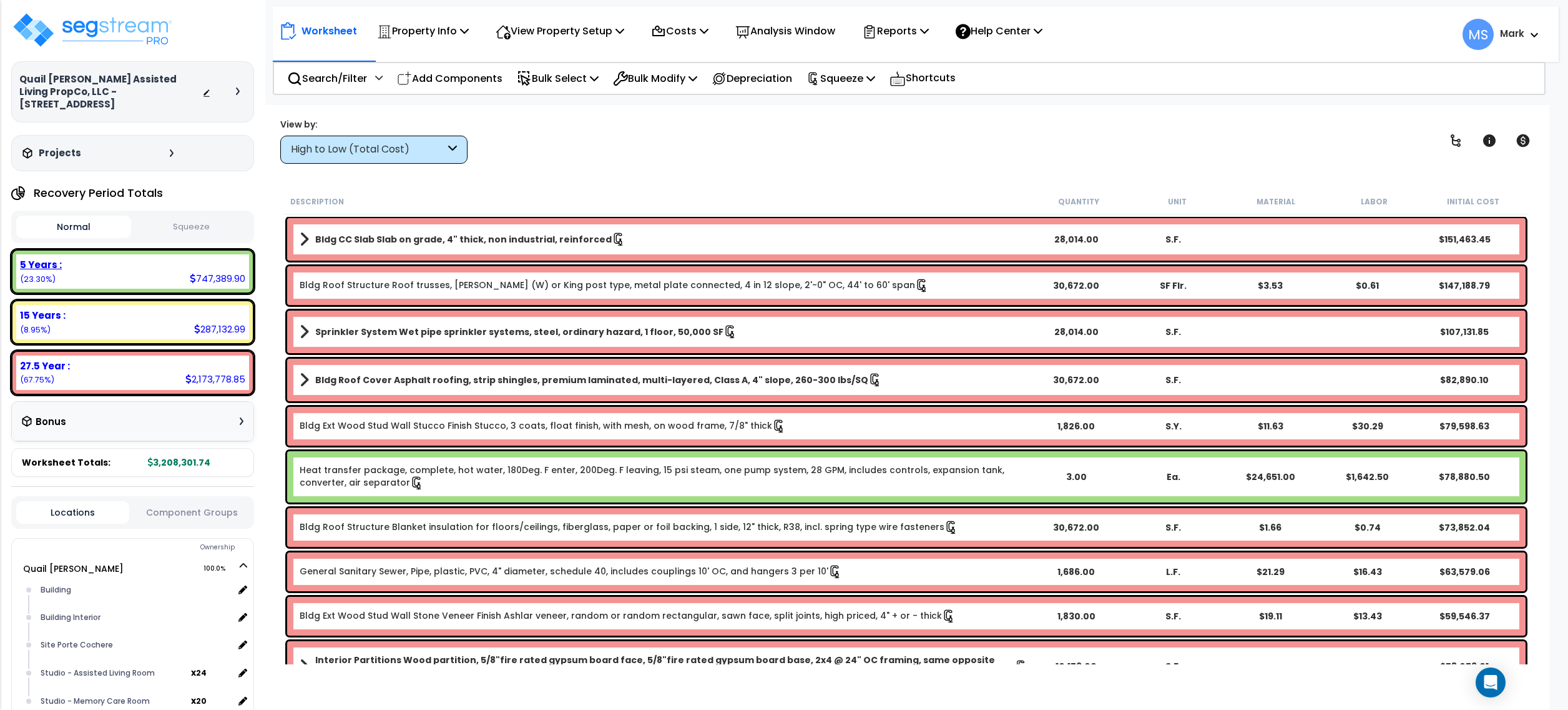
click at [100, 261] on div "5 Years : 747,389.90 (23.30%)" at bounding box center [133, 271] width 233 height 34
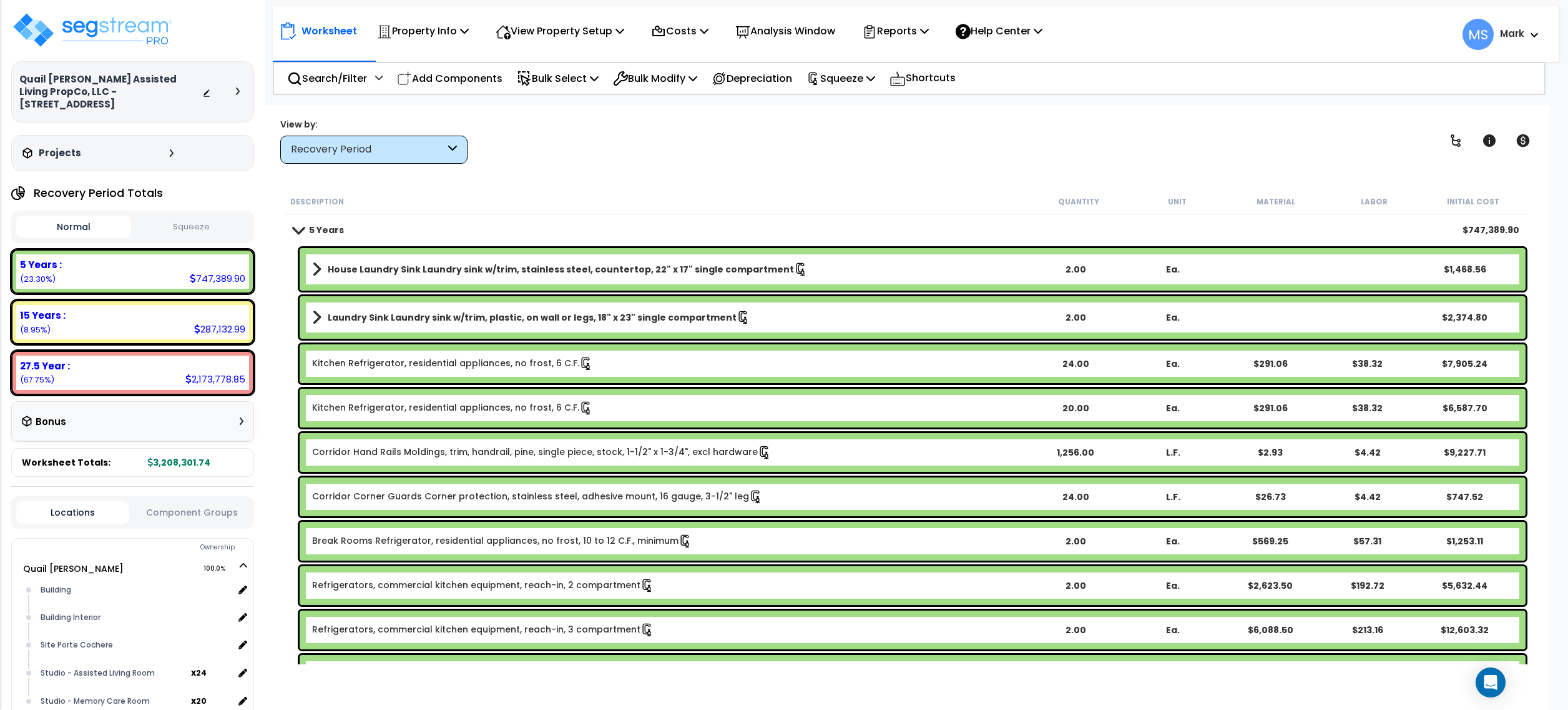
click at [224, 506] on button "Component Groups" at bounding box center [192, 512] width 113 height 13
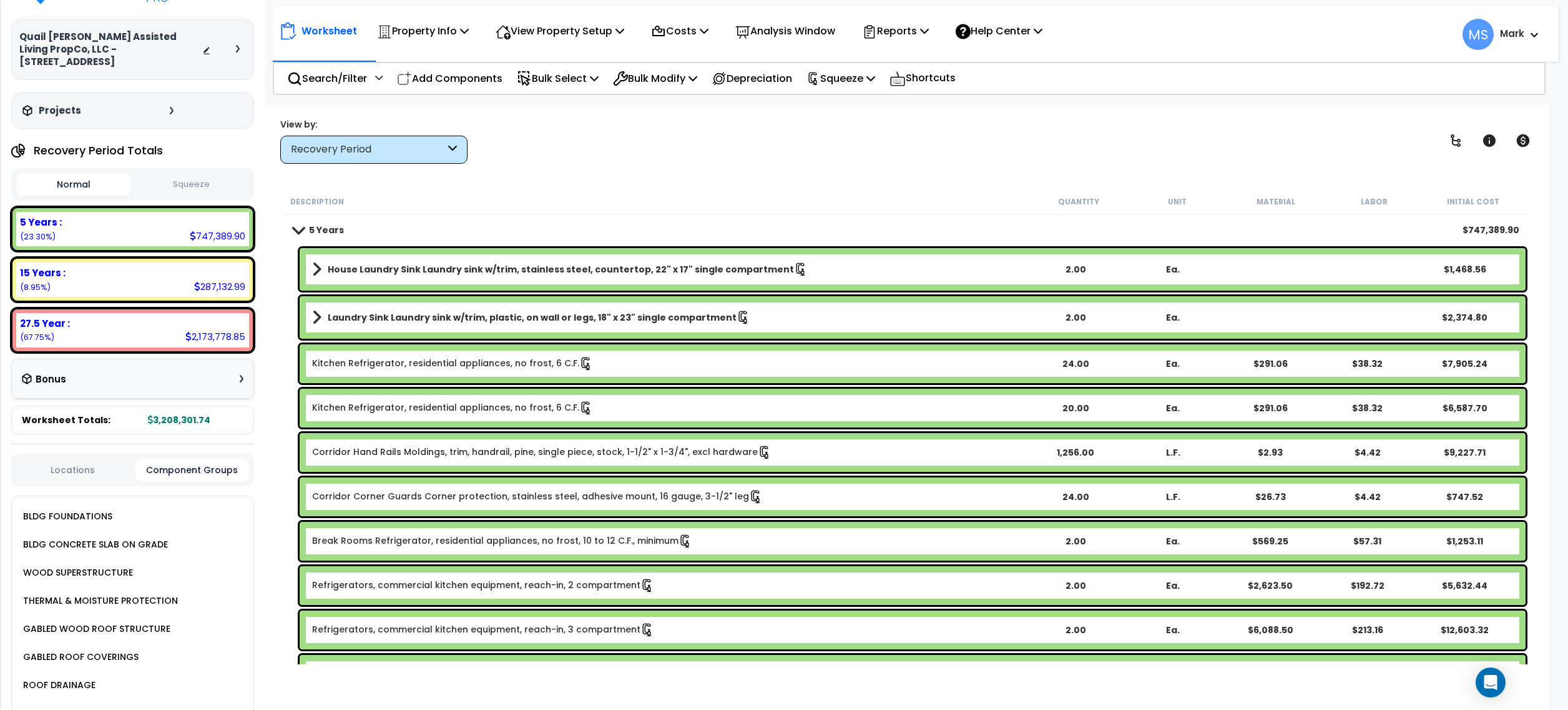
scroll to position [166, 0]
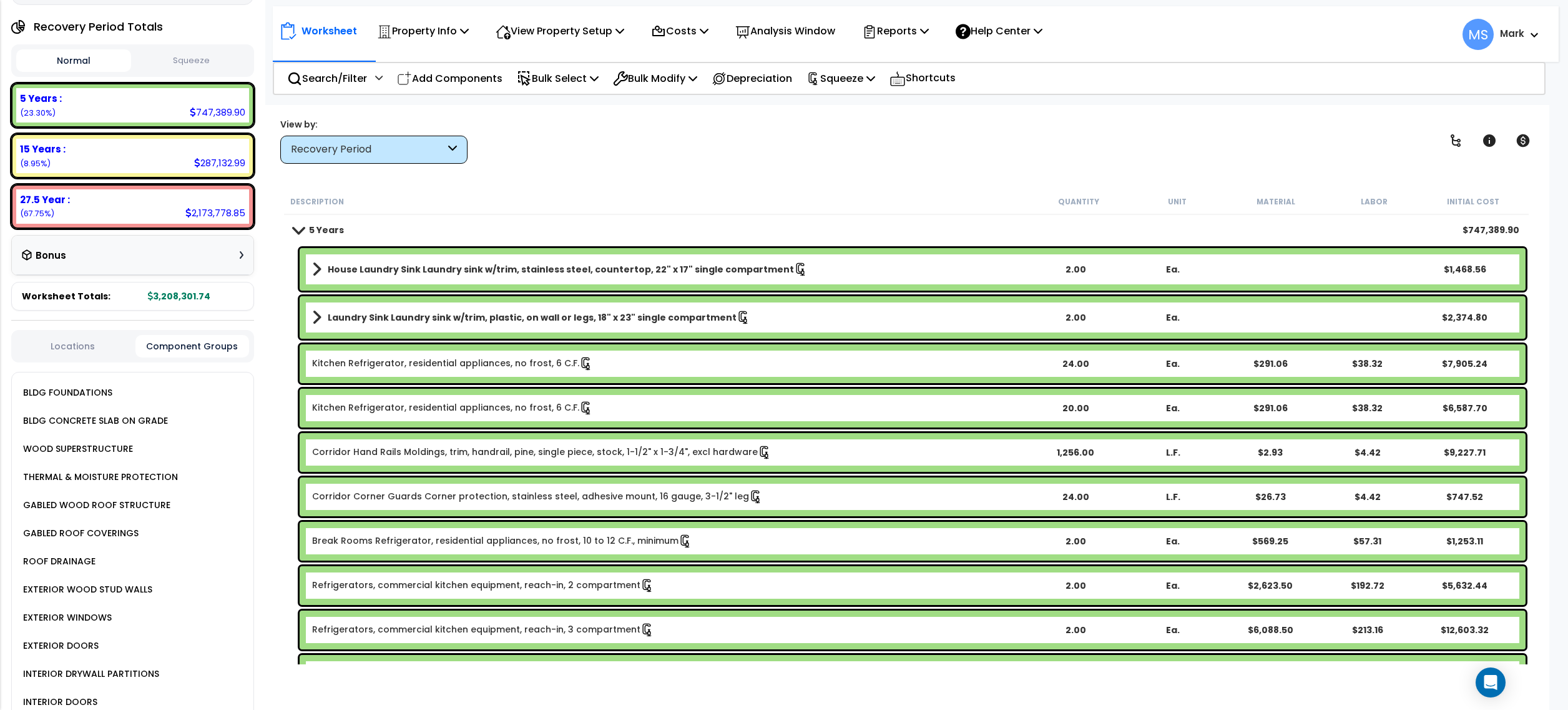
click at [55, 385] on div "BLDG FOUNDATIONS" at bounding box center [66, 393] width 93 height 15
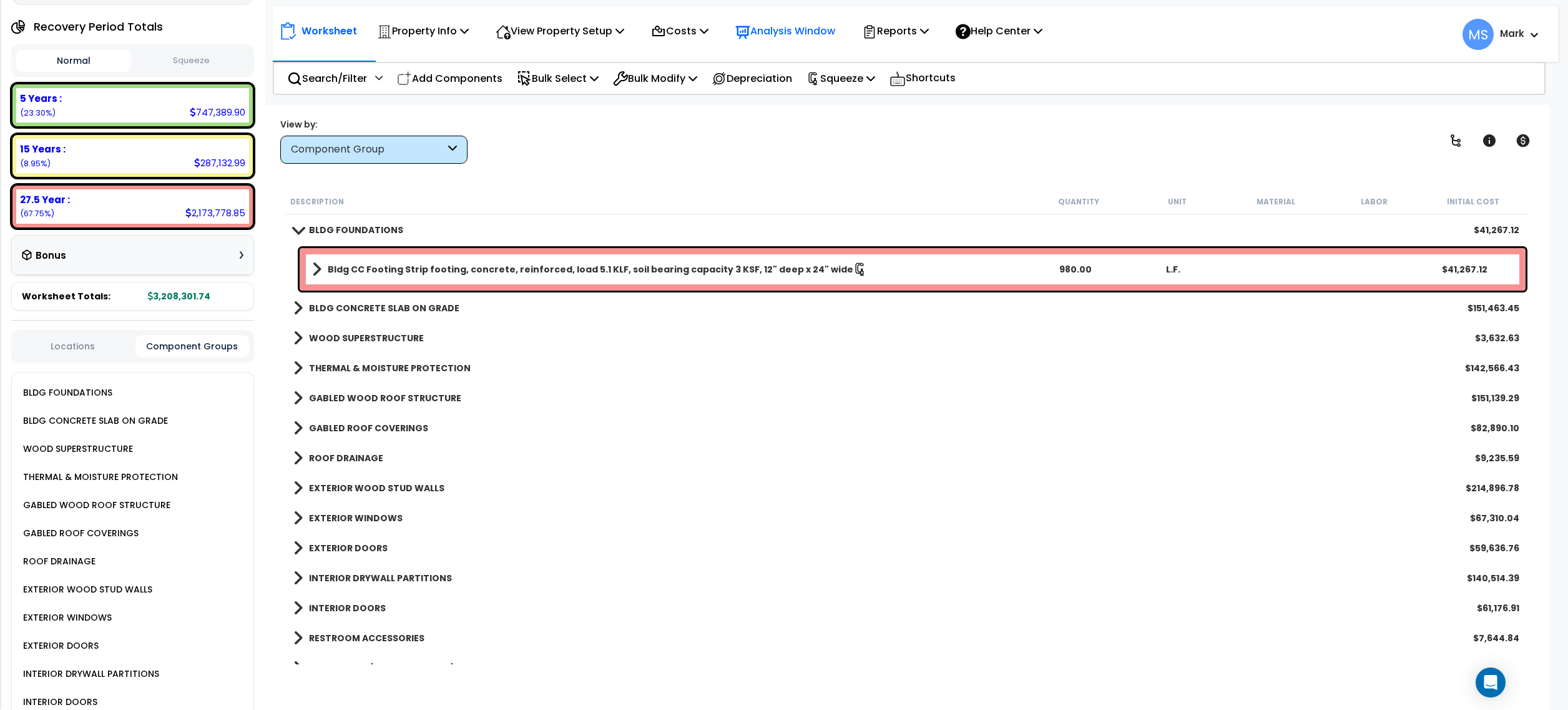
click at [807, 31] on p "Analysis Window" at bounding box center [785, 32] width 100 height 17
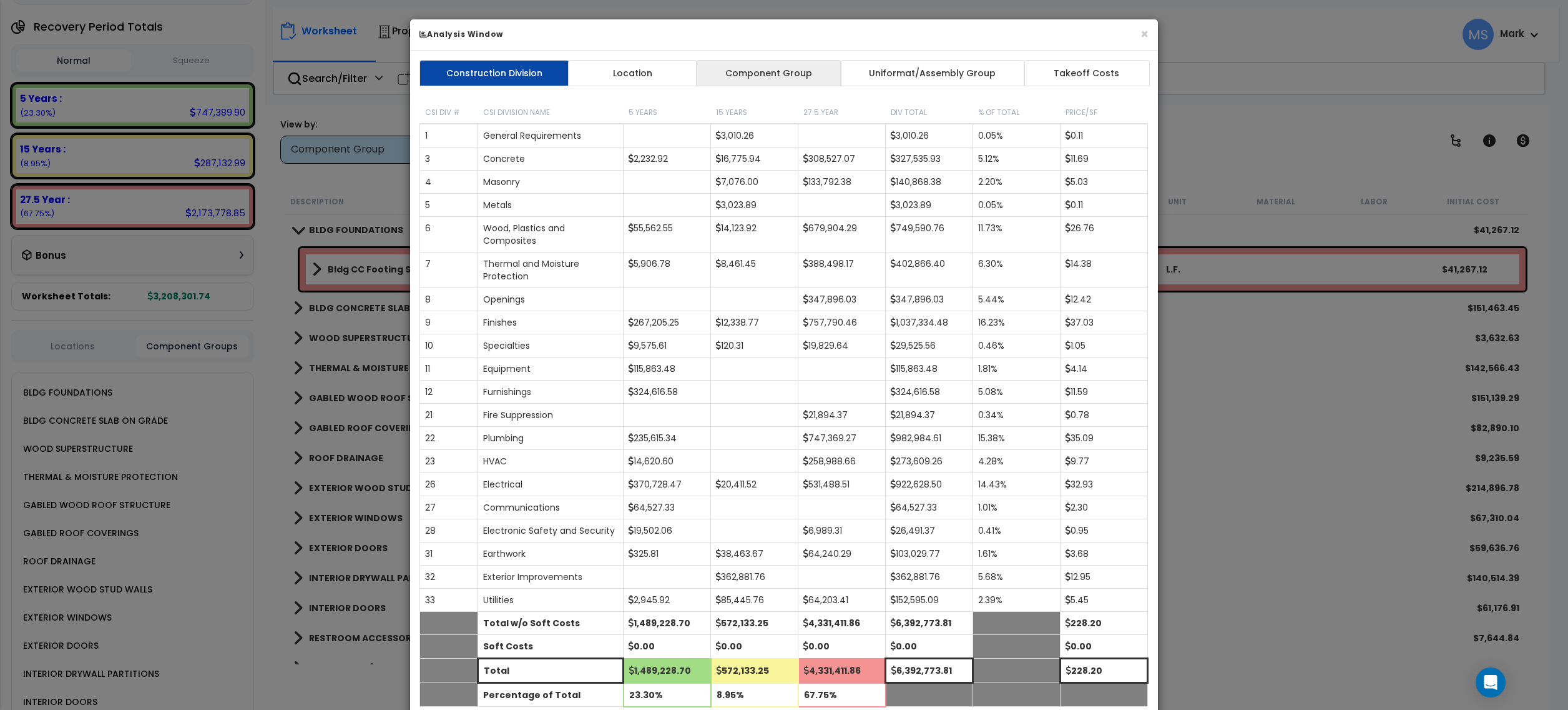
click at [785, 72] on link "Component Group" at bounding box center [769, 73] width 145 height 26
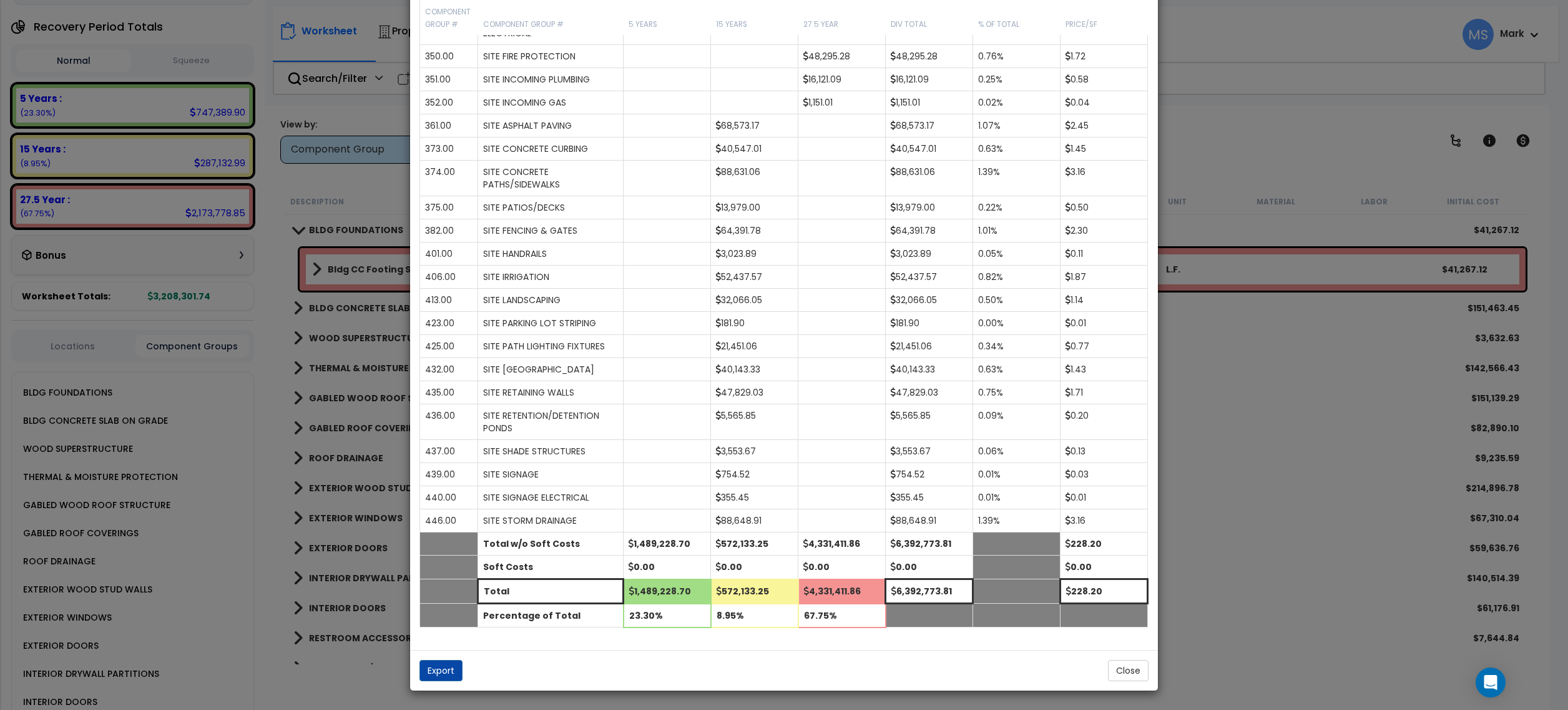
scroll to position [2539, 0]
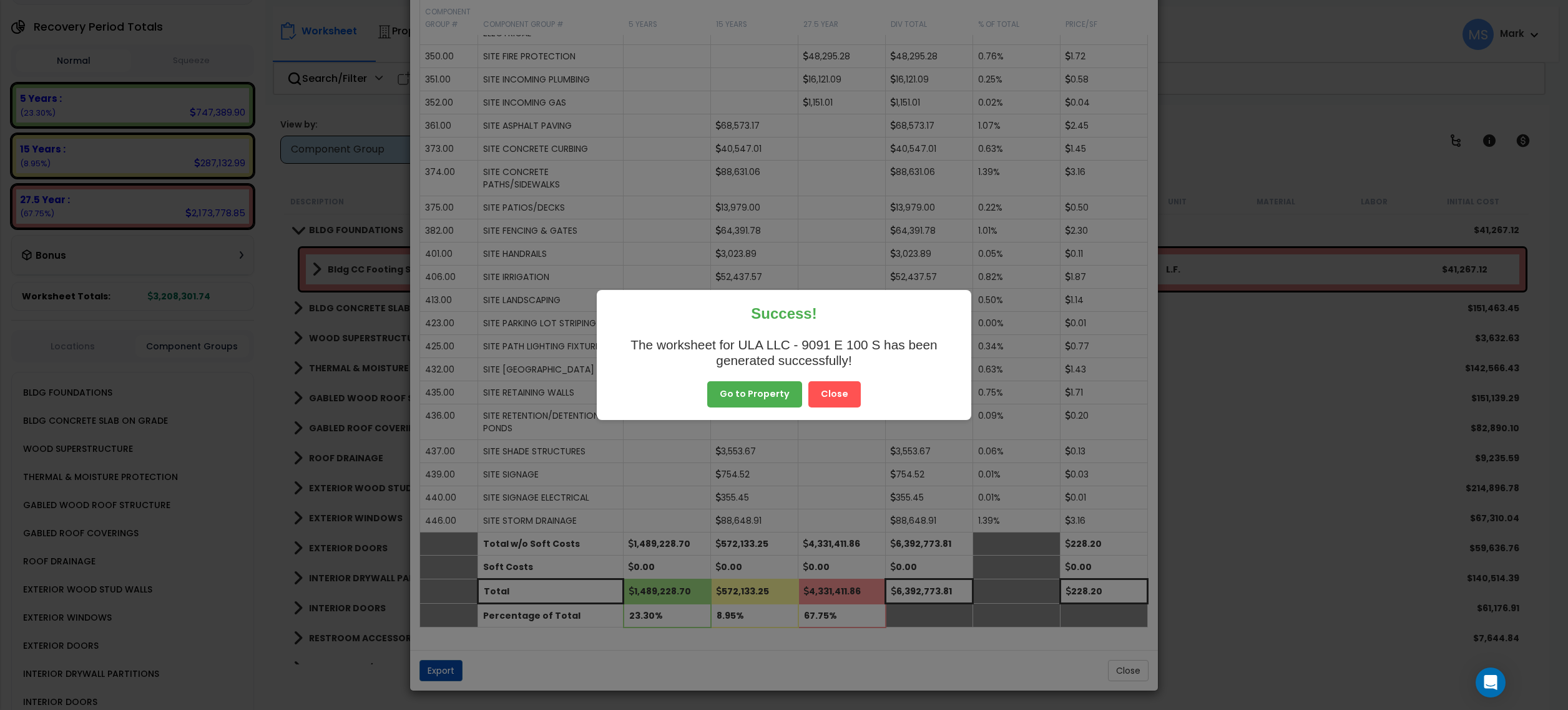
click at [842, 401] on button "Close" at bounding box center [835, 394] width 53 height 26
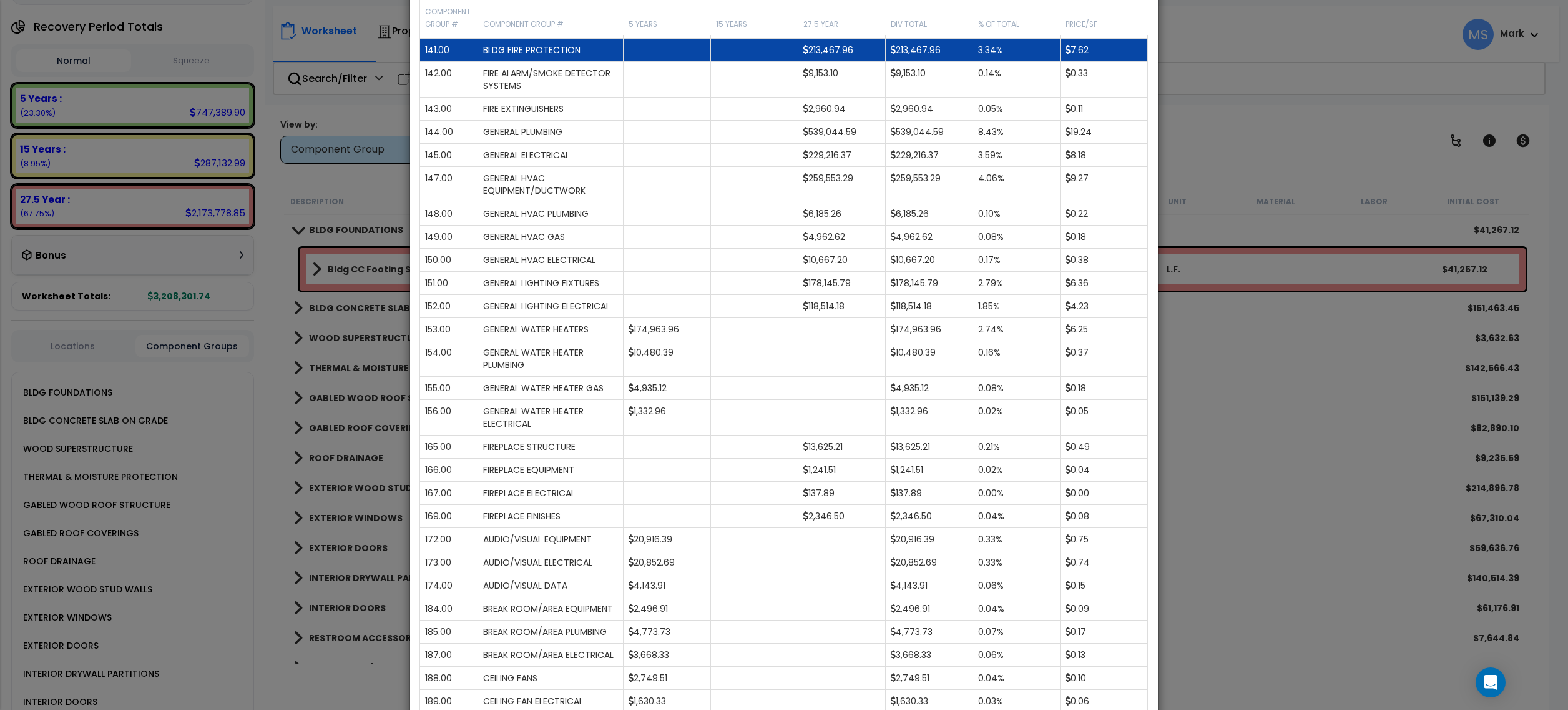
scroll to position [706, 0]
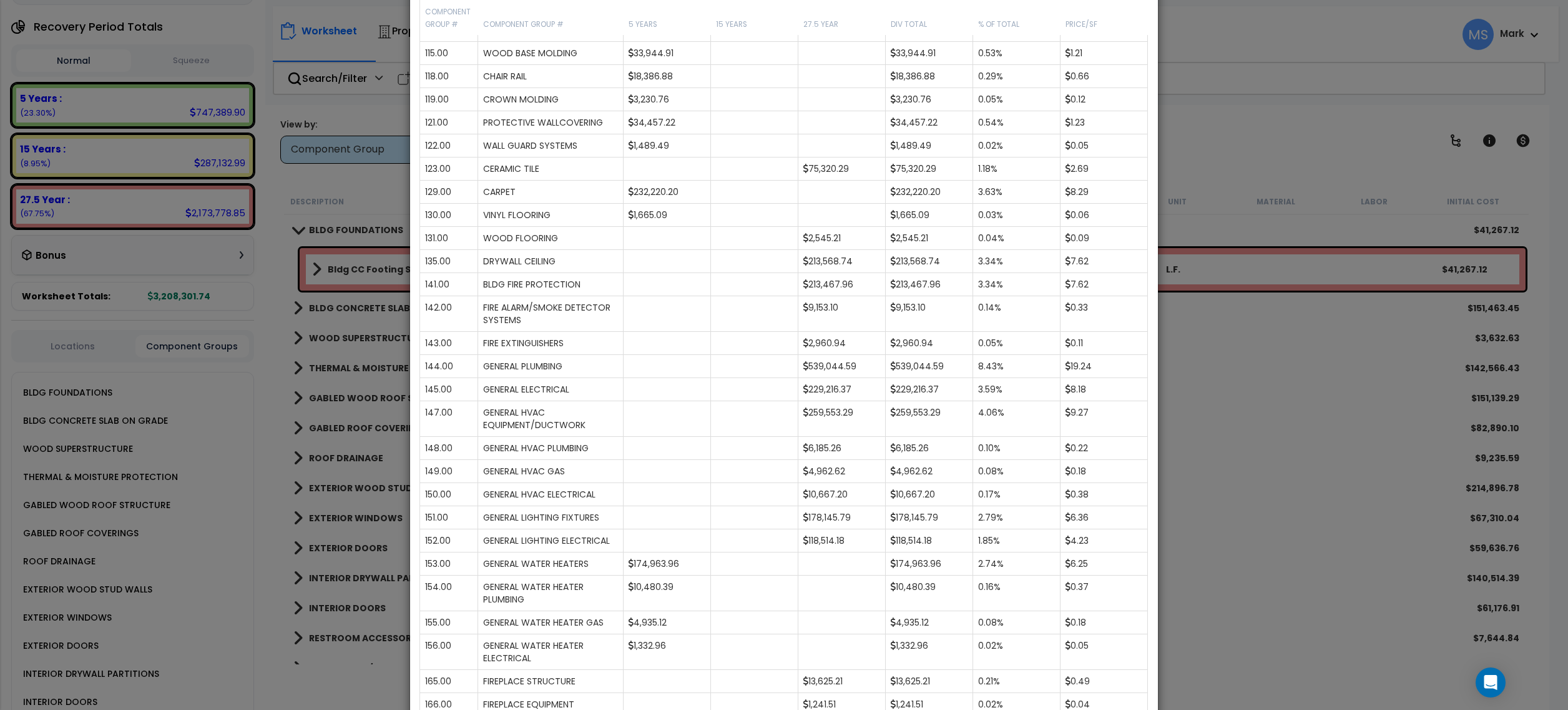
click at [261, 407] on div "× Analysis Window Construction Division Location Component Group Uniformat/Asse…" at bounding box center [784, 355] width 1568 height 710
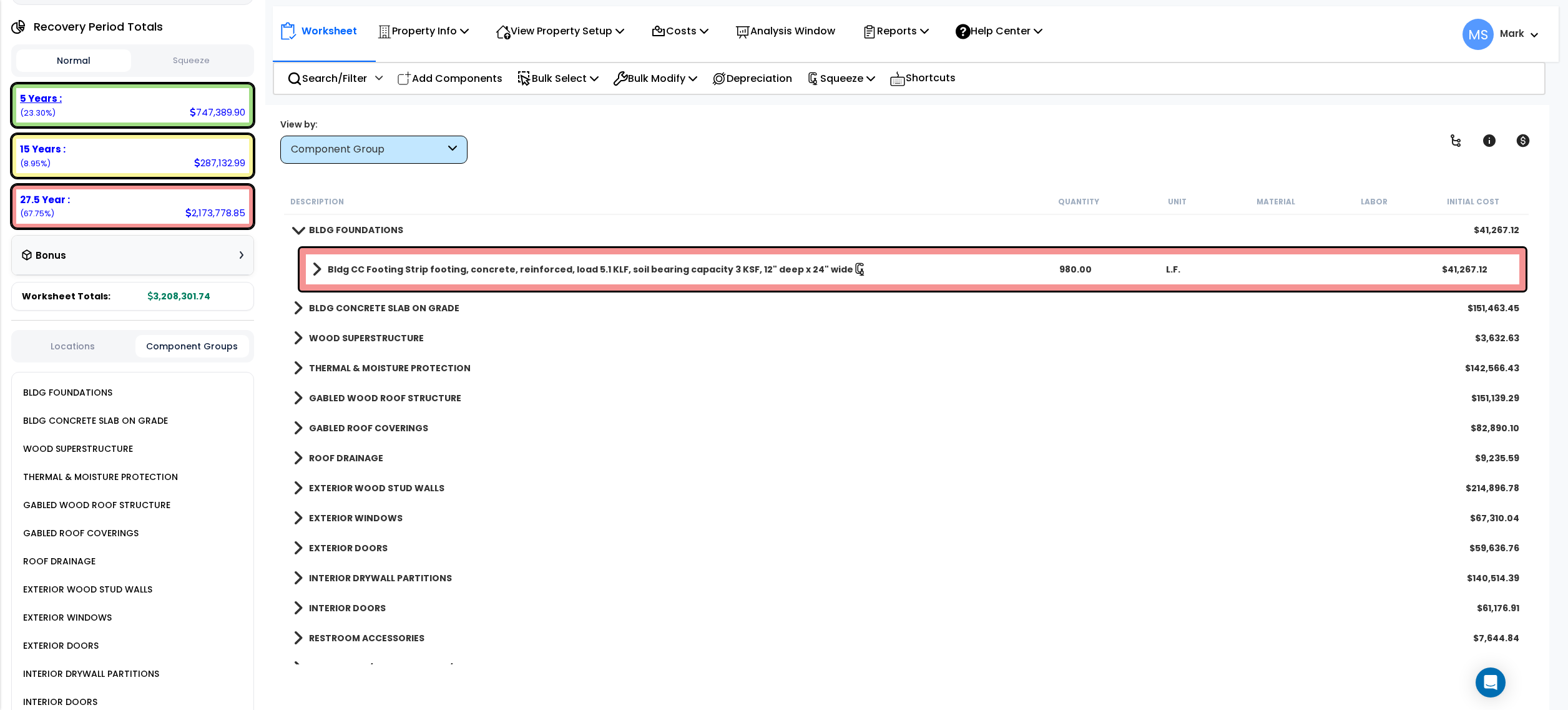
drag, startPoint x: 178, startPoint y: 113, endPoint x: 180, endPoint y: 122, distance: 9.2
click at [179, 115] on div "5 Years : 747,389.90 (23.30%) 7 Years : 0.00 (0.00%) 15 Years : 287,132.99 (8.9…" at bounding box center [133, 156] width 243 height 145
click at [179, 142] on div "15 Years :" at bounding box center [133, 149] width 225 height 13
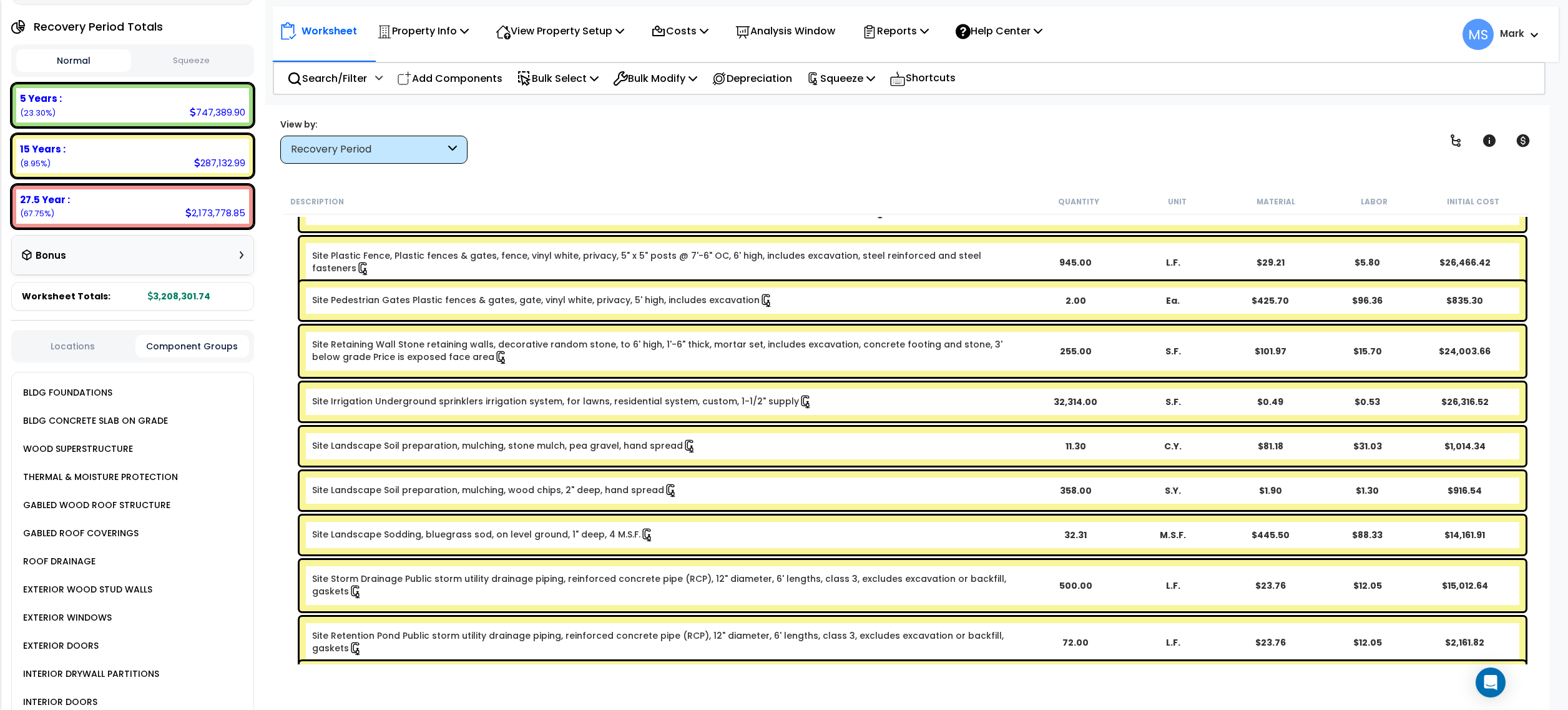
scroll to position [1666, 0]
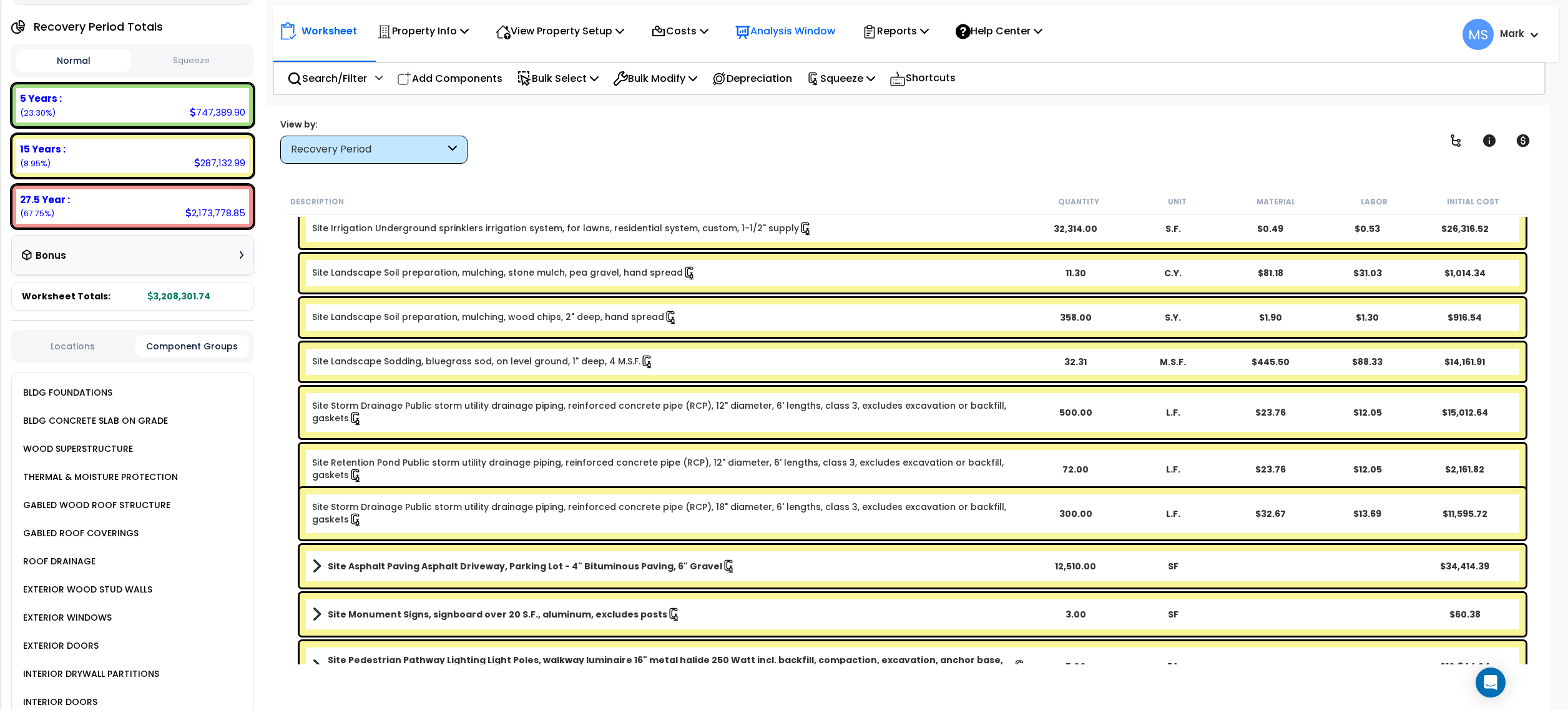
click at [775, 35] on p "Analysis Window" at bounding box center [785, 32] width 100 height 17
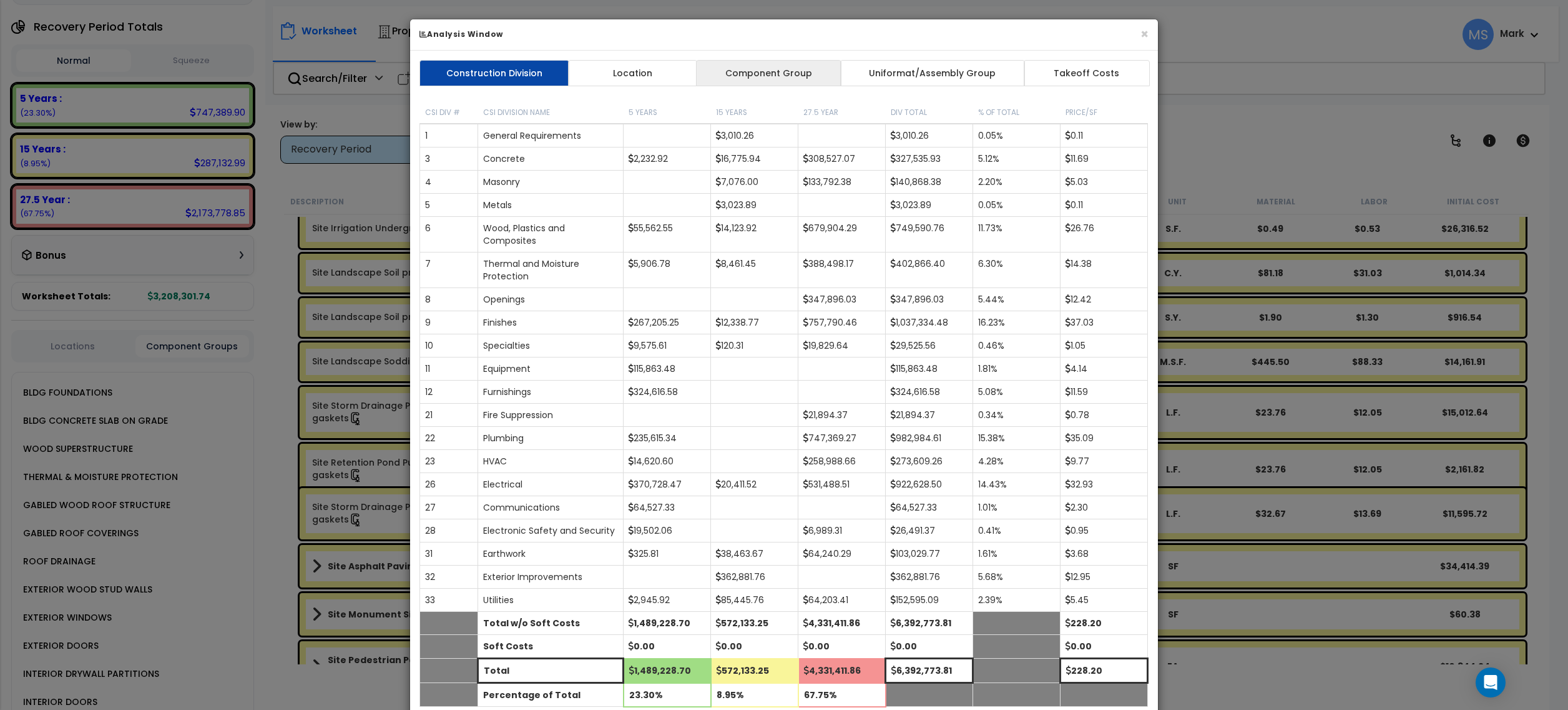
click at [770, 81] on link "Component Group" at bounding box center [769, 73] width 145 height 26
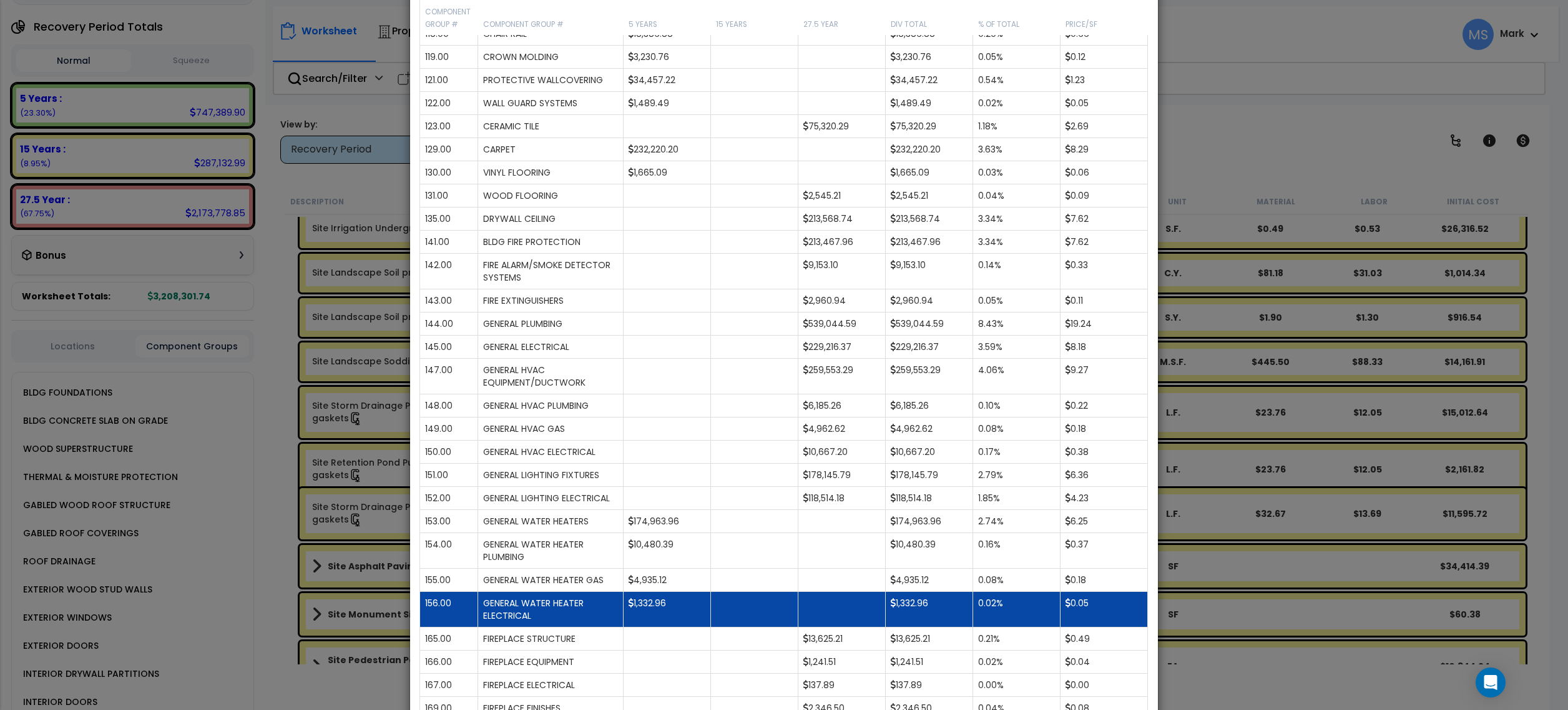
scroll to position [750, 0]
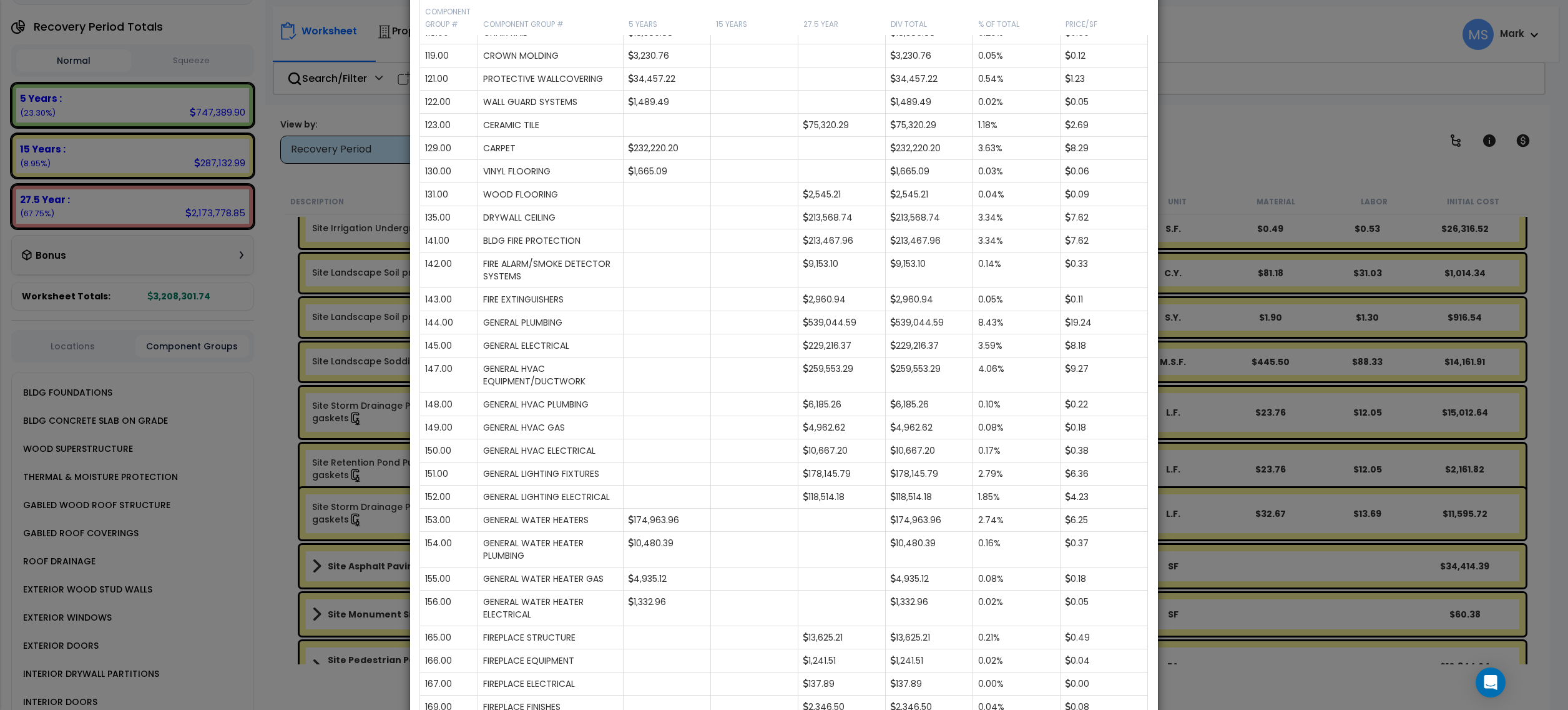
drag, startPoint x: 1444, startPoint y: 625, endPoint x: 1914, endPoint y: 634, distance: 470.1
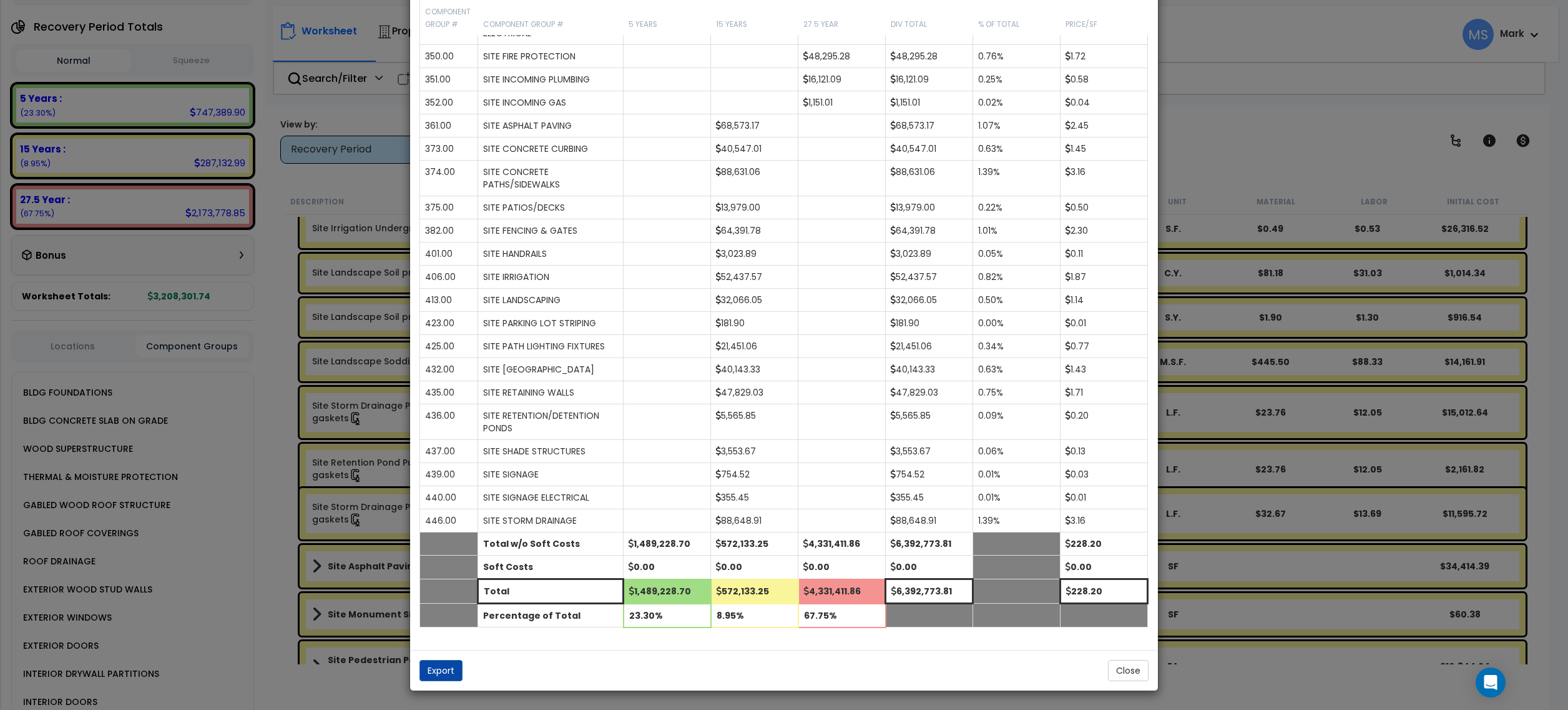
scroll to position [2539, 0]
click at [1132, 673] on button "Close" at bounding box center [1128, 670] width 40 height 21
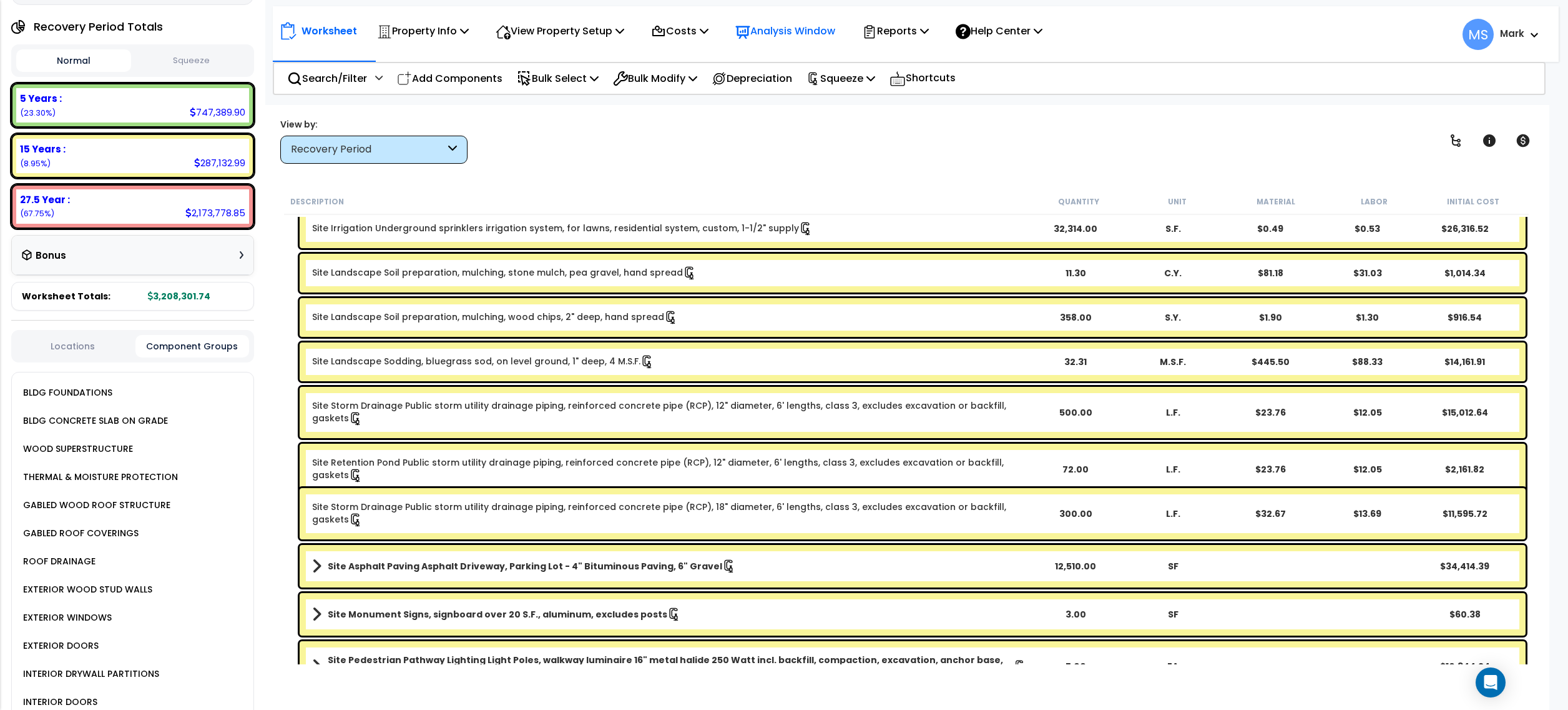
click at [809, 23] on p "Analysis Window" at bounding box center [785, 32] width 100 height 17
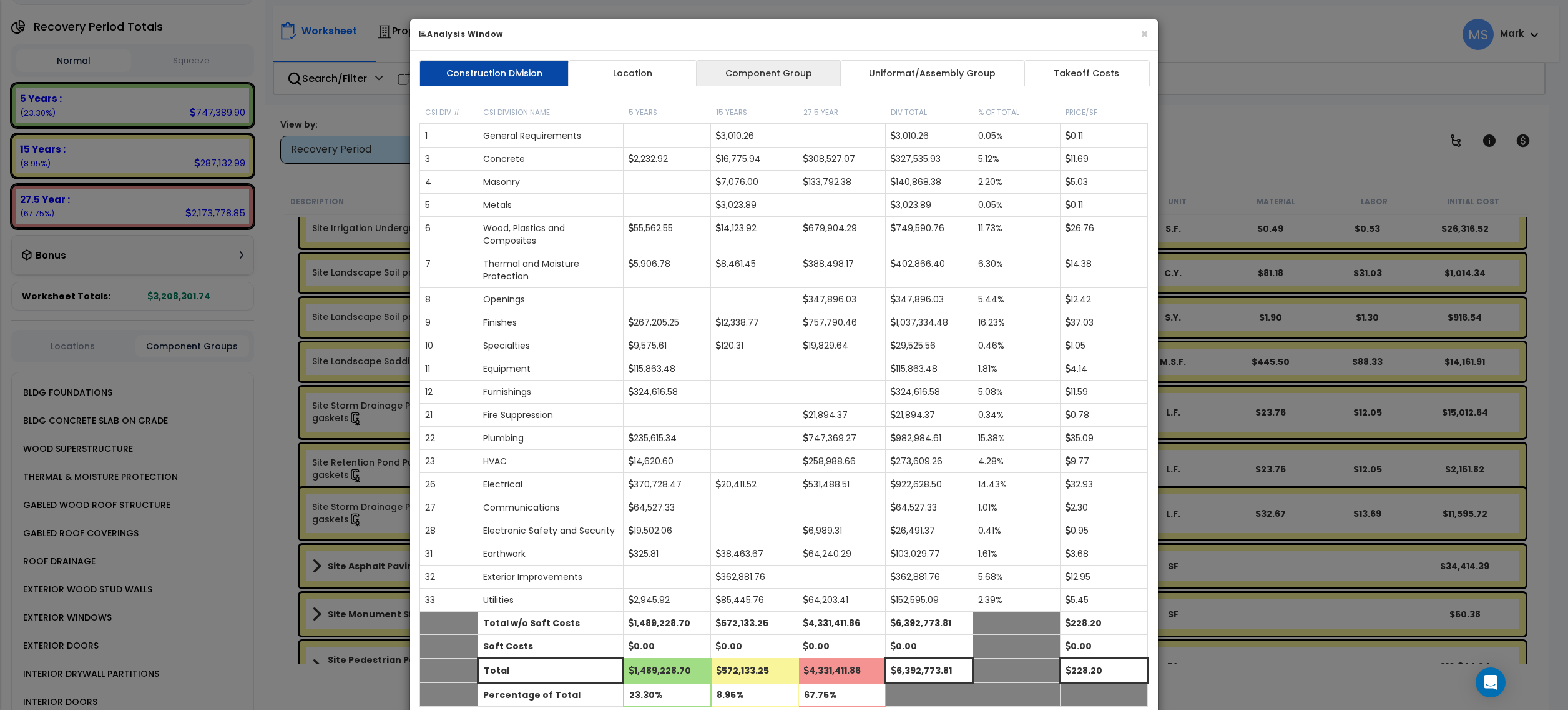
click at [780, 81] on link "Component Group" at bounding box center [769, 73] width 145 height 26
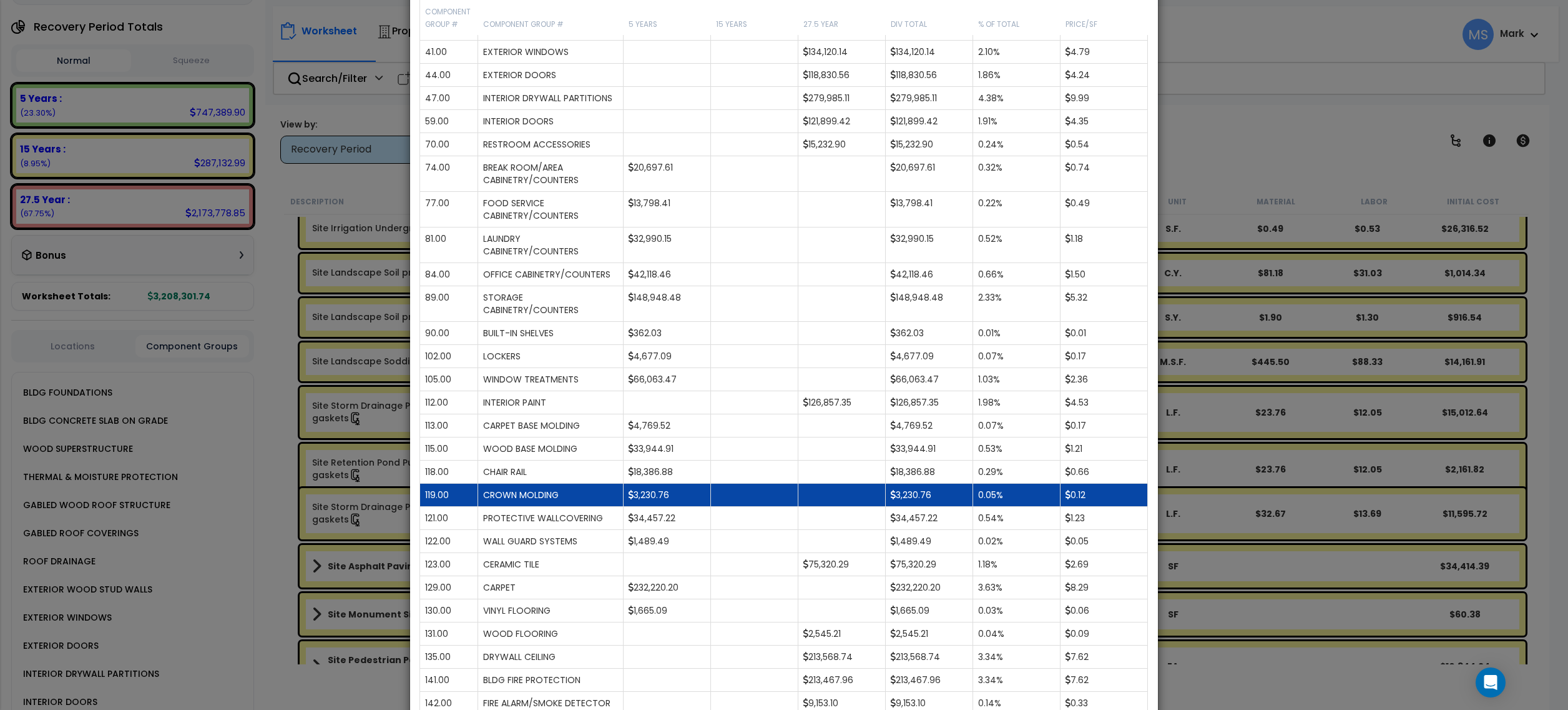
scroll to position [333, 0]
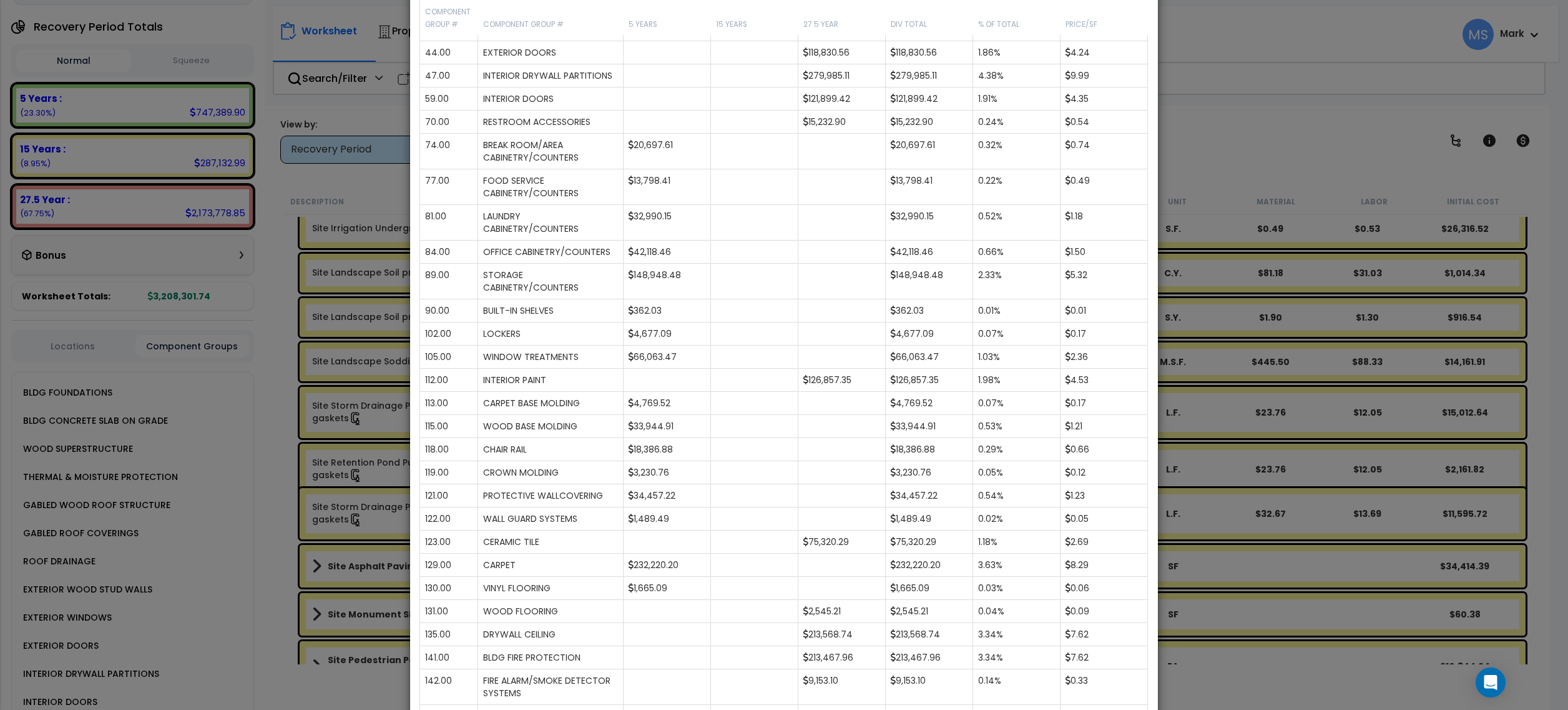
click at [253, 456] on div "× Analysis Window Construction Division Location Component Group Uniformat/Asse…" at bounding box center [784, 355] width 1568 height 710
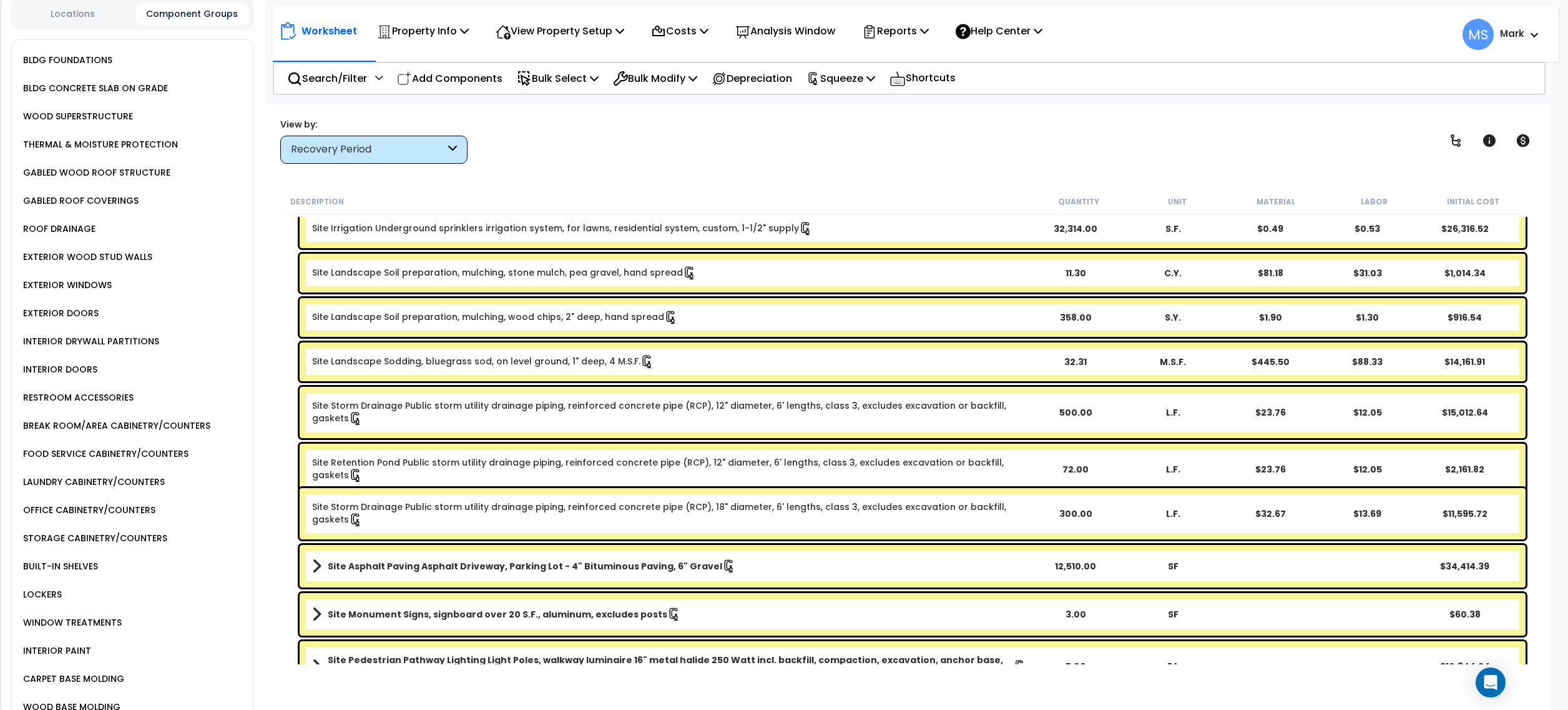
scroll to position [500, 0]
click at [151, 529] on div "STORAGE CABINETRY/COUNTERS" at bounding box center [94, 537] width 147 height 15
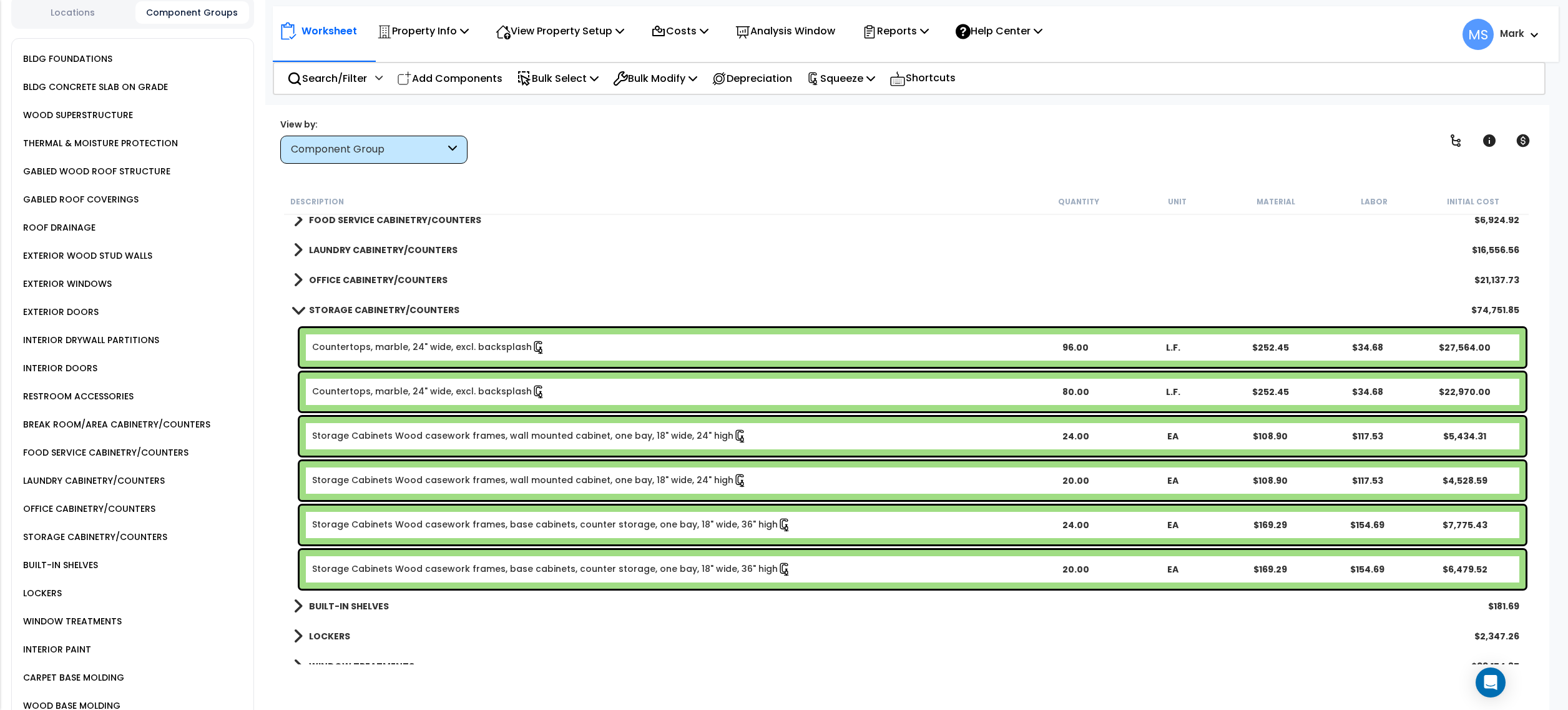
scroll to position [583, 0]
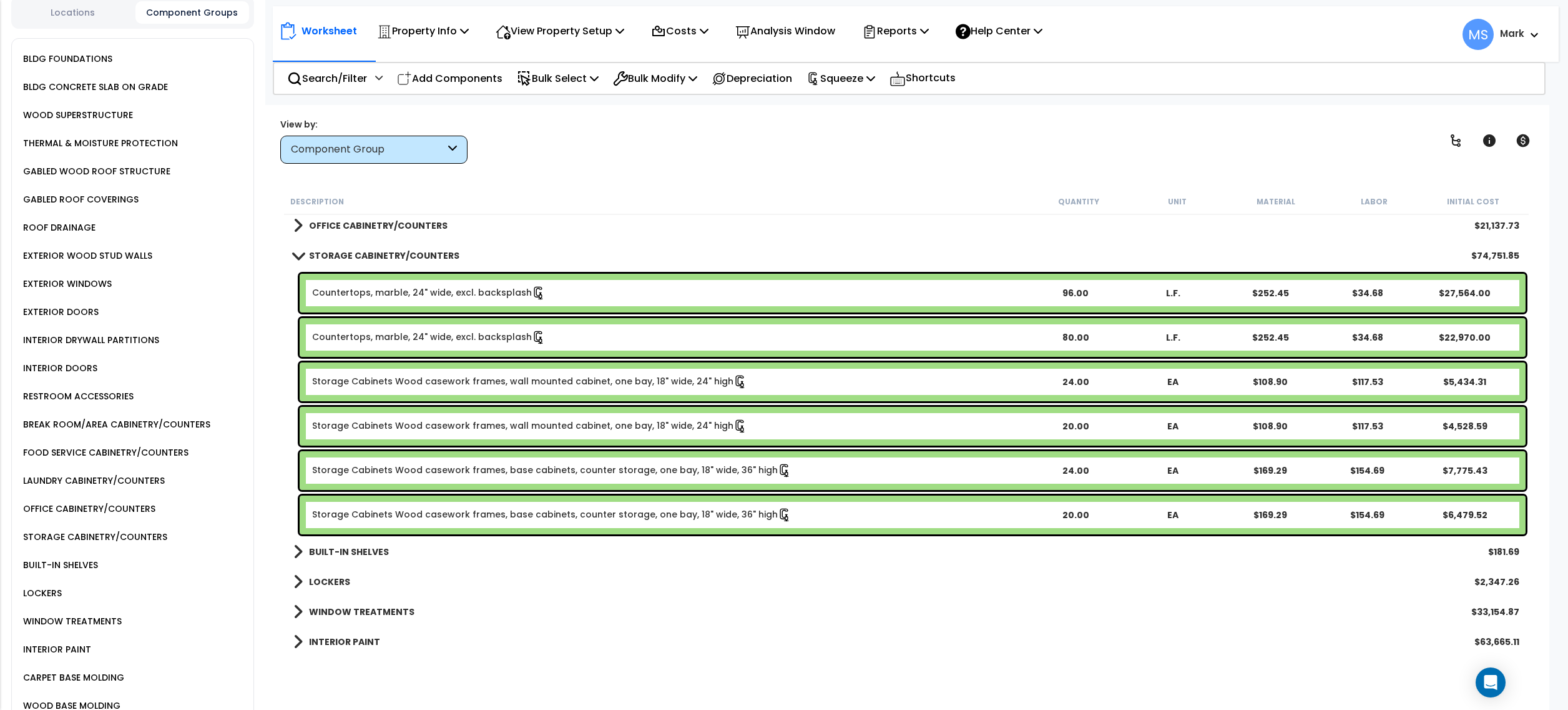
click at [117, 444] on div "FOOD SERVICE CABINETRY/COUNTERS" at bounding box center [104, 452] width 169 height 15
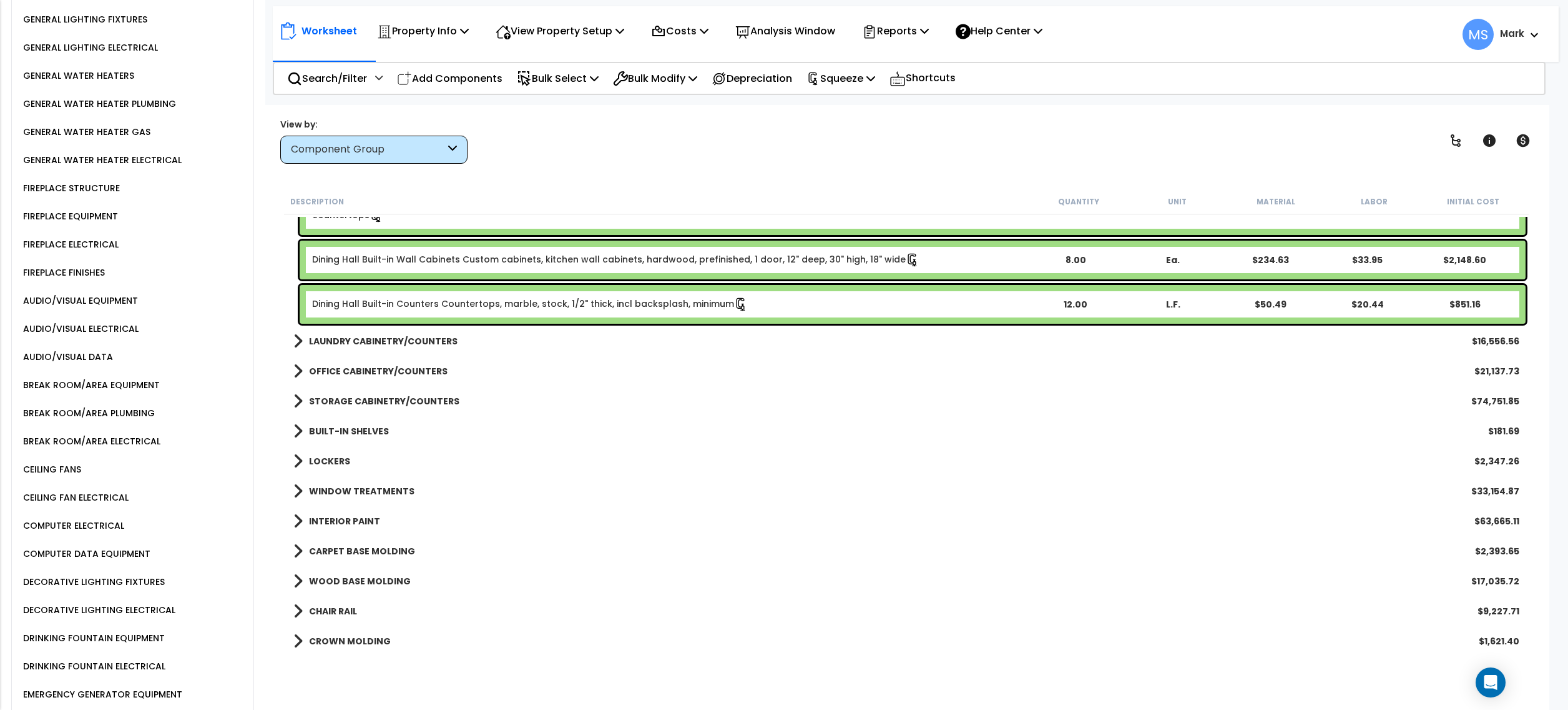
scroll to position [1750, 0]
click at [123, 629] on div "DRINKING FOUNTAIN ELECTRICAL" at bounding box center [93, 636] width 145 height 15
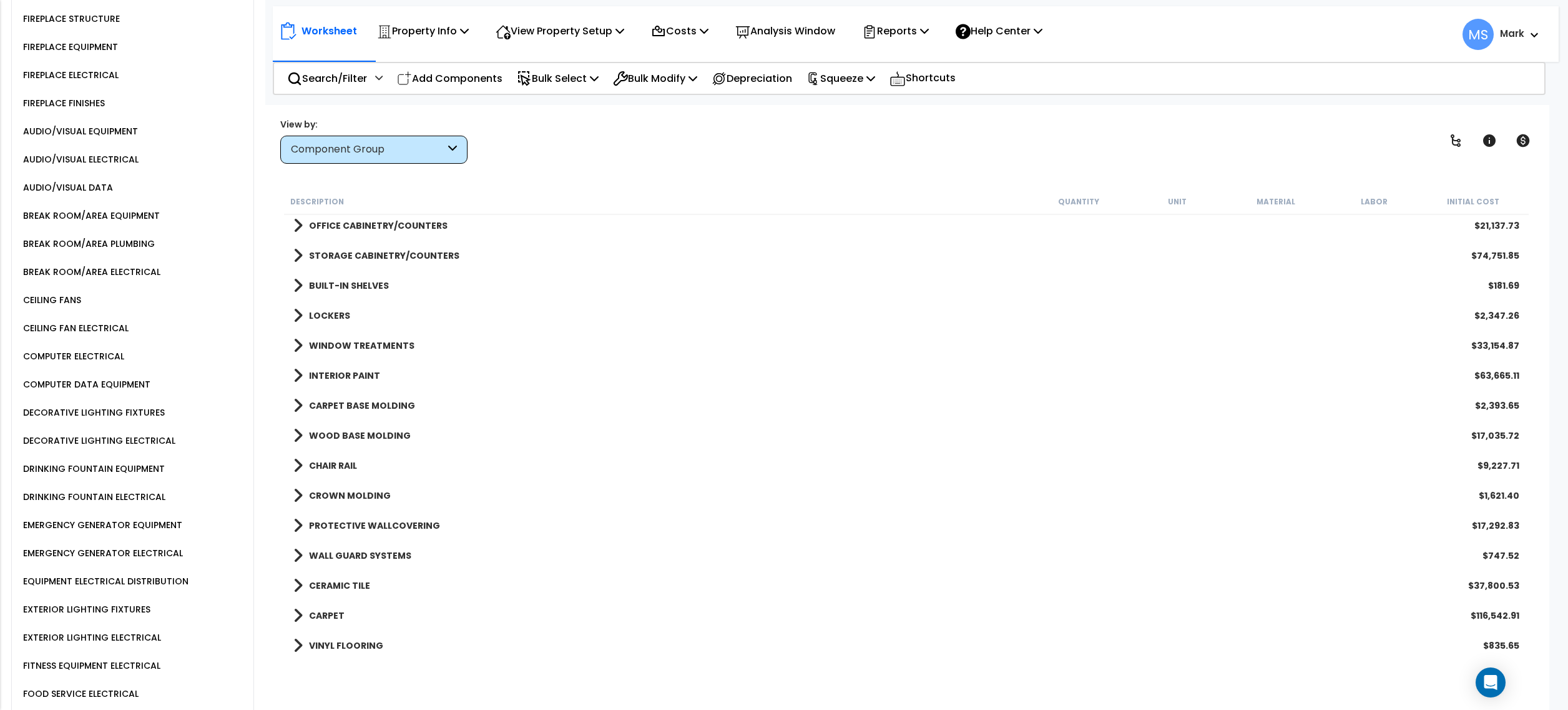
scroll to position [1915, 0]
click at [131, 659] on div "FOOD SERVICE ELECTRICAL" at bounding box center [79, 667] width 118 height 15
click at [125, 659] on div "FOOD SERVICE ELECTRICAL" at bounding box center [79, 667] width 118 height 15
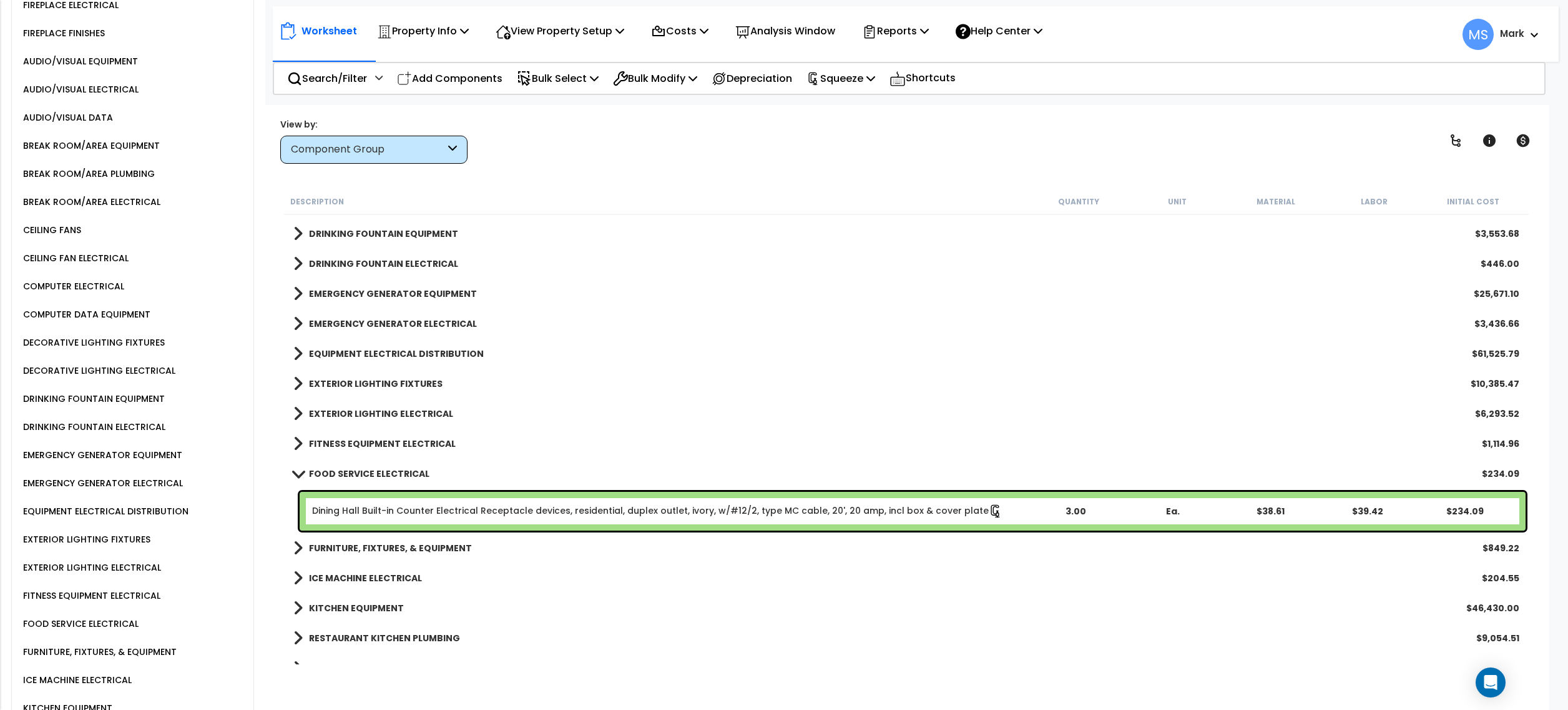
scroll to position [1999, 0]
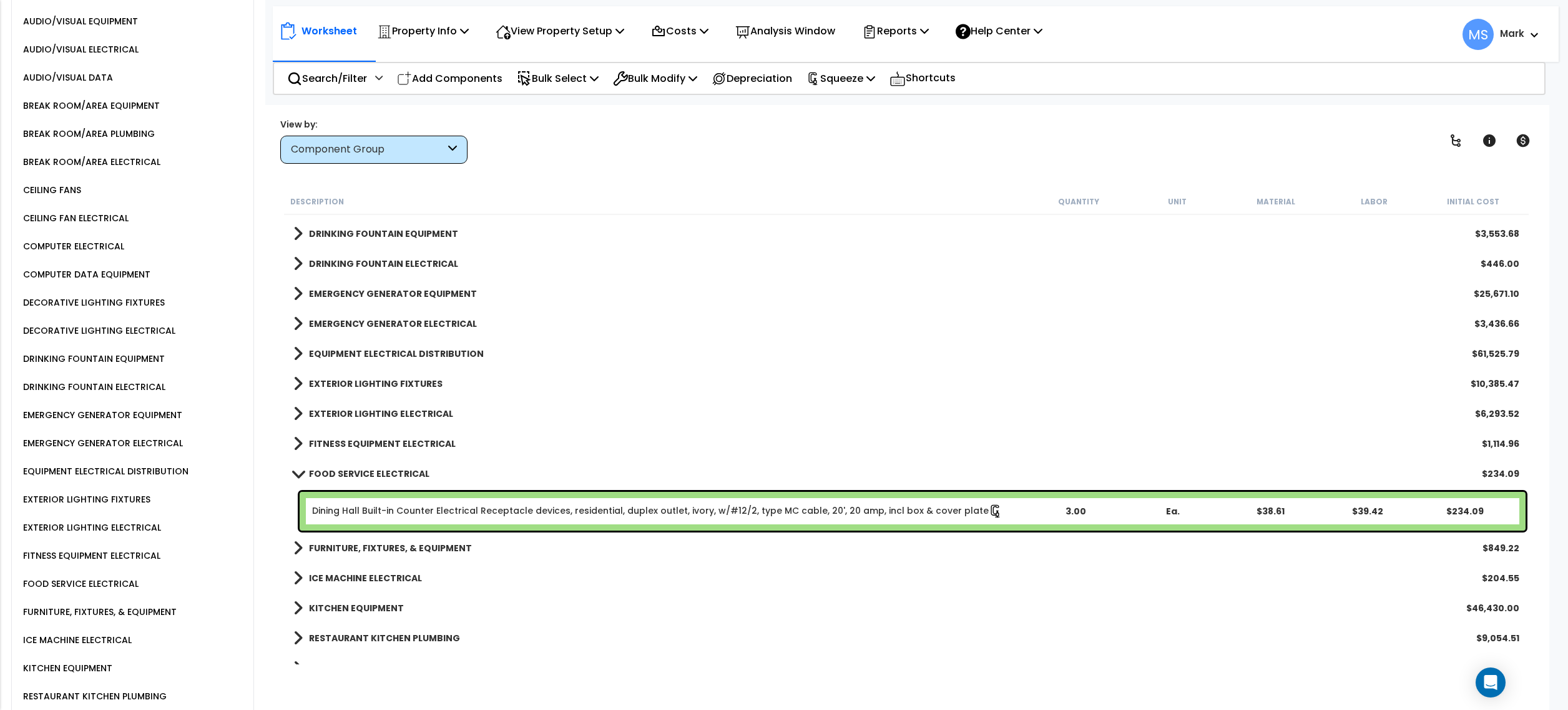
click at [104, 660] on div "KITCHEN EQUIPMENT" at bounding box center [66, 668] width 93 height 15
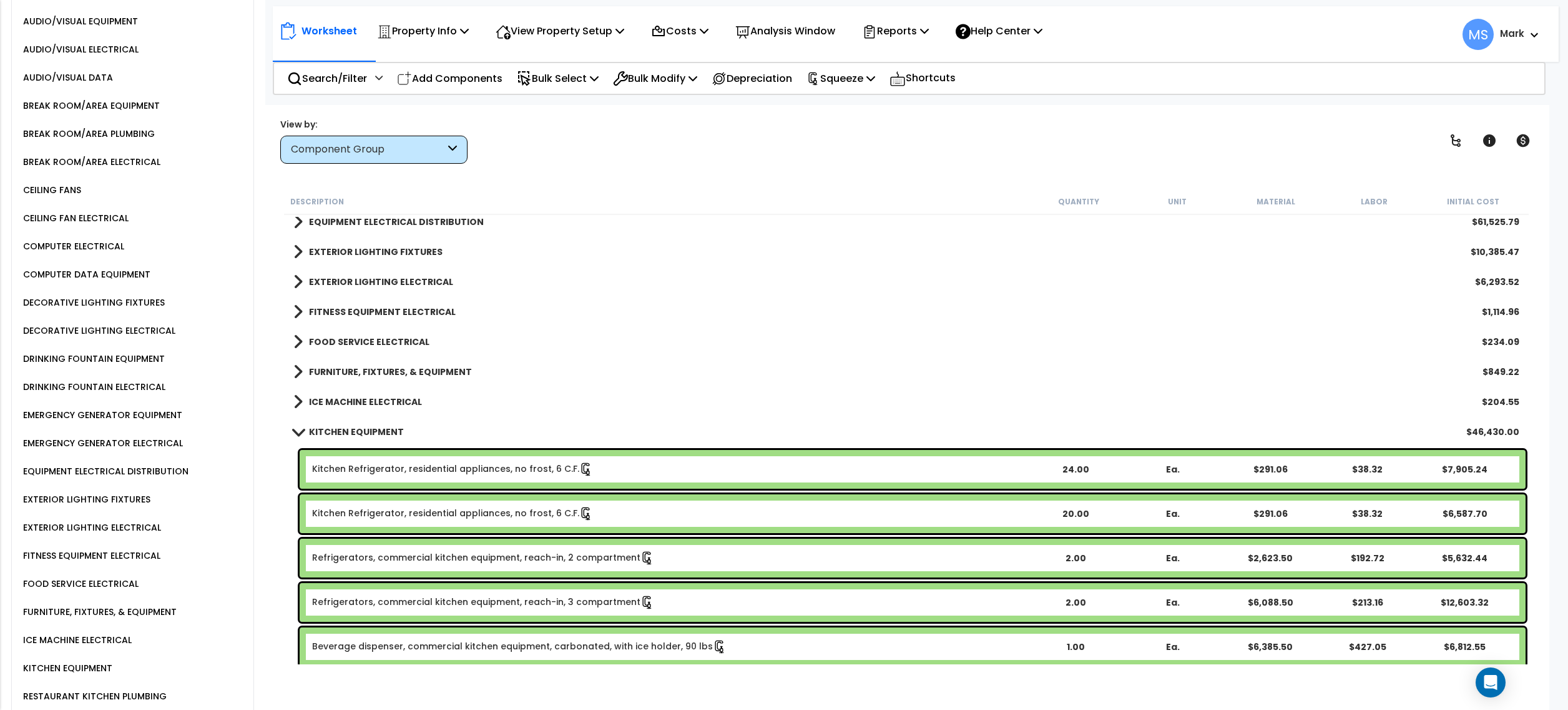
scroll to position [2165, 0]
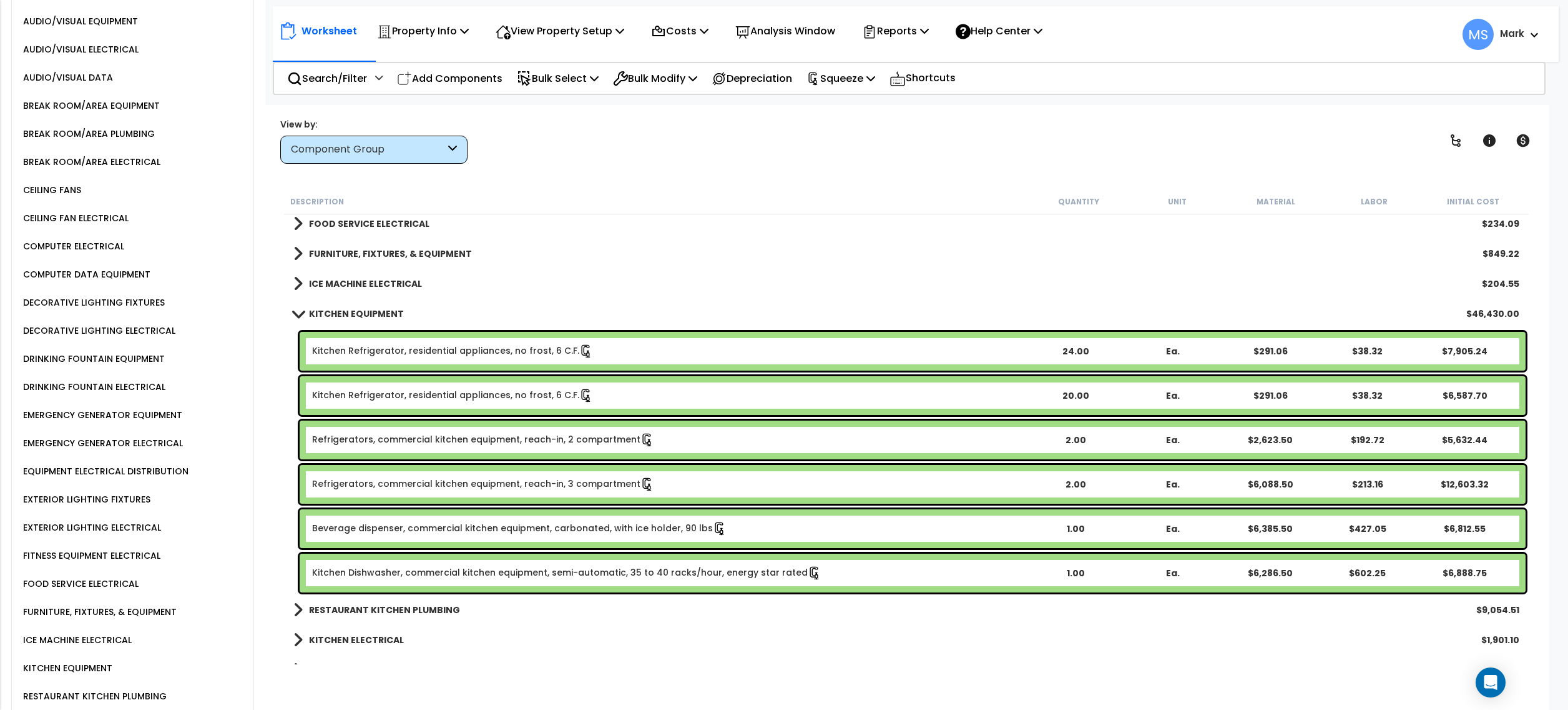
click at [391, 614] on b "RESTAURANT KITCHEN PLUMBING" at bounding box center [385, 610] width 151 height 12
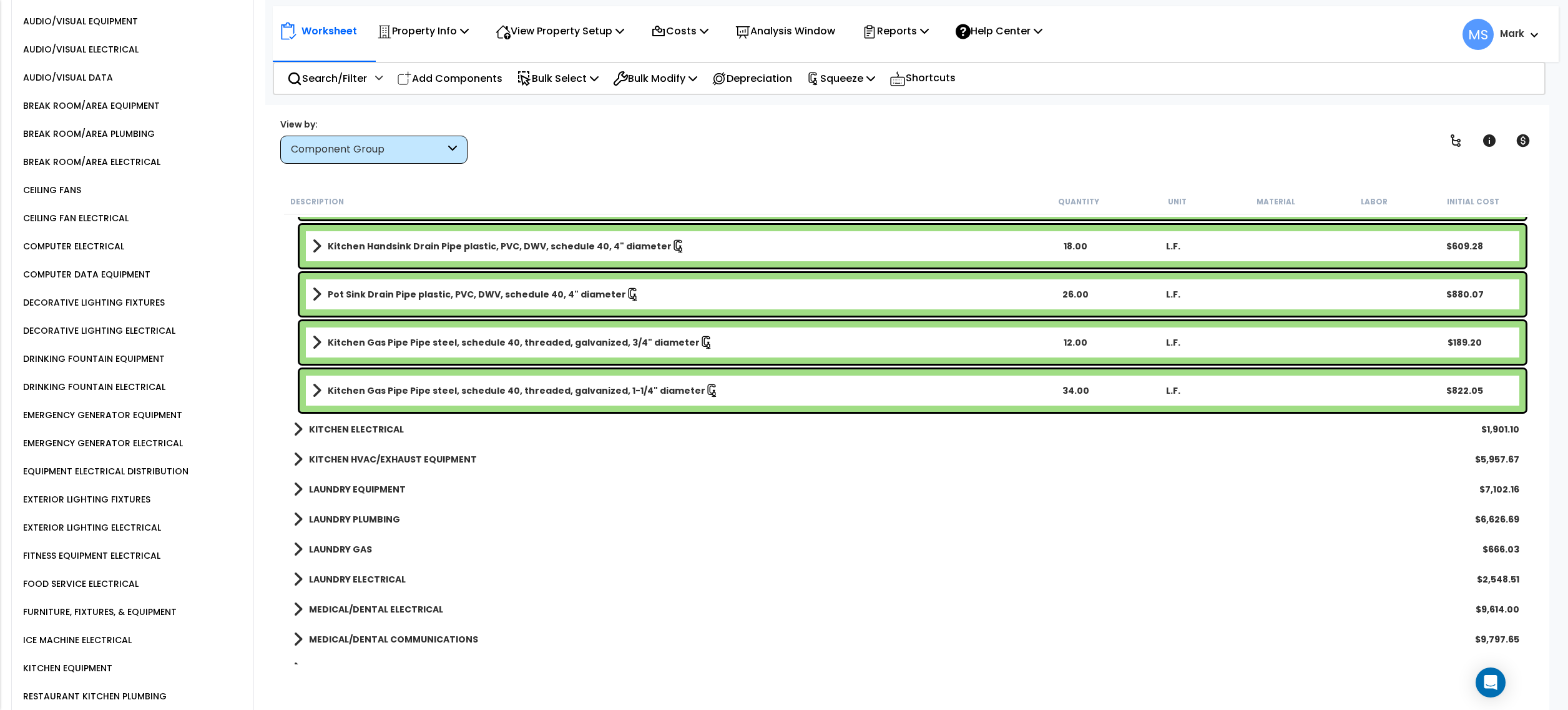
scroll to position [2915, 0]
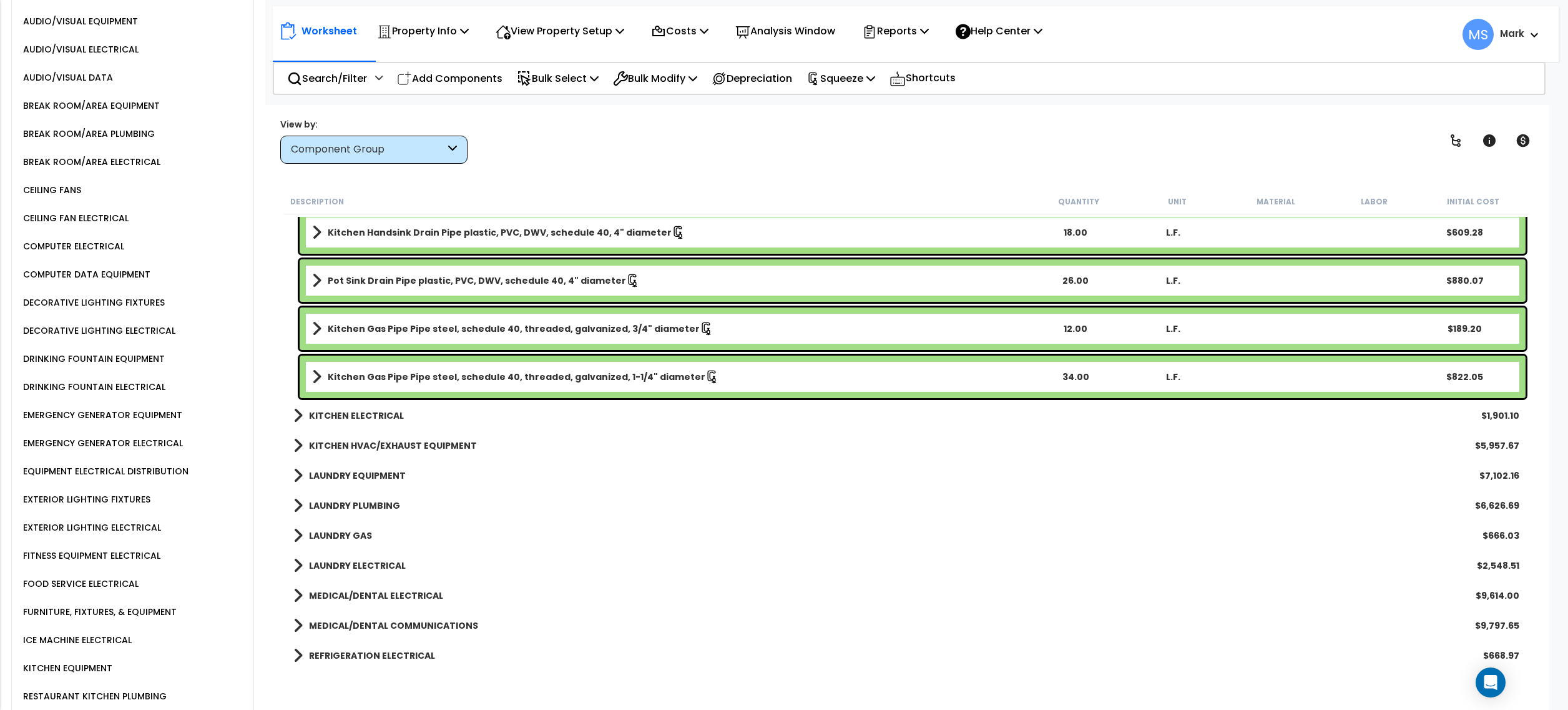
click at [394, 450] on b "KITCHEN HVAC/EXHAUST EQUIPMENT" at bounding box center [393, 445] width 168 height 12
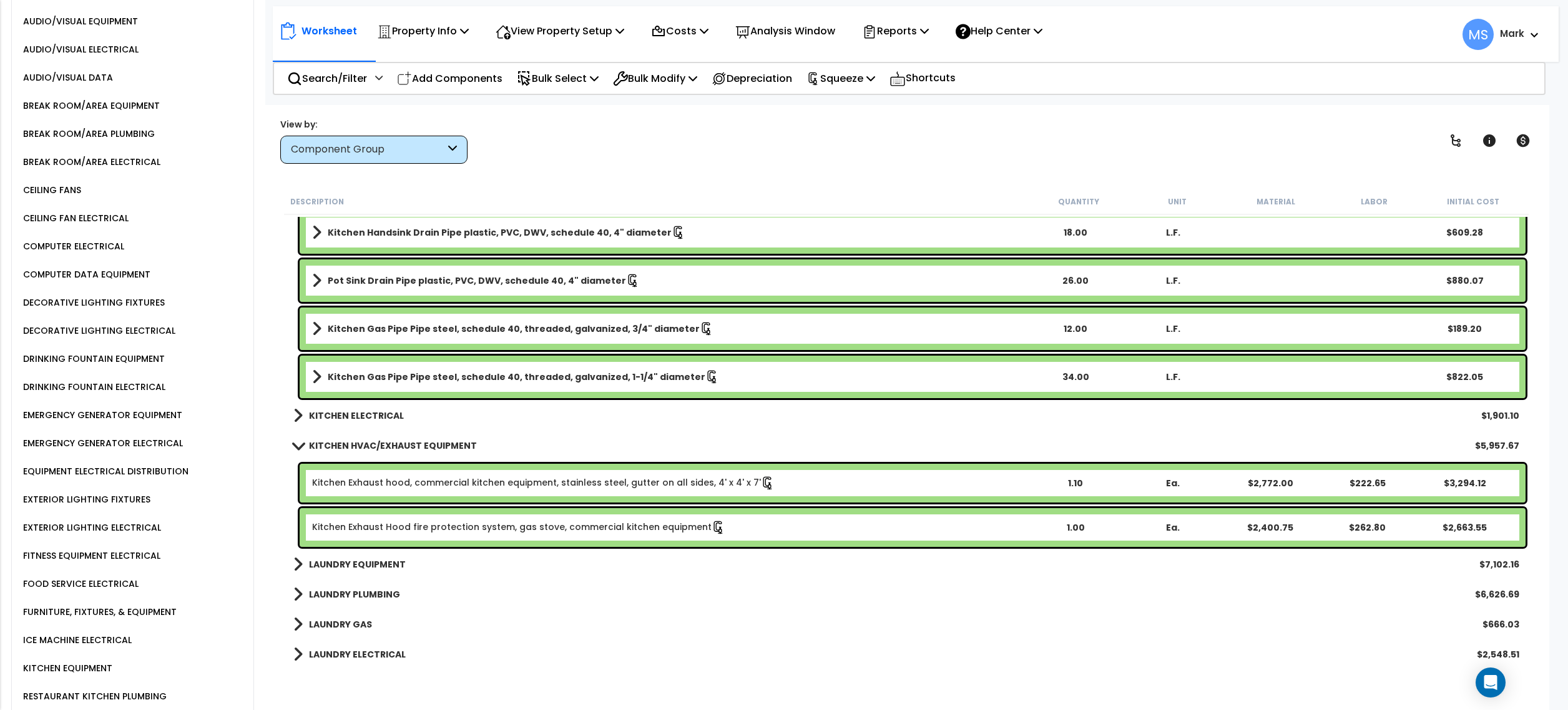
click at [377, 560] on b "LAUNDRY EQUIPMENT" at bounding box center [357, 564] width 96 height 12
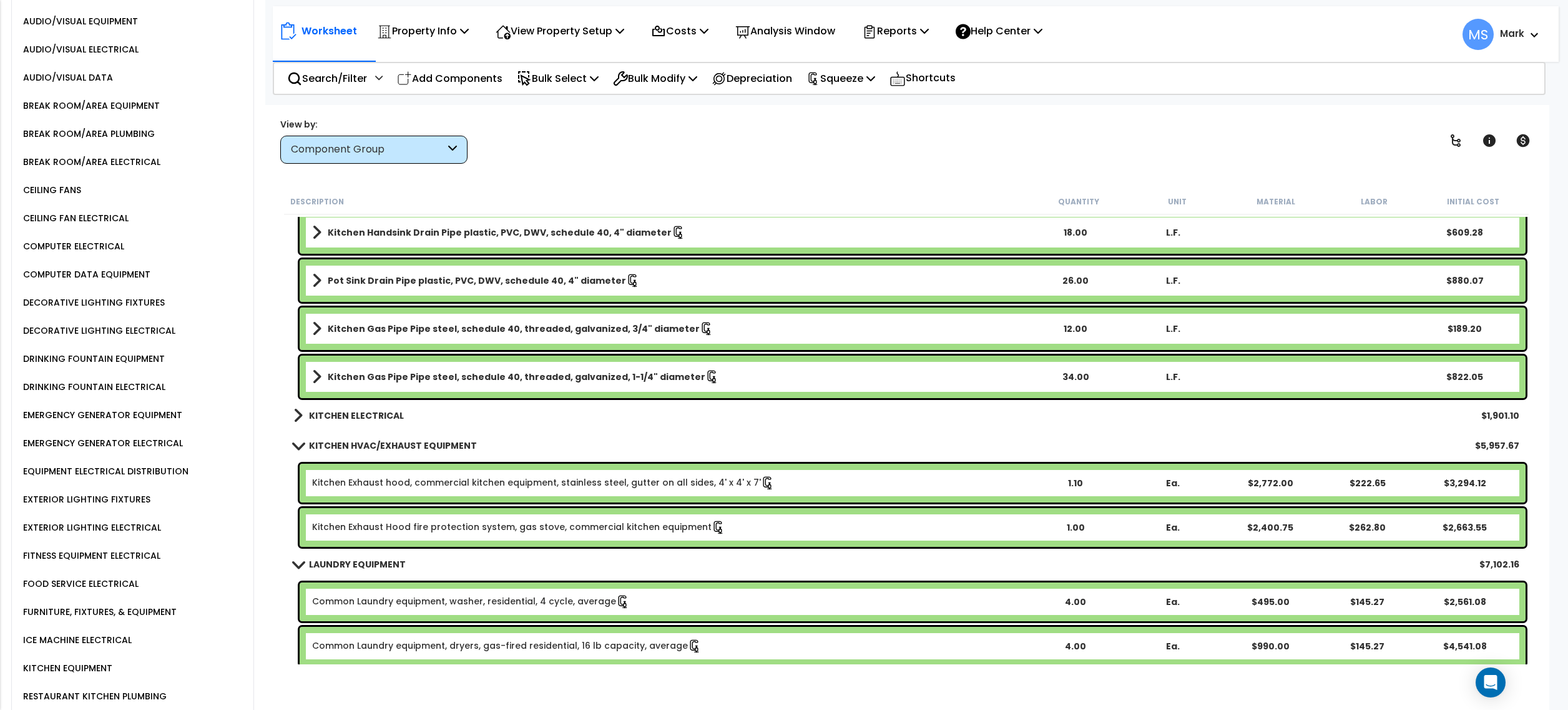
click at [394, 411] on b "KITCHEN ELECTRICAL" at bounding box center [356, 415] width 95 height 12
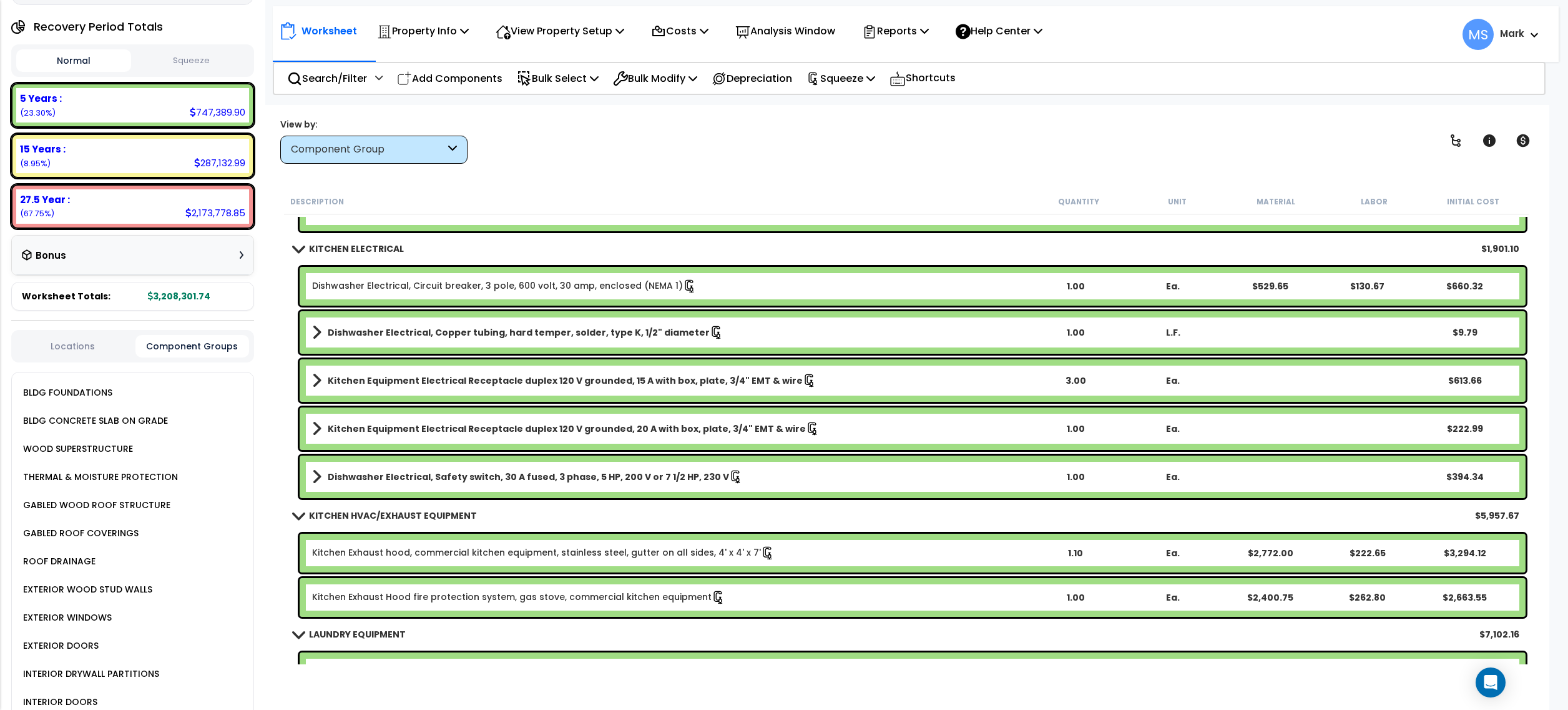
scroll to position [0, 0]
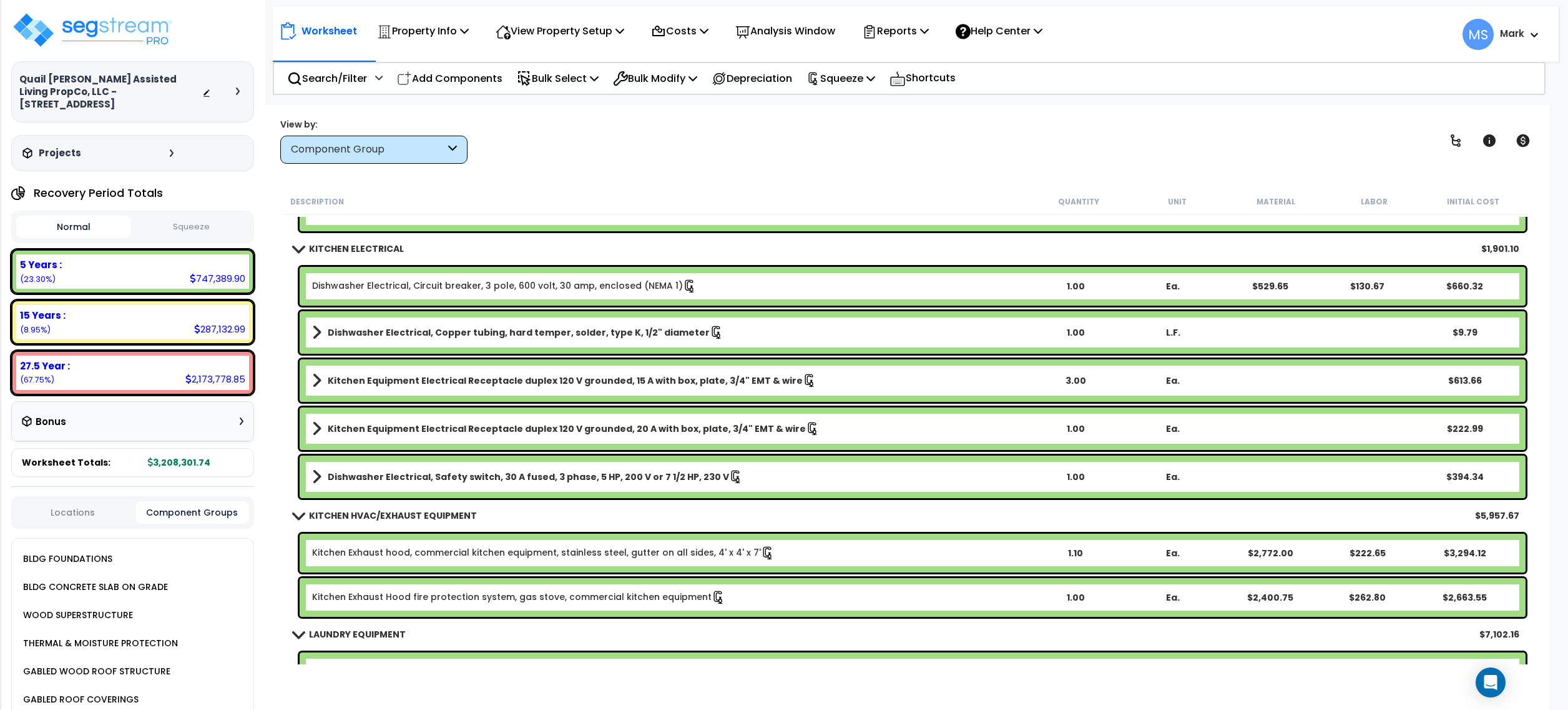
click at [145, 281] on div "5 Years : 747,389.90 (23.30%) 7 Years : 0.00 (0.00%) 15 Years : 287,132.99 (8.9…" at bounding box center [133, 322] width 243 height 145
click at [133, 263] on div "5 Years : 747,389.90 (23.30%)" at bounding box center [133, 271] width 233 height 34
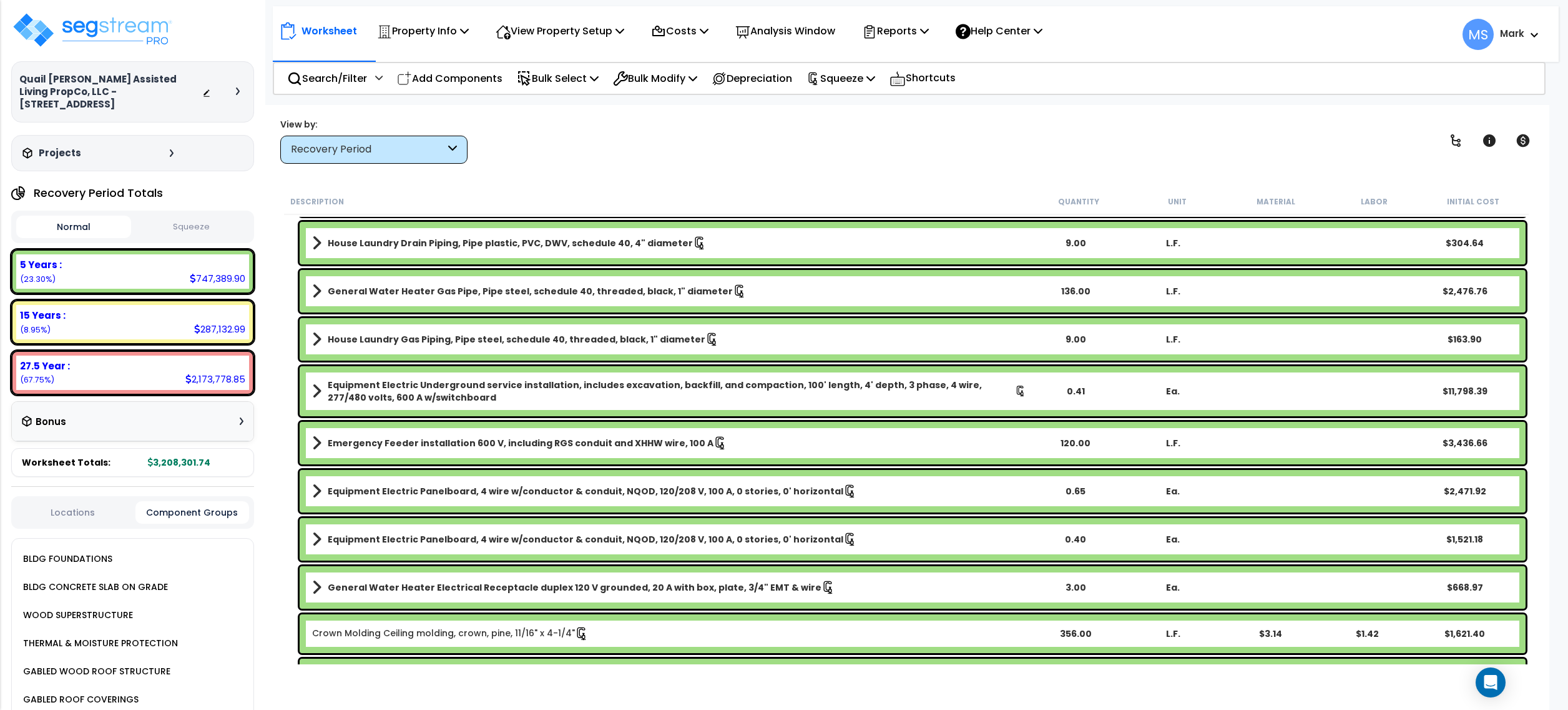
drag, startPoint x: 587, startPoint y: 185, endPoint x: 590, endPoint y: 176, distance: 9.5
click at [587, 185] on div "Worksheet Property Info Property Setup Add Property Unit Template property Clon…" at bounding box center [906, 460] width 1286 height 710
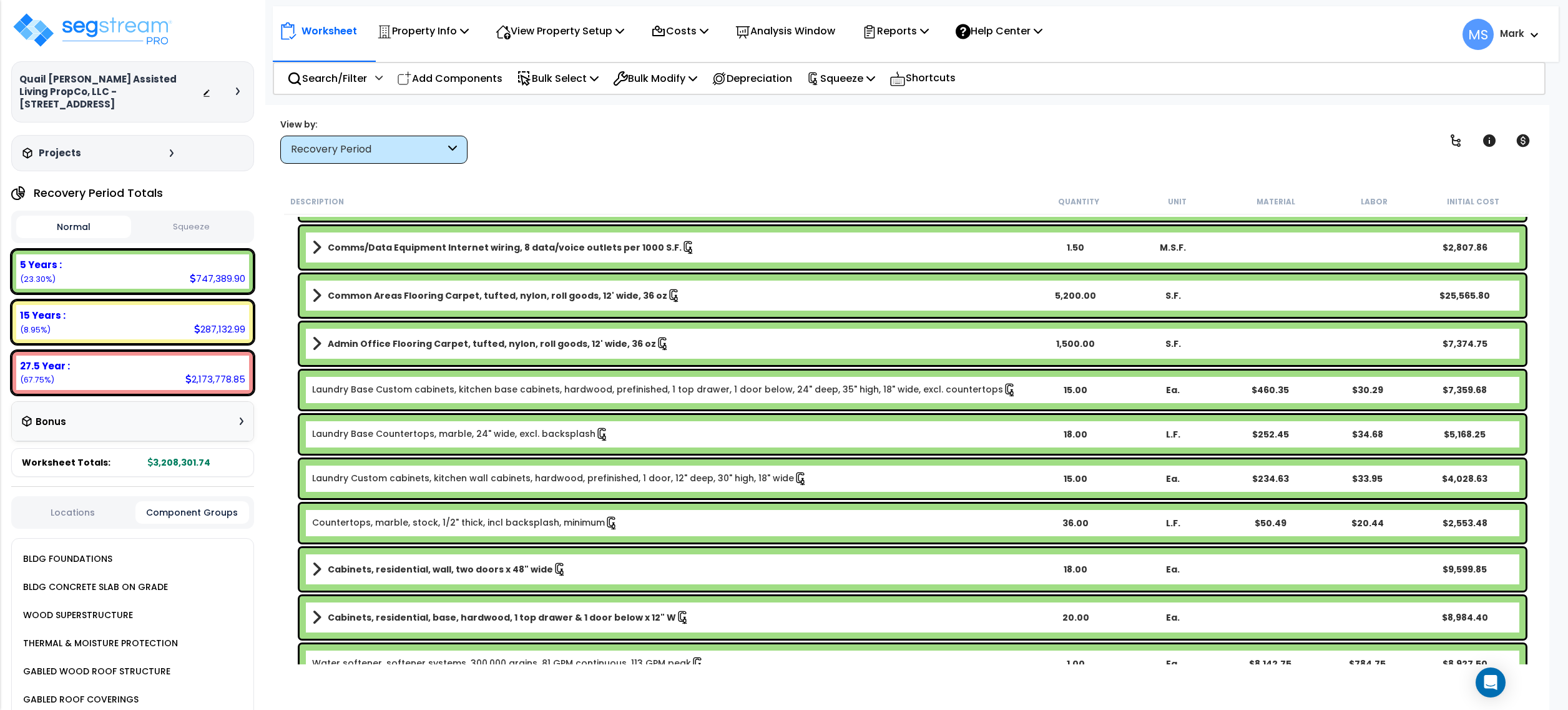
scroll to position [7330, 0]
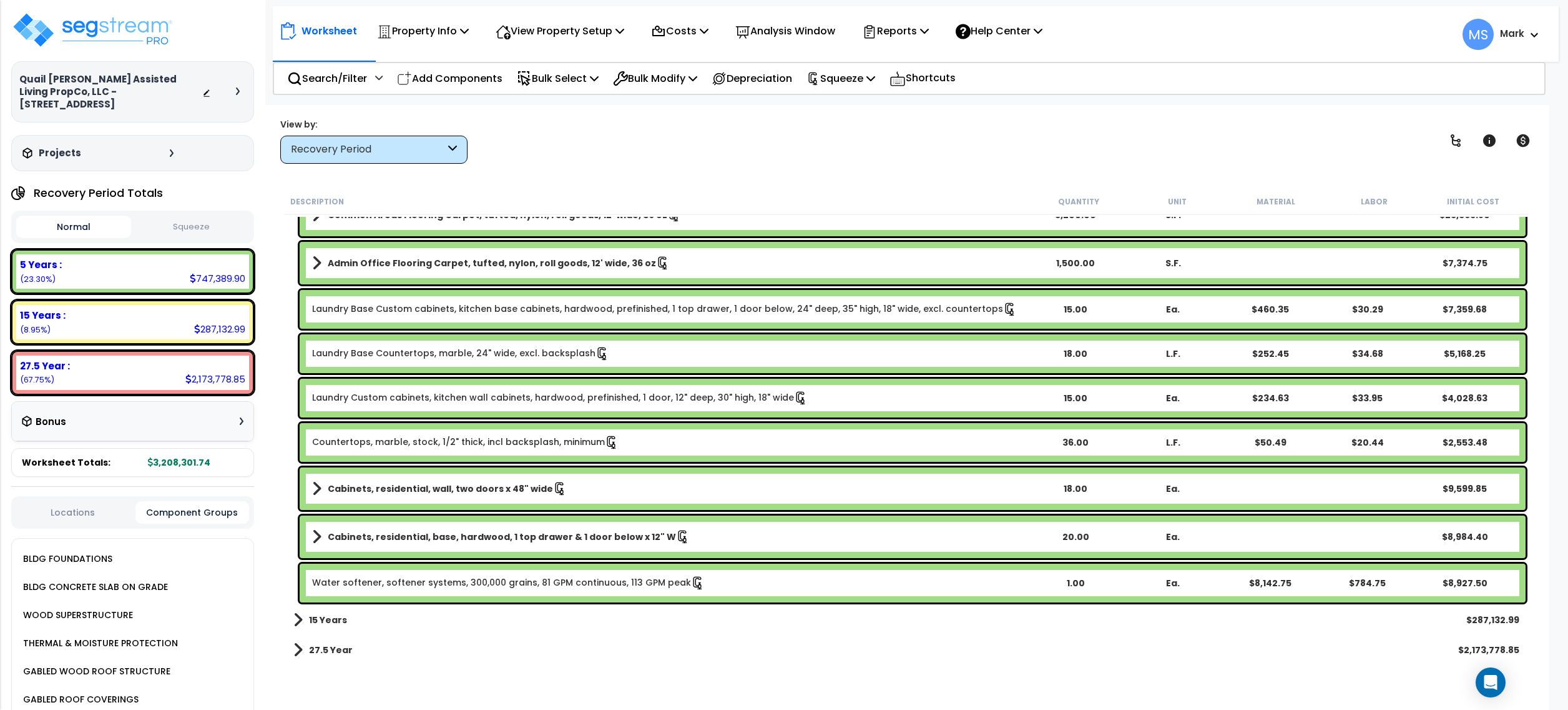
drag, startPoint x: 1144, startPoint y: 93, endPoint x: 1162, endPoint y: 46, distance: 50.3
click at [1148, 84] on div "Search/Filter Additional Search / Filter Add Components Bulk Select Select By..…" at bounding box center [909, 78] width 1273 height 33
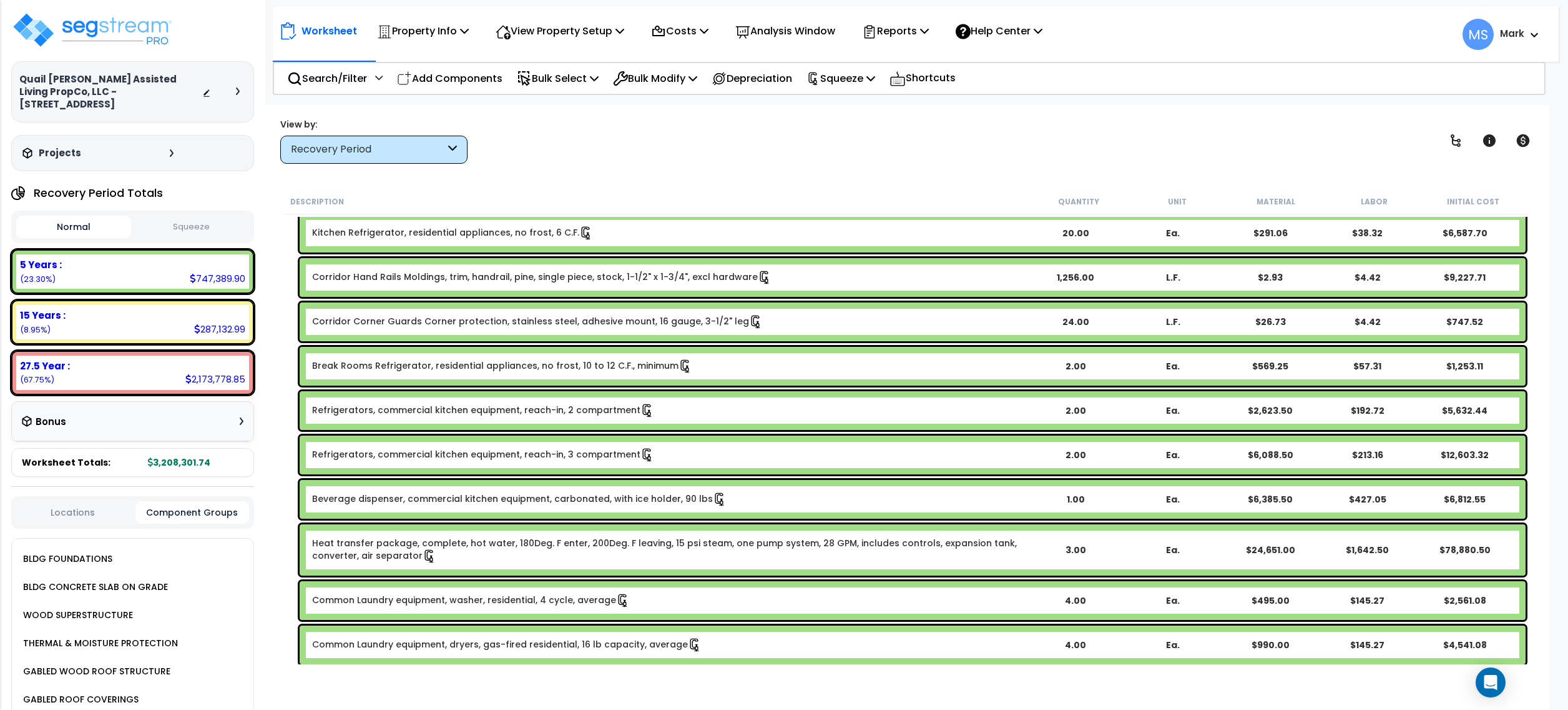
scroll to position [0, 0]
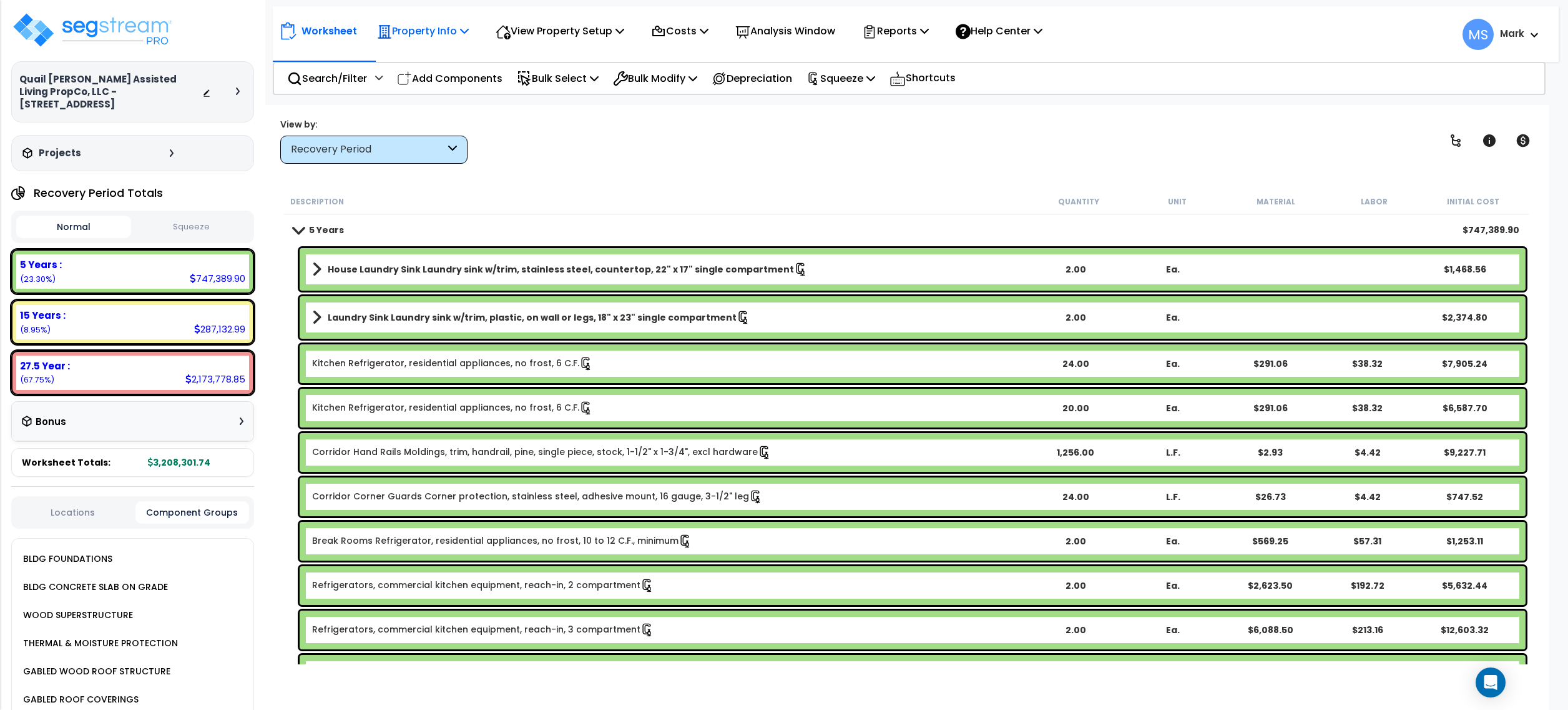
click at [453, 33] on p "Property Info" at bounding box center [423, 32] width 92 height 17
click at [131, 313] on div "15 Years : 287,132.99 (8.95%)" at bounding box center [133, 322] width 233 height 34
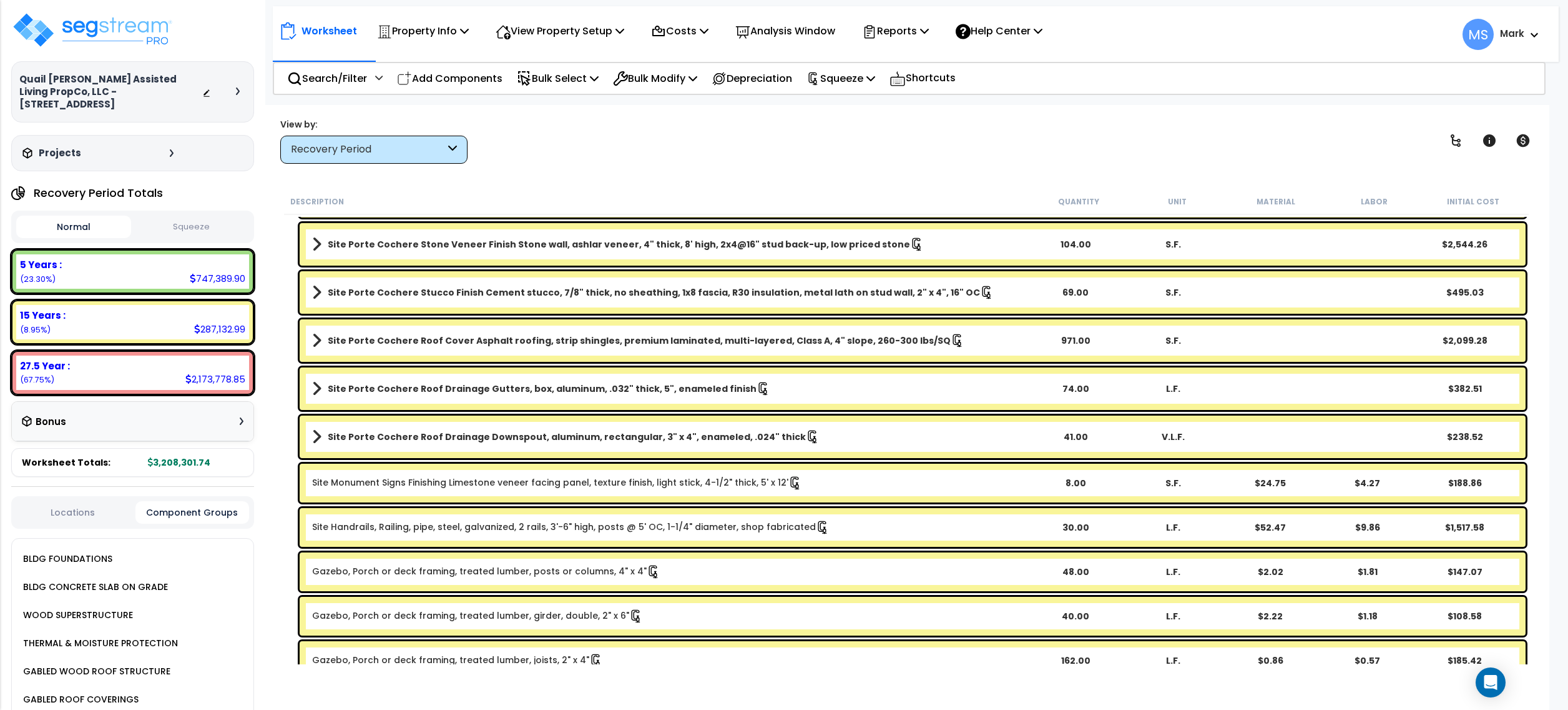
scroll to position [333, 0]
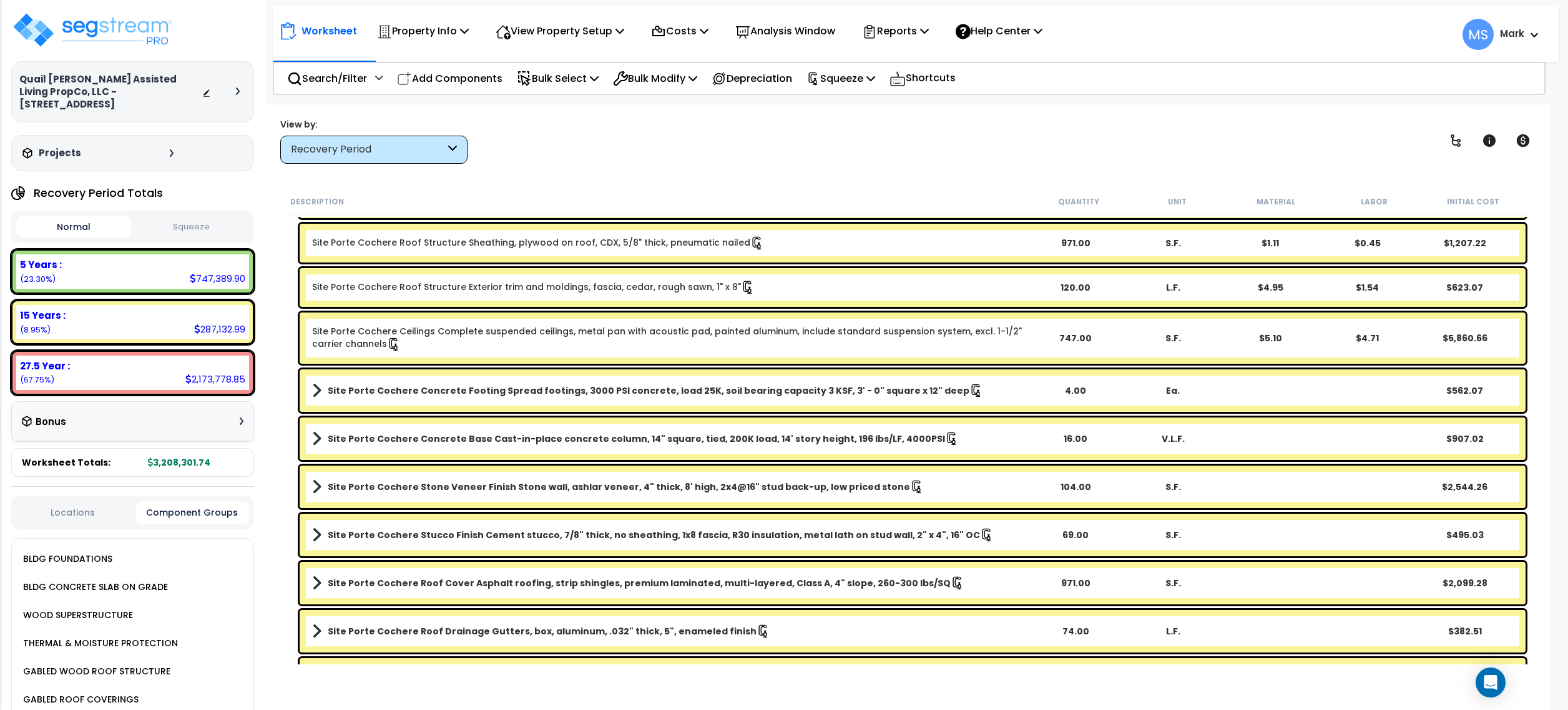
click at [395, 147] on div "Recovery Period" at bounding box center [368, 149] width 154 height 14
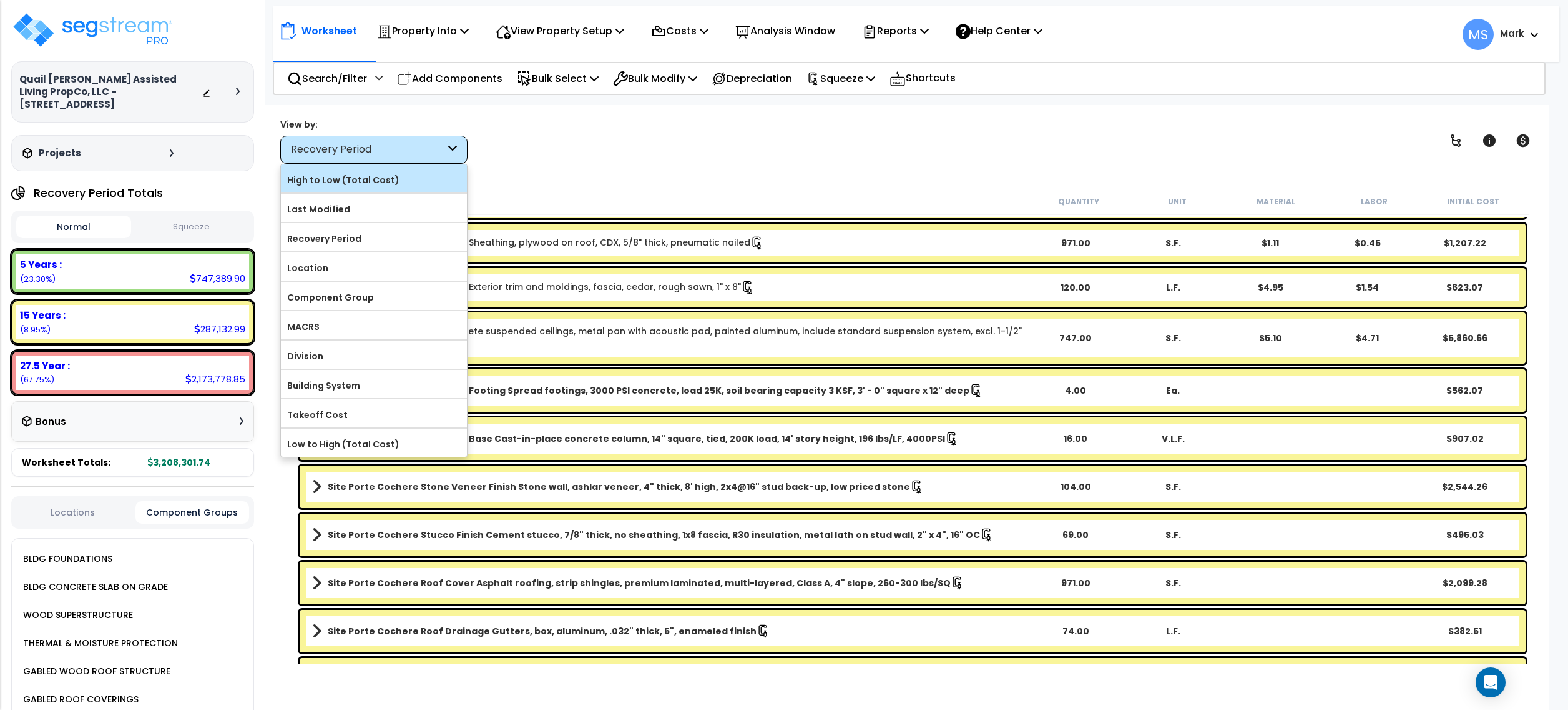
click at [330, 182] on label "High to Low (Total Cost)" at bounding box center [373, 180] width 186 height 19
click at [0, 0] on input "High to Low (Total Cost)" at bounding box center [0, 0] width 0 height 0
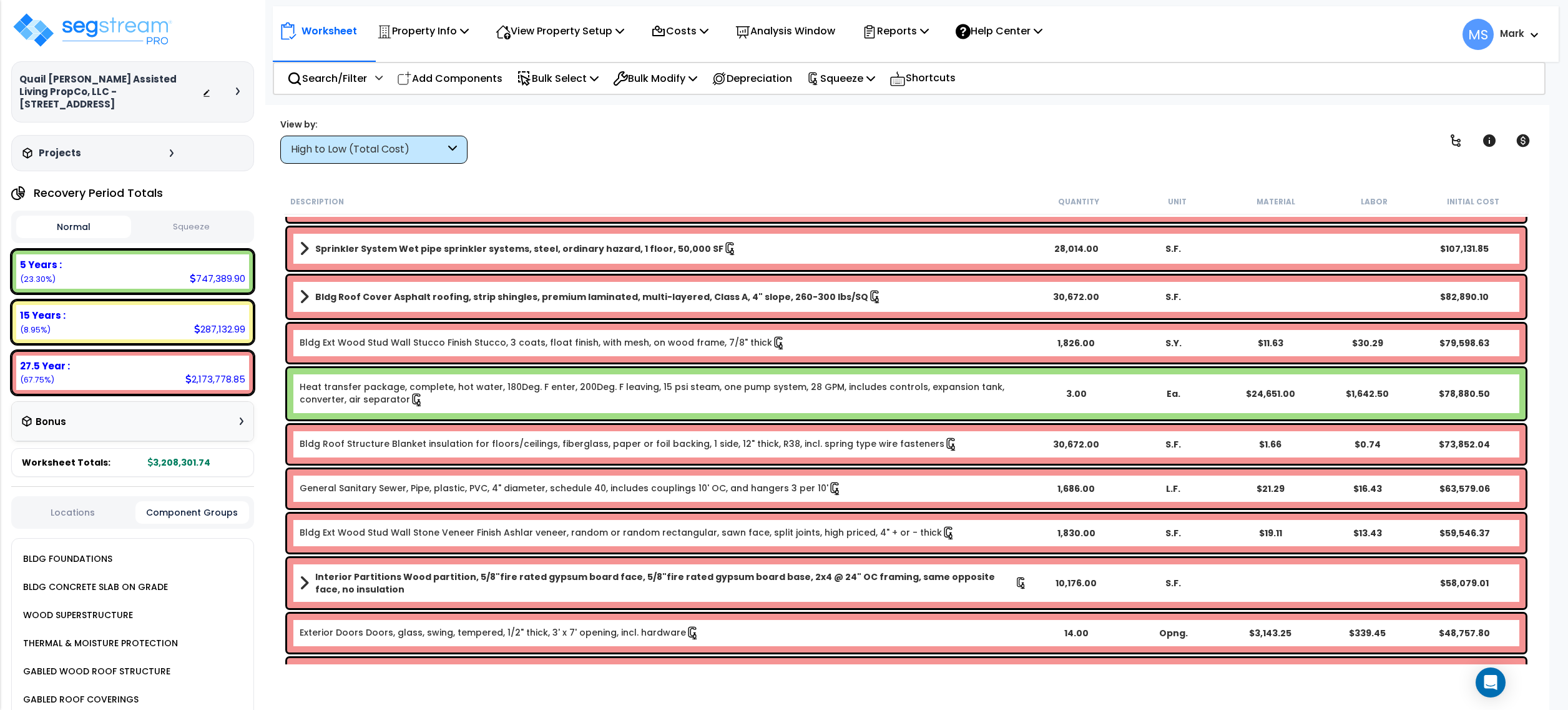
scroll to position [0, 0]
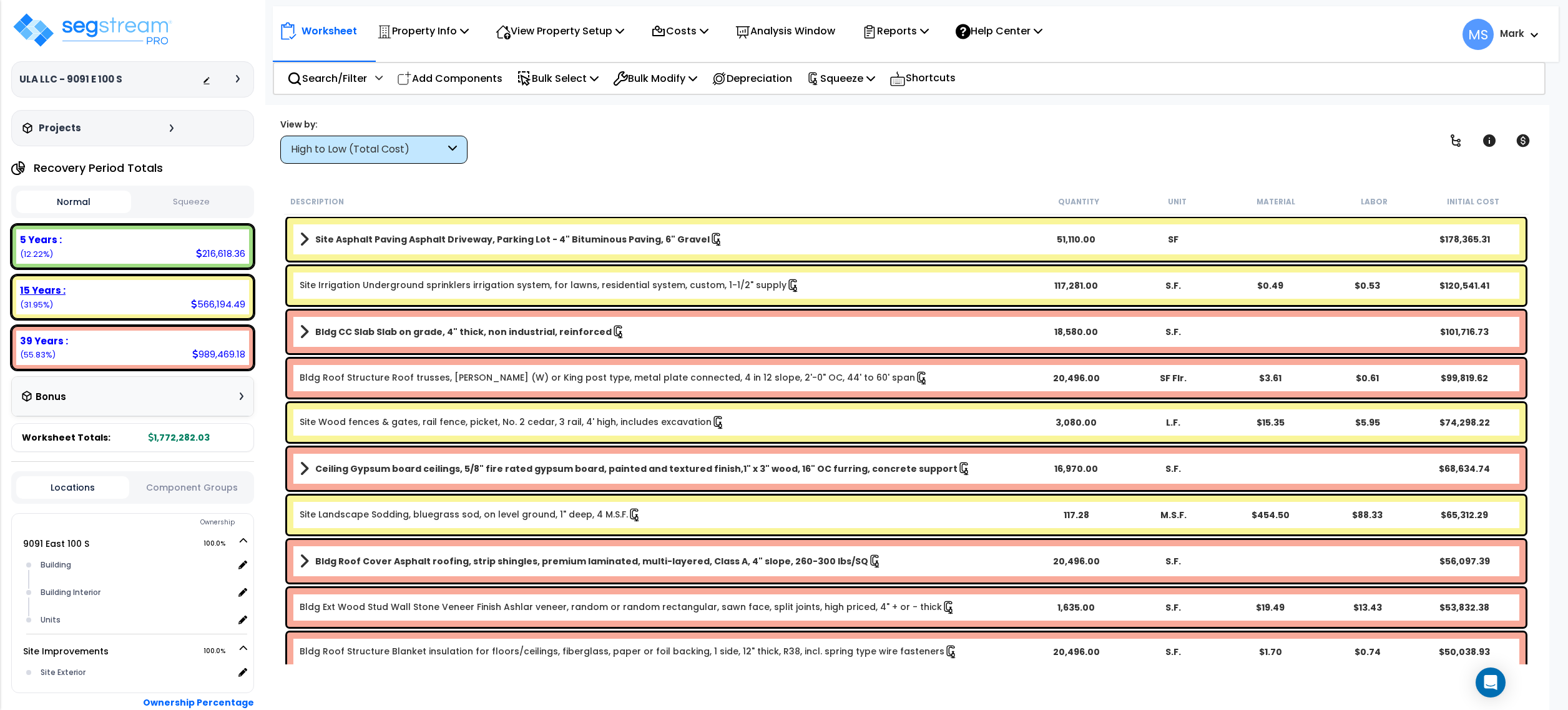
click at [91, 293] on div "15 Years :" at bounding box center [133, 290] width 225 height 13
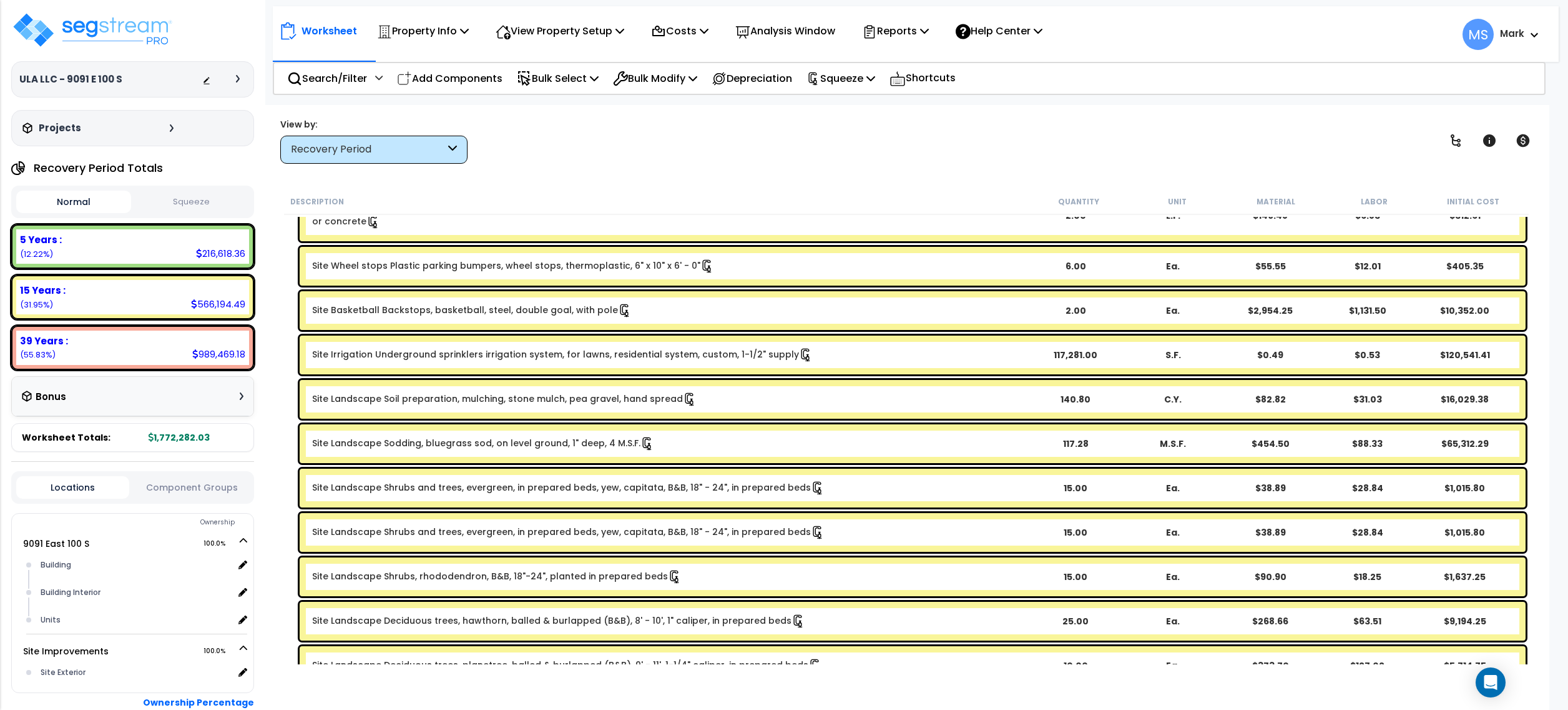
scroll to position [5, 0]
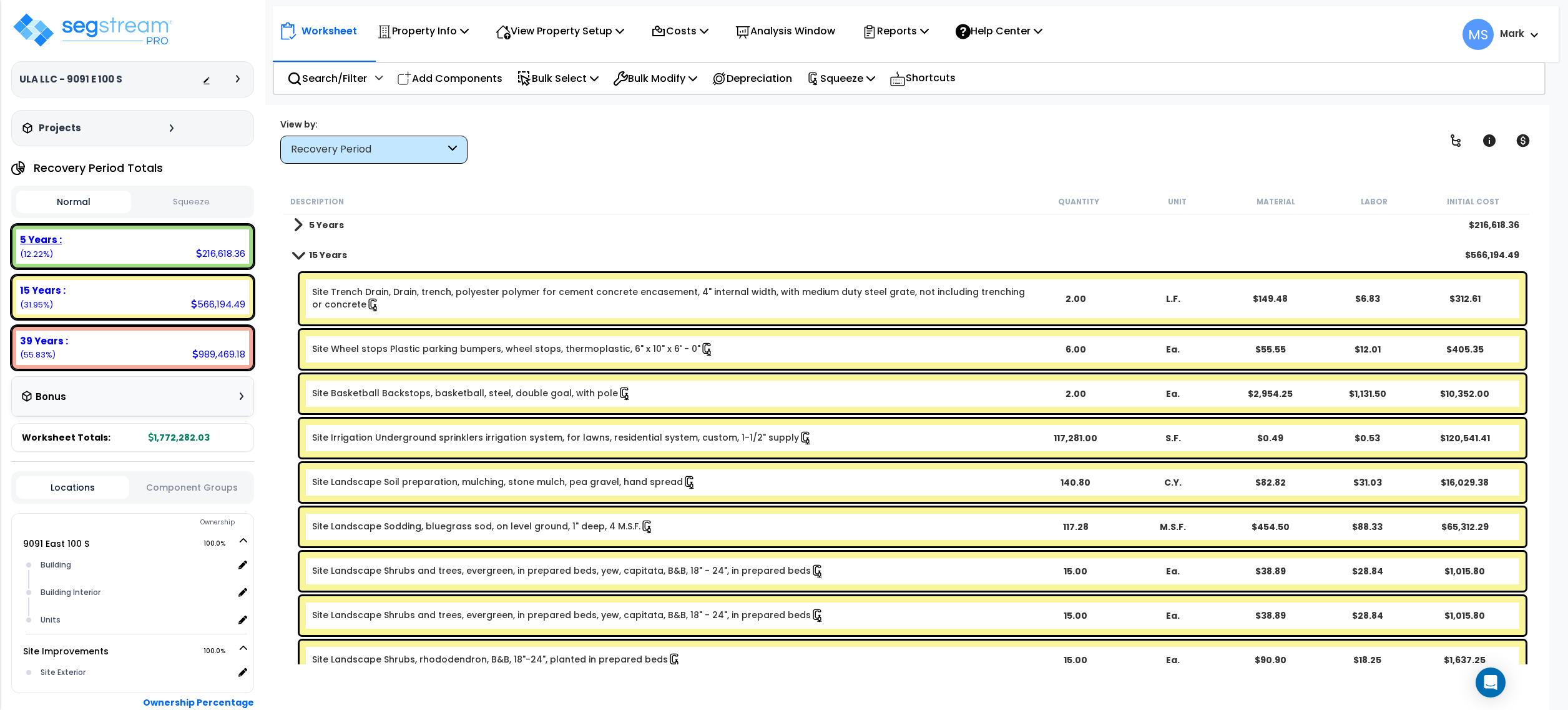
click at [88, 243] on div "5 Years :" at bounding box center [133, 240] width 225 height 13
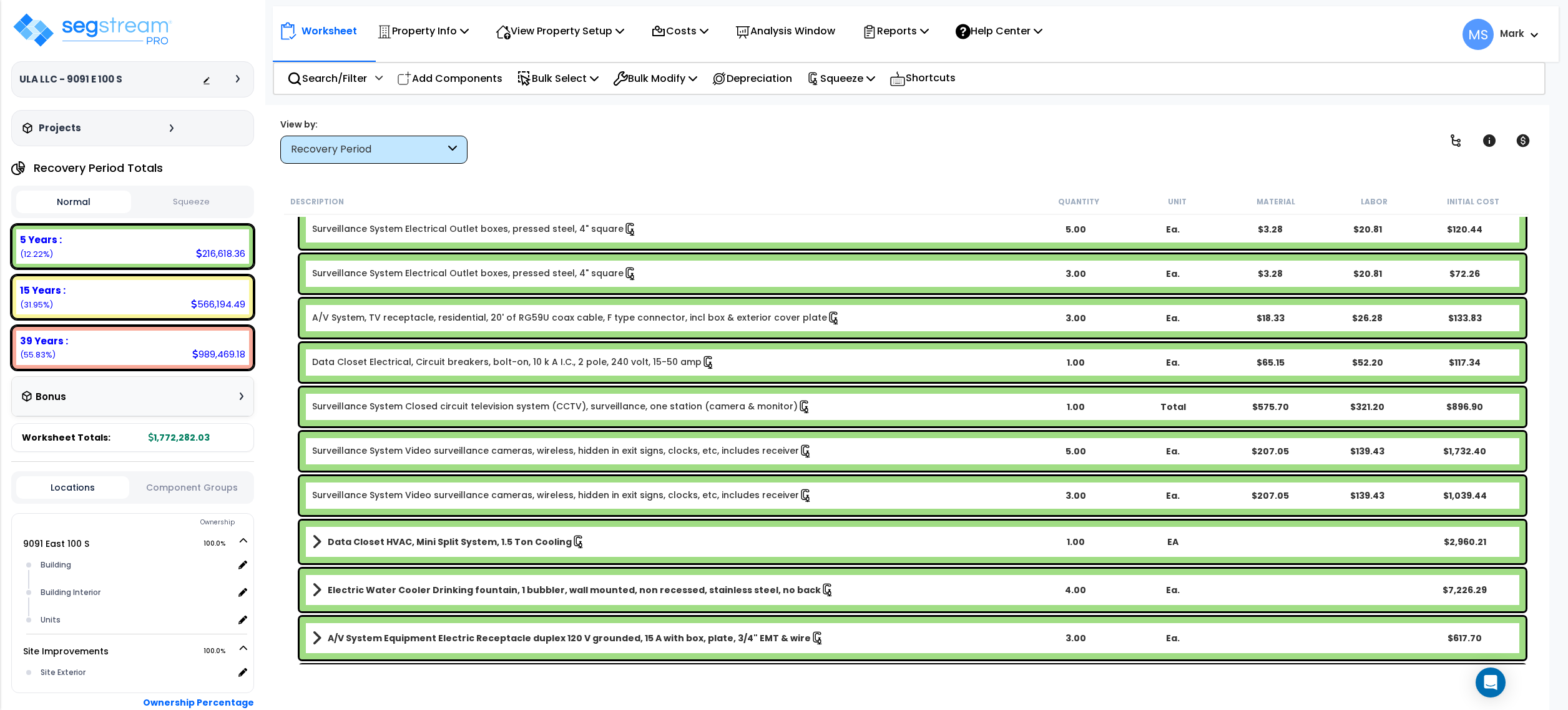
scroll to position [2582, 0]
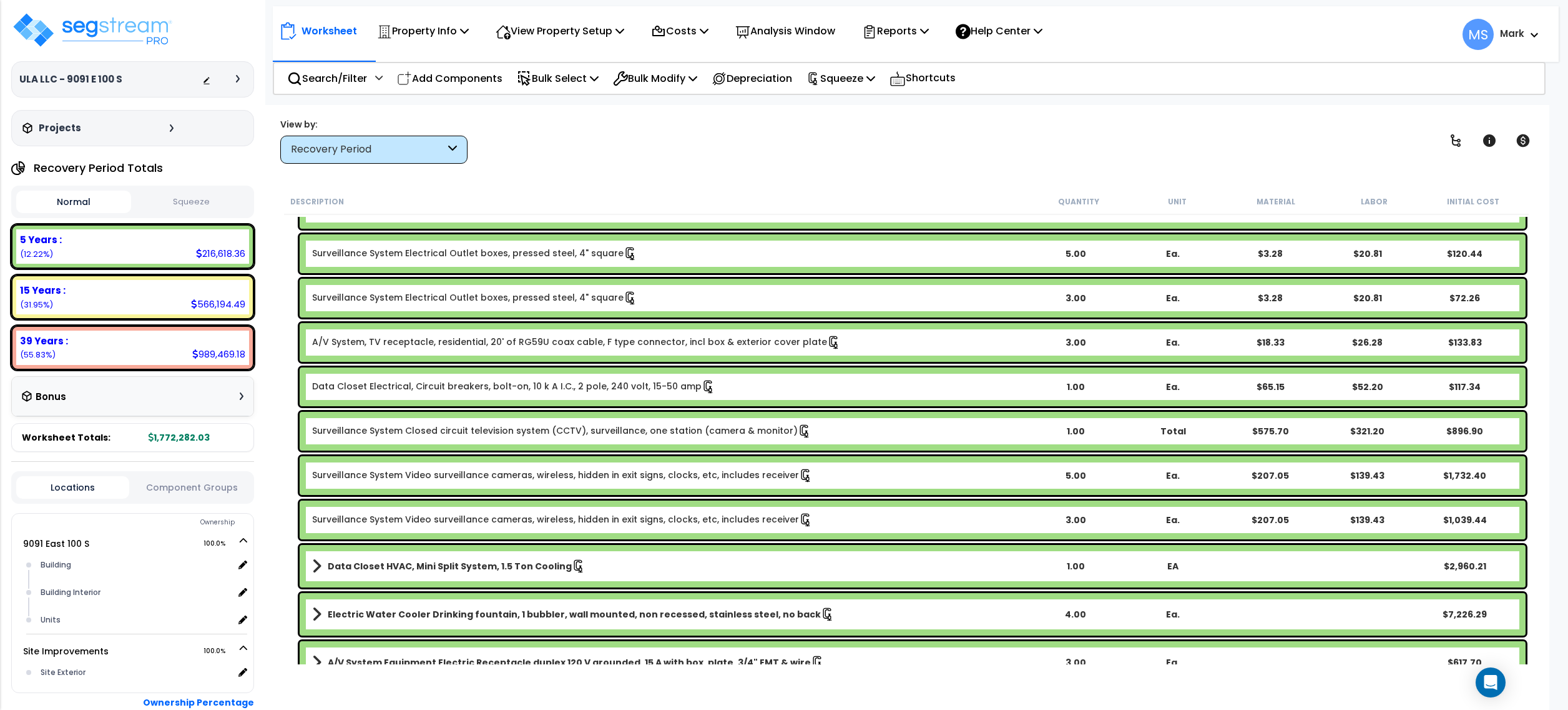
click at [470, 438] on div "Surveillance System Closed circuit television system (CCTV), surveillance, one …" at bounding box center [913, 431] width 1226 height 39
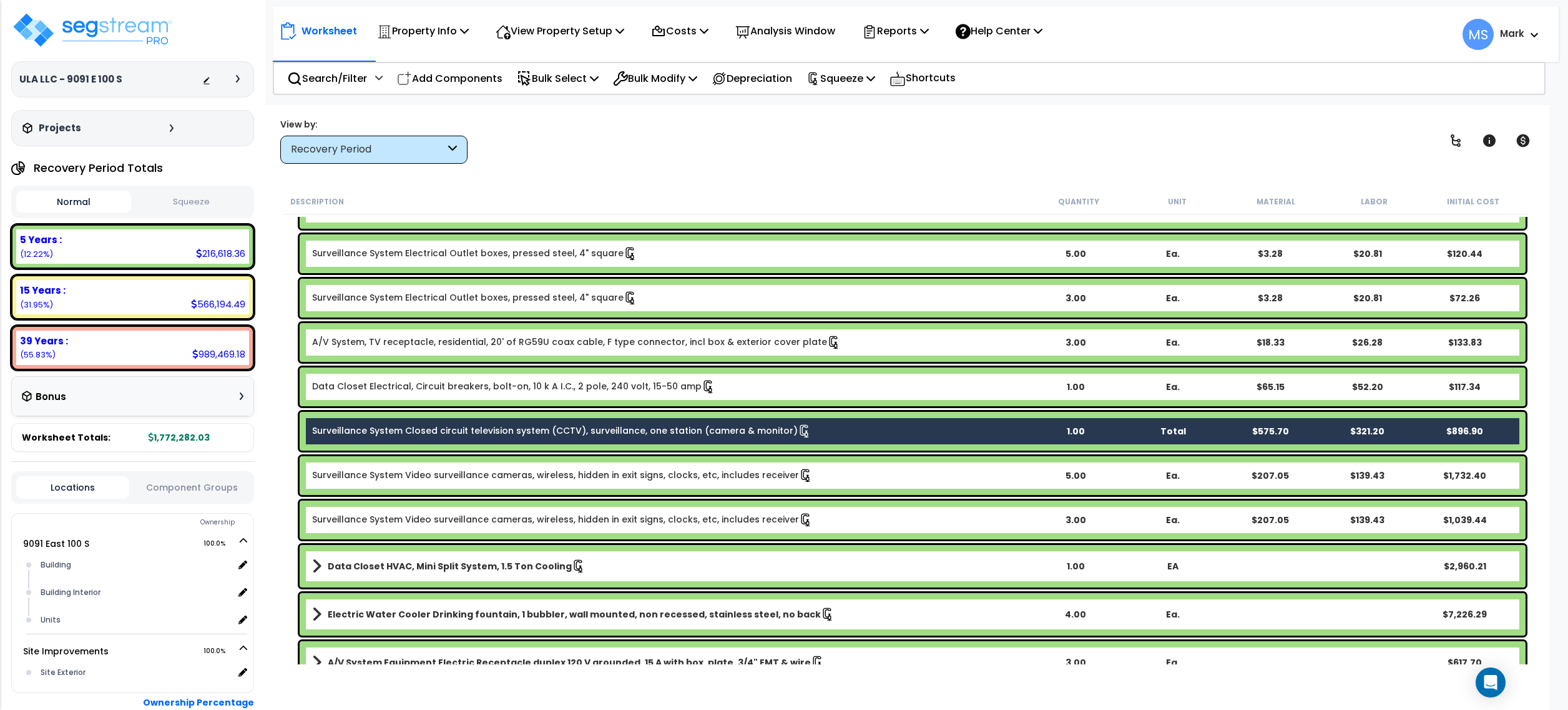
click at [462, 470] on link "Surveillance System Video surveillance cameras, wireless, hidden in exit signs,…" at bounding box center [562, 475] width 500 height 13
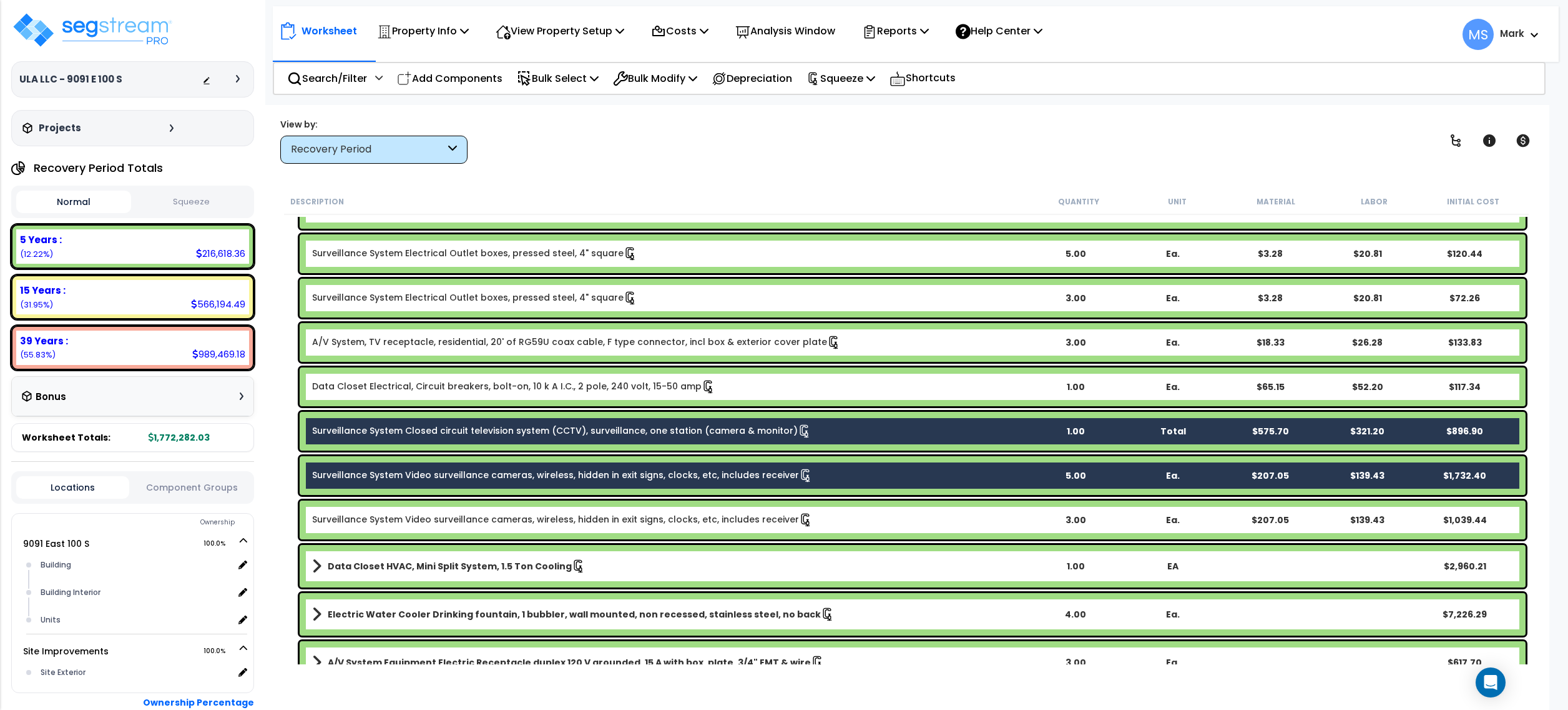
click at [477, 527] on div "Surveillance System Video surveillance cameras, wireless, hidden in exit signs,…" at bounding box center [913, 520] width 1226 height 39
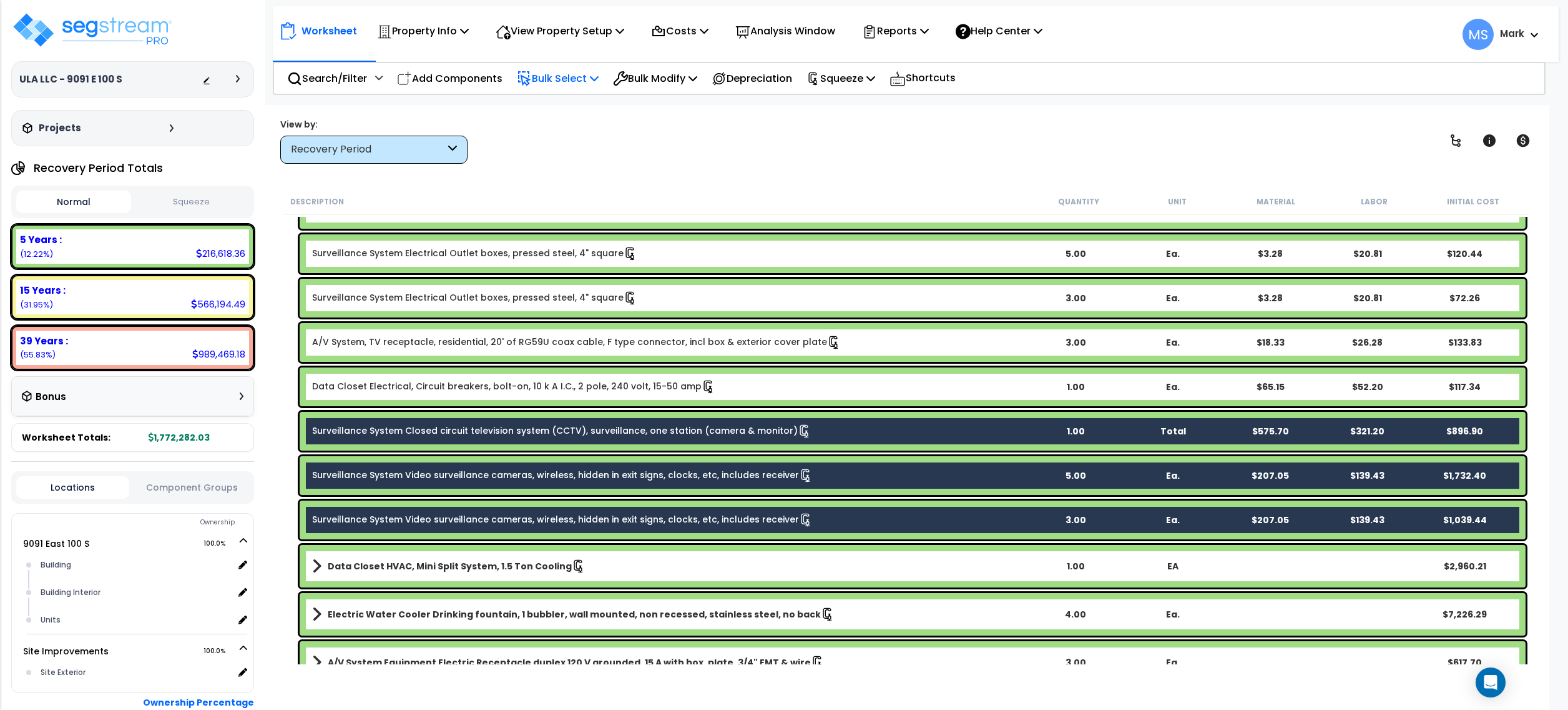
click at [569, 62] on div "Search/Filter Additional Search / Filter Add Components Bulk Select Select By..…" at bounding box center [909, 78] width 1273 height 33
click at [570, 75] on p "Bulk Select" at bounding box center [558, 78] width 82 height 17
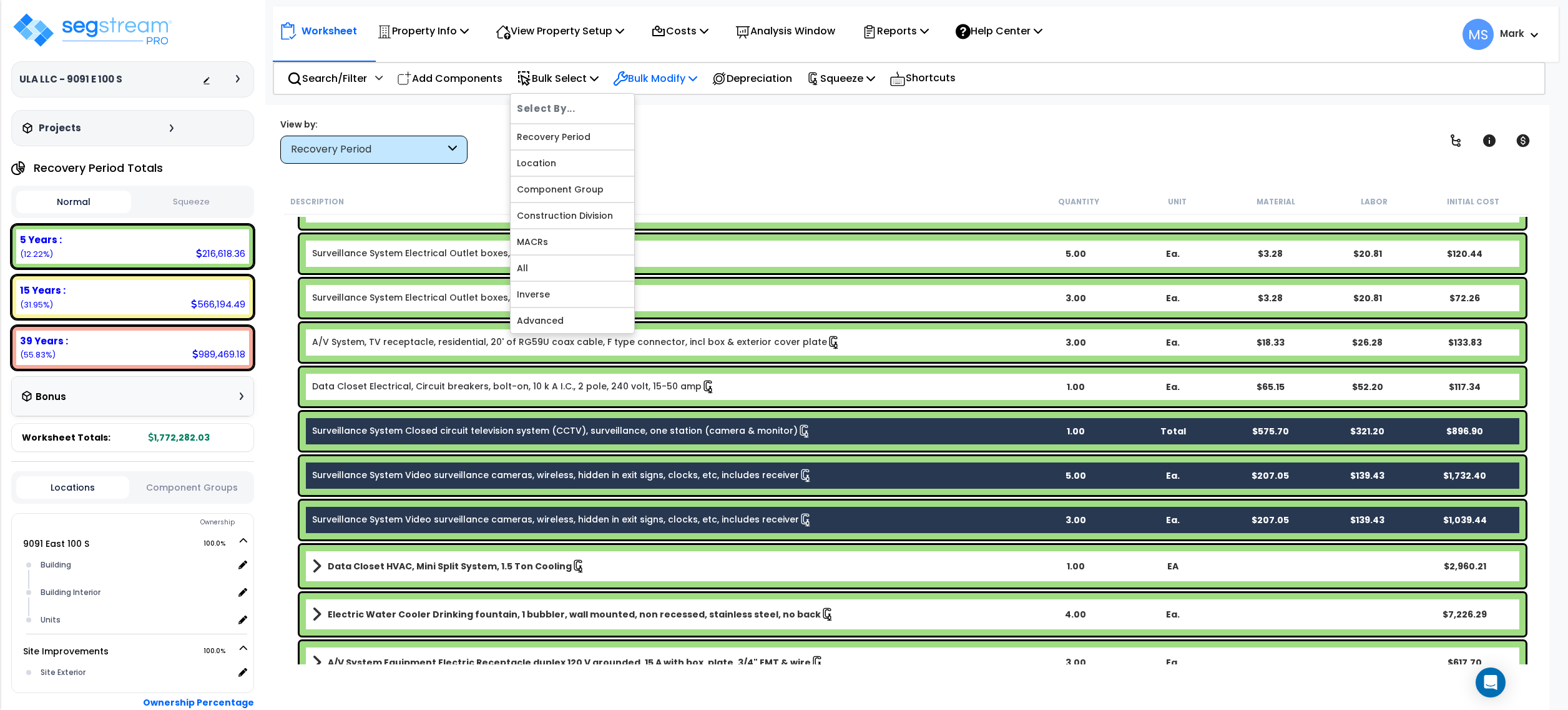
click at [657, 80] on p "Bulk Modify" at bounding box center [655, 78] width 84 height 17
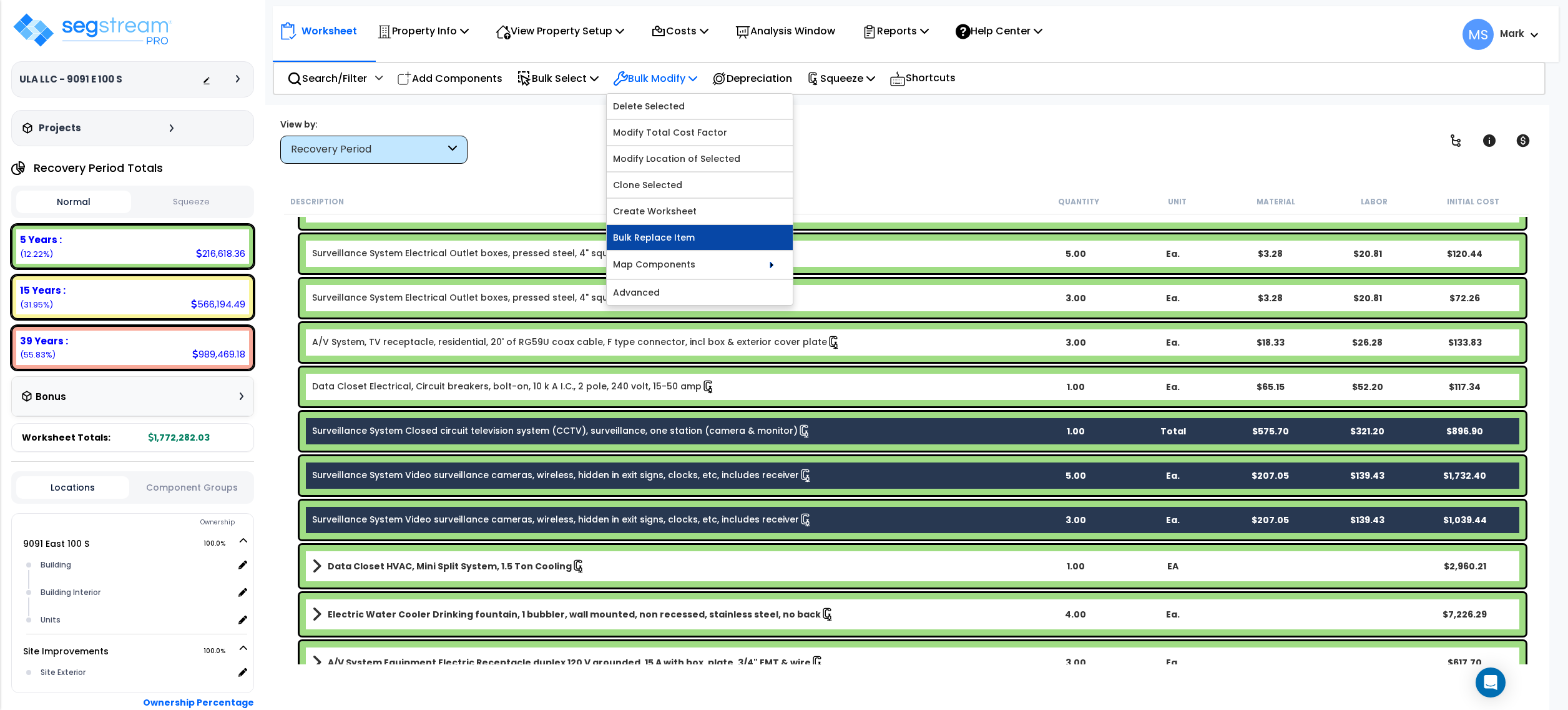
click at [695, 241] on link "Bulk Replace Item" at bounding box center [699, 237] width 186 height 25
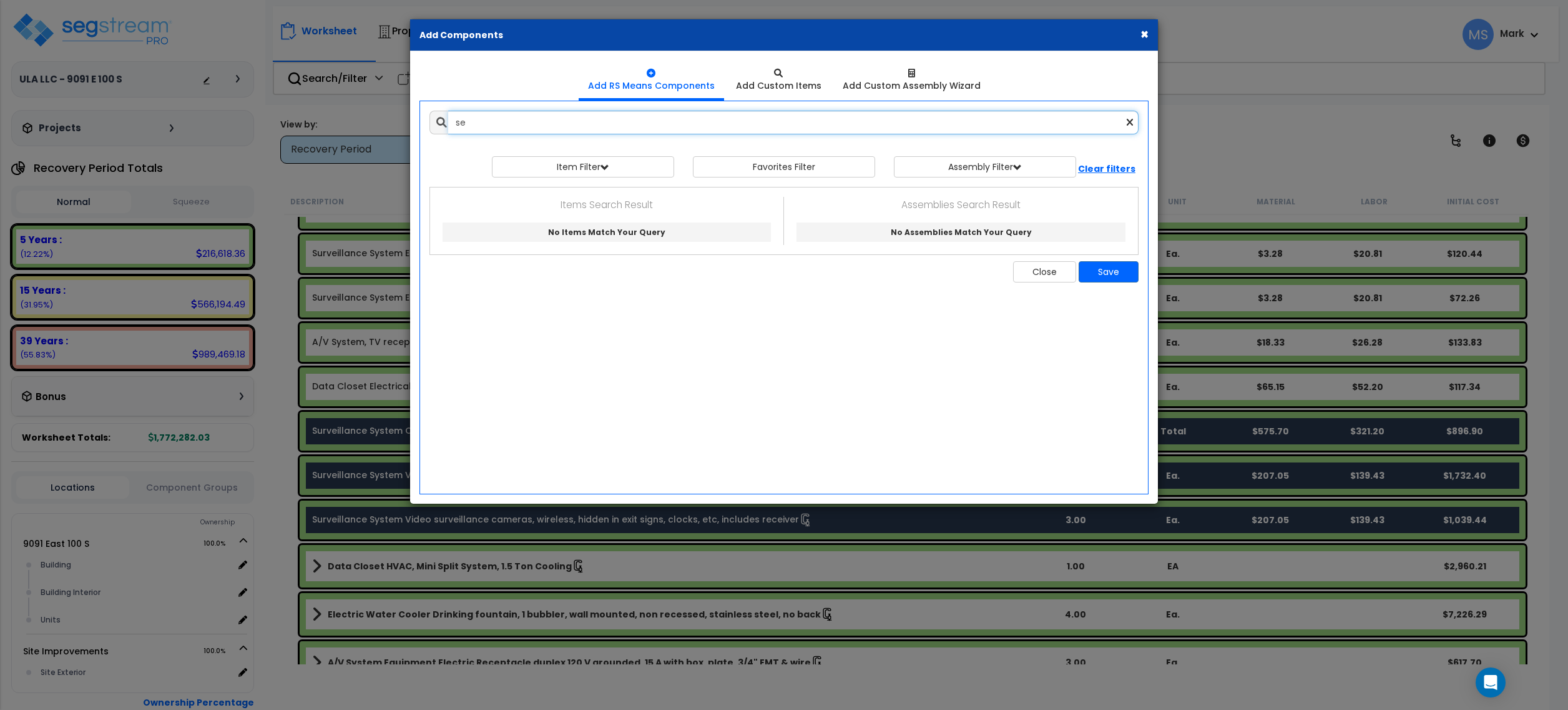
type input "s"
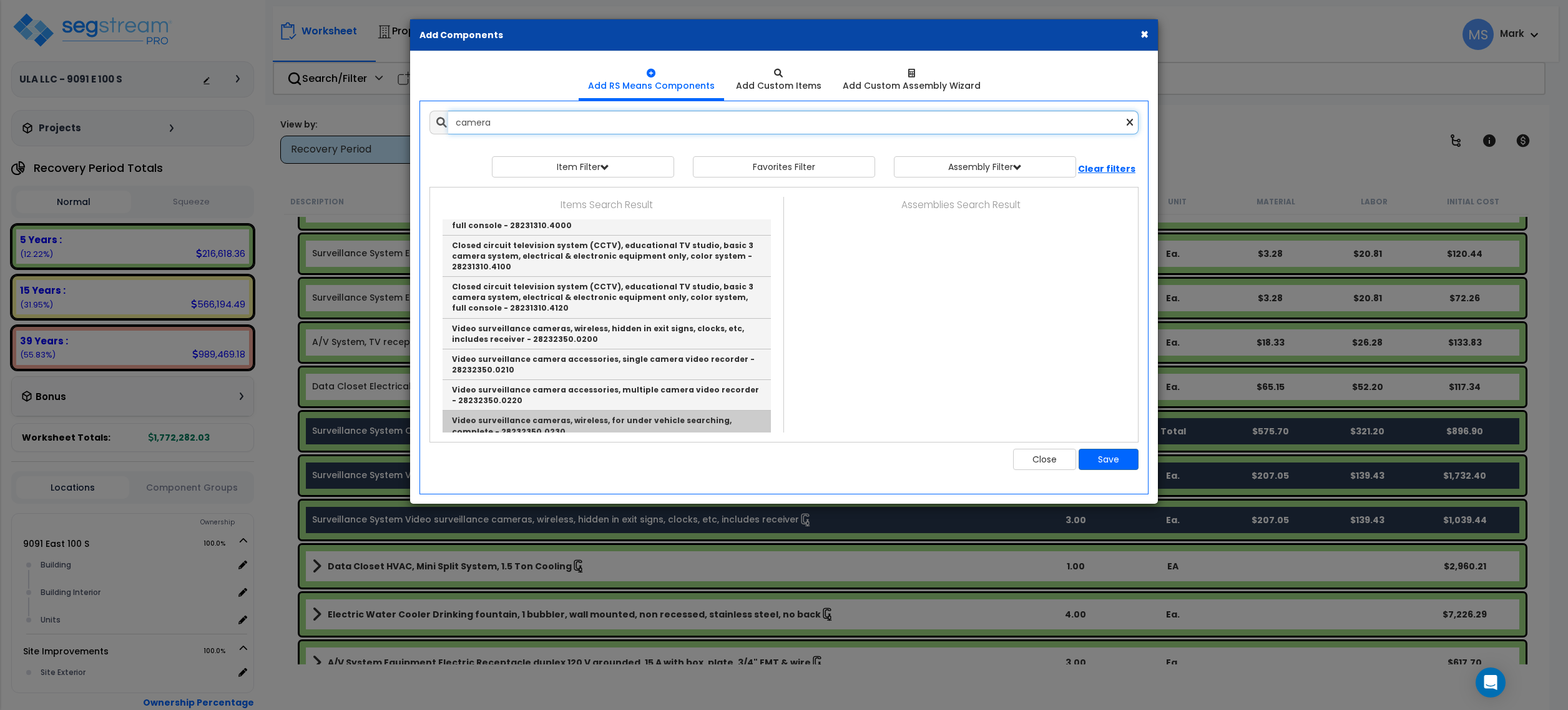
scroll to position [666, 0]
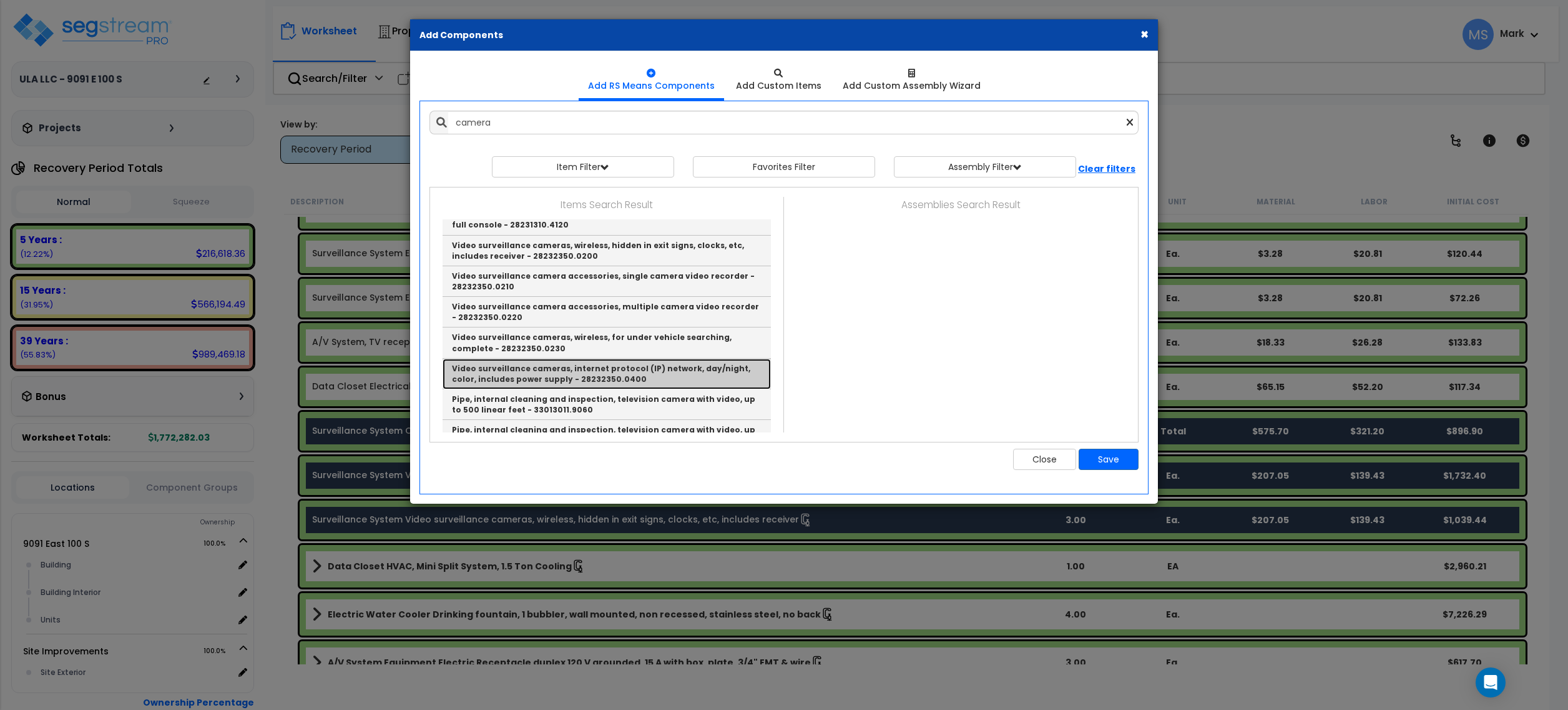
click at [625, 365] on link "Video surveillance cameras, internet protocol (IP) network, day/night, color, i…" at bounding box center [607, 374] width 328 height 31
type input "Video surveillance cameras, internet protocol (IP) network, day/night, color, i…"
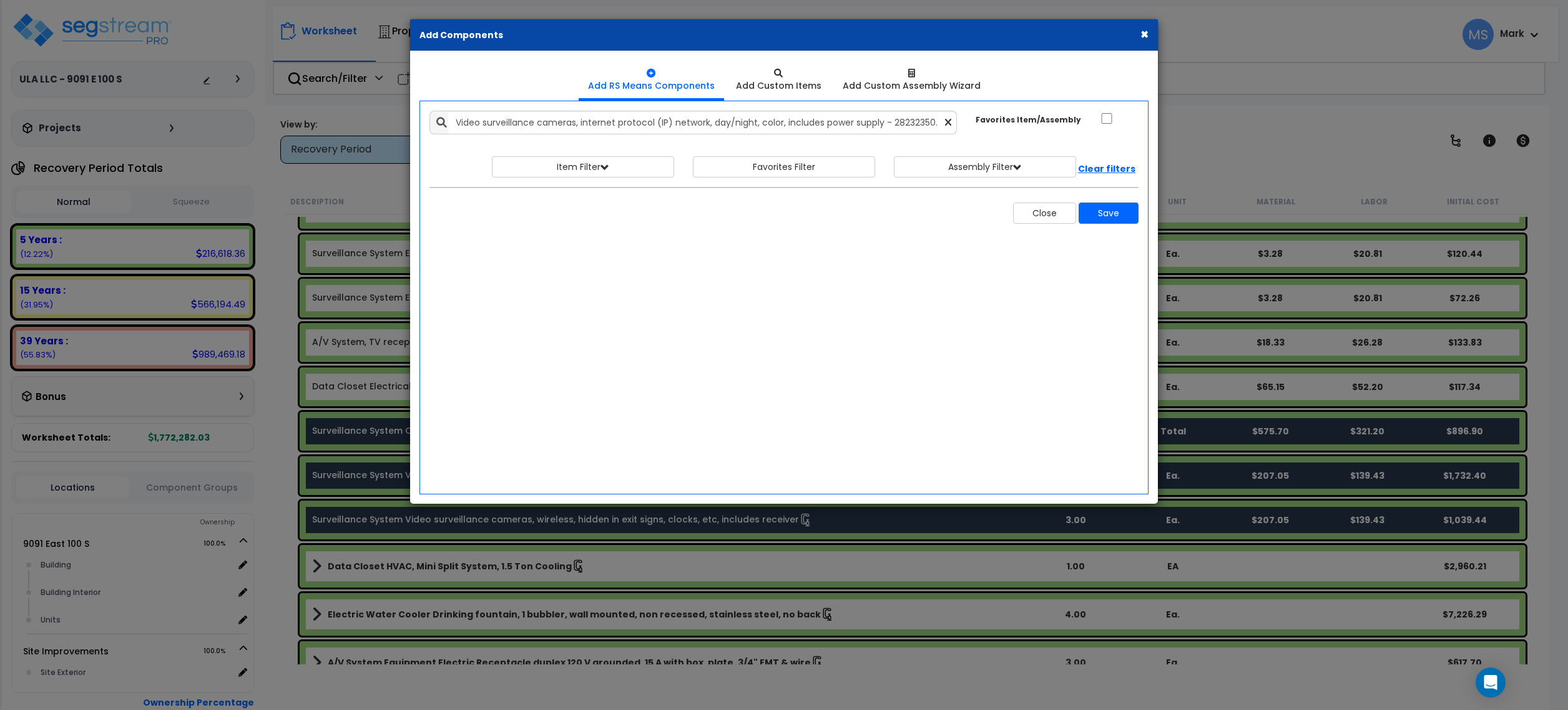
scroll to position [0, 0]
click at [1119, 216] on button "Save" at bounding box center [1109, 213] width 60 height 21
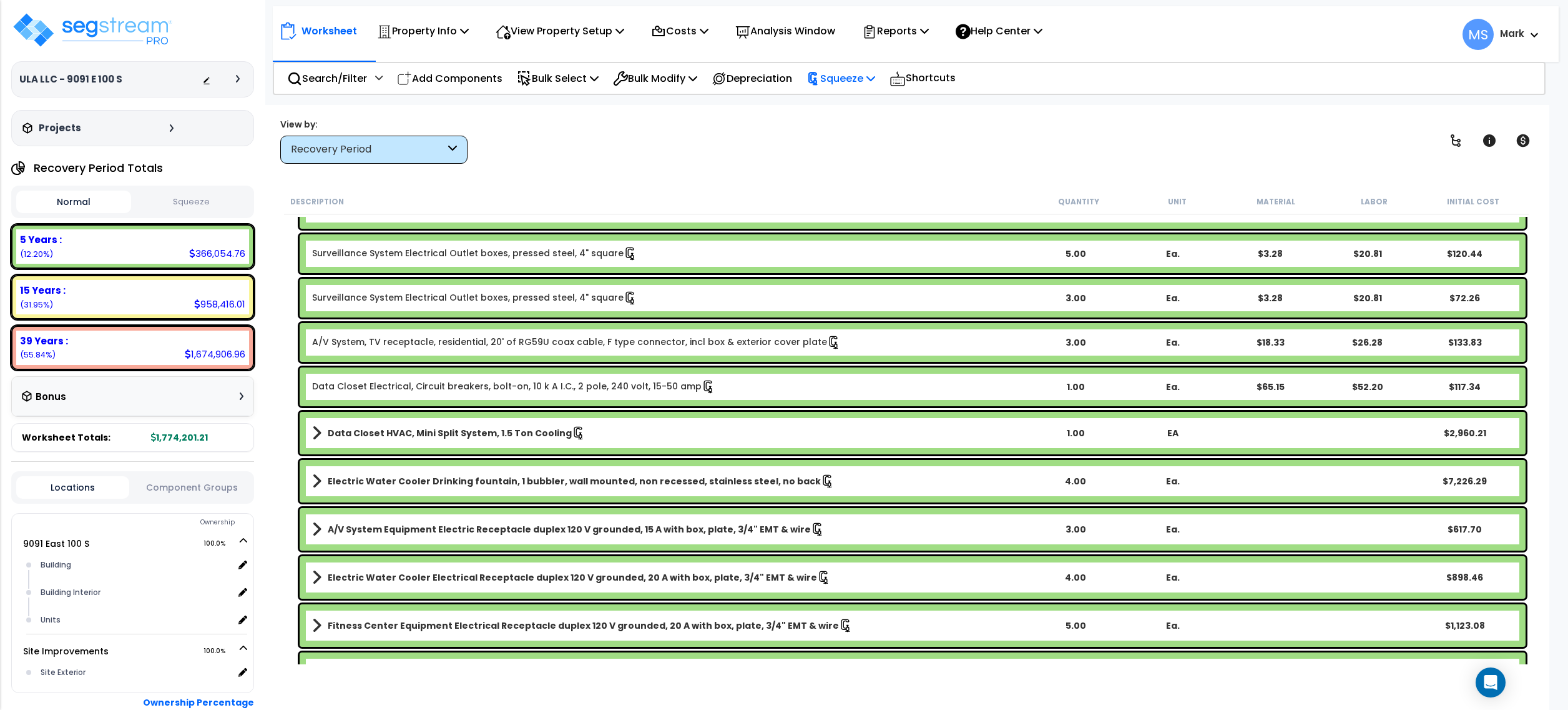
drag, startPoint x: 864, startPoint y: 78, endPoint x: 866, endPoint y: 111, distance: 33.1
click at [864, 81] on p "Squeeze" at bounding box center [841, 78] width 69 height 17
click at [865, 120] on link "Re-squeeze" at bounding box center [861, 108] width 123 height 29
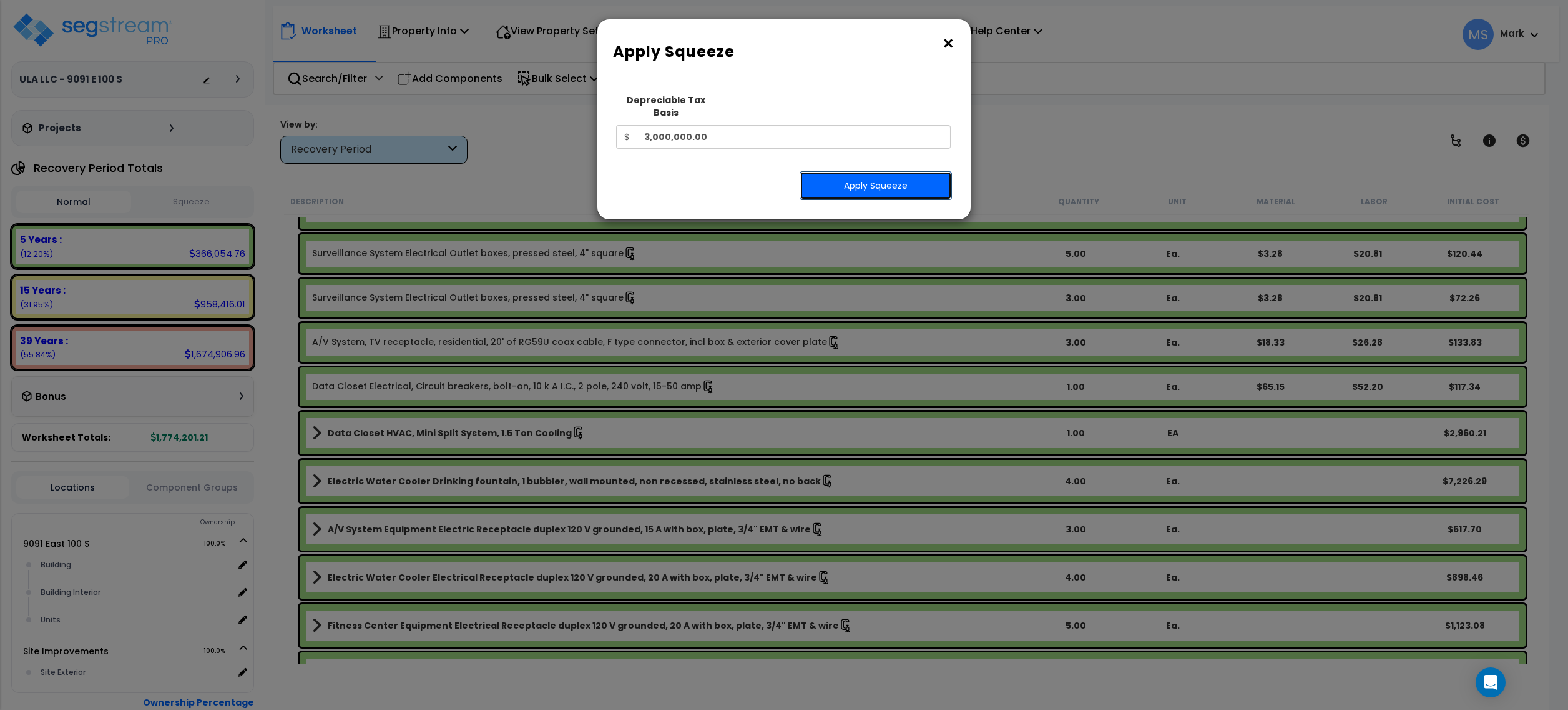
click at [847, 171] on button "Apply Squeeze" at bounding box center [876, 185] width 153 height 29
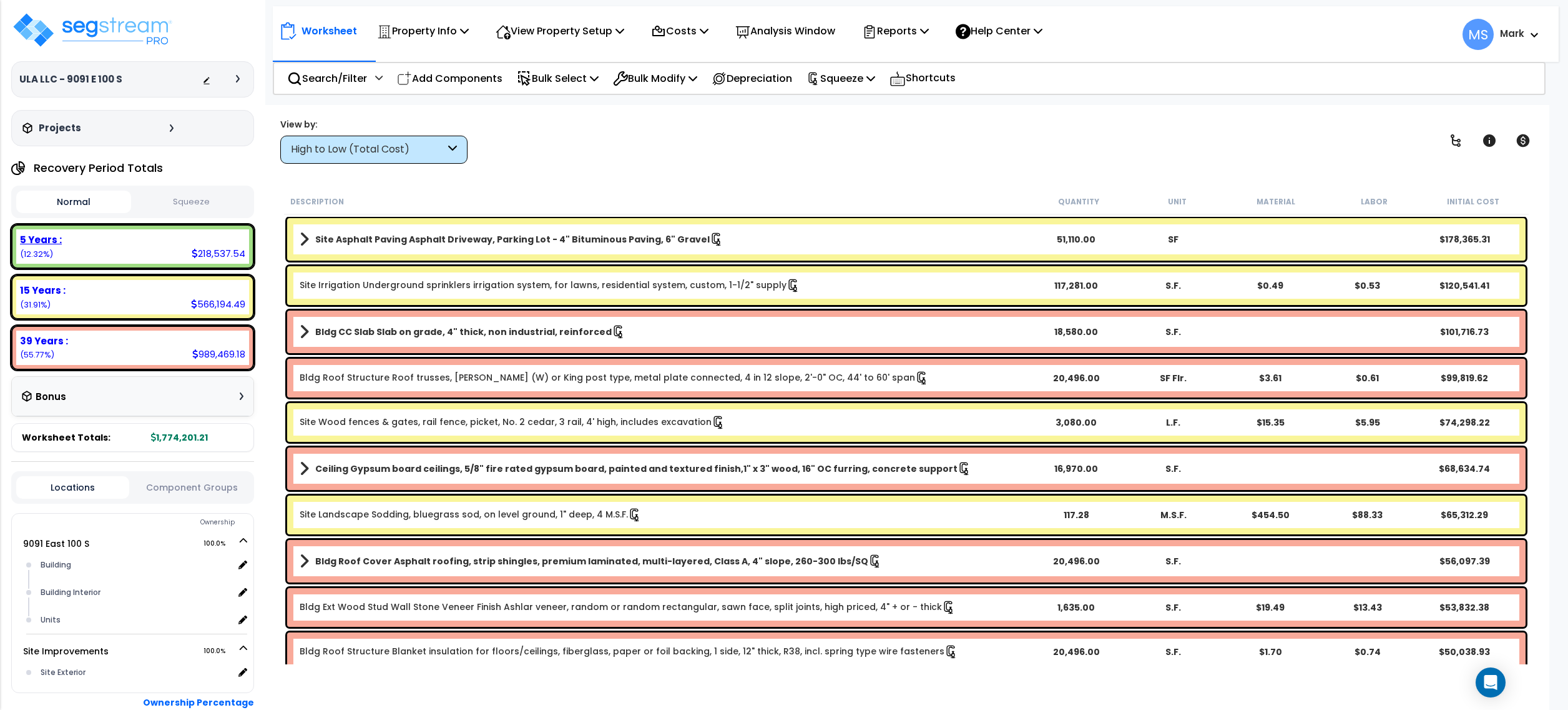
click at [139, 248] on div "5 Years : 218,537.54 (12.32%)" at bounding box center [133, 247] width 233 height 34
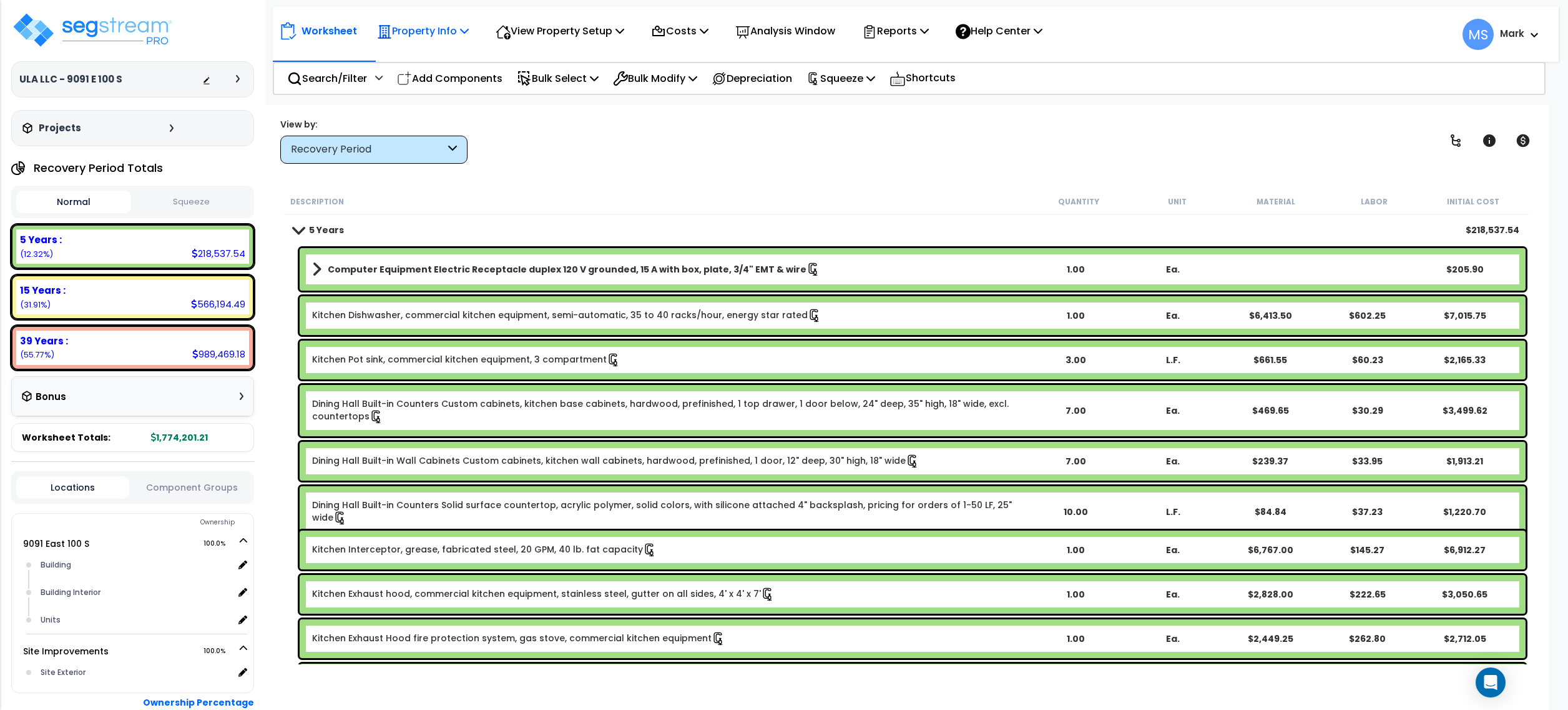
click at [434, 38] on p "Property Info" at bounding box center [423, 32] width 92 height 17
click at [535, 29] on p "View Property Setup" at bounding box center [560, 32] width 129 height 17
click at [544, 85] on link "View Questionnaire" at bounding box center [551, 85] width 123 height 25
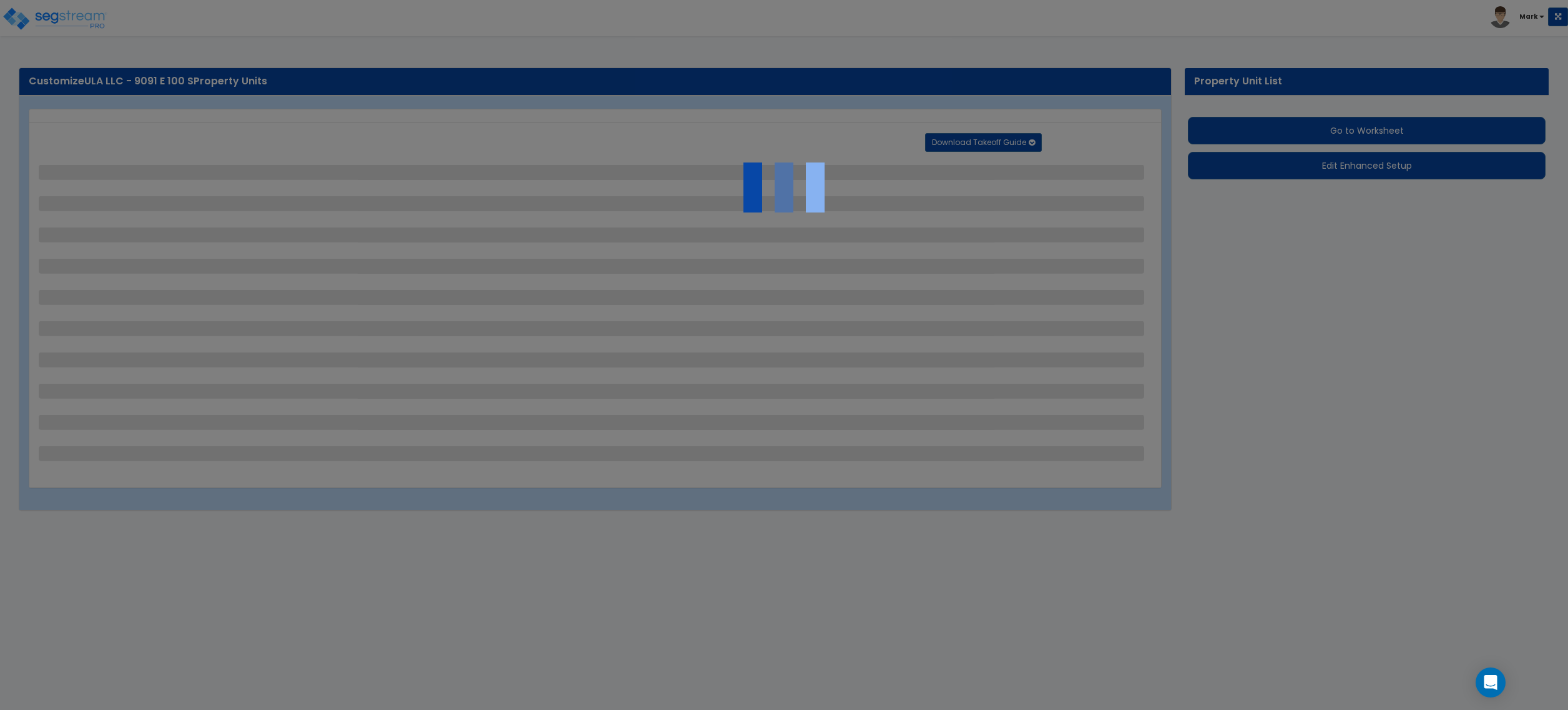
select select "2"
select select "1"
select select "2"
select select "1"
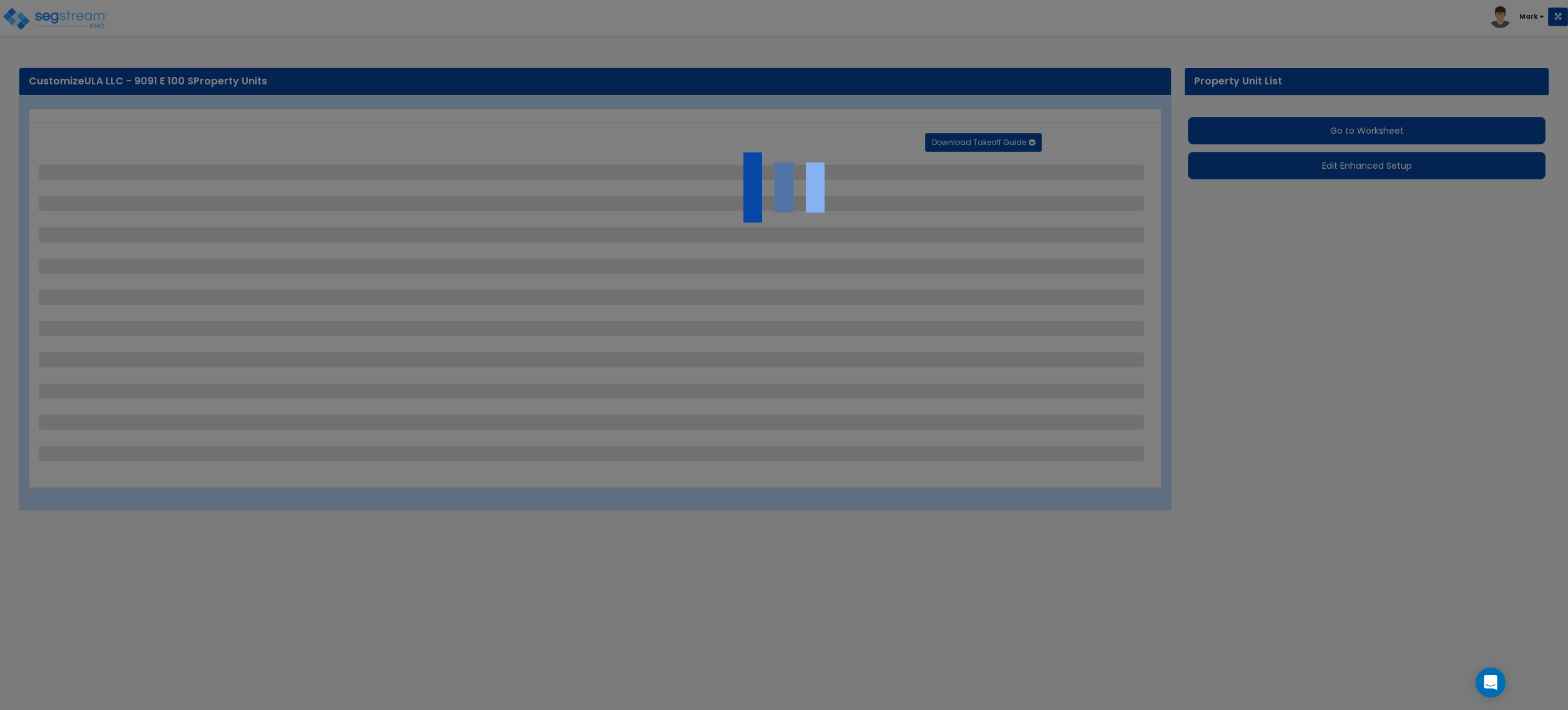
select select "1"
select select "2"
select select "3"
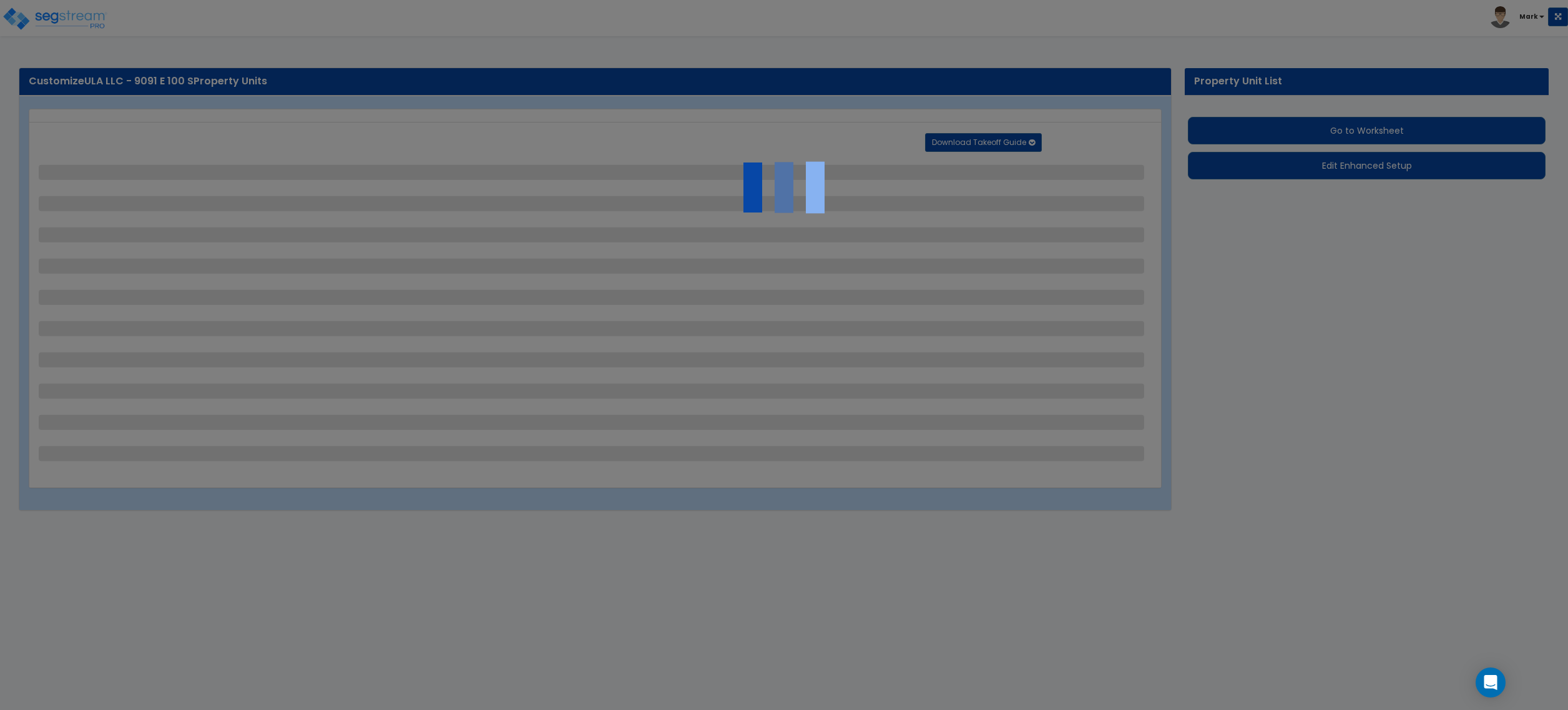
select select "5"
select select "3"
select select "2"
select select "3"
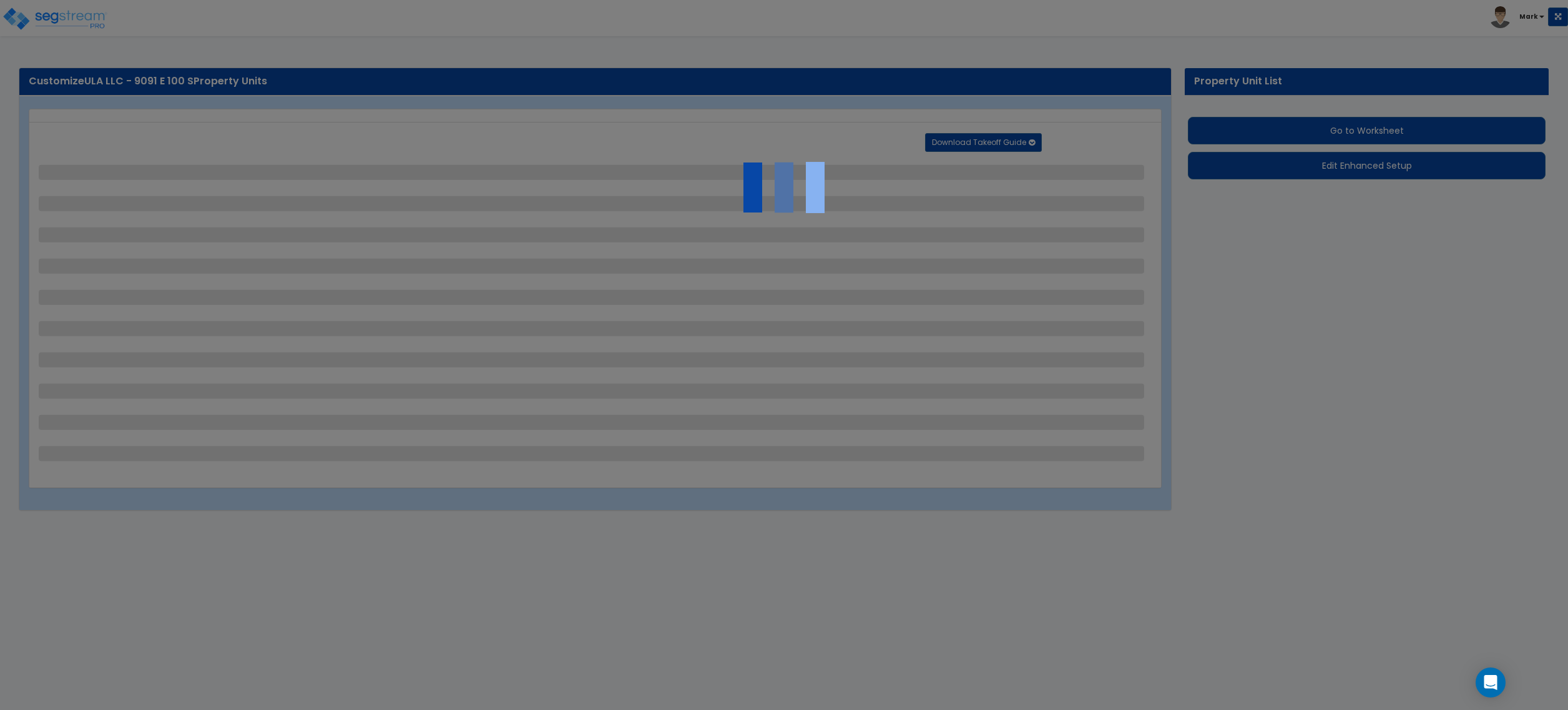
select select "3"
select select "9"
select select "2"
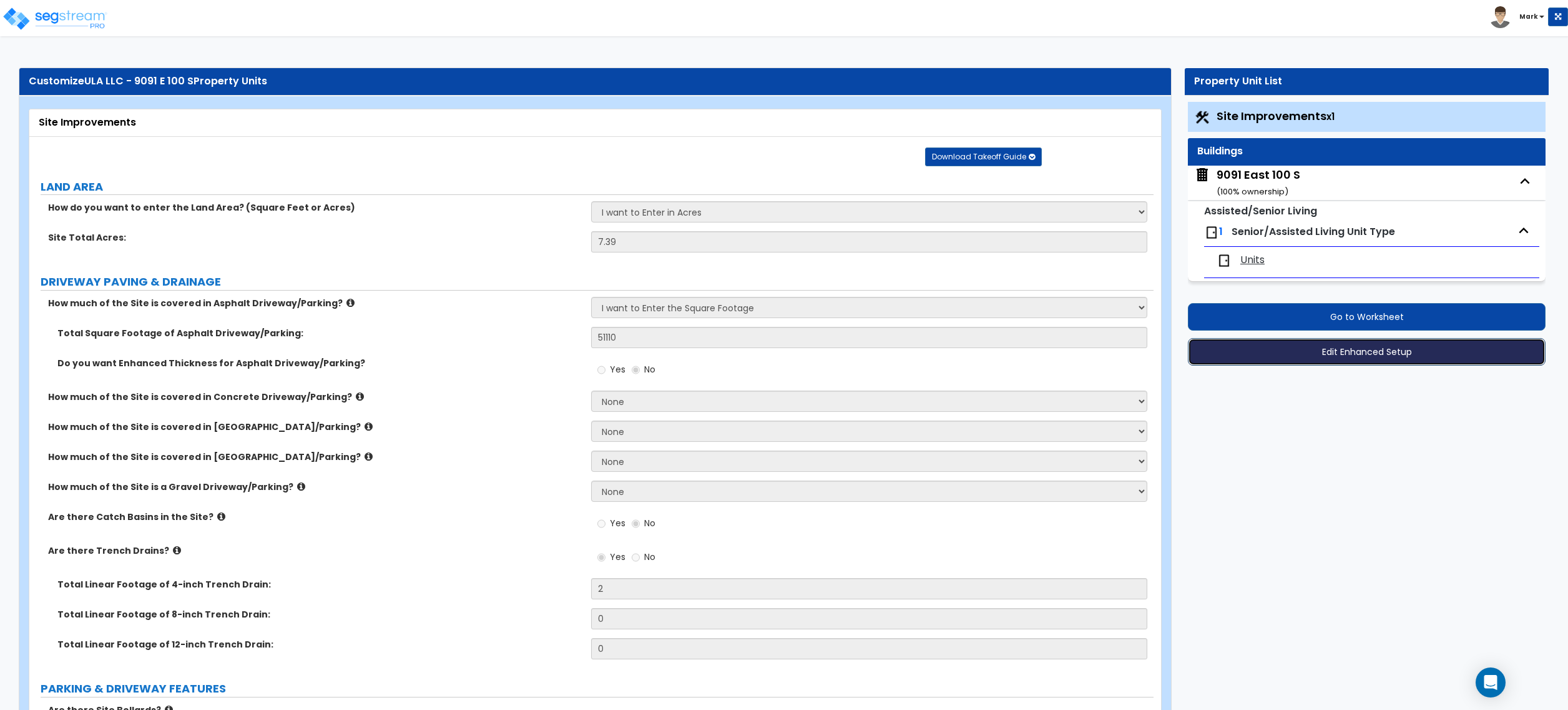
click at [1274, 363] on button "Edit Enhanced Setup" at bounding box center [1367, 352] width 358 height 28
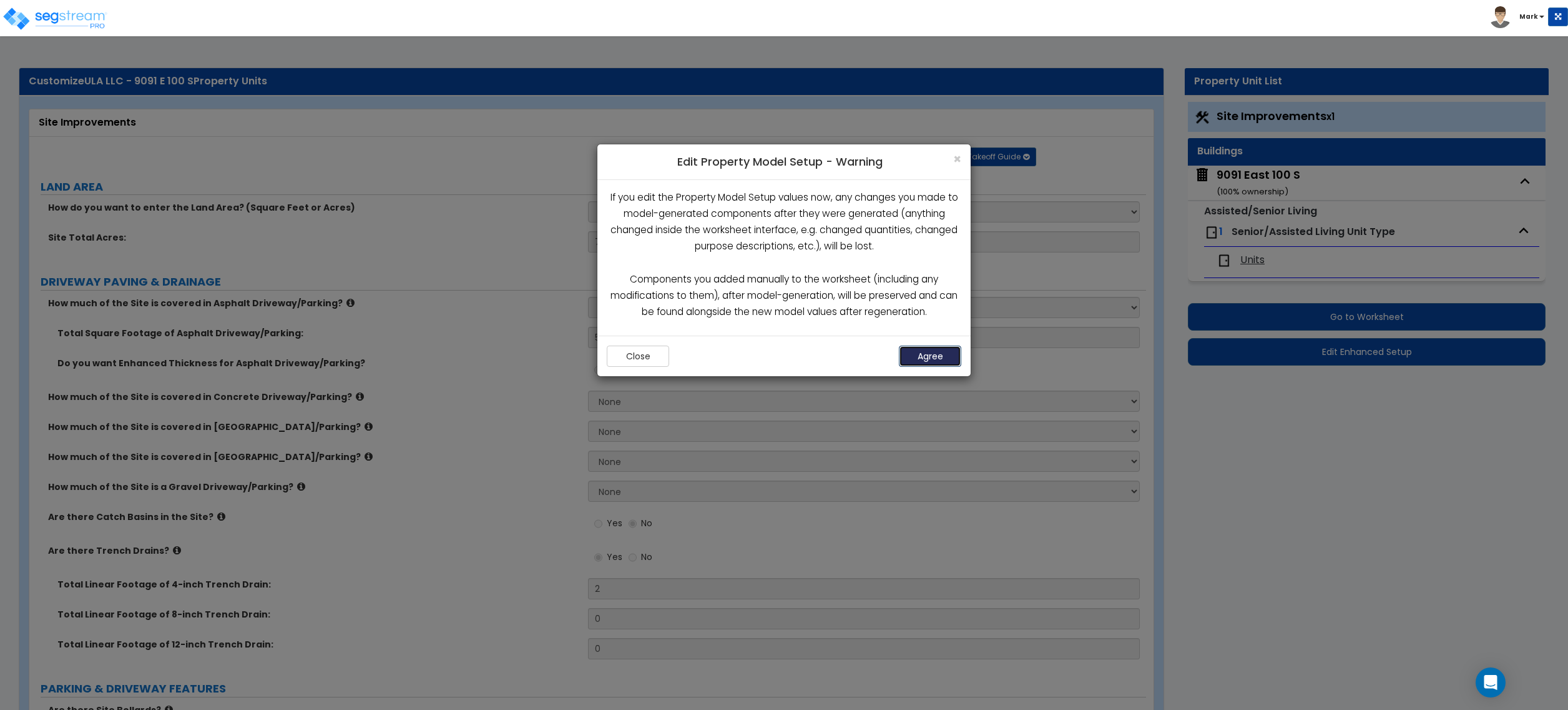
click at [931, 366] on button "Agree" at bounding box center [929, 356] width 62 height 21
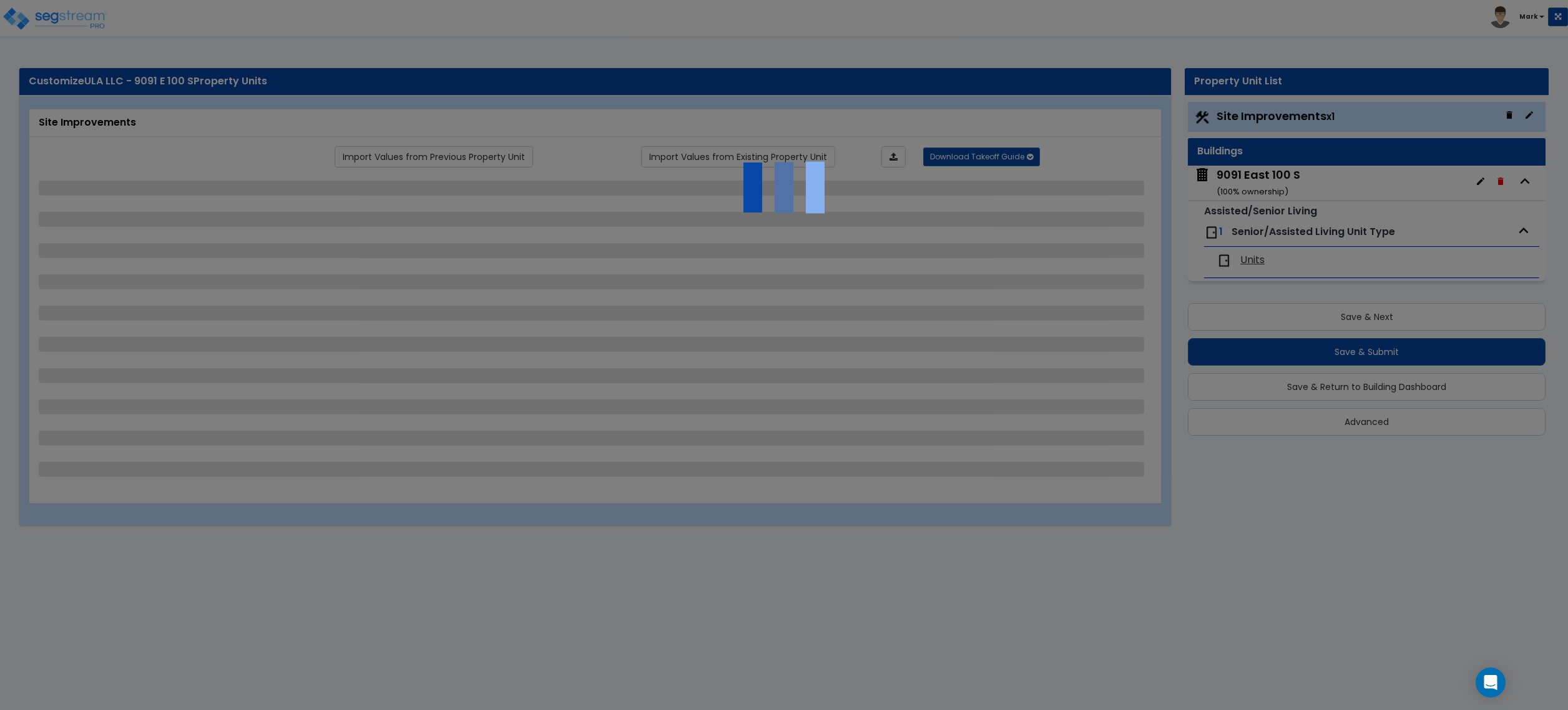
select select "2"
select select "1"
select select "2"
select select "1"
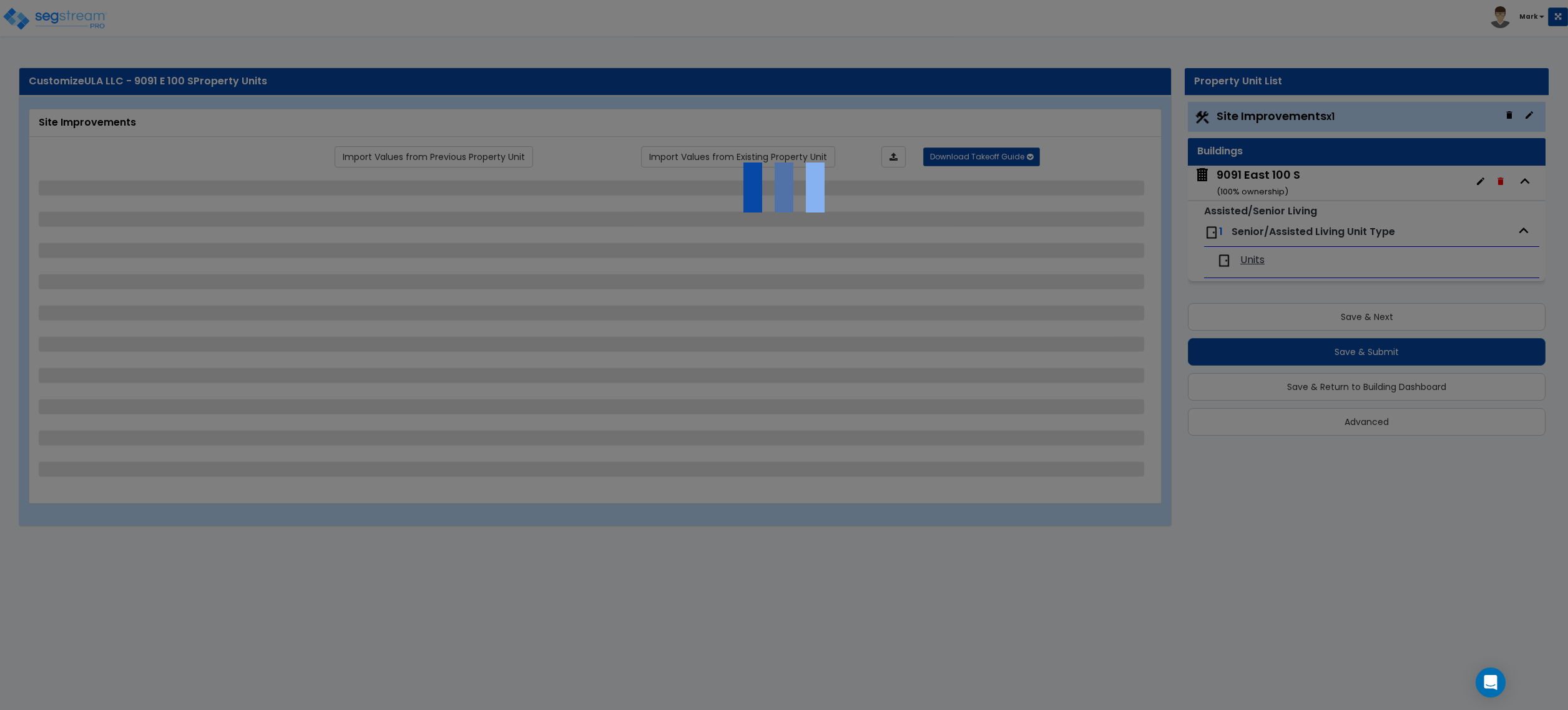
select select "1"
select select "2"
select select "3"
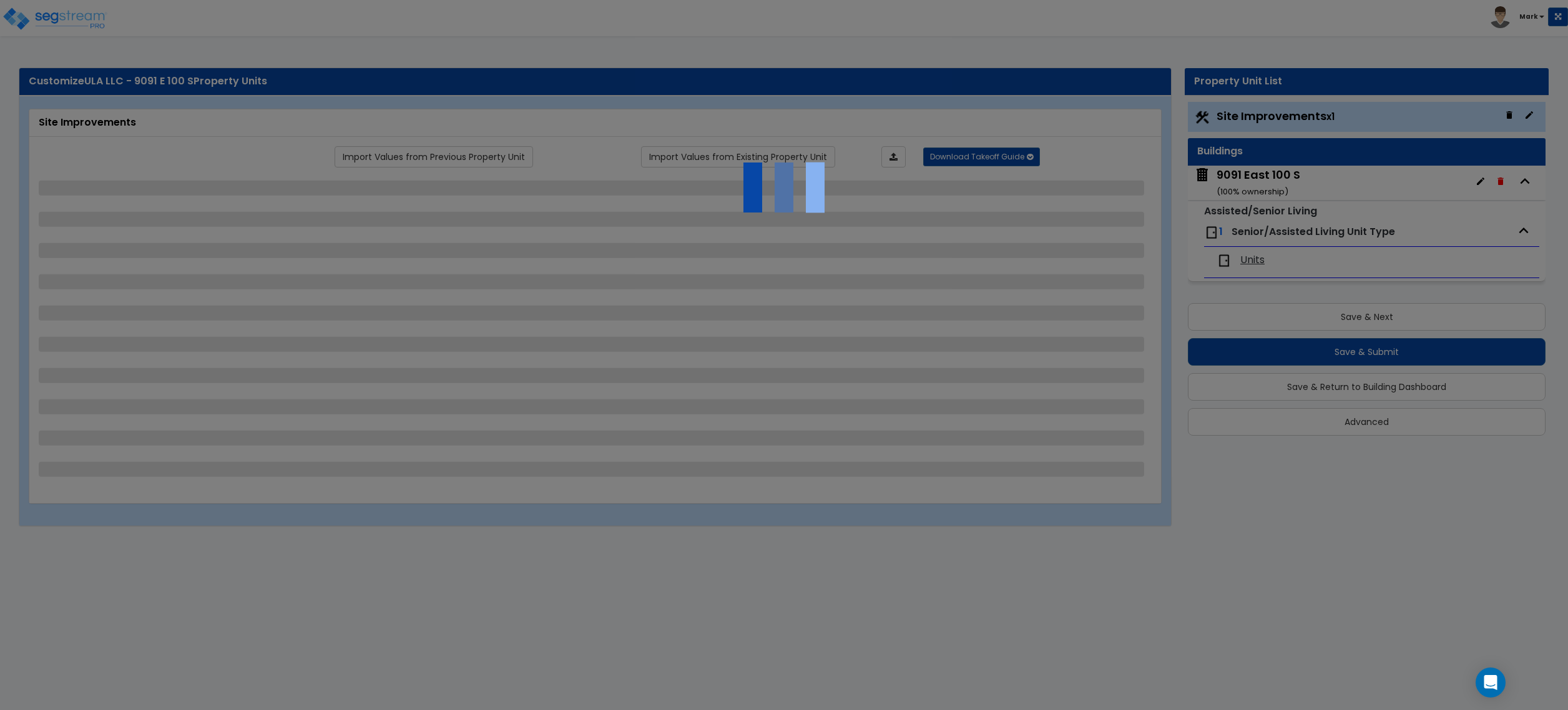
select select "5"
select select "3"
select select "2"
select select "3"
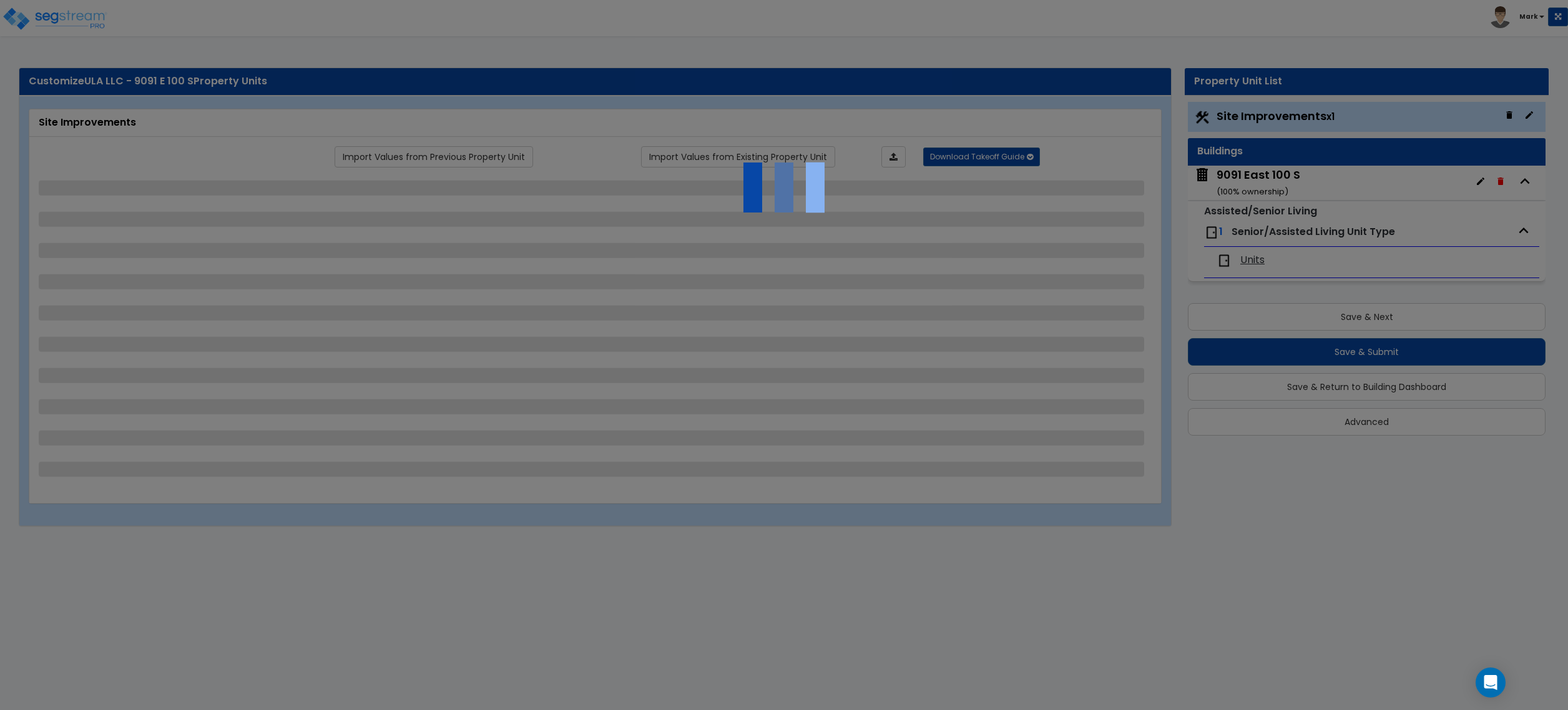
select select "3"
select select "9"
select select "2"
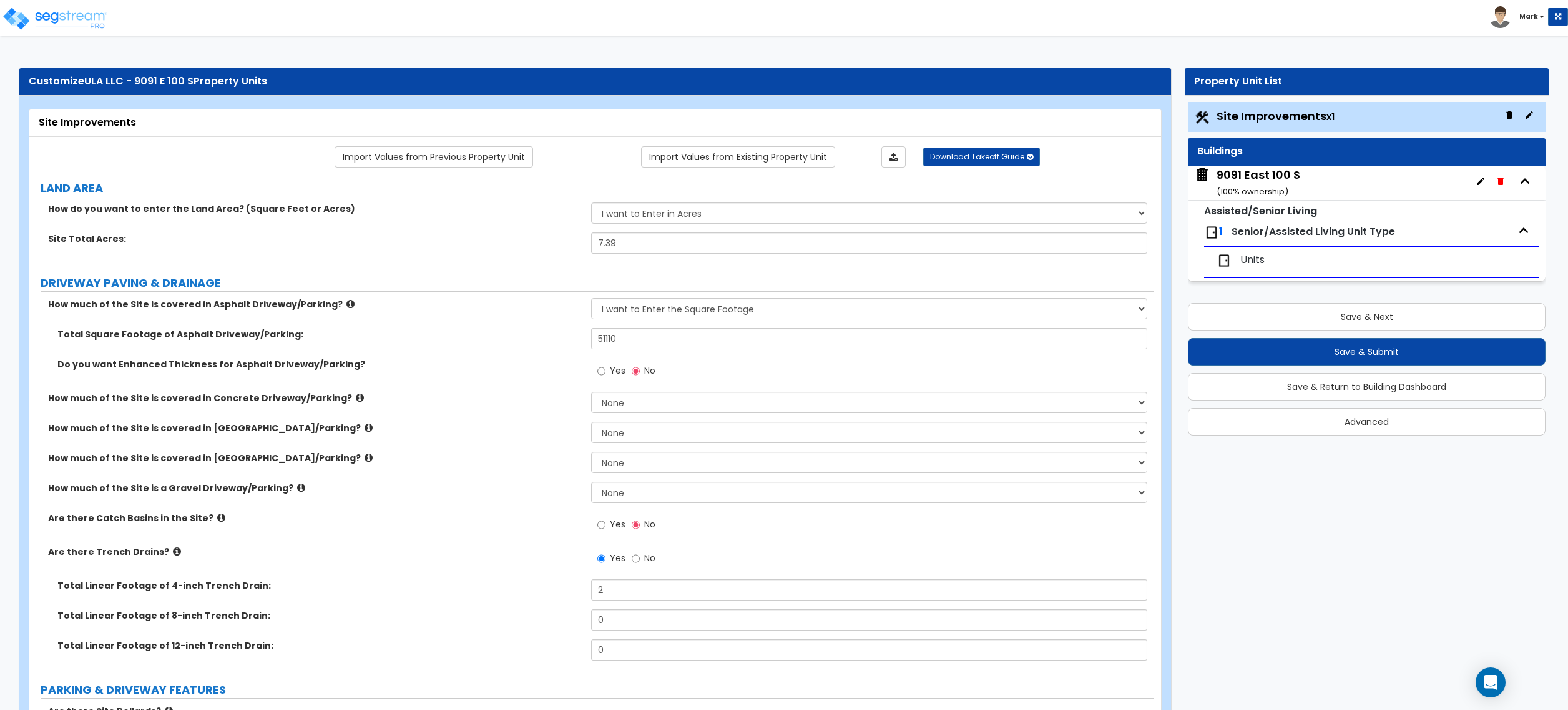
click at [1247, 270] on div "Units" at bounding box center [1372, 260] width 323 height 28
click at [1271, 227] on span "Senior/Assisted Living Unit Type" at bounding box center [1313, 231] width 163 height 14
click at [1265, 263] on div "Units" at bounding box center [1302, 261] width 170 height 15
click at [1258, 266] on span "Units" at bounding box center [1252, 260] width 24 height 14
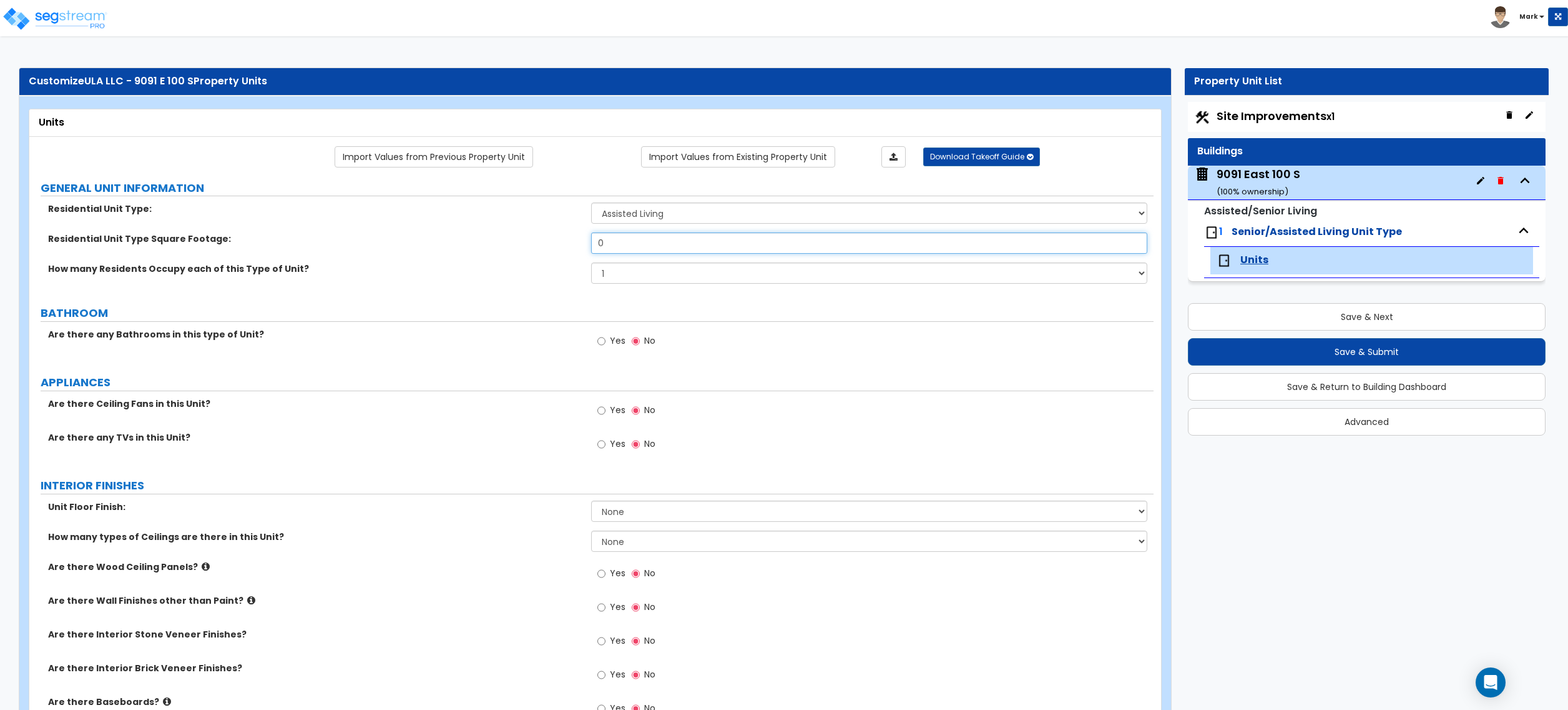
click at [623, 248] on input "0" at bounding box center [869, 243] width 556 height 21
click at [627, 228] on div "Residential Unit Type: Assisted Living Senior Living" at bounding box center [591, 217] width 1124 height 30
click at [623, 216] on select "Assisted Living Senior Living" at bounding box center [869, 213] width 556 height 21
click at [625, 213] on select "Assisted Living Senior Living" at bounding box center [869, 213] width 556 height 21
click at [622, 216] on select "Assisted Living Senior Living" at bounding box center [869, 213] width 556 height 21
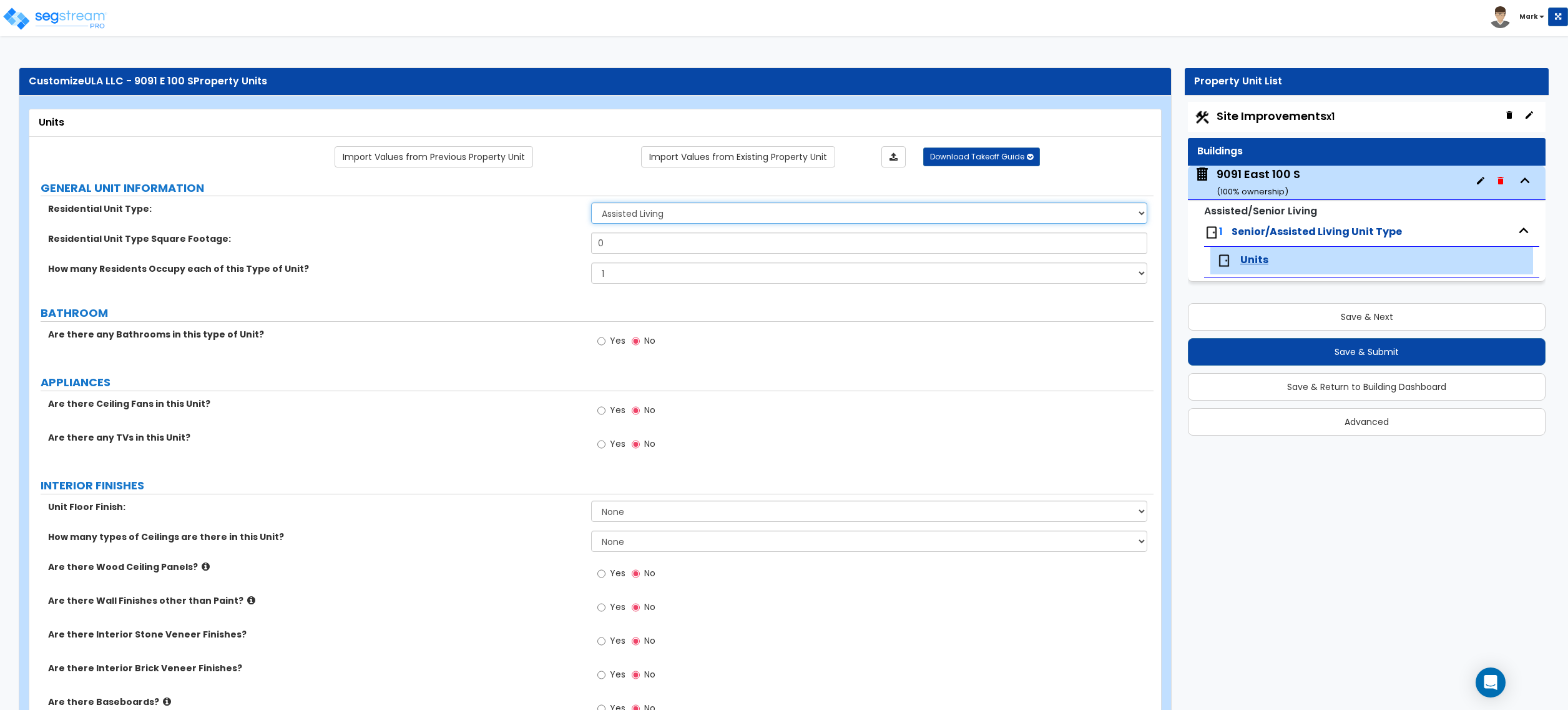
click at [622, 216] on select "Assisted Living Senior Living" at bounding box center [869, 213] width 556 height 21
click at [620, 284] on select "1 2 3 4 5" at bounding box center [869, 273] width 556 height 21
click at [622, 244] on input "0" at bounding box center [869, 243] width 556 height 21
click at [645, 253] on input "0" at bounding box center [869, 243] width 556 height 21
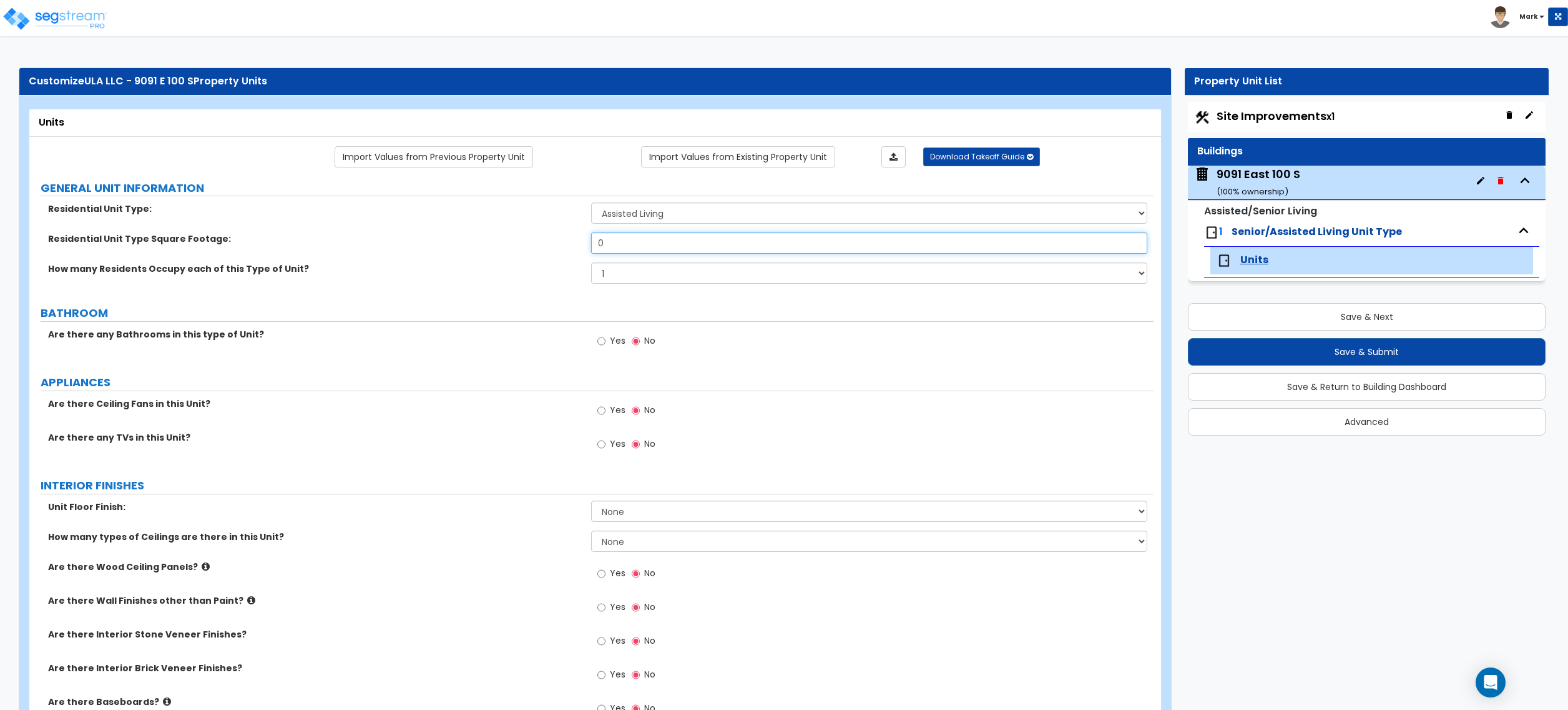
click at [645, 253] on input "0" at bounding box center [869, 243] width 556 height 21
type input "400"
click at [535, 317] on label "BATHROOM" at bounding box center [597, 312] width 1113 height 16
click at [600, 342] on input "Yes" at bounding box center [602, 341] width 8 height 13
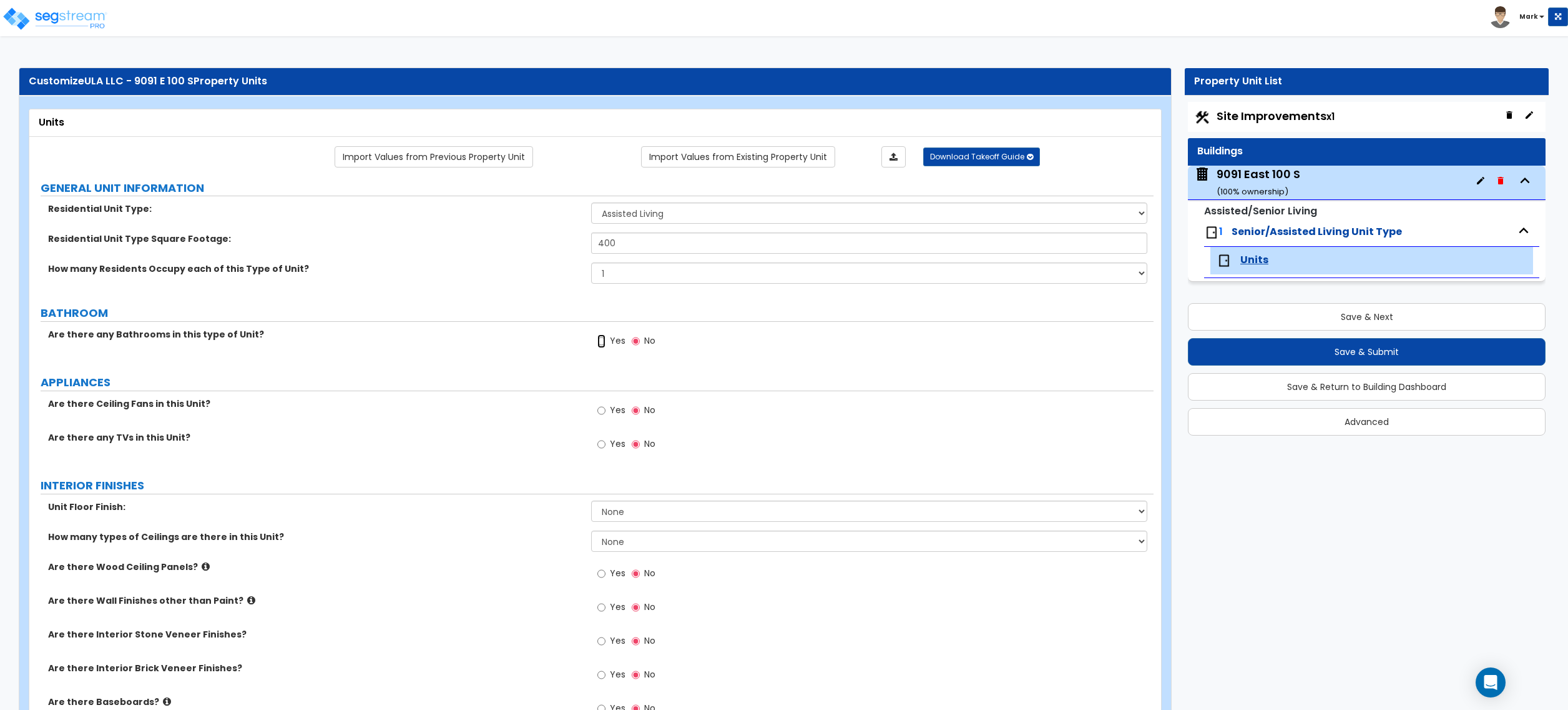
radio input "true"
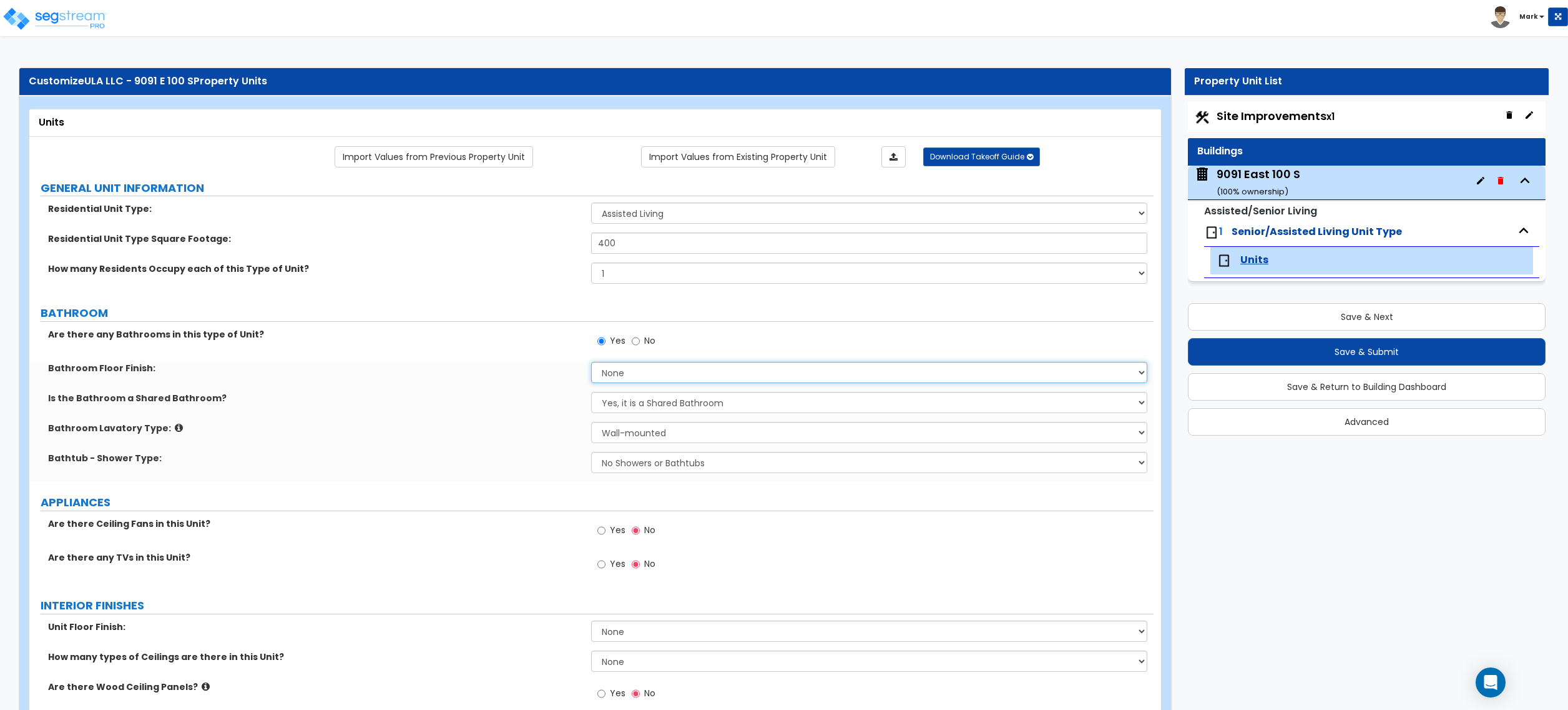
click at [610, 363] on select "None Tile Flooring Hardwood Flooring Resilient Laminate Flooring VCT Flooring S…" at bounding box center [869, 373] width 556 height 21
click at [518, 476] on div "Bathtub - Shower Type: No Showers or Bathtubs Shower Only Bathtub Only Shower-a…" at bounding box center [591, 466] width 1124 height 30
click at [615, 408] on select "Yes, it is a Shared Bathroom No, the Bathrooms are Private Bathrooms" at bounding box center [869, 402] width 556 height 21
select select "1"
click at [591, 393] on select "Yes, it is a Shared Bathroom No, the Bathrooms are Private Bathrooms" at bounding box center [869, 402] width 556 height 21
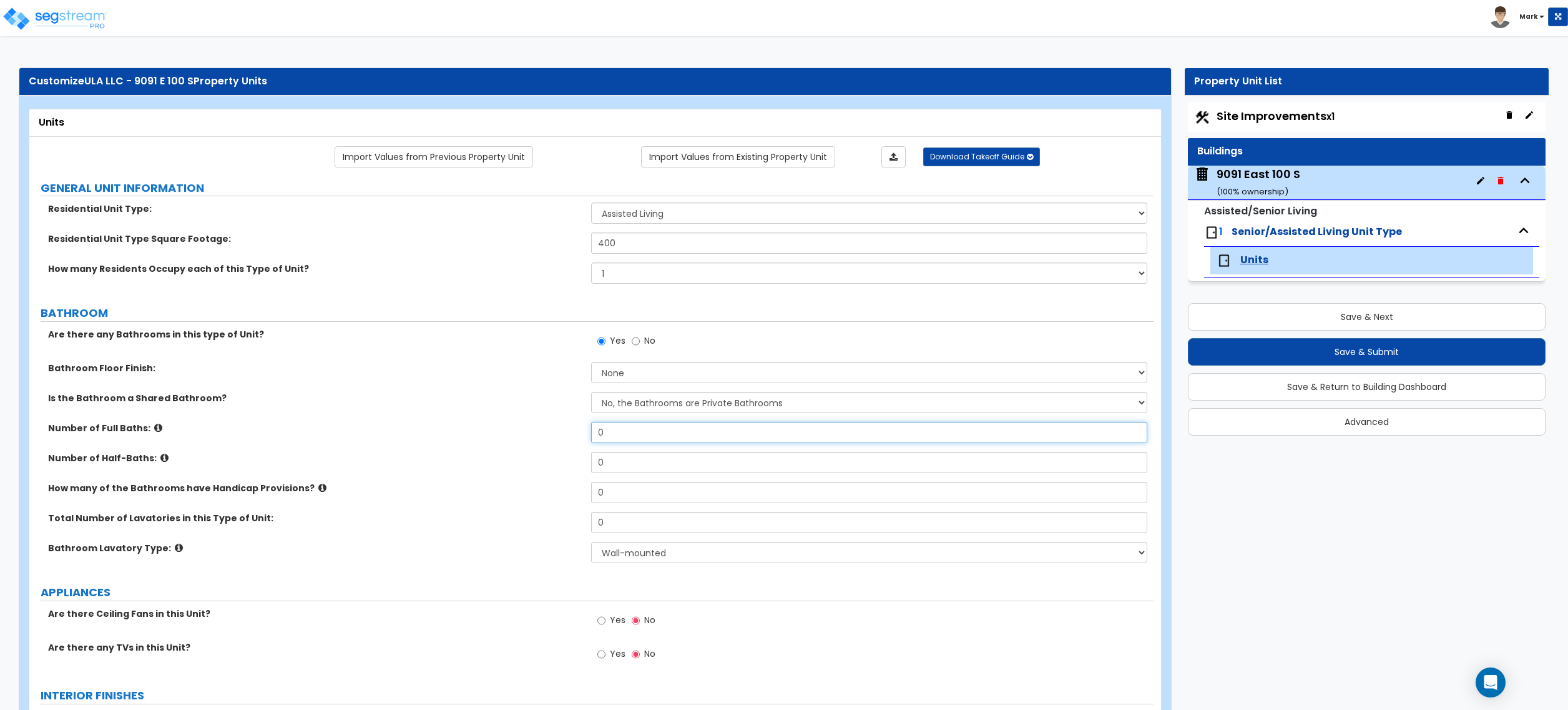
click at [621, 433] on input "0" at bounding box center [869, 432] width 556 height 21
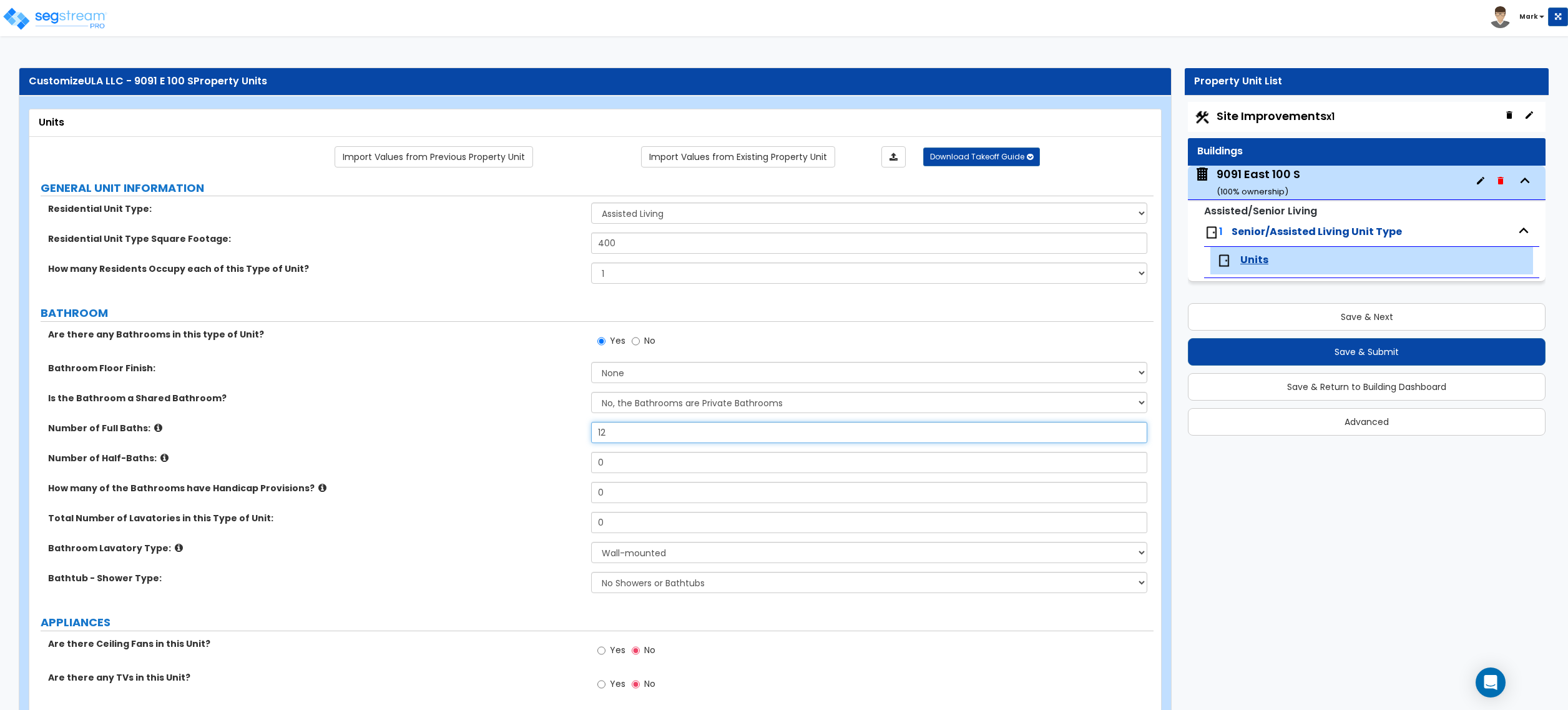
type input "12"
click at [608, 519] on input "0" at bounding box center [869, 522] width 556 height 21
click at [462, 508] on div "How many of the Bathrooms have Handicap Provisions? 0" at bounding box center [591, 496] width 1124 height 30
click at [618, 549] on select "Wall-mounted Pedestal-mounted Vanity-mounted" at bounding box center [869, 552] width 556 height 21
click at [625, 561] on select "Wall-mounted Pedestal-mounted Vanity-mounted" at bounding box center [869, 552] width 556 height 21
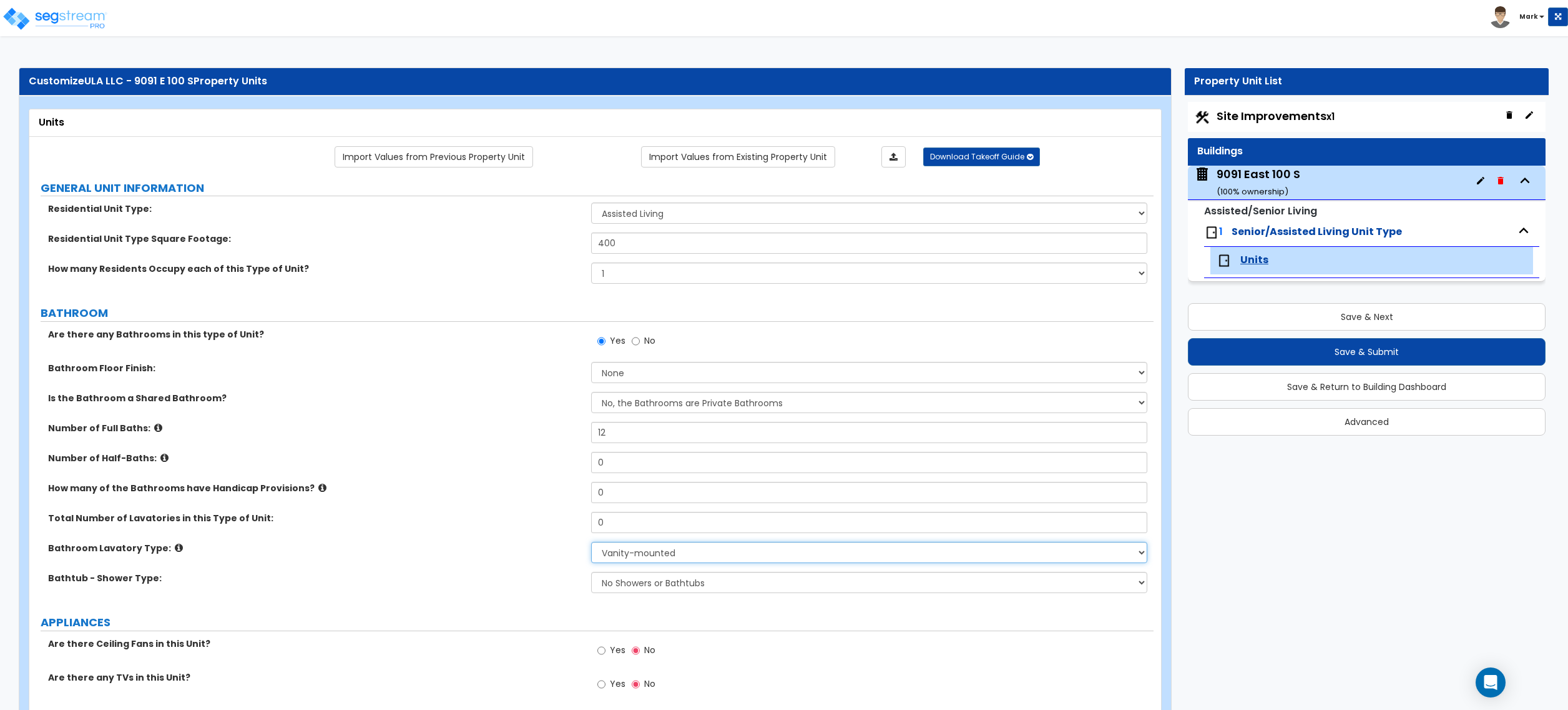
click at [591, 543] on select "Wall-mounted Pedestal-mounted Vanity-mounted" at bounding box center [869, 552] width 556 height 21
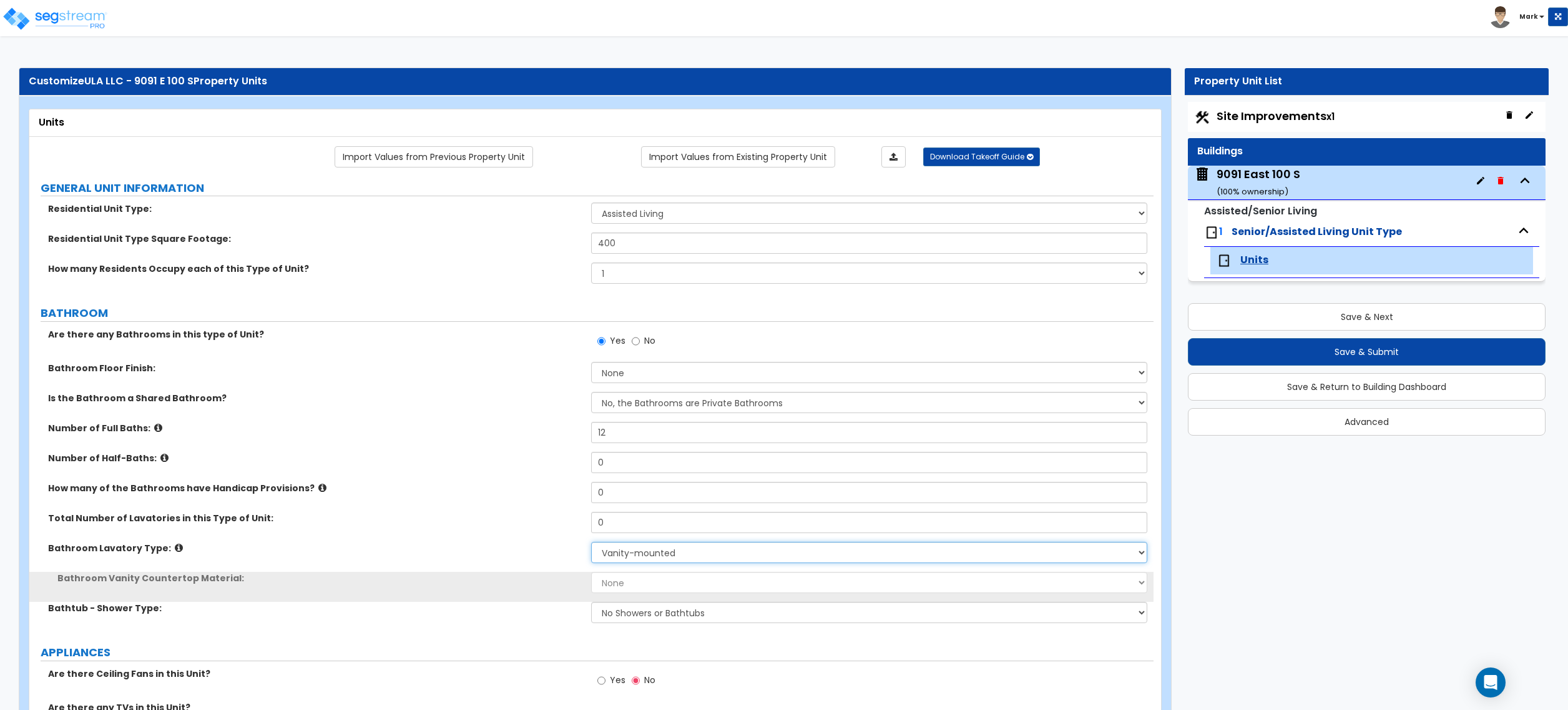
drag, startPoint x: 642, startPoint y: 555, endPoint x: 641, endPoint y: 564, distance: 9.1
click at [642, 555] on select "Wall-mounted Pedestal-mounted Vanity-mounted" at bounding box center [869, 552] width 556 height 21
select select "1"
click at [591, 543] on select "Wall-mounted Pedestal-mounted Vanity-mounted" at bounding box center [869, 552] width 556 height 21
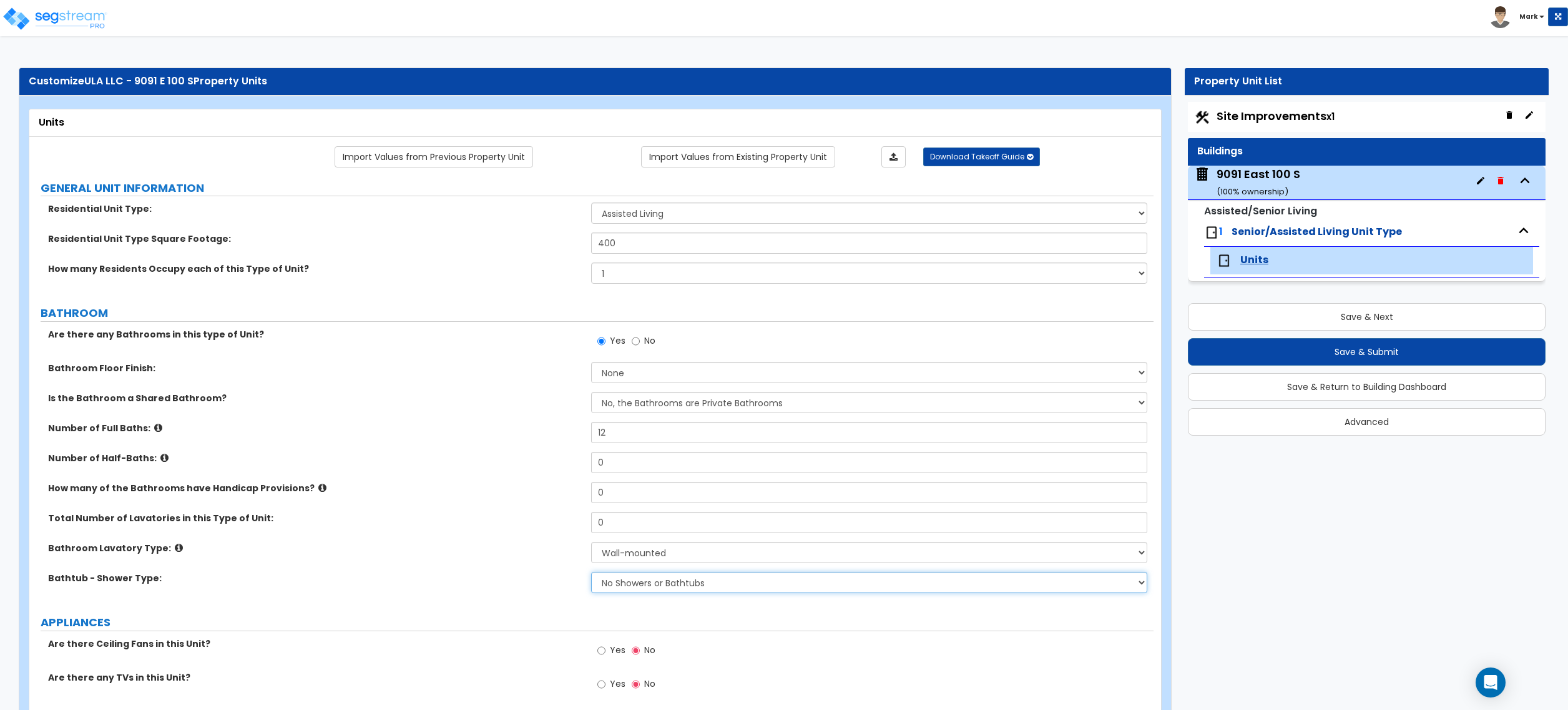
click at [640, 588] on select "No Showers or Bathtubs Shower Only Bathtub Only Shower-and-Bath Combo Dedicated…" at bounding box center [869, 582] width 556 height 21
select select "1"
click at [591, 573] on select "No Showers or Bathtubs Shower Only Bathtub Only Shower-and-Bath Combo Dedicated…" at bounding box center [869, 582] width 556 height 21
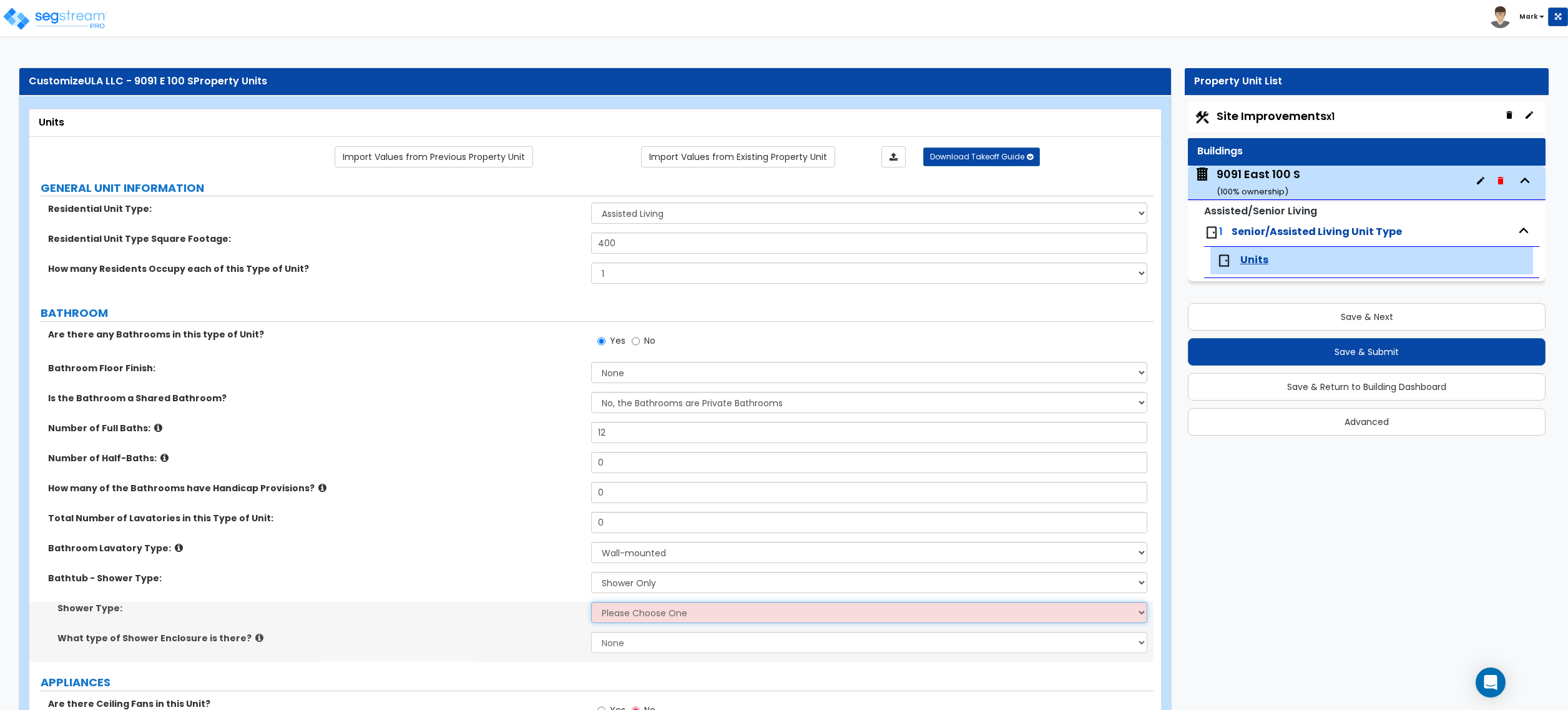
click at [638, 607] on select "Please Choose One Pre-Fabricated Shower Stalls Custom Finish Walk-in Showers" at bounding box center [869, 613] width 556 height 21
click at [591, 603] on select "Please Choose One Pre-Fabricated Shower Stalls Custom Finish Walk-in Showers" at bounding box center [869, 613] width 556 height 21
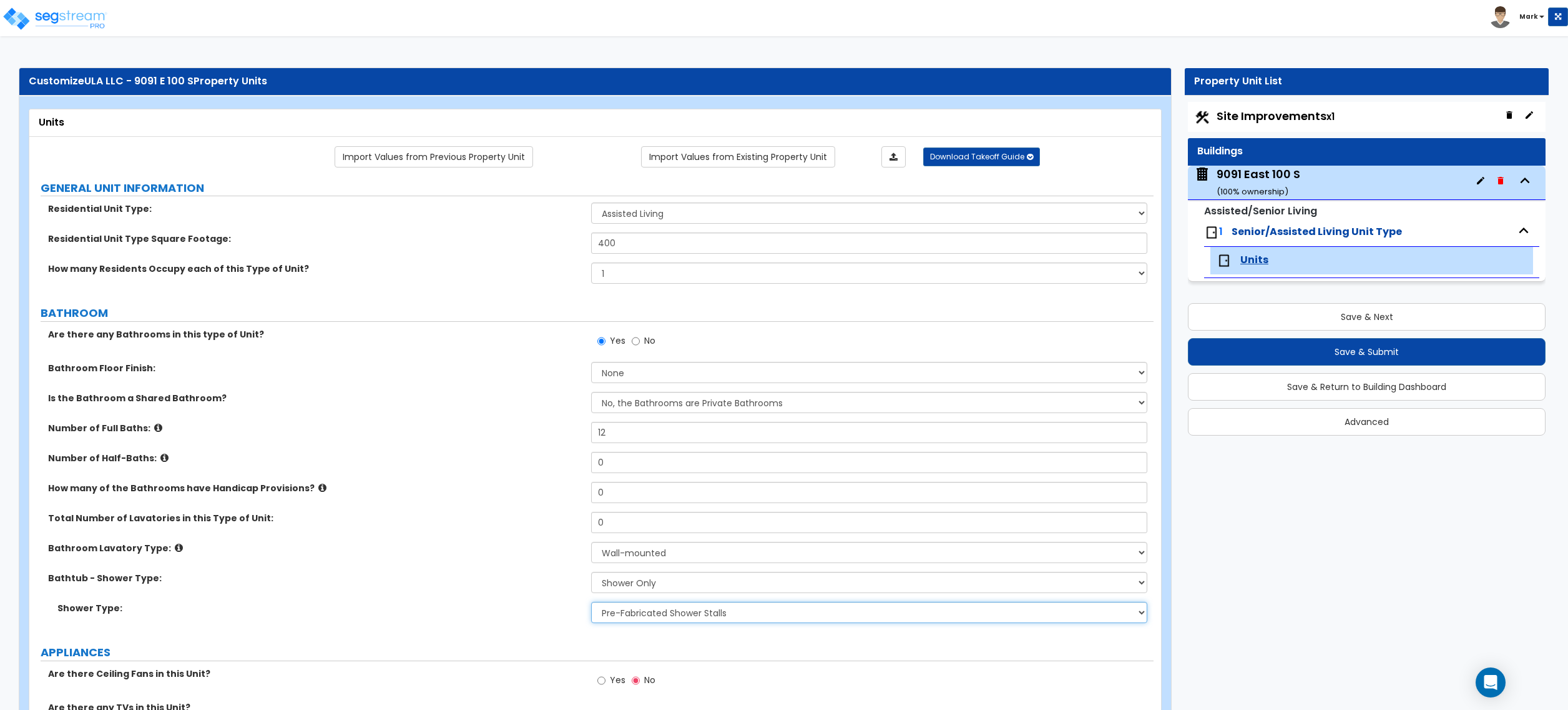
click at [636, 610] on select "Please Choose One Pre-Fabricated Shower Stalls Custom Finish Walk-in Showers" at bounding box center [869, 613] width 556 height 21
select select "2"
click at [591, 603] on select "Please Choose One Pre-Fabricated Shower Stalls Custom Finish Walk-in Showers" at bounding box center [869, 613] width 556 height 21
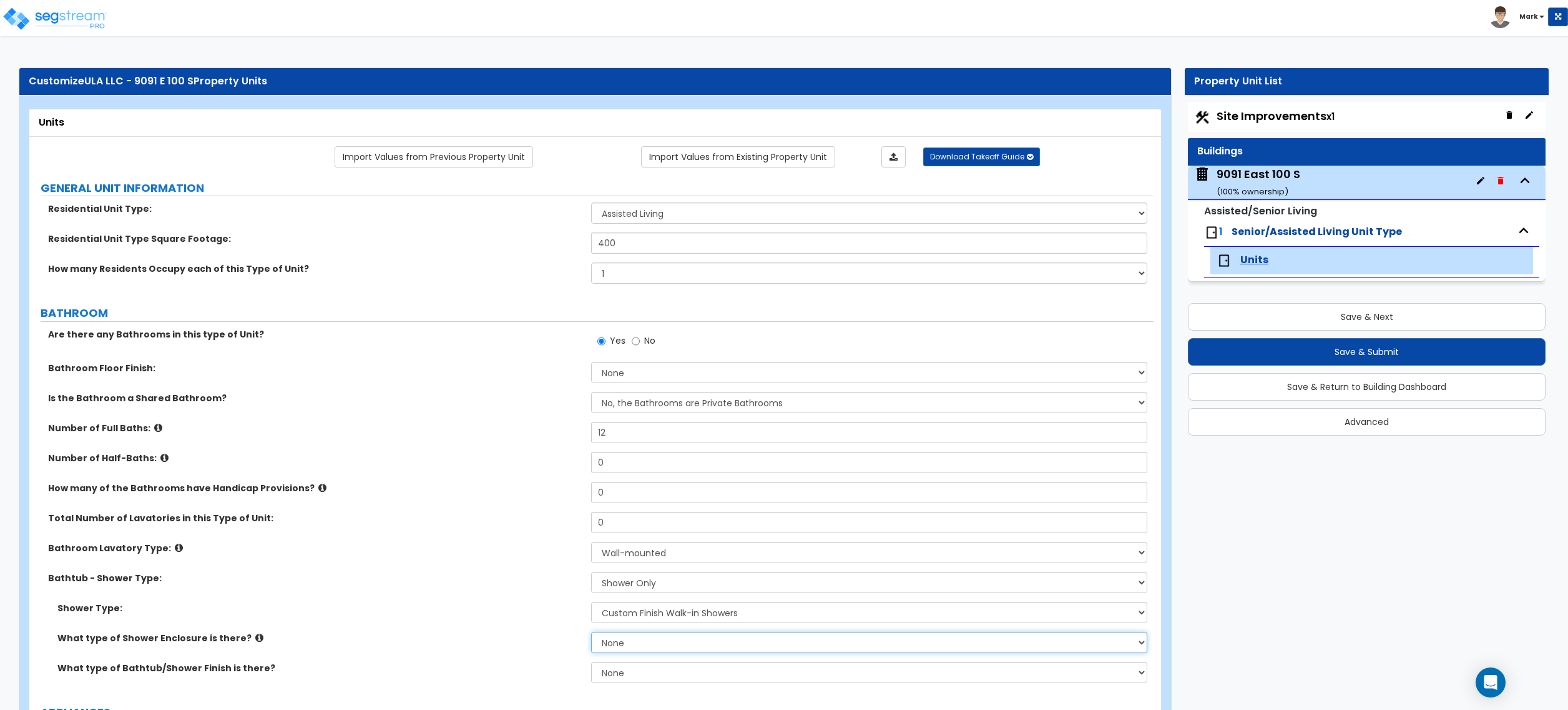
click at [639, 640] on select "None Curtain & Rod Glass Sliding Doors Glass Hinged Doors" at bounding box center [869, 642] width 556 height 21
select select "1"
click at [591, 633] on select "None Curtain & Rod Glass Sliding Doors Glass Hinged Doors" at bounding box center [869, 642] width 556 height 21
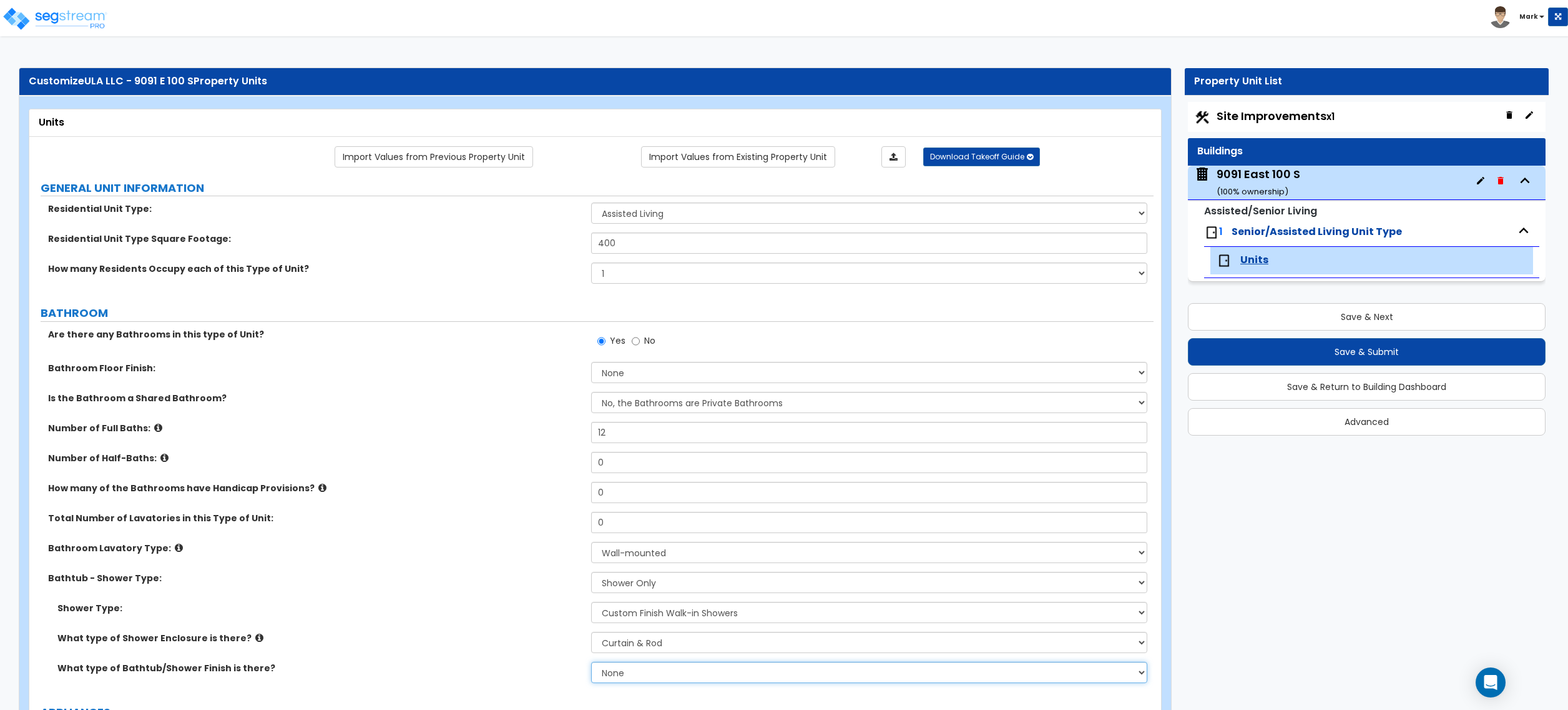
click at [625, 674] on select "None Plastic Tile Stone" at bounding box center [869, 672] width 556 height 21
select select "1"
click at [591, 663] on select "None Plastic Tile Stone" at bounding box center [869, 672] width 556 height 21
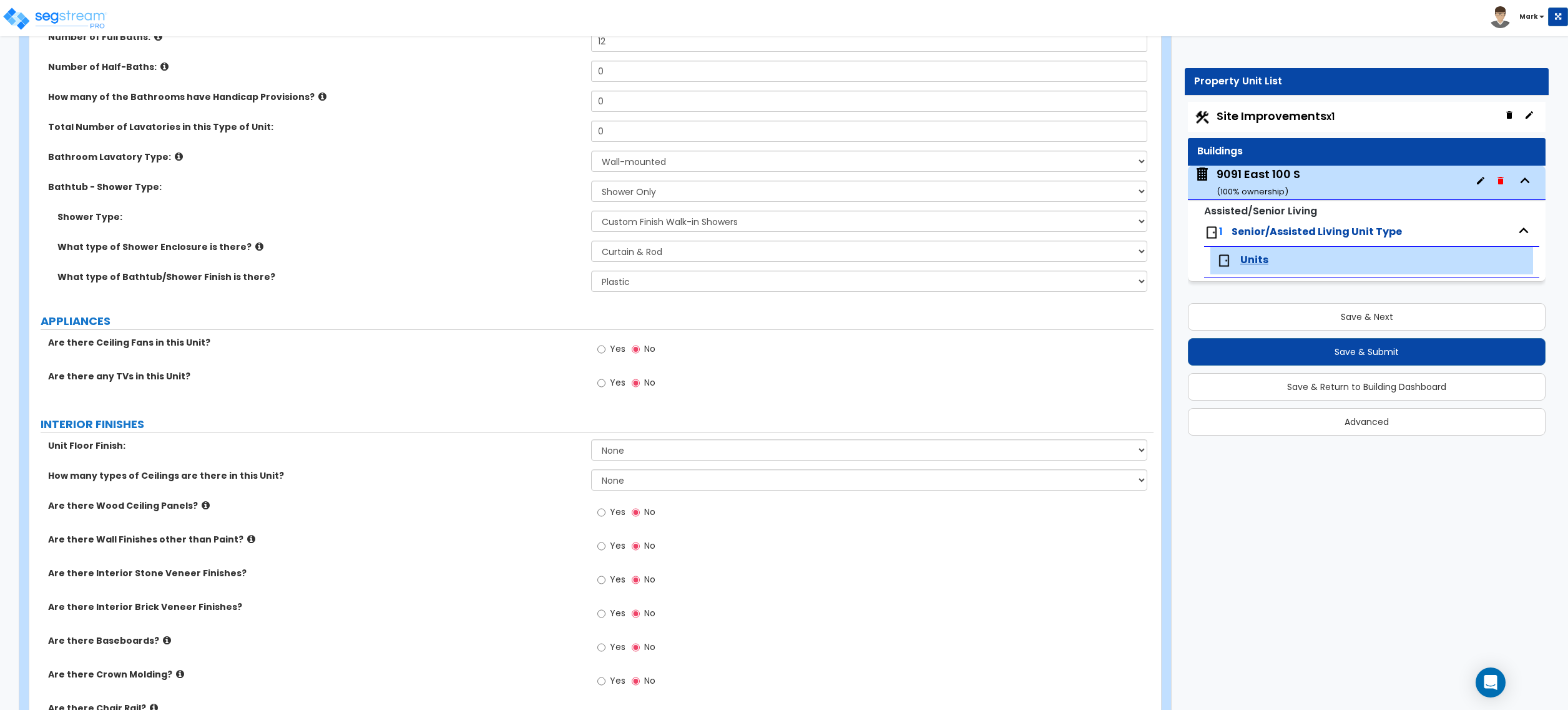
scroll to position [416, 0]
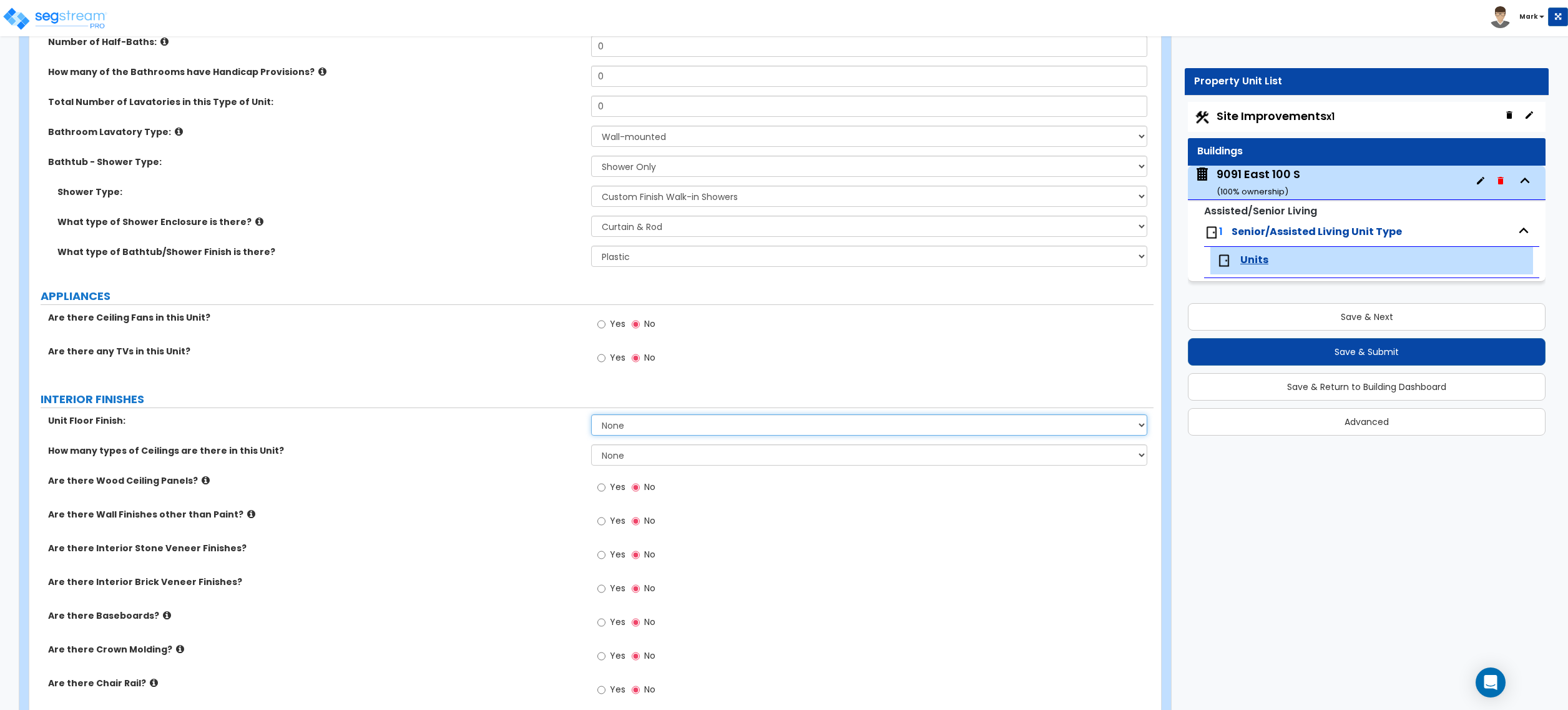
click at [614, 423] on select "None Tile Flooring Hardwood Flooring Resilient Laminate Flooring VCT Flooring S…" at bounding box center [869, 424] width 556 height 21
select select "5"
click at [591, 416] on select "None Tile Flooring Hardwood Flooring Resilient Laminate Flooring VCT Flooring S…" at bounding box center [869, 424] width 556 height 21
click at [620, 438] on div "Unit Floor Finish: None Tile Flooring Hardwood Flooring Resilient Laminate Floo…" at bounding box center [591, 428] width 1124 height 30
drag, startPoint x: 620, startPoint y: 425, endPoint x: 621, endPoint y: 433, distance: 8.1
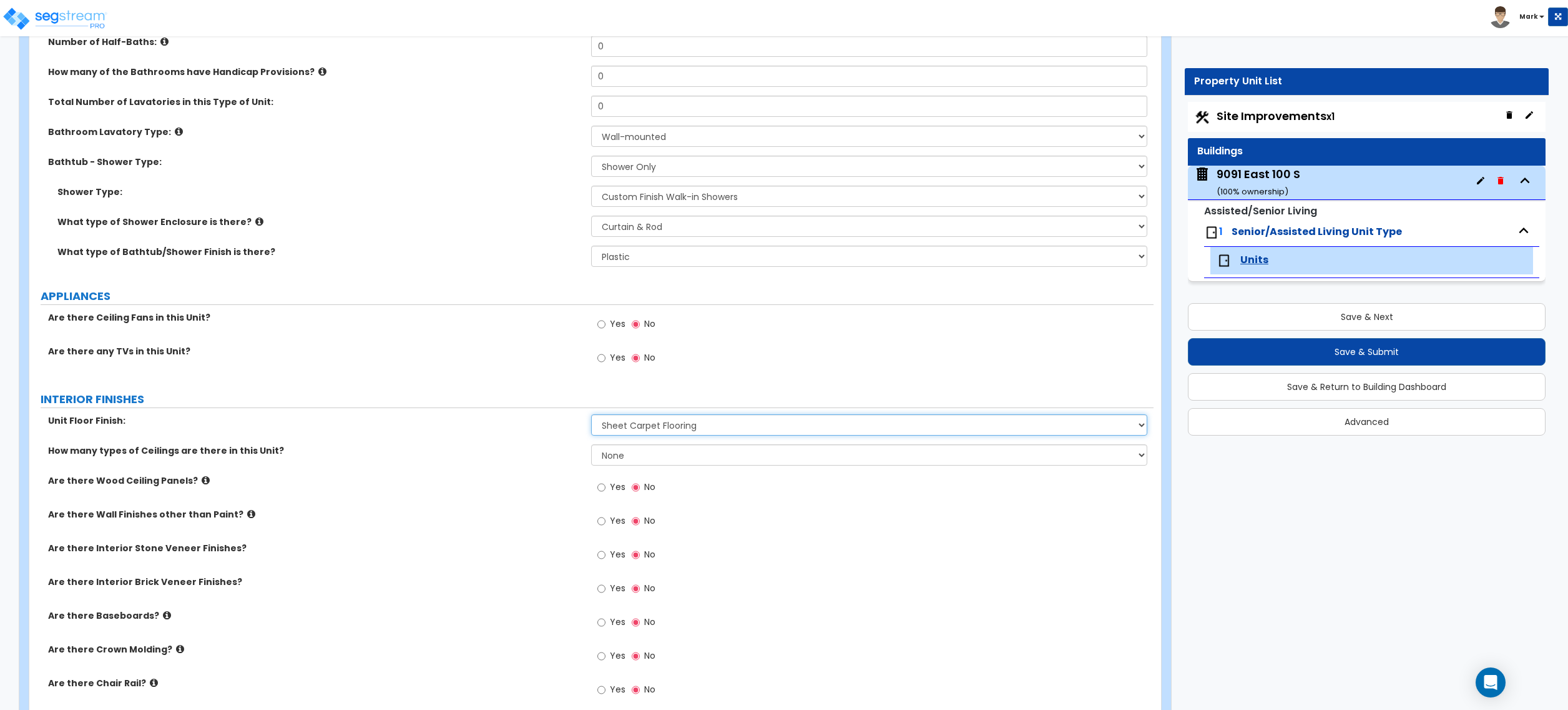
click at [620, 428] on select "None Tile Flooring Hardwood Flooring Resilient Laminate Flooring VCT Flooring S…" at bounding box center [869, 424] width 556 height 21
click at [591, 416] on select "None Tile Flooring Hardwood Flooring Resilient Laminate Flooring VCT Flooring S…" at bounding box center [869, 424] width 556 height 21
click at [627, 468] on div "How many types of Ceilings are there in this Unit? None 1 2 3" at bounding box center [591, 459] width 1124 height 30
click at [629, 463] on select "None 1 2 3" at bounding box center [869, 455] width 556 height 21
select select "1"
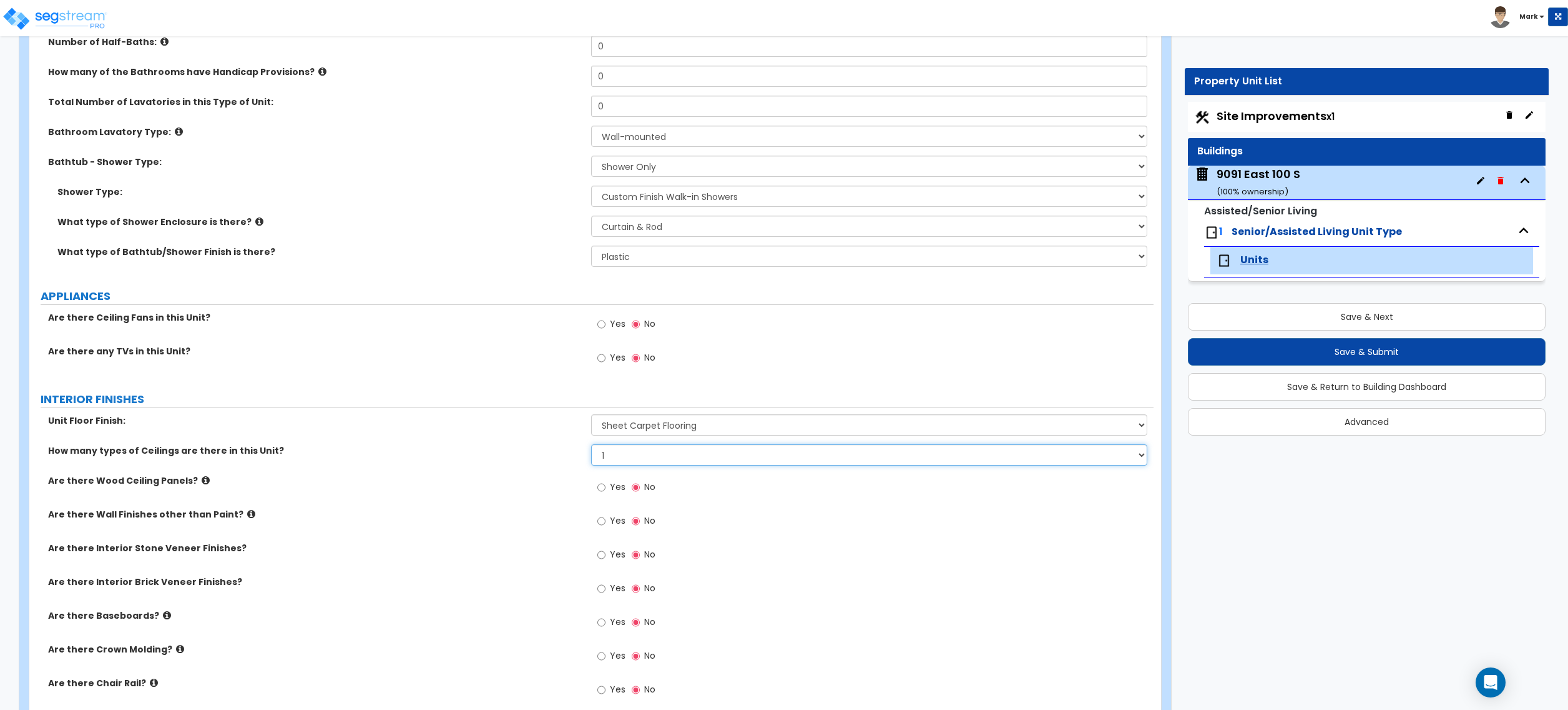
click at [591, 445] on select "None 1 2 3" at bounding box center [869, 455] width 556 height 21
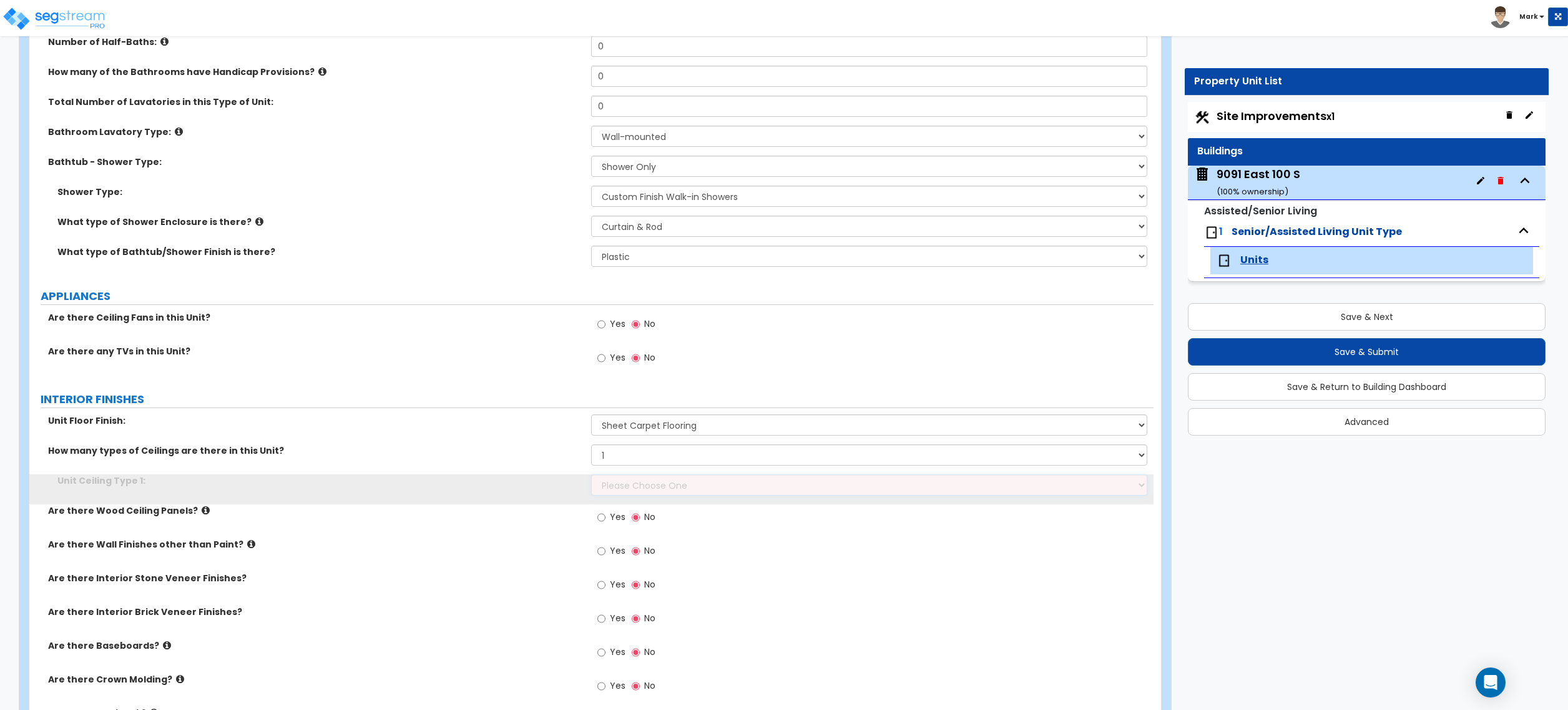
drag, startPoint x: 630, startPoint y: 465, endPoint x: 642, endPoint y: 481, distance: 20.0
click at [642, 481] on select "Please Choose One Drop Ceiling Drywall Ceiling Open Ceiling" at bounding box center [869, 484] width 556 height 21
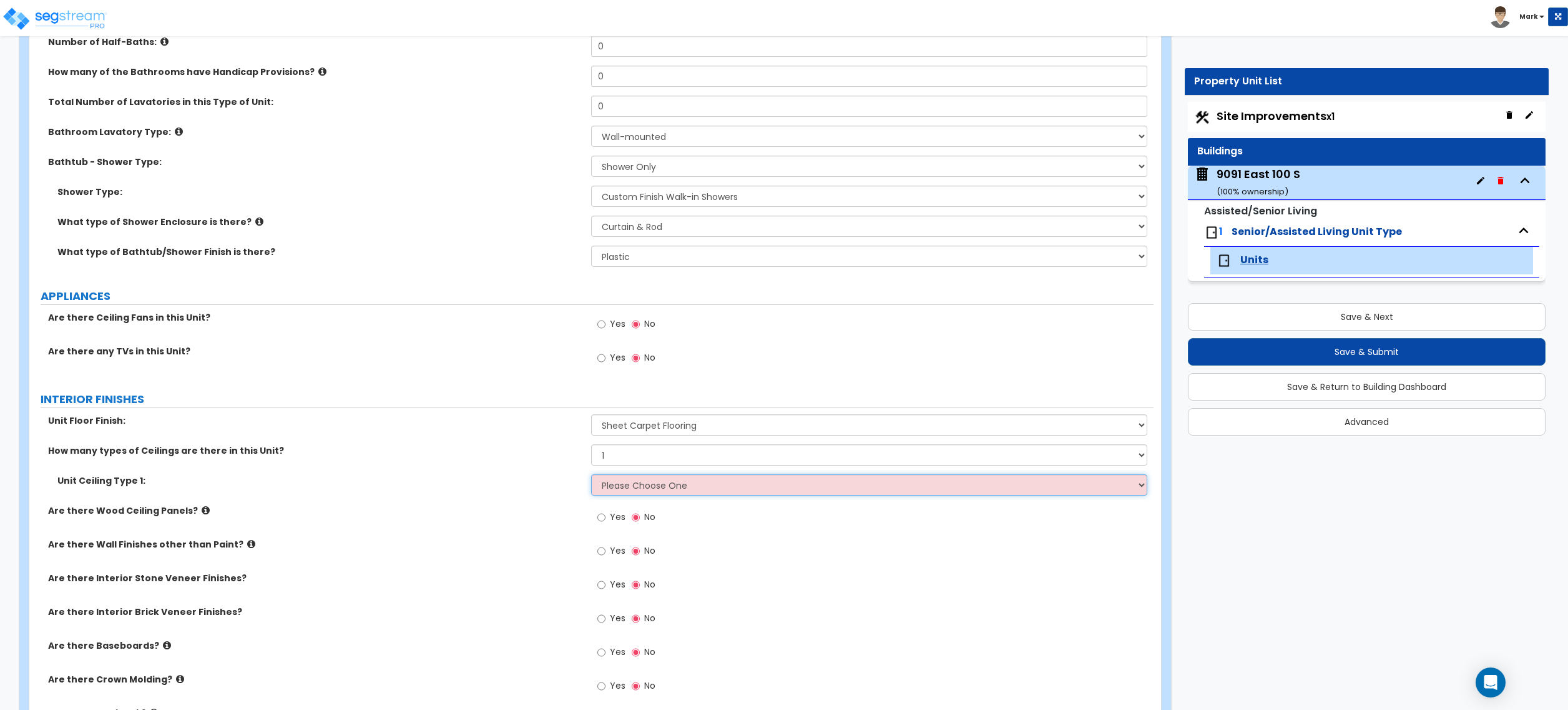
select select "2"
click at [591, 476] on select "Please Choose One Drop Ceiling Drywall Ceiling Open Ceiling" at bounding box center [869, 484] width 556 height 21
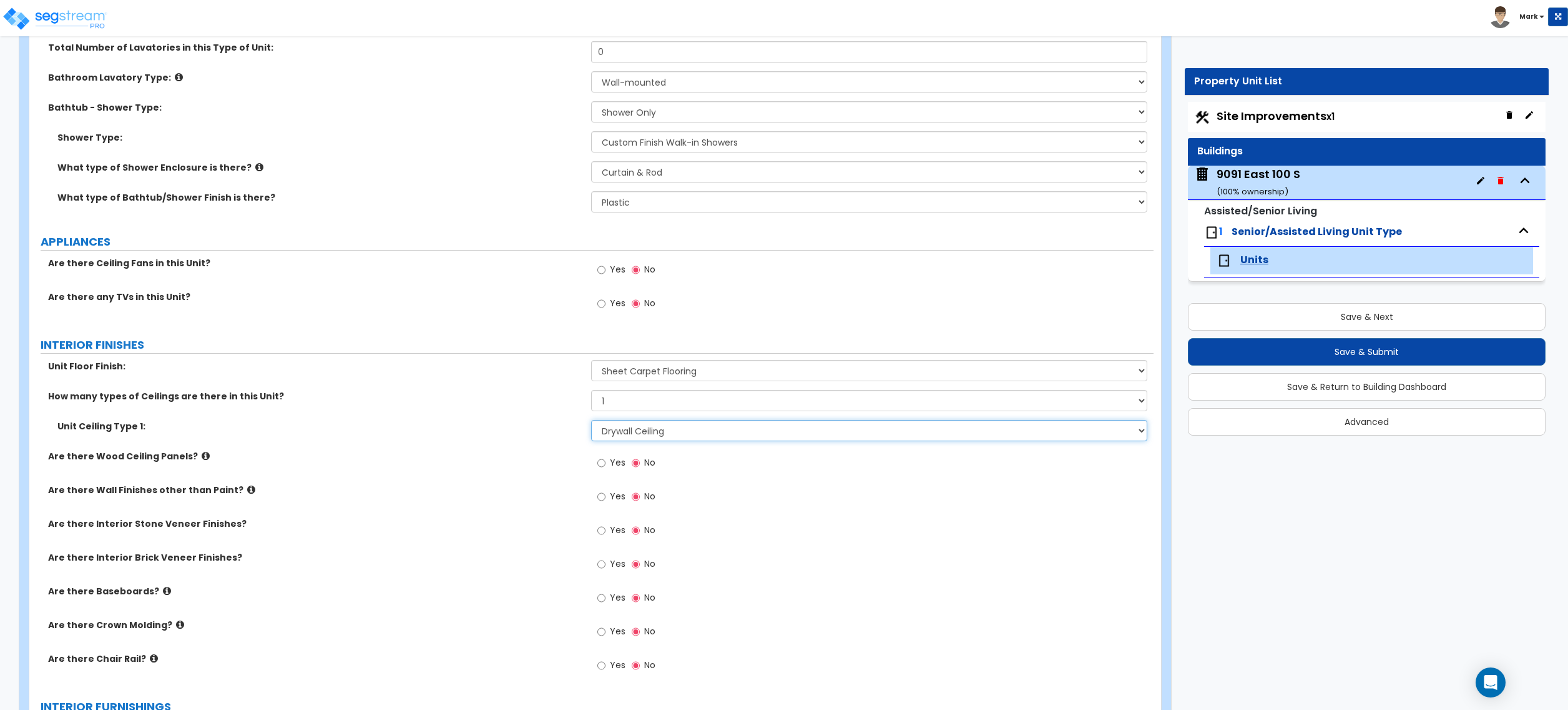
scroll to position [500, 0]
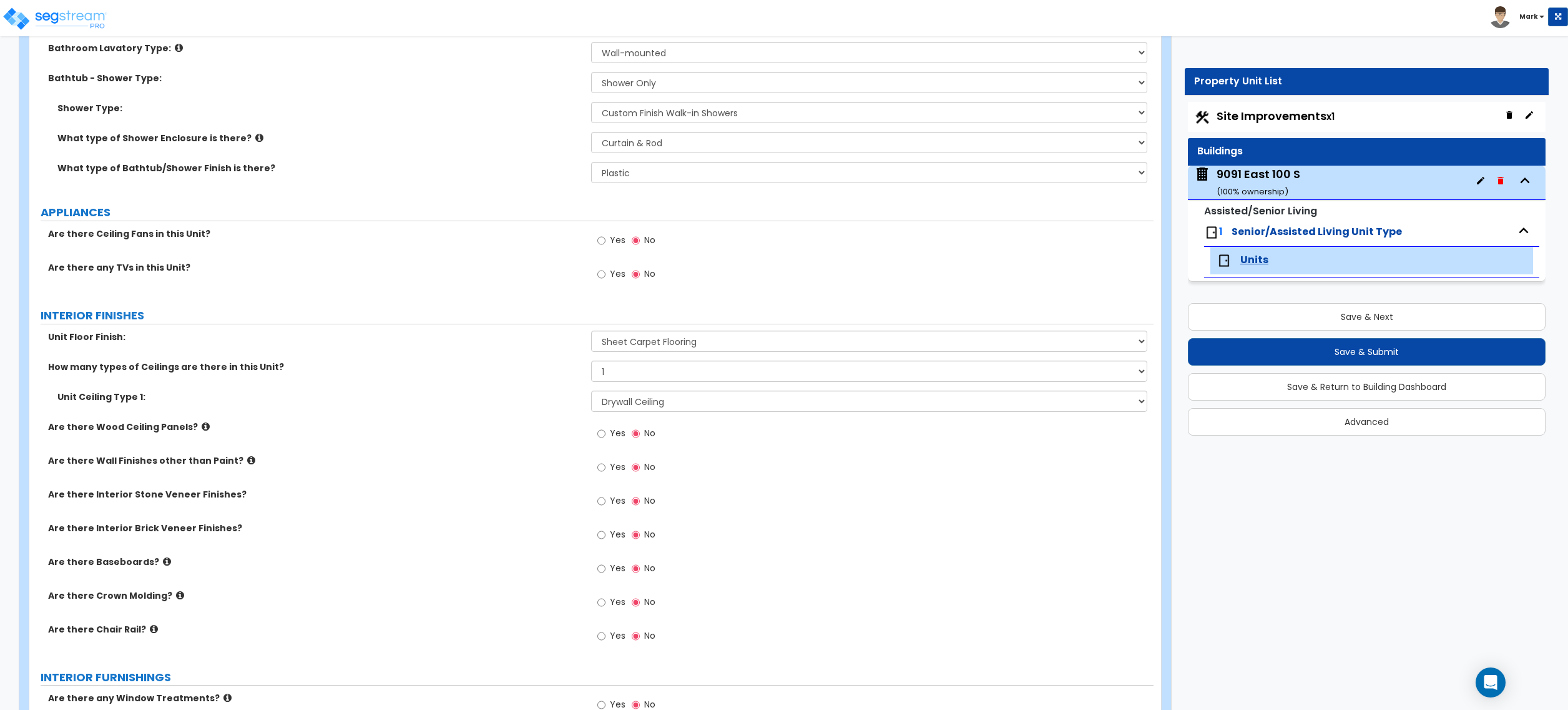
click at [594, 570] on div "Yes No" at bounding box center [626, 570] width 71 height 29
click at [605, 575] on label "Yes" at bounding box center [611, 570] width 28 height 21
click at [605, 575] on input "Yes" at bounding box center [602, 569] width 8 height 13
radio input "true"
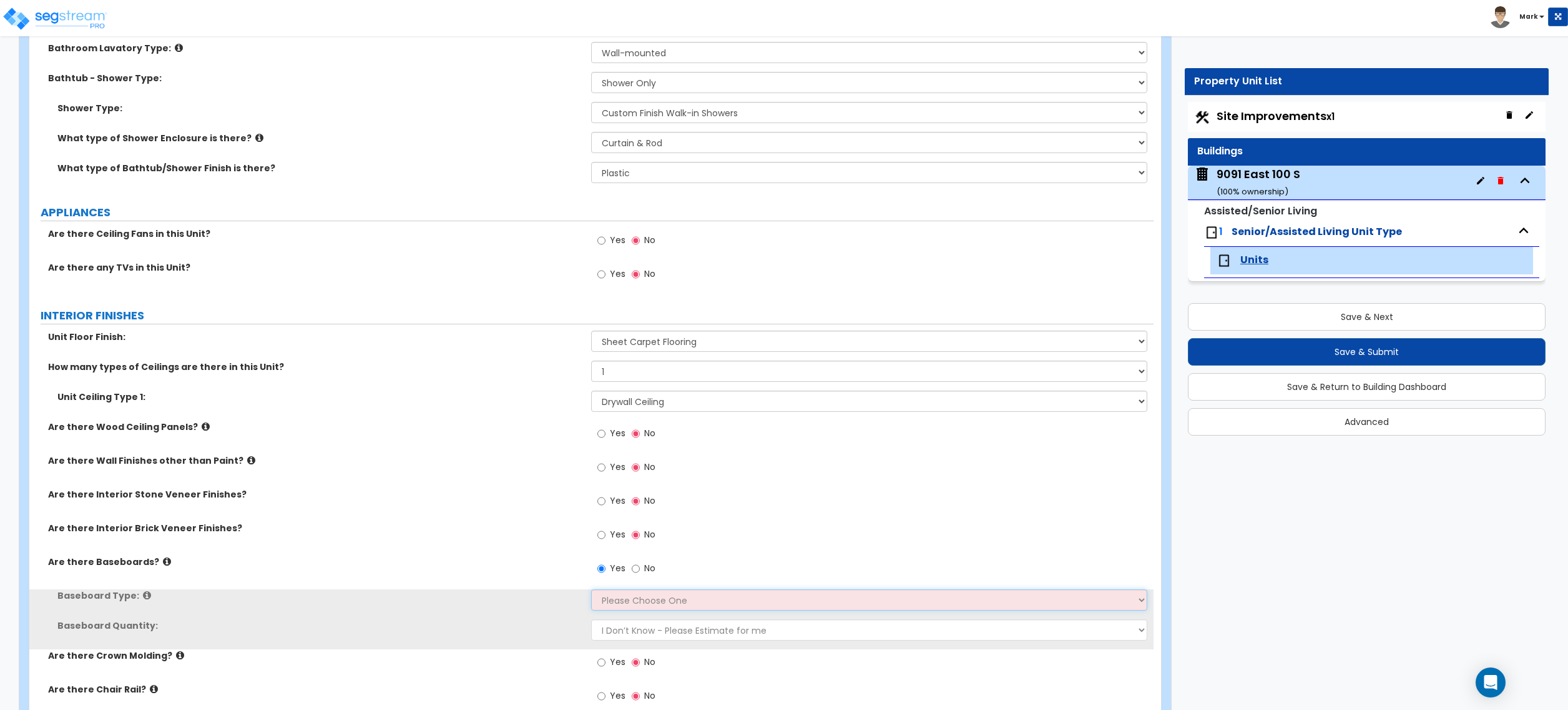
click at [610, 604] on select "Please Choose One Wood Vinyl Carpet Tile" at bounding box center [869, 600] width 556 height 21
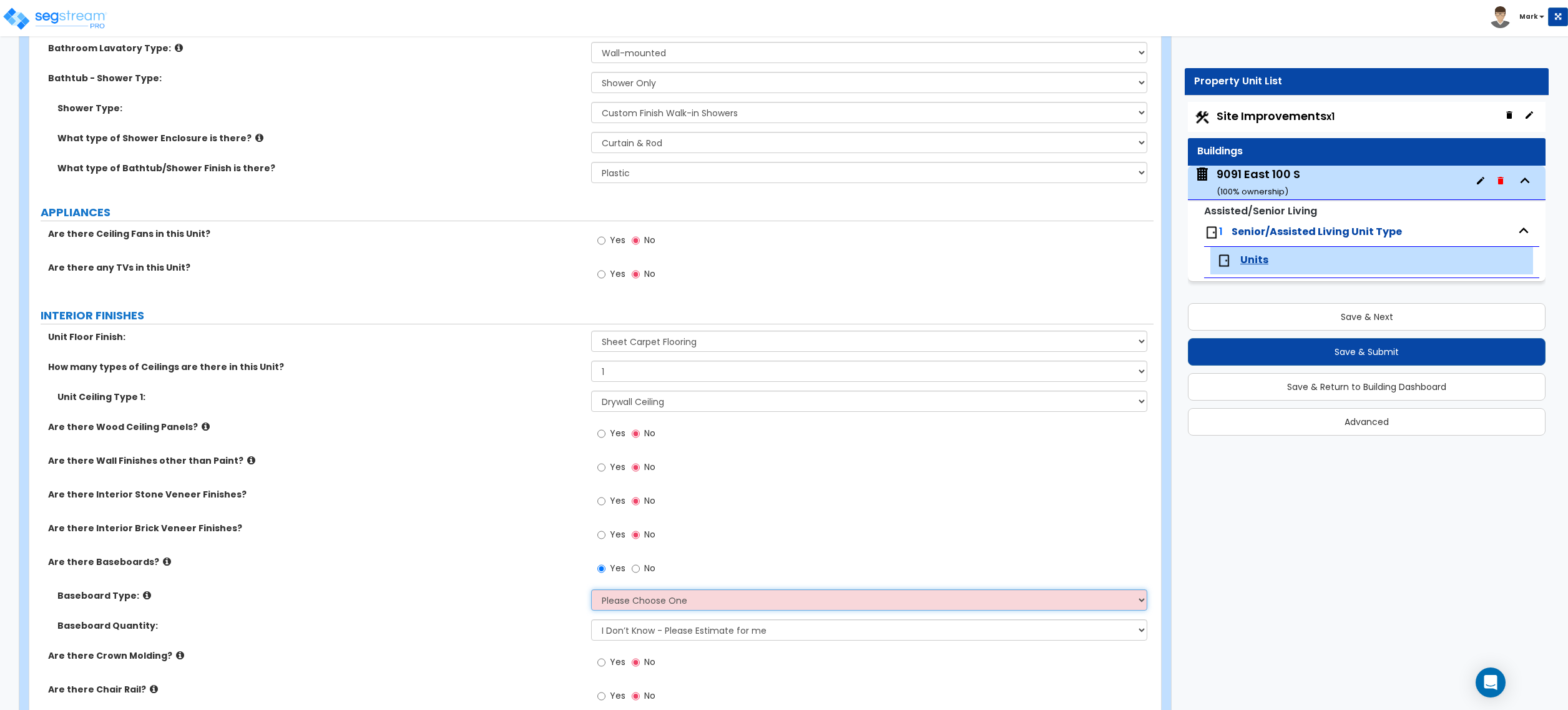
select select "1"
click at [591, 591] on select "Please Choose One Wood Vinyl Carpet Tile" at bounding box center [869, 600] width 556 height 21
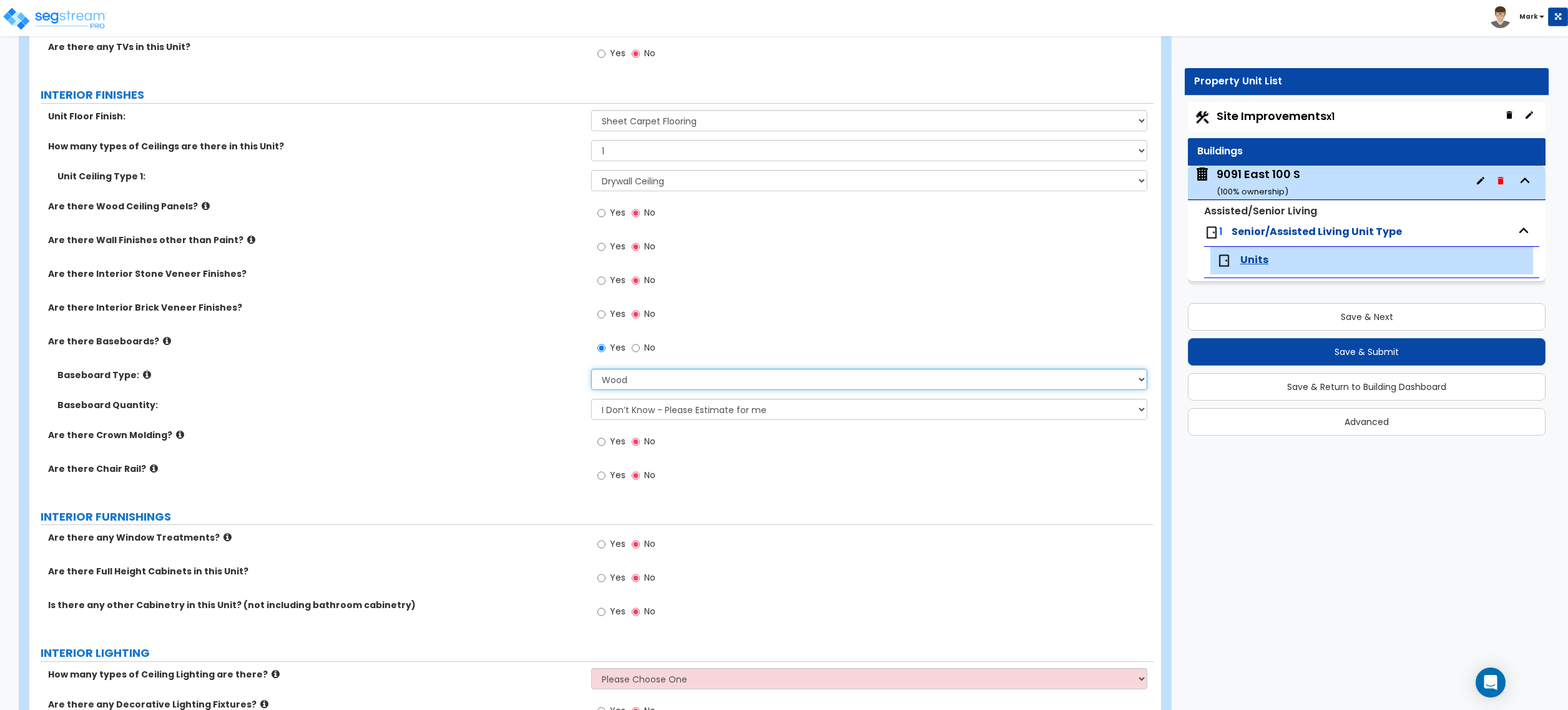
scroll to position [750, 0]
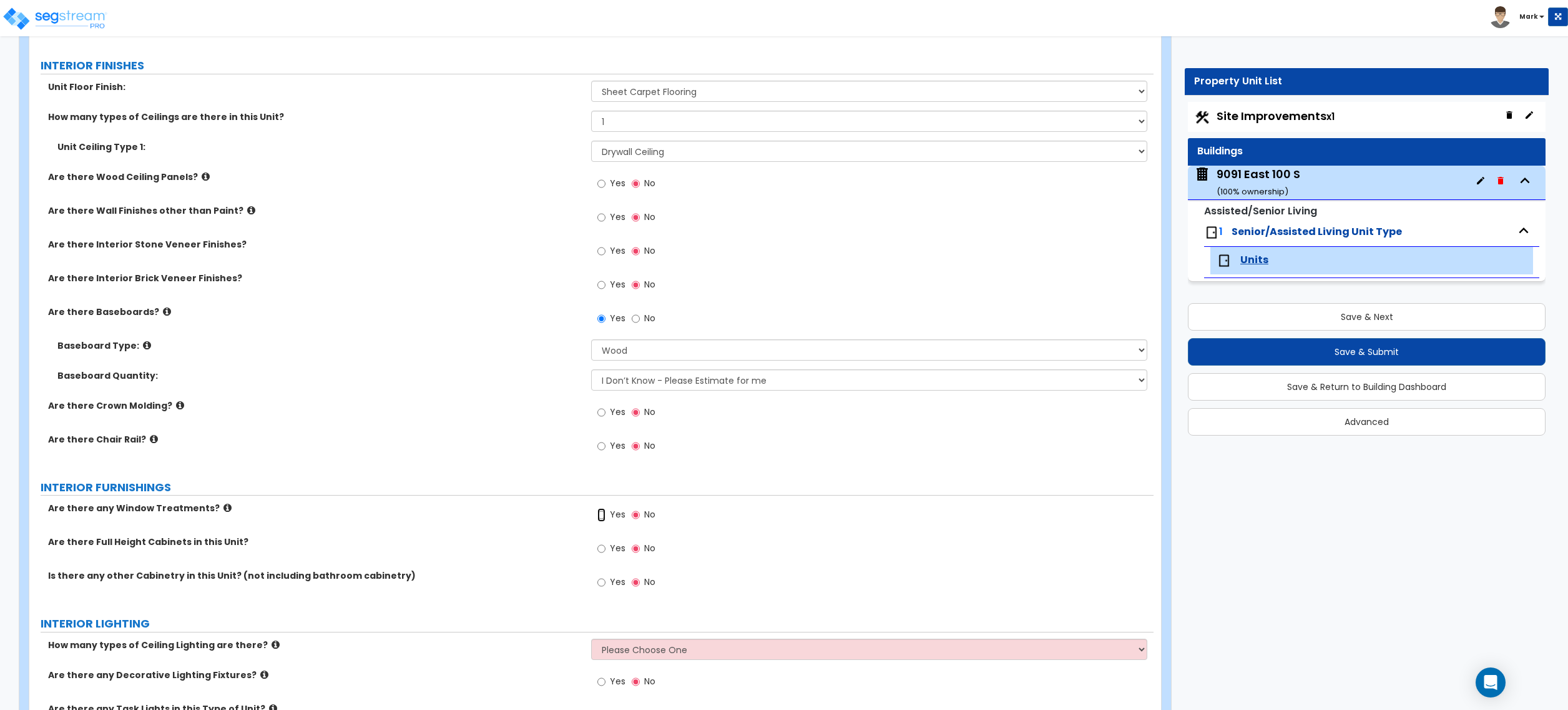
click at [598, 519] on input "Yes" at bounding box center [602, 515] width 8 height 13
radio input "true"
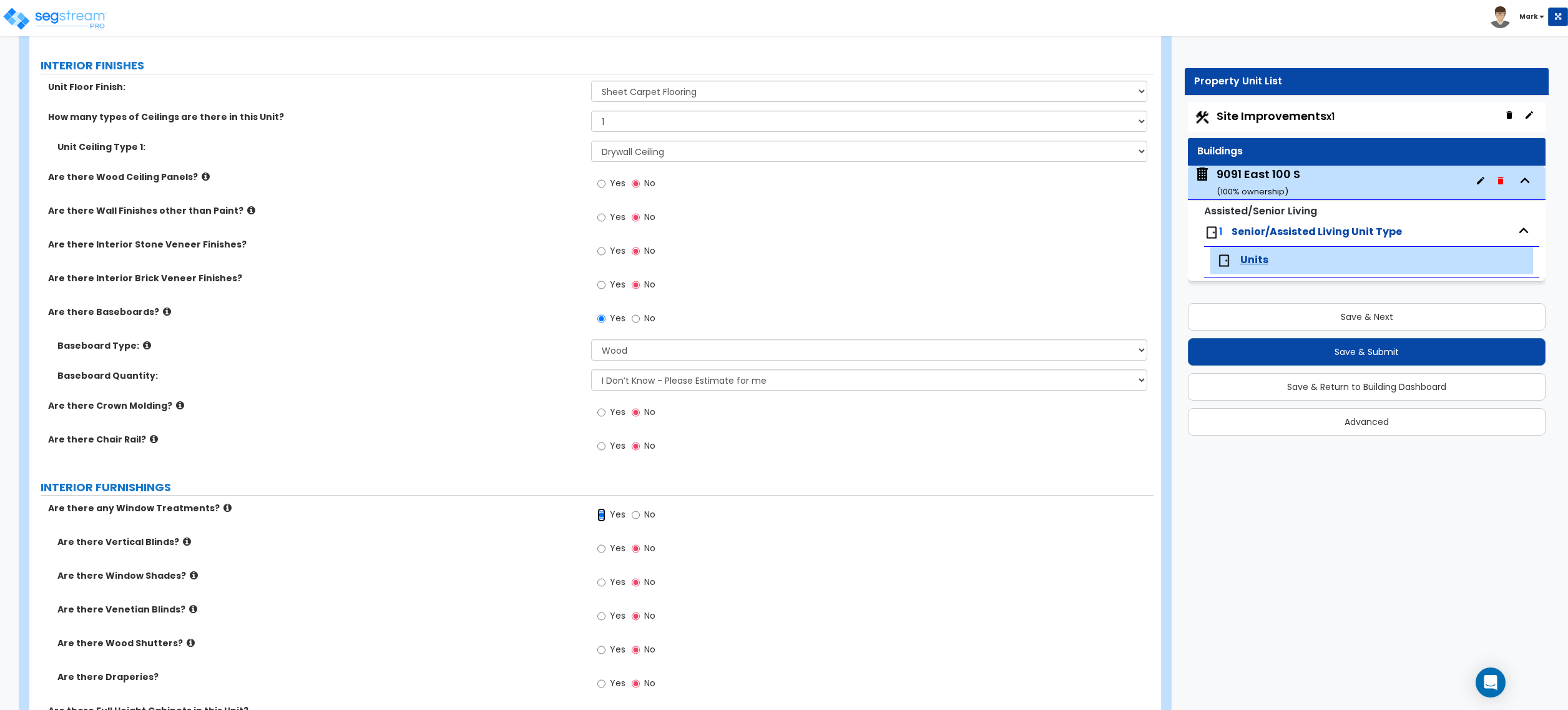
scroll to position [832, 0]
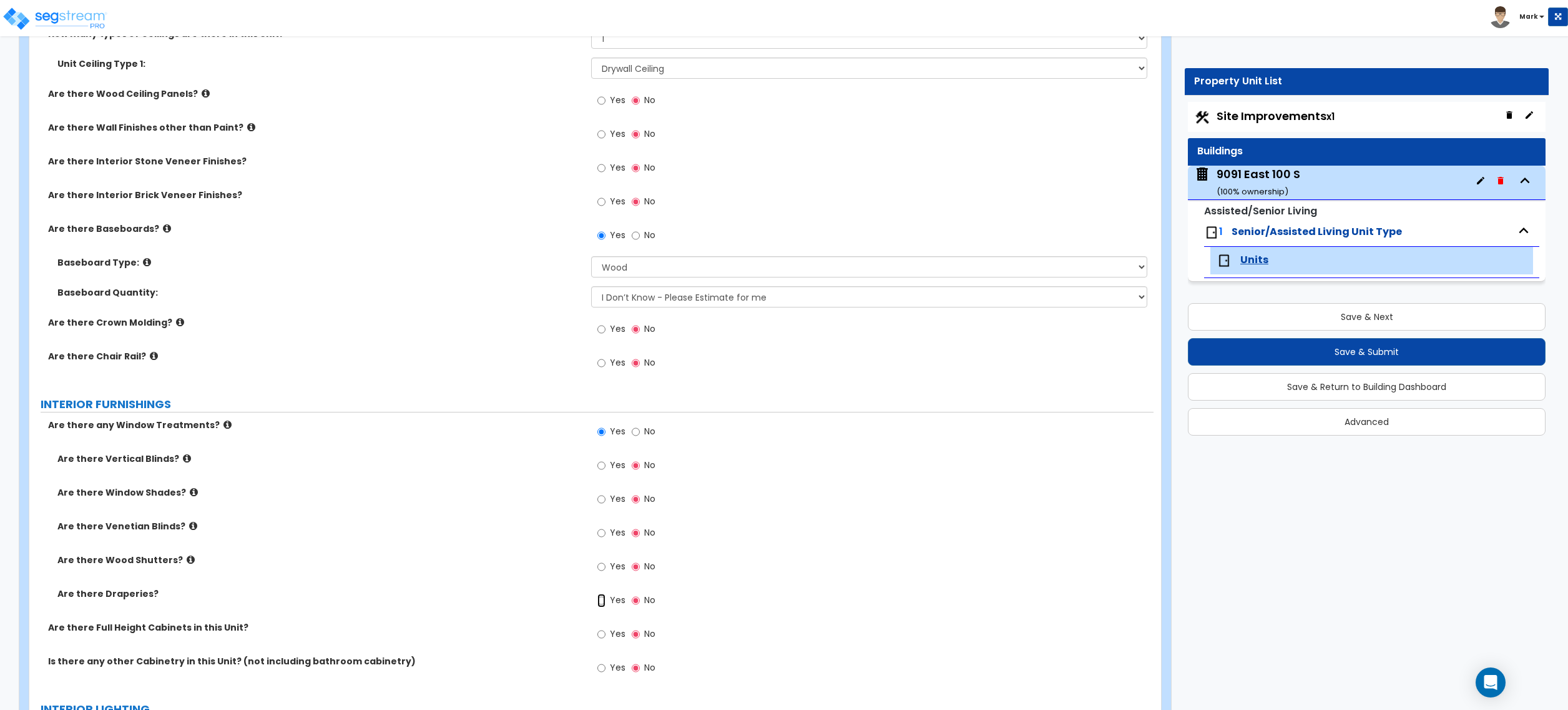
click at [604, 600] on input "Yes" at bounding box center [602, 600] width 8 height 13
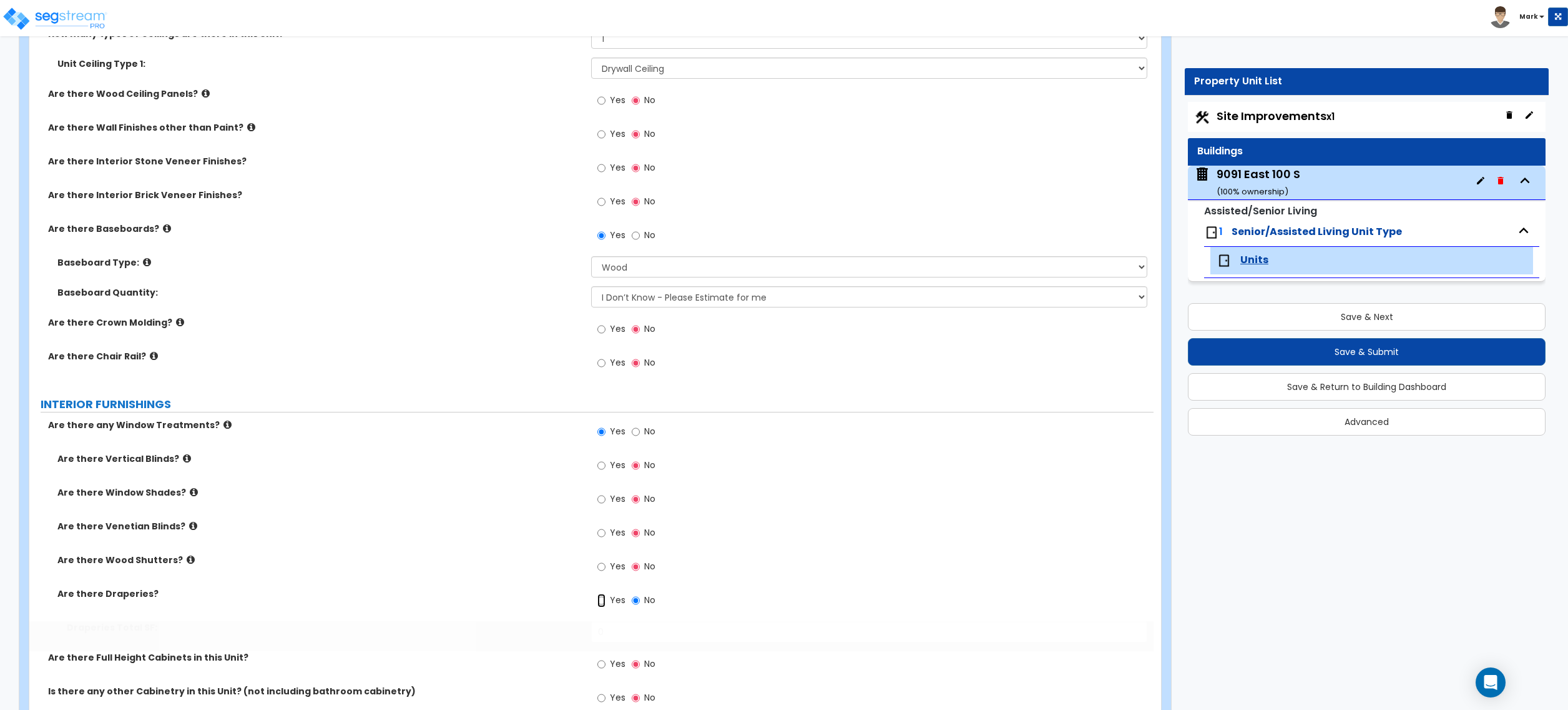
radio input "true"
click at [654, 630] on input "0" at bounding box center [869, 632] width 556 height 21
type input "400"
click at [354, 436] on div "Are there any Window Treatments? Yes No" at bounding box center [591, 435] width 1124 height 33
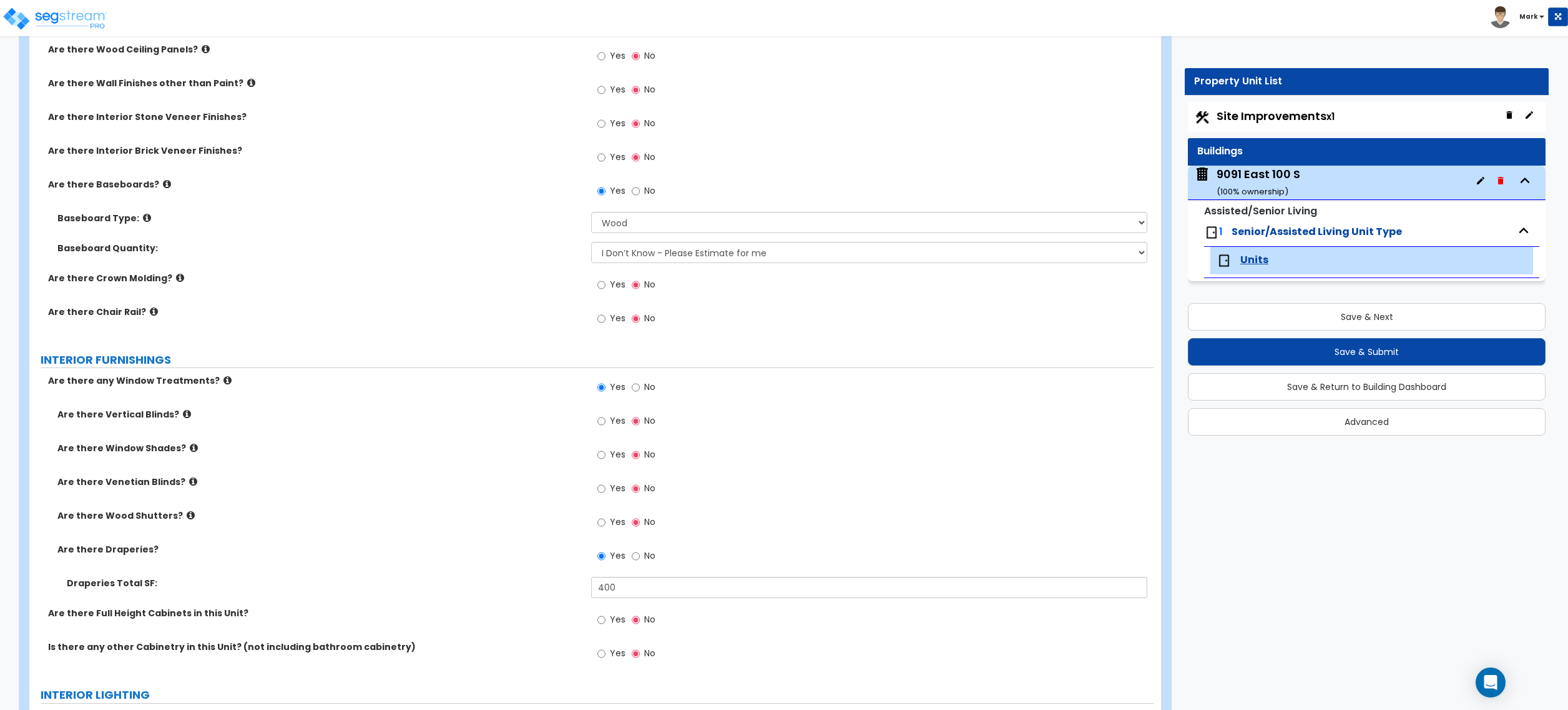
scroll to position [915, 0]
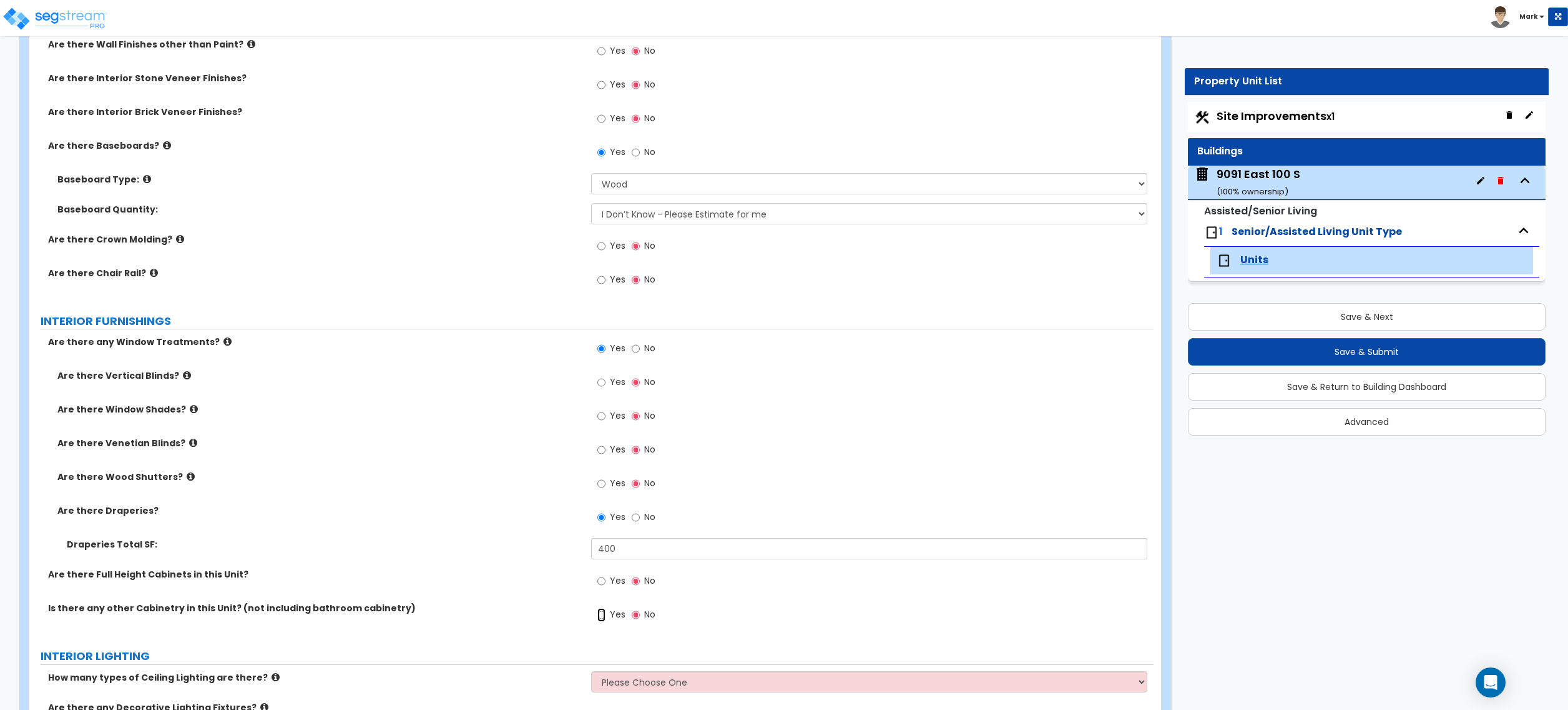
click at [604, 613] on input "Yes" at bounding box center [602, 614] width 8 height 13
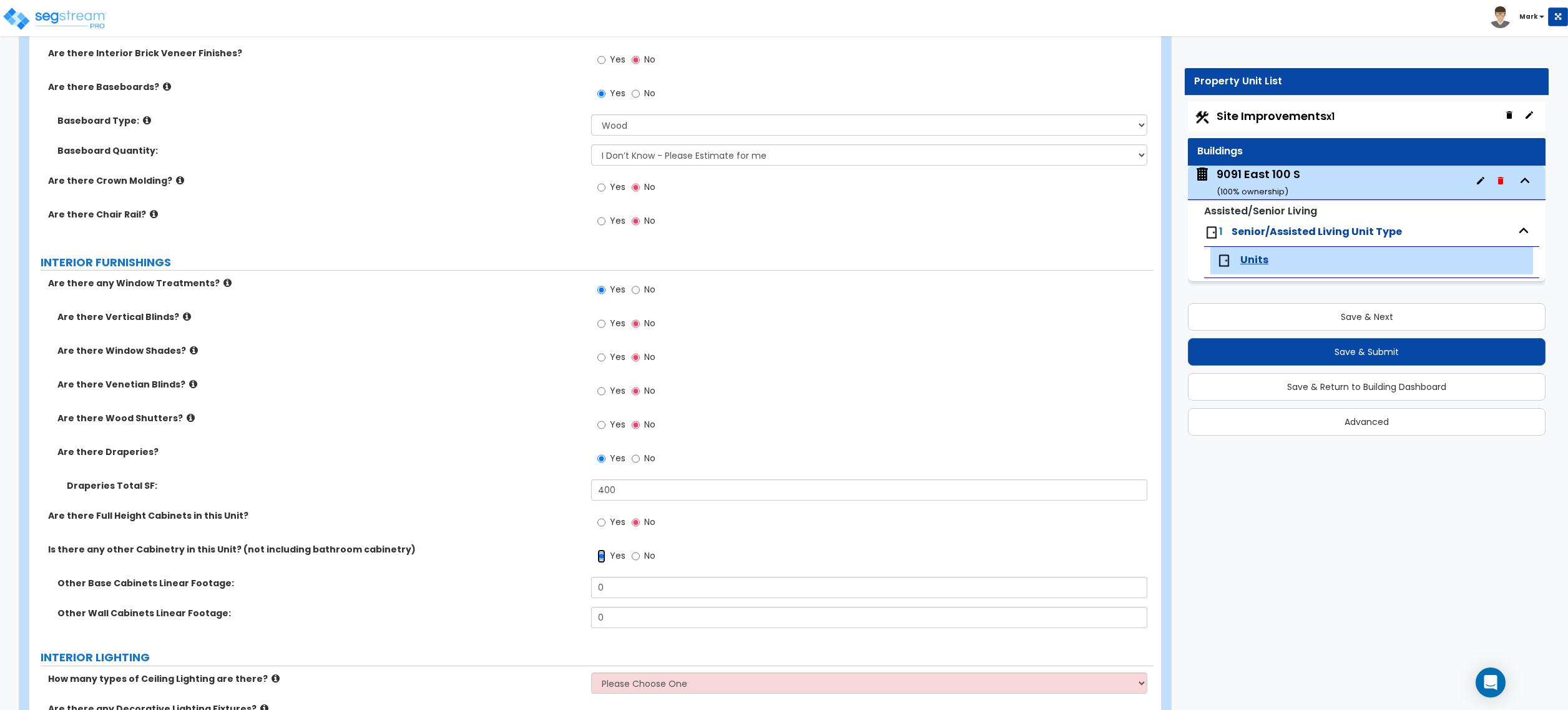
scroll to position [1000, 0]
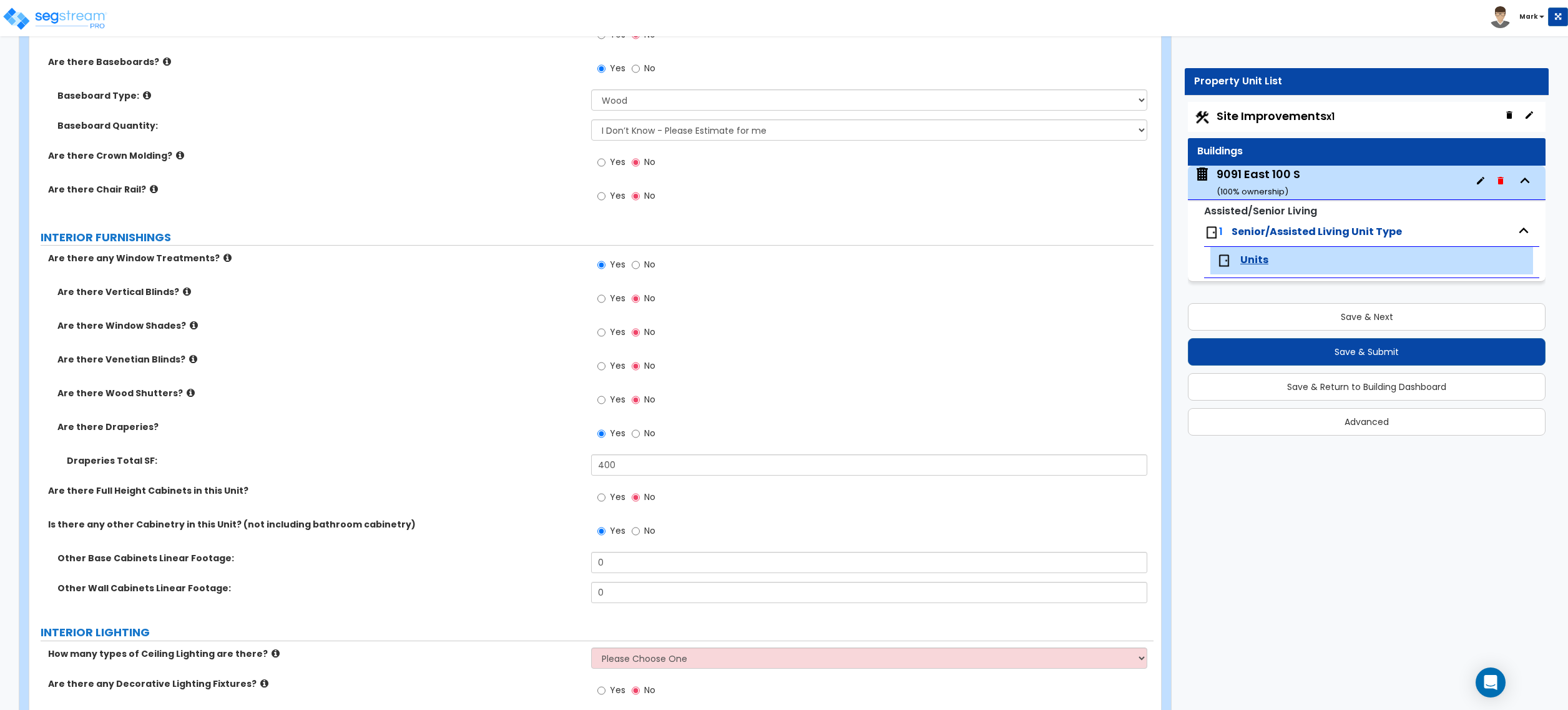
click at [646, 536] on span "No" at bounding box center [650, 530] width 11 height 12
click at [640, 536] on input "No" at bounding box center [636, 531] width 8 height 13
radio input "false"
radio input "true"
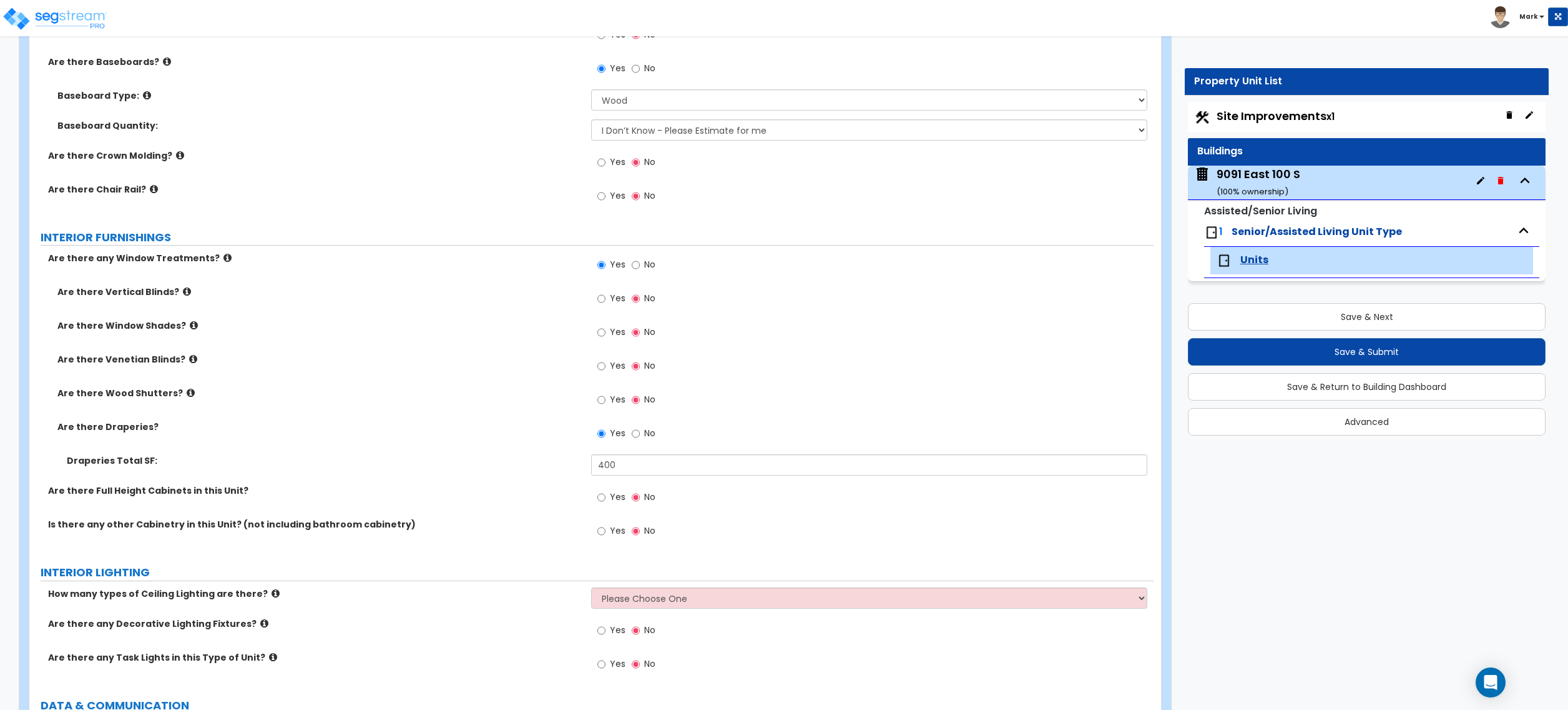
scroll to position [1083, 0]
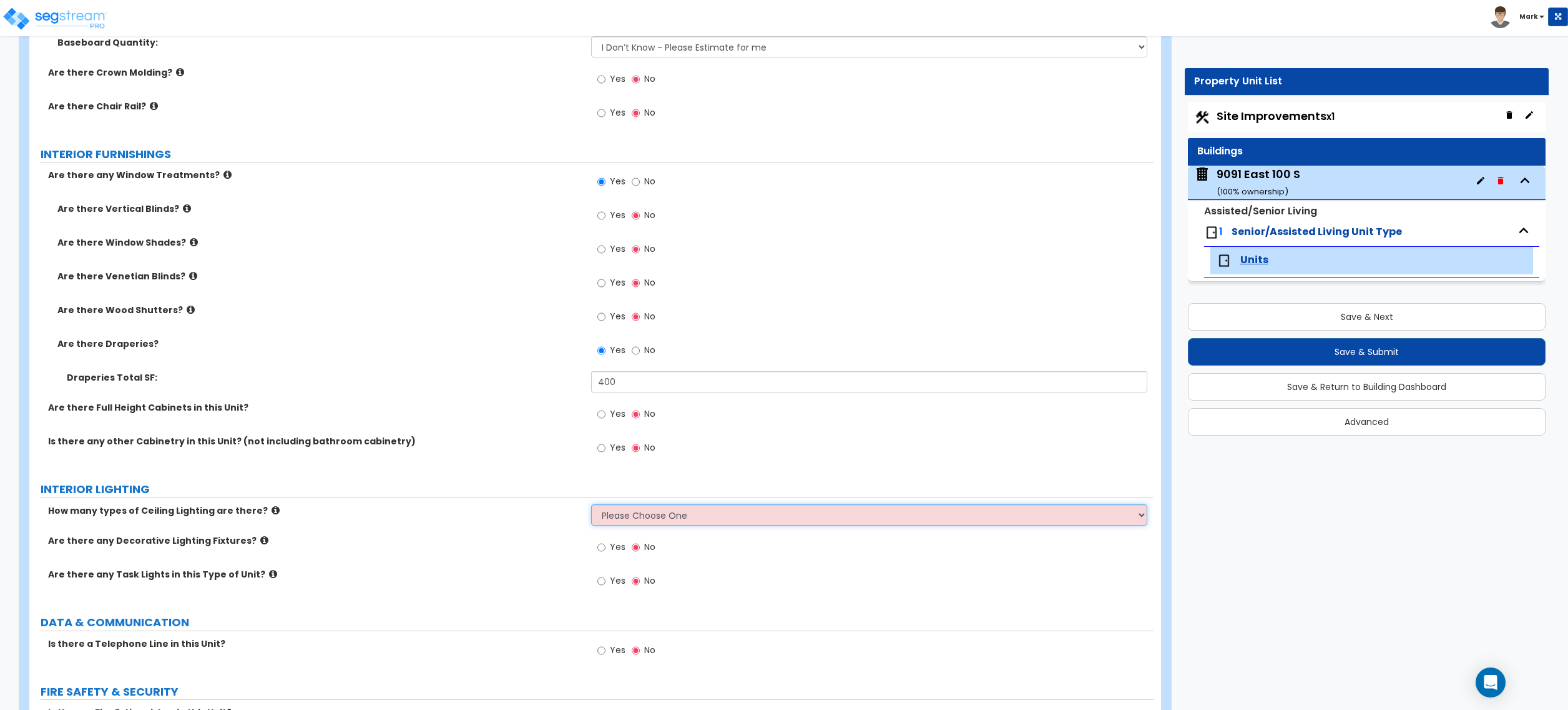
click at [630, 518] on select "Please Choose One 1 2 3" at bounding box center [869, 515] width 556 height 21
select select "1"
click at [591, 506] on select "Please Choose One 1 2 3" at bounding box center [869, 515] width 556 height 21
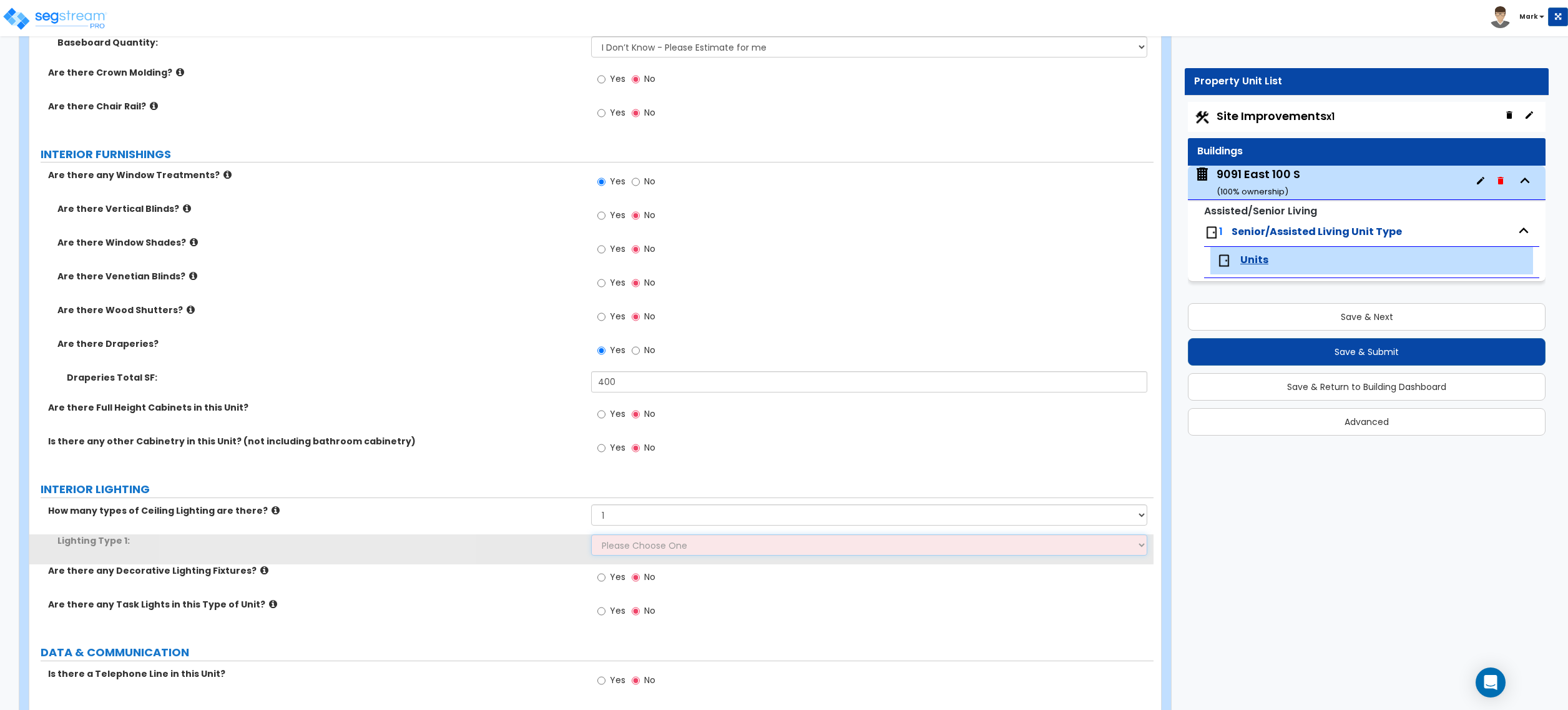
click at [638, 551] on select "Please Choose One LED Surface-Mounted LED Recessed Fluorescent Surface-Mounted …" at bounding box center [869, 545] width 556 height 21
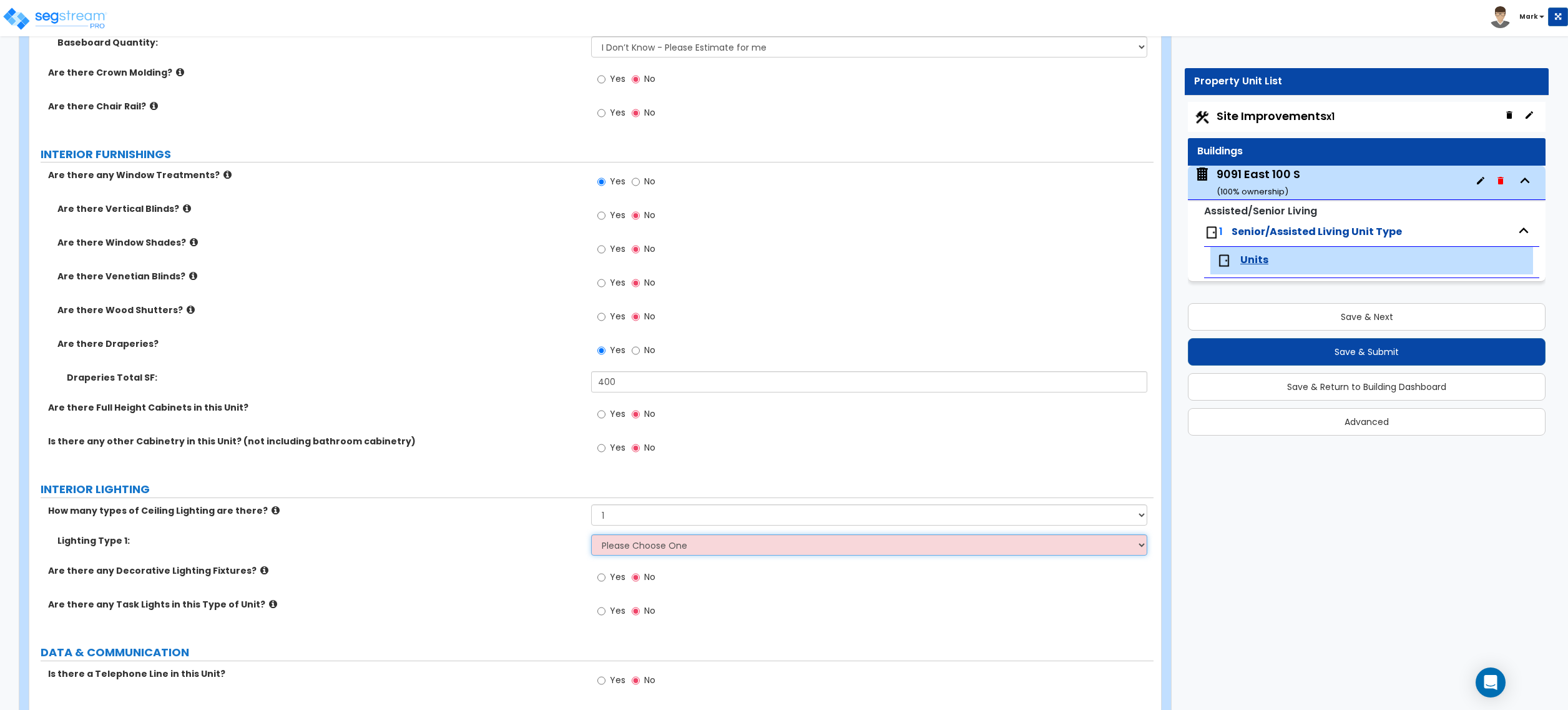
select select "2"
click at [591, 536] on select "Please Choose One LED Surface-Mounted LED Recessed Fluorescent Surface-Mounted …" at bounding box center [869, 545] width 556 height 21
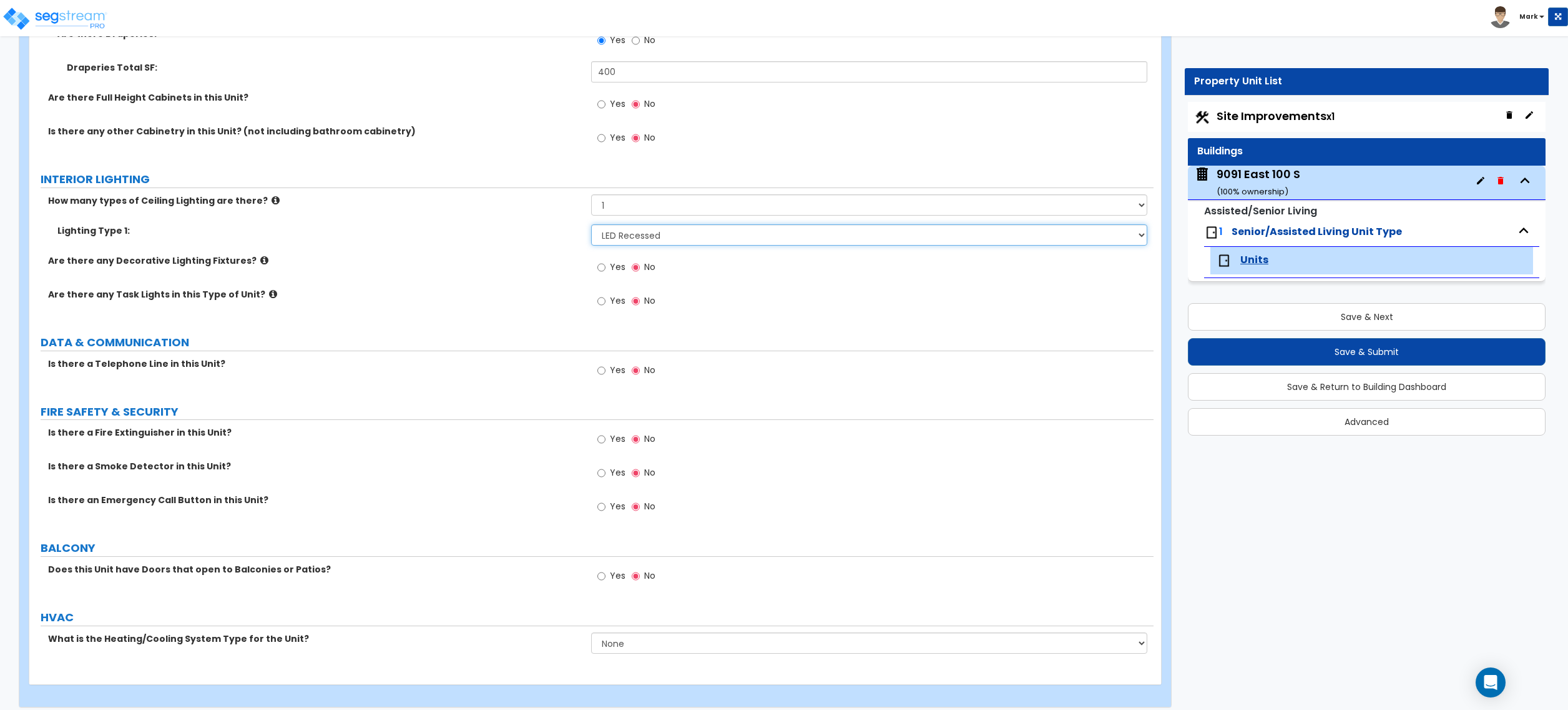
scroll to position [1406, 0]
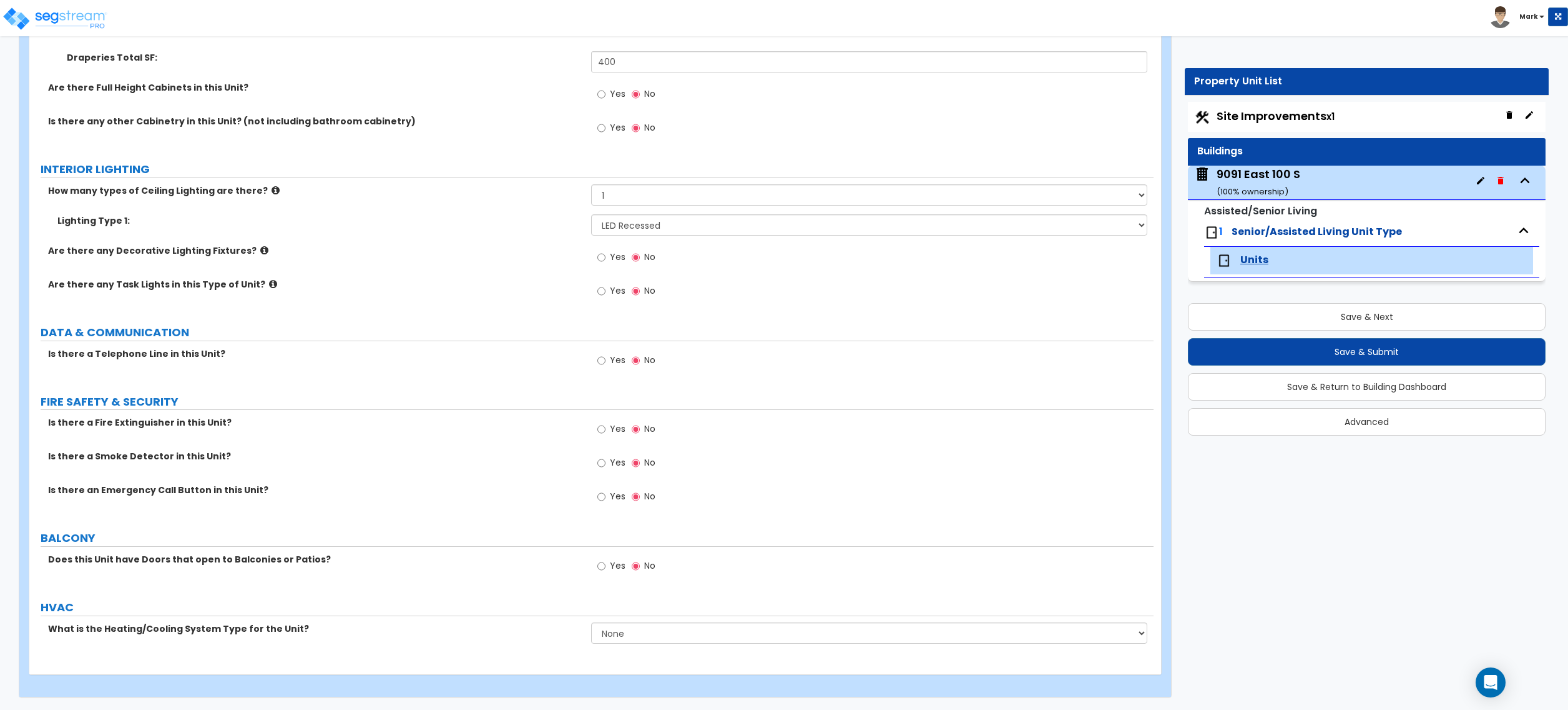
click at [612, 463] on span "Yes" at bounding box center [618, 462] width 15 height 12
click at [605, 463] on input "Yes" at bounding box center [602, 463] width 8 height 13
radio input "true"
click at [634, 636] on select "None Heat Only Centralized Heating & Cooling Thru Wall Air Conditioners Mini Sp…" at bounding box center [869, 633] width 556 height 21
select select "2"
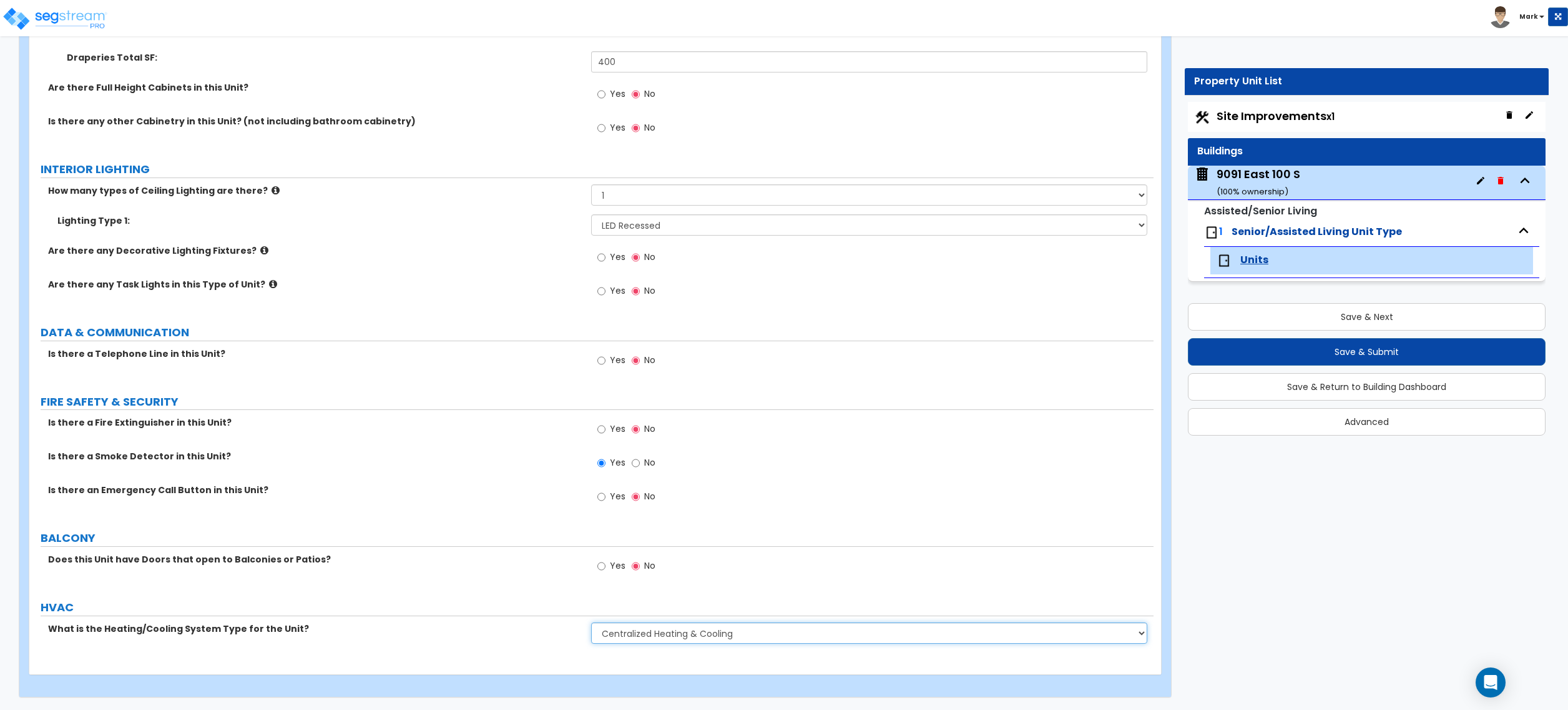
click at [591, 622] on select "None Heat Only Centralized Heating & Cooling Thru Wall Air Conditioners Mini Sp…" at bounding box center [869, 633] width 556 height 21
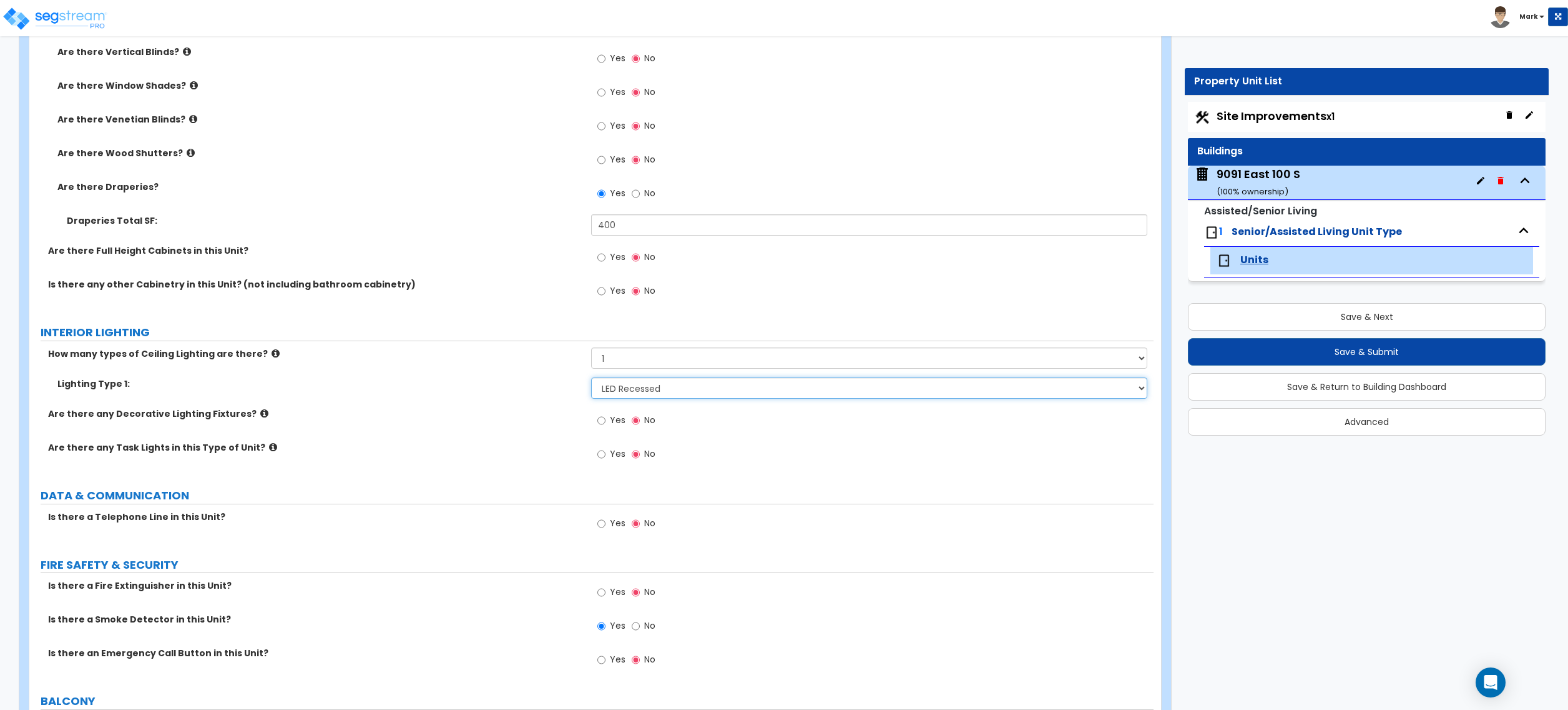
click at [636, 388] on select "Please Choose One LED Surface-Mounted LED Recessed Fluorescent Surface-Mounted …" at bounding box center [869, 388] width 556 height 21
select select "3"
click at [591, 379] on select "Please Choose One LED Surface-Mounted LED Recessed Fluorescent Surface-Mounted …" at bounding box center [869, 388] width 556 height 21
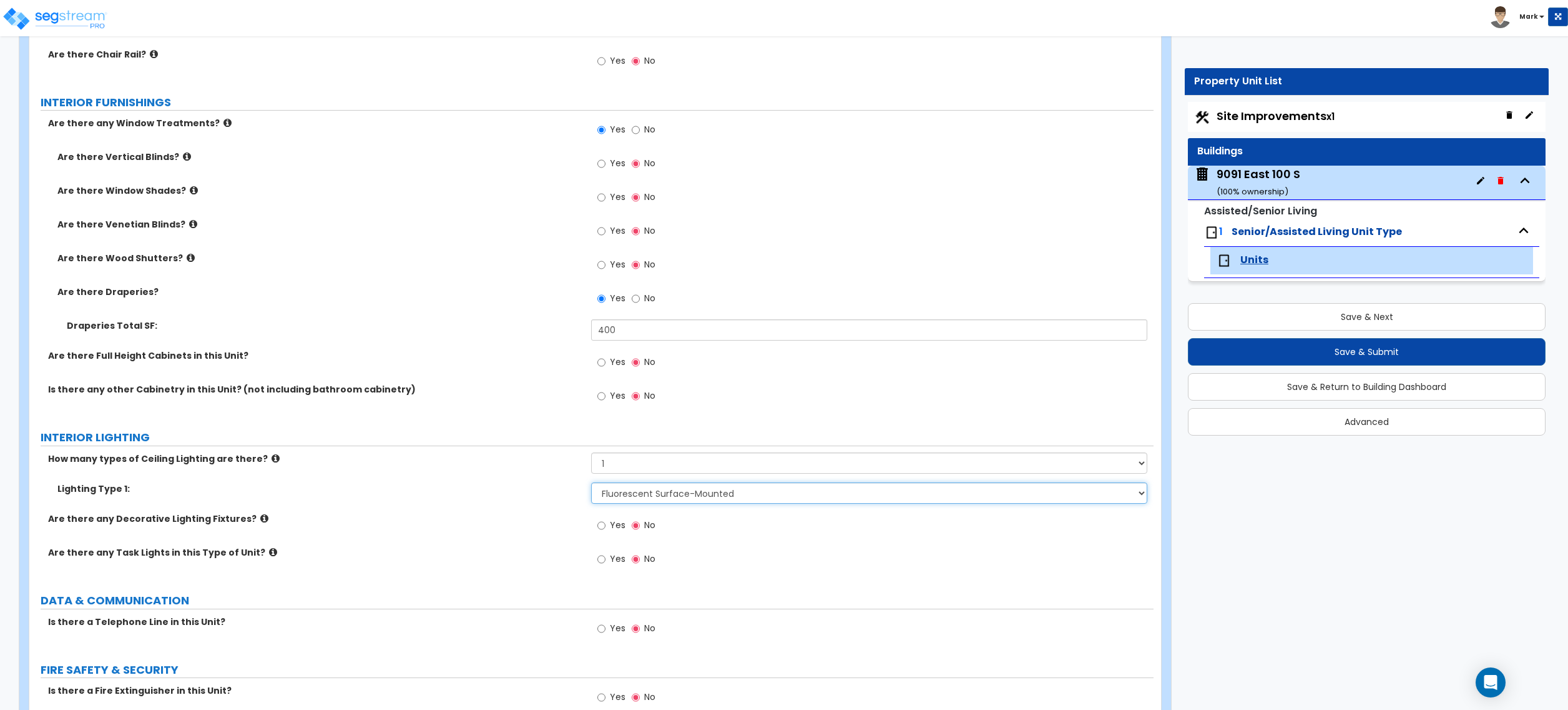
scroll to position [906, 0]
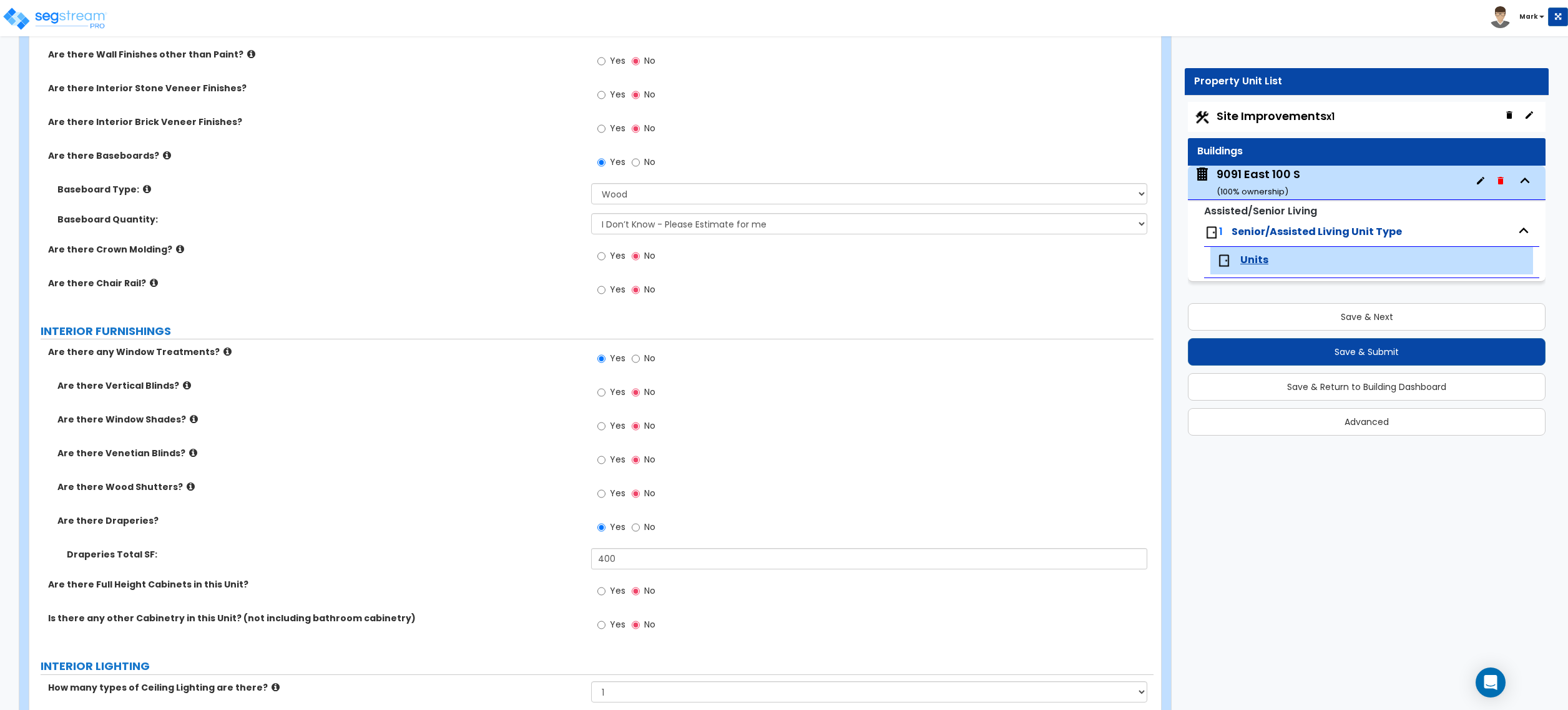
click at [1236, 169] on div "9091 East 100 S ( 100 % ownership)" at bounding box center [1259, 182] width 84 height 32
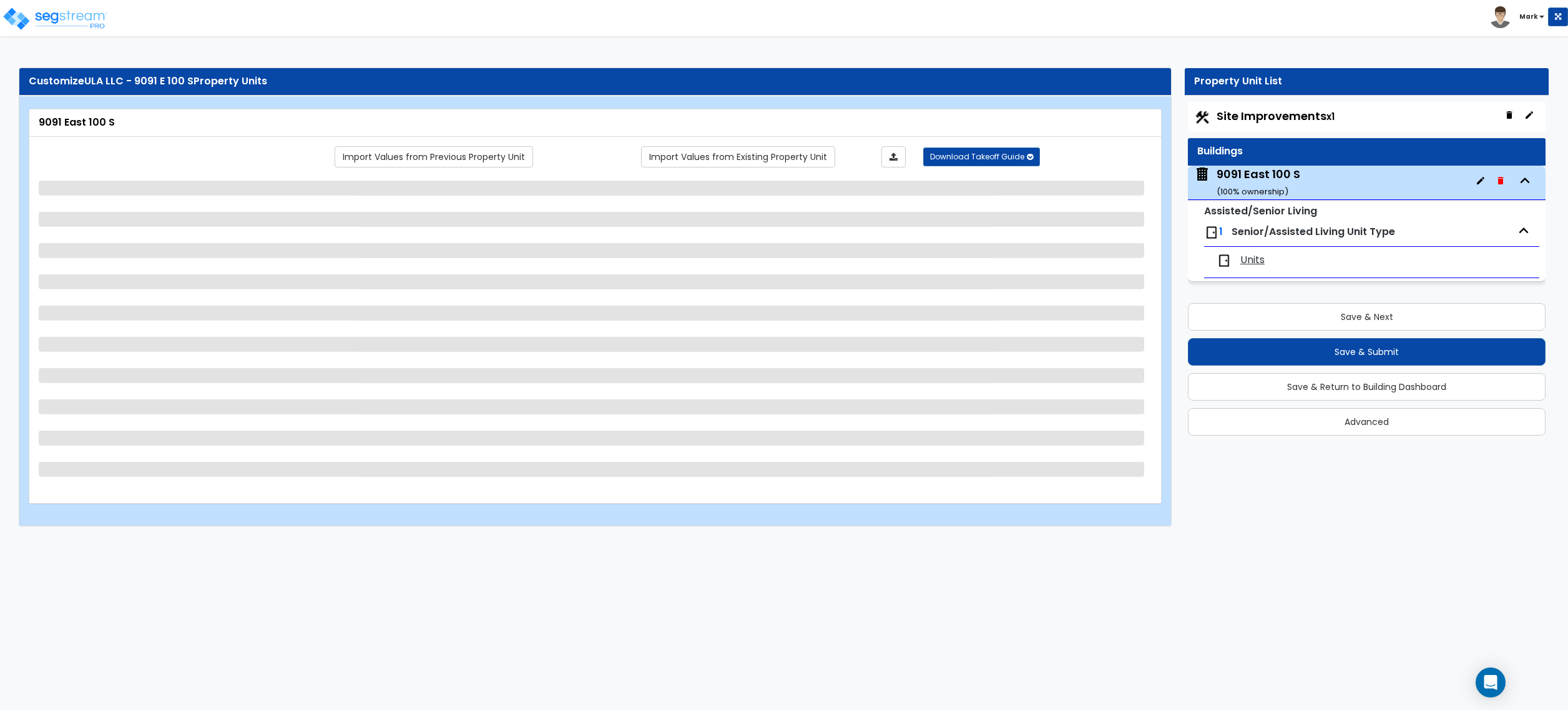
scroll to position [0, 0]
select select "2"
select select "7"
select select "2"
select select "4"
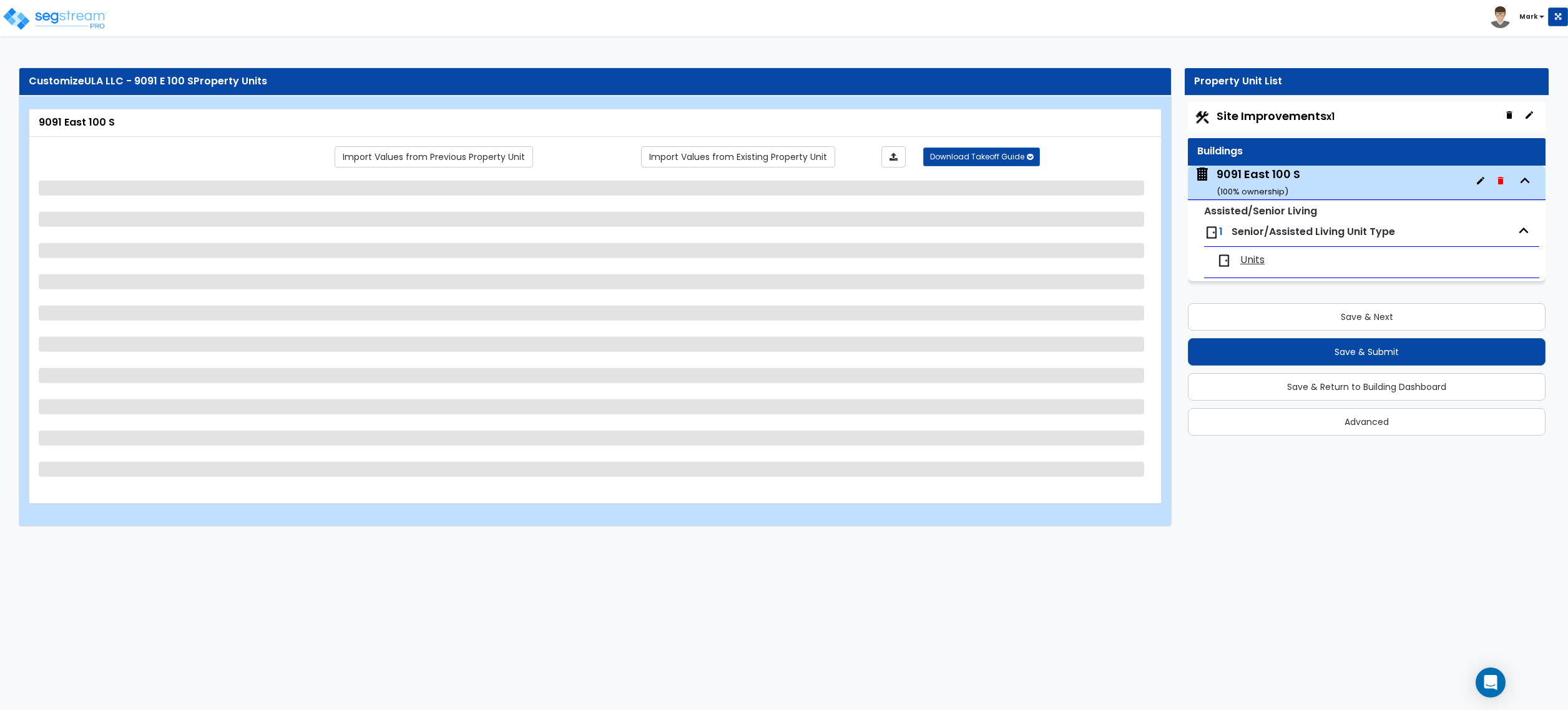
select select "3"
select select "1"
select select "2"
select select "1"
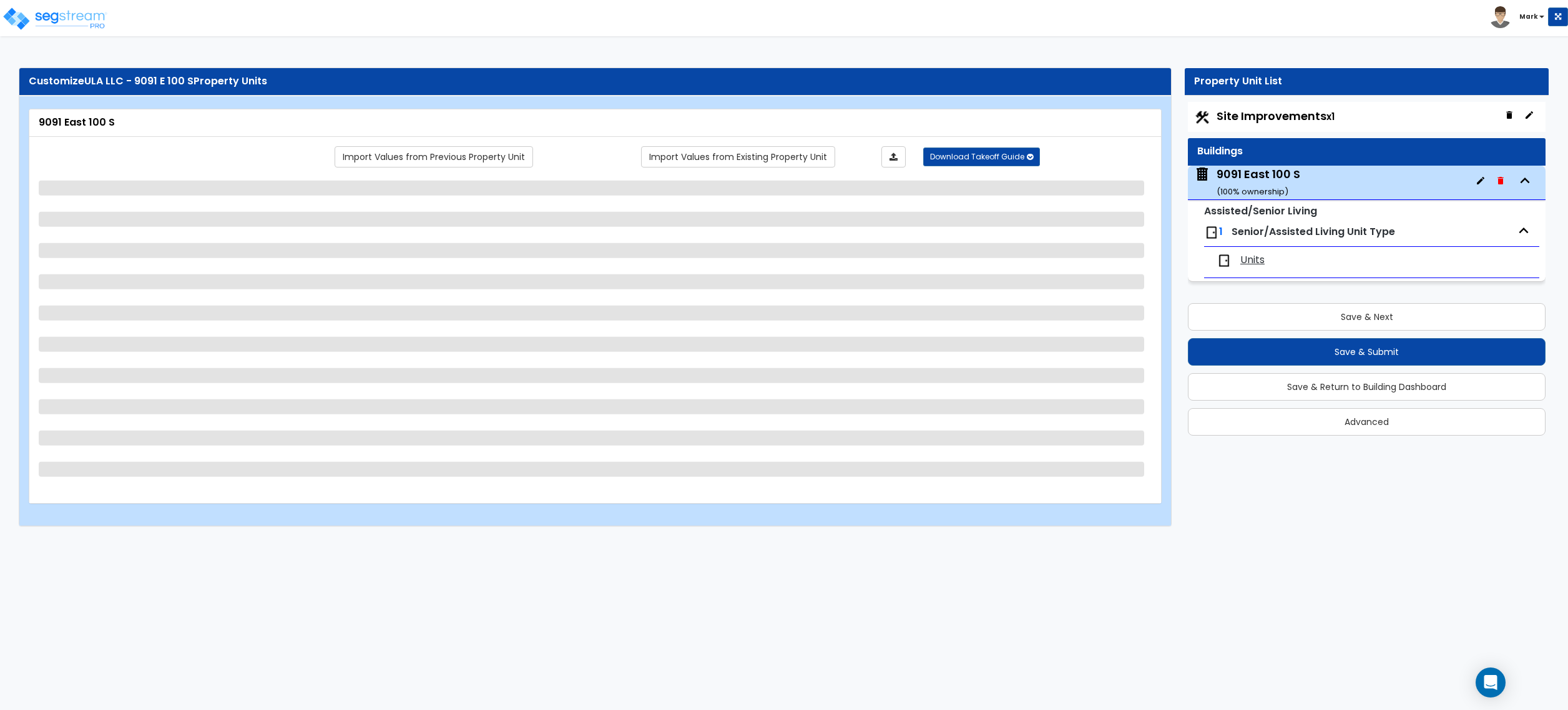
select select "1"
select select "2"
select select "1"
select select "6"
select select "5"
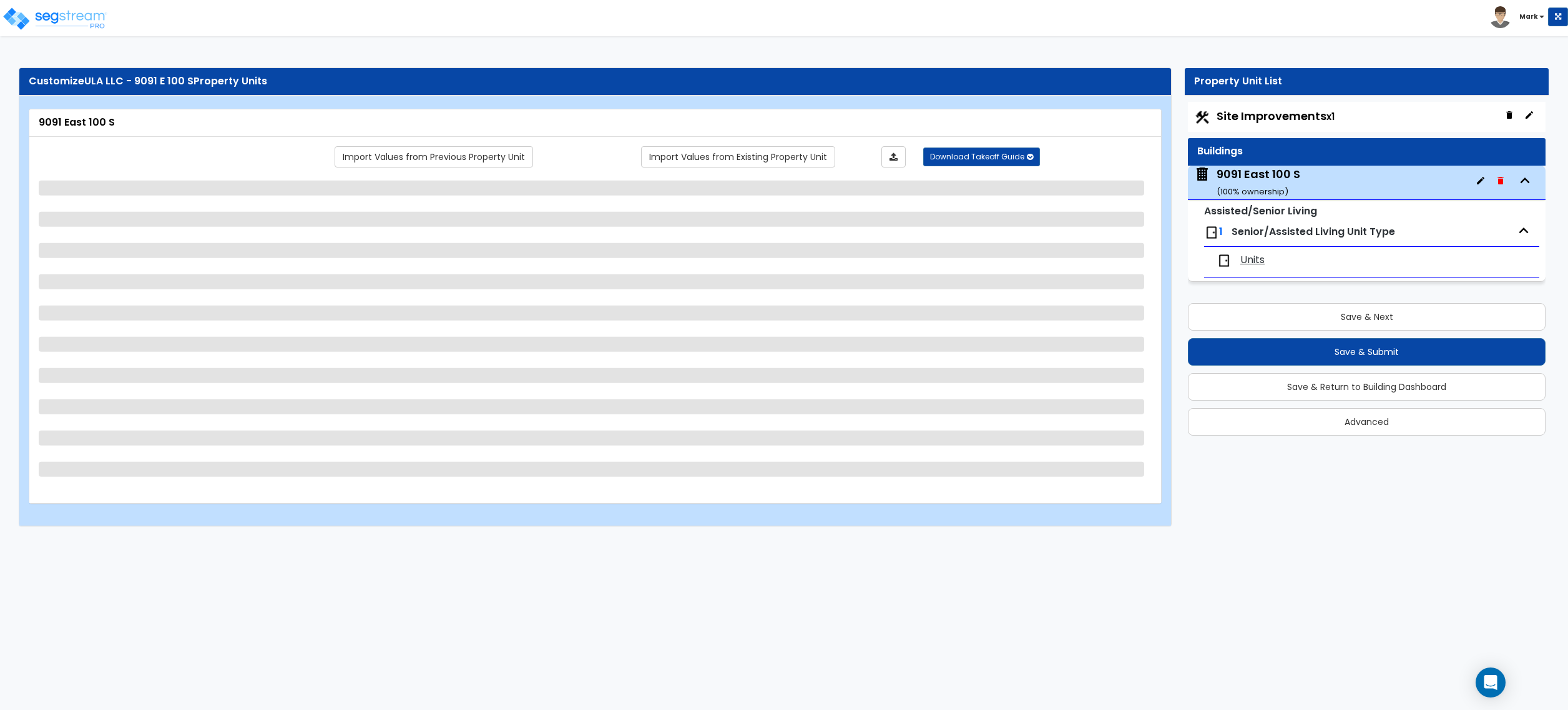
select select "2"
select select "3"
select select "1"
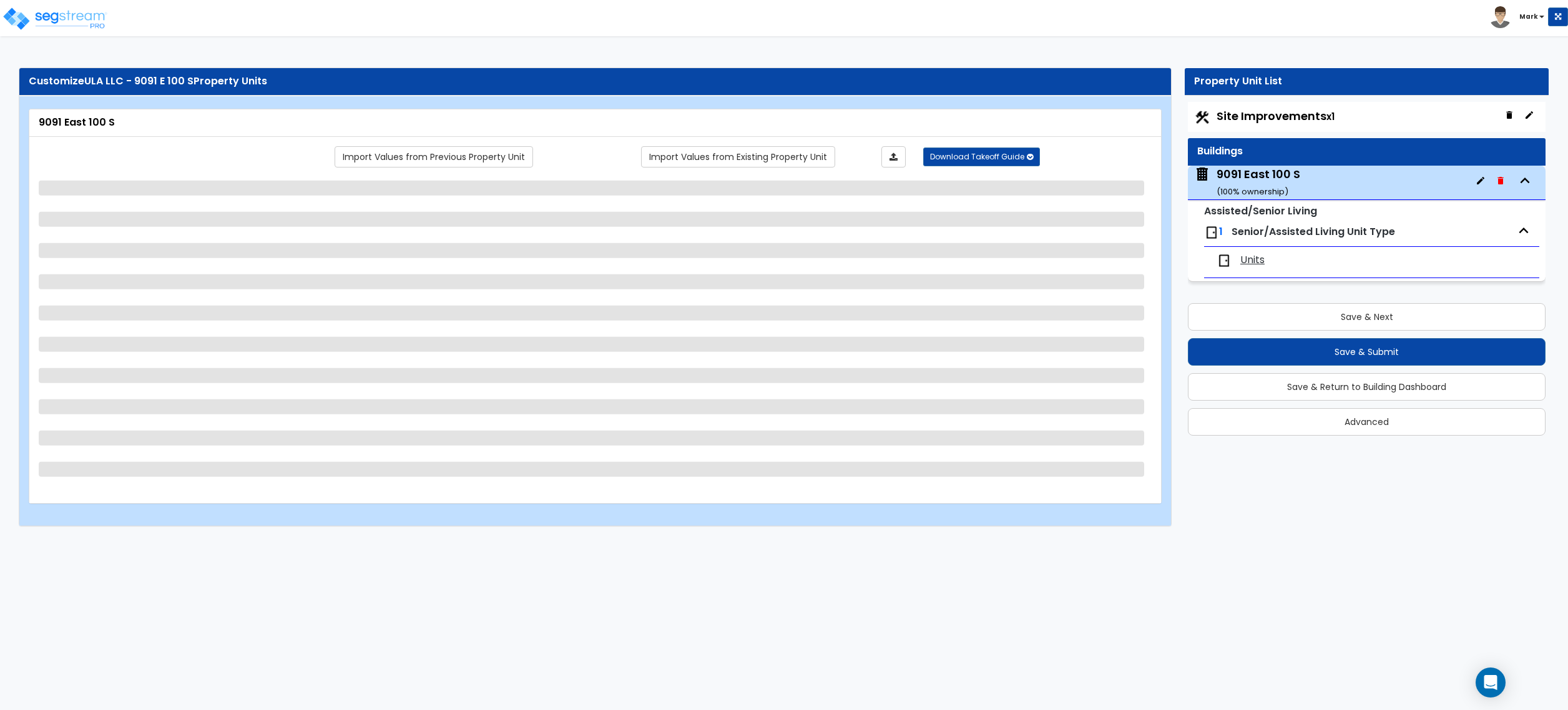
select select "1"
select select "2"
select select "5"
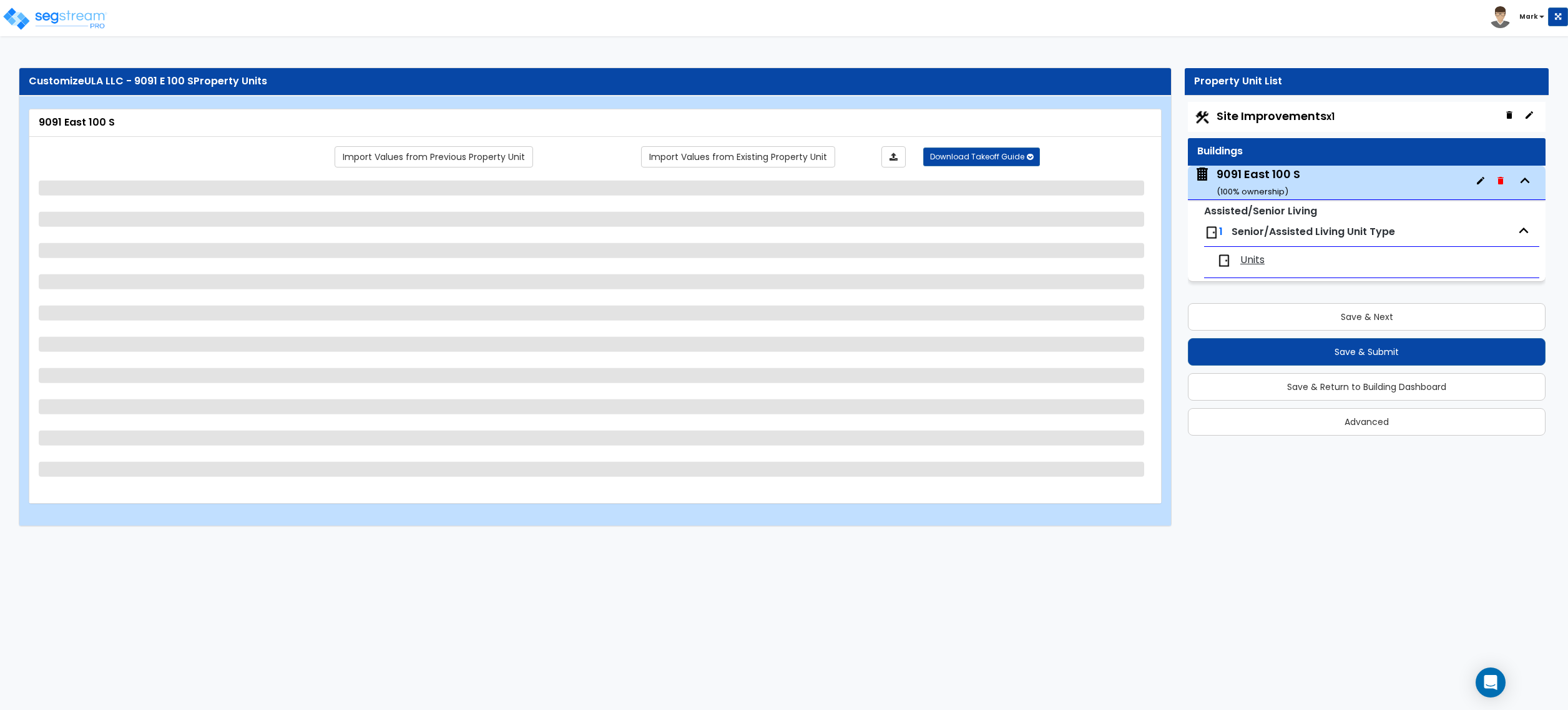
select select "1"
select select "2"
select select "3"
select select "1"
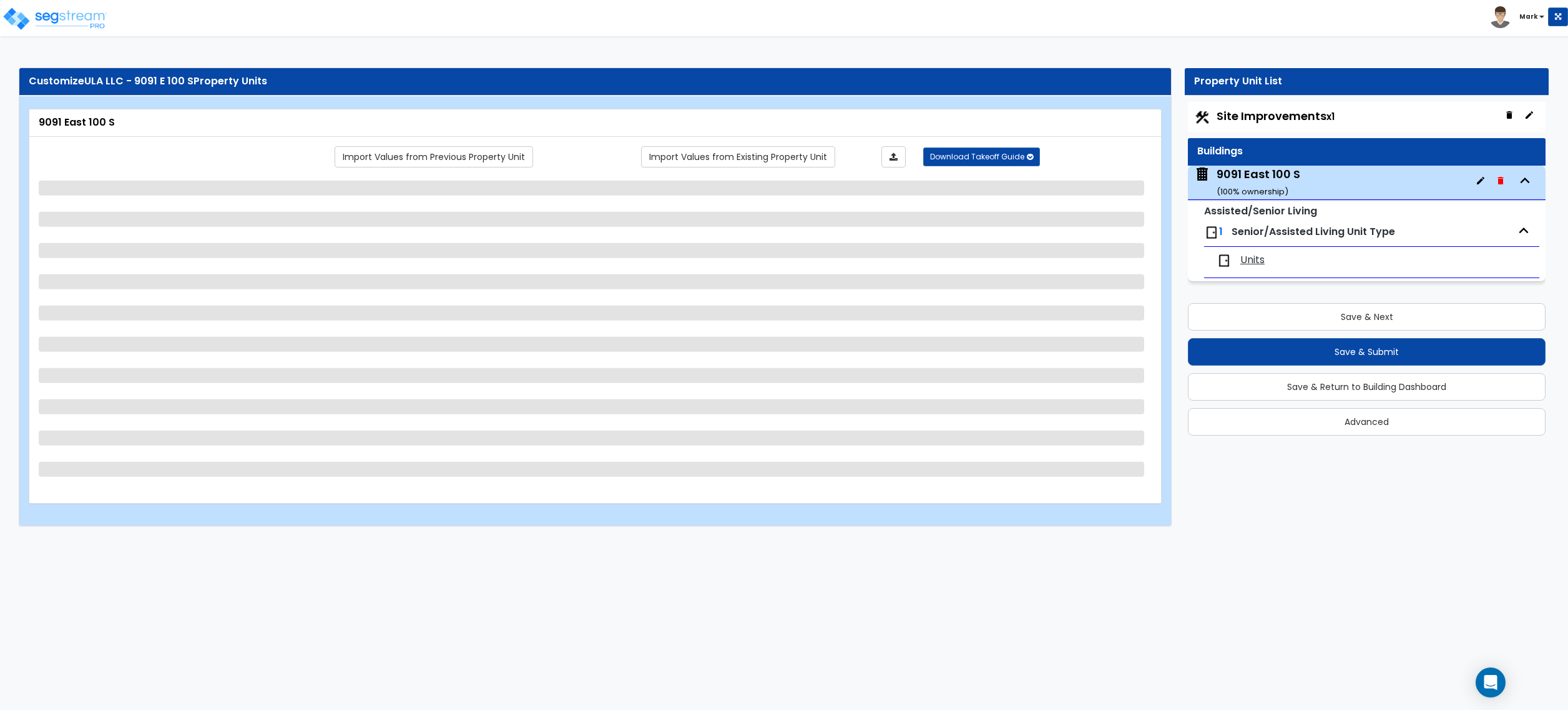
select select "1"
select select "3"
select select "1"
select select "2"
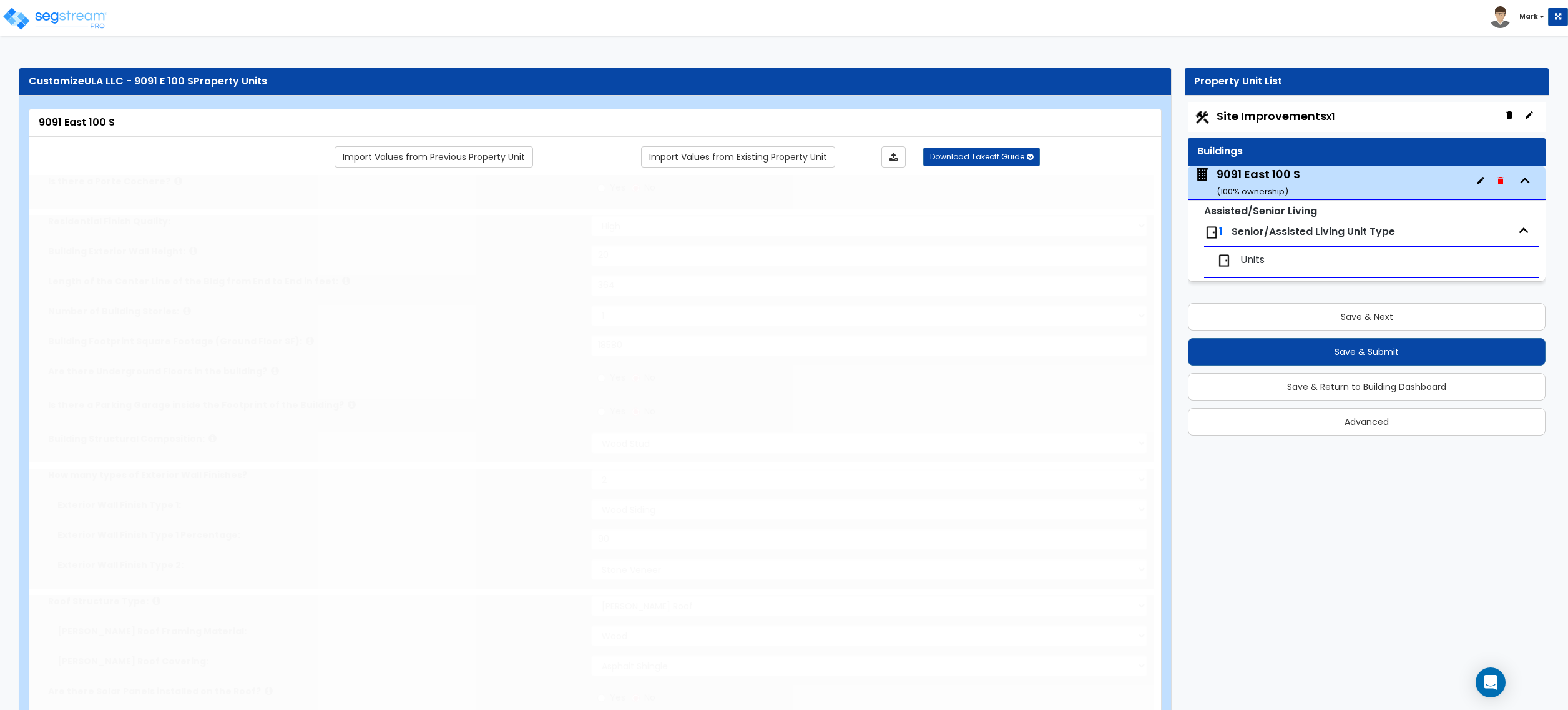
radio input "true"
type input "2"
select select "2"
select select "1"
type input "60"
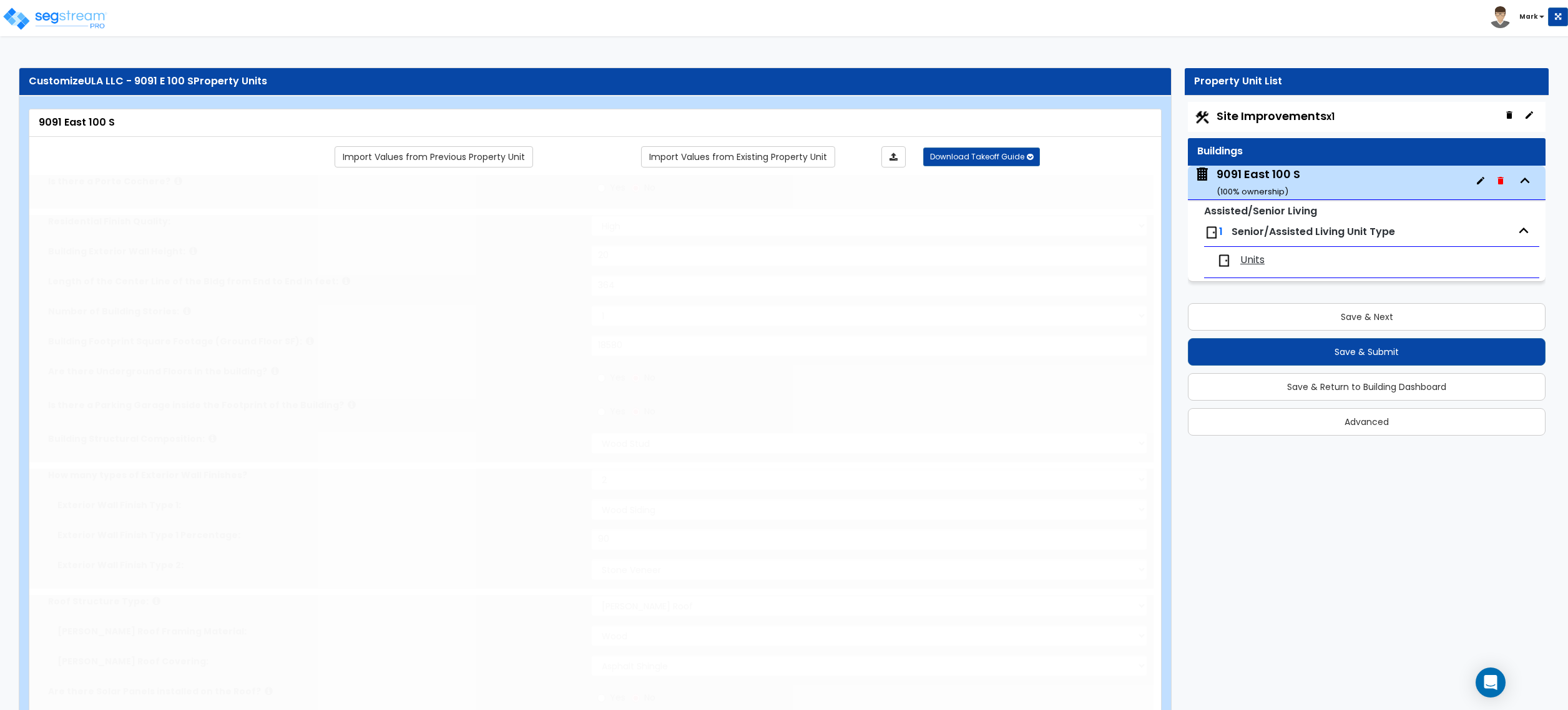
select select "2"
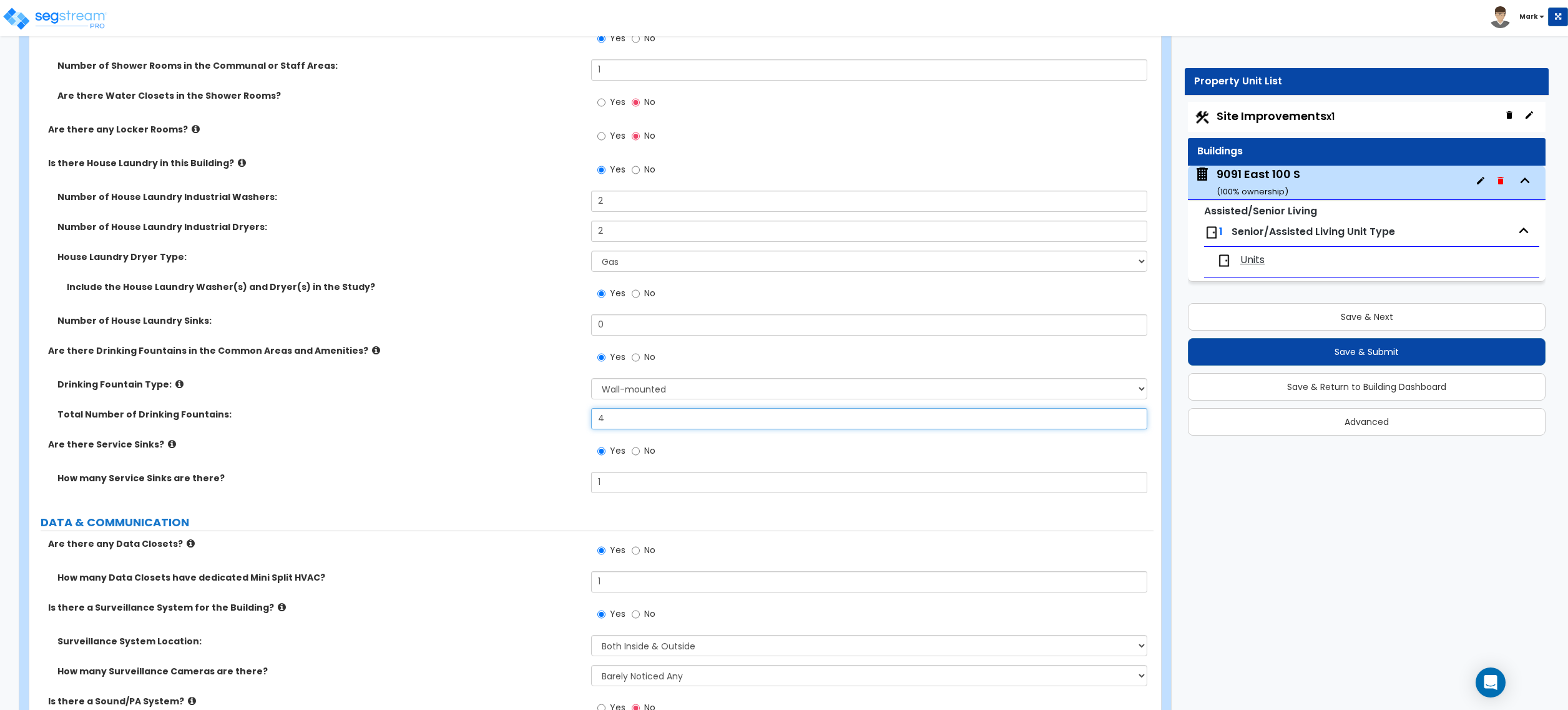
click at [632, 421] on input "4" at bounding box center [869, 419] width 556 height 21
type input "6"
drag, startPoint x: 488, startPoint y: 293, endPoint x: 693, endPoint y: 331, distance: 208.5
click at [497, 293] on label "Include the House Laundry Washer(s) and Dryer(s) in the Study?" at bounding box center [324, 287] width 515 height 12
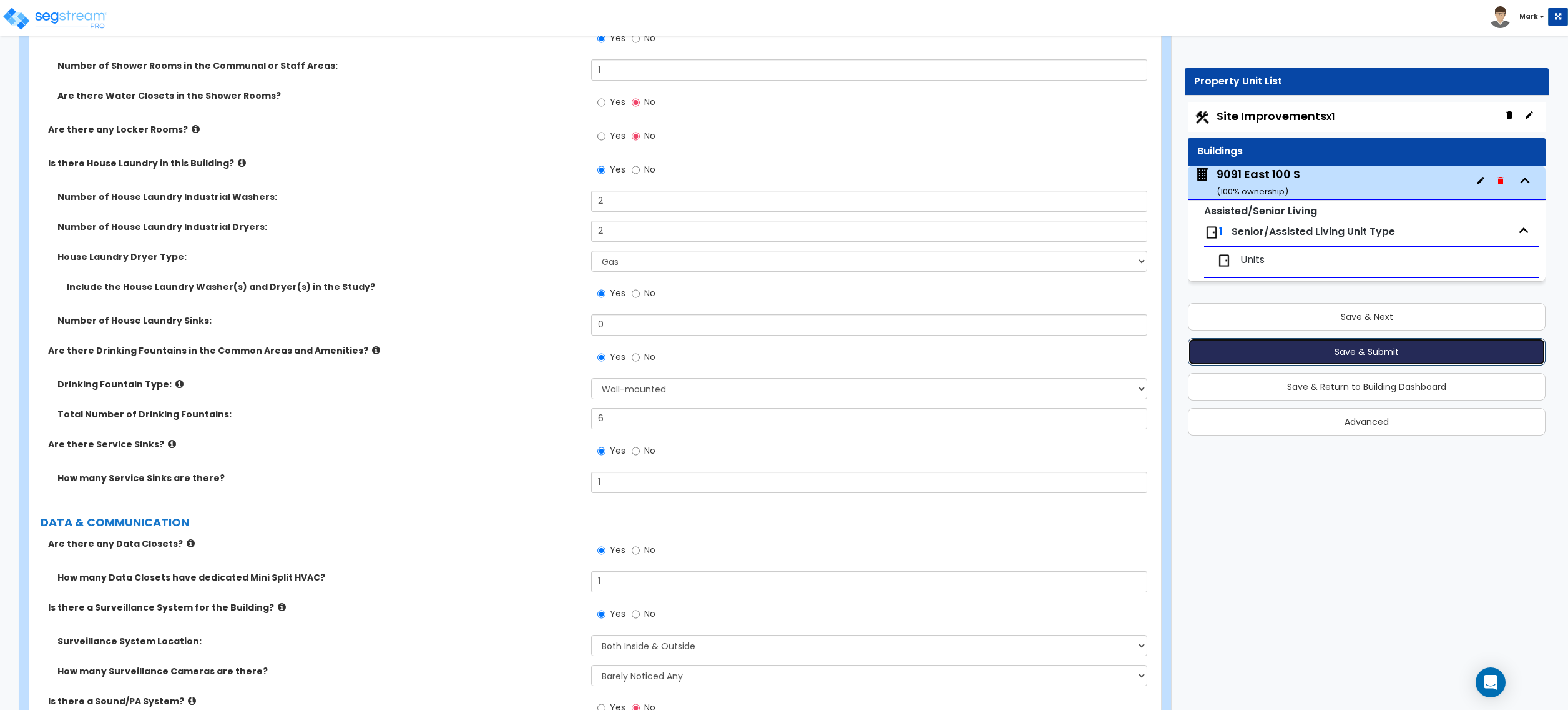
click at [1264, 356] on button "Save & Submit" at bounding box center [1367, 352] width 358 height 28
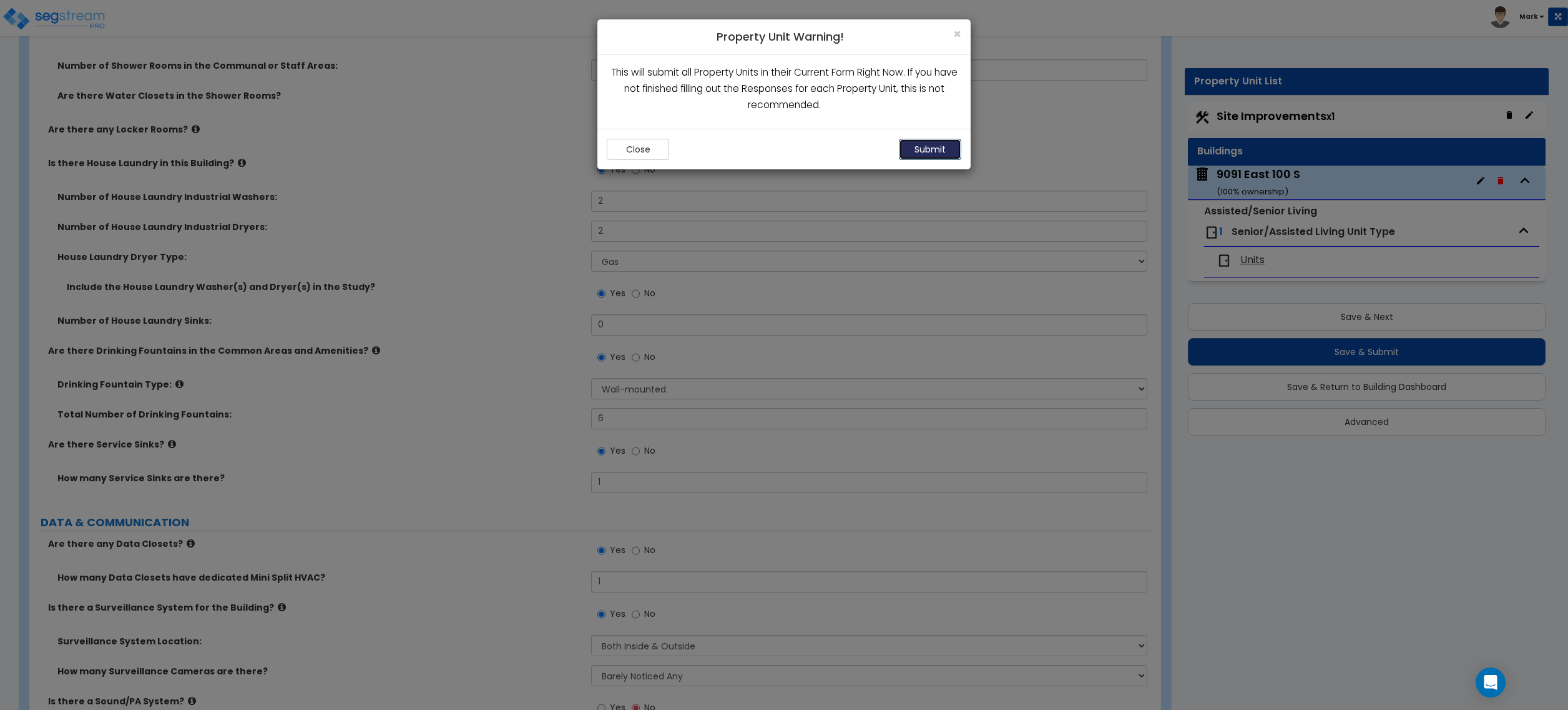
click at [937, 155] on button "Submit" at bounding box center [929, 149] width 62 height 21
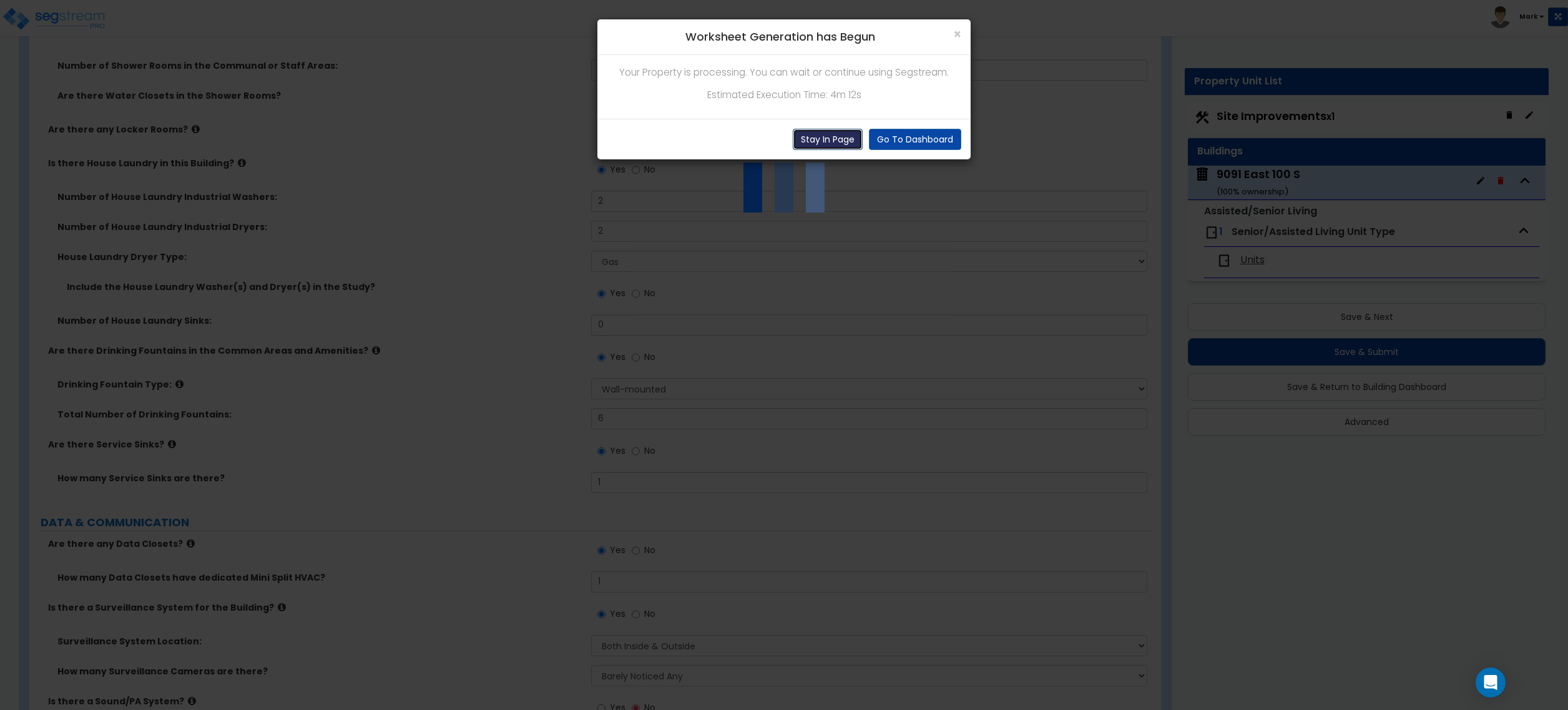
click at [825, 137] on button "Stay In Page" at bounding box center [827, 140] width 70 height 21
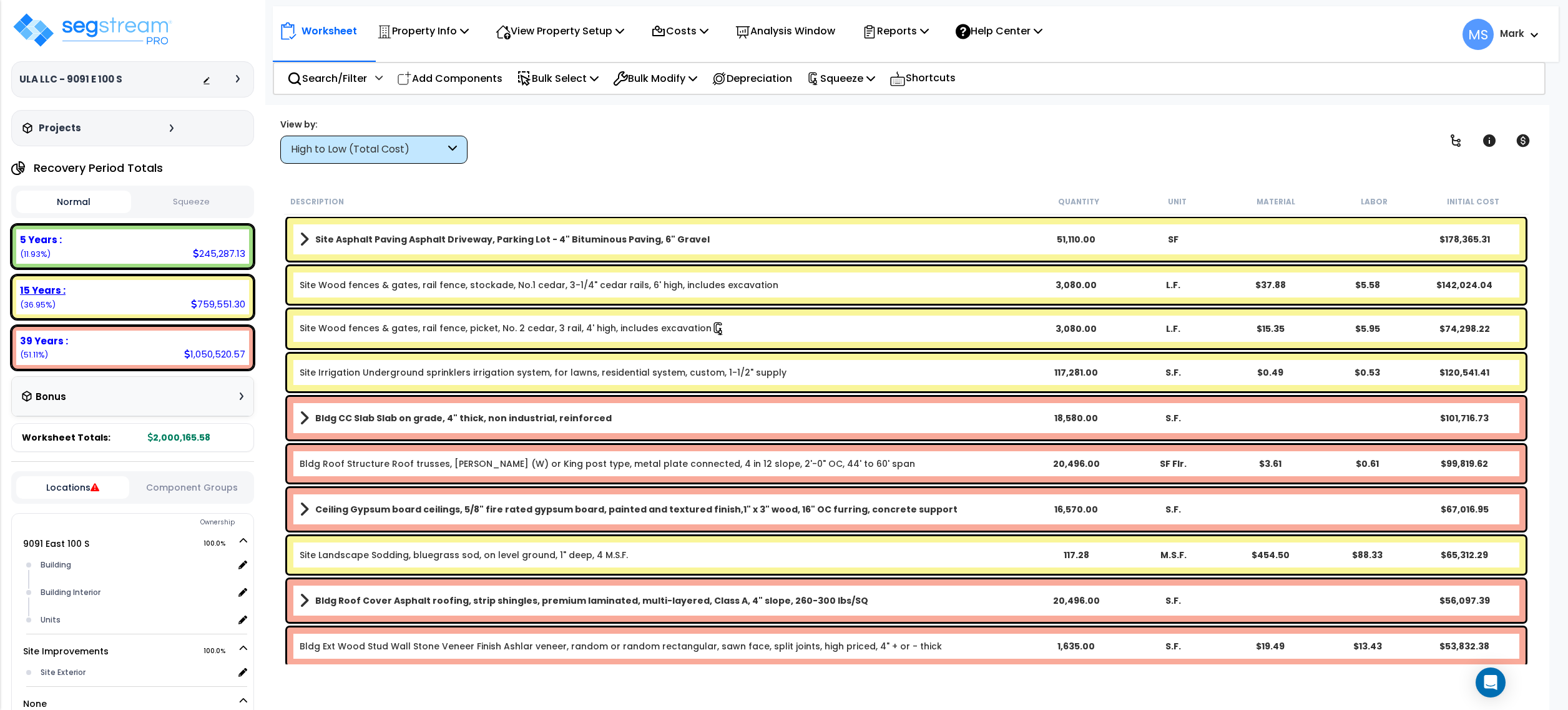
click at [133, 291] on div "15 Years :" at bounding box center [133, 290] width 225 height 13
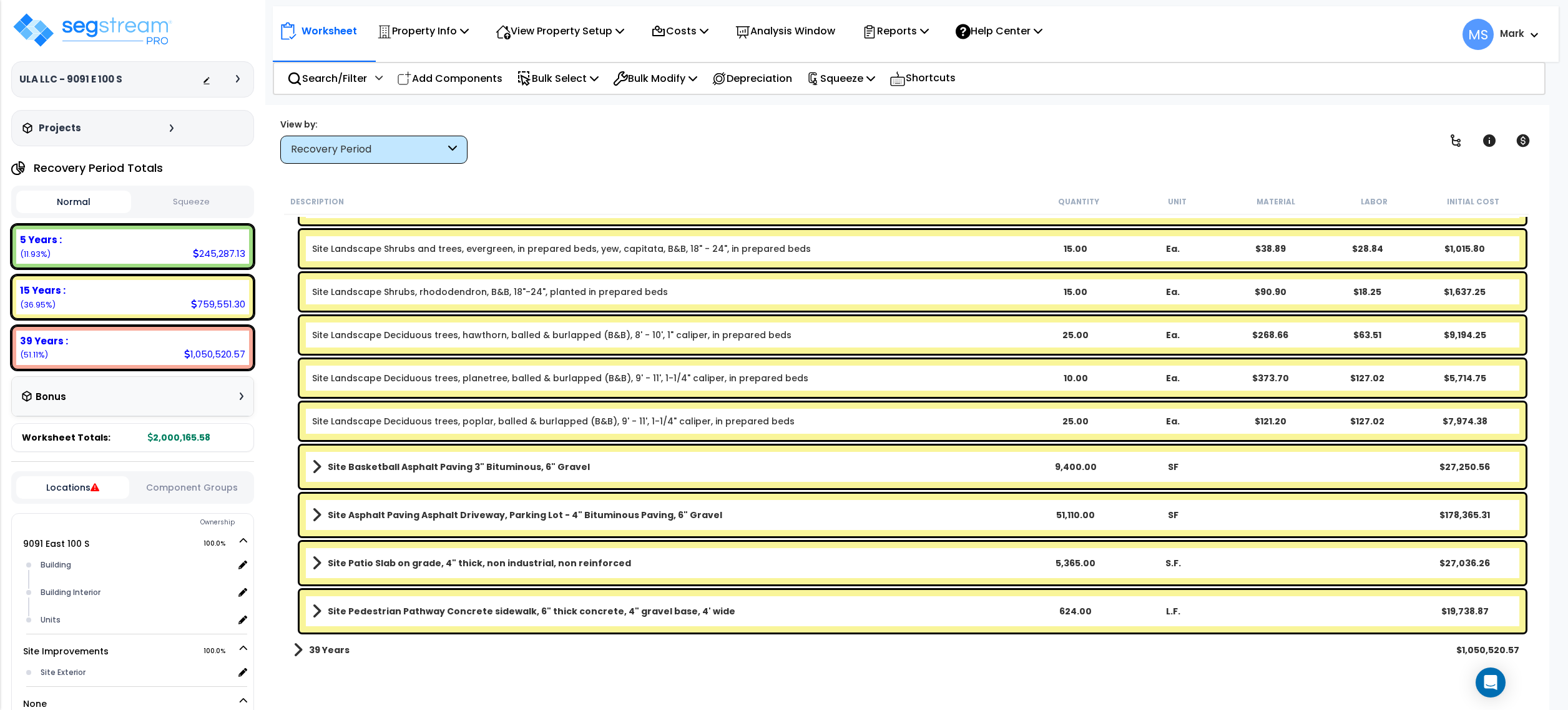
scroll to position [42, 0]
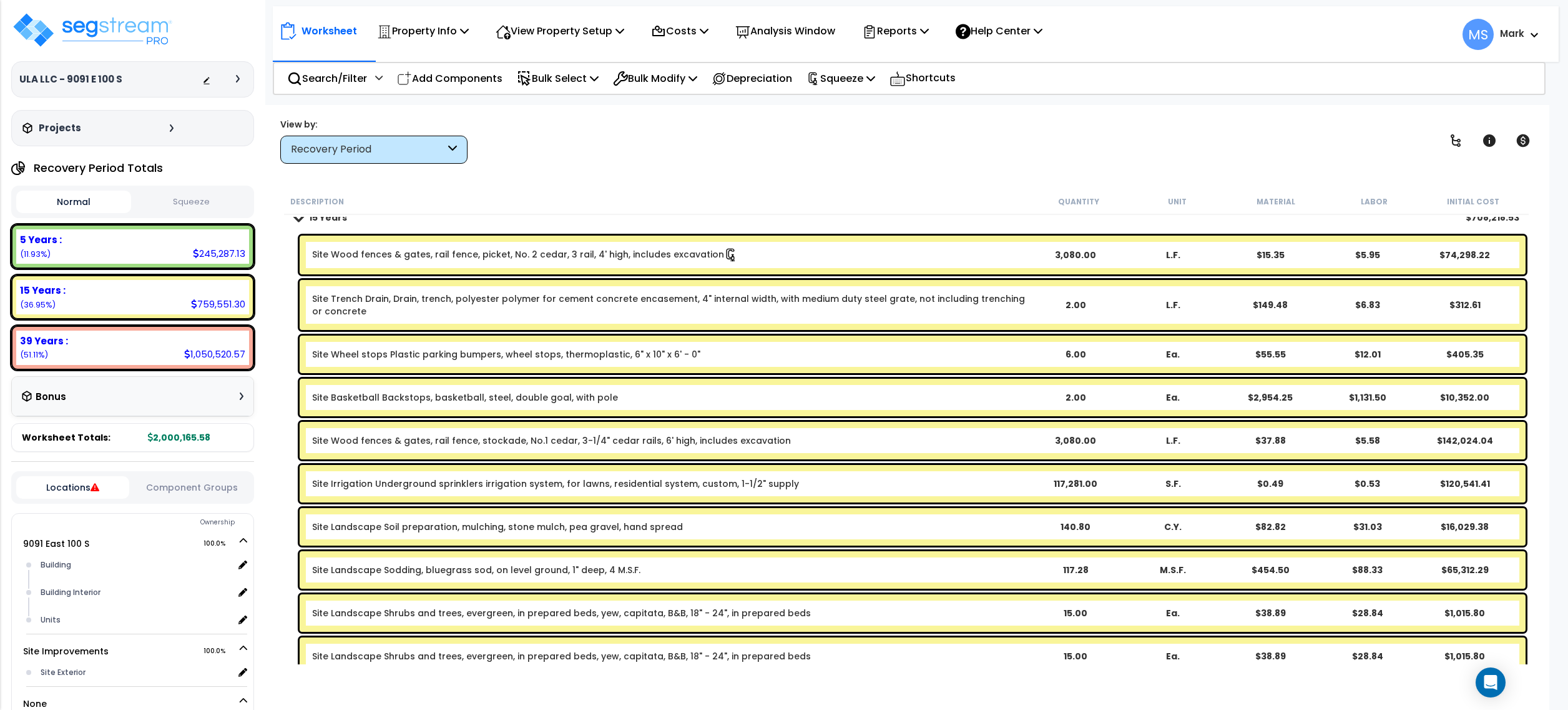
click at [650, 443] on link "Site Wood fences & gates, rail fence, stockade, No.1 cedar, 3-1/4" cedar rails,…" at bounding box center [551, 440] width 478 height 12
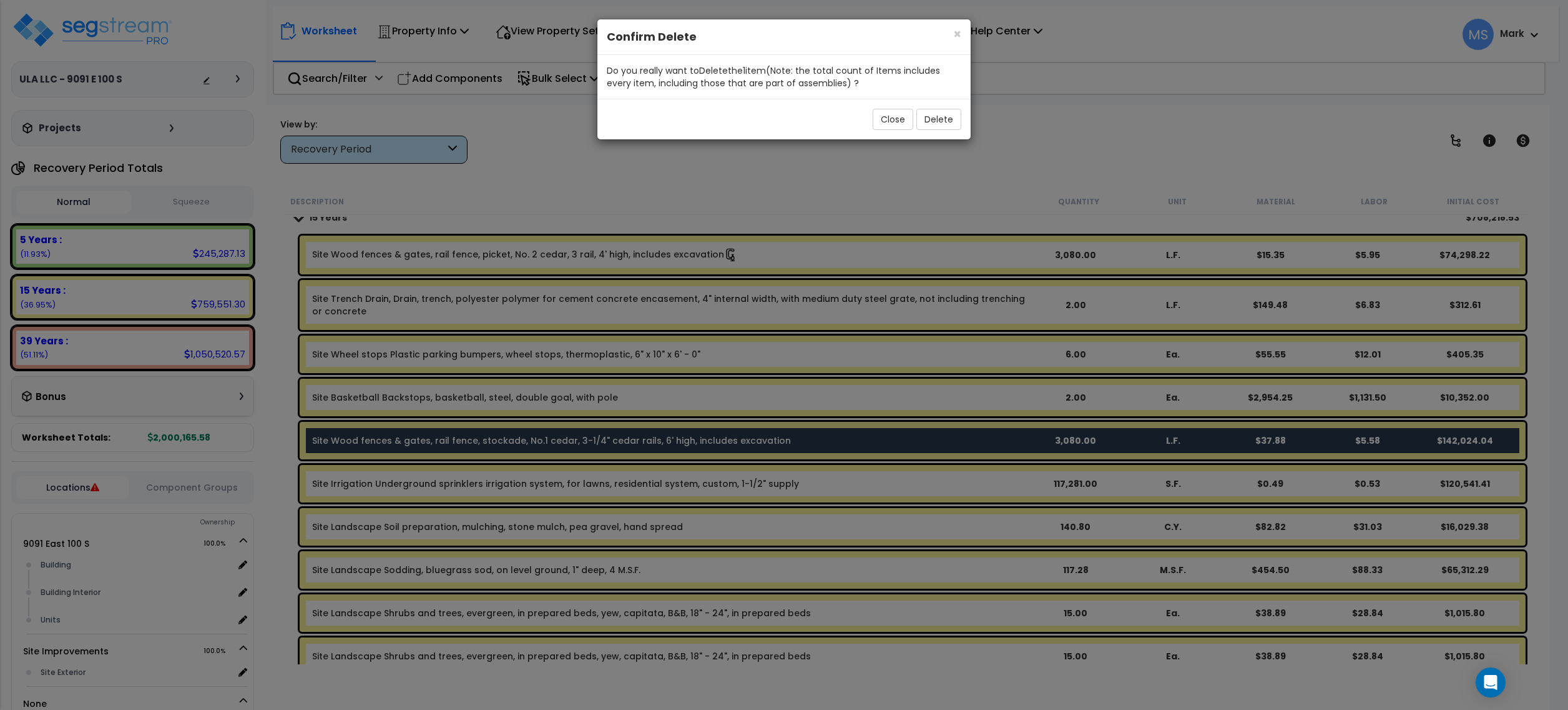
click at [943, 133] on div "Close Delete" at bounding box center [784, 118] width 373 height 40
click at [943, 125] on button "Delete" at bounding box center [939, 119] width 45 height 21
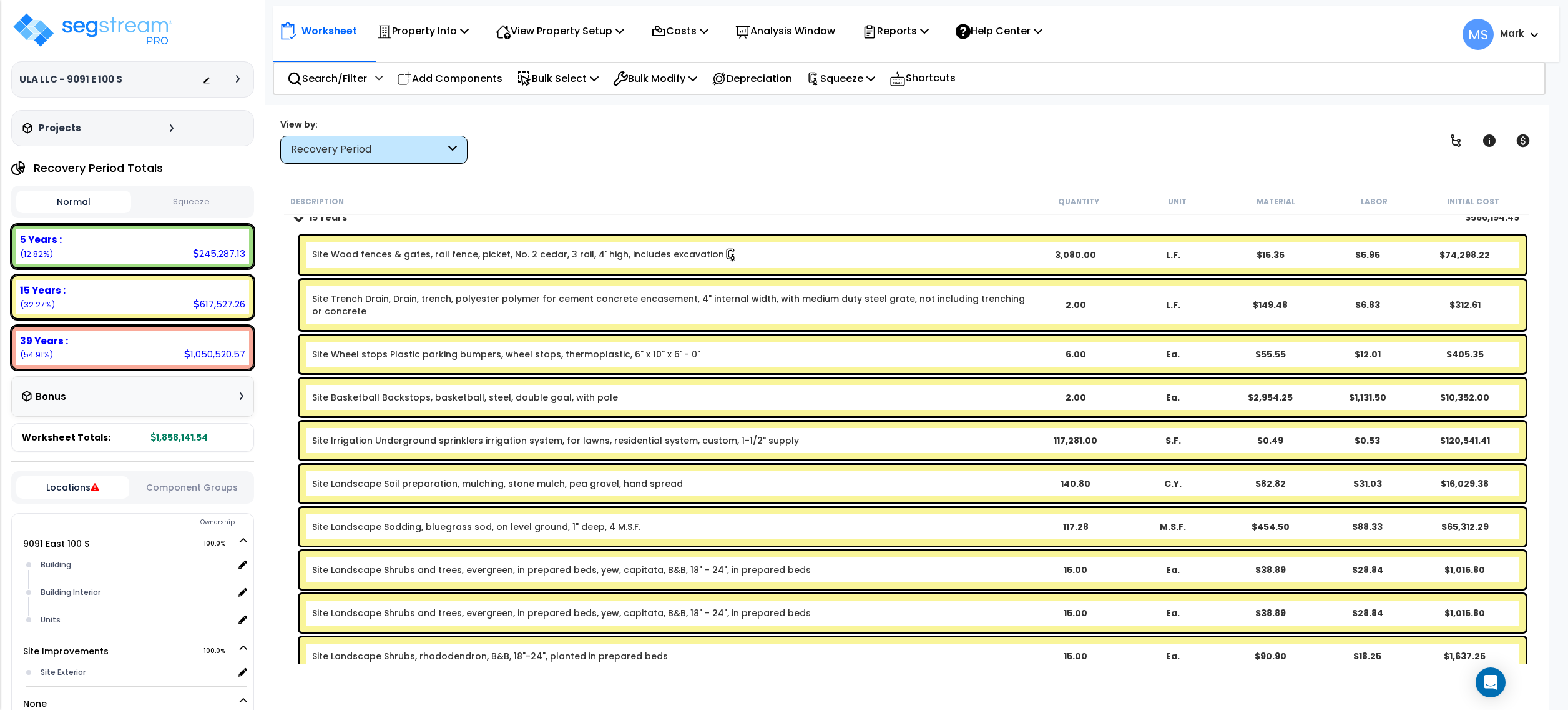
click at [105, 251] on div "5 Years : 245,287.13 (12.82%)" at bounding box center [133, 247] width 233 height 34
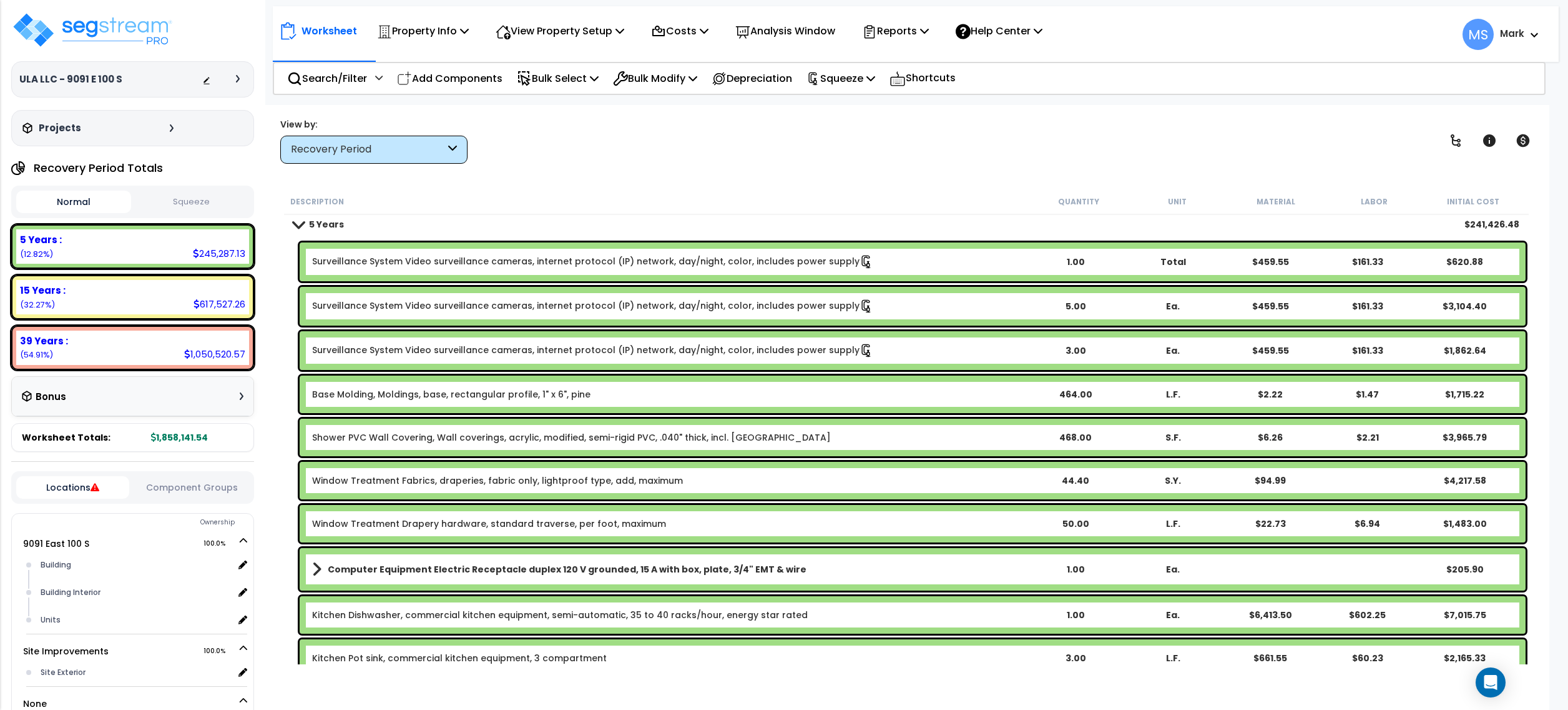
scroll to position [0, 0]
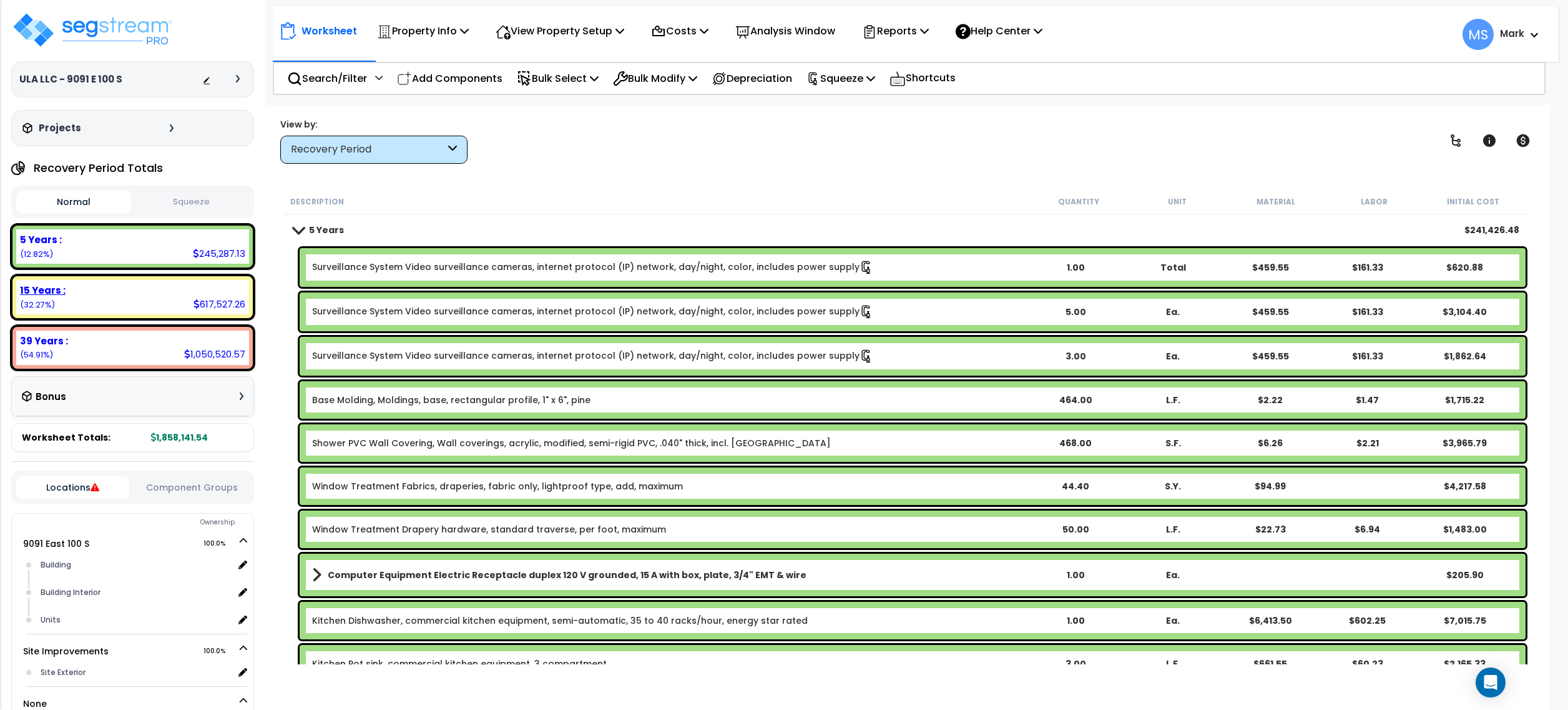
click at [161, 320] on div "5 Years : 245,287.13 (12.82%) 7 Years : 0.00 (0.00%) 15 Years : 617,527.26 (32.…" at bounding box center [133, 297] width 243 height 145
click at [173, 296] on div "15 Years : 617,527.26 (32.27%)" at bounding box center [133, 297] width 233 height 34
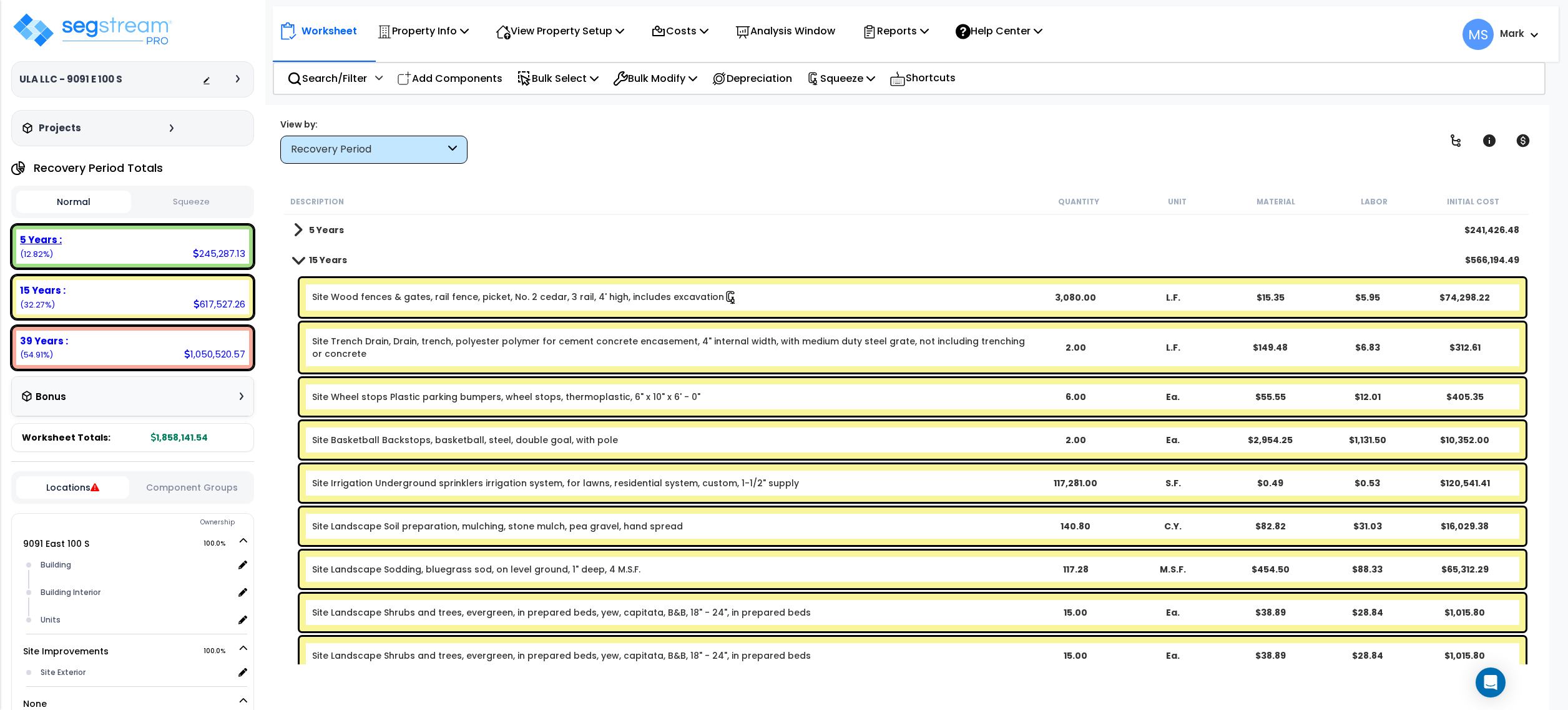
click at [86, 248] on div "5 Years : 245,287.13 (12.82%)" at bounding box center [133, 247] width 233 height 34
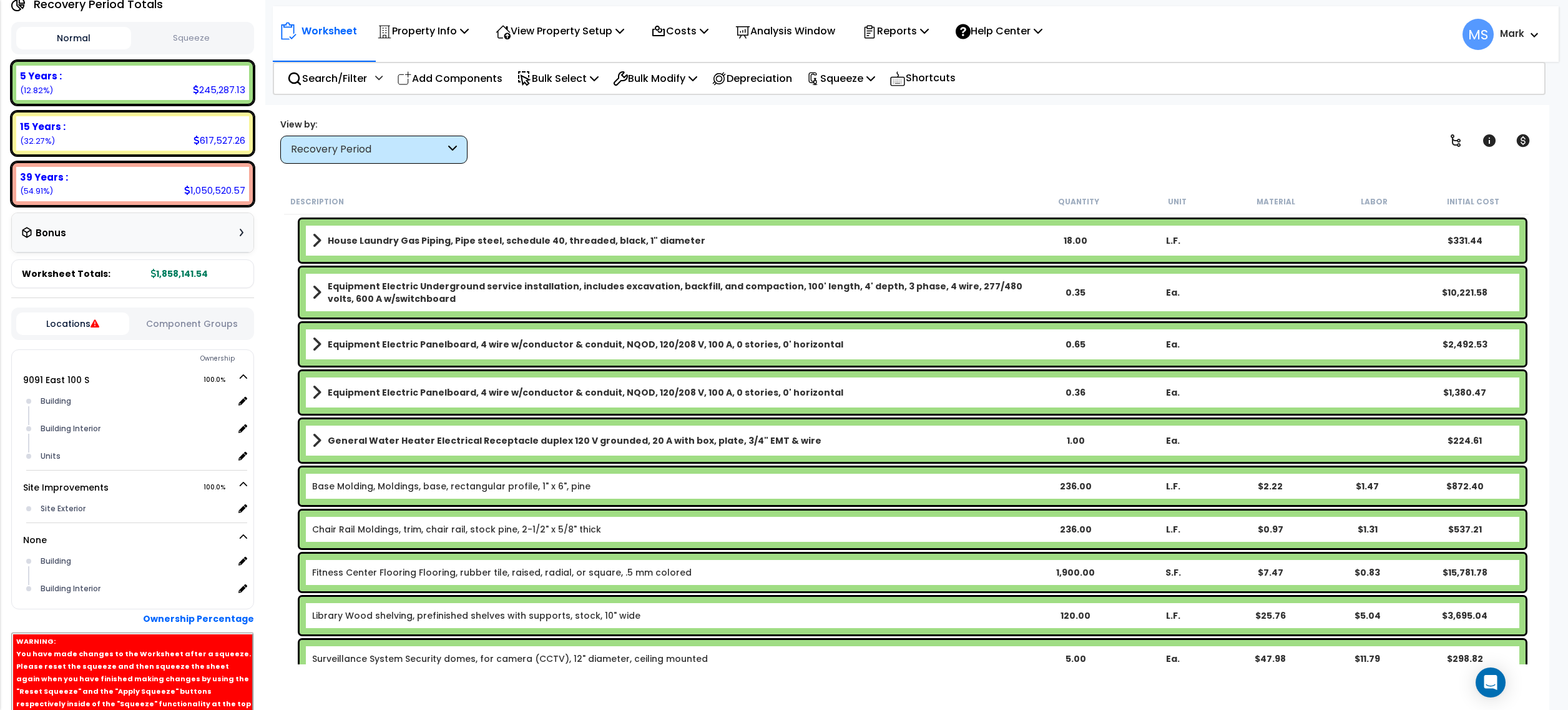
scroll to position [239, 0]
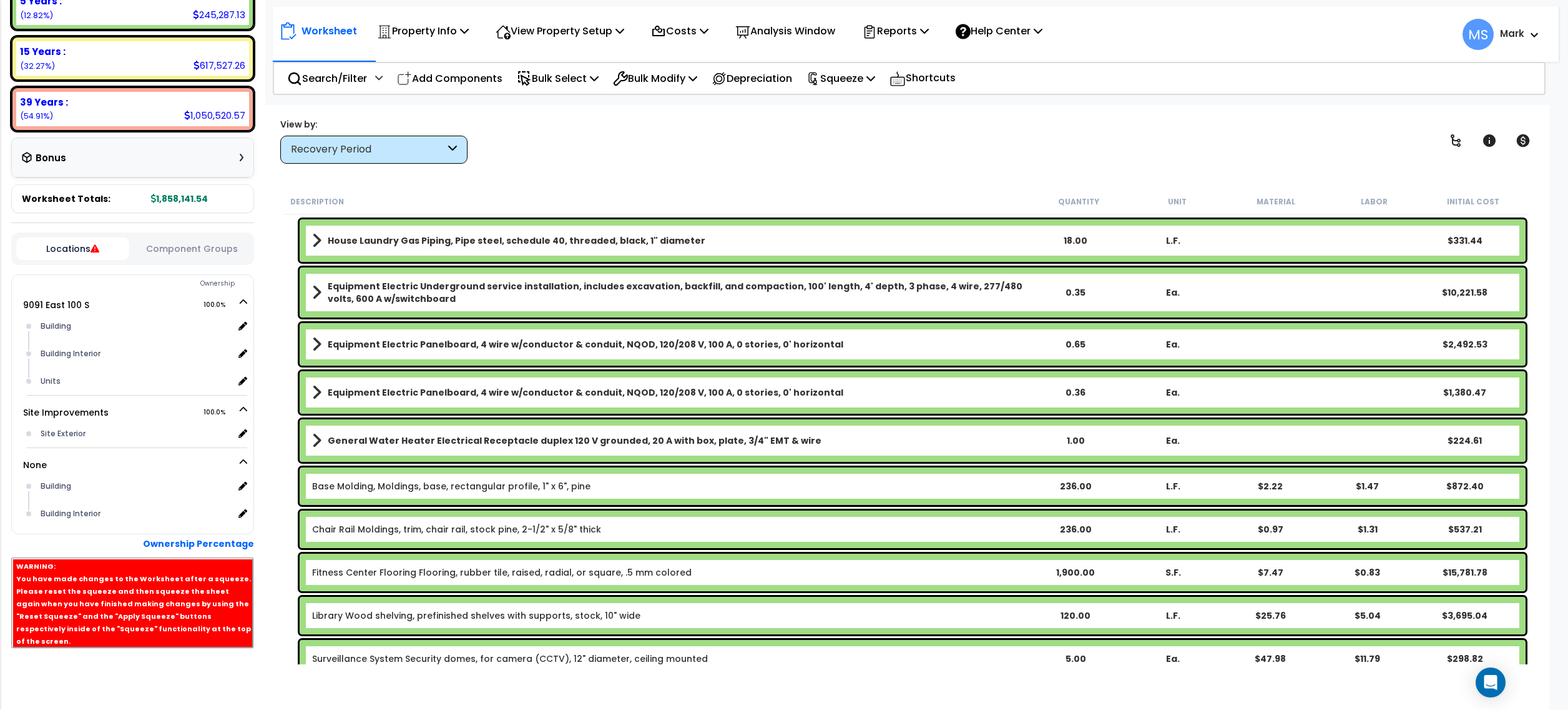
click at [186, 247] on button "Component Groups" at bounding box center [192, 248] width 113 height 13
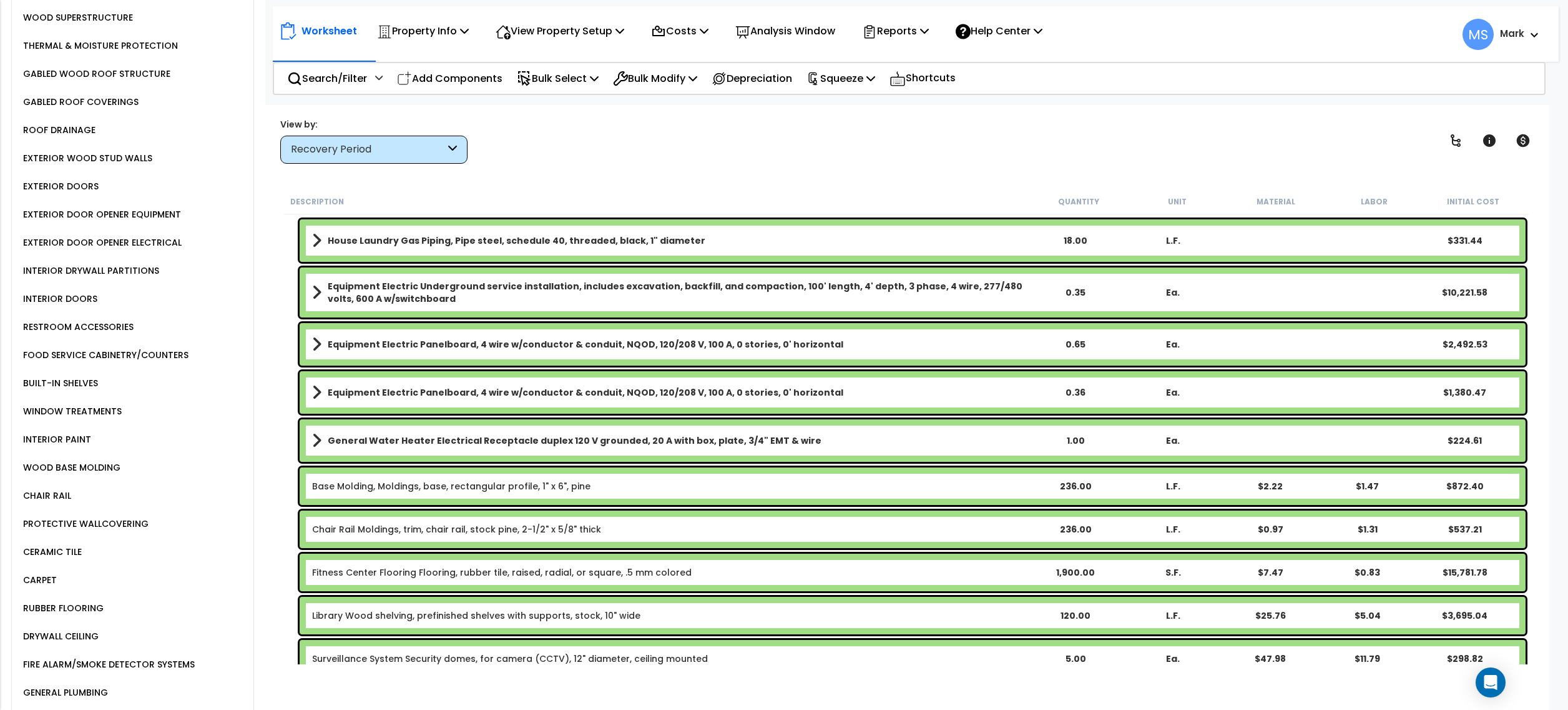
scroll to position [1112, 0]
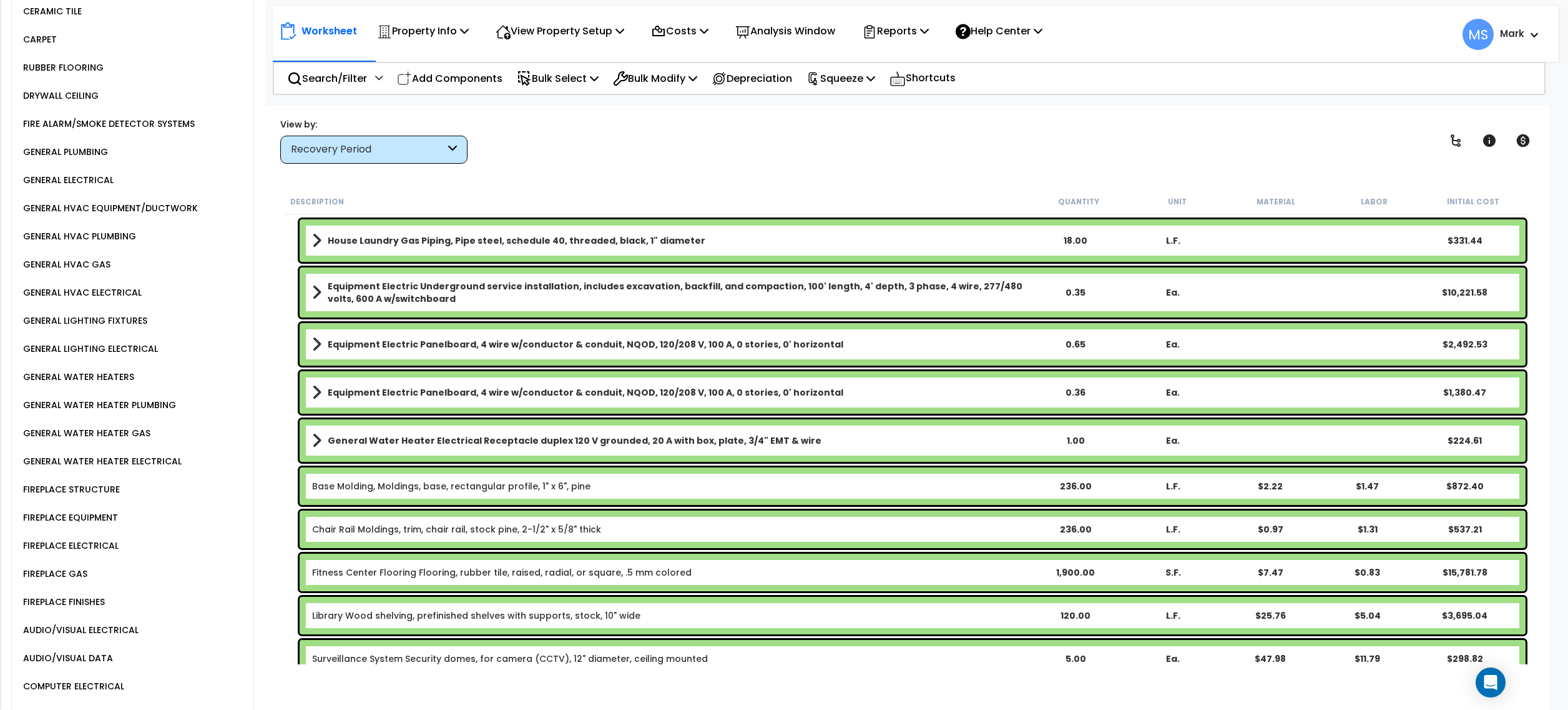
click at [106, 363] on div "GENERAL WATER HEATERS" at bounding box center [137, 377] width 234 height 28
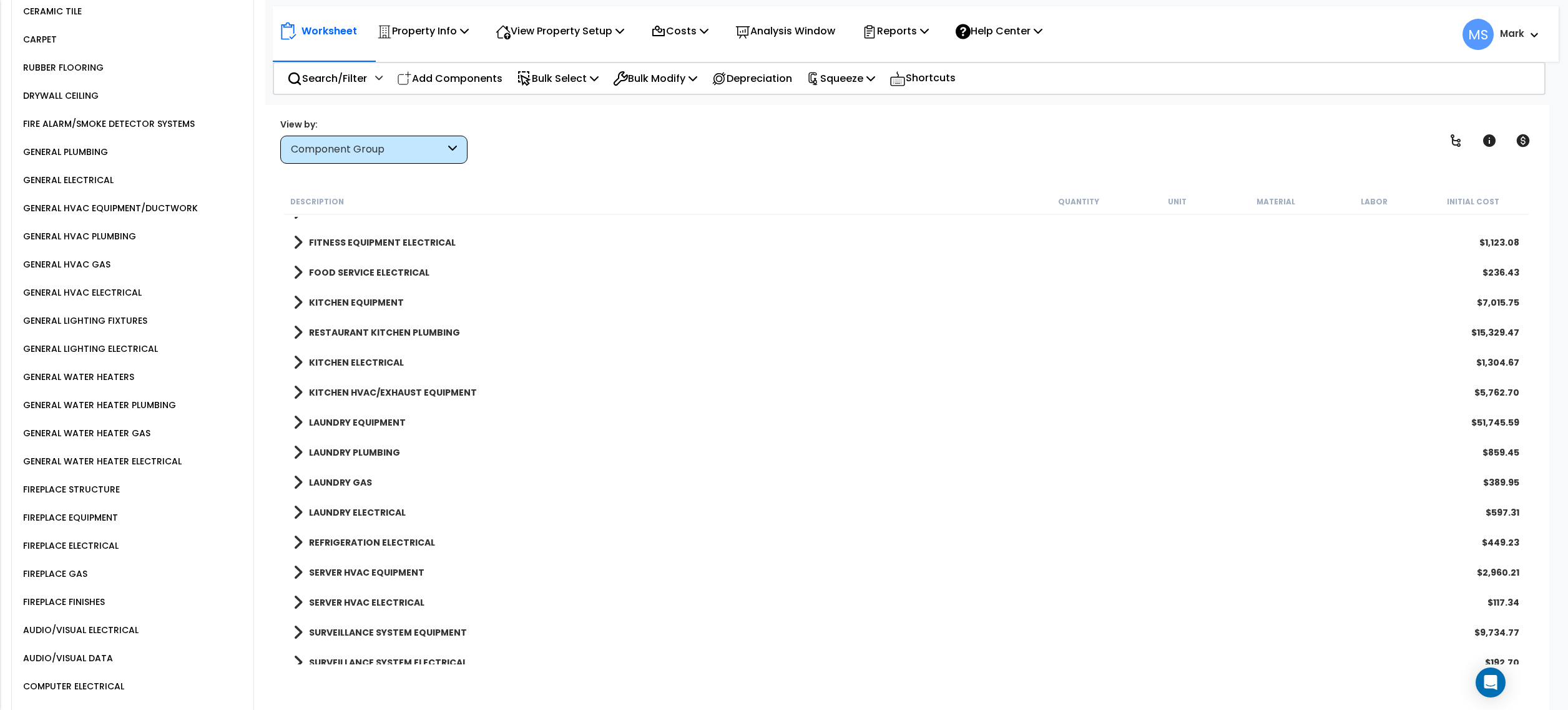
click at [107, 369] on div "GENERAL WATER HEATERS" at bounding box center [77, 377] width 115 height 15
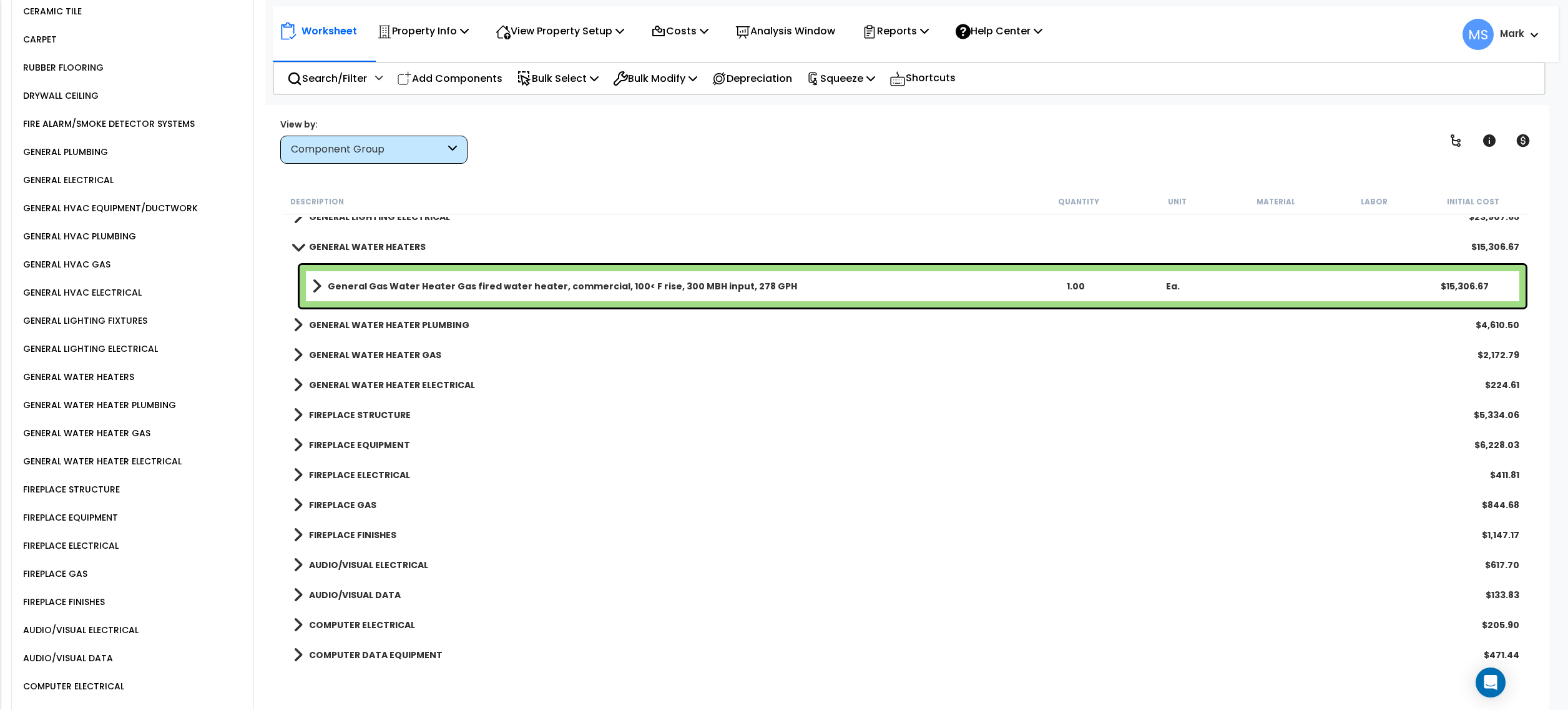
scroll to position [1110, 0]
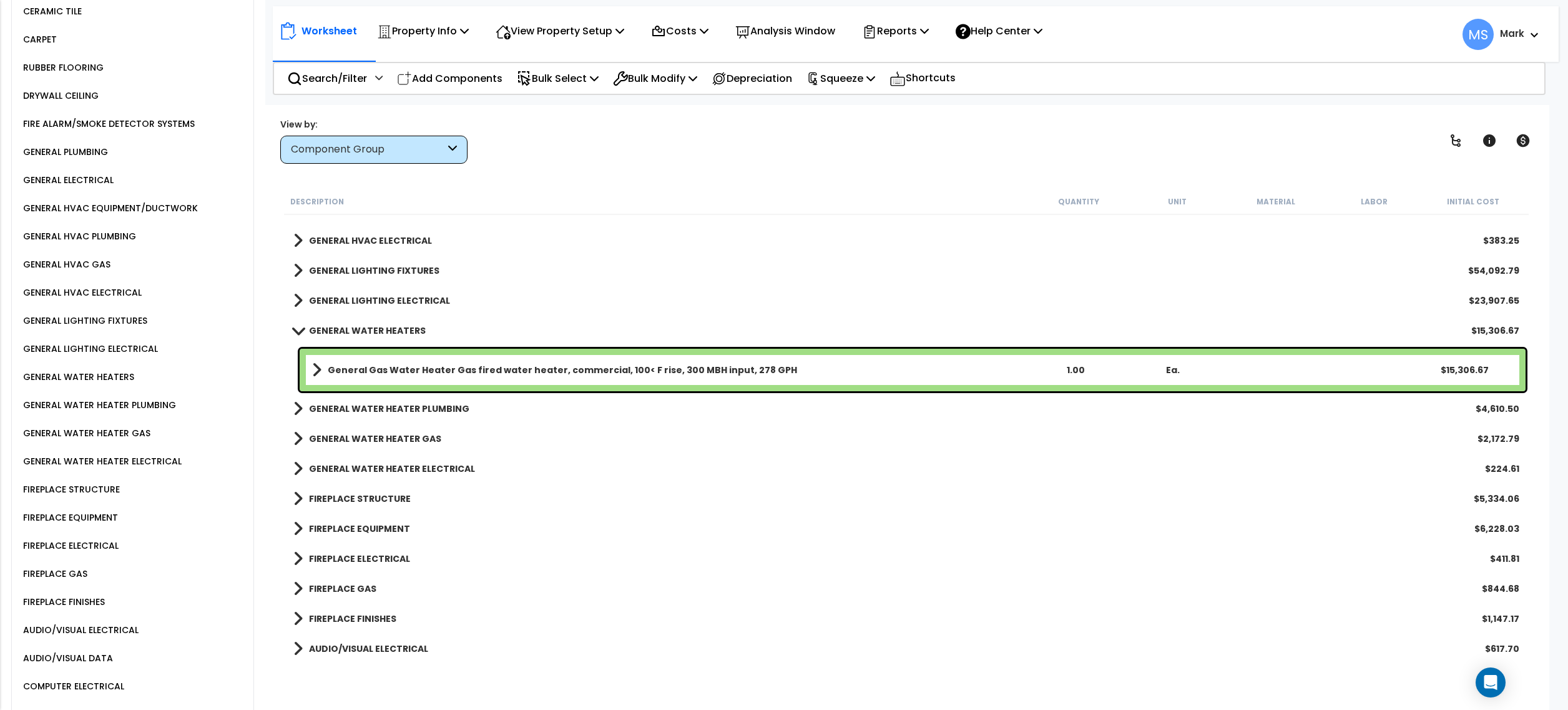
click at [584, 365] on b "General Gas Water Heater Gas fired water heater, commercial, 100< F rise, 300 M…" at bounding box center [562, 369] width 470 height 12
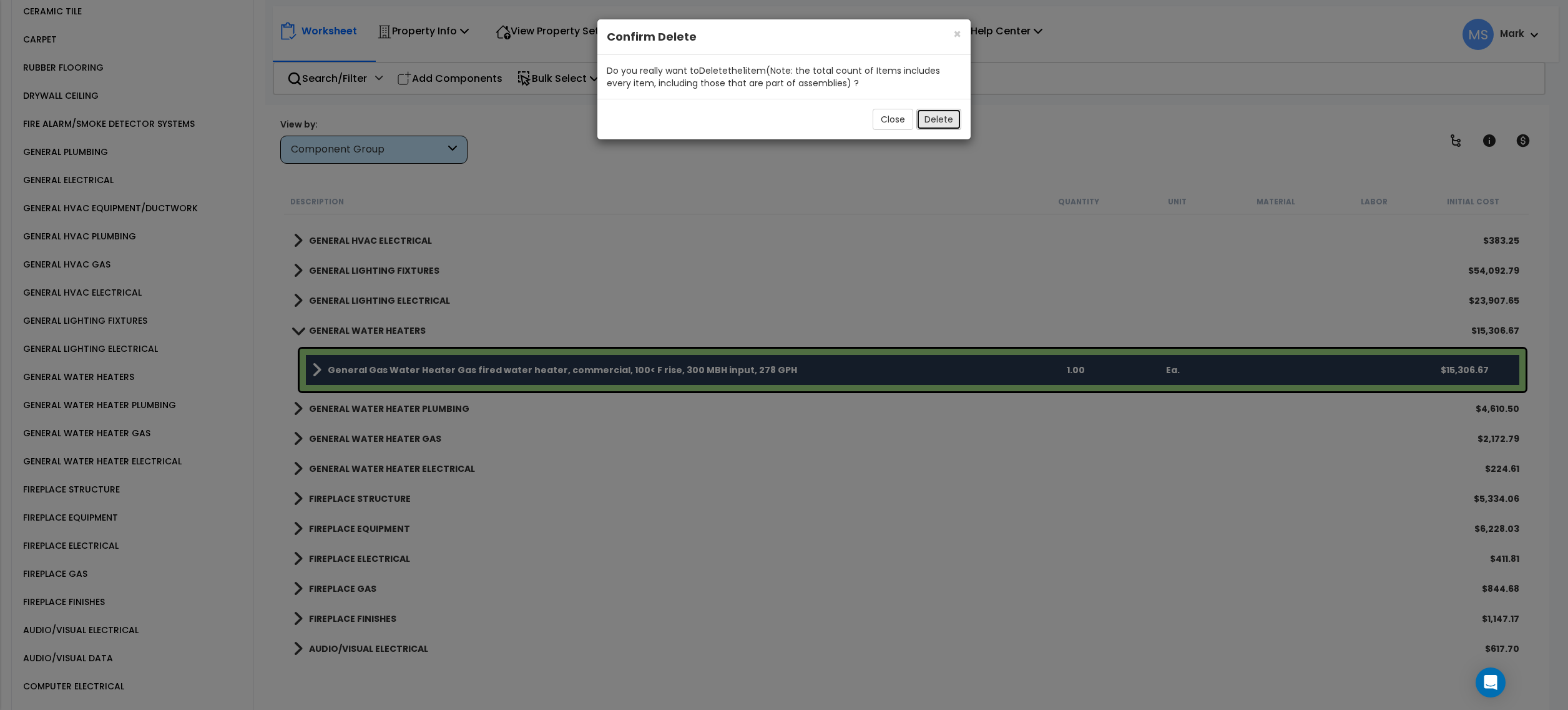
click at [947, 123] on button "Delete" at bounding box center [939, 119] width 45 height 21
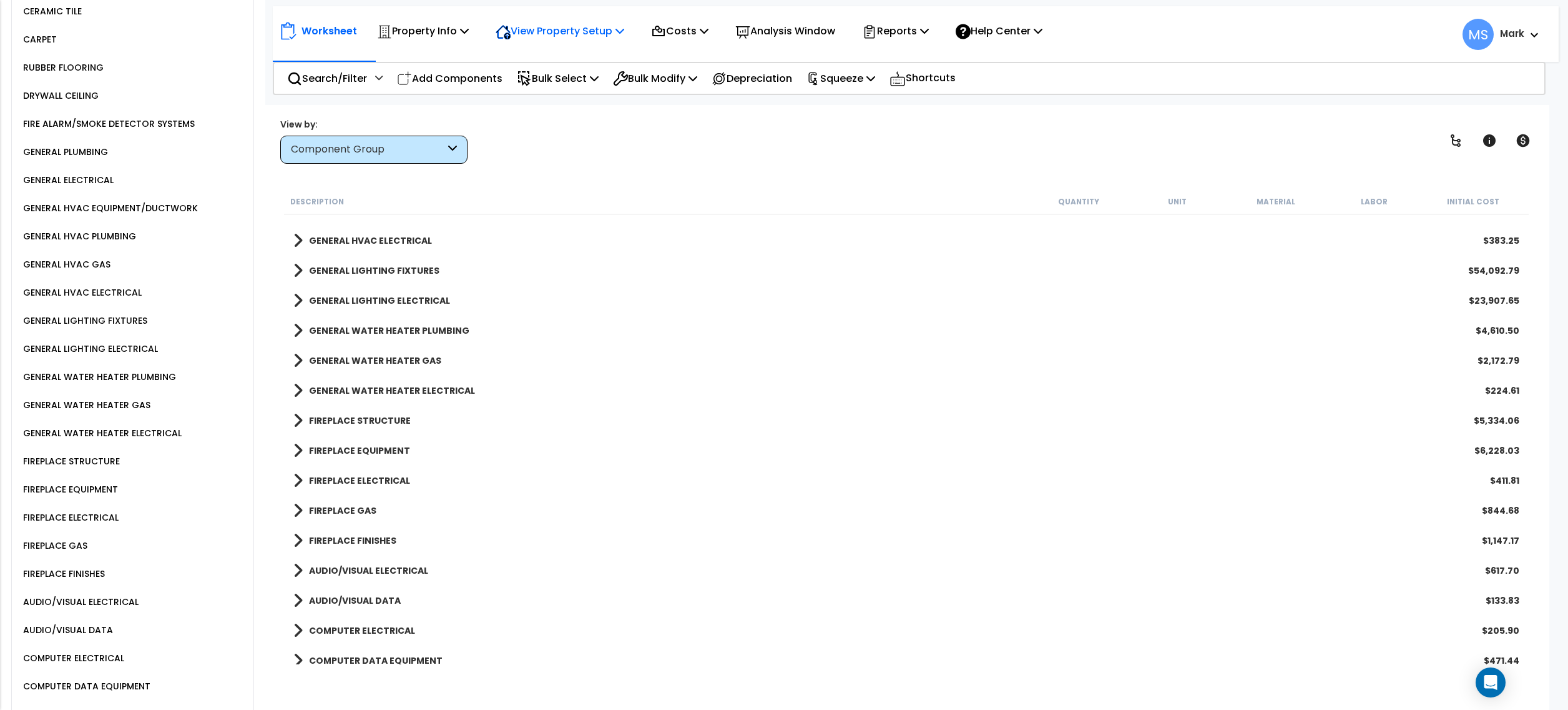
click at [609, 32] on p "View Property Setup" at bounding box center [560, 32] width 129 height 17
click at [665, 77] on p "Bulk Modify" at bounding box center [655, 78] width 84 height 17
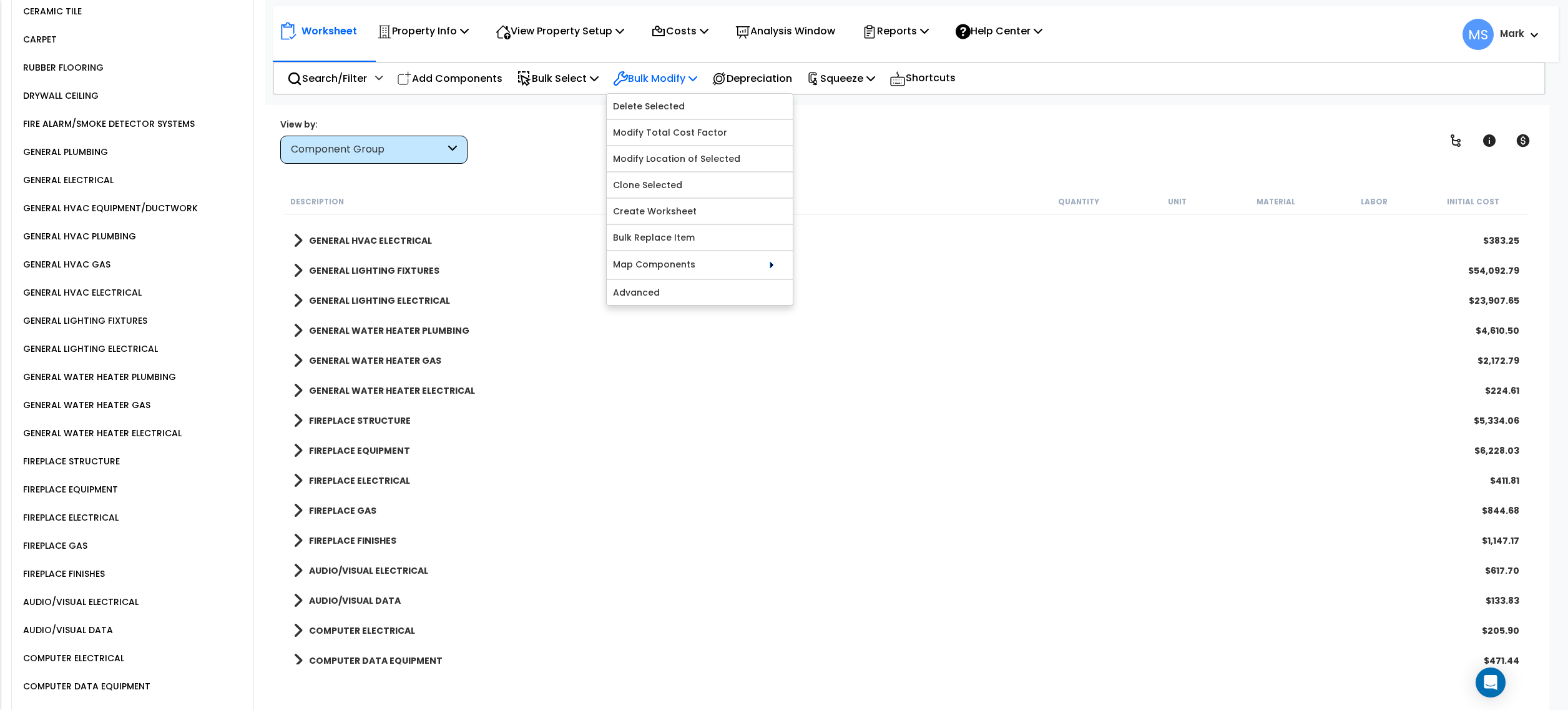
click at [665, 77] on p "Bulk Modify" at bounding box center [655, 78] width 84 height 17
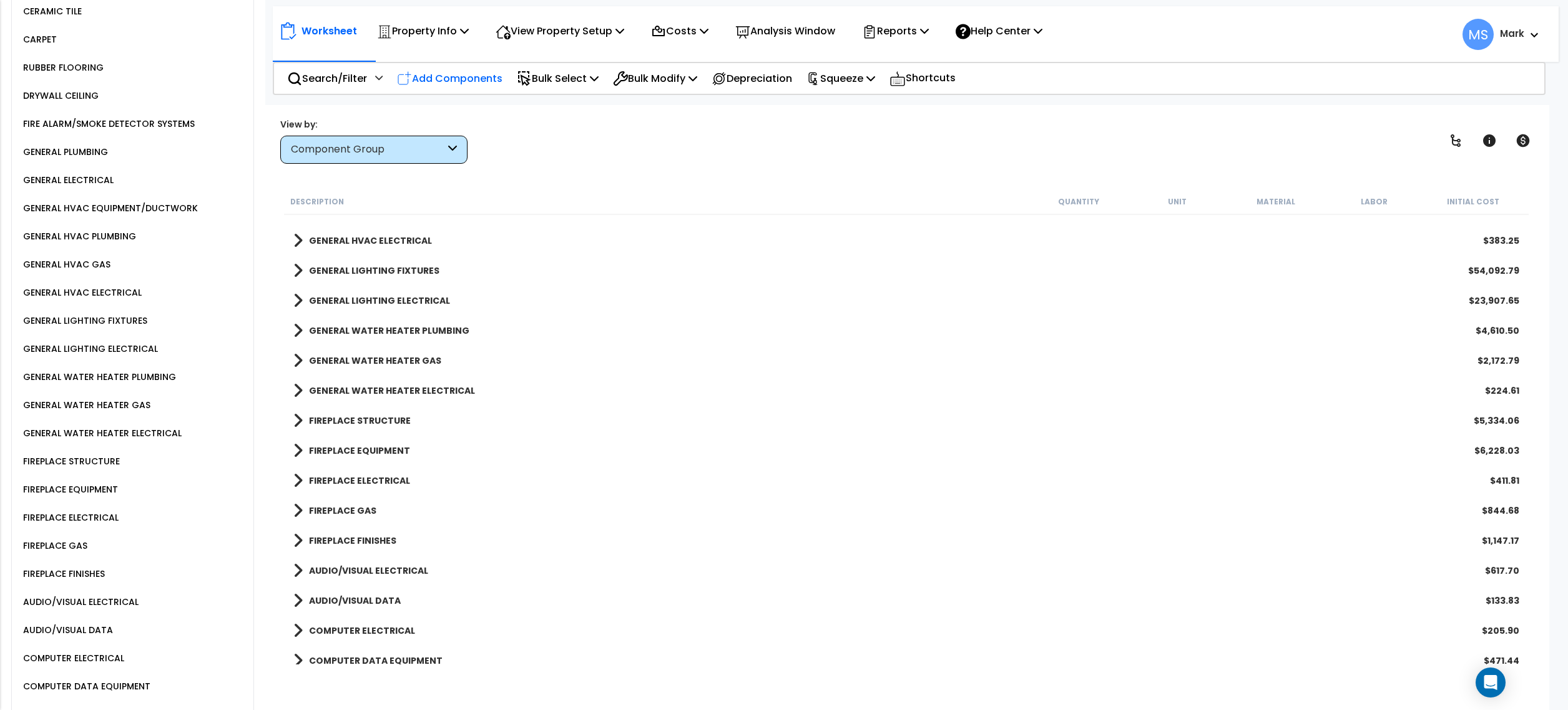
click at [488, 66] on div "Add Components" at bounding box center [450, 78] width 119 height 30
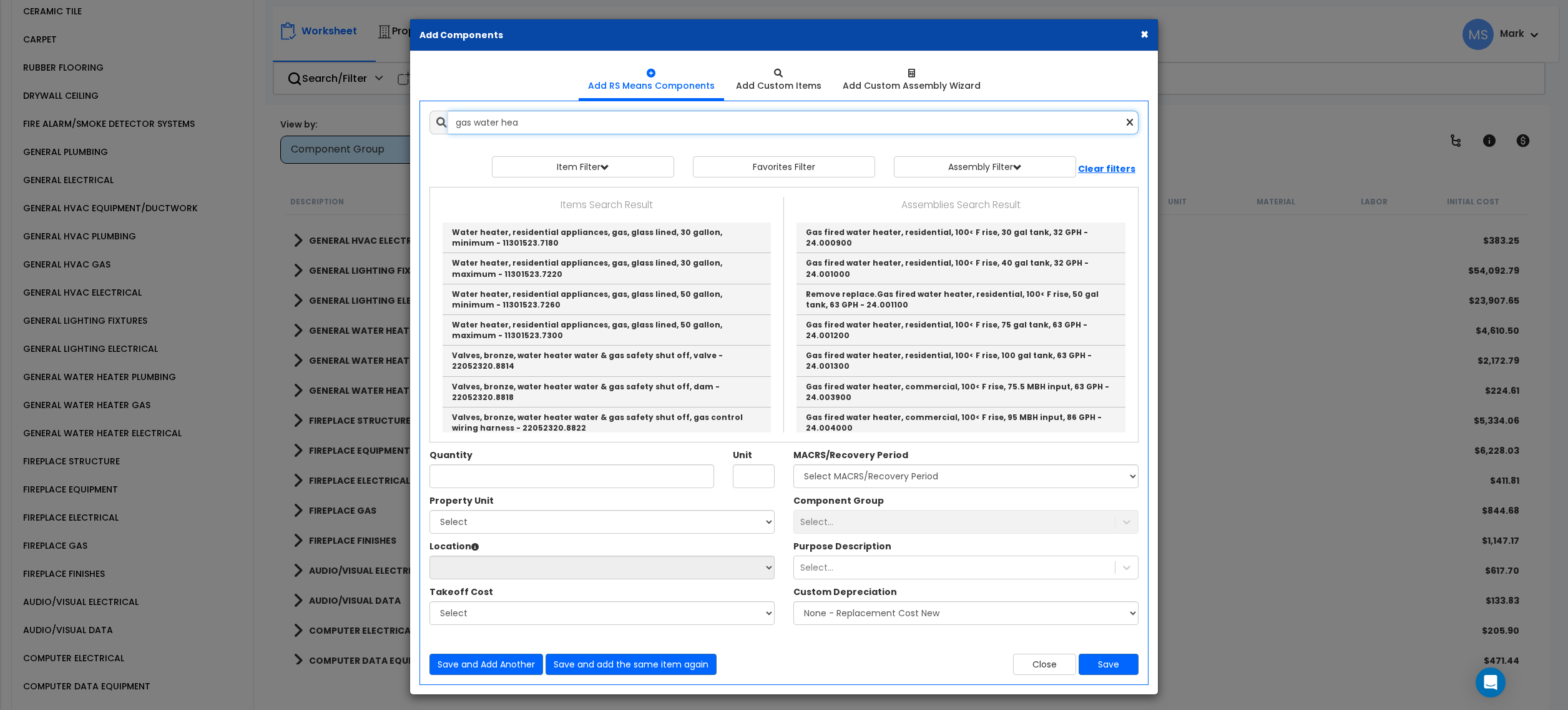
click at [597, 120] on input "gas water hea" at bounding box center [793, 122] width 690 height 24
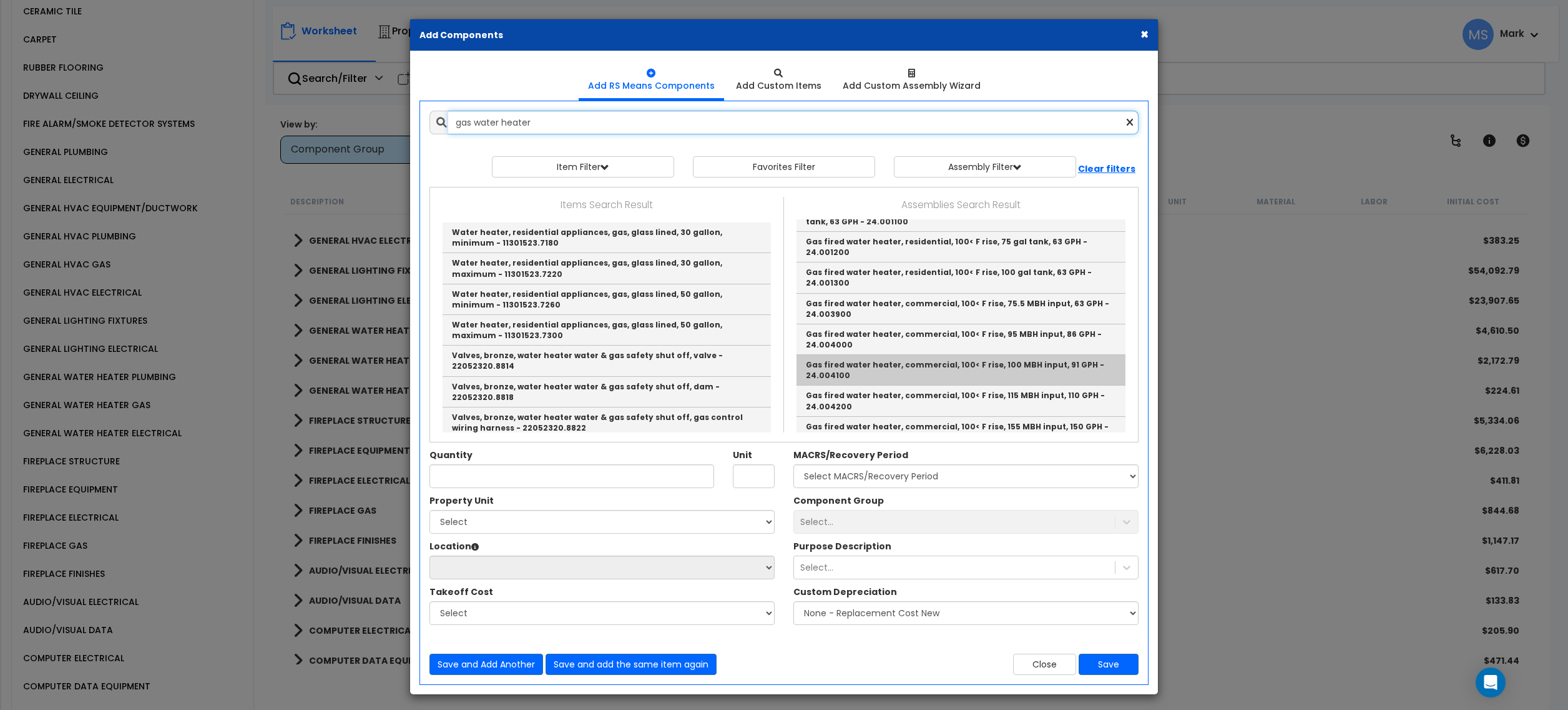
scroll to position [0, 0]
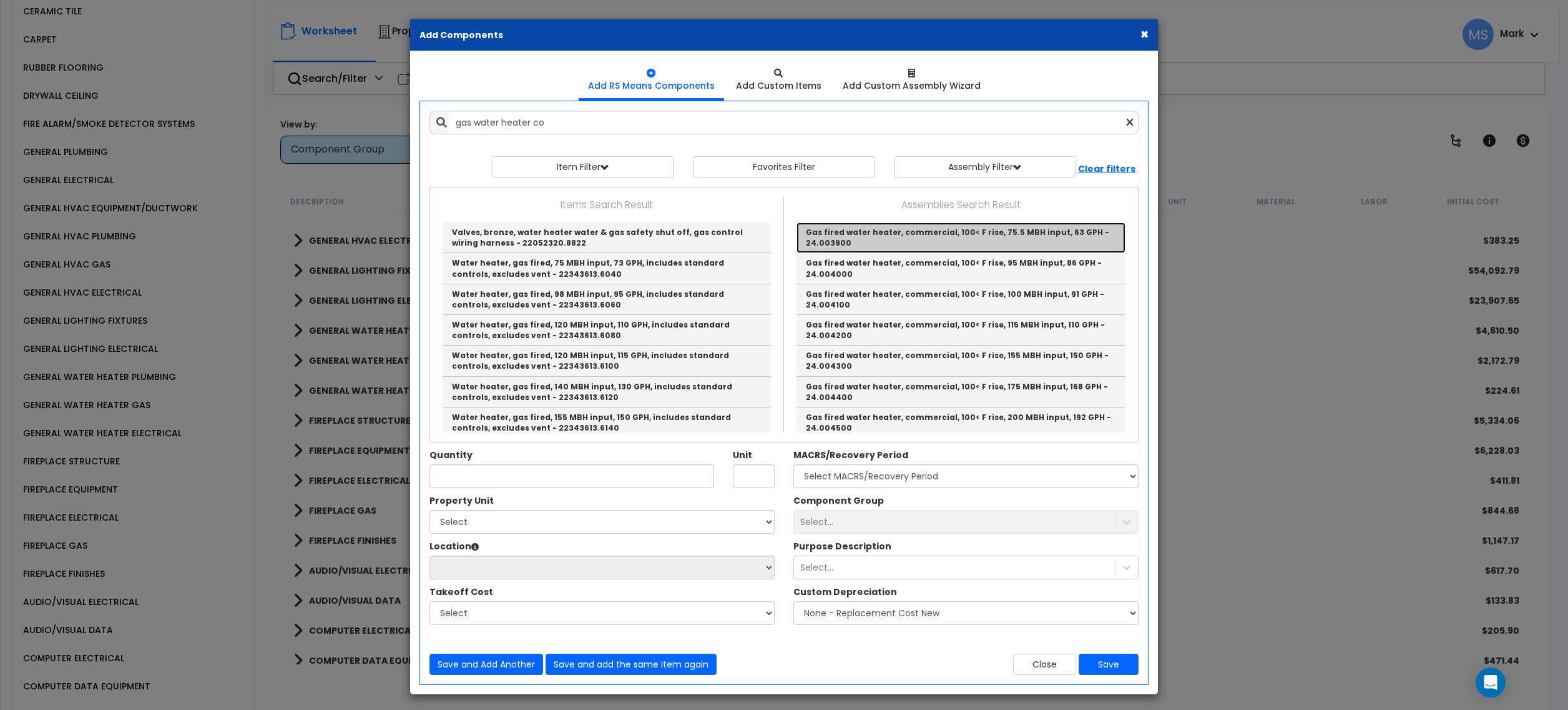
click at [878, 240] on link "Gas fired water heater, commercial, 100< F rise, 75.5 MBH input, 63 GPH - 24.00…" at bounding box center [961, 238] width 329 height 31
click at [878, 464] on select "Select MACRS/Recovery Period 5 Years - 57.0 - Distributive Trades & Services 5 …" at bounding box center [966, 476] width 346 height 24
type input "Gas fired water heater, commercial, 100< F rise, 75.5 MBH input, 63 GPH - 24.00…"
type input "Ea."
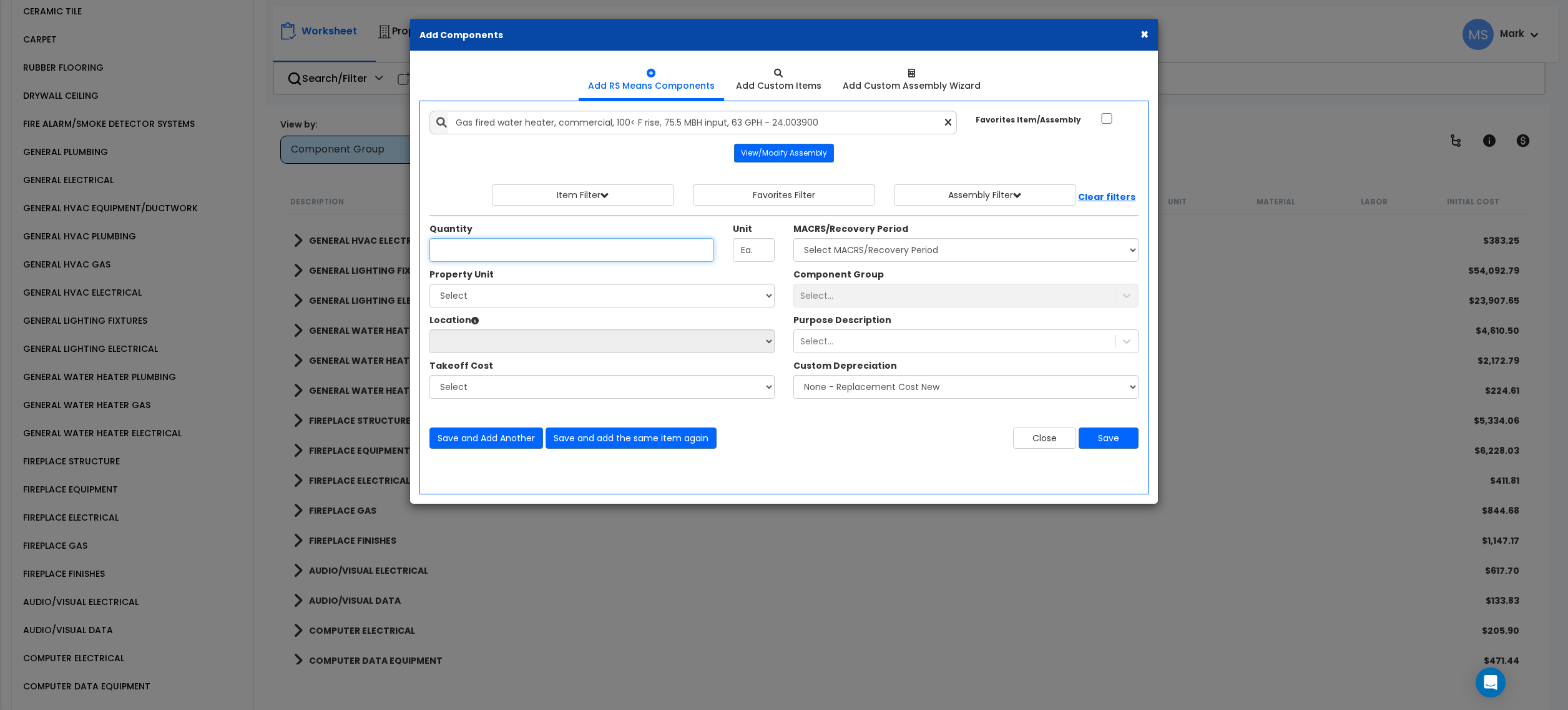
click at [563, 243] on input "Quantity" at bounding box center [572, 249] width 285 height 24
type input "3"
click at [665, 290] on select "Select [STREET_ADDRESS] Site Improvements" at bounding box center [603, 295] width 346 height 24
select select "168234"
click at [430, 286] on select "Select [STREET_ADDRESS] Site Improvements" at bounding box center [603, 295] width 346 height 24
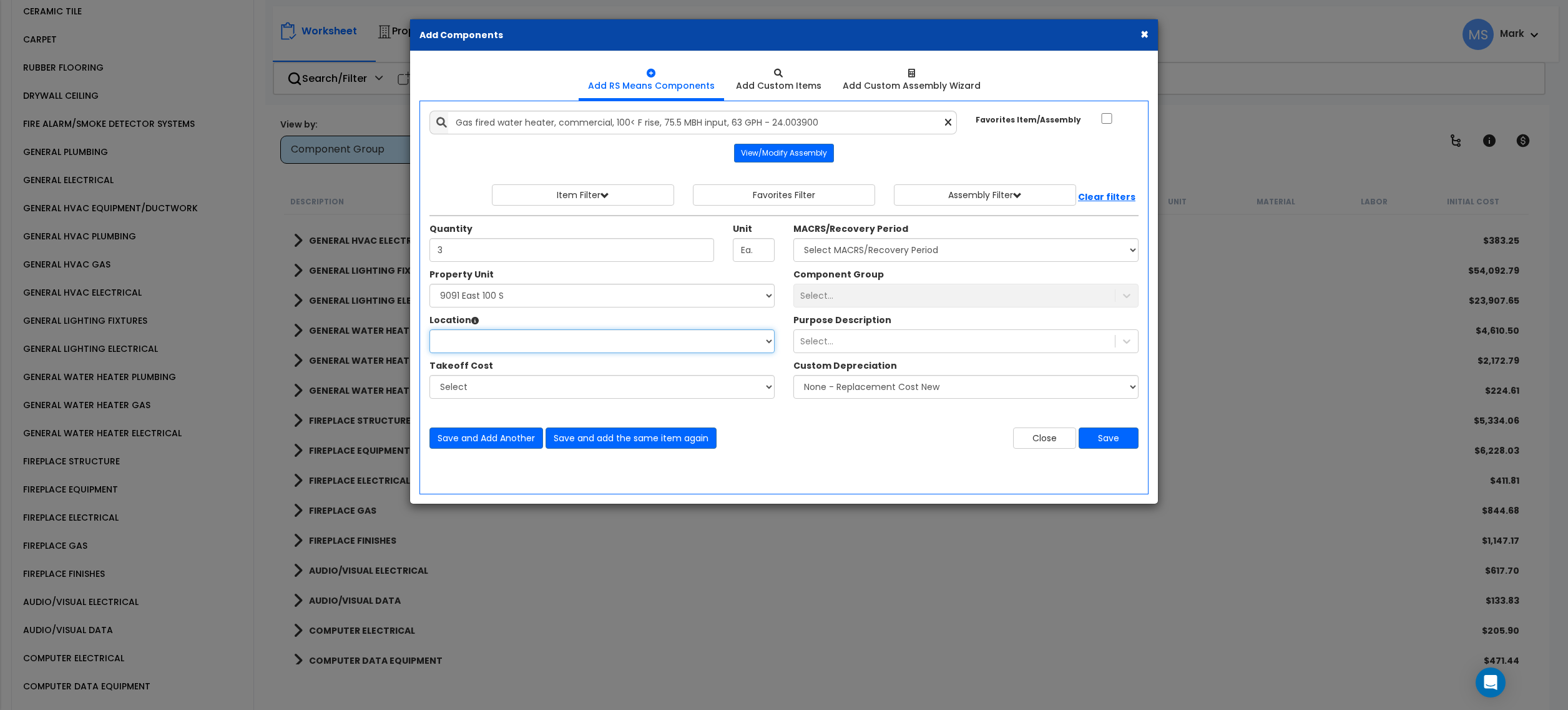
select select
click at [637, 343] on select "Select Building Building Interior Units Add Additional Location" at bounding box center [603, 341] width 346 height 24
click at [638, 350] on select "Select Building Building Interior Units Add Additional Location" at bounding box center [603, 341] width 346 height 24
click at [852, 253] on select "Select MACRS/Recovery Period 5 Years - 57.0 - Distributive Trades & Services 5 …" at bounding box center [966, 249] width 346 height 24
select select "3667"
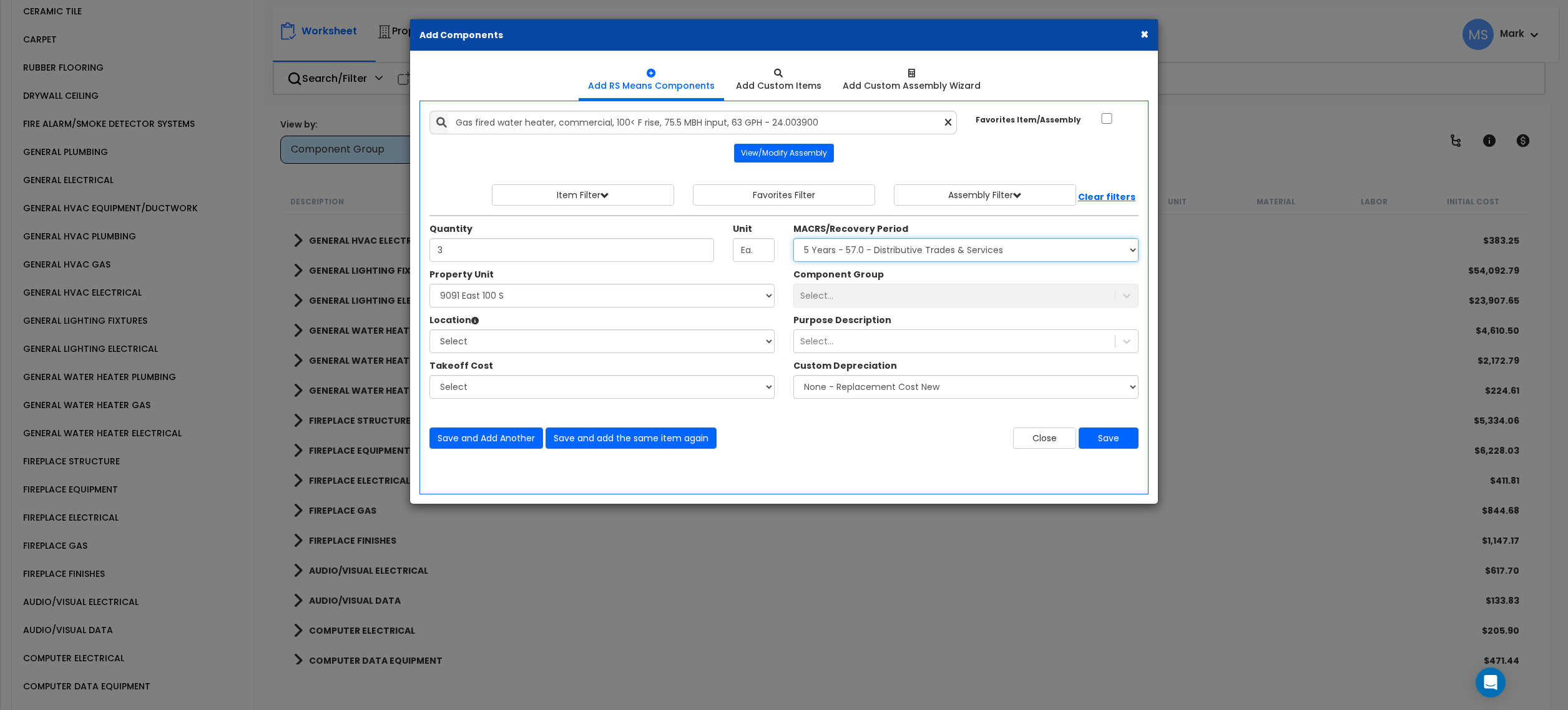
click at [794, 240] on select "Select MACRS/Recovery Period 5 Years - 57.0 - Distributive Trades & Services 5 …" at bounding box center [966, 249] width 346 height 24
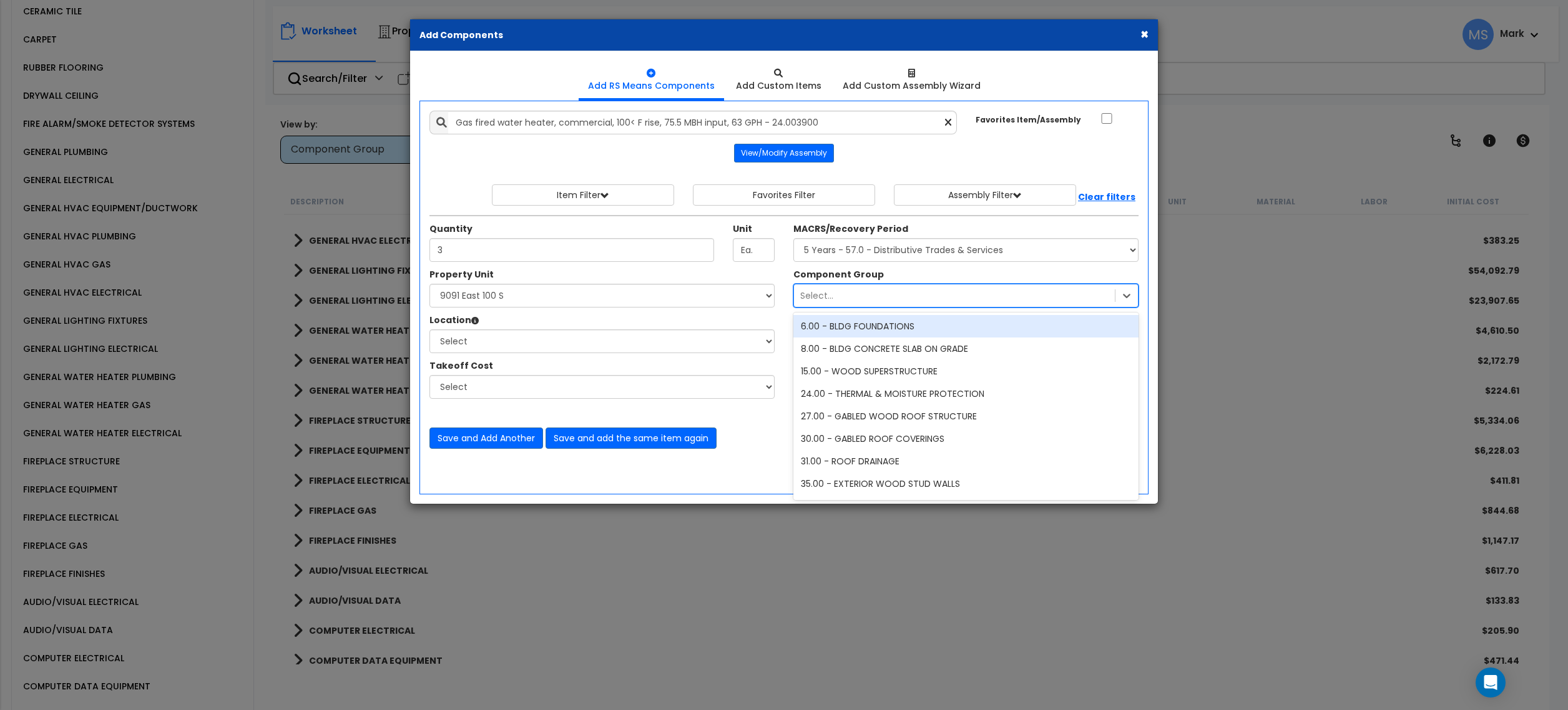
click at [853, 300] on div "Select..." at bounding box center [955, 295] width 321 height 20
type input "water"
click at [866, 326] on div "153.00 - GENERAL WATER HEATERS" at bounding box center [966, 327] width 346 height 23
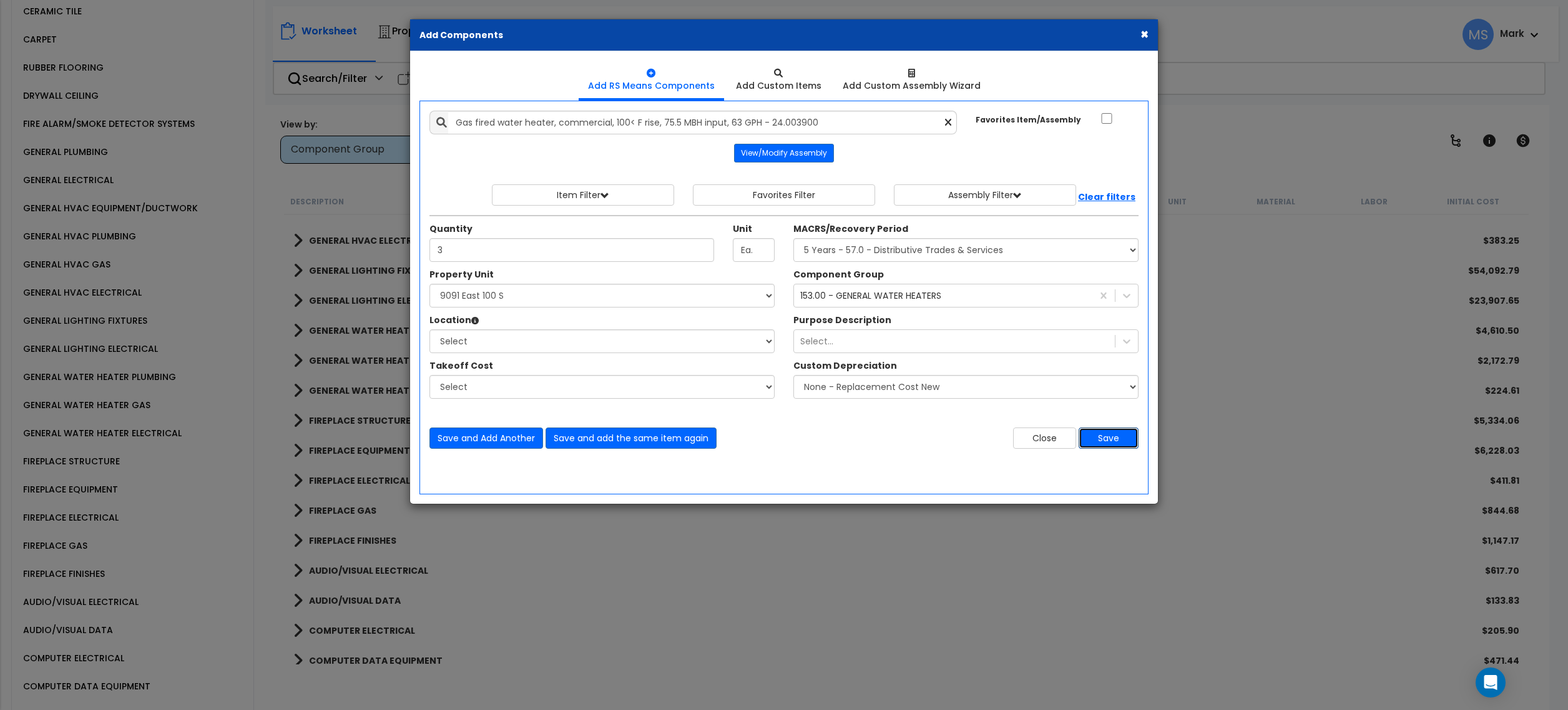
click at [1107, 445] on button "Save" at bounding box center [1109, 438] width 60 height 21
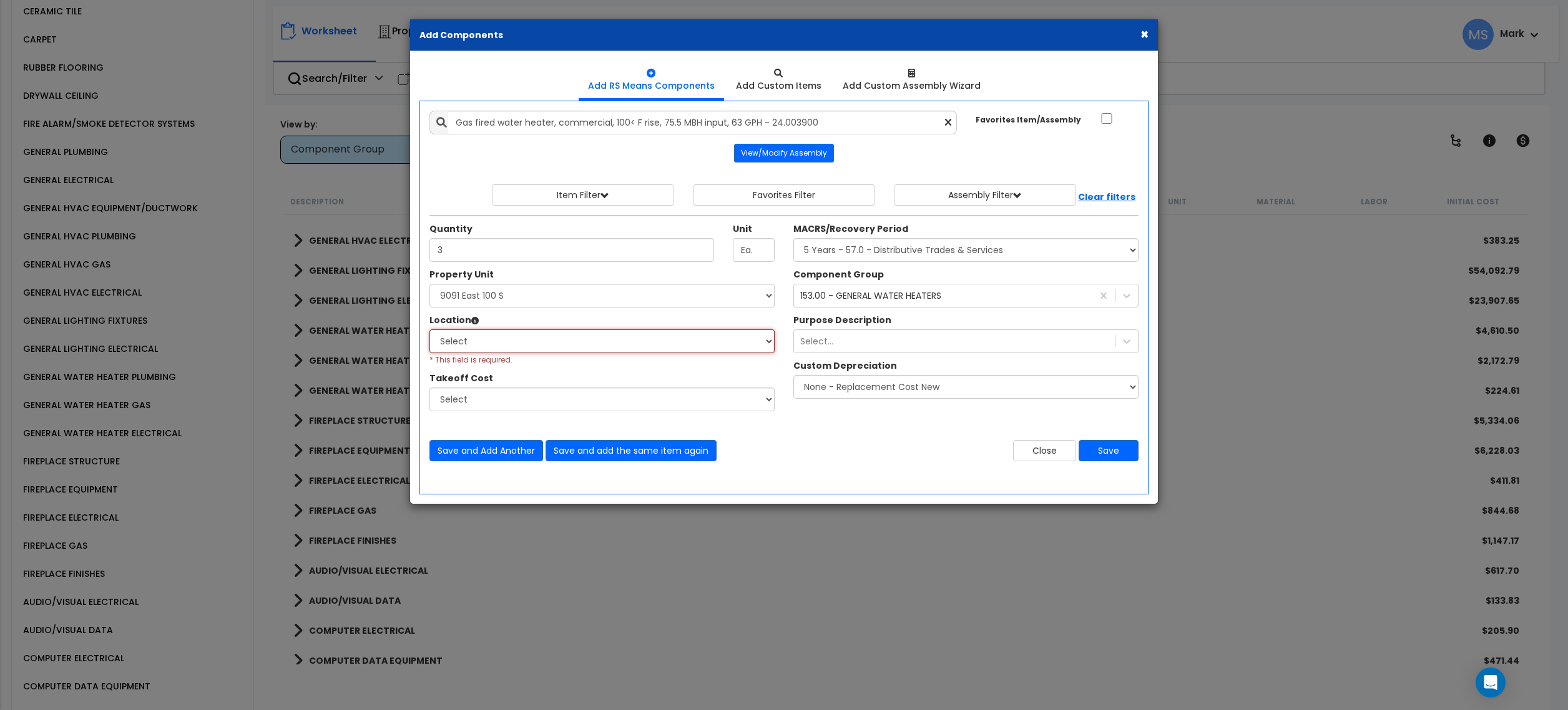
click at [585, 346] on select "Select Building Building Interior Units Add Additional Location" at bounding box center [603, 341] width 346 height 24
select select "461"
click at [430, 331] on select "Select Building Building Interior Units Add Additional Location" at bounding box center [603, 341] width 346 height 24
click at [1113, 447] on button "Save" at bounding box center [1109, 450] width 60 height 21
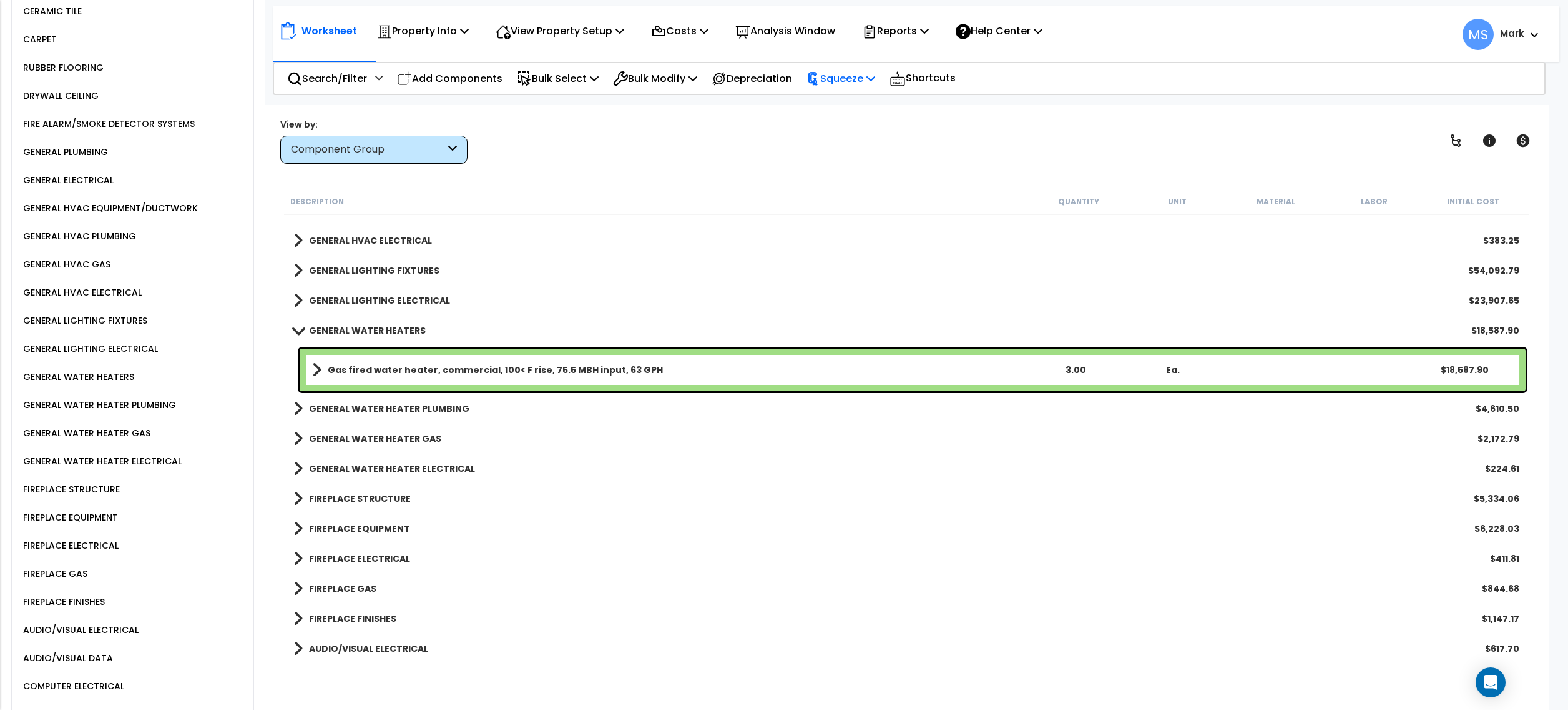
click at [852, 80] on p "Squeeze" at bounding box center [841, 78] width 69 height 17
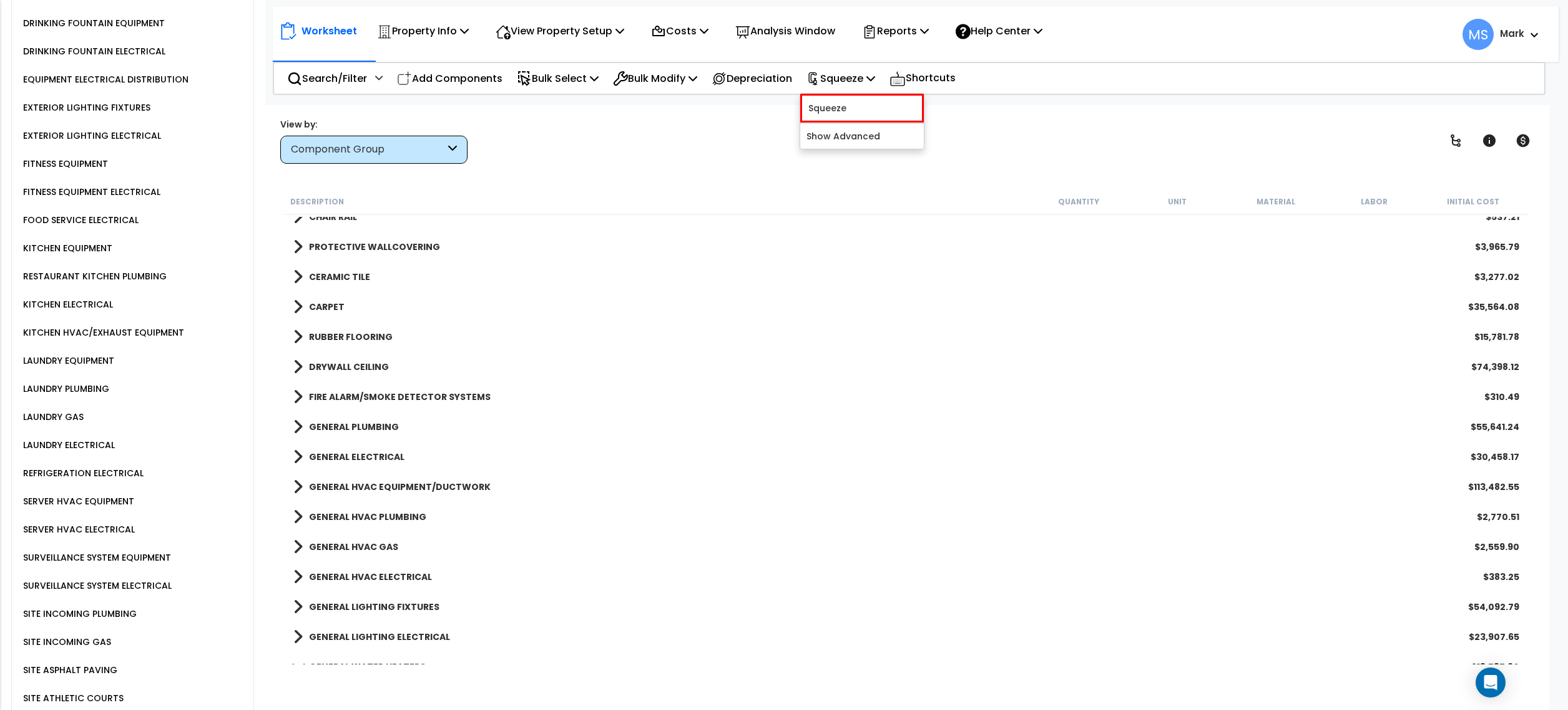
scroll to position [1915, 0]
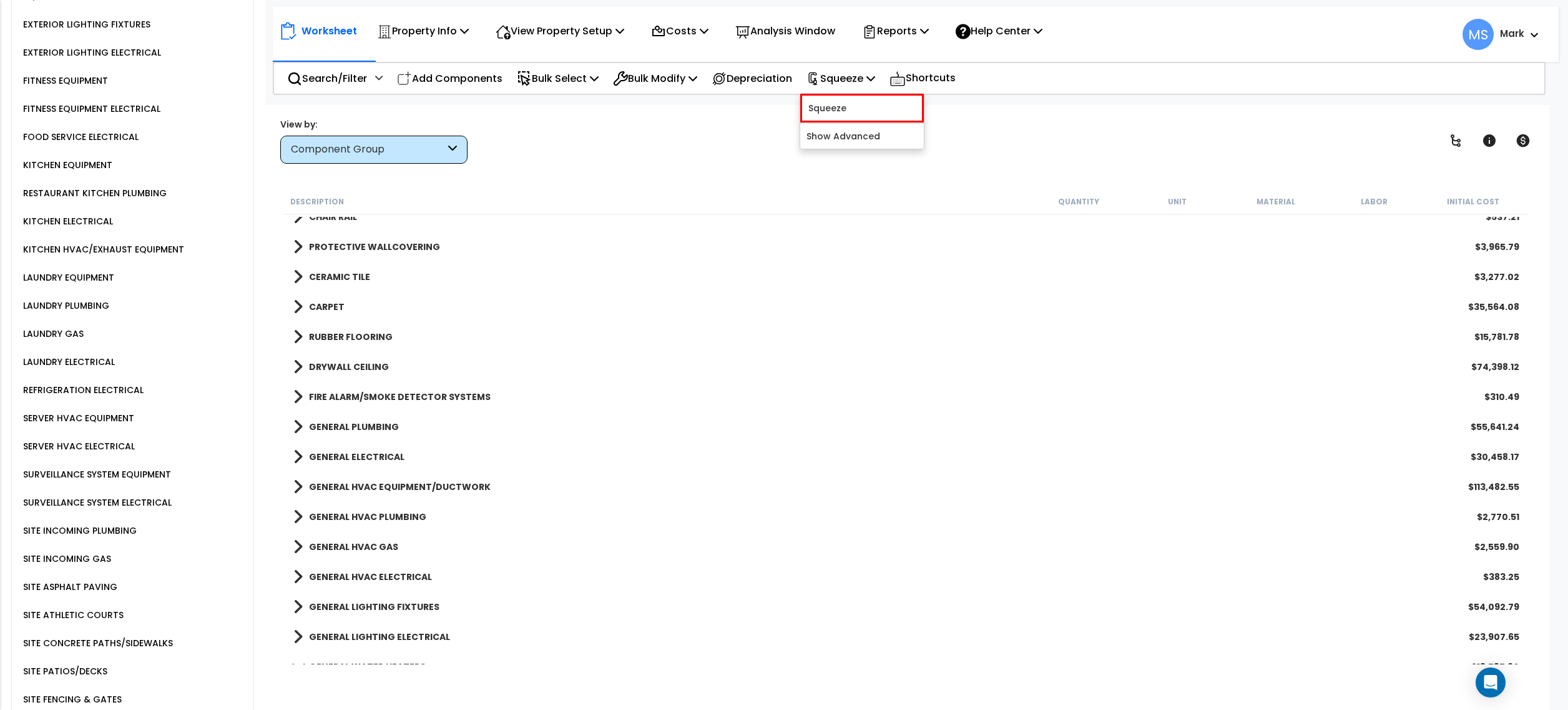
click at [117, 242] on div "KITCHEN HVAC/EXHAUST EQUIPMENT" at bounding box center [102, 249] width 164 height 15
click at [61, 158] on div "KITCHEN EQUIPMENT" at bounding box center [66, 165] width 93 height 15
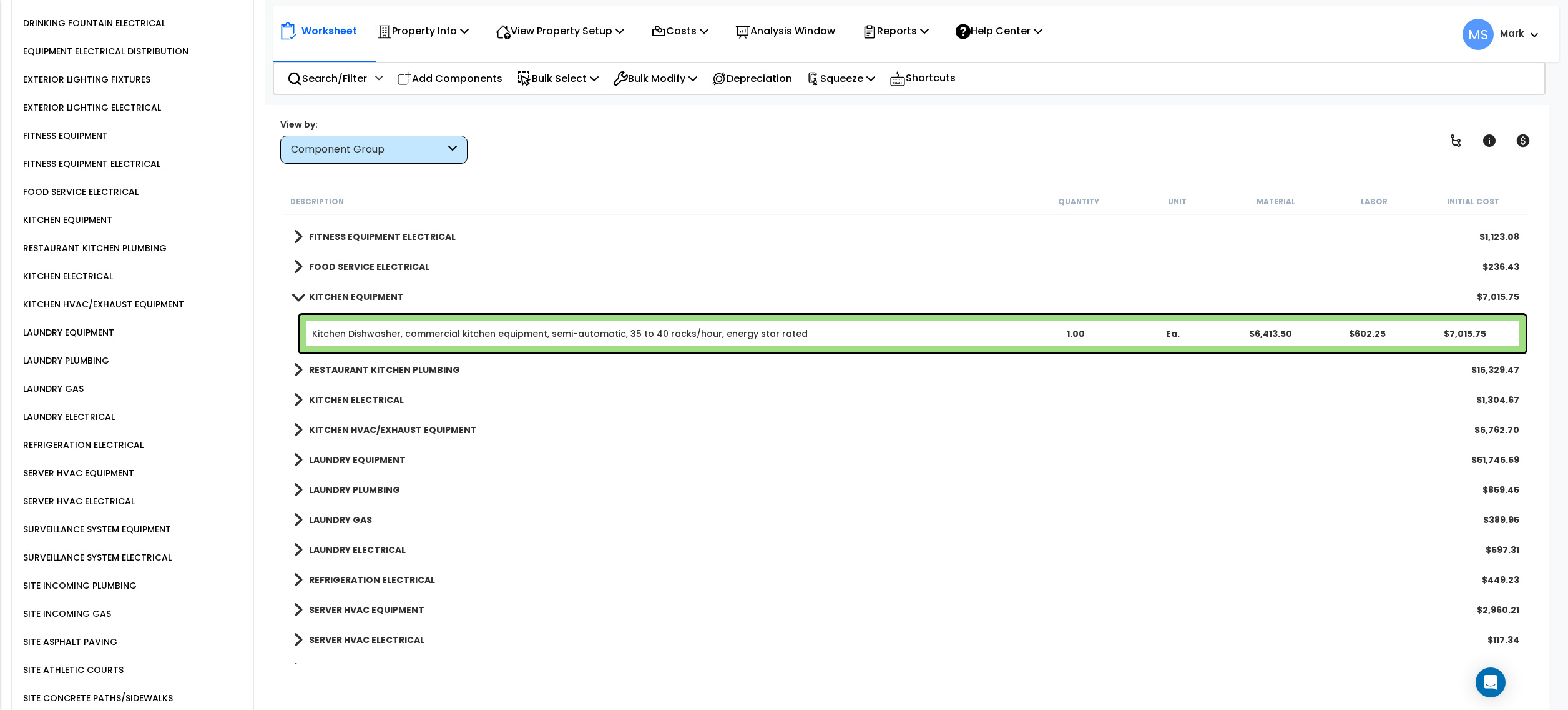
scroll to position [1832, 0]
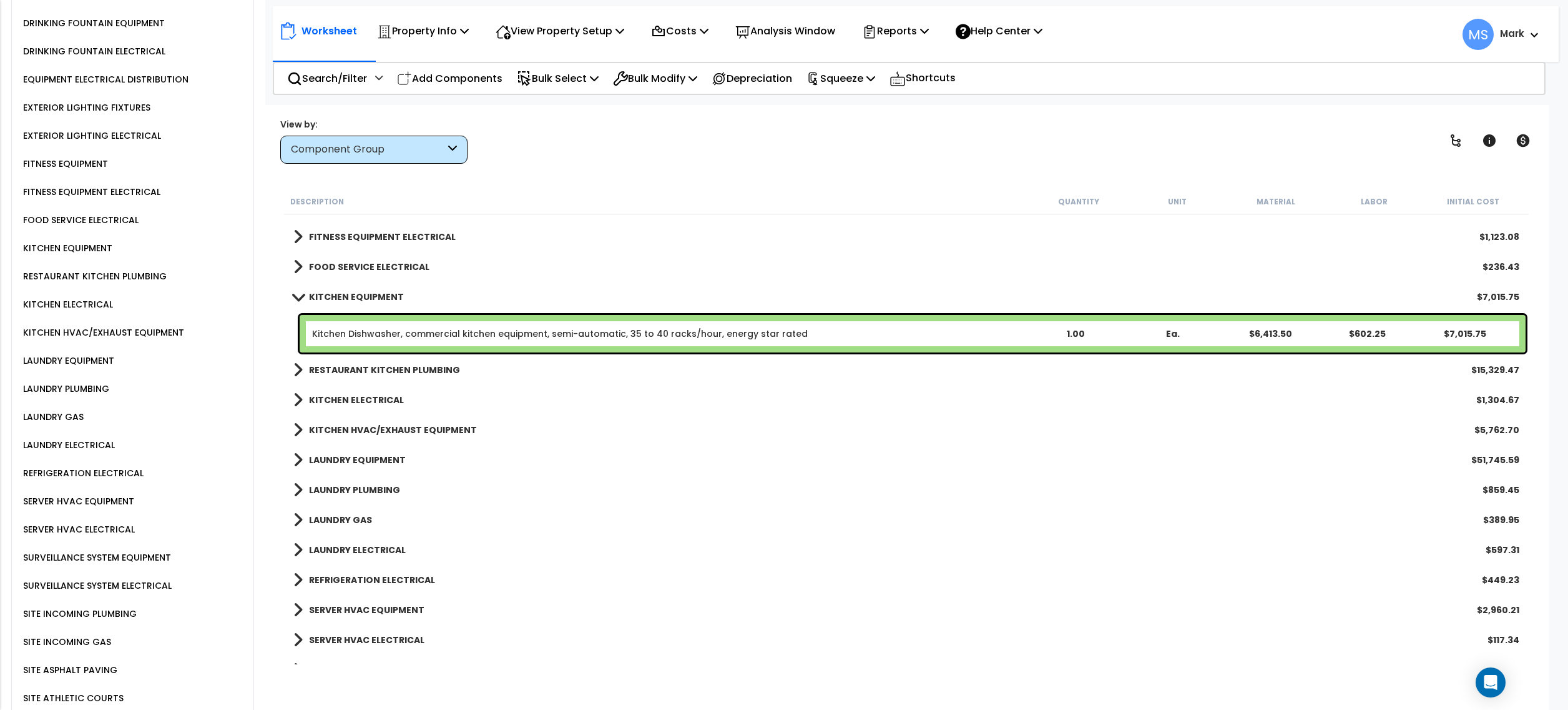
click at [145, 269] on div "RESTAURANT KITCHEN PLUMBING" at bounding box center [94, 276] width 147 height 15
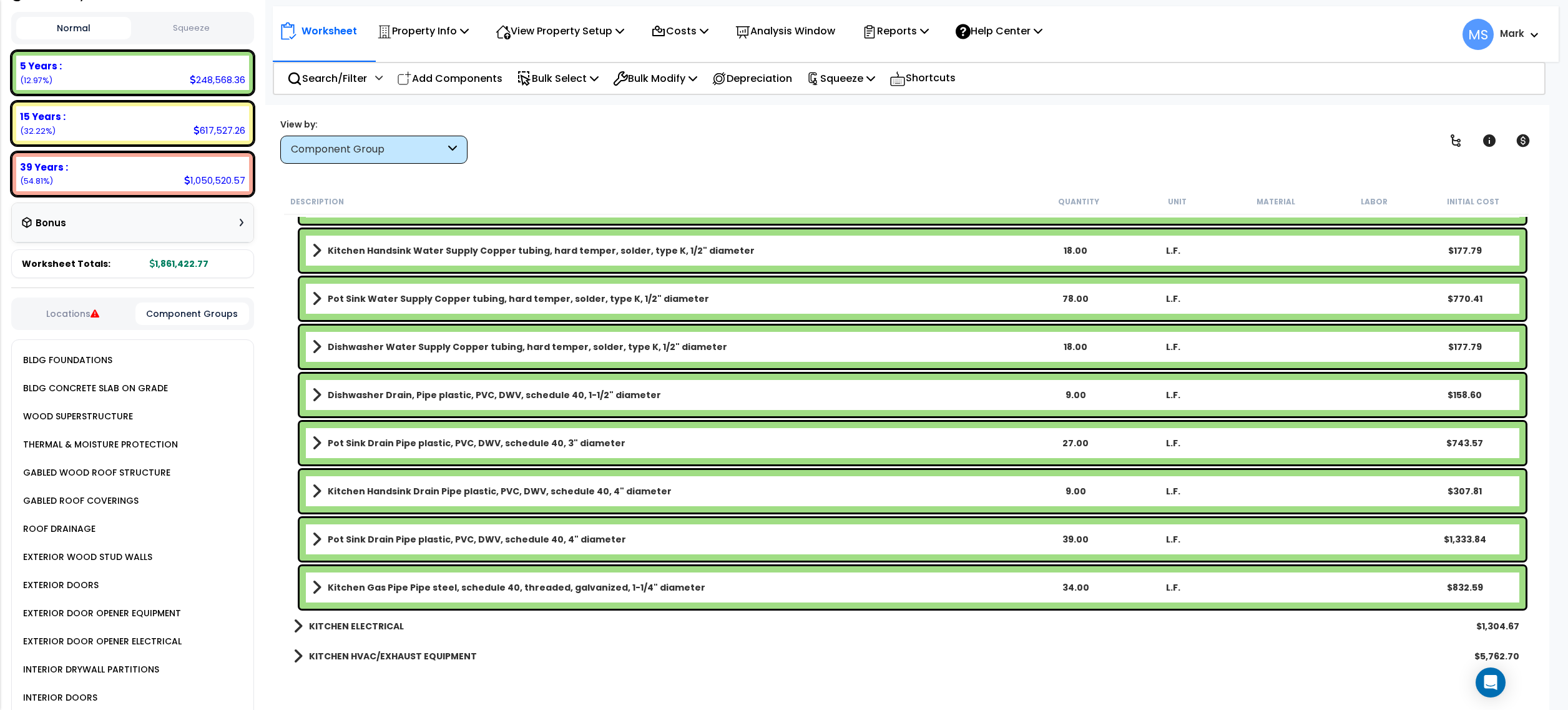
scroll to position [165, 0]
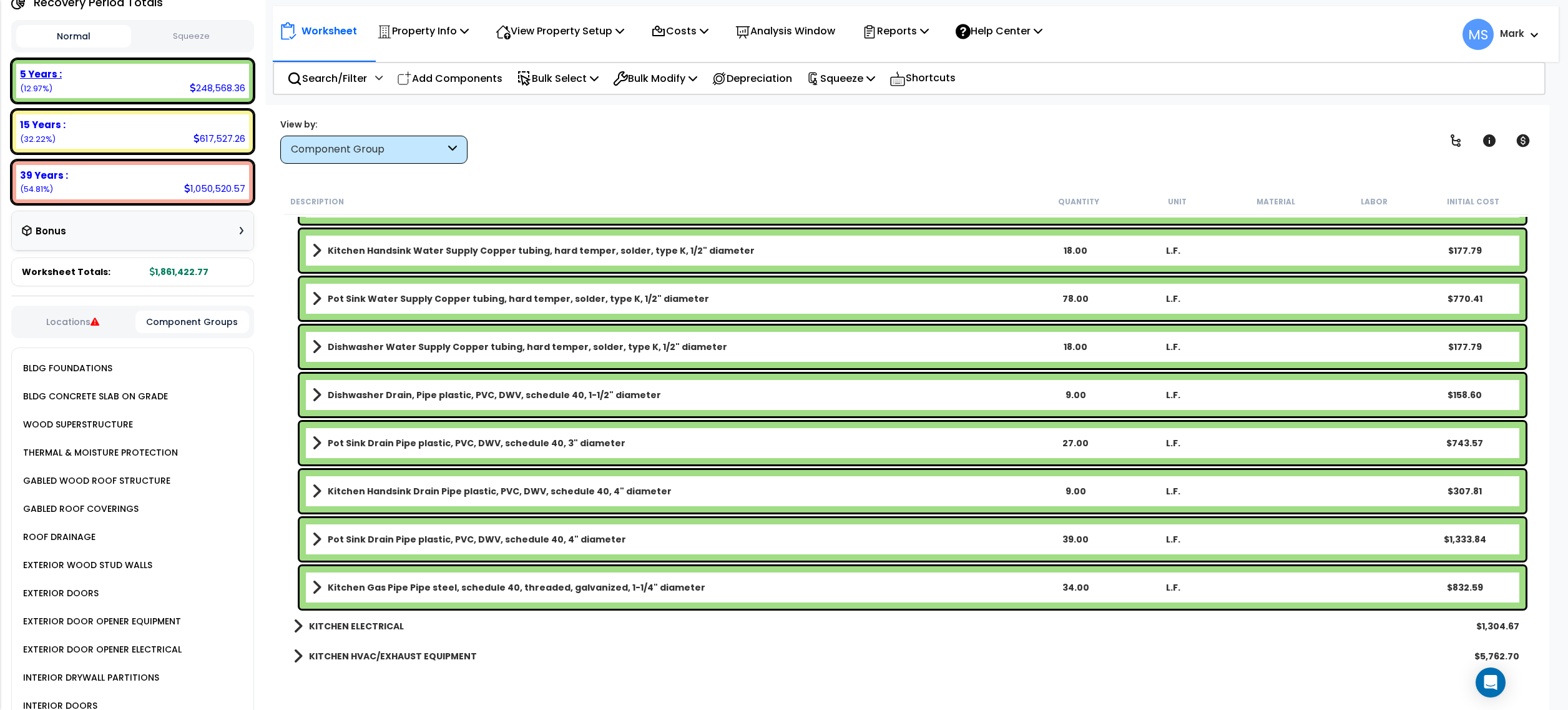
click at [156, 80] on div "5 Years :" at bounding box center [133, 75] width 225 height 13
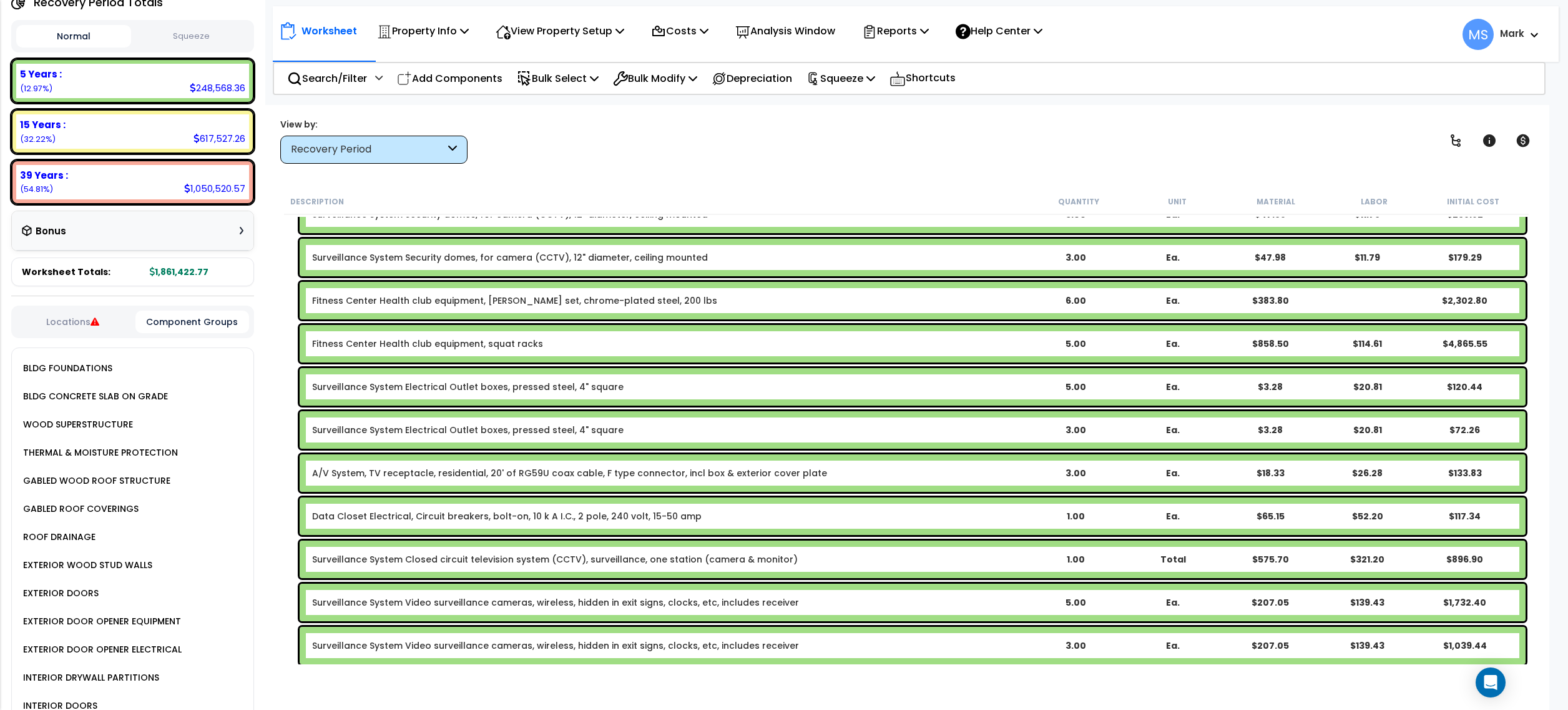
scroll to position [1910, 0]
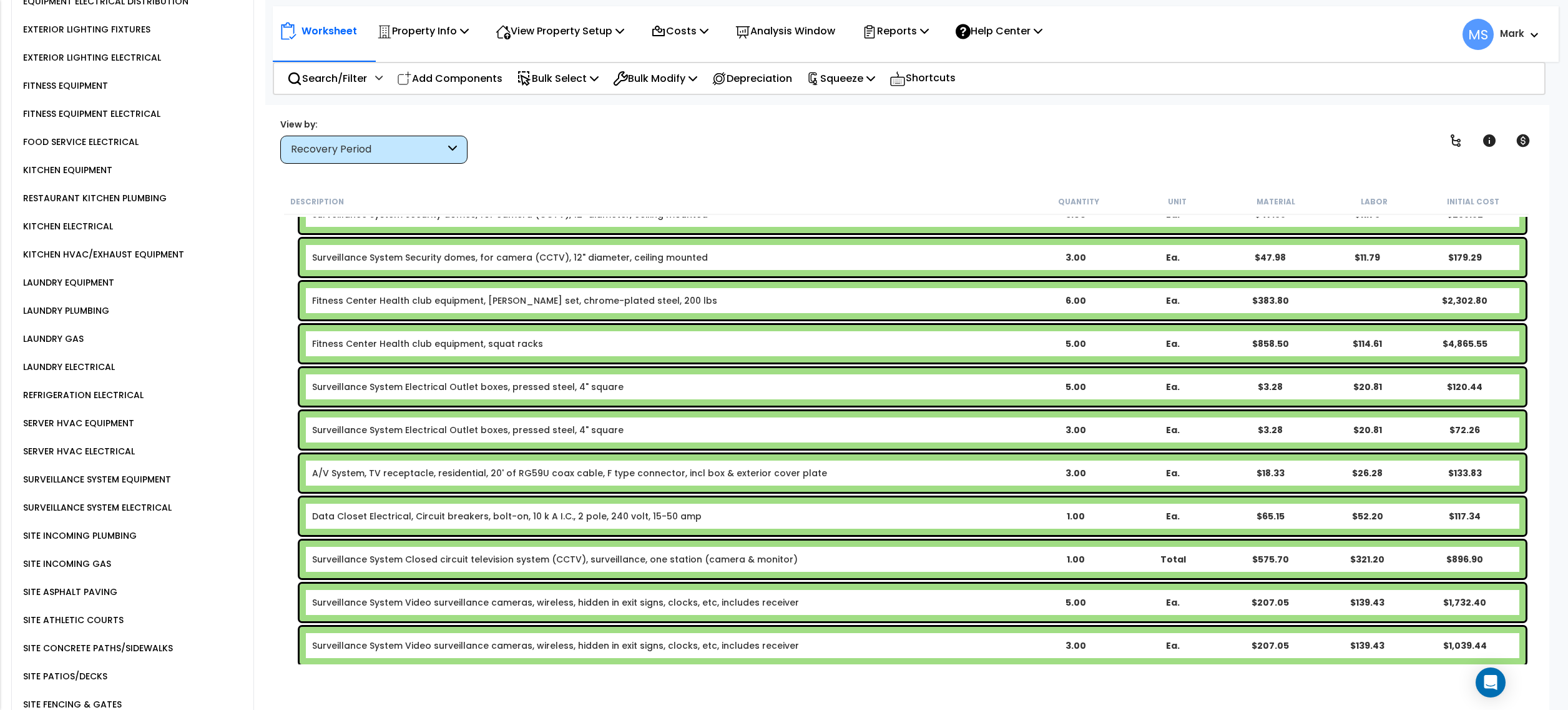
click at [113, 387] on div "REFRIGERATION ELECTRICAL" at bounding box center [81, 395] width 123 height 15
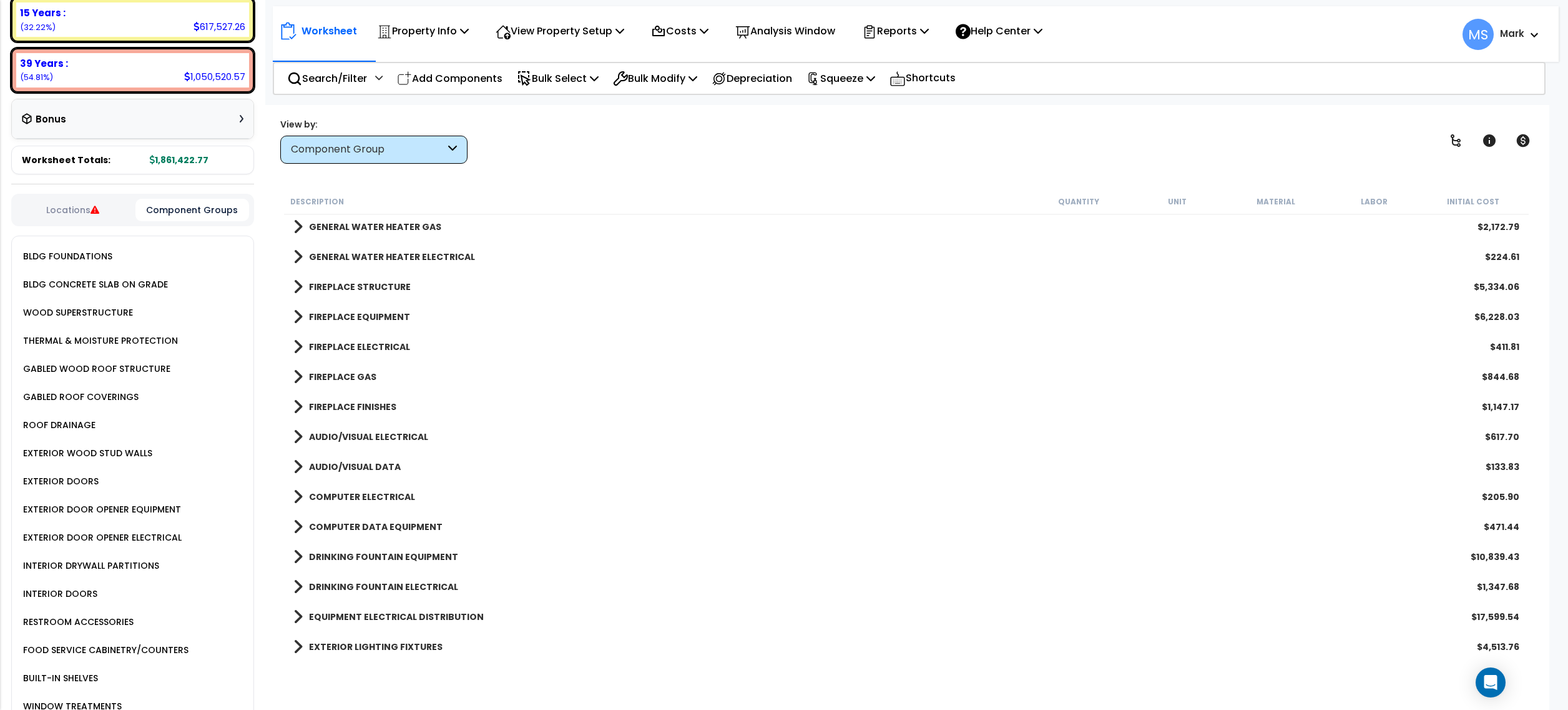
scroll to position [0, 0]
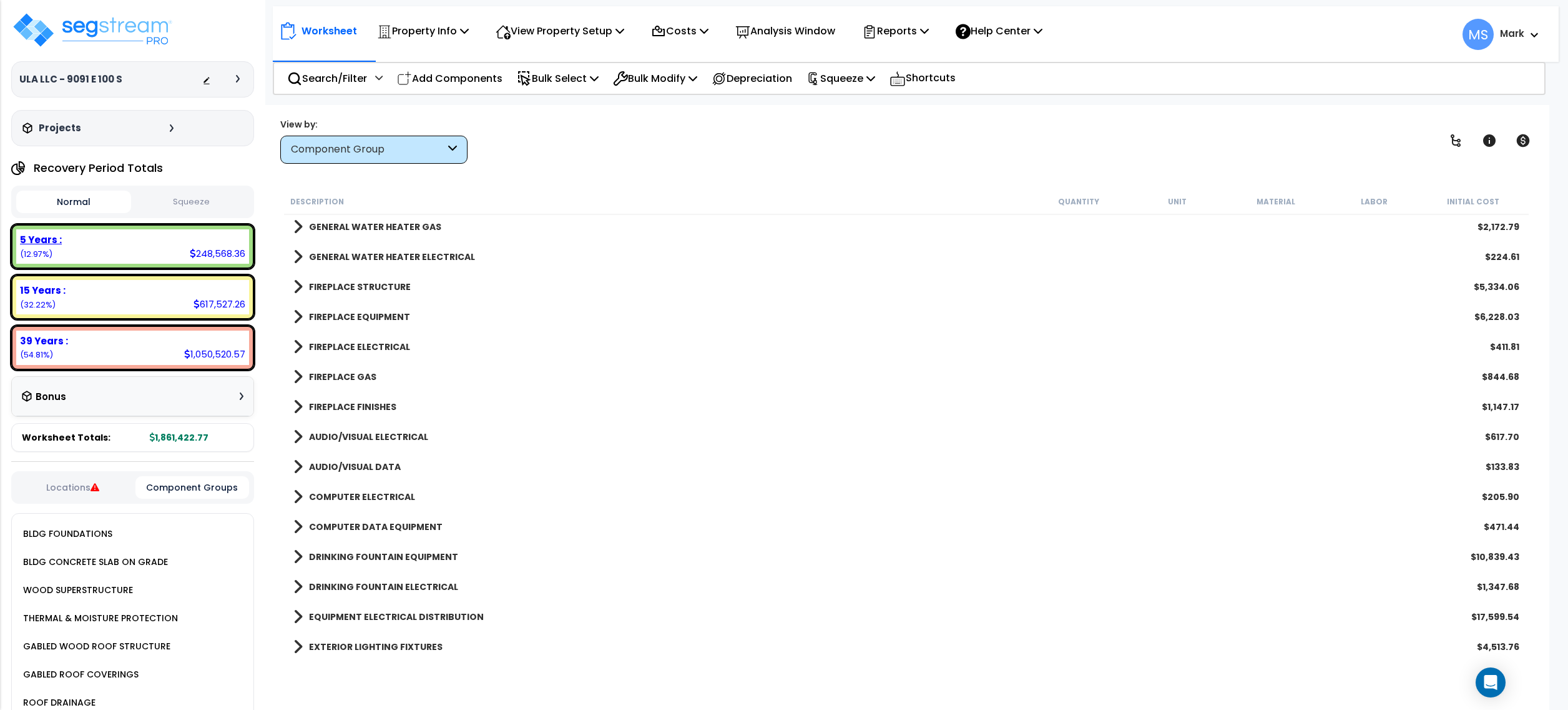
click at [80, 255] on div "5 Years : 248,568.36 (12.97%)" at bounding box center [133, 247] width 233 height 34
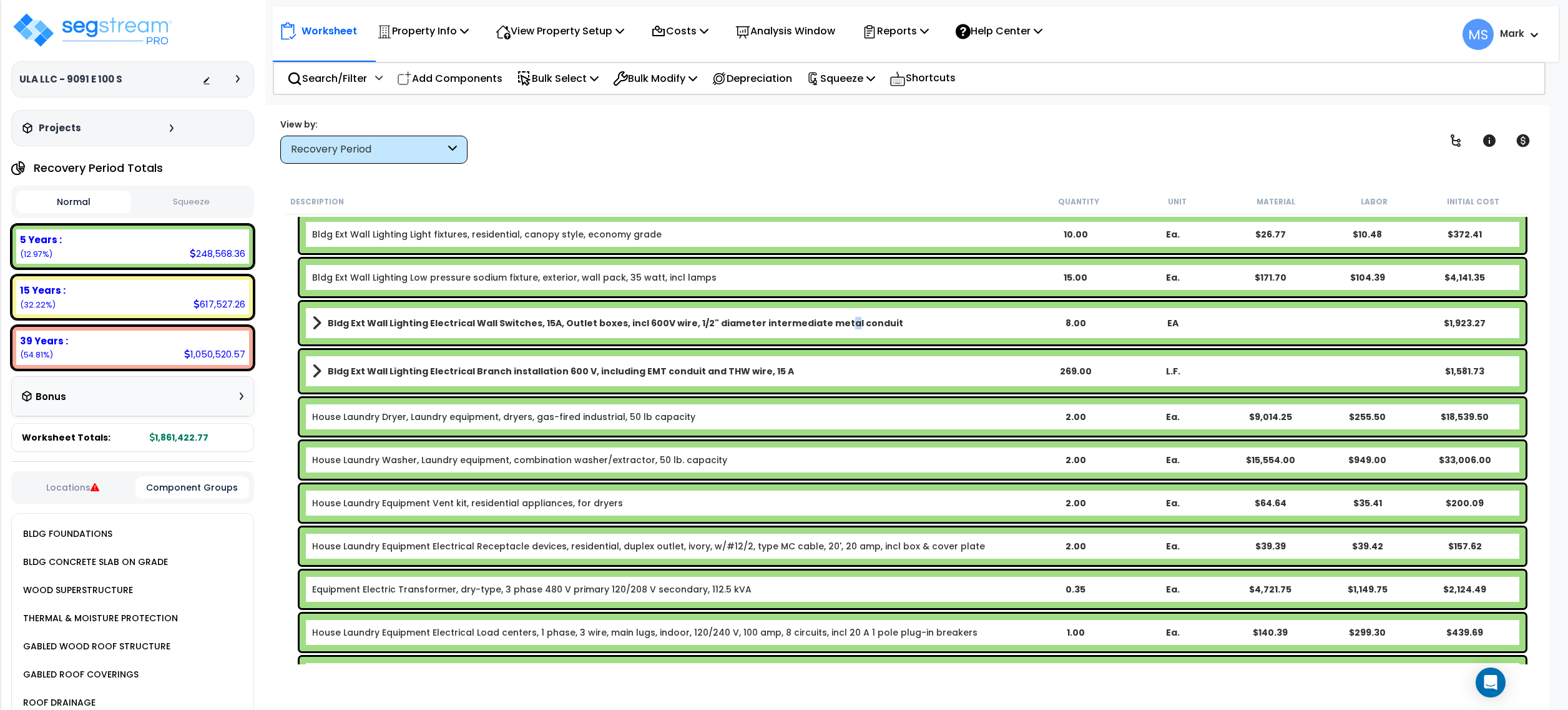
click at [824, 333] on div "Bldg Ext Wall Lighting Electrical Wall Switches, 15A, Outlet boxes, incl 600V w…" at bounding box center [913, 323] width 1226 height 42
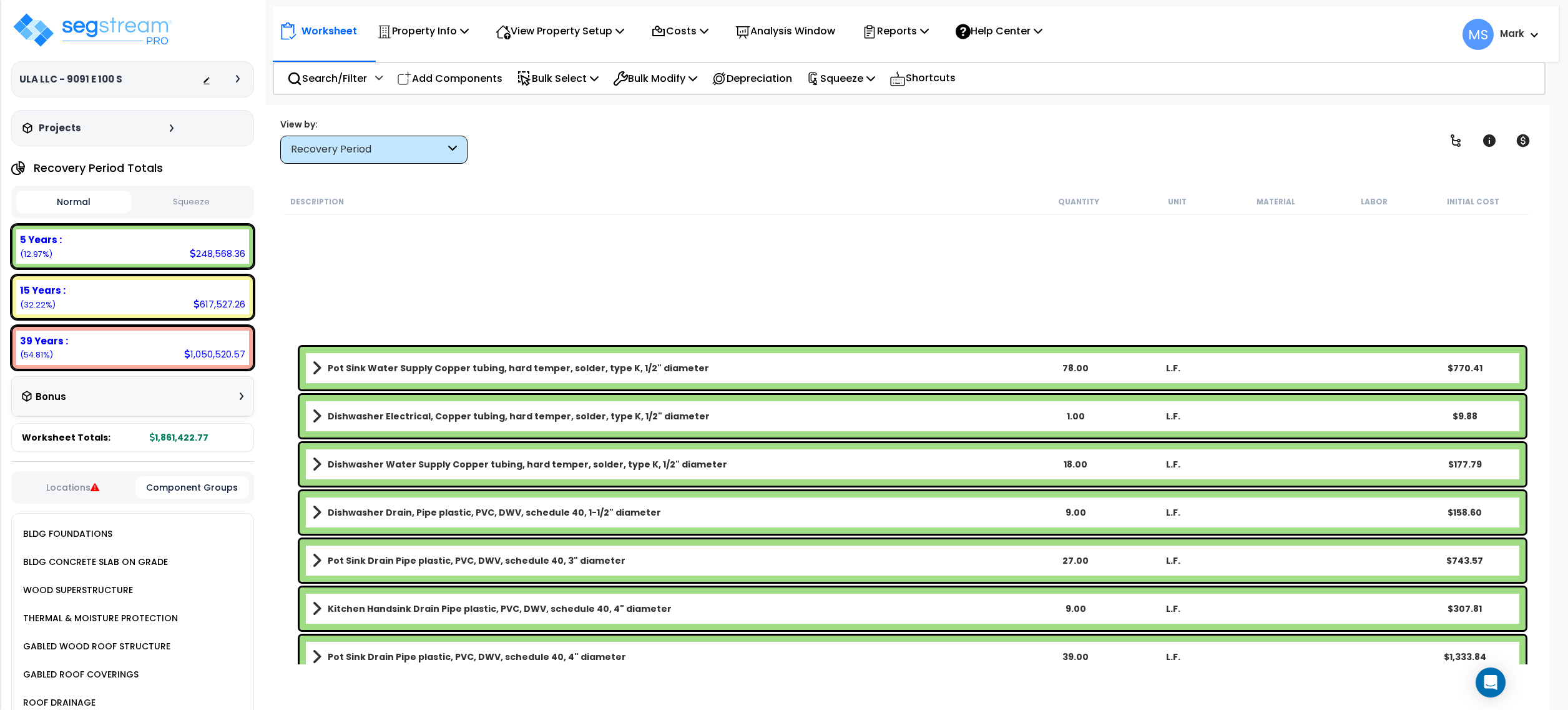
scroll to position [1024, 0]
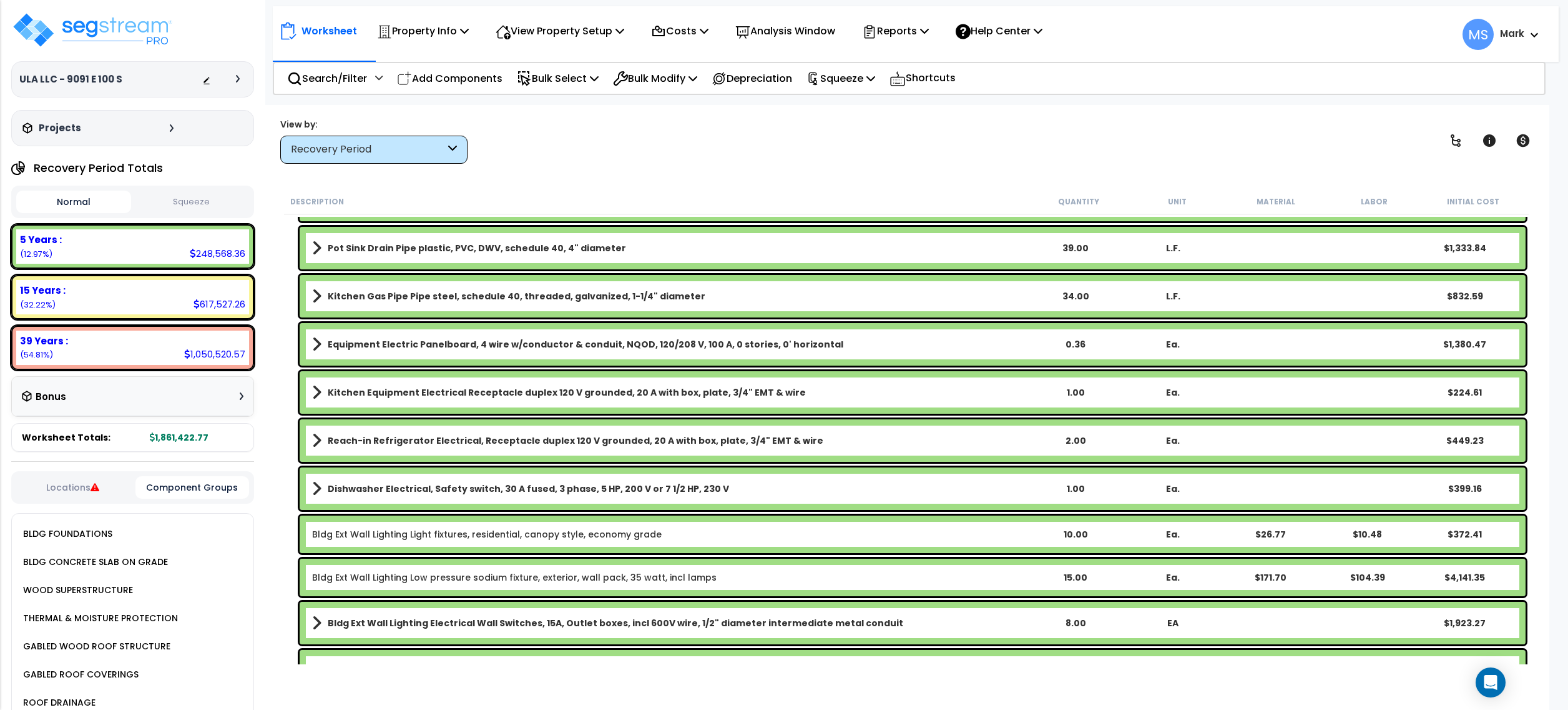
click at [454, 448] on link "Reach-in Refrigerator Electrical, Receptacle duplex 120 V grounded, 20 A with b…" at bounding box center [669, 441] width 714 height 17
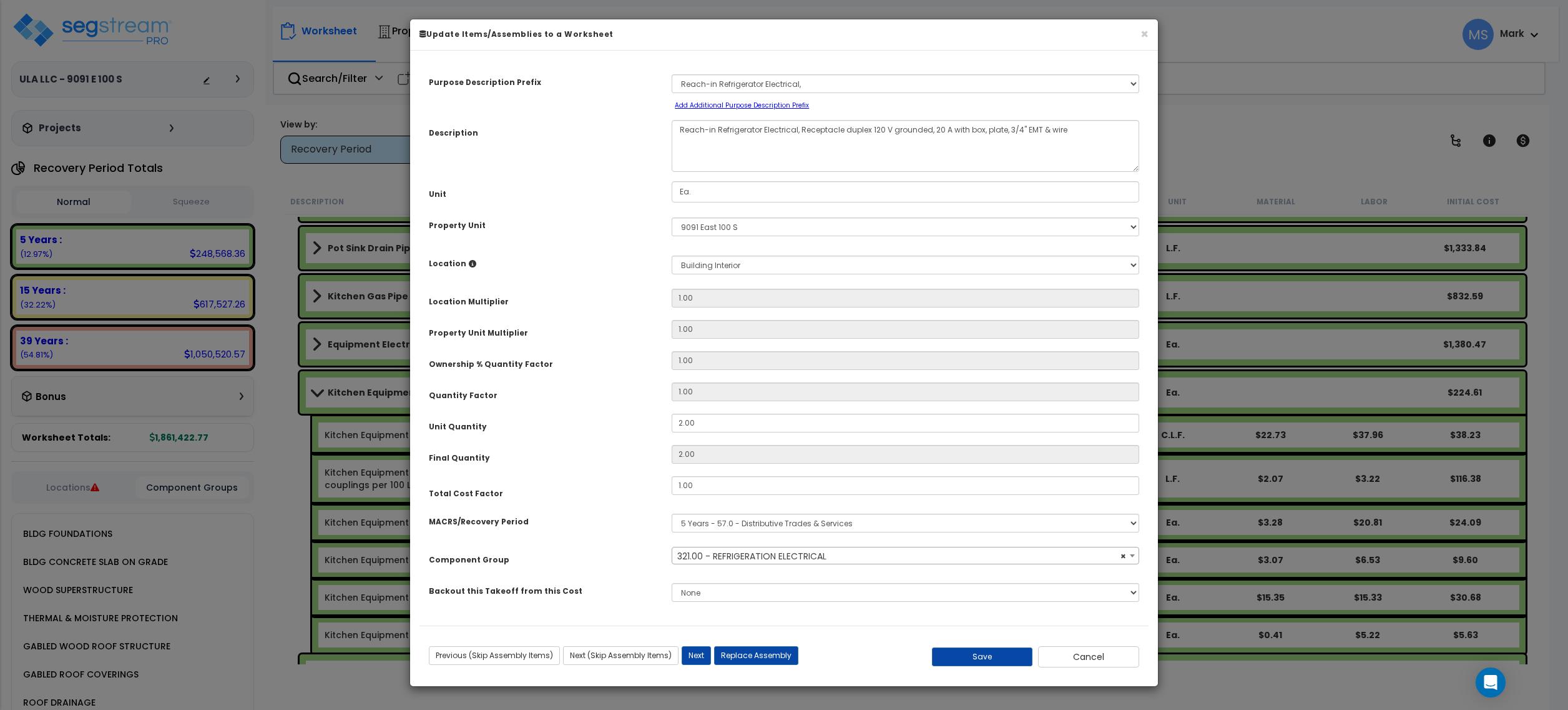
select select "46121"
click at [712, 432] on input "2.00" at bounding box center [905, 423] width 468 height 19
click at [712, 431] on input "2.00" at bounding box center [905, 423] width 468 height 19
type input "3"
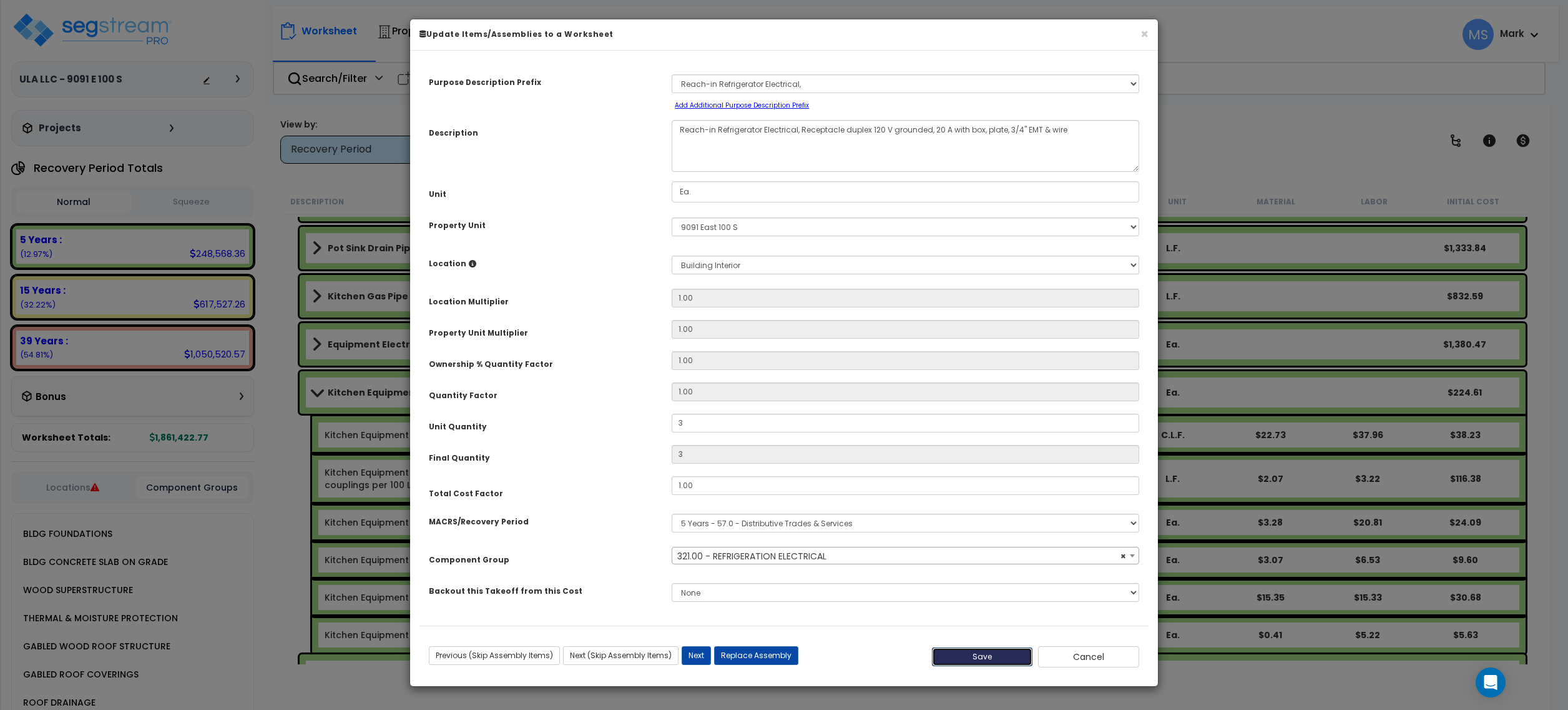
click at [966, 653] on button "Save" at bounding box center [983, 656] width 101 height 19
type input "3.00"
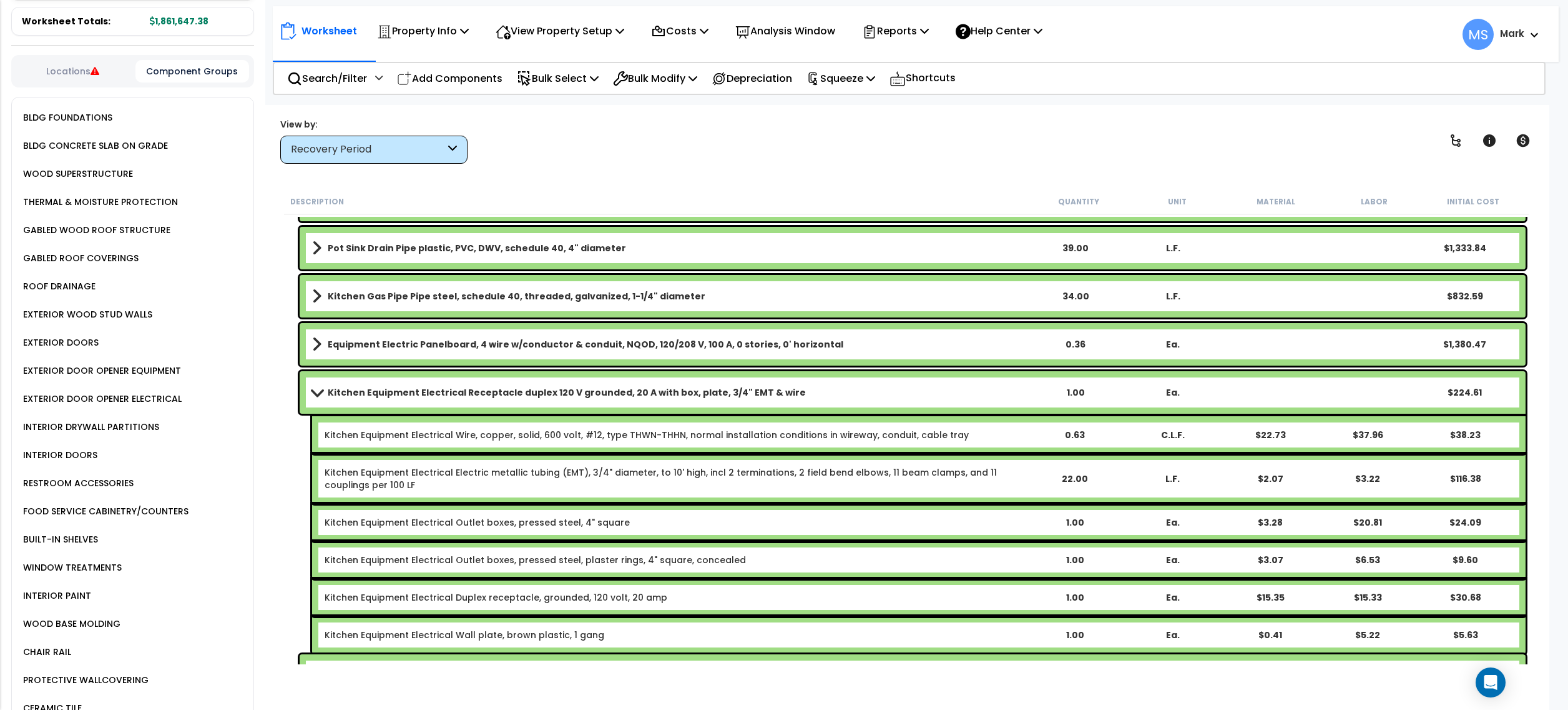
scroll to position [1992, 0]
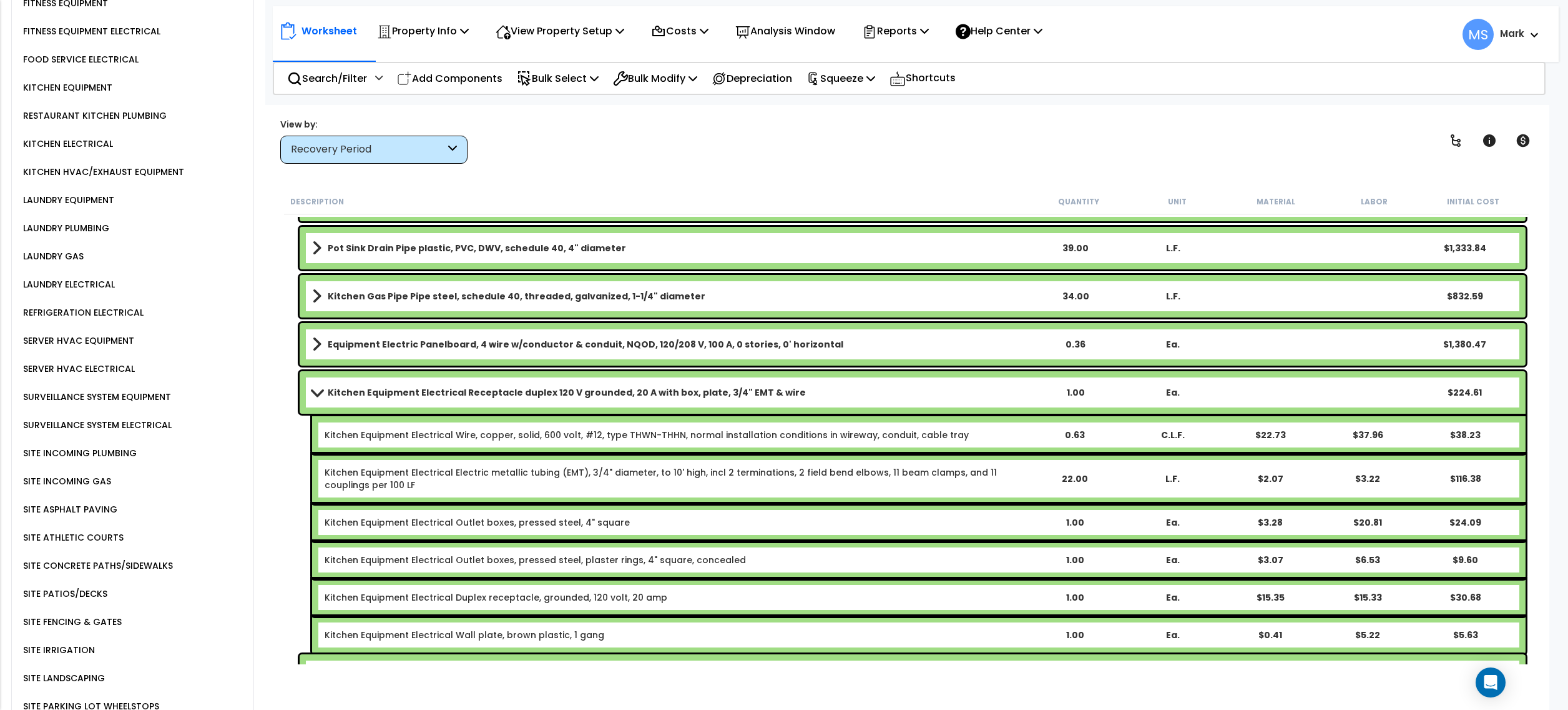
click at [143, 389] on div "SURVEILLANCE SYSTEM EQUIPMENT" at bounding box center [95, 397] width 151 height 15
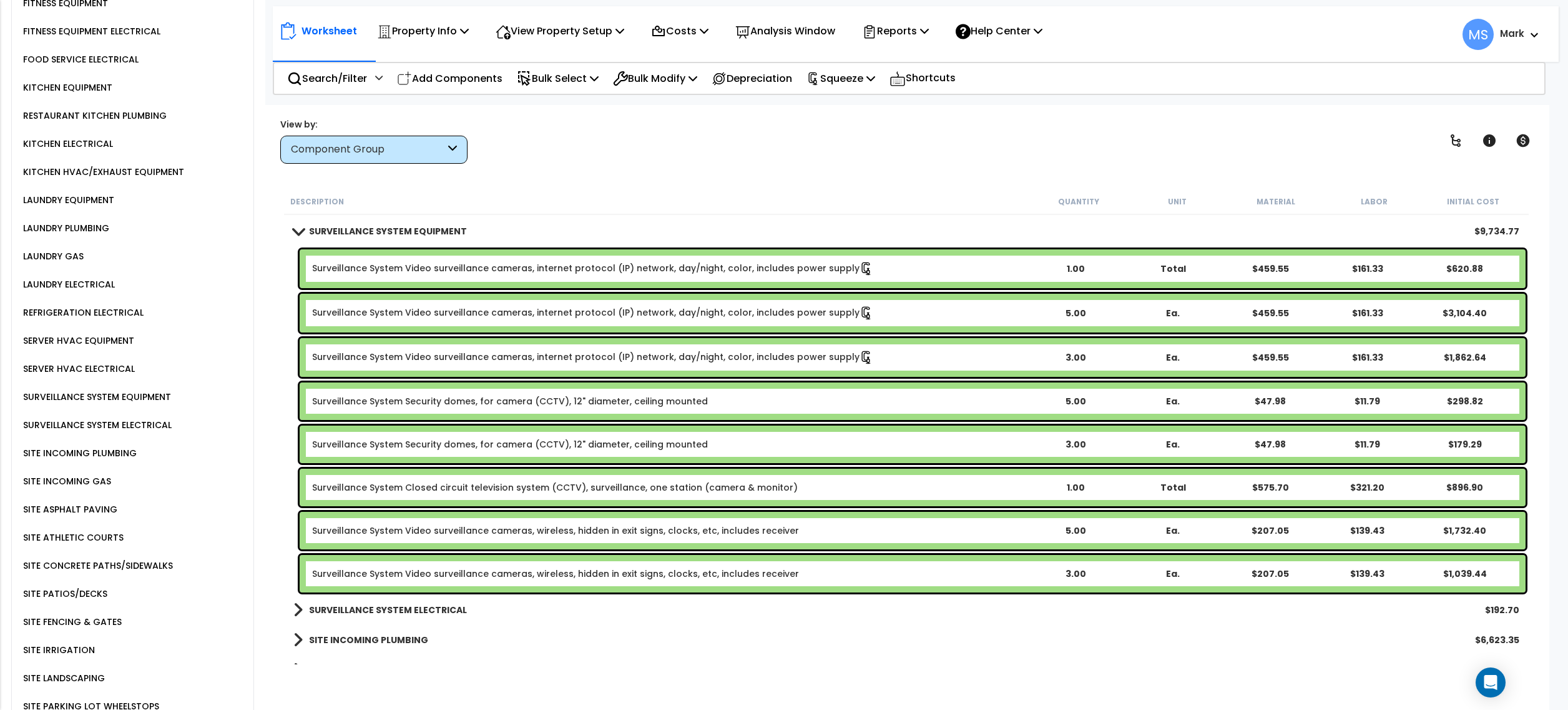
scroll to position [2042, 0]
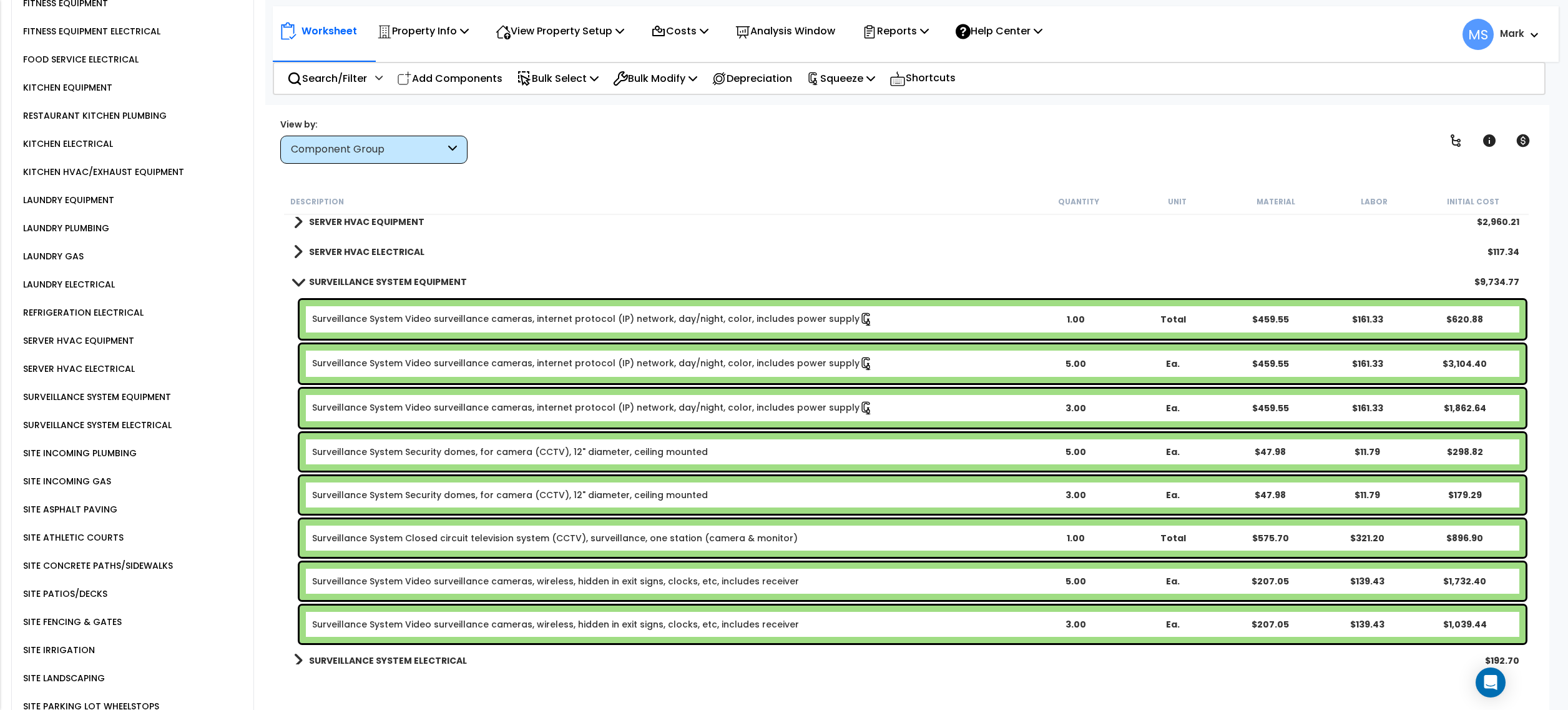
drag, startPoint x: 608, startPoint y: 620, endPoint x: 617, endPoint y: 606, distance: 16.6
click at [610, 620] on link "Surveillance System Video surveillance cameras, wireless, hidden in exit signs,…" at bounding box center [556, 624] width 487 height 12
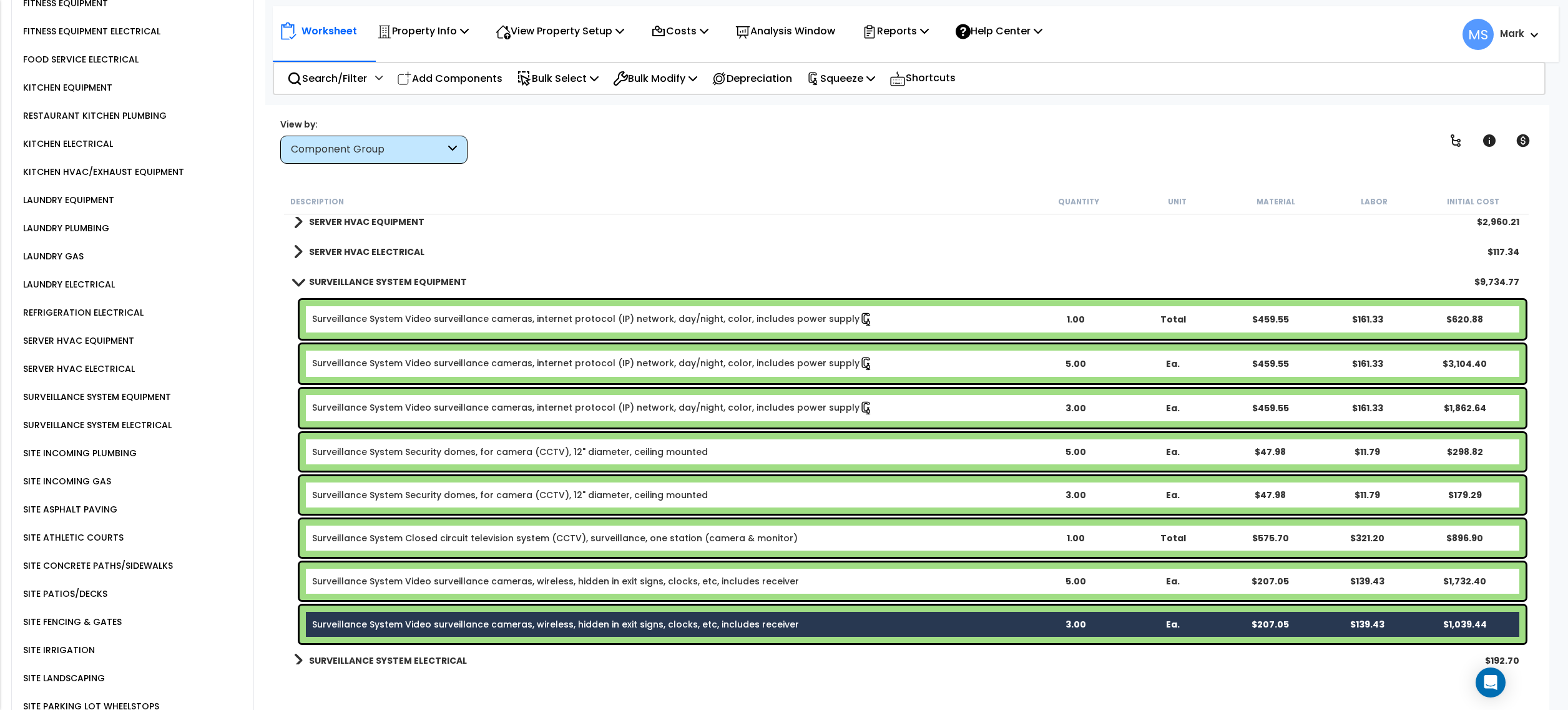
click at [620, 584] on link "Surveillance System Video surveillance cameras, wireless, hidden in exit signs,…" at bounding box center [556, 580] width 487 height 12
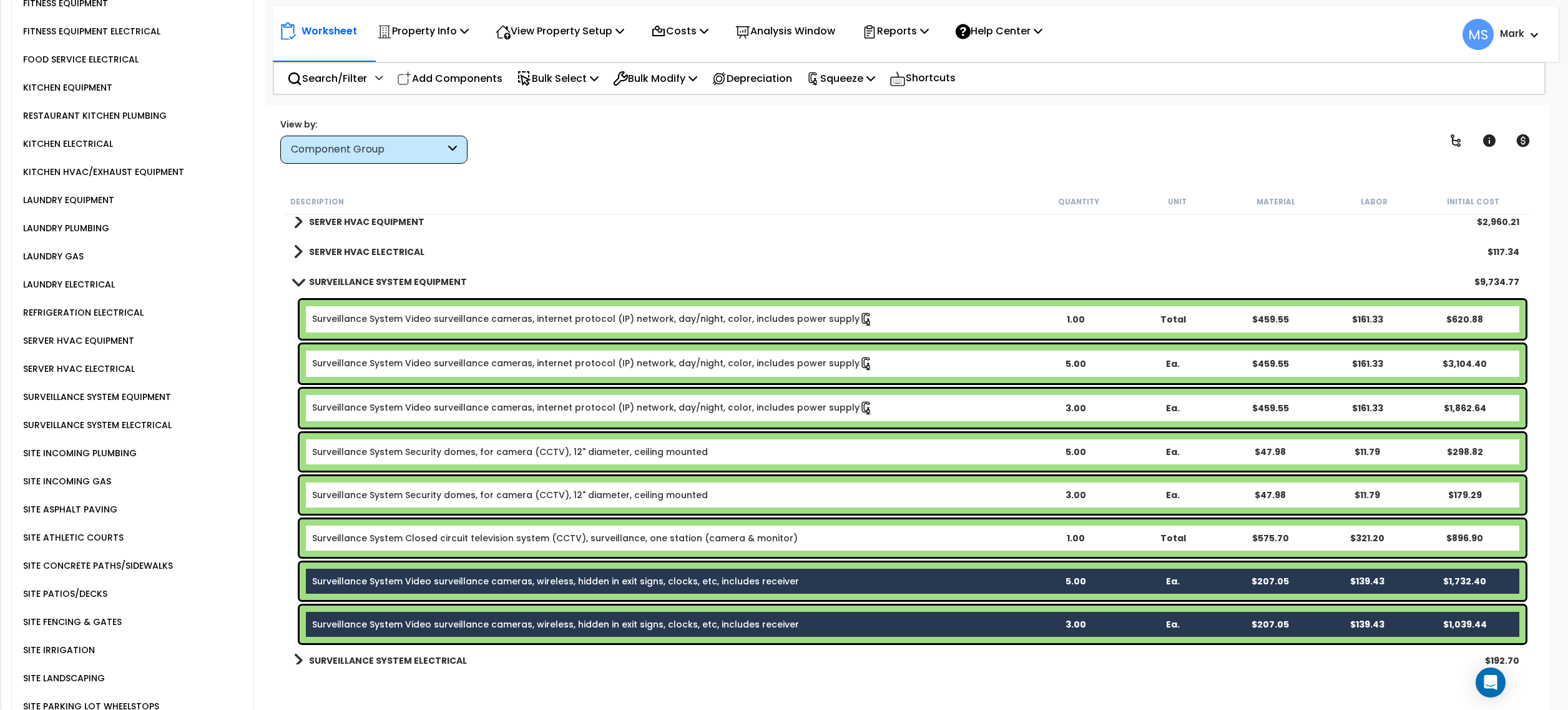
click at [639, 544] on div "Surveillance System Closed circuit television system (CCTV), surveillance, one …" at bounding box center [913, 537] width 1226 height 37
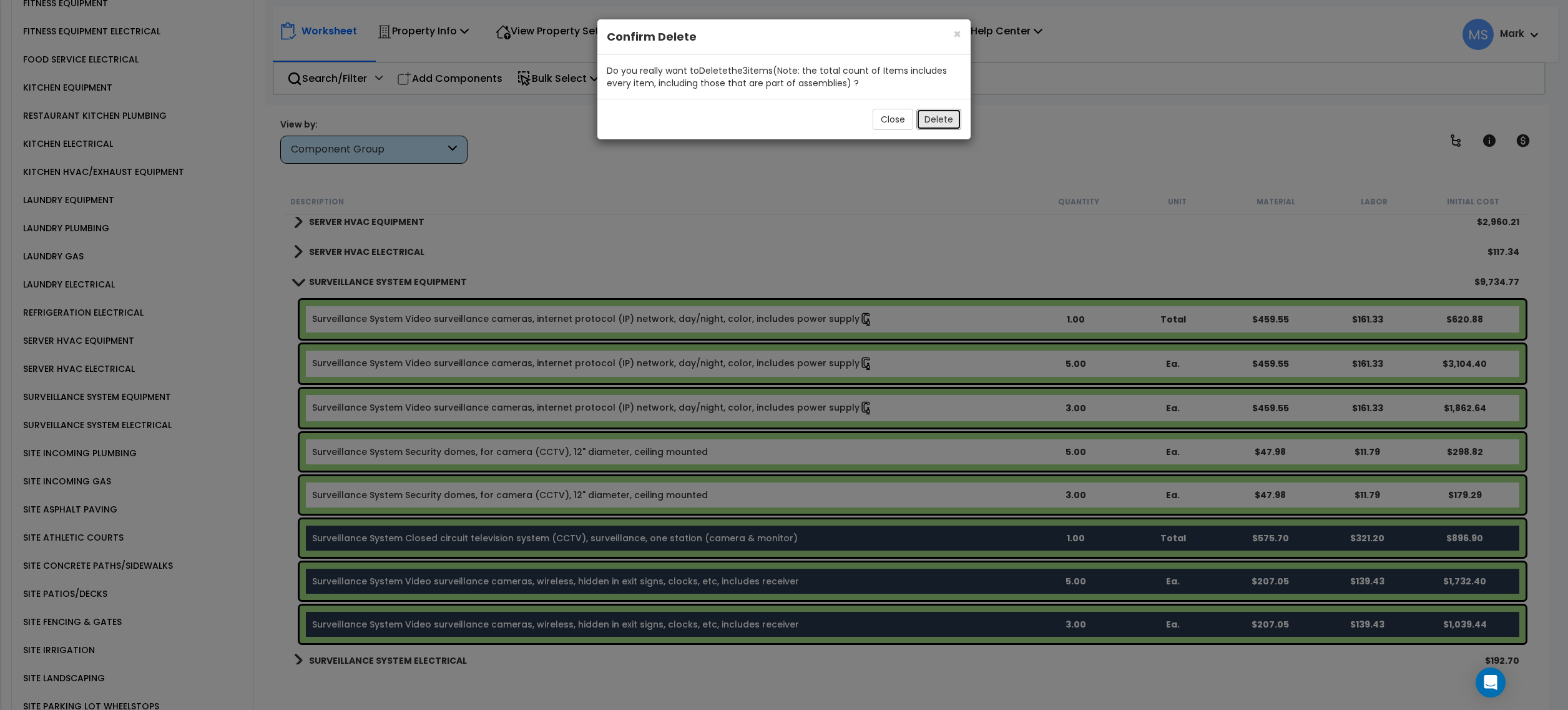
drag, startPoint x: 940, startPoint y: 117, endPoint x: 932, endPoint y: 125, distance: 11.3
click at [939, 117] on button "Delete" at bounding box center [939, 119] width 45 height 21
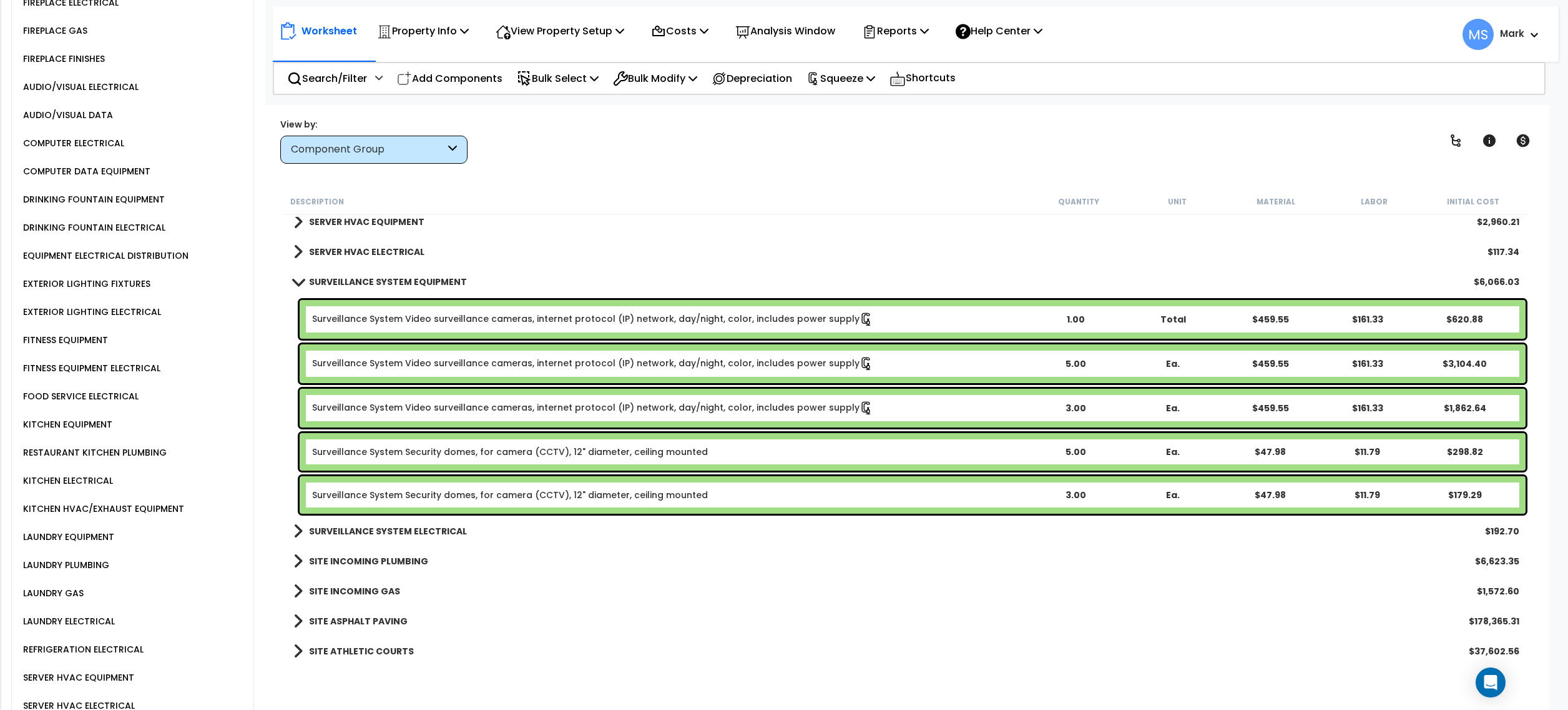
scroll to position [1493, 0]
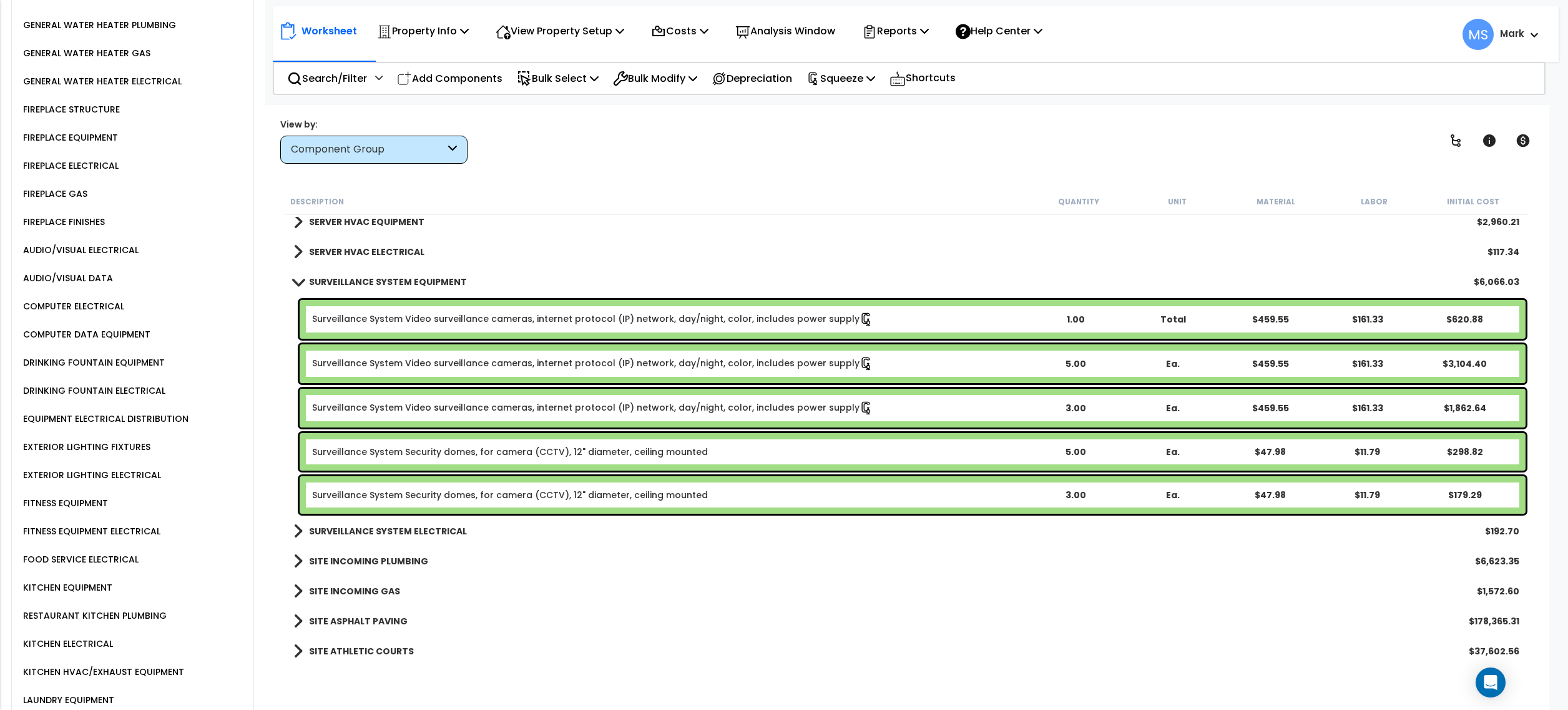
click at [466, 78] on p "Add Components" at bounding box center [450, 78] width 105 height 17
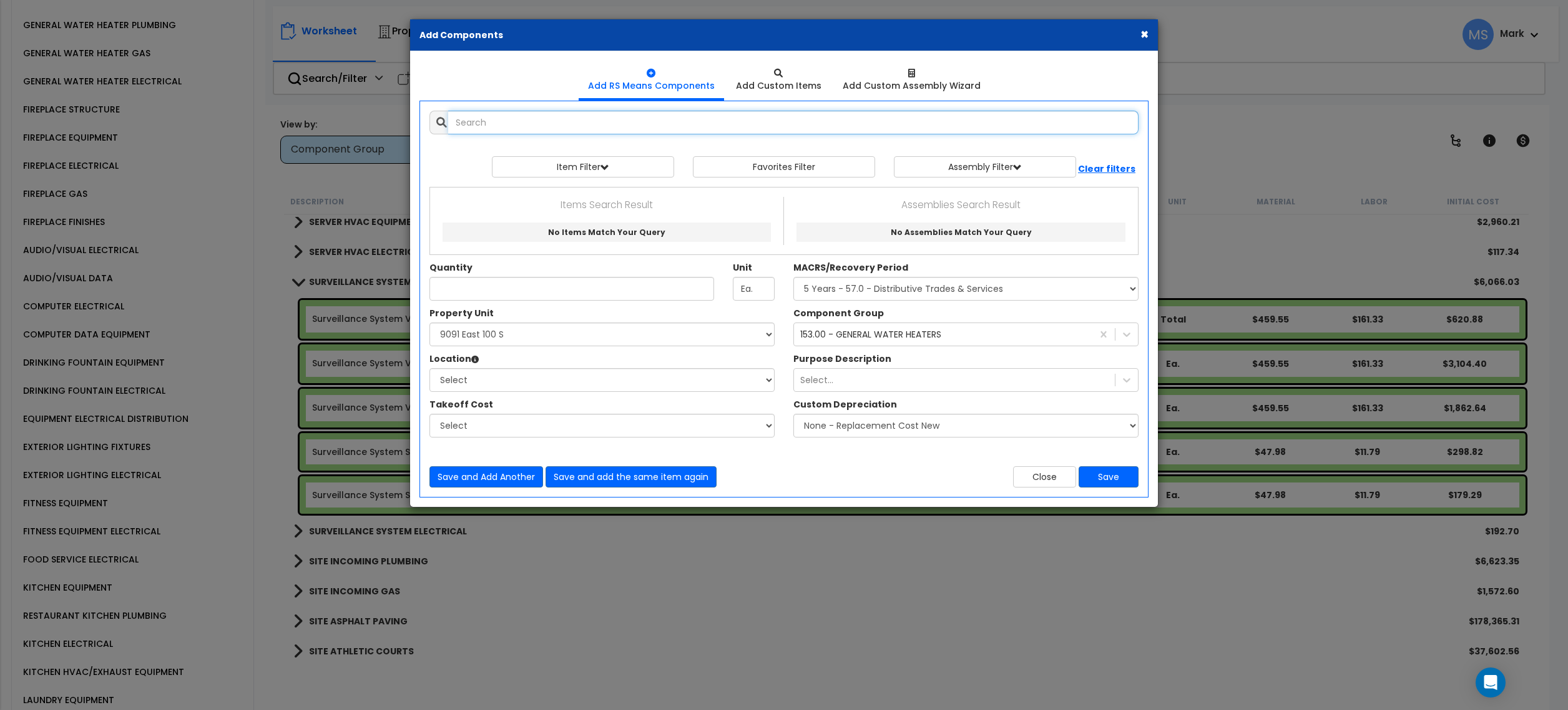
select select
click at [527, 126] on input "shelves" at bounding box center [793, 122] width 690 height 24
type input "s"
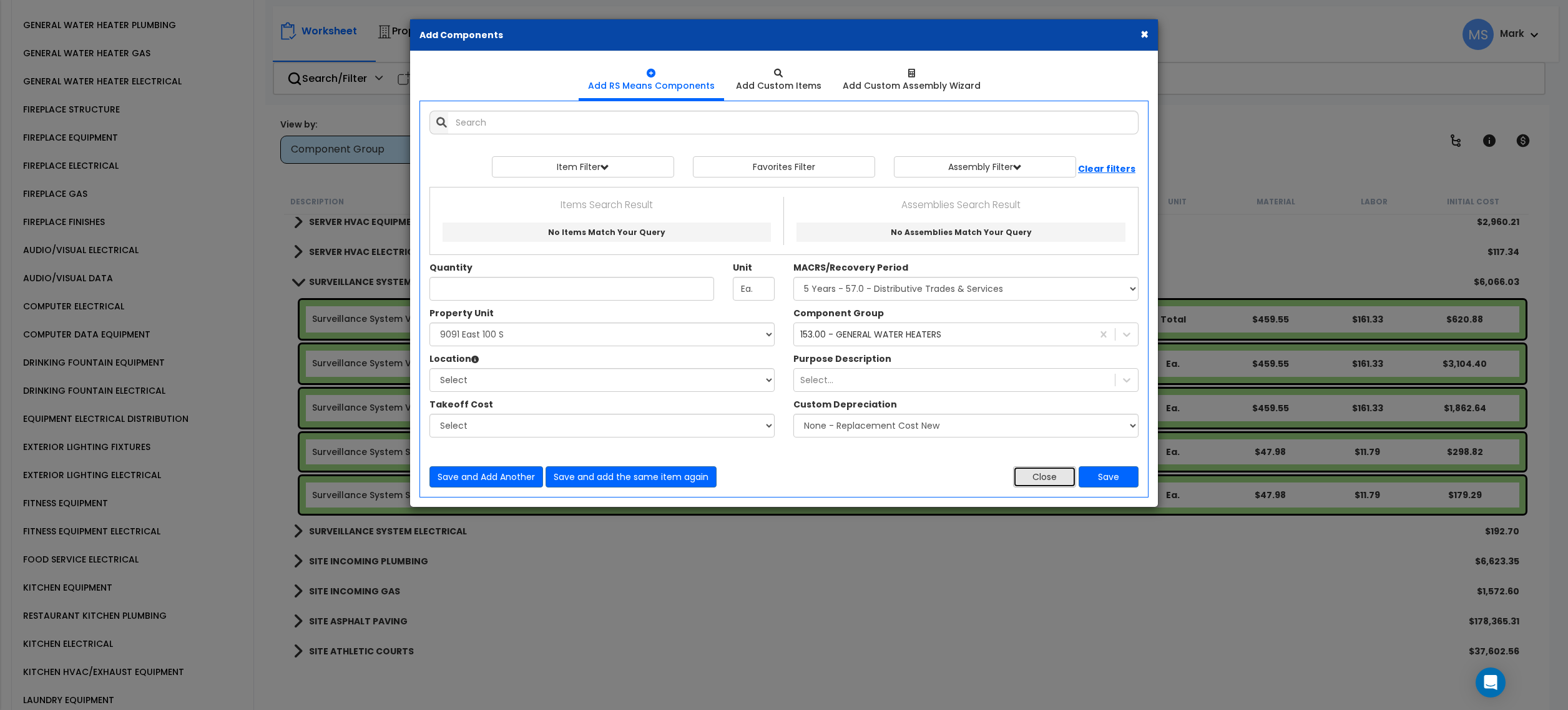
click at [1044, 481] on button "Close" at bounding box center [1045, 477] width 63 height 21
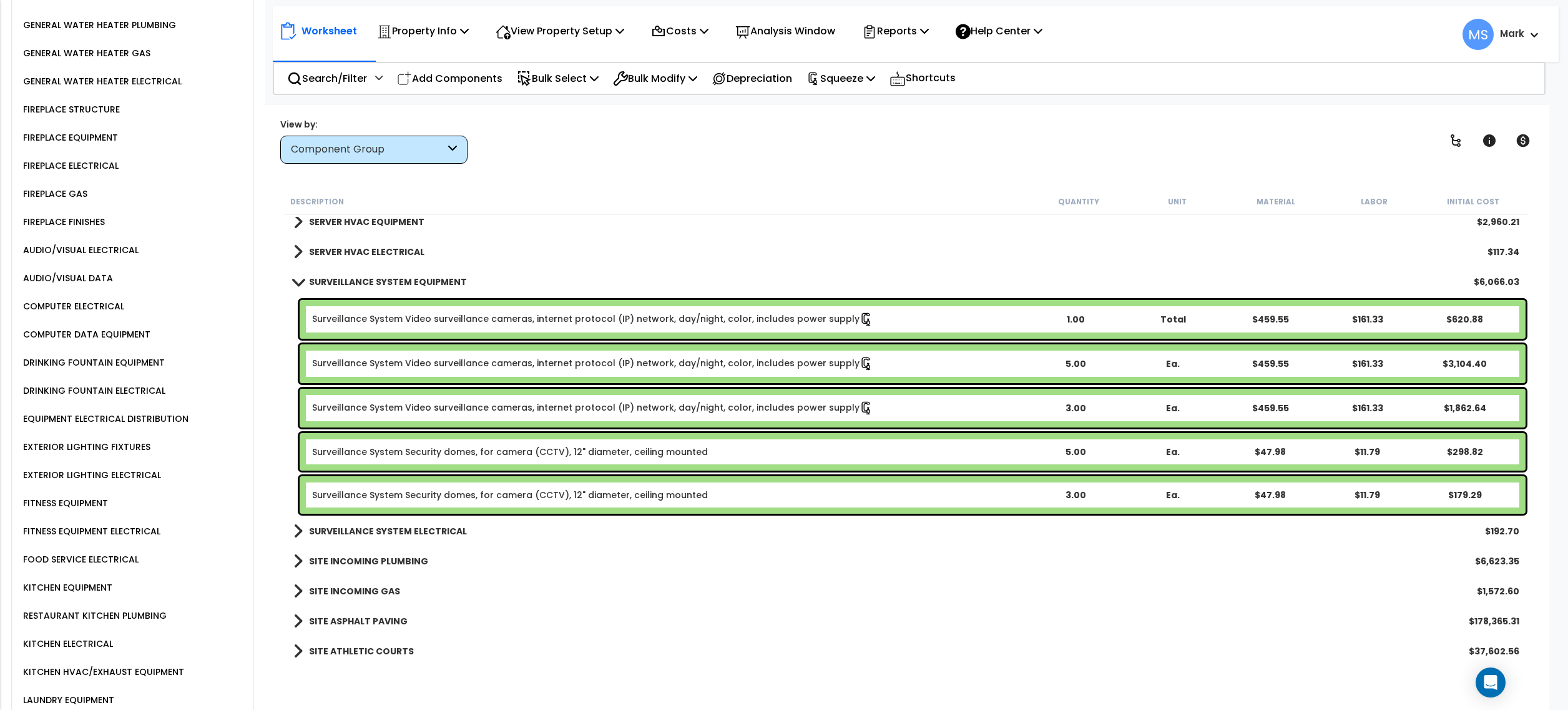
click at [447, 82] on p "Add Components" at bounding box center [450, 78] width 105 height 17
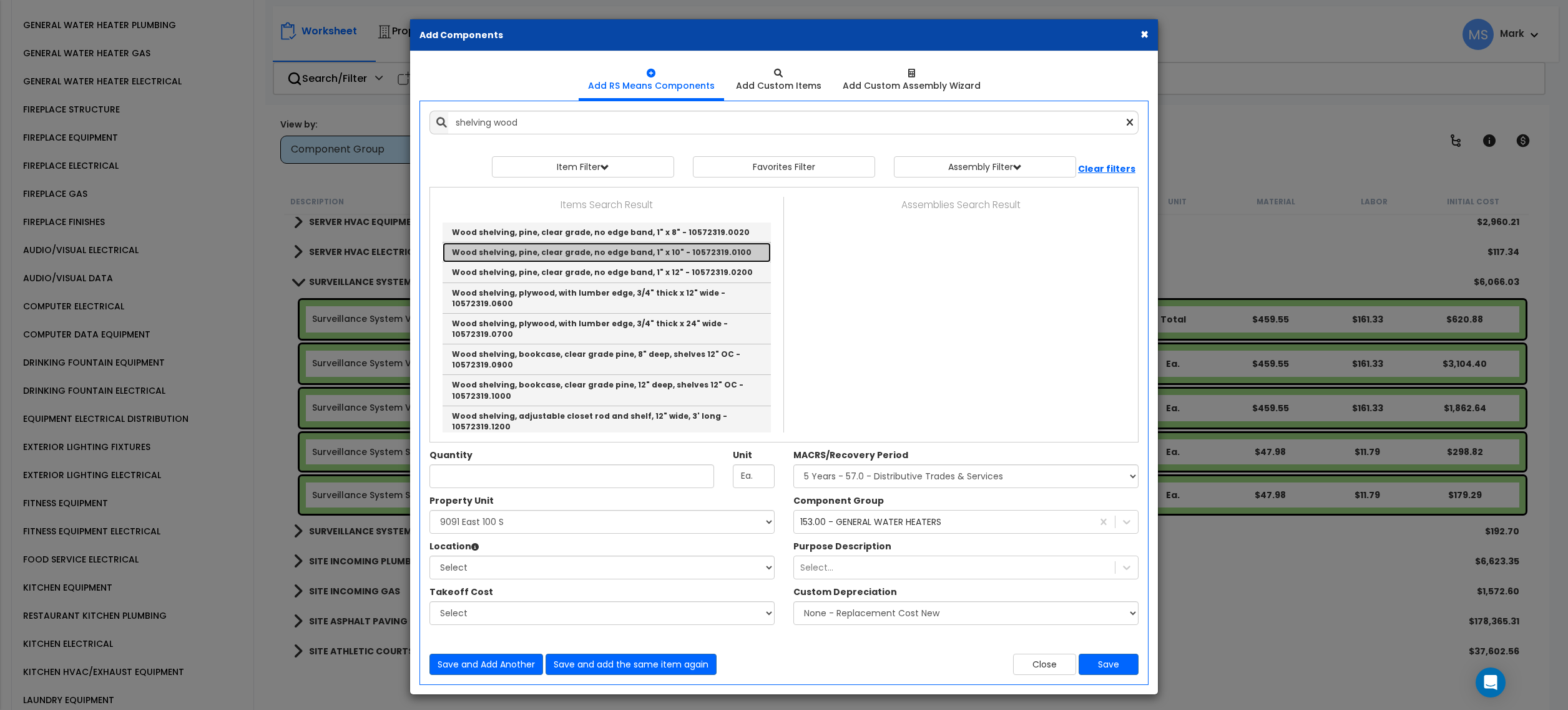
click at [612, 258] on link "Wood shelving, pine, clear grade, no edge band, 1" x 10" - 10572319.0100" at bounding box center [607, 252] width 328 height 20
click at [612, 509] on select "Select [STREET_ADDRESS] Site Improvements" at bounding box center [603, 521] width 346 height 24
type input "Wood shelving, pine, clear grade, no edge band, 1" x 10" - 10572319.0100"
type input "L.F."
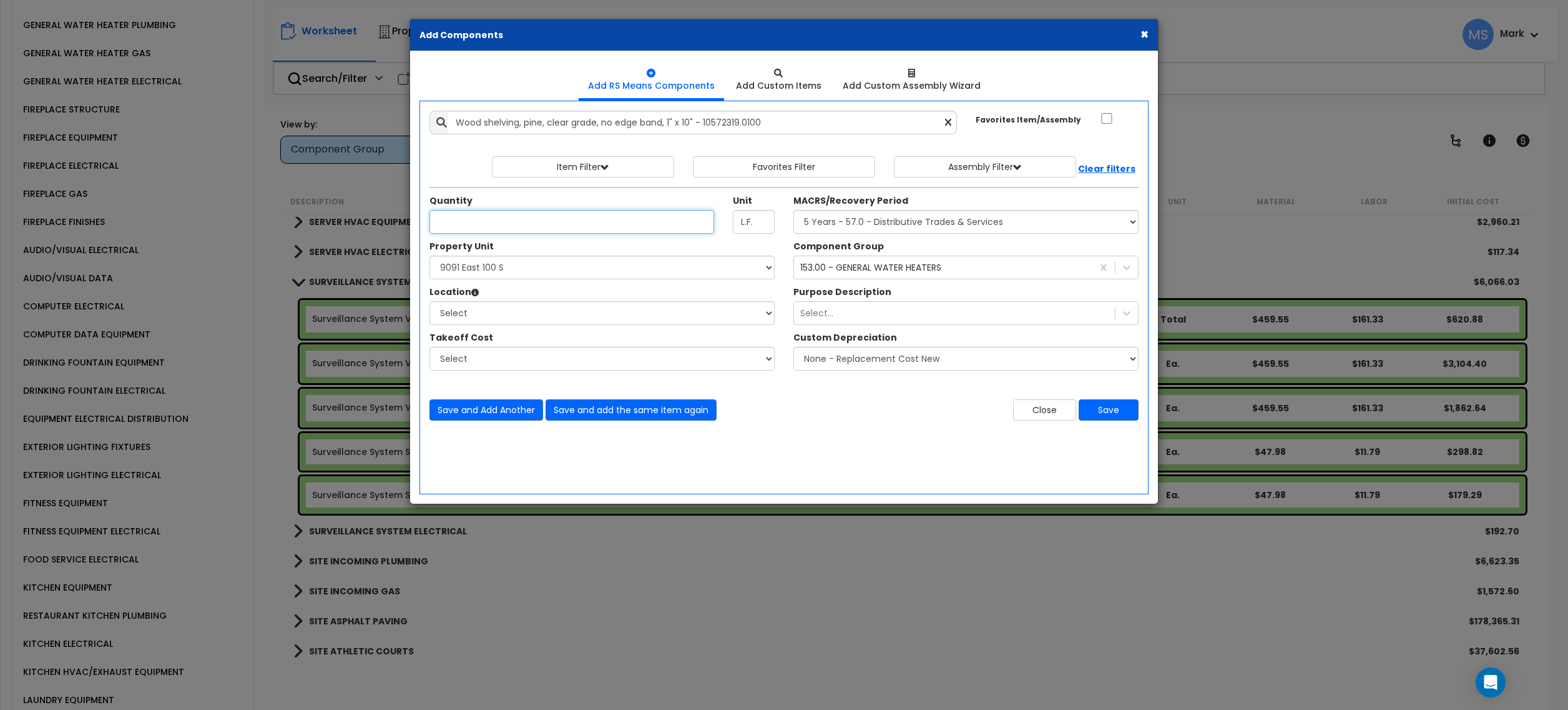
click at [578, 224] on input "Unit Quantity" at bounding box center [572, 222] width 285 height 24
type input "80"
click at [830, 441] on div "Add Items Add Assemblies Both" at bounding box center [784, 297] width 730 height 394
drag, startPoint x: 568, startPoint y: 291, endPoint x: 572, endPoint y: 273, distance: 18.4
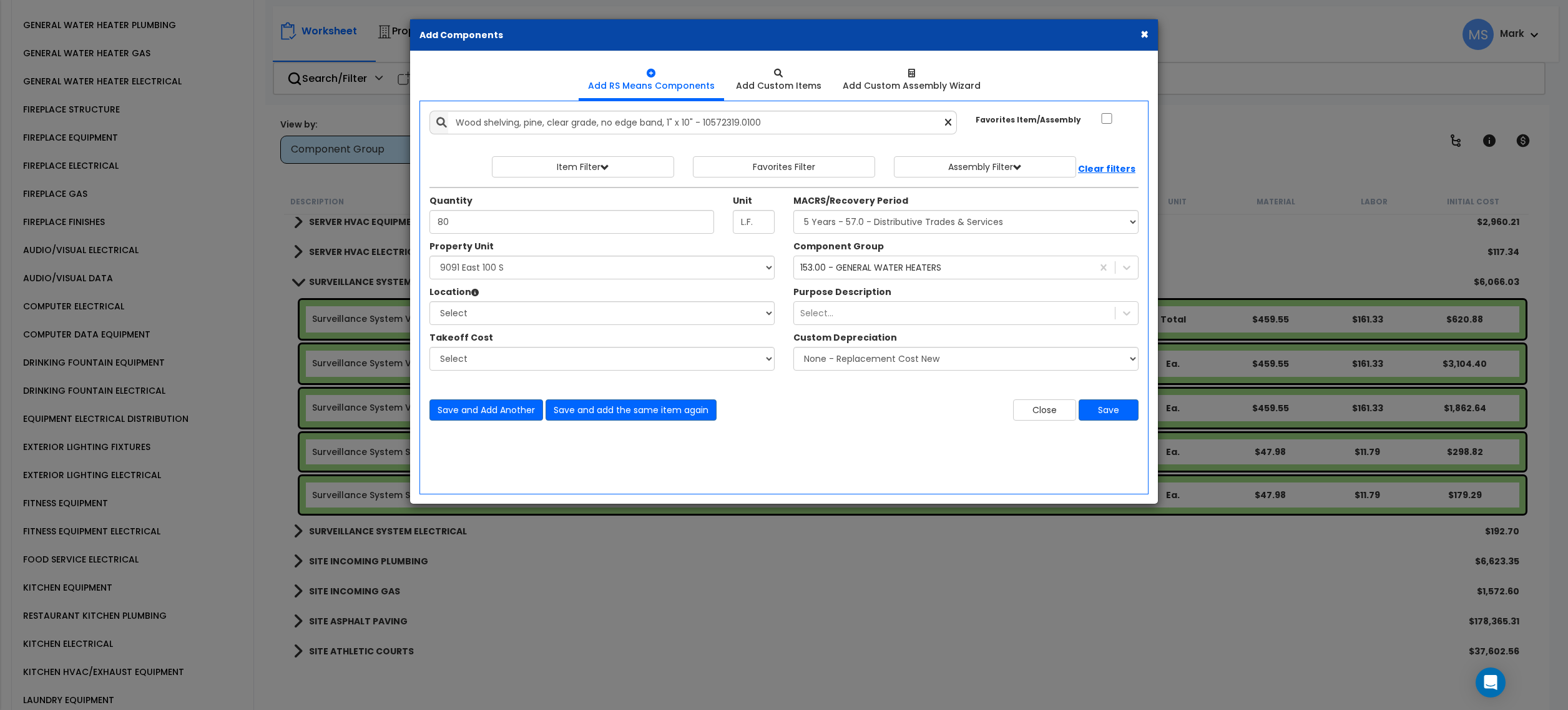
click at [570, 286] on div "Property Unit Select 9091 East 100 S Site Improvements Select Building" at bounding box center [602, 312] width 364 height 143
click at [573, 273] on select "Select [STREET_ADDRESS] Site Improvements" at bounding box center [603, 267] width 346 height 24
select select "168234"
click at [430, 257] on select "Select [STREET_ADDRESS] Site Improvements" at bounding box center [603, 267] width 346 height 24
click at [558, 297] on div "Location Please select Property Unit to enable Location" at bounding box center [603, 293] width 346 height 15
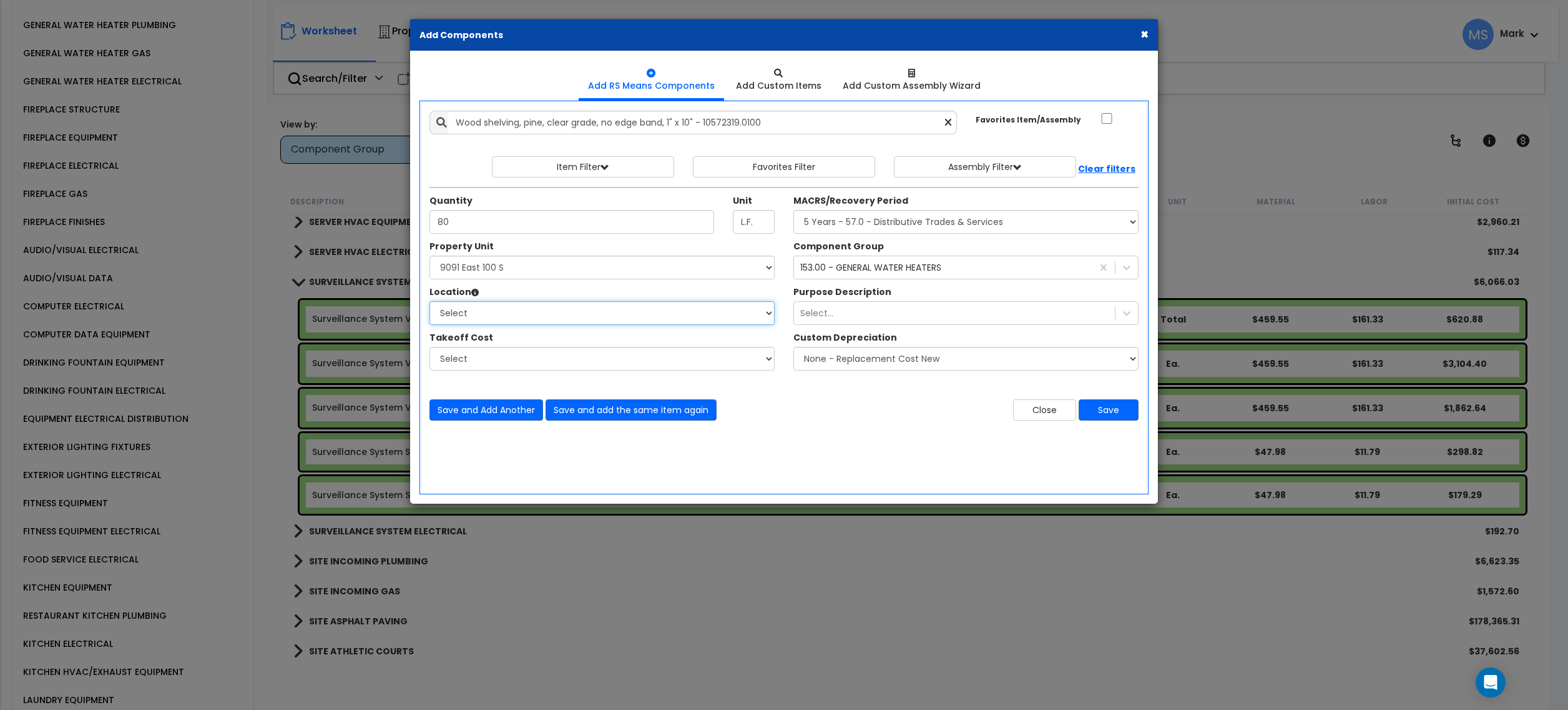
click at [558, 313] on select "Select Building Building Interior Units Add Additional Location" at bounding box center [603, 312] width 346 height 24
select select "6"
click at [430, 302] on select "Select Building Building Interior Units Add Additional Location" at bounding box center [603, 312] width 346 height 24
click at [940, 272] on div "153.00 - GENERAL WATER HEATERS" at bounding box center [871, 267] width 141 height 12
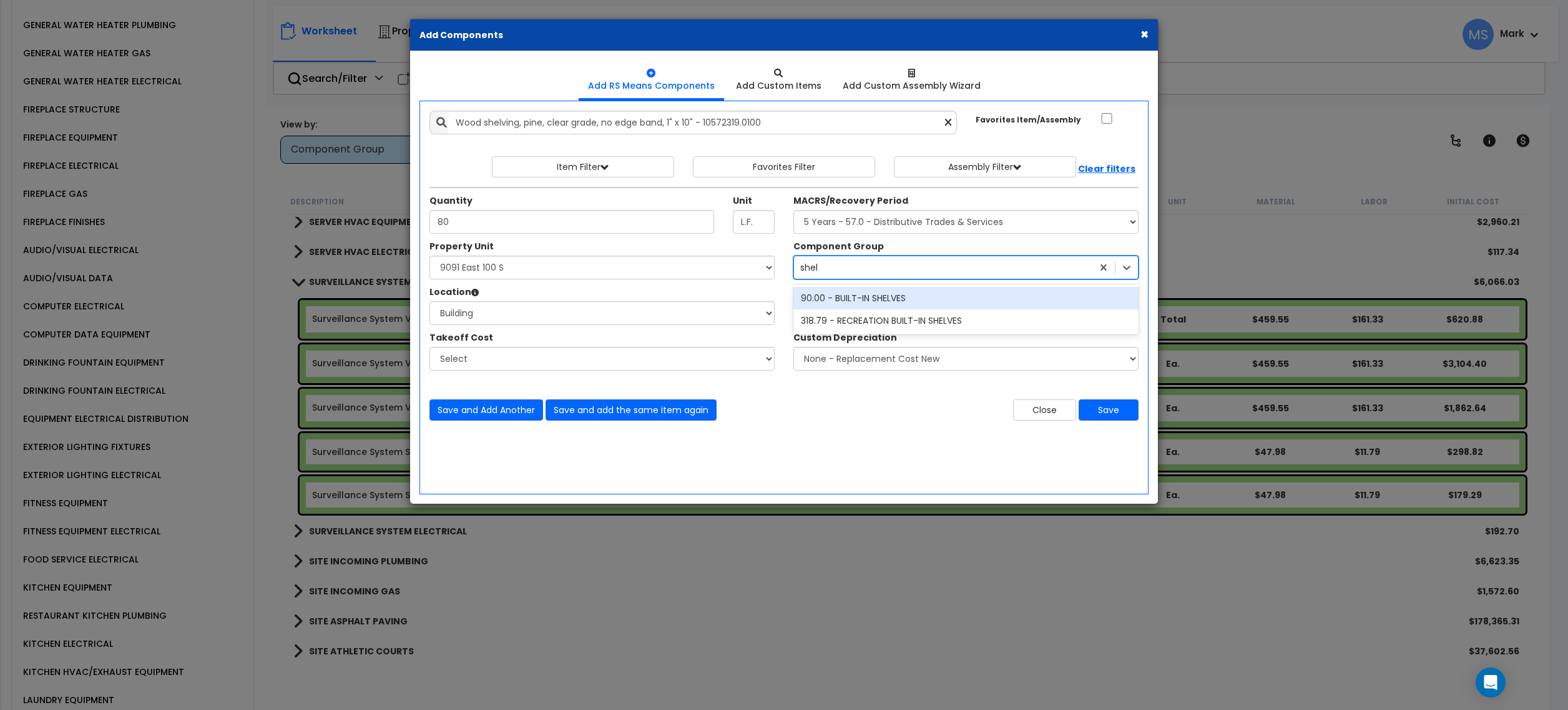
type input "shelv"
click at [879, 302] on div "90.00 - BUILT-IN SHELVES" at bounding box center [966, 298] width 346 height 23
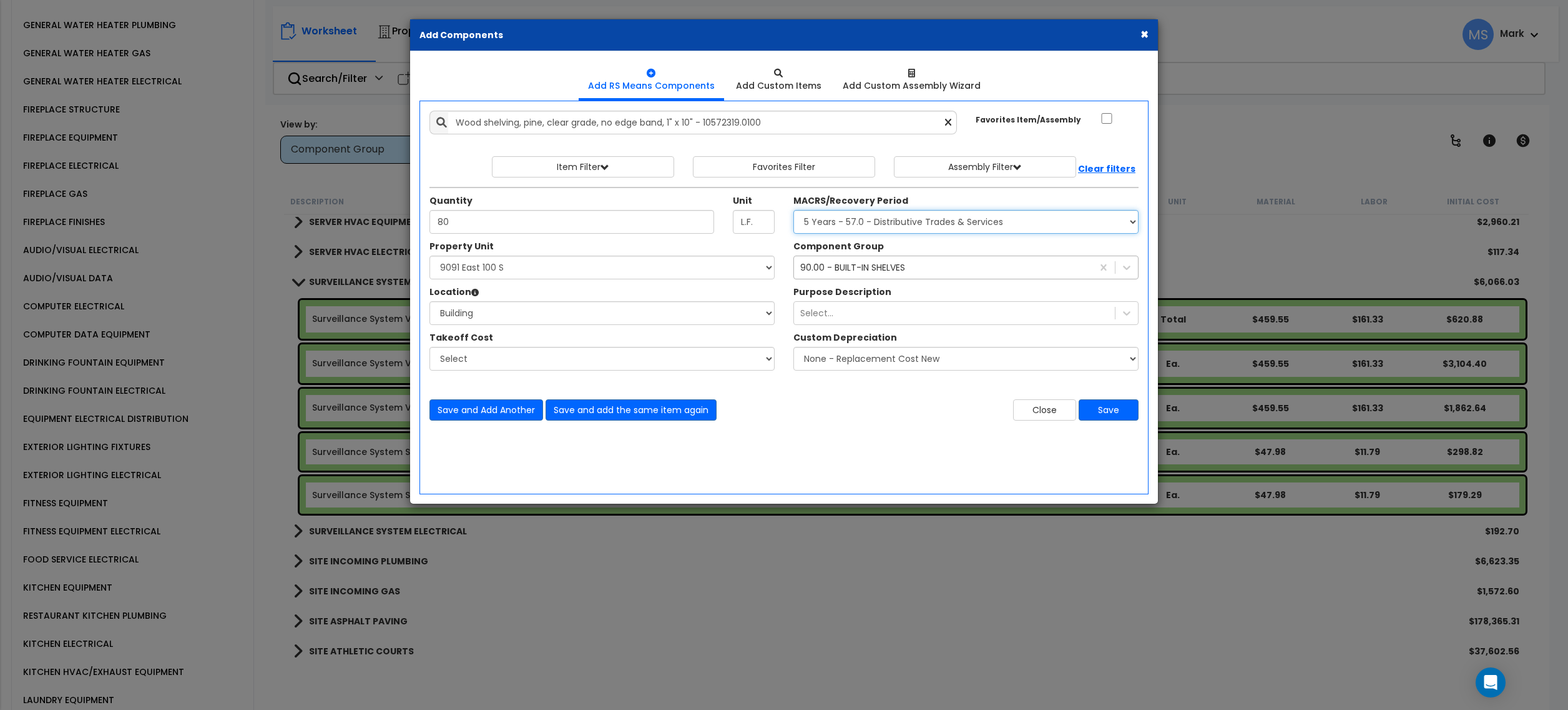
click at [900, 223] on select "Select MACRS/Recovery Period 5 Years - 57.0 - Distributive Trades & Services 5 …" at bounding box center [966, 222] width 346 height 24
select select "3667"
click at [794, 211] on select "Select MACRS/Recovery Period 5 Years - 57.0 - Distributive Trades & Services 5 …" at bounding box center [966, 222] width 346 height 24
click at [1106, 409] on button "Save" at bounding box center [1109, 410] width 60 height 21
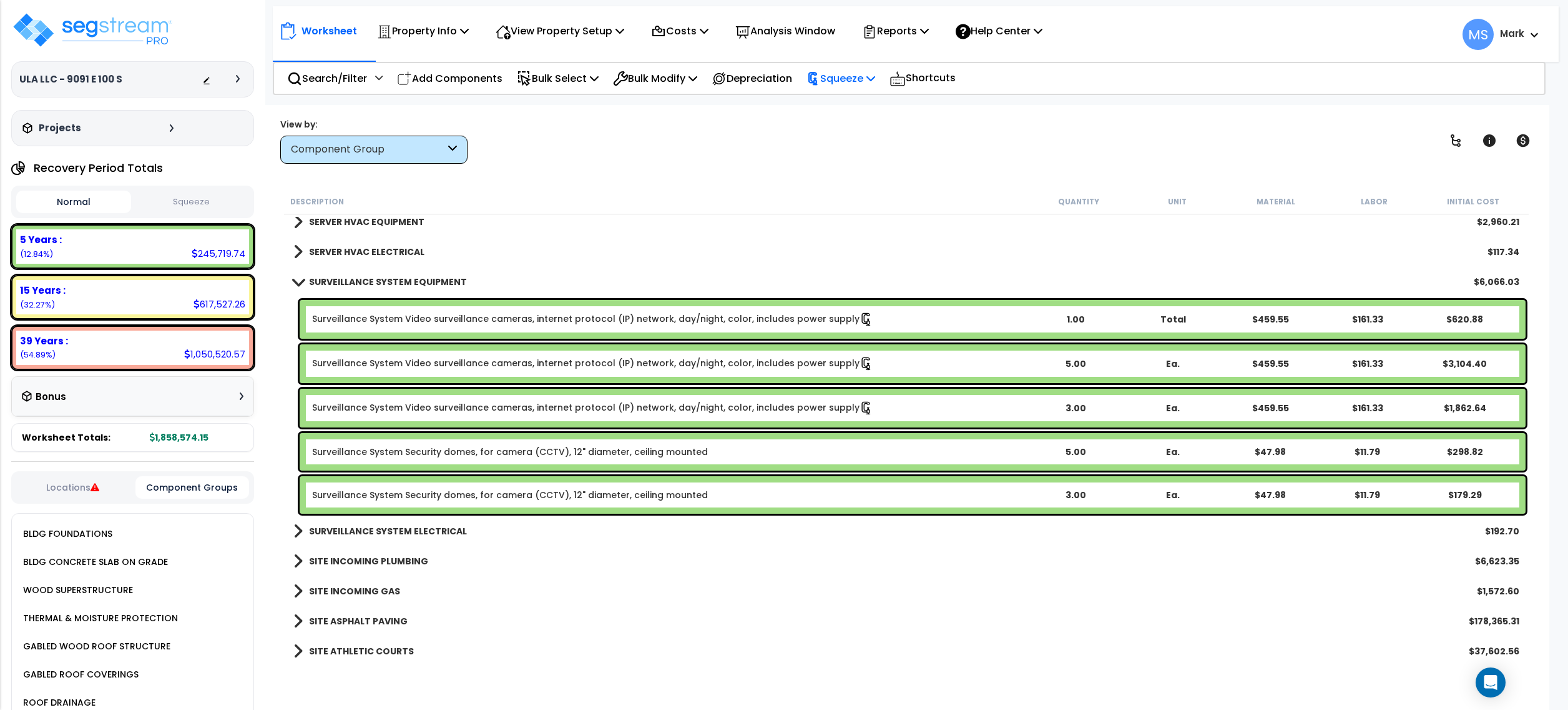
click at [866, 78] on p "Squeeze" at bounding box center [841, 78] width 69 height 17
click at [879, 111] on link "Squeeze" at bounding box center [861, 108] width 123 height 29
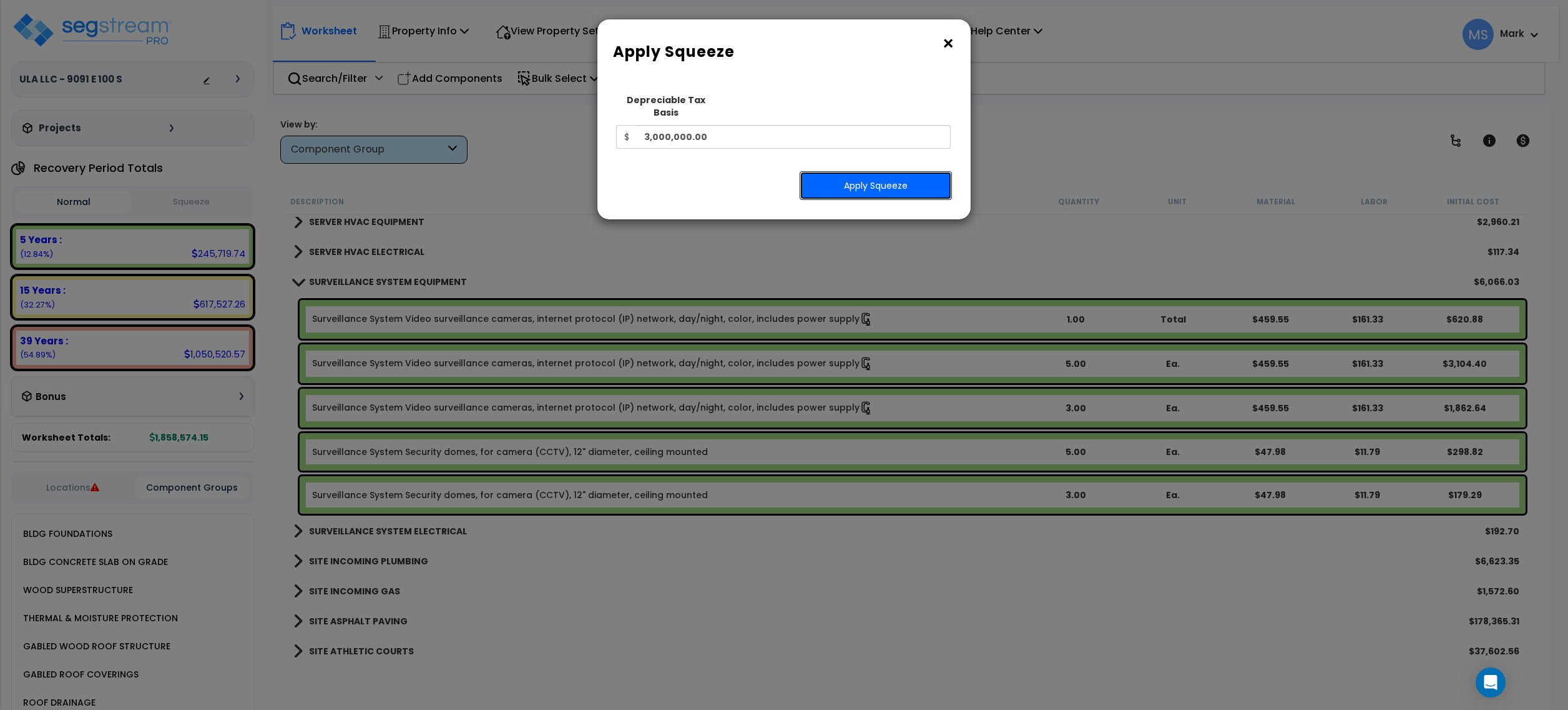
drag, startPoint x: 872, startPoint y: 173, endPoint x: 1267, endPoint y: 30, distance: 420.1
click at [875, 171] on button "Apply Squeeze" at bounding box center [876, 185] width 153 height 29
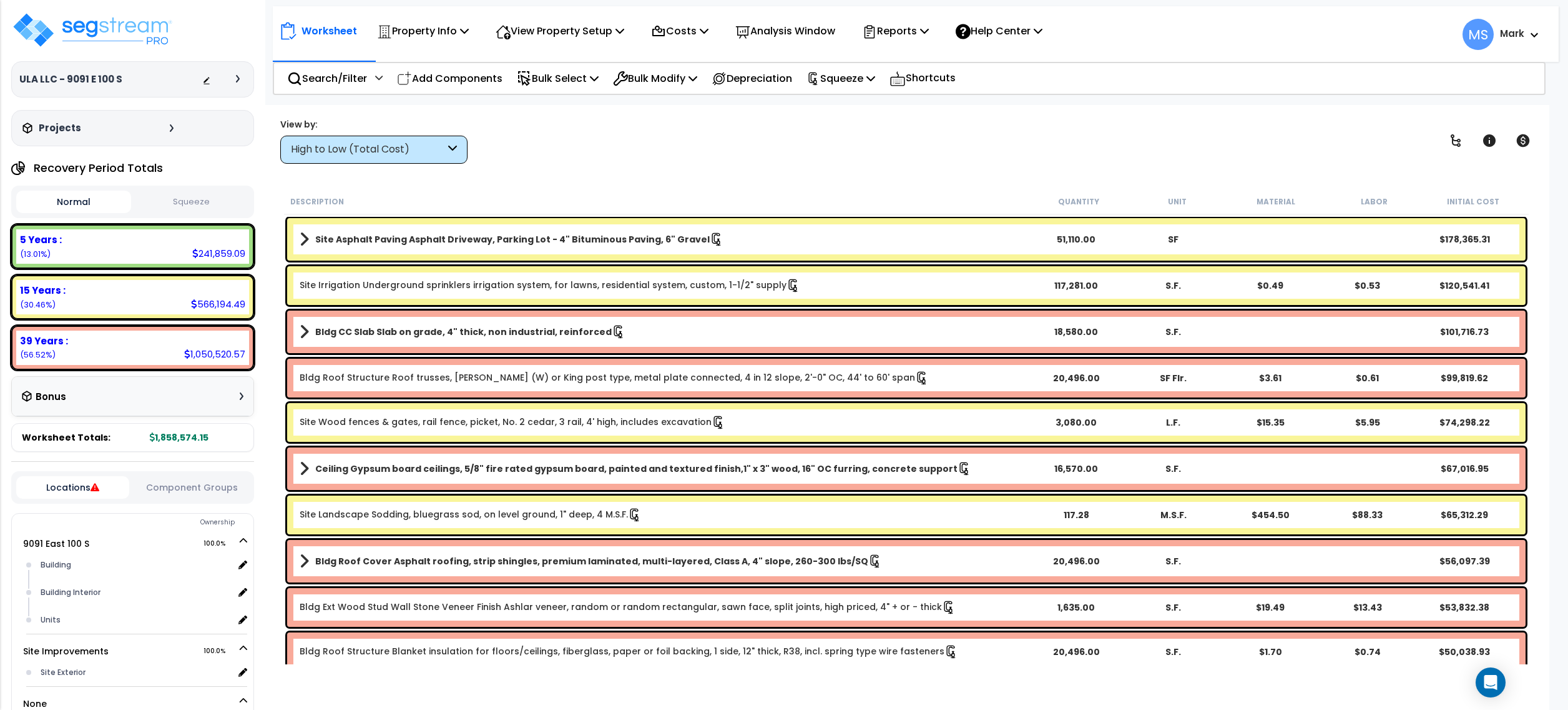
drag, startPoint x: 466, startPoint y: 78, endPoint x: 523, endPoint y: 102, distance: 61.8
click at [466, 78] on p "Add Components" at bounding box center [450, 78] width 105 height 17
select select
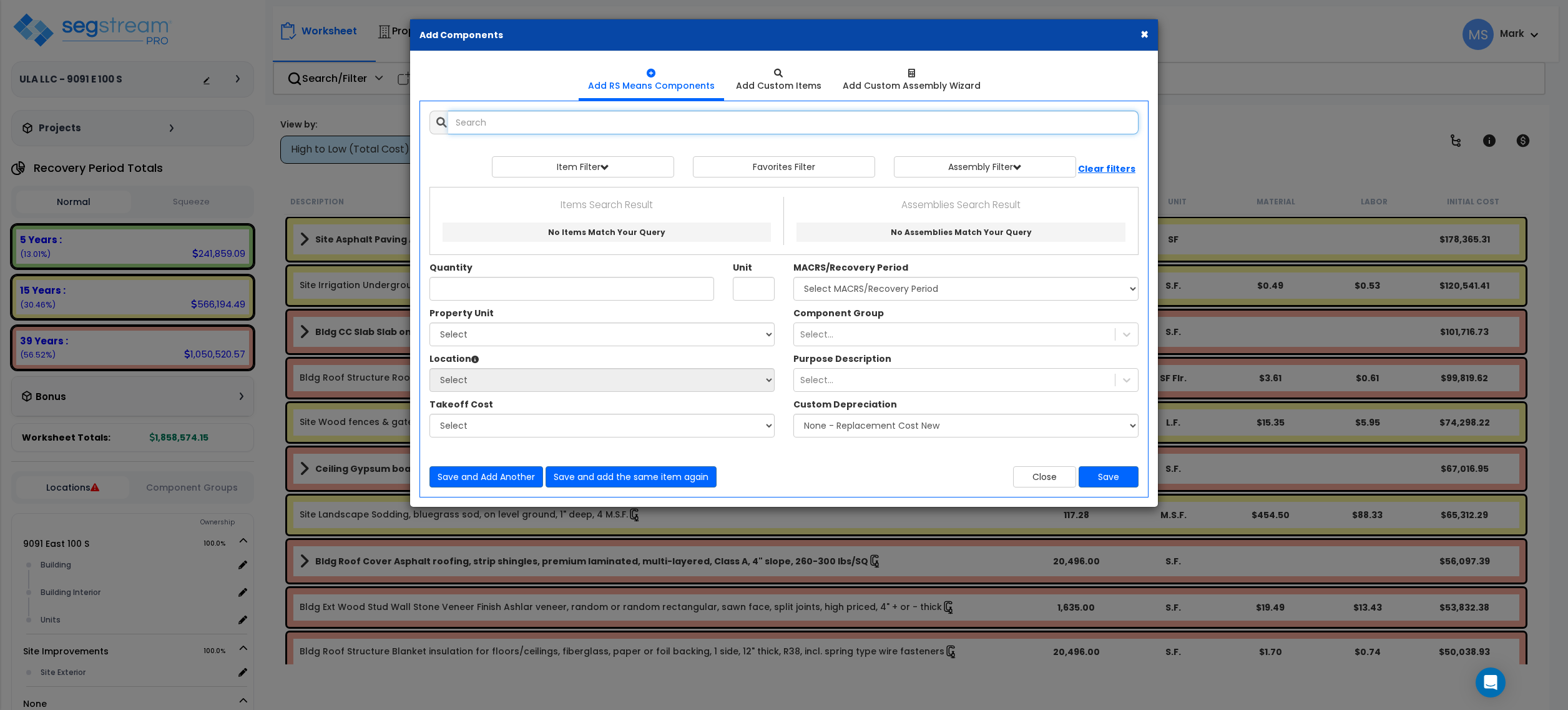
select select
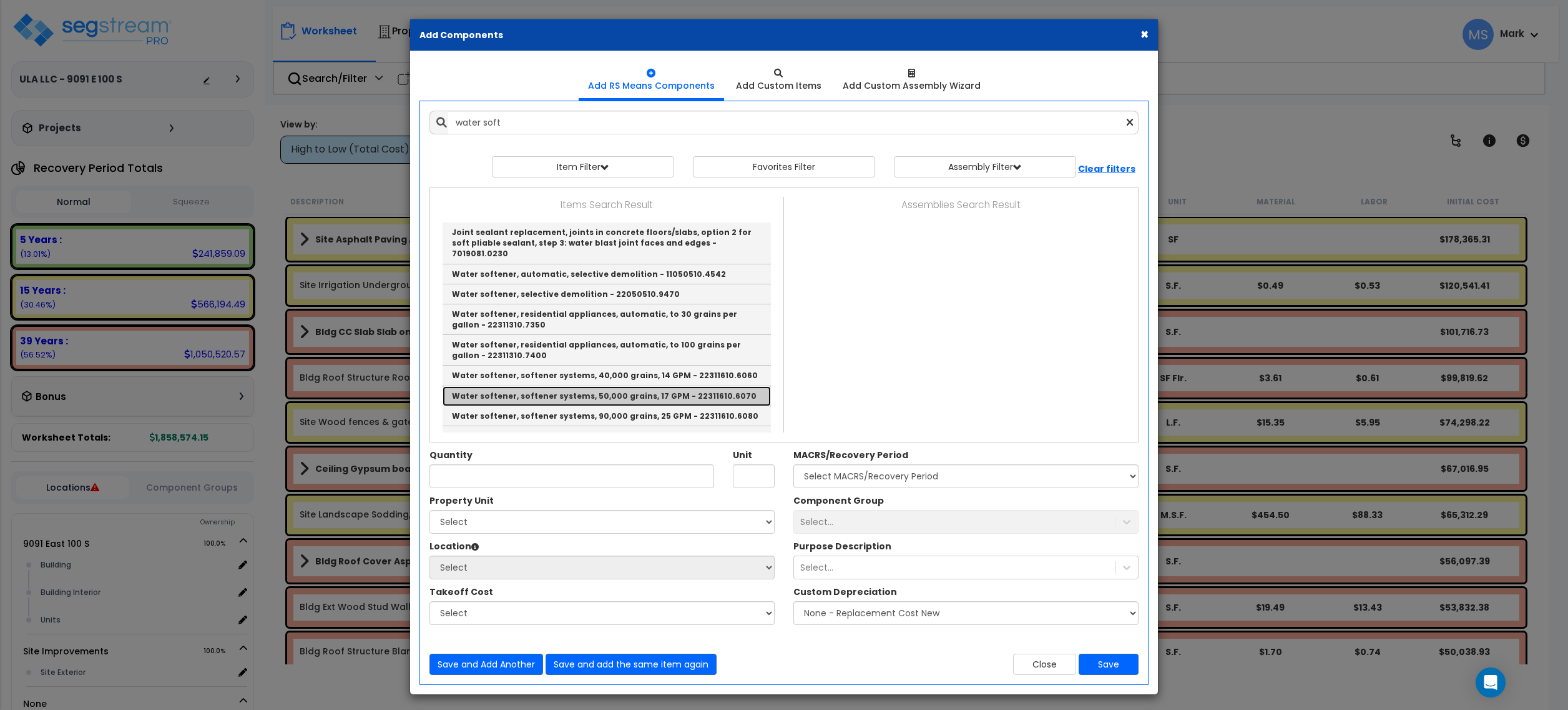
click at [625, 388] on link "Water softener, softener systems, 50,000 grains, 17 GPM - 22311610.6070" at bounding box center [607, 396] width 328 height 20
type input "Water softener, softener systems, 50,000 grains, 17 GPM - 22311610.6070"
type input "Ea."
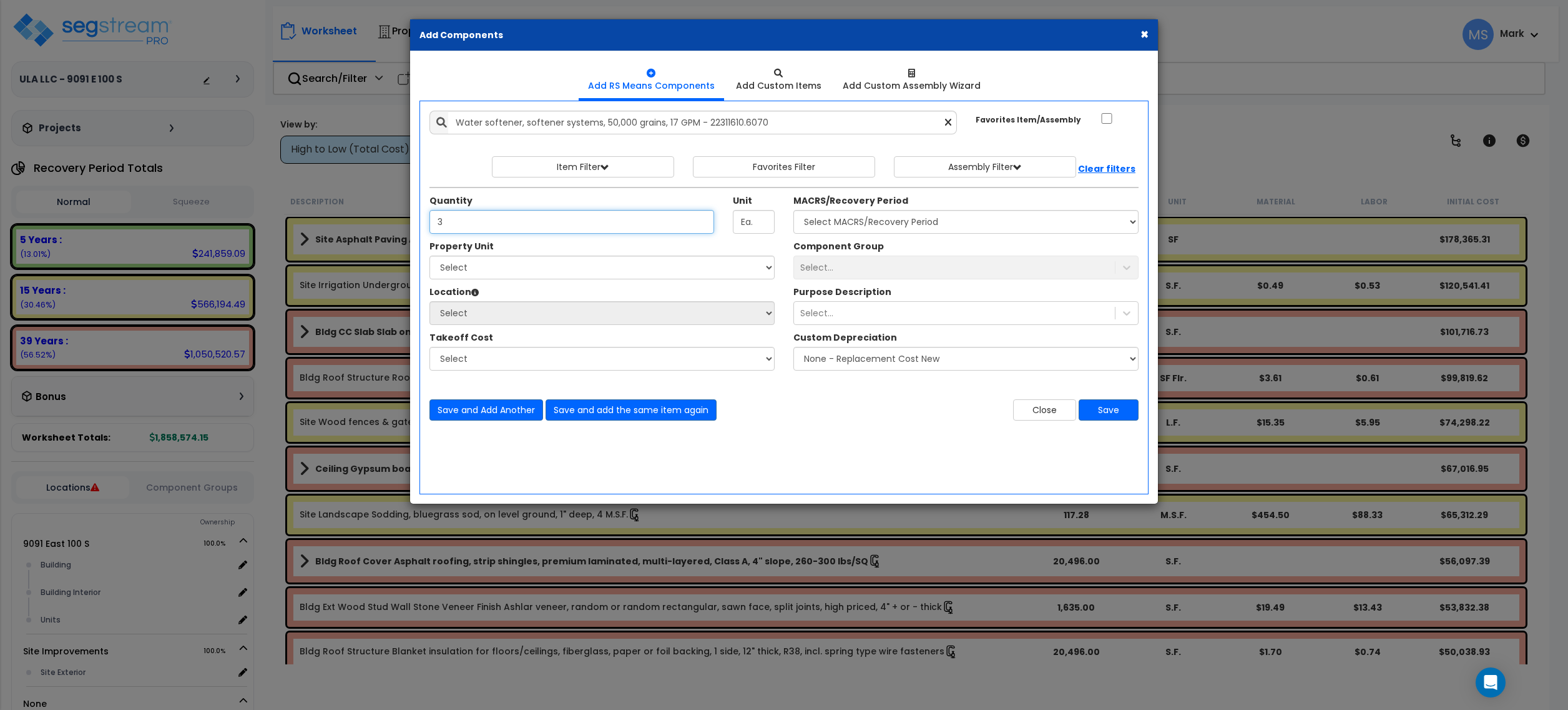
type input "3"
click at [628, 270] on select "Select [STREET_ADDRESS] Site Improvements" at bounding box center [603, 267] width 346 height 24
select select "168234"
click at [430, 257] on select "Select [STREET_ADDRESS] Site Improvements" at bounding box center [603, 267] width 346 height 24
click at [430, 302] on select "Select Building Building Interior Units Add Additional Location" at bounding box center [603, 312] width 346 height 24
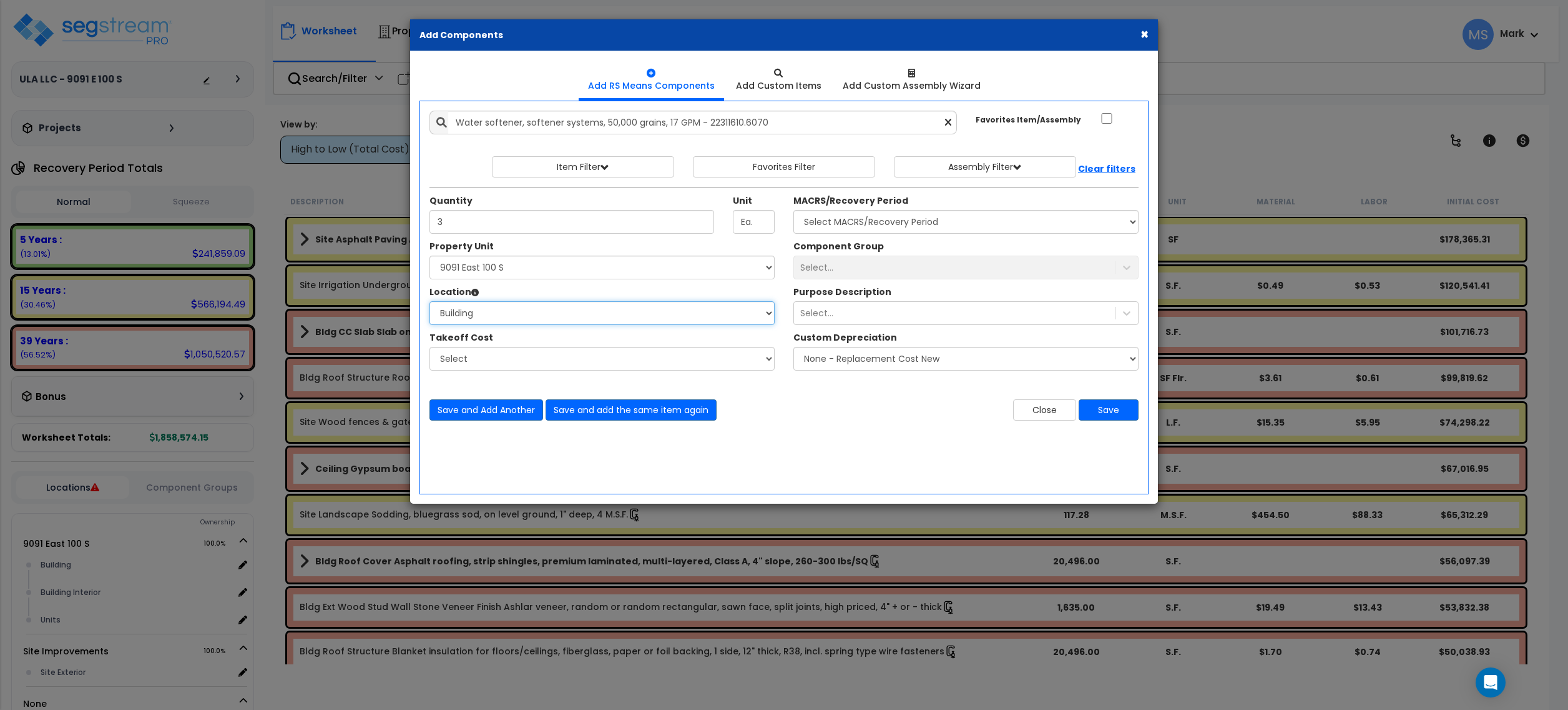
drag, startPoint x: 571, startPoint y: 317, endPoint x: 567, endPoint y: 326, distance: 9.8
click at [571, 318] on select "Select Building Building Interior Units Add Additional Location" at bounding box center [603, 312] width 346 height 24
select select "461"
click at [430, 302] on select "Select Building Building Interior Units Add Additional Location" at bounding box center [603, 312] width 346 height 24
drag, startPoint x: 905, startPoint y: 224, endPoint x: 898, endPoint y: 233, distance: 11.4
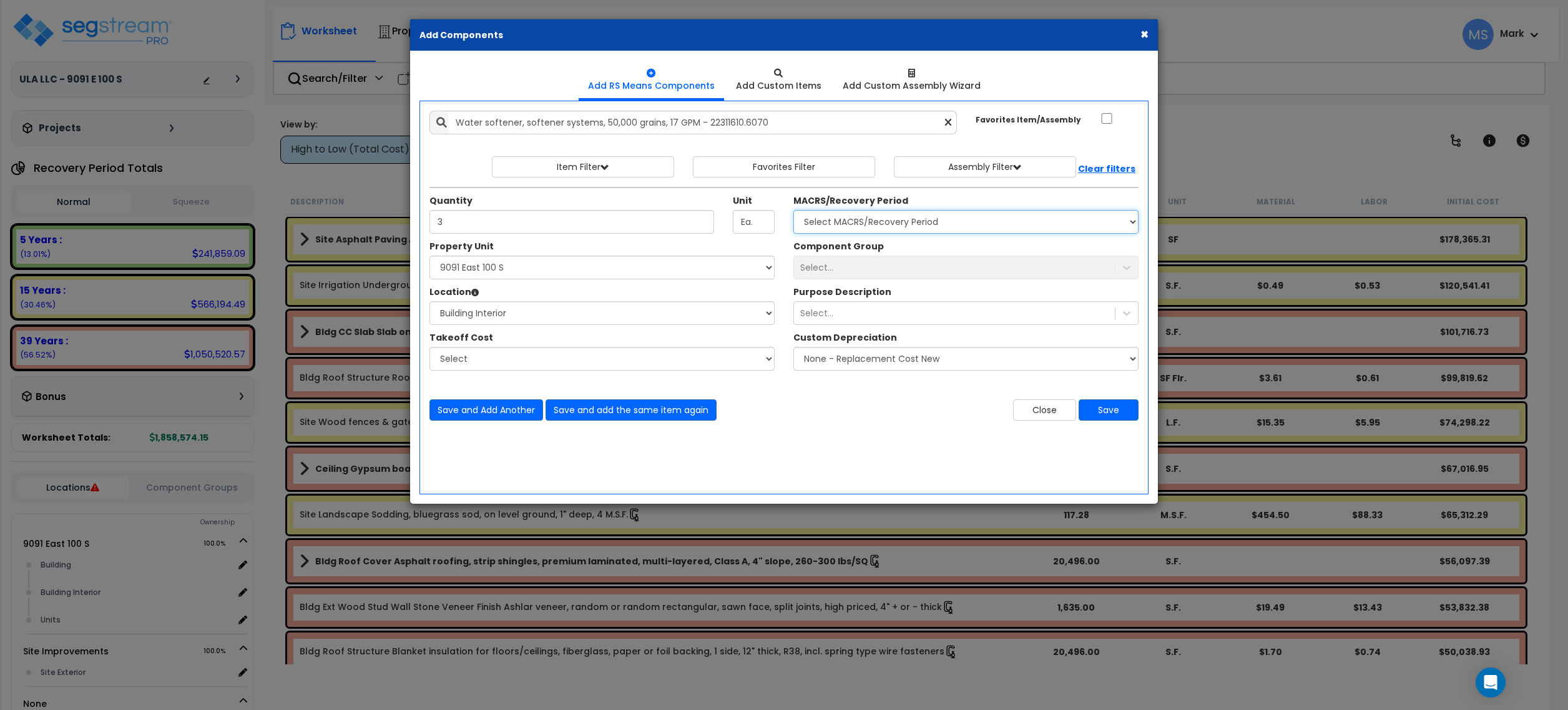
click at [904, 225] on select "Select MACRS/Recovery Period 5 Years - 57.0 - Distributive Trades & Services 5 …" at bounding box center [966, 222] width 346 height 24
select select "3667"
click at [794, 211] on select "Select MACRS/Recovery Period 5 Years - 57.0 - Distributive Trades & Services 5 …" at bounding box center [966, 222] width 346 height 24
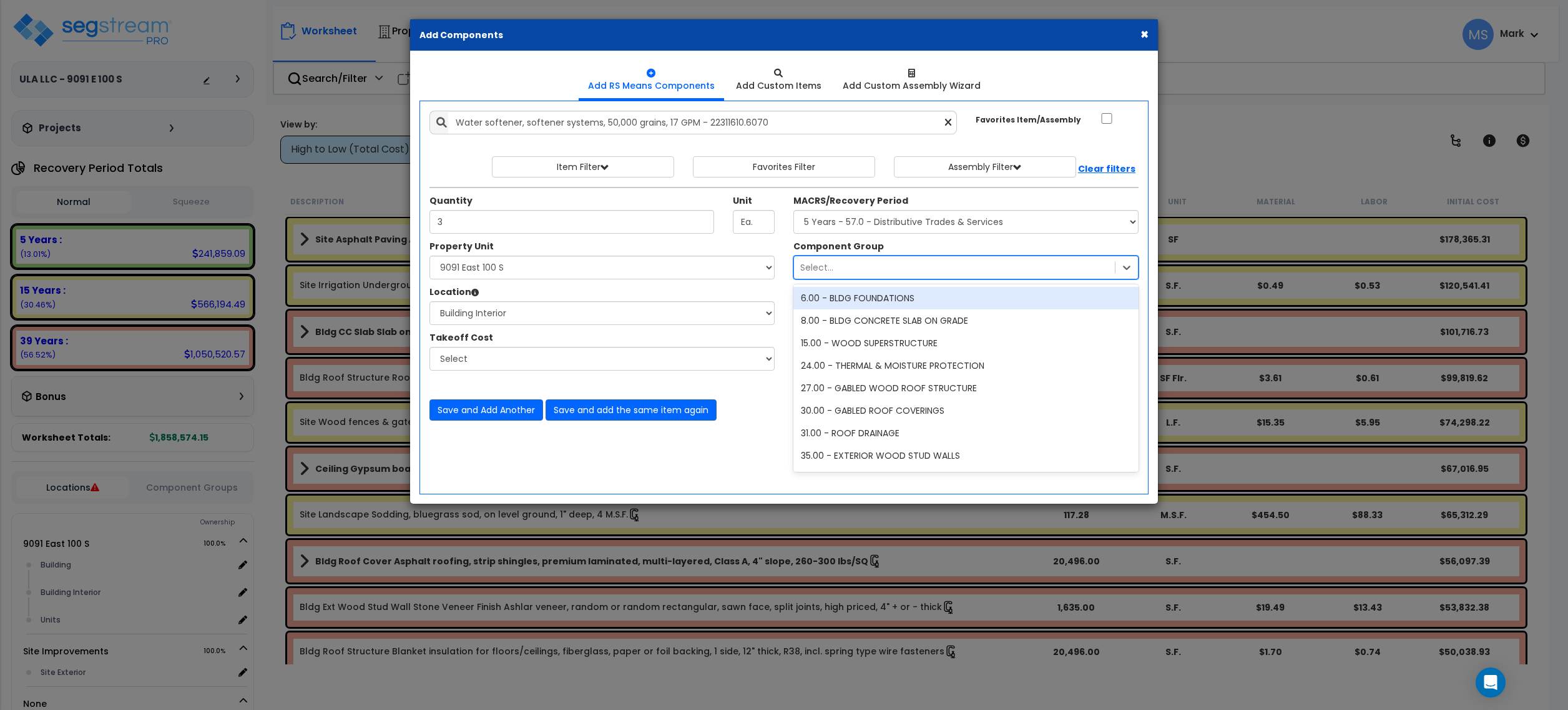
drag, startPoint x: 861, startPoint y: 268, endPoint x: 862, endPoint y: 285, distance: 17.0
click at [862, 268] on div "Select..." at bounding box center [955, 267] width 321 height 20
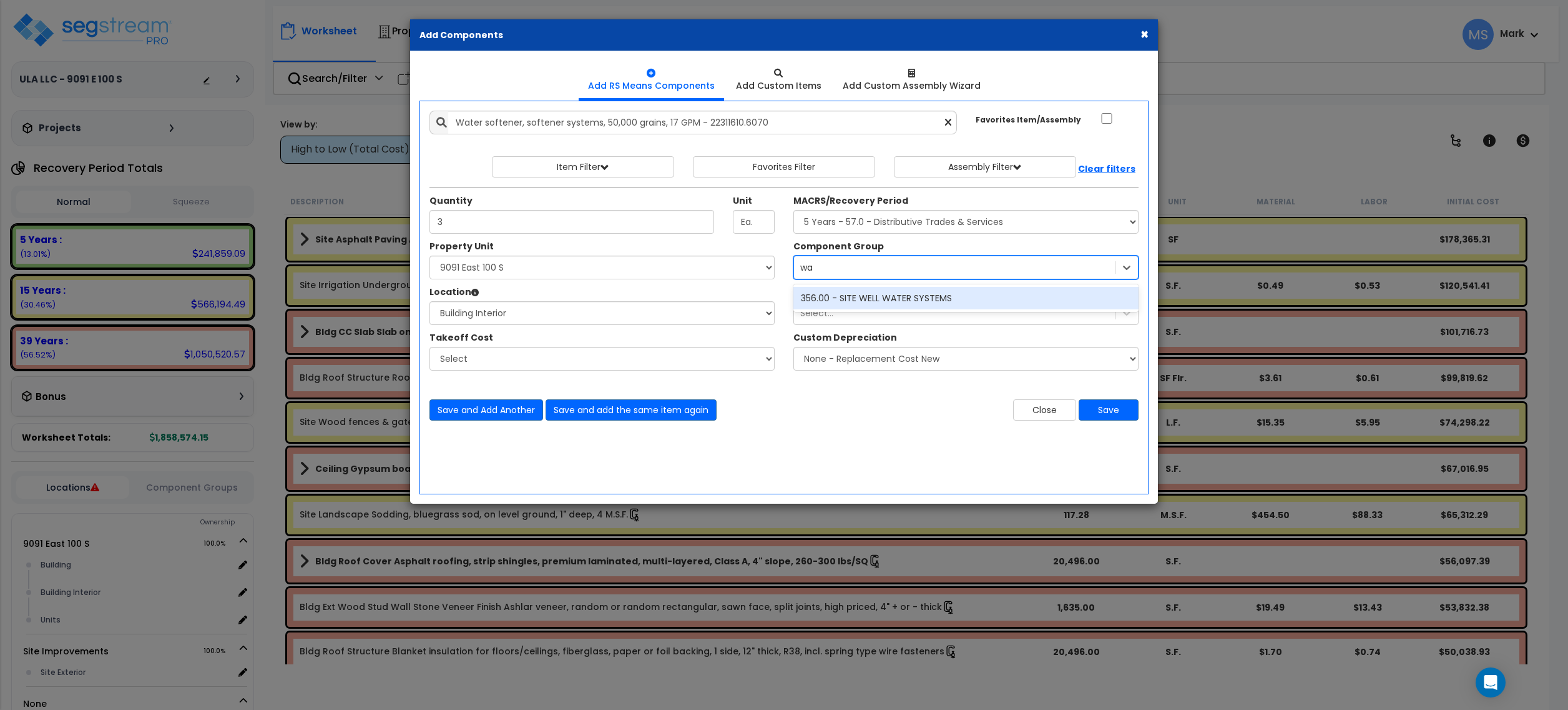
type input "w"
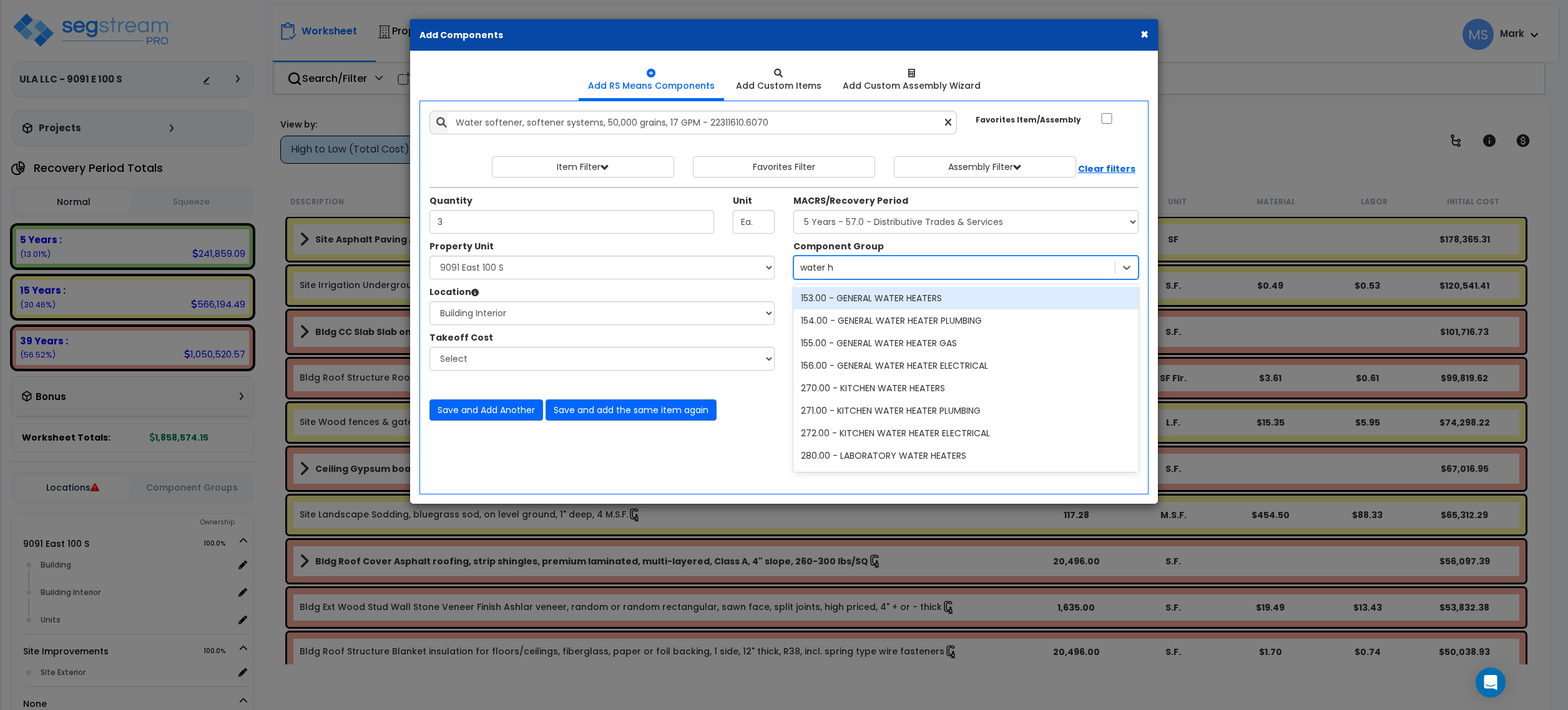
type input "water he"
click at [909, 304] on div "153.00 - GENERAL WATER HEATERS" at bounding box center [966, 298] width 346 height 23
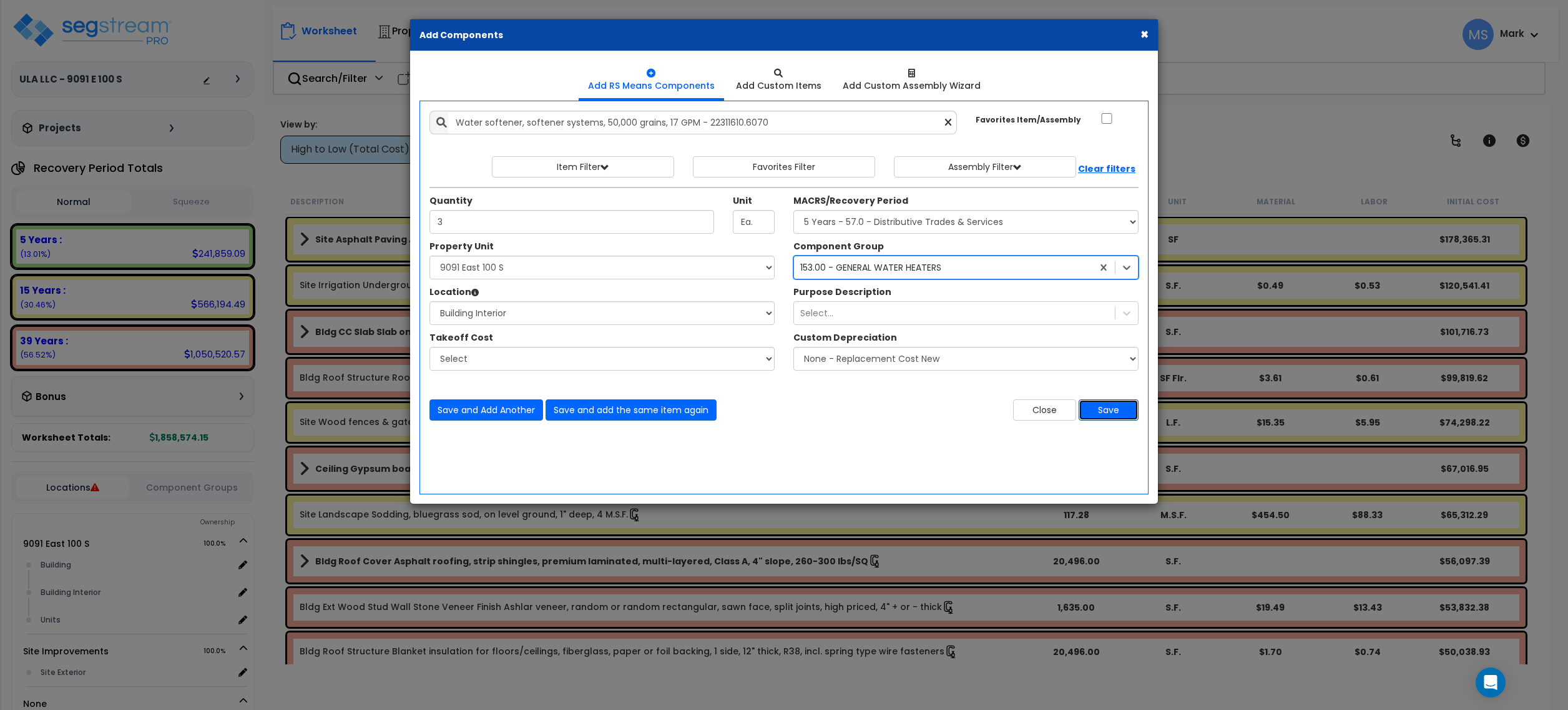
click at [1107, 414] on button "Save" at bounding box center [1109, 410] width 60 height 21
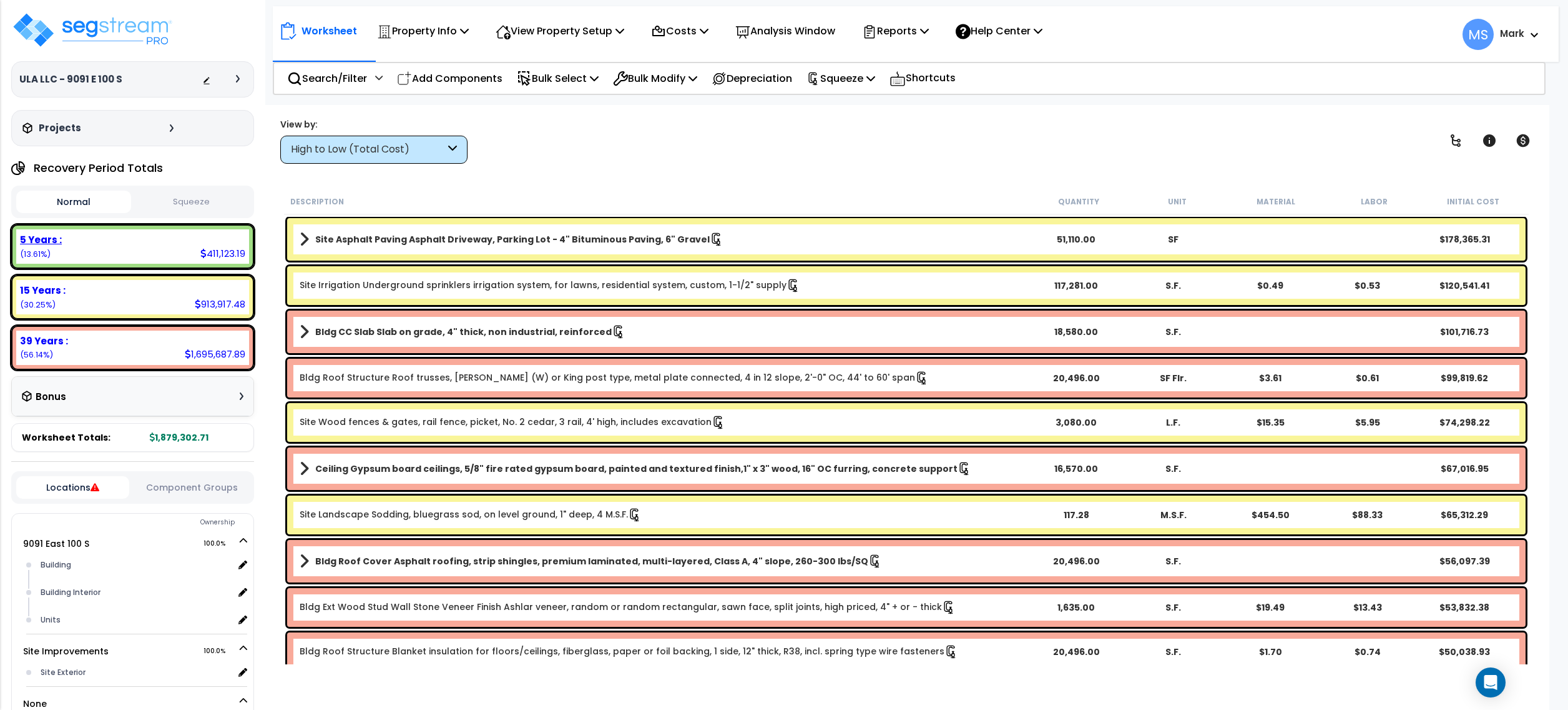
click at [170, 248] on div "5 Years : 411,123.19 (13.61%)" at bounding box center [133, 247] width 233 height 34
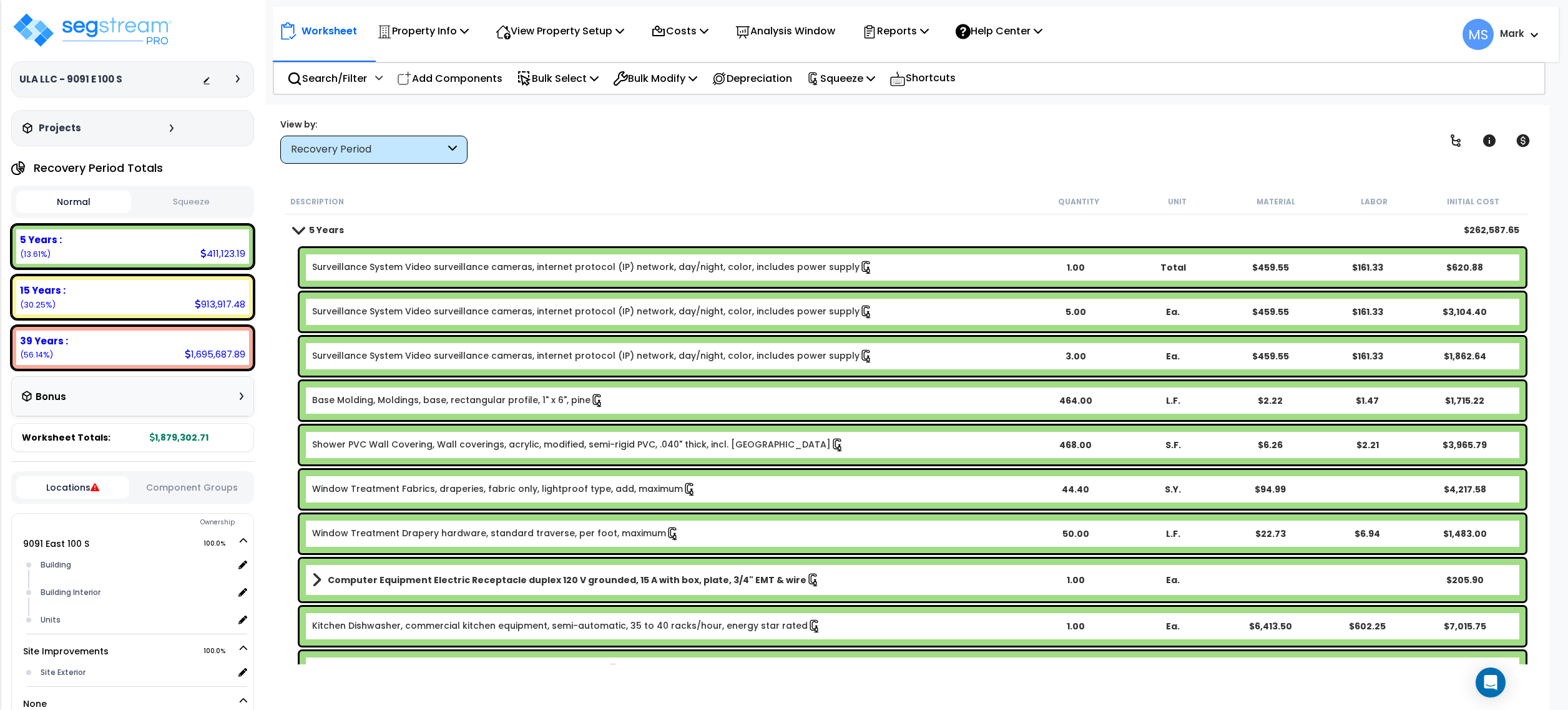
click at [549, 183] on div "Worksheet Property Info Property Setup Add Property Unit Template property Clon…" at bounding box center [906, 460] width 1286 height 710
drag, startPoint x: 457, startPoint y: 71, endPoint x: 483, endPoint y: 151, distance: 84.1
click at [456, 72] on p "Add Components" at bounding box center [450, 78] width 105 height 17
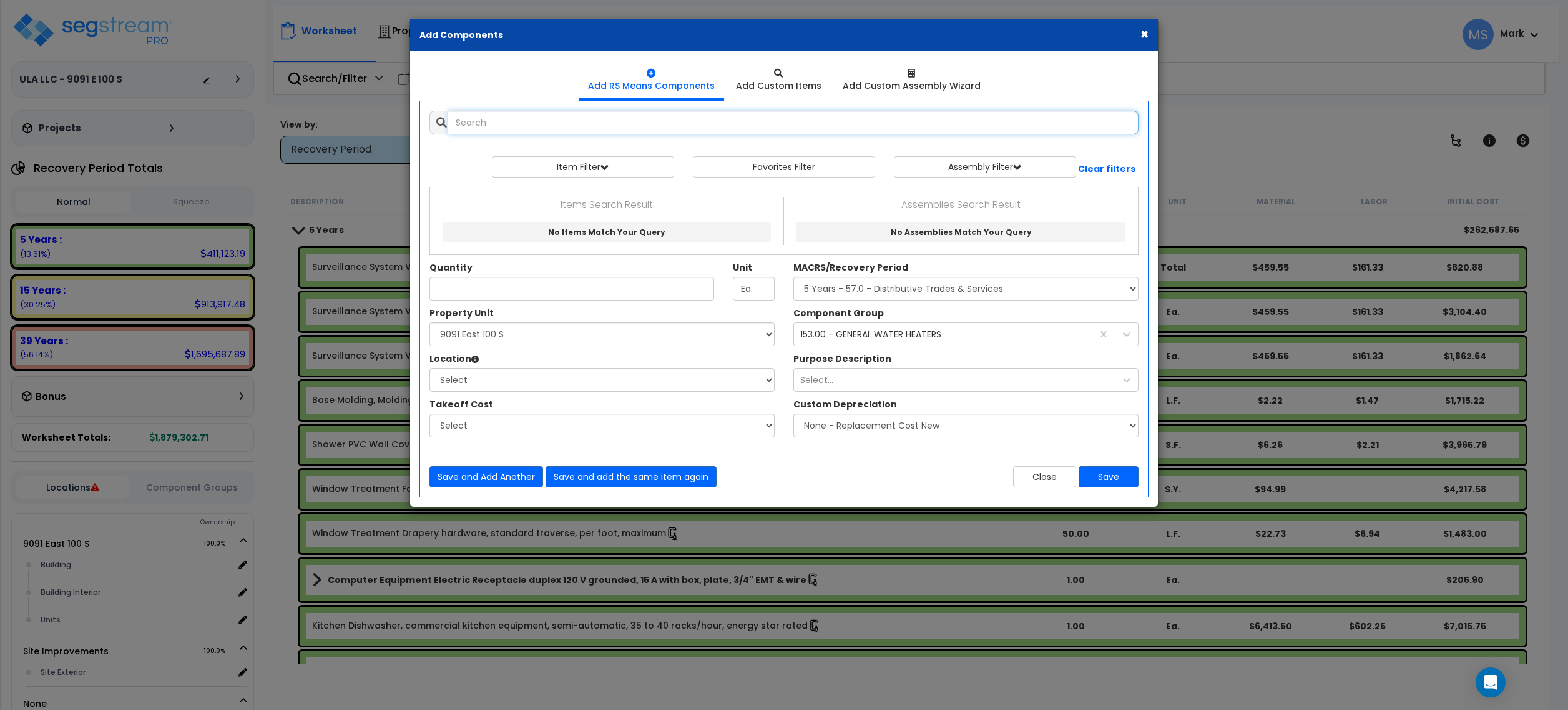
select select
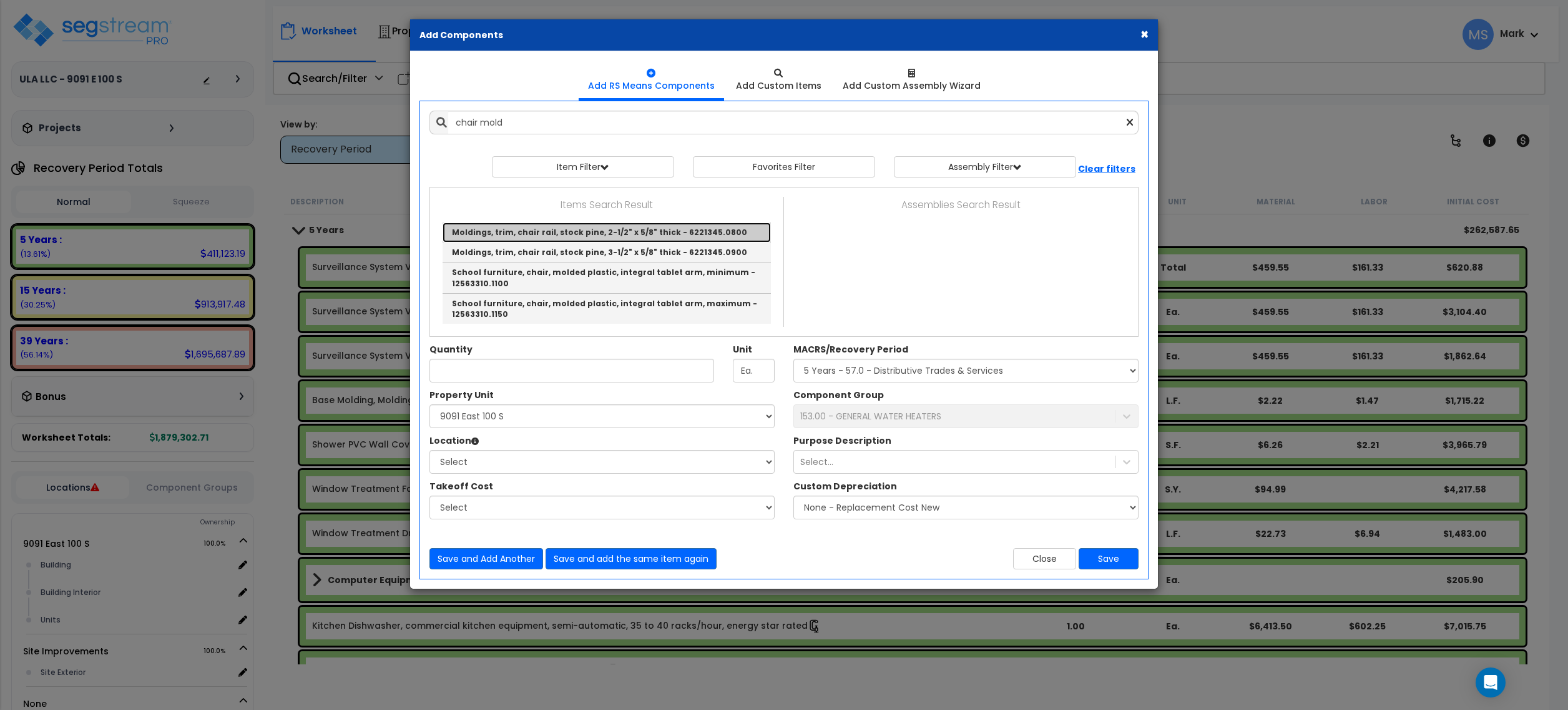
click at [590, 235] on link "Moldings, trim, chair rail, stock pine, 2-1/2" x 5/8" thick - 6221345.0800" at bounding box center [607, 232] width 328 height 20
type input "Moldings, trim, chair rail, stock pine, 2-1/2" x 5/8" thick - 6221345.0800"
checkbox input "true"
type input "L.F."
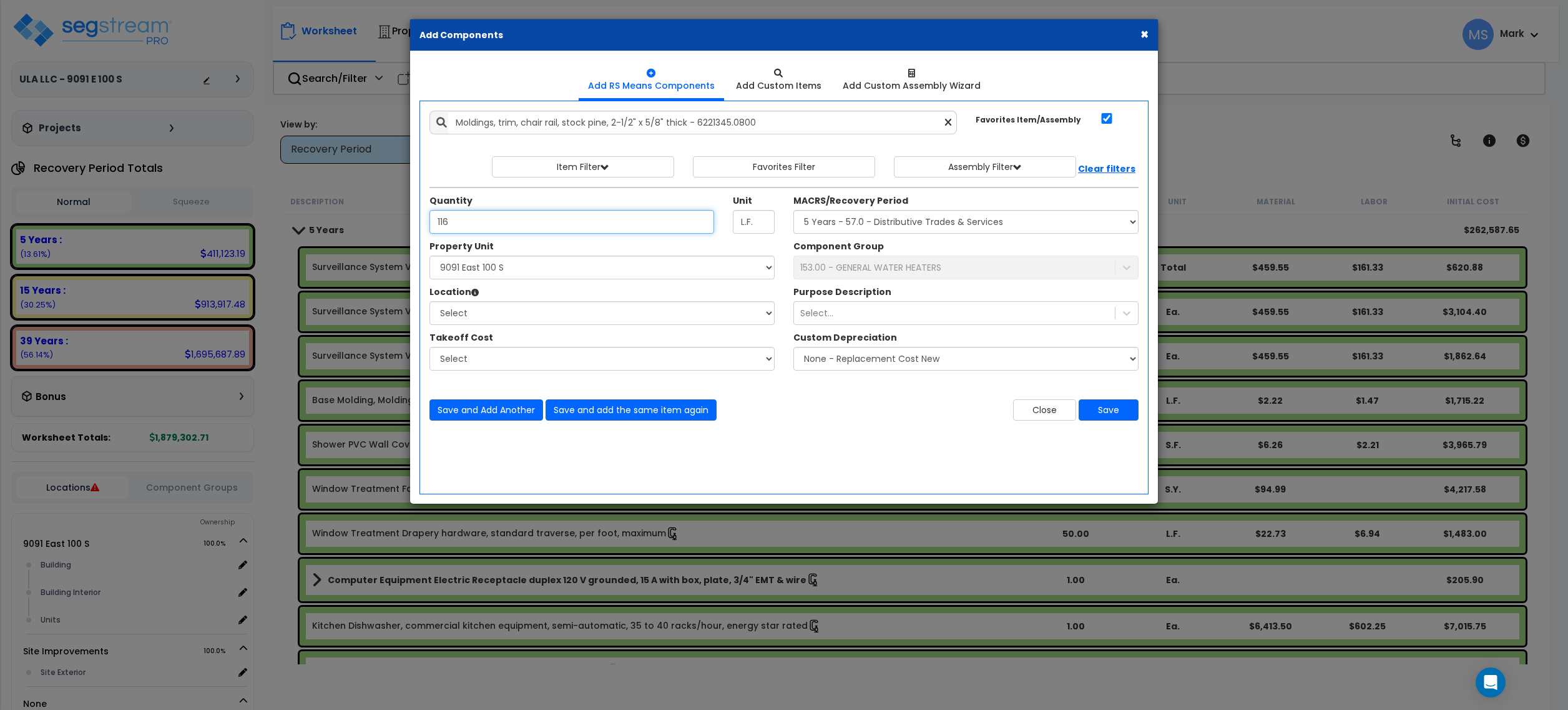
type input "116"
drag, startPoint x: 612, startPoint y: 263, endPoint x: 607, endPoint y: 277, distance: 14.9
click at [612, 263] on select "Select [STREET_ADDRESS] Site Improvements" at bounding box center [603, 267] width 346 height 24
select select "168234"
click at [430, 257] on select "Select [STREET_ADDRESS] Site Improvements" at bounding box center [603, 267] width 346 height 24
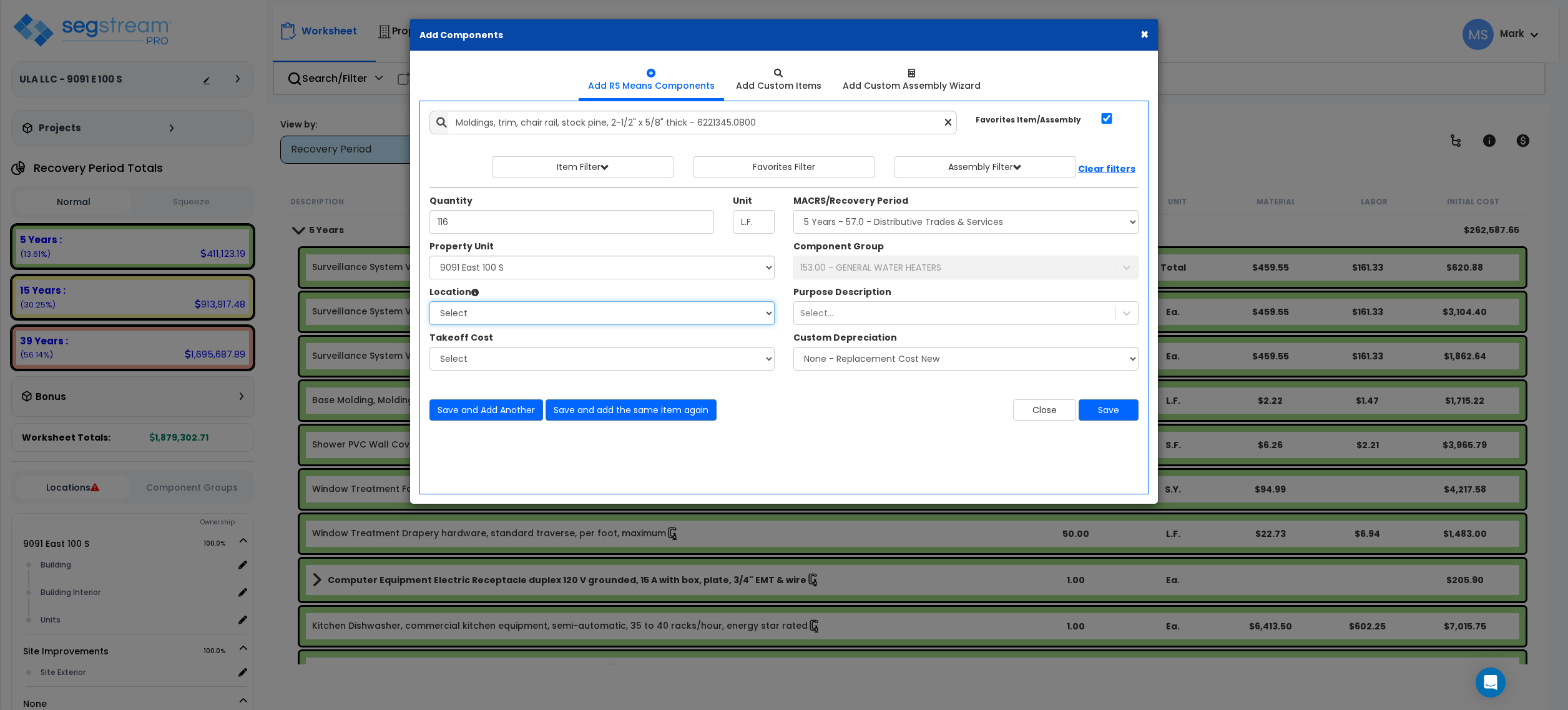
click at [578, 317] on select "Select Building Building Interior Units Add Additional Location" at bounding box center [603, 312] width 346 height 24
select select "461"
click at [430, 302] on select "Select Building Building Interior Units Add Additional Location" at bounding box center [603, 312] width 346 height 24
click at [910, 215] on select "Select MACRS/Recovery Period 5 Years - 57.0 - Distributive Trades & Services 5 …" at bounding box center [966, 222] width 346 height 24
select select "3667"
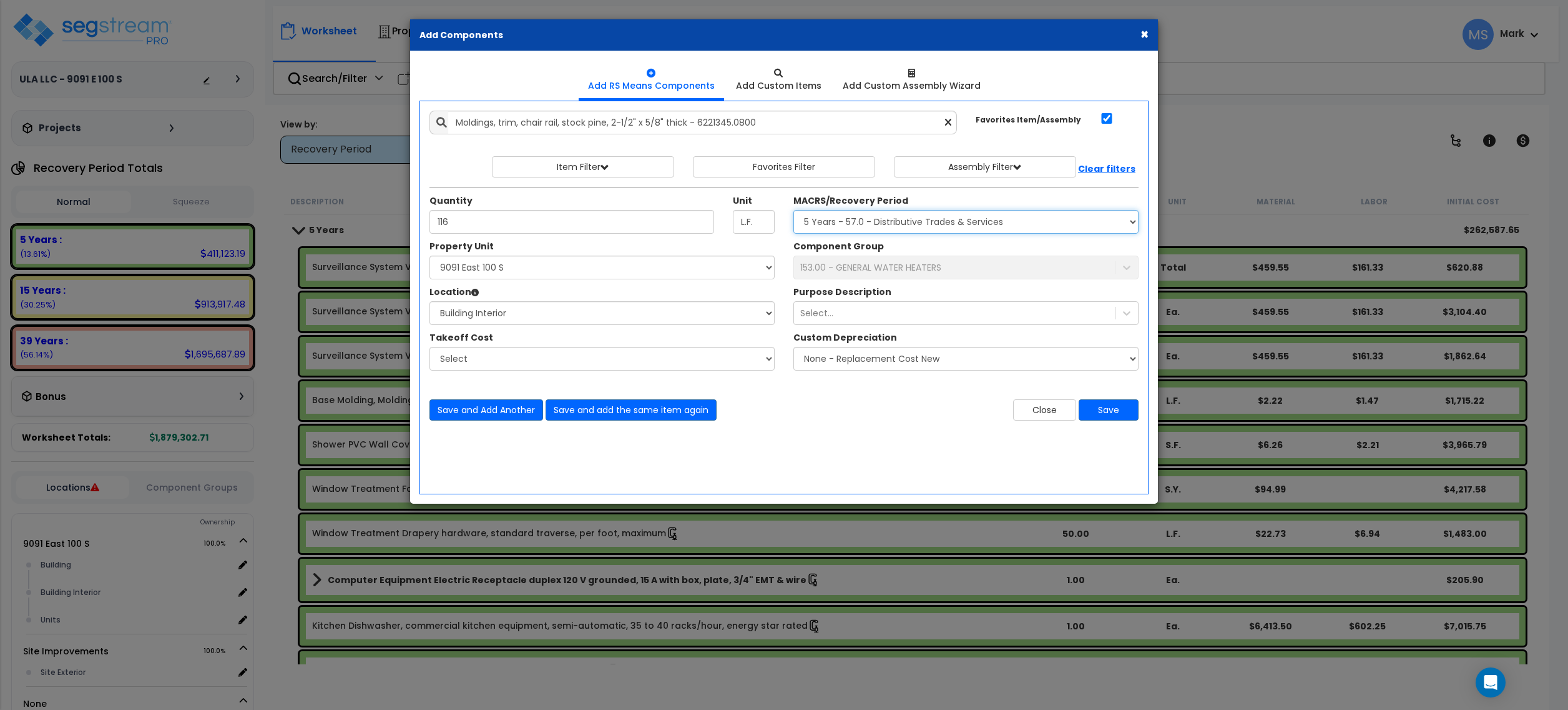
click at [794, 211] on select "Select MACRS/Recovery Period 5 Years - 57.0 - Distributive Trades & Services 5 …" at bounding box center [966, 222] width 346 height 24
click at [895, 269] on div "153.00 - GENERAL WATER HEATERS" at bounding box center [871, 267] width 141 height 12
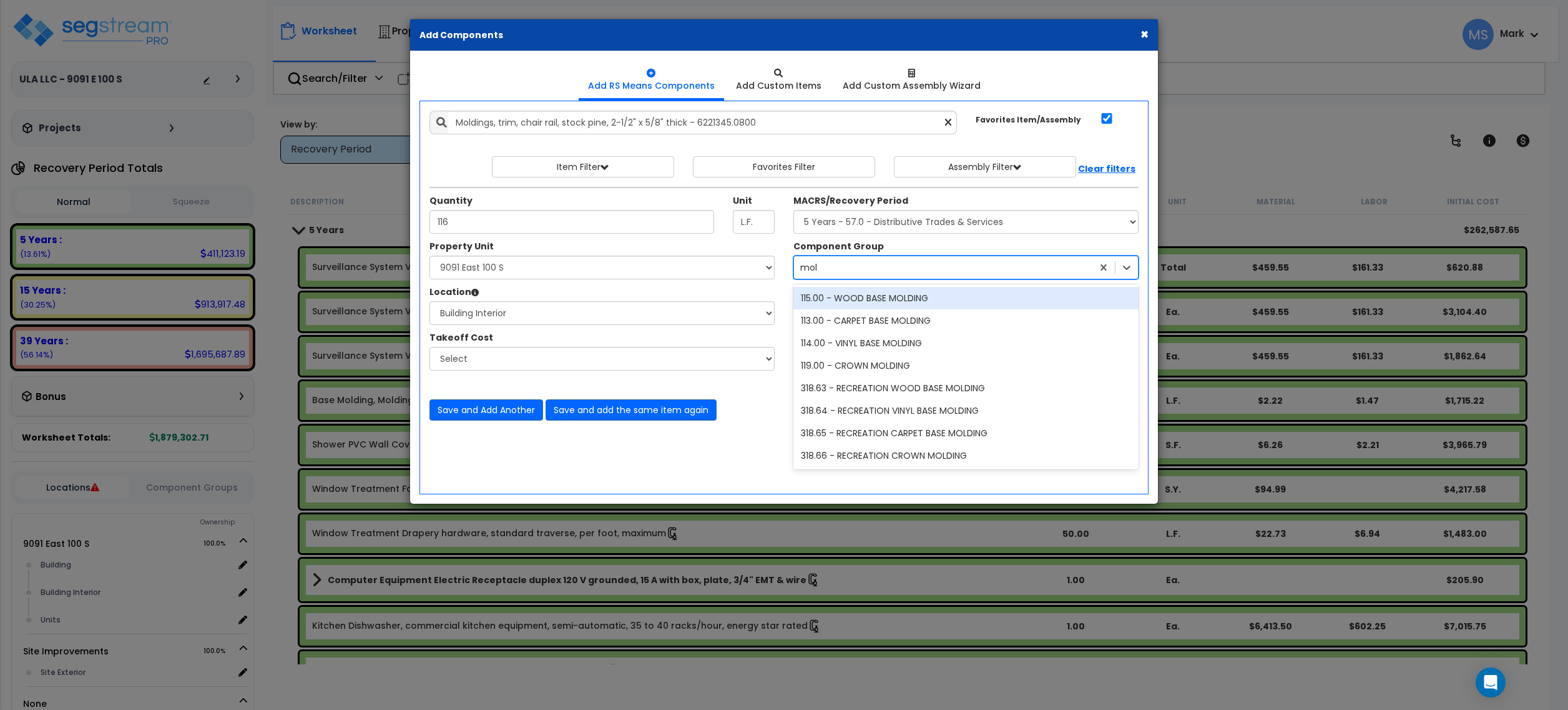
type input "mold"
click at [844, 270] on div "mold" at bounding box center [943, 267] width 299 height 20
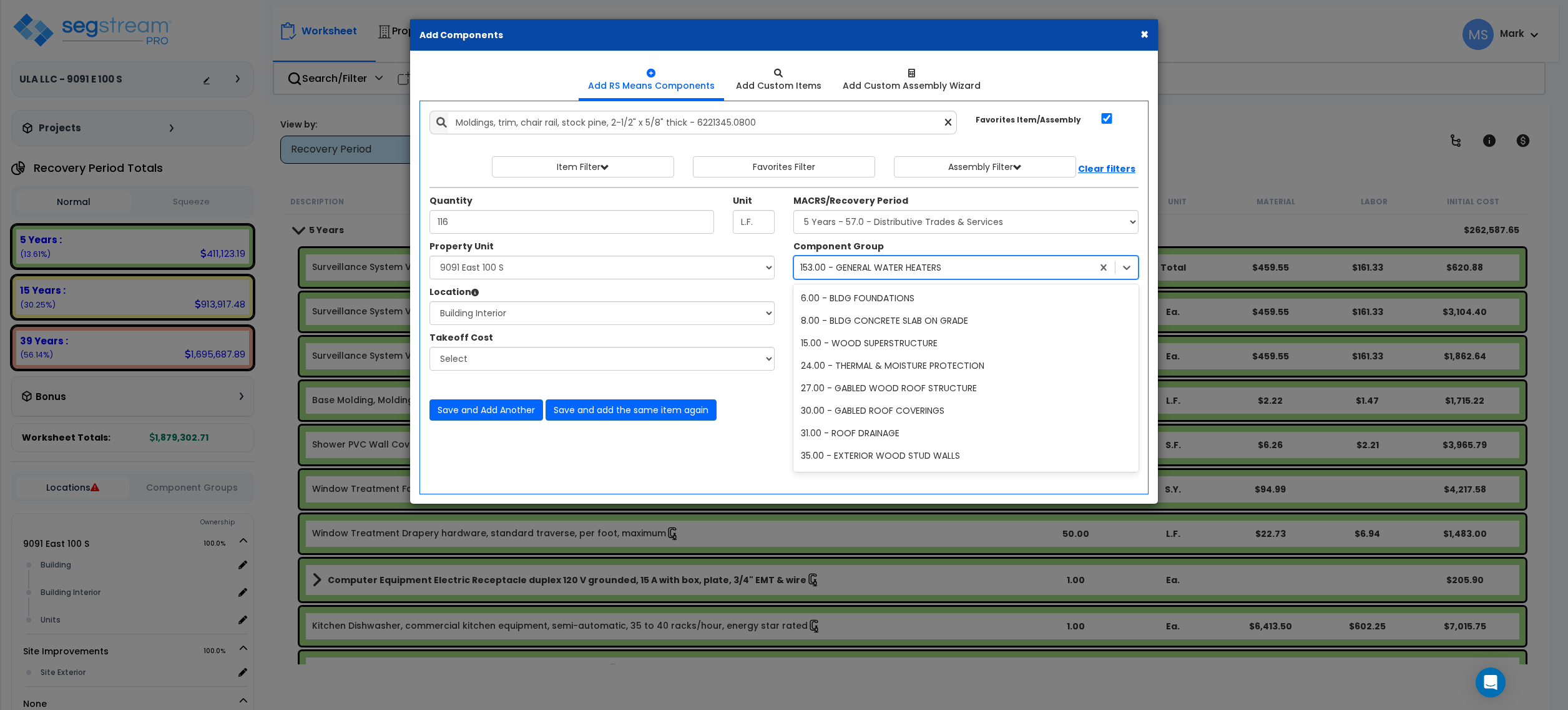
click at [844, 270] on div "153.00 - GENERAL WATER HEATERS" at bounding box center [871, 267] width 141 height 12
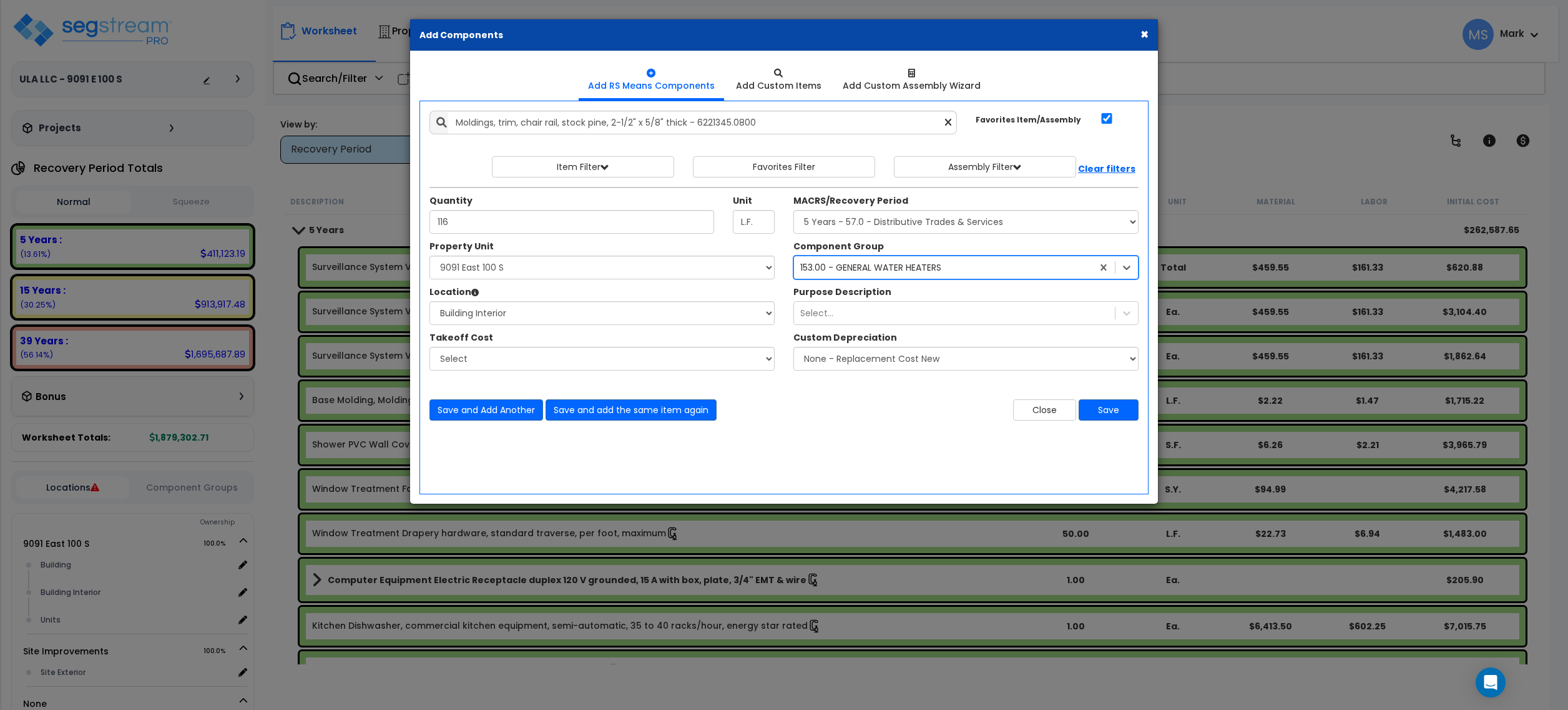
click at [844, 270] on div "153.00 - GENERAL WATER HEATERS" at bounding box center [871, 267] width 141 height 12
click at [852, 275] on div "153.00 - GENERAL WATER HEATERS" at bounding box center [943, 267] width 299 height 20
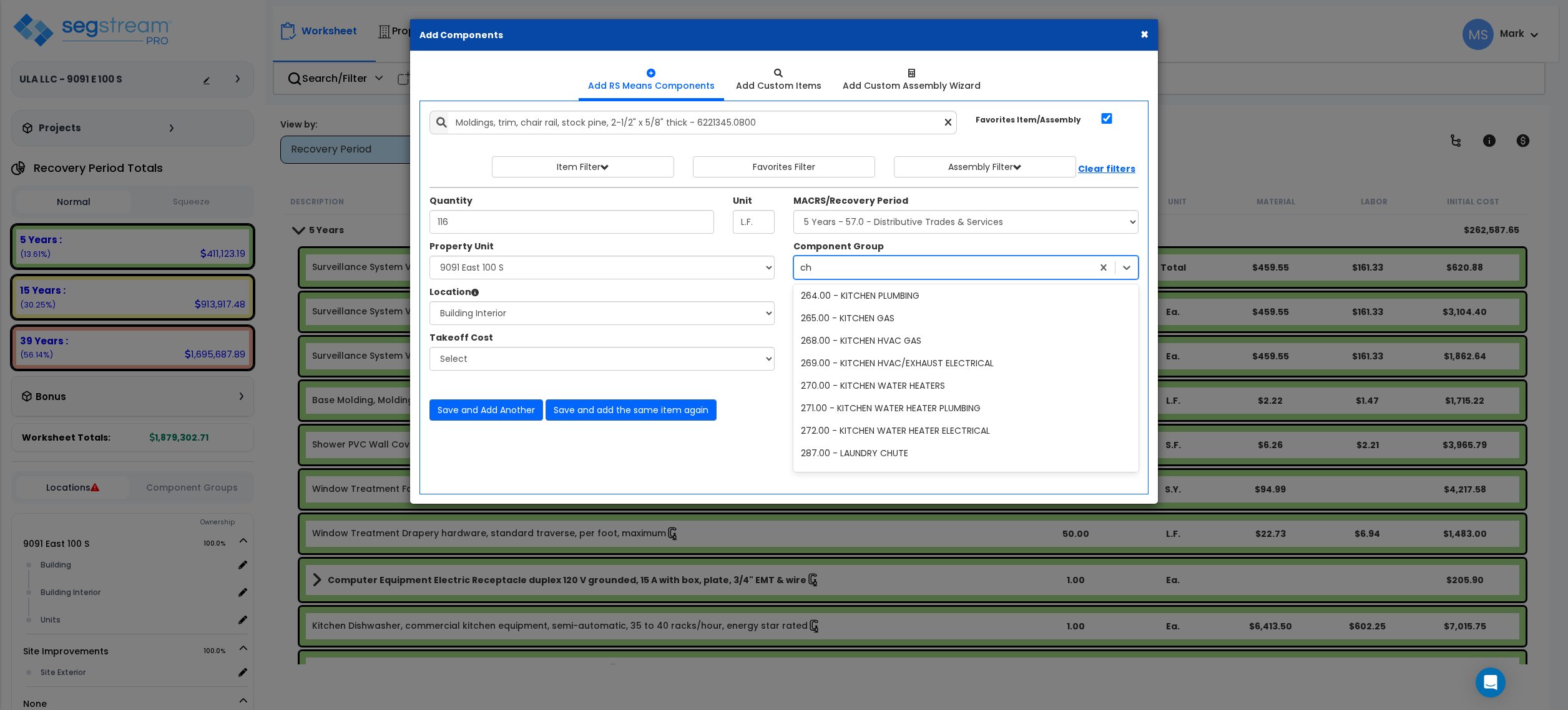
scroll to position [0, 0]
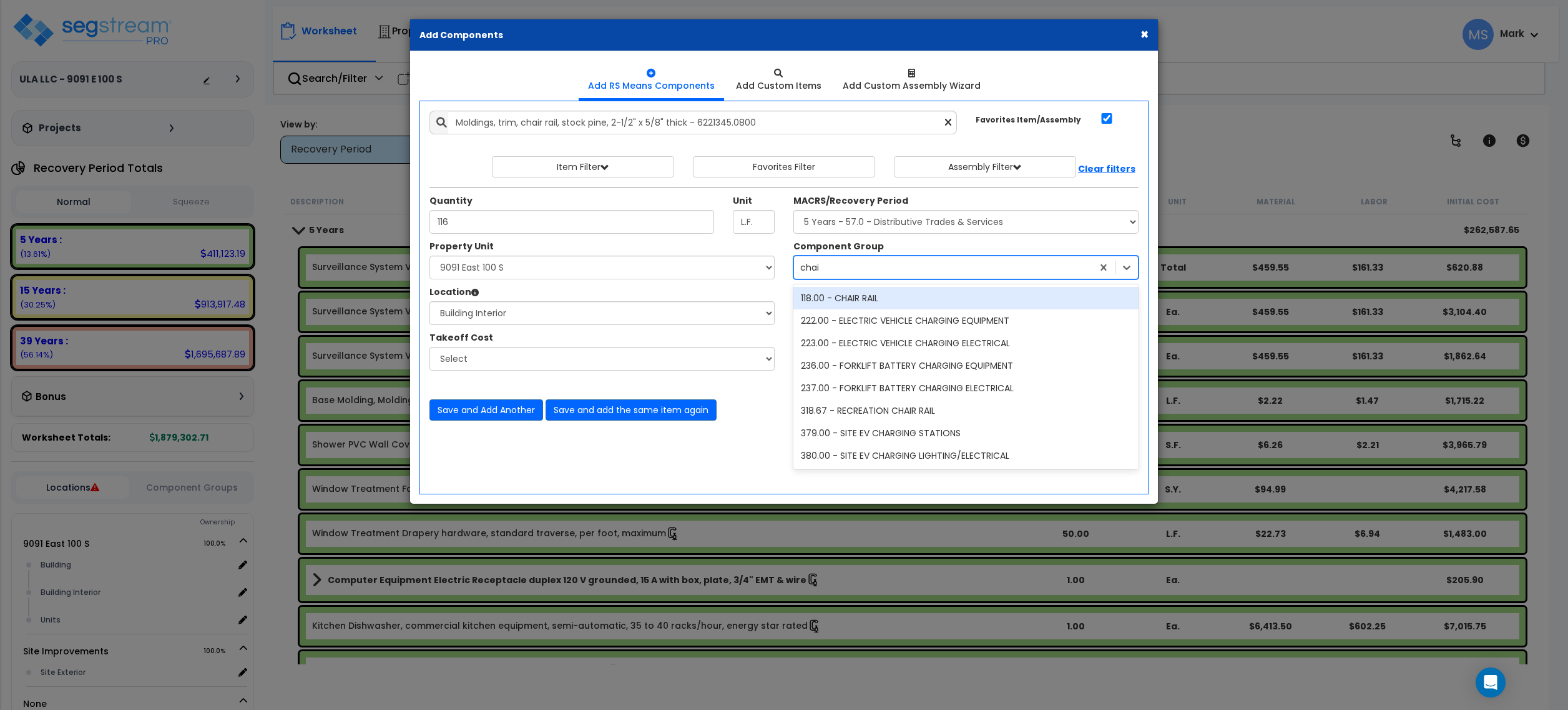
type input "chair"
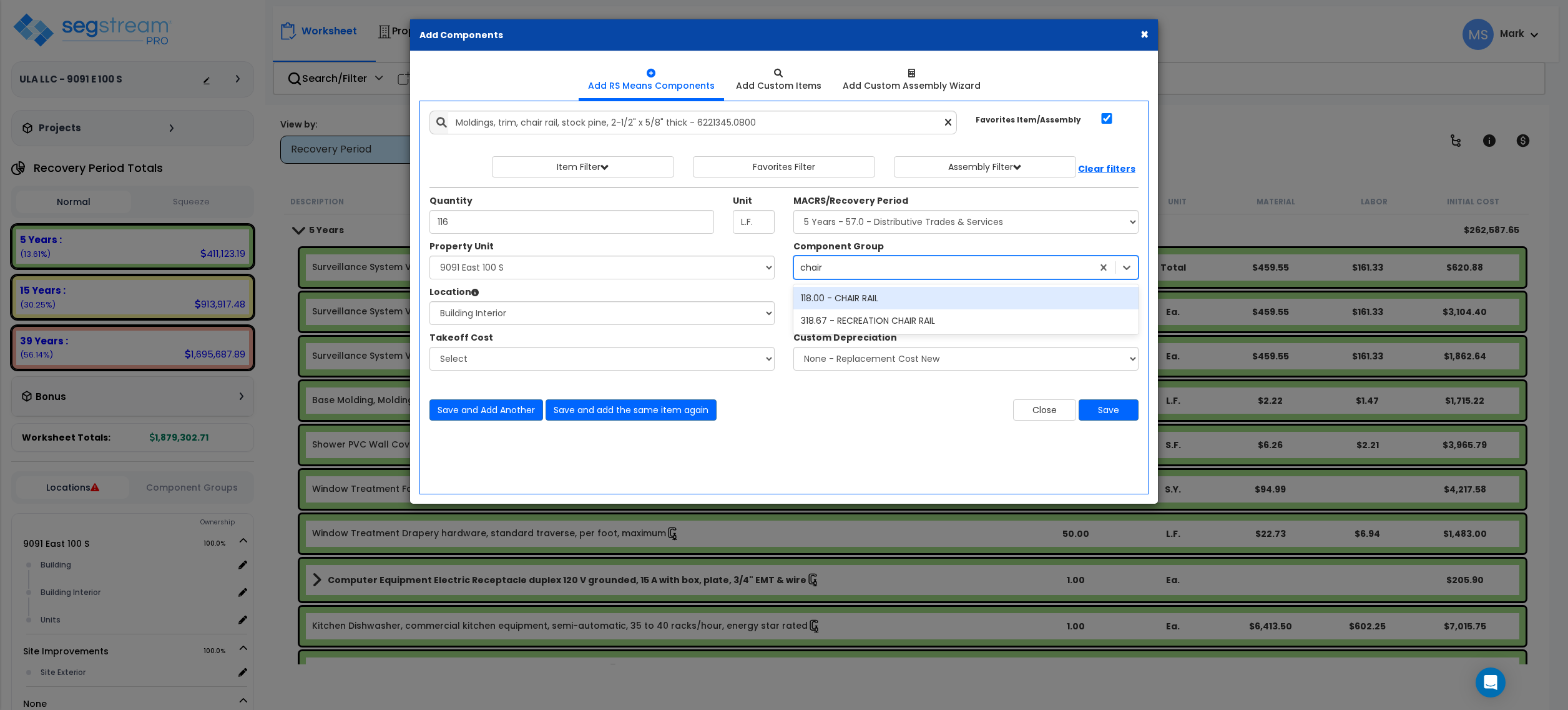
click at [886, 296] on div "118.00 - CHAIR RAIL" at bounding box center [966, 298] width 346 height 23
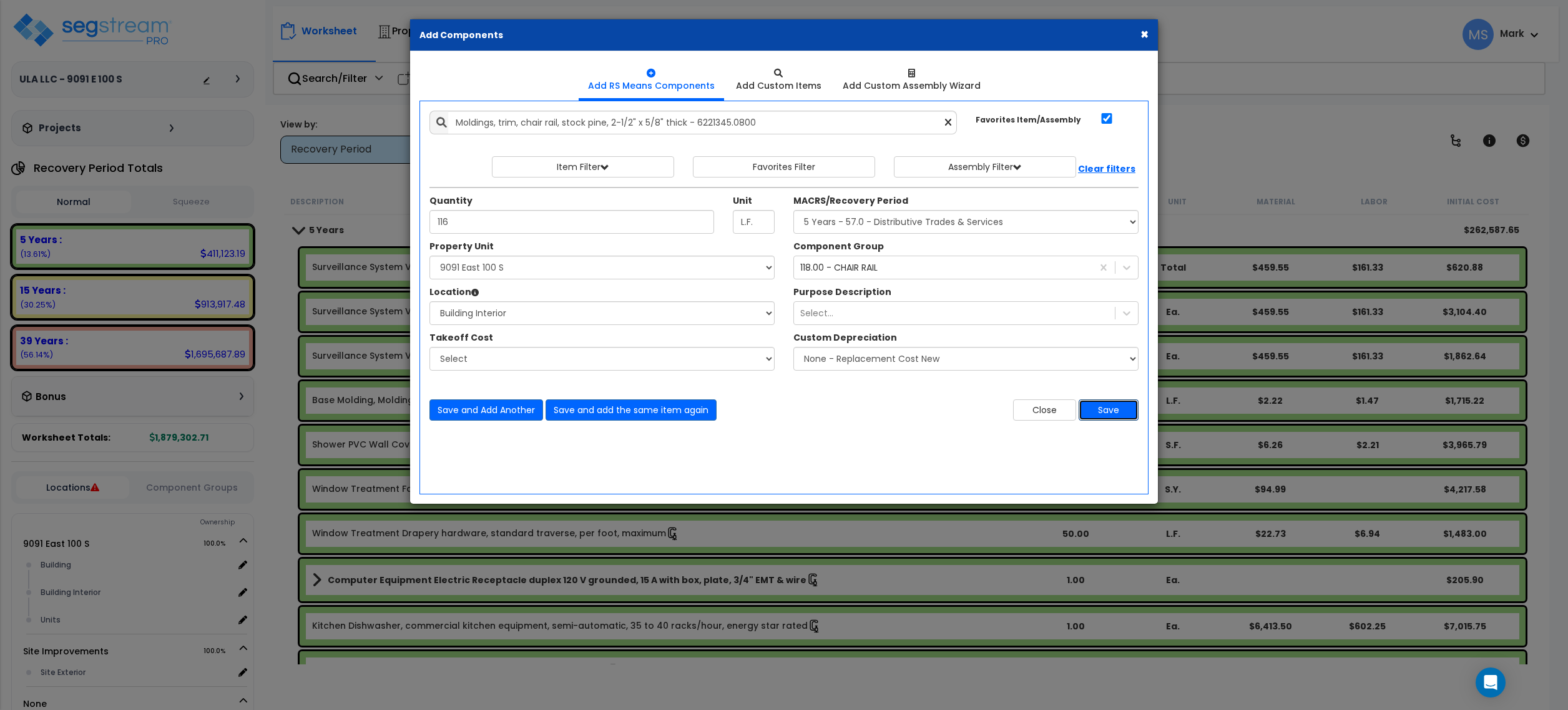
click at [1112, 410] on button "Save" at bounding box center [1109, 410] width 60 height 21
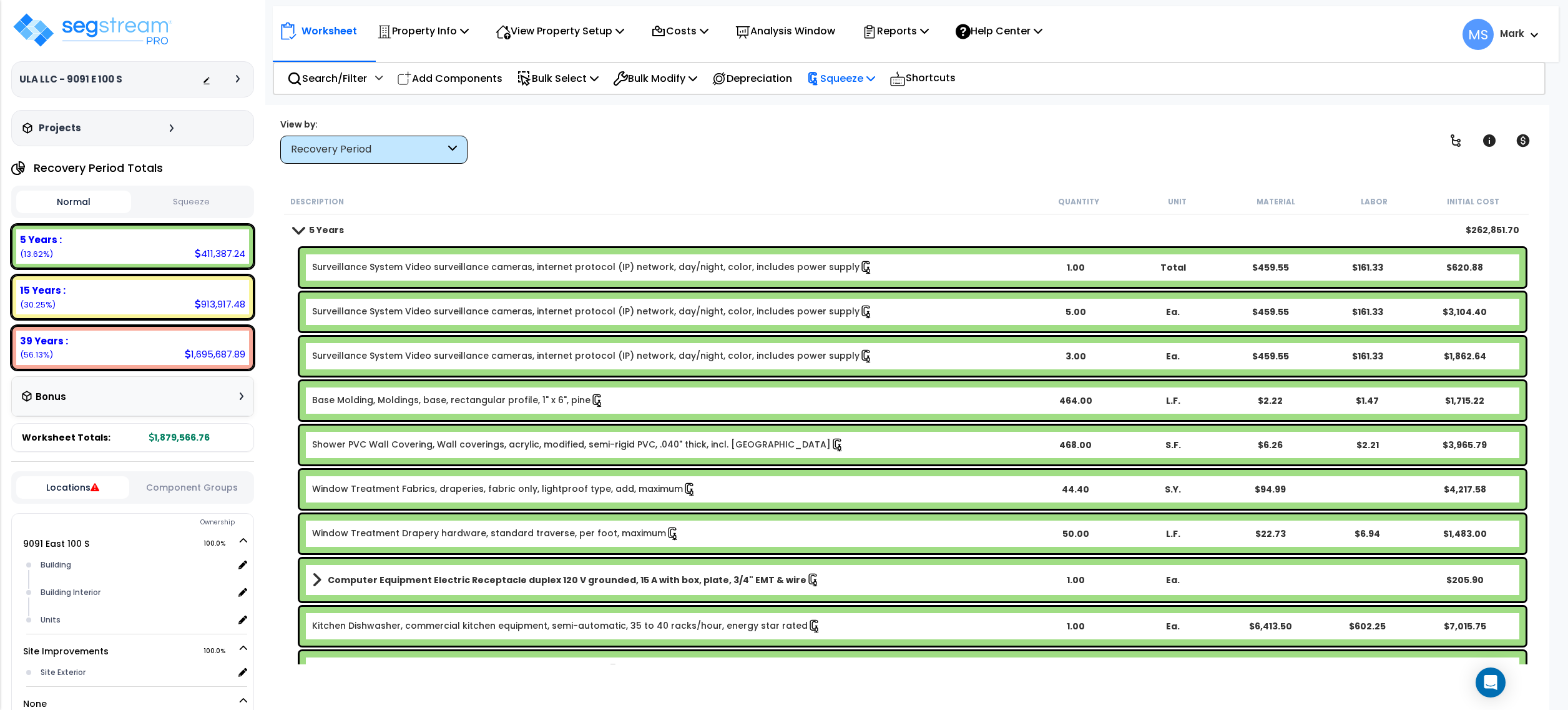
click at [823, 70] on p "Squeeze" at bounding box center [841, 78] width 69 height 17
click at [842, 107] on link "Re-squeeze" at bounding box center [861, 108] width 123 height 29
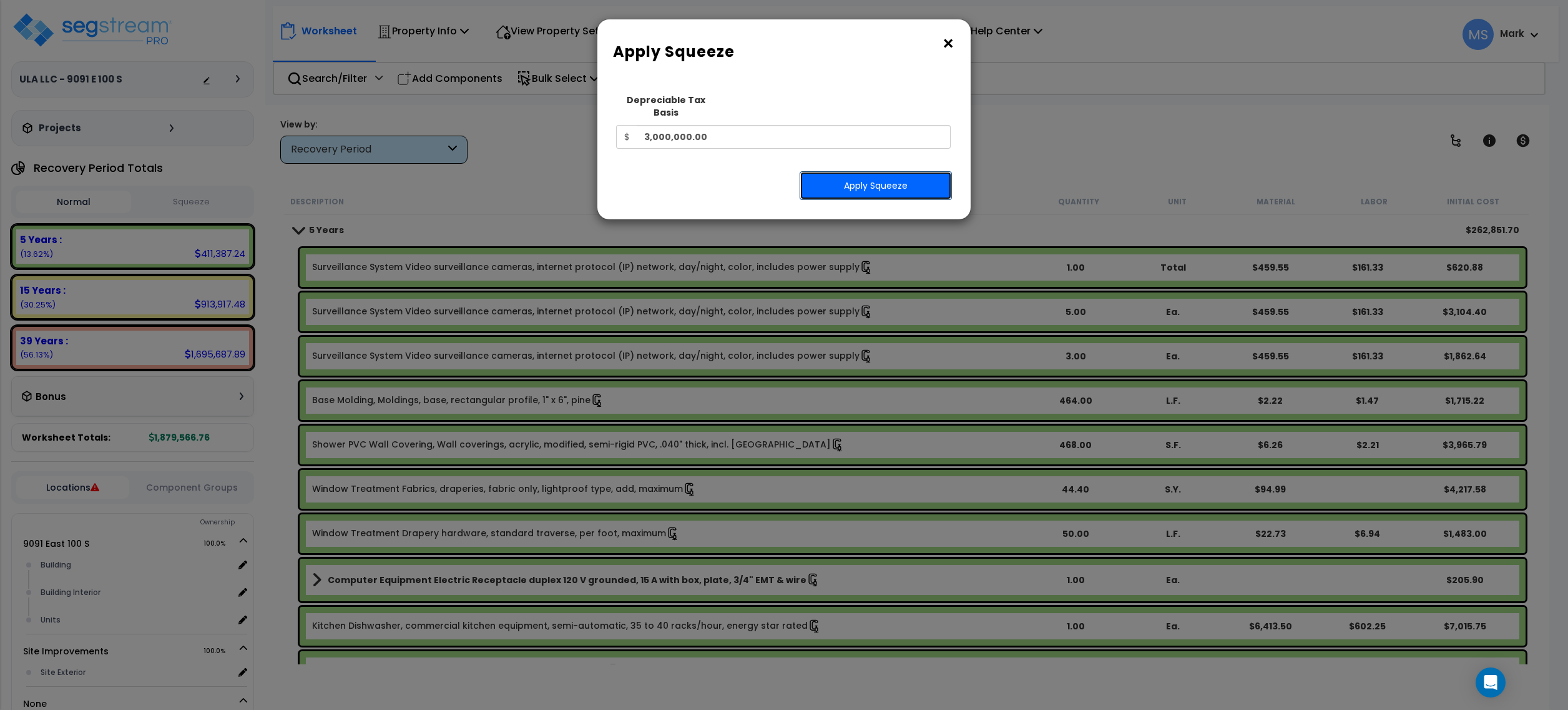
click at [852, 176] on button "Apply Squeeze" at bounding box center [876, 185] width 153 height 29
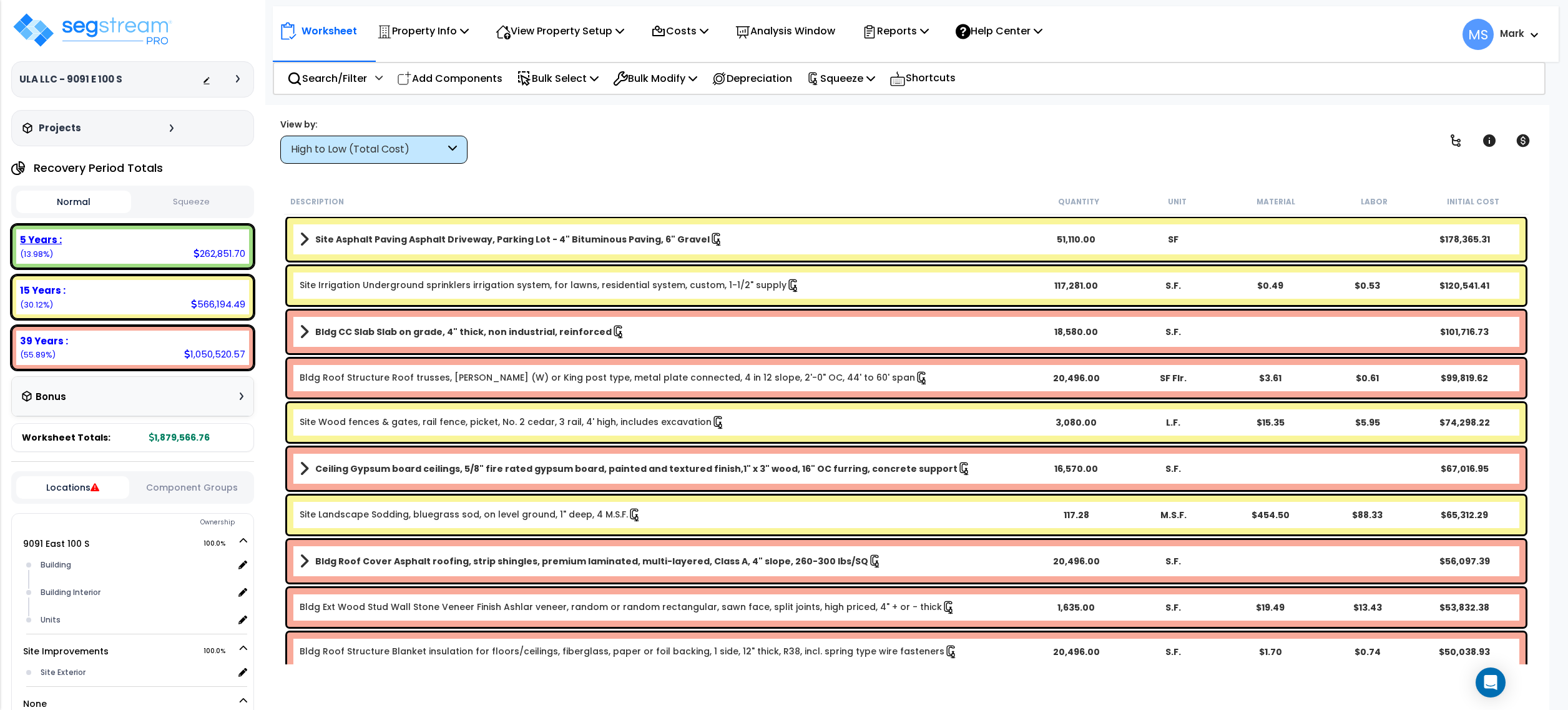
click at [151, 245] on div "5 Years :" at bounding box center [133, 240] width 225 height 13
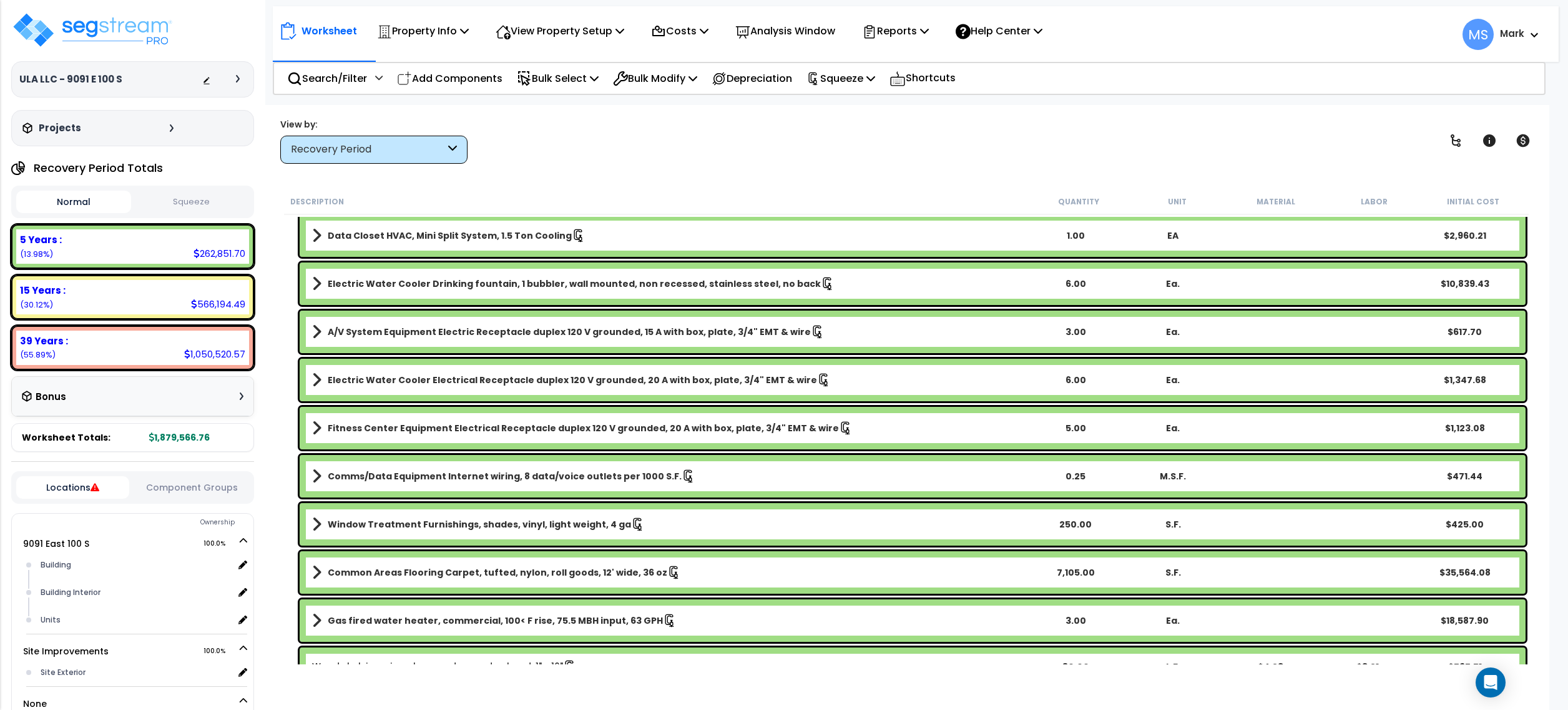
scroll to position [3215, 0]
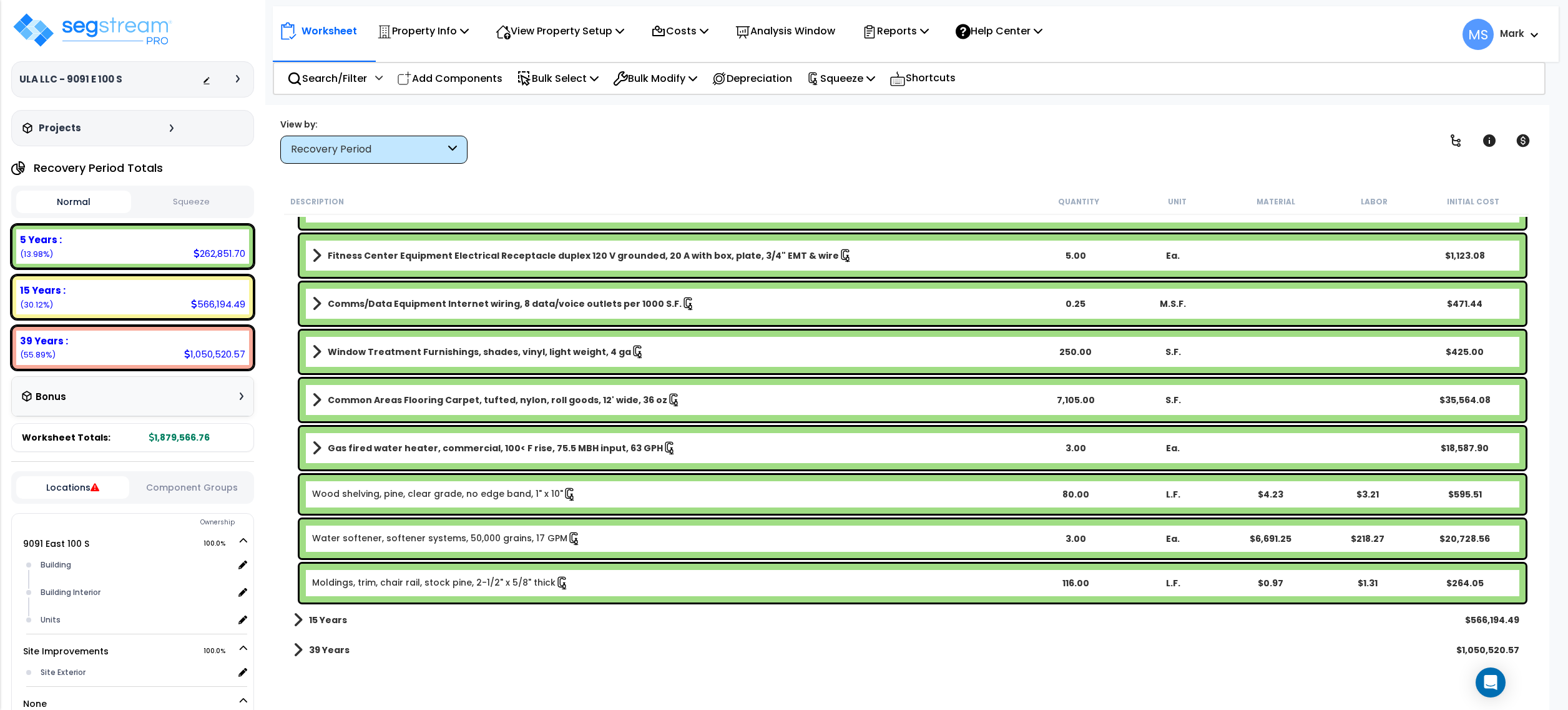
click at [490, 493] on link "Wood shelving, pine, clear grade, no edge band, 1" x 10"" at bounding box center [444, 494] width 265 height 13
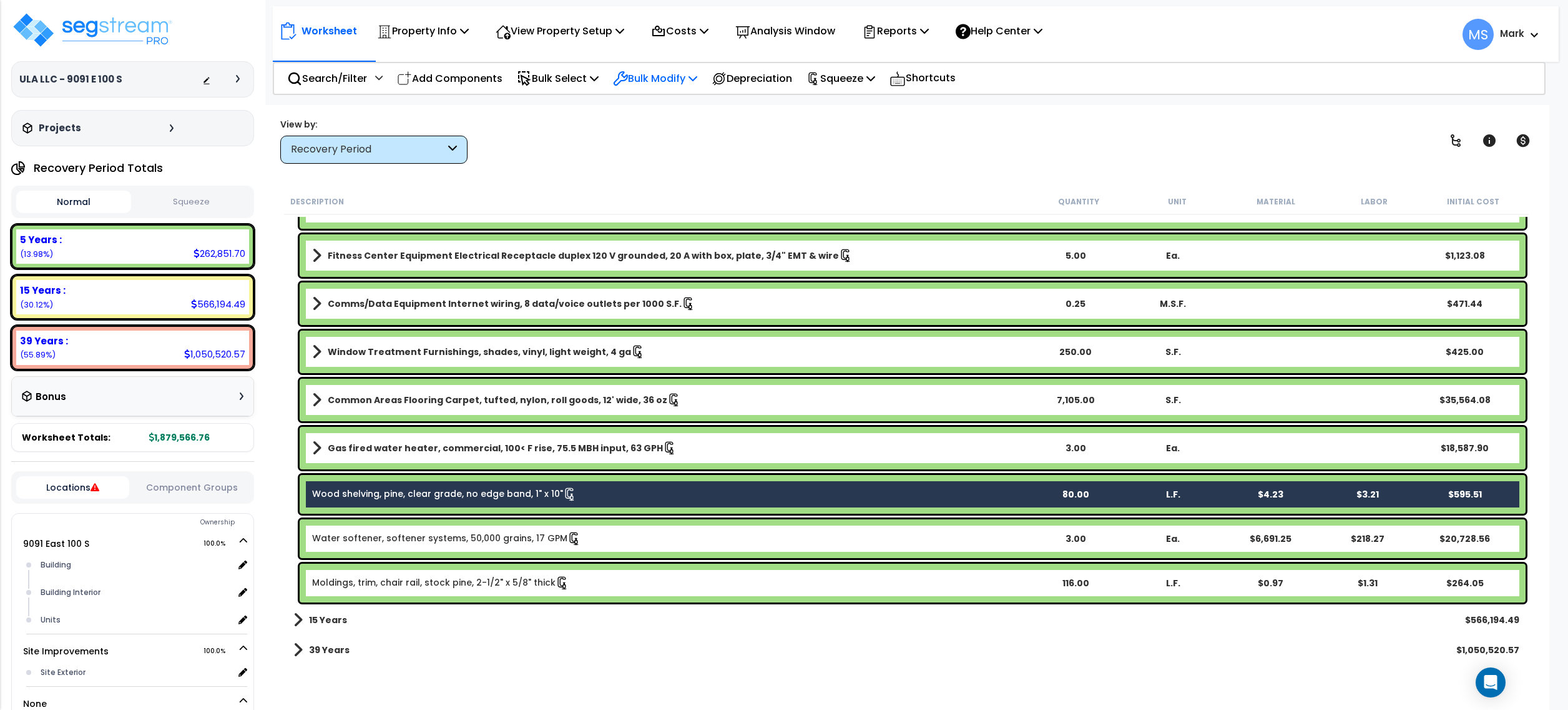
click at [637, 78] on p "Bulk Modify" at bounding box center [655, 78] width 84 height 17
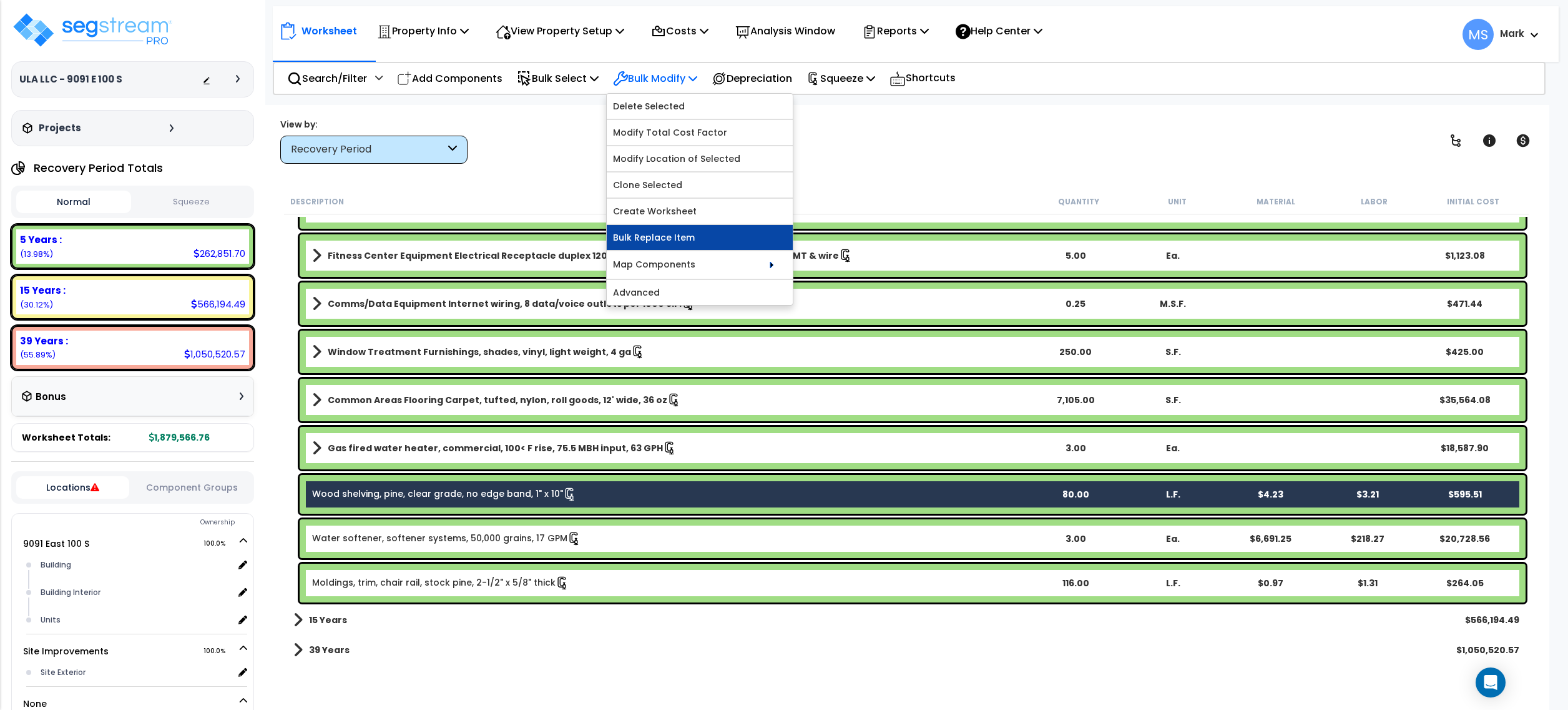
click at [685, 243] on link "Bulk Replace Item" at bounding box center [699, 237] width 186 height 25
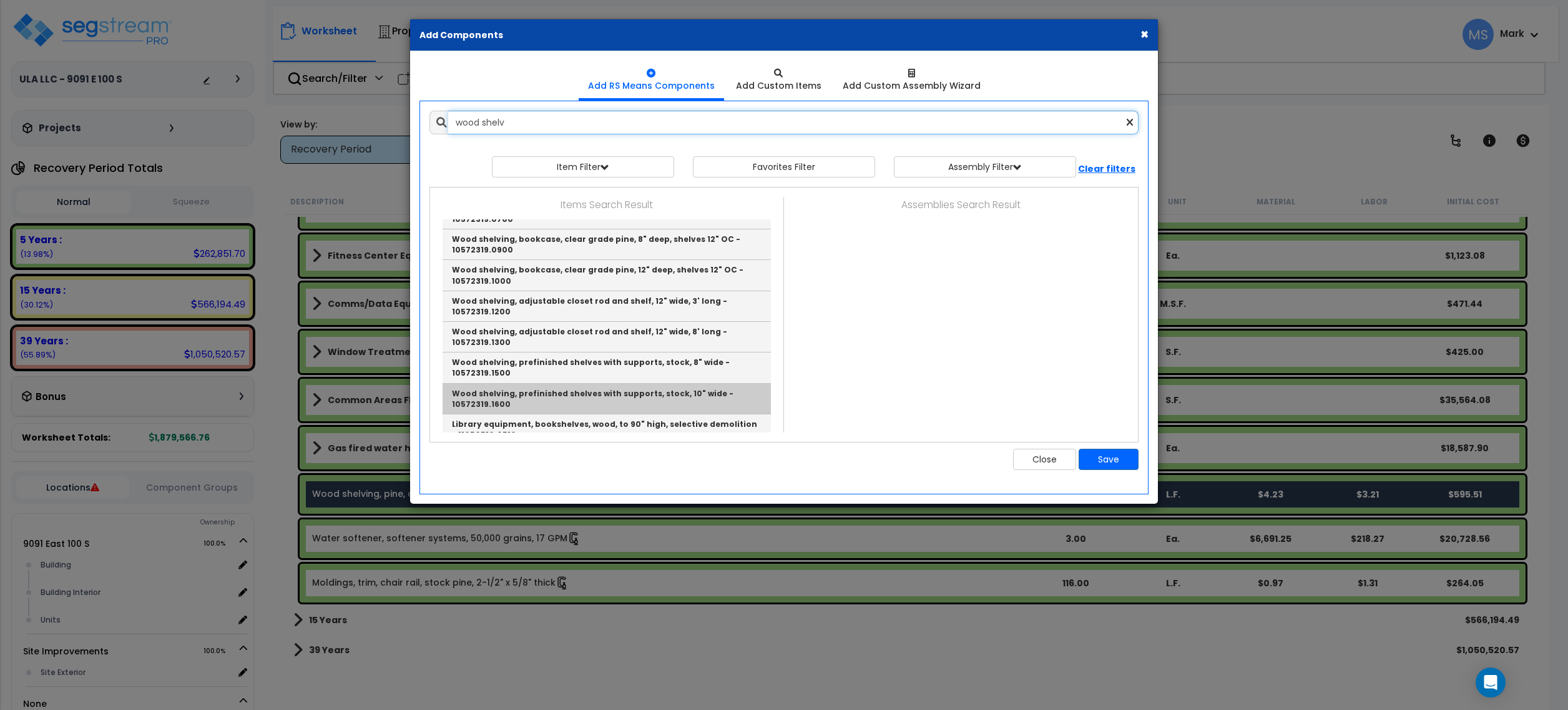
scroll to position [131, 0]
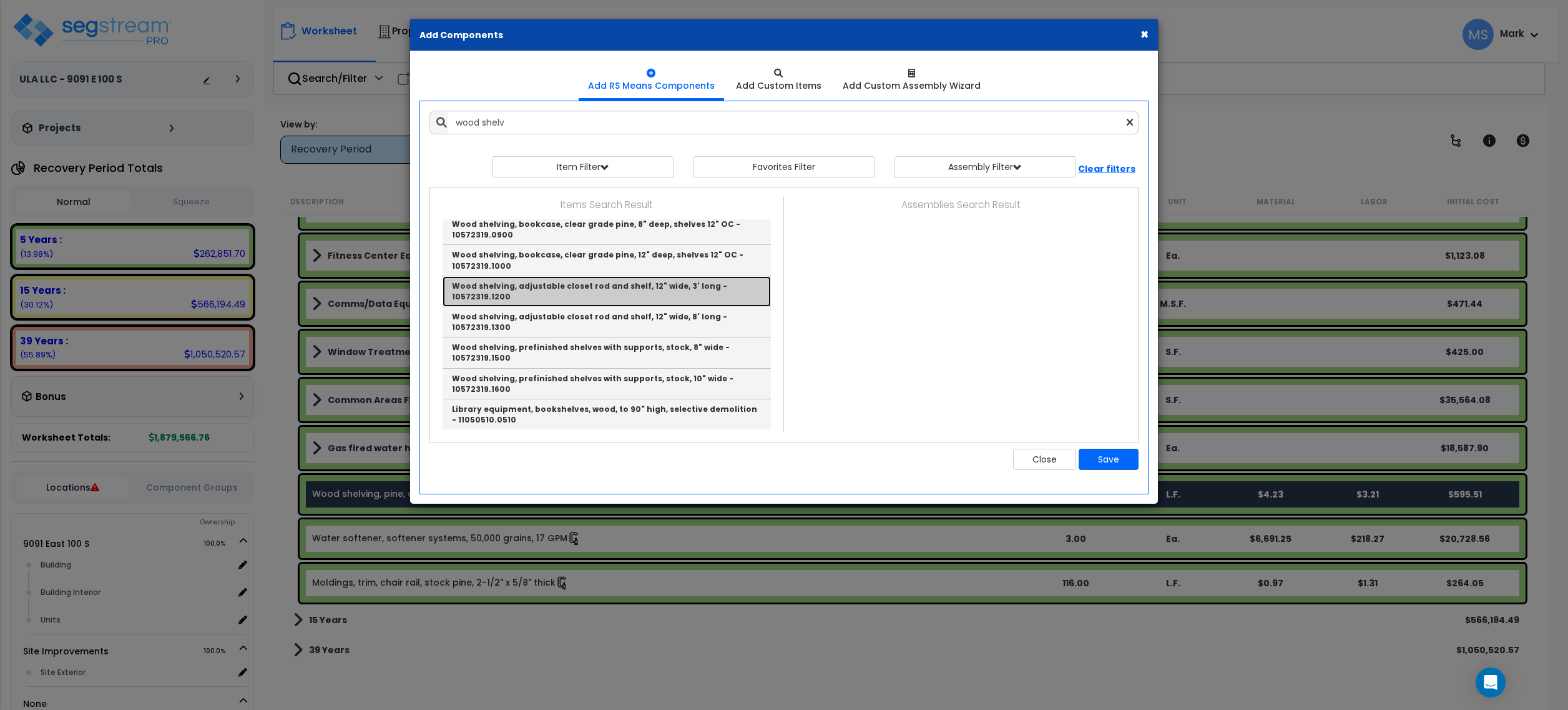
click at [587, 298] on link "Wood shelving, adjustable closet rod and shelf, 12" wide, 3' long - 10572319.12…" at bounding box center [607, 291] width 328 height 31
type input "Wood shelving, adjustable closet rod and shelf, 12" wide, 3' long - 10572319.12…"
checkbox input "true"
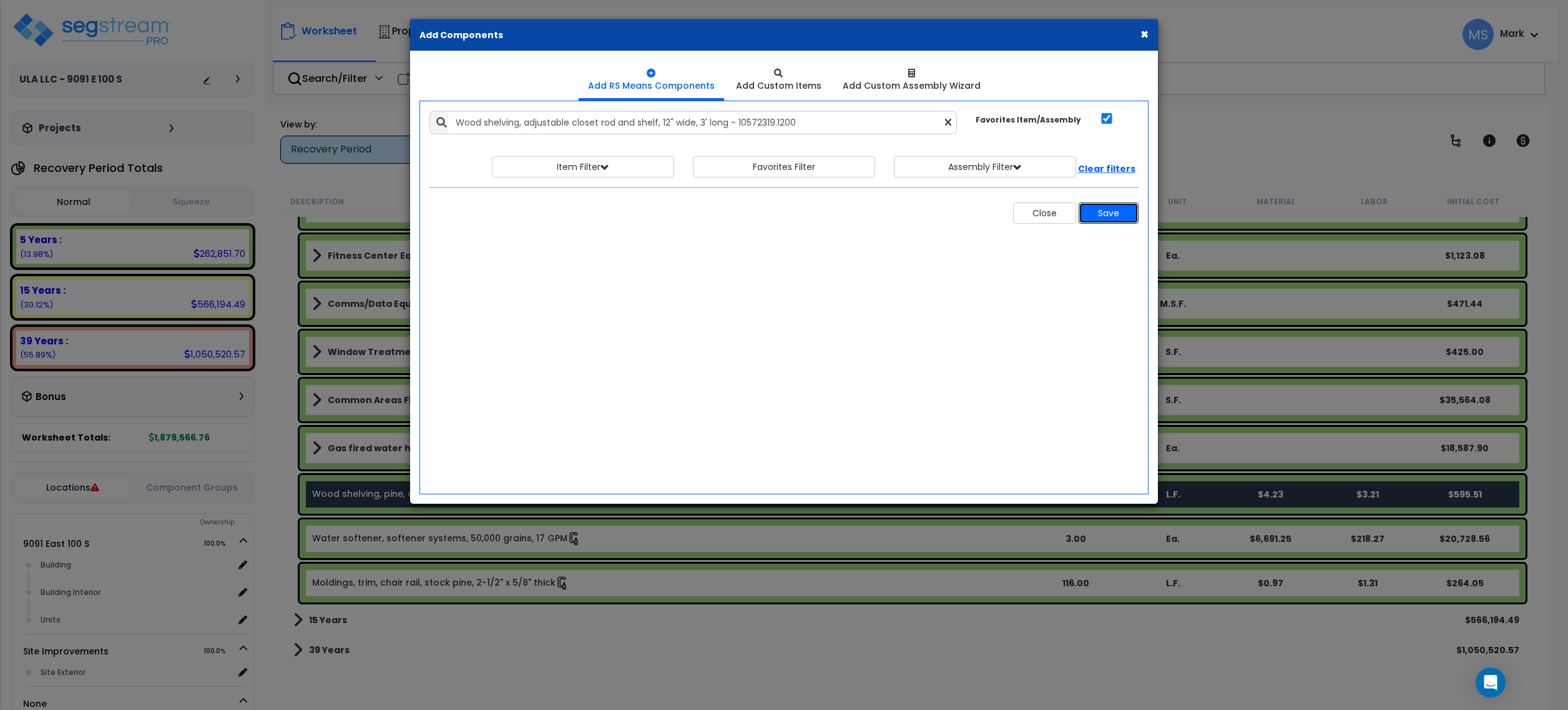
click at [1099, 212] on button "Save" at bounding box center [1109, 213] width 60 height 21
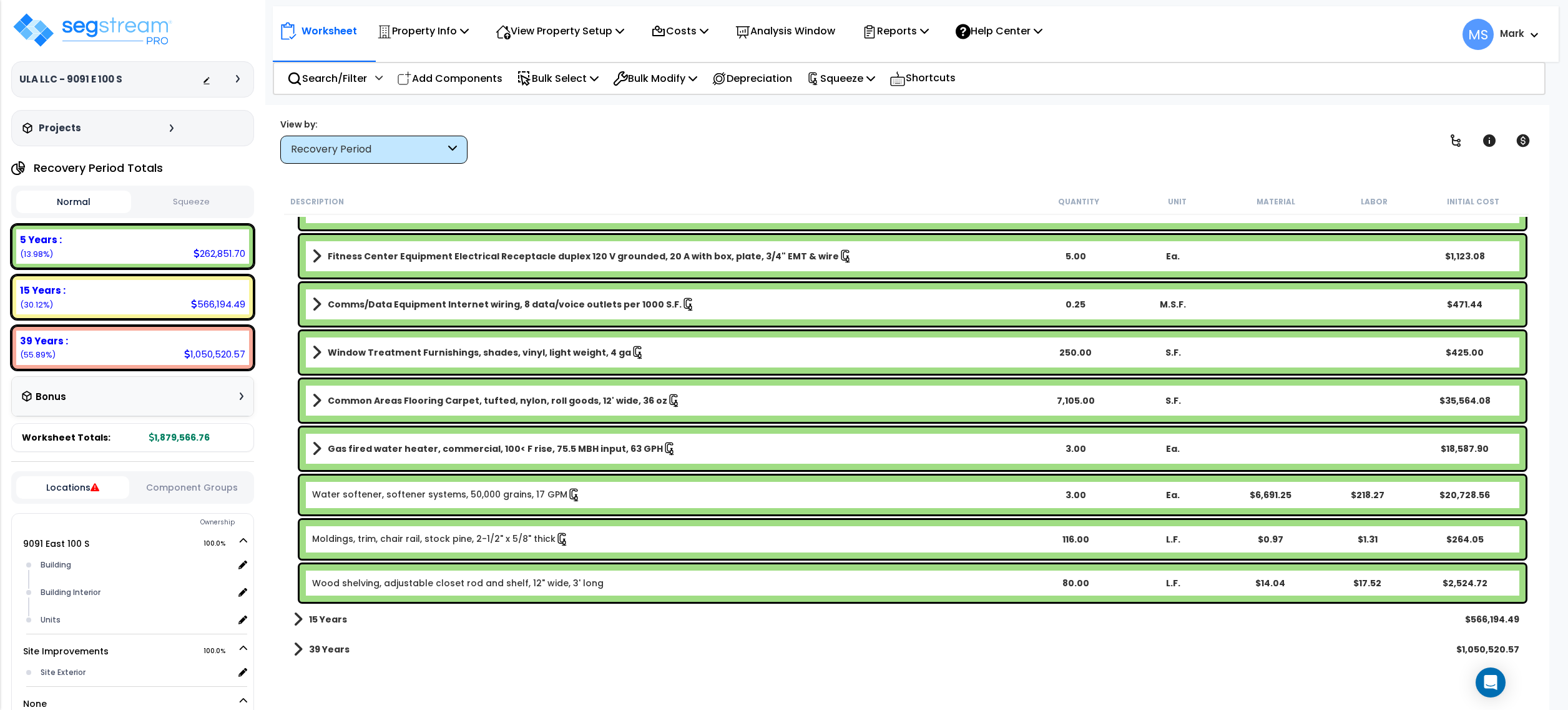
scroll to position [3213, 0]
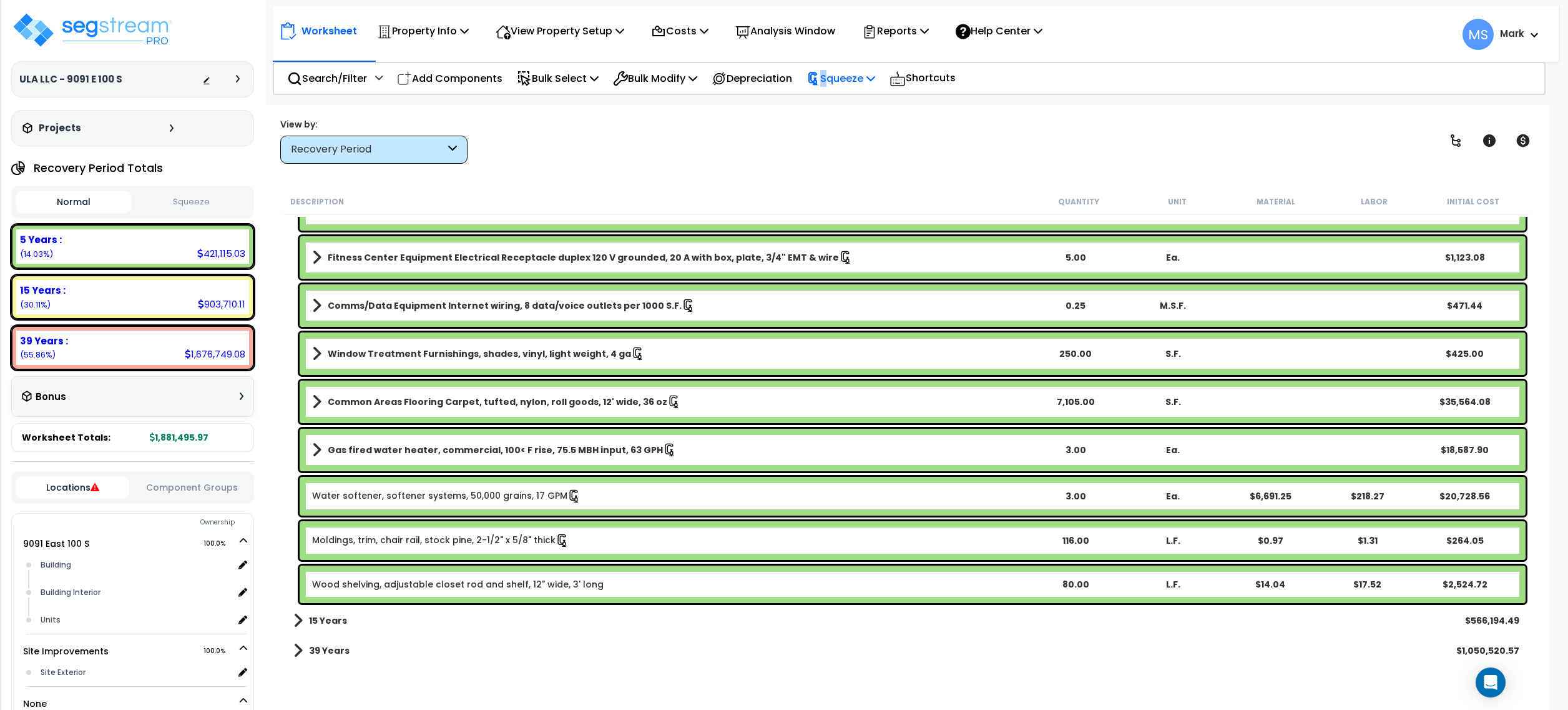
click at [837, 85] on p "Squeeze" at bounding box center [841, 78] width 69 height 17
click at [847, 108] on link "Re-squeeze" at bounding box center [861, 108] width 123 height 29
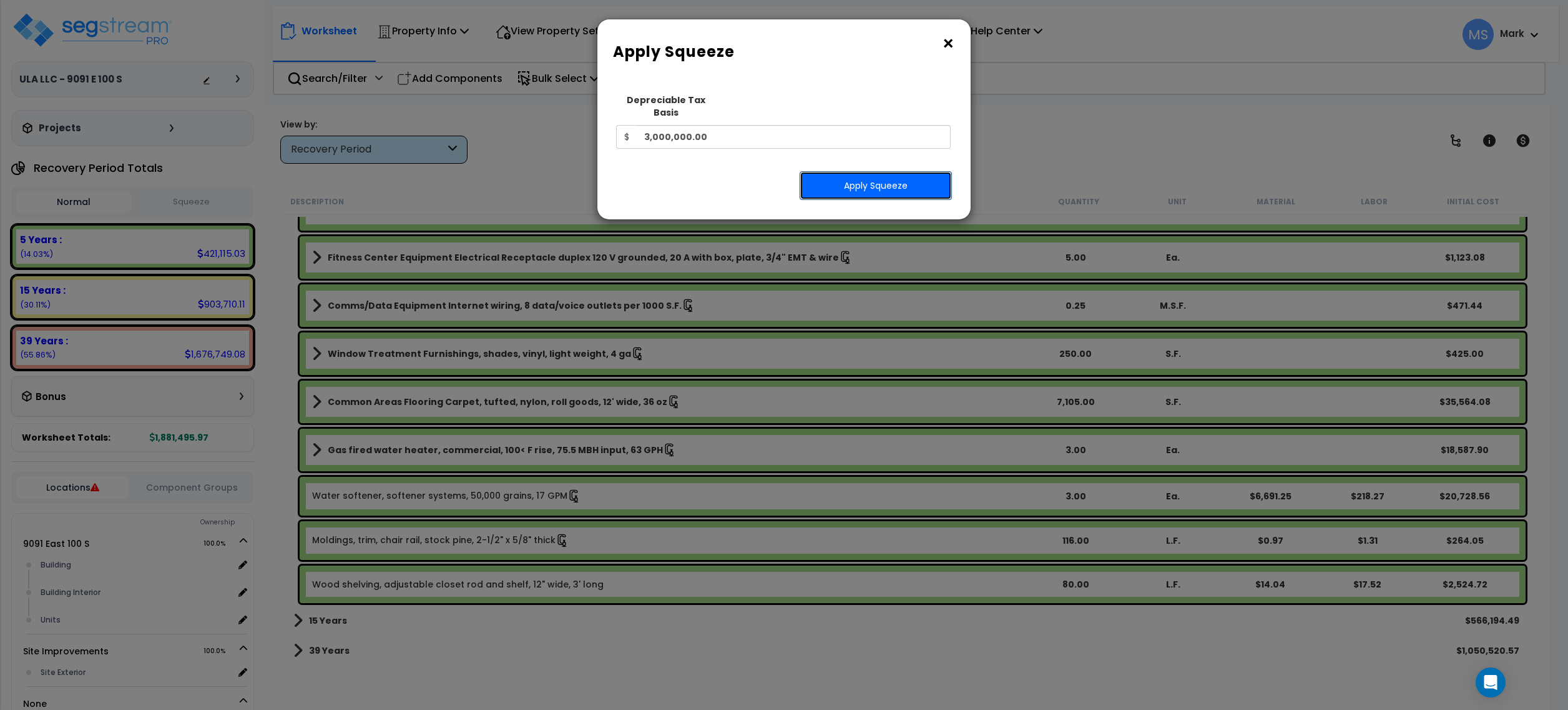
click at [840, 171] on button "Apply Squeeze" at bounding box center [876, 185] width 153 height 29
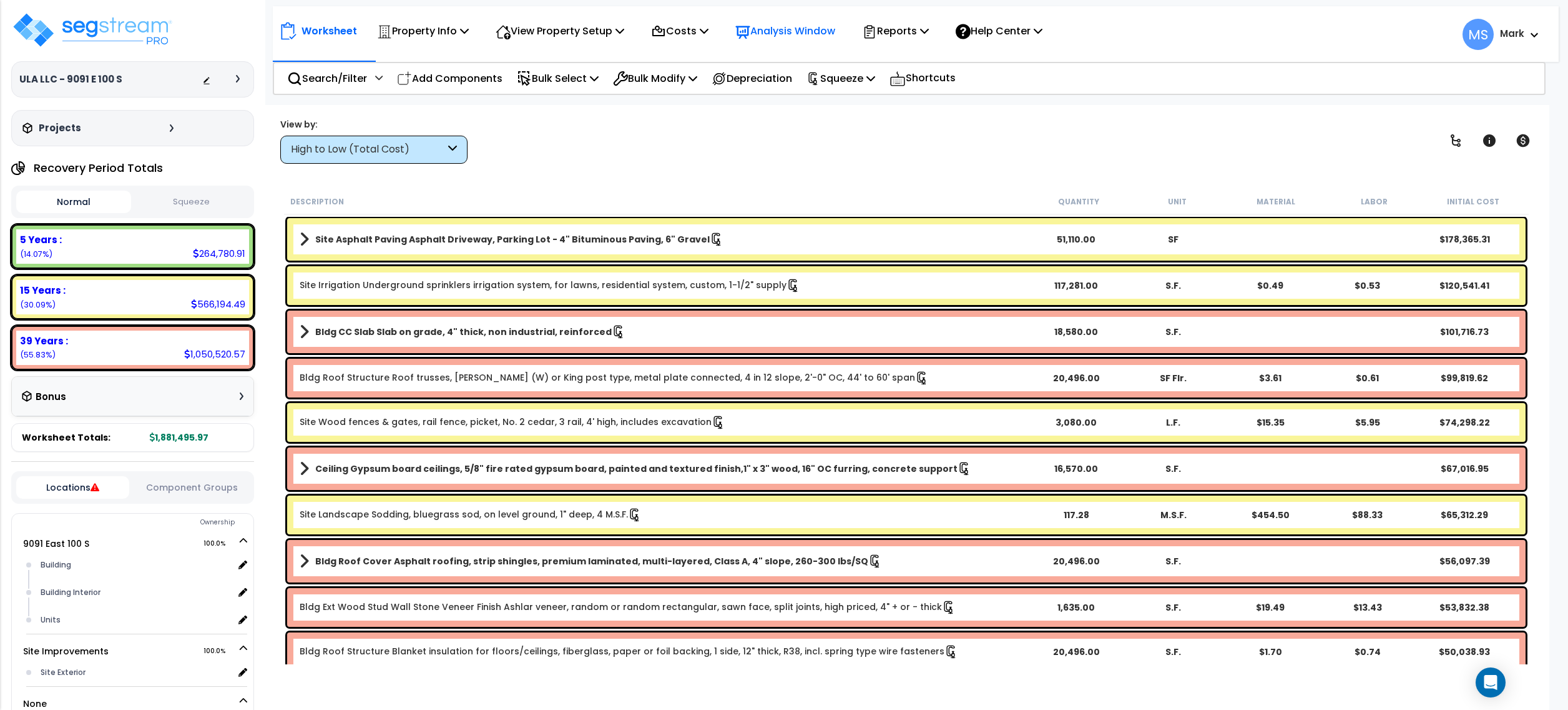
click at [787, 38] on p "Analysis Window" at bounding box center [785, 32] width 100 height 17
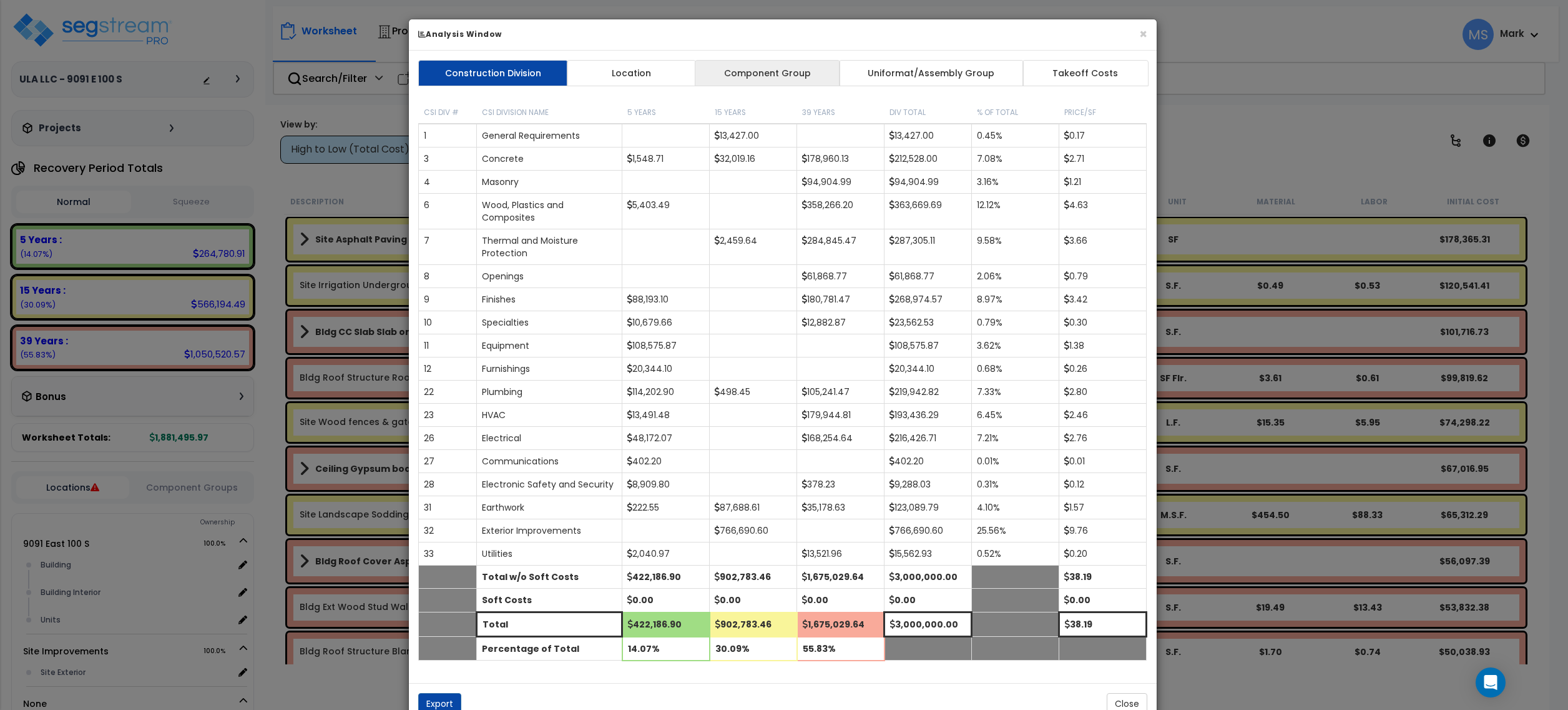
click at [760, 80] on link "Component Group" at bounding box center [768, 73] width 145 height 26
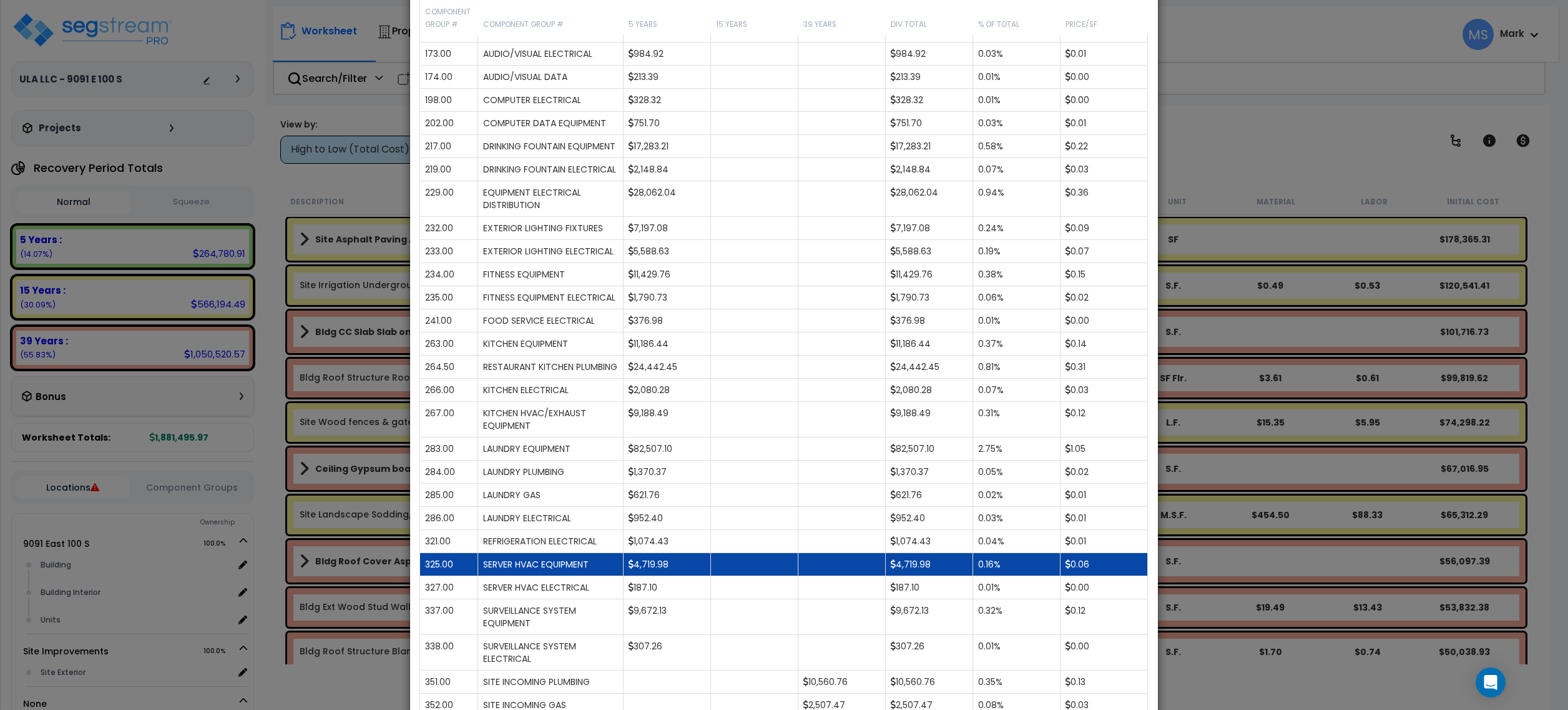
scroll to position [1415, 0]
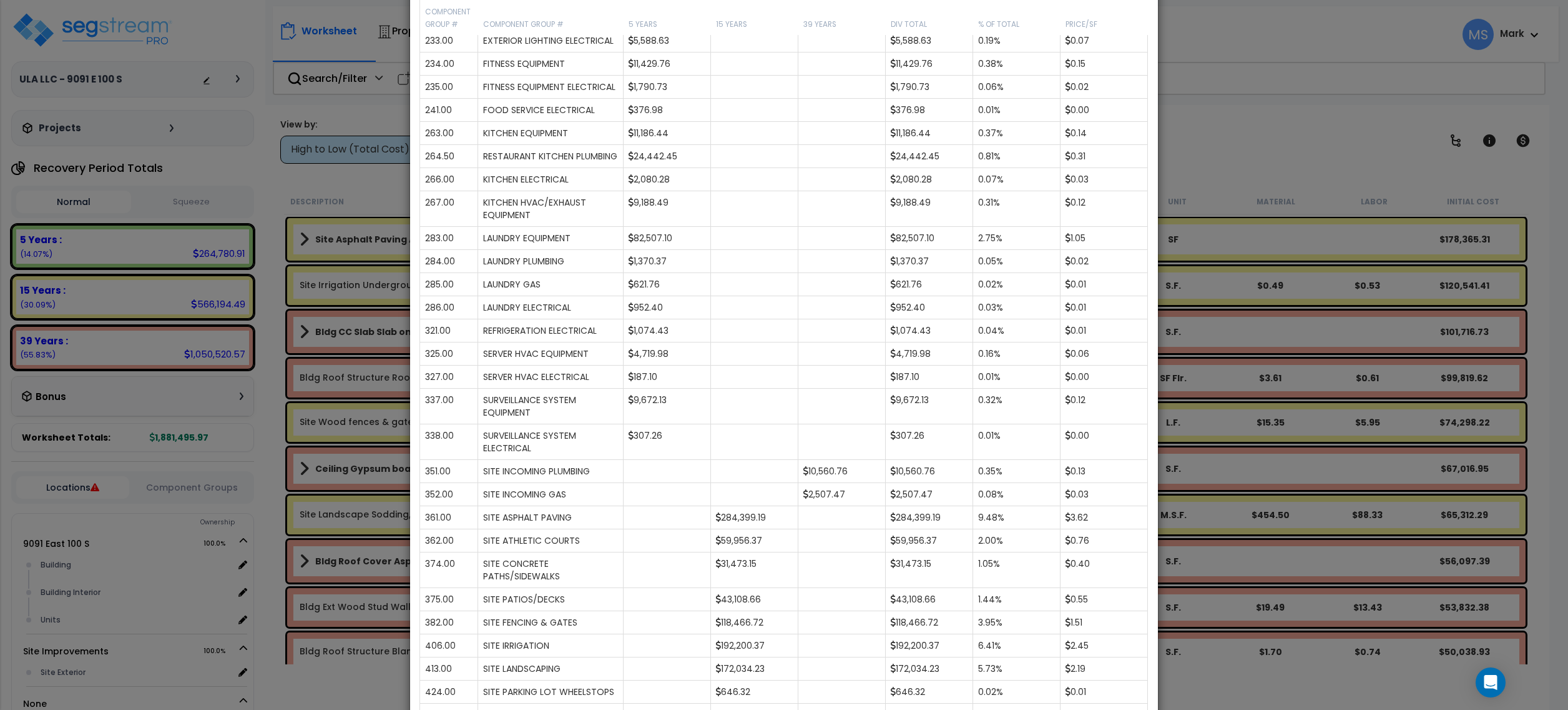
click at [275, 461] on div "× Analysis Window Construction Division Location Component Group Uniformat/Asse…" at bounding box center [784, 355] width 1568 height 710
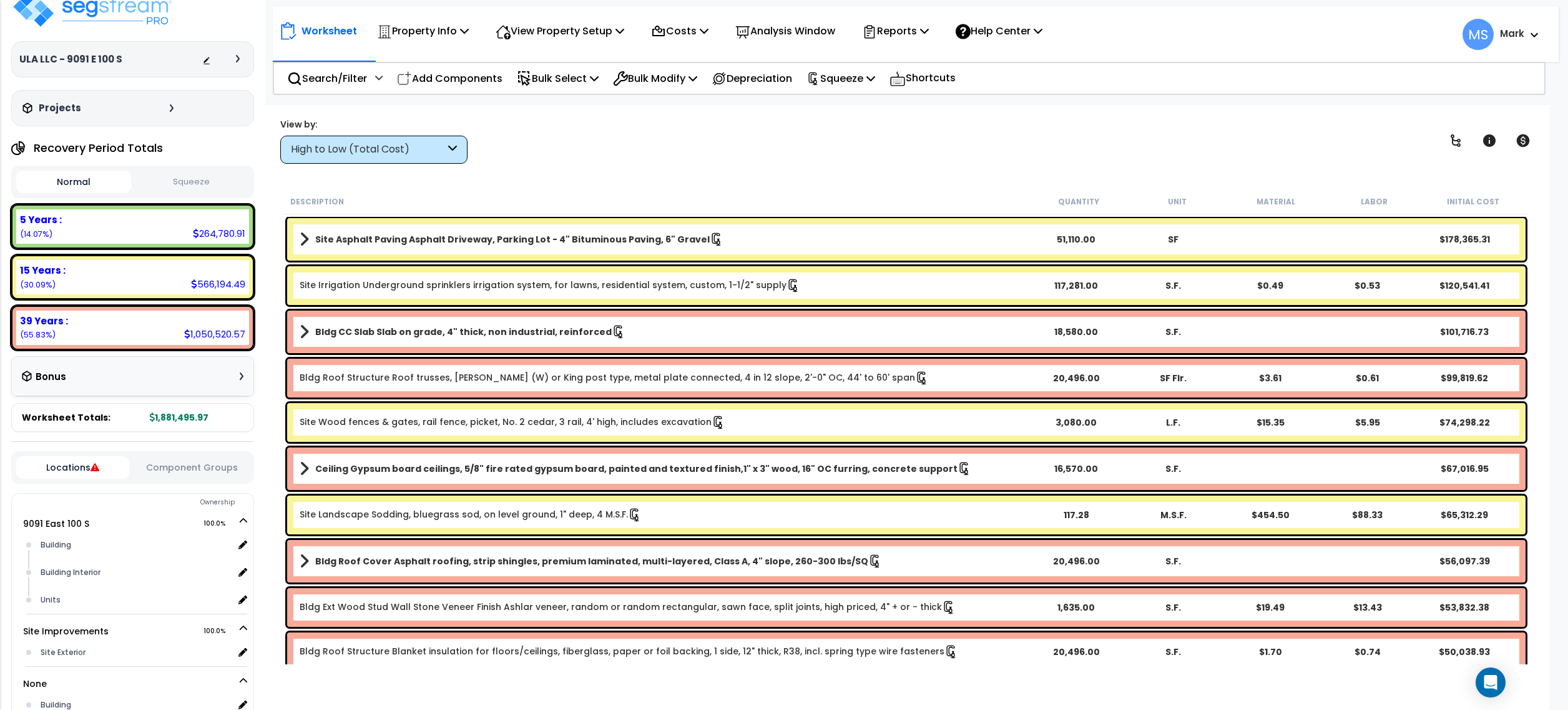
scroll to position [0, 0]
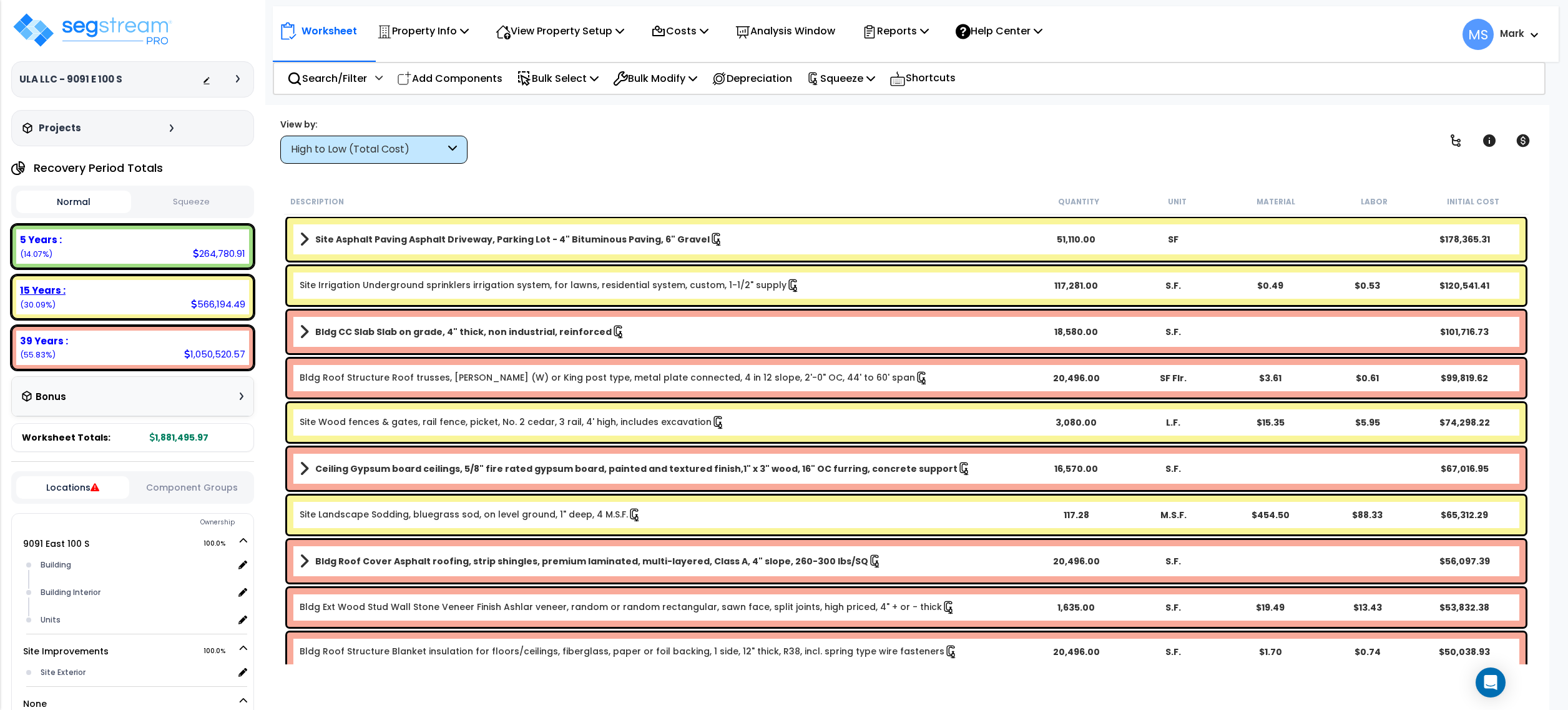
click at [218, 302] on div "566,194.49" at bounding box center [218, 304] width 54 height 13
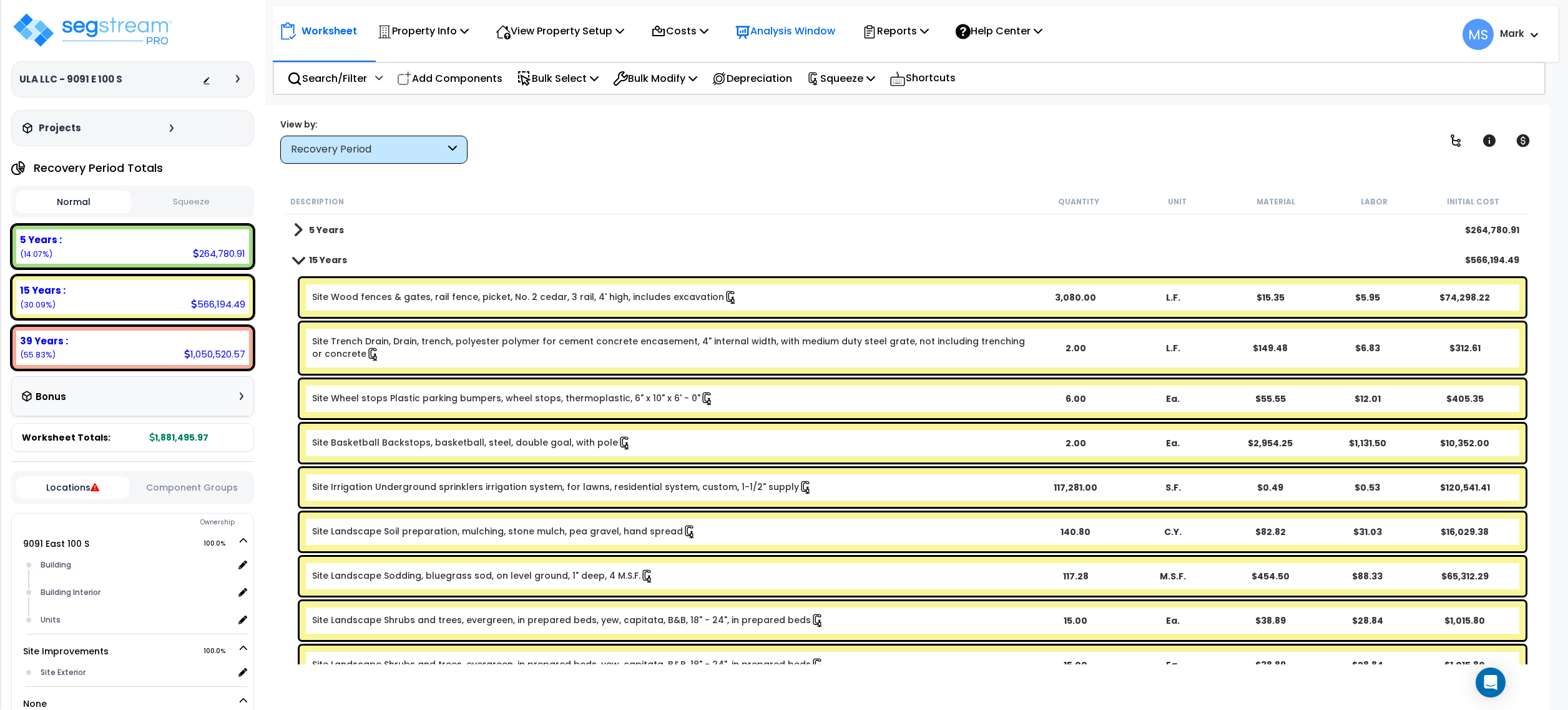
click at [800, 31] on p "Analysis Window" at bounding box center [785, 32] width 100 height 17
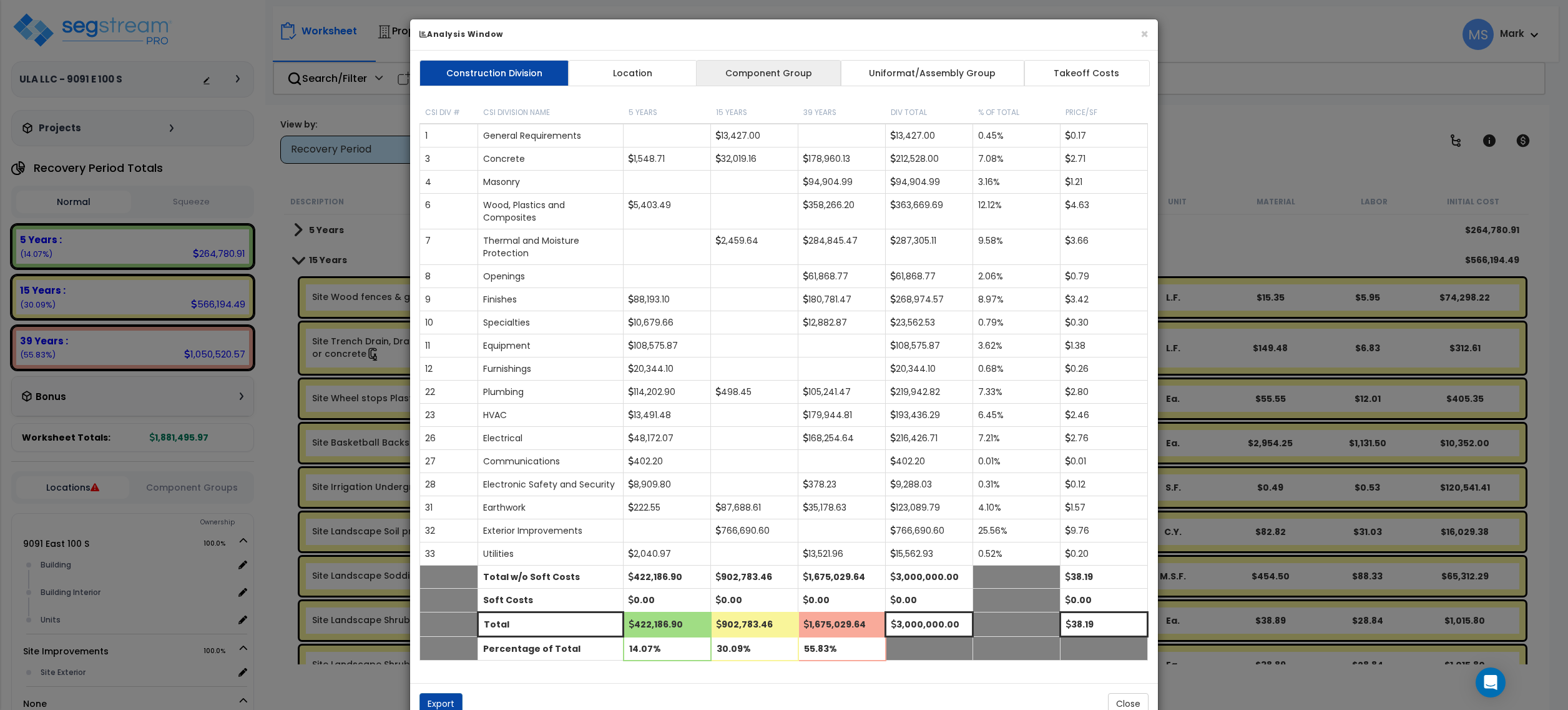
click at [791, 66] on link "Component Group" at bounding box center [769, 73] width 145 height 26
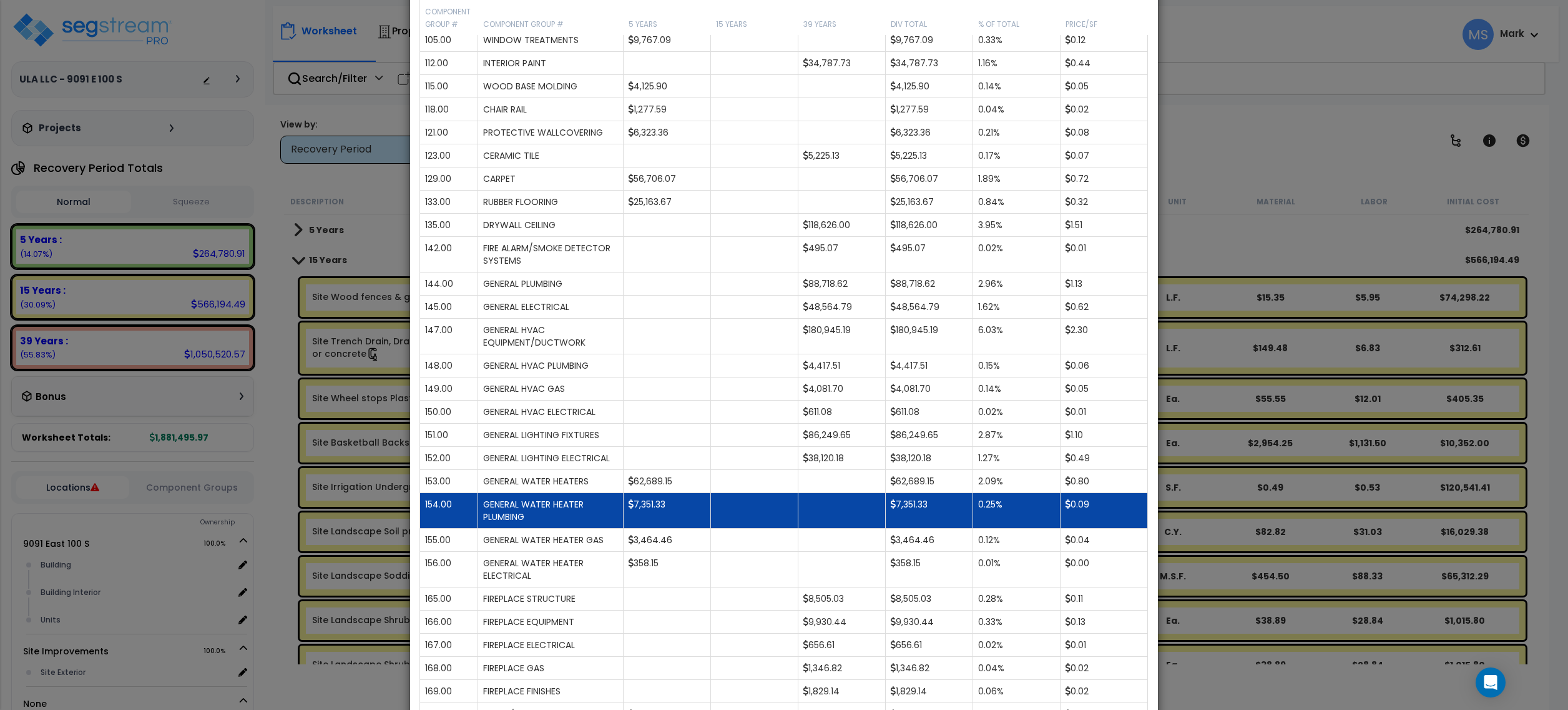
scroll to position [583, 0]
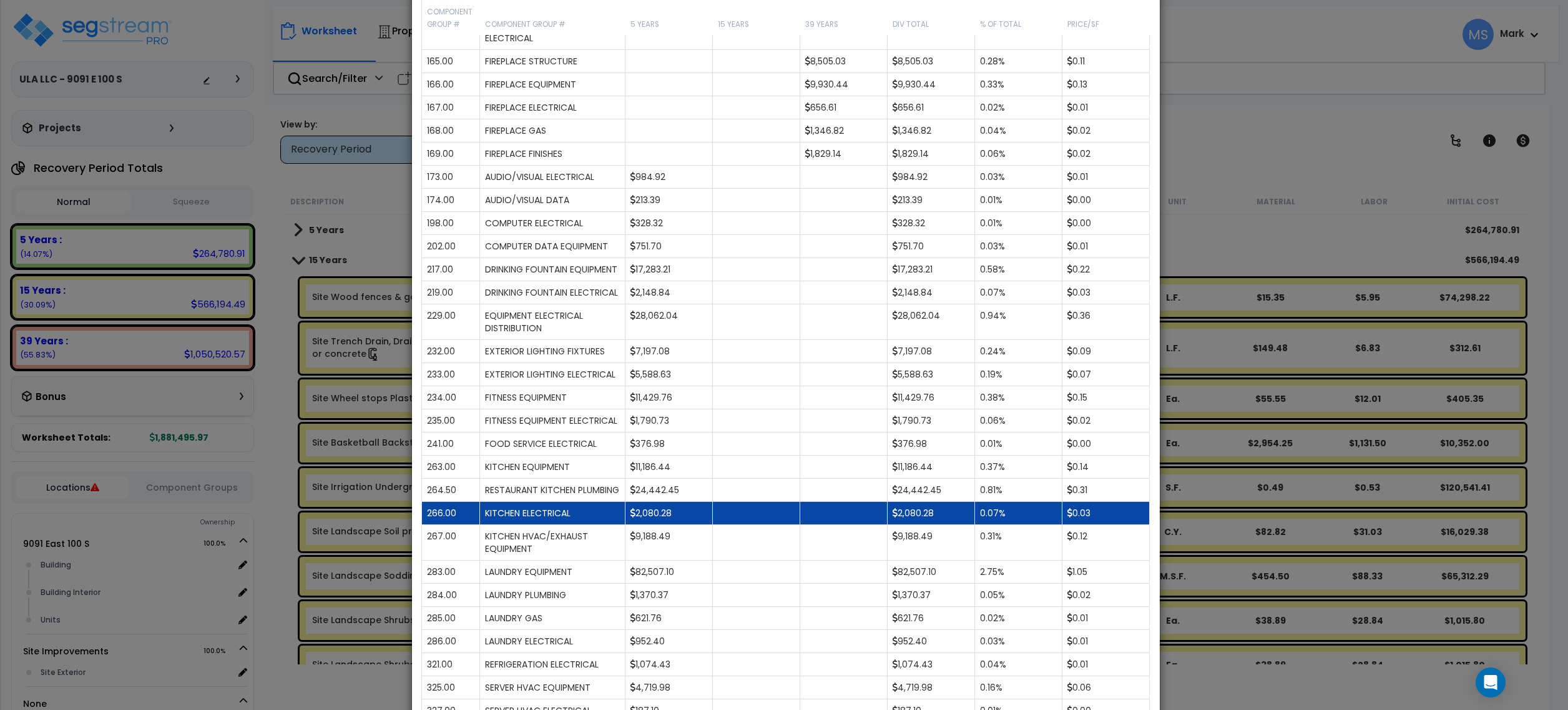
drag, startPoint x: 46, startPoint y: 430, endPoint x: 689, endPoint y: 576, distance: 659.4
click at [689, 525] on td "2,080.28" at bounding box center [669, 513] width 88 height 23
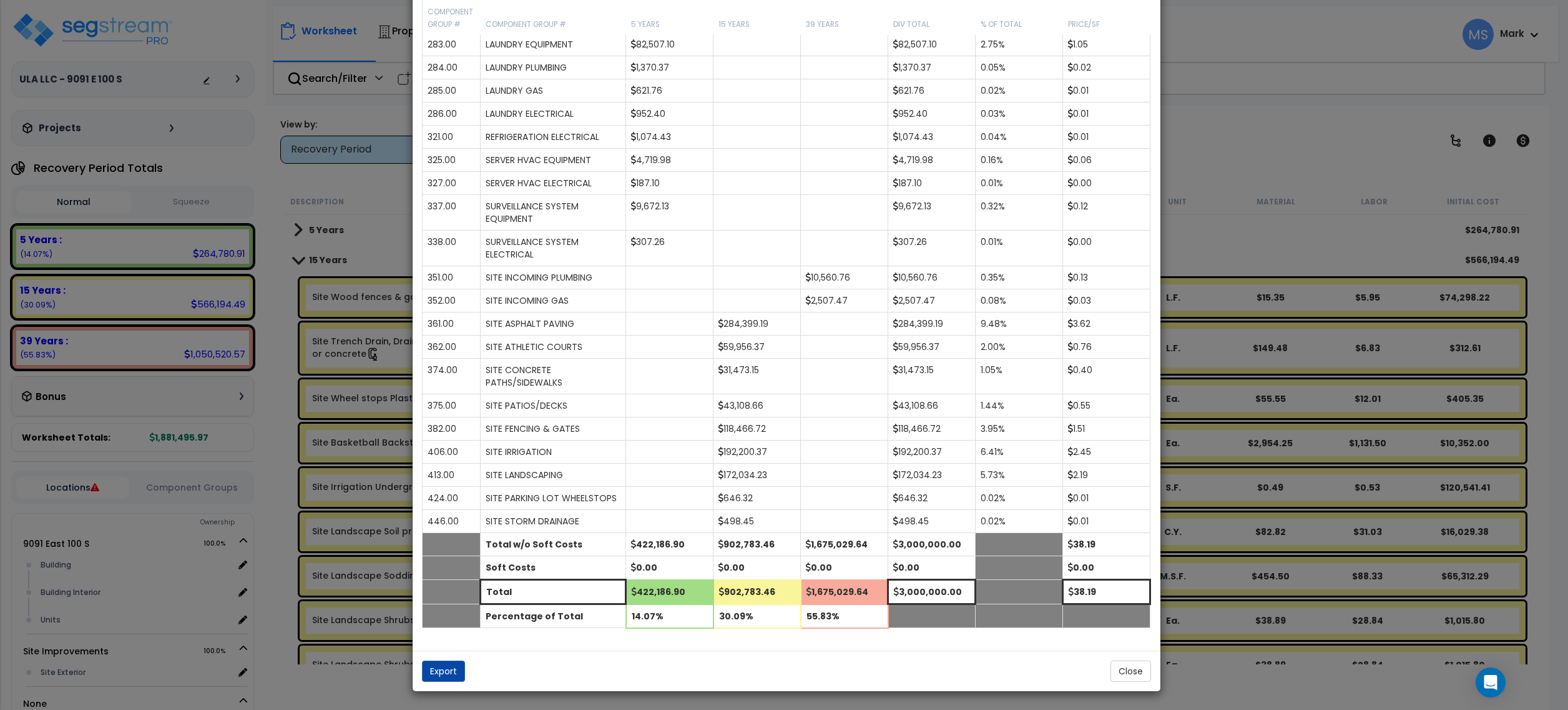
scroll to position [1690, 0]
drag, startPoint x: 1119, startPoint y: 674, endPoint x: 1065, endPoint y: 666, distance: 54.6
click at [1120, 674] on button "Close" at bounding box center [1131, 671] width 40 height 21
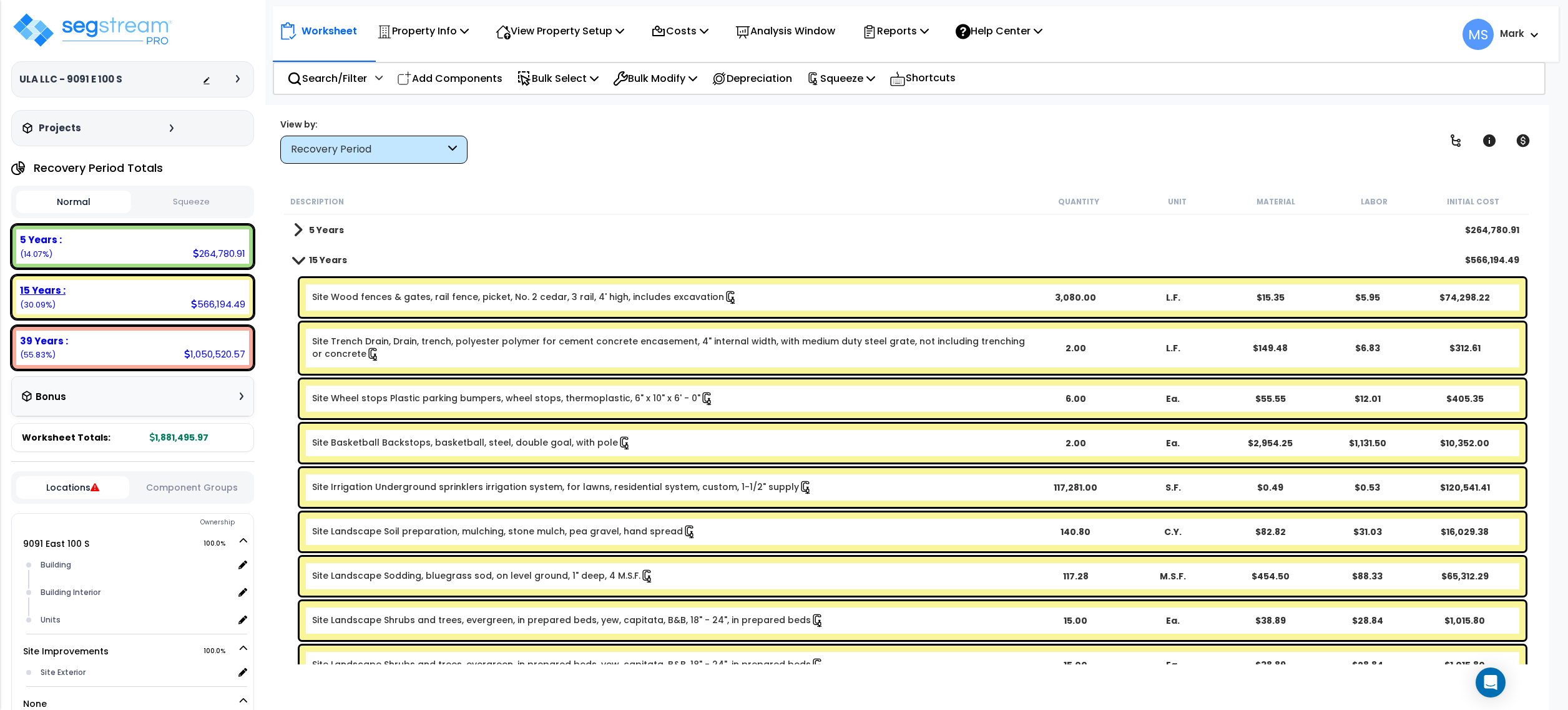
click at [174, 292] on div "15 Years :" at bounding box center [133, 290] width 225 height 13
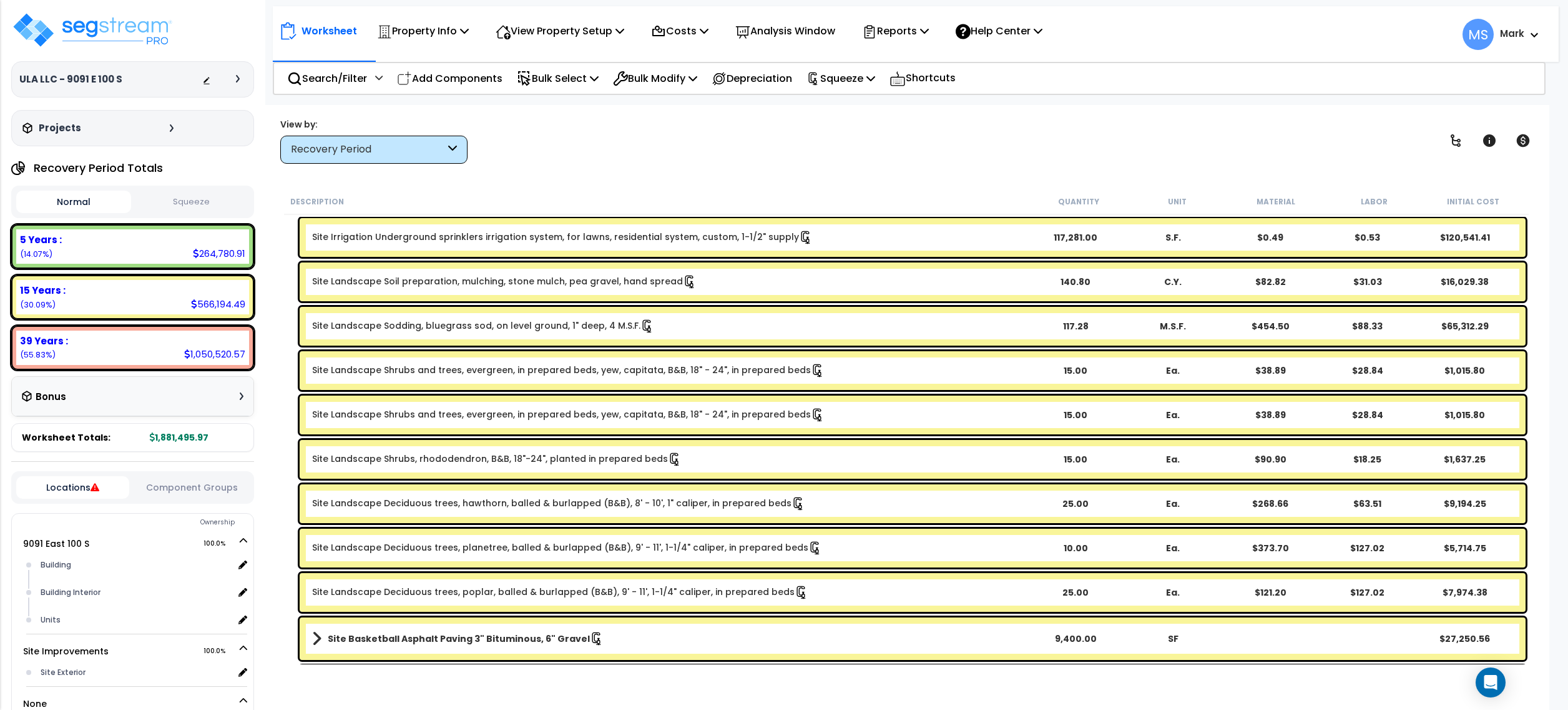
scroll to position [333, 0]
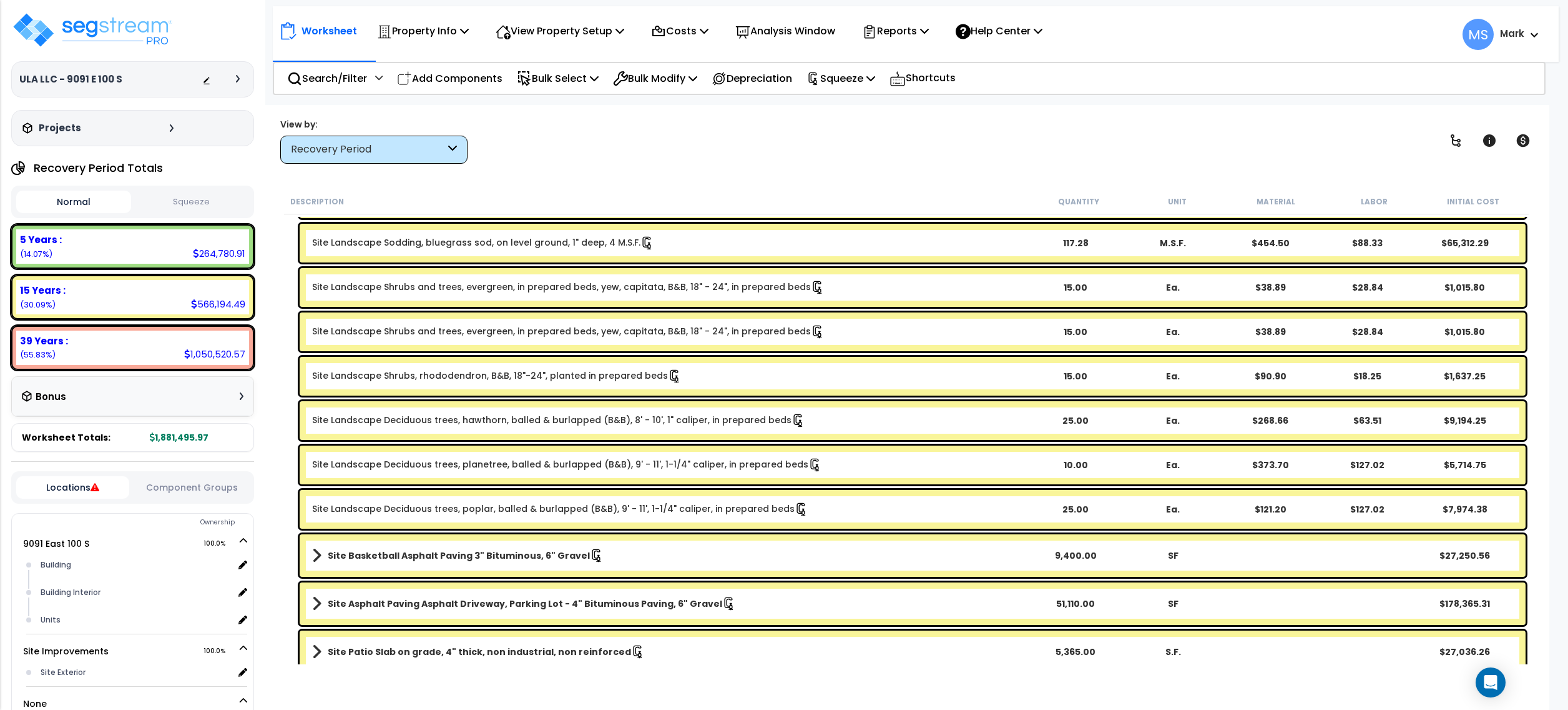
click at [535, 555] on b "Site Basketball Asphalt Paving 3" Bituminous, 6" Gravel" at bounding box center [458, 555] width 263 height 12
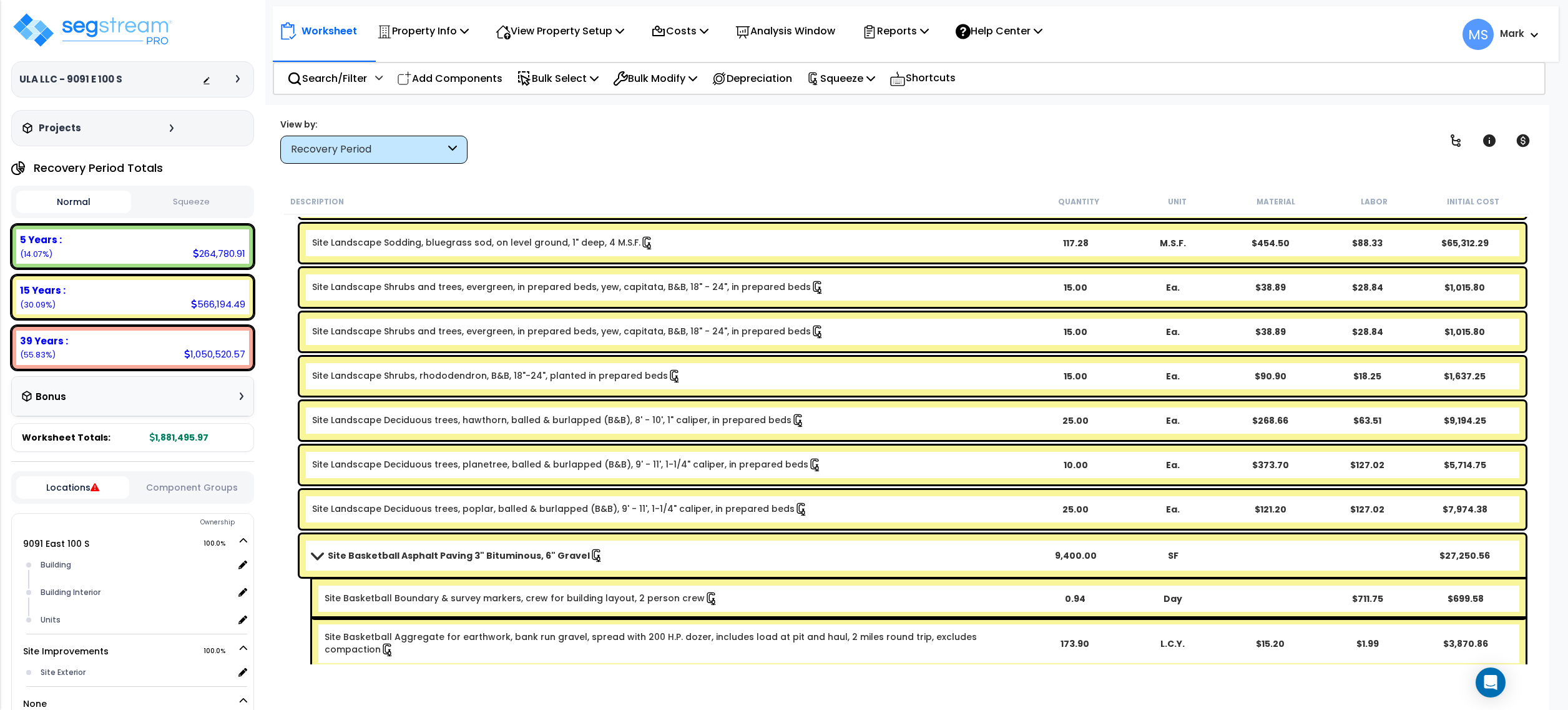
click at [535, 555] on b "Site Basketball Asphalt Paving 3" Bituminous, 6" Gravel" at bounding box center [458, 555] width 263 height 12
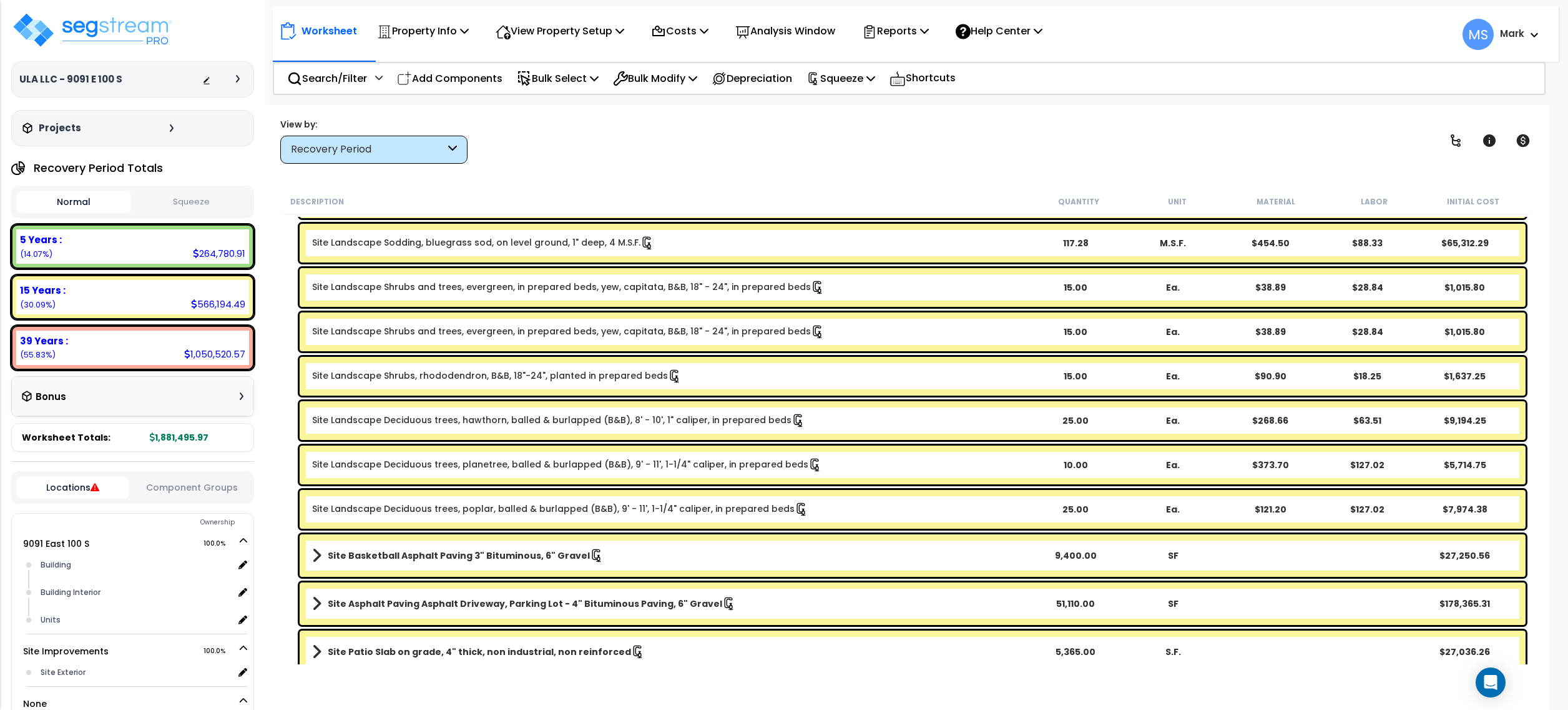
scroll to position [416, 0]
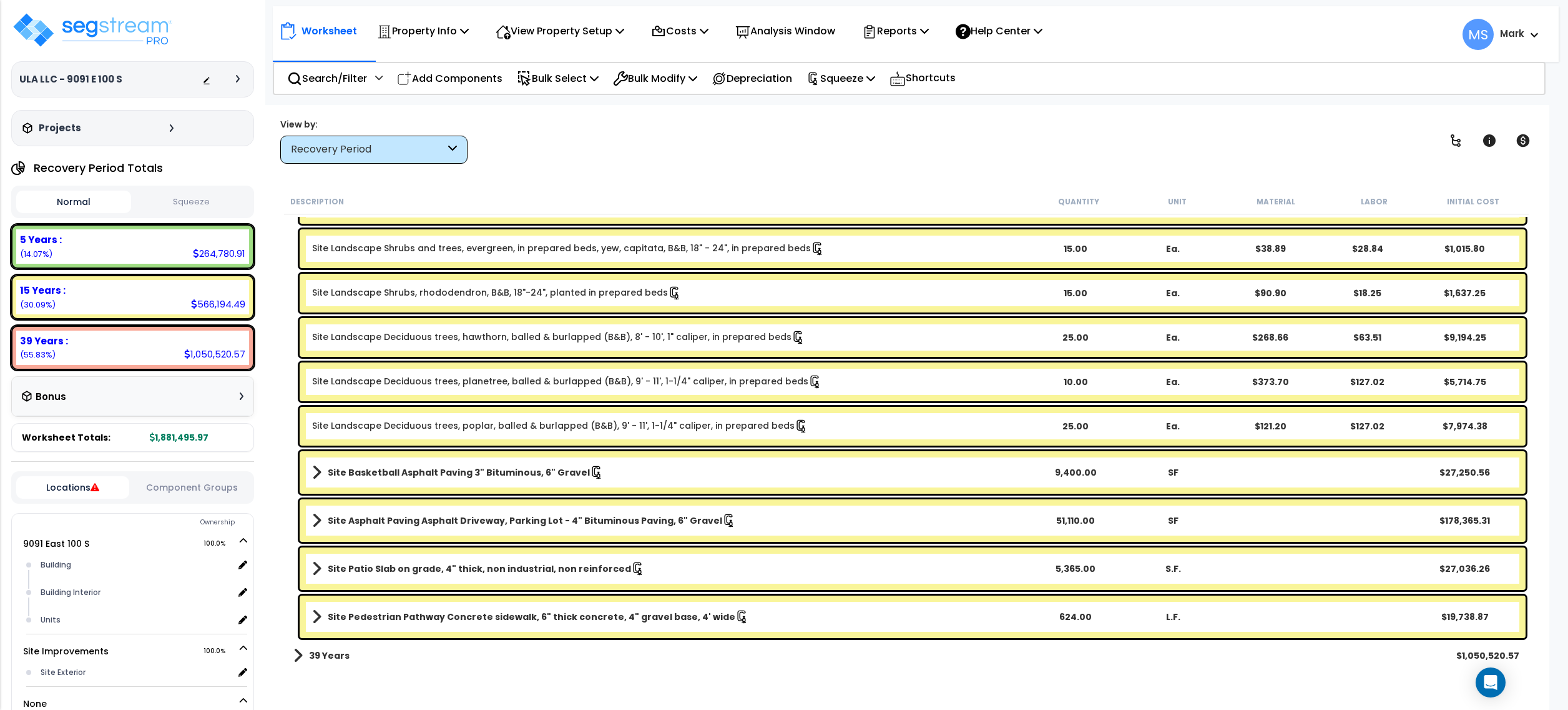
click at [590, 524] on b "Site Asphalt Paving Asphalt Driveway, Parking Lot - 4" Bituminous Paving, 6" Gr…" at bounding box center [524, 520] width 394 height 12
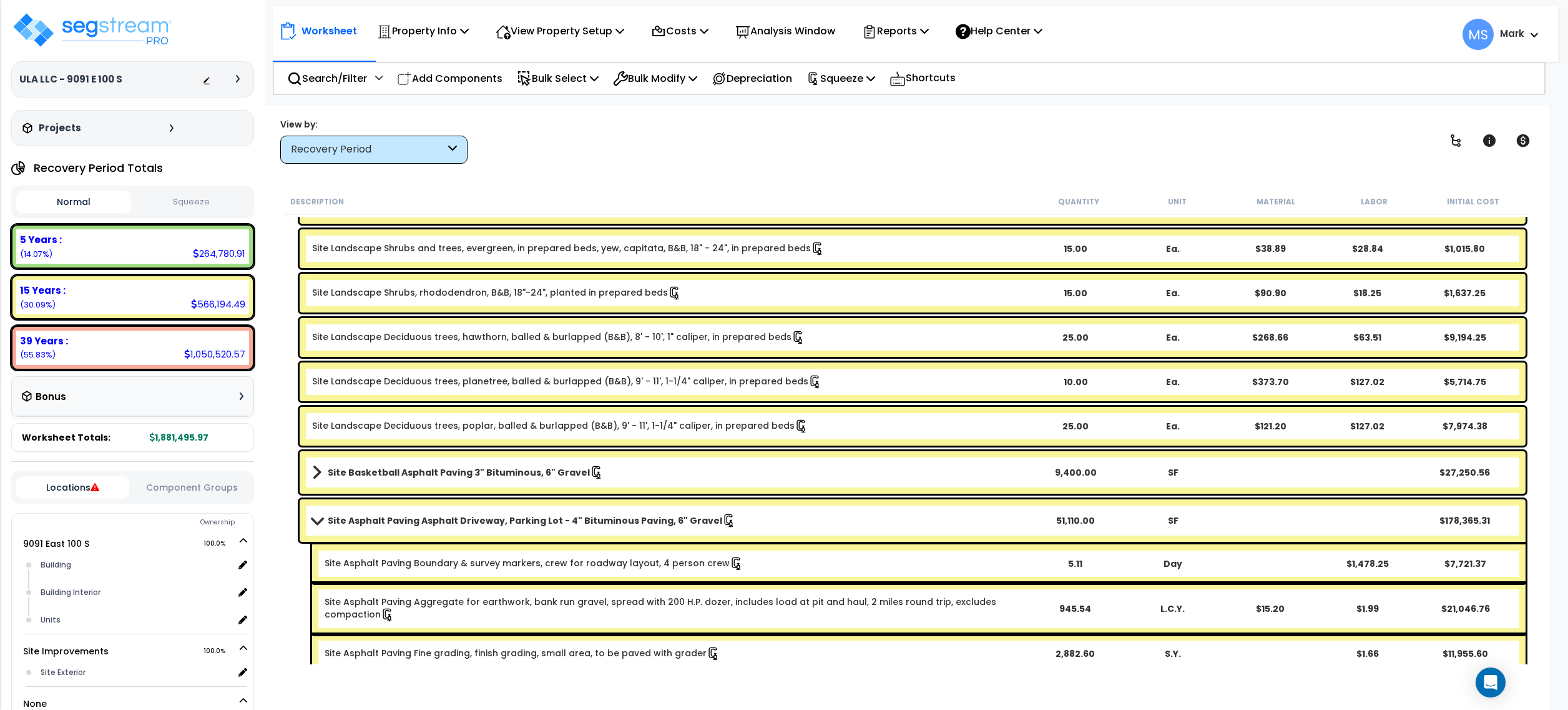
click at [590, 523] on b "Site Asphalt Paving Asphalt Driveway, Parking Lot - 4" Bituminous Paving, 6" Gr…" at bounding box center [524, 520] width 394 height 12
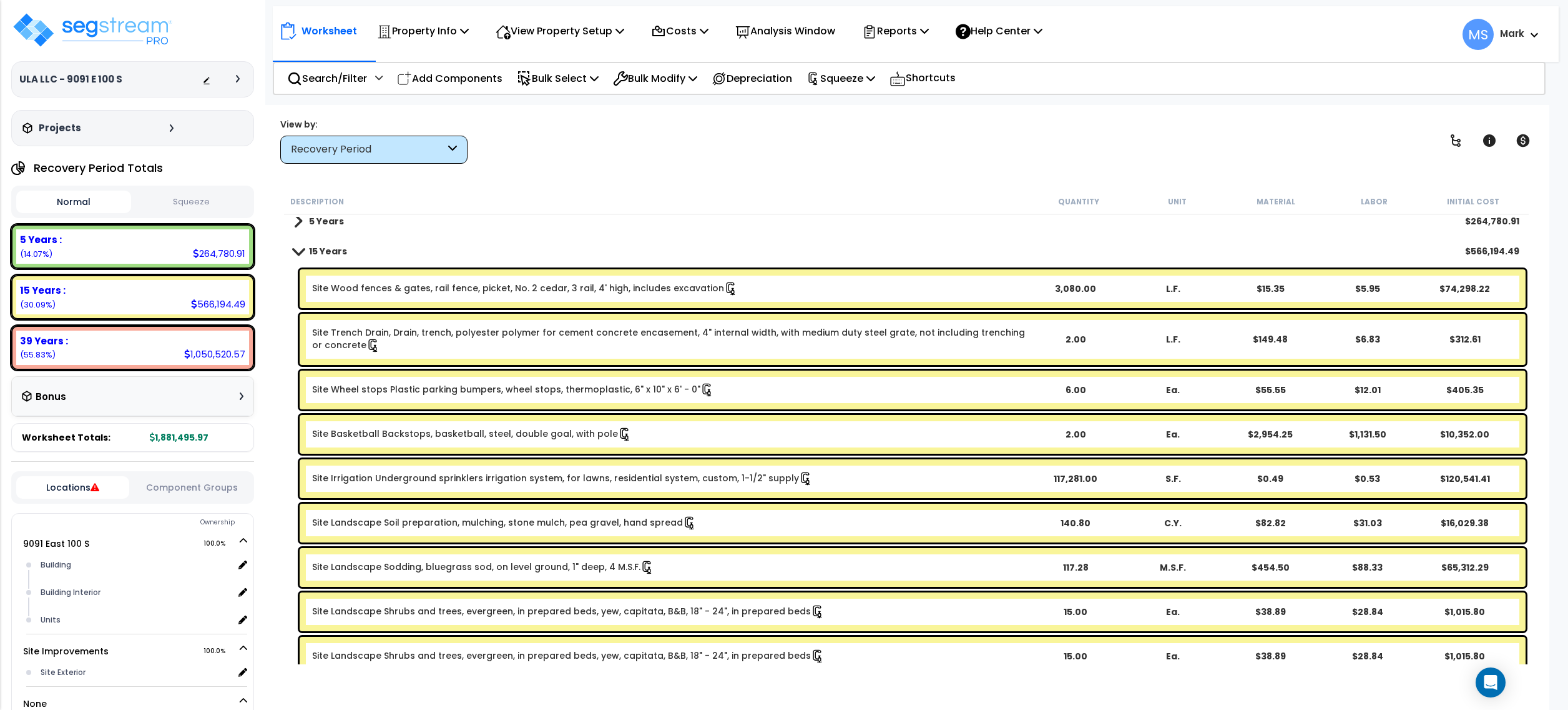
scroll to position [0, 0]
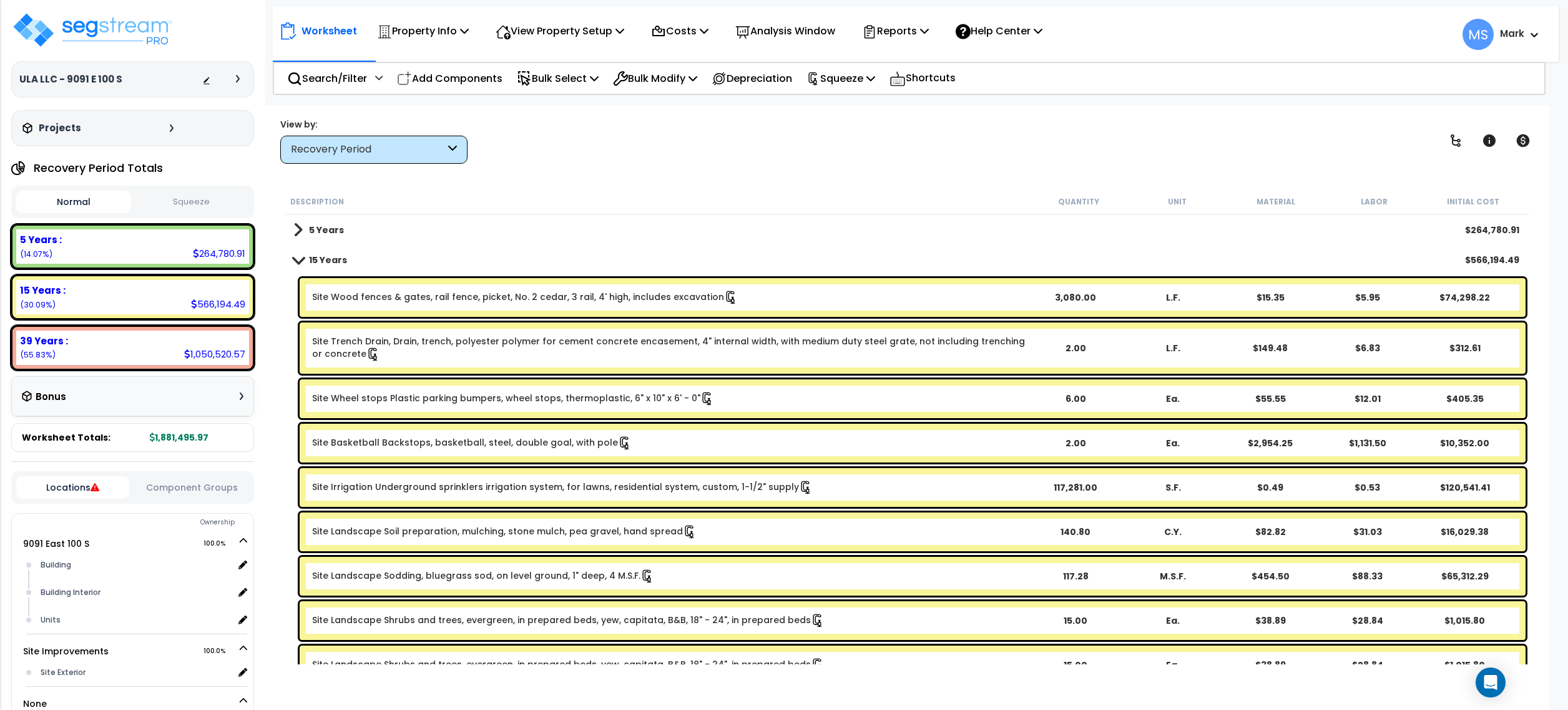
click at [600, 400] on link "Site Wheel stops Plastic parking bumpers, wheel stops, thermoplastic, 6" x 10" …" at bounding box center [513, 398] width 402 height 13
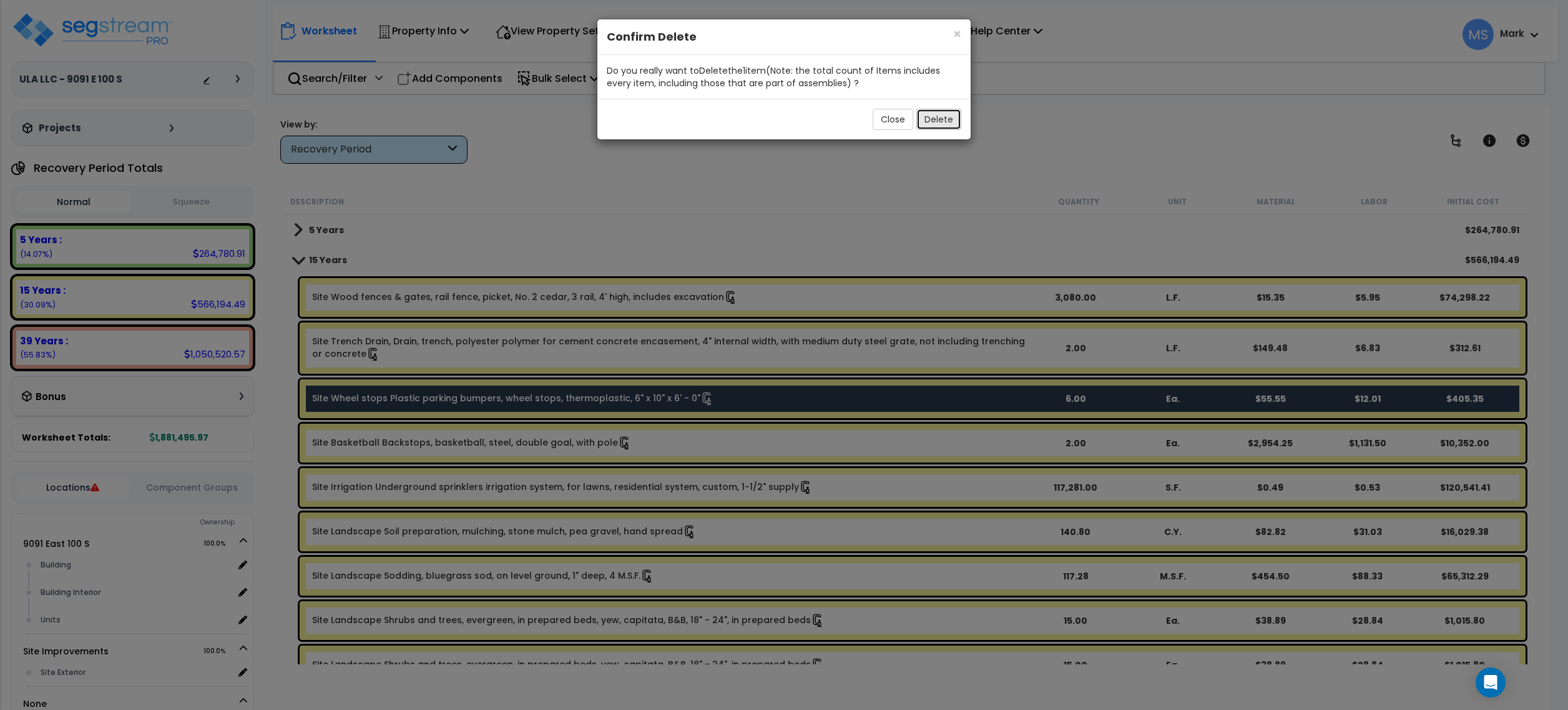
click at [945, 122] on button "Delete" at bounding box center [939, 119] width 45 height 21
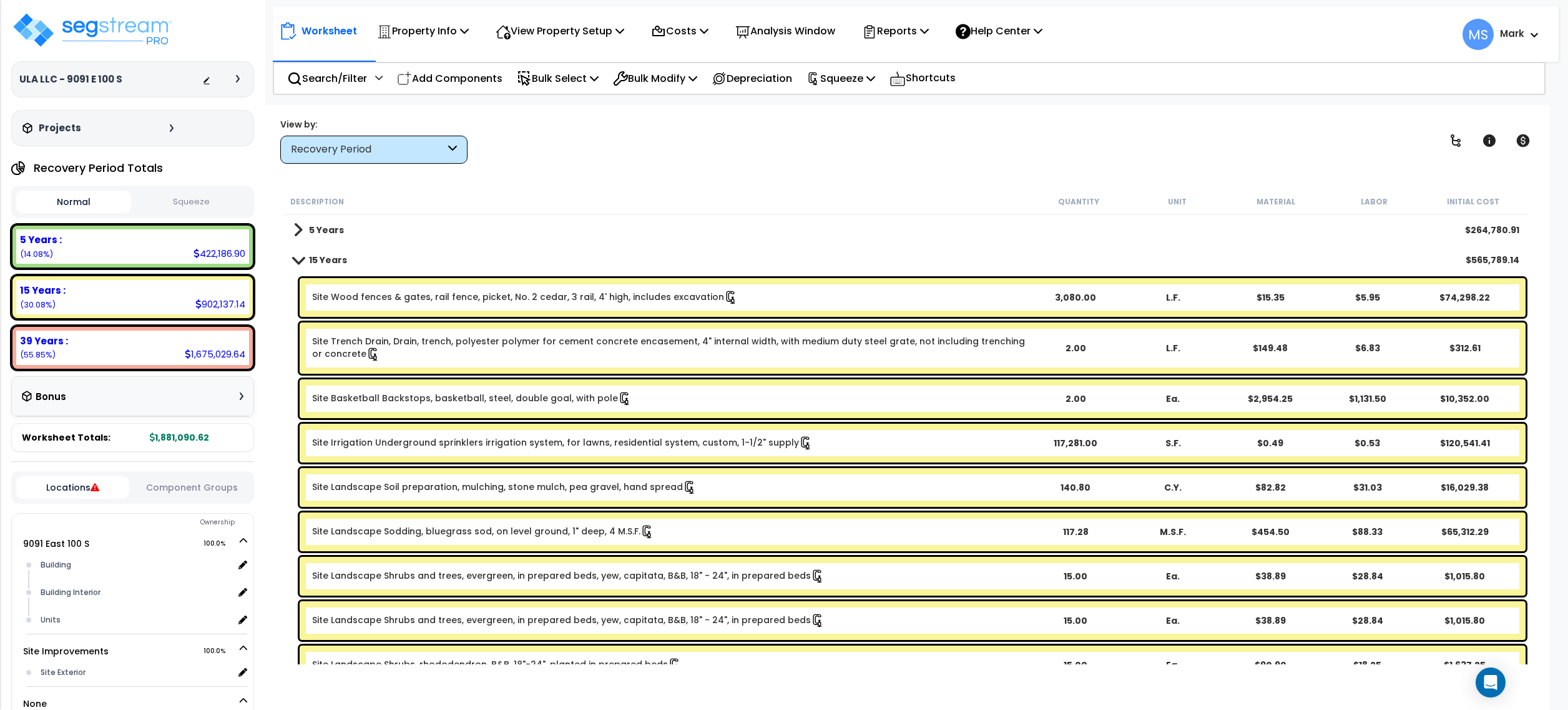
click at [480, 406] on div "Site Basketball Backstops, basketball, steel, double goal, with pole 2.00 Ea. $…" at bounding box center [913, 398] width 1226 height 39
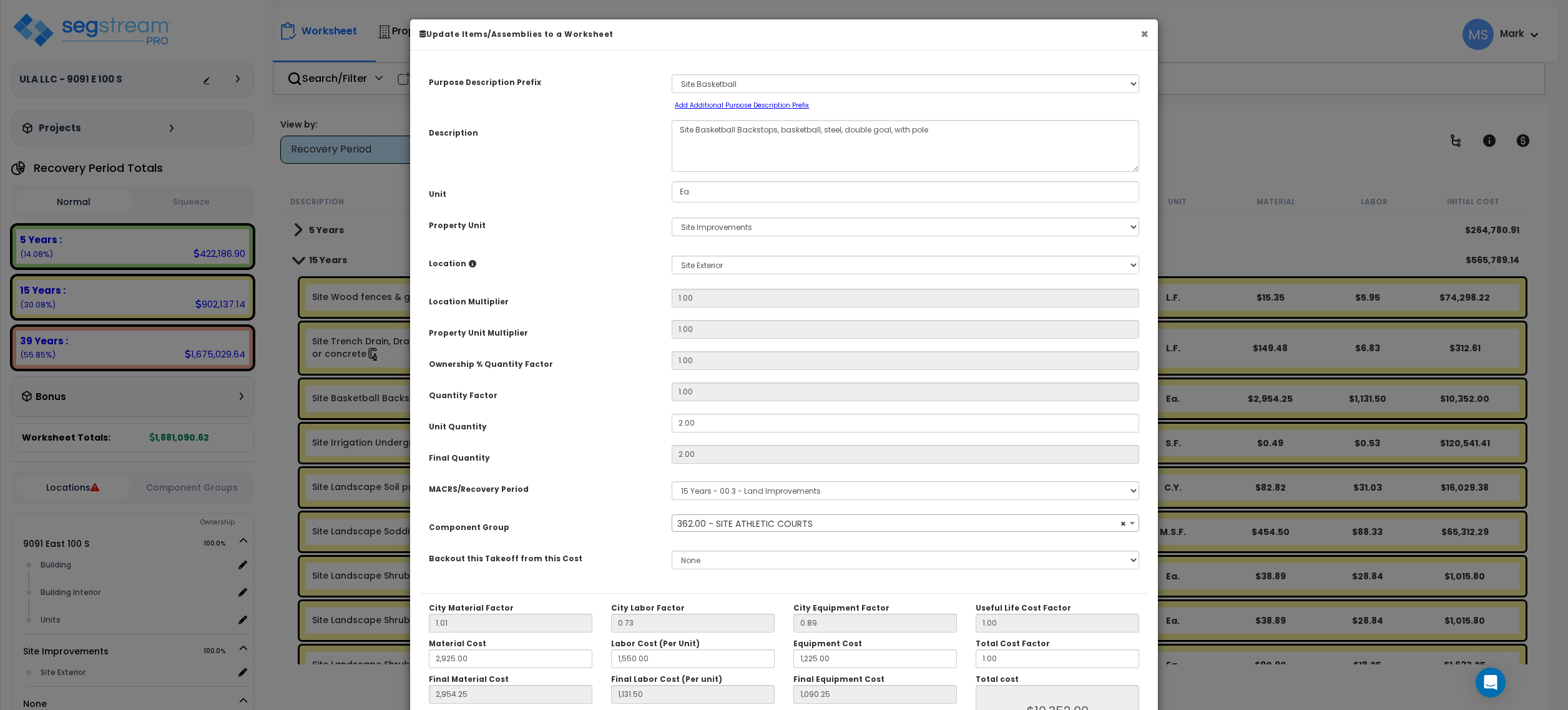
select select "46158"
click at [1145, 33] on button "×" at bounding box center [1144, 34] width 8 height 13
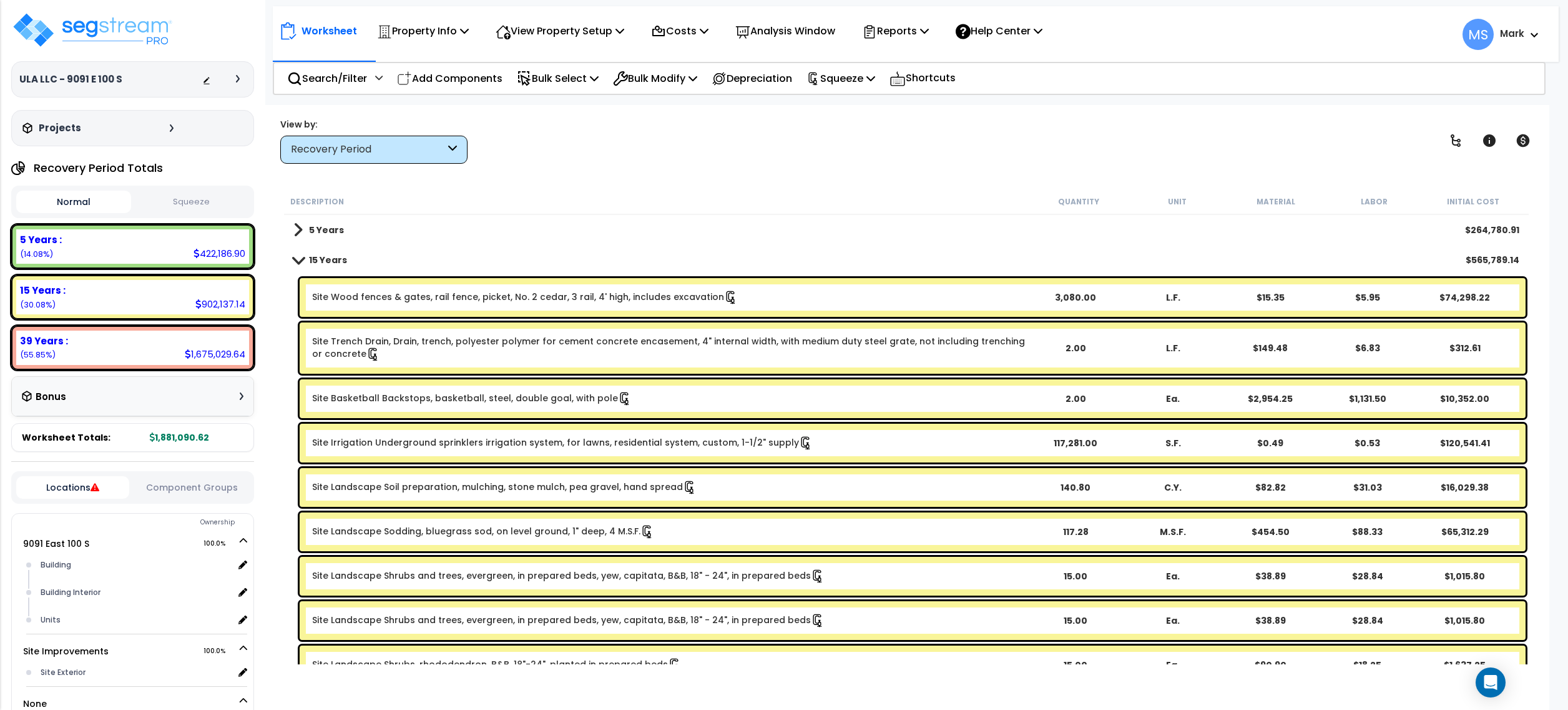
click at [470, 233] on div "5 Years $264,780.91" at bounding box center [906, 229] width 1239 height 30
click at [440, 78] on p "Add Components" at bounding box center [450, 78] width 105 height 17
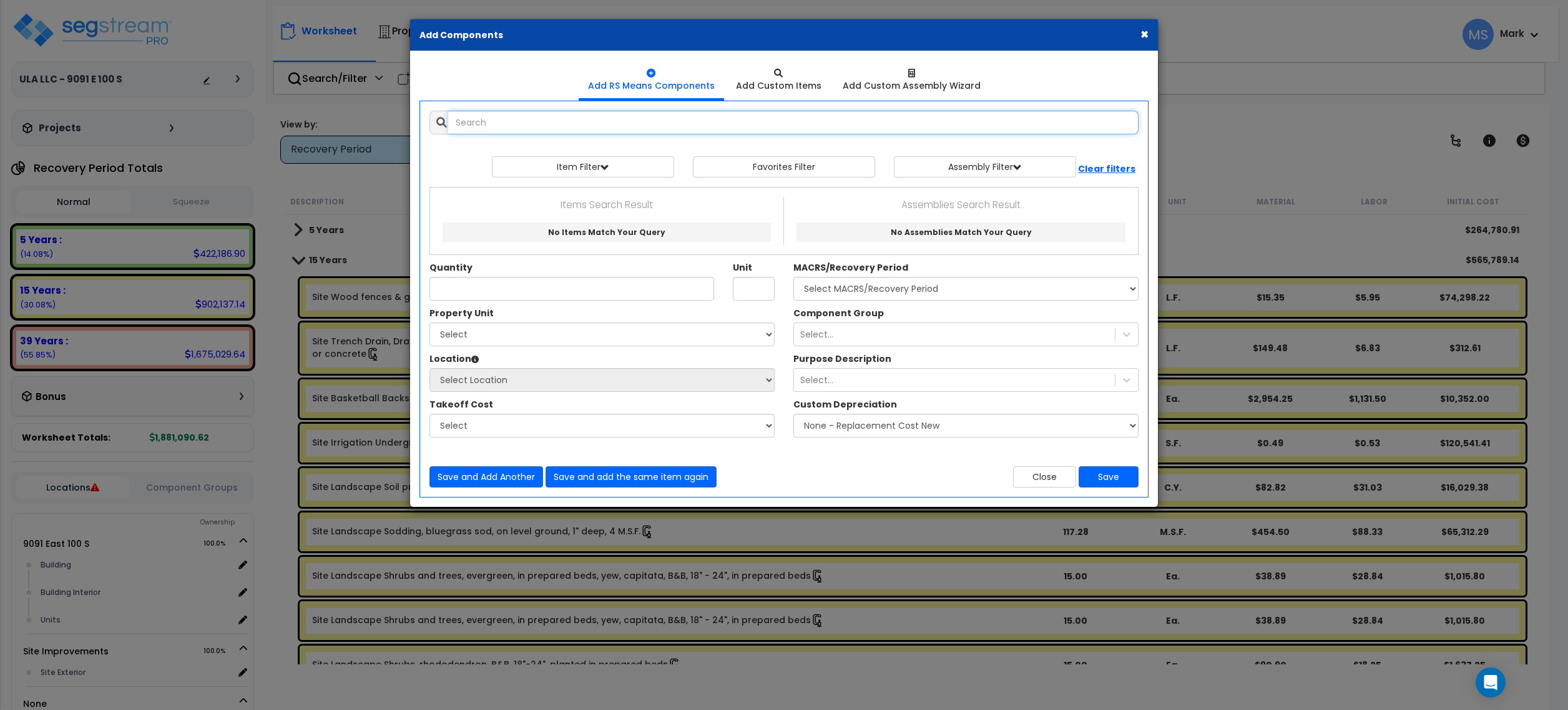
type input "o"
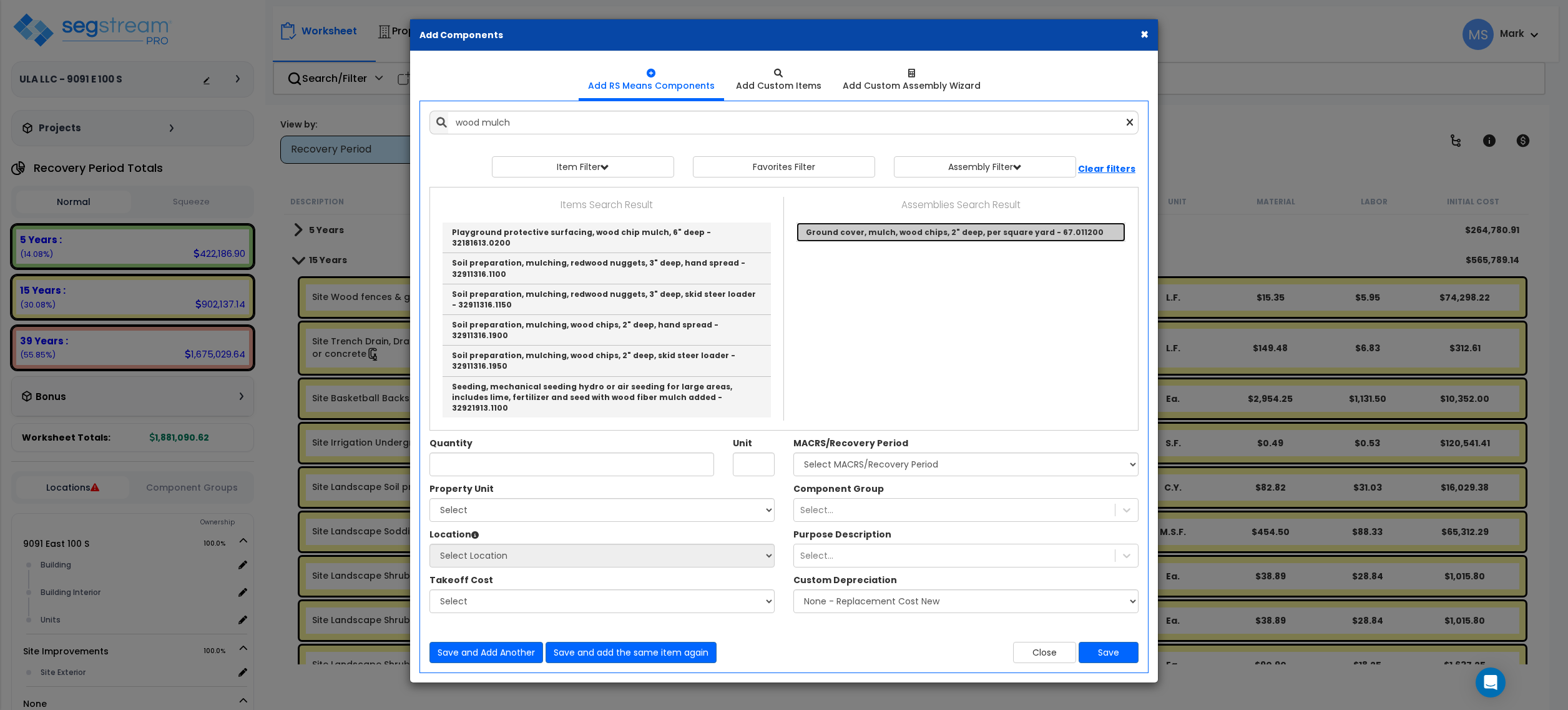
click at [856, 234] on link "Ground cover, mulch, wood chips, 2" deep, per square yard - 67.011200" at bounding box center [961, 232] width 329 height 19
type input "Ground cover, mulch, wood chips, 2" deep, per square yard - 67.011200"
checkbox input "false"
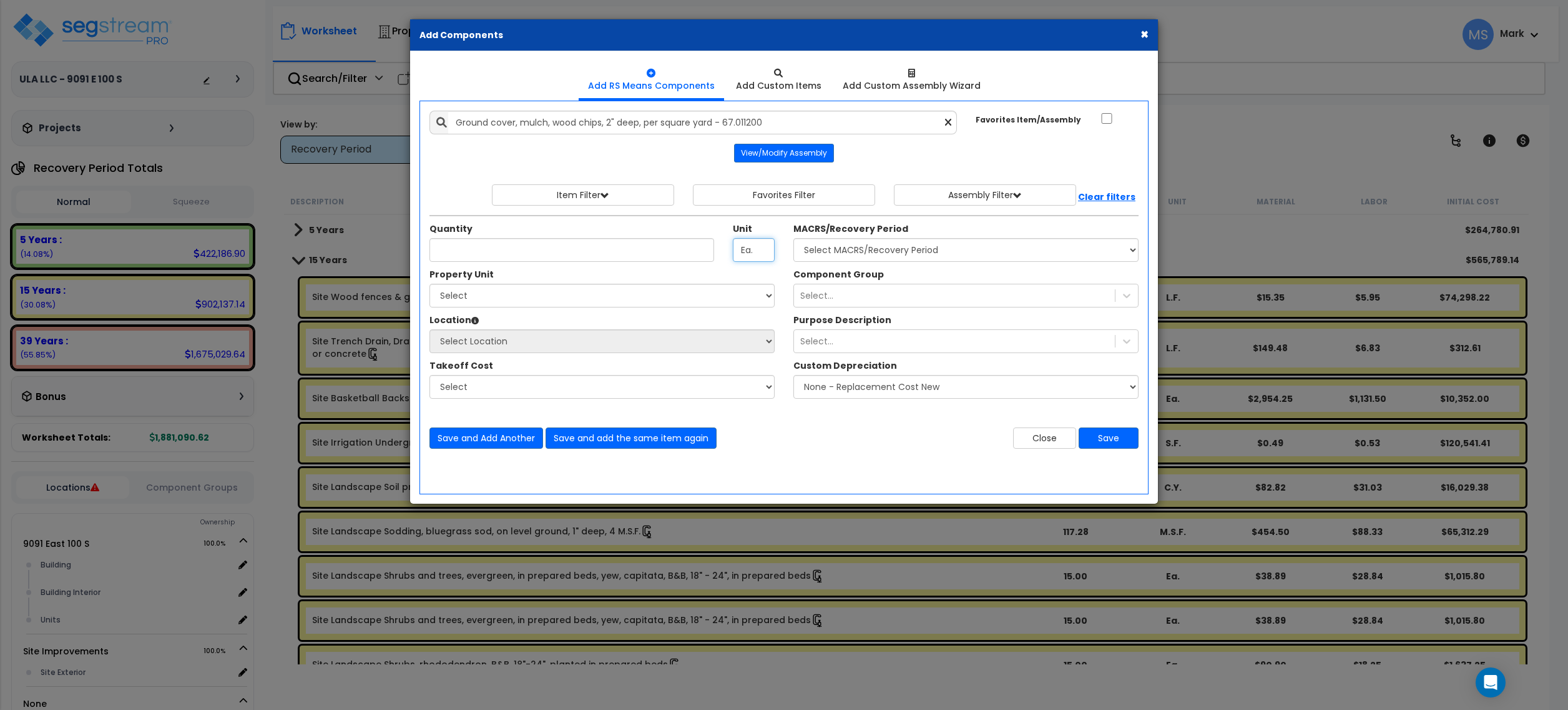
click at [739, 260] on input "Ea." at bounding box center [754, 249] width 42 height 24
click at [675, 260] on input "Unit Quantity" at bounding box center [572, 249] width 285 height 24
click at [760, 253] on input "sf." at bounding box center [754, 249] width 42 height 24
type input "sf"
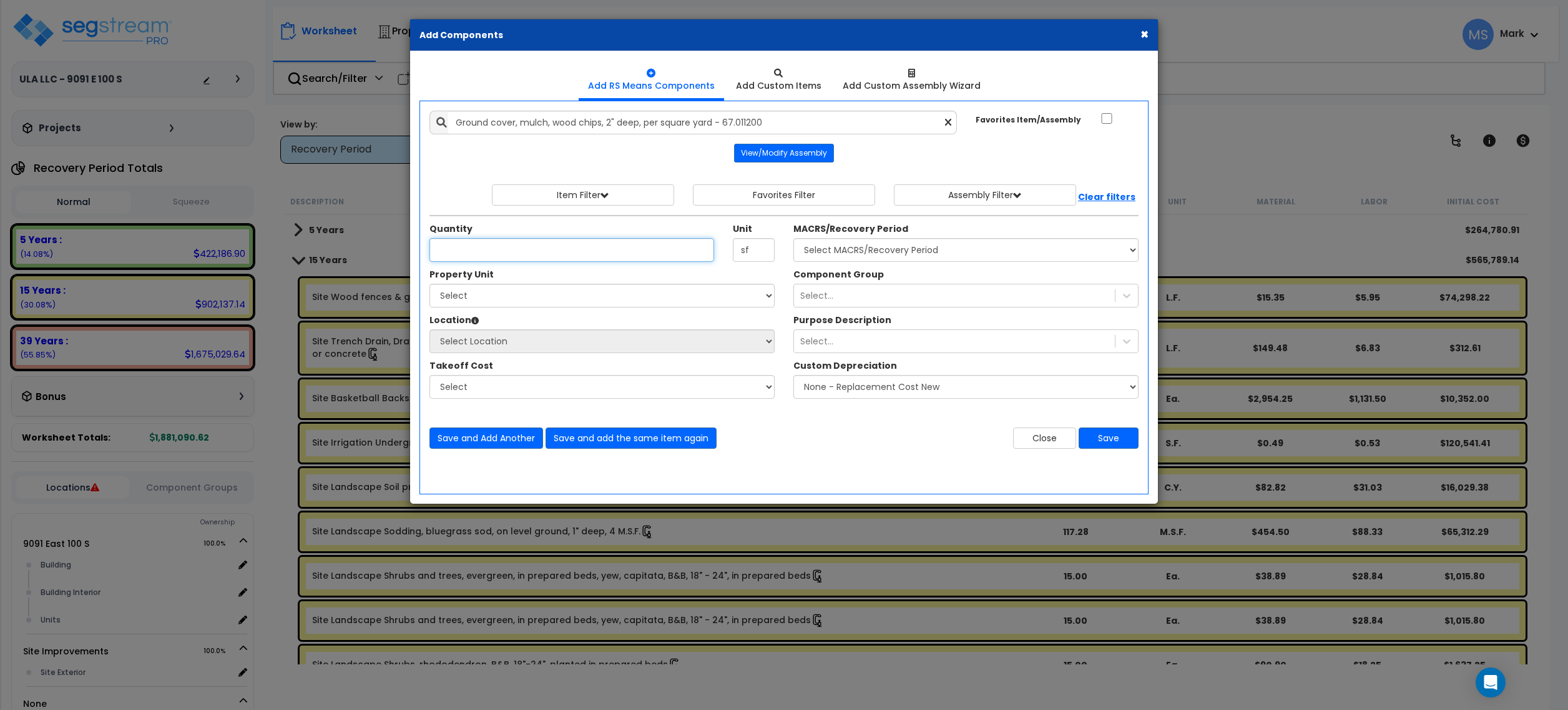
click at [629, 253] on input "Unit Quantity" at bounding box center [572, 249] width 285 height 24
type input "150"
click at [1113, 442] on button "Save" at bounding box center [1109, 438] width 60 height 21
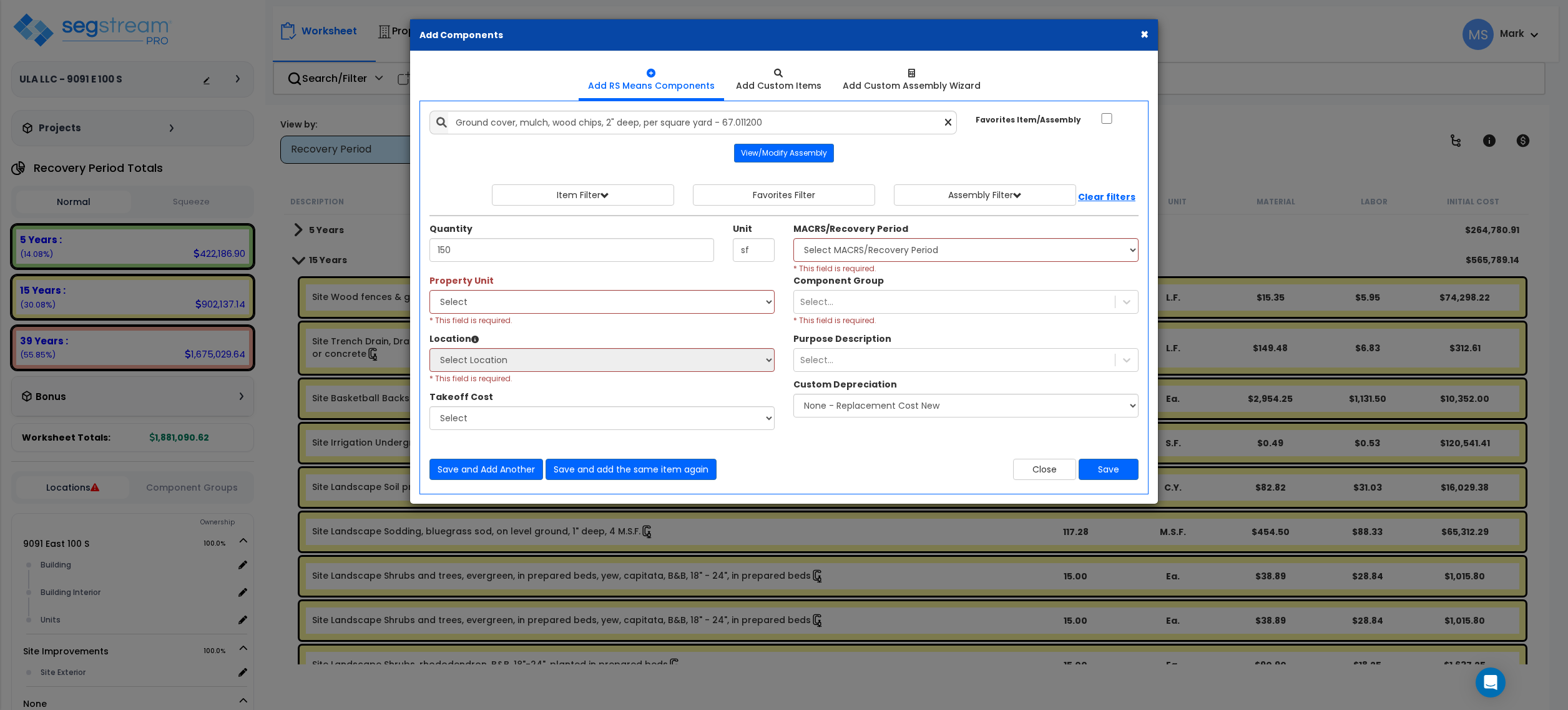
click at [552, 336] on div "Location Please select Property Unit to enable Location" at bounding box center [603, 340] width 346 height 15
click at [547, 320] on div "Select 9091 East 100 S Site Improvements * This field is required." at bounding box center [603, 308] width 346 height 36
click at [543, 315] on div "Select 9091 East 100 S Site Improvements * This field is required." at bounding box center [603, 308] width 346 height 36
click at [508, 306] on select "Select 9091 East 100 S Site Improvements" at bounding box center [603, 301] width 346 height 24
select select "168236"
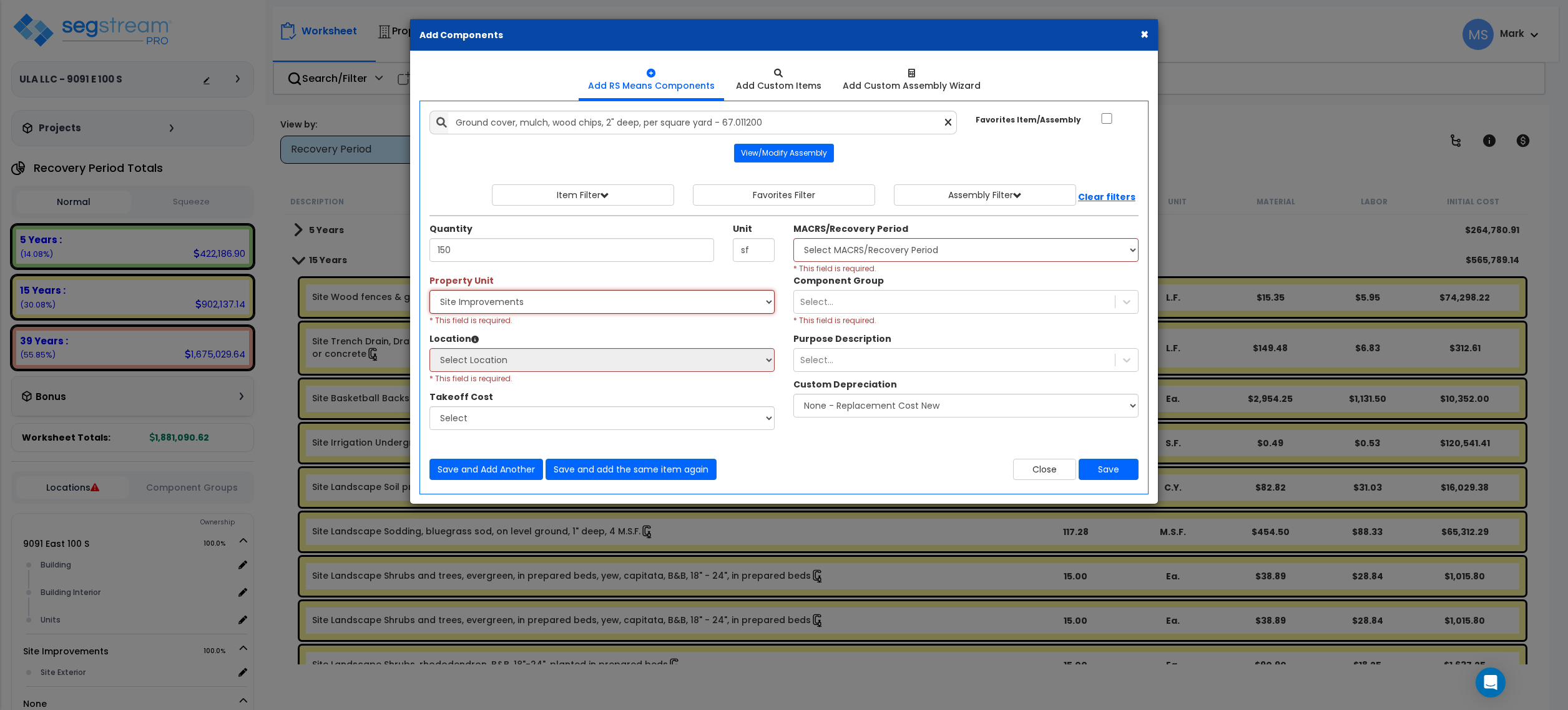
click at [430, 291] on select "Select 9091 East 100 S Site Improvements" at bounding box center [603, 301] width 346 height 24
click at [472, 356] on select "Select Site Exterior Add Additional Location" at bounding box center [603, 359] width 346 height 24
select select "462"
click at [430, 350] on select "Select Site Exterior Add Additional Location" at bounding box center [603, 359] width 346 height 24
click at [869, 238] on div "MACRS/Recovery Period Select MACRS/Recovery Period 5 Years - 57.0 - Distributiv…" at bounding box center [966, 248] width 346 height 52
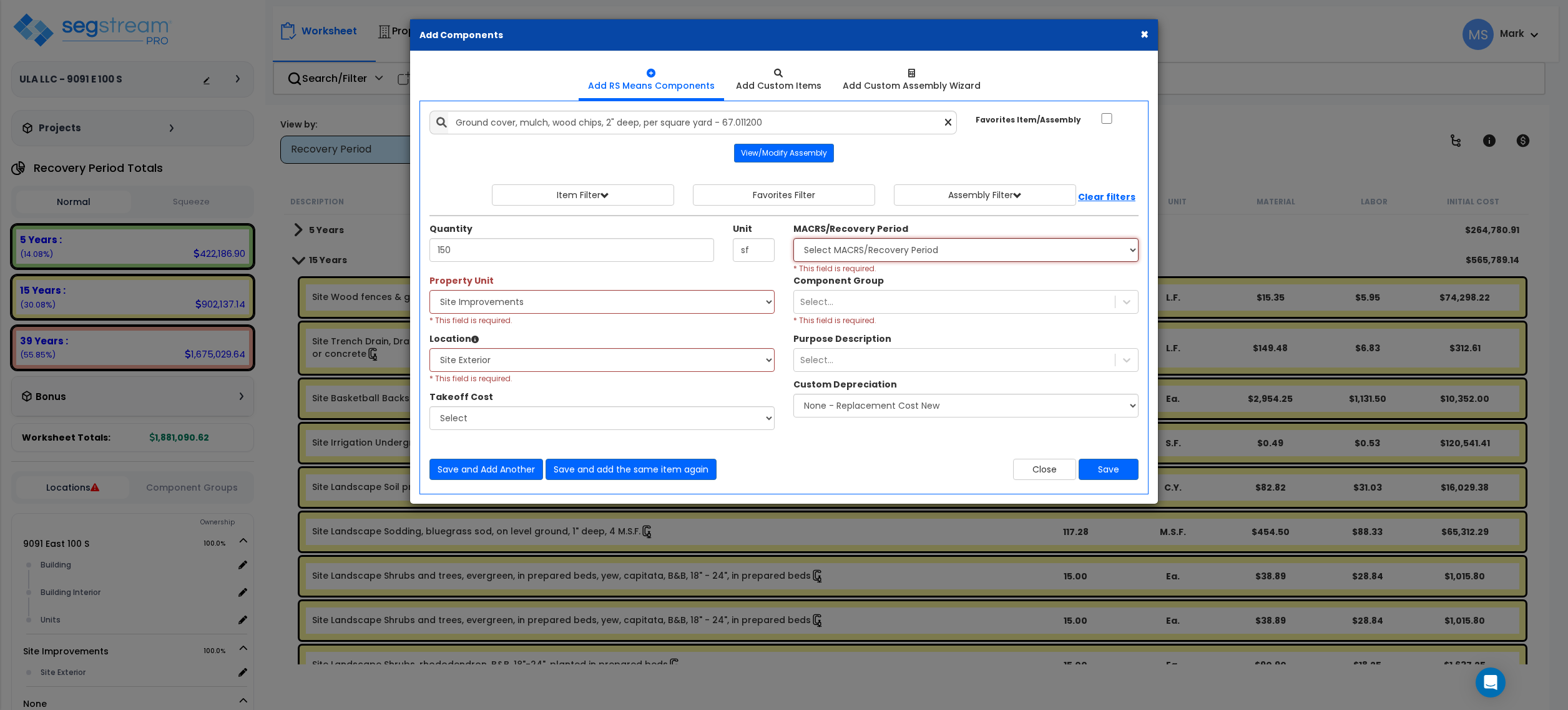
click at [870, 252] on select "Select MACRS/Recovery Period 5 Years - 57.0 - Distributive Trades & Services 5 …" at bounding box center [966, 249] width 346 height 24
select select "3666"
click at [794, 240] on select "Select MACRS/Recovery Period 5 Years - 57.0 - Distributive Trades & Services 5 …" at bounding box center [966, 249] width 346 height 24
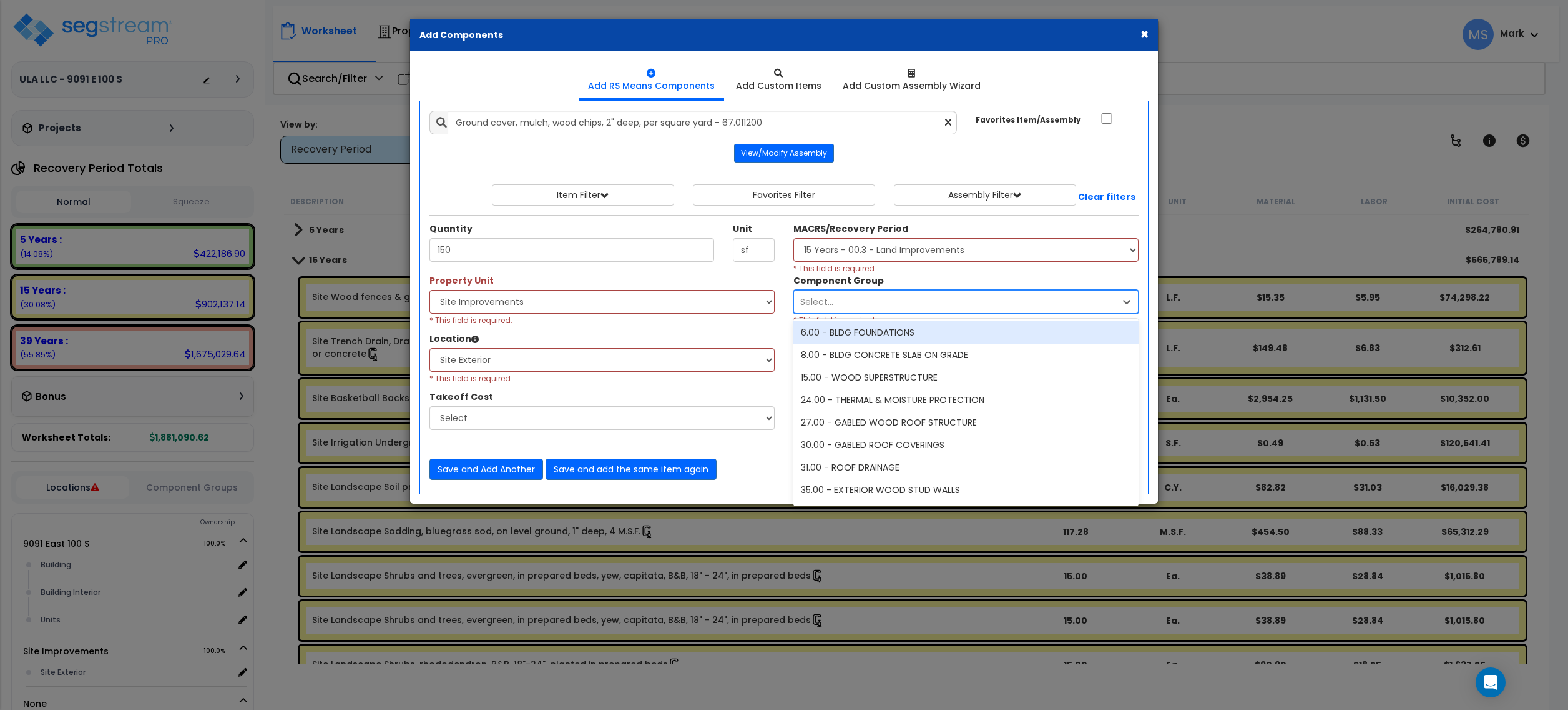
click at [864, 302] on div "Select..." at bounding box center [955, 301] width 321 height 20
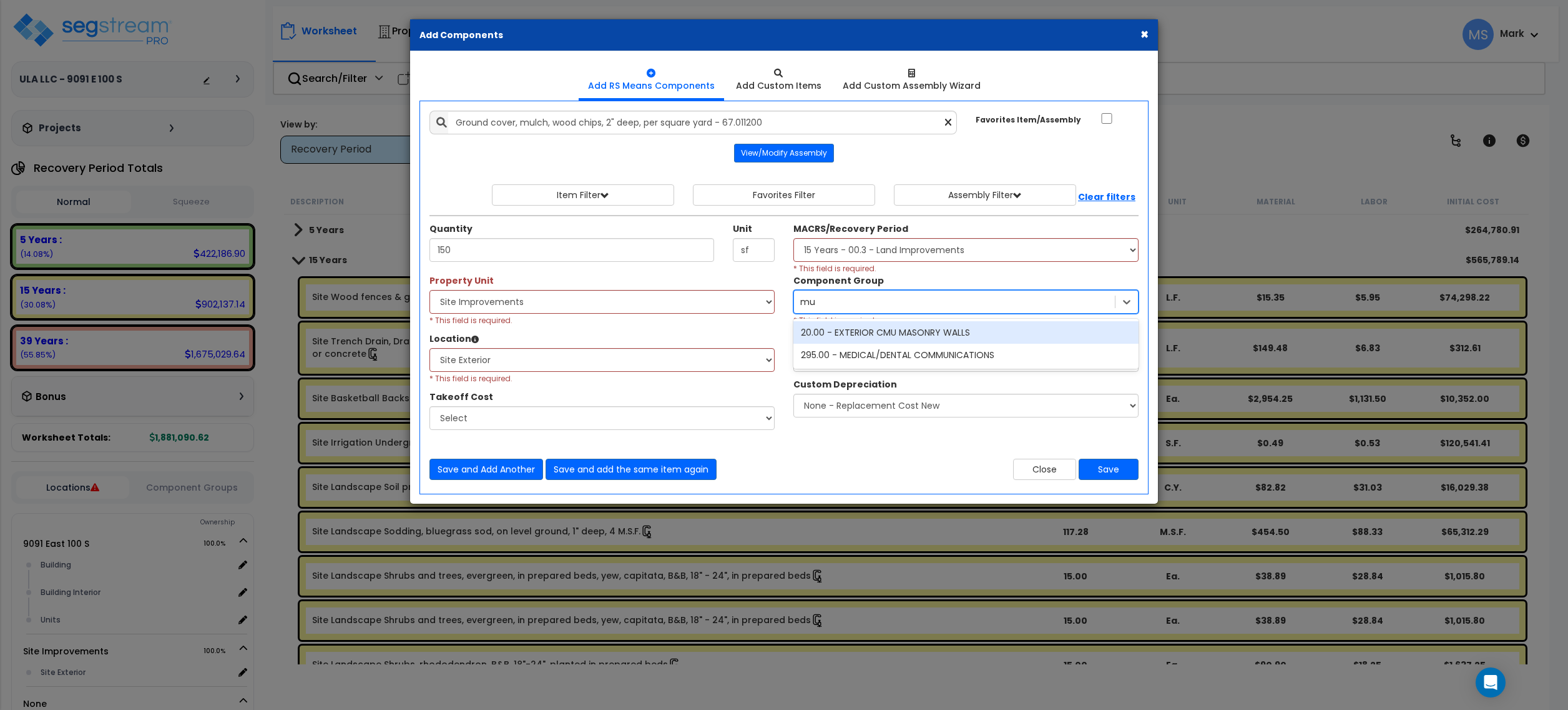
type input "m"
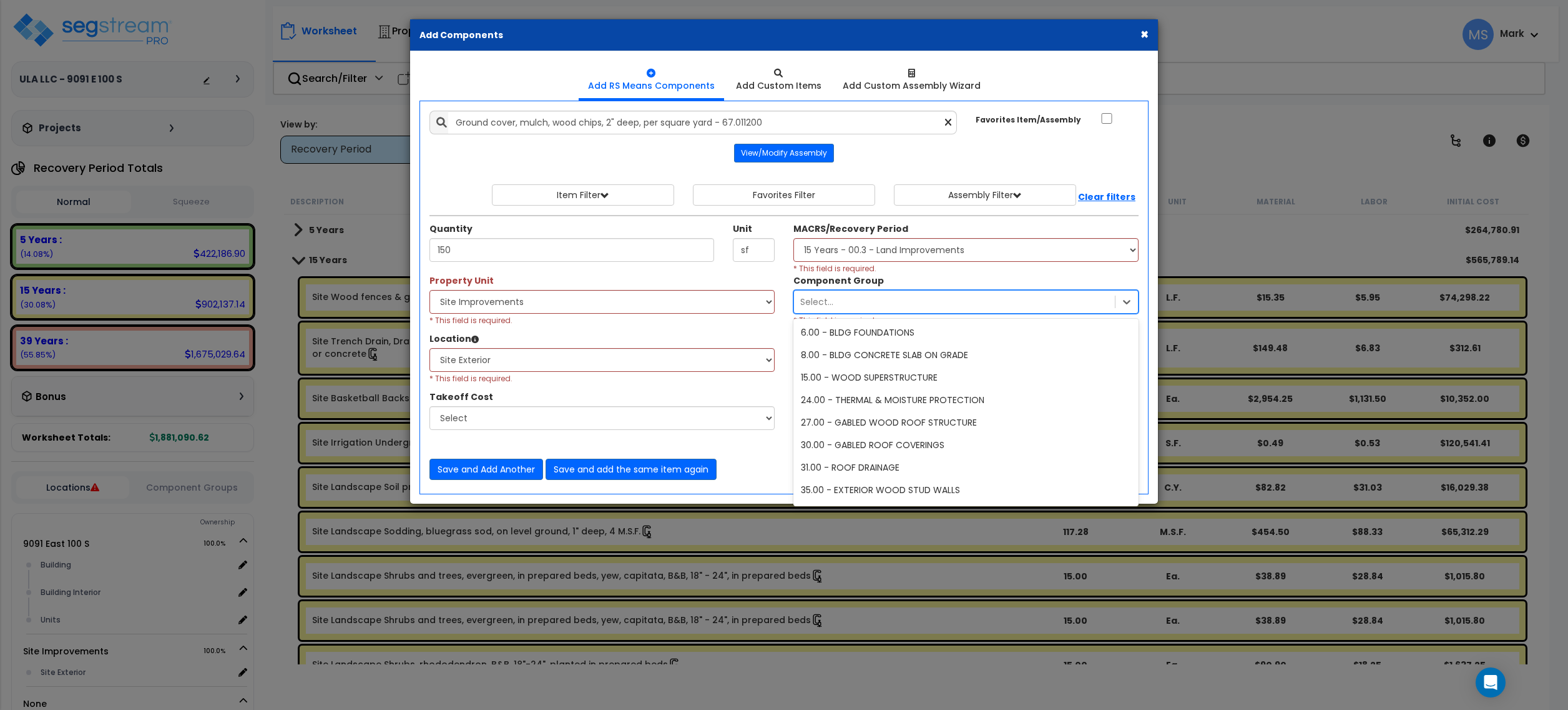
type input "e"
type input "site"
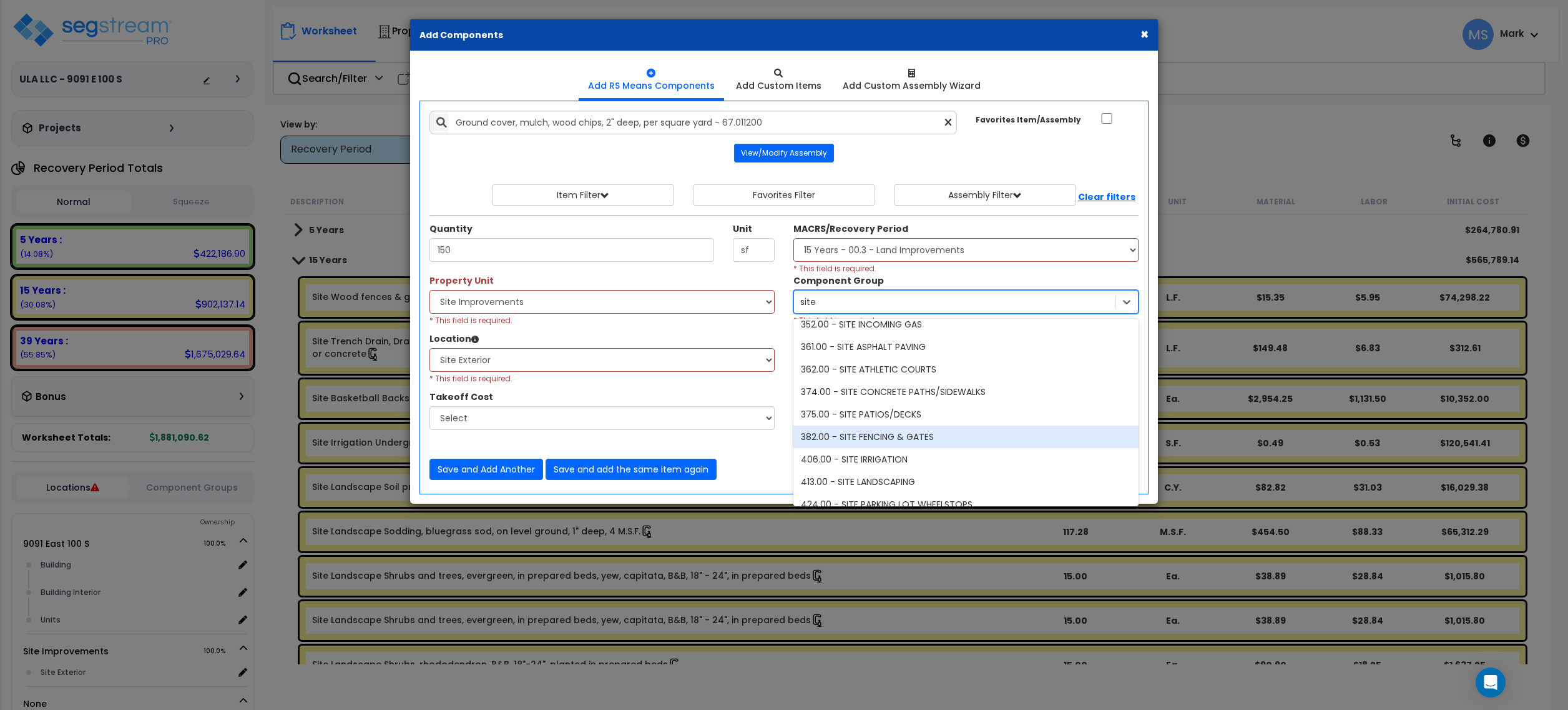
scroll to position [83, 0]
click at [933, 432] on div "413.00 - SITE LANDSCAPING" at bounding box center [966, 429] width 346 height 23
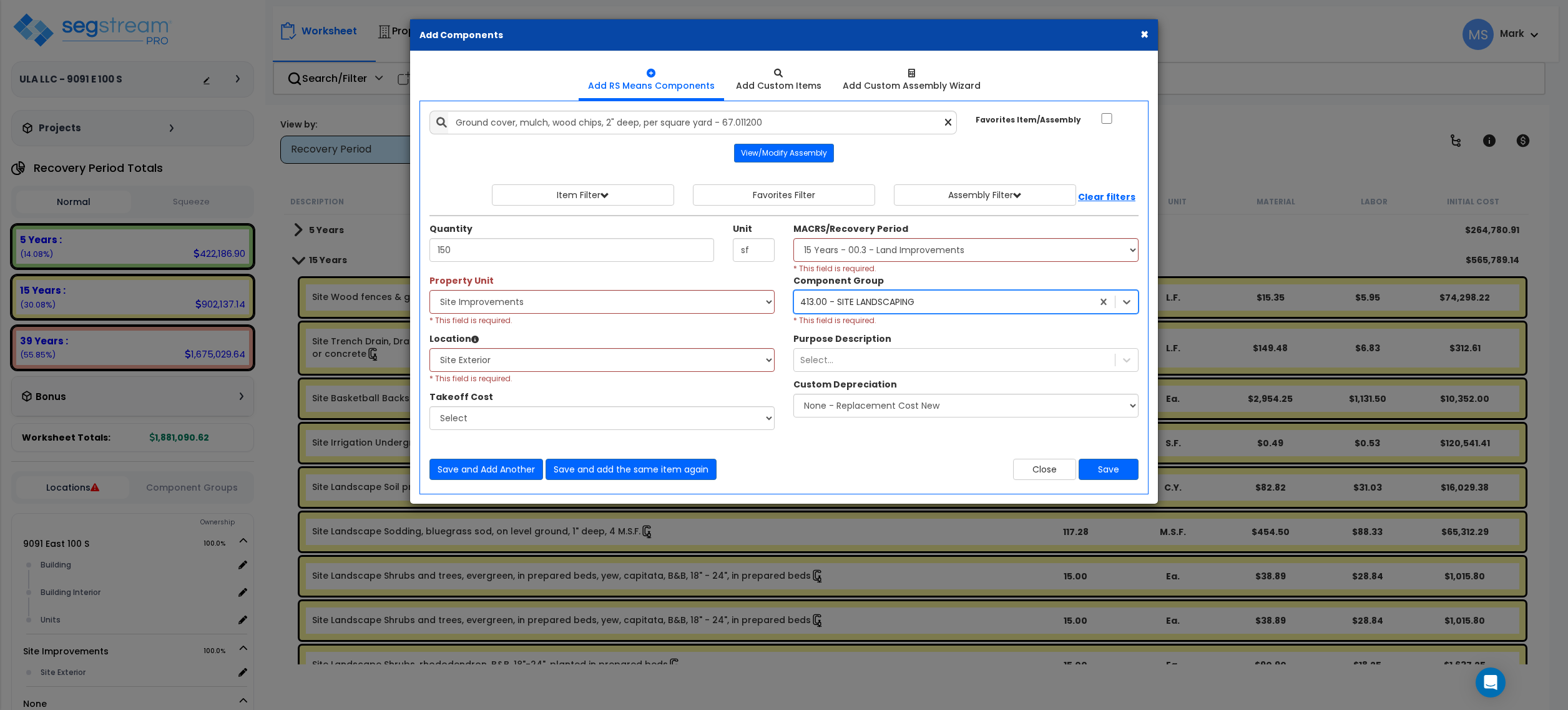
click at [1112, 459] on div "Save and Add Another Save and add the same item again Close Save" at bounding box center [784, 462] width 728 height 37
click at [1113, 470] on button "Save" at bounding box center [1109, 469] width 60 height 21
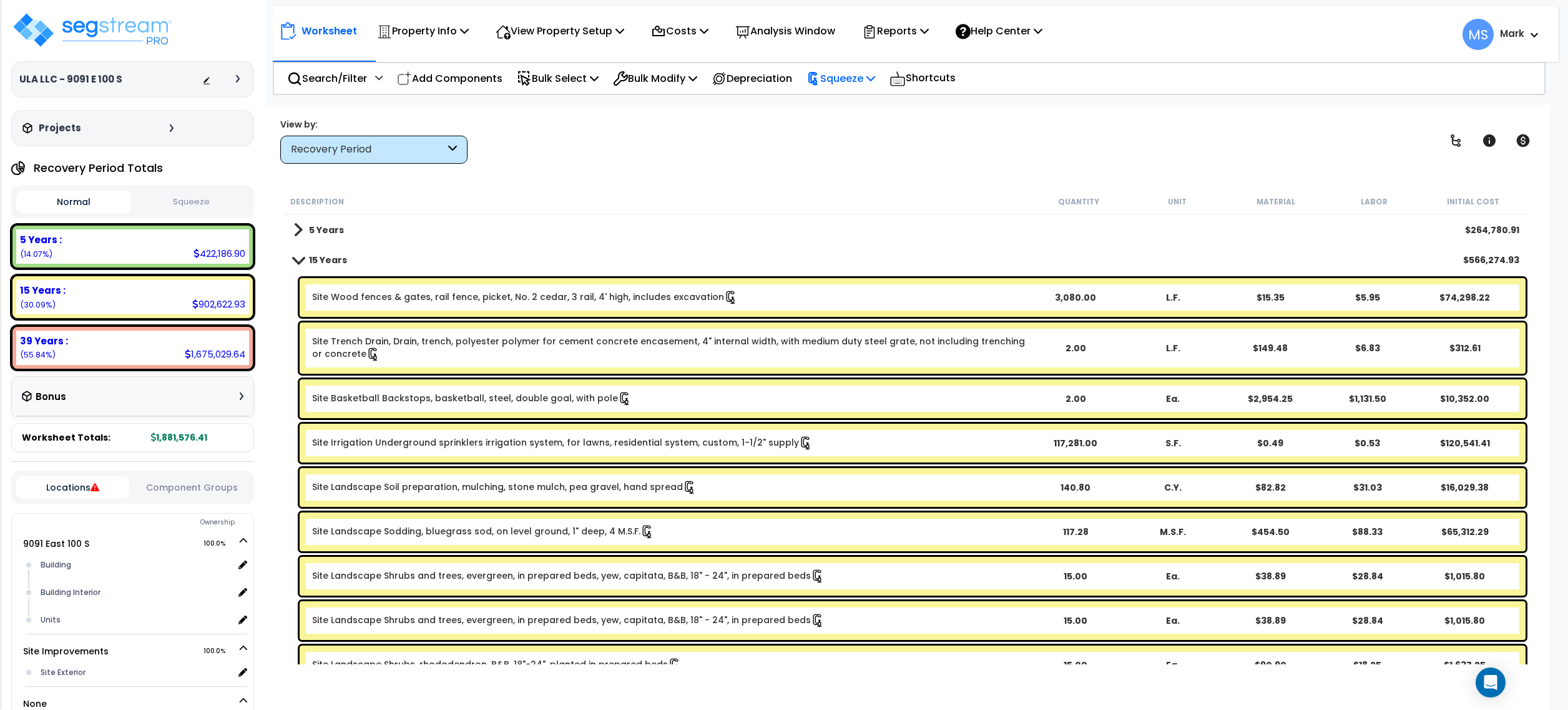
drag, startPoint x: 856, startPoint y: 86, endPoint x: 854, endPoint y: 109, distance: 23.1
click at [856, 88] on div "Squeeze" at bounding box center [841, 78] width 69 height 30
click at [854, 116] on link "Re-squeeze" at bounding box center [861, 108] width 123 height 29
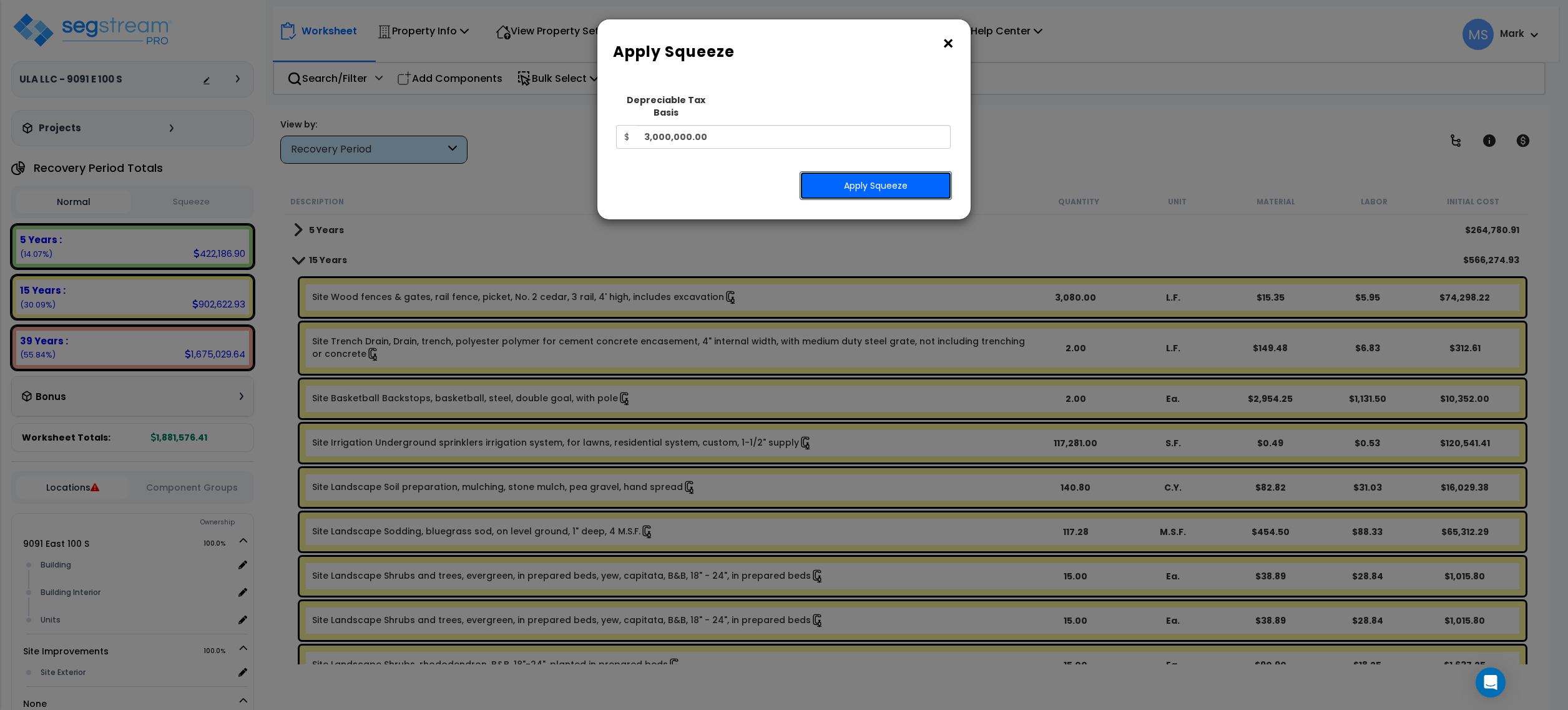
click at [839, 171] on button "Apply Squeeze" at bounding box center [876, 185] width 153 height 29
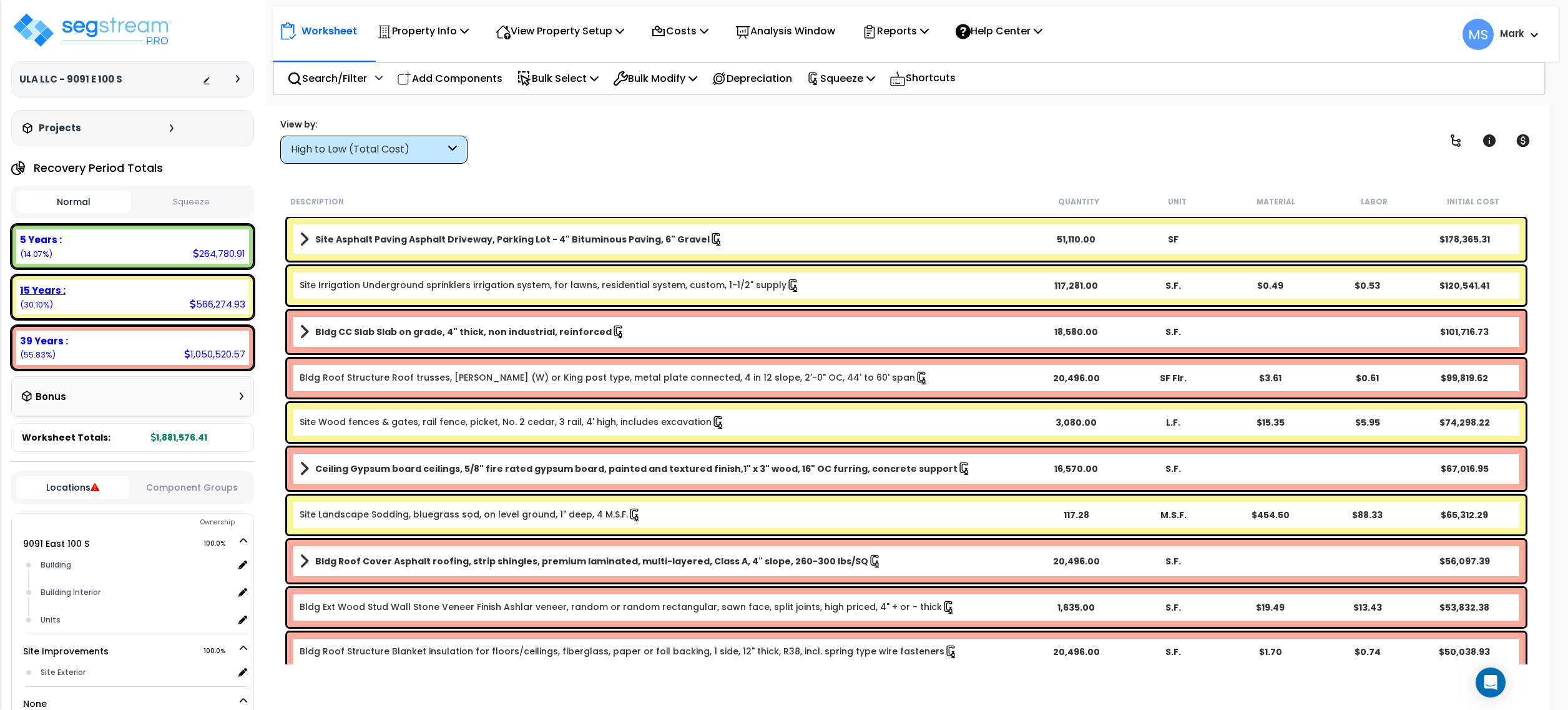
click at [123, 265] on div "5 Years : 264,780.91 (14.07%)" at bounding box center [133, 247] width 243 height 44
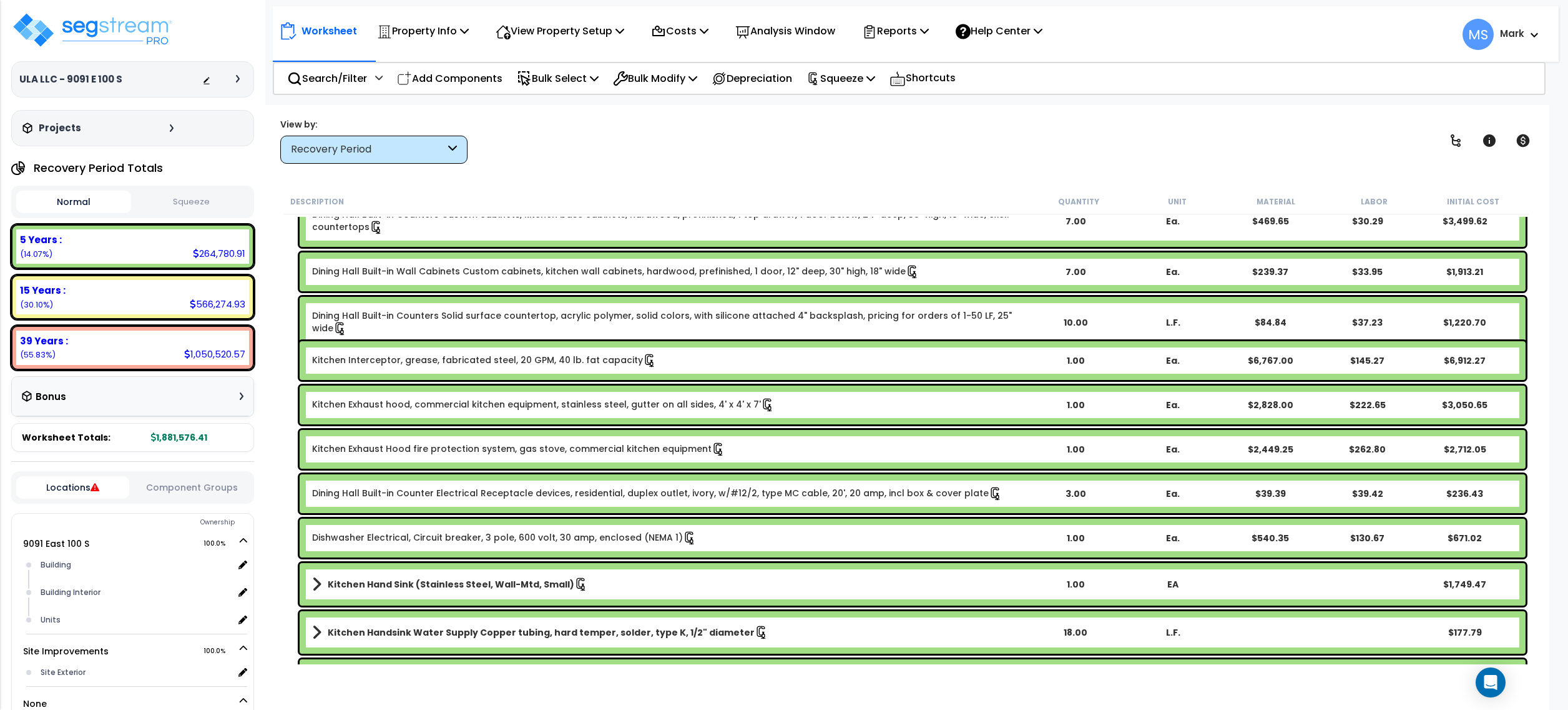
scroll to position [583, 0]
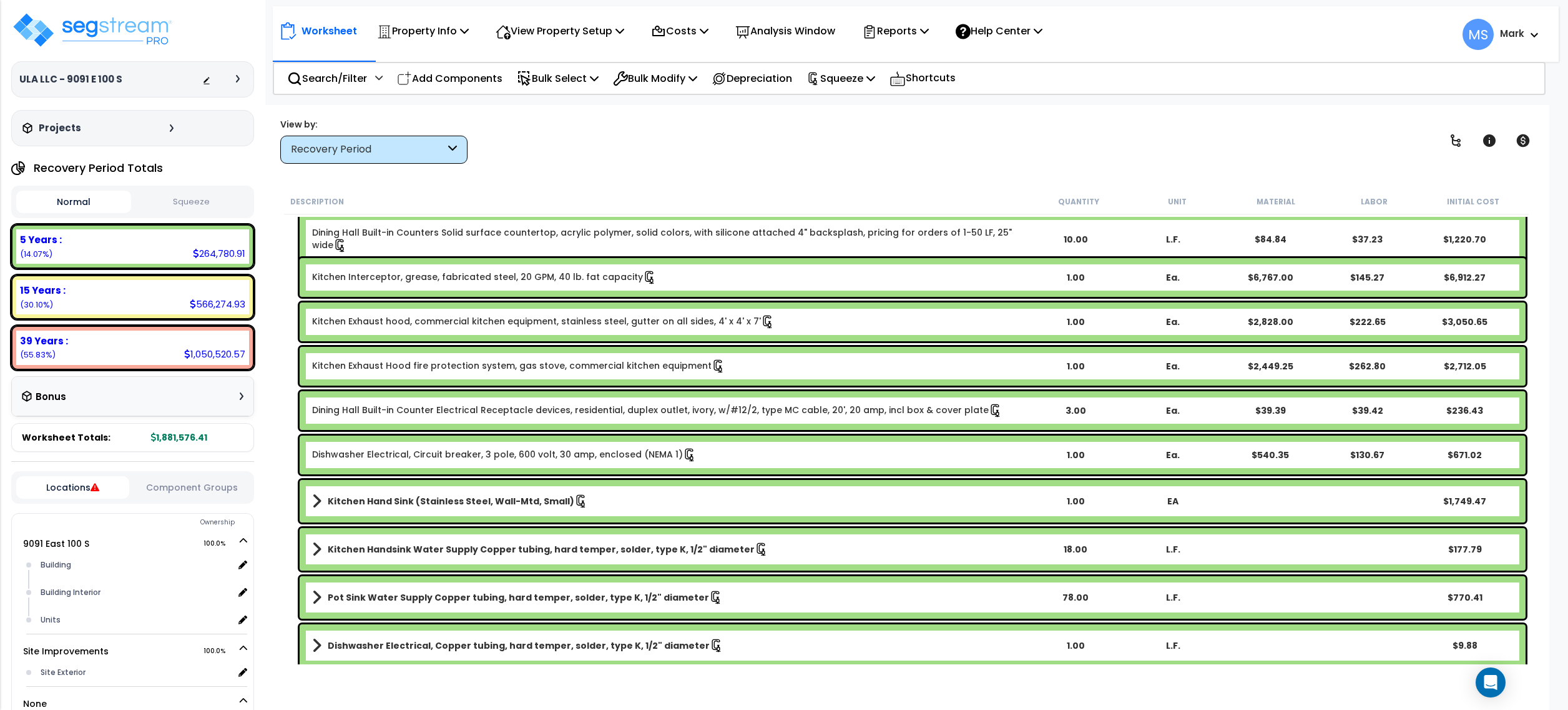
click at [395, 508] on link "Kitchen Hand Sink (Stainless Steel, Wall-Mtd, Small)" at bounding box center [669, 501] width 714 height 17
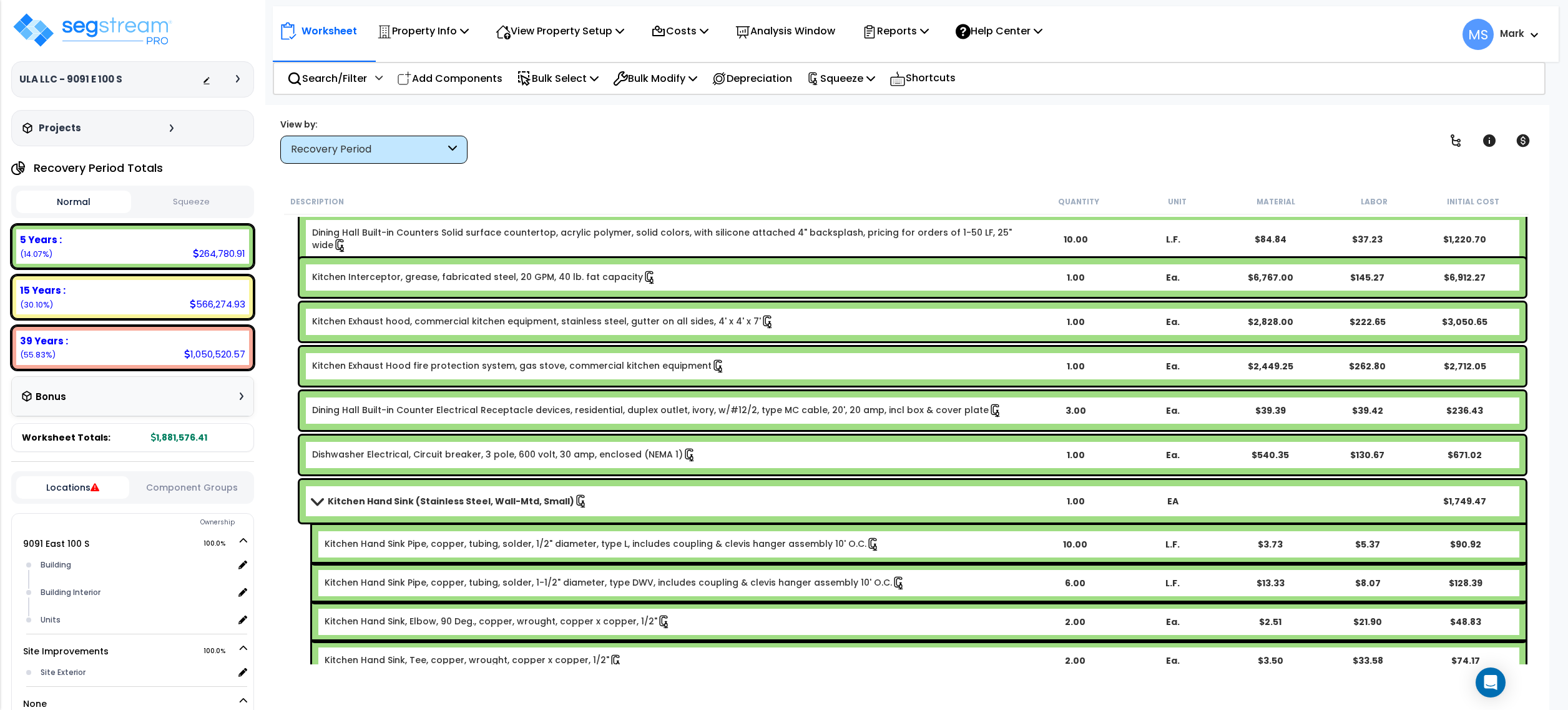
click at [395, 506] on b "Kitchen Hand Sink (Stainless Steel, Wall-Mtd, Small)" at bounding box center [451, 501] width 246 height 12
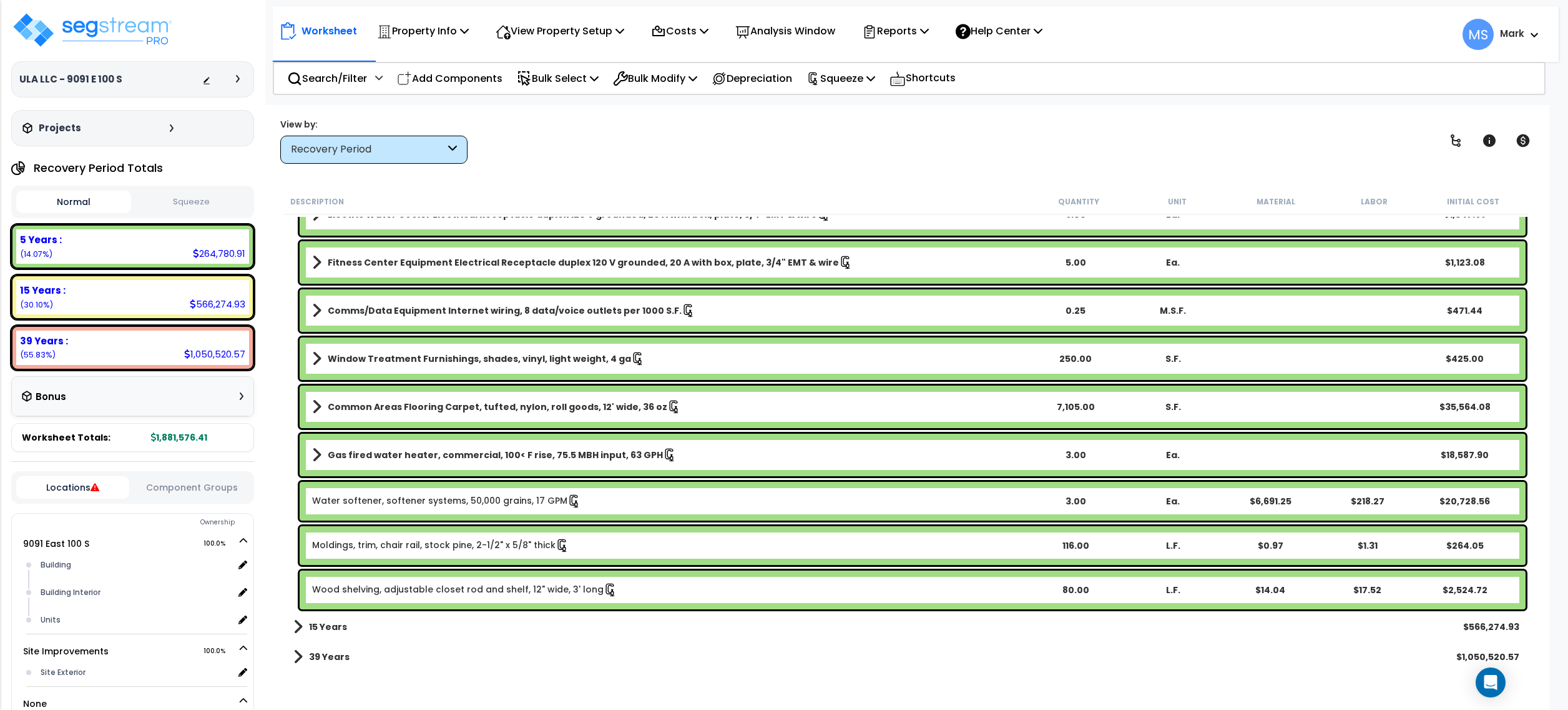
scroll to position [3215, 0]
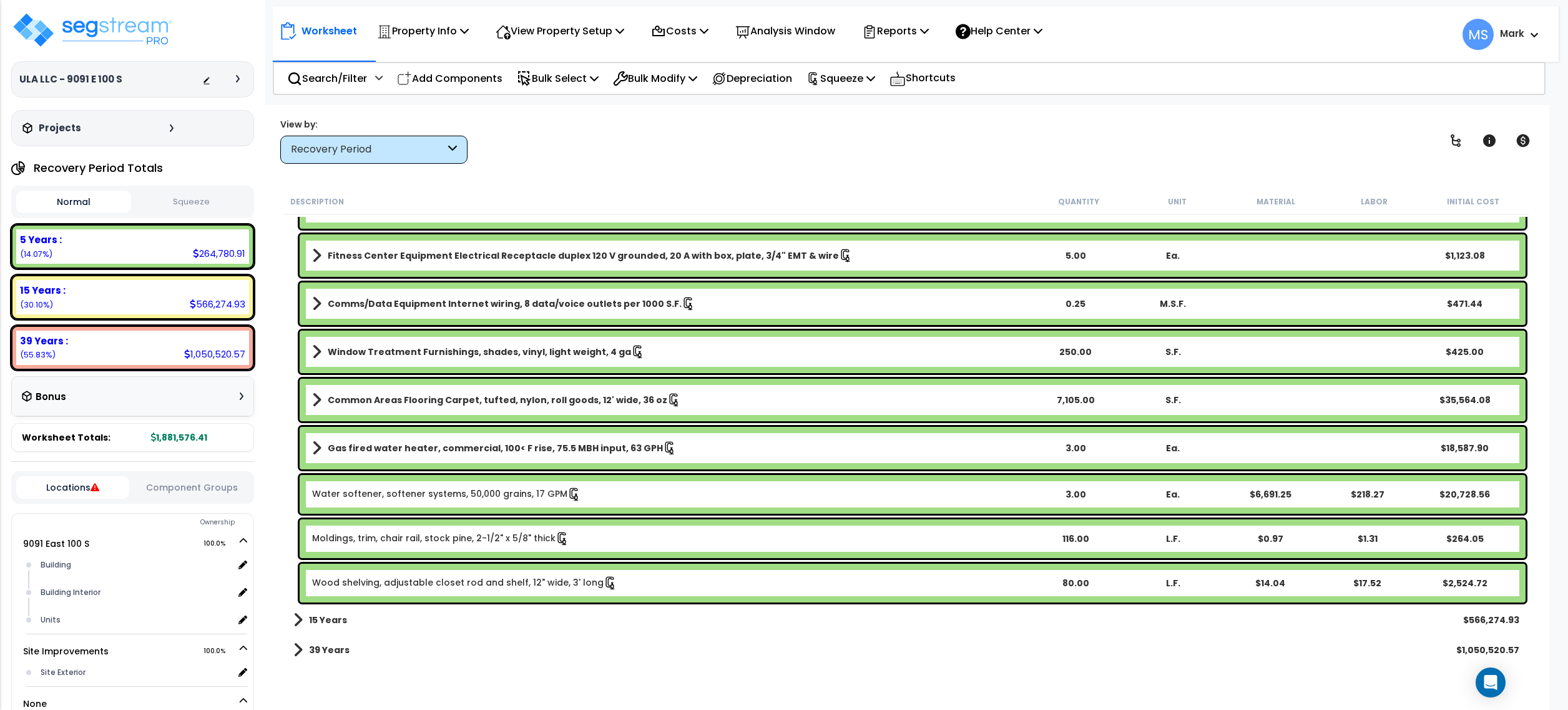
click at [361, 451] on b "Gas fired water heater, commercial, 100< F rise, 75.5 MBH input, 63 GPH" at bounding box center [495, 447] width 335 height 12
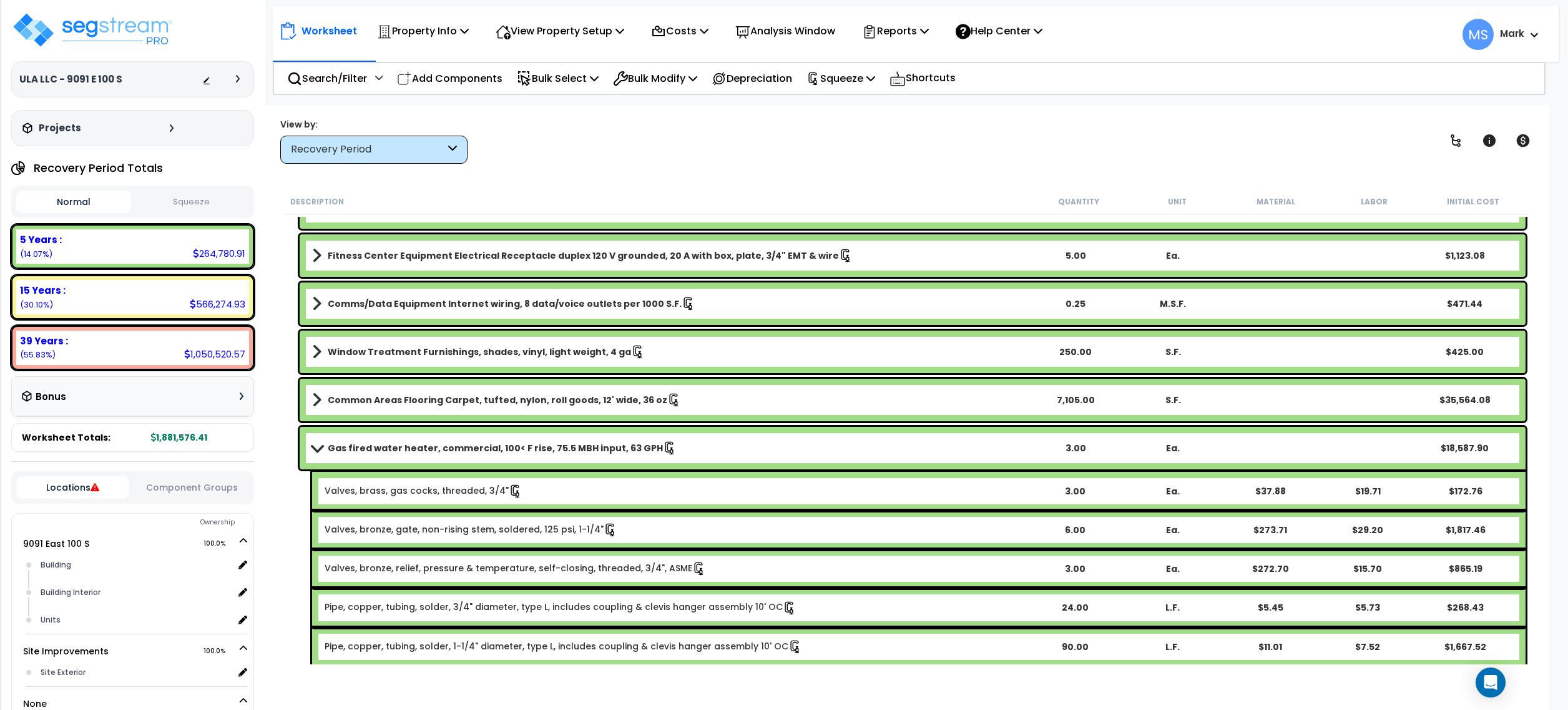
click at [361, 448] on b "Gas fired water heater, commercial, 100< F rise, 75.5 MBH input, 63 GPH" at bounding box center [495, 447] width 335 height 12
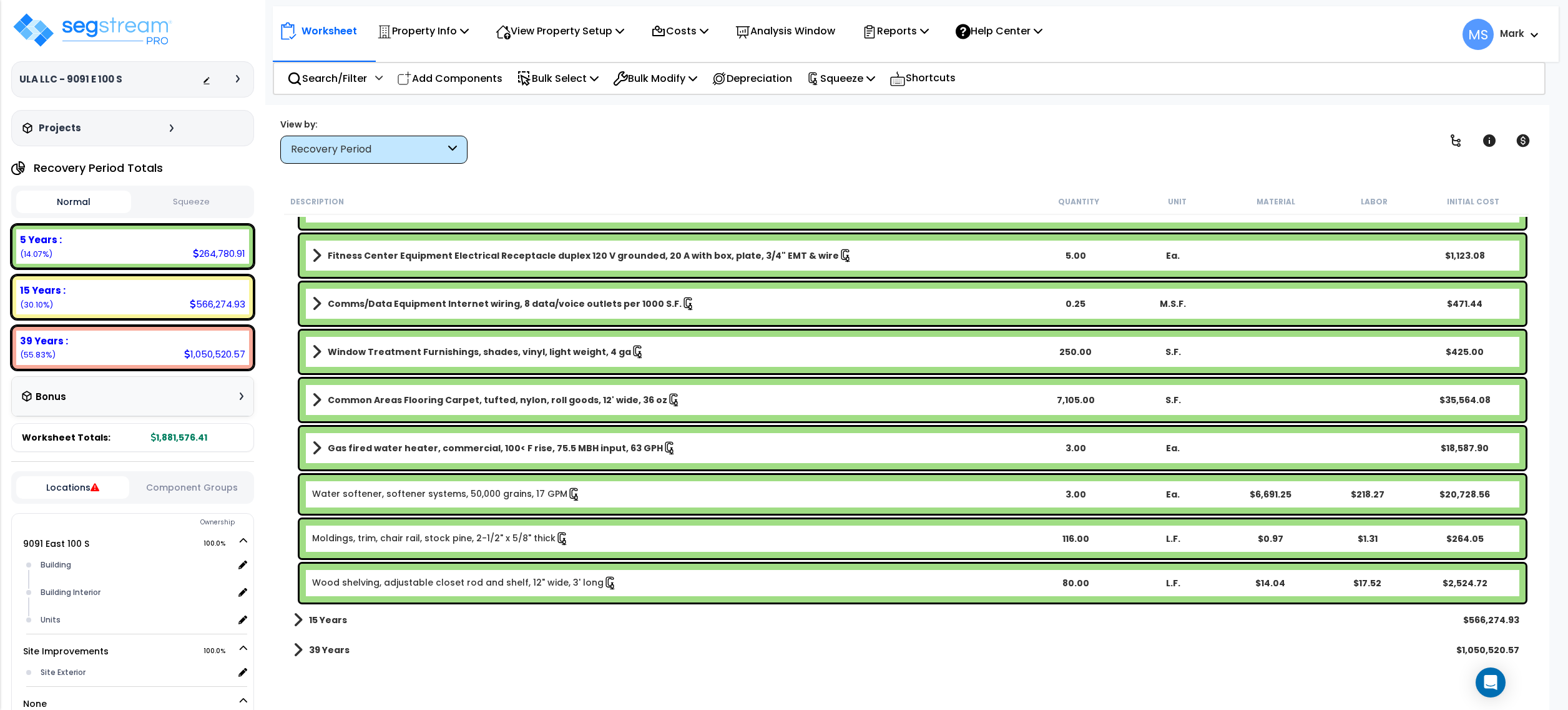
scroll to position [3214, 0]
click at [460, 495] on link "Water softener, softener systems, 50,000 grains, 17 GPM" at bounding box center [447, 495] width 269 height 13
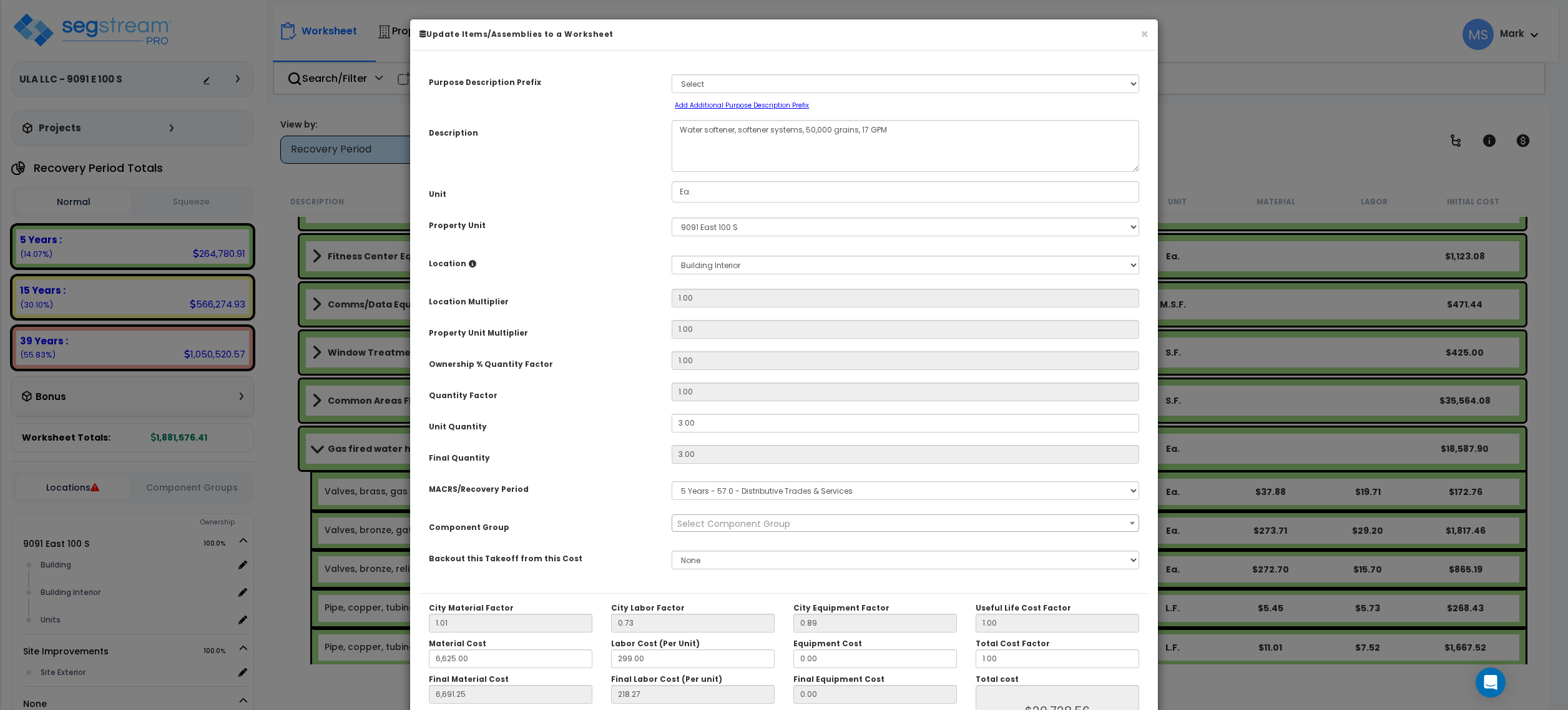
select select "45972"
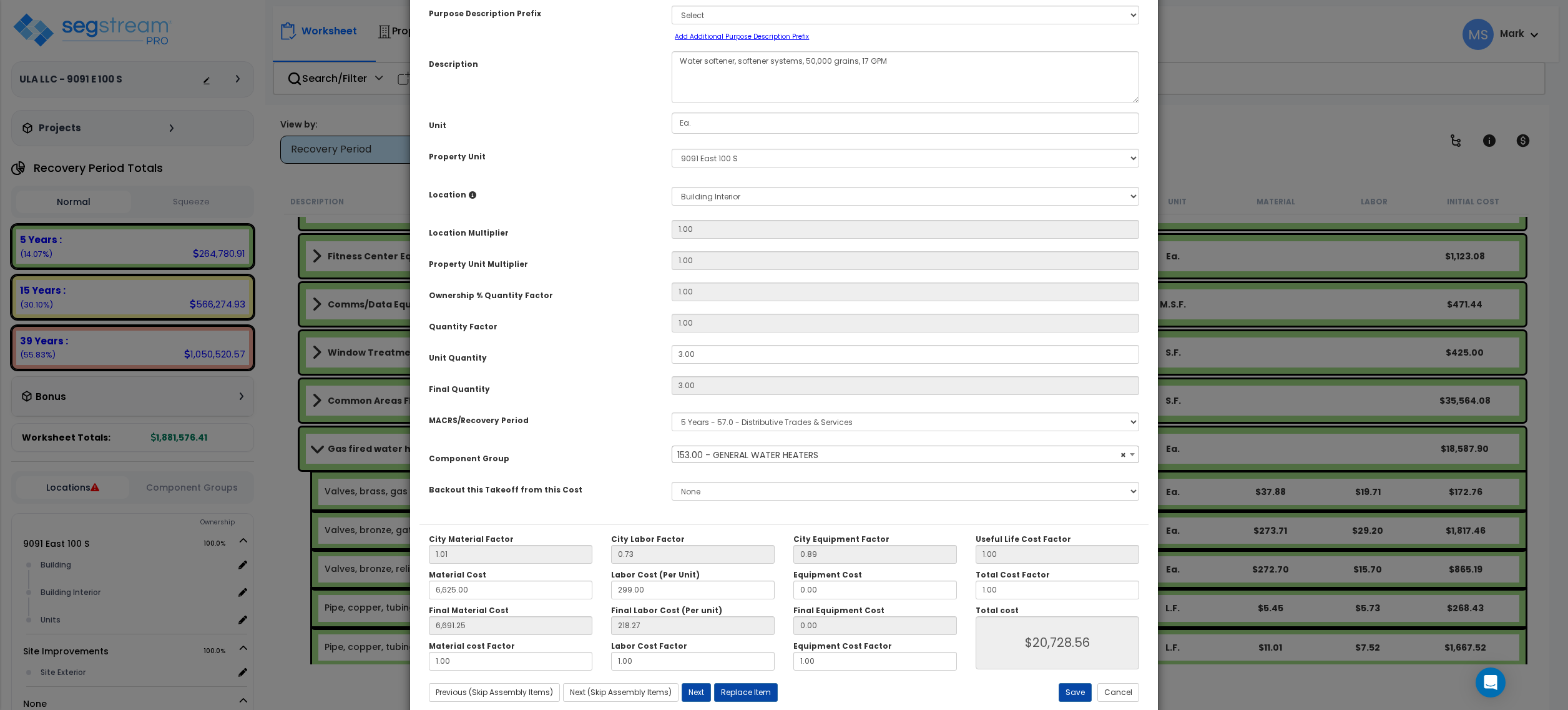
scroll to position [100, 0]
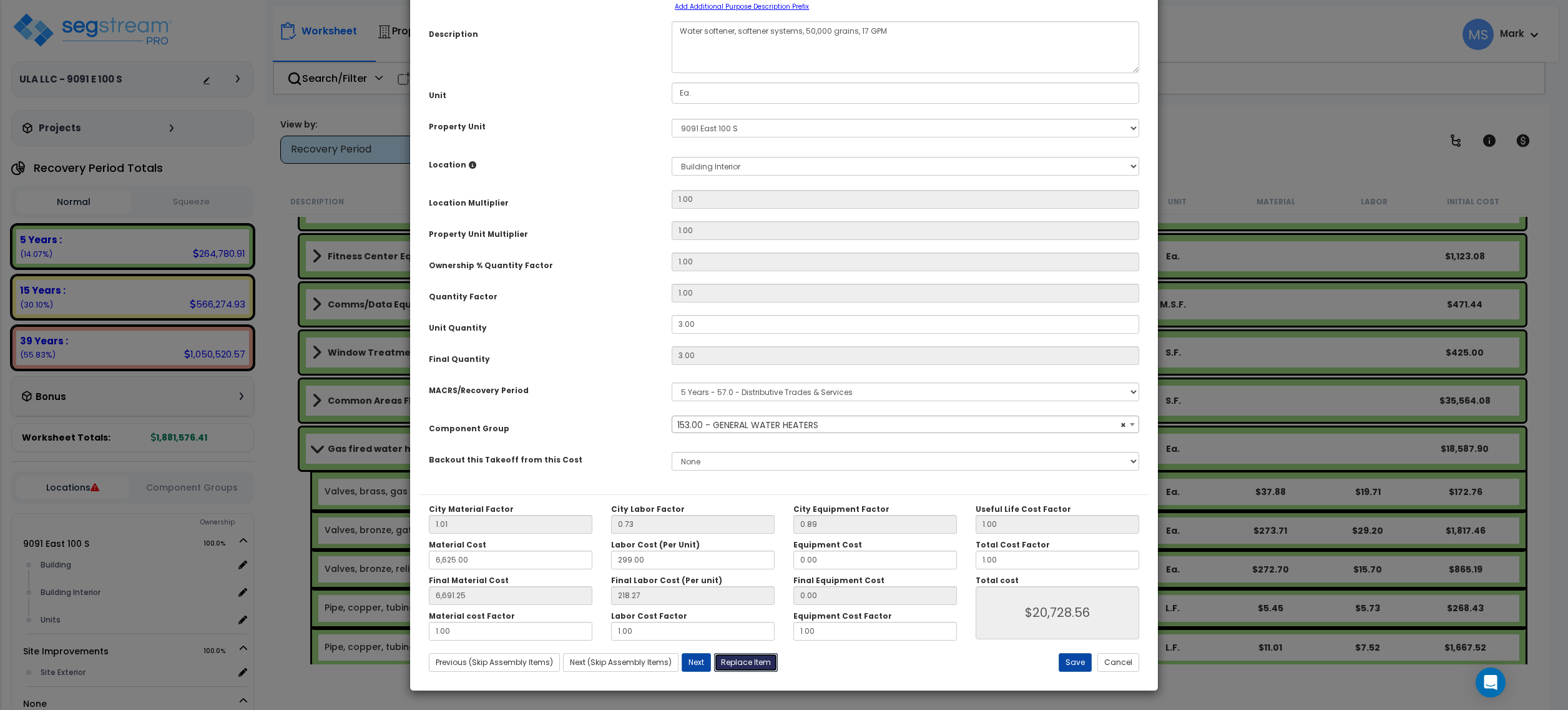
click at [762, 655] on button "Replace Item" at bounding box center [746, 662] width 64 height 19
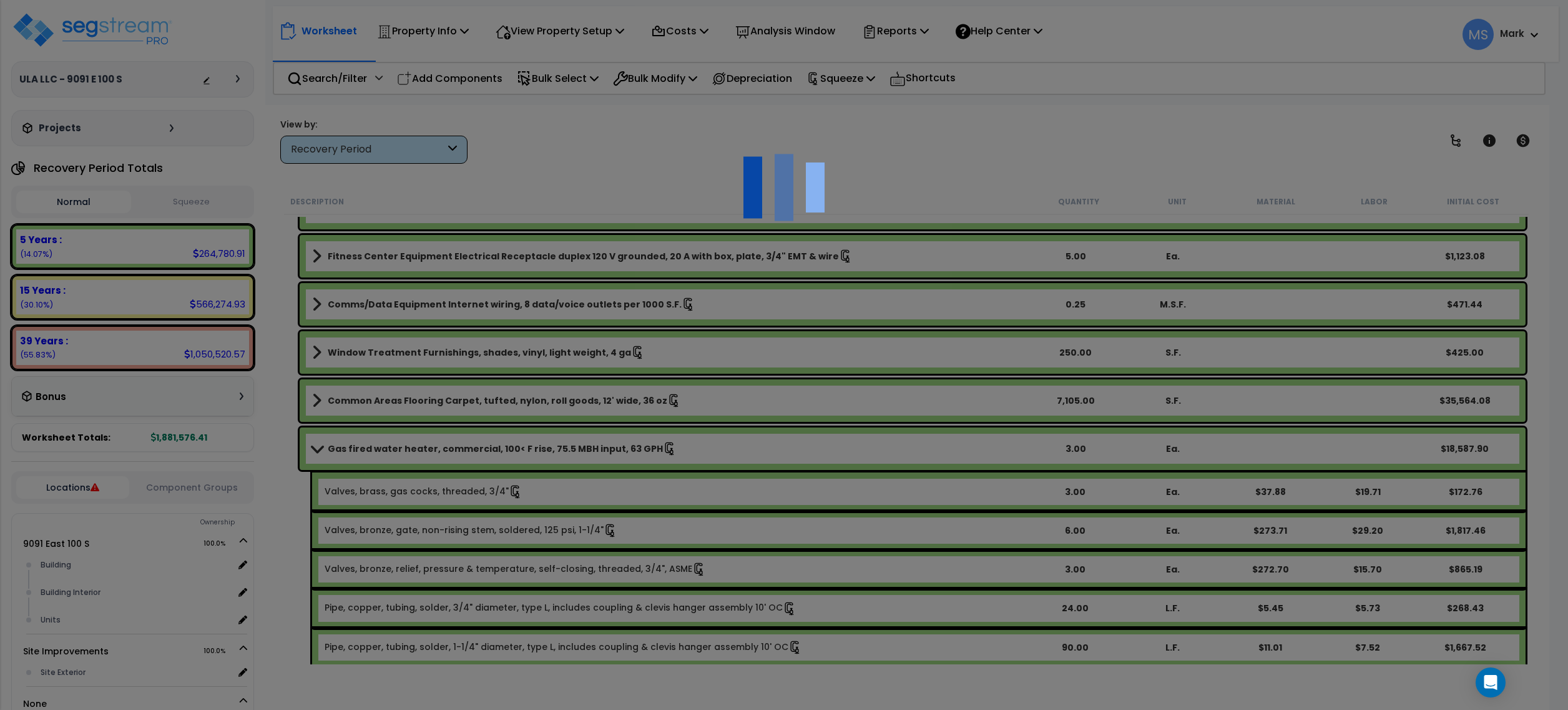
type input "3"
type input "Ea."
select select "168234"
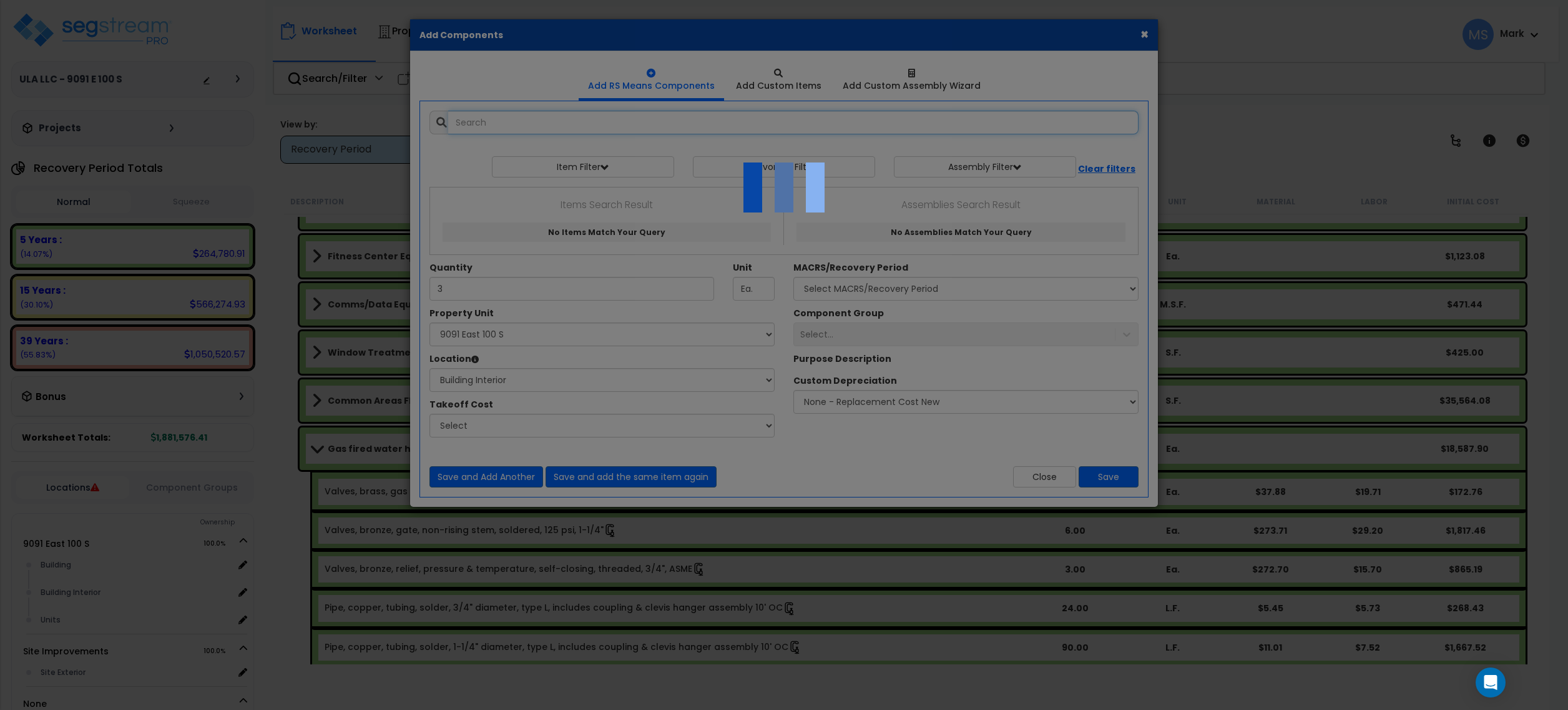
select select "461"
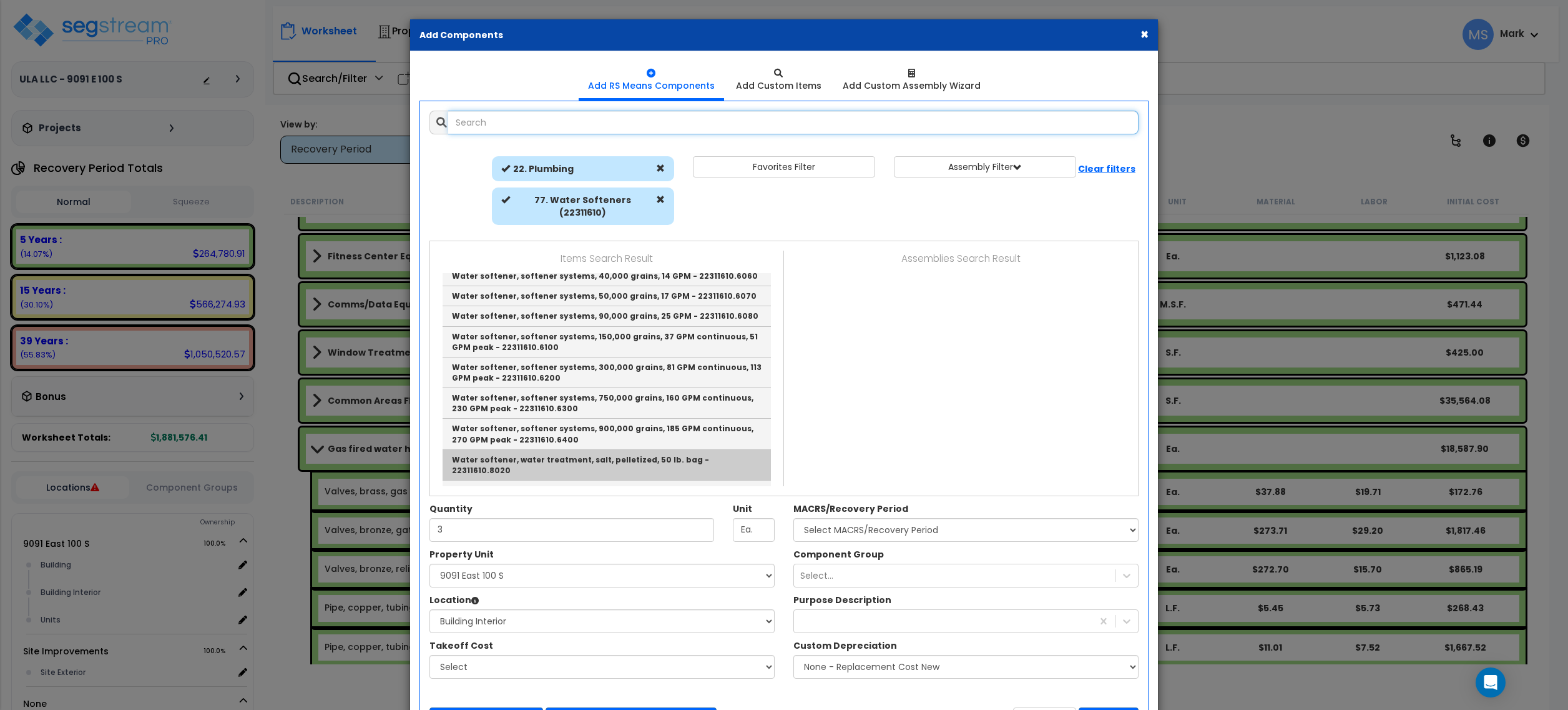
scroll to position [17, 0]
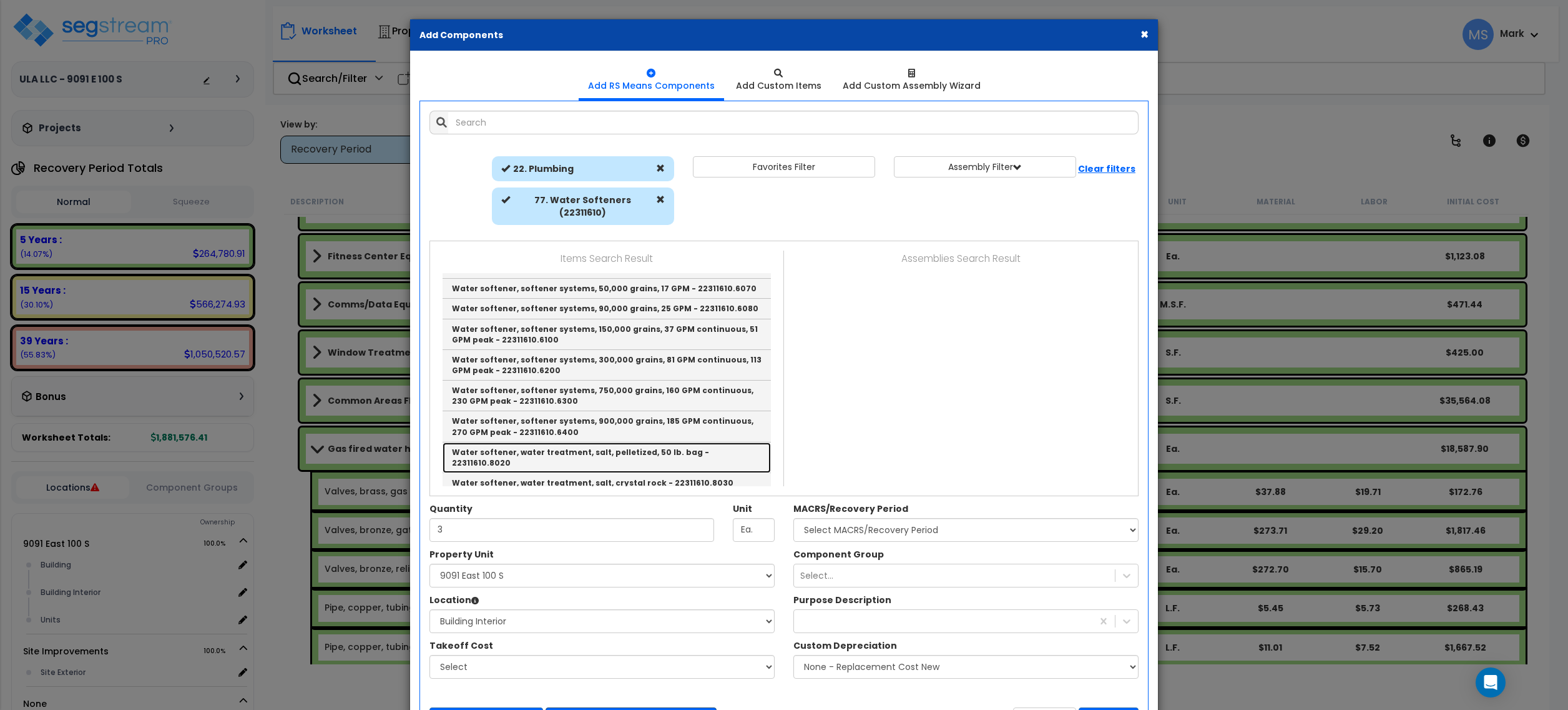
click at [592, 442] on link "Water softener, water treatment, salt, pelletized, 50 lb. bag - 22311610.8020" at bounding box center [607, 458] width 328 height 31
type input "Water softener, water treatment, salt, pelletized, 50 lb. bag - 22311610.8020"
type input "Lb."
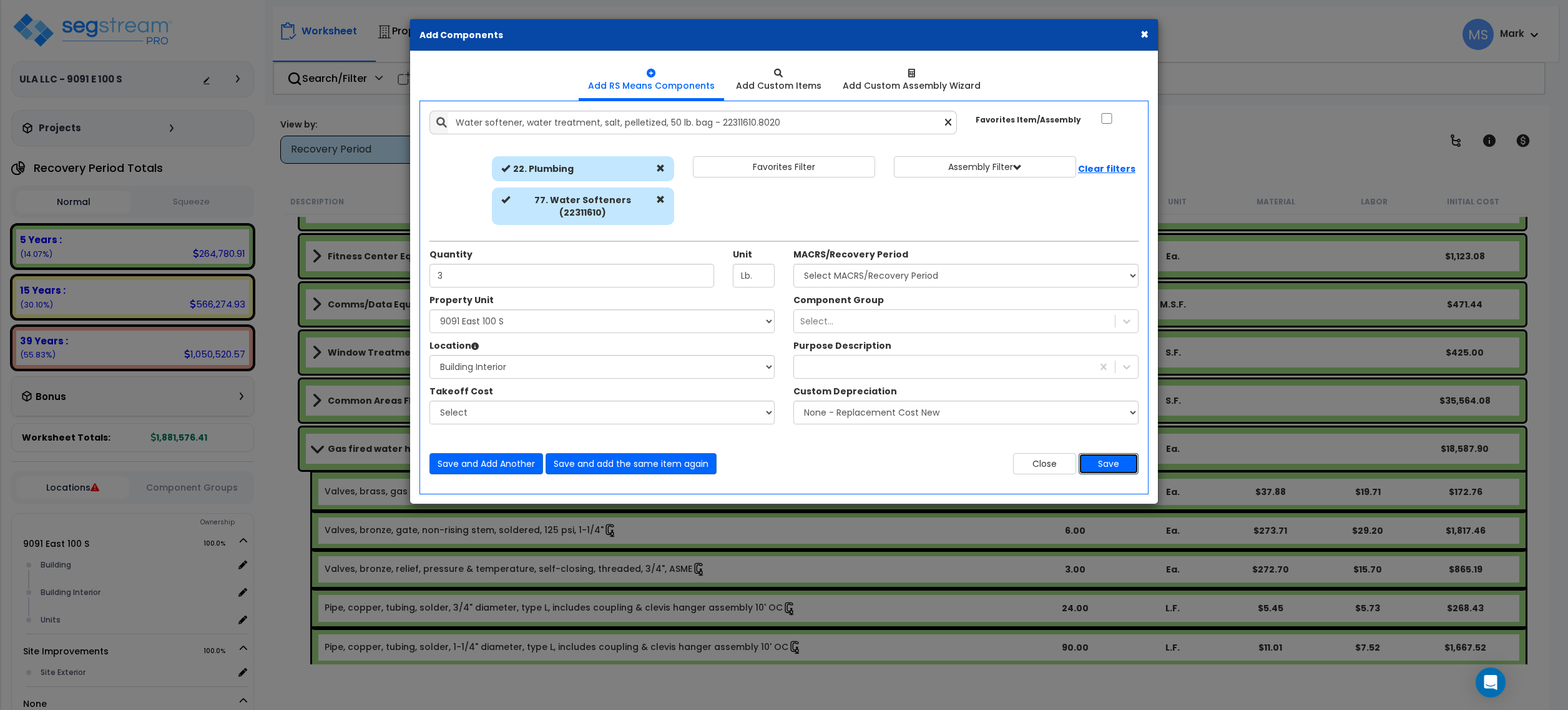
click at [1108, 461] on button "Save" at bounding box center [1109, 463] width 60 height 21
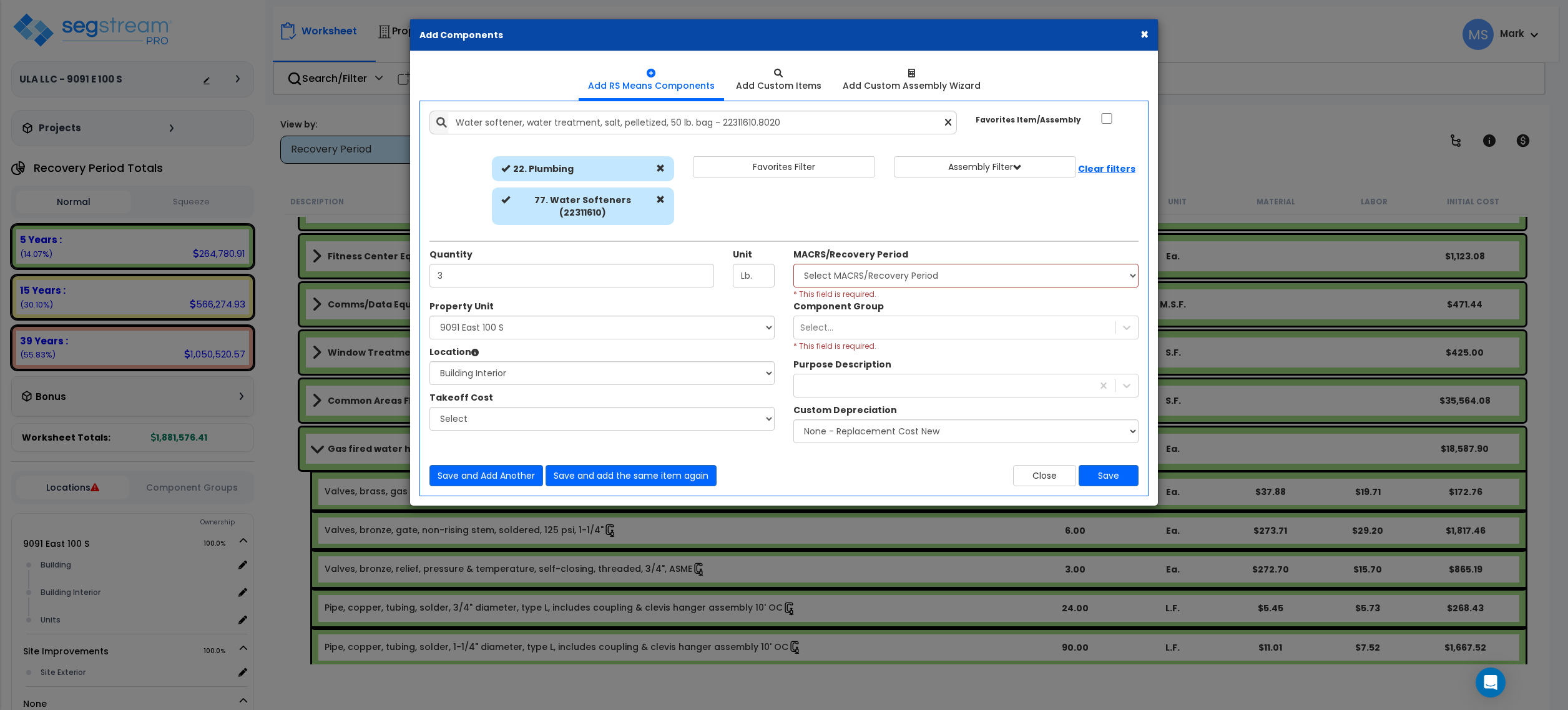
drag, startPoint x: 819, startPoint y: 250, endPoint x: 813, endPoint y: 270, distance: 20.9
click at [817, 256] on div "MACRS/Recovery Period Select MACRS/Recovery Period 5 Years - 57.0 - Distributiv…" at bounding box center [966, 274] width 346 height 52
click at [812, 273] on select "Select MACRS/Recovery Period 5 Years - 57.0 - Distributive Trades & Services 5 …" at bounding box center [966, 275] width 346 height 24
select select "3667"
click at [794, 264] on select "Select MACRS/Recovery Period 5 Years - 57.0 - Distributive Trades & Services 5 …" at bounding box center [966, 275] width 346 height 24
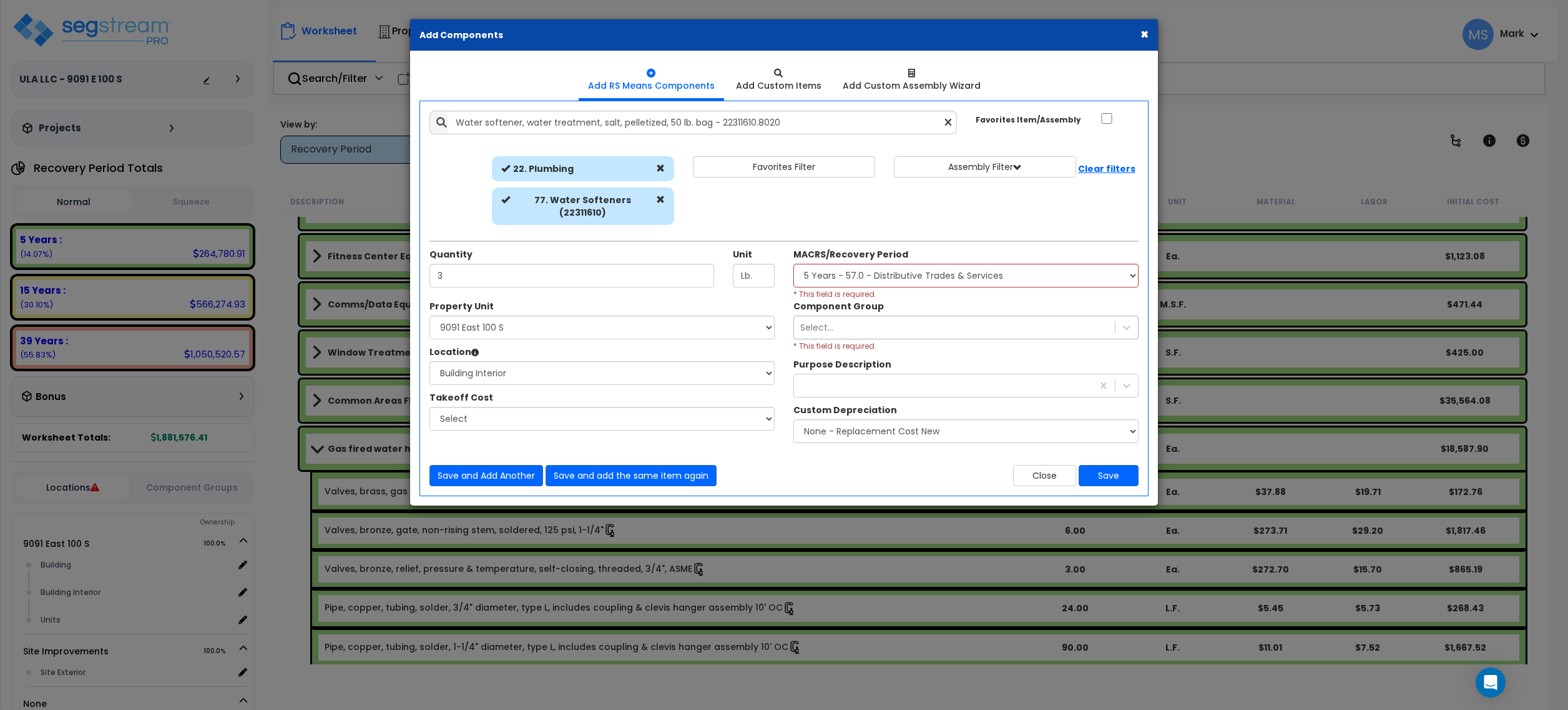
click at [825, 321] on div "Select..." at bounding box center [816, 327] width 33 height 12
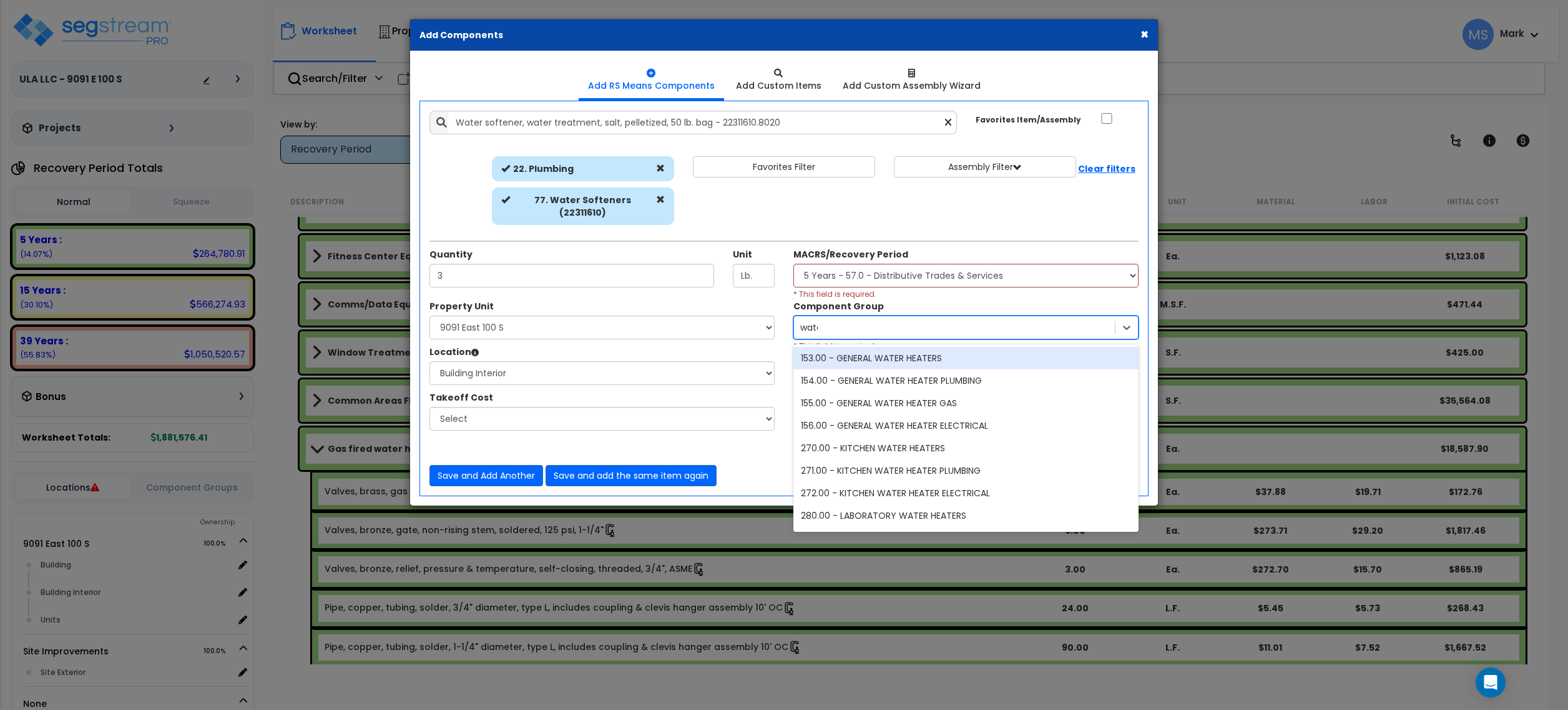
type input "water"
drag, startPoint x: 960, startPoint y: 343, endPoint x: 987, endPoint y: 383, distance: 48.3
click at [961, 349] on div "153.00 - GENERAL WATER HEATERS" at bounding box center [966, 358] width 346 height 23
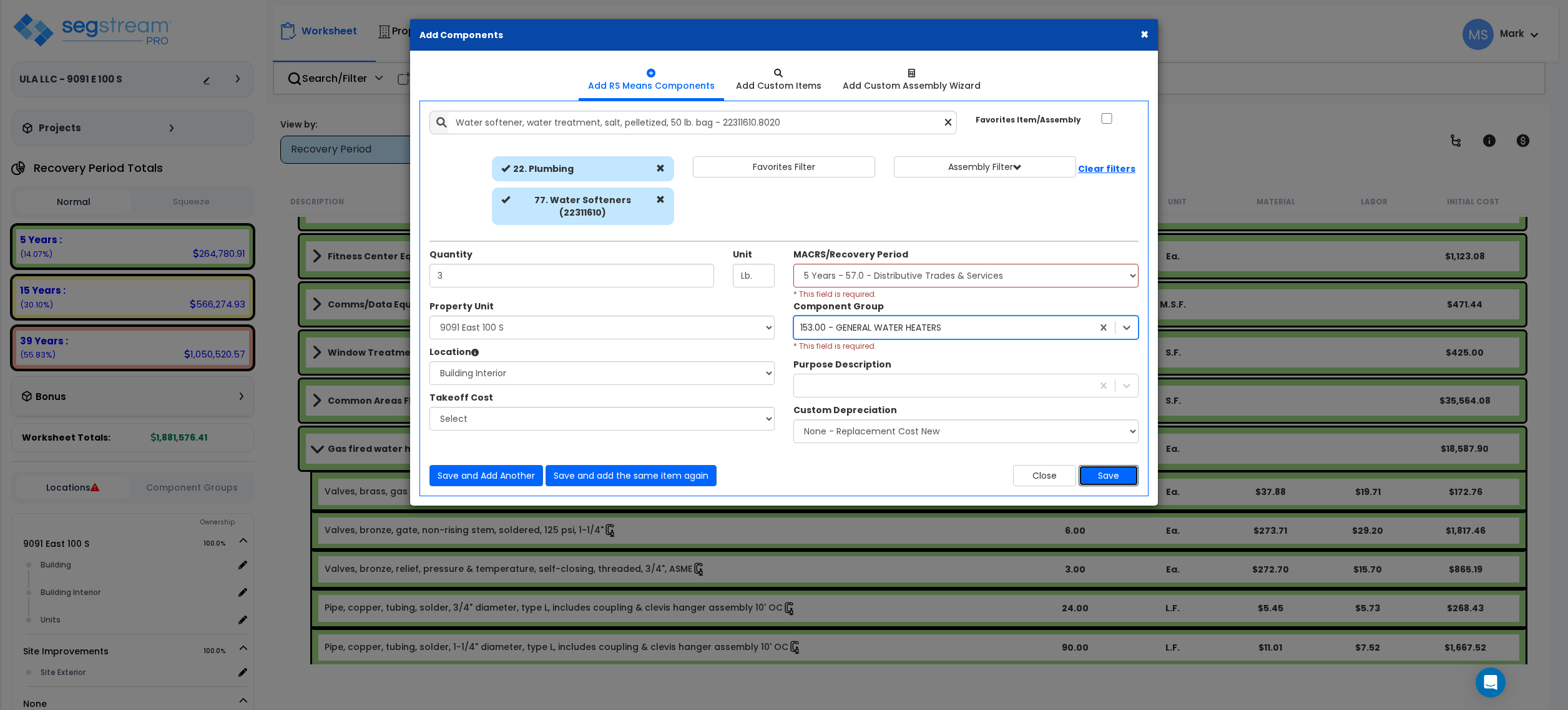
click at [1095, 464] on button "Save" at bounding box center [1109, 475] width 60 height 21
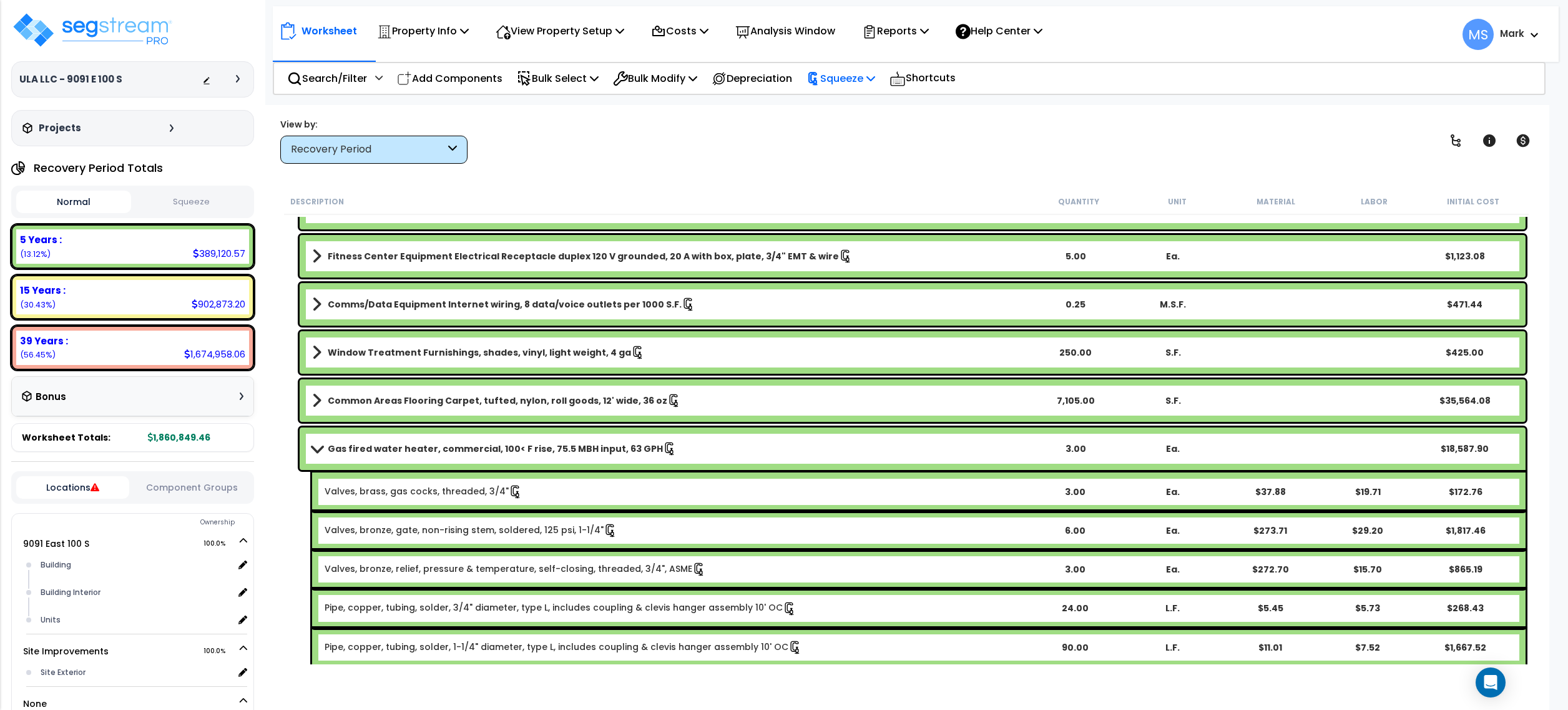
click at [869, 85] on p "Squeeze" at bounding box center [841, 78] width 69 height 17
click at [875, 109] on link "Re-squeeze" at bounding box center [861, 108] width 123 height 29
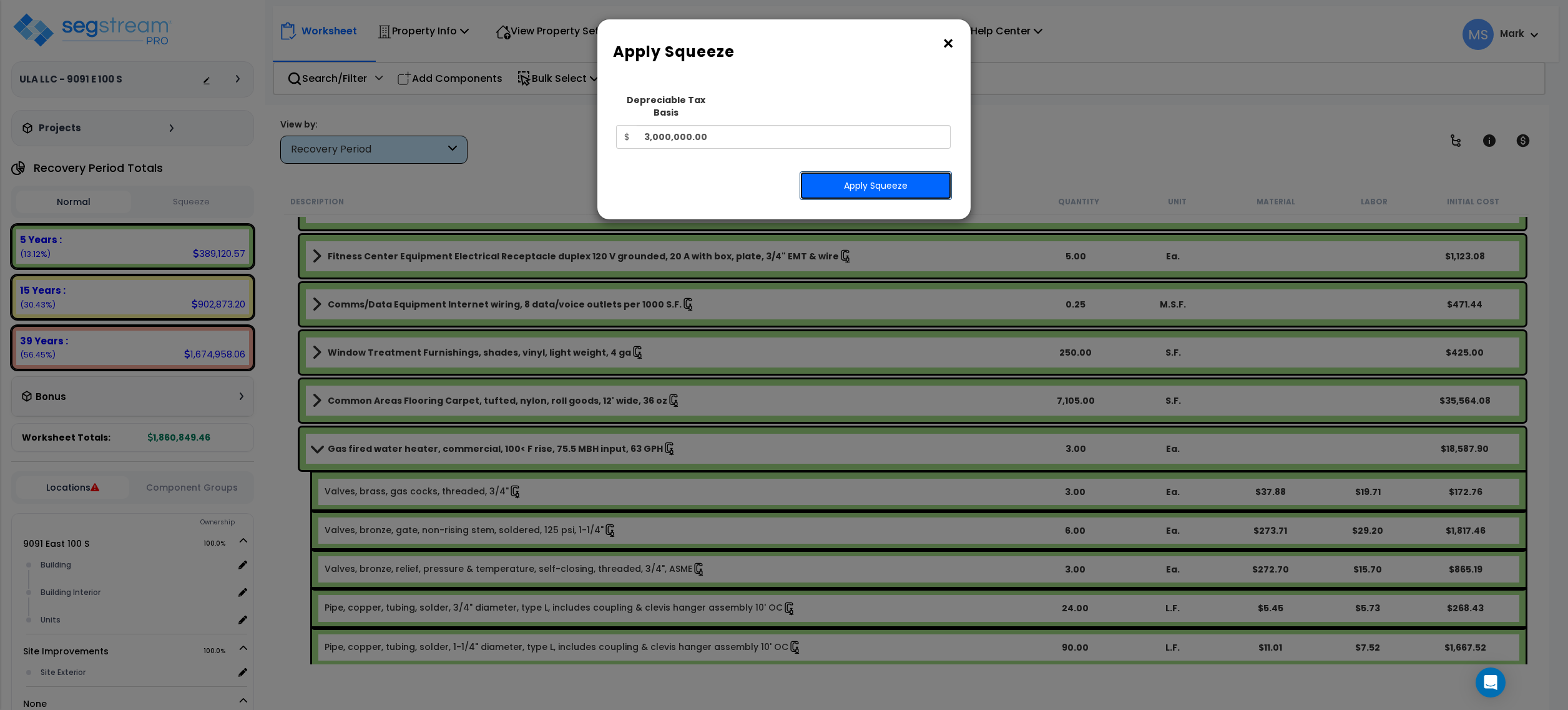
click at [855, 181] on button "Apply Squeeze" at bounding box center [876, 185] width 153 height 29
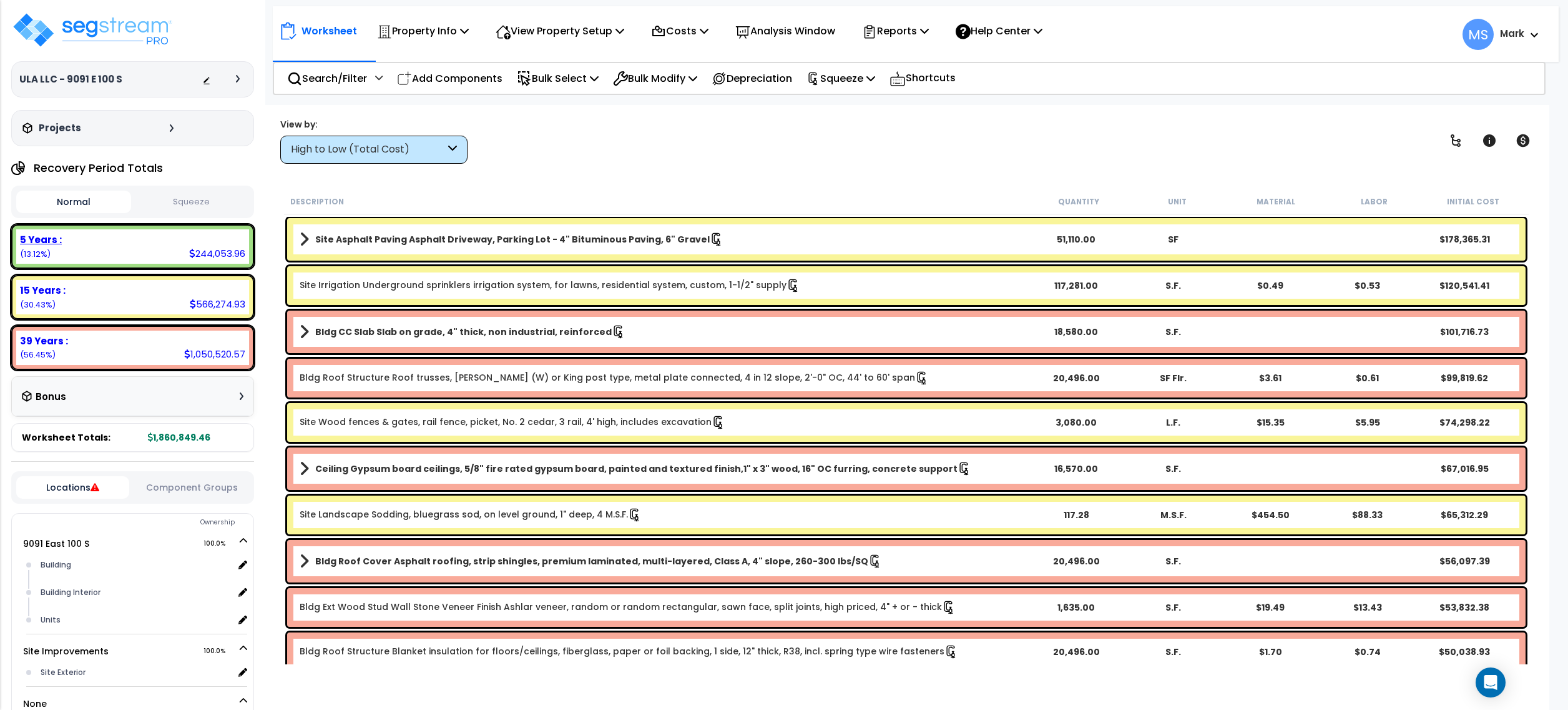
click at [130, 263] on div "5 Years : 244,053.96 (13.12%)" at bounding box center [133, 247] width 233 height 34
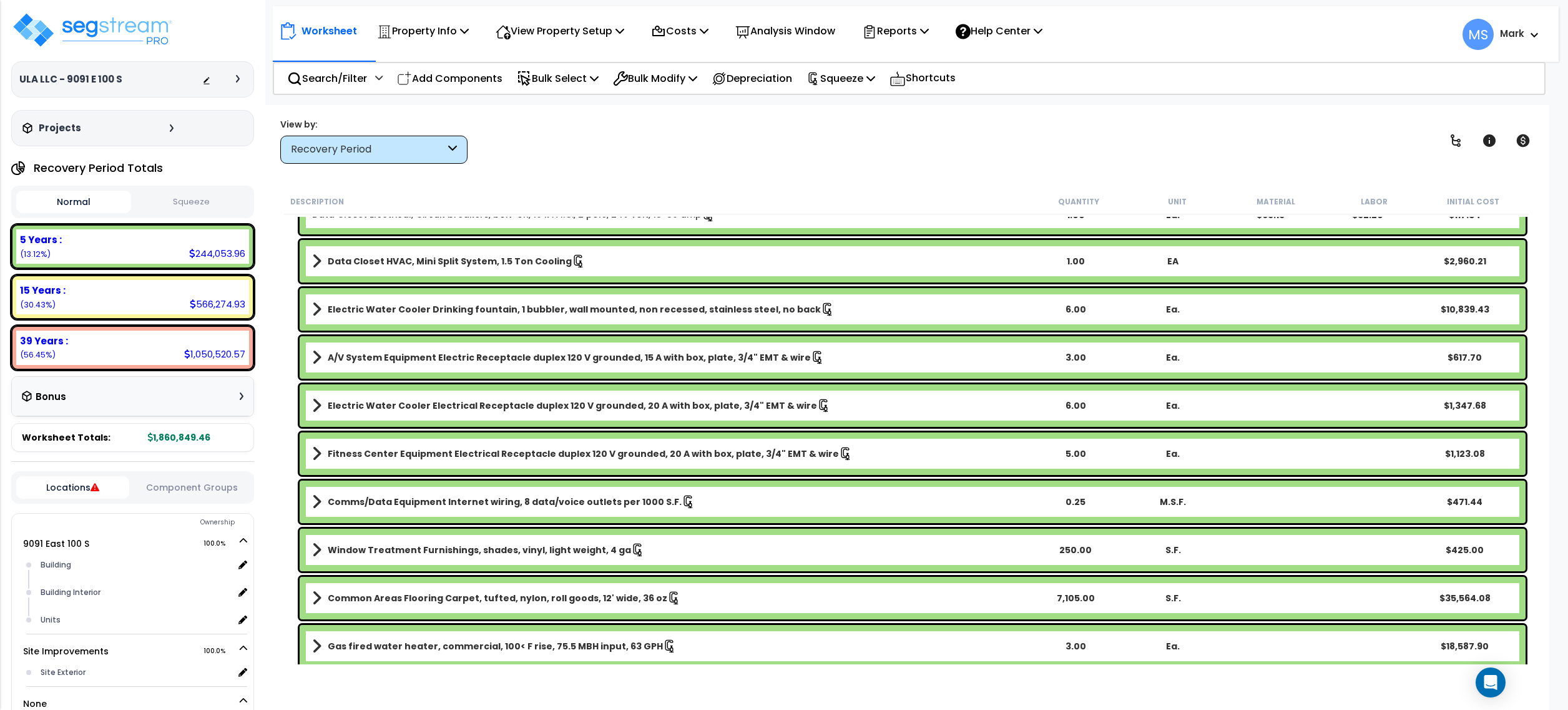
scroll to position [3215, 0]
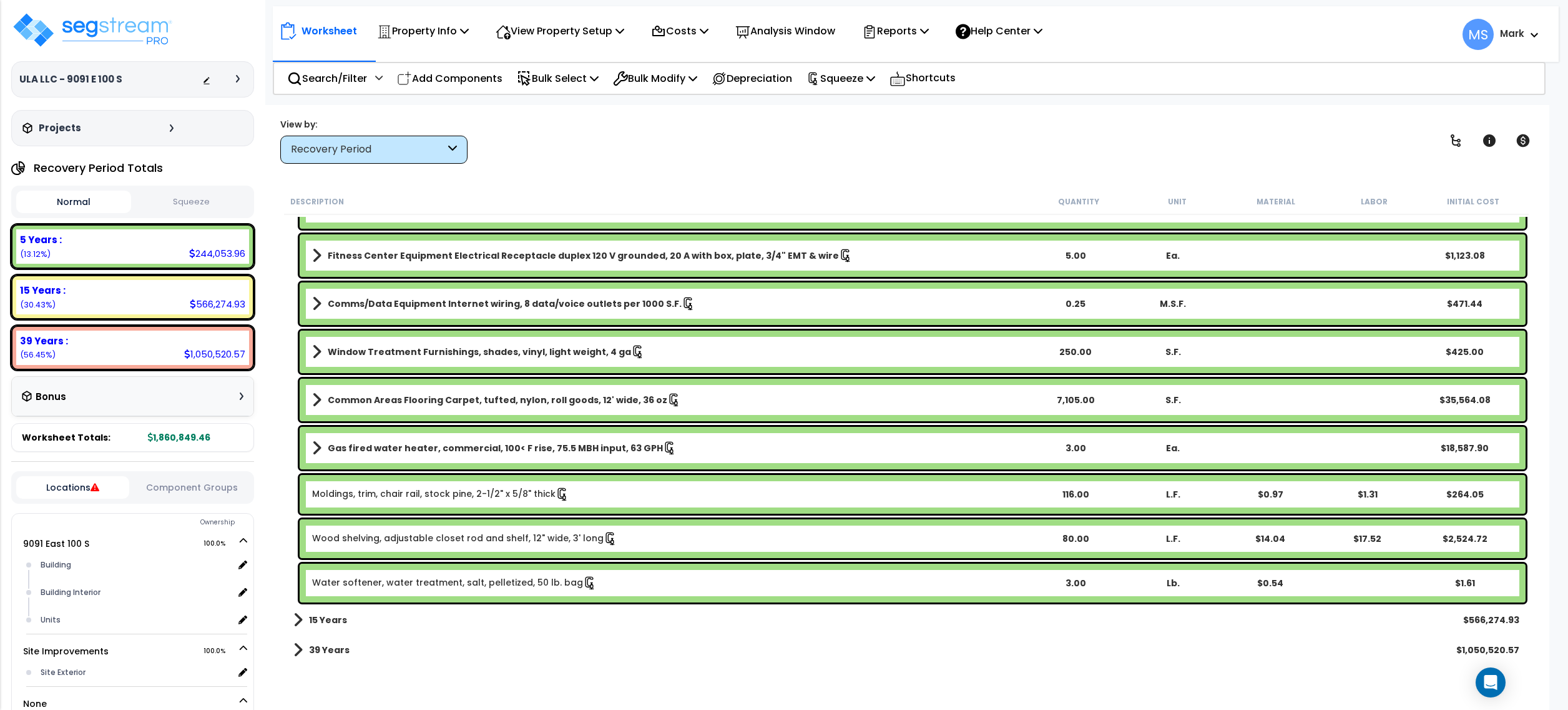
click at [531, 580] on link "Water softener, water treatment, salt, pelletized, 50 lb. bag" at bounding box center [455, 583] width 285 height 13
click at [500, 580] on link "Water softener, water treatment, salt, pelletized, 50 lb. bag" at bounding box center [455, 583] width 285 height 13
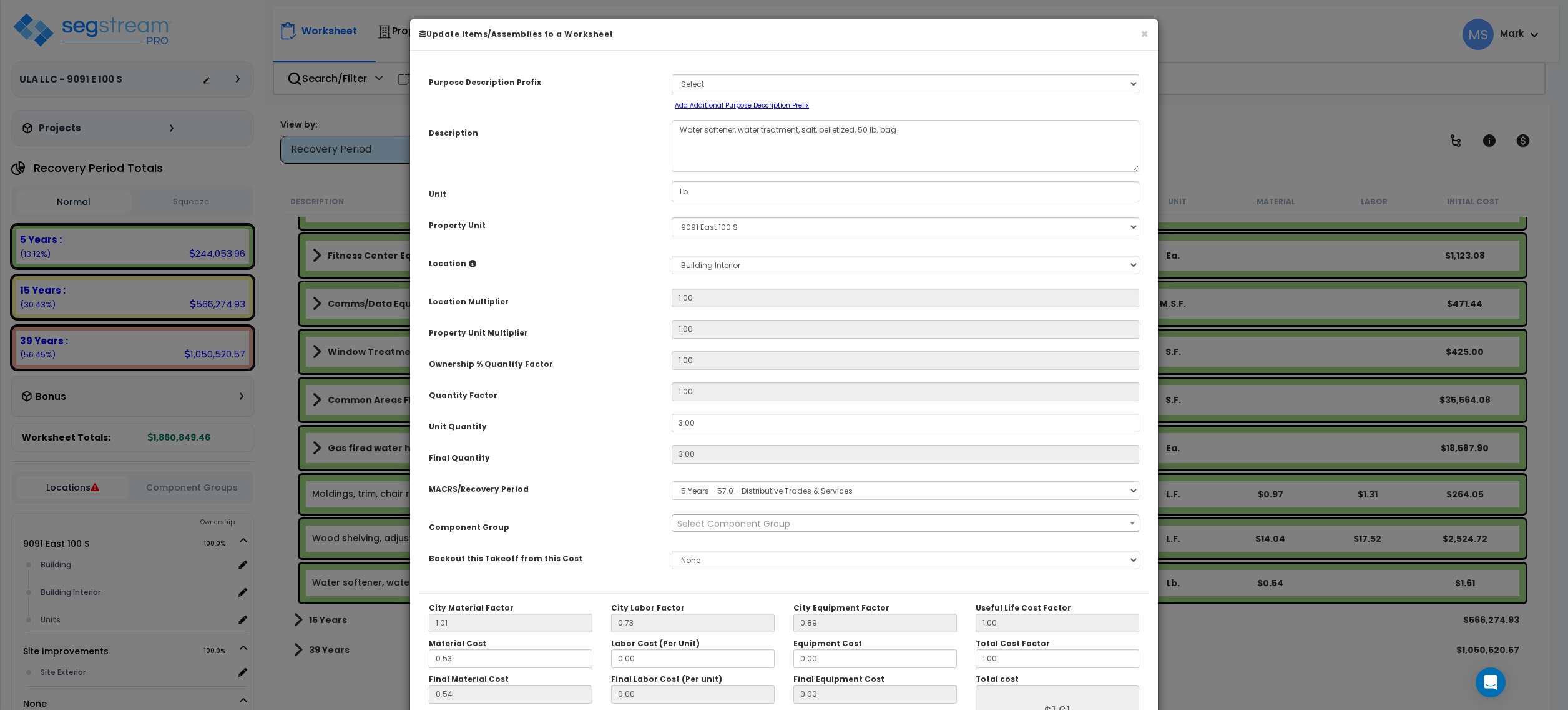
select select "45972"
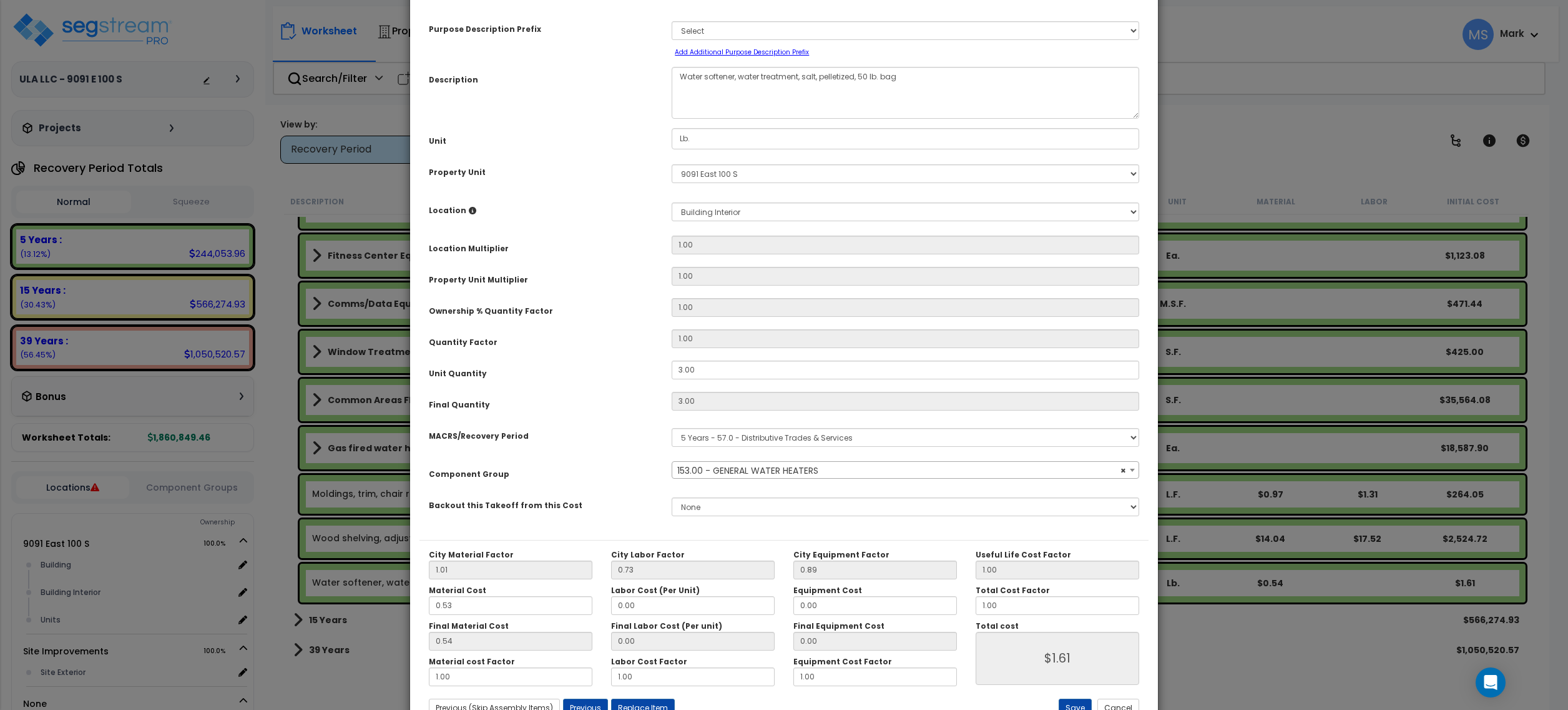
scroll to position [100, 0]
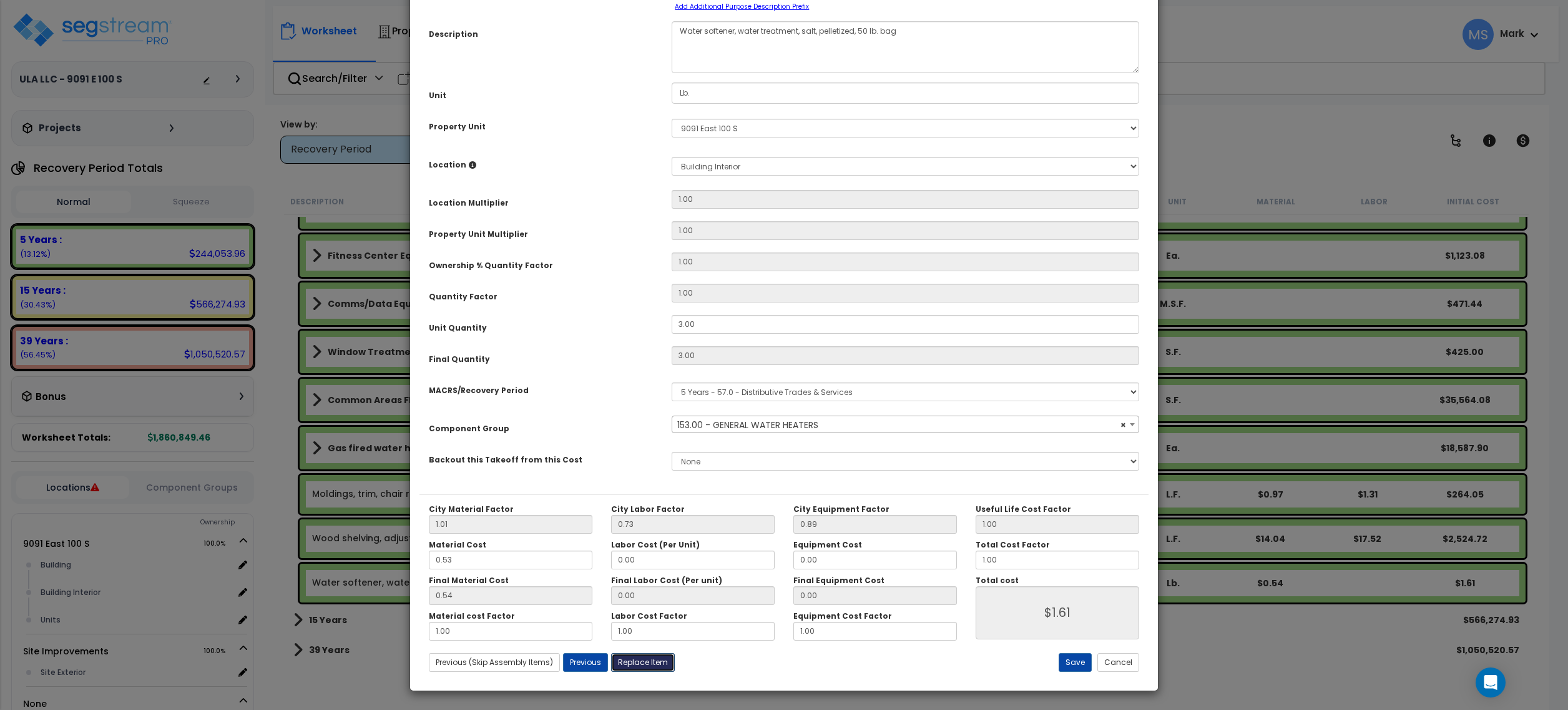
click at [650, 662] on button "Replace Item" at bounding box center [643, 662] width 64 height 19
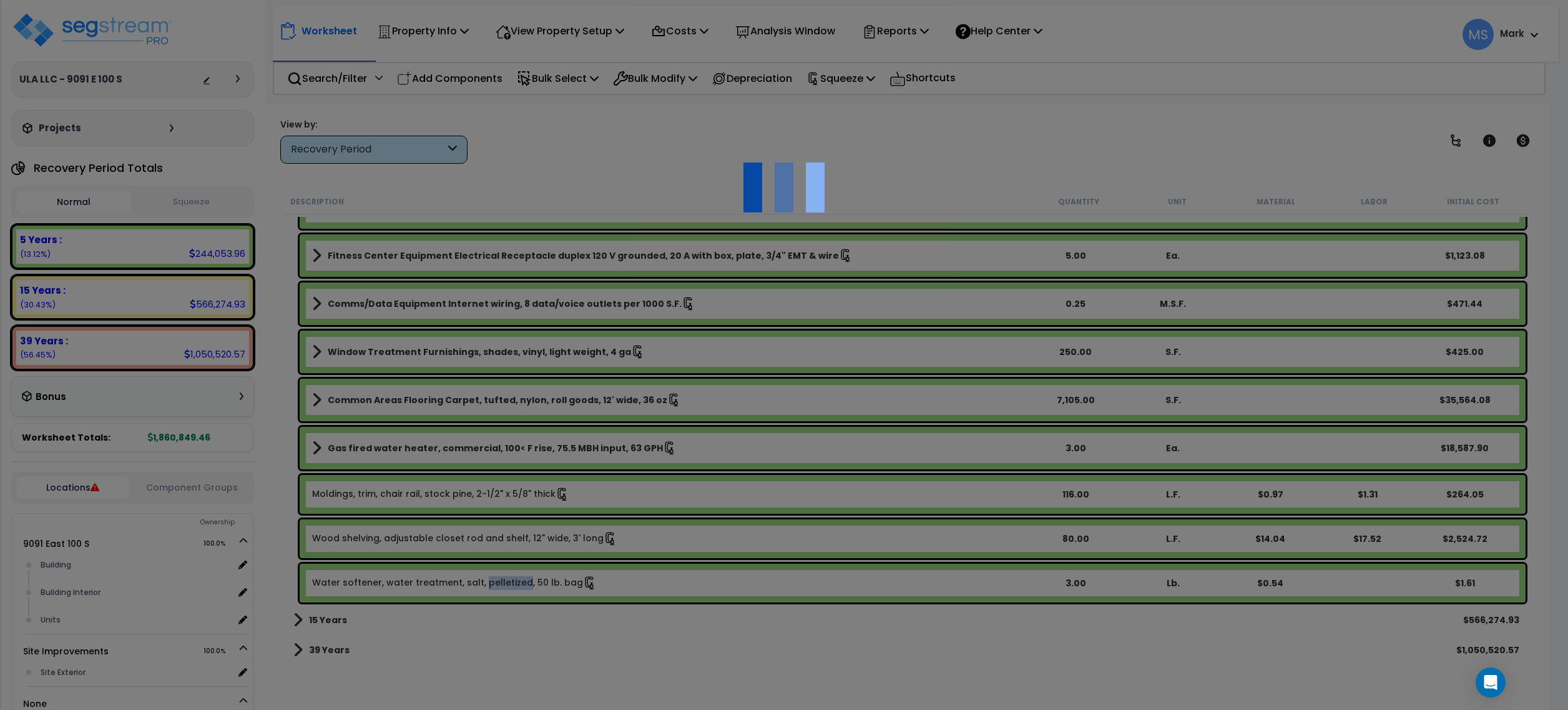
type input "3"
type input "Lb."
select select "168234"
select select "461"
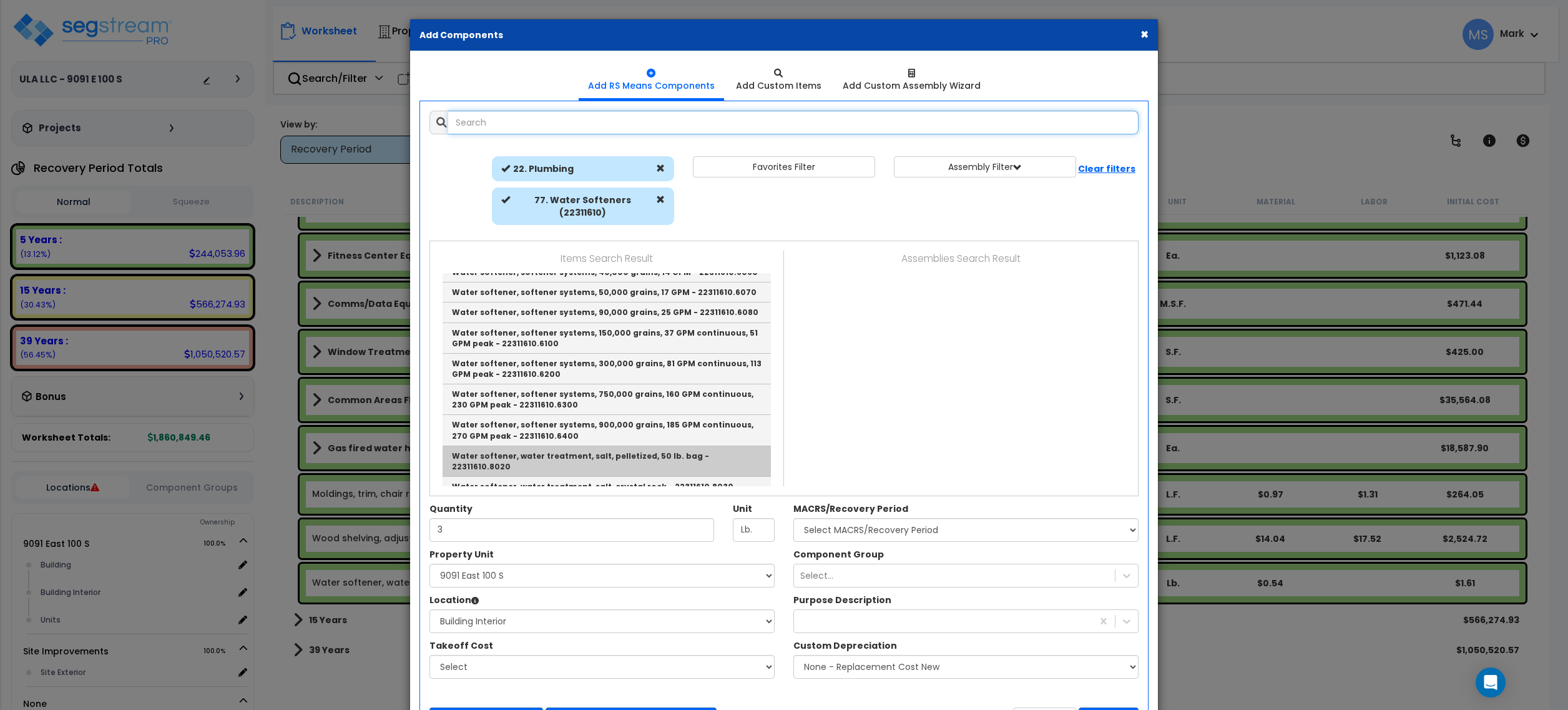
scroll to position [17, 0]
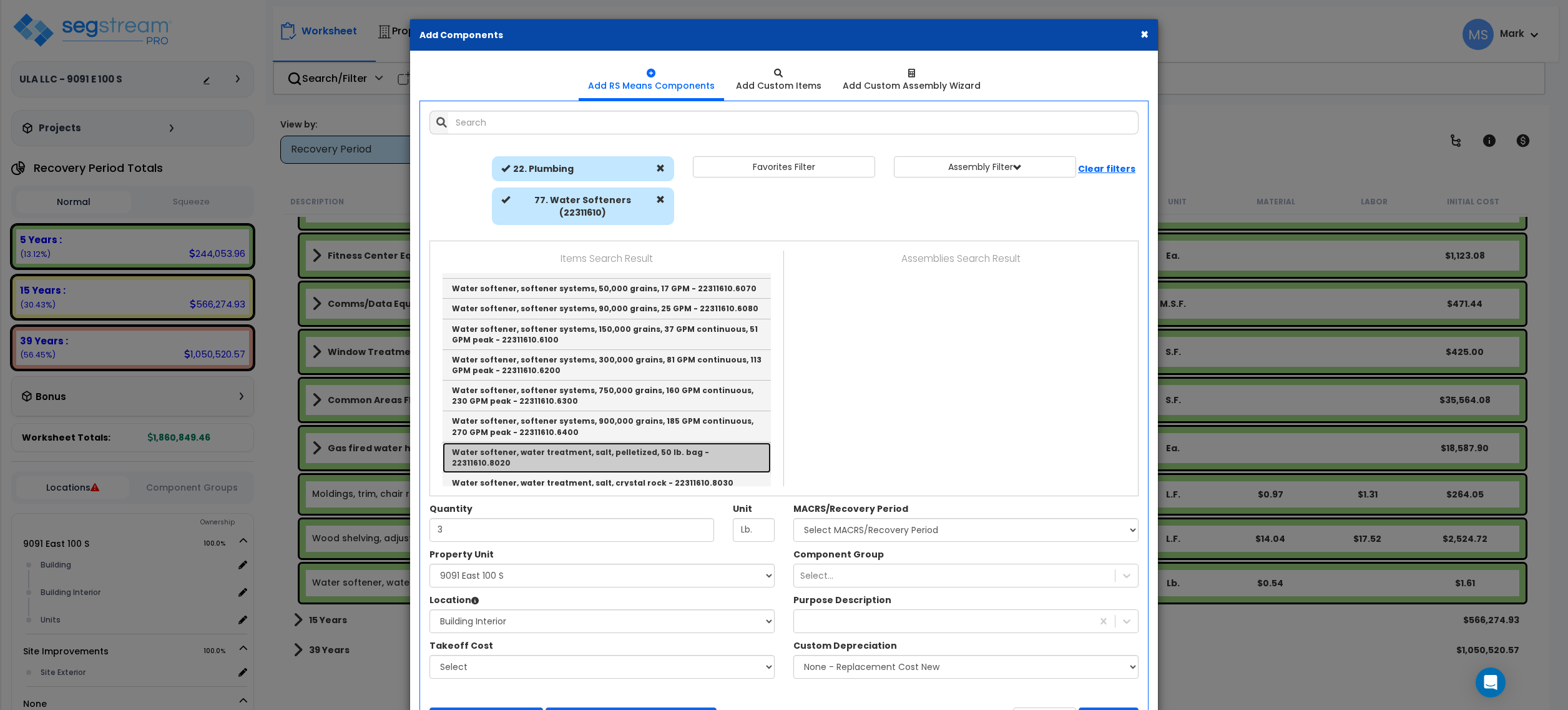
click at [677, 442] on link "Water softener, water treatment, salt, pelletized, 50 lb. bag - 22311610.8020" at bounding box center [607, 458] width 328 height 31
type input "Water softener, water treatment, salt, pelletized, 50 lb. bag - 22311610.8020"
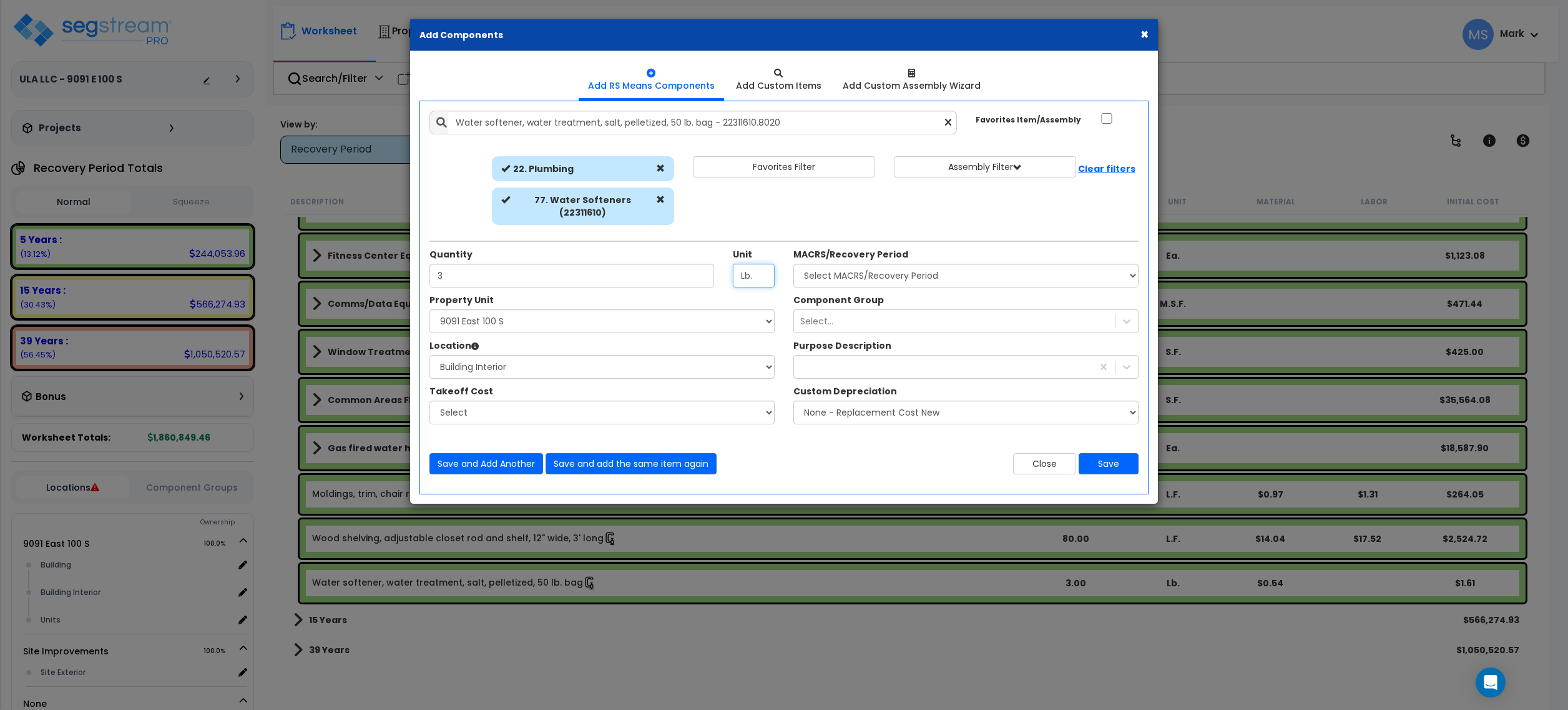
click at [760, 264] on input "Lb." at bounding box center [754, 275] width 42 height 24
click at [752, 269] on input "Lb." at bounding box center [754, 275] width 42 height 24
click at [752, 269] on input "Lb." at bounding box center [754, 275] width 42 height 24
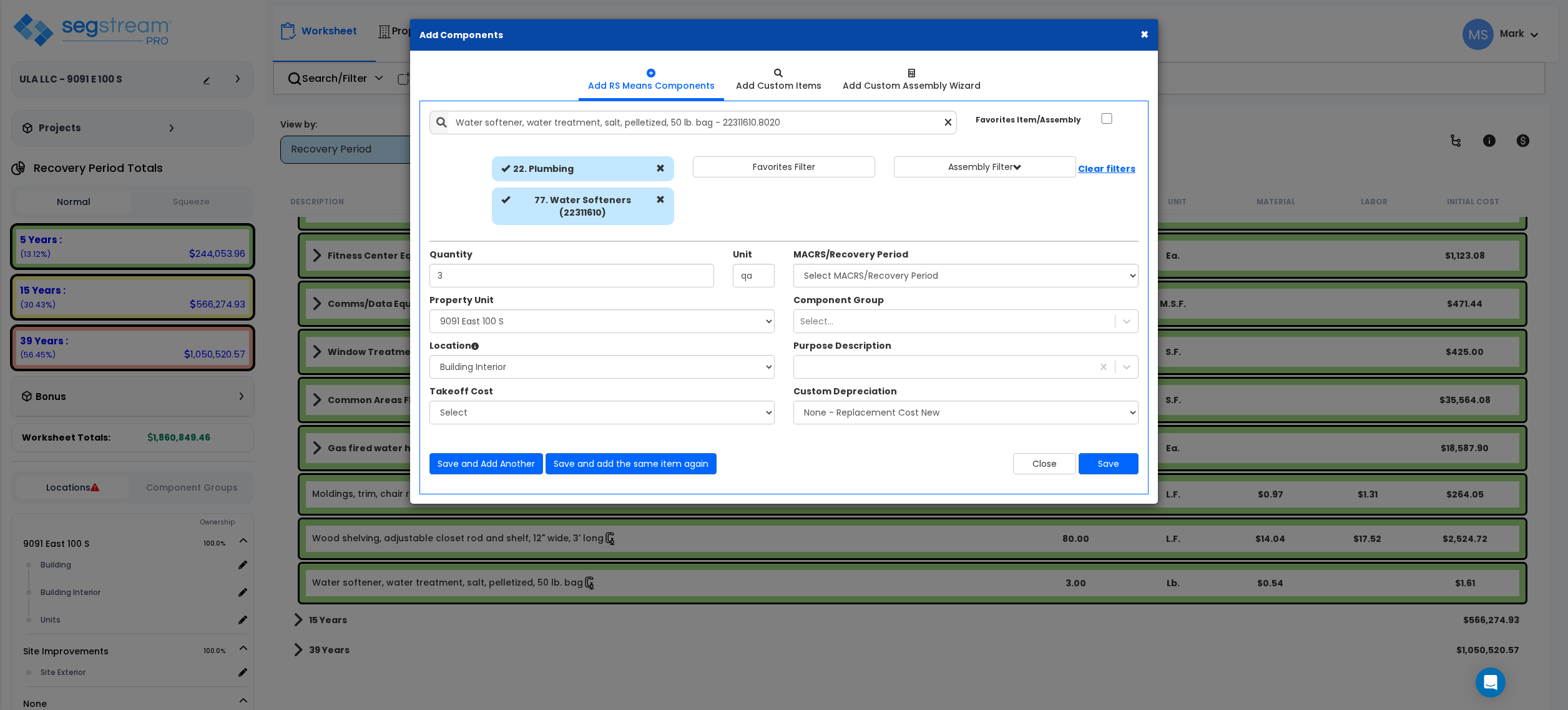
click at [791, 455] on div "Close Save" at bounding box center [965, 463] width 364 height 21
click at [752, 264] on input "qa" at bounding box center [754, 275] width 42 height 24
type input "ea"
click at [787, 453] on div "Close Save" at bounding box center [965, 463] width 364 height 21
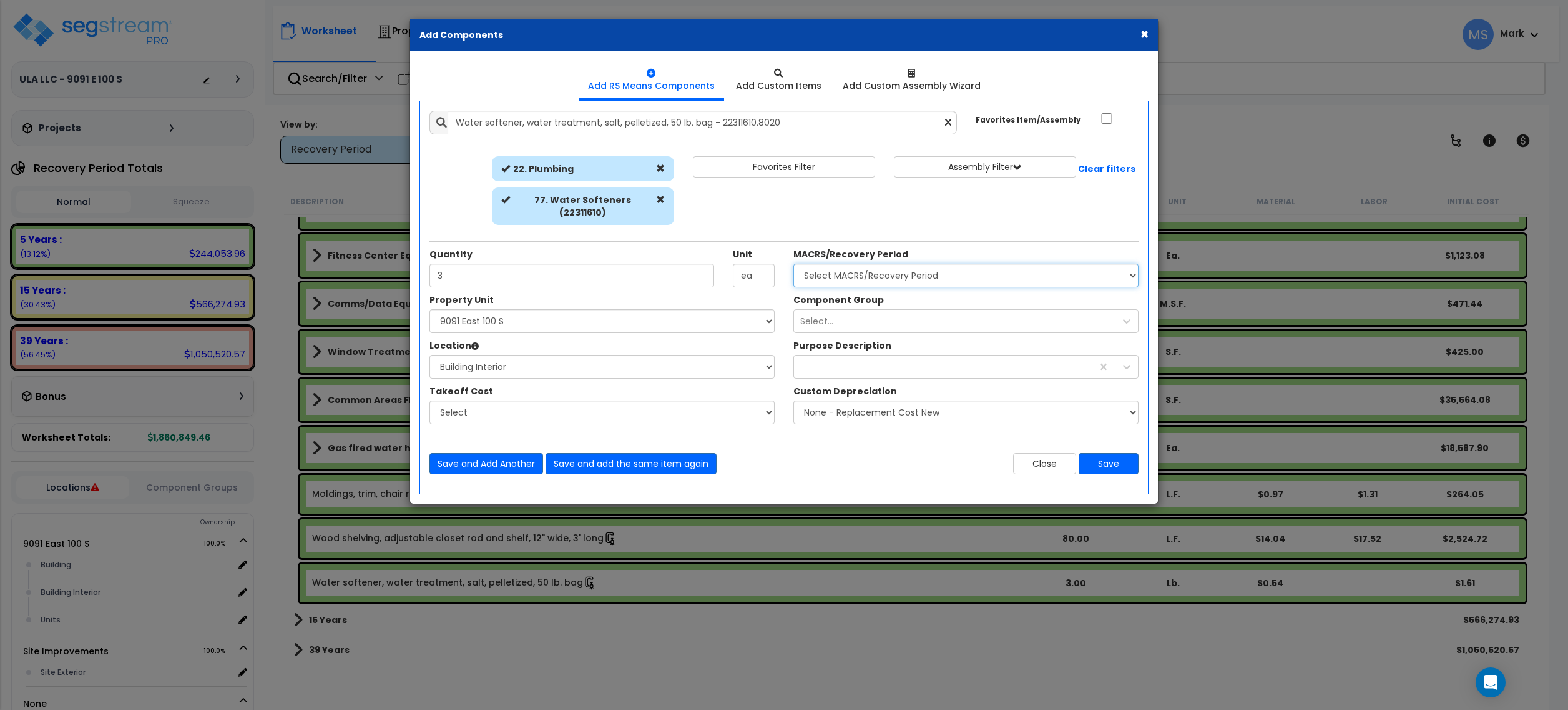
click at [885, 266] on select "Select MACRS/Recovery Period 5 Years - 57.0 - Distributive Trades & Services 5 …" at bounding box center [966, 275] width 346 height 24
select select "3667"
click at [794, 264] on select "Select MACRS/Recovery Period 5 Years - 57.0 - Distributive Trades & Services 5 …" at bounding box center [966, 275] width 346 height 24
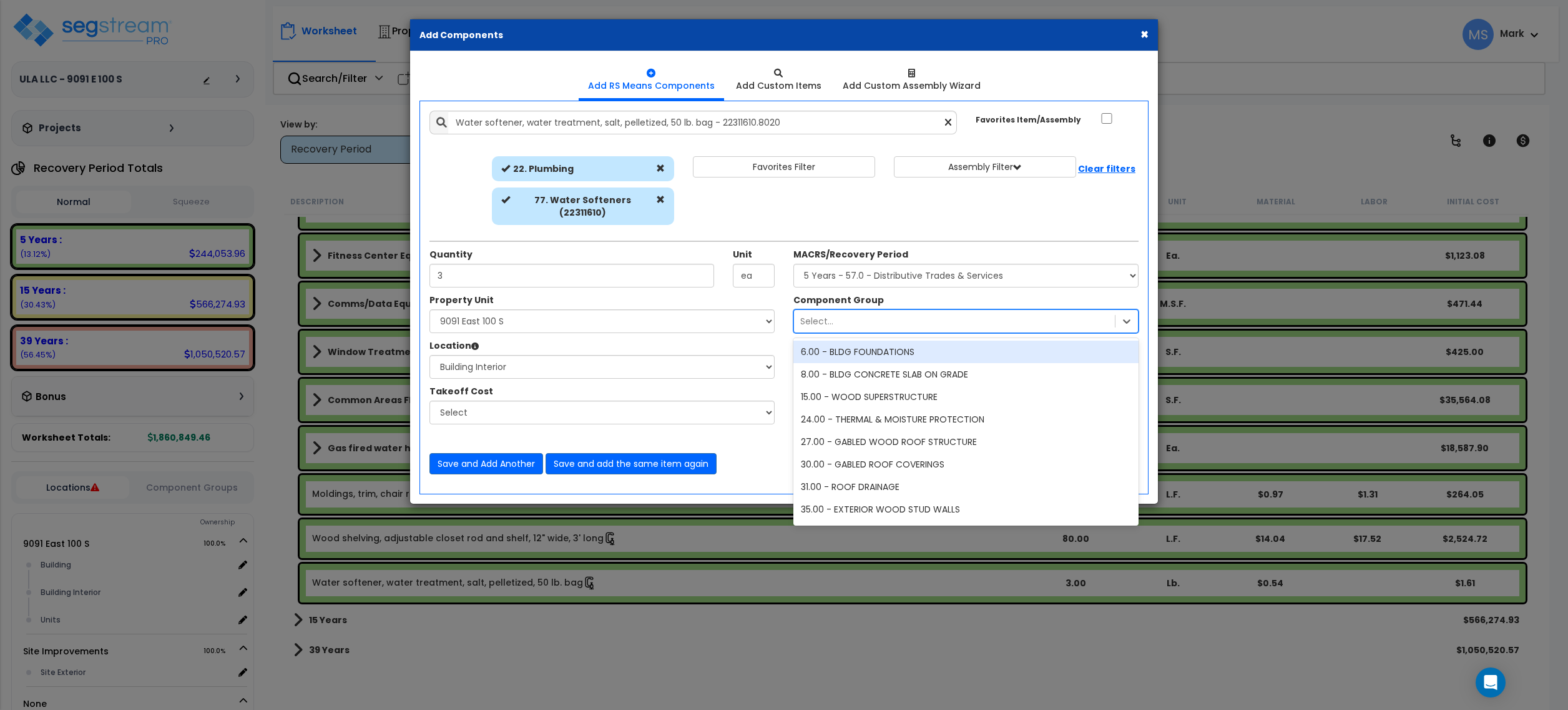
click at [892, 312] on div "Select..." at bounding box center [955, 321] width 321 height 20
type input "wat"
click at [885, 344] on div "153.00 - GENERAL WATER HEATERS" at bounding box center [966, 352] width 346 height 23
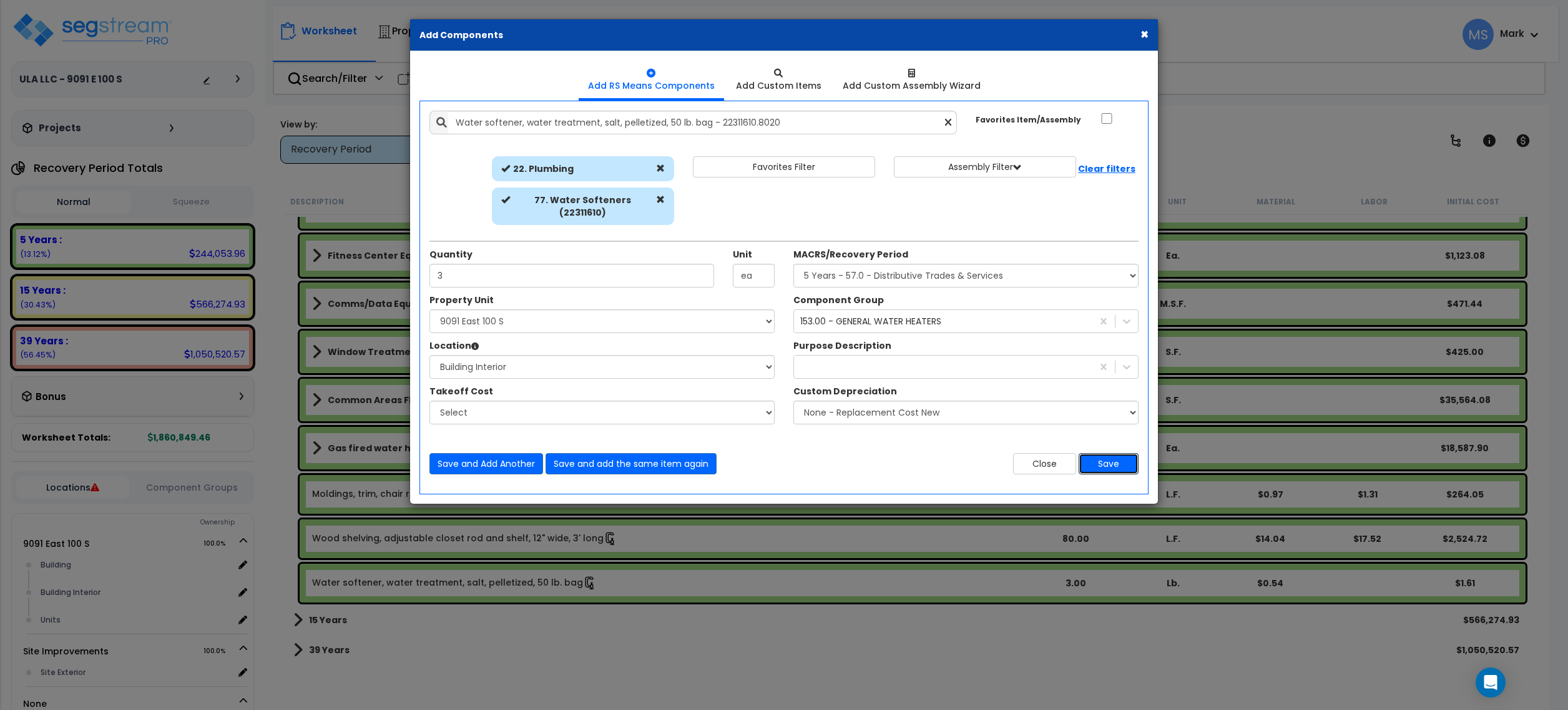
click at [1106, 453] on button "Save" at bounding box center [1109, 463] width 60 height 21
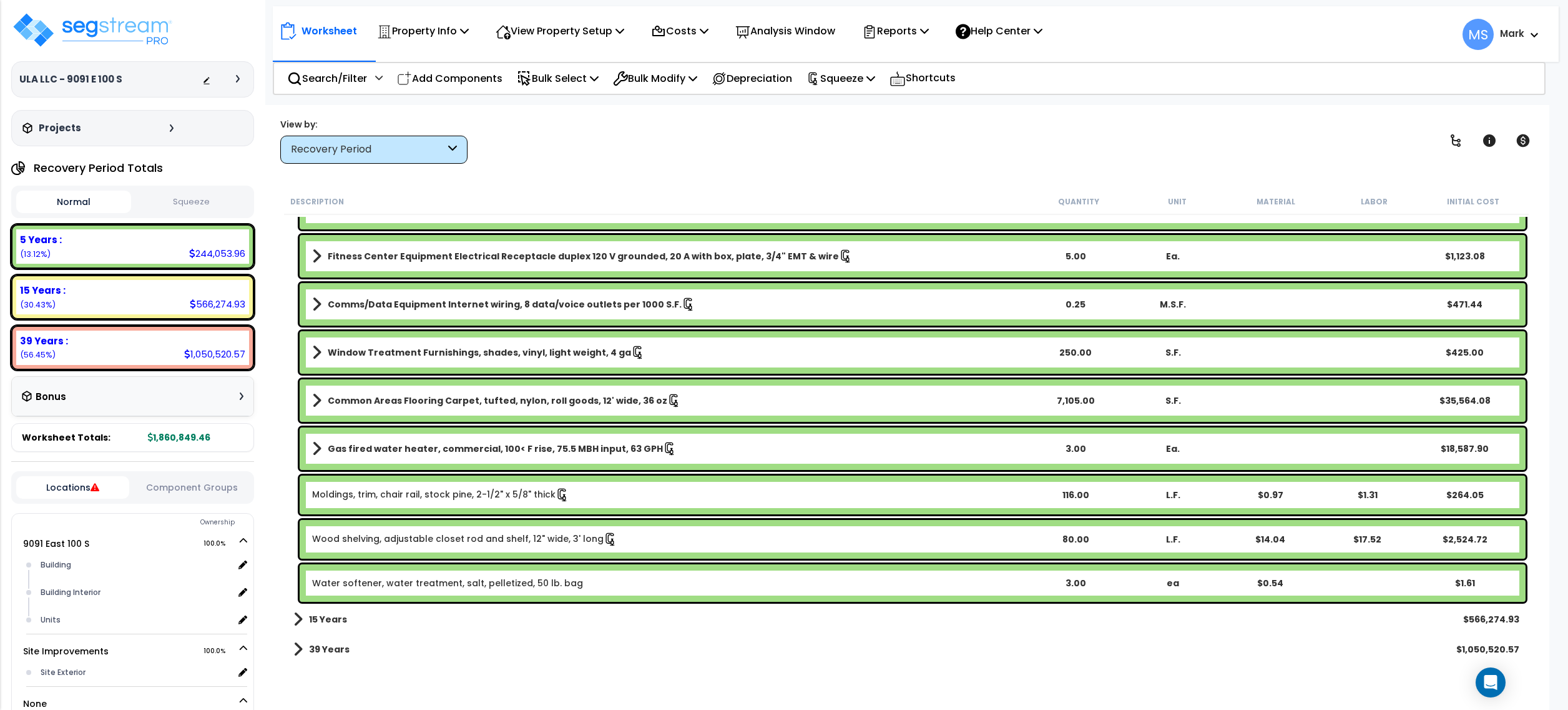
scroll to position [3213, 0]
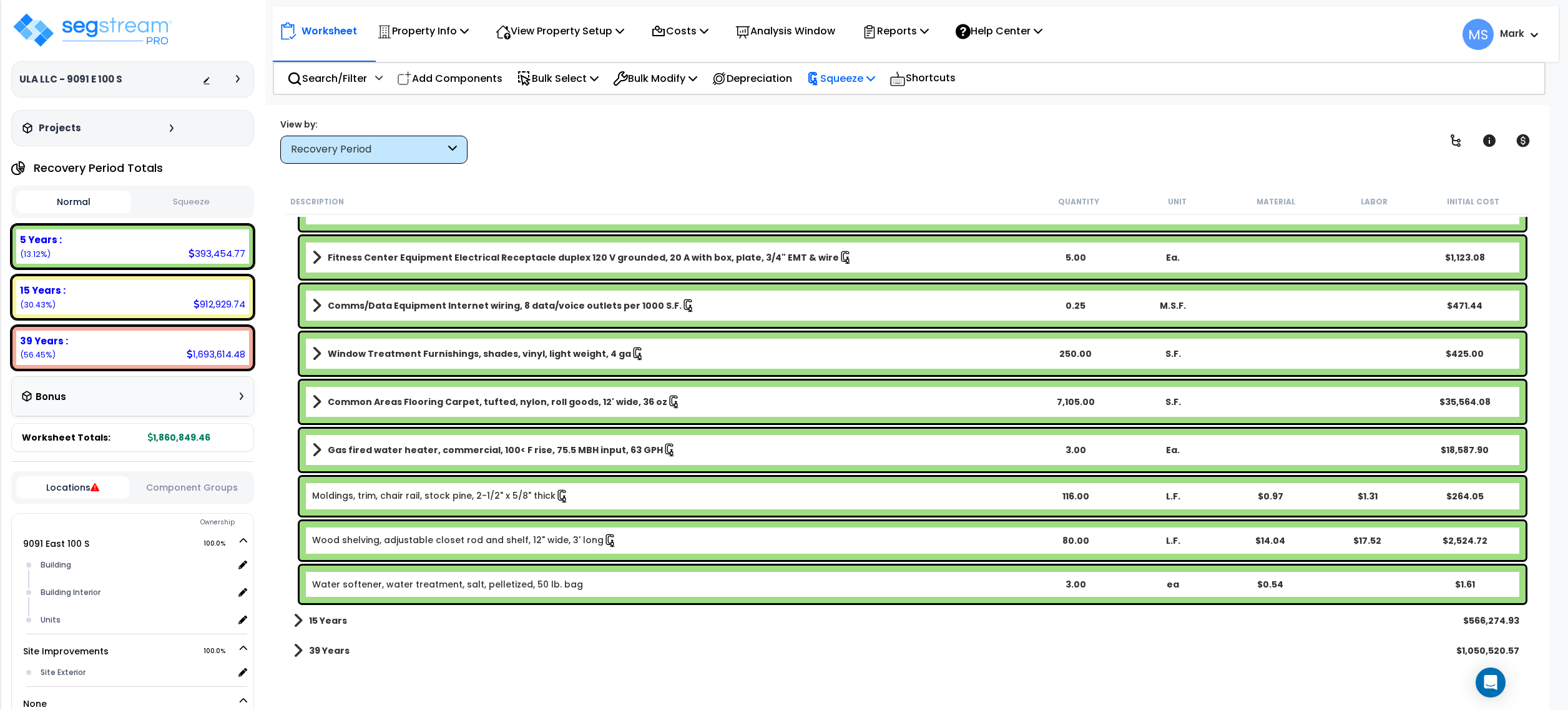
click at [868, 78] on p "Squeeze" at bounding box center [841, 78] width 69 height 17
click at [867, 109] on link "Re-squeeze" at bounding box center [861, 108] width 123 height 29
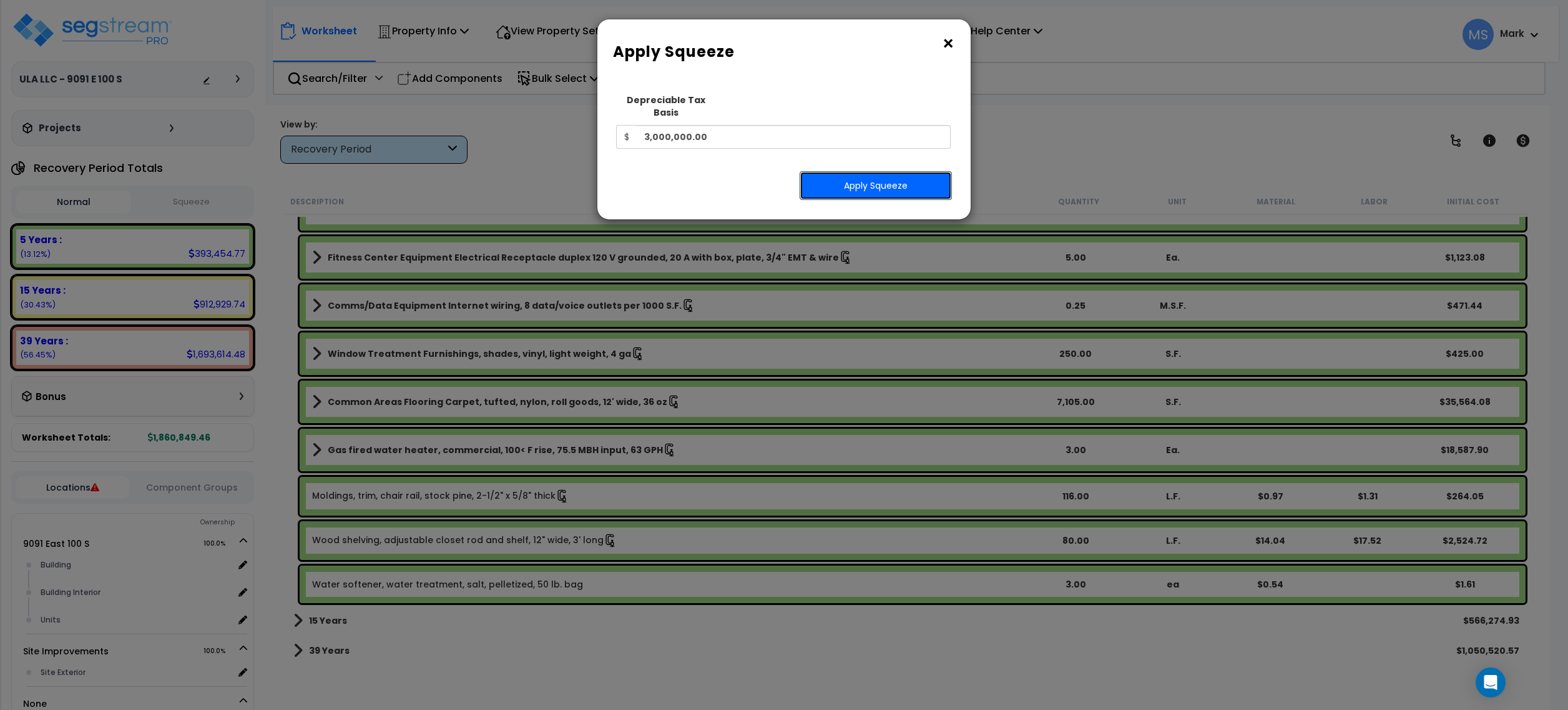
click at [859, 171] on button "Apply Squeeze" at bounding box center [876, 185] width 153 height 29
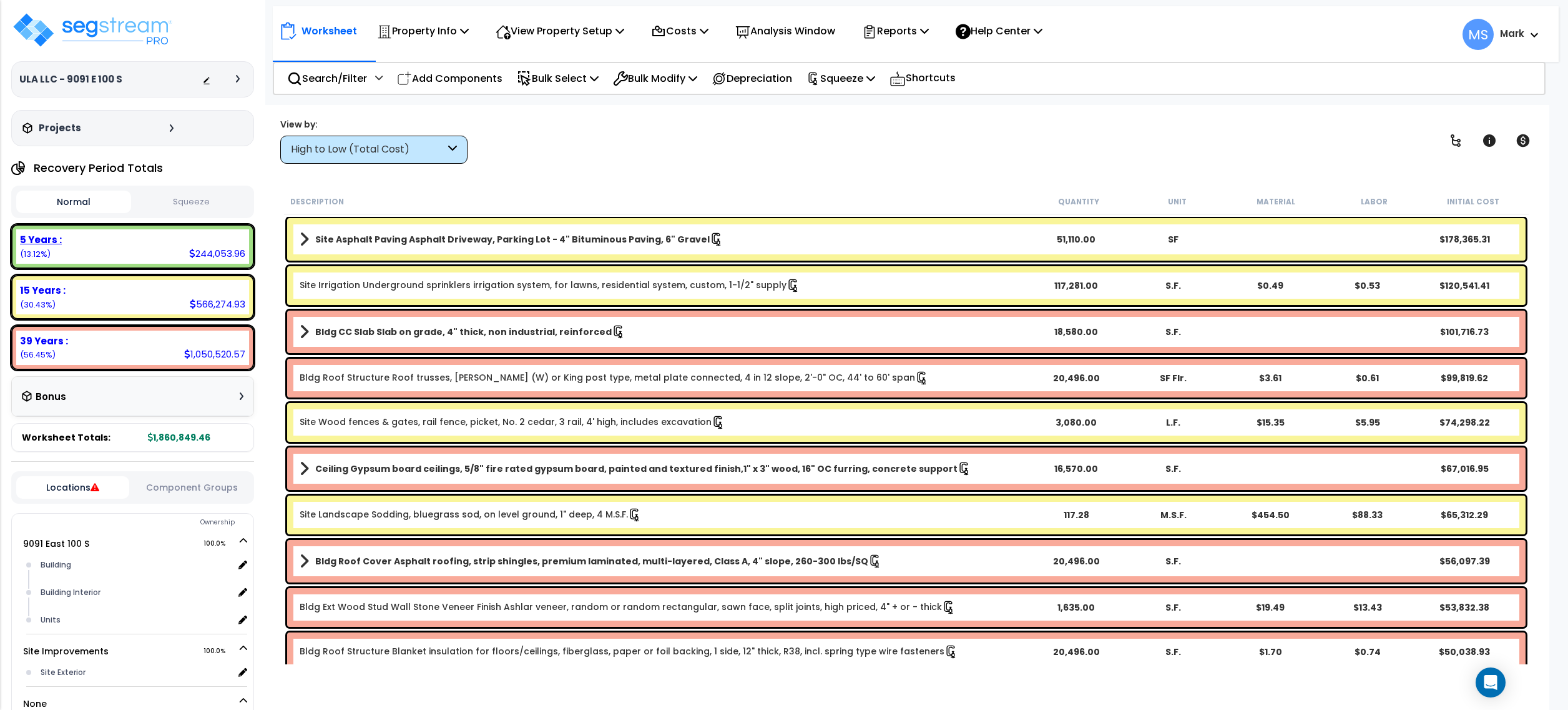
click at [158, 253] on div "5 Years : 244,053.96 (13.12%)" at bounding box center [133, 247] width 233 height 34
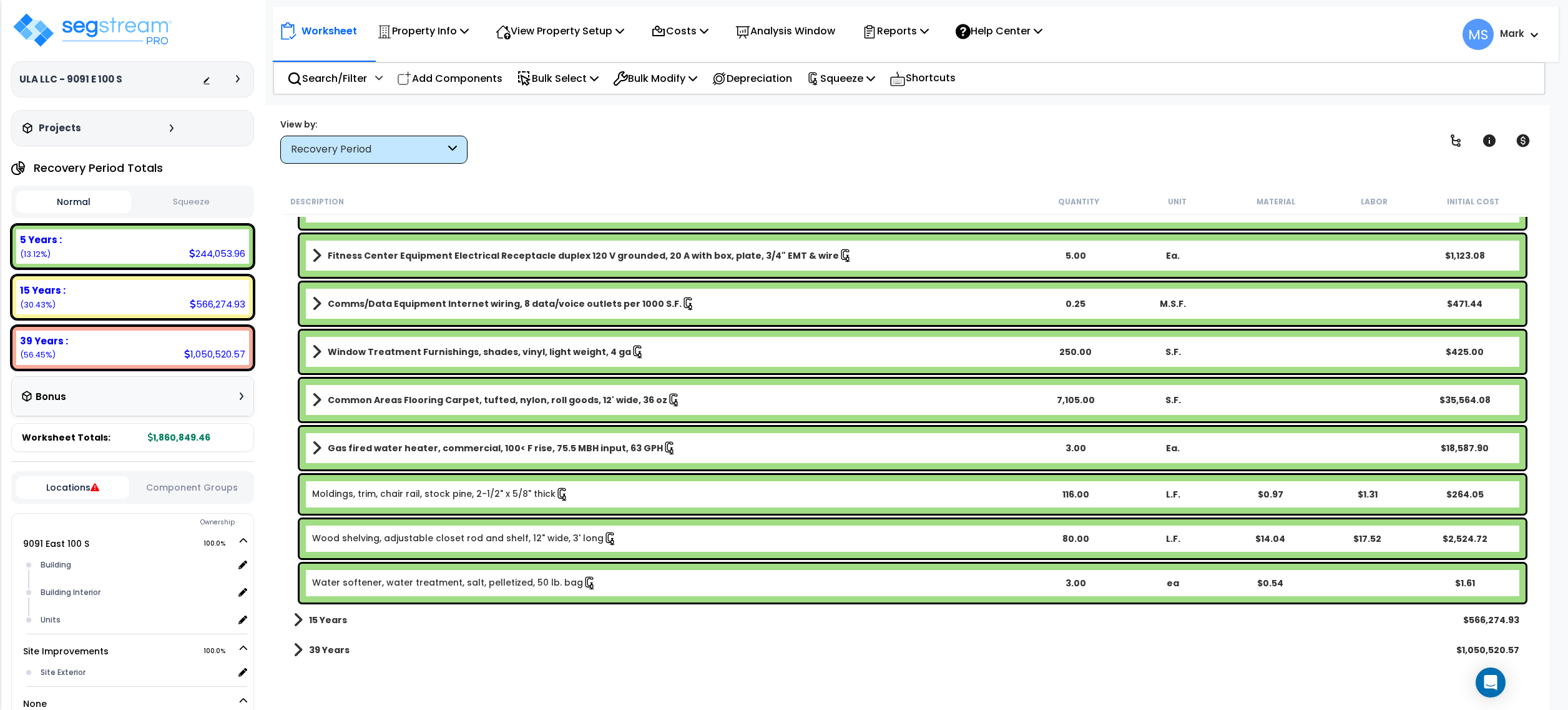
scroll to position [55, 0]
click at [618, 584] on b "Water softener, water treatment, salt, pelletized, 50 lb. bag" at bounding box center [669, 583] width 714 height 13
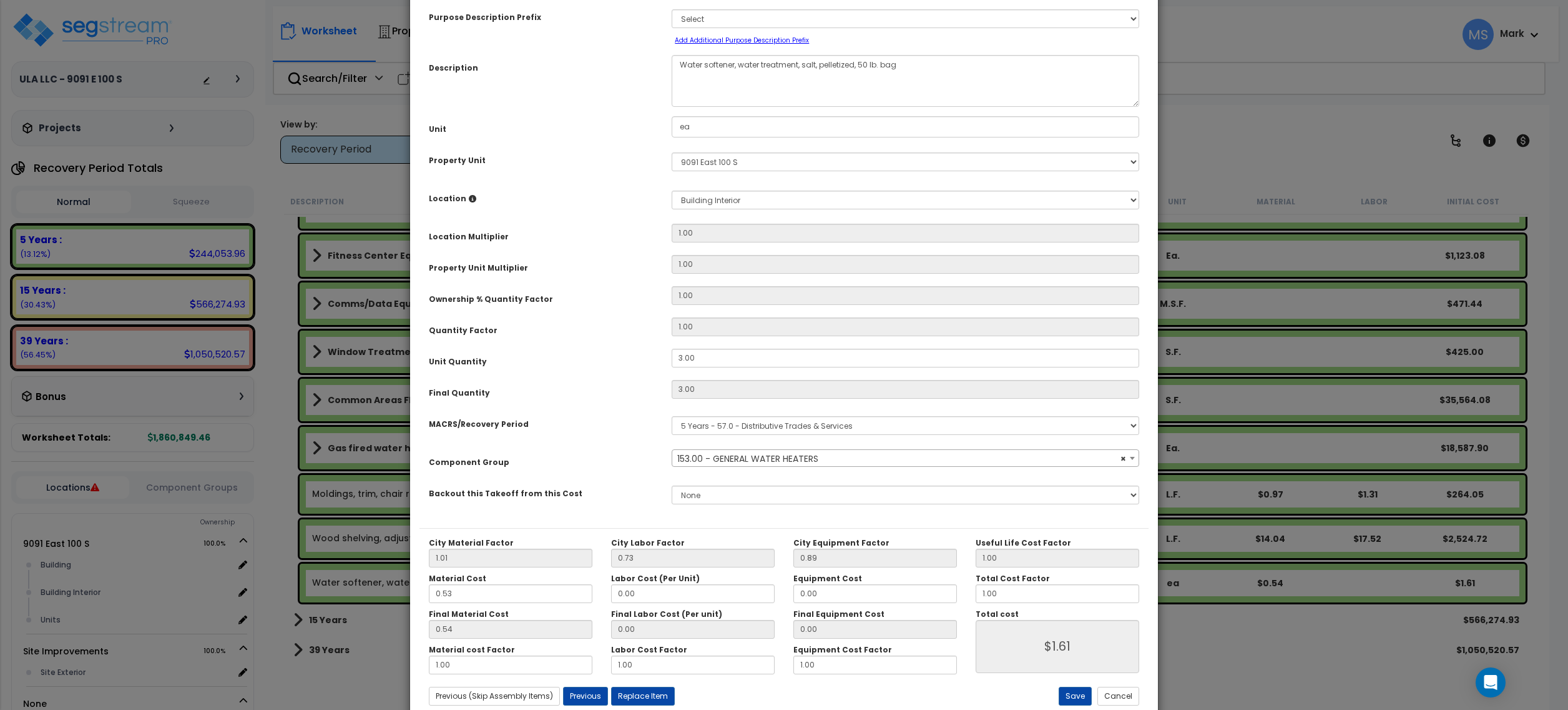
select select "45972"
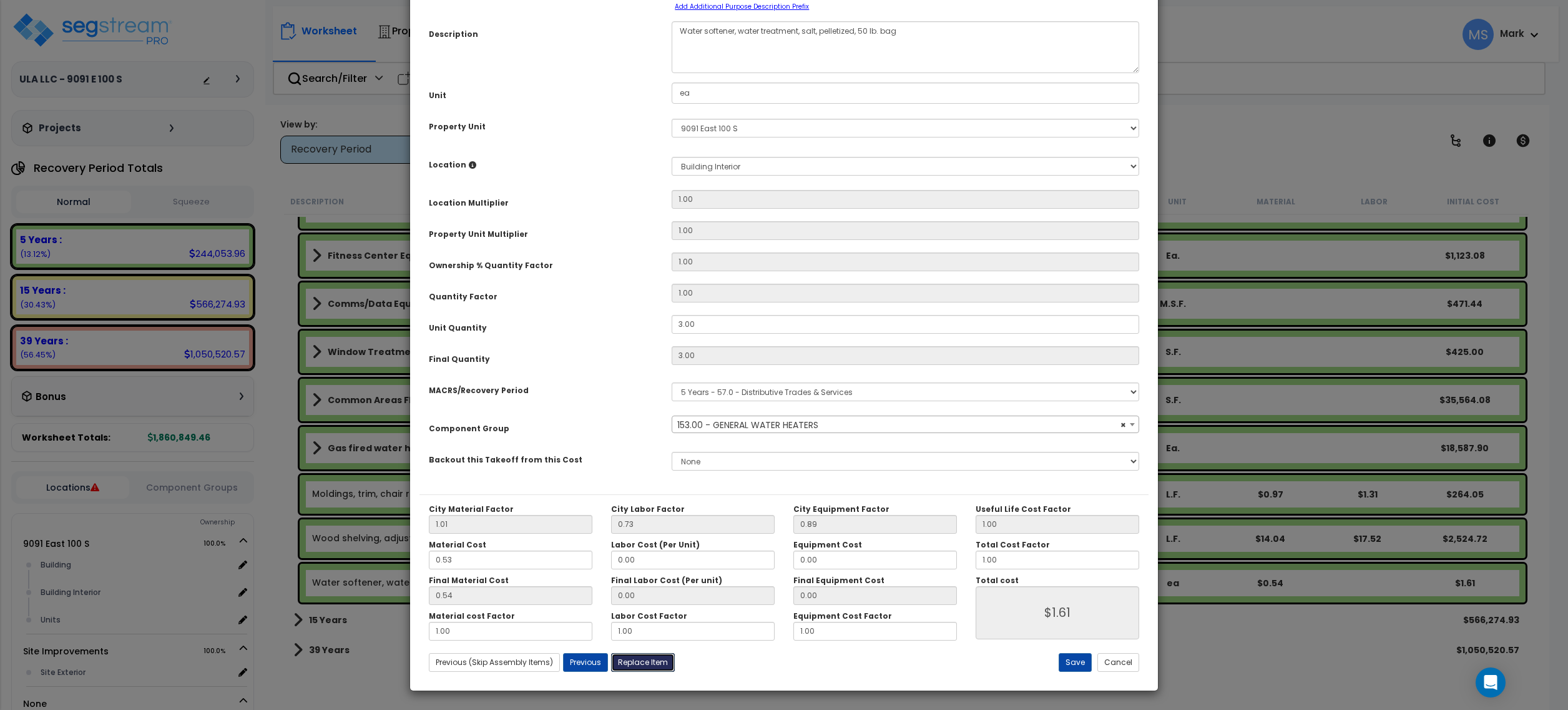
click at [650, 663] on button "Replace Item" at bounding box center [643, 662] width 64 height 19
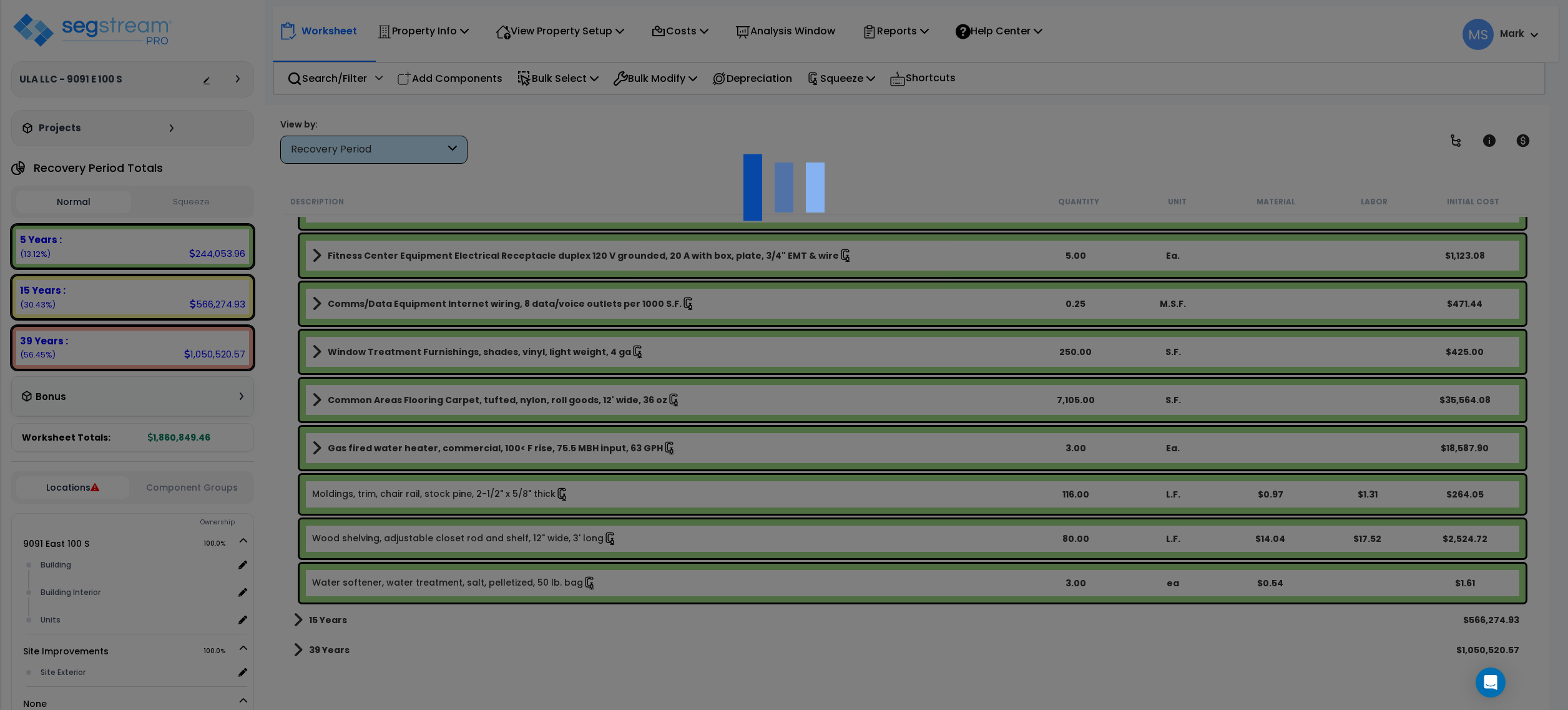
type input "3"
type input "ea"
select select "168234"
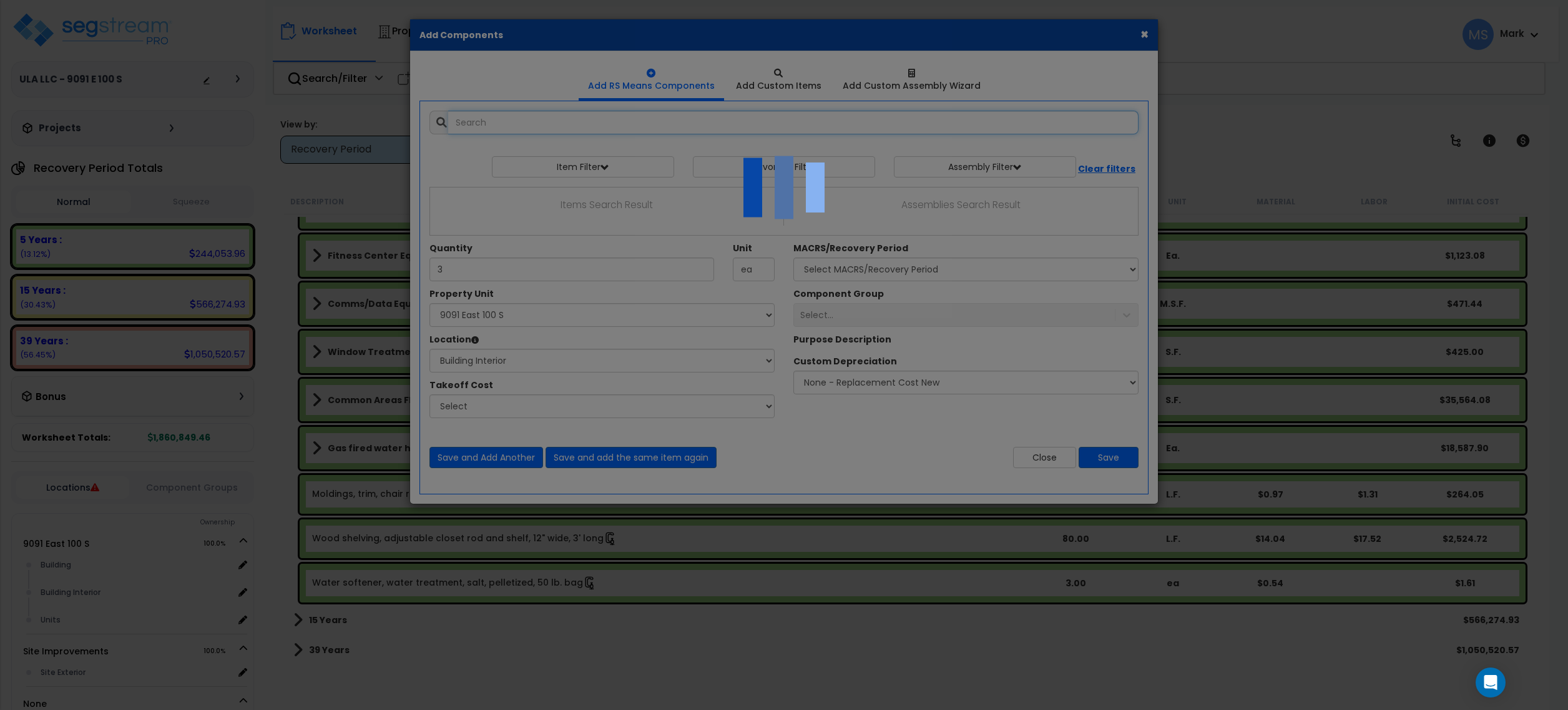
select select "461"
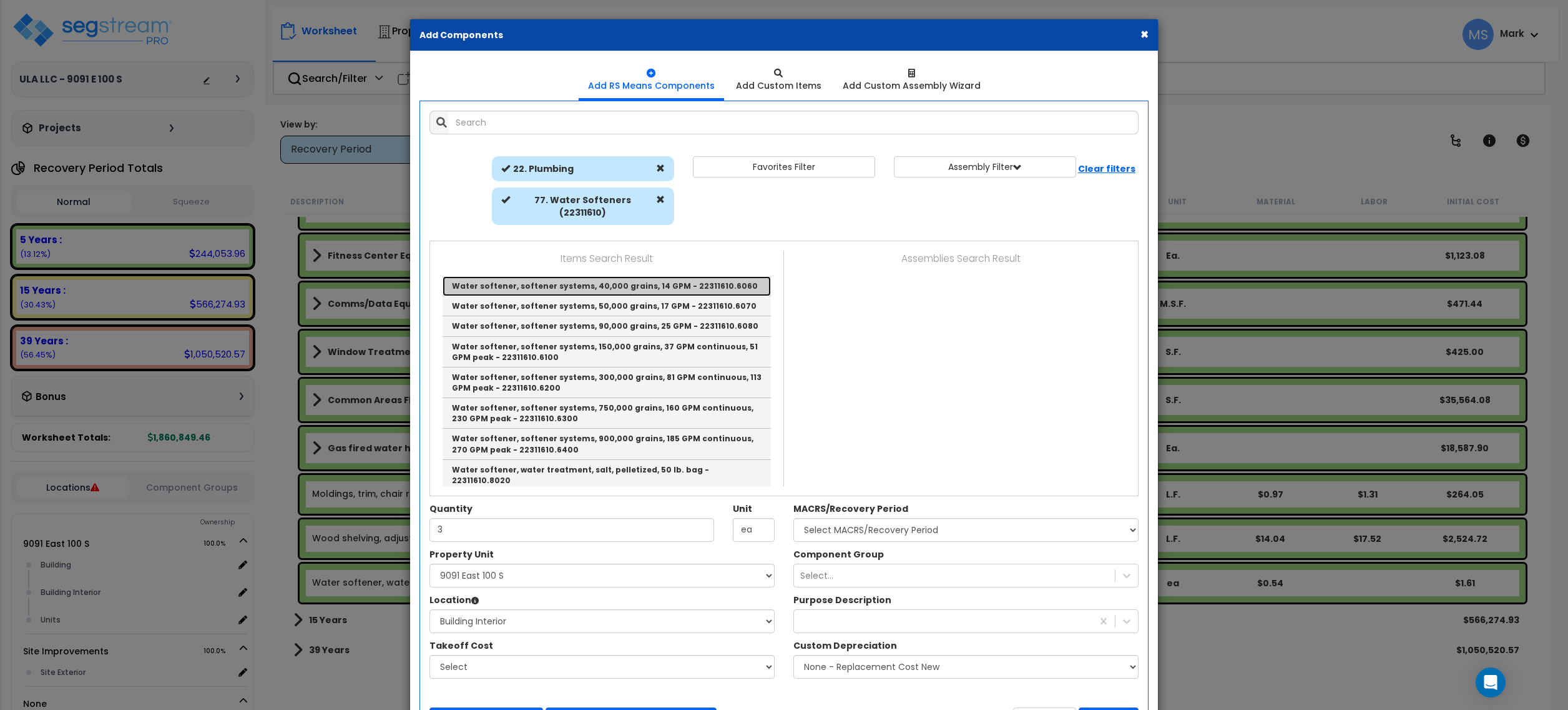
click at [627, 276] on link "Water softener, softener systems, 40,000 grains, 14 GPM - 22311610.6060" at bounding box center [607, 286] width 328 height 20
click at [627, 518] on input "3" at bounding box center [572, 529] width 285 height 24
type input "Water softener, softener systems, 40,000 grains, 14 GPM - 22311610.6060"
type input "Ea."
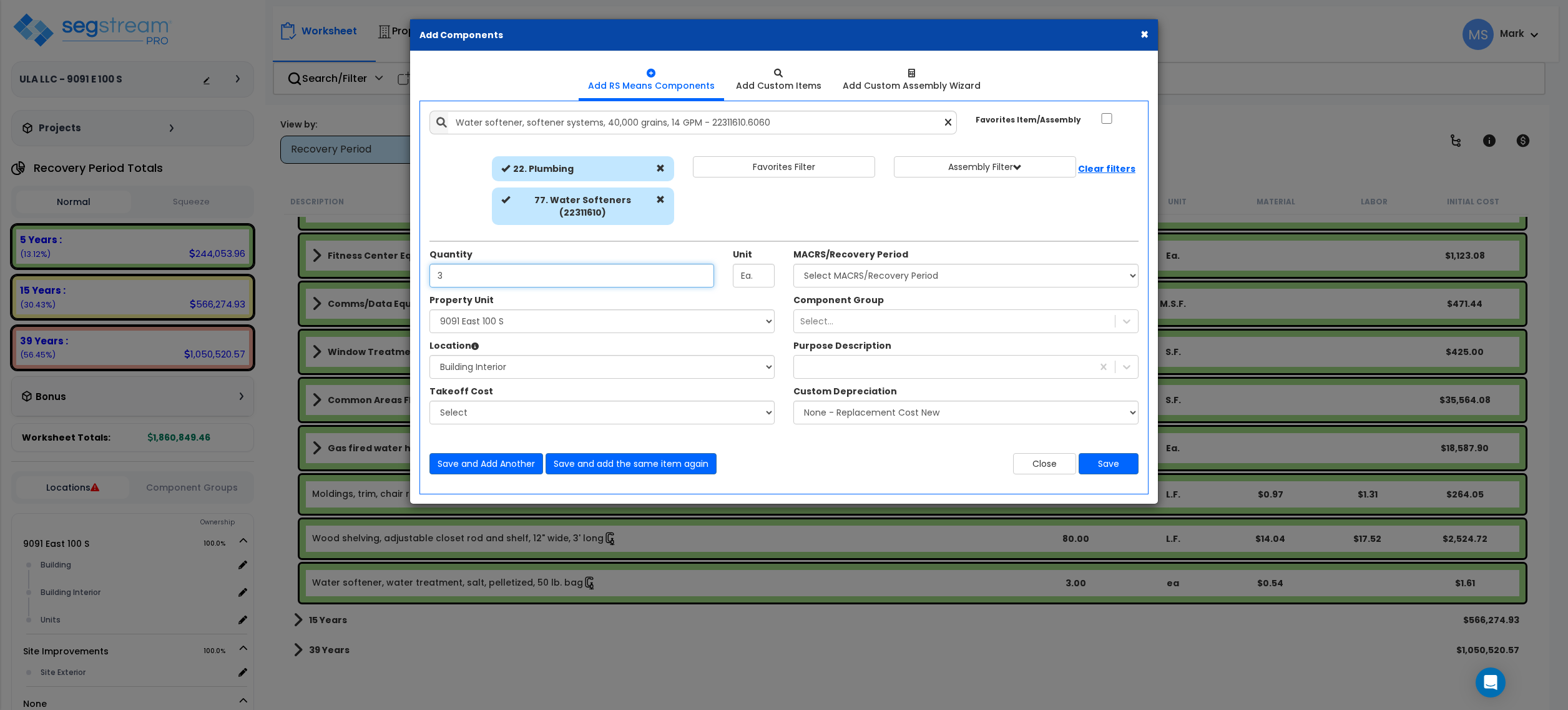
scroll to position [0, 0]
click at [859, 264] on select "Select MACRS/Recovery Period 5 Years - 57.0 - Distributive Trades & Services 5 …" at bounding box center [966, 275] width 346 height 24
select select "3667"
click at [794, 264] on select "Select MACRS/Recovery Period 5 Years - 57.0 - Distributive Trades & Services 5 …" at bounding box center [966, 275] width 346 height 24
click at [854, 312] on div "Select..." at bounding box center [955, 321] width 321 height 20
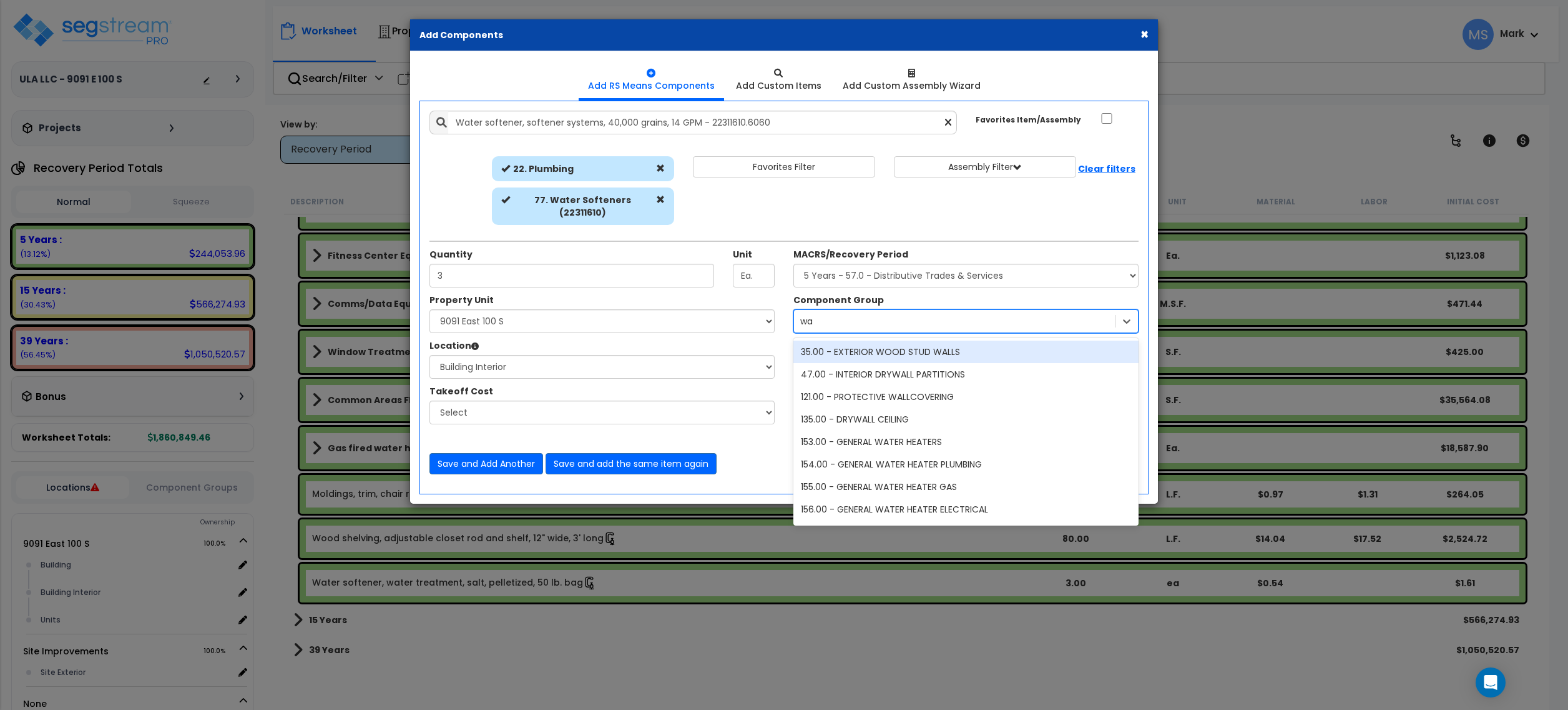
type input "wat"
click at [864, 346] on div "153.00 - GENERAL WATER HEATERS" at bounding box center [966, 352] width 346 height 23
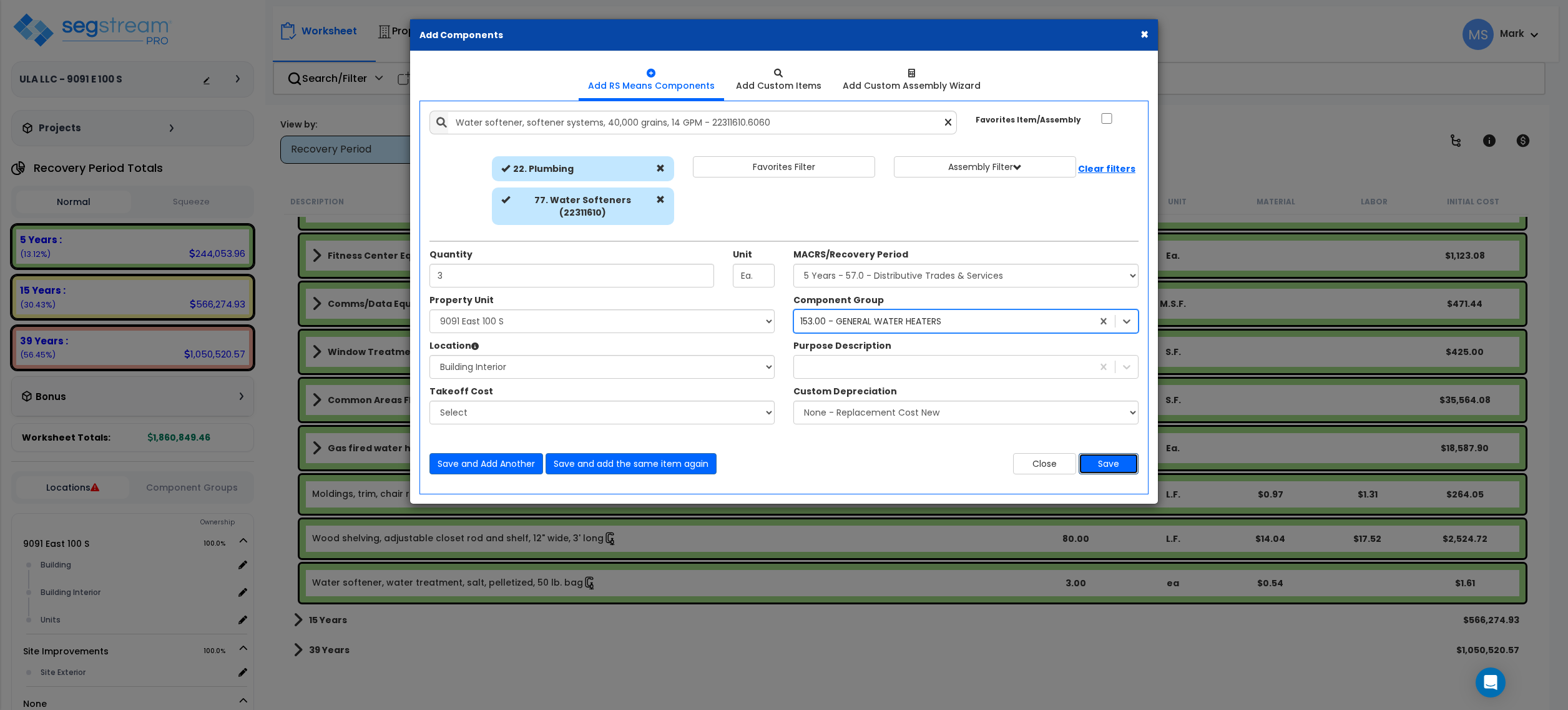
click at [1091, 455] on button "Save" at bounding box center [1109, 463] width 60 height 21
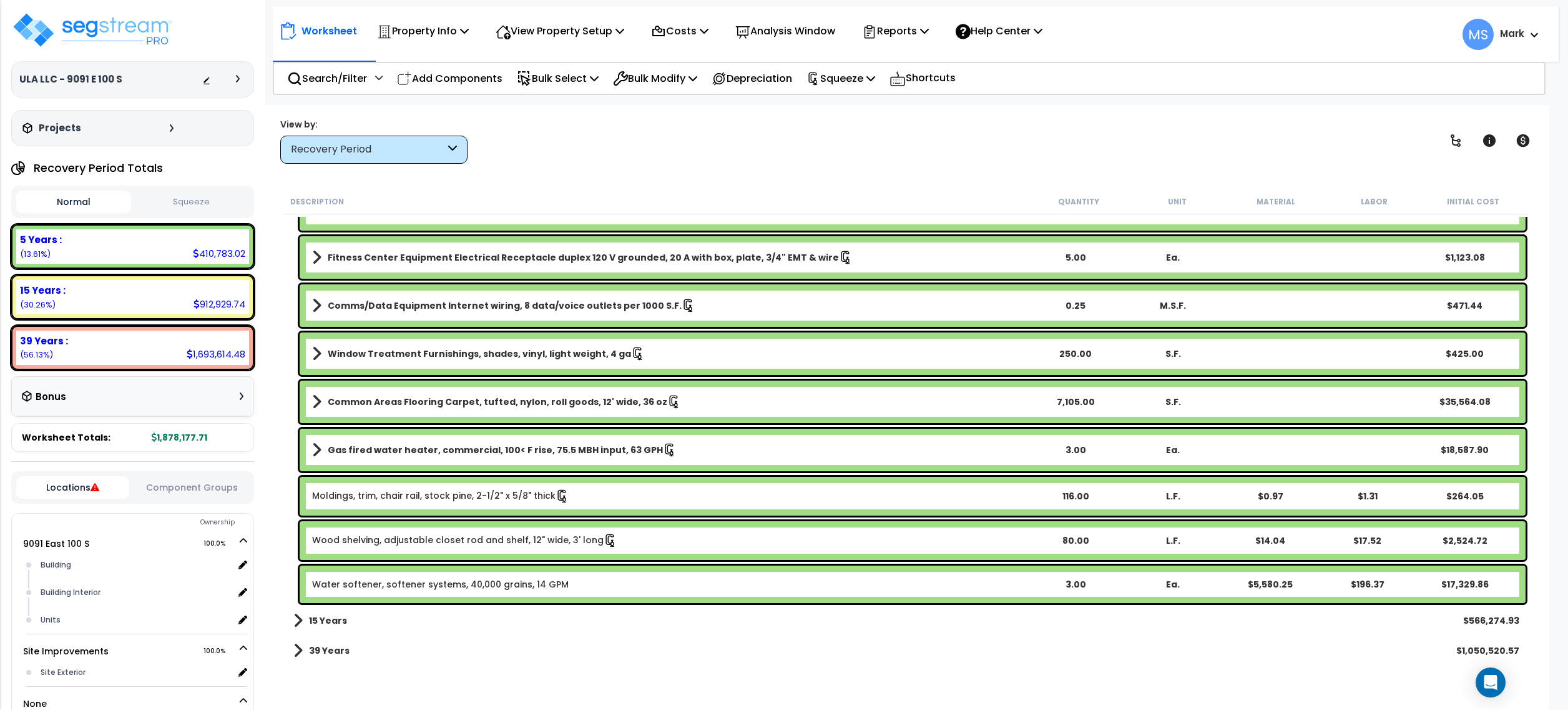
scroll to position [55, 0]
click at [849, 85] on p "Squeeze" at bounding box center [841, 78] width 69 height 17
click at [858, 106] on link "Re-squeeze" at bounding box center [861, 108] width 123 height 29
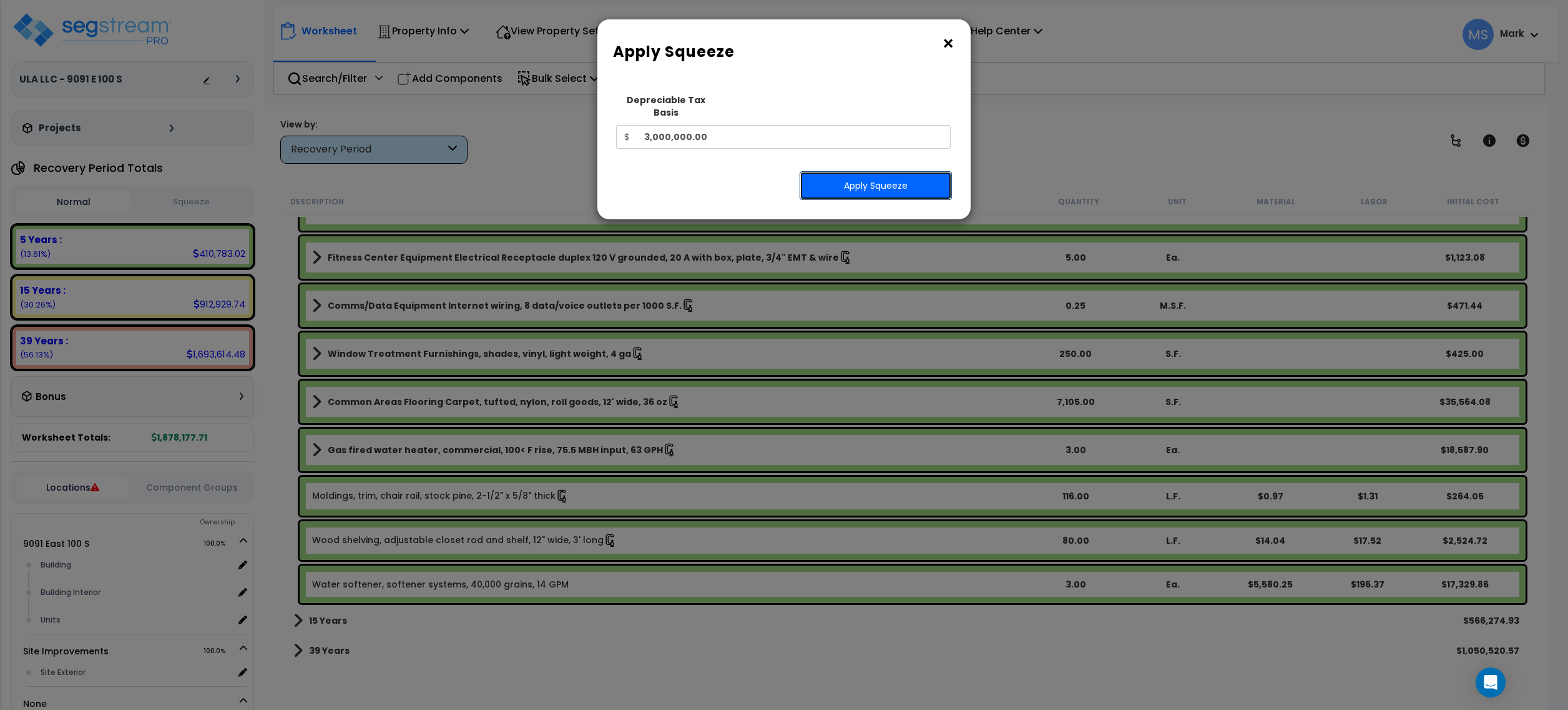
click at [858, 172] on button "Apply Squeeze" at bounding box center [876, 185] width 153 height 29
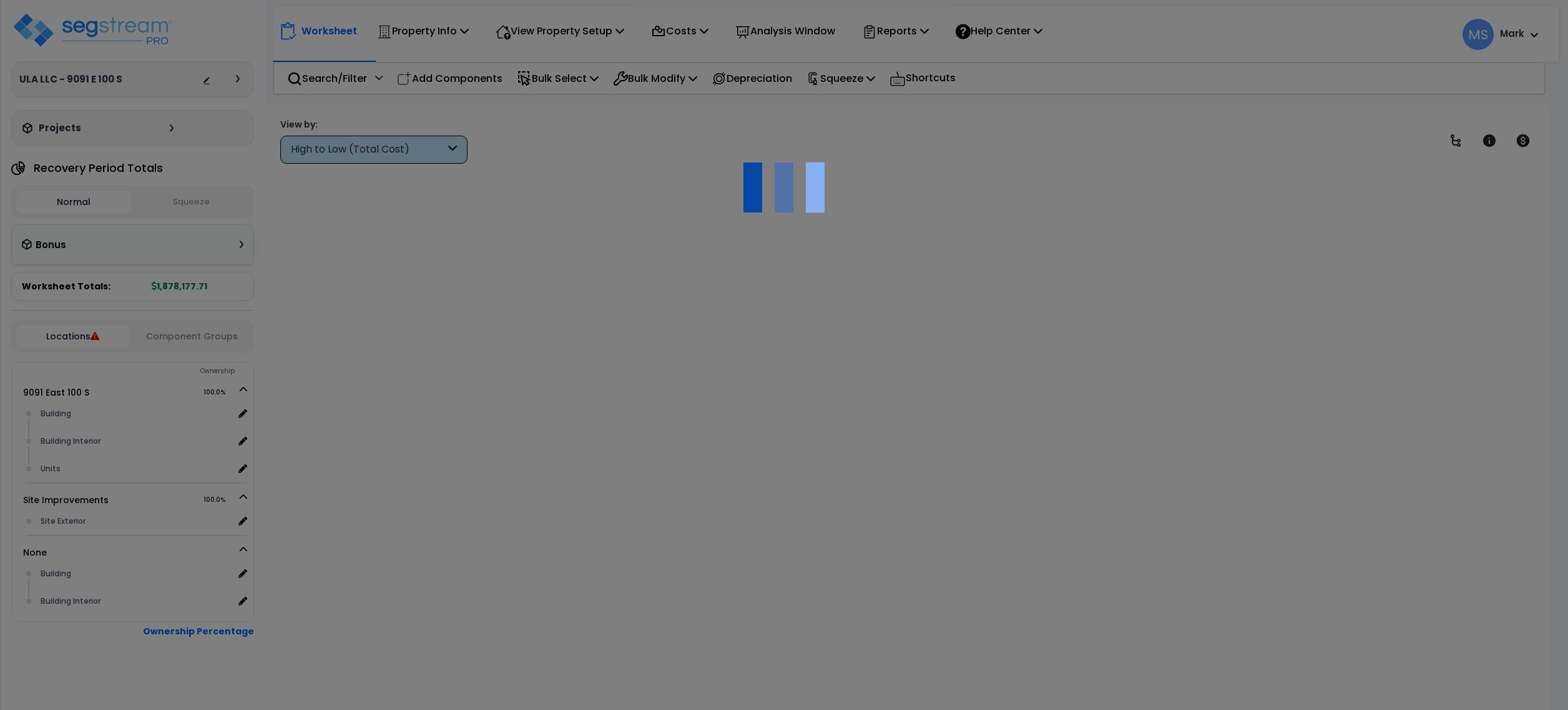
scroll to position [55, 0]
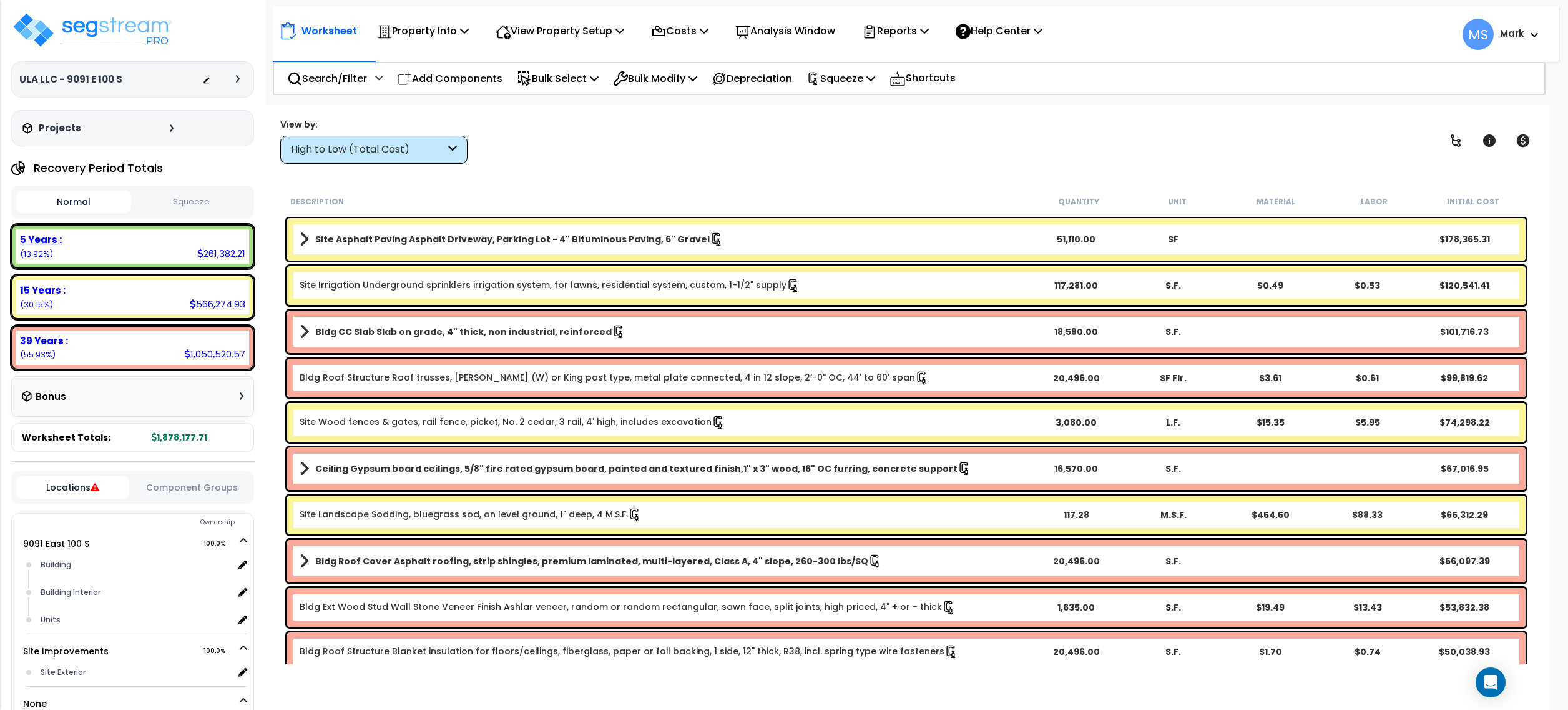
click at [145, 259] on div "5 Years : 261,382.21 (13.92%)" at bounding box center [133, 247] width 233 height 34
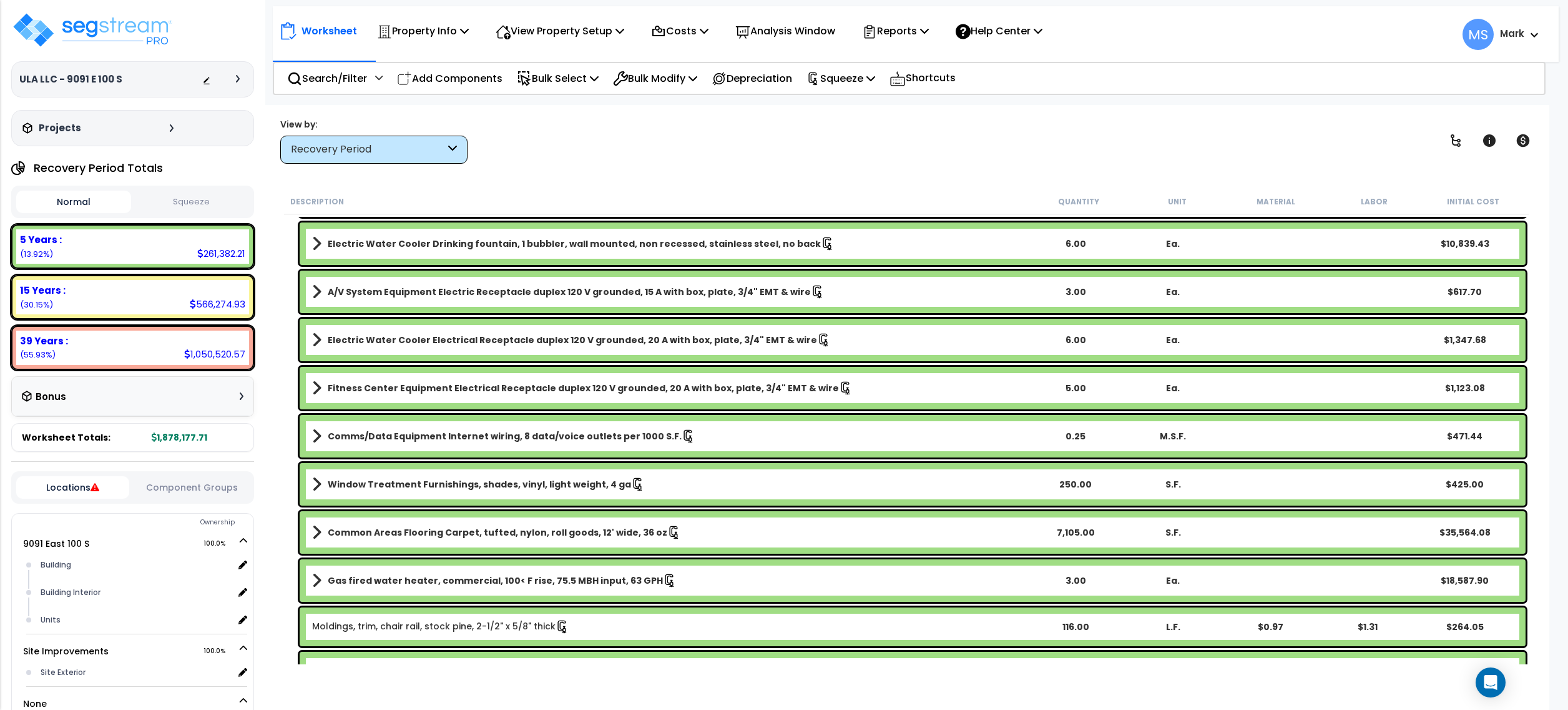
scroll to position [3215, 0]
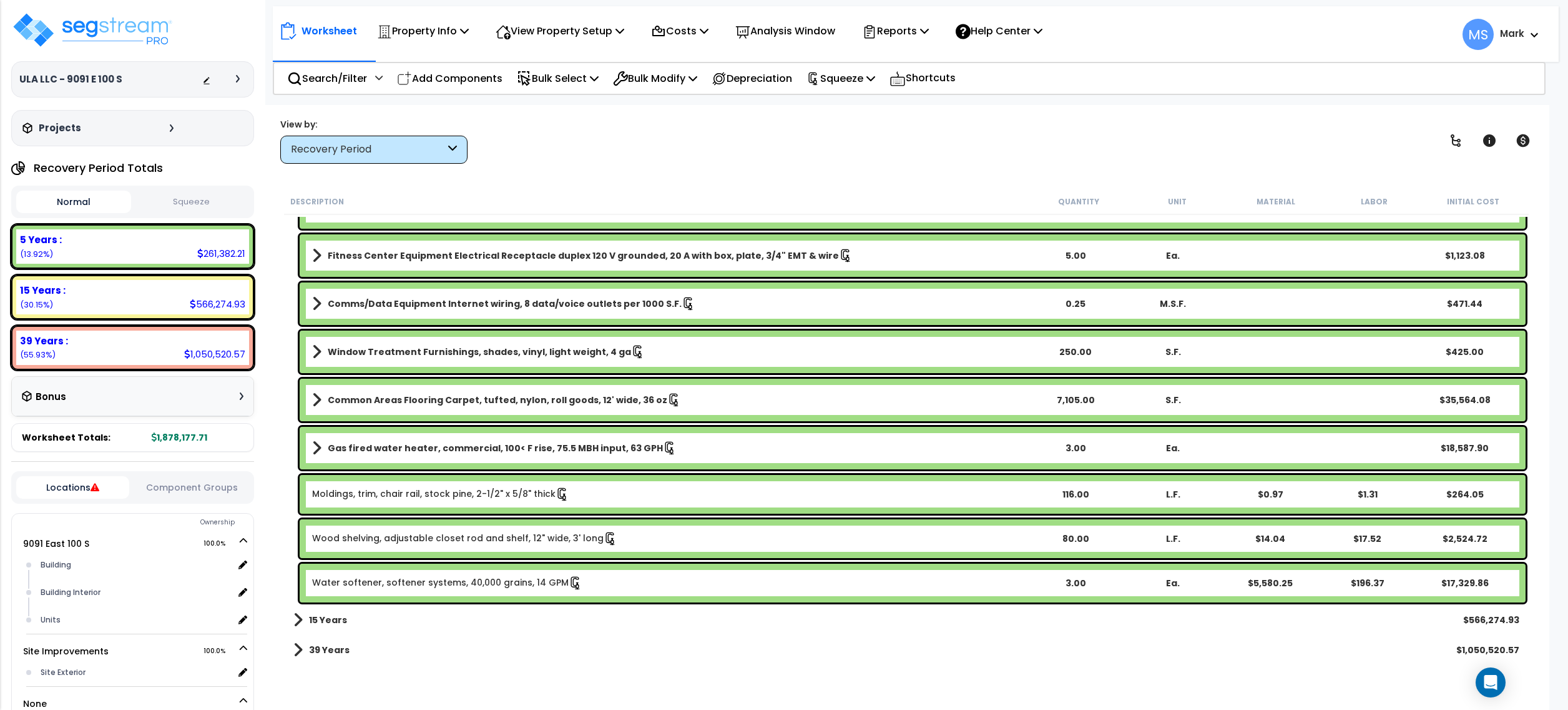
click at [441, 455] on link "Gas fired water heater, commercial, 100< F rise, 75.5 MBH input, 63 GPH" at bounding box center [669, 448] width 714 height 17
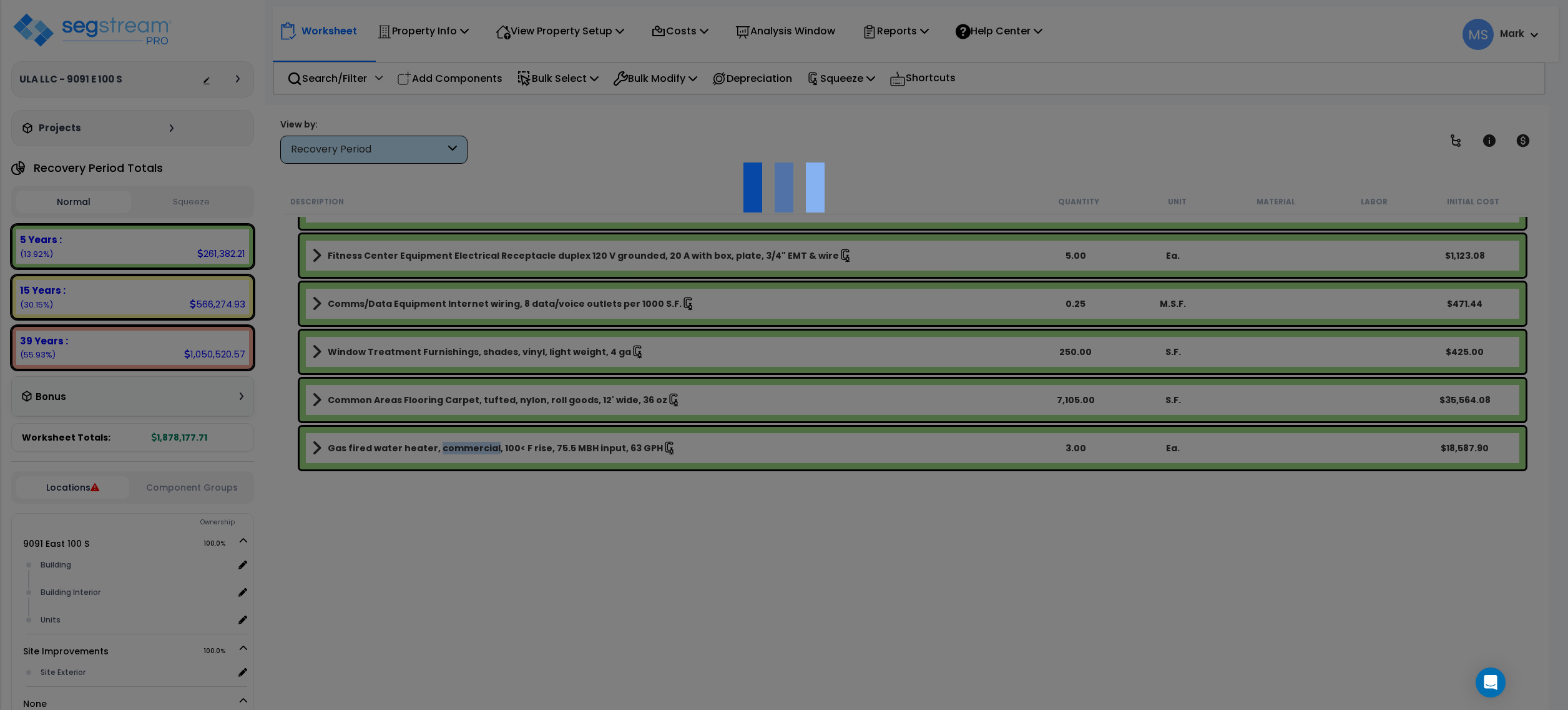
scroll to position [3214, 0]
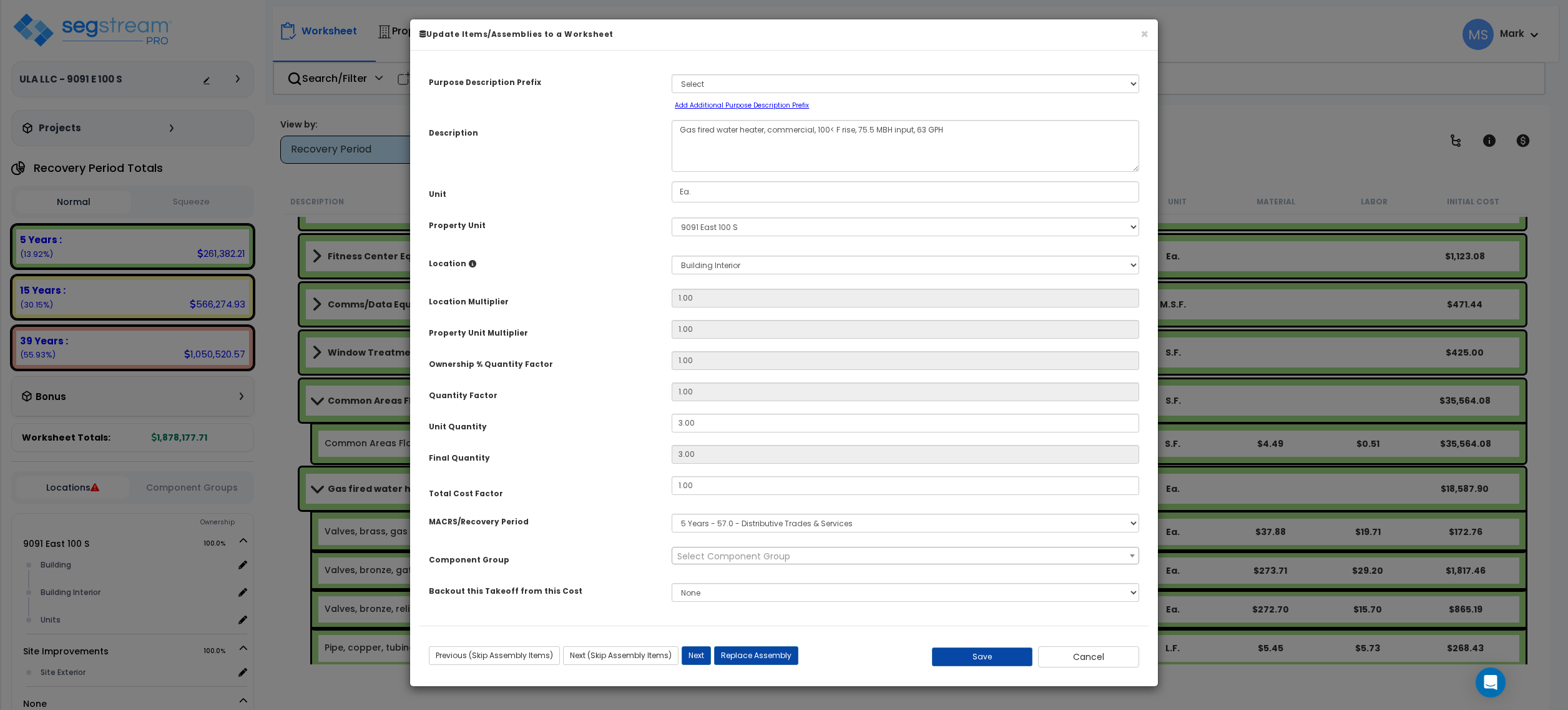
select select "45972"
click at [827, 148] on textarea "Gas fired water heater, commercial, 100< F rise, 75.5 MBH input, 63 GPH" at bounding box center [905, 146] width 468 height 52
click at [1070, 659] on button "Cancel" at bounding box center [1089, 656] width 101 height 21
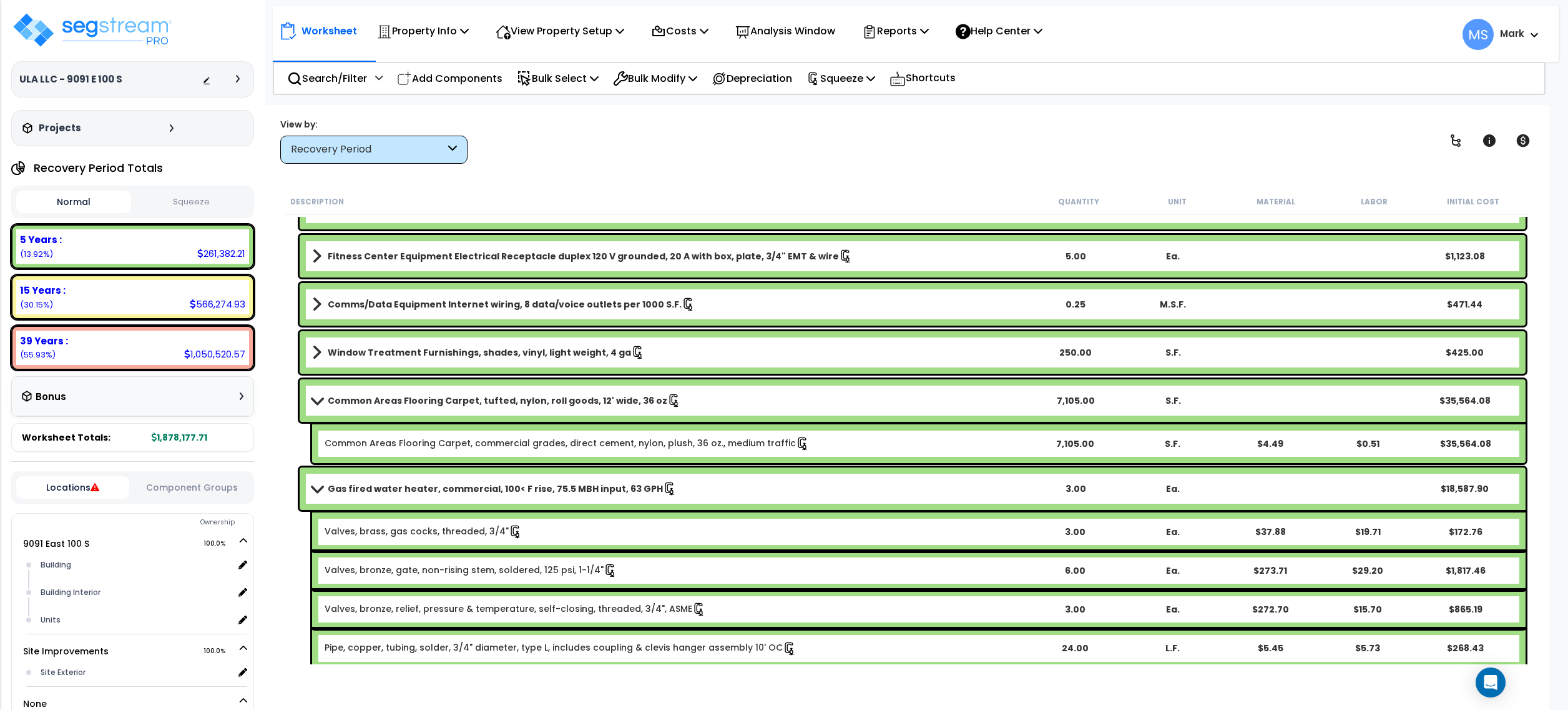
click at [440, 484] on b "Gas fired water heater, commercial, 100< F rise, 75.5 MBH input, 63 GPH" at bounding box center [495, 488] width 335 height 12
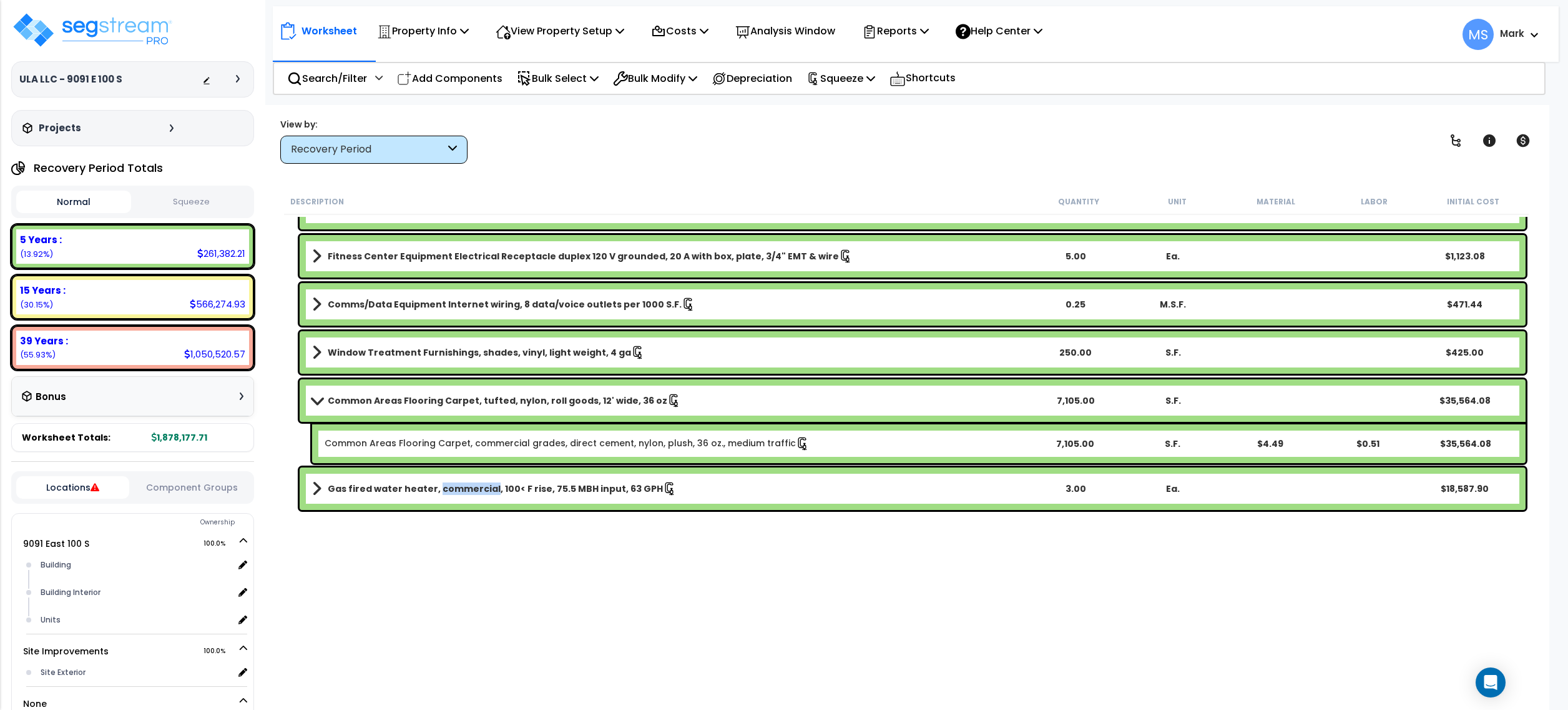
click at [440, 484] on b "Gas fired water heater, commercial, 100< F rise, 75.5 MBH input, 63 GPH" at bounding box center [495, 488] width 335 height 12
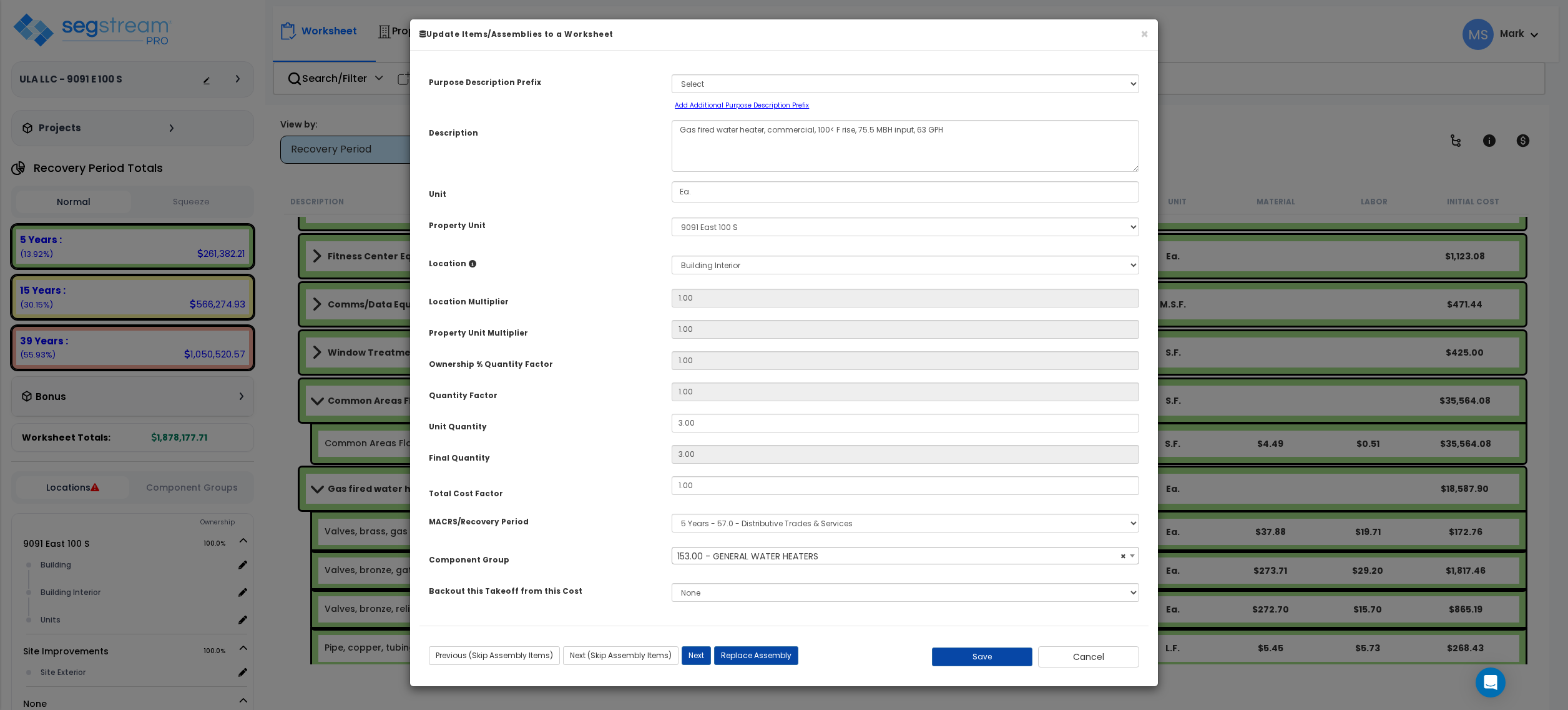
select select "45972"
click at [755, 654] on button "Replace Assembly" at bounding box center [756, 656] width 84 height 19
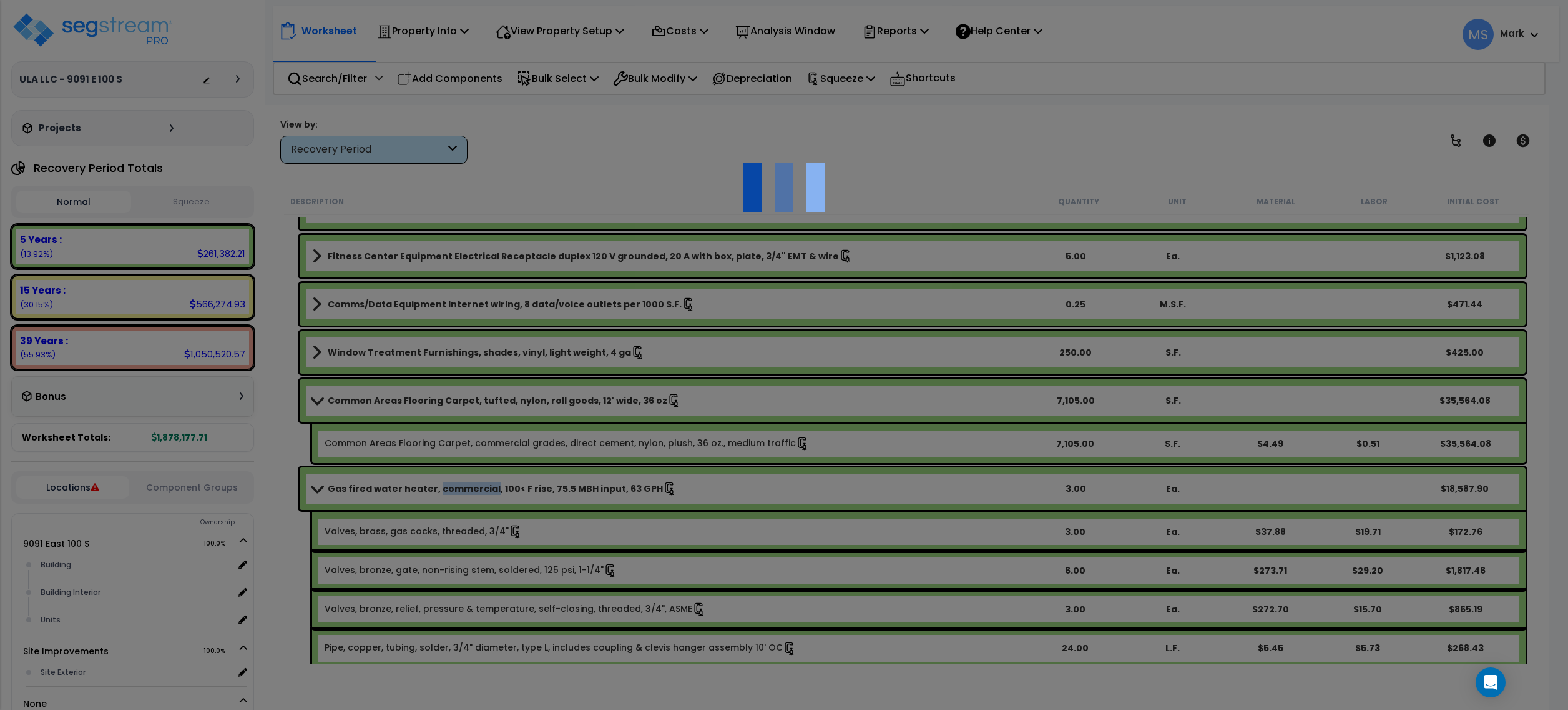
type input "3"
type input "Ea."
select select "168234"
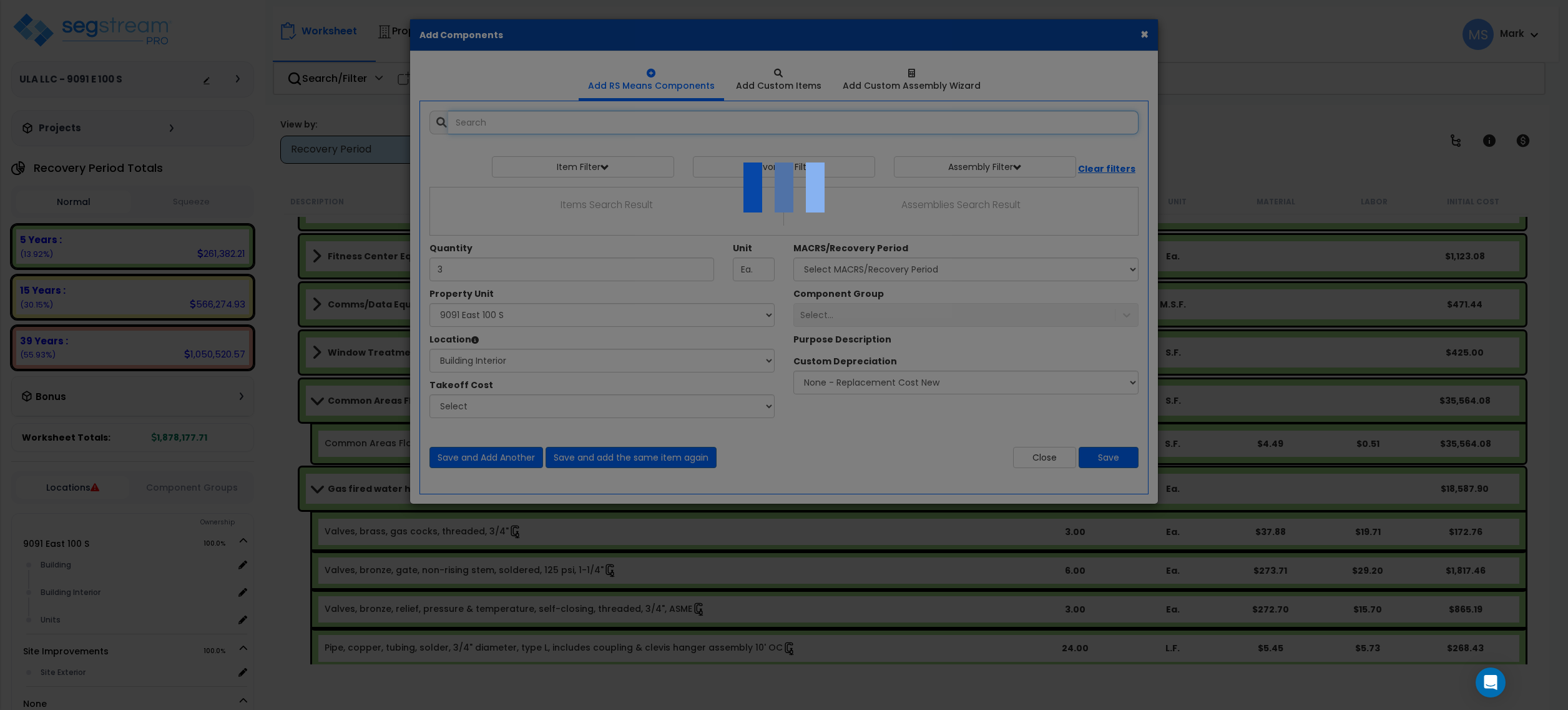
select select "461"
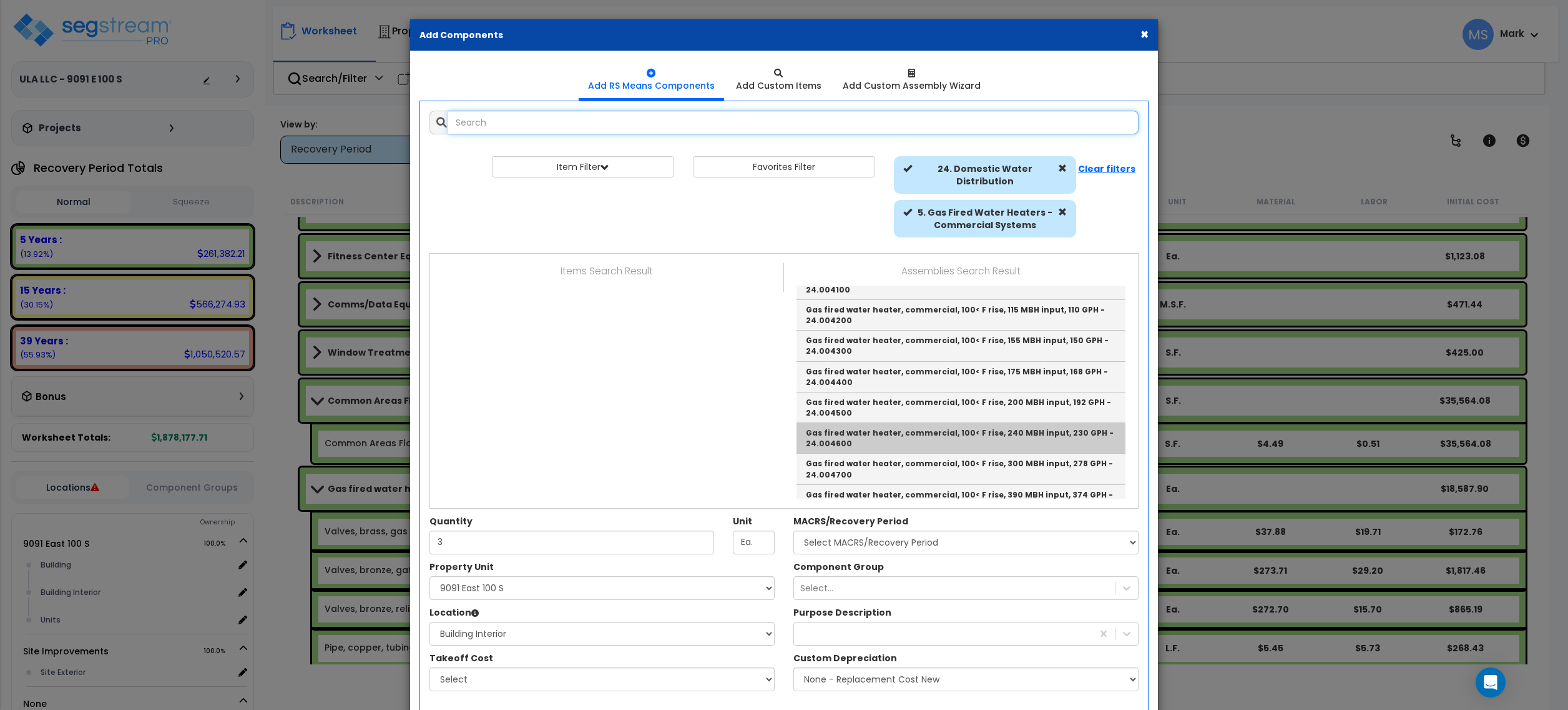
scroll to position [0, 0]
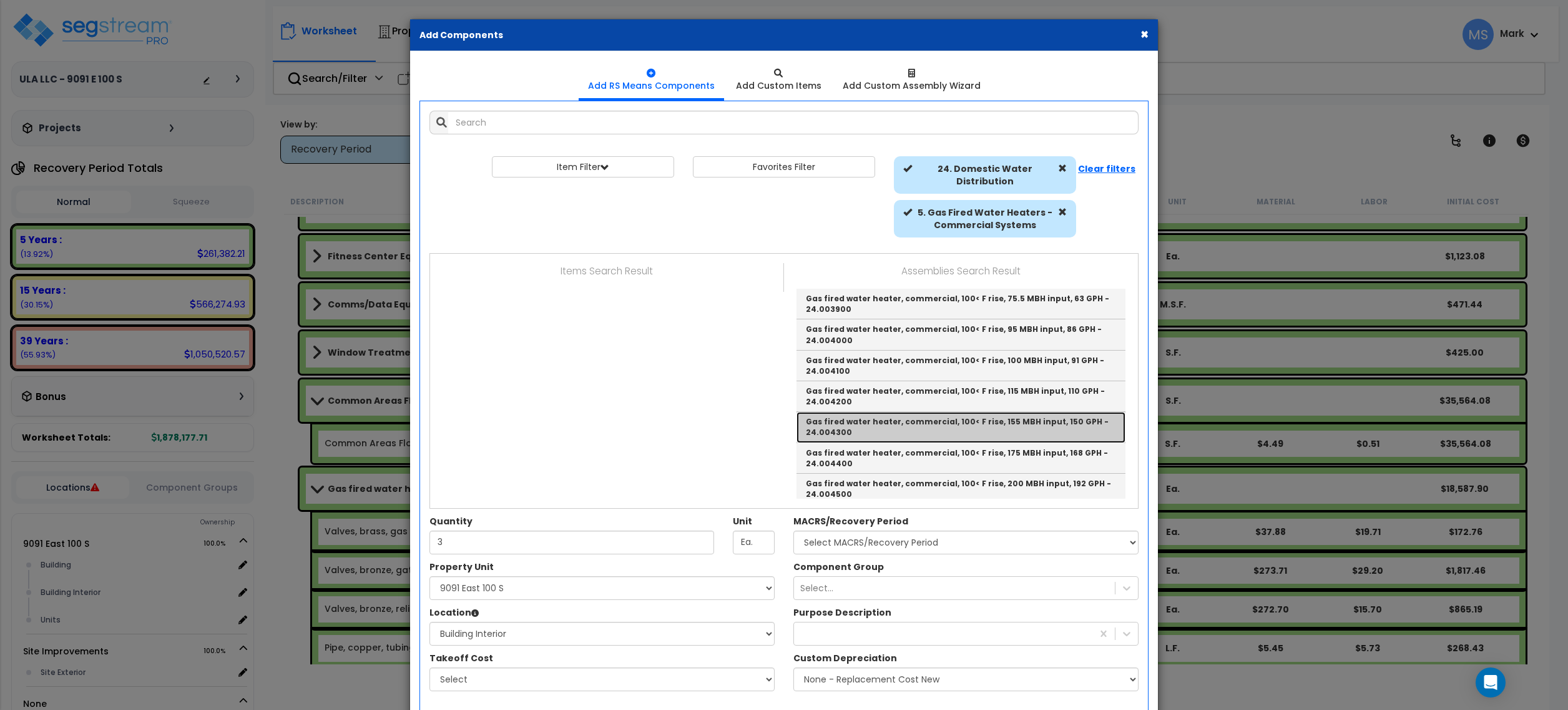
click at [952, 430] on link "Gas fired water heater, commercial, 100< F rise, 155 MBH input, 150 GPH - 24.00…" at bounding box center [961, 427] width 329 height 31
type input "Gas fired water heater, commercial, 100< F rise, 155 MBH input, 150 GPH - 24.00…"
type input "Ea."
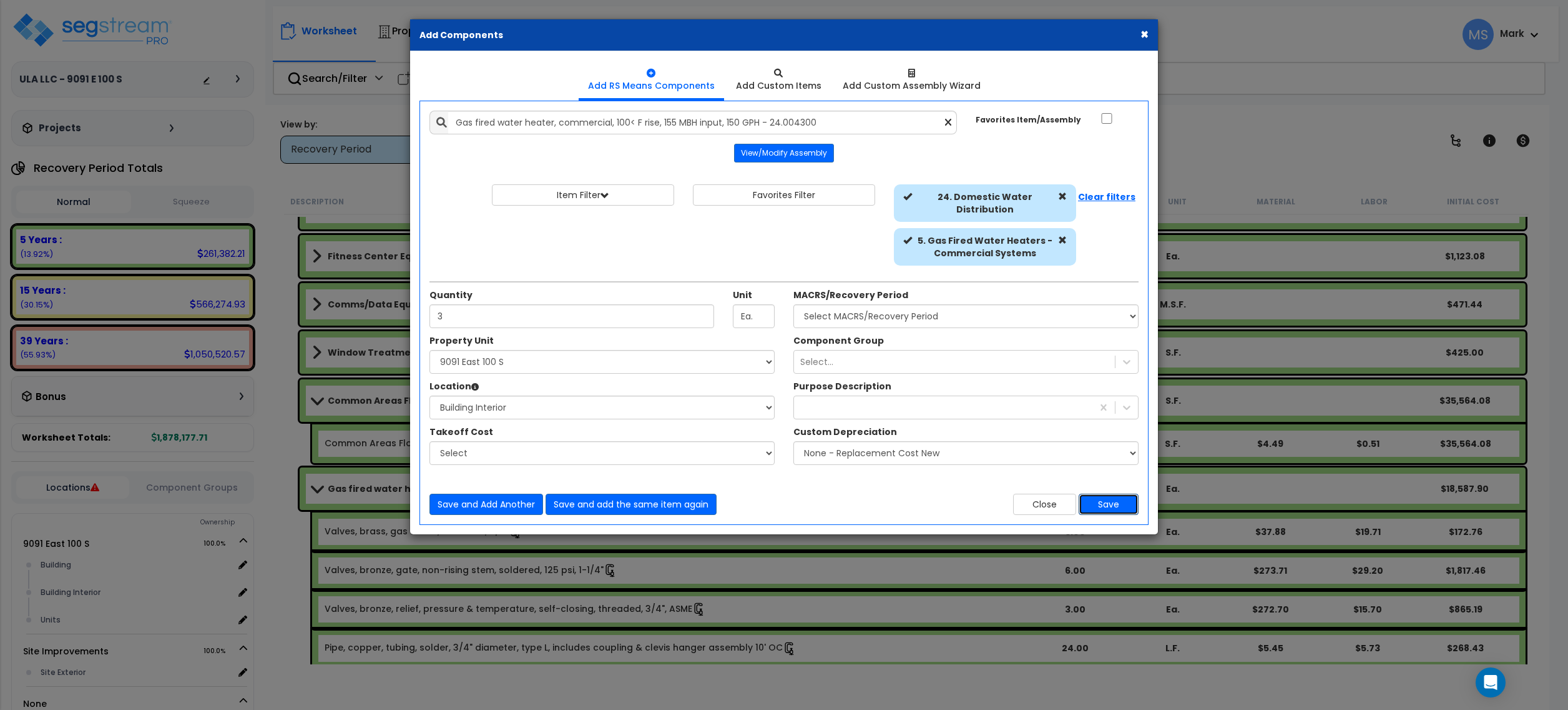
click at [1116, 507] on button "Save" at bounding box center [1109, 504] width 60 height 21
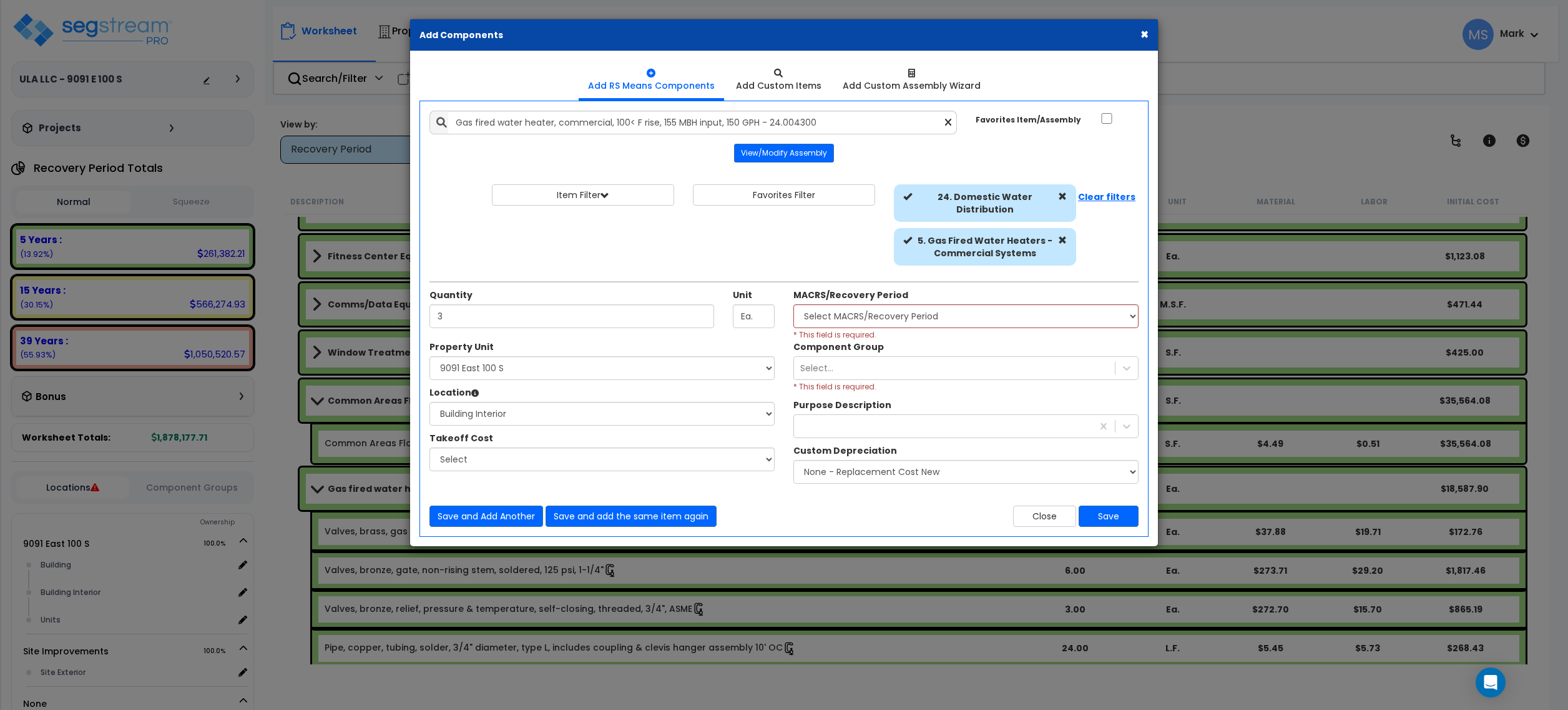
drag, startPoint x: 967, startPoint y: 302, endPoint x: 969, endPoint y: 316, distance: 14.1
click at [967, 312] on div "MACRS/Recovery Period Select MACRS/Recovery Period 5 Years - 57.0 - Distributiv…" at bounding box center [966, 314] width 346 height 52
click at [969, 325] on select "Select MACRS/Recovery Period 5 Years - 57.0 - Distributive Trades & Services 5 …" at bounding box center [966, 315] width 346 height 24
select select "3667"
click at [794, 306] on select "Select MACRS/Recovery Period 5 Years - 57.0 - Distributive Trades & Services 5 …" at bounding box center [966, 315] width 346 height 24
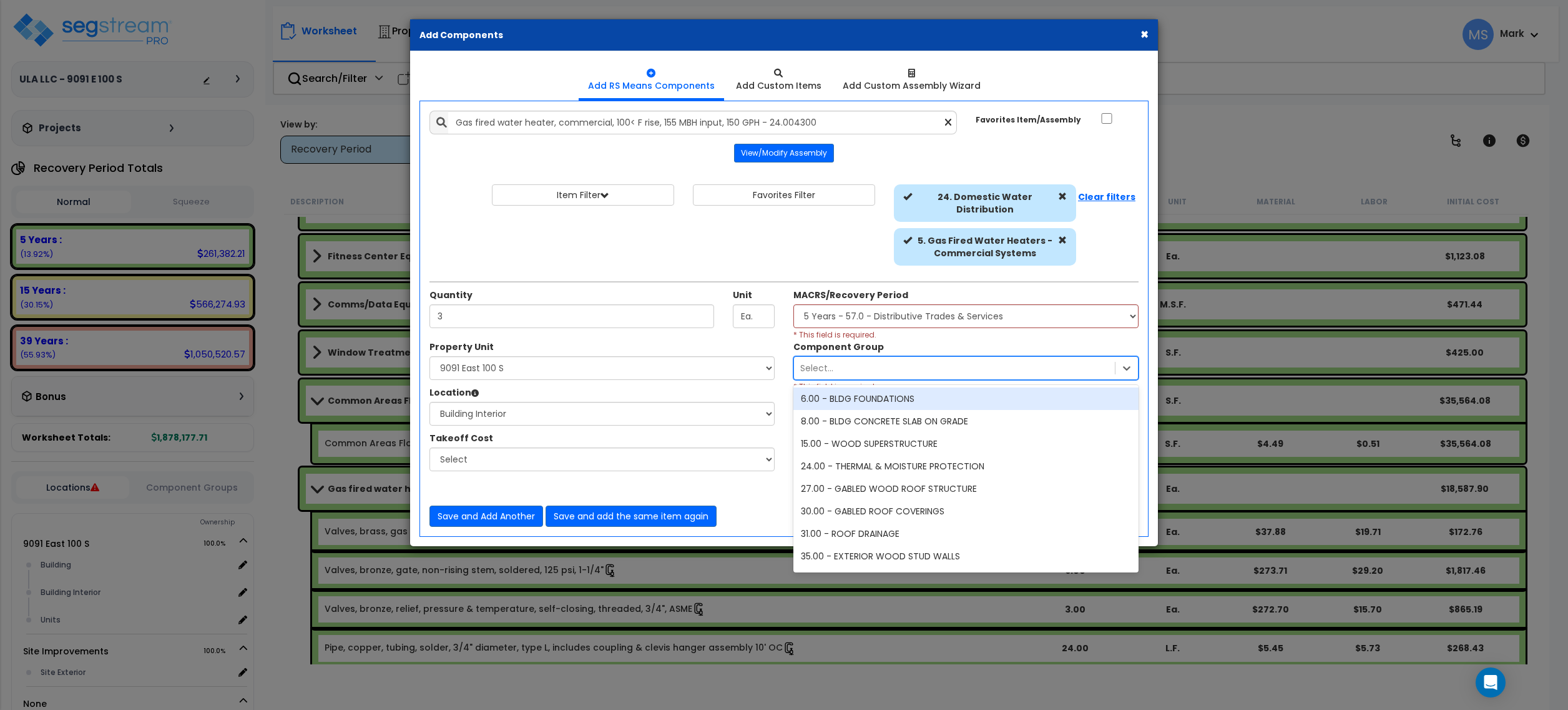
click at [964, 363] on div "Select..." at bounding box center [955, 368] width 321 height 20
type input "wat"
click at [943, 403] on div "153.00 - GENERAL WATER HEATERS" at bounding box center [966, 398] width 346 height 23
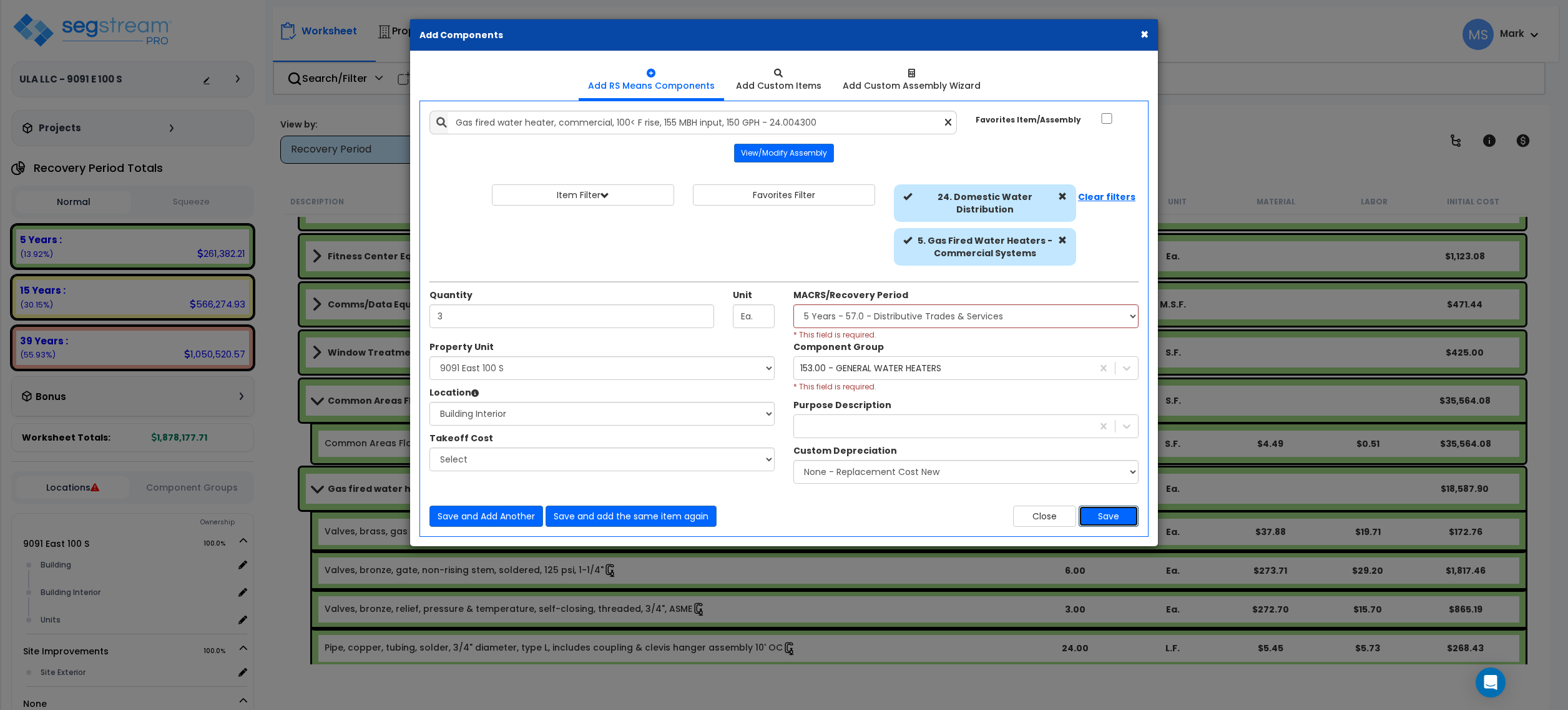
click at [1090, 518] on button "Save" at bounding box center [1109, 516] width 60 height 21
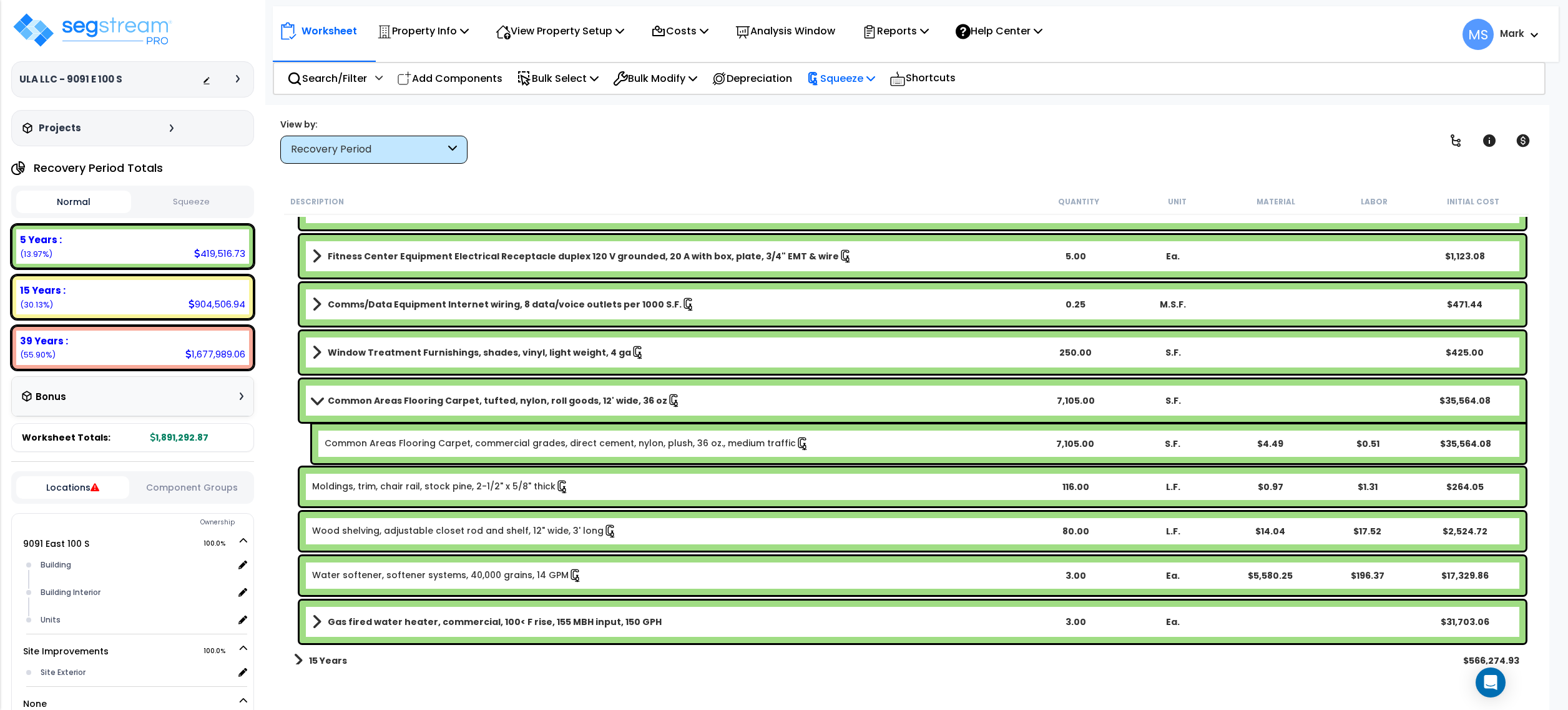
drag, startPoint x: 884, startPoint y: 73, endPoint x: 890, endPoint y: 88, distance: 16.2
click at [876, 73] on p "Squeeze" at bounding box center [841, 78] width 69 height 17
click at [885, 100] on link "Re-squeeze" at bounding box center [861, 108] width 123 height 29
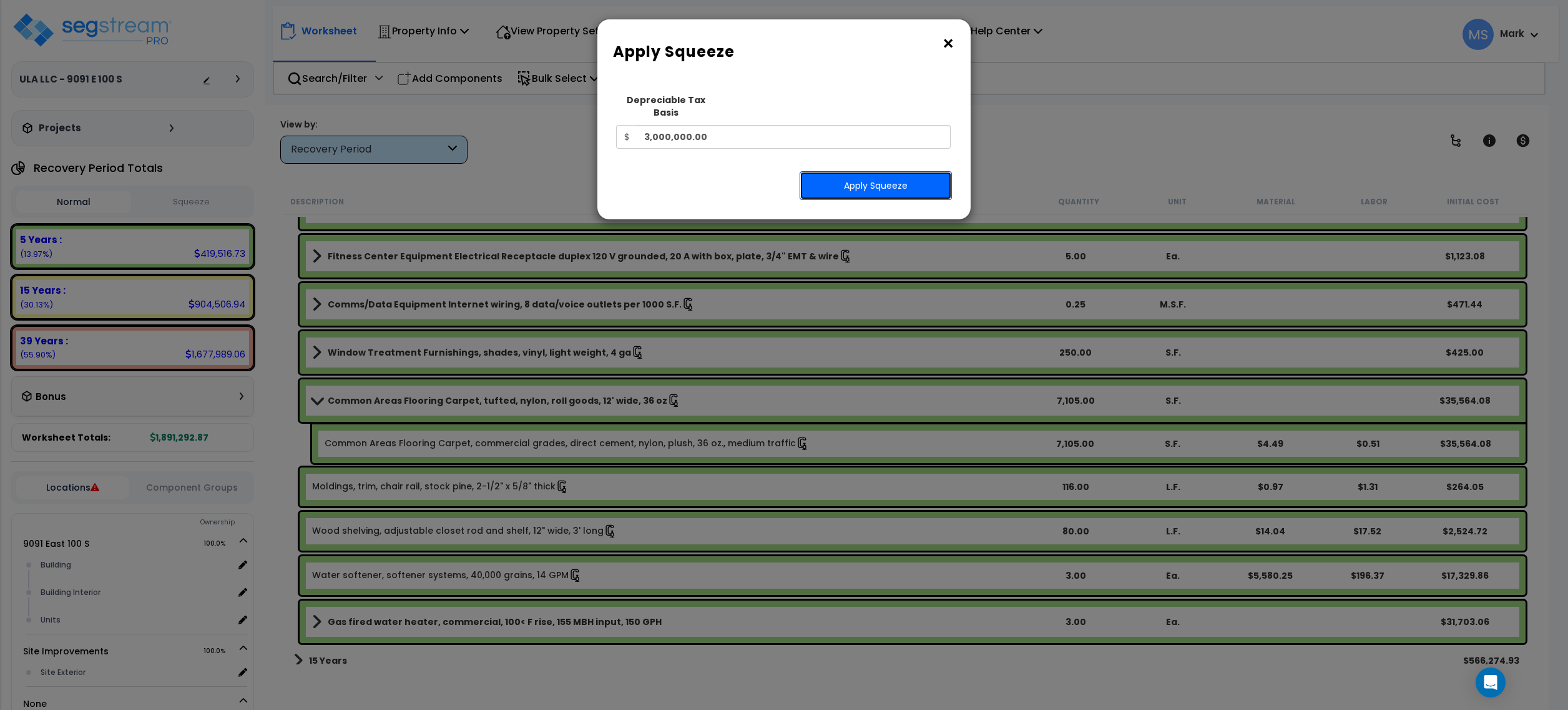
click at [861, 171] on button "Apply Squeeze" at bounding box center [876, 185] width 153 height 29
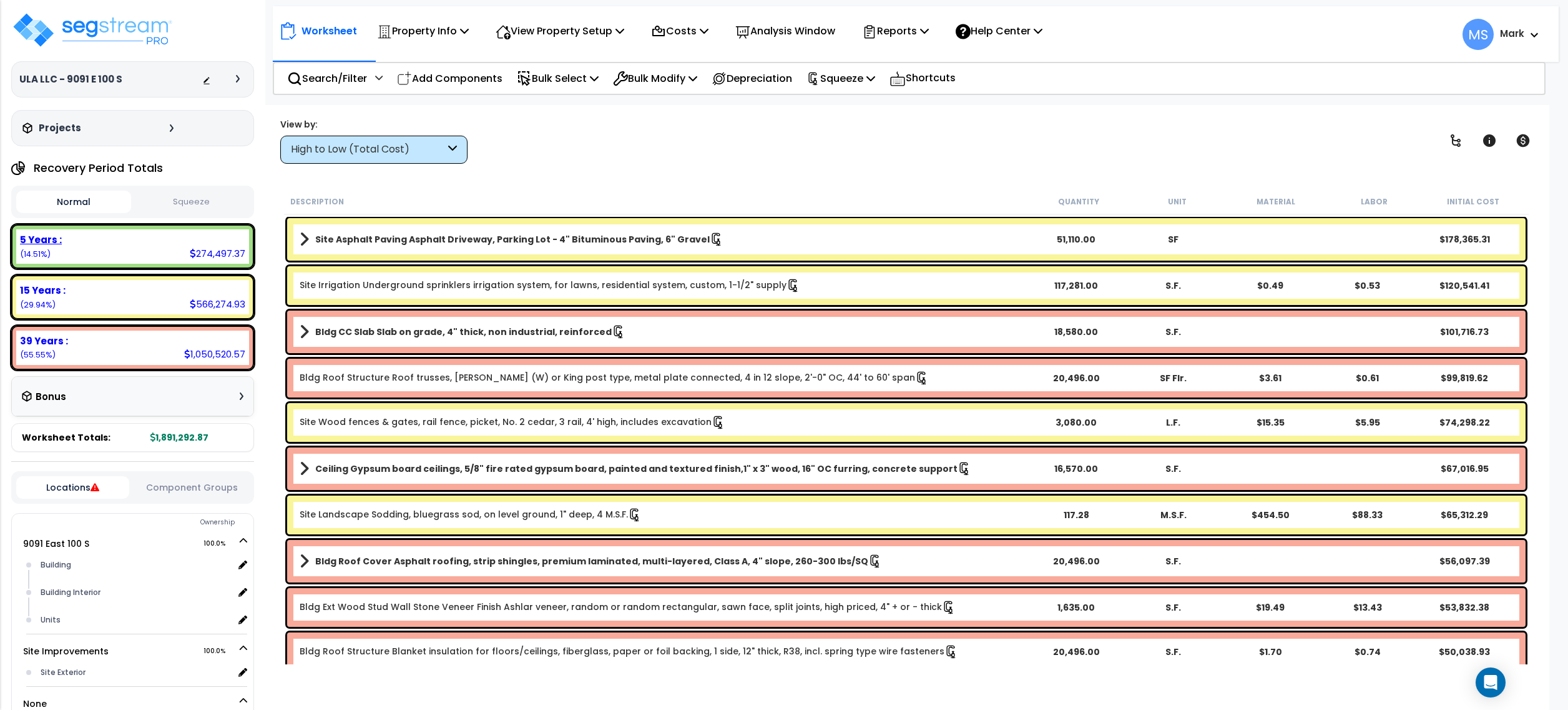
click at [186, 253] on div "5 Years : 274,497.37 (14.51%)" at bounding box center [133, 247] width 233 height 34
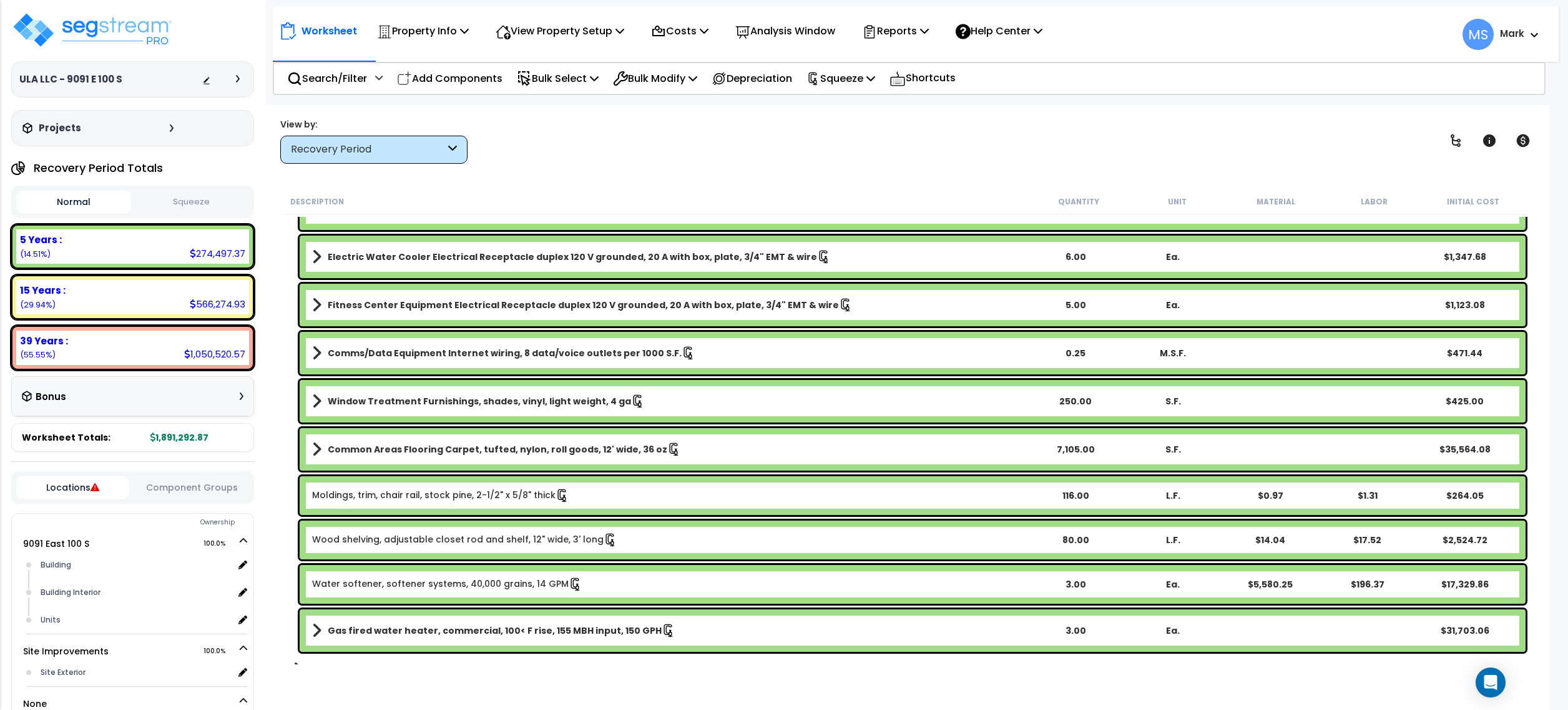
scroll to position [3215, 0]
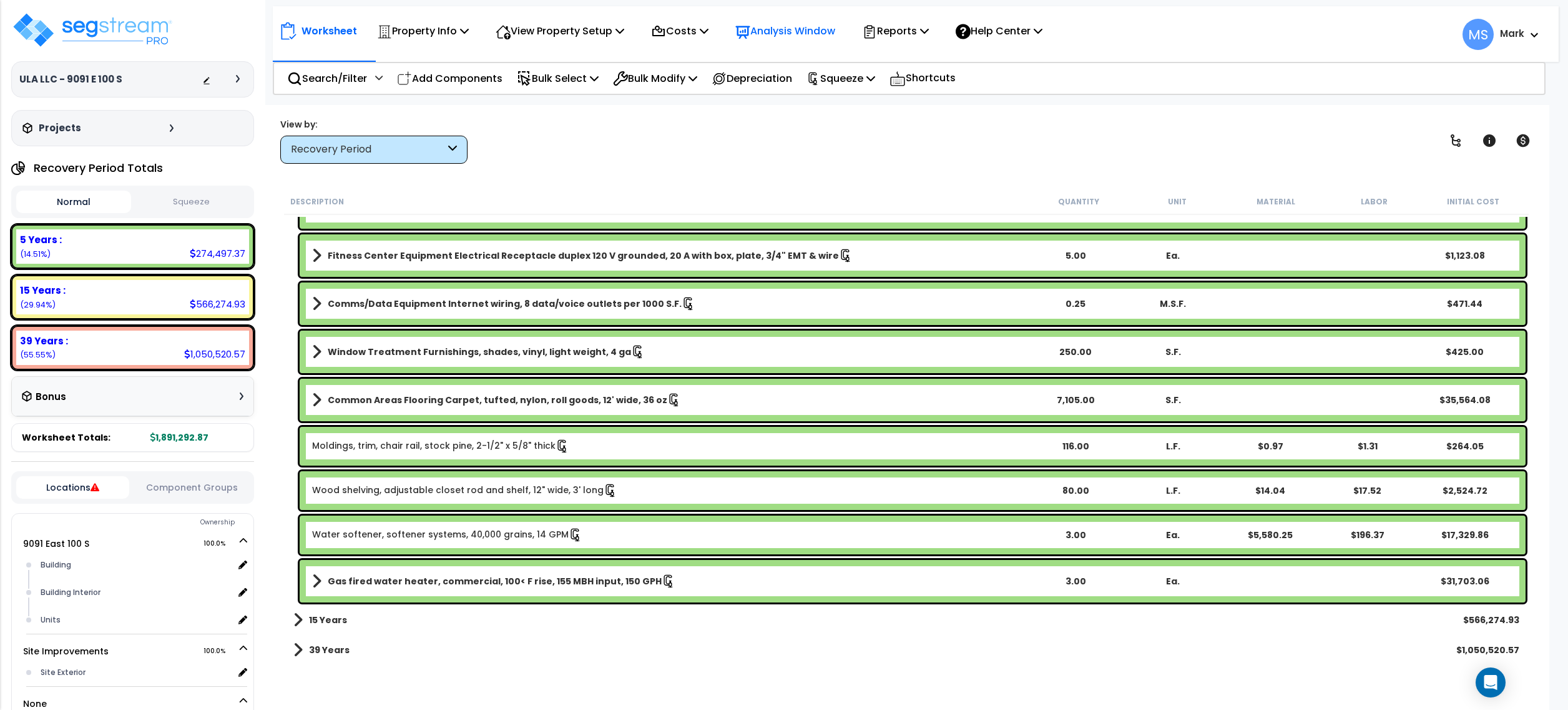
click at [822, 40] on div "Analysis Window" at bounding box center [785, 31] width 100 height 30
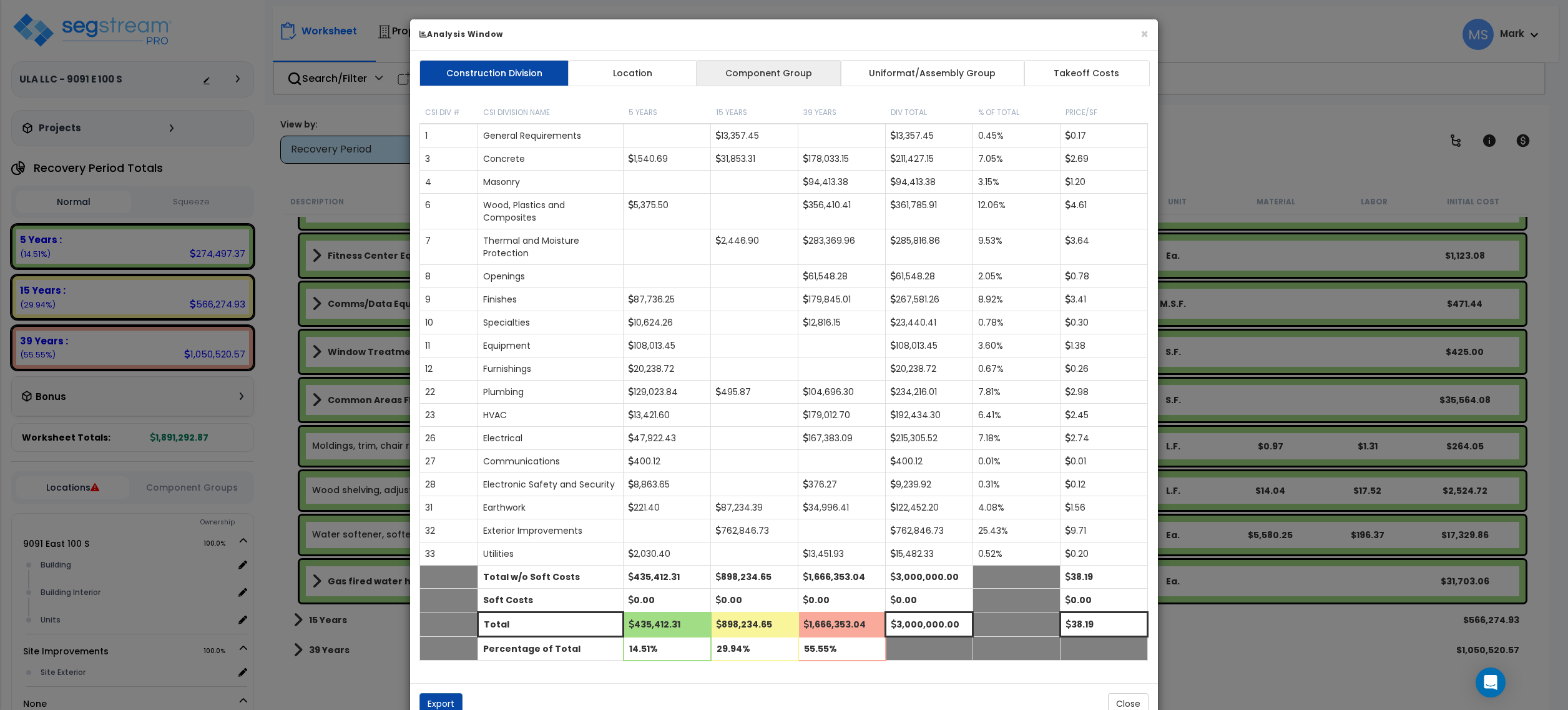
click at [822, 68] on link "Component Group" at bounding box center [769, 73] width 145 height 26
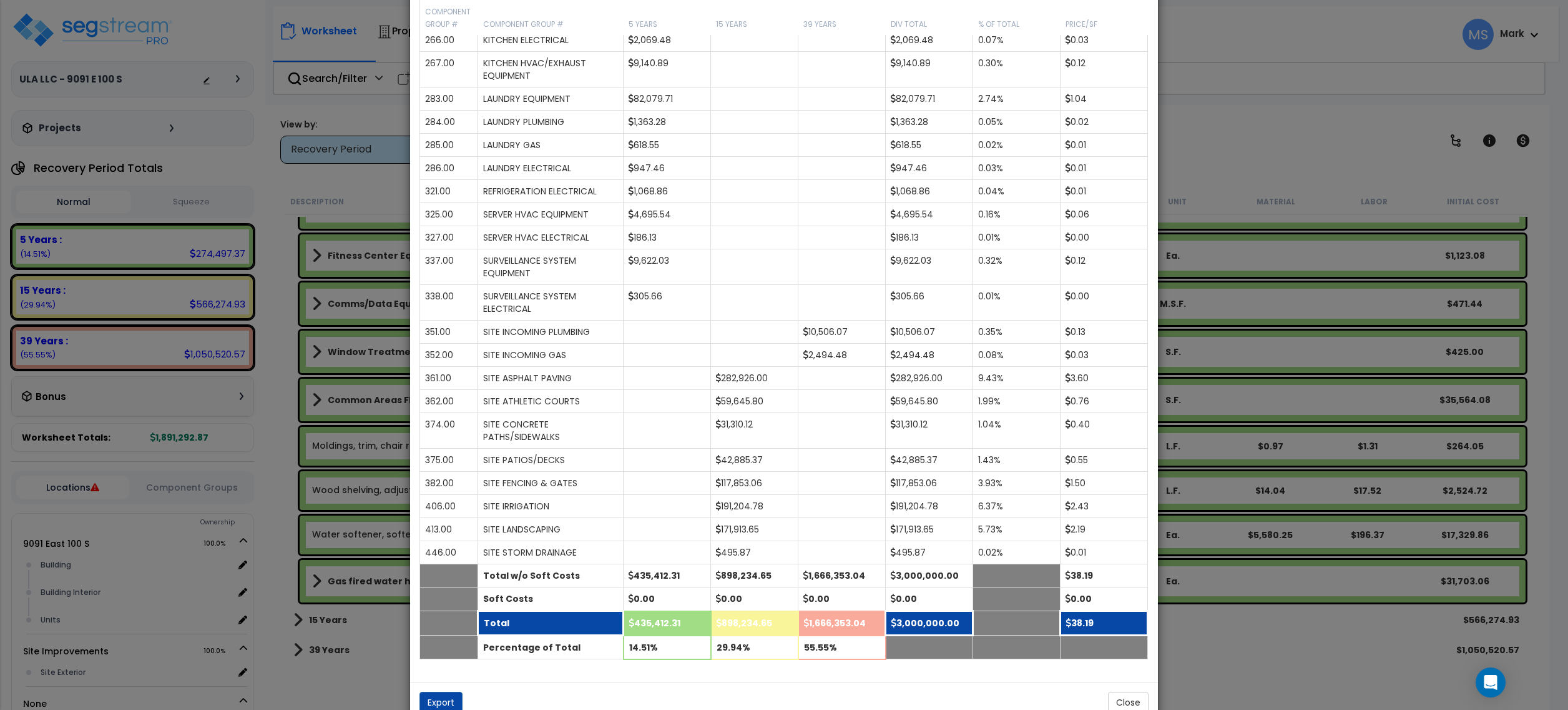
scroll to position [1667, 0]
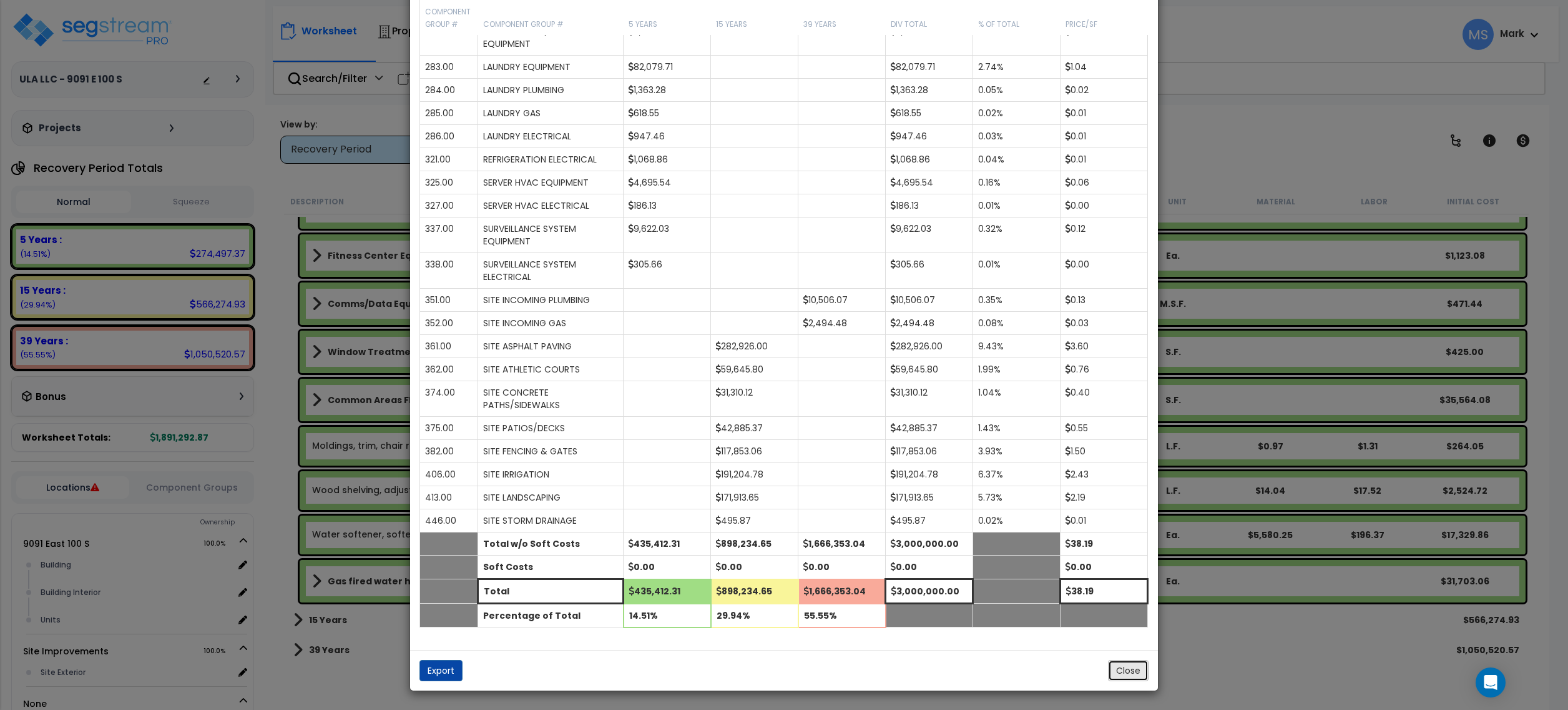
click at [1129, 673] on button "Close" at bounding box center [1128, 670] width 40 height 21
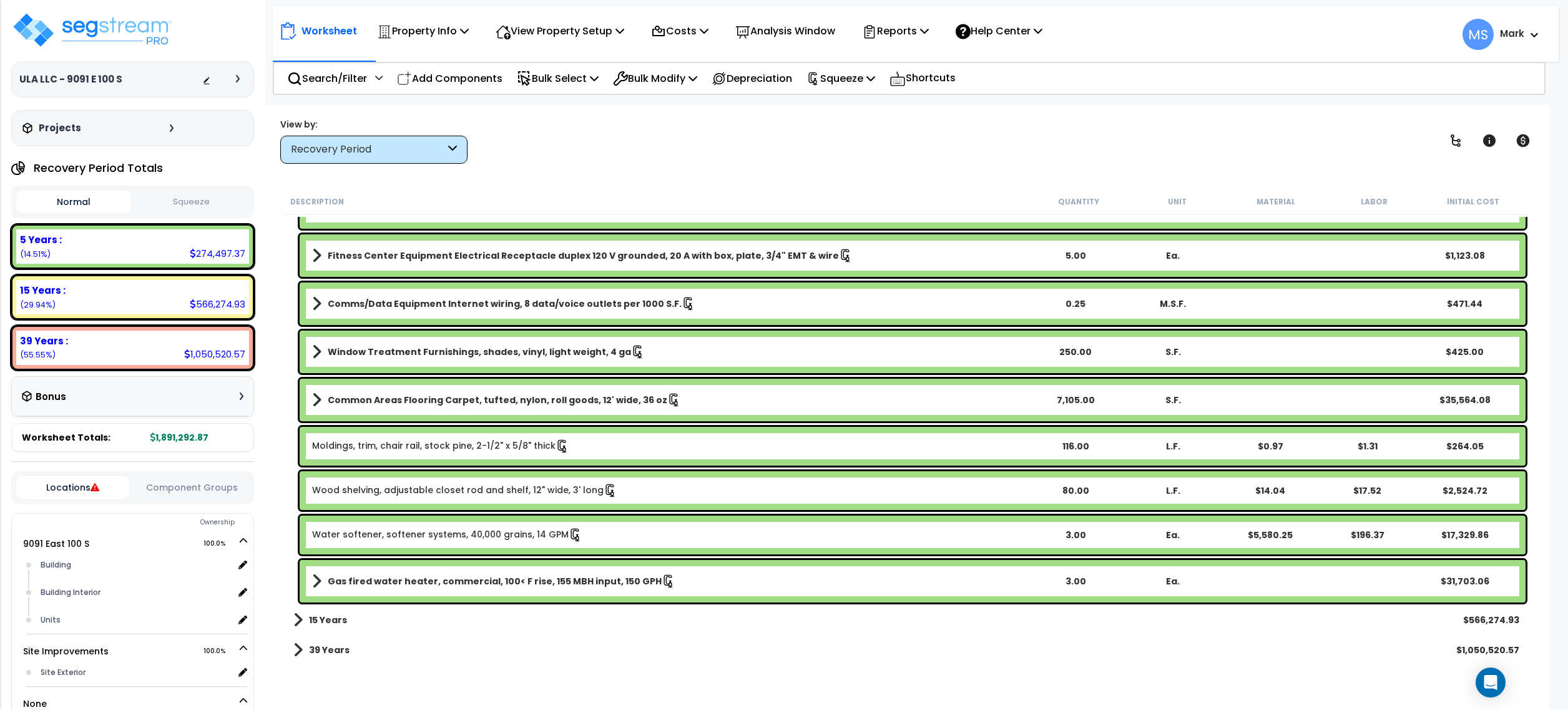
scroll to position [55, 0]
click at [697, 528] on b "Water softener, softener systems, 40,000 grains, 14 GPM" at bounding box center [669, 534] width 714 height 13
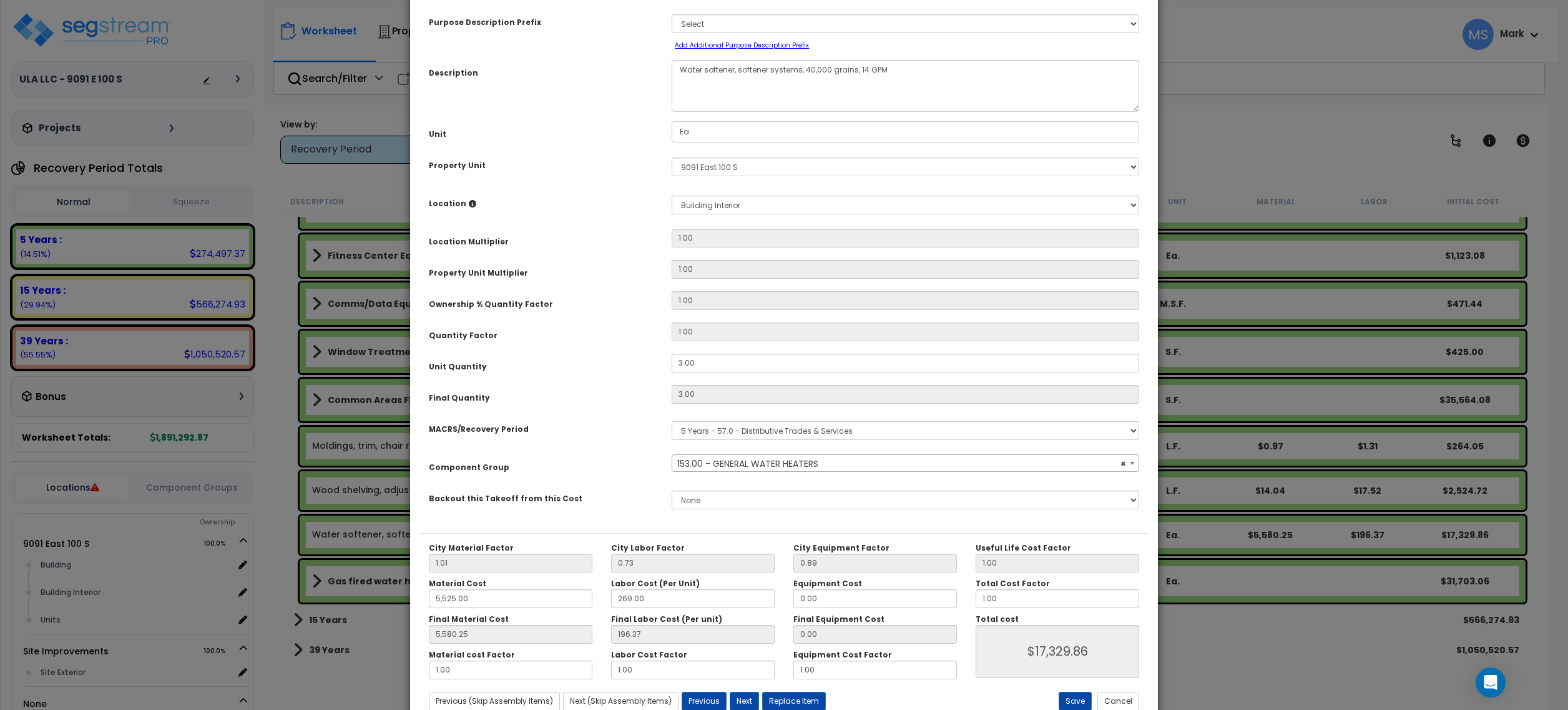
scroll to position [100, 0]
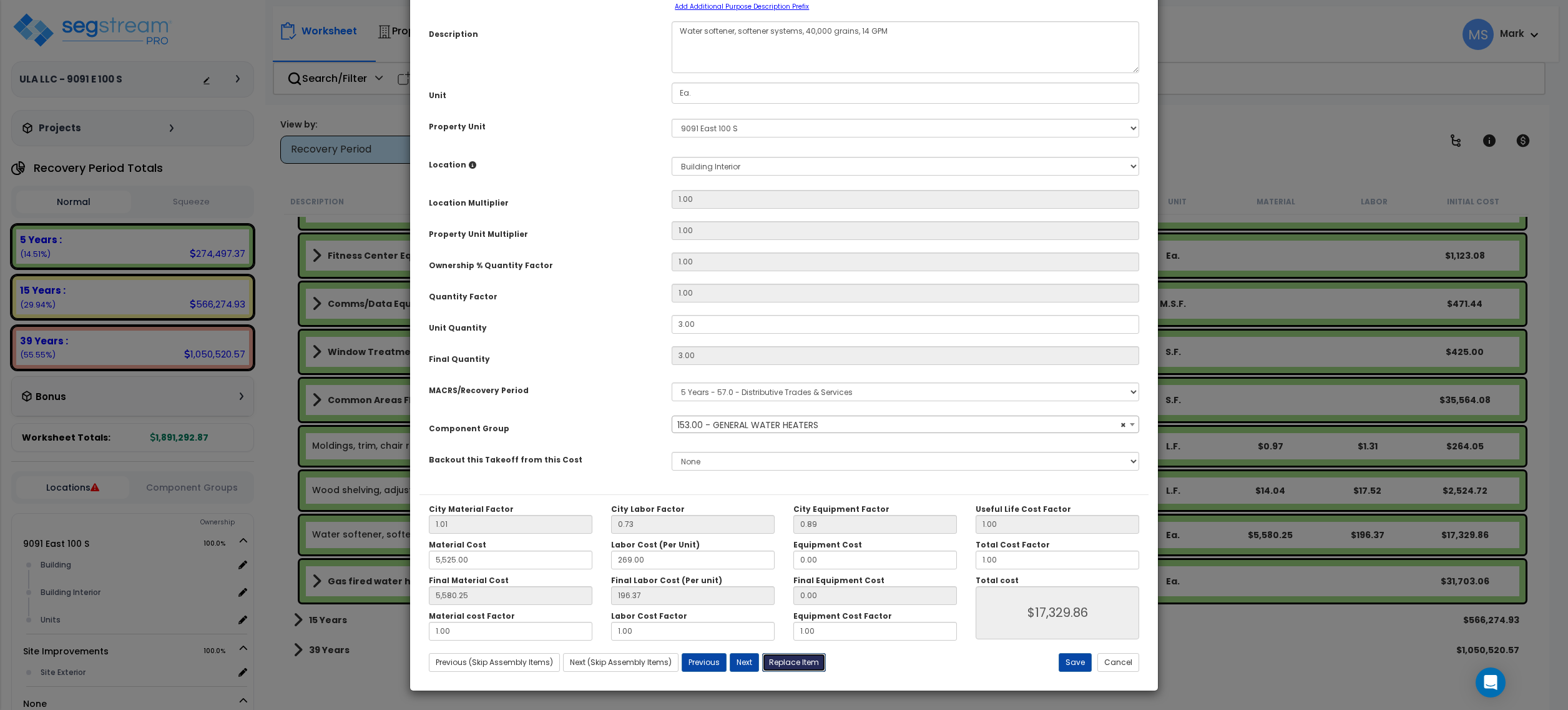
select select "45972"
click at [811, 662] on button "Replace Item" at bounding box center [794, 662] width 64 height 19
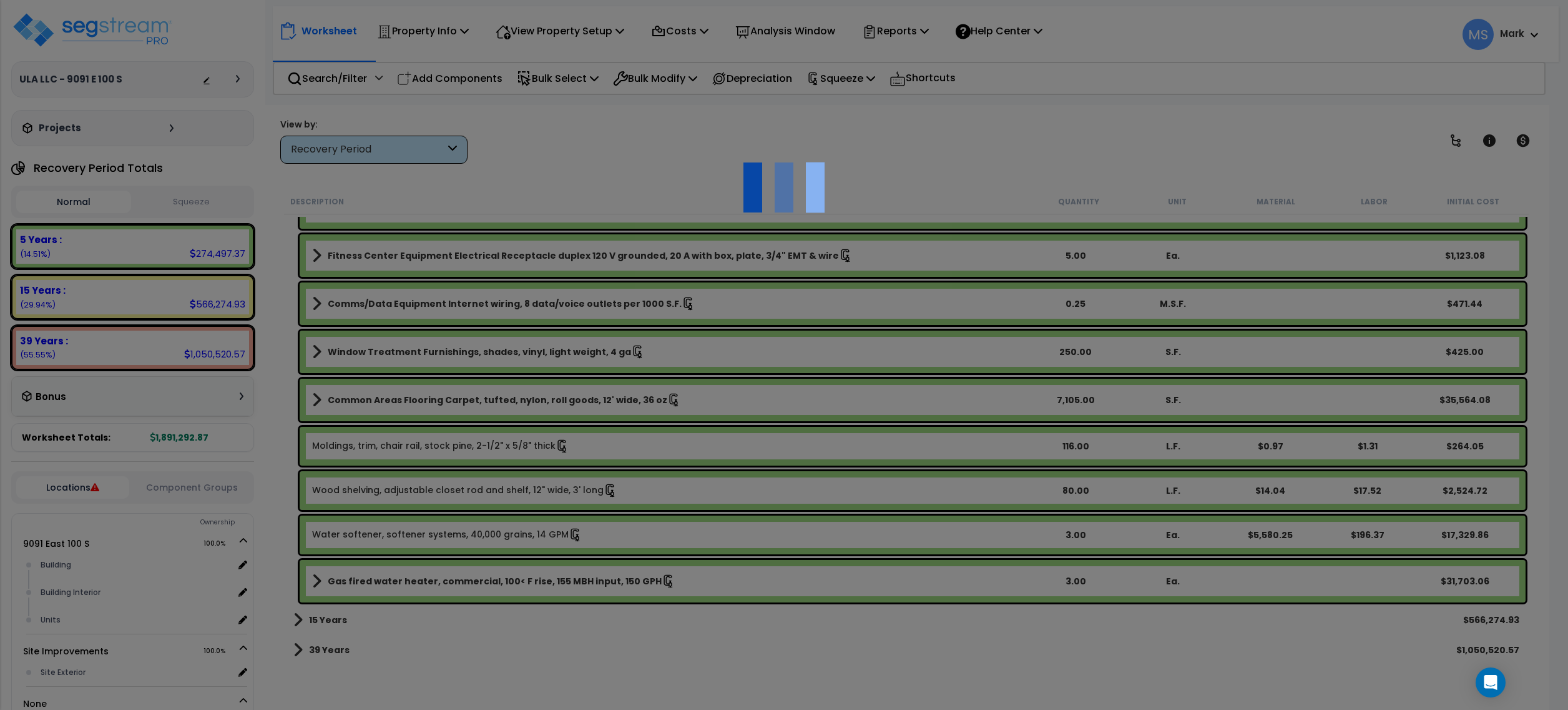
type input "3"
type input "Ea."
select select "168234"
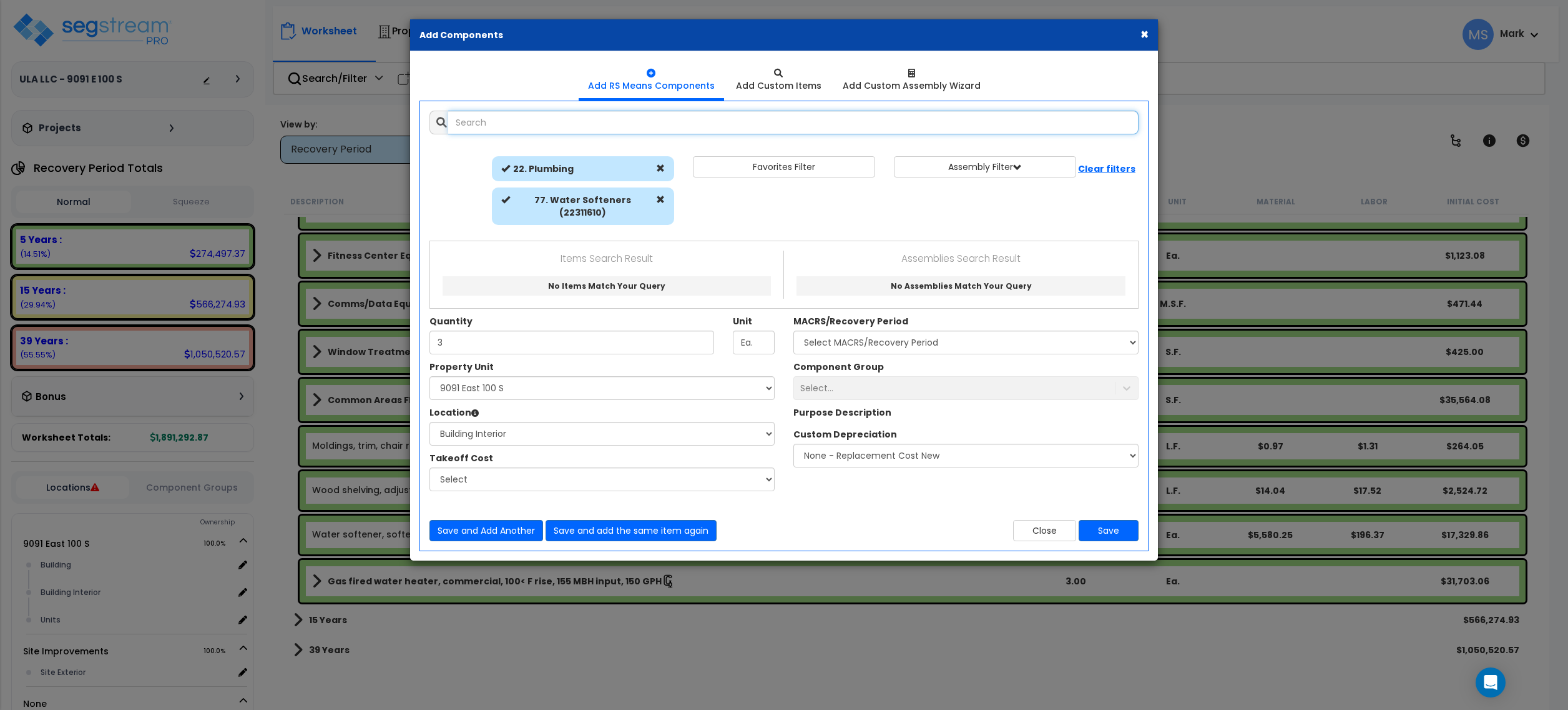
select select "461"
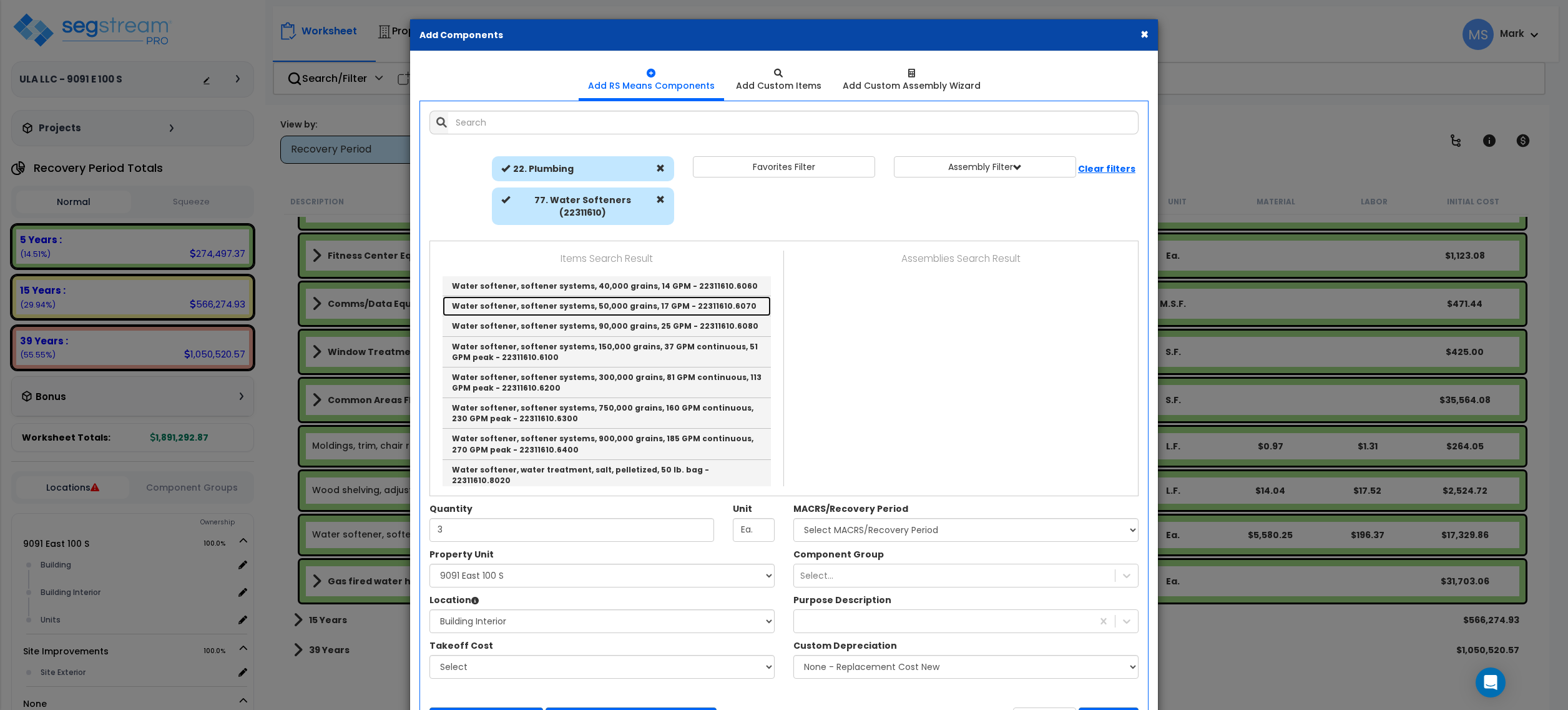
drag, startPoint x: 811, startPoint y: 662, endPoint x: 625, endPoint y: 297, distance: 409.7
click at [625, 297] on link "Water softener, softener systems, 50,000 grains, 17 GPM - 22311610.6070" at bounding box center [607, 306] width 328 height 20
type input "Water softener, softener systems, 50,000 grains, 17 GPM - 22311610.6070"
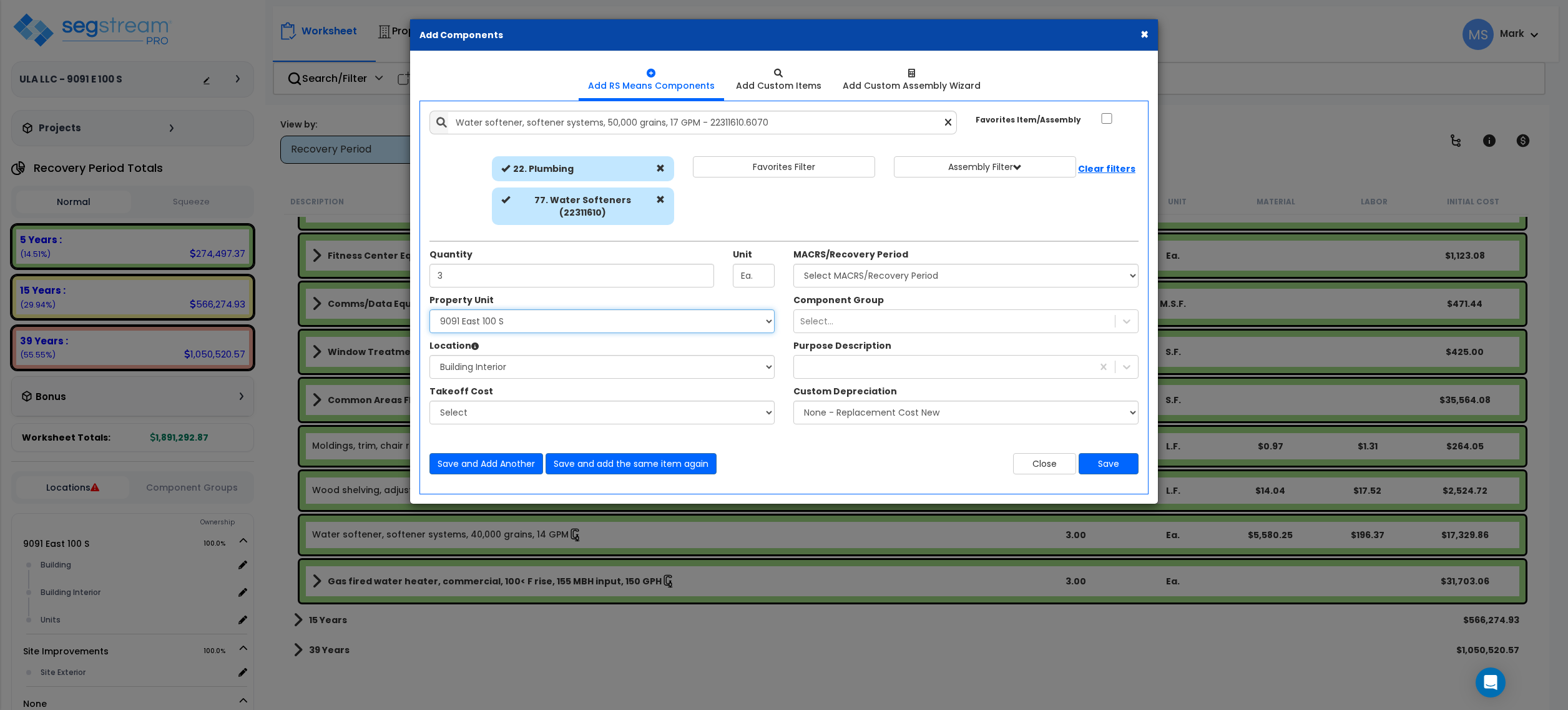
scroll to position [0, 0]
click at [625, 310] on select "Select 9091 East 100 S Site Improvements" at bounding box center [603, 321] width 346 height 24
click at [908, 268] on select "Select MACRS/Recovery Period 5 Years - 57.0 - Distributive Trades & Services 5 …" at bounding box center [966, 275] width 346 height 24
select select "3667"
click at [794, 264] on select "Select MACRS/Recovery Period 5 Years - 57.0 - Distributive Trades & Services 5 …" at bounding box center [966, 275] width 346 height 24
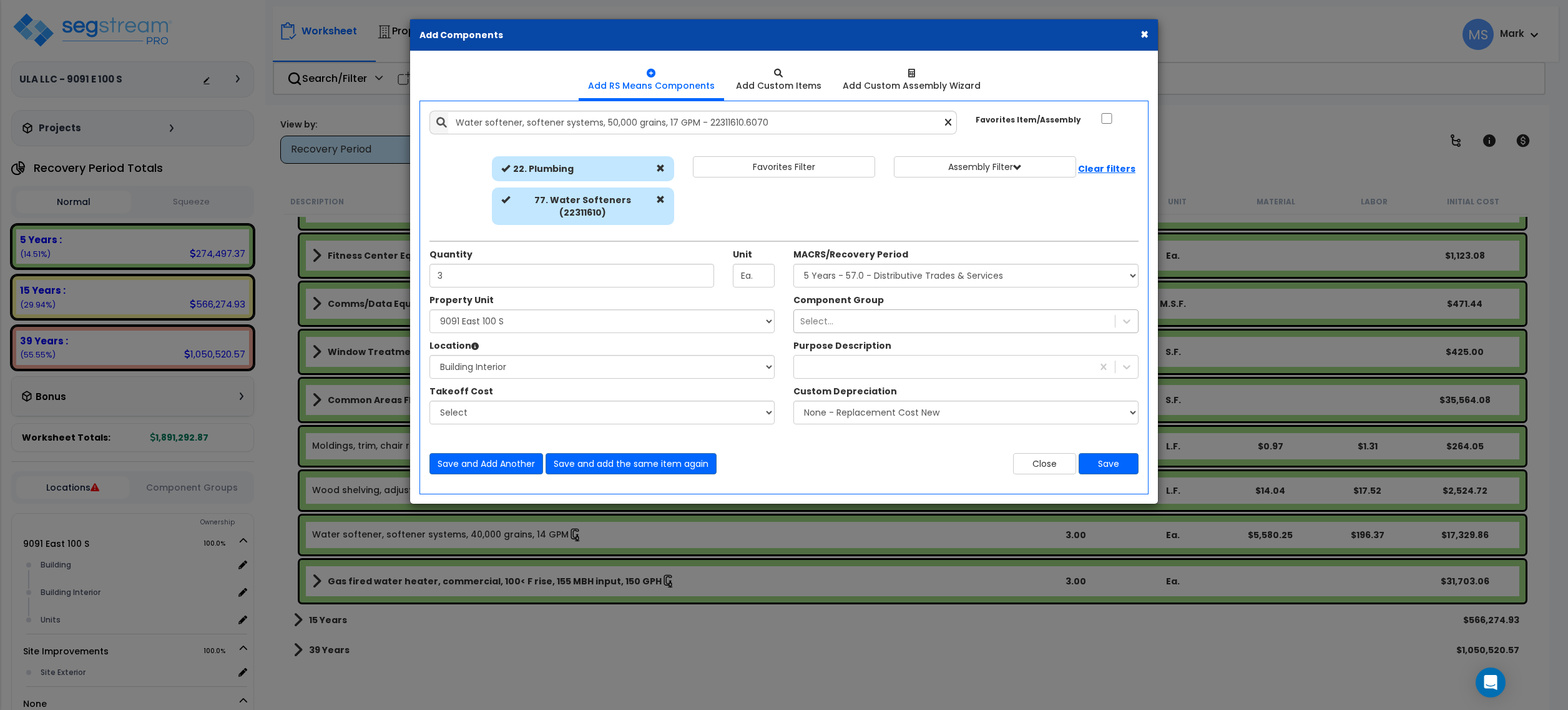
click at [892, 312] on div "Select..." at bounding box center [955, 321] width 321 height 20
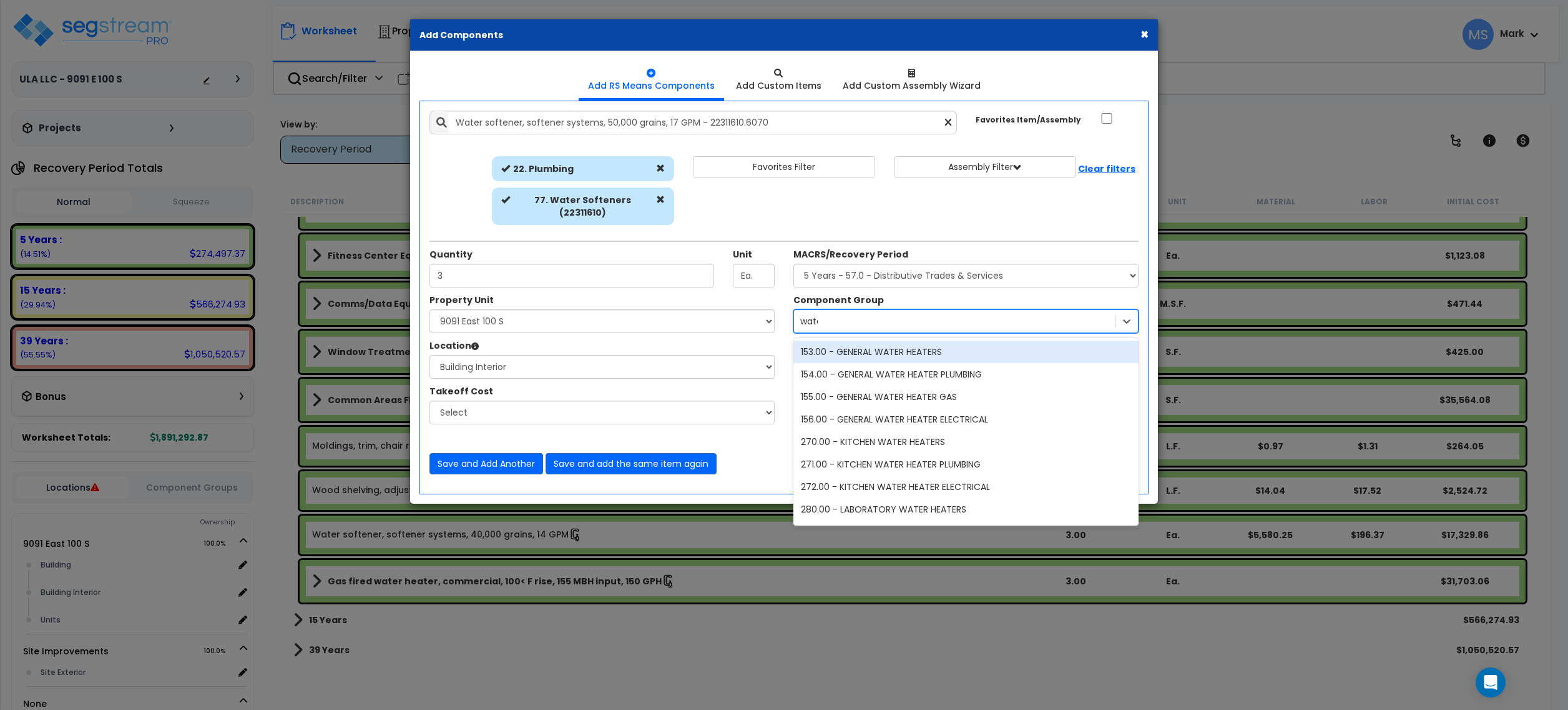
type input "water"
click at [896, 341] on div "153.00 - GENERAL WATER HEATERS" at bounding box center [966, 352] width 346 height 23
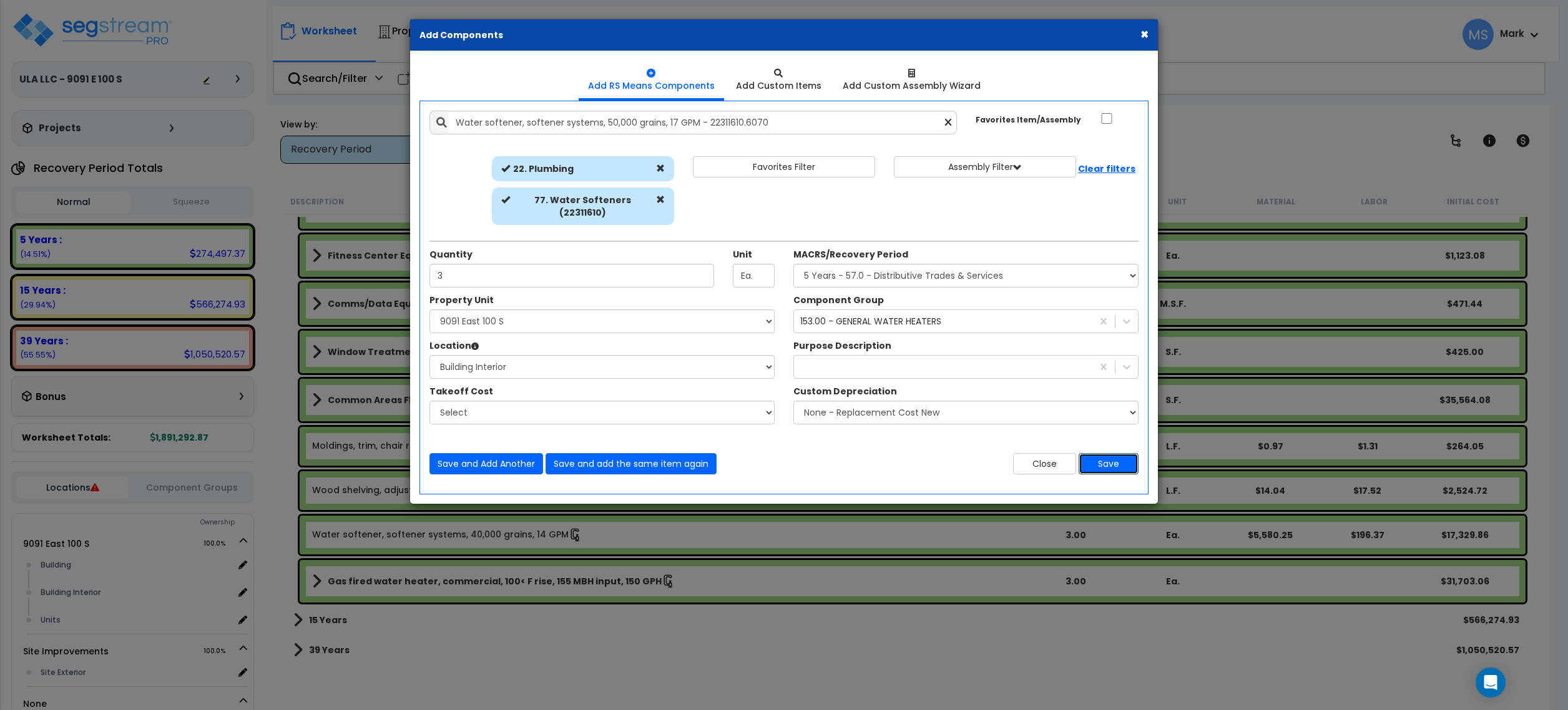
click at [1104, 455] on button "Save" at bounding box center [1109, 463] width 60 height 21
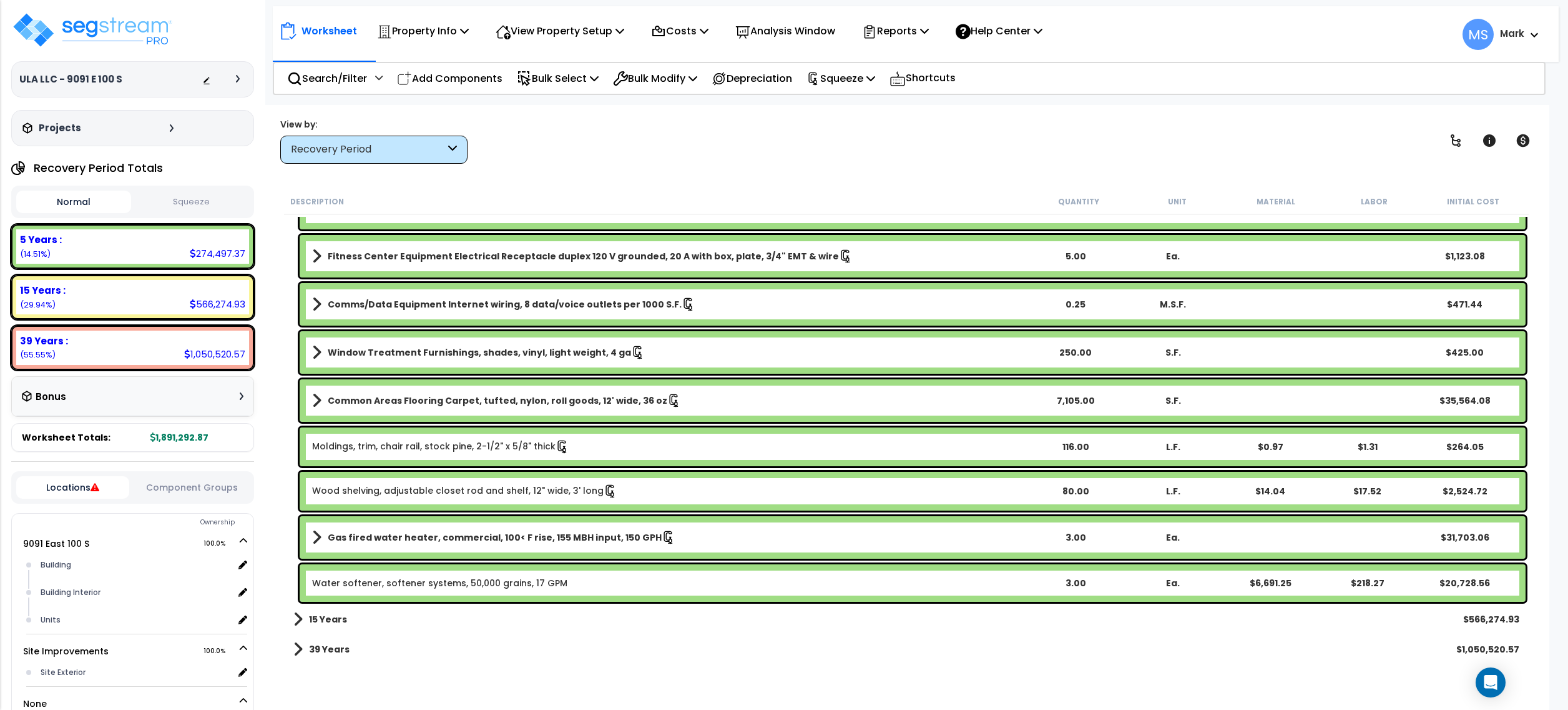
scroll to position [3213, 0]
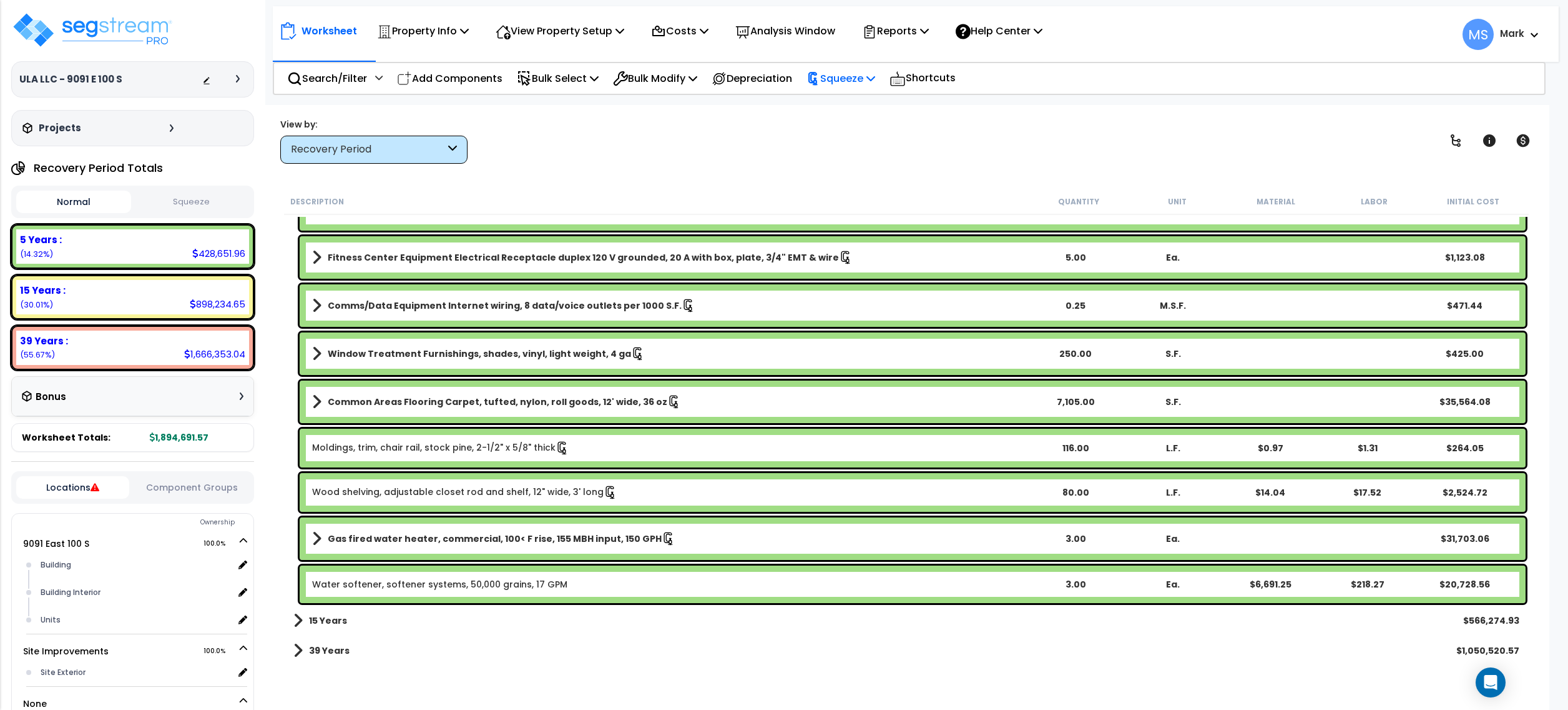
click at [861, 76] on p "Squeeze" at bounding box center [841, 78] width 69 height 17
click at [881, 101] on link "Re-squeeze" at bounding box center [861, 108] width 123 height 29
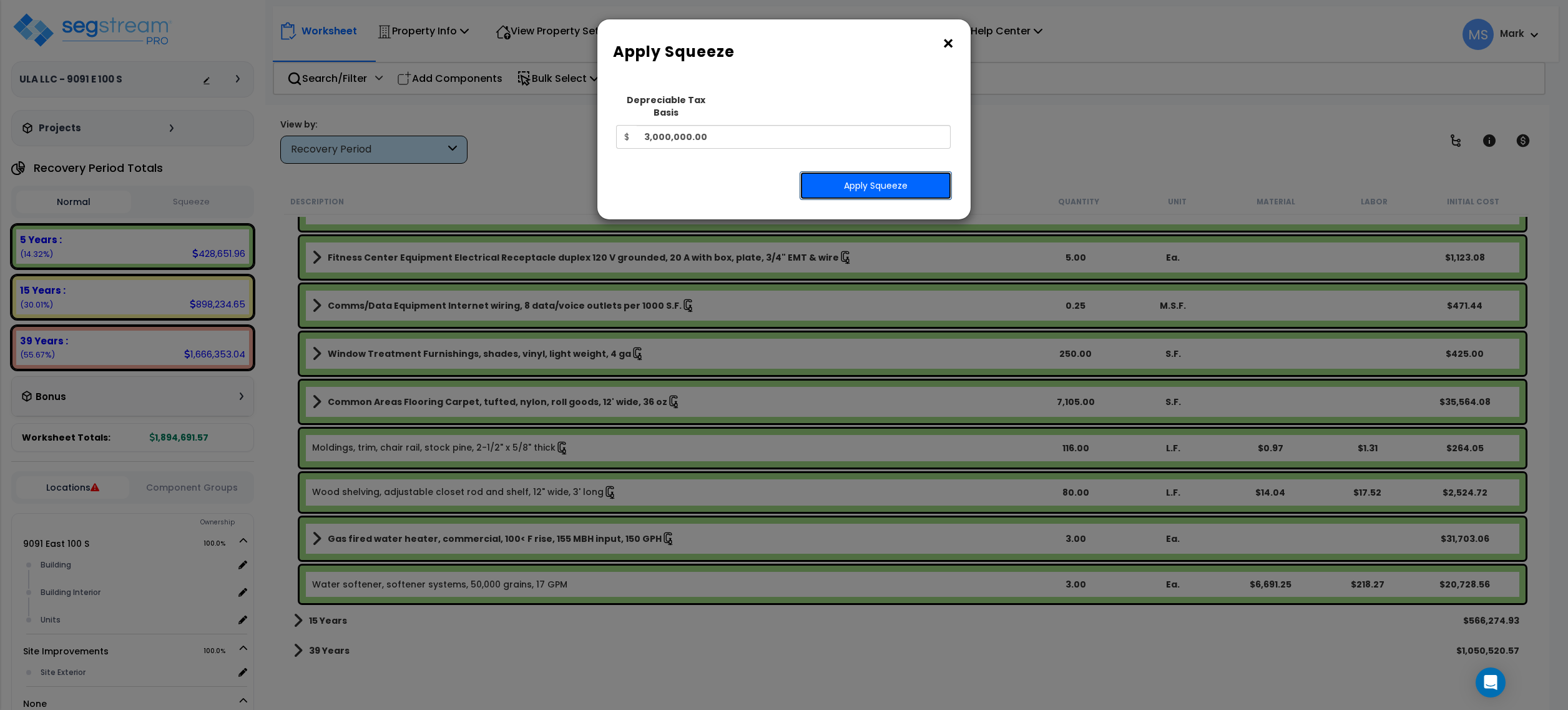
click at [858, 171] on button "Apply Squeeze" at bounding box center [876, 185] width 153 height 29
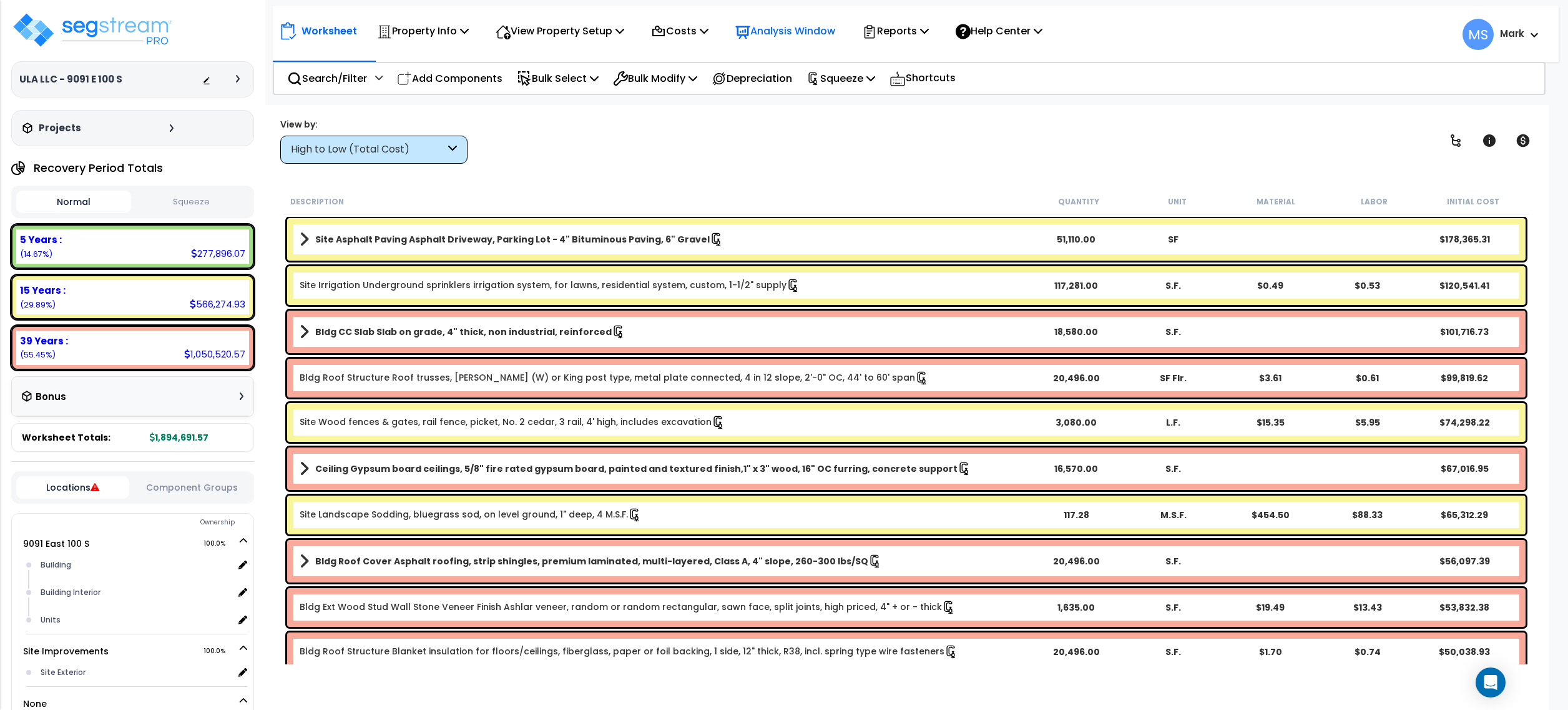
click at [785, 35] on p "Analysis Window" at bounding box center [785, 32] width 100 height 17
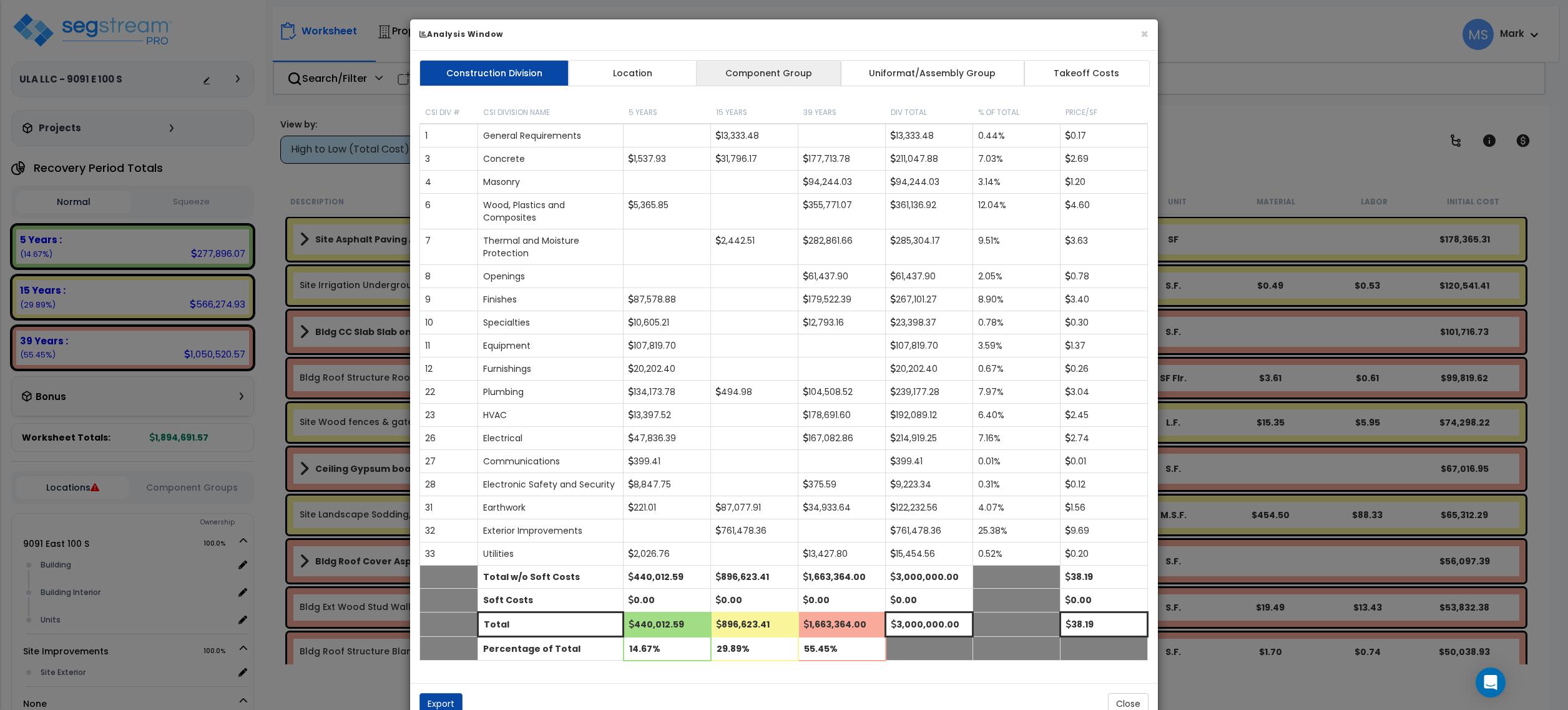
click at [760, 81] on link "Component Group" at bounding box center [769, 73] width 145 height 26
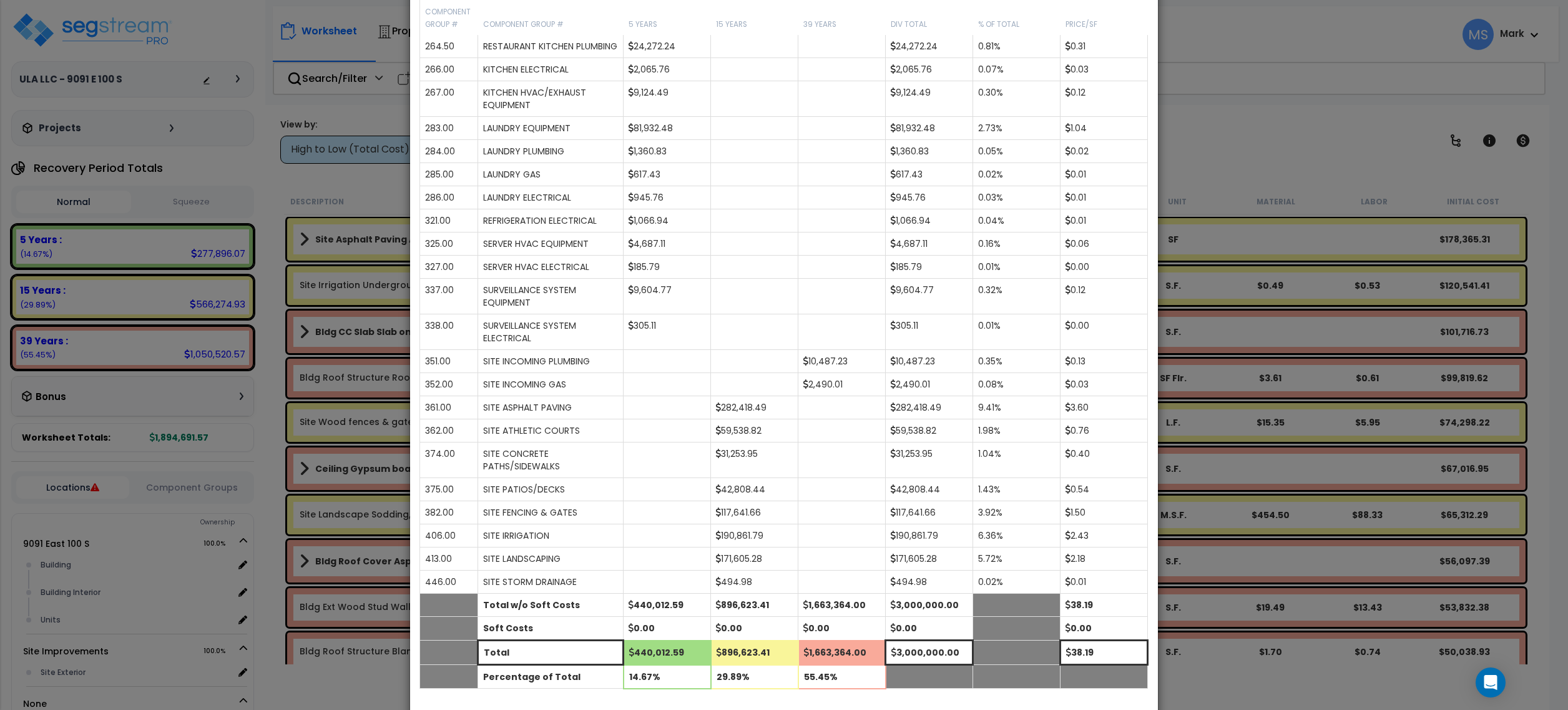
scroll to position [1667, 0]
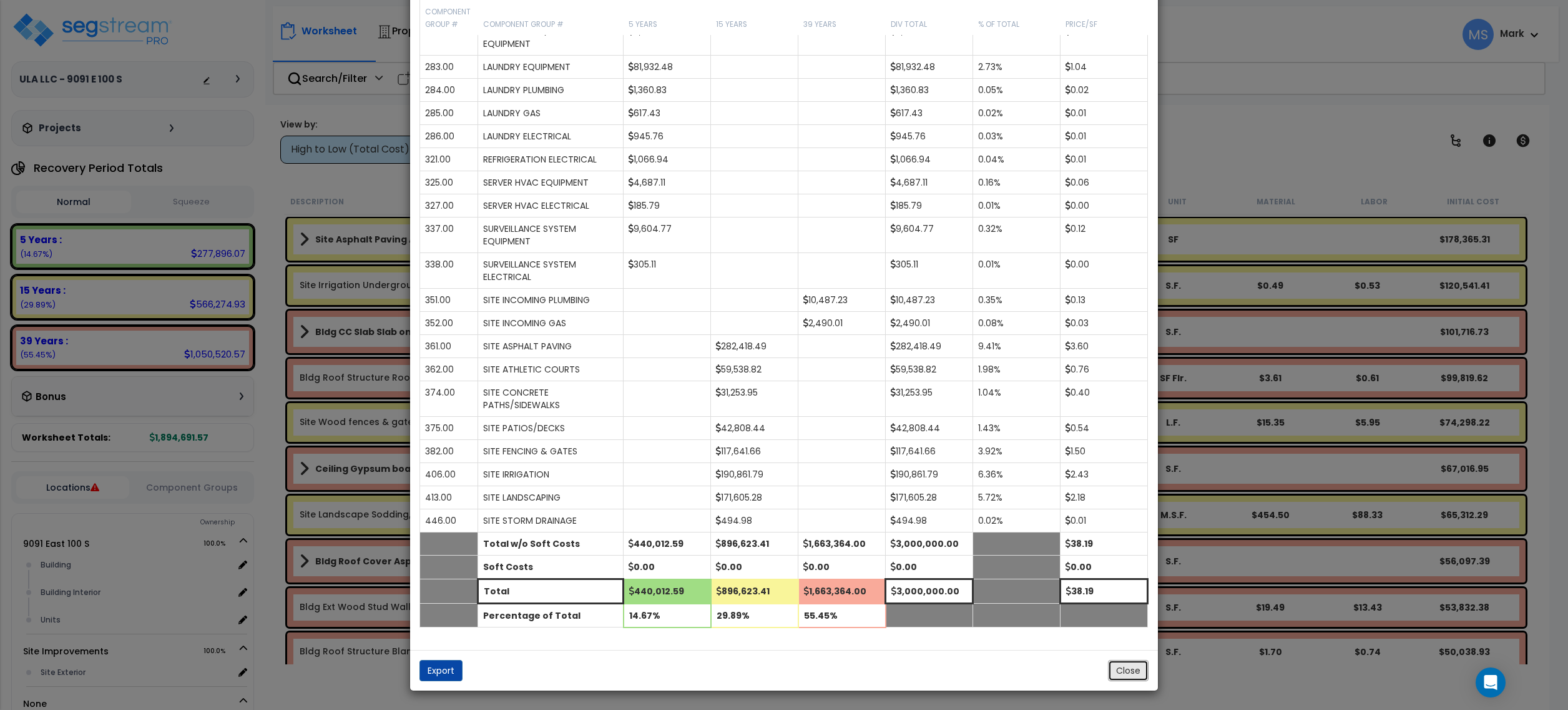
click at [1122, 680] on button "Close" at bounding box center [1128, 670] width 40 height 21
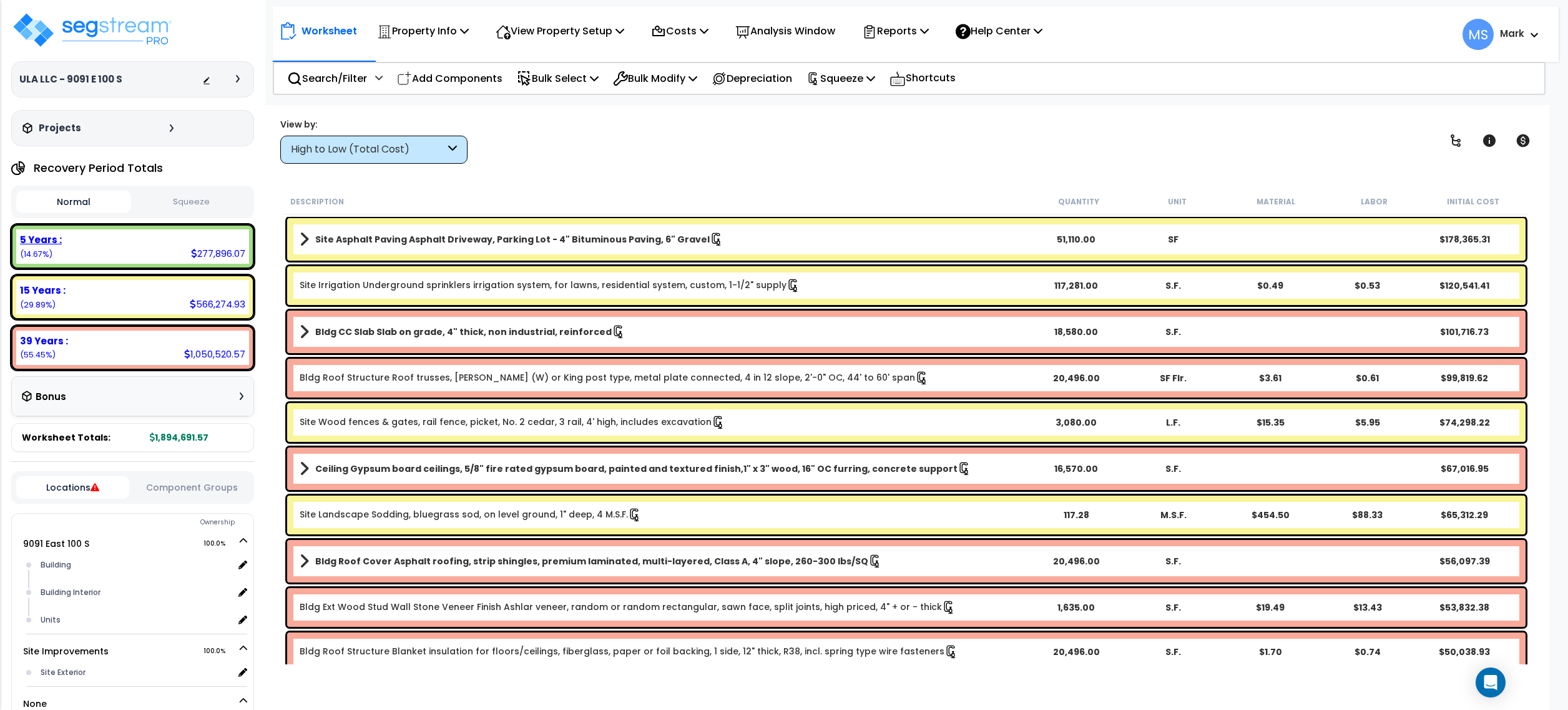
click at [183, 263] on div "5 Years : 277,896.07 (14.67%)" at bounding box center [133, 247] width 233 height 34
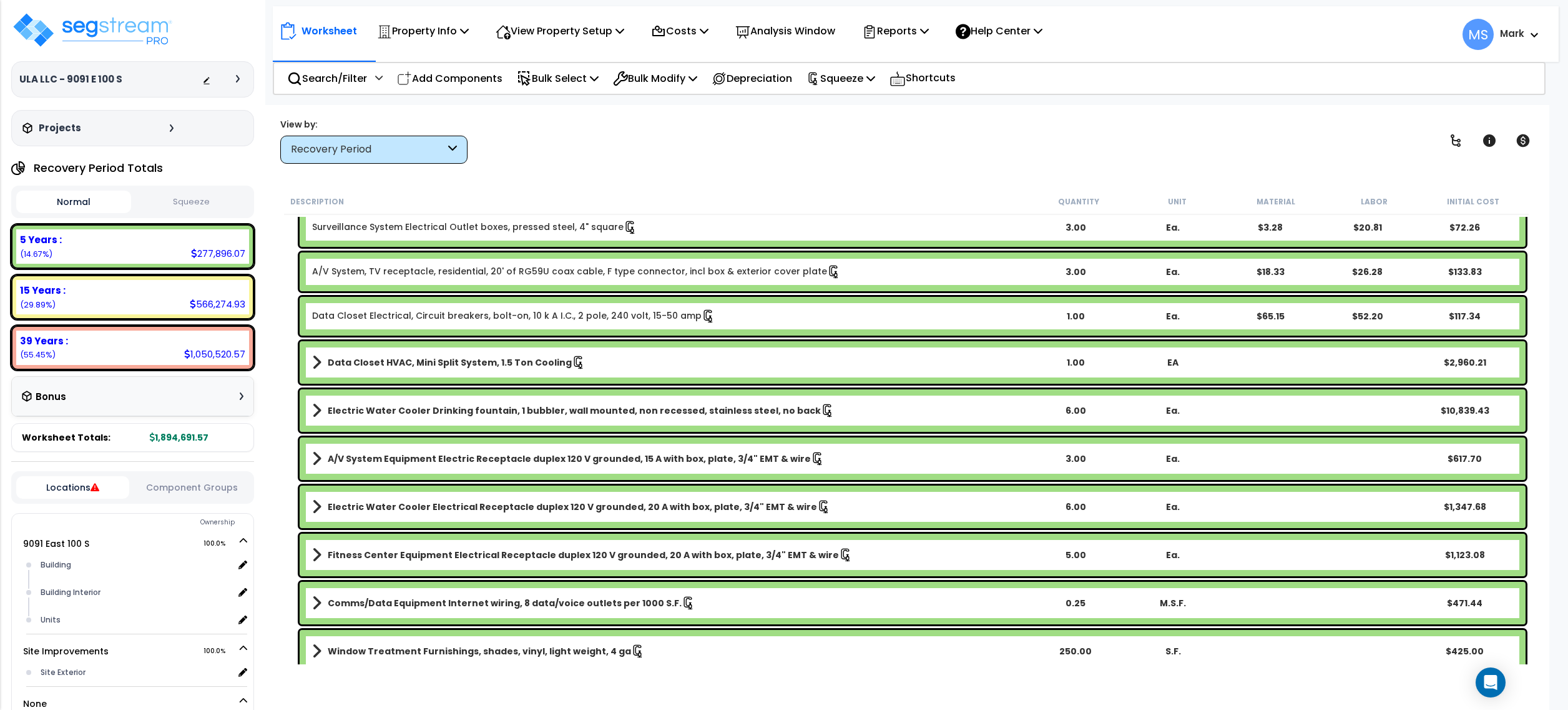
scroll to position [3215, 0]
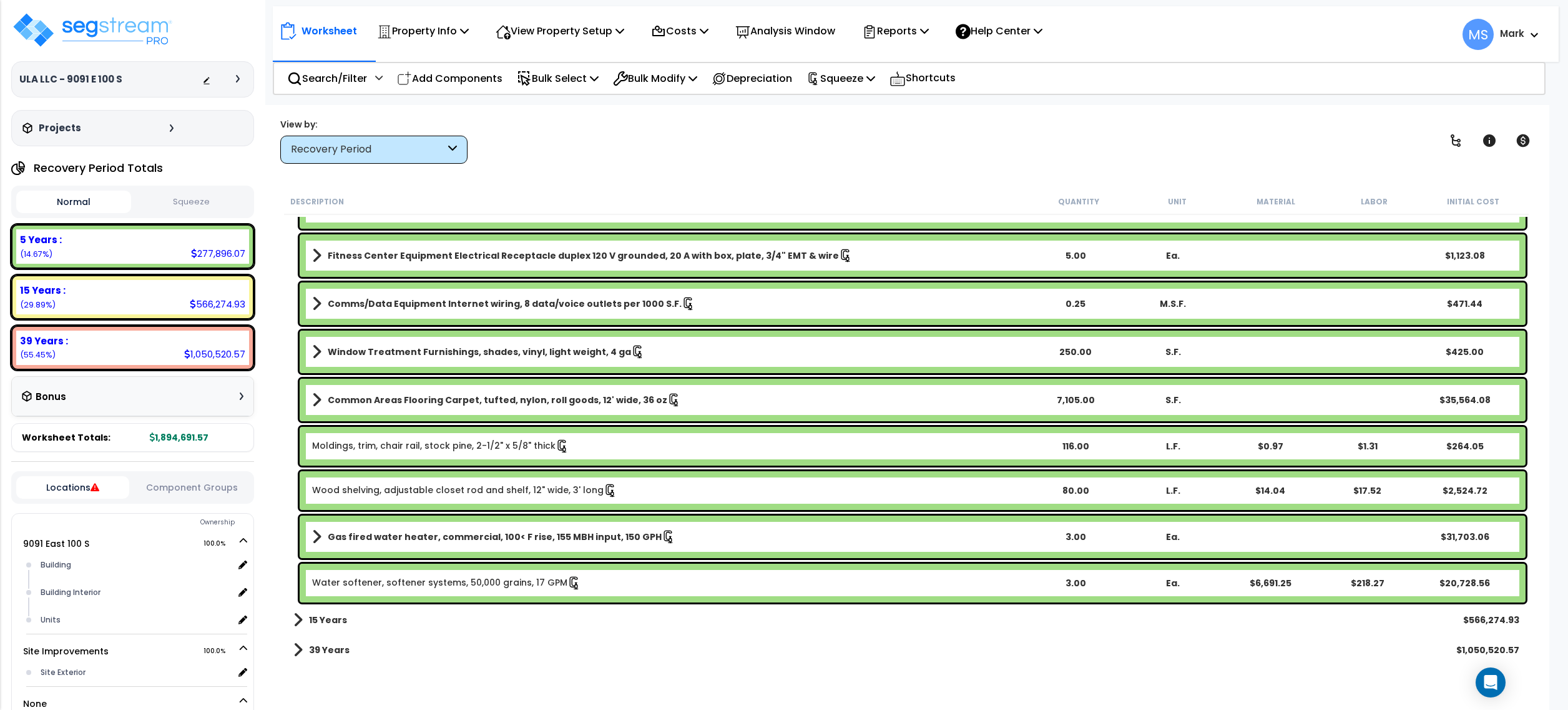
click at [543, 490] on link "Wood shelving, adjustable closet rod and shelf, 12" wide, 3' long" at bounding box center [465, 490] width 306 height 13
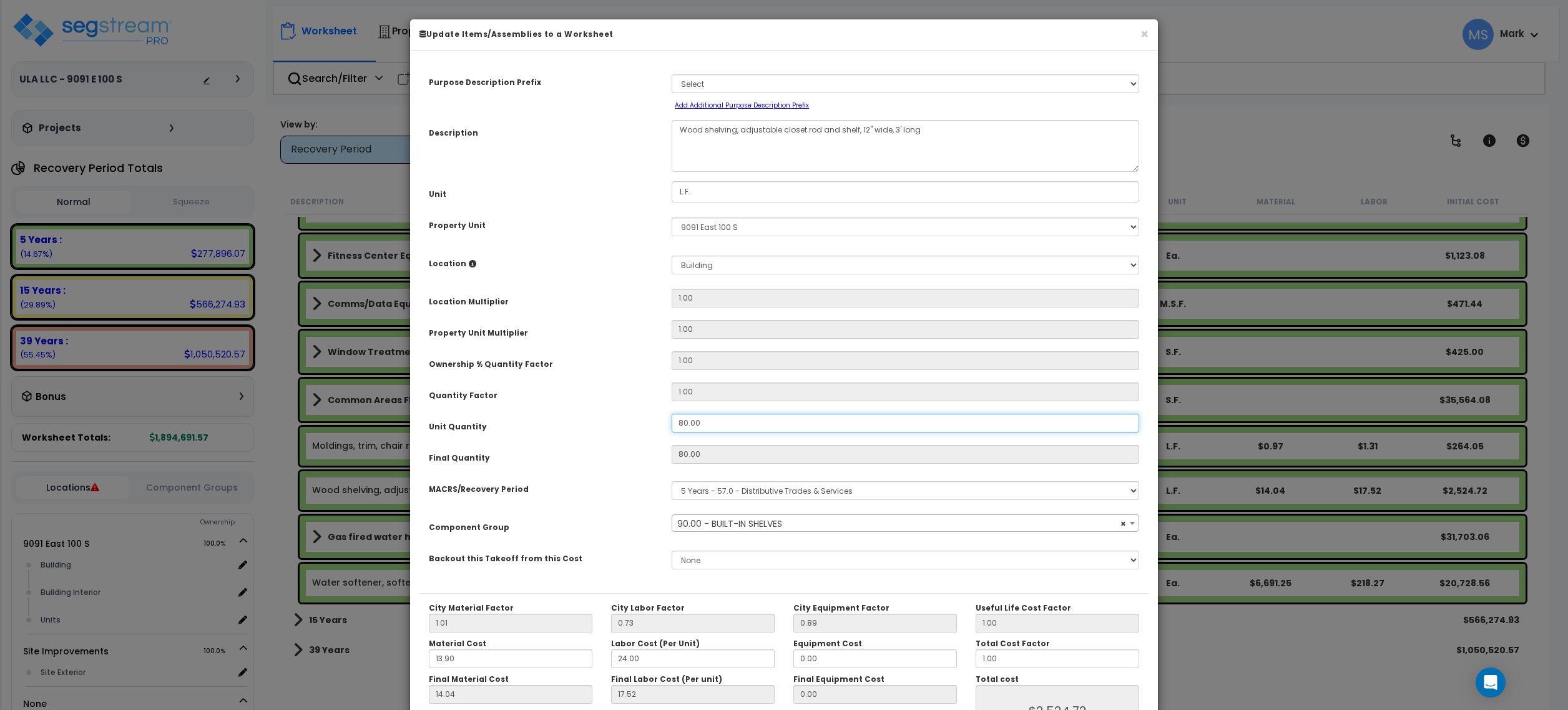
click at [733, 423] on input "80.00" at bounding box center [905, 423] width 468 height 19
click at [735, 421] on input "80.00" at bounding box center [905, 423] width 468 height 19
select select "45919"
click at [735, 421] on input "80.00" at bounding box center [905, 423] width 468 height 19
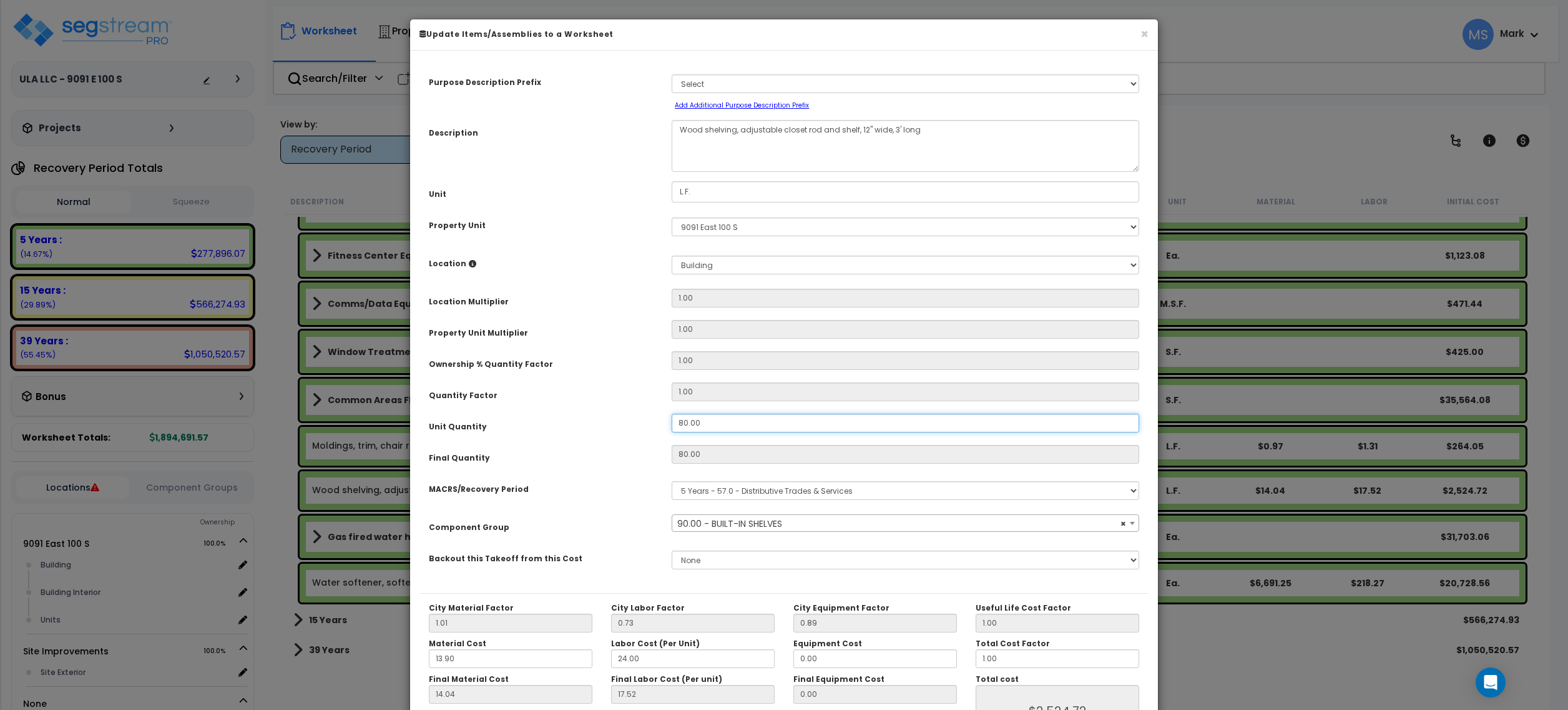
type input "1"
type input "80"
type input "$2,524.80"
type input "1"
type input "$31.56"
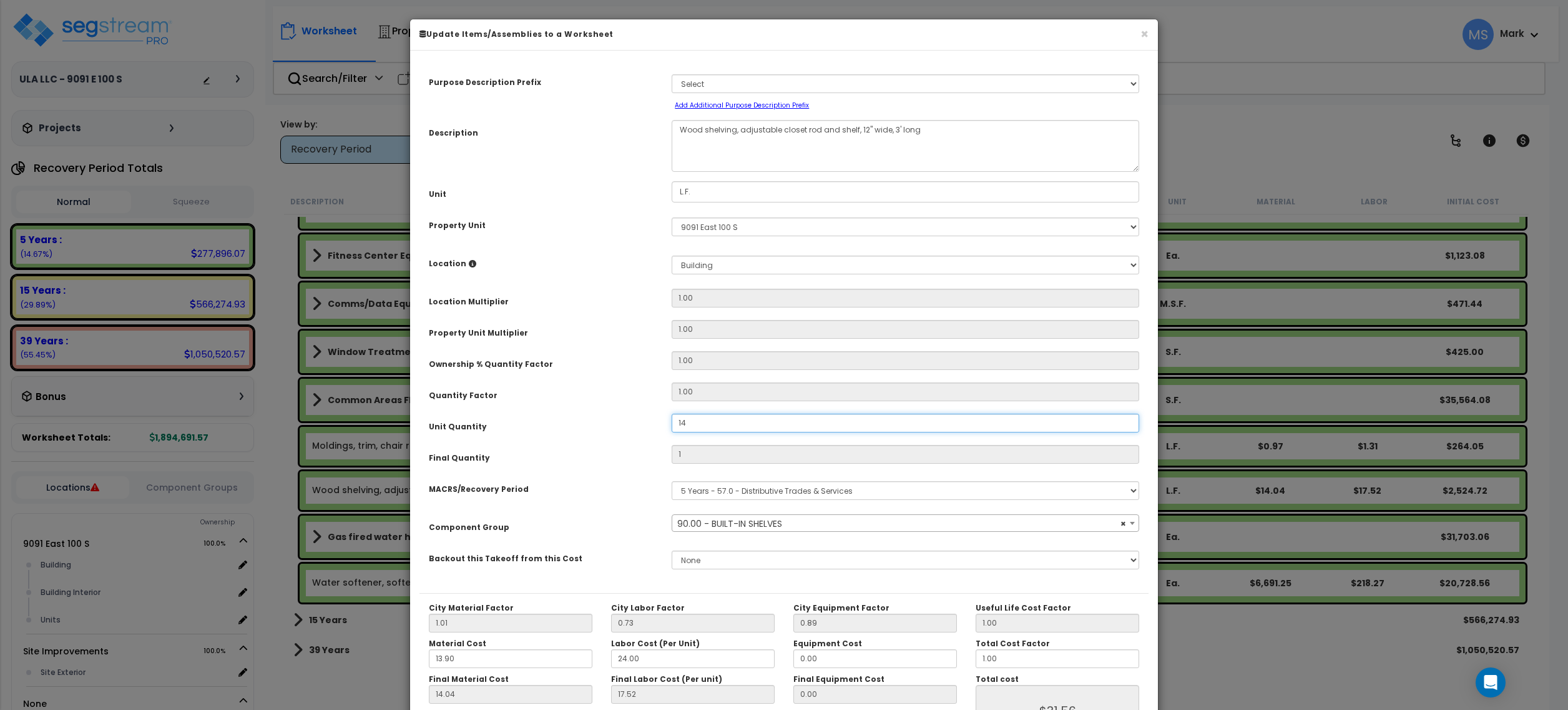
type input "140"
type input "14"
type input "$441.84"
type input "140"
type input "$4,418.40"
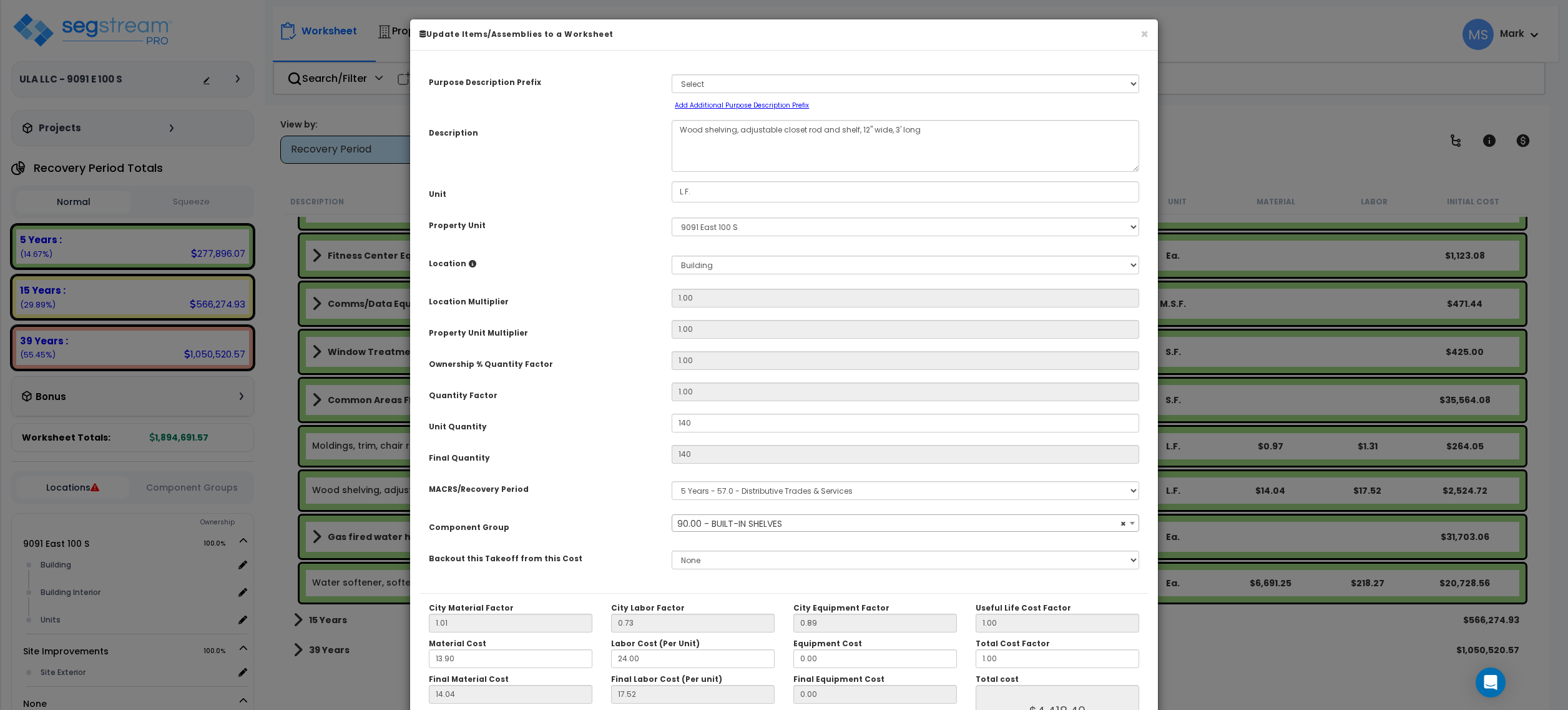
click at [609, 428] on div "Unit Quantity" at bounding box center [540, 424] width 243 height 22
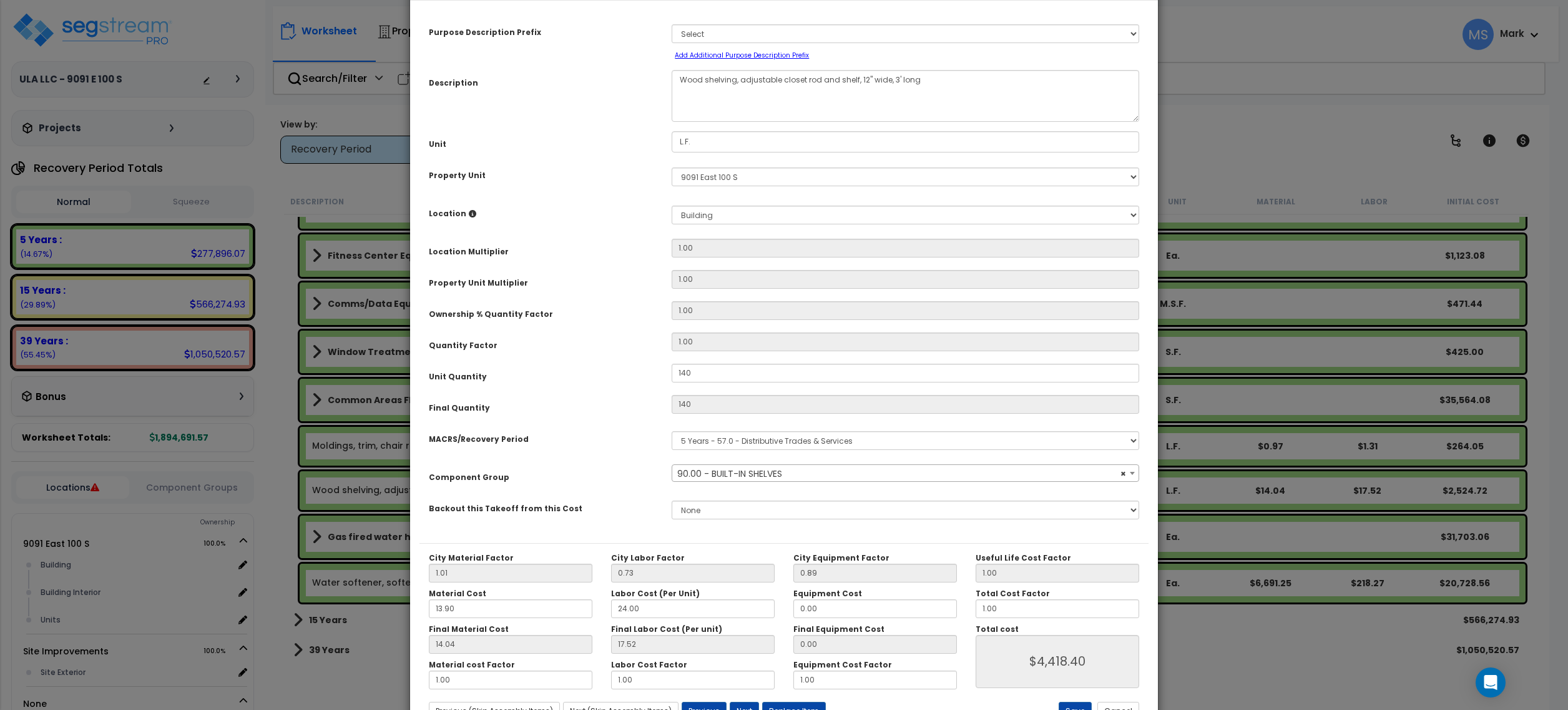
scroll to position [100, 0]
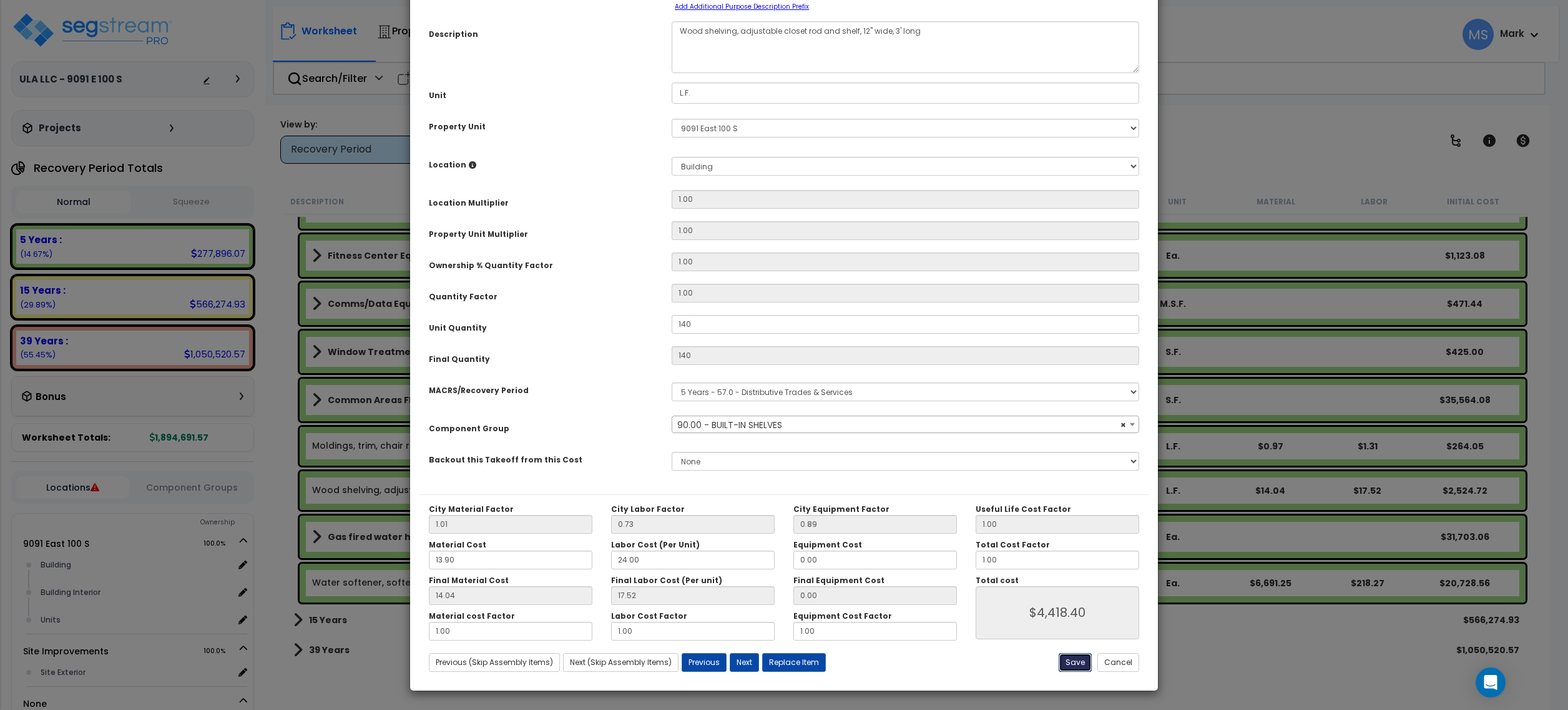
click at [1081, 666] on button "Save" at bounding box center [1075, 662] width 33 height 19
type input "140.00"
type input "4418.40"
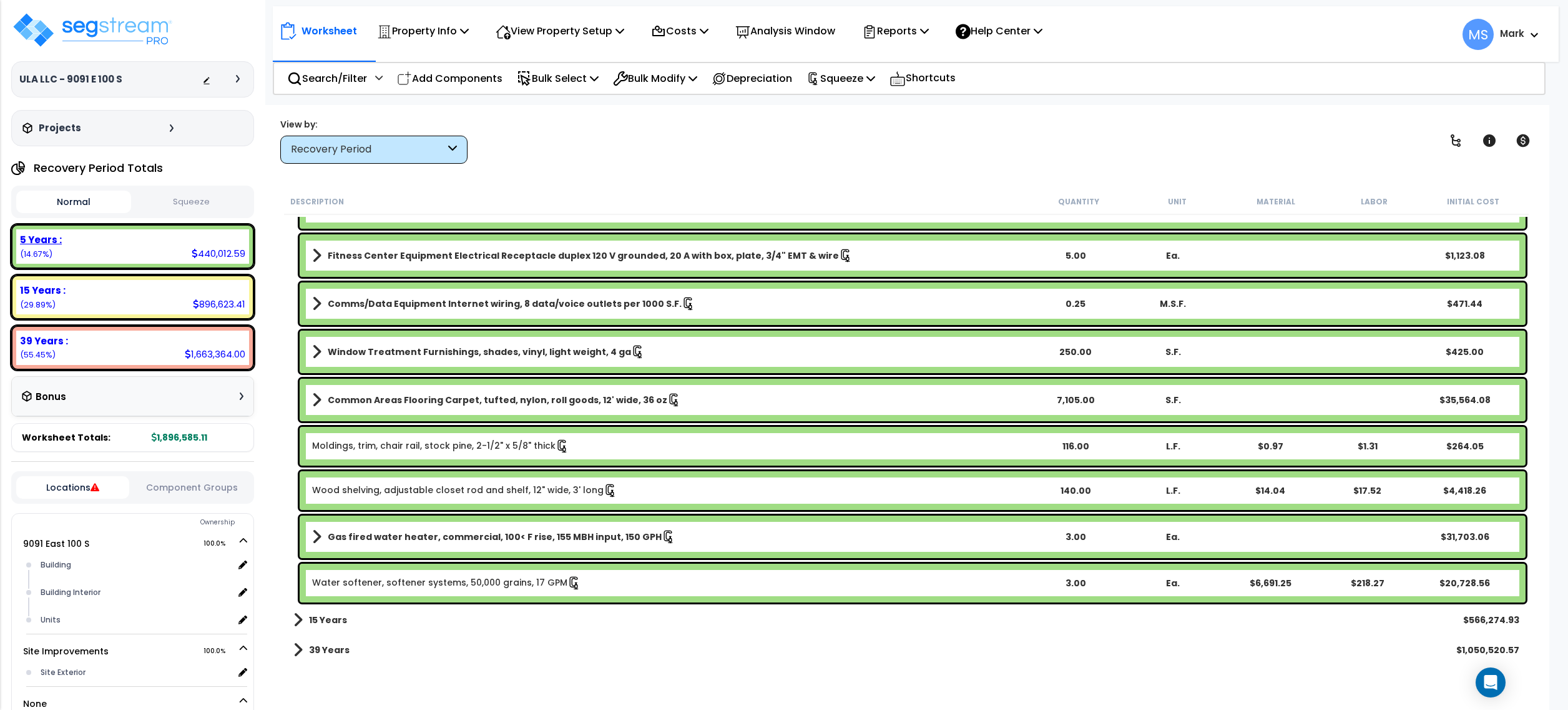
click at [188, 250] on div "5 Years : 440,012.59 (14.67%)" at bounding box center [133, 247] width 233 height 34
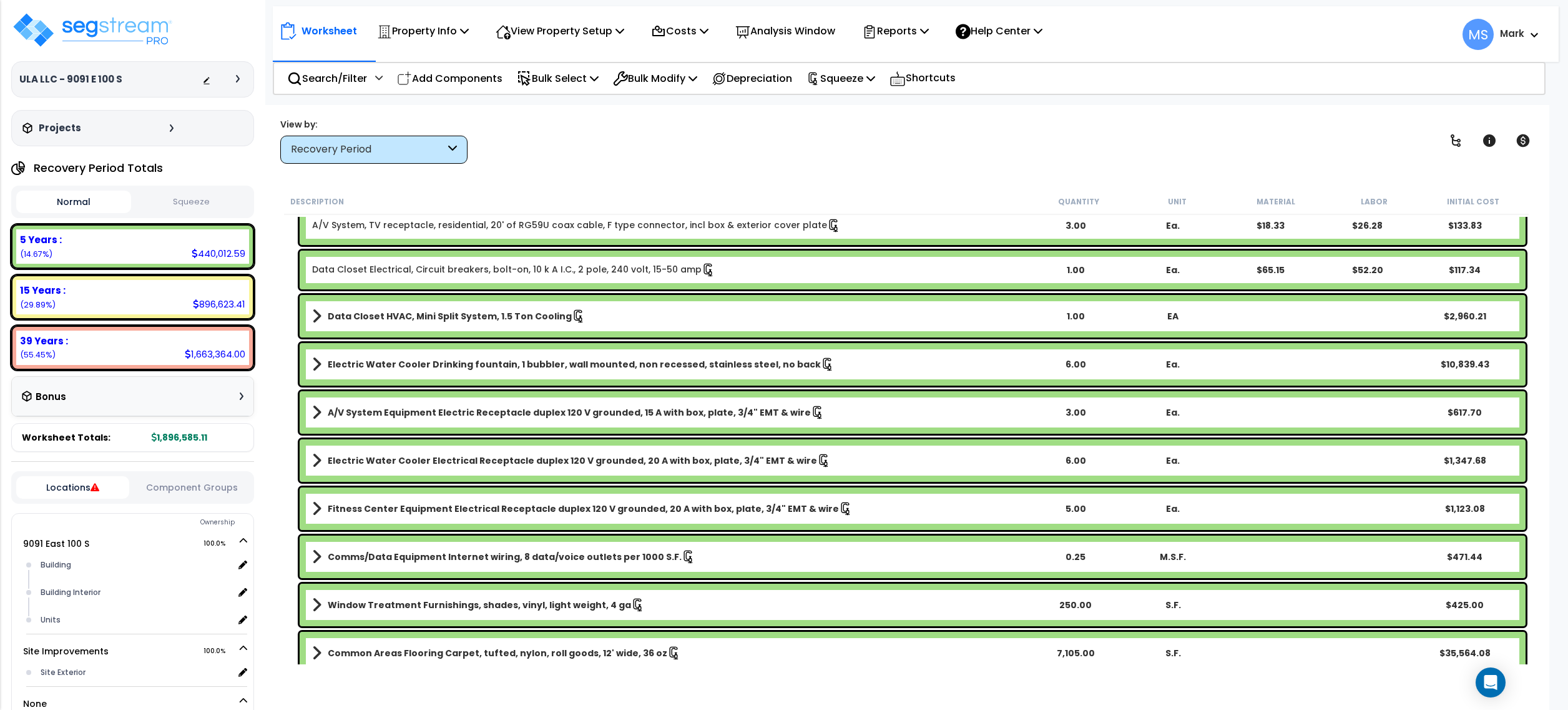
scroll to position [2798, 0]
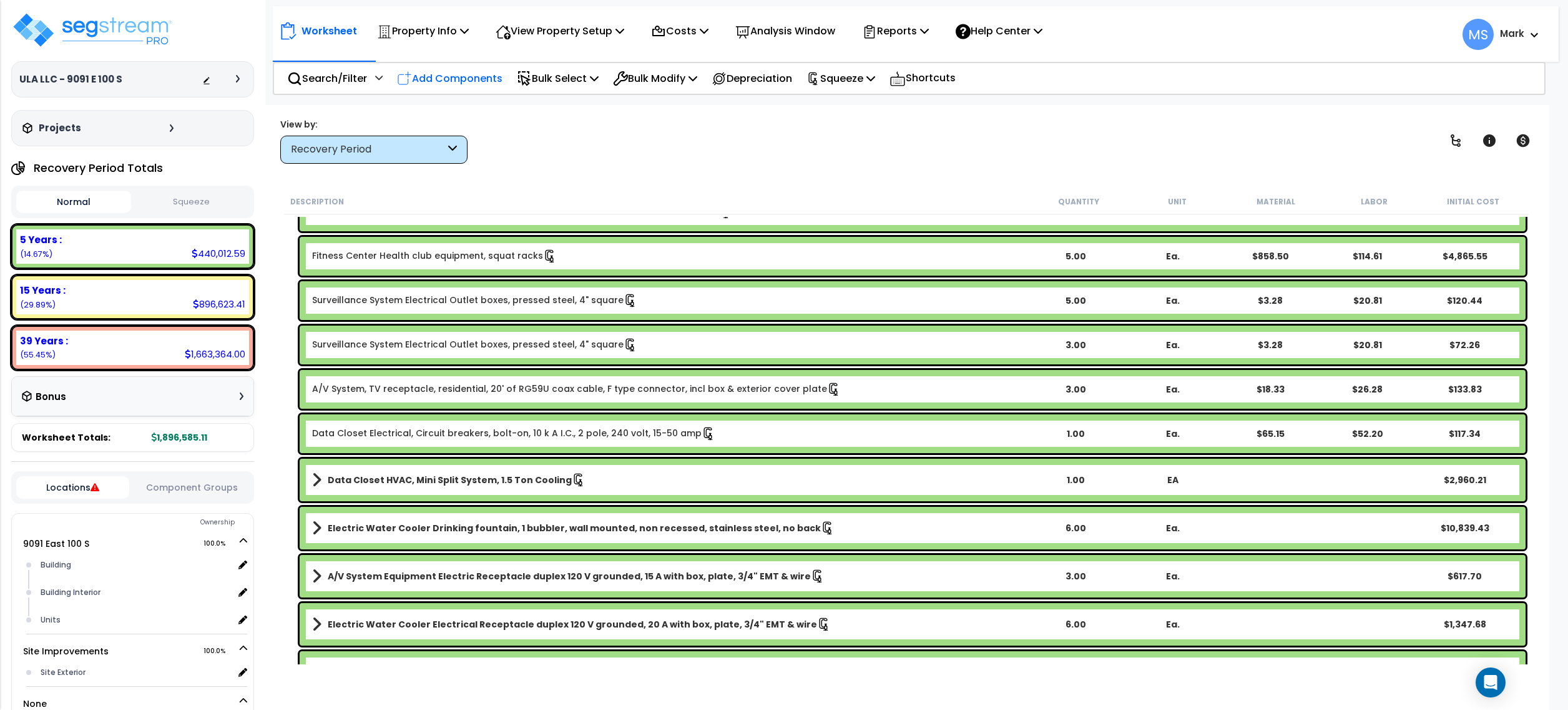
drag, startPoint x: 428, startPoint y: 60, endPoint x: 437, endPoint y: 69, distance: 12.7
click at [428, 60] on nav "Worksheet Property Info Property Setup Add Property Unit Template property Clon…" at bounding box center [916, 34] width 1286 height 55
drag, startPoint x: 443, startPoint y: 77, endPoint x: 529, endPoint y: 97, distance: 88.3
click at [443, 76] on p "Add Components" at bounding box center [450, 78] width 105 height 17
select select
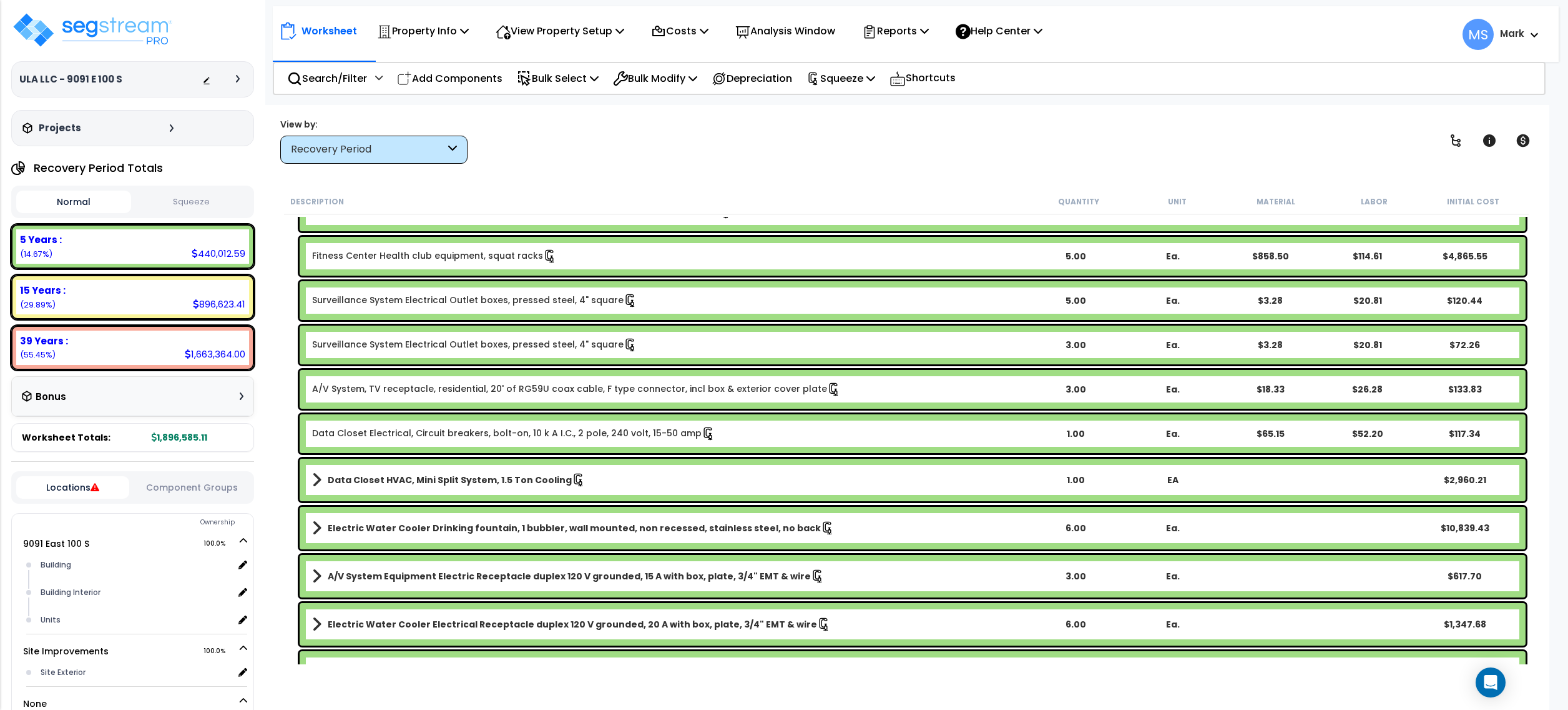
select select
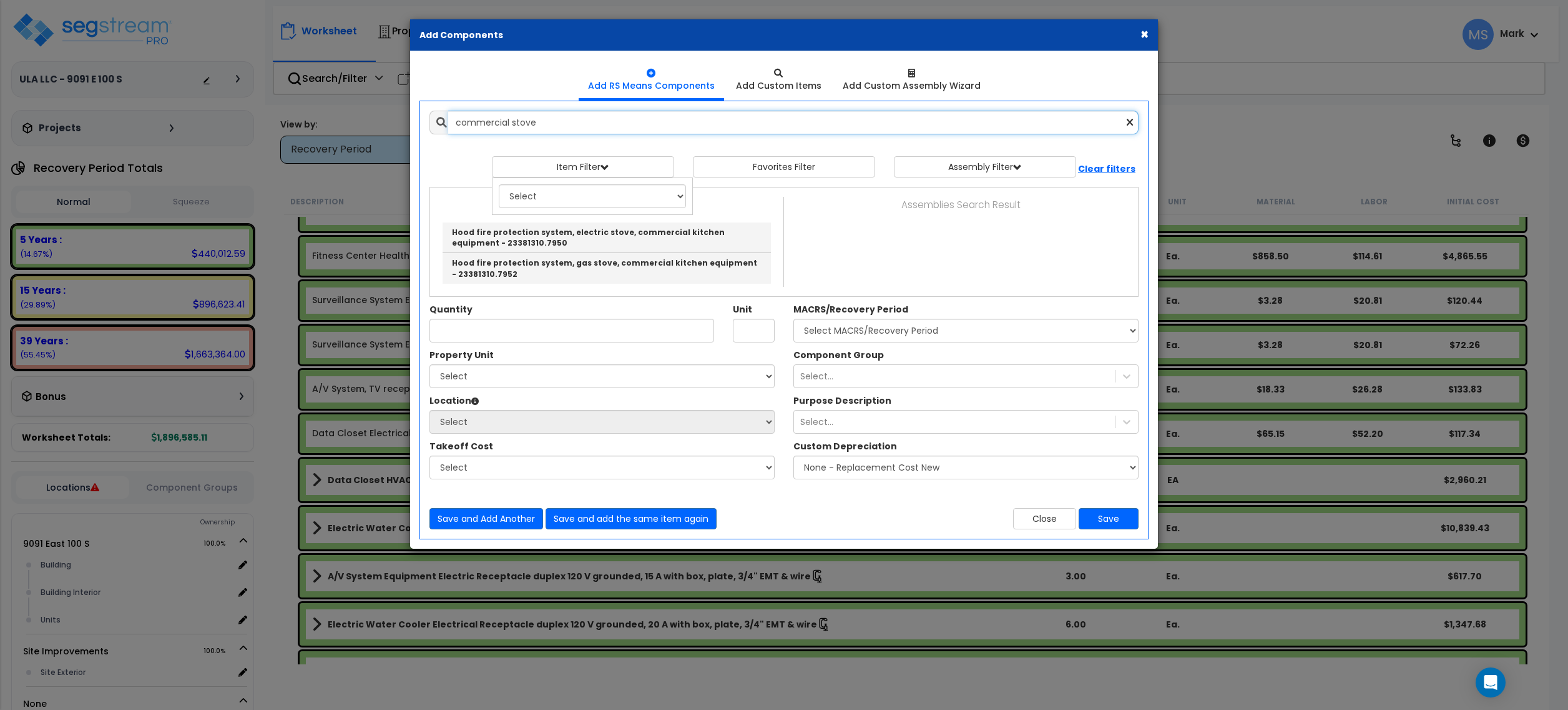
type input "commercial stove"
click at [1045, 521] on button "Close" at bounding box center [1045, 519] width 63 height 21
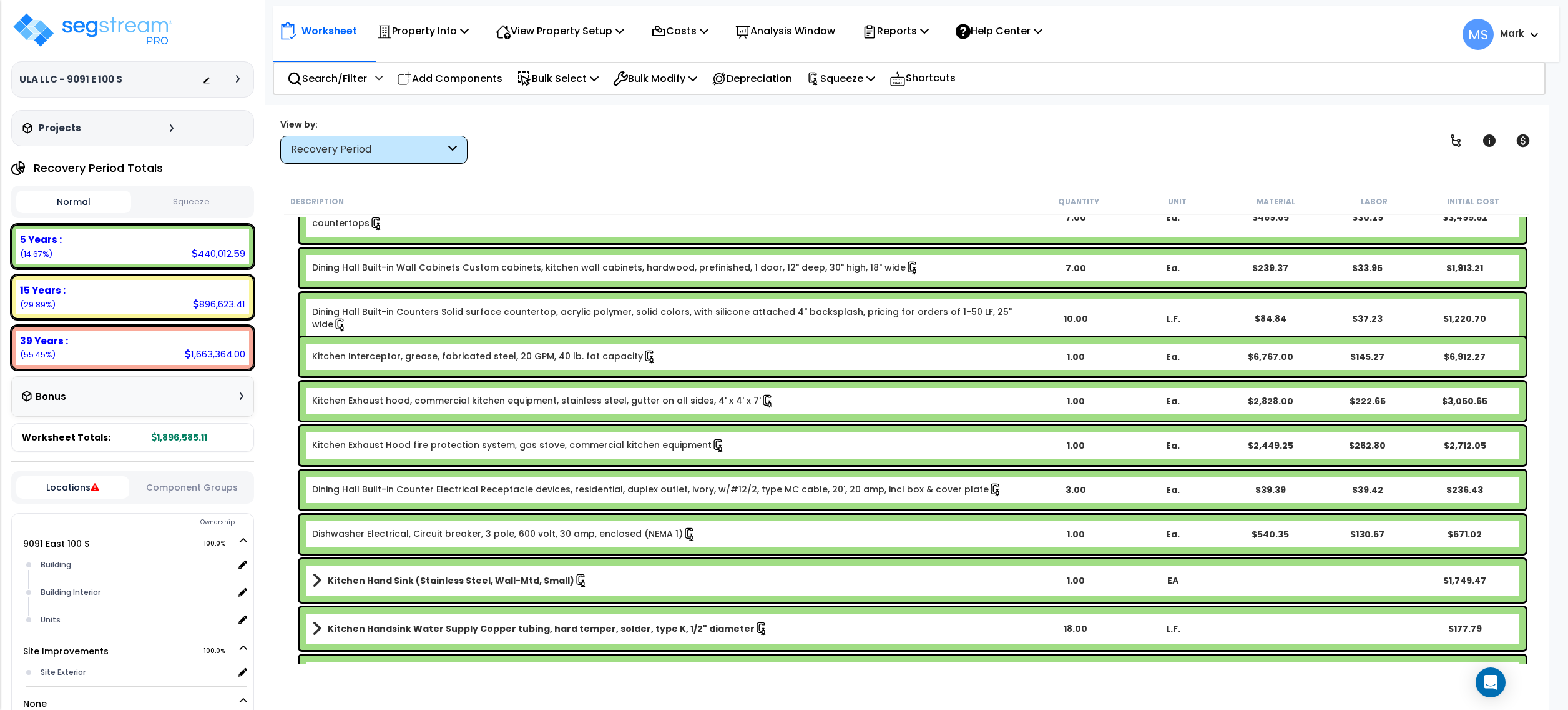
scroll to position [549, 0]
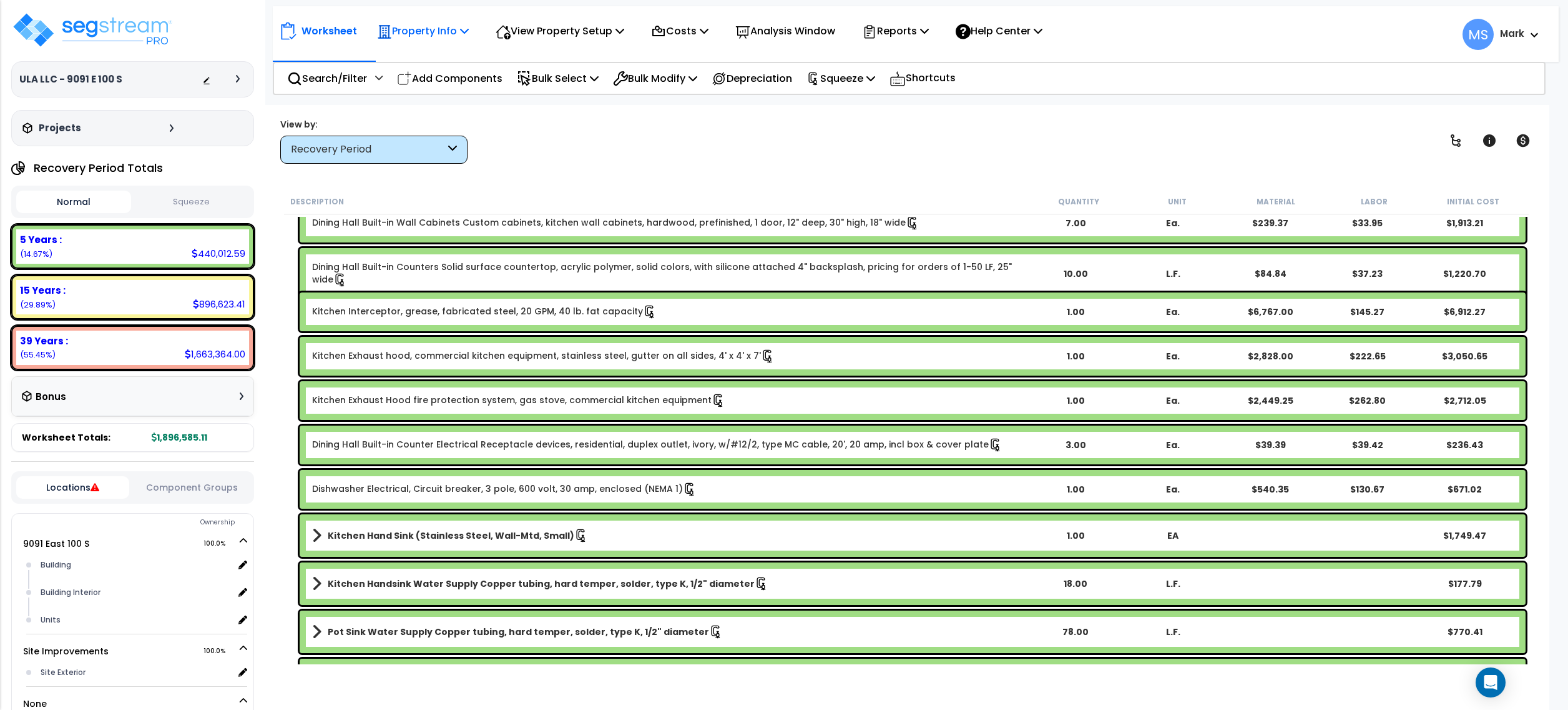
click at [448, 29] on p "Property Info" at bounding box center [423, 32] width 92 height 17
click at [545, 38] on p "View Property Setup" at bounding box center [560, 32] width 129 height 17
click at [536, 88] on link "View Questionnaire" at bounding box center [551, 85] width 123 height 25
drag, startPoint x: 151, startPoint y: 308, endPoint x: 154, endPoint y: 300, distance: 8.5
click at [153, 308] on div "15 Years : 896,623.41 (29.89%)" at bounding box center [133, 297] width 233 height 34
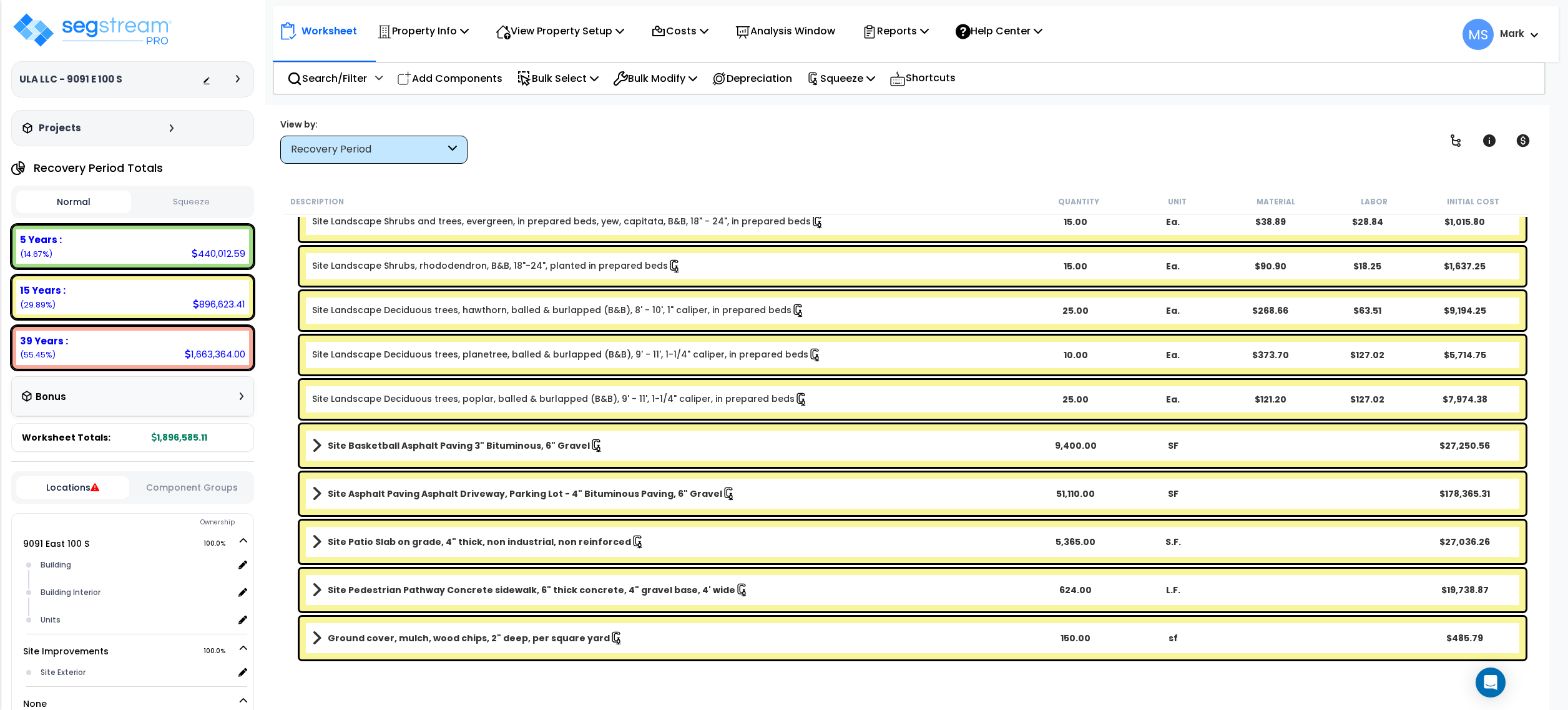
scroll to position [440, 0]
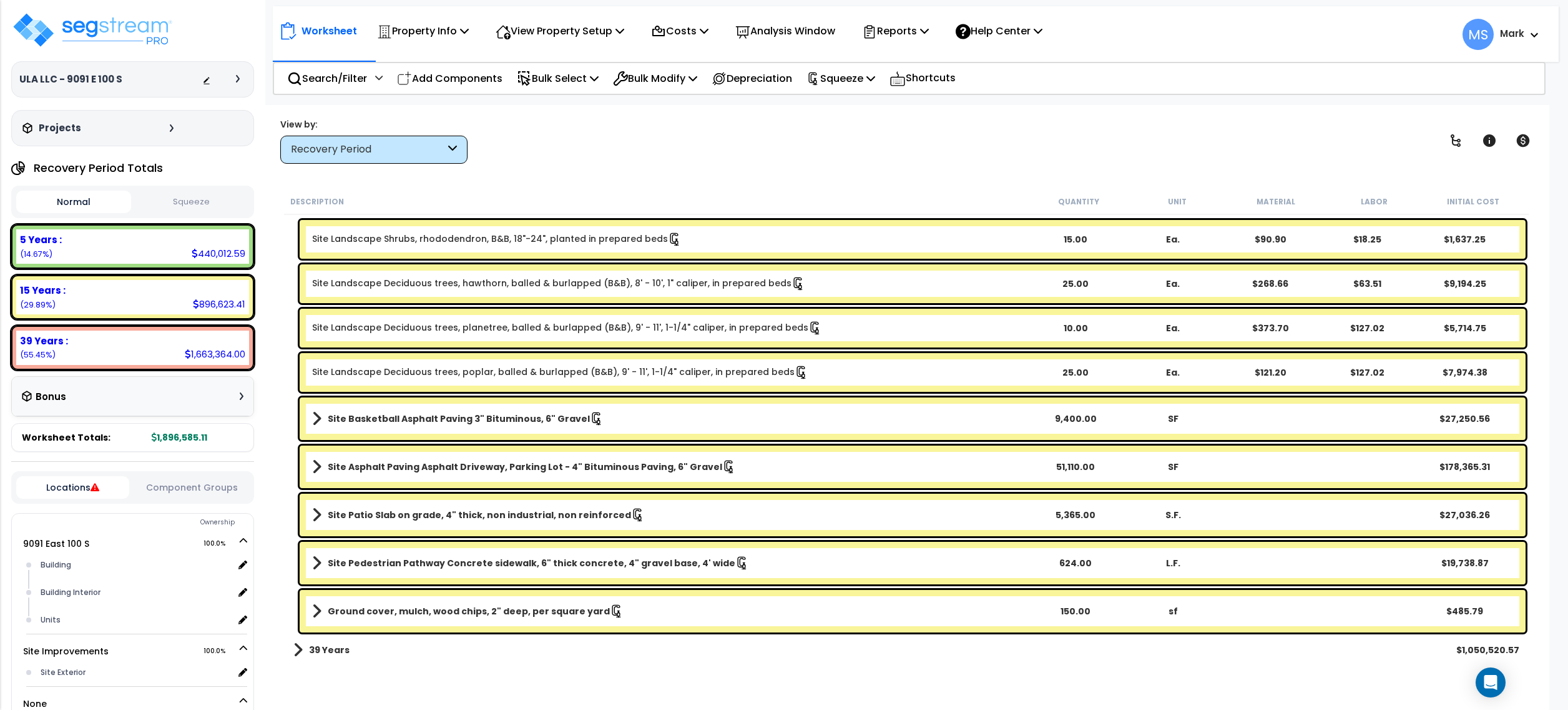
click at [335, 153] on div "Recovery Period" at bounding box center [368, 149] width 154 height 14
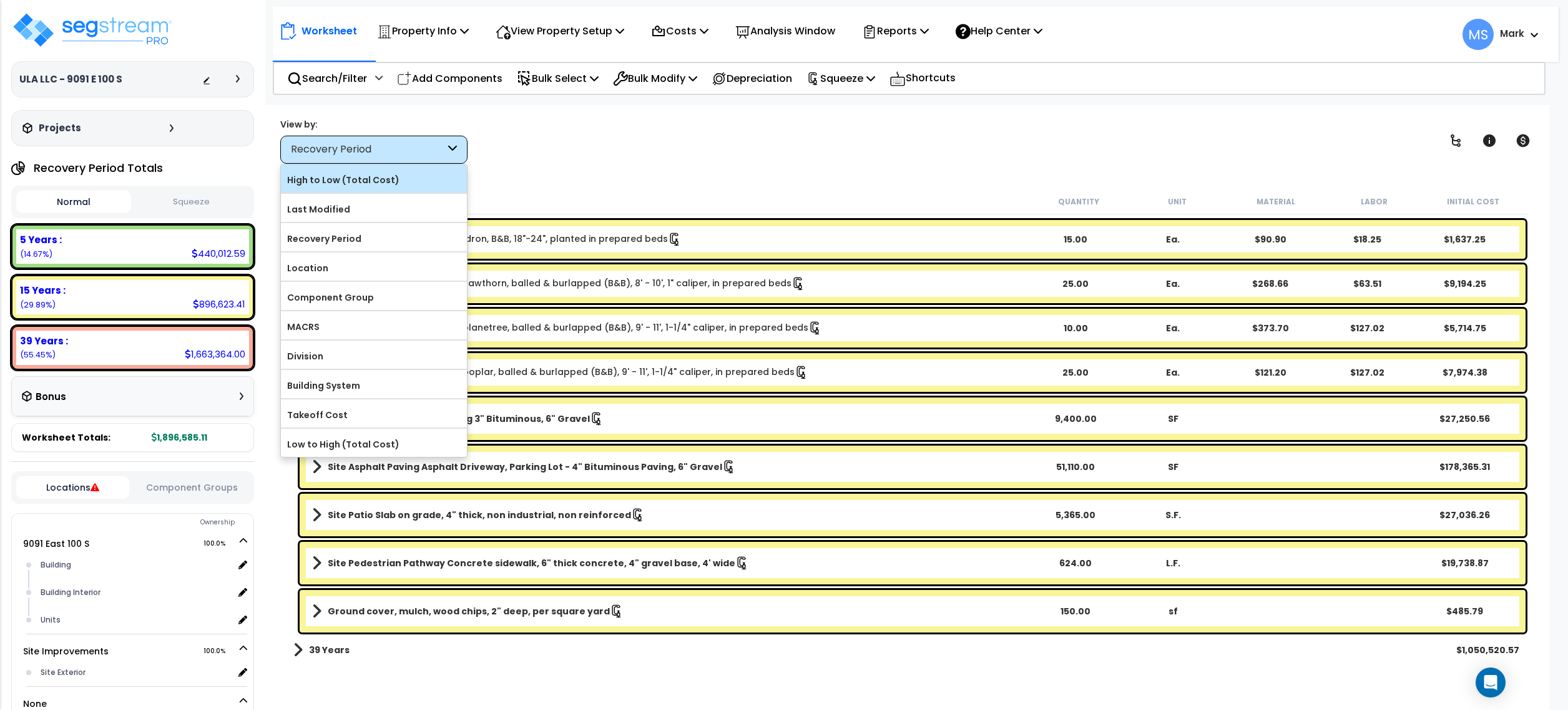
click at [352, 180] on label "High to Low (Total Cost)" at bounding box center [373, 180] width 186 height 19
click at [0, 0] on input "High to Low (Total Cost)" at bounding box center [0, 0] width 0 height 0
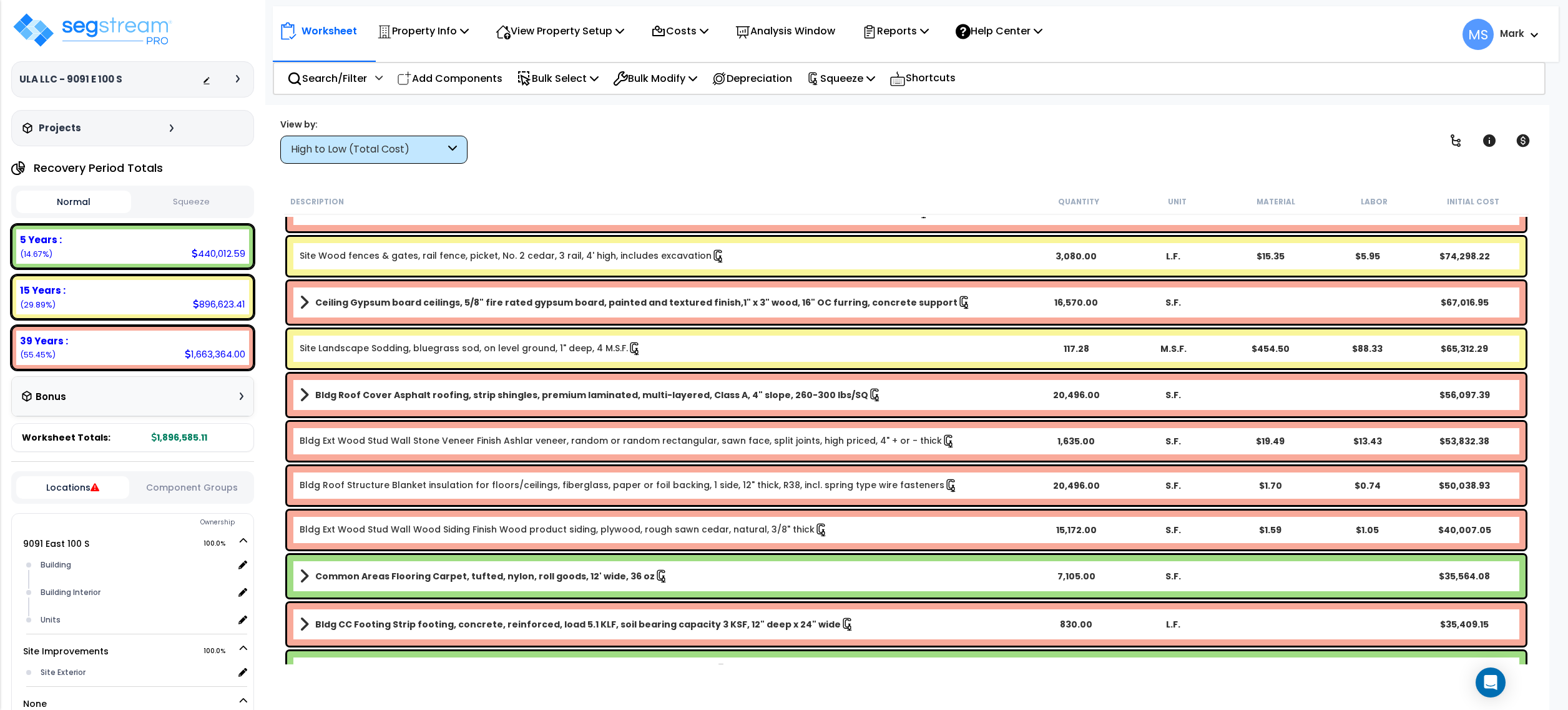
scroll to position [0, 0]
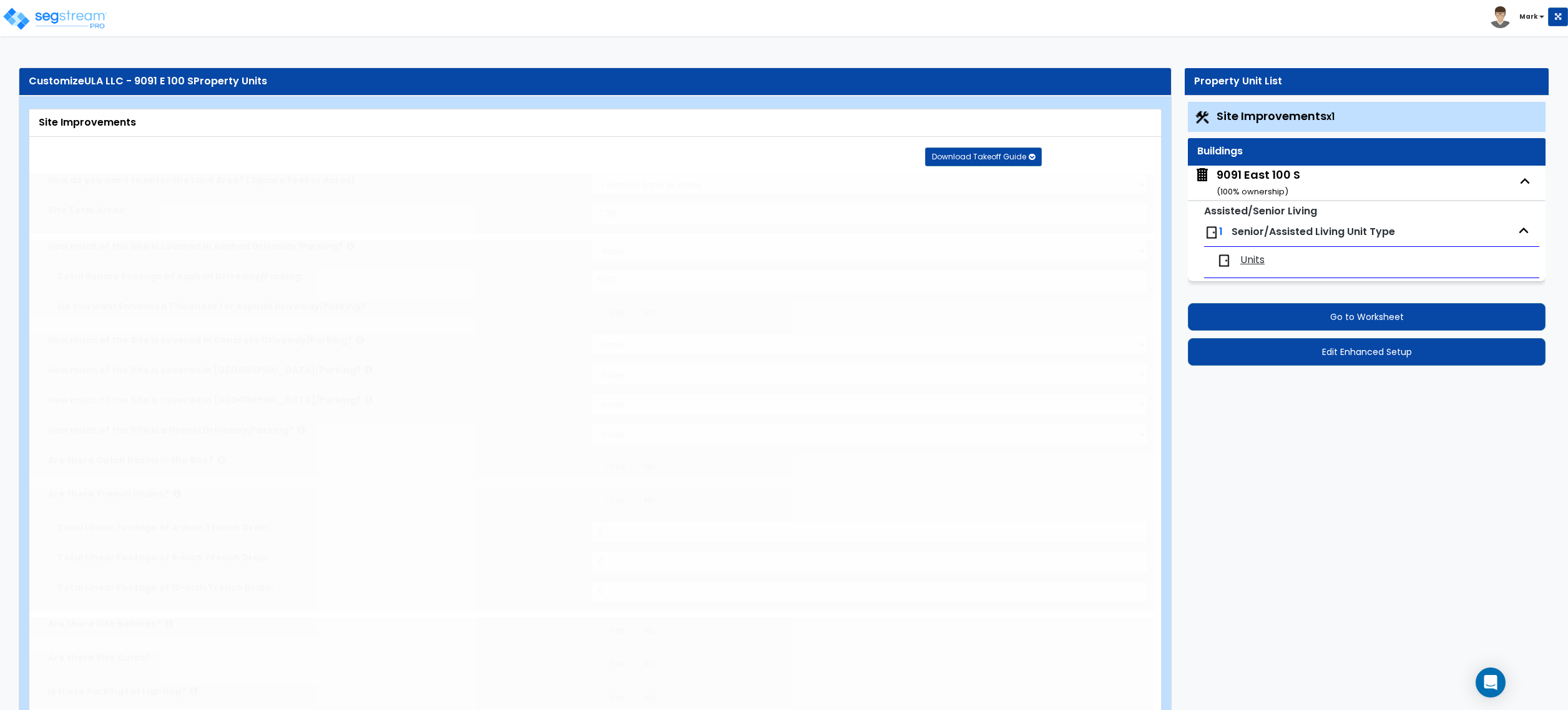
type input "7.39"
select select "2"
type input "51110"
radio input "true"
type input "2"
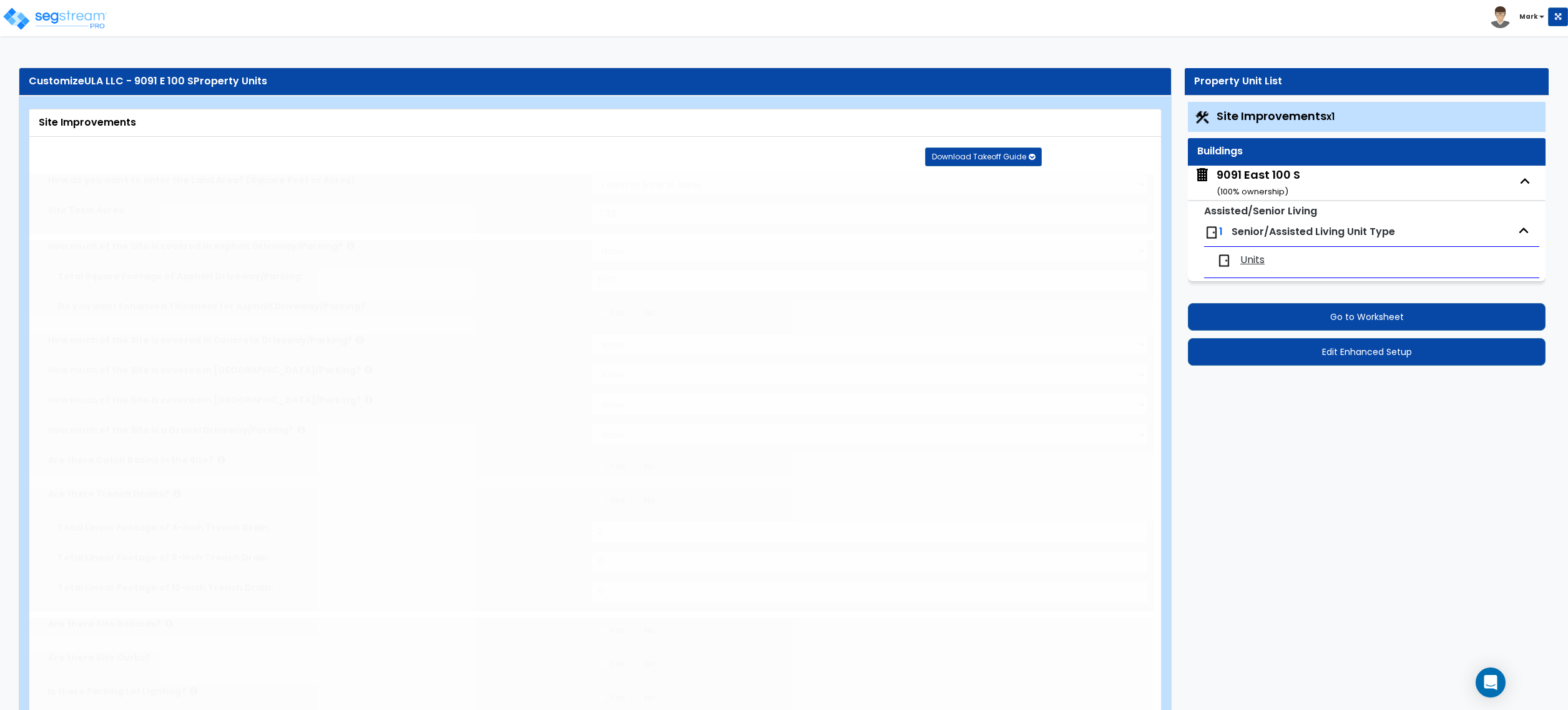
radio input "true"
select select "1"
type input "6"
radio input "true"
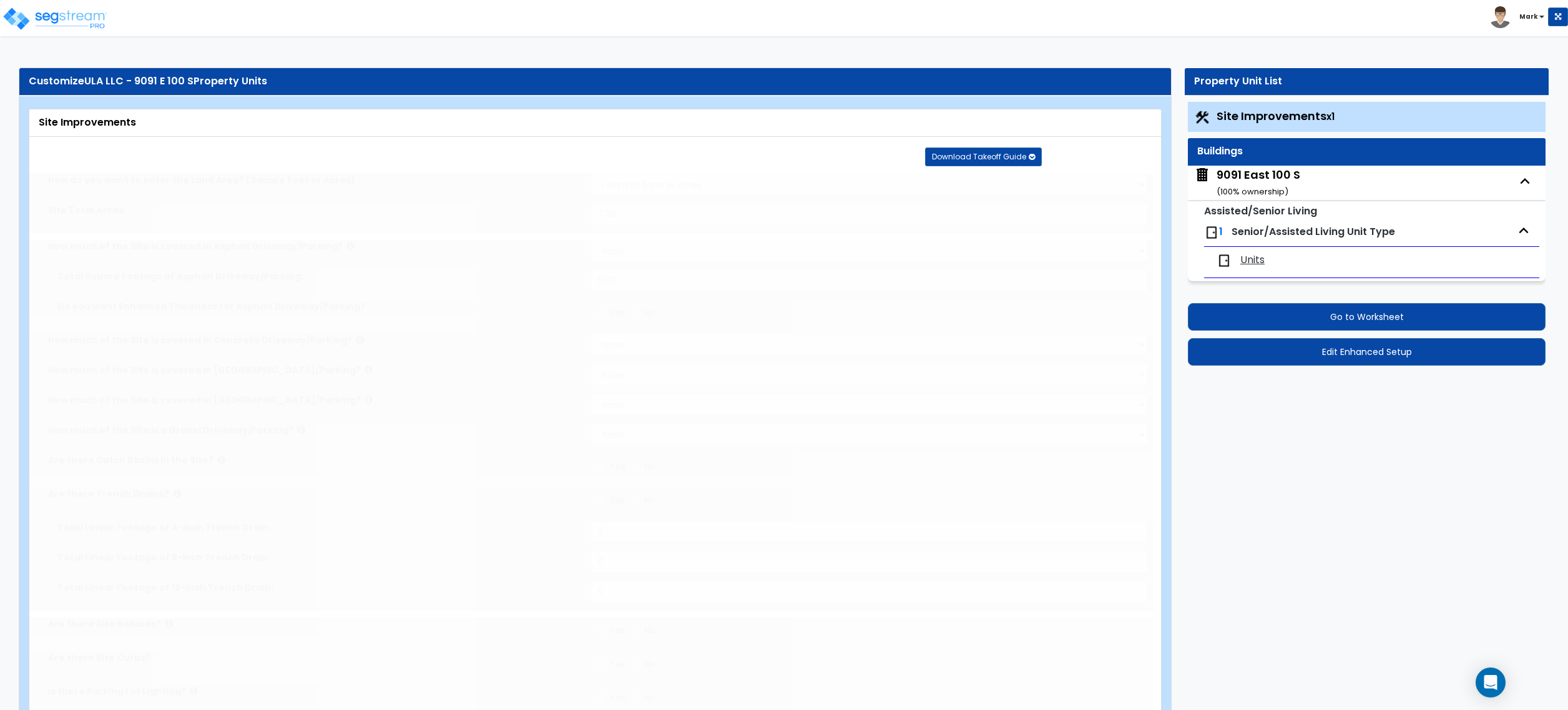
select select "2"
type input "624"
select select "1"
radio input "true"
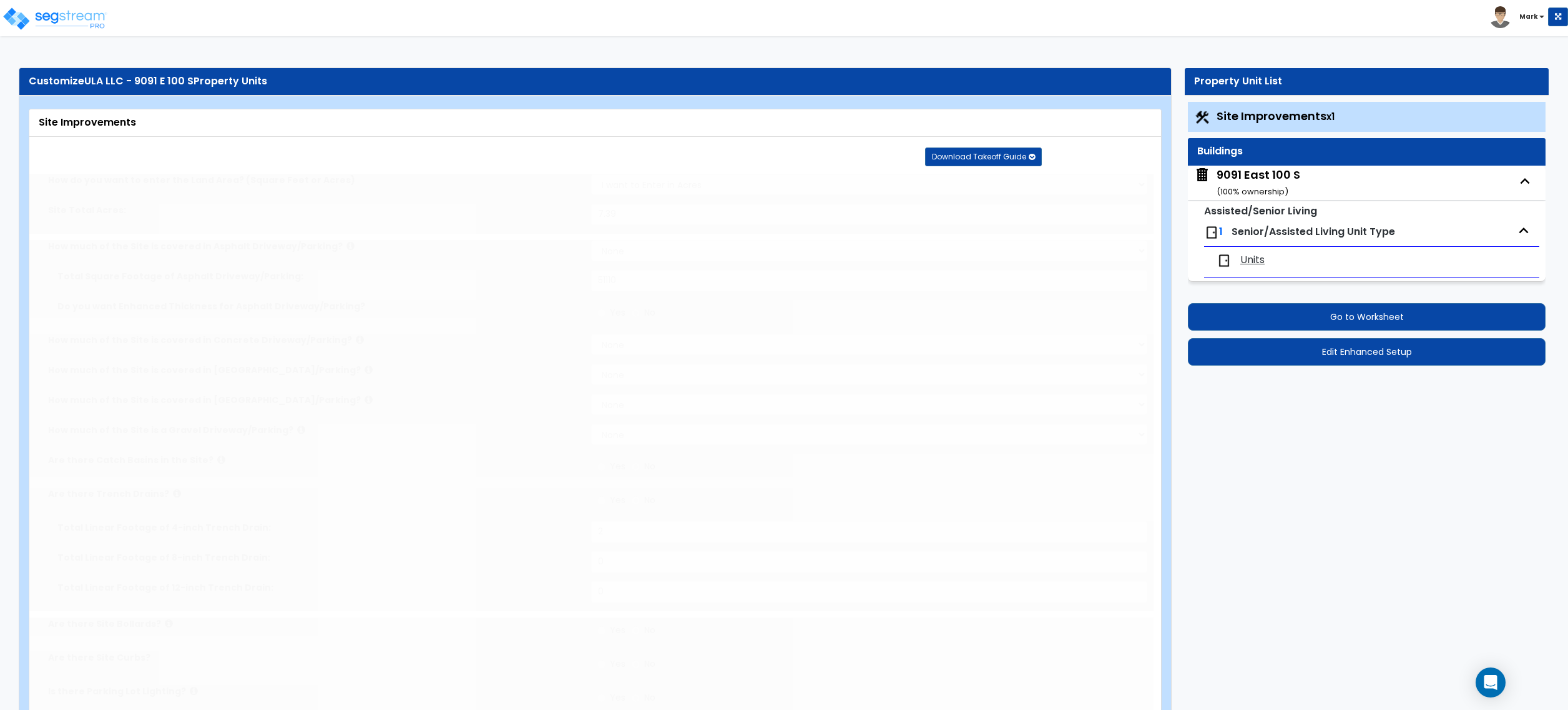
select select "1"
type input "5365"
radio input "true"
type input "3080"
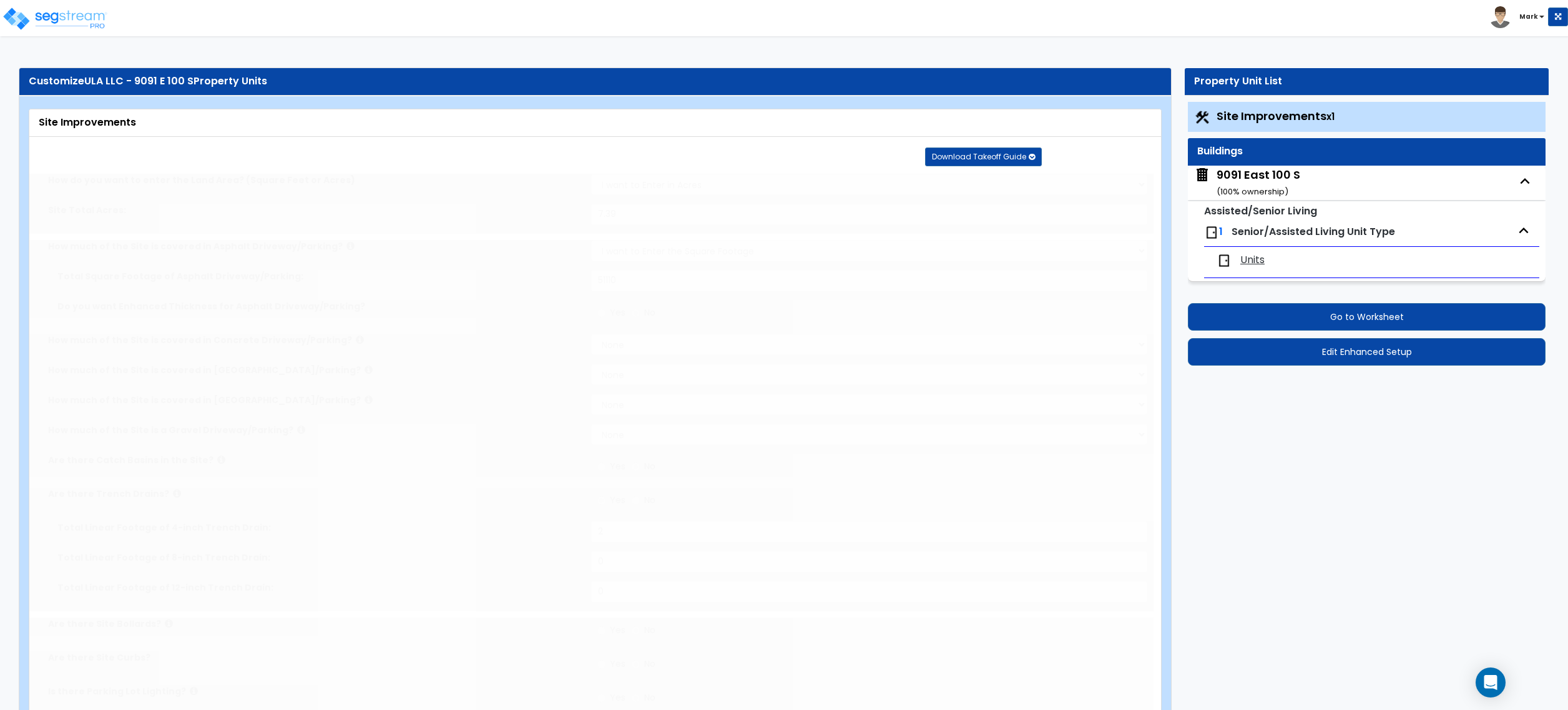
select select "2"
type input "117281"
radio input "true"
select select "2"
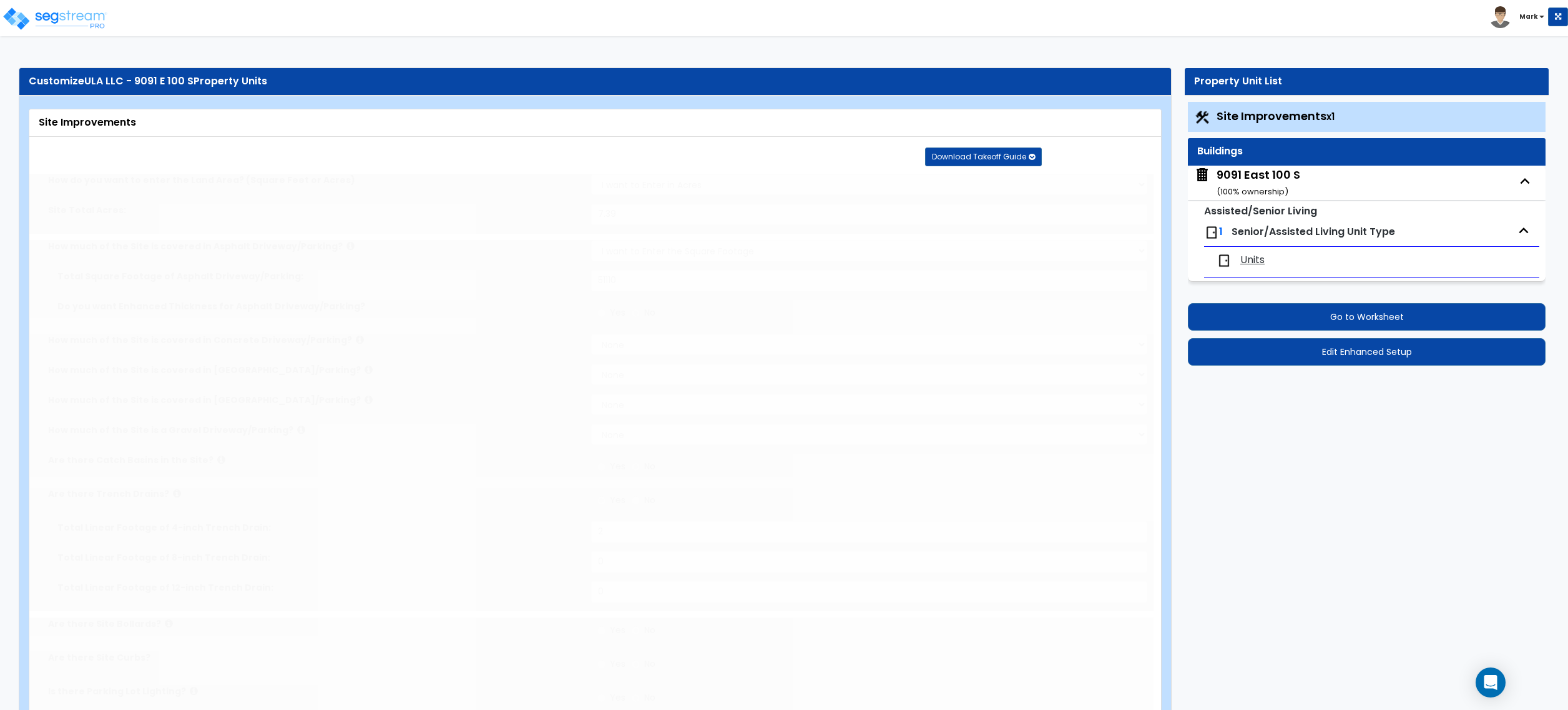
type input "117281"
radio input "true"
select select "3"
select select "5"
type input "25"
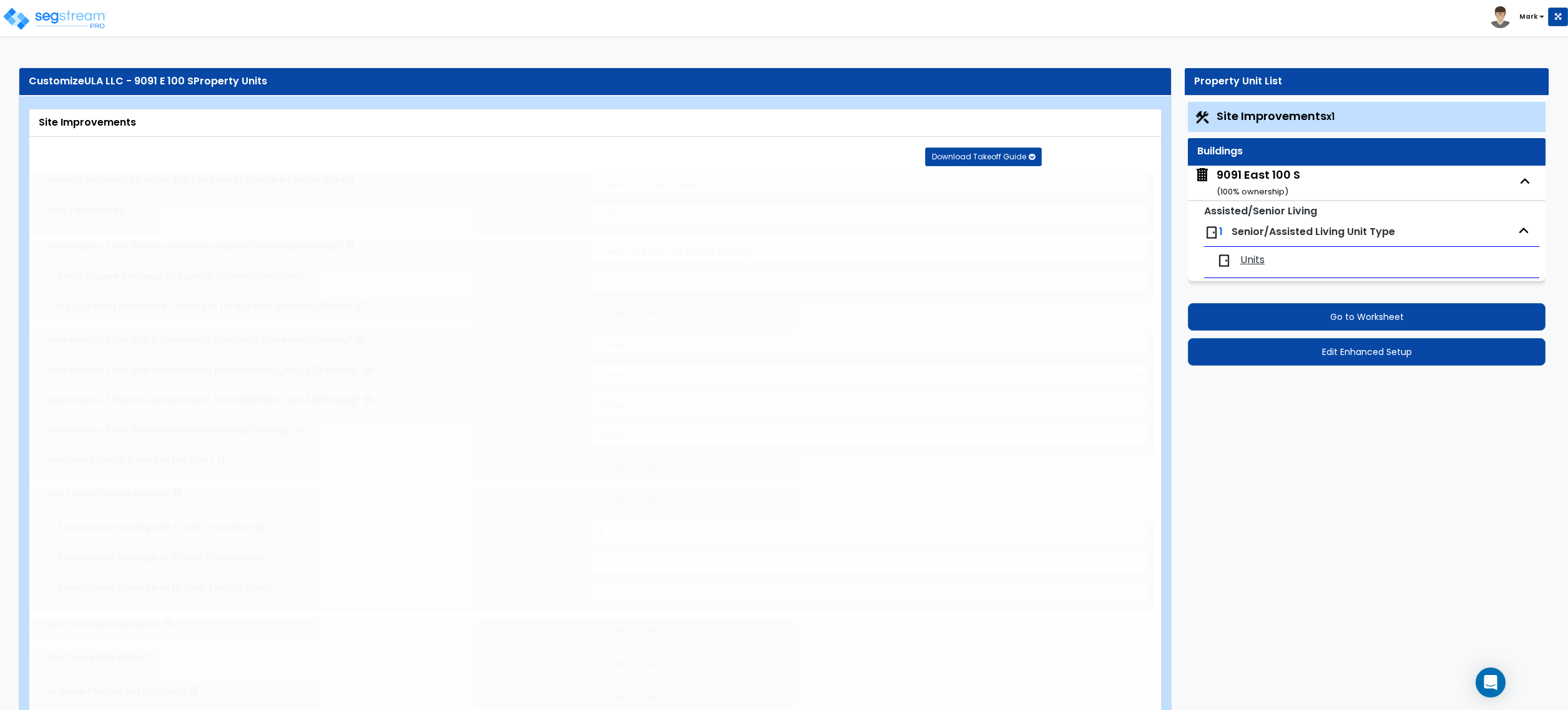
select select "3"
type input "25"
select select "2"
type input "10"
select select "3"
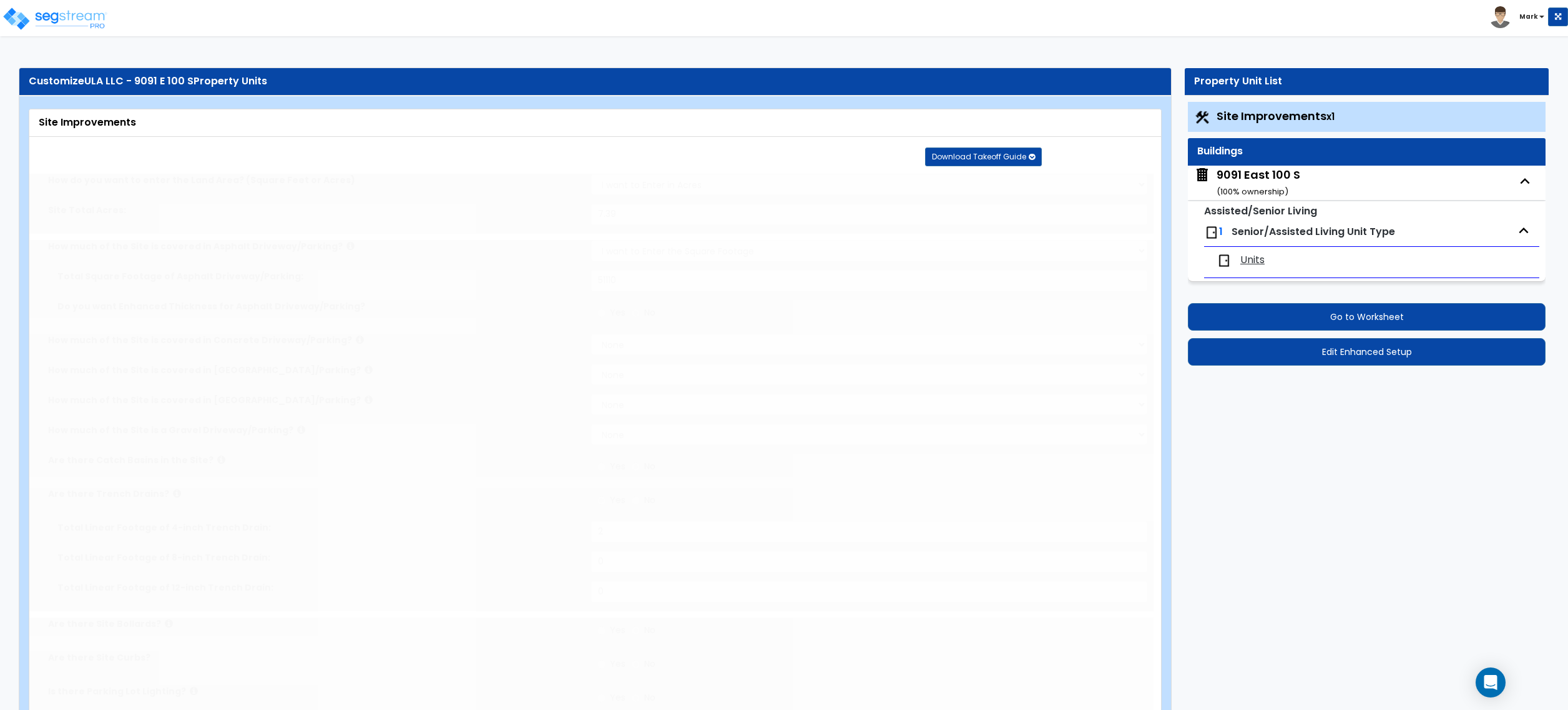
select select "3"
type input "15"
select select "3"
type input "15"
select select "9"
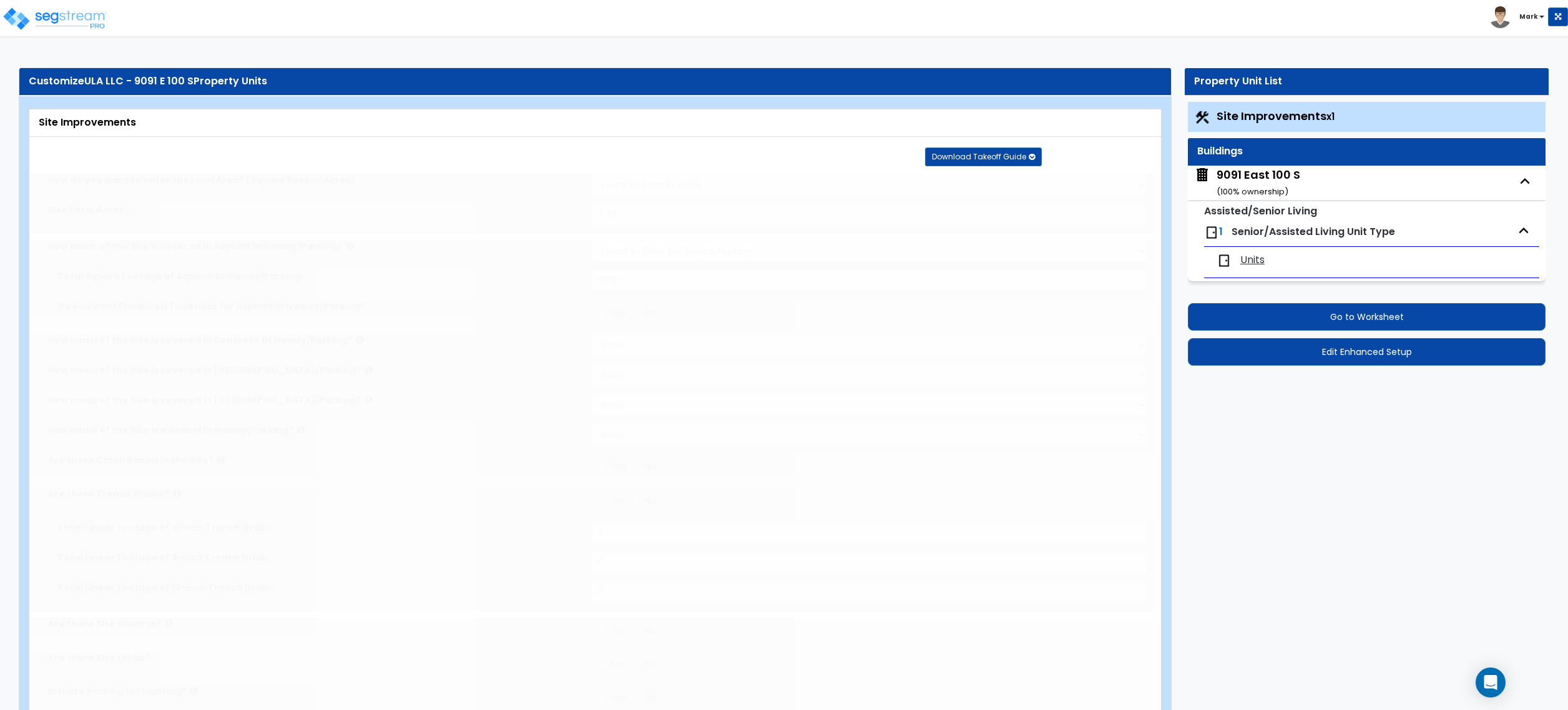
type input "15"
radio input "true"
type input "7602"
radio input "true"
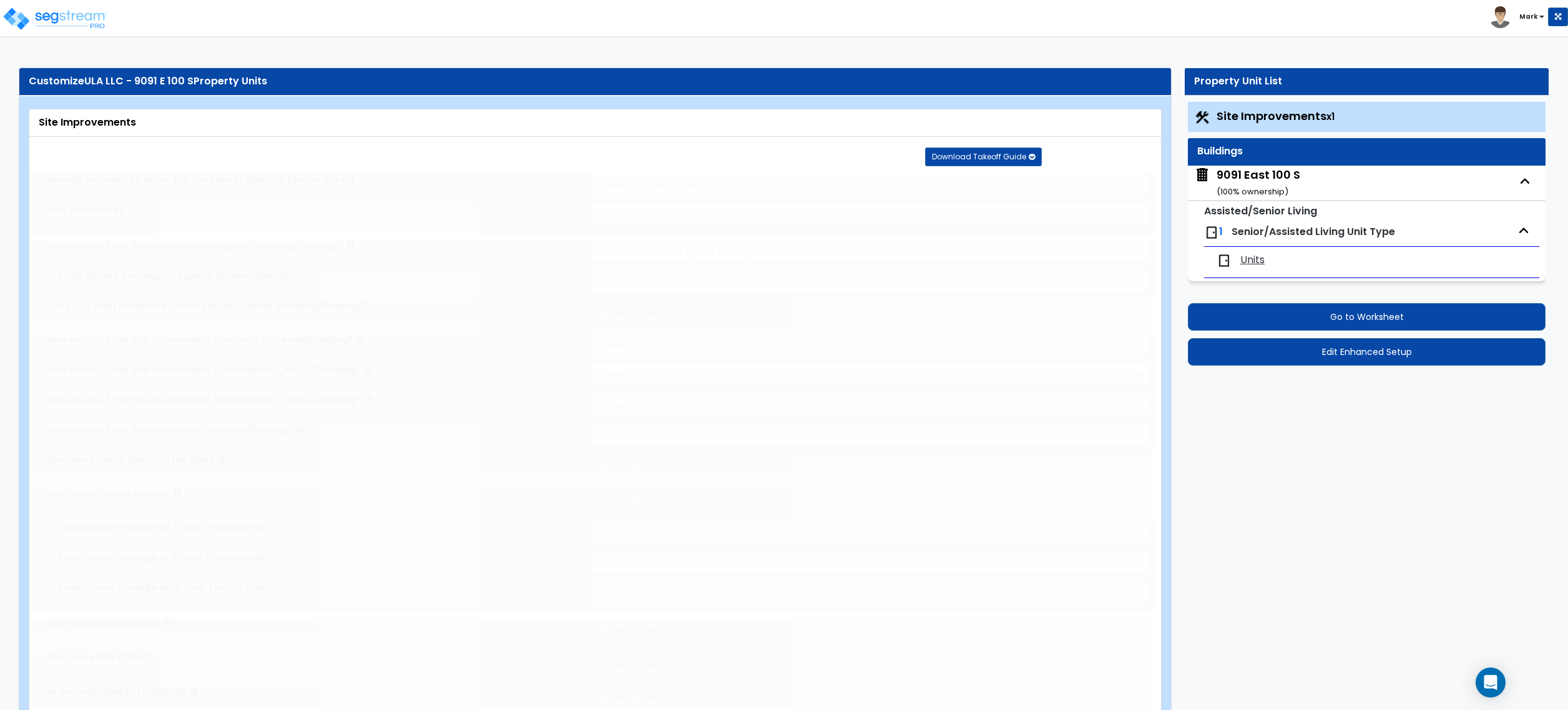
select select "2"
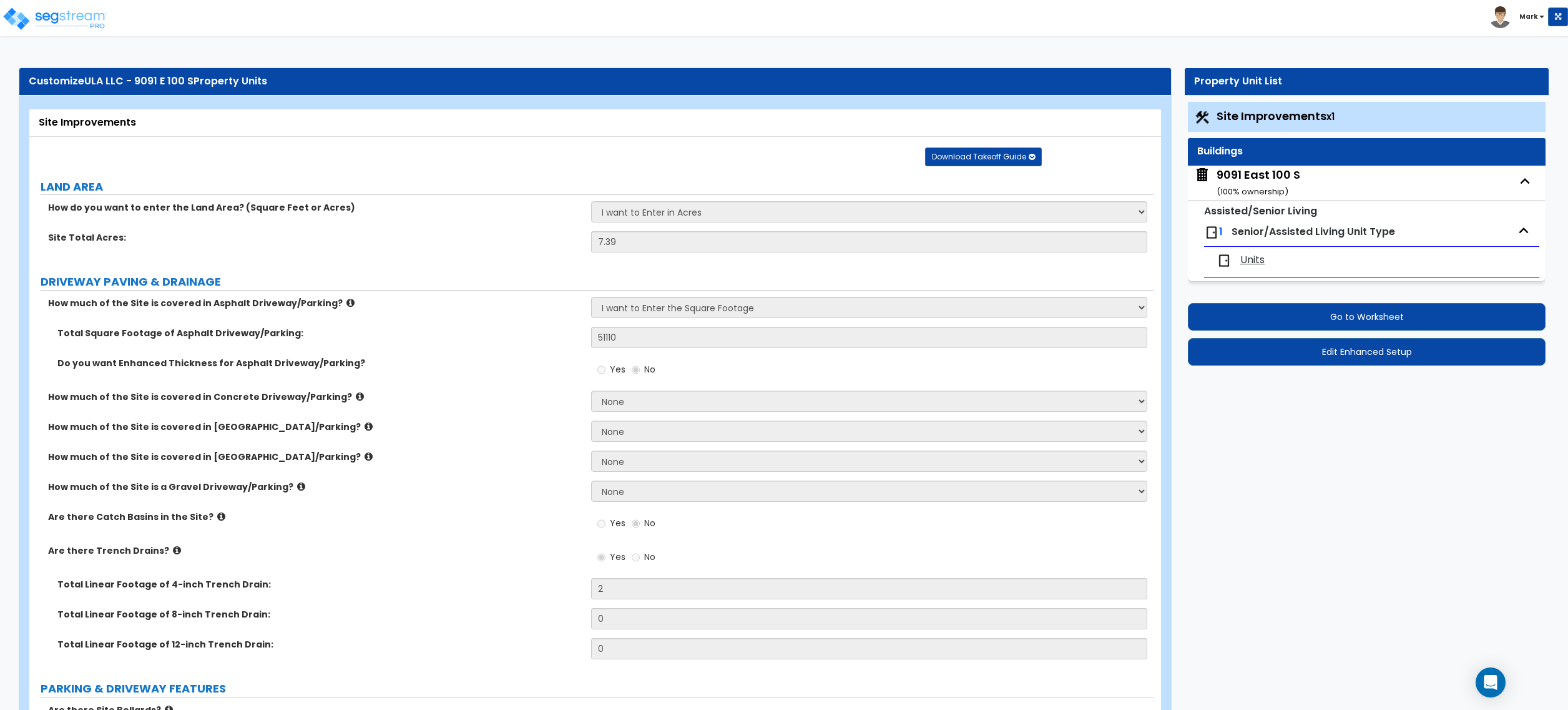
click at [1262, 192] on small "( 100 % ownership)" at bounding box center [1252, 191] width 72 height 11
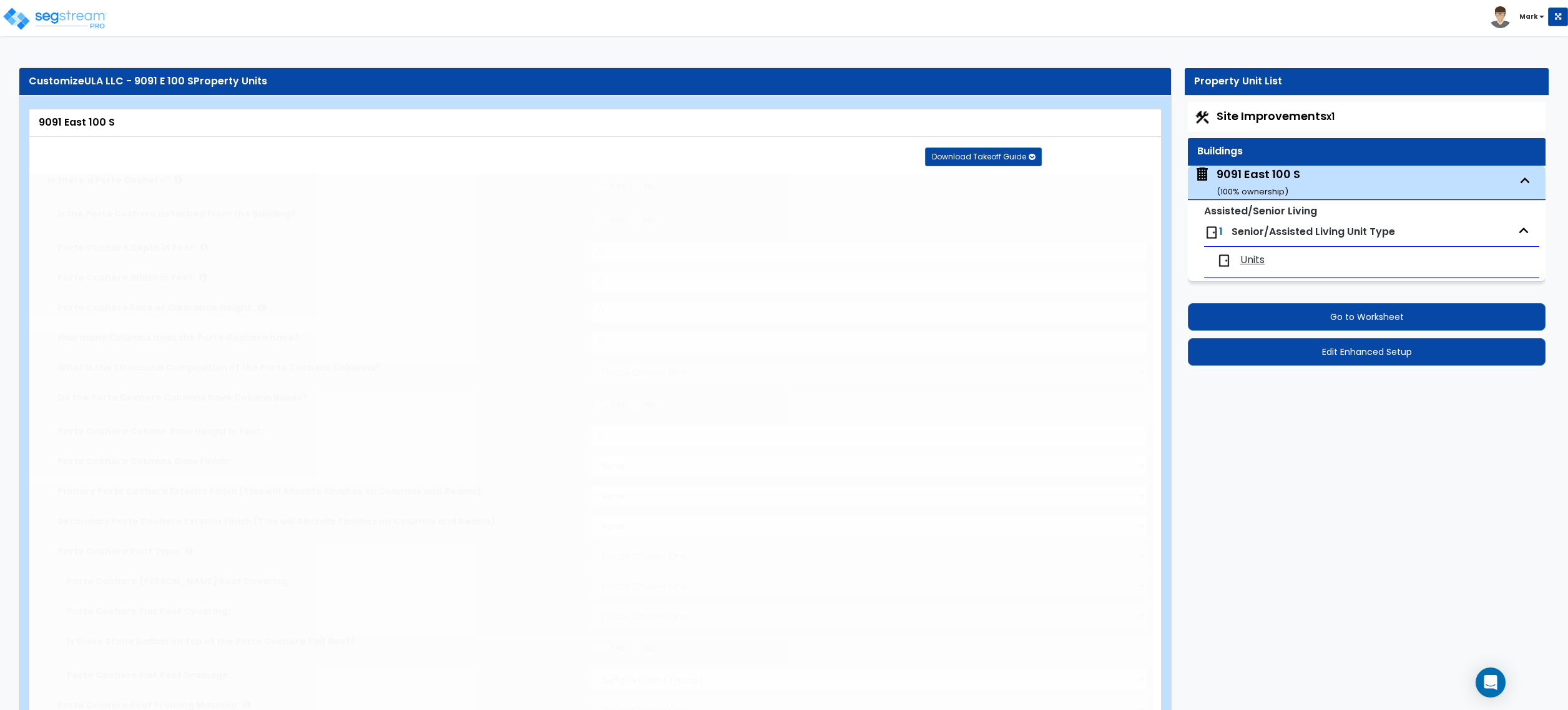
select select "2"
type input "20"
type input "364"
type input "18580"
select select "7"
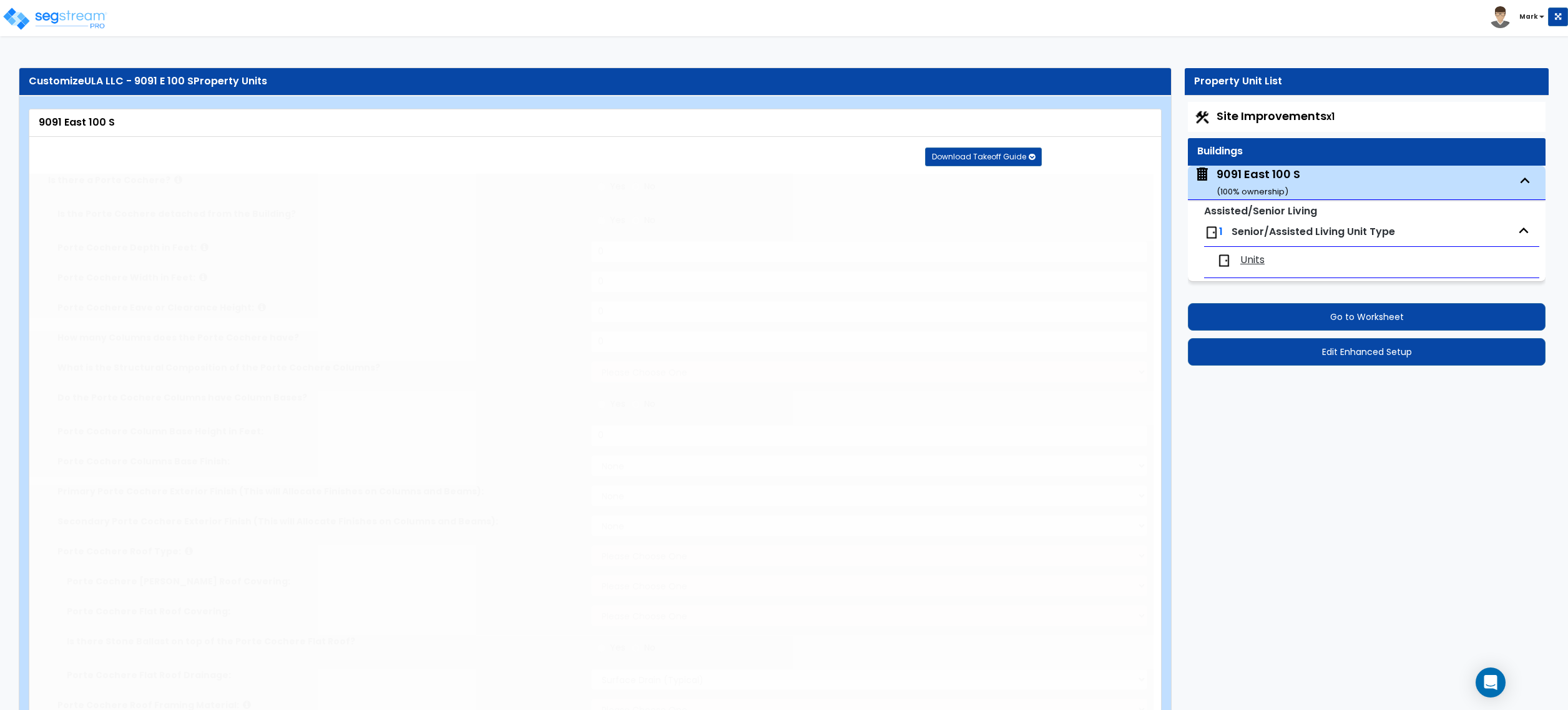
select select "2"
select select "4"
type input "90"
select select "3"
select select "1"
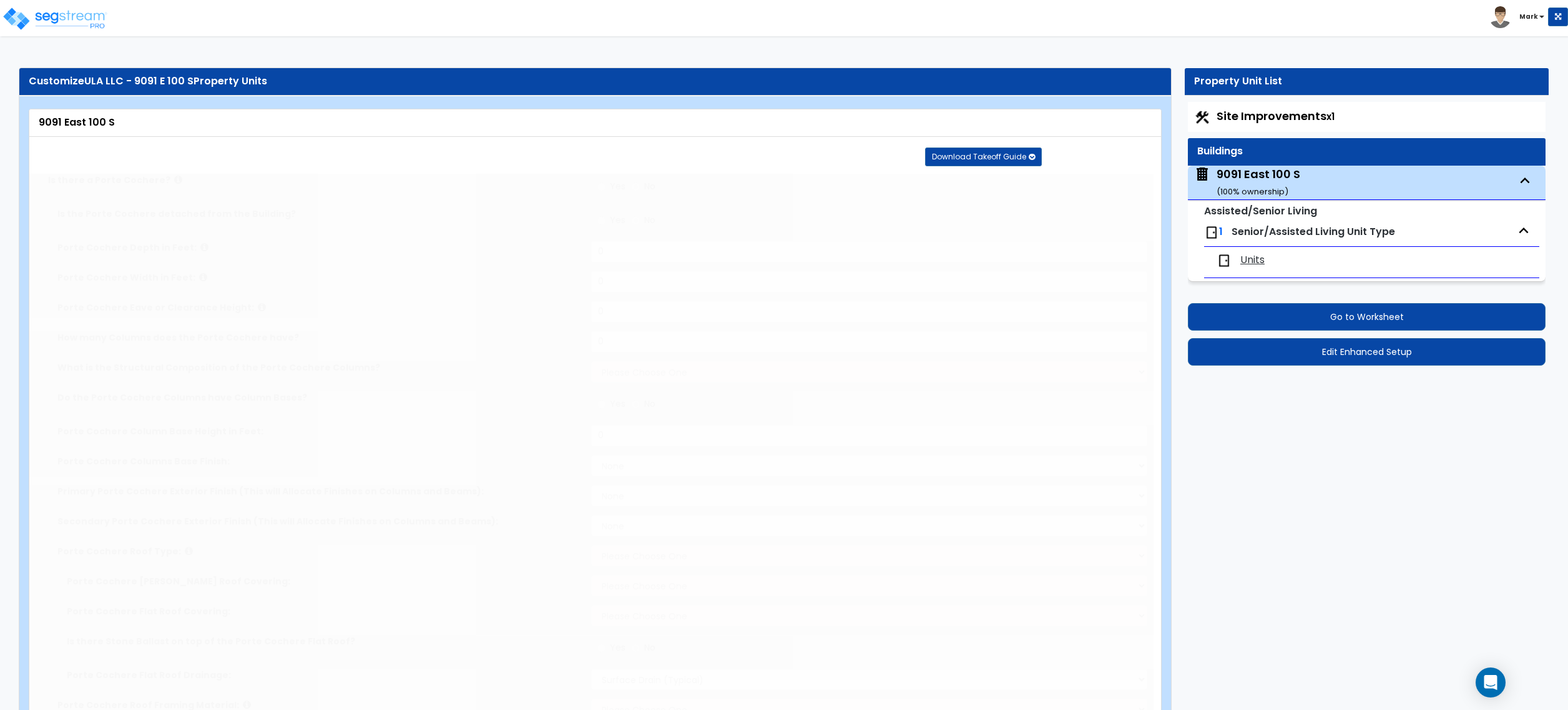
select select "2"
select select "1"
radio input "true"
type input "15"
type input "10"
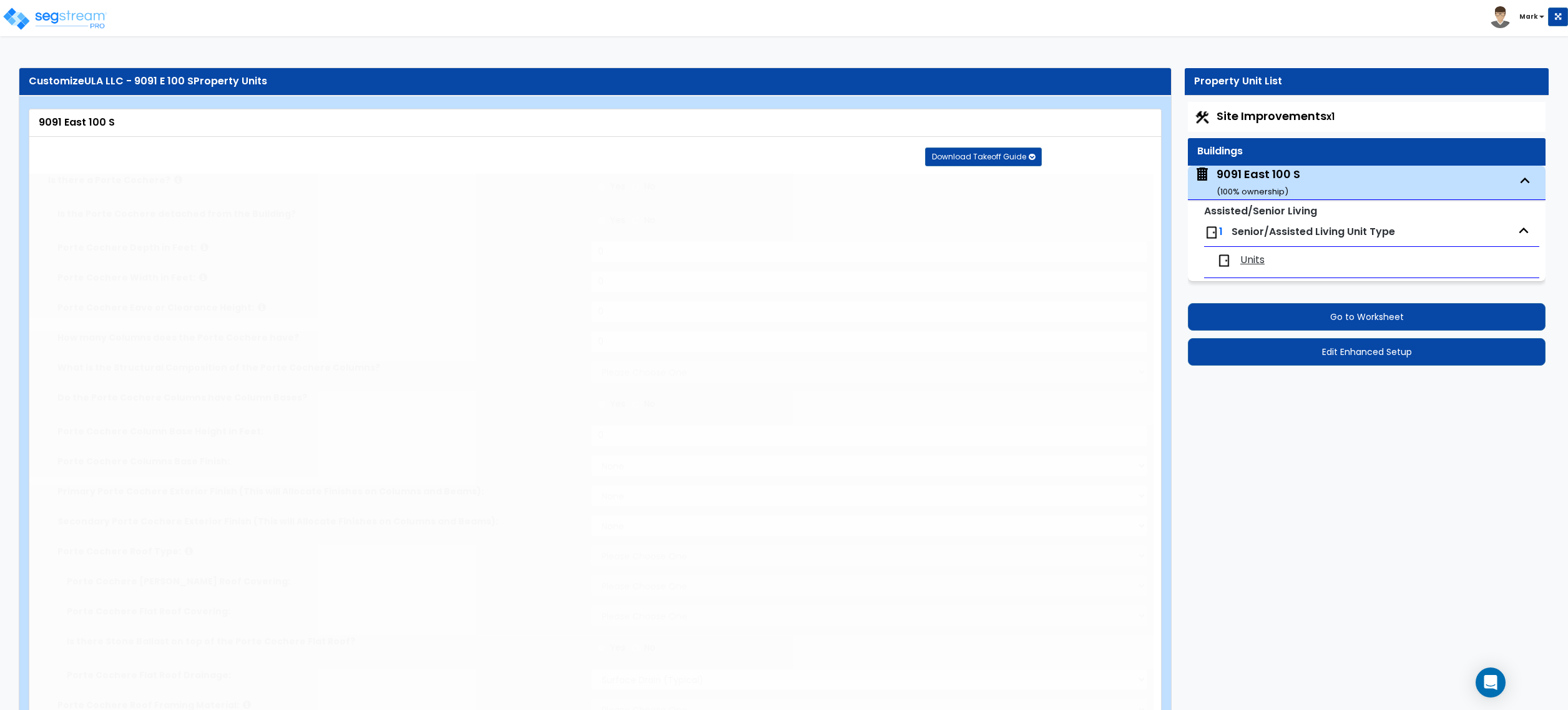
radio input "true"
type input "1"
radio input "true"
type input "4"
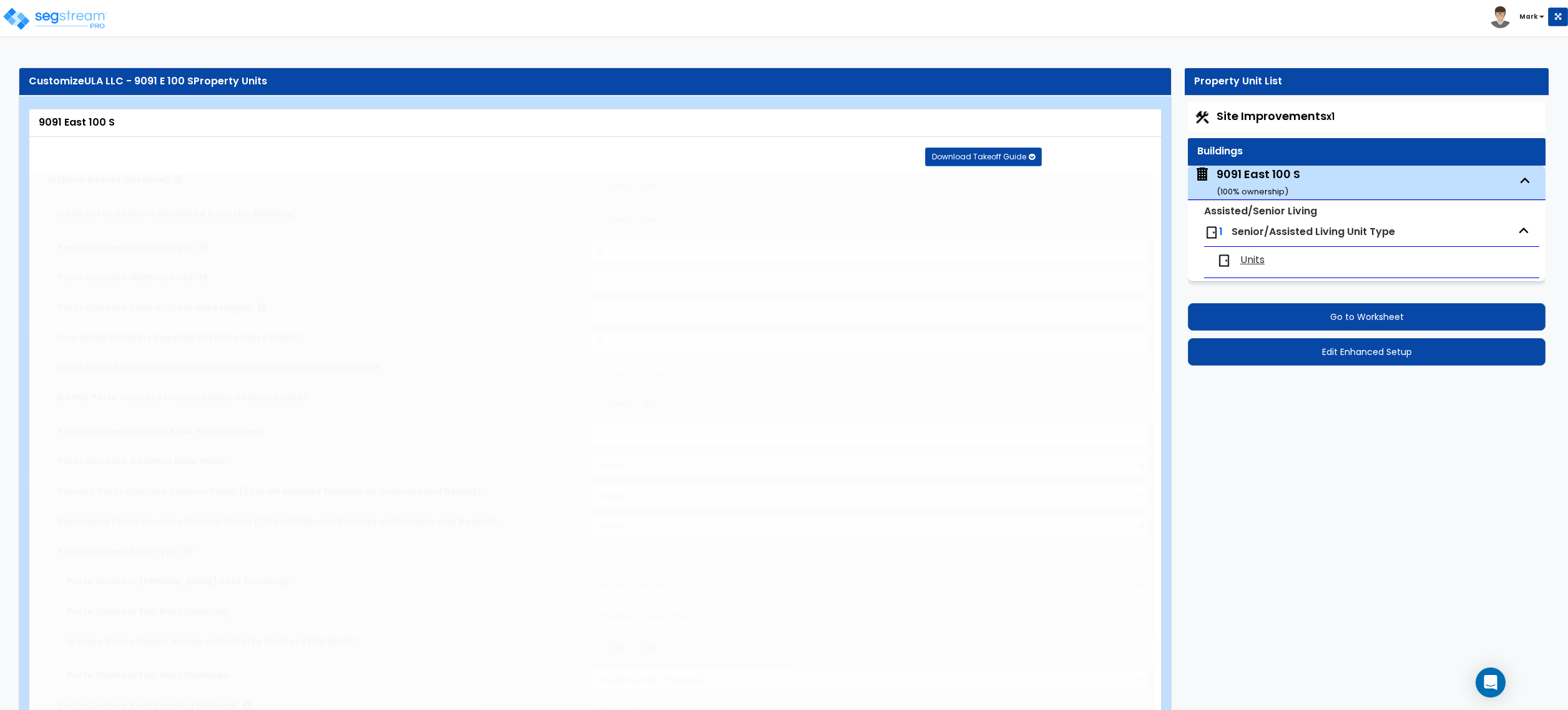
radio input "true"
type input "1"
radio input "true"
type input "600"
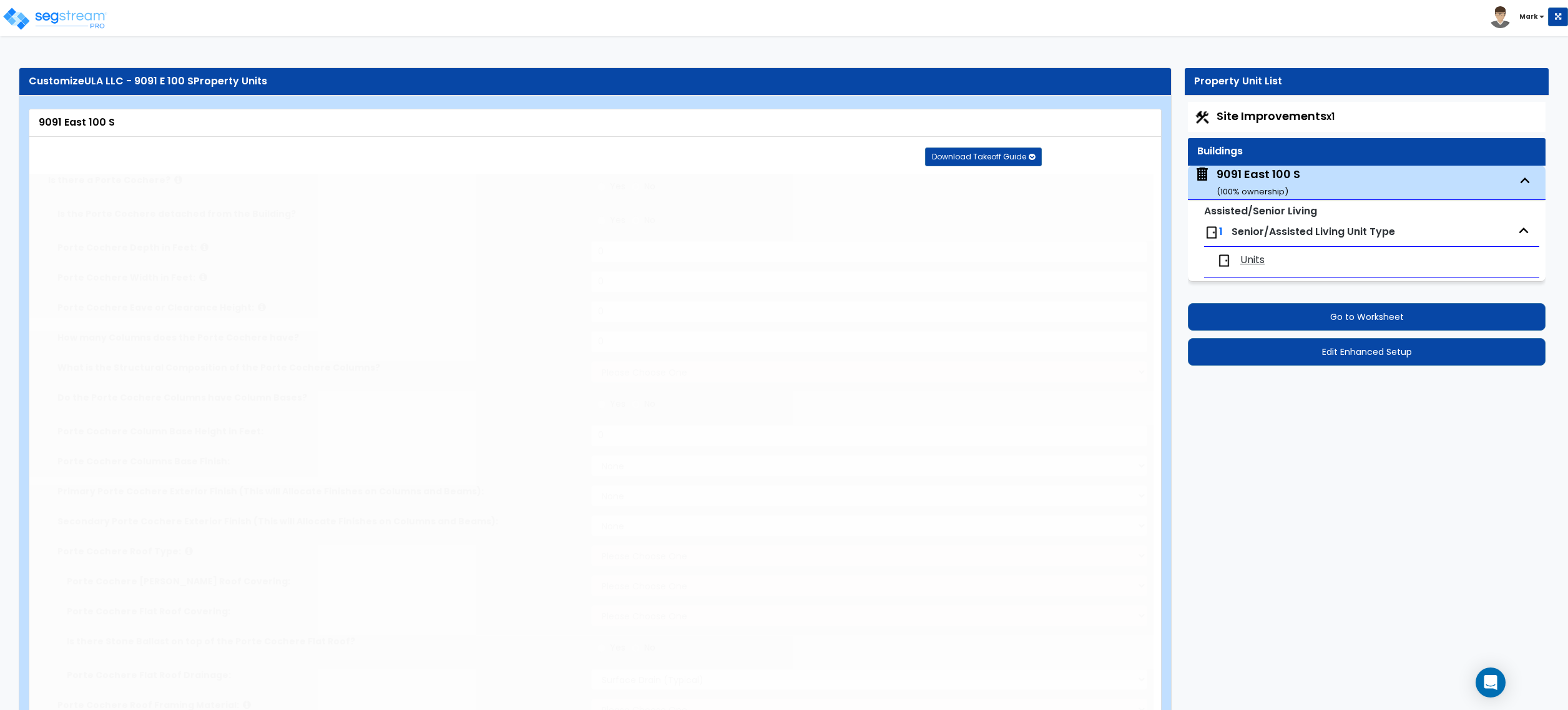
radio input "true"
type input "2"
select select "2"
select select "1"
radio input "true"
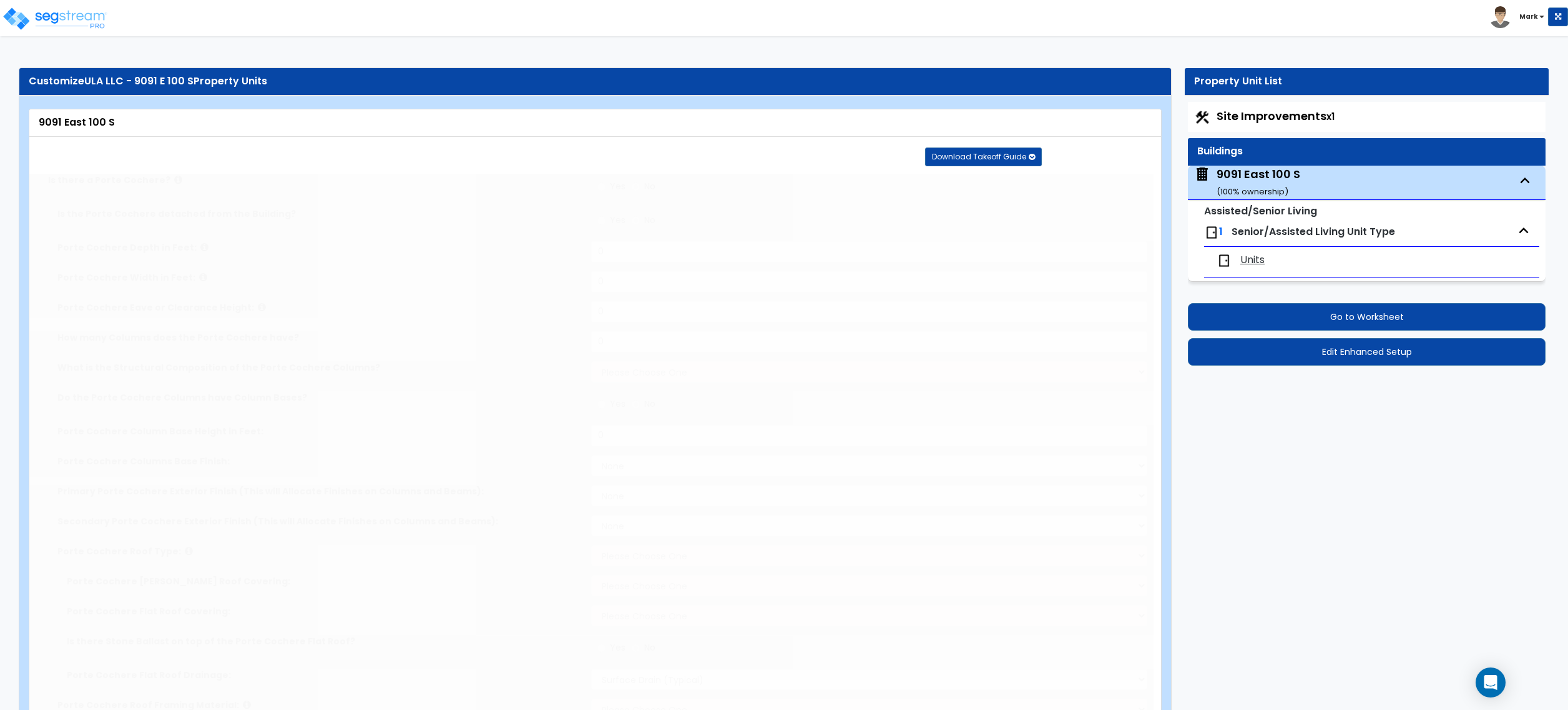
select select "1"
type input "1"
radio input "true"
select select "6"
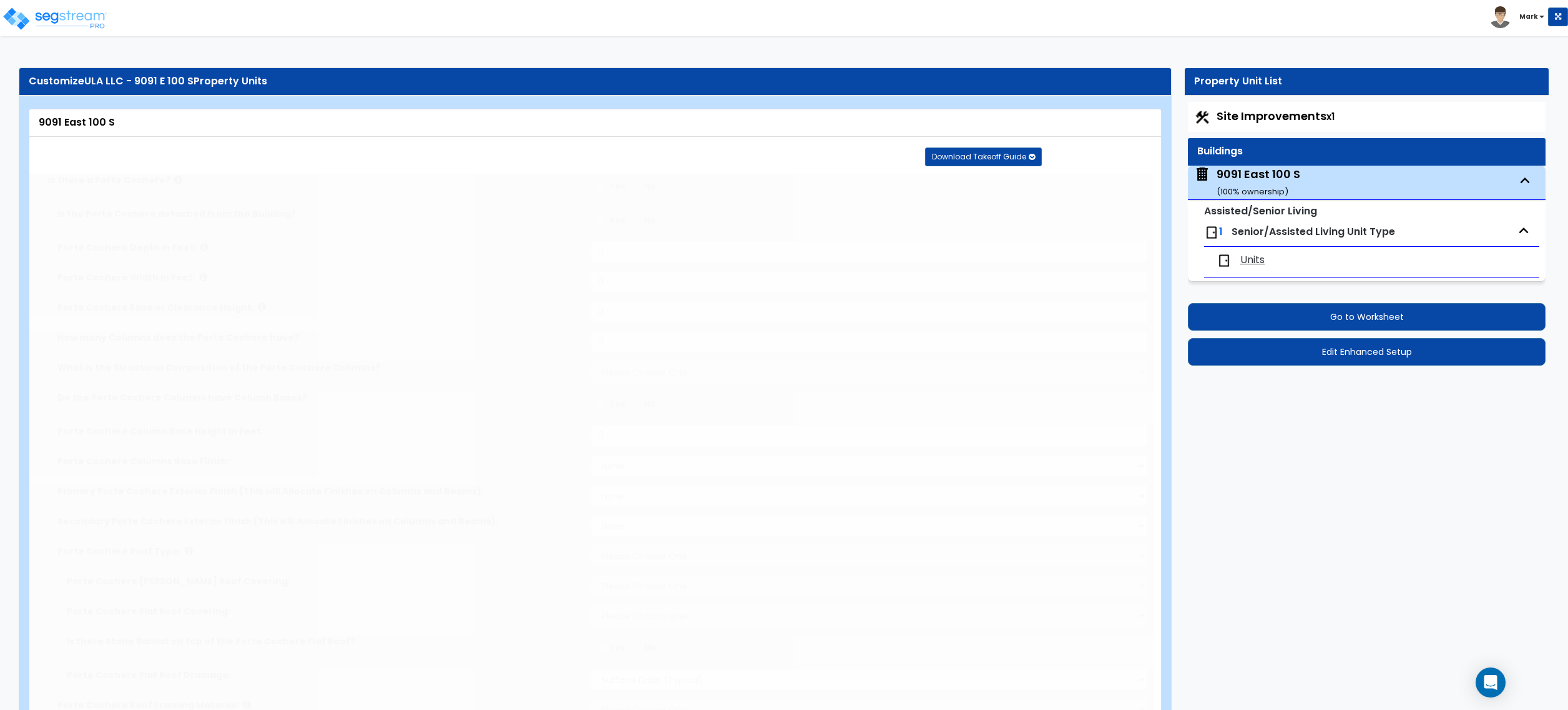
type input "20"
radio input "true"
type input "1900"
select select "5"
type input "5"
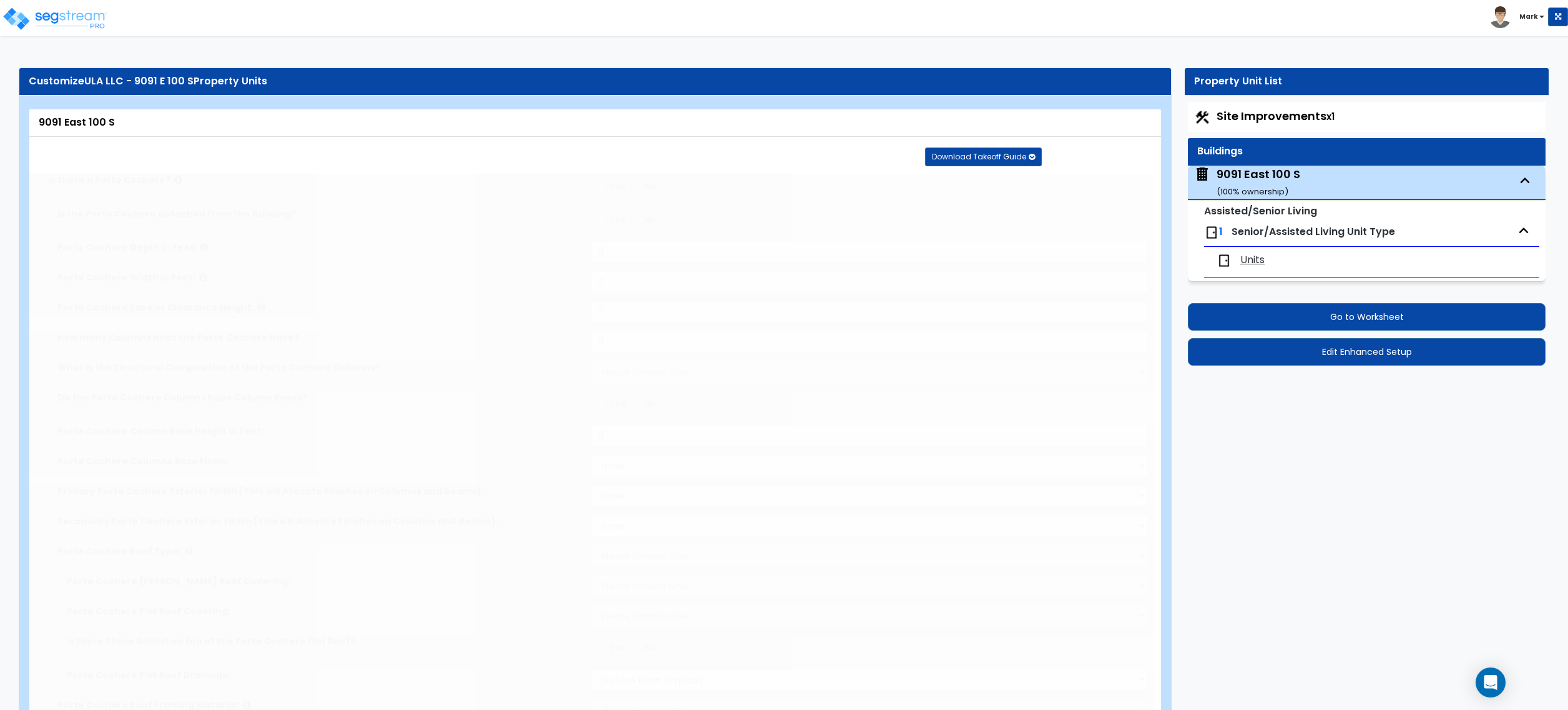
radio input "true"
type input "6"
radio input "true"
type input "5"
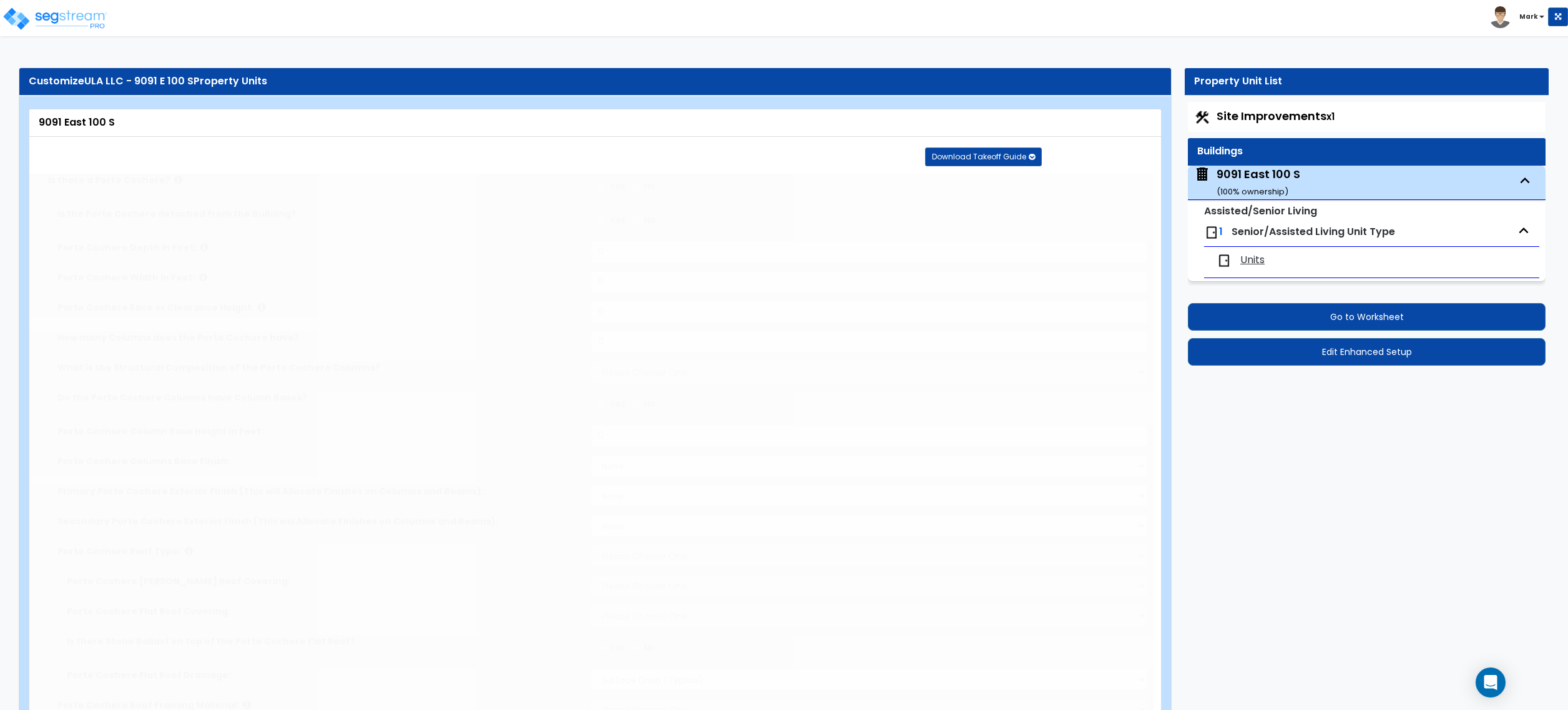
radio input "true"
type input "1200"
radio input "true"
select select "2"
type input "10"
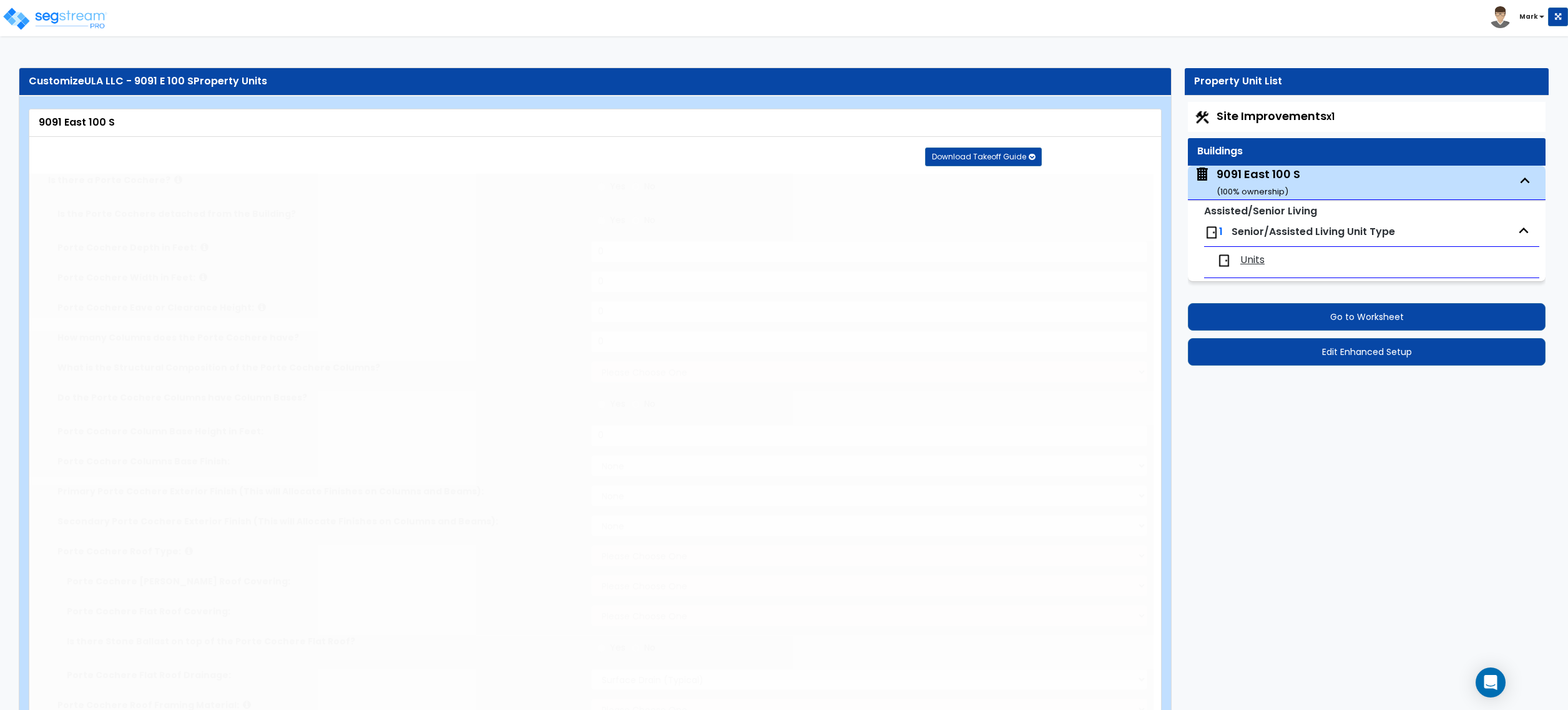
type input "10"
select select "3"
radio input "true"
type input "250"
select select "3"
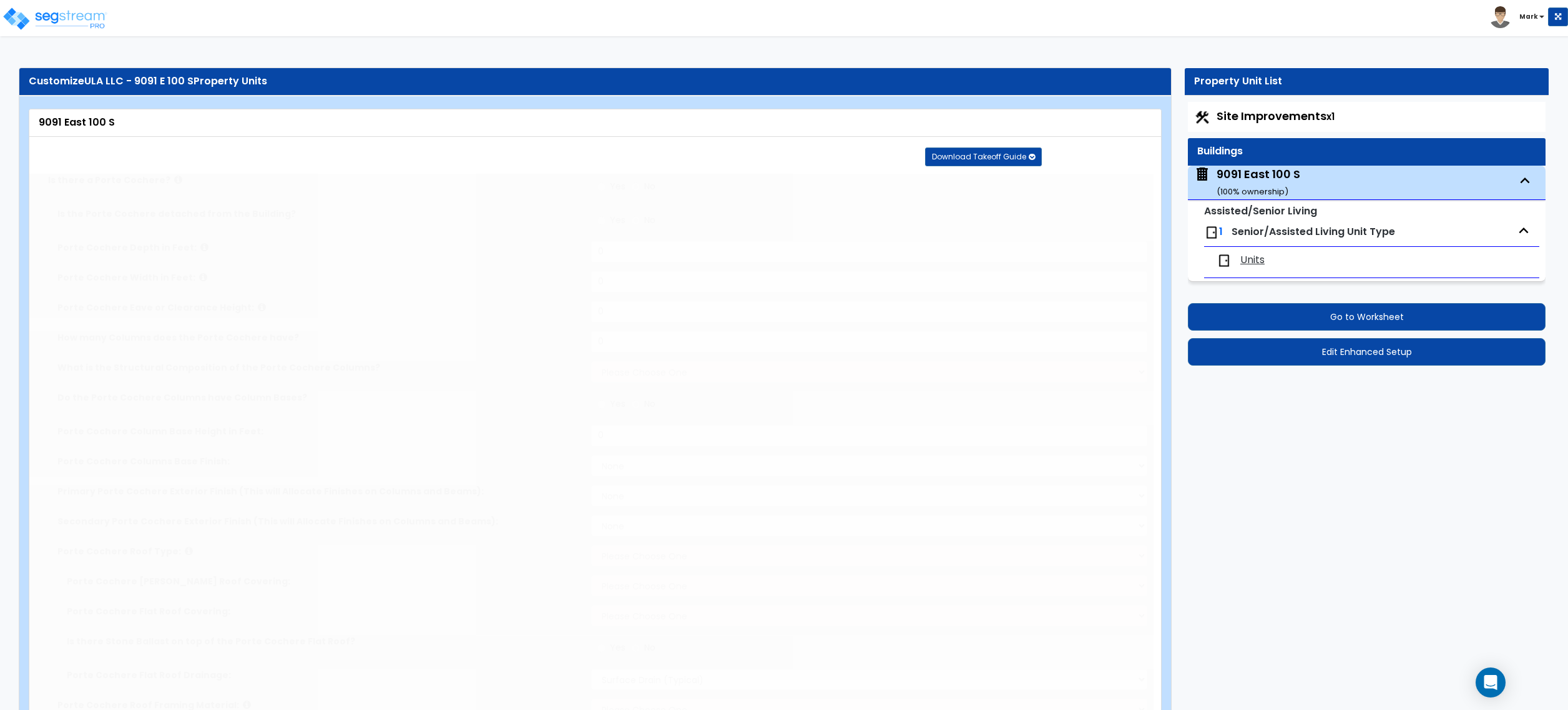
select select "1"
radio input "true"
type input "2"
select select "1"
type input "4"
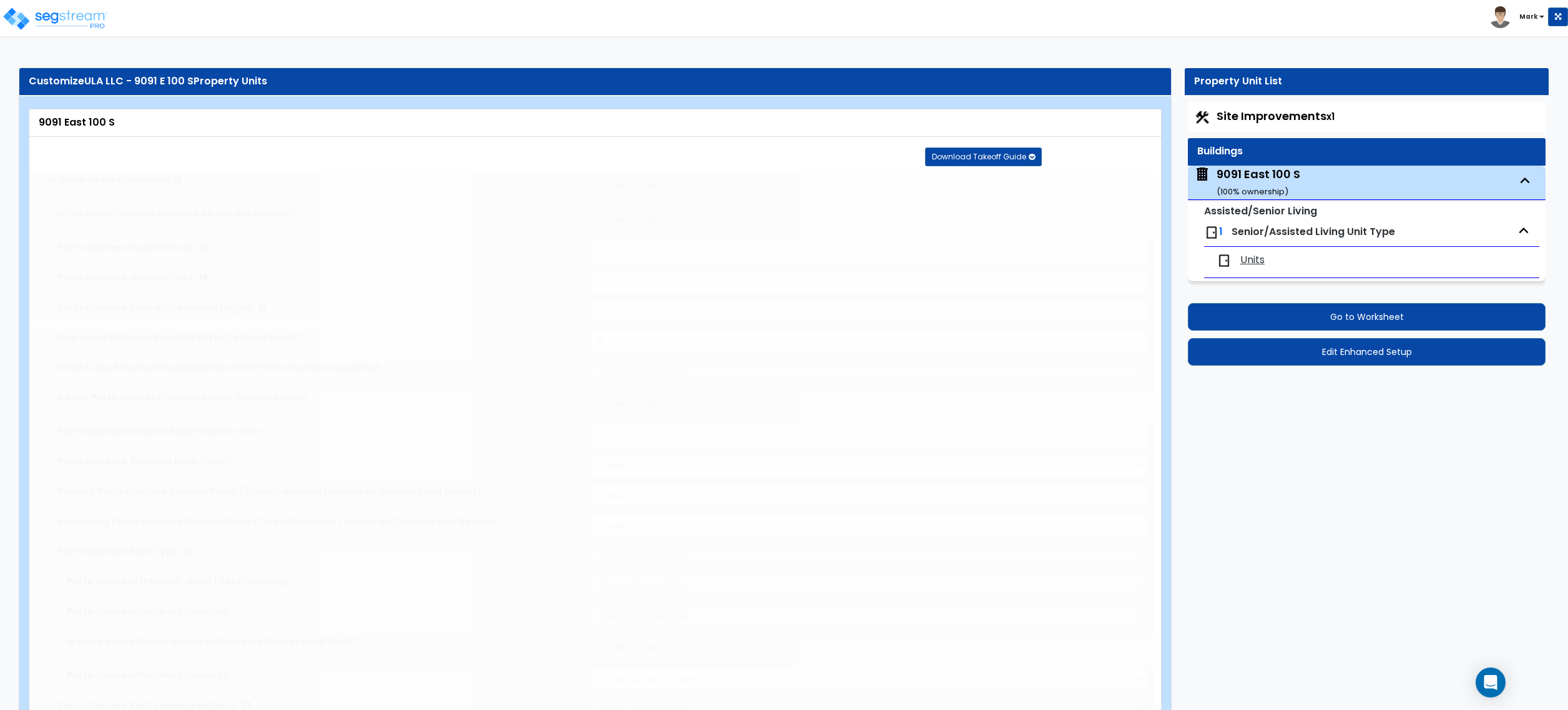
type input "1"
radio input "true"
type input "3"
radio input "true"
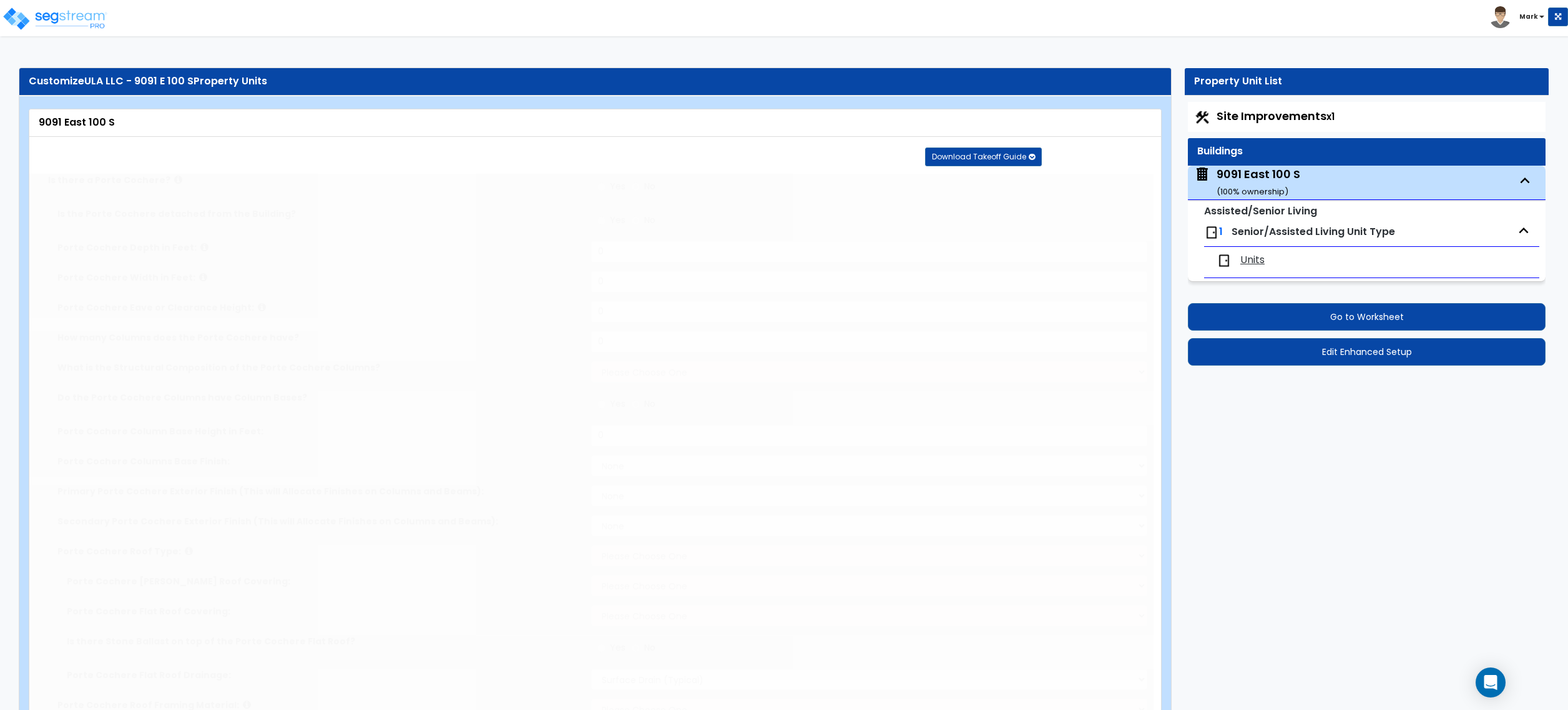
radio input "true"
select select "1"
select select "2"
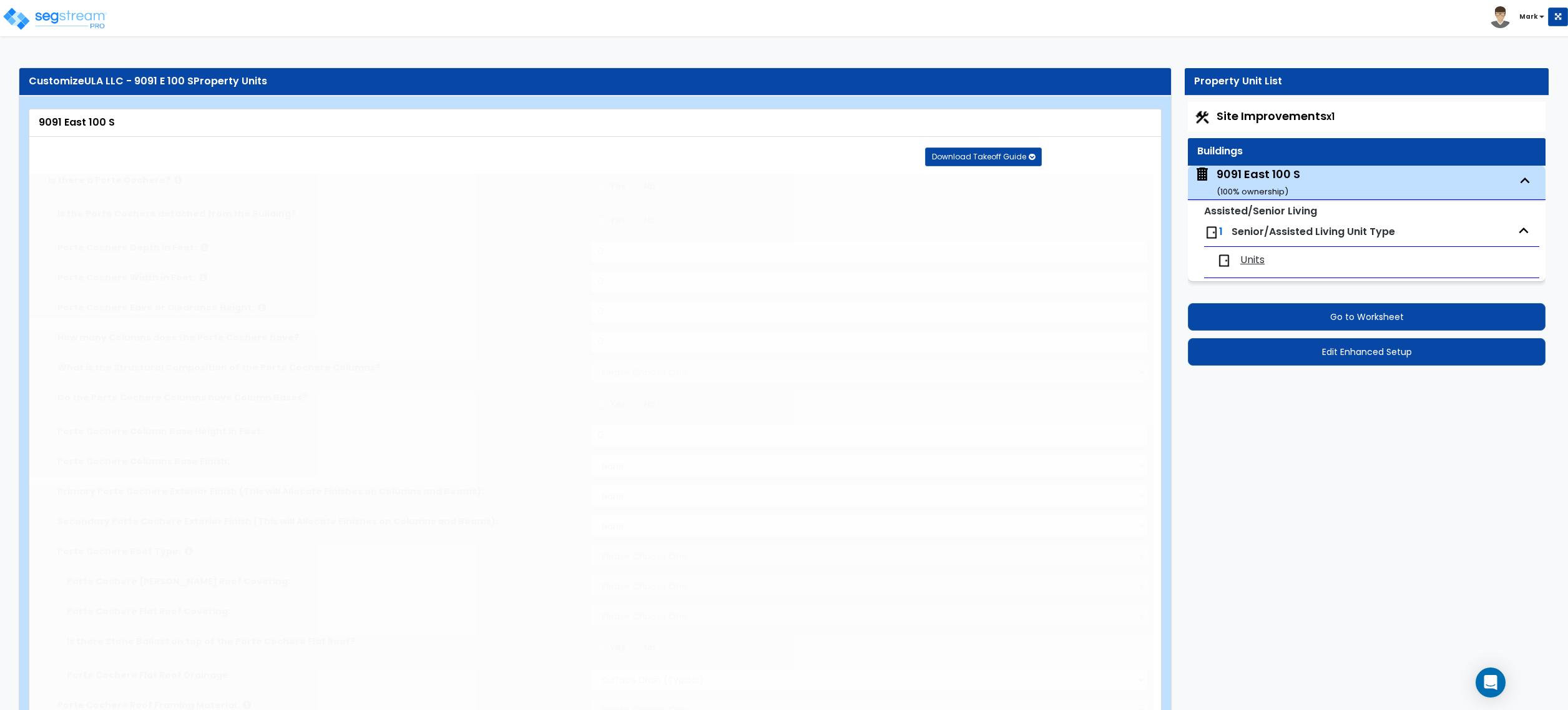
select select "5"
type input "50"
radio input "true"
select select "1"
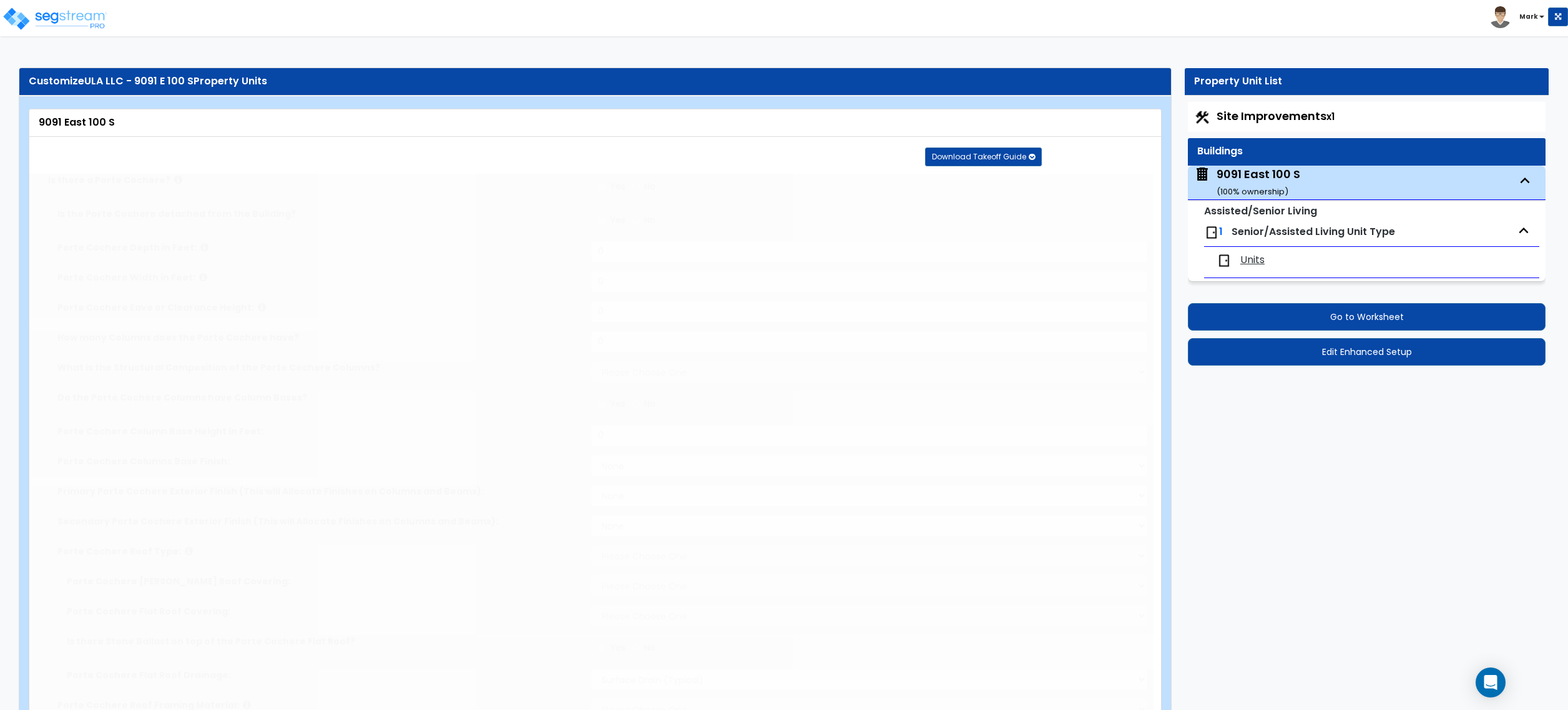
radio input "true"
type input "250"
select select "2"
select select "3"
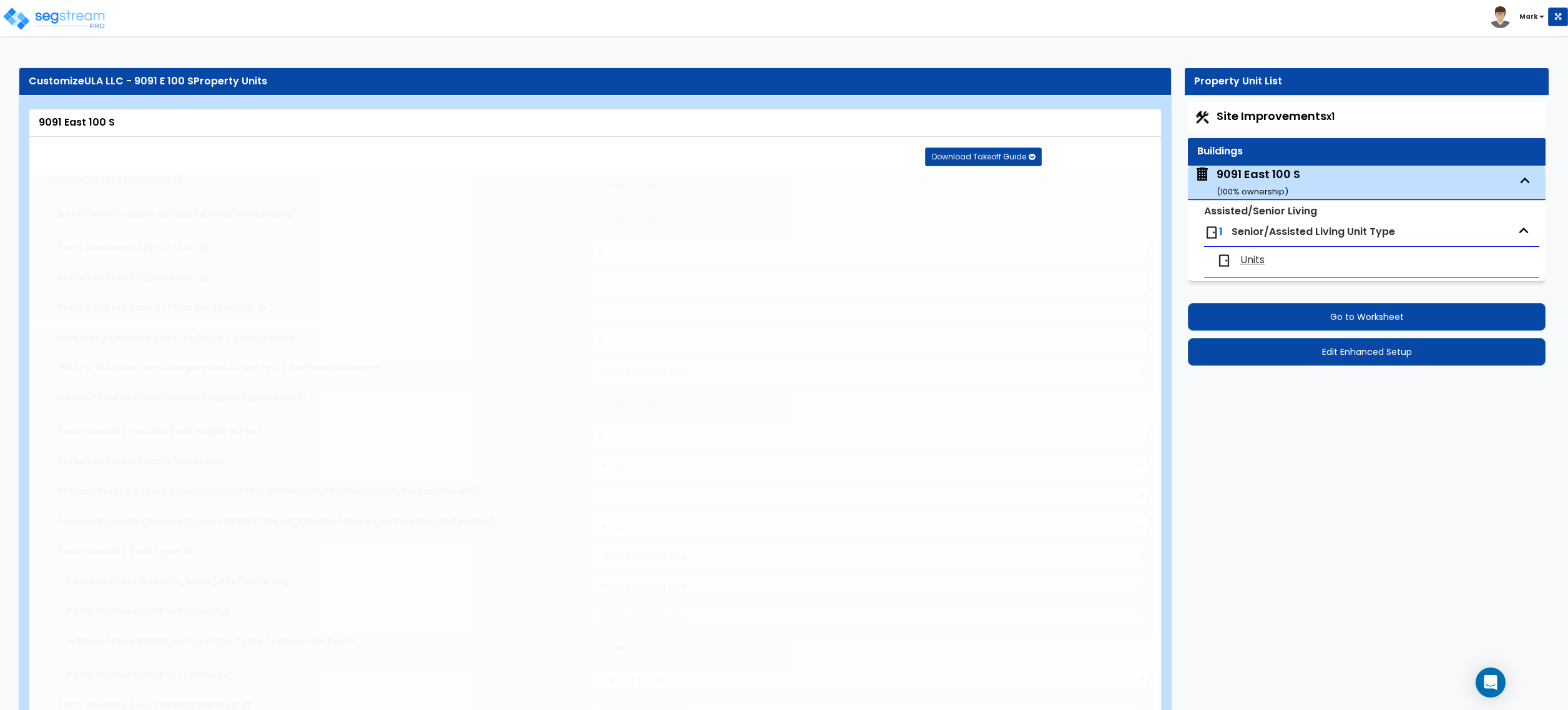
type input "60"
select select "2"
radio input "true"
type input "3"
radio input "true"
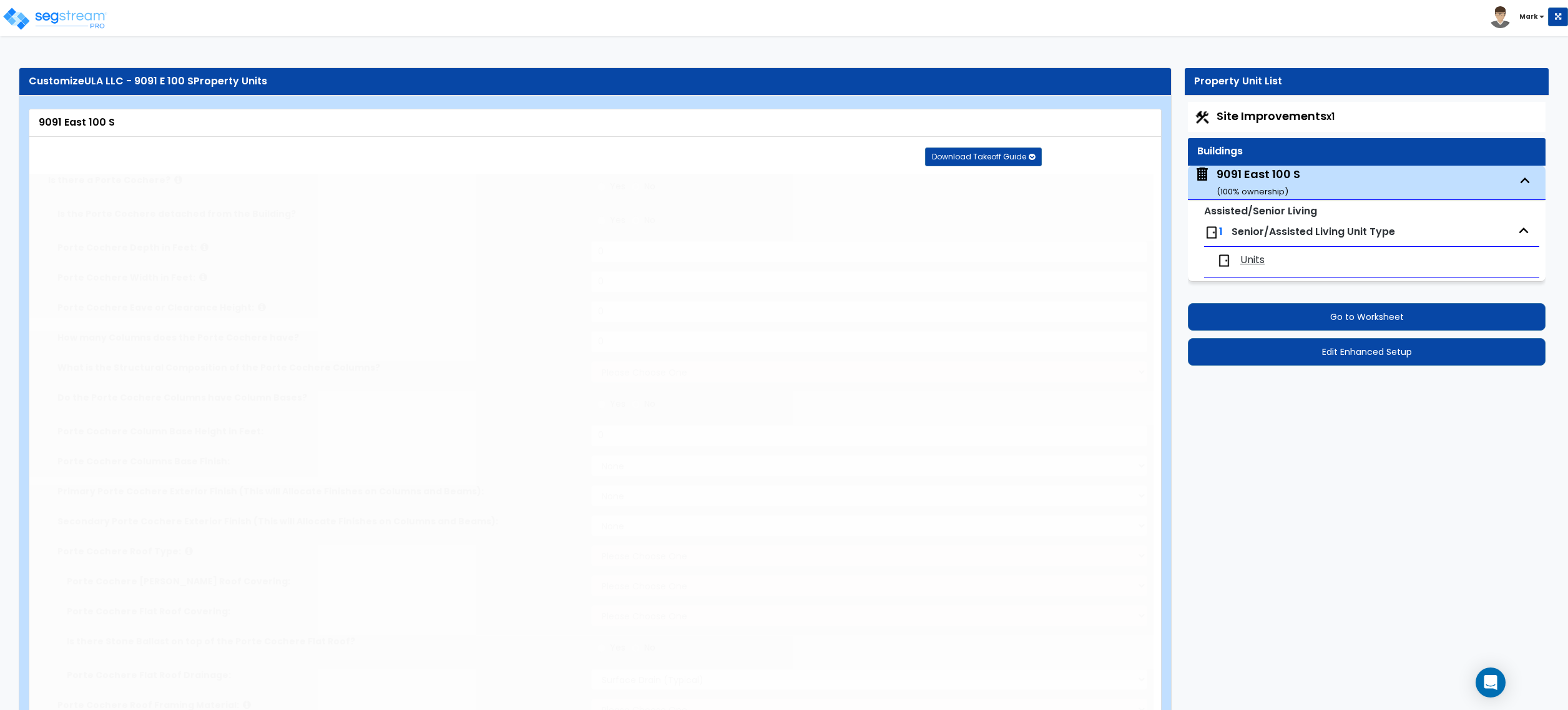
radio input "true"
type input "3"
select select "1"
radio input "true"
type input "3"
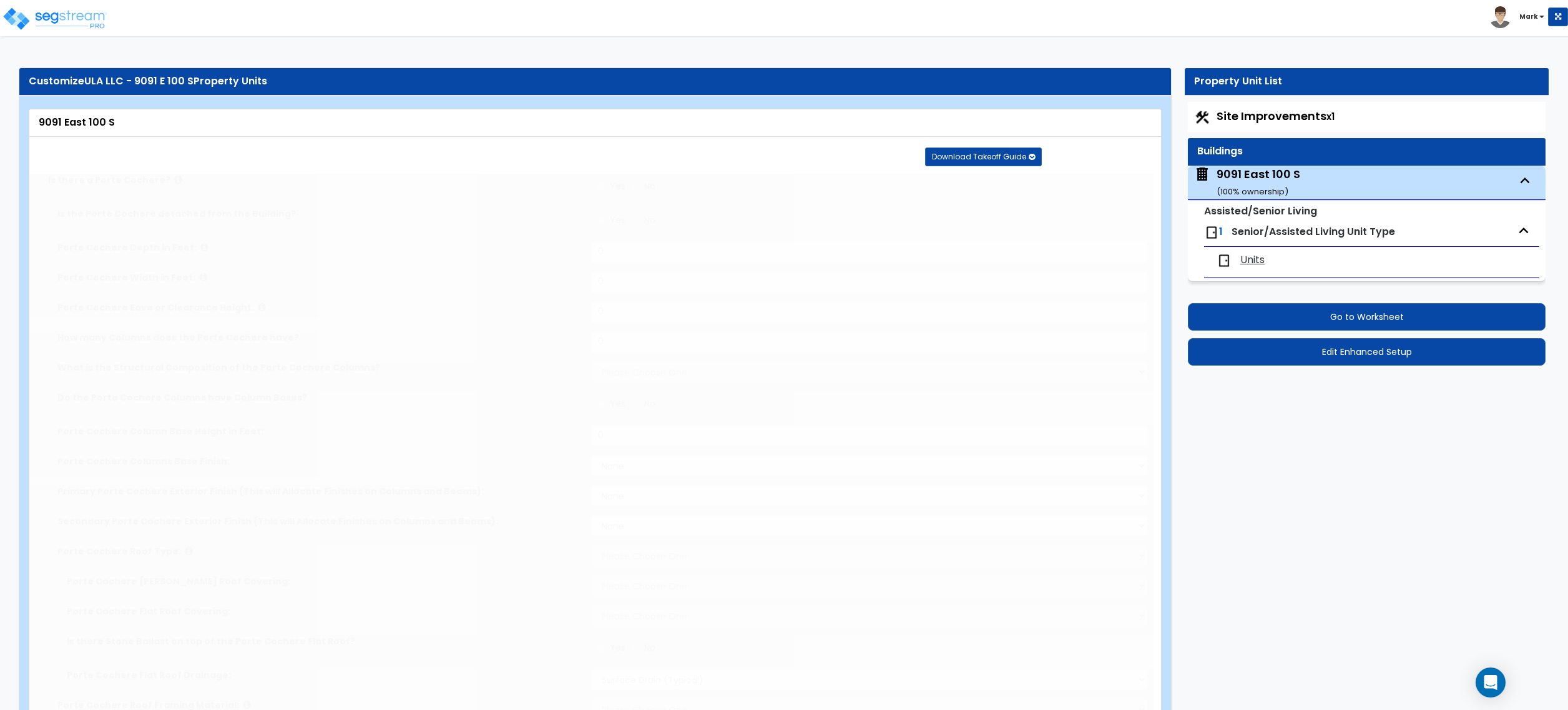
radio input "true"
type input "1"
radio input "true"
type input "2"
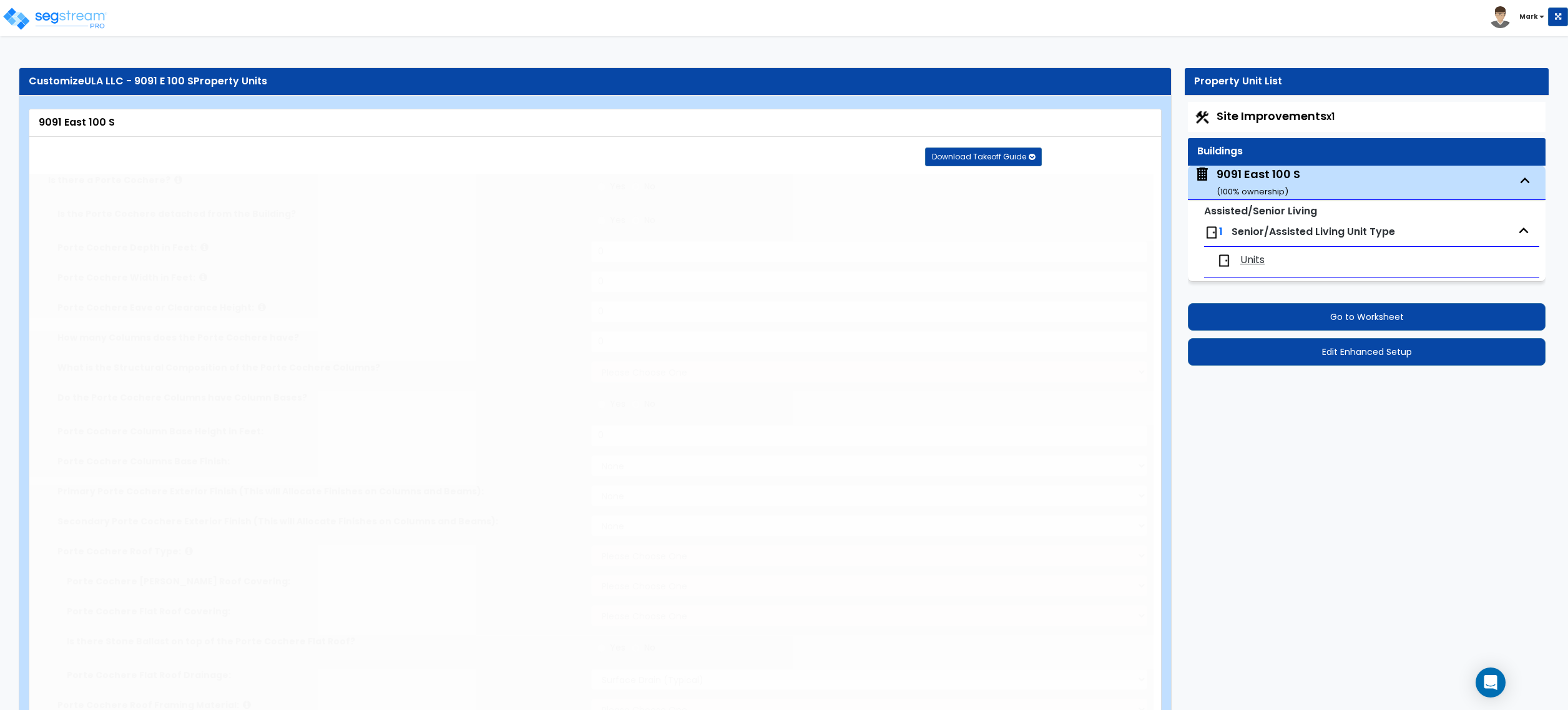
select select "1"
radio input "true"
select select "1"
type input "6"
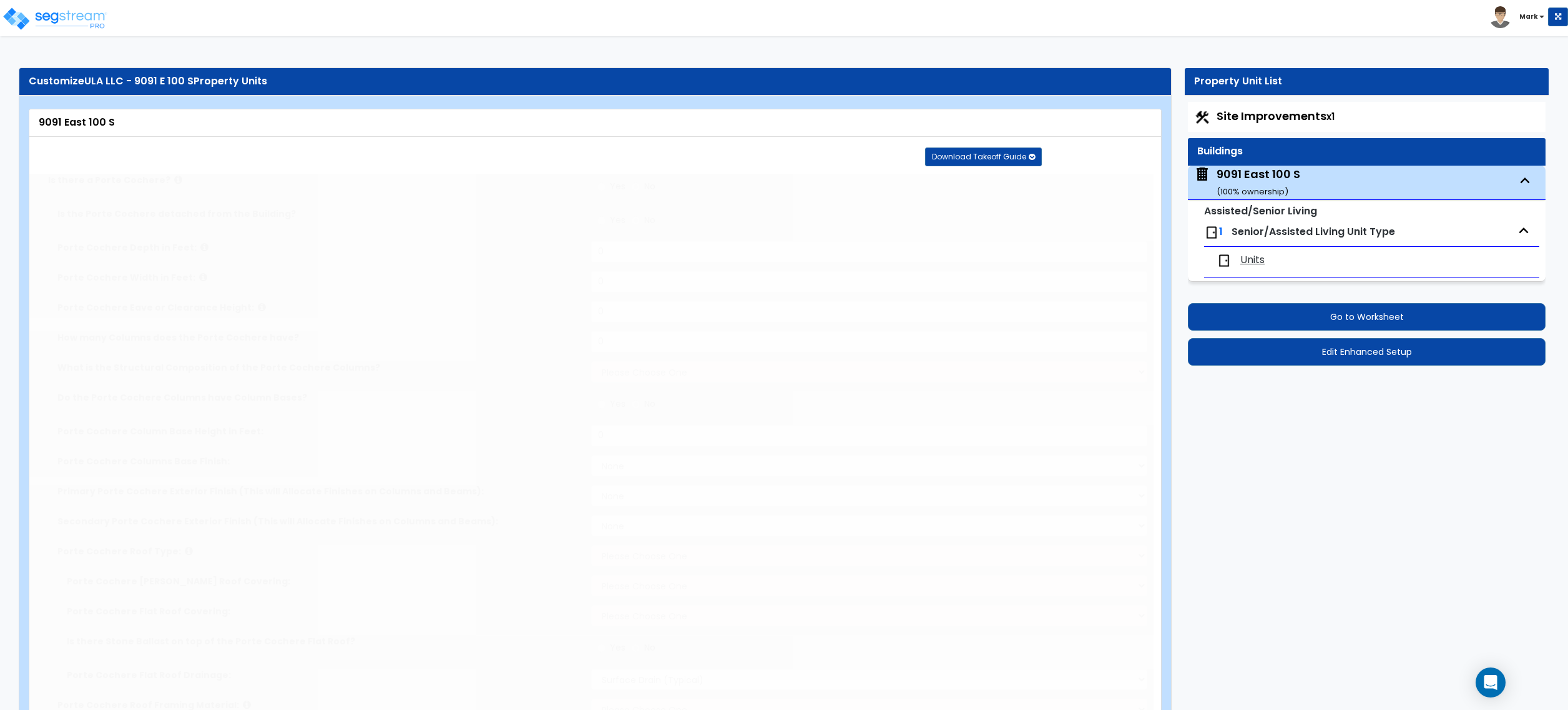
radio input "true"
type input "1"
radio input "true"
type input "1"
radio input "true"
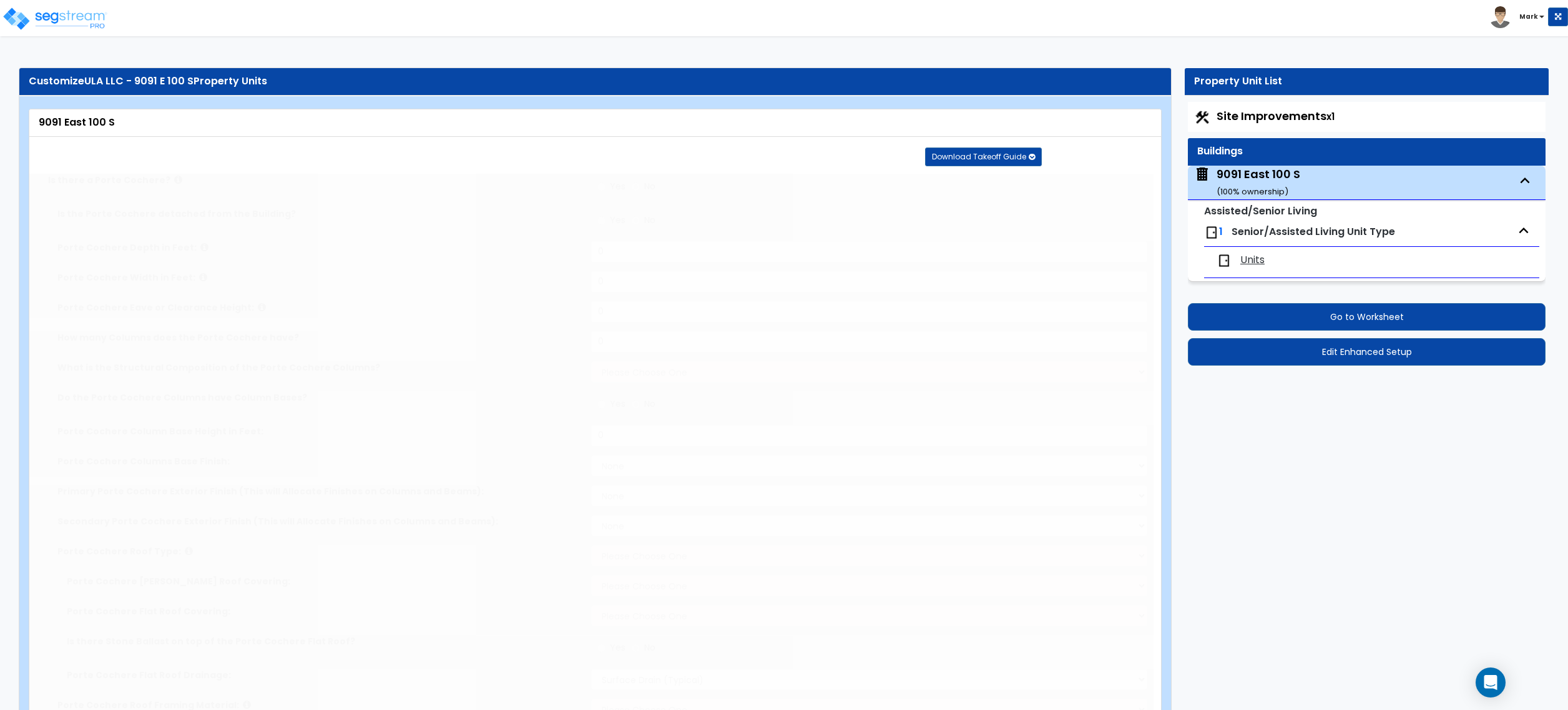
select select "3"
select select "1"
radio input "true"
type input "100"
select select "2"
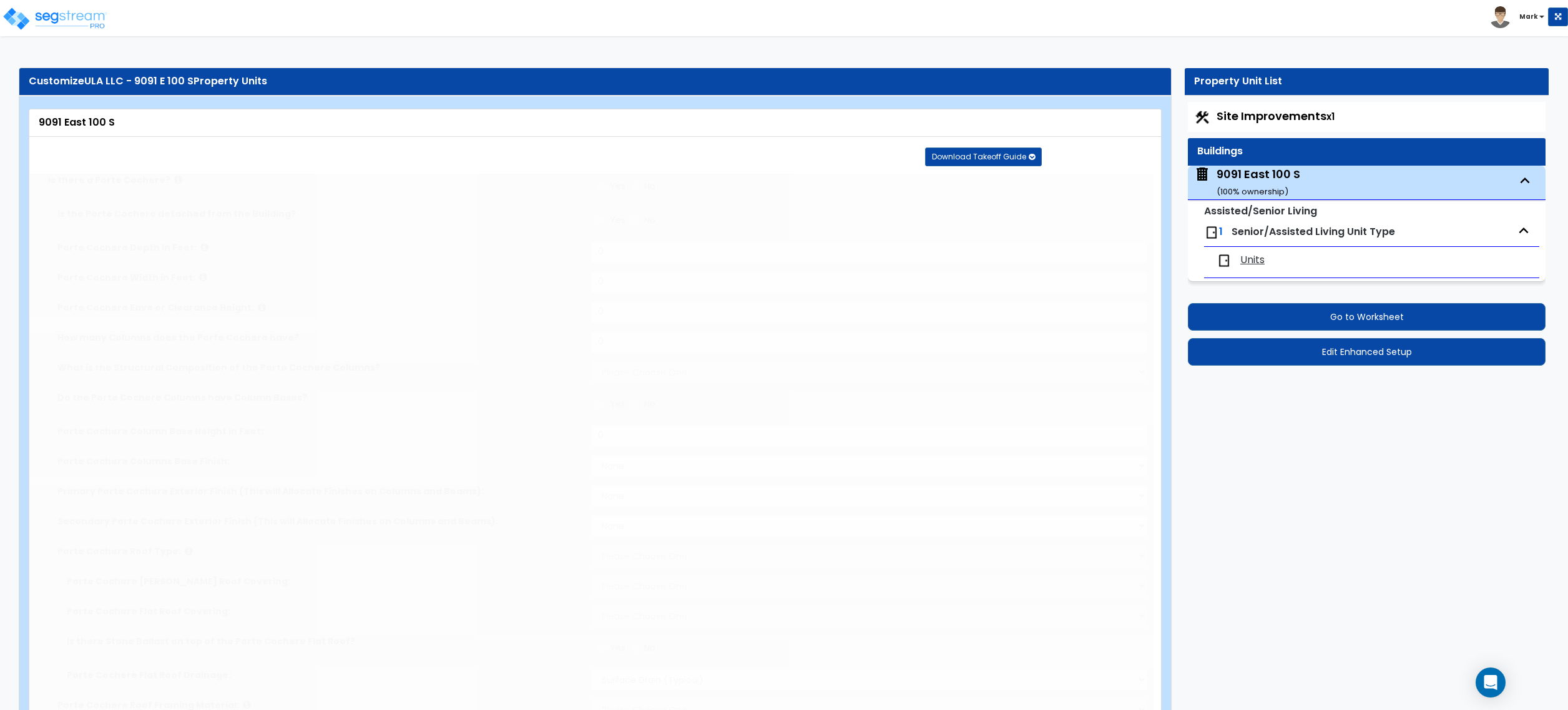
select select "2"
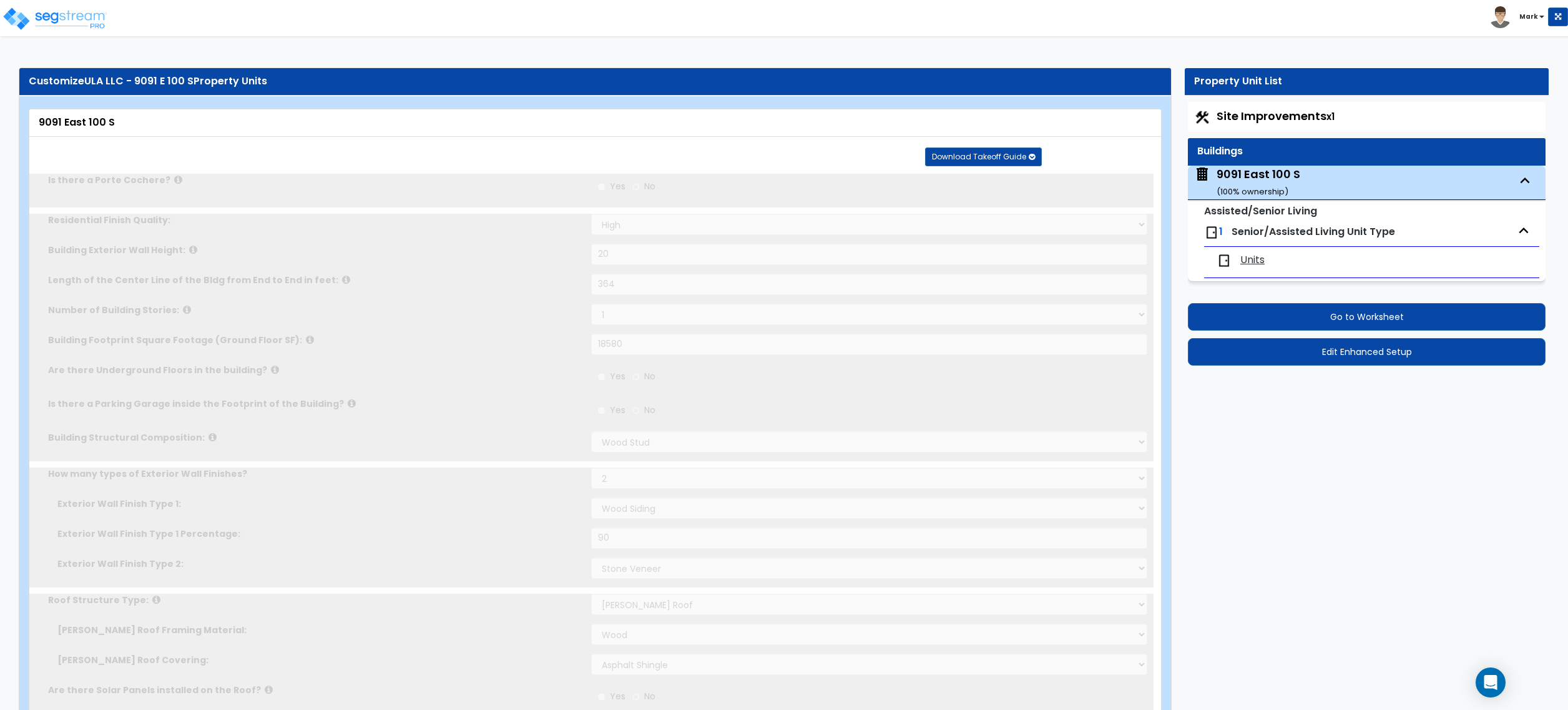
select select "1"
type input "1"
select select "2"
